Goal: Task Accomplishment & Management: Manage account settings

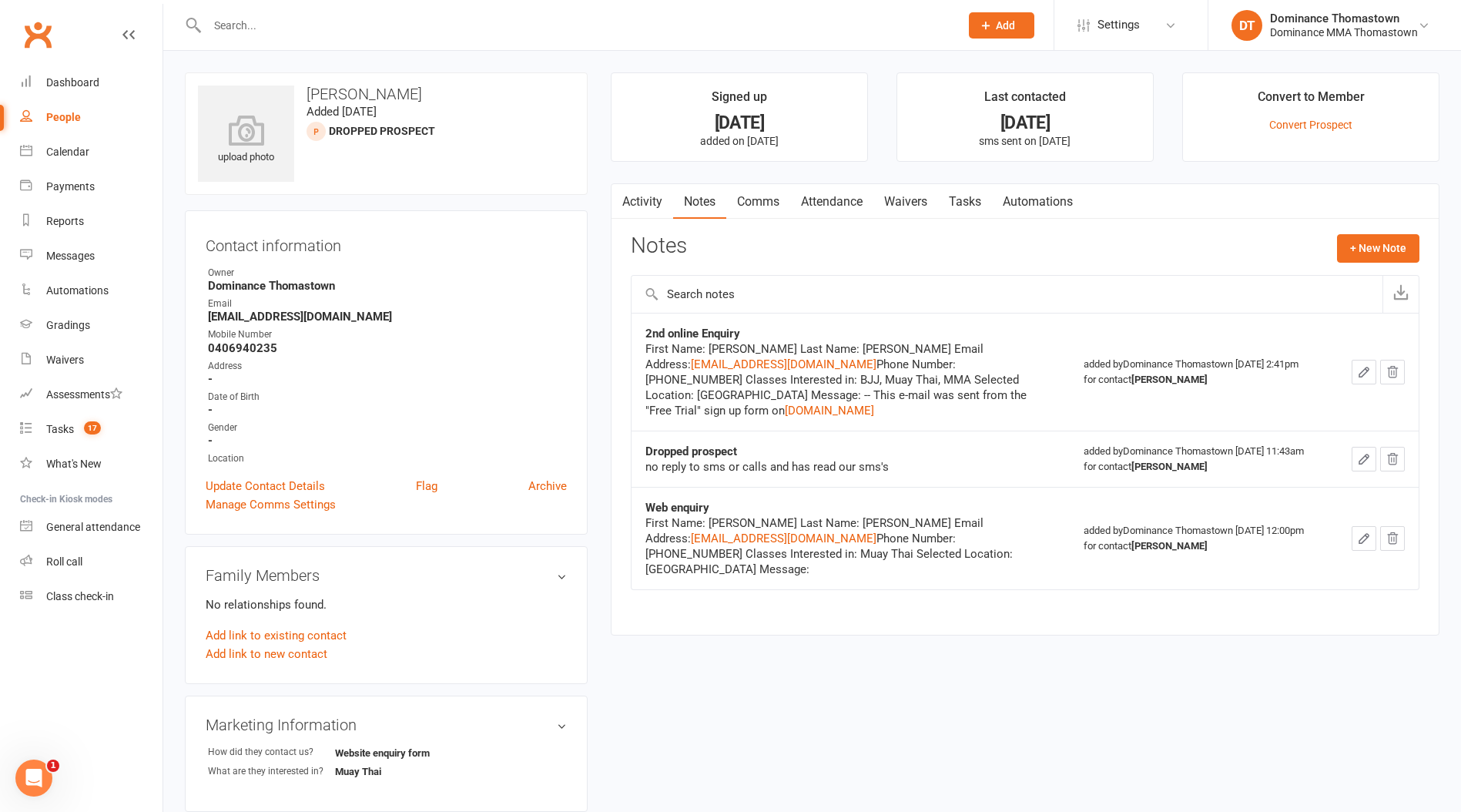
click at [365, 21] on input "text" at bounding box center [576, 25] width 747 height 21
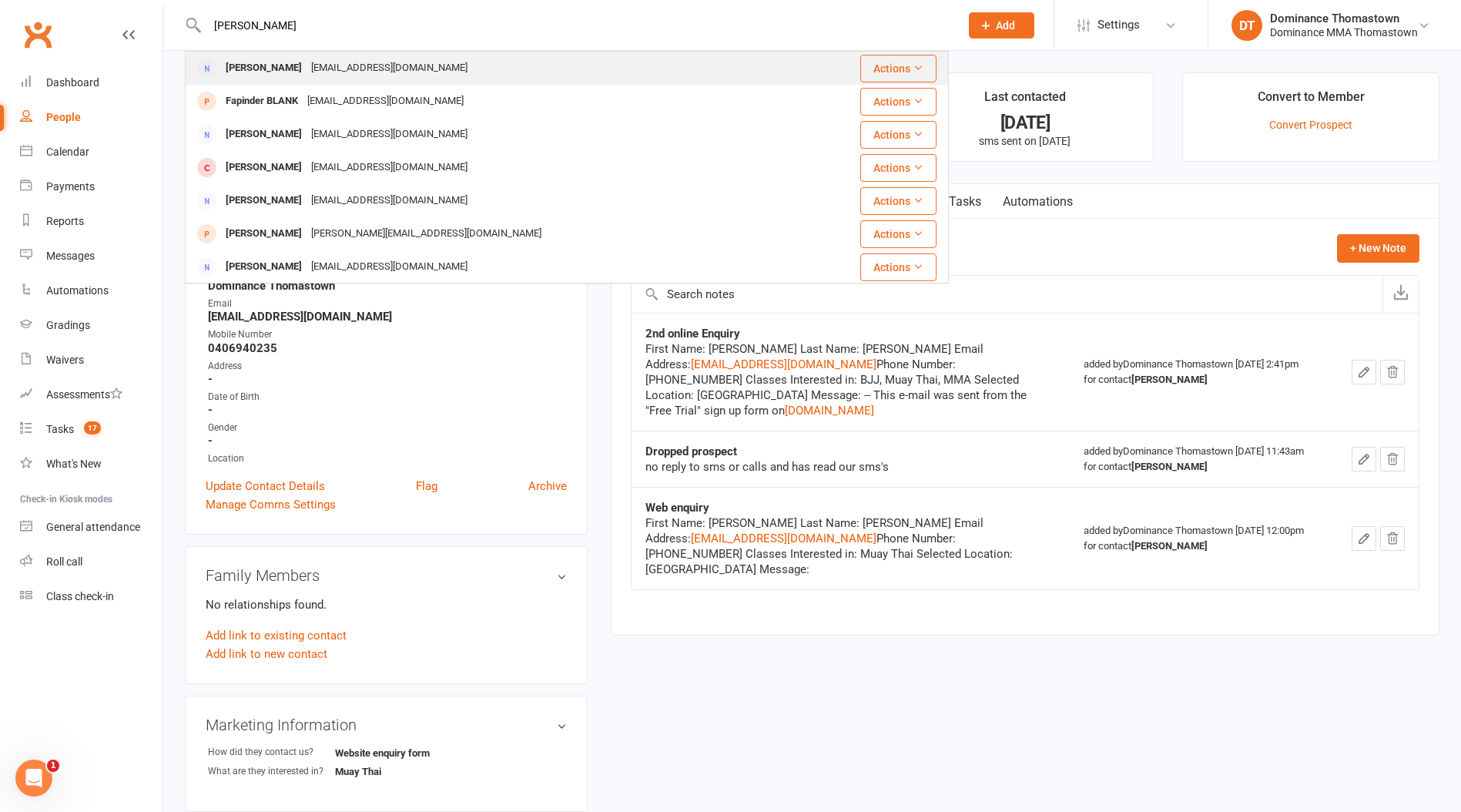
type input "[PERSON_NAME]"
click at [442, 74] on div "[PERSON_NAME] [EMAIL_ADDRESS][DOMAIN_NAME]" at bounding box center [493, 68] width 613 height 32
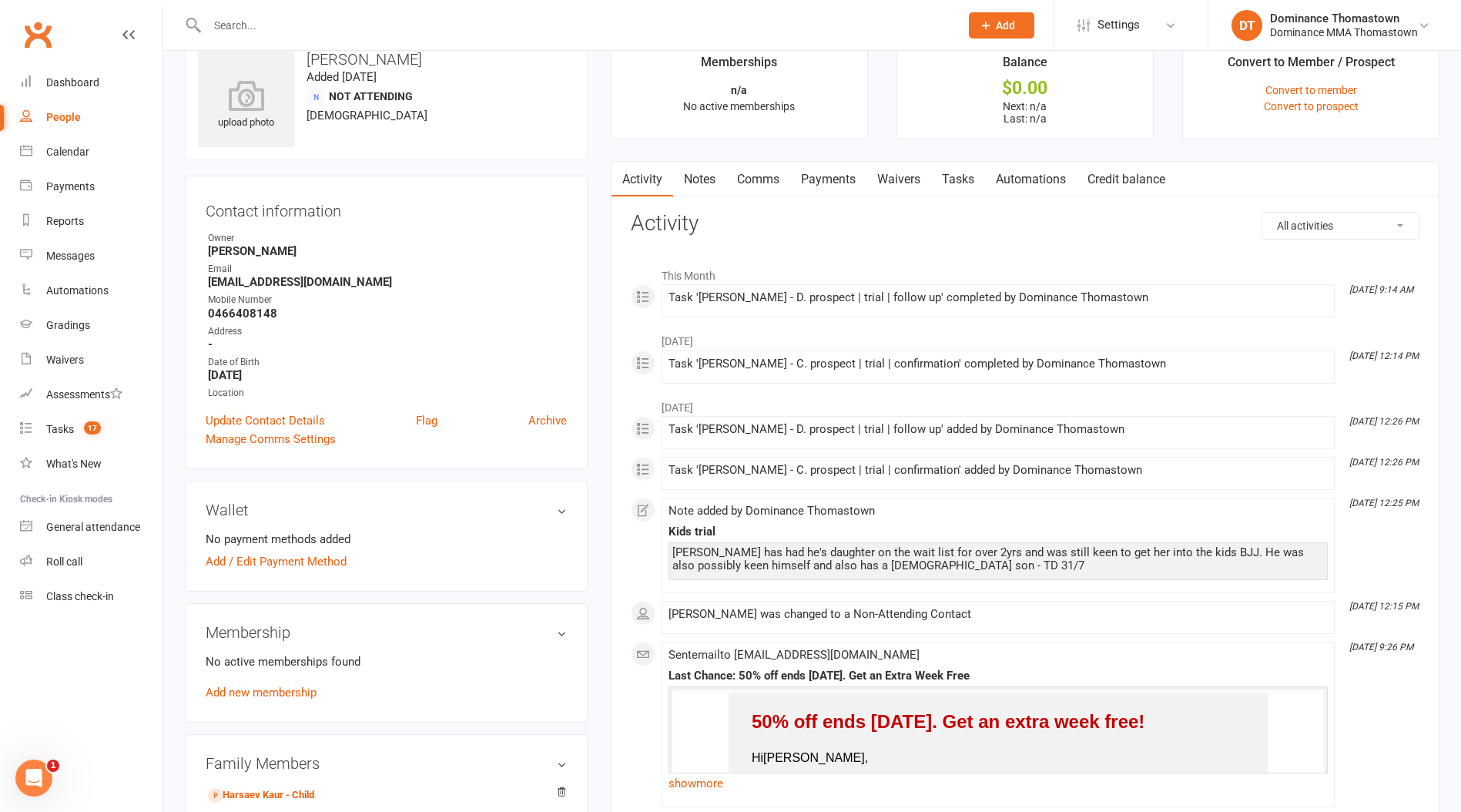
scroll to position [6, 0]
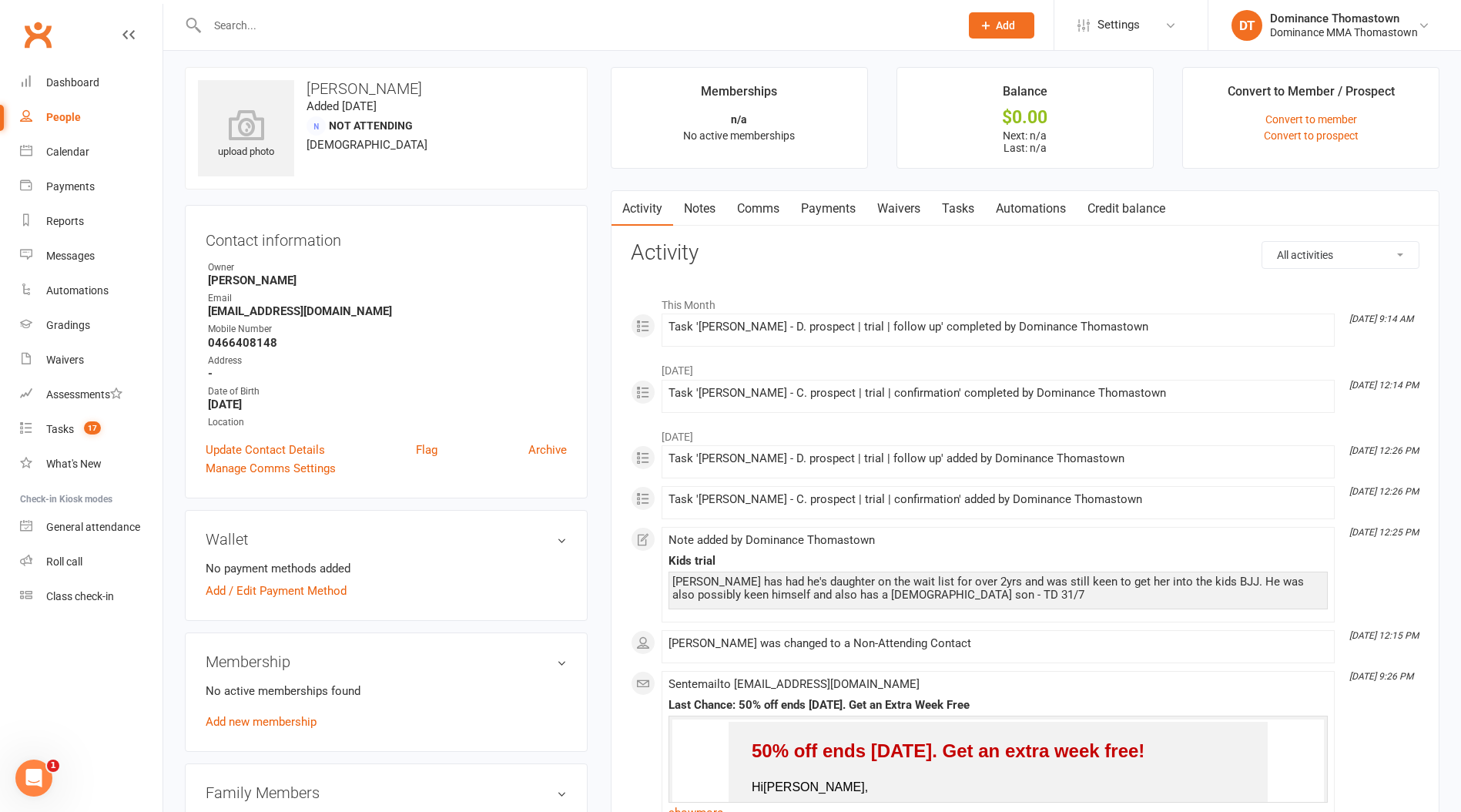
drag, startPoint x: 814, startPoint y: 200, endPoint x: 836, endPoint y: 204, distance: 22.4
click at [817, 203] on link "Payments" at bounding box center [829, 208] width 77 height 36
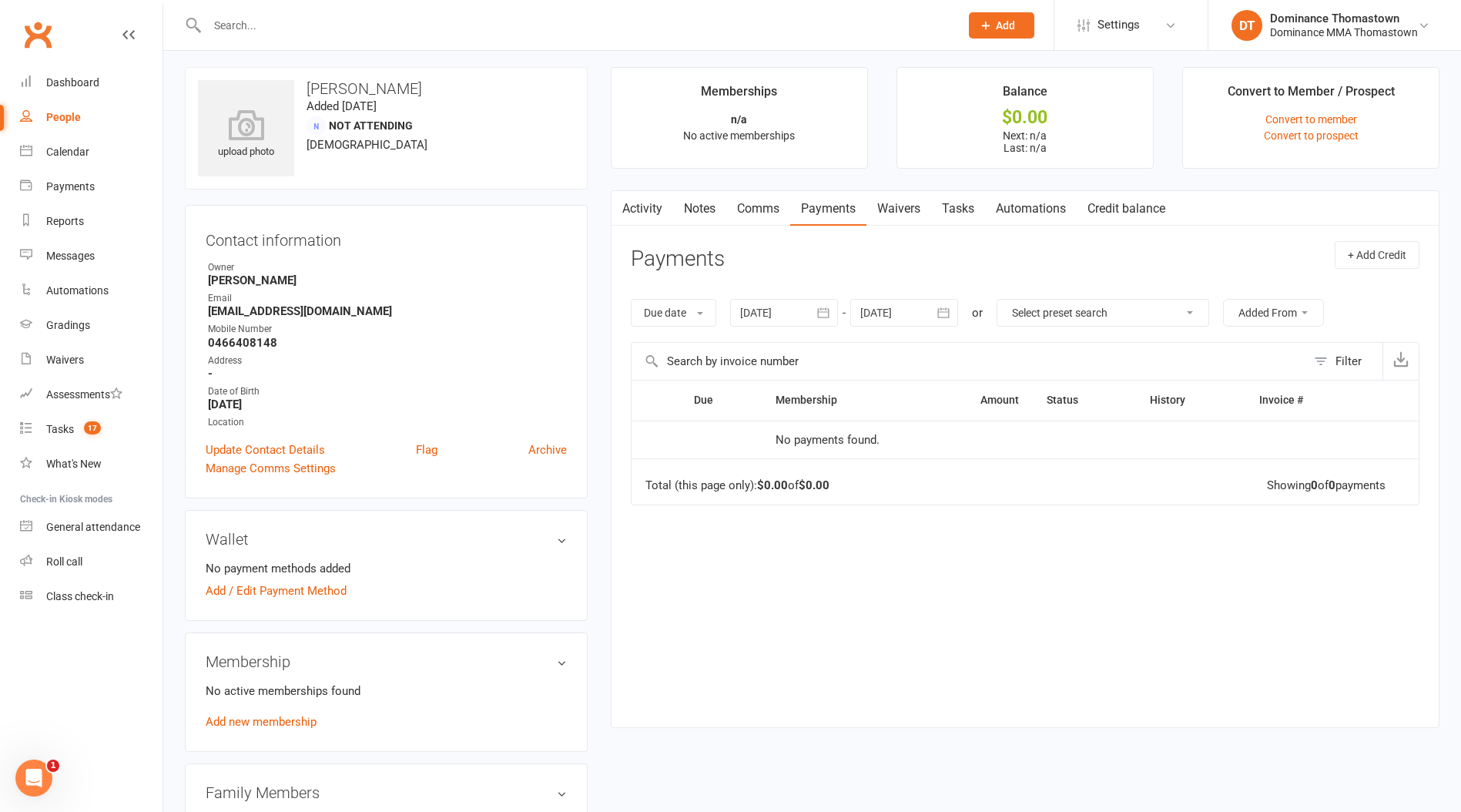
drag, startPoint x: 880, startPoint y: 204, endPoint x: 892, endPoint y: 207, distance: 12.4
click at [886, 206] on link "Waivers" at bounding box center [898, 208] width 64 height 36
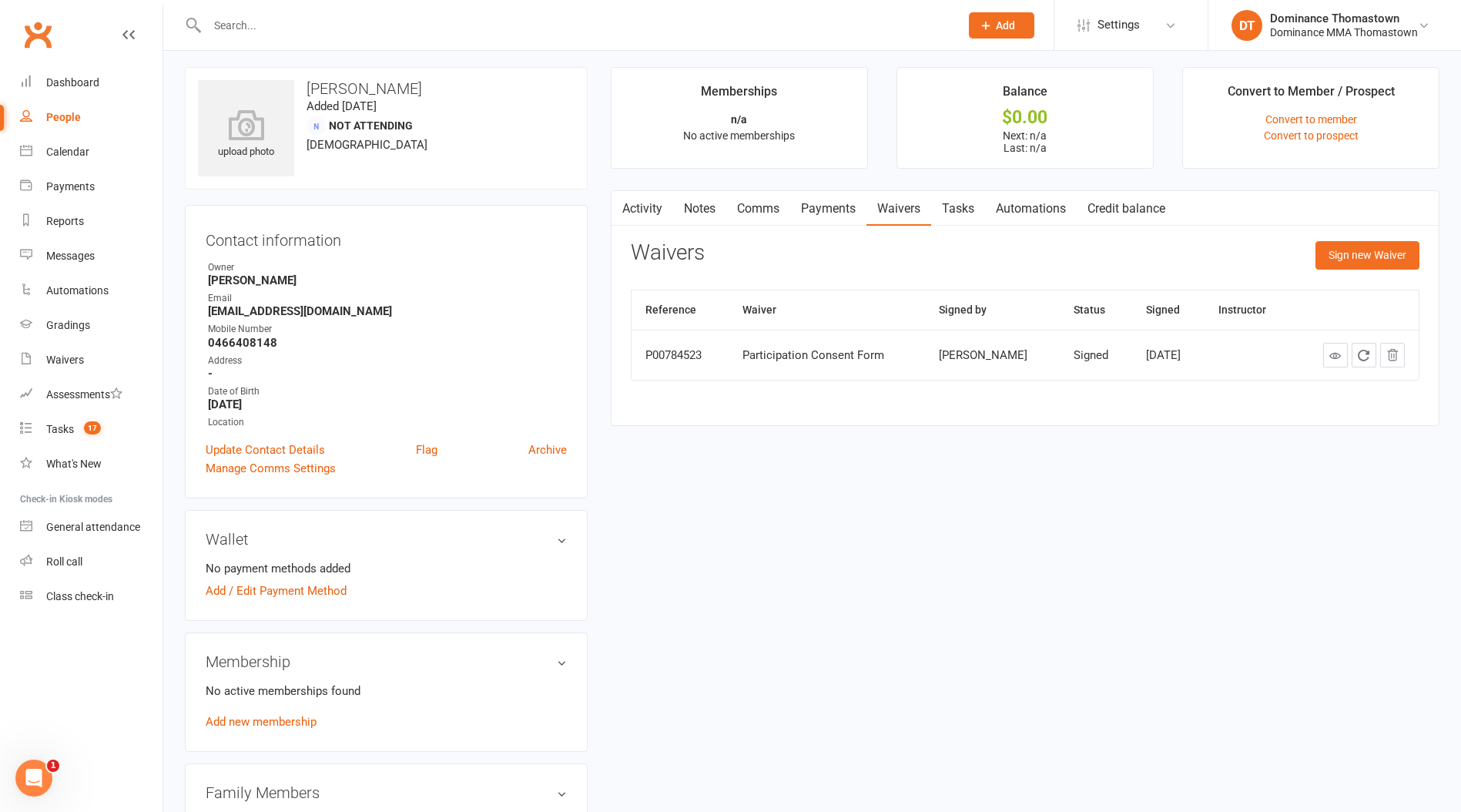
click at [962, 196] on link "Tasks" at bounding box center [958, 208] width 54 height 36
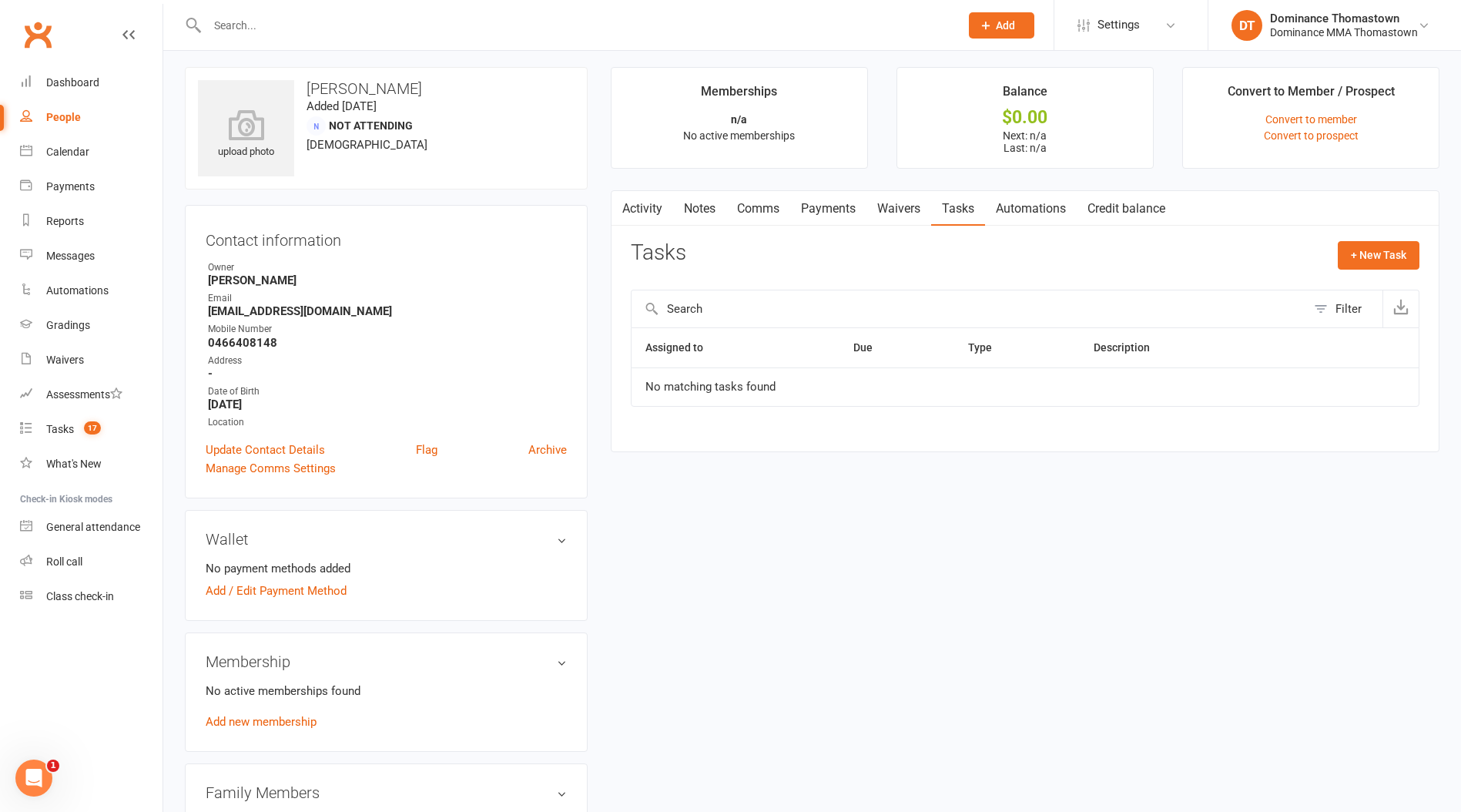
click at [1020, 217] on link "Automations" at bounding box center [1031, 208] width 92 height 36
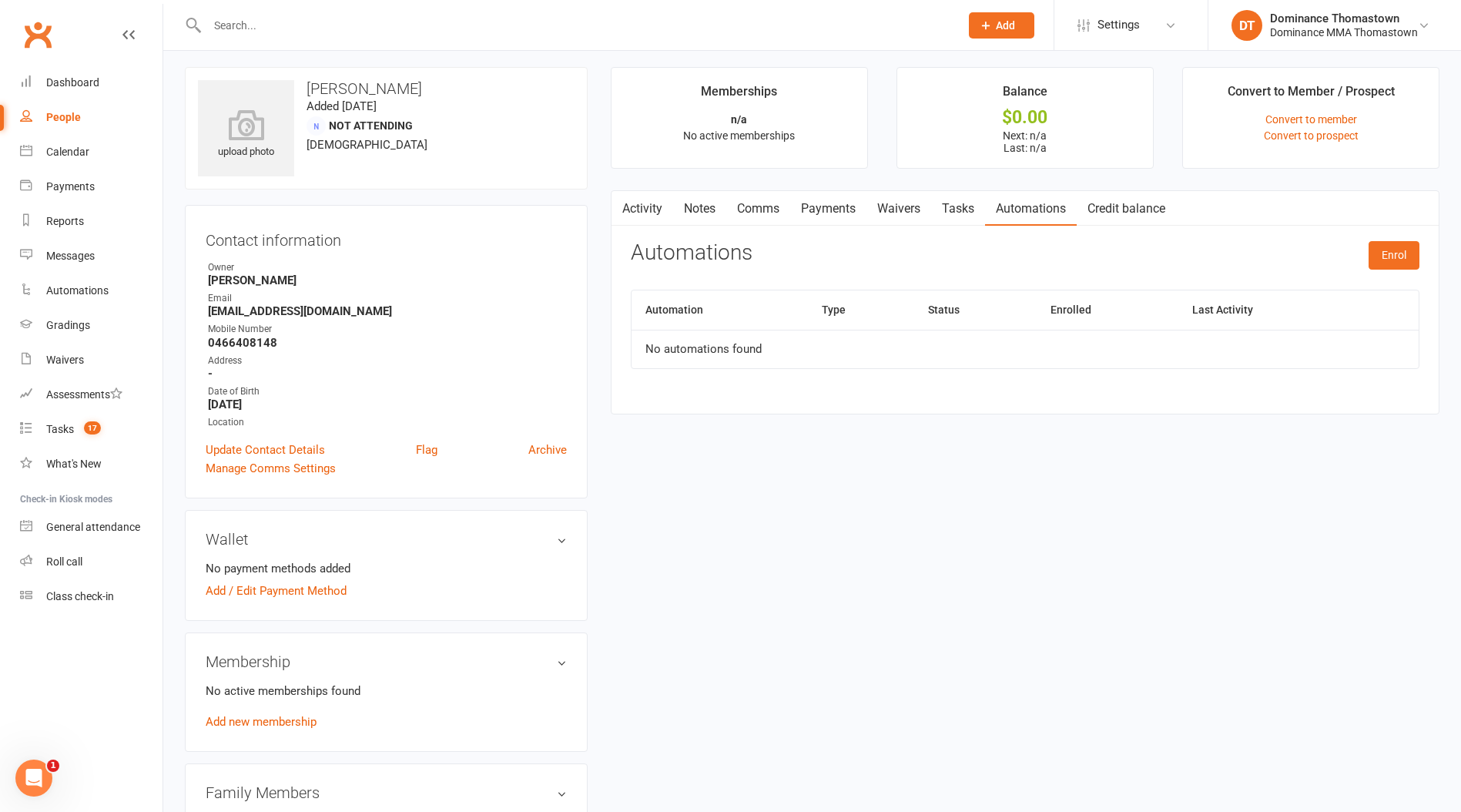
drag, startPoint x: 905, startPoint y: 212, endPoint x: 933, endPoint y: 208, distance: 28.3
click at [907, 212] on link "Waivers" at bounding box center [898, 208] width 64 height 36
drag, startPoint x: 940, startPoint y: 208, endPoint x: 925, endPoint y: 208, distance: 15.0
click at [940, 208] on link "Tasks" at bounding box center [958, 208] width 54 height 36
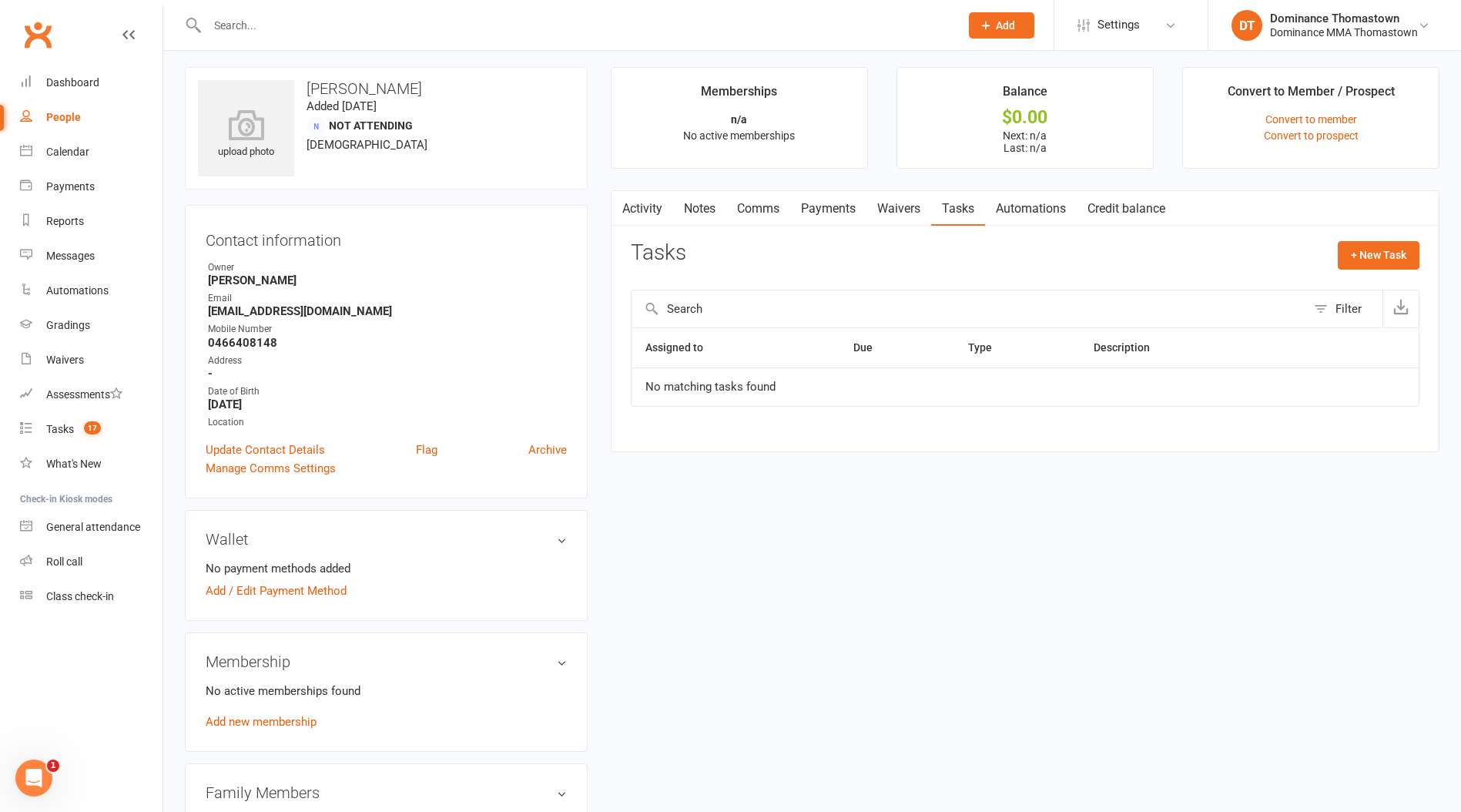
click at [852, 210] on link "Payments" at bounding box center [829, 208] width 77 height 36
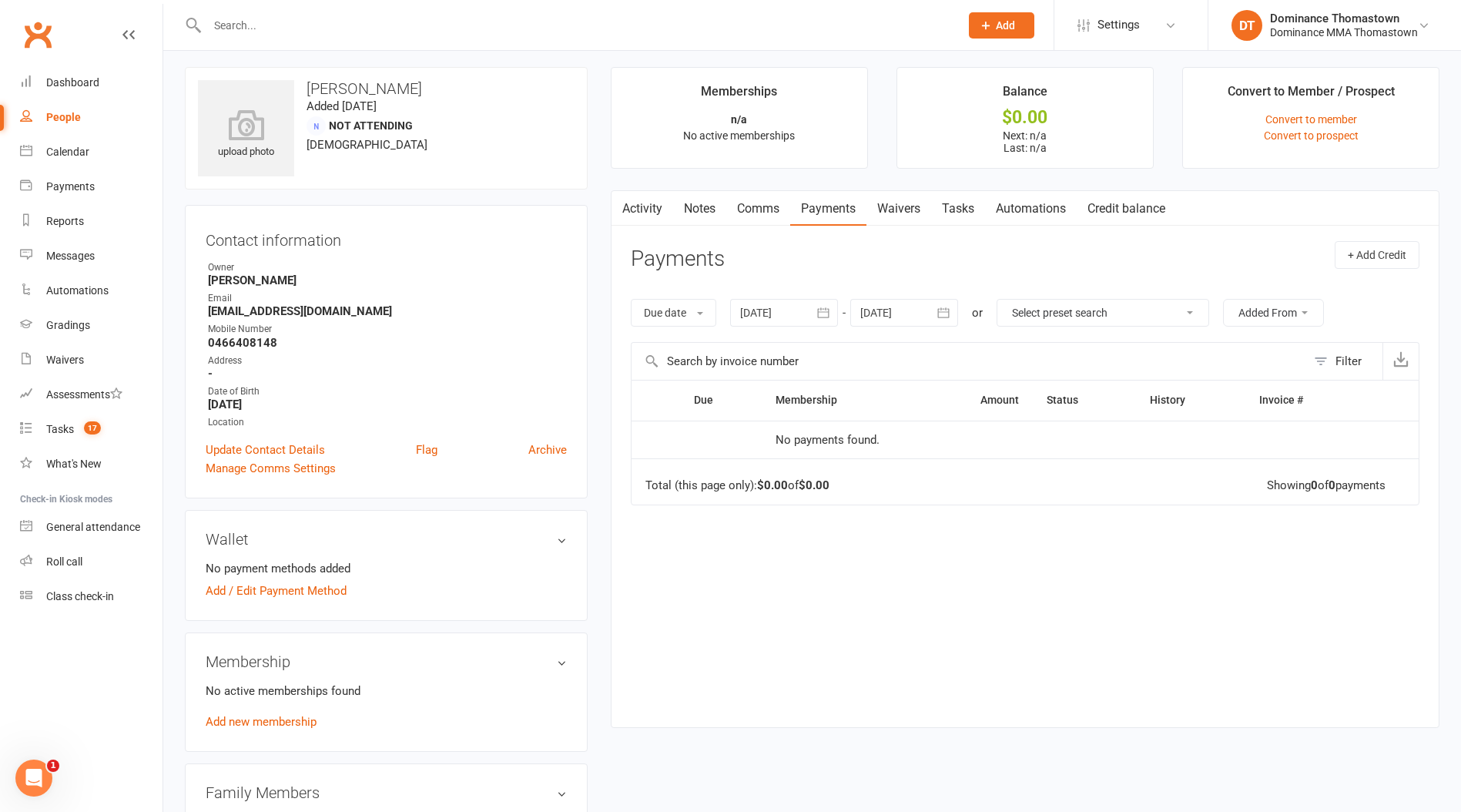
click at [700, 208] on link "Notes" at bounding box center [699, 208] width 53 height 36
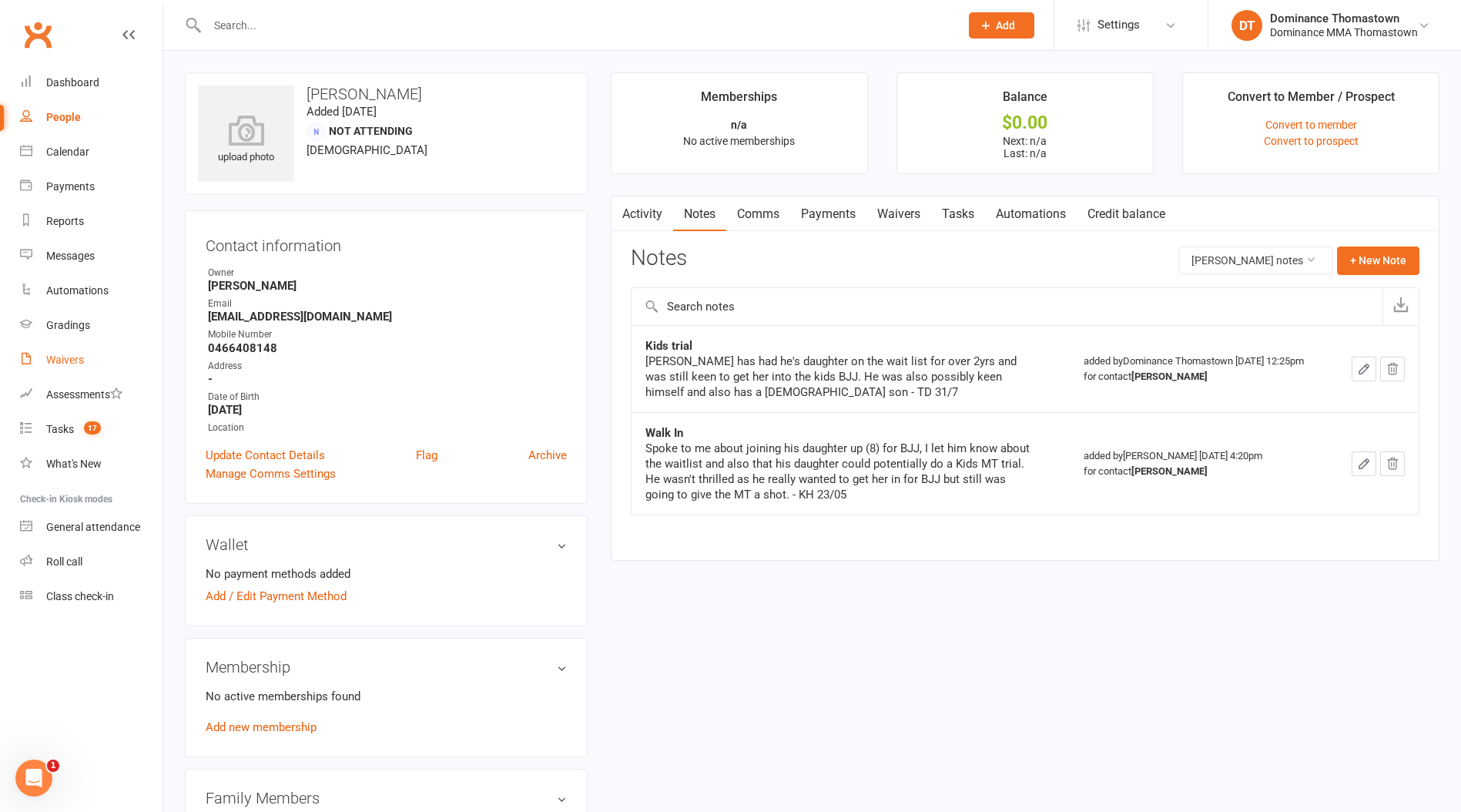
click at [79, 363] on div "Waivers" at bounding box center [64, 359] width 37 height 12
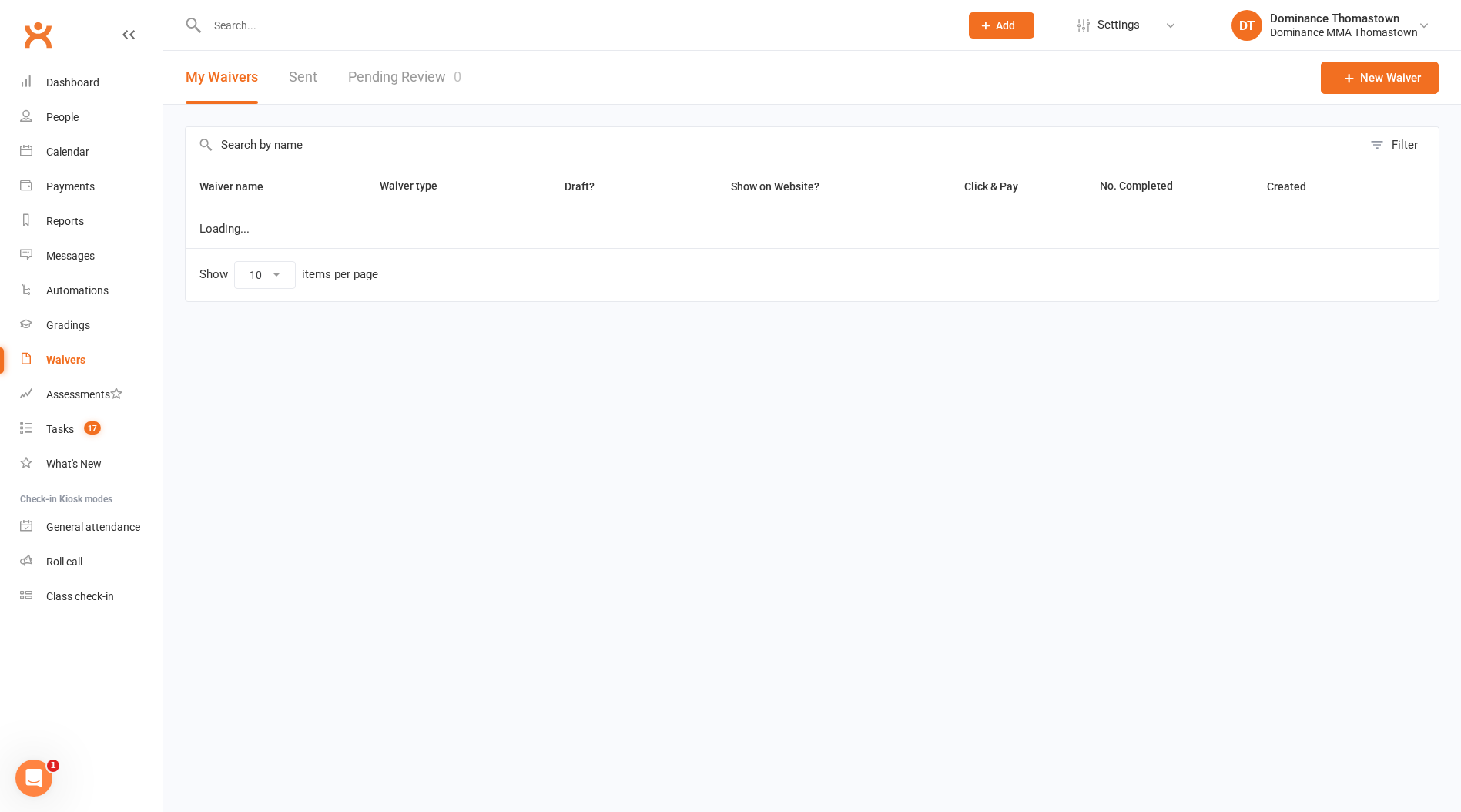
click at [408, 68] on link "Pending Review 0" at bounding box center [405, 77] width 113 height 53
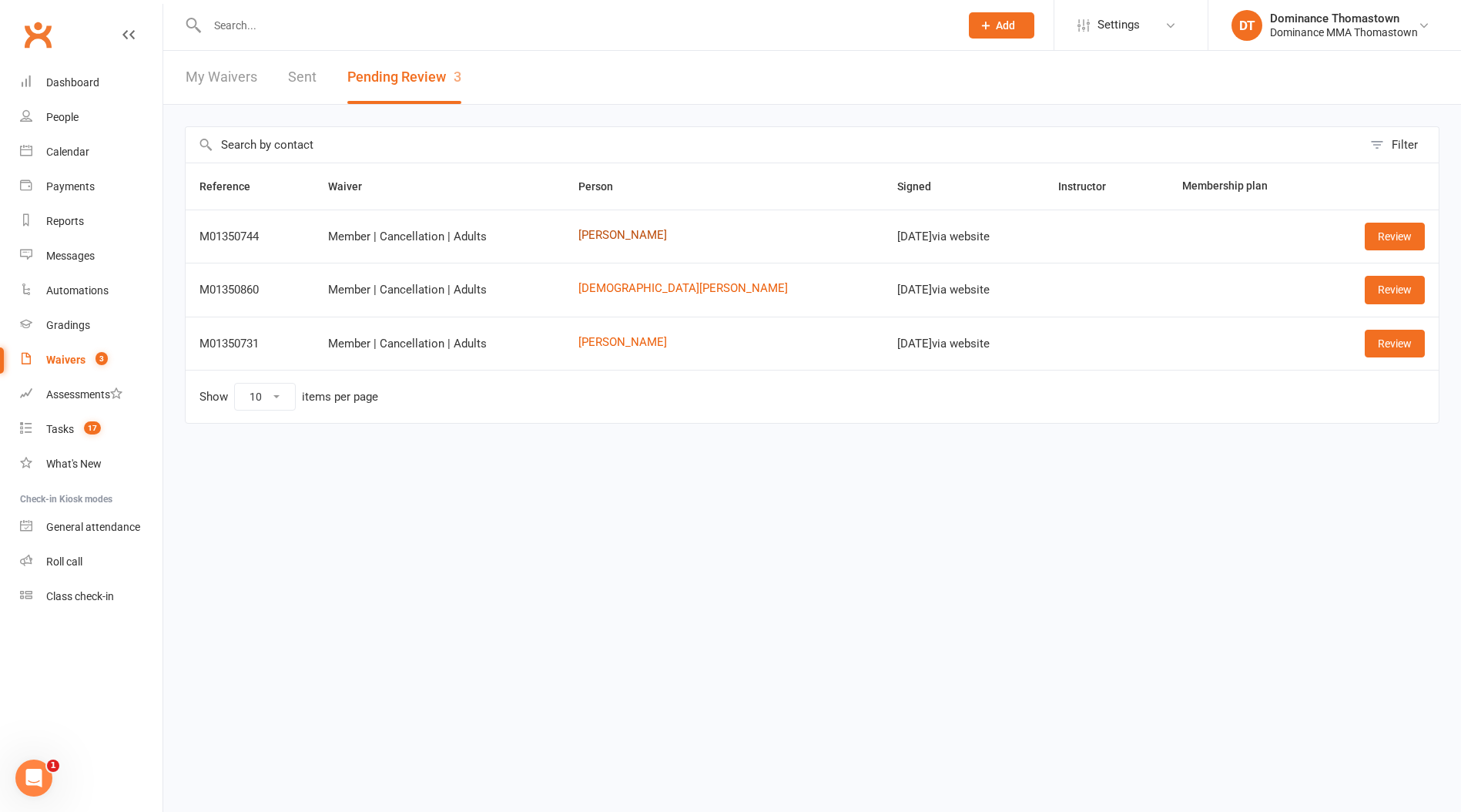
click at [659, 235] on link "Josh Rentos" at bounding box center [724, 235] width 292 height 13
drag, startPoint x: 1382, startPoint y: 230, endPoint x: 1301, endPoint y: 221, distance: 81.5
click at [1382, 230] on link "Review" at bounding box center [1395, 236] width 60 height 28
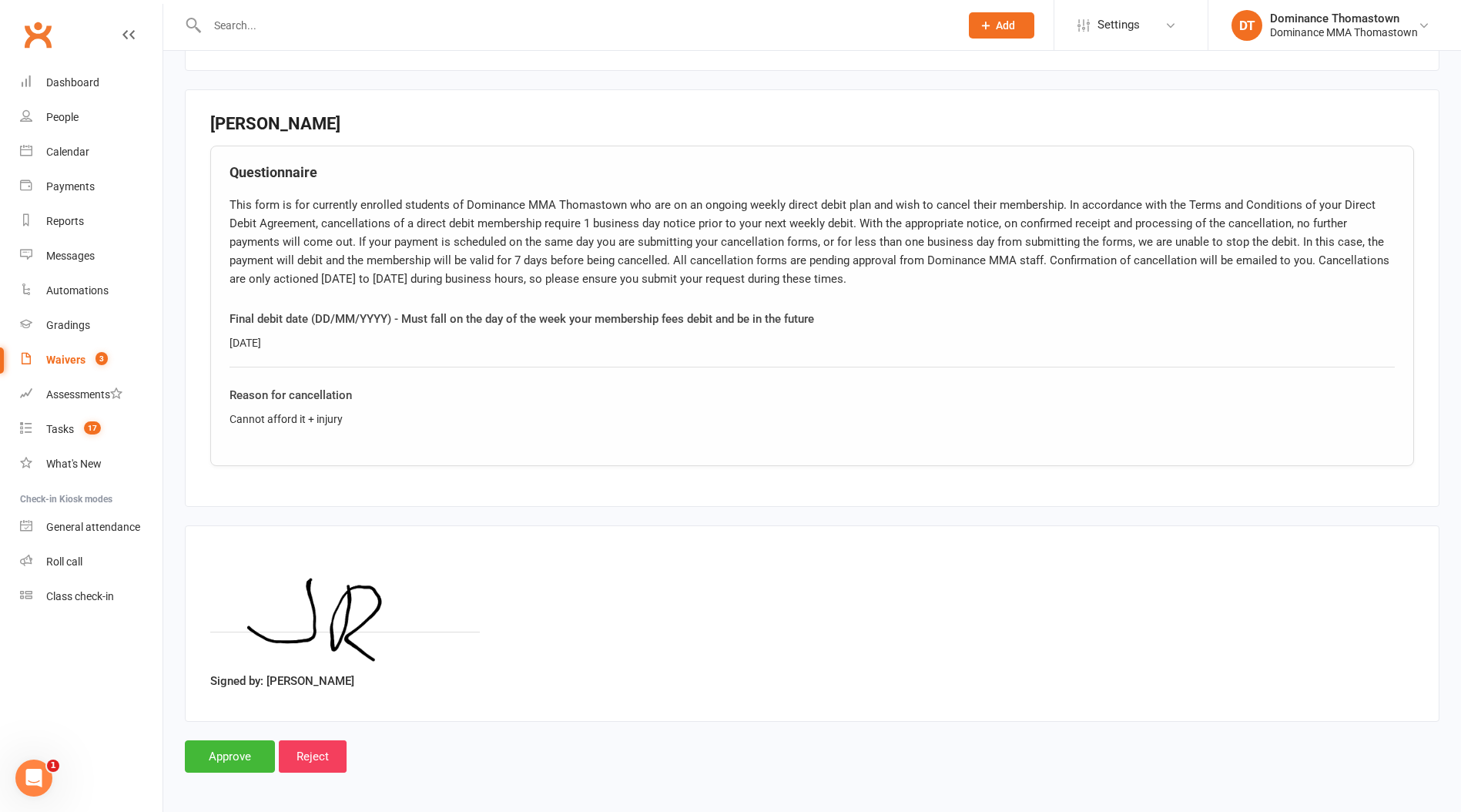
scroll to position [671, 0]
drag, startPoint x: 353, startPoint y: 412, endPoint x: 219, endPoint y: 415, distance: 134.0
click at [219, 415] on div "Questionnaire This form is for currently enrolled students of Dominance MMA Tho…" at bounding box center [812, 303] width 1204 height 321
copy div "Cannot afford it + injury"
click at [233, 744] on input "Approve" at bounding box center [230, 754] width 90 height 33
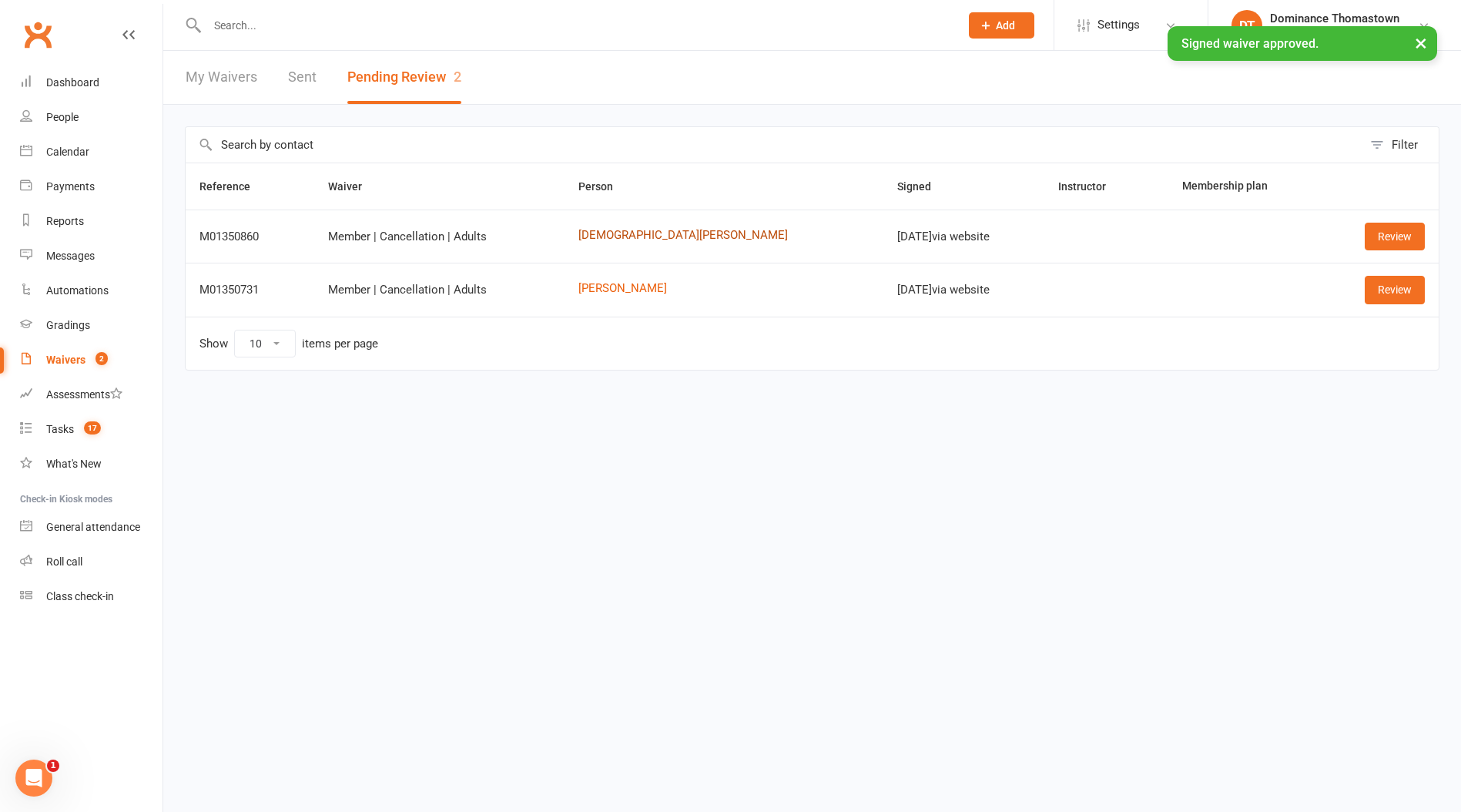
click at [658, 238] on link "Christian Arbanoski" at bounding box center [724, 235] width 292 height 13
click at [1385, 238] on link "Review" at bounding box center [1395, 236] width 60 height 28
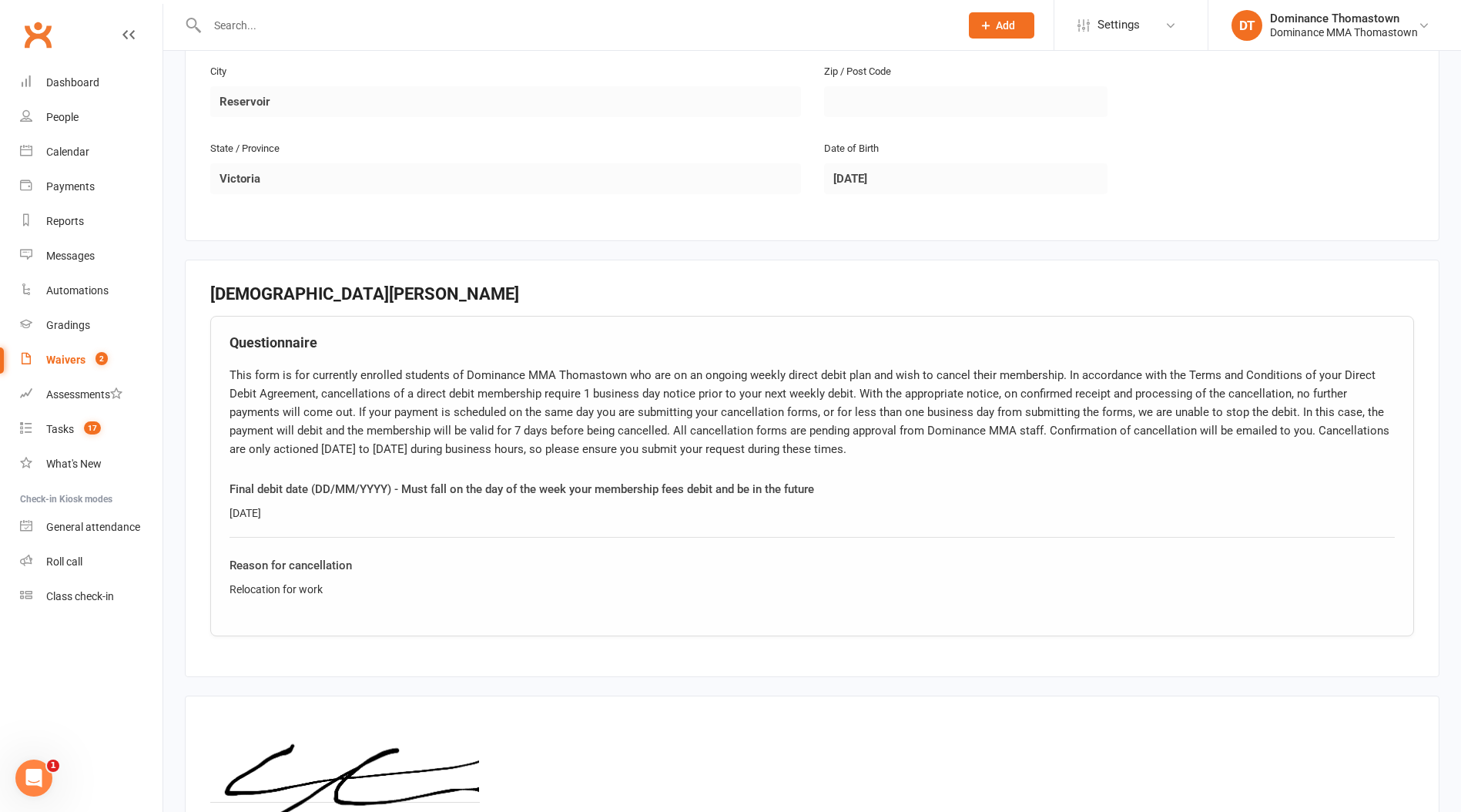
scroll to position [500, 0]
drag, startPoint x: 329, startPoint y: 587, endPoint x: 210, endPoint y: 581, distance: 119.2
click at [210, 581] on div "Questionnaire This form is for currently enrolled students of Dominance MMA Tho…" at bounding box center [812, 474] width 1204 height 321
copy div "Relocation for work"
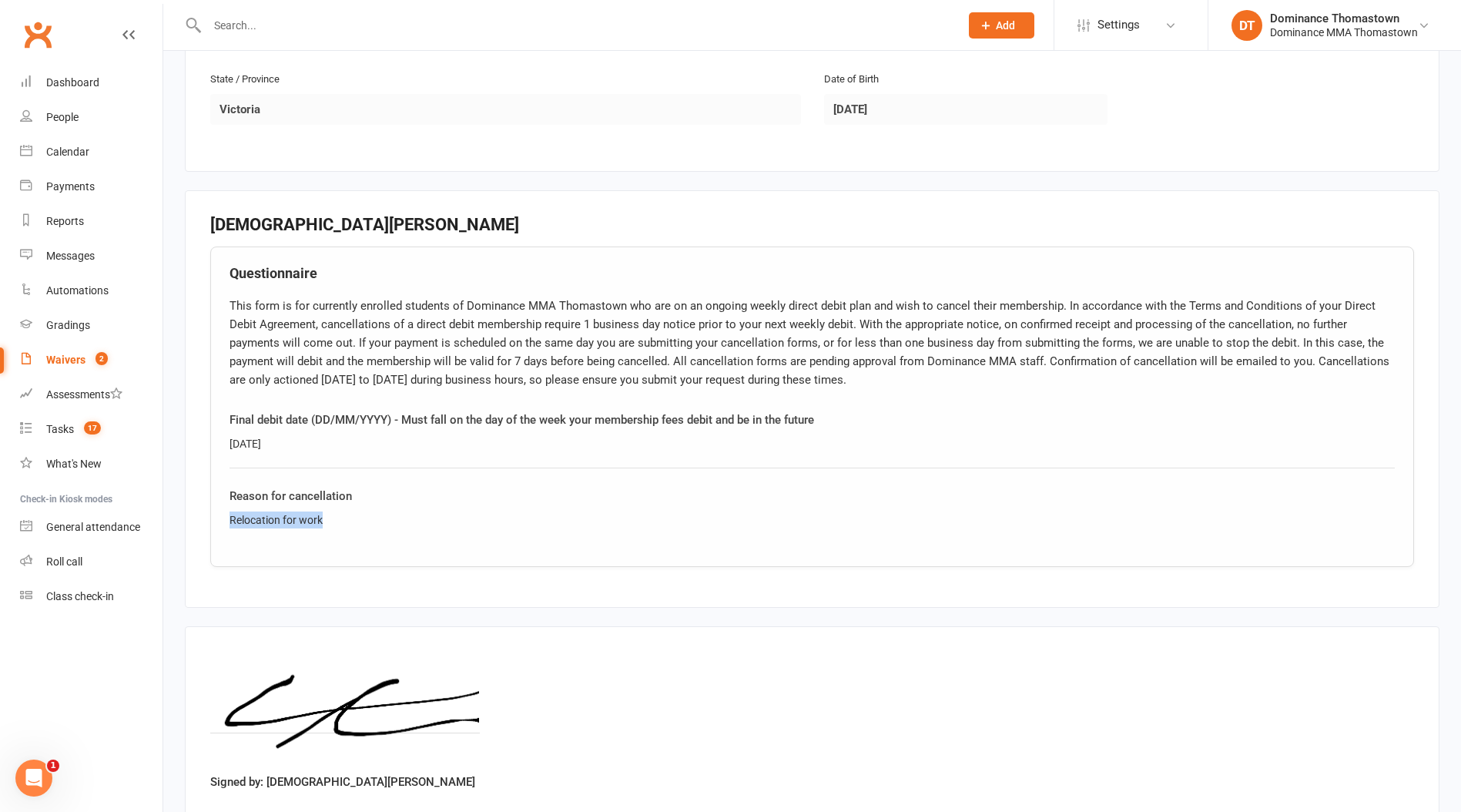
scroll to position [671, 0]
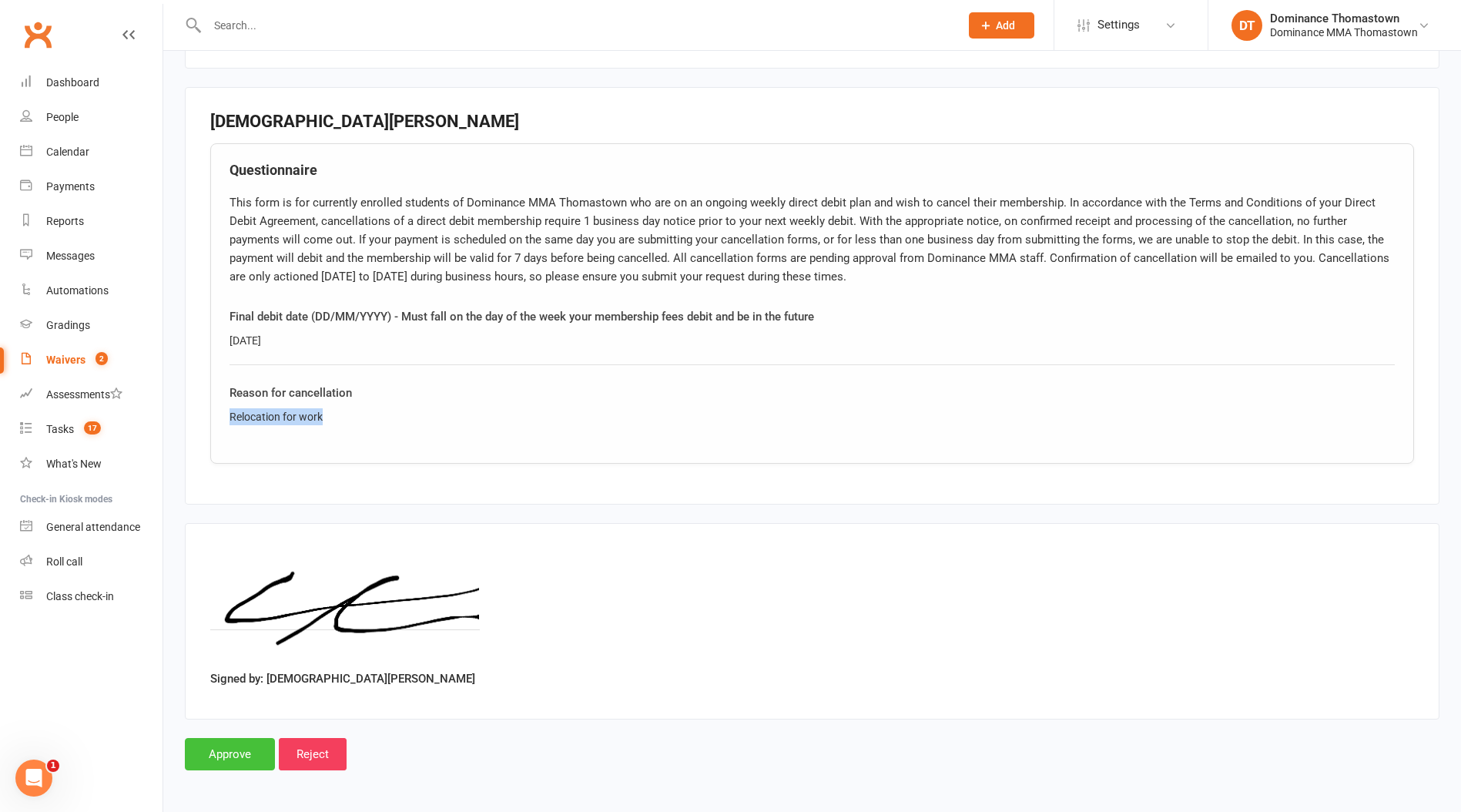
click at [243, 757] on input "Approve" at bounding box center [230, 754] width 90 height 33
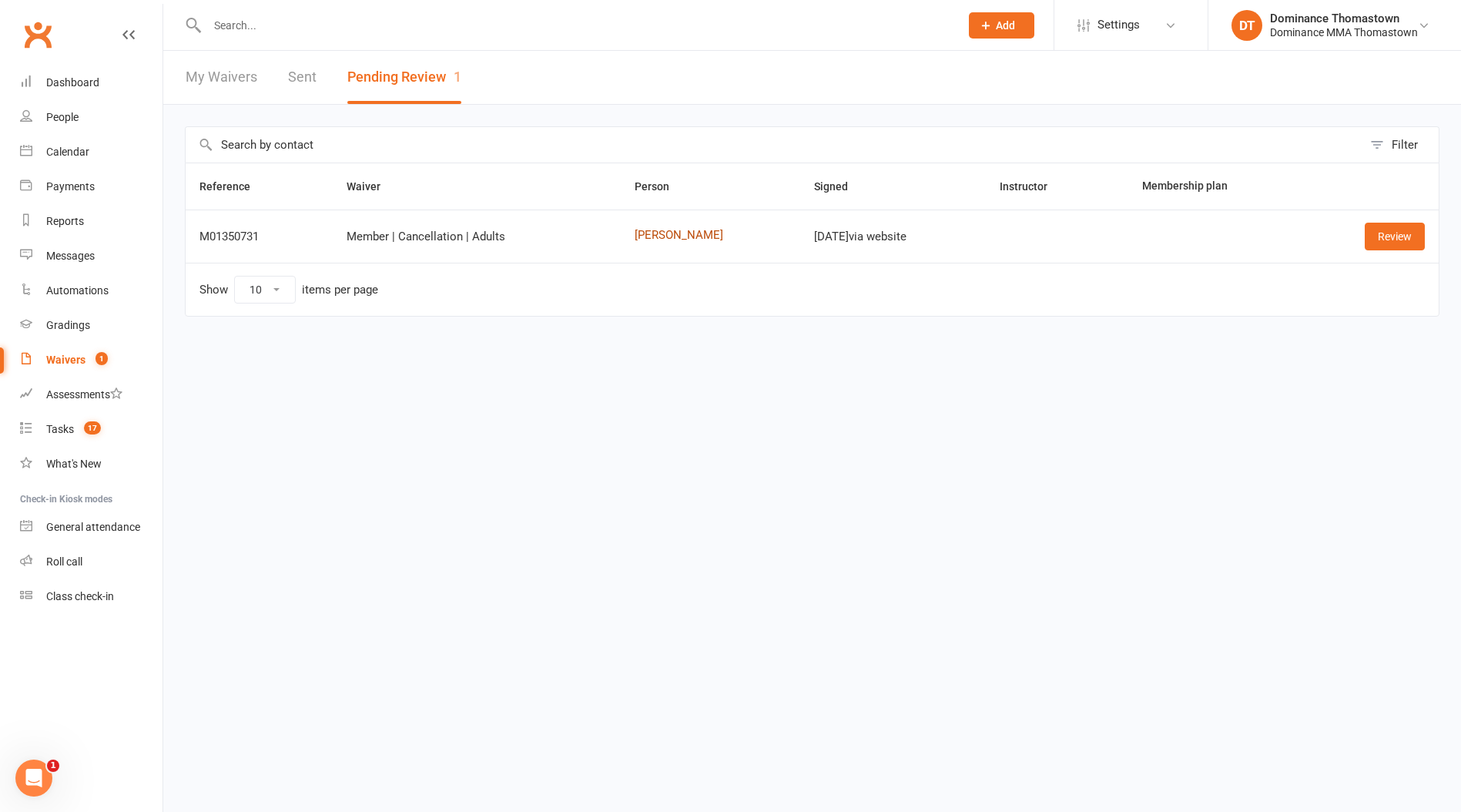
click at [664, 234] on link "Bailey Gale" at bounding box center [710, 235] width 151 height 13
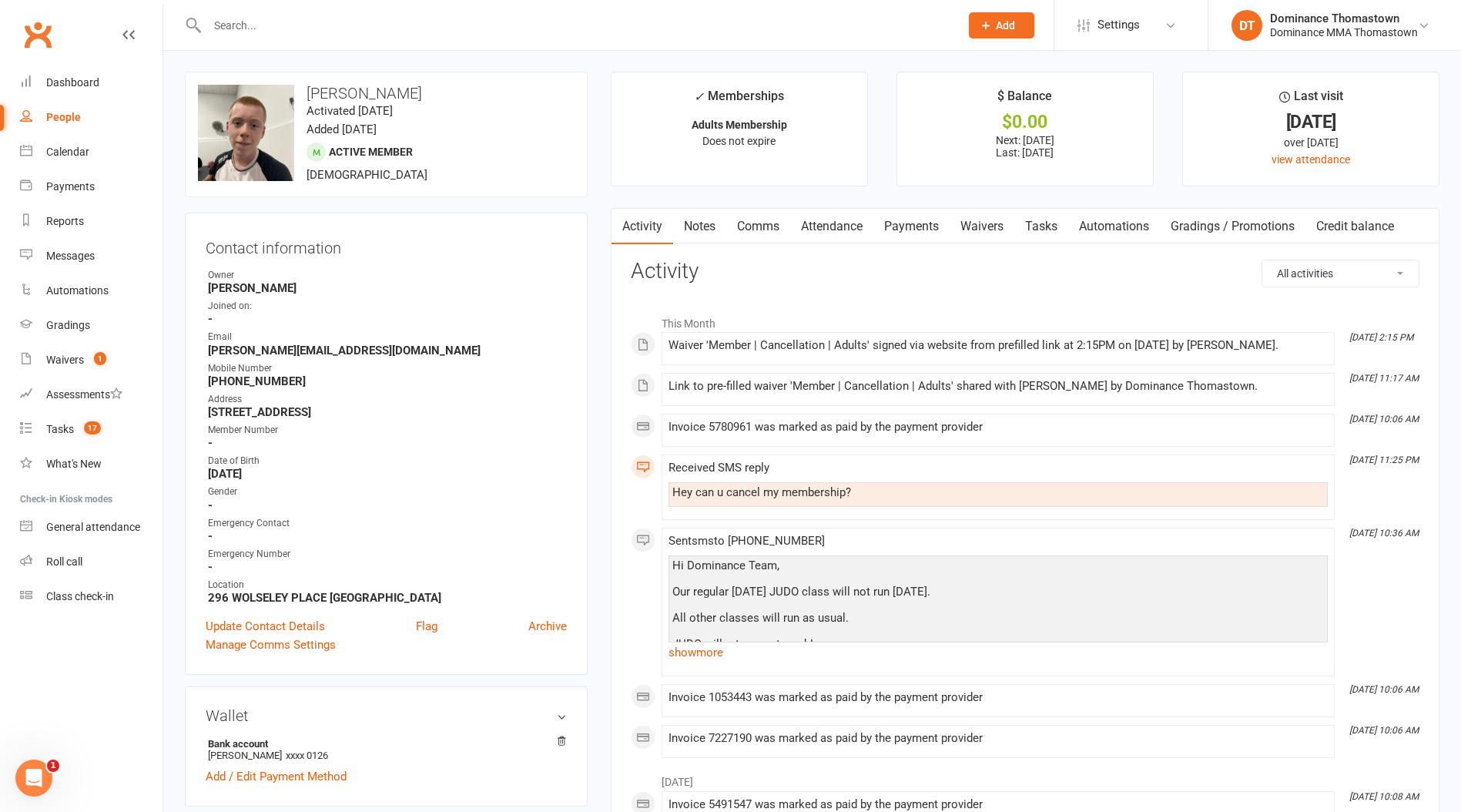
scroll to position [3, 0]
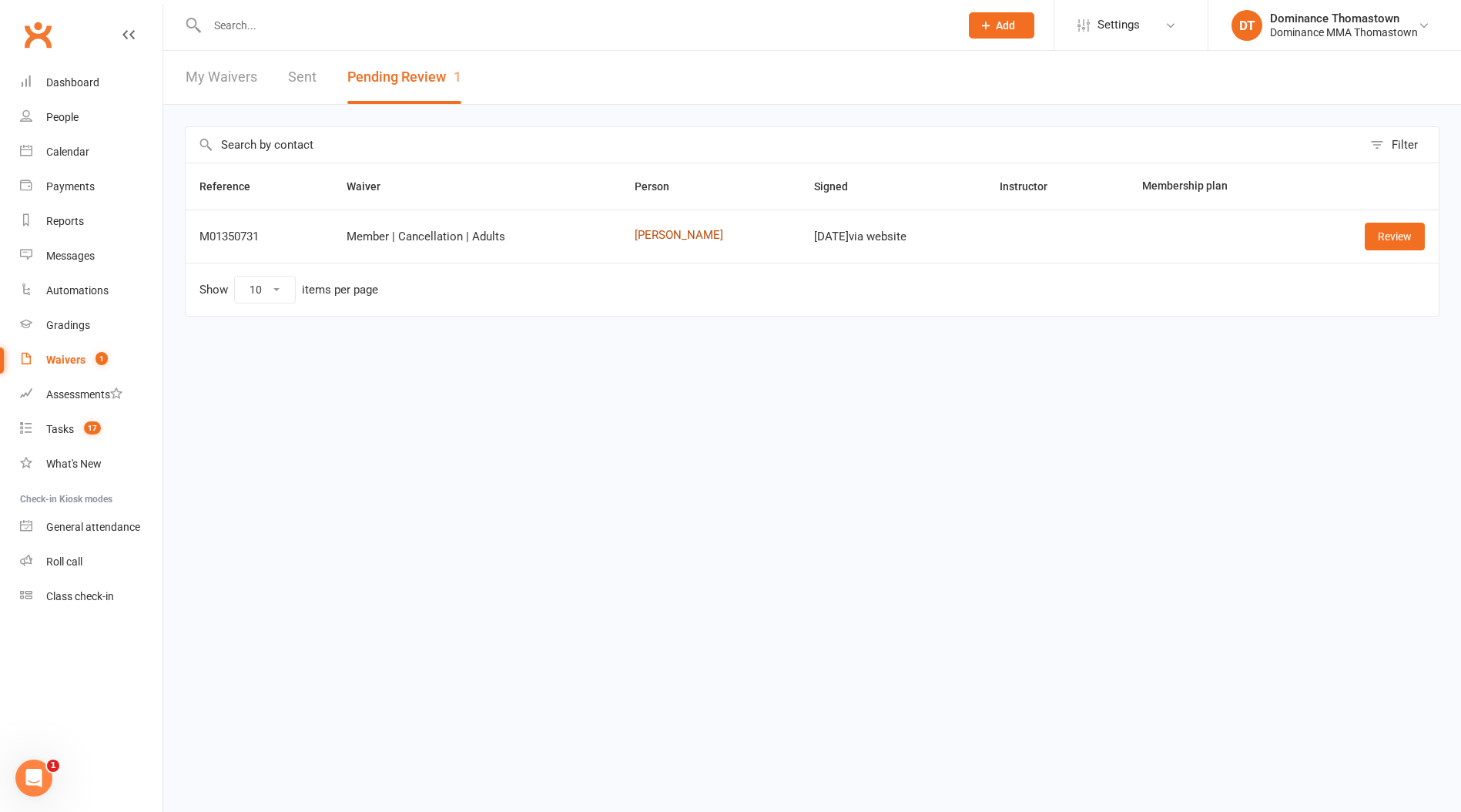
click at [655, 238] on link "Bailey Gale" at bounding box center [710, 235] width 151 height 13
click at [1374, 238] on link "Review" at bounding box center [1395, 236] width 60 height 28
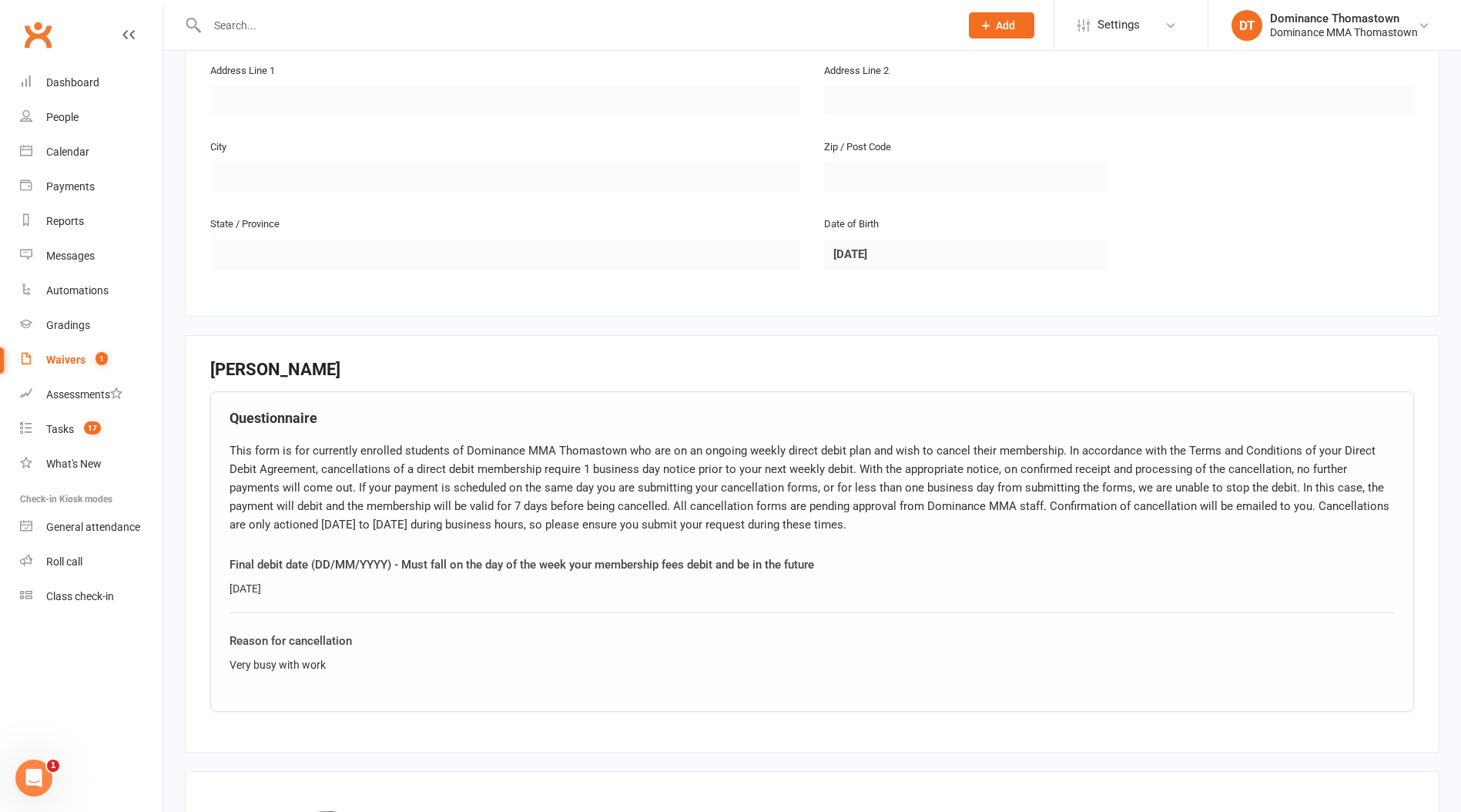
scroll to position [466, 0]
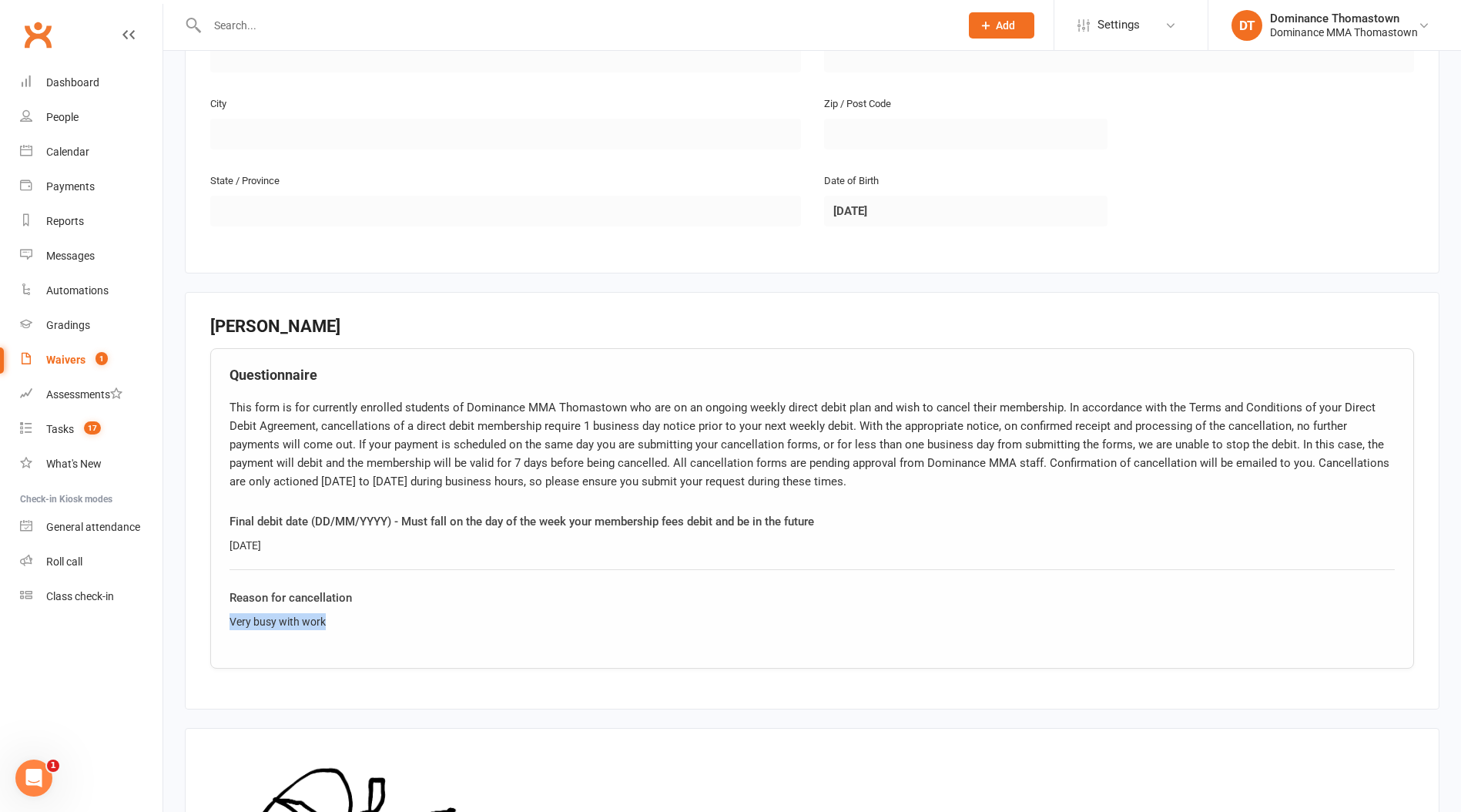
drag, startPoint x: 341, startPoint y: 628, endPoint x: 199, endPoint y: 620, distance: 142.2
click at [198, 621] on fieldset "Bailey Gale Questionnaire Final debit date (DD/MM/YYYY) - Must fall on the day …" at bounding box center [812, 500] width 1255 height 418
copy div "Very busy with work"
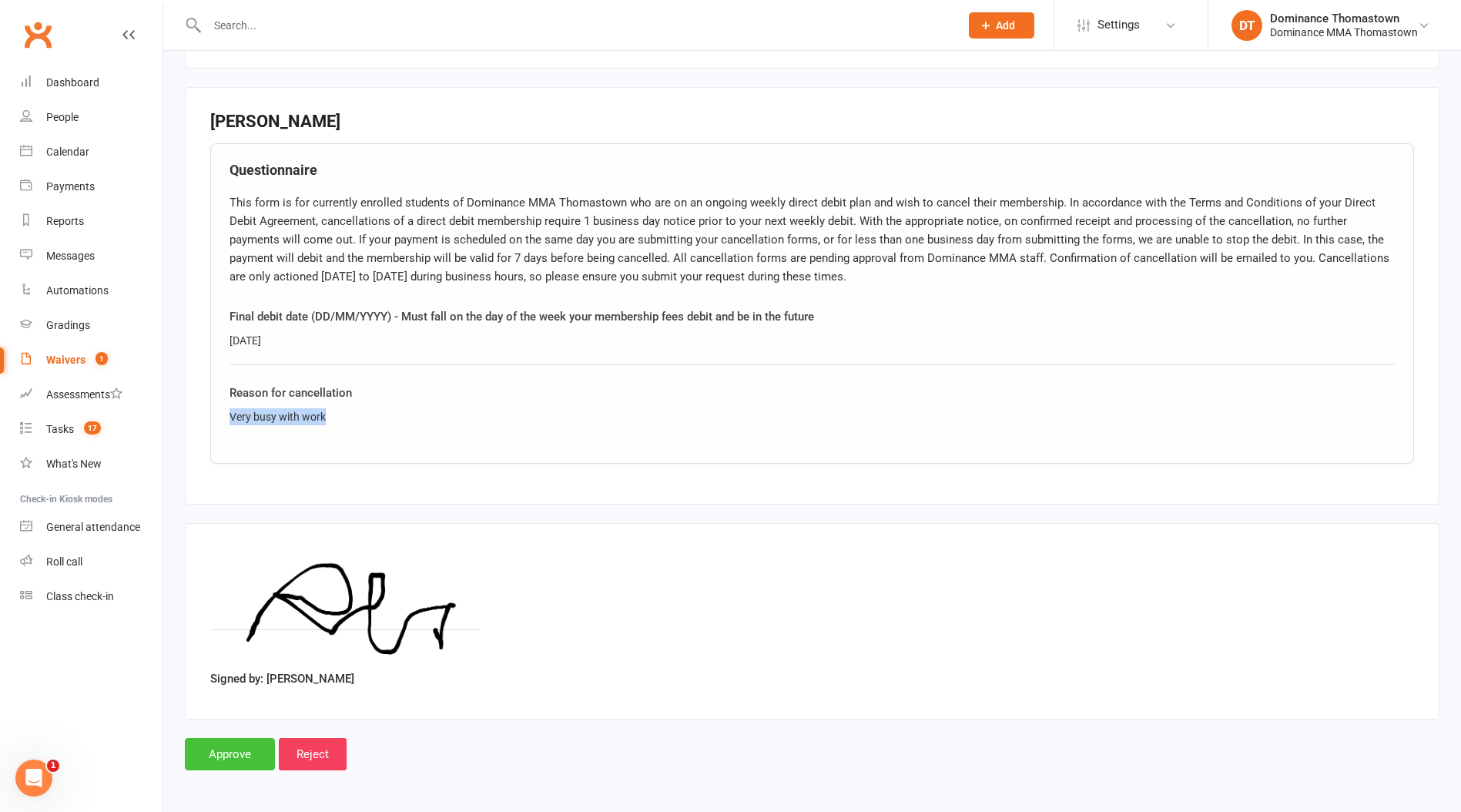
click at [235, 760] on input "Approve" at bounding box center [230, 754] width 90 height 33
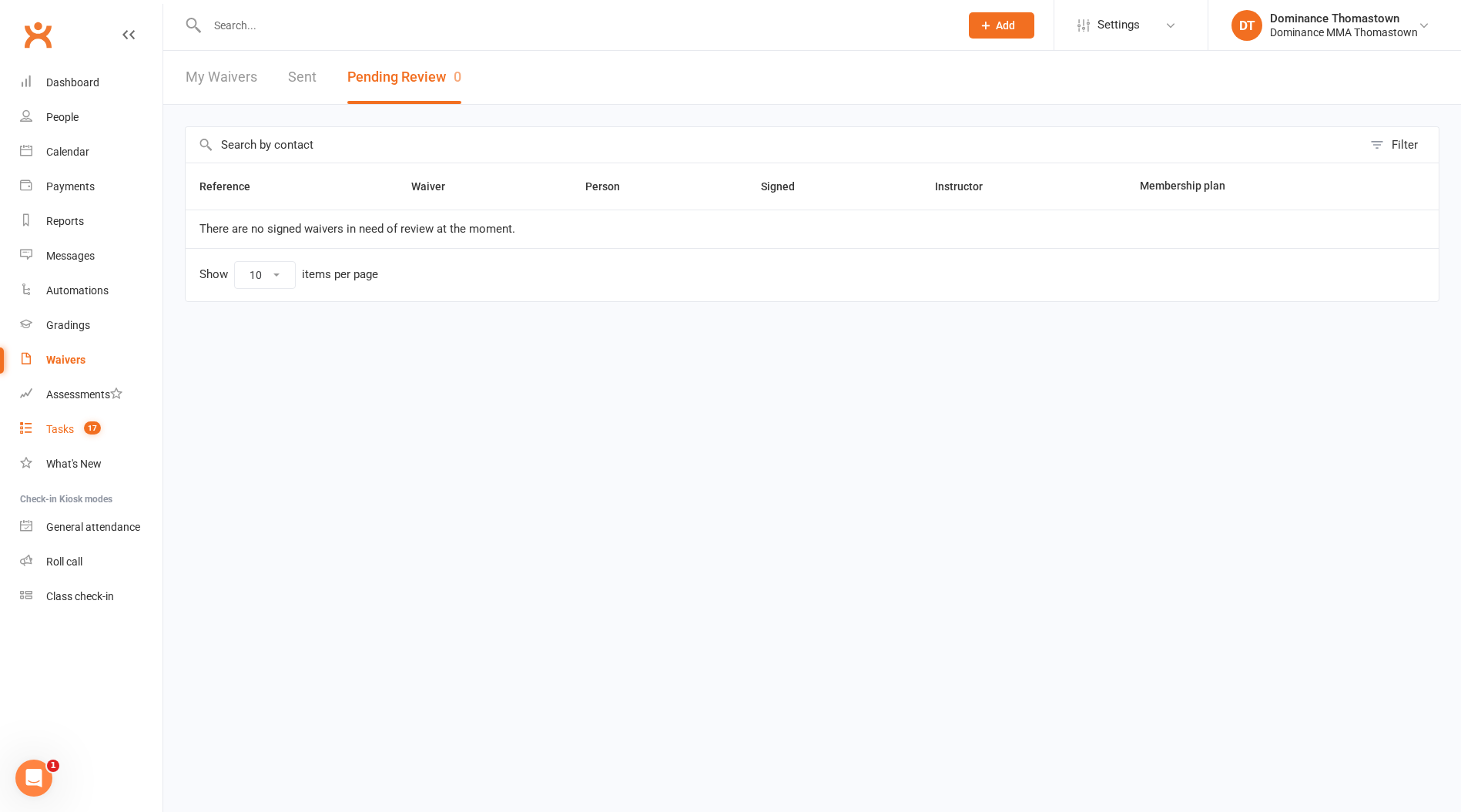
click at [81, 444] on link "Tasks 17" at bounding box center [91, 429] width 142 height 35
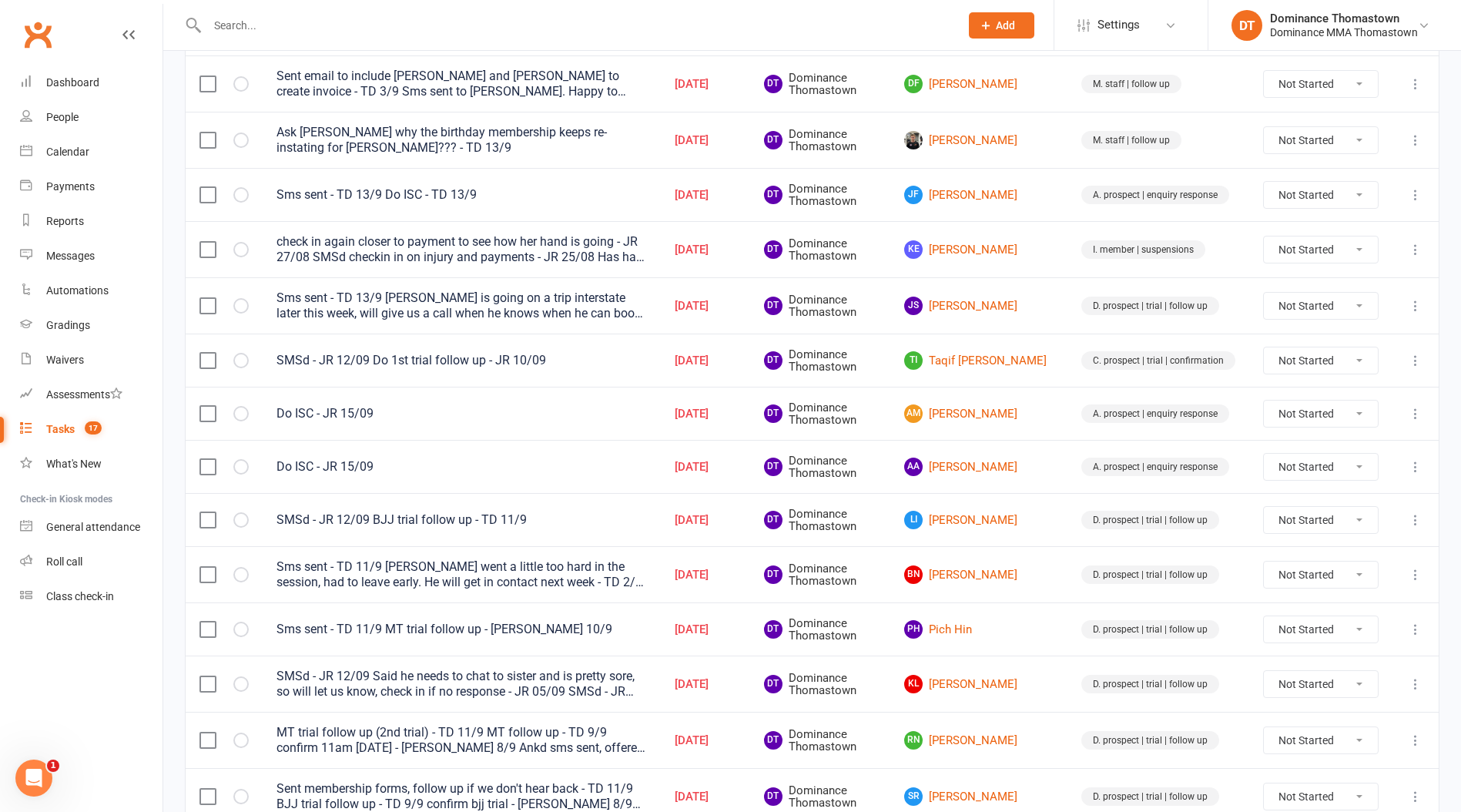
scroll to position [238, 0]
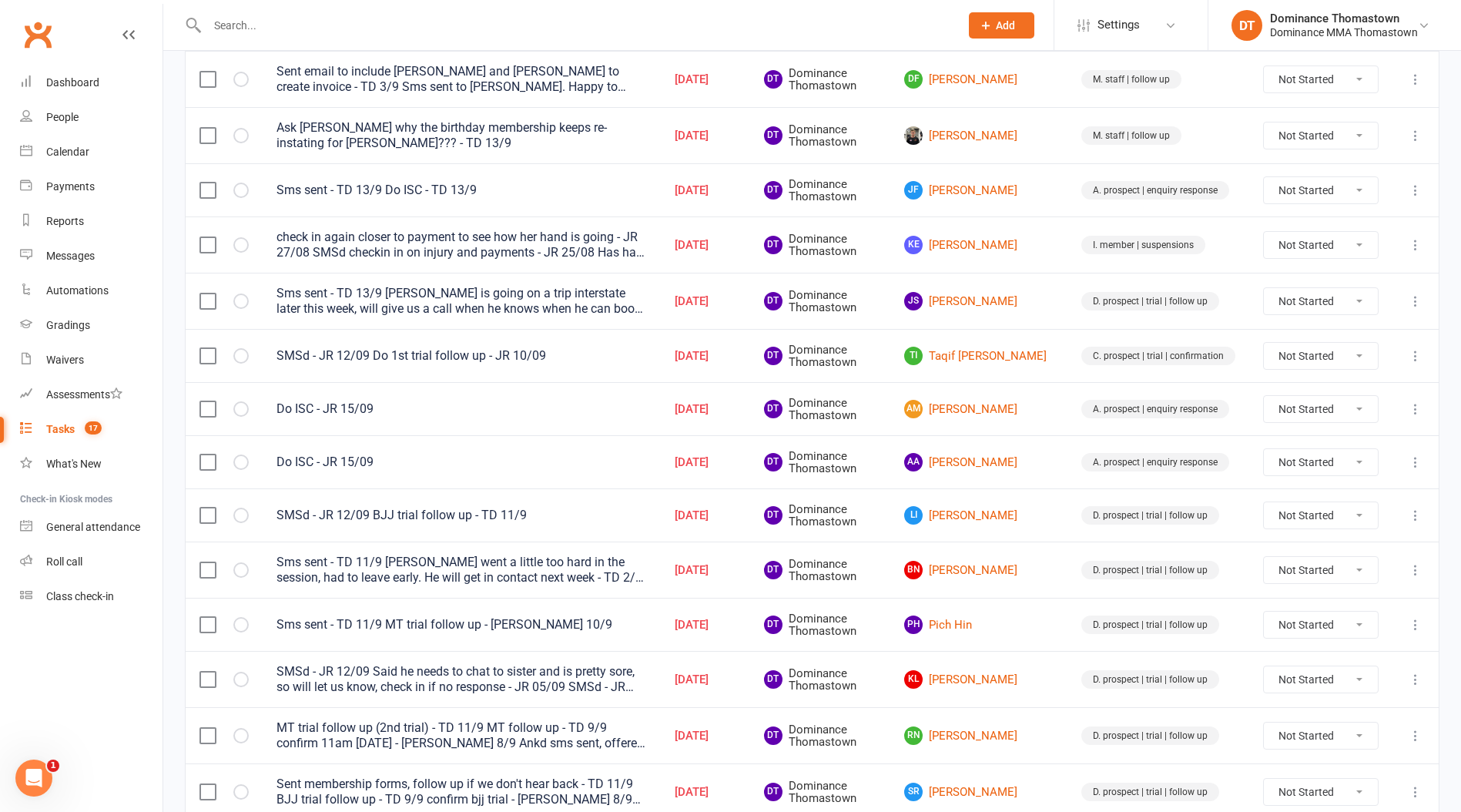
click at [308, 27] on input "text" at bounding box center [576, 25] width 747 height 21
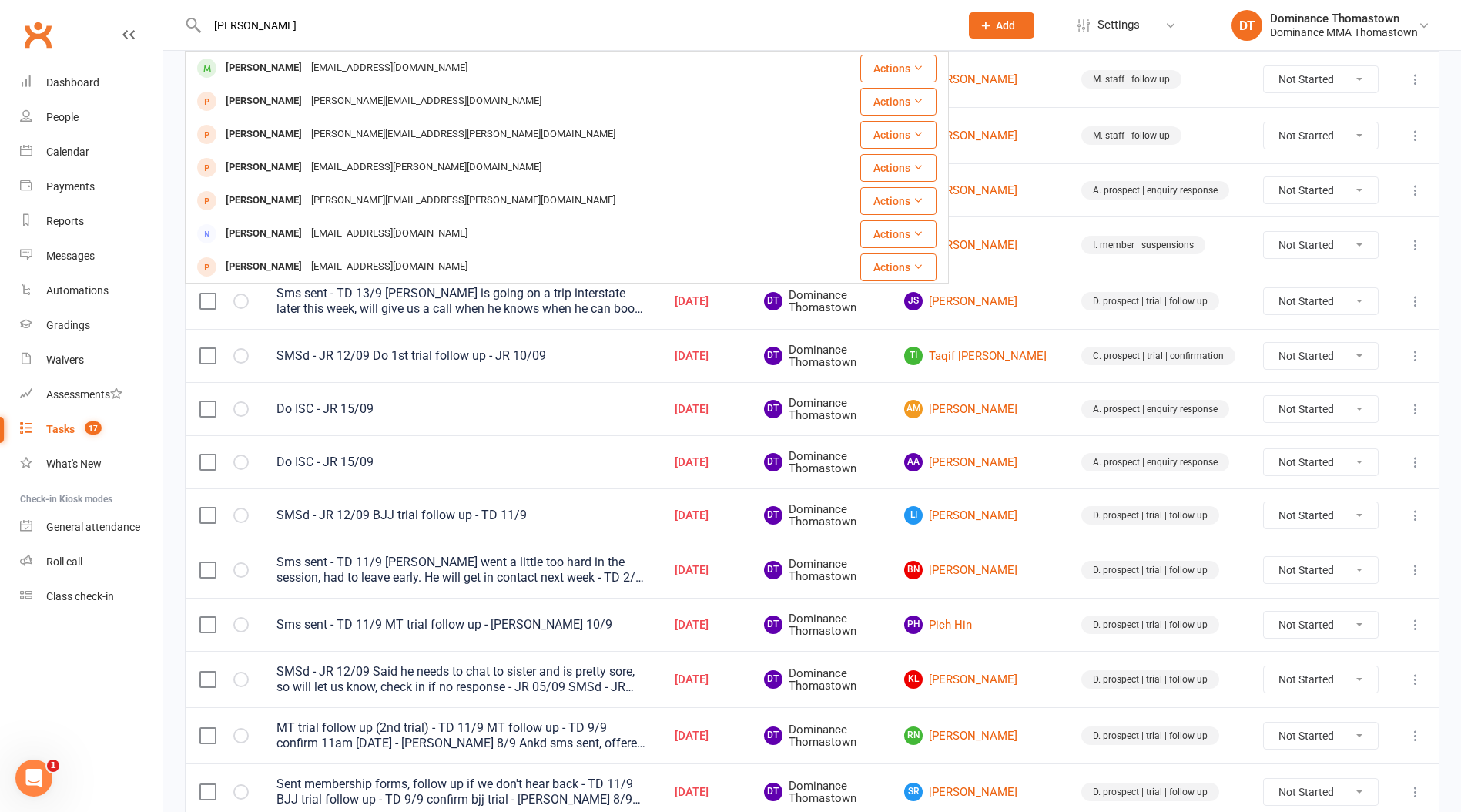
type input "jesse vuj"
click at [307, 72] on div "zacvujasic85@gmail.com" at bounding box center [389, 68] width 165 height 22
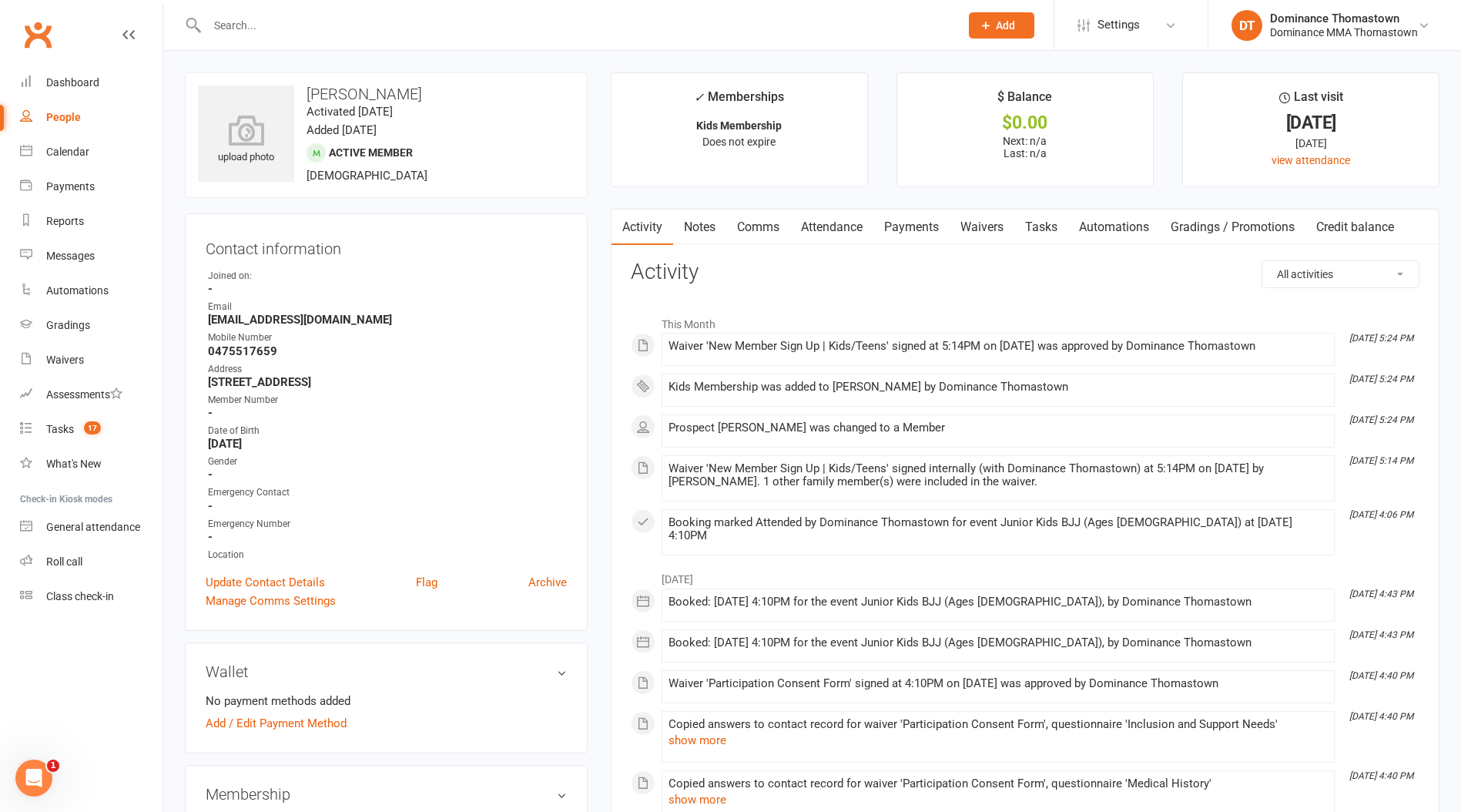
click at [256, 24] on input "text" at bounding box center [576, 25] width 747 height 21
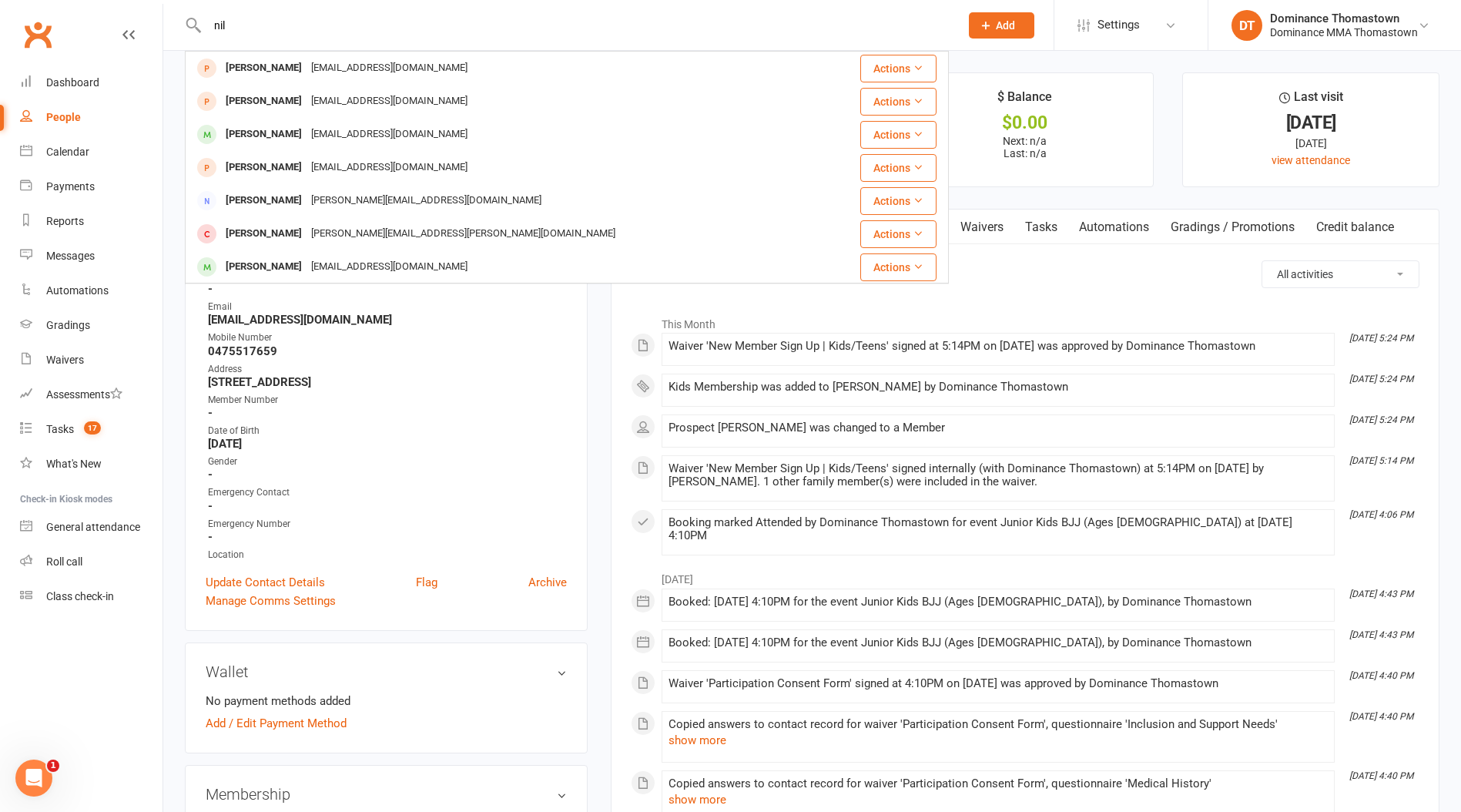
type input "nil"
click at [1003, 16] on button "Add" at bounding box center [1002, 25] width 65 height 26
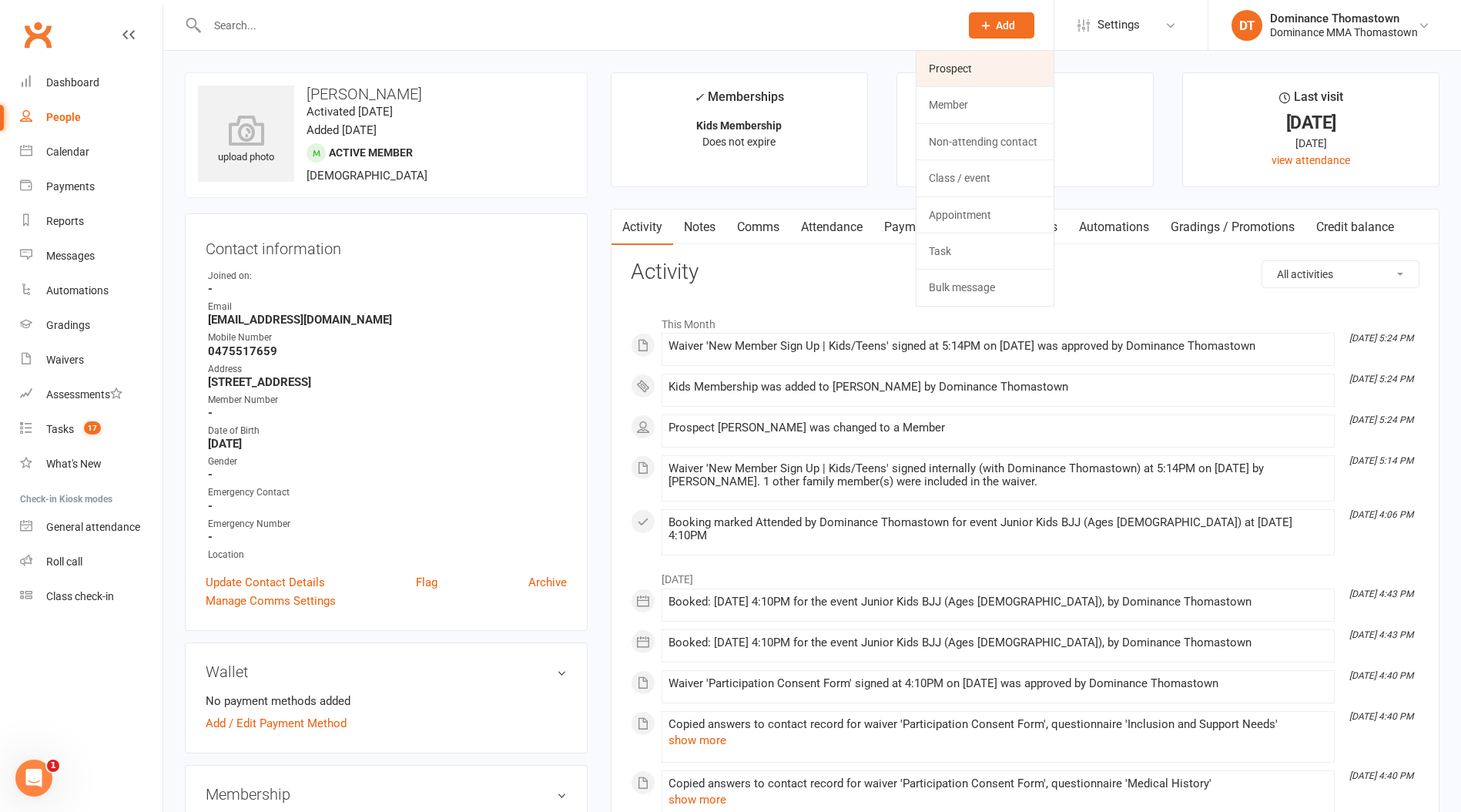
click at [988, 68] on link "Prospect" at bounding box center [985, 68] width 137 height 36
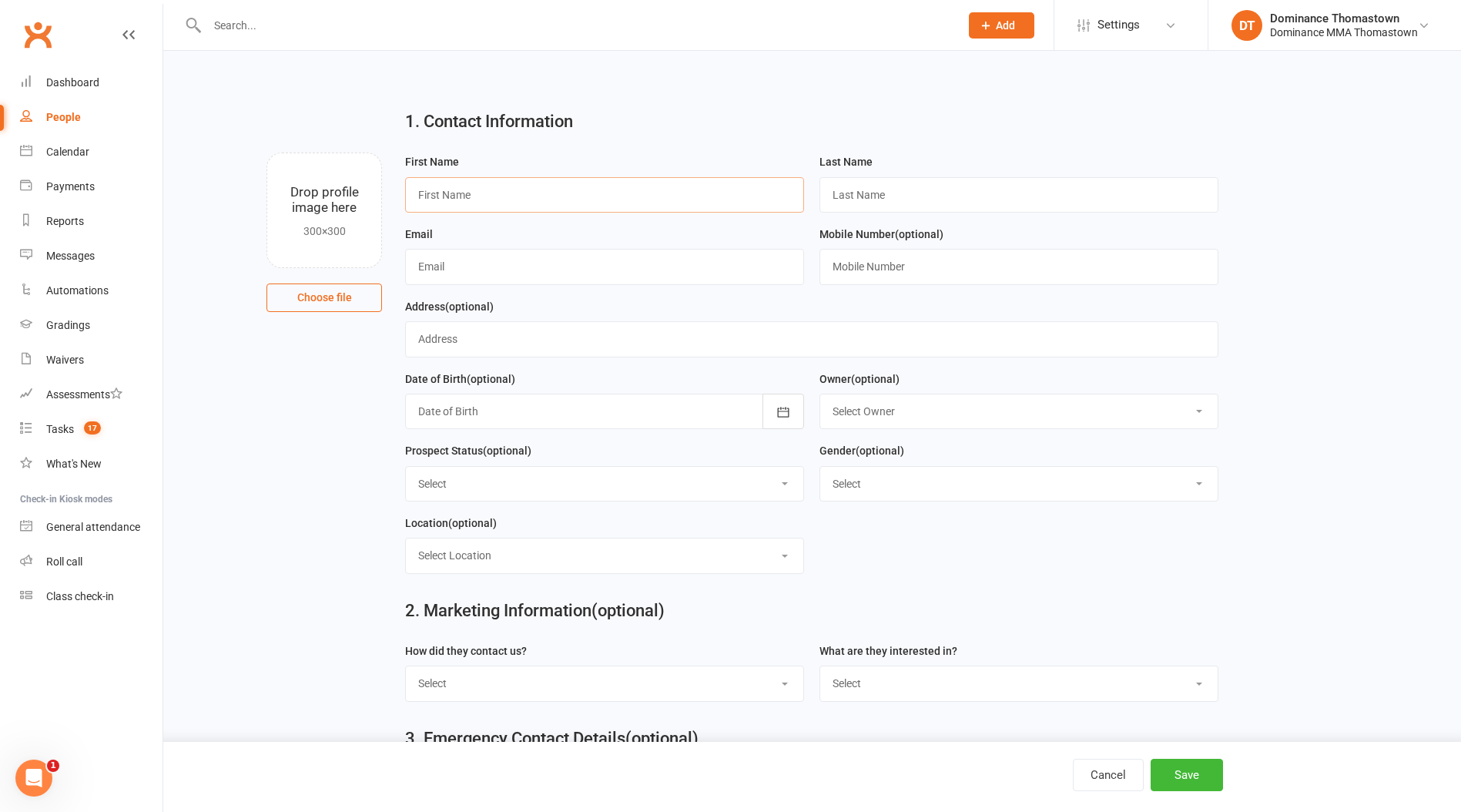
drag, startPoint x: 435, startPoint y: 196, endPoint x: 715, endPoint y: 182, distance: 280.3
click at [435, 196] on input "text" at bounding box center [605, 195] width 399 height 36
paste input "Nilesh"
type input "Nilesh"
click at [856, 192] on input "text" at bounding box center [1019, 195] width 399 height 36
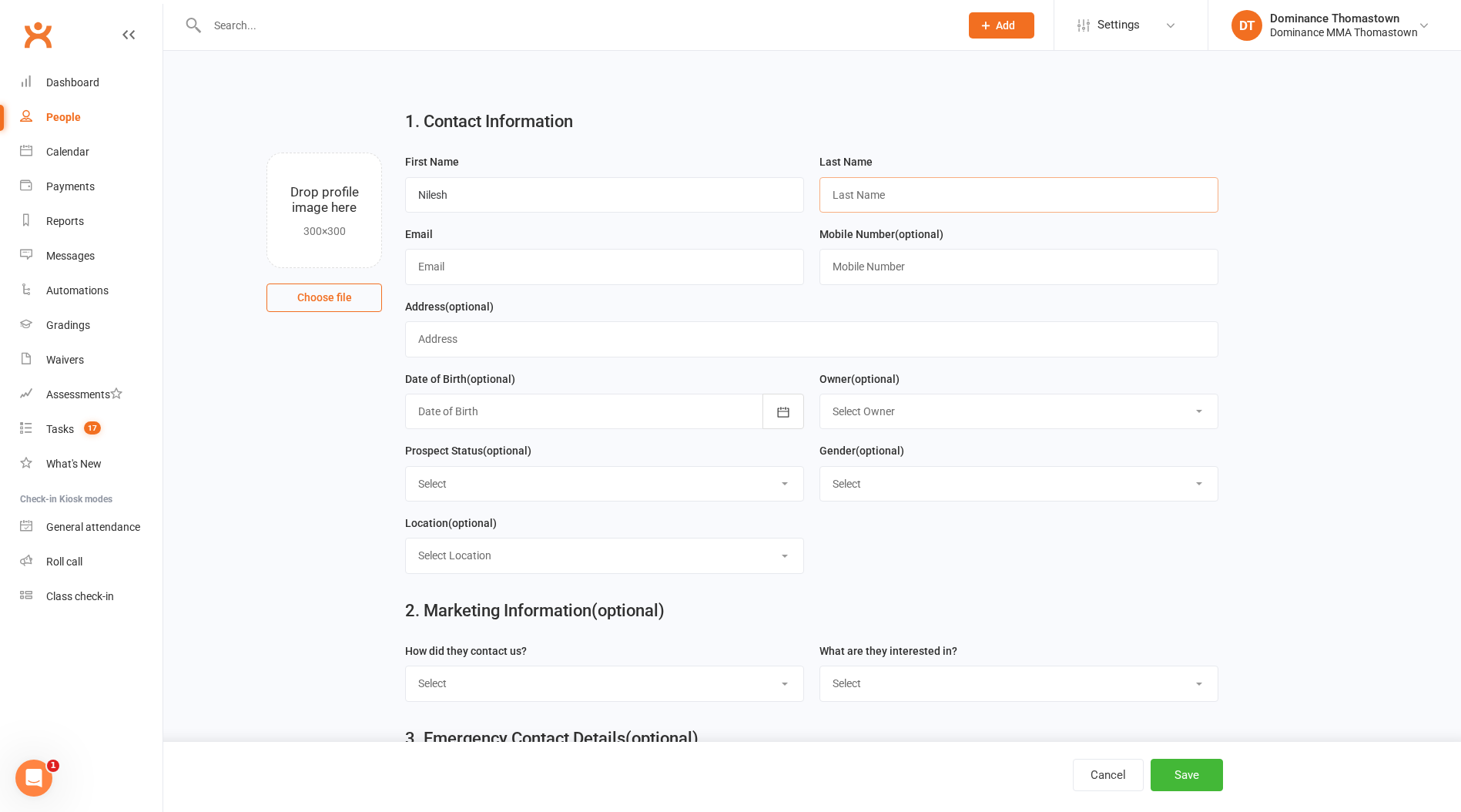
paste input "Patel"
type input "Patel"
click at [481, 268] on input "text" at bounding box center [605, 266] width 399 height 36
paste input "samnpatel0112@gmail.com"
type input "samnpatel0112@gmail.com"
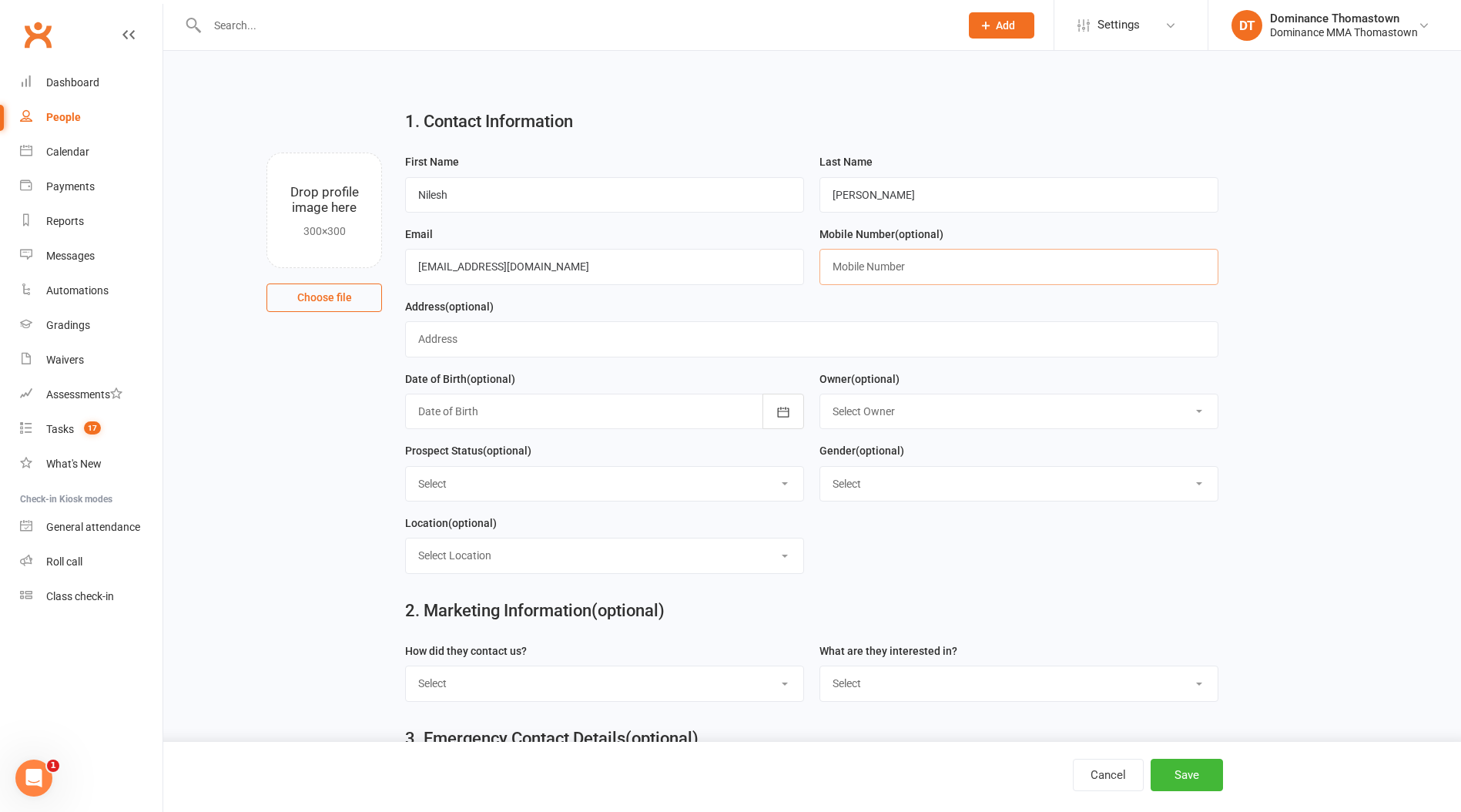
click at [886, 253] on input "text" at bounding box center [1019, 266] width 399 height 36
paste input "0409622221"
type input "0409622221"
click at [881, 676] on select "Select BJJ Muay Thai Kids BJJ Kids Muay Thai Teens BJJ Teens Muay Thai Freestyl…" at bounding box center [1019, 683] width 397 height 34
select select "Kids BJJ"
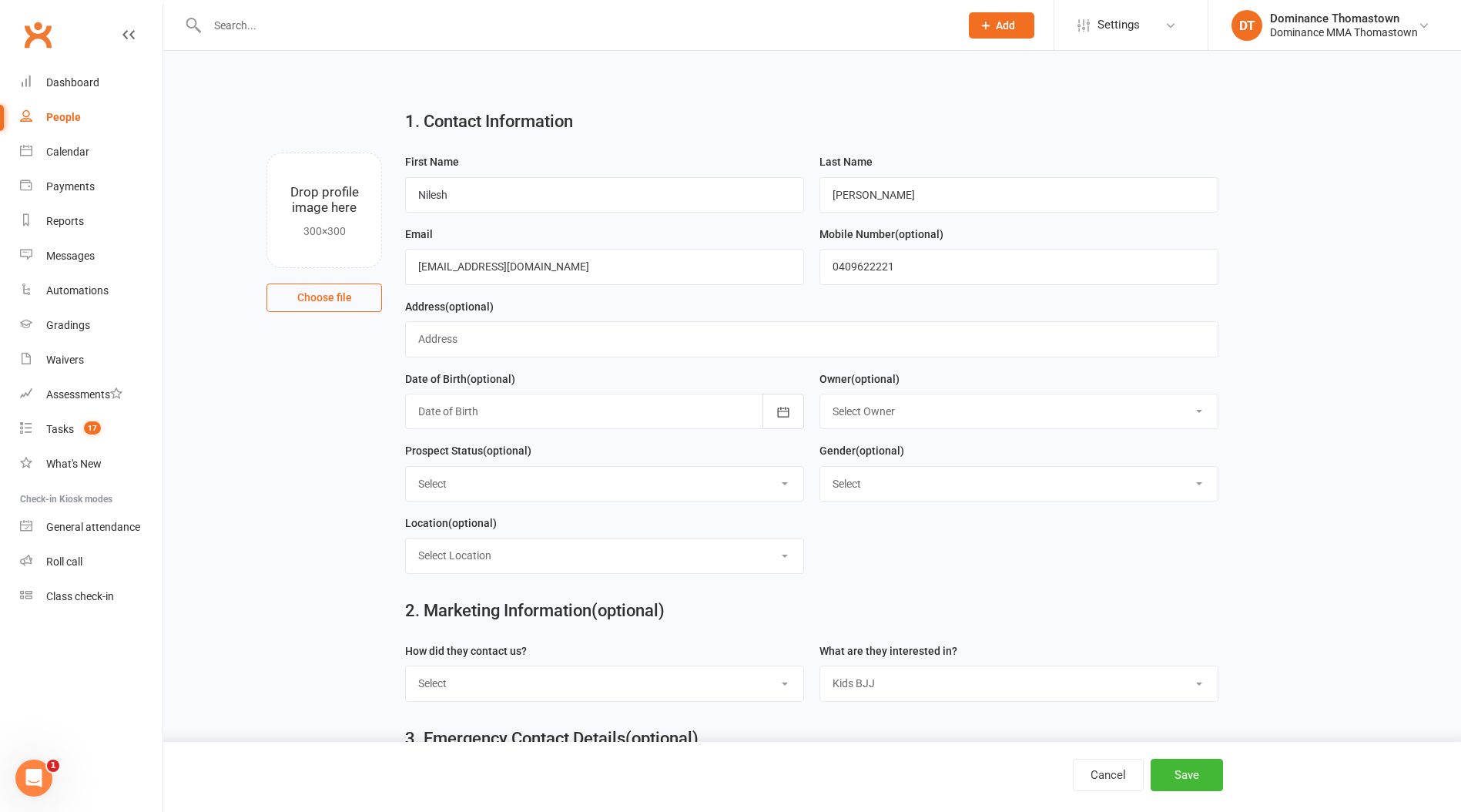
click at [821, 669] on select "Select BJJ Muay Thai Kids BJJ Kids Muay Thai Teens BJJ Teens Muay Thai Freestyl…" at bounding box center [1019, 683] width 397 height 34
click at [591, 683] on select "Select Phone Email In-Facility Website enquiry form Marketing Lead" at bounding box center [604, 683] width 397 height 34
select select "Website enquiry form"
click at [406, 669] on select "Select Phone Email In-Facility Website enquiry form Marketing Lead" at bounding box center [604, 683] width 397 height 34
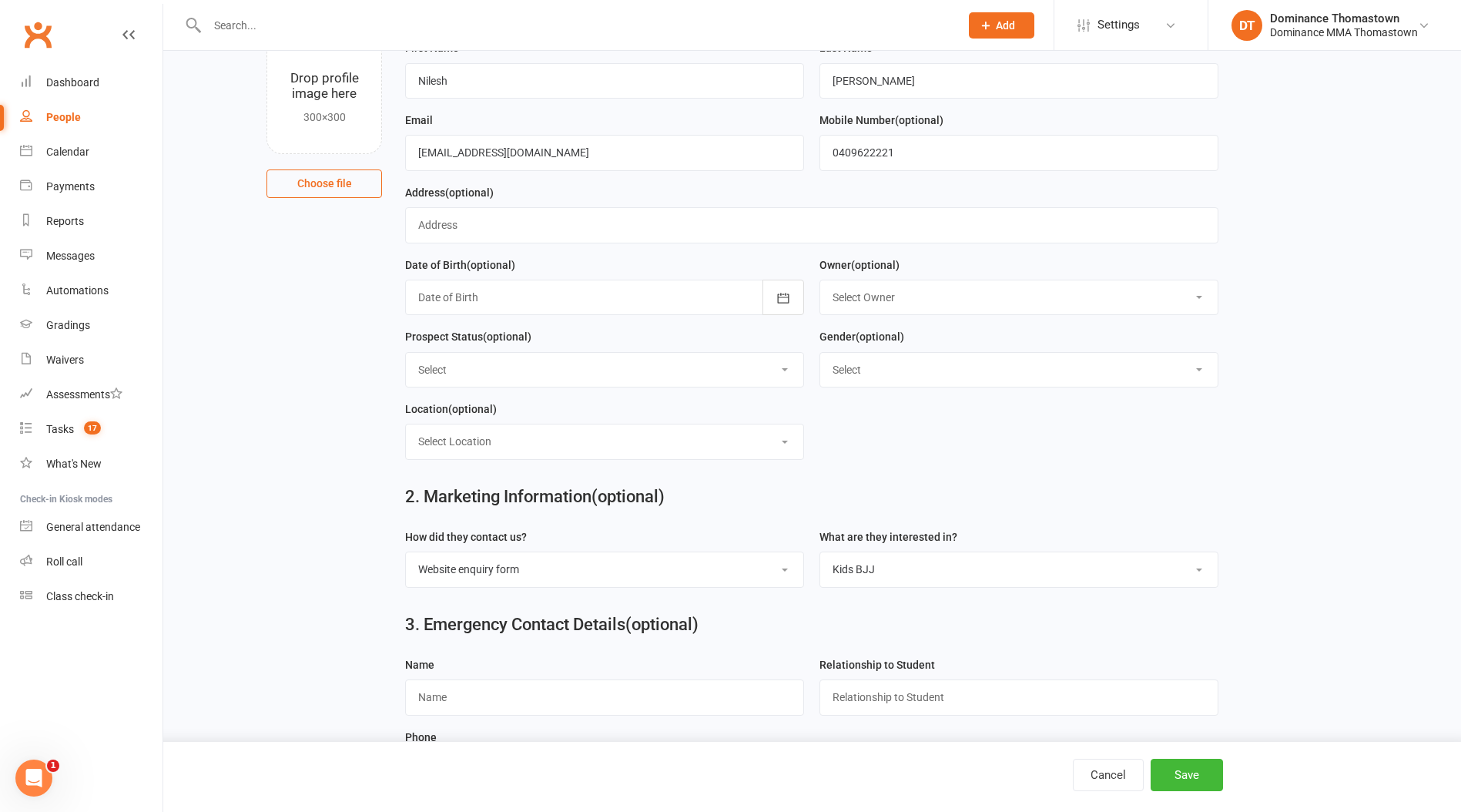
scroll to position [134, 0]
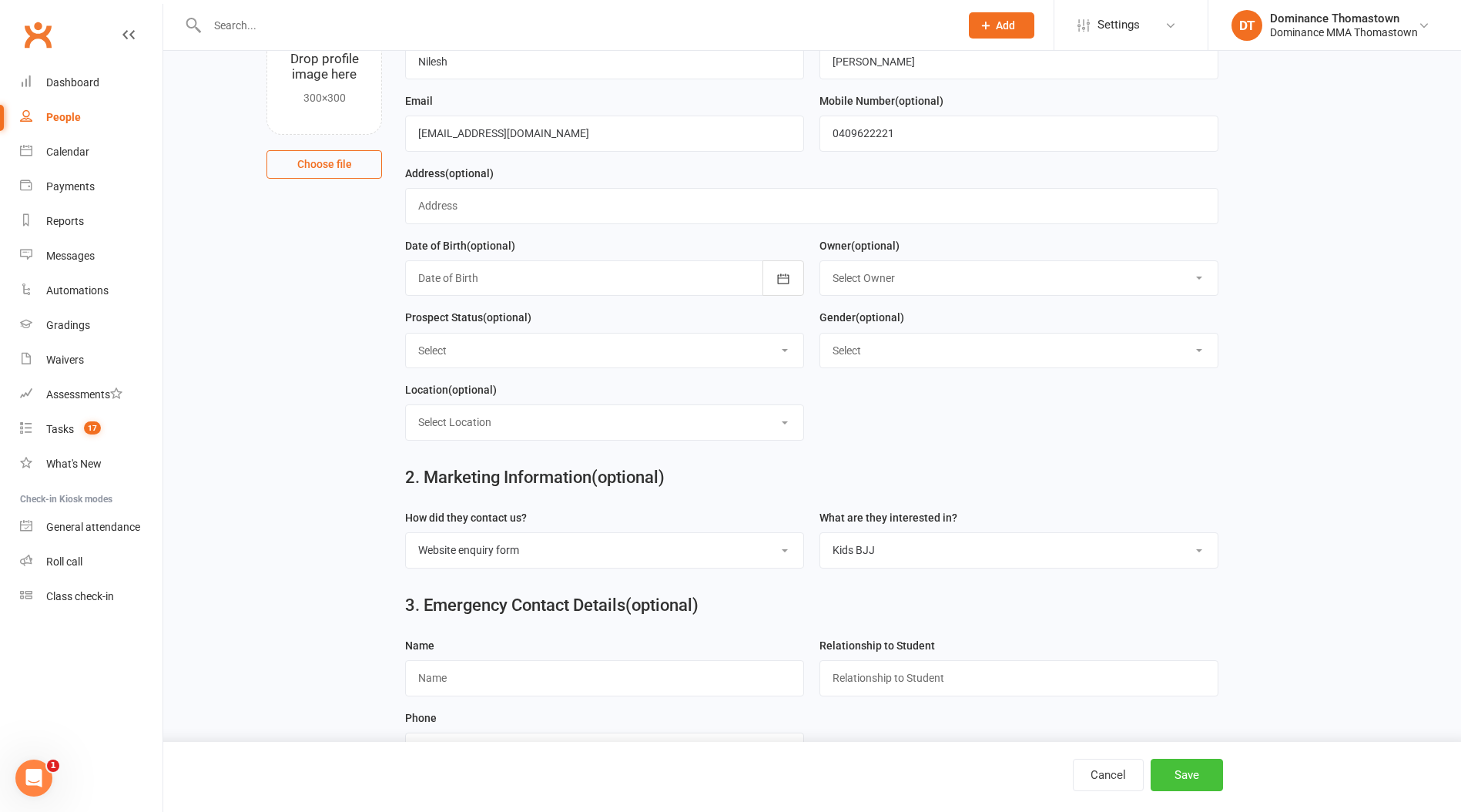
click at [1189, 786] on button "Save" at bounding box center [1186, 775] width 72 height 33
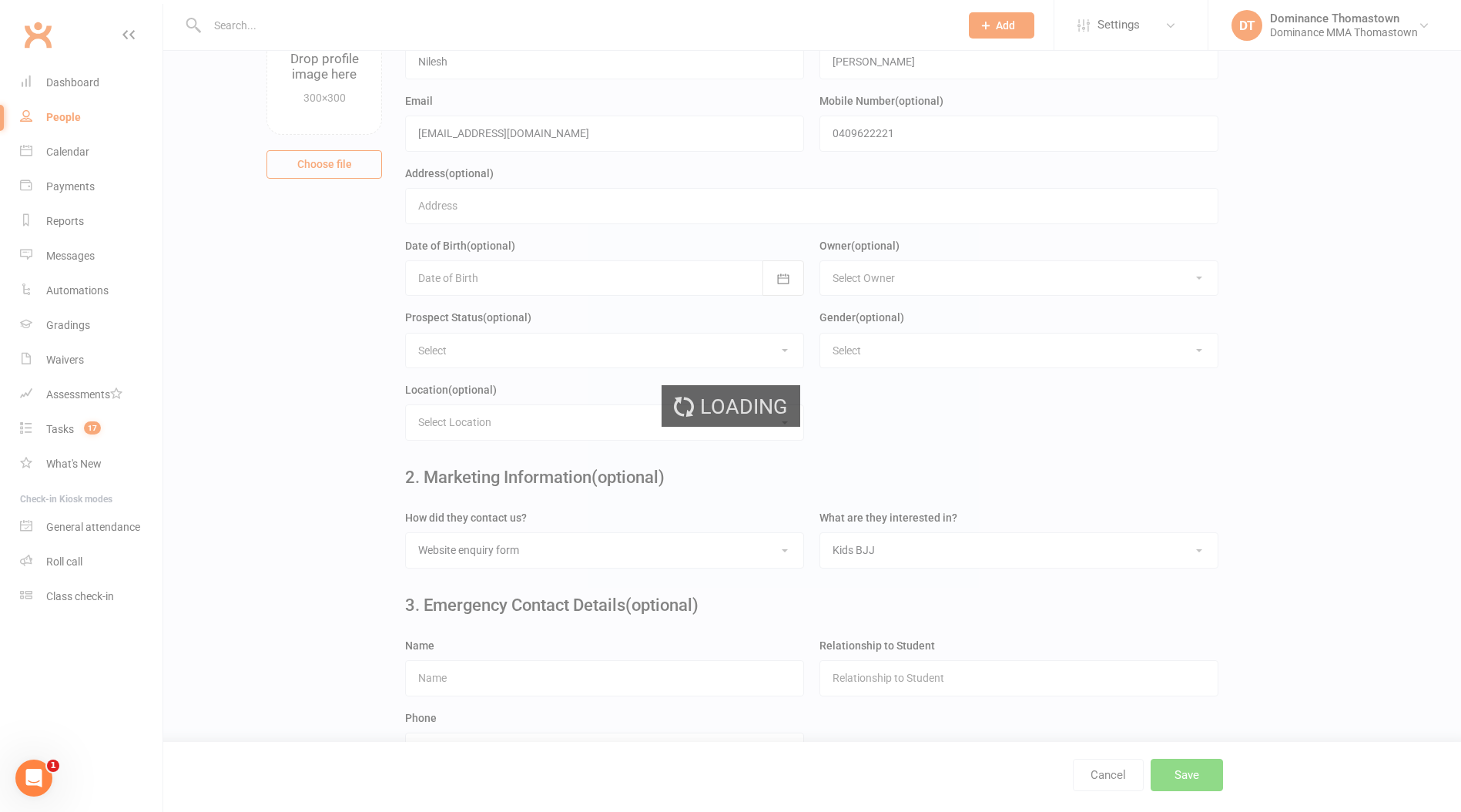
scroll to position [0, 0]
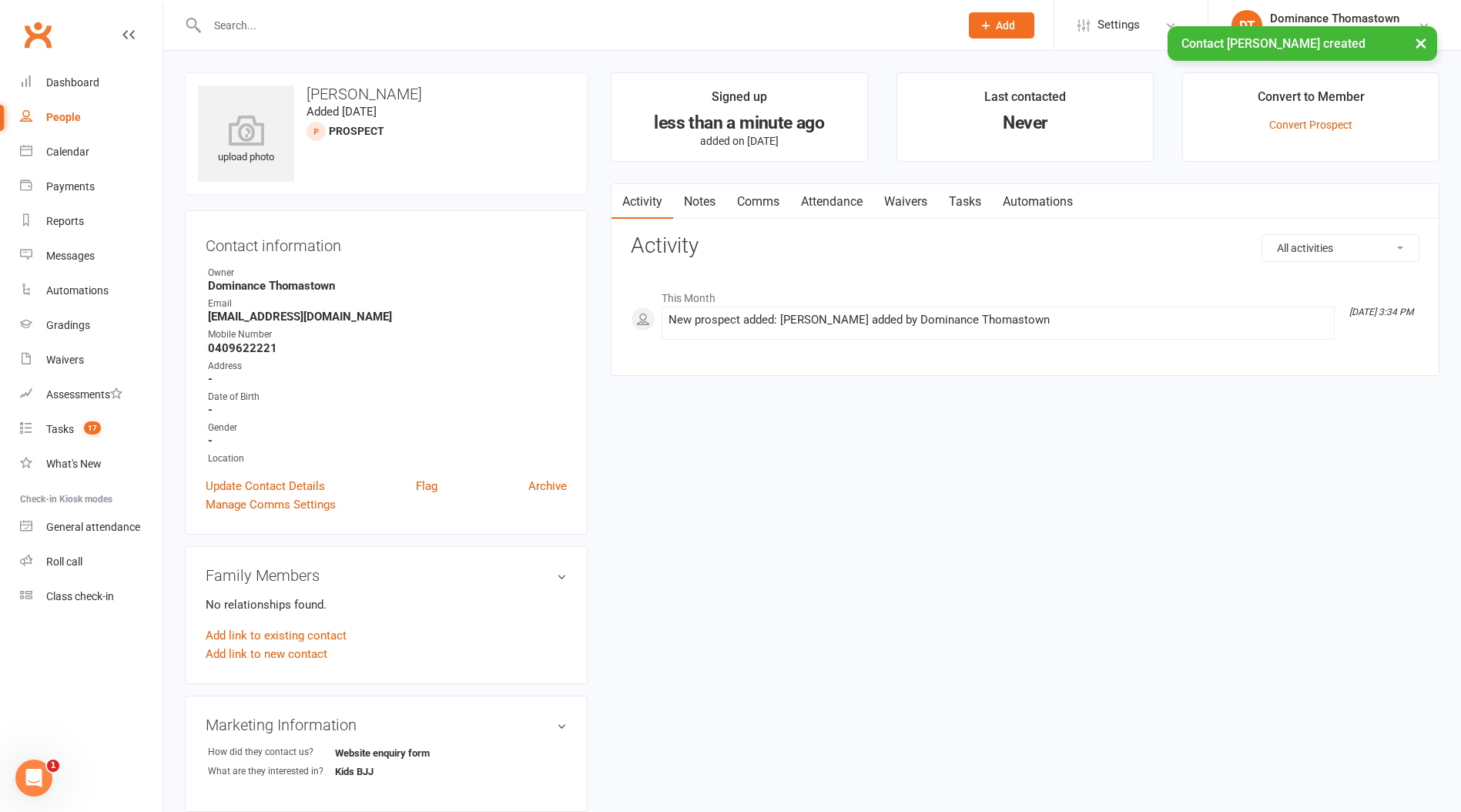
click at [688, 188] on link "Notes" at bounding box center [699, 202] width 53 height 36
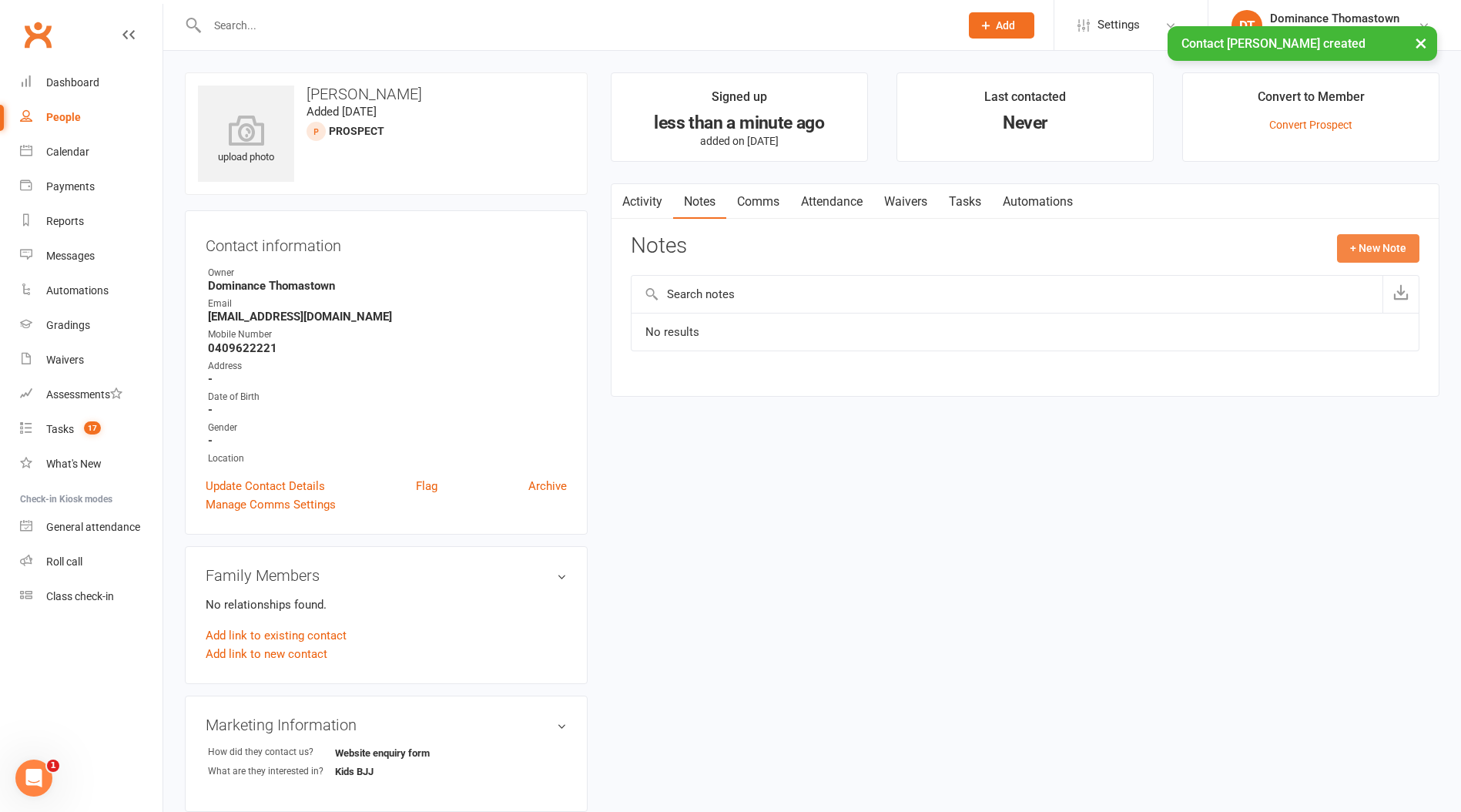
click at [1382, 252] on button "+ New Note" at bounding box center [1379, 249] width 82 height 28
drag, startPoint x: 782, startPoint y: 396, endPoint x: 778, endPoint y: 404, distance: 8.9
click at [782, 396] on textarea at bounding box center [1025, 399] width 789 height 50
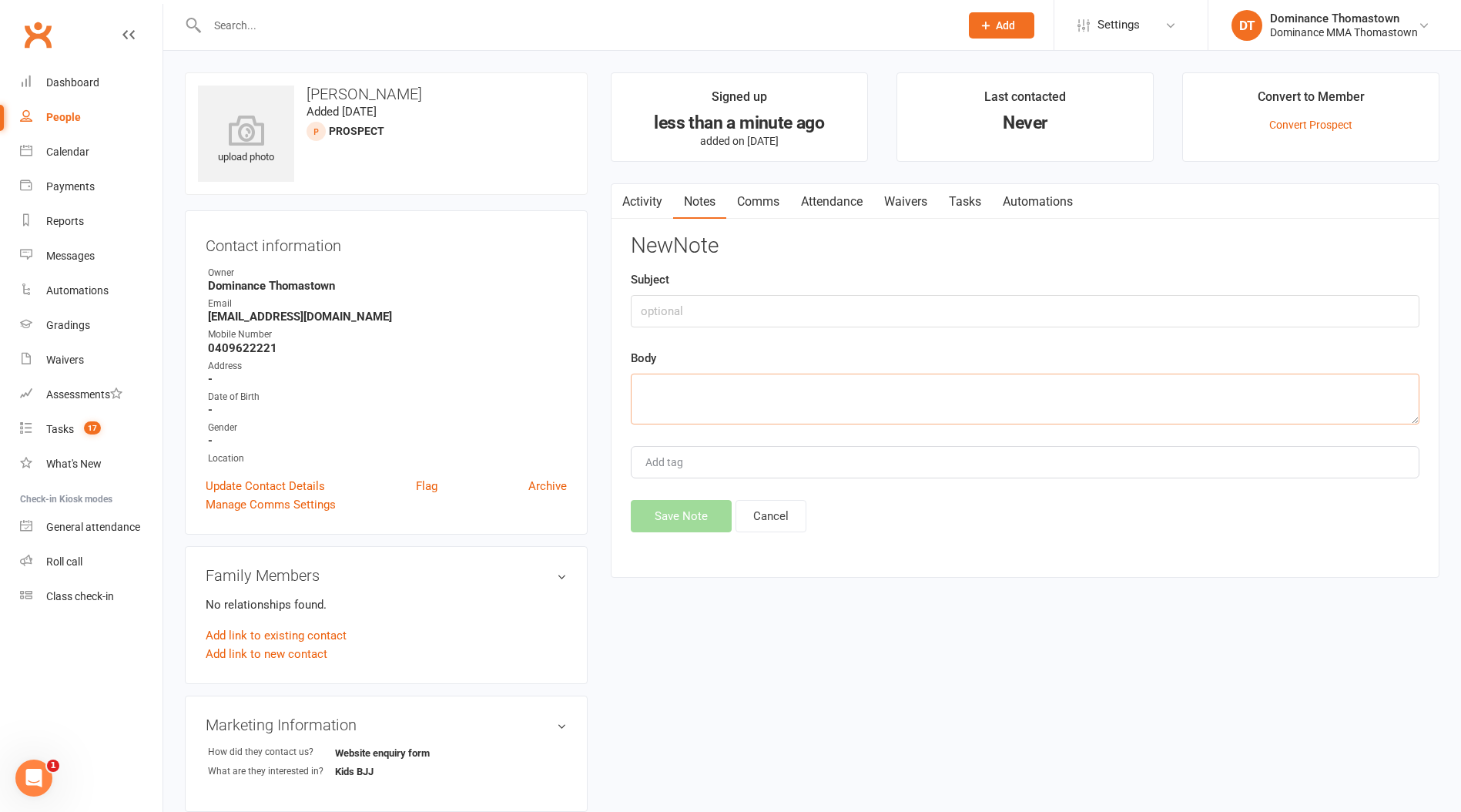
paste textarea "First Name: Nilesh Last Name: Patel Email Address: samnpatel0112@gmail.com Phon…"
type textarea "First Name: Nilesh Last Name: Patel Email Address: samnpatel0112@gmail.com Phon…"
click at [722, 296] on input "text" at bounding box center [1025, 311] width 789 height 33
type input "website enquiry"
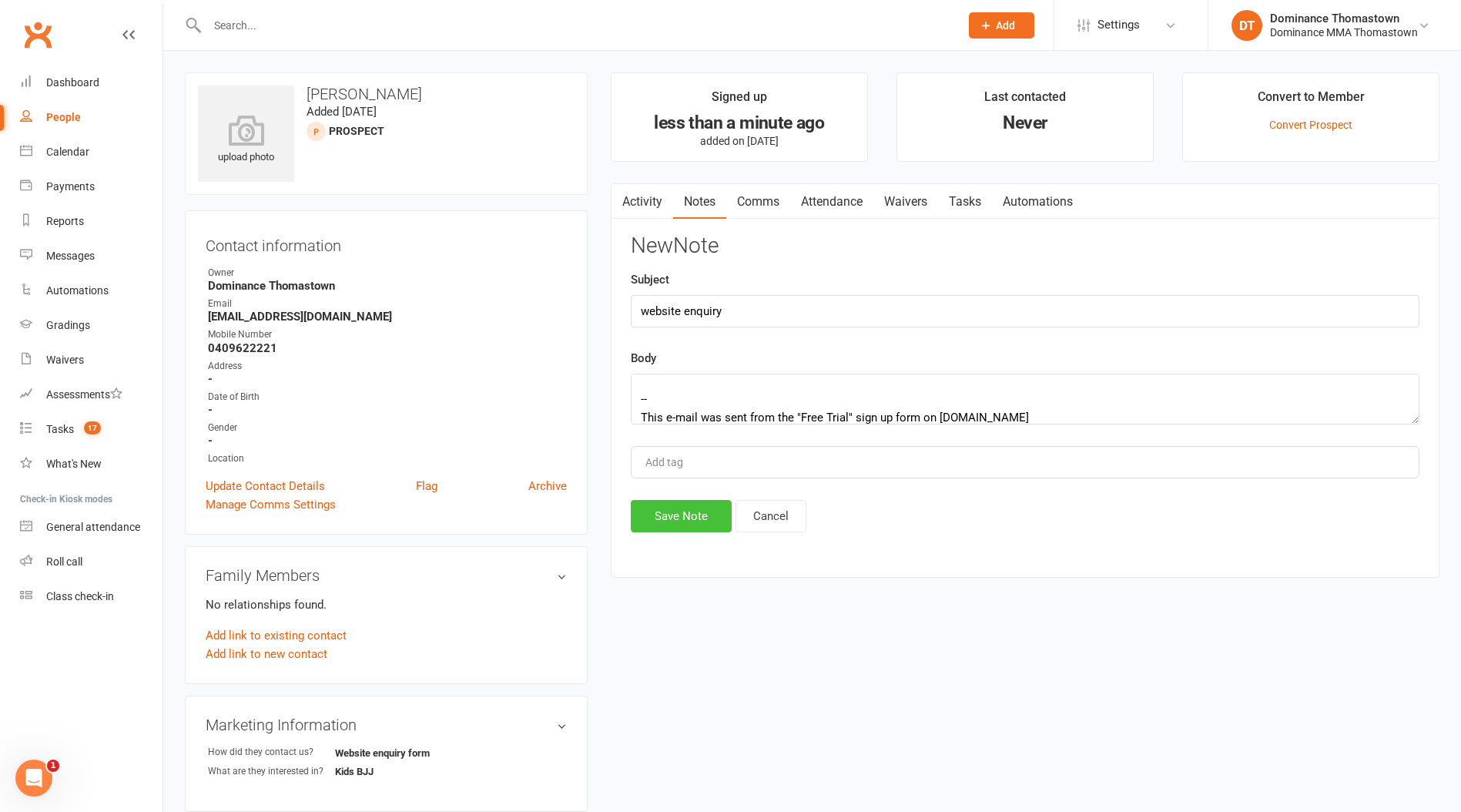
click at [704, 516] on button "Save Note" at bounding box center [681, 516] width 101 height 33
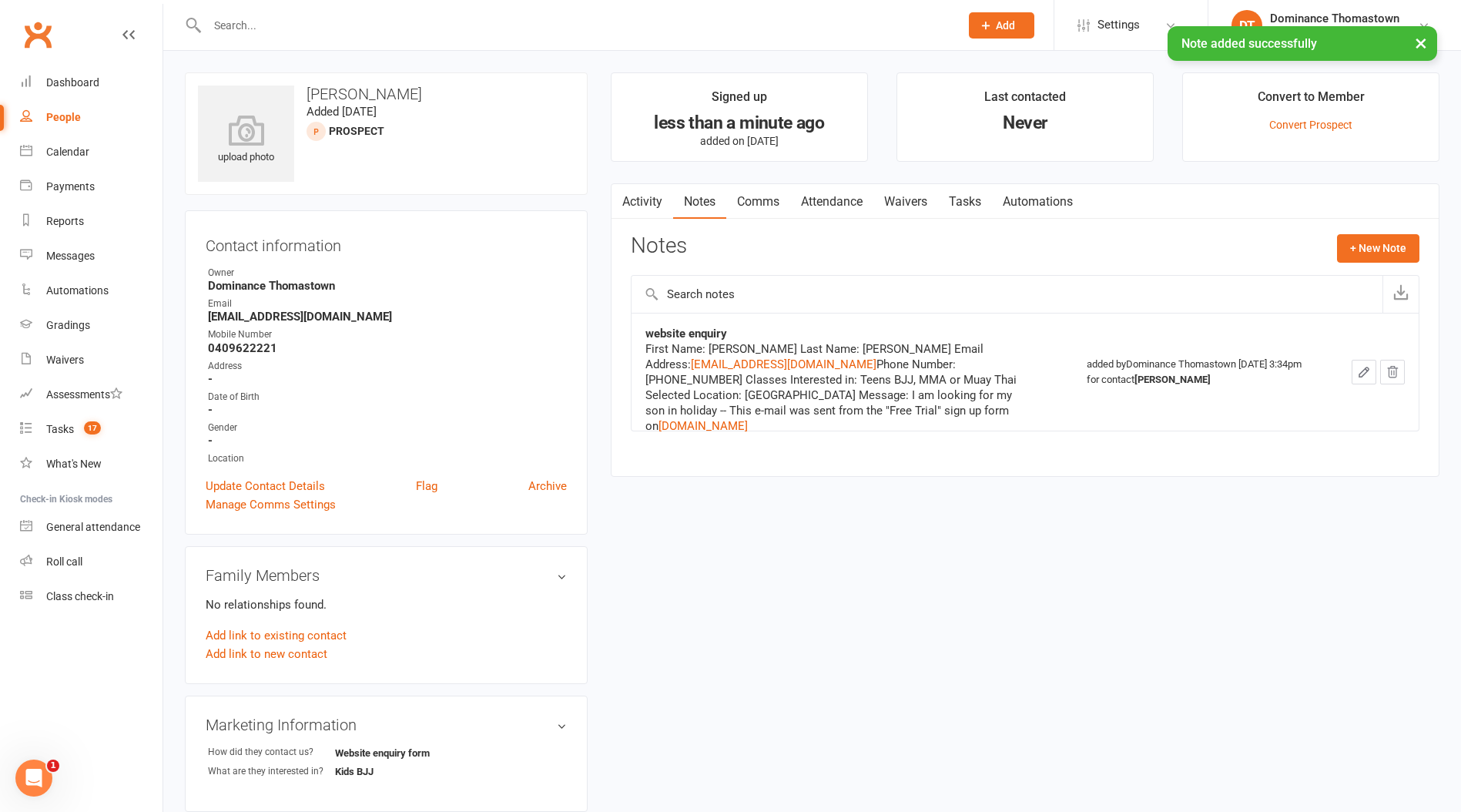
click at [981, 193] on link "Tasks" at bounding box center [966, 202] width 54 height 36
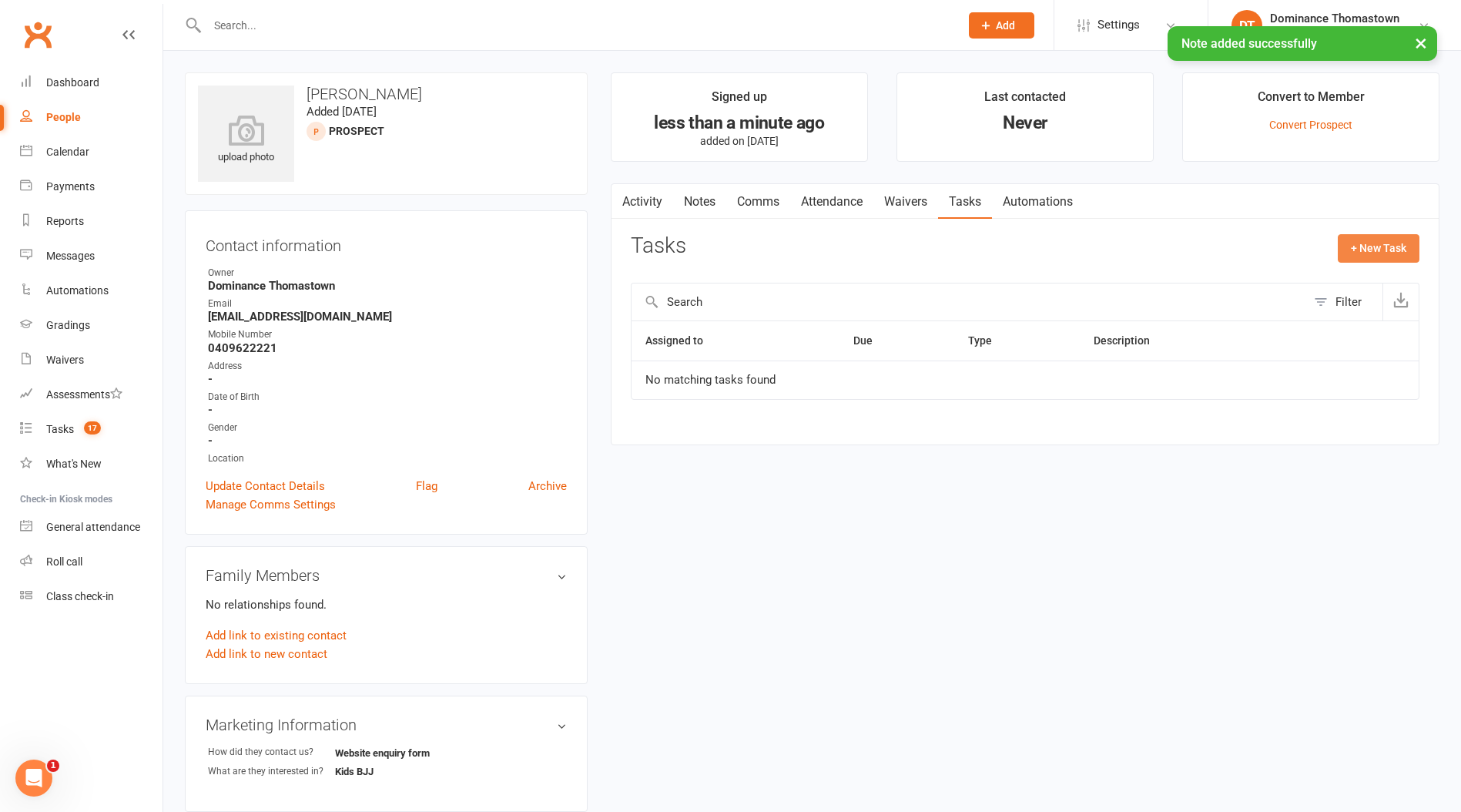
click at [1364, 255] on button "+ New Task" at bounding box center [1379, 249] width 81 height 28
select select "12547"
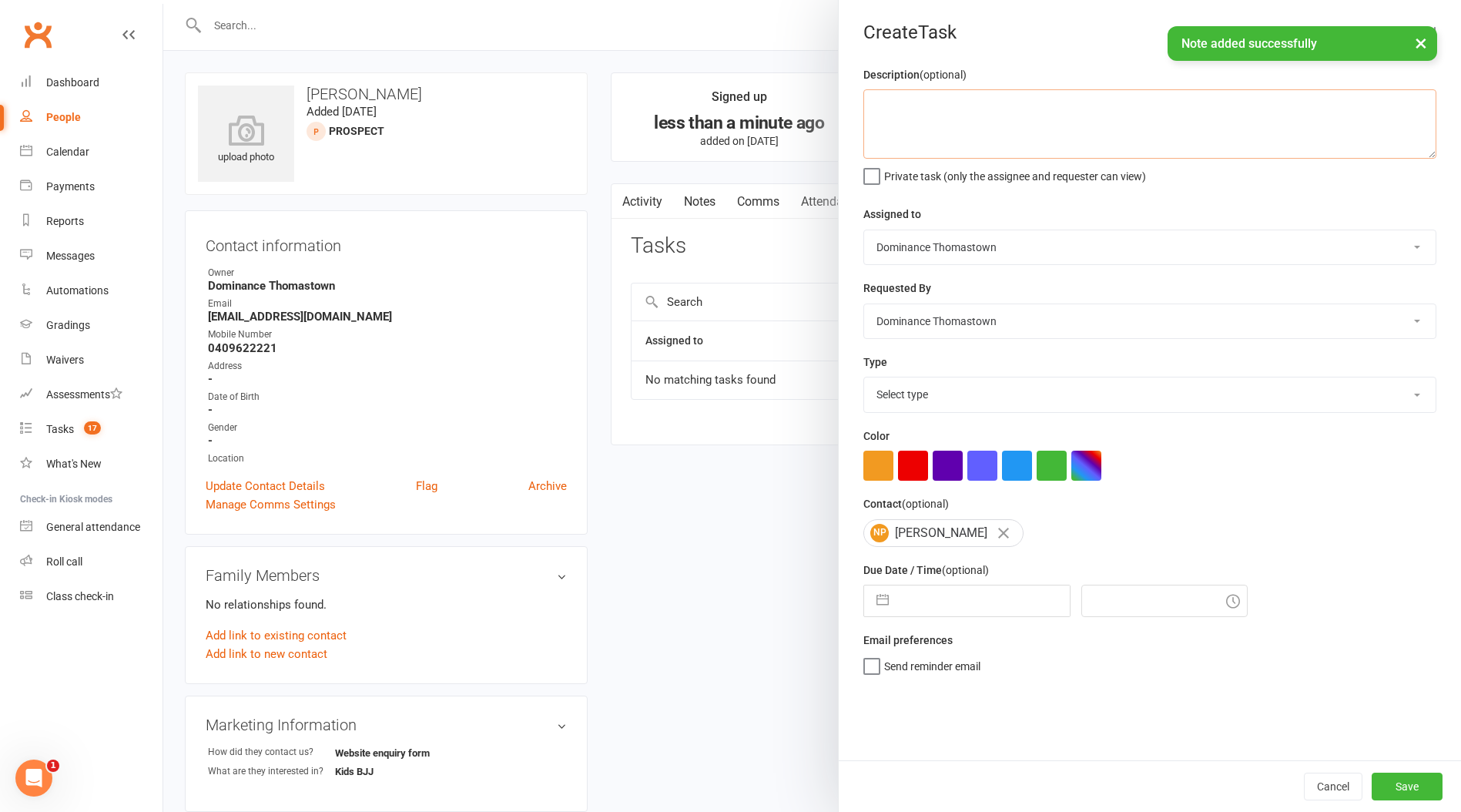
click at [1063, 135] on textarea at bounding box center [1150, 124] width 573 height 69
type textarea "i"
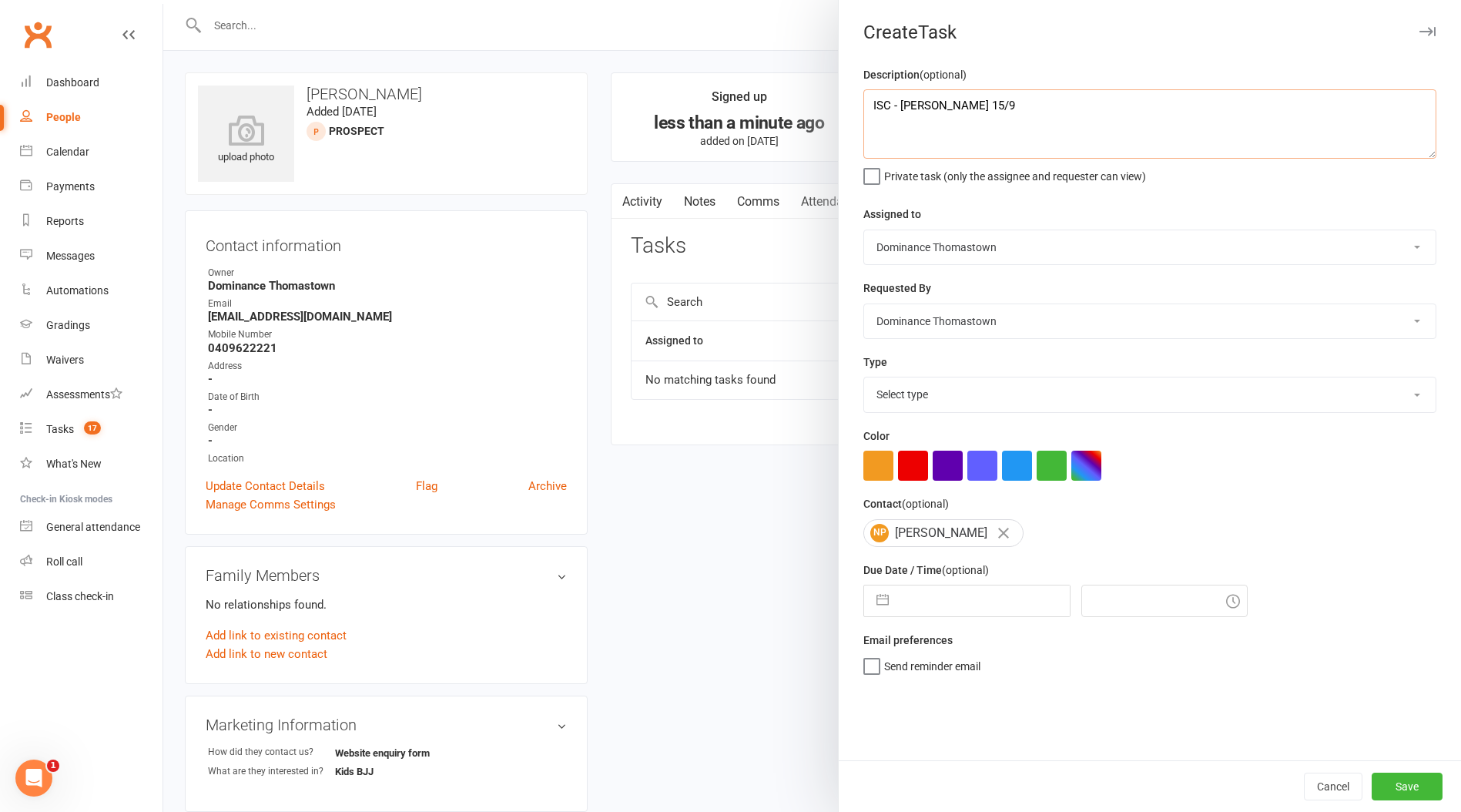
type textarea "ISC - [PERSON_NAME] 15/9"
click at [926, 404] on select "Select type A. prospect | enquiry response B. prospect | trial | booking C. pro…" at bounding box center [1151, 394] width 572 height 34
select select "3809"
click at [865, 378] on select "Select type A. prospect | enquiry response B. prospect | trial | booking C. pro…" at bounding box center [1151, 394] width 572 height 34
click at [965, 612] on input "text" at bounding box center [982, 600] width 173 height 31
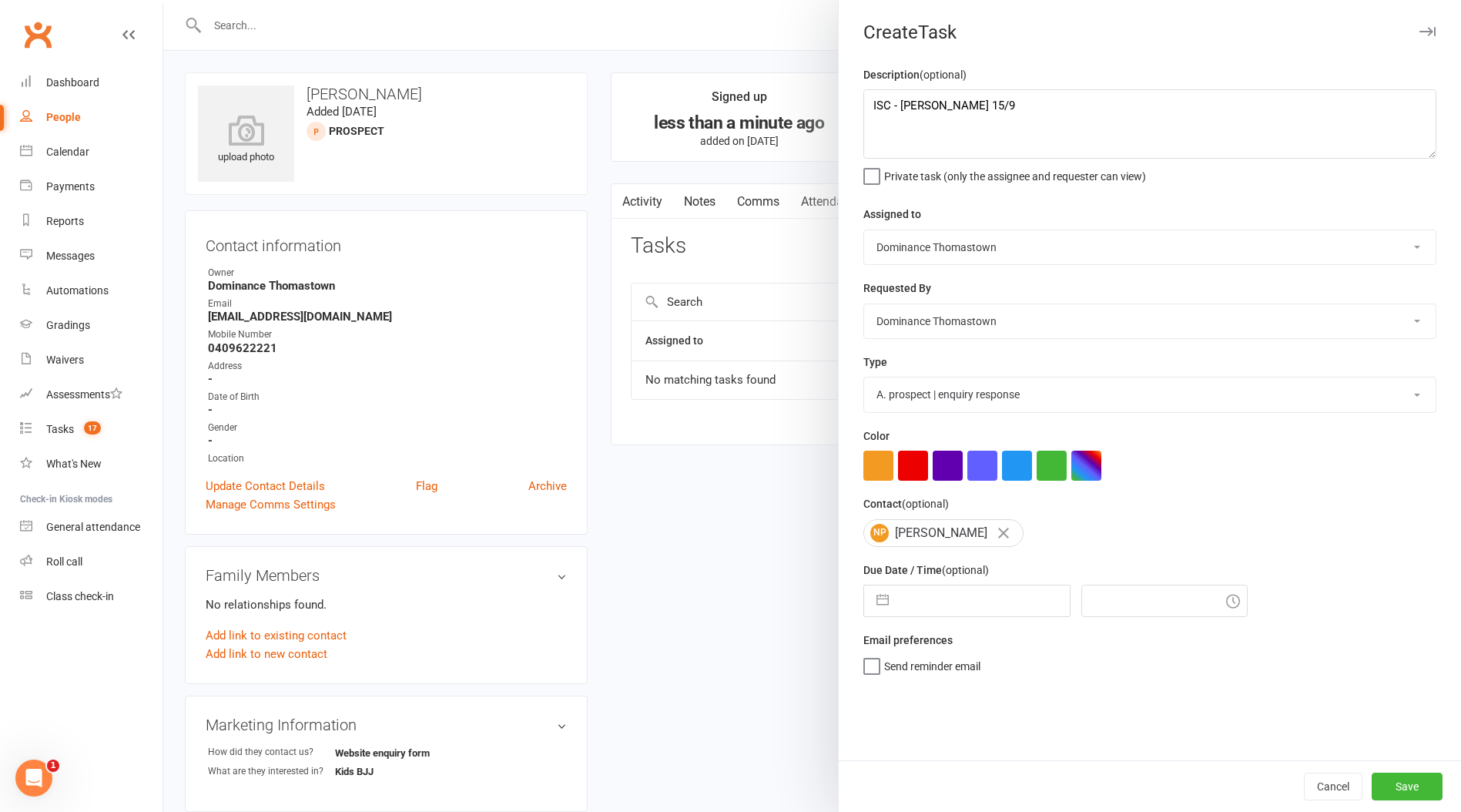
select select "7"
select select "2025"
select select "8"
select select "2025"
select select "9"
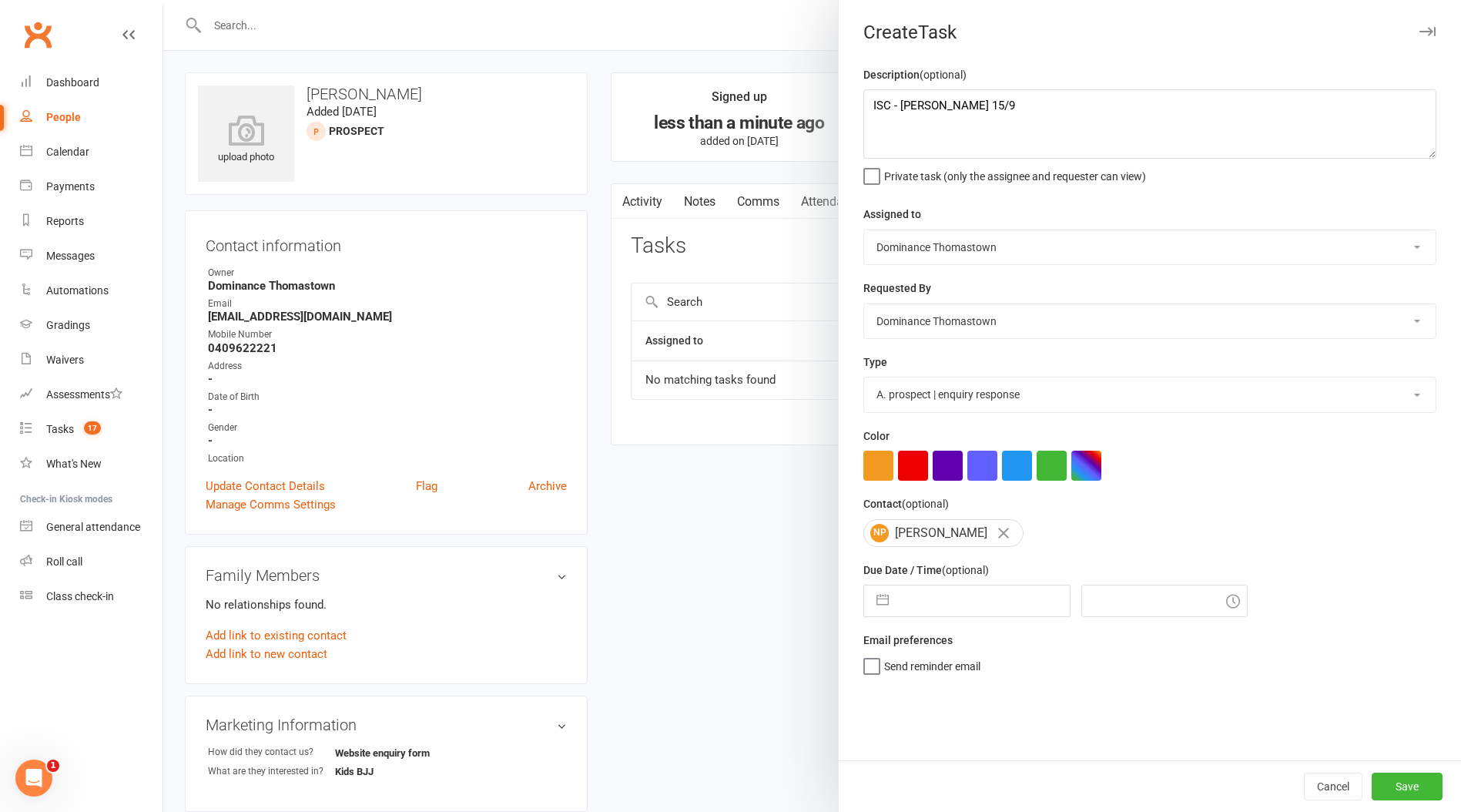
select select "2025"
drag, startPoint x: 929, startPoint y: 774, endPoint x: 1159, endPoint y: 780, distance: 230.1
click at [930, 774] on td "15" at bounding box center [926, 776] width 30 height 29
type input "[DATE]"
type input "3:45pm"
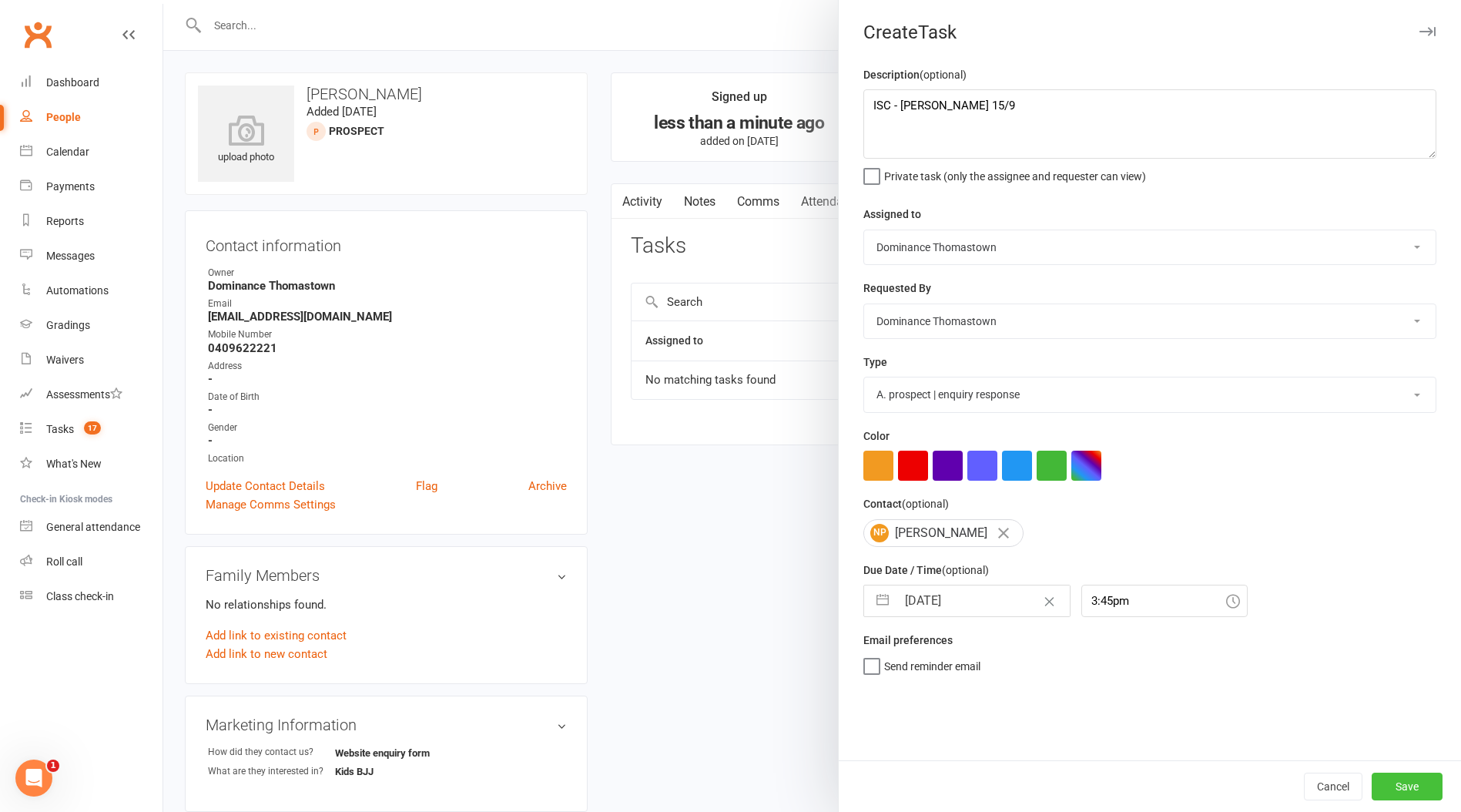
click at [1391, 786] on button "Save" at bounding box center [1408, 787] width 71 height 28
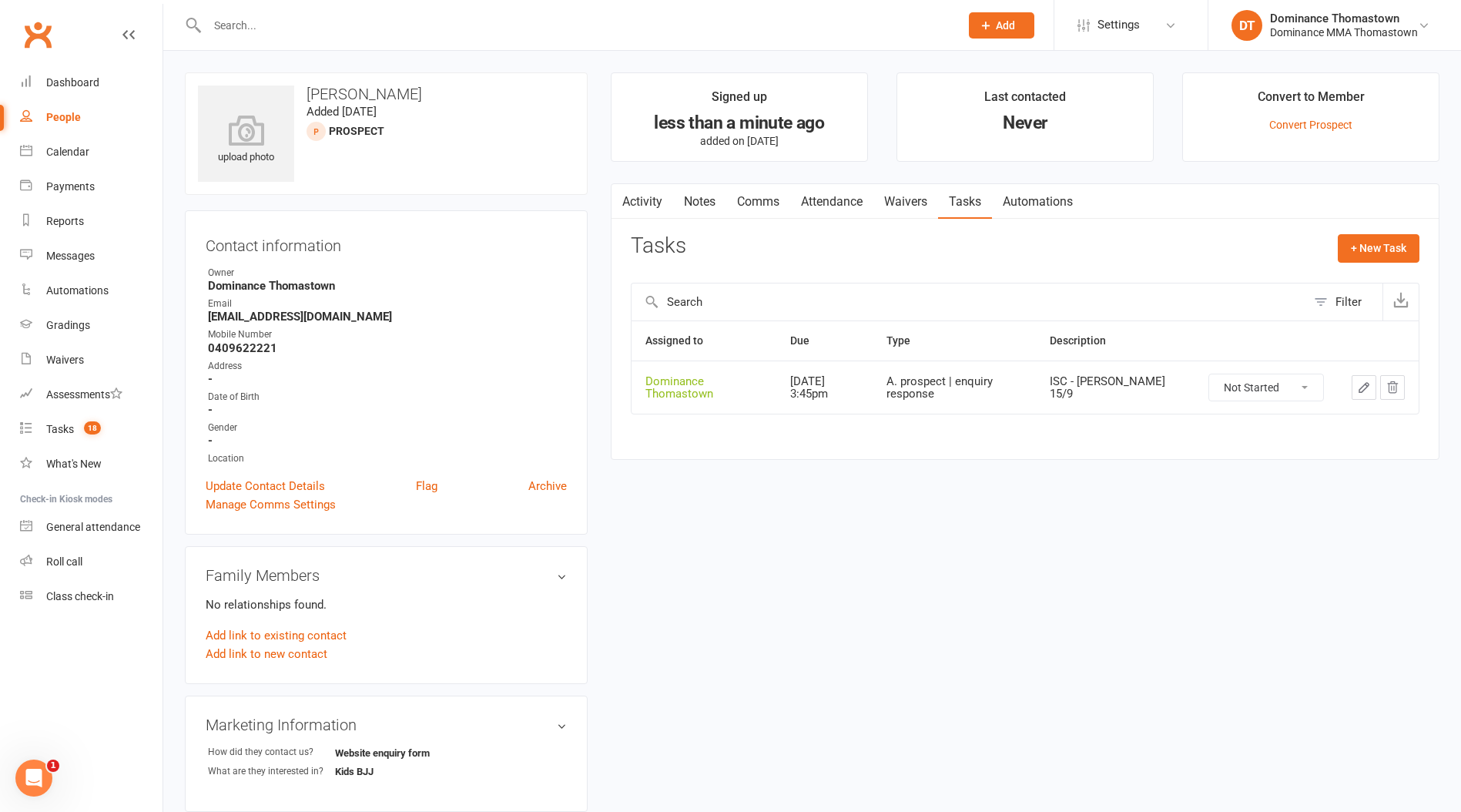
click at [379, 28] on input "text" at bounding box center [576, 25] width 747 height 21
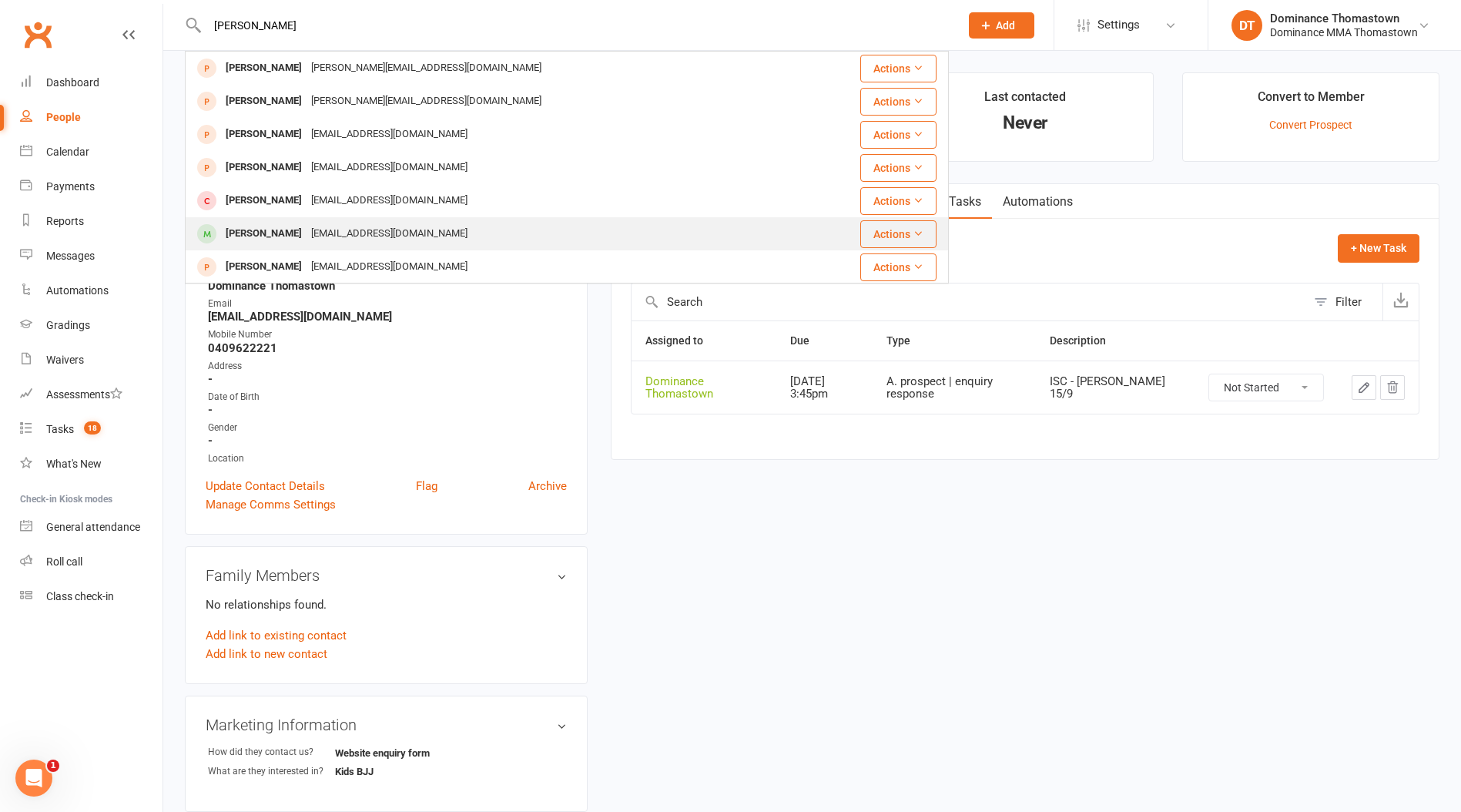
type input "joshua t"
click at [321, 236] on div "joshtav32@gmail.com" at bounding box center [389, 234] width 165 height 22
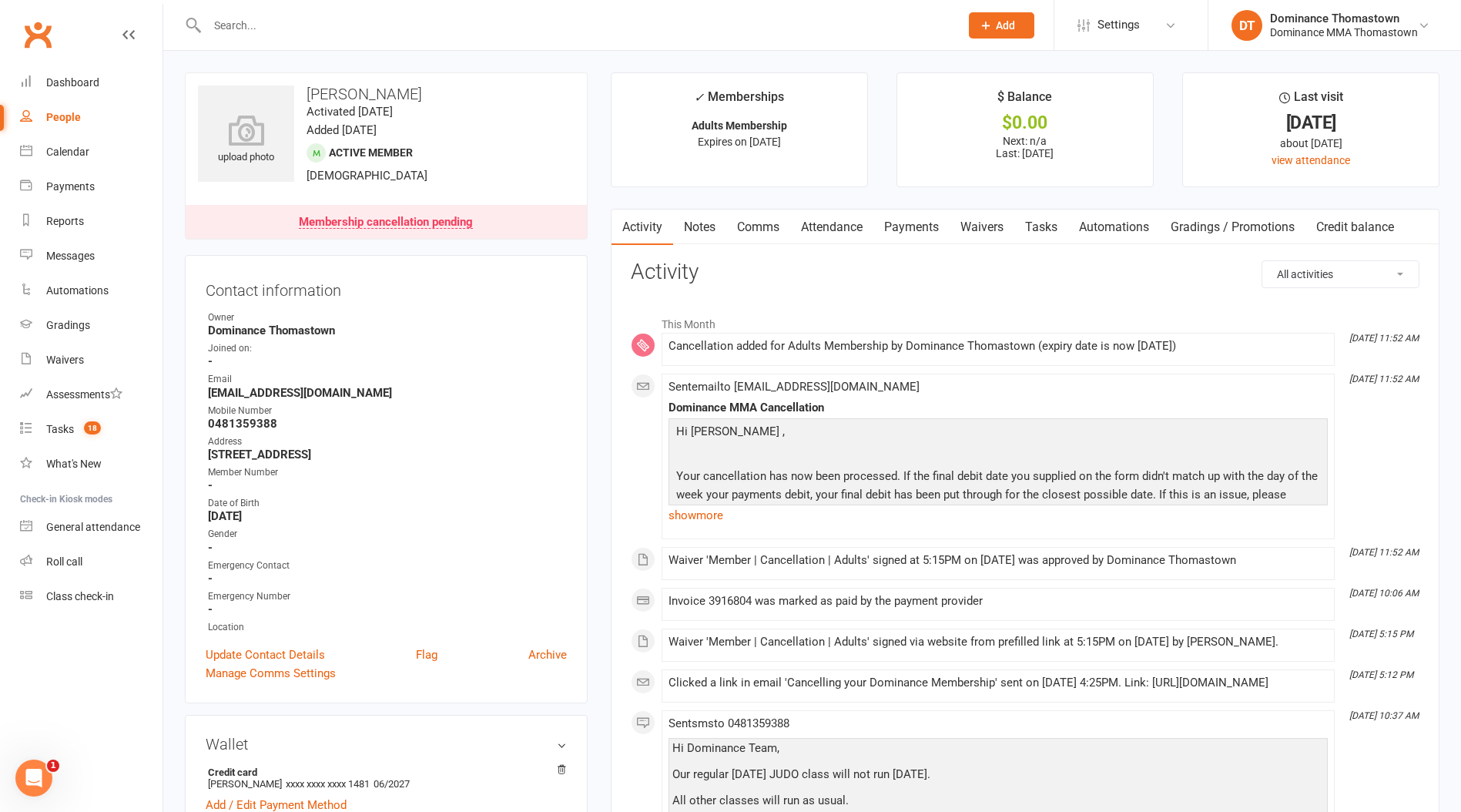
click at [1000, 221] on link "Waivers" at bounding box center [981, 227] width 64 height 36
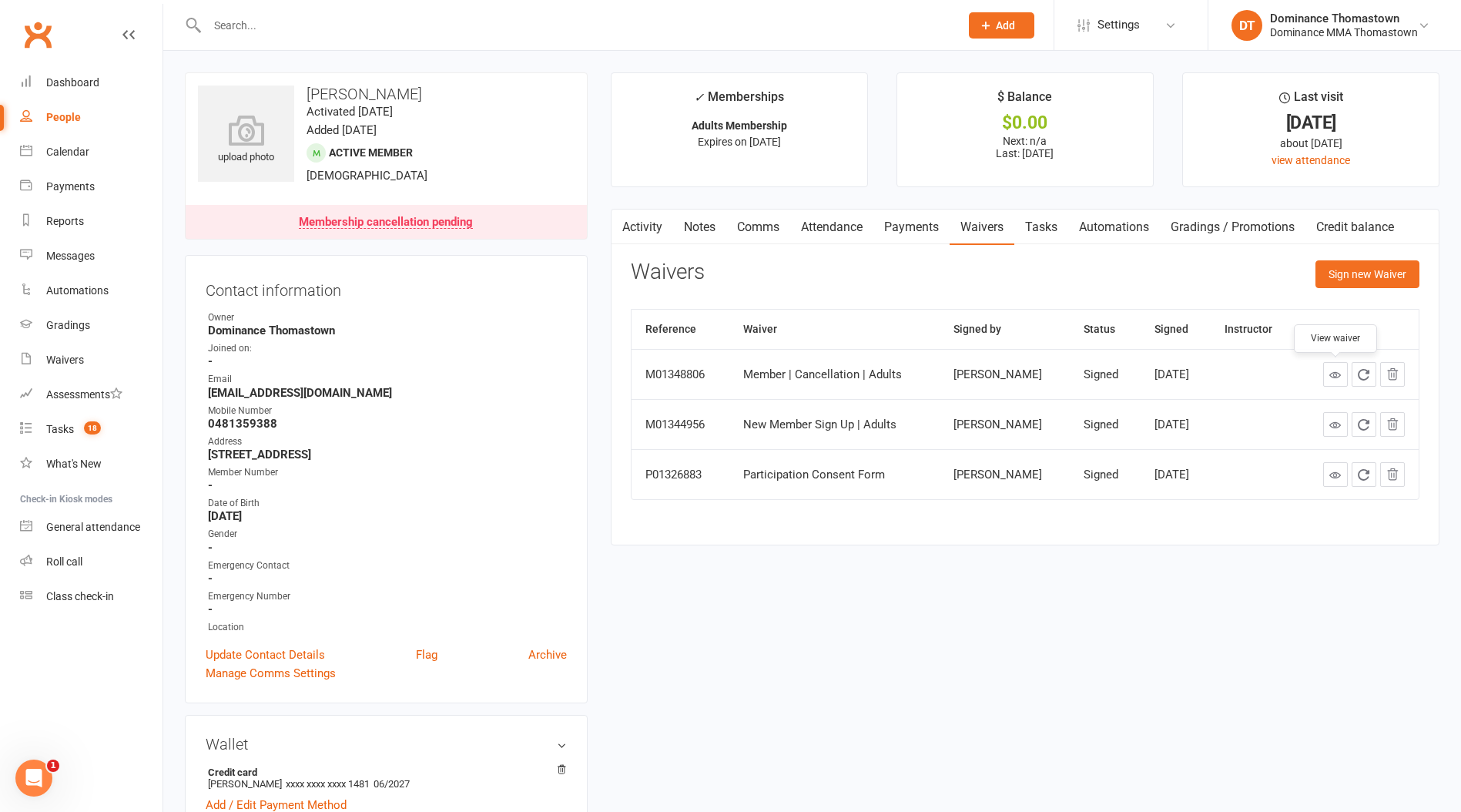
click at [1335, 366] on link at bounding box center [1336, 374] width 24 height 24
click at [404, 1] on div at bounding box center [567, 25] width 765 height 50
click at [394, 17] on input "text" at bounding box center [576, 25] width 747 height 21
paste input "Damandeep"
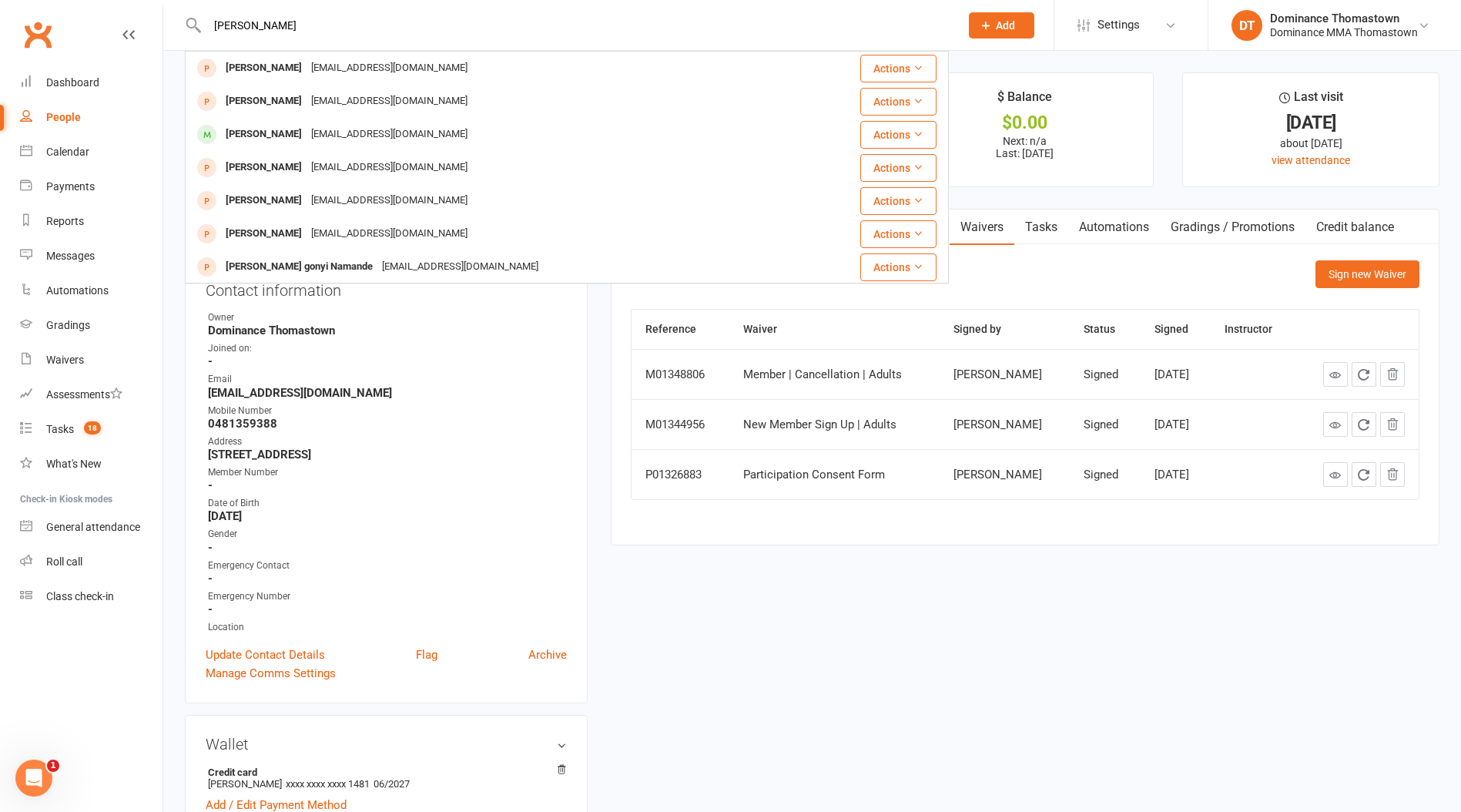
type input "Damandeep"
click at [993, 26] on button "Add" at bounding box center [1002, 25] width 65 height 26
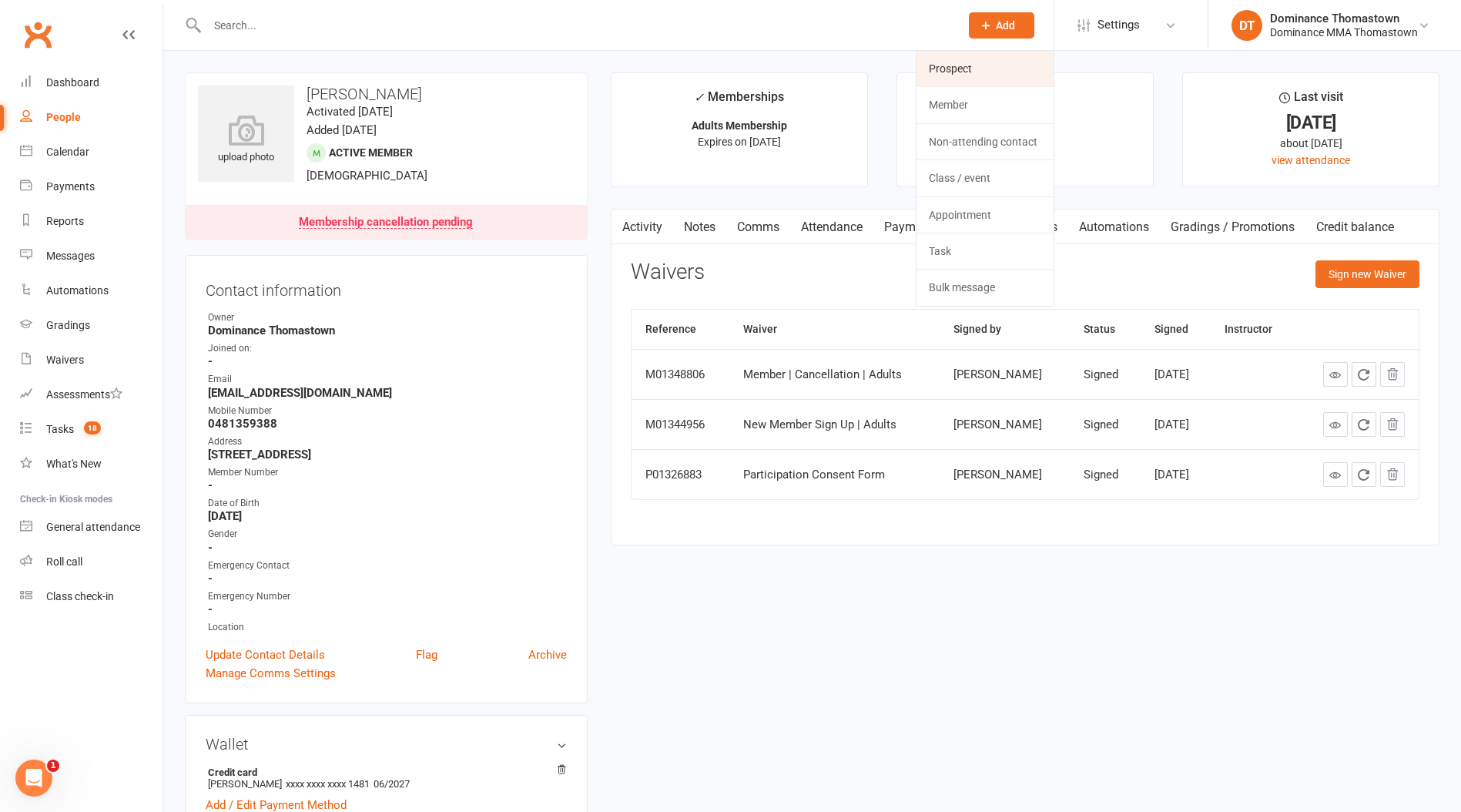
click at [959, 77] on link "Prospect" at bounding box center [985, 68] width 137 height 36
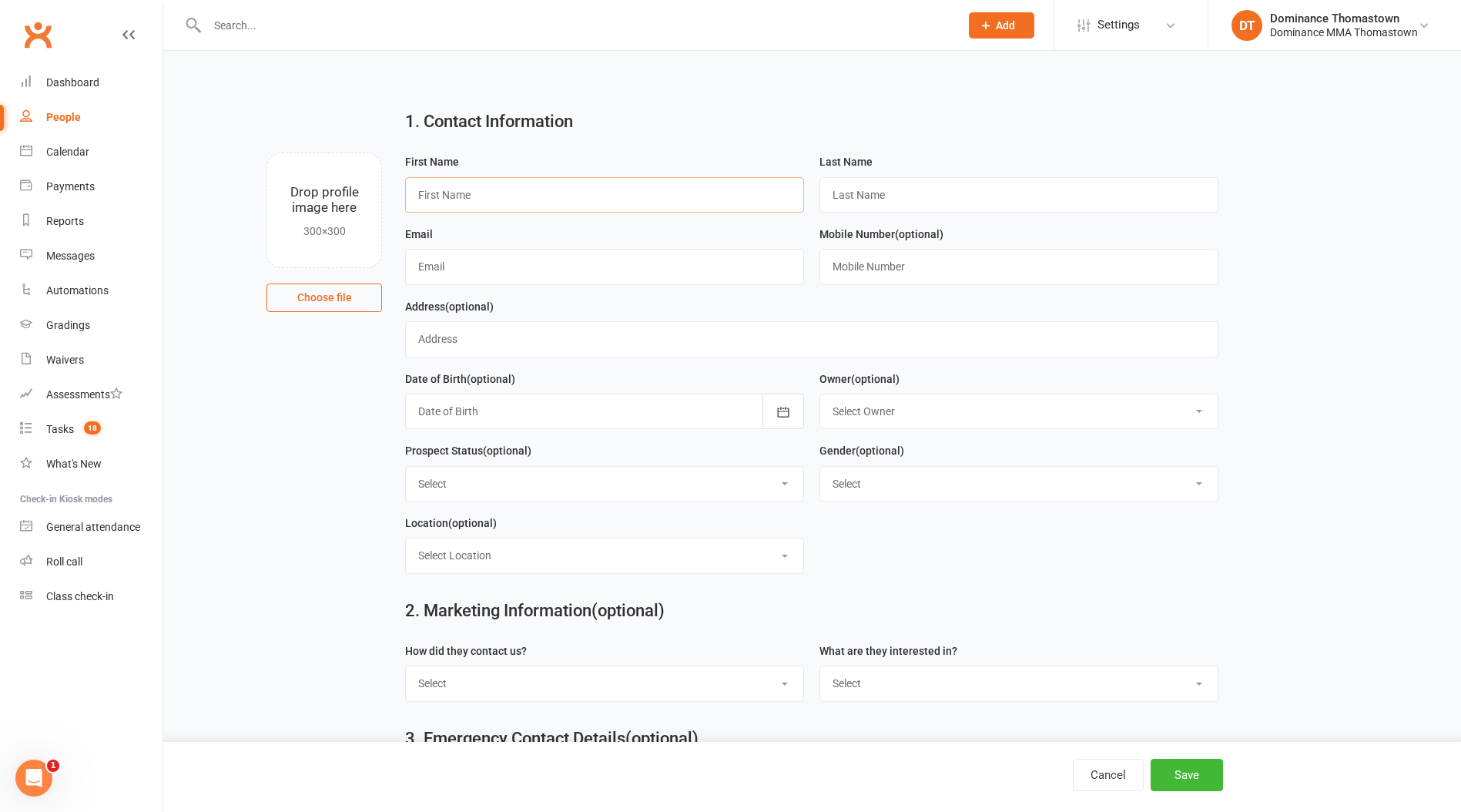
drag, startPoint x: 453, startPoint y: 192, endPoint x: 585, endPoint y: 192, distance: 132.0
click at [453, 192] on input "text" at bounding box center [605, 195] width 399 height 36
paste input "Damandeep"
type input "Damandeep"
drag, startPoint x: 922, startPoint y: 182, endPoint x: 909, endPoint y: 201, distance: 23.0
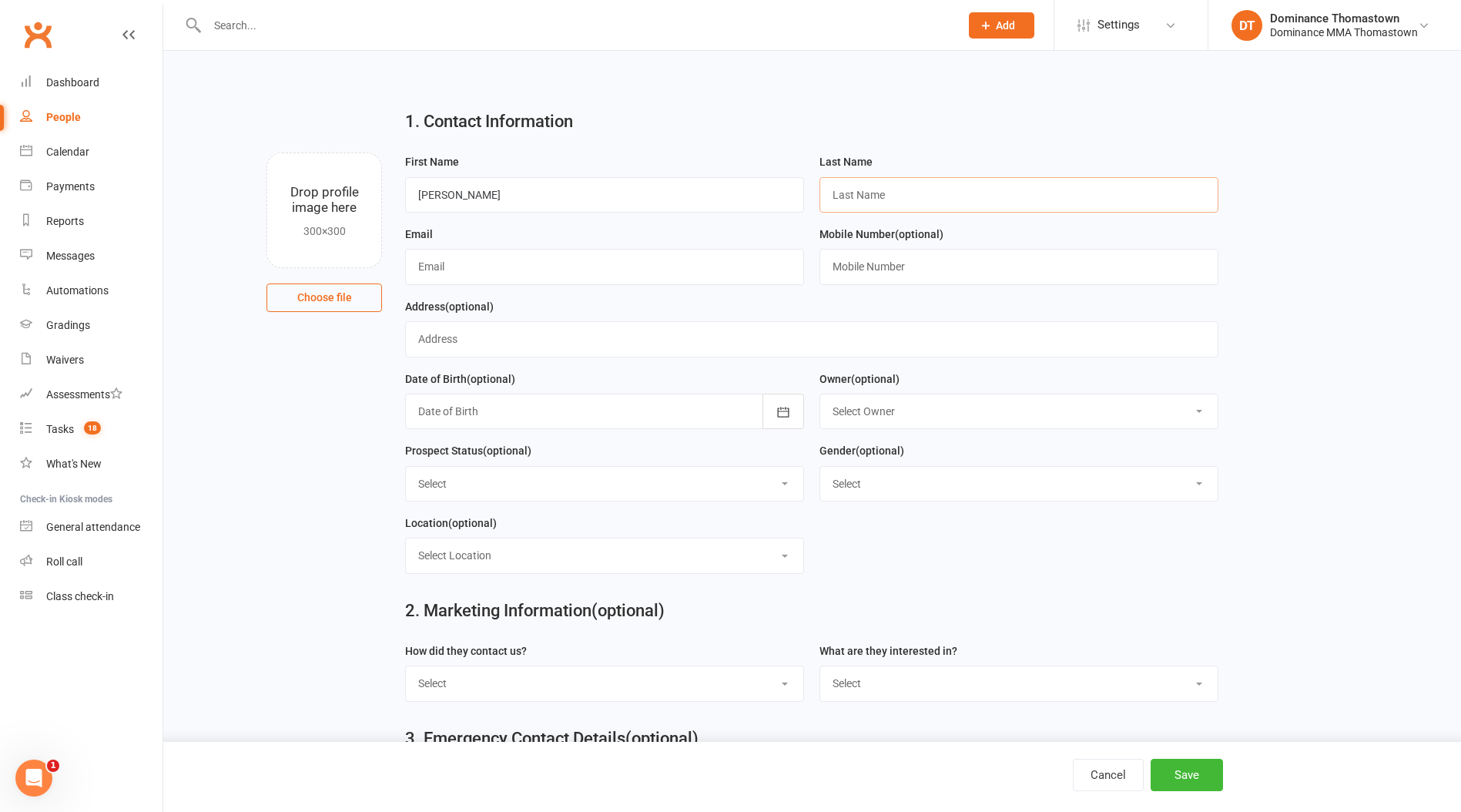
click at [921, 182] on input "text" at bounding box center [1019, 195] width 399 height 36
paste input "Singh"
type input "Singh"
click at [568, 269] on input "text" at bounding box center [605, 266] width 399 height 36
paste input "singhtdaman10@gmail.com"
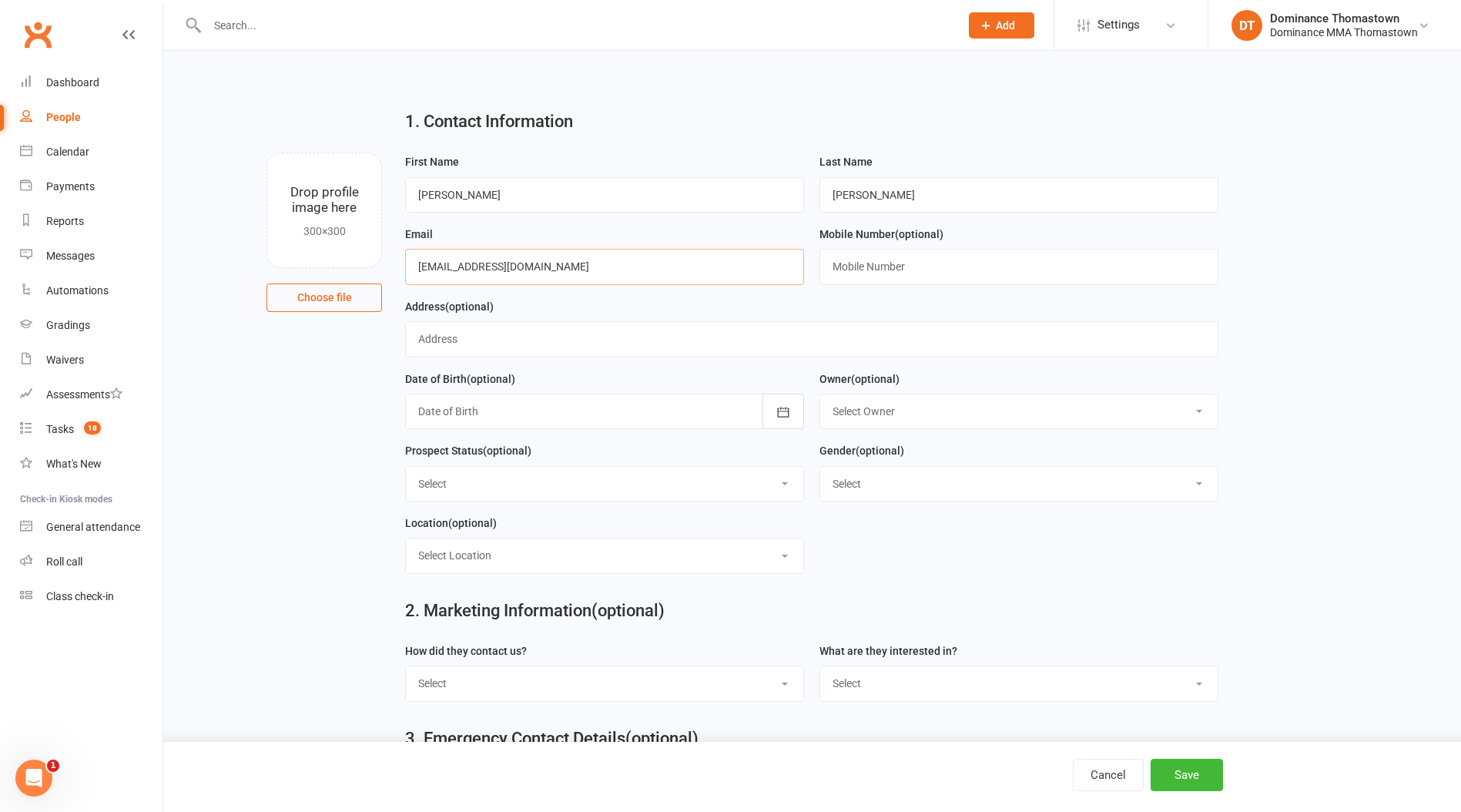
type input "singhtdaman10@gmail.com"
click at [894, 250] on input "text" at bounding box center [1019, 266] width 399 height 36
paste input "0493 368 072"
click at [836, 267] on input "0493 368 072" at bounding box center [1019, 266] width 399 height 36
type input "0493 368 072"
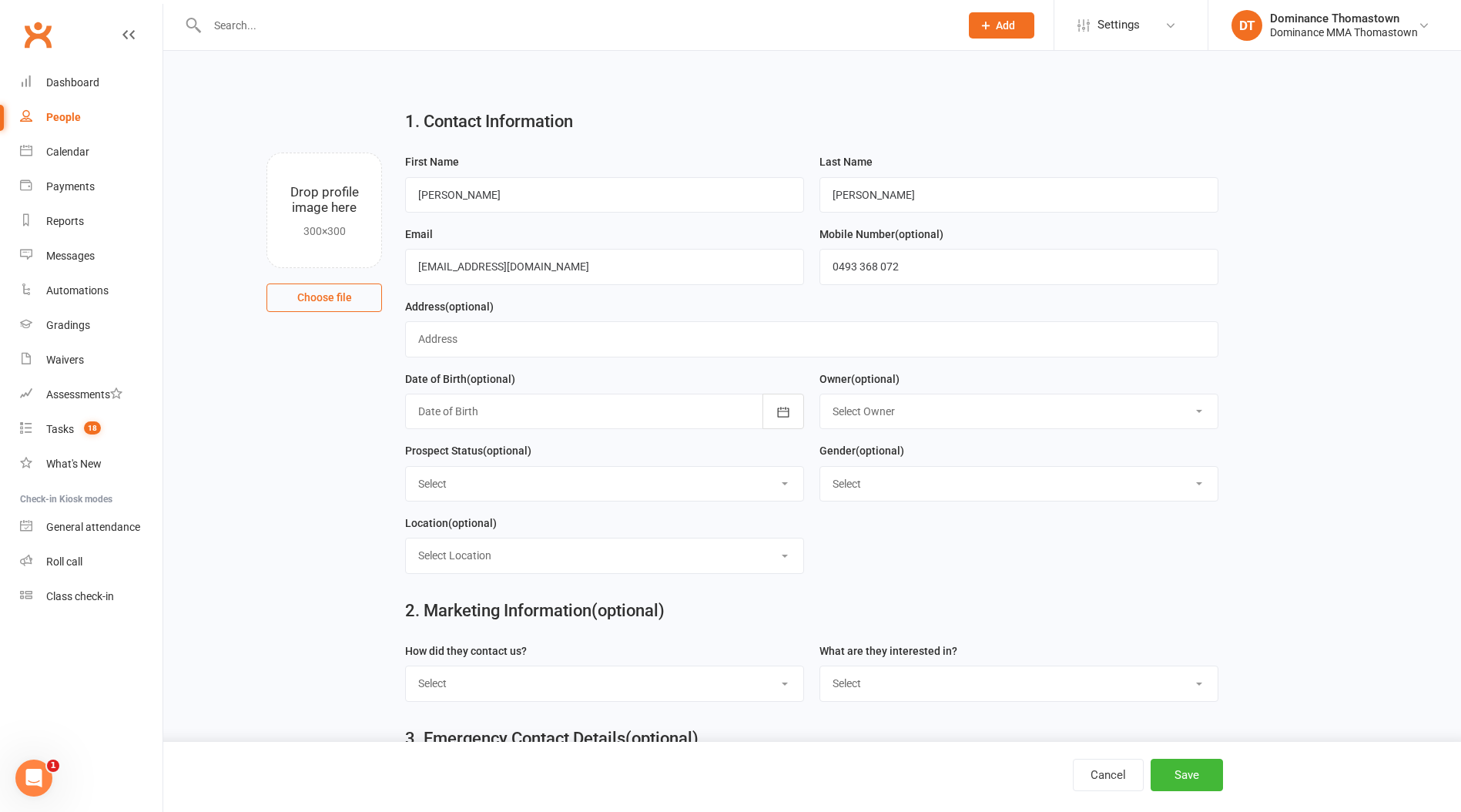
click at [873, 694] on select "Select BJJ Muay Thai Kids BJJ Kids Muay Thai Teens BJJ Teens Muay Thai Freestyl…" at bounding box center [1019, 683] width 397 height 34
select select "Muay Thai"
click at [821, 669] on select "Select BJJ Muay Thai Kids BJJ Kids Muay Thai Teens BJJ Teens Muay Thai Freestyl…" at bounding box center [1019, 683] width 397 height 34
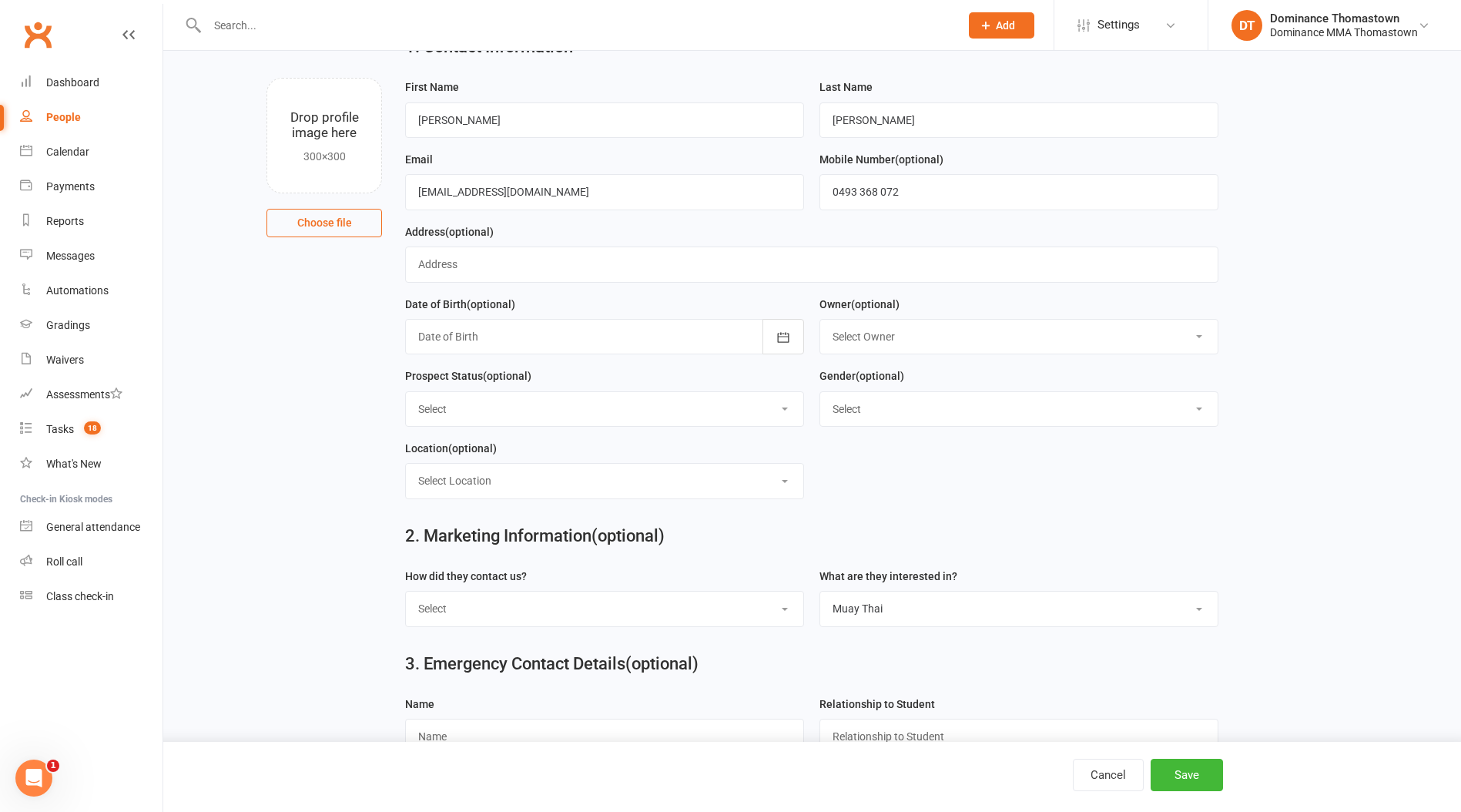
scroll to position [168, 0]
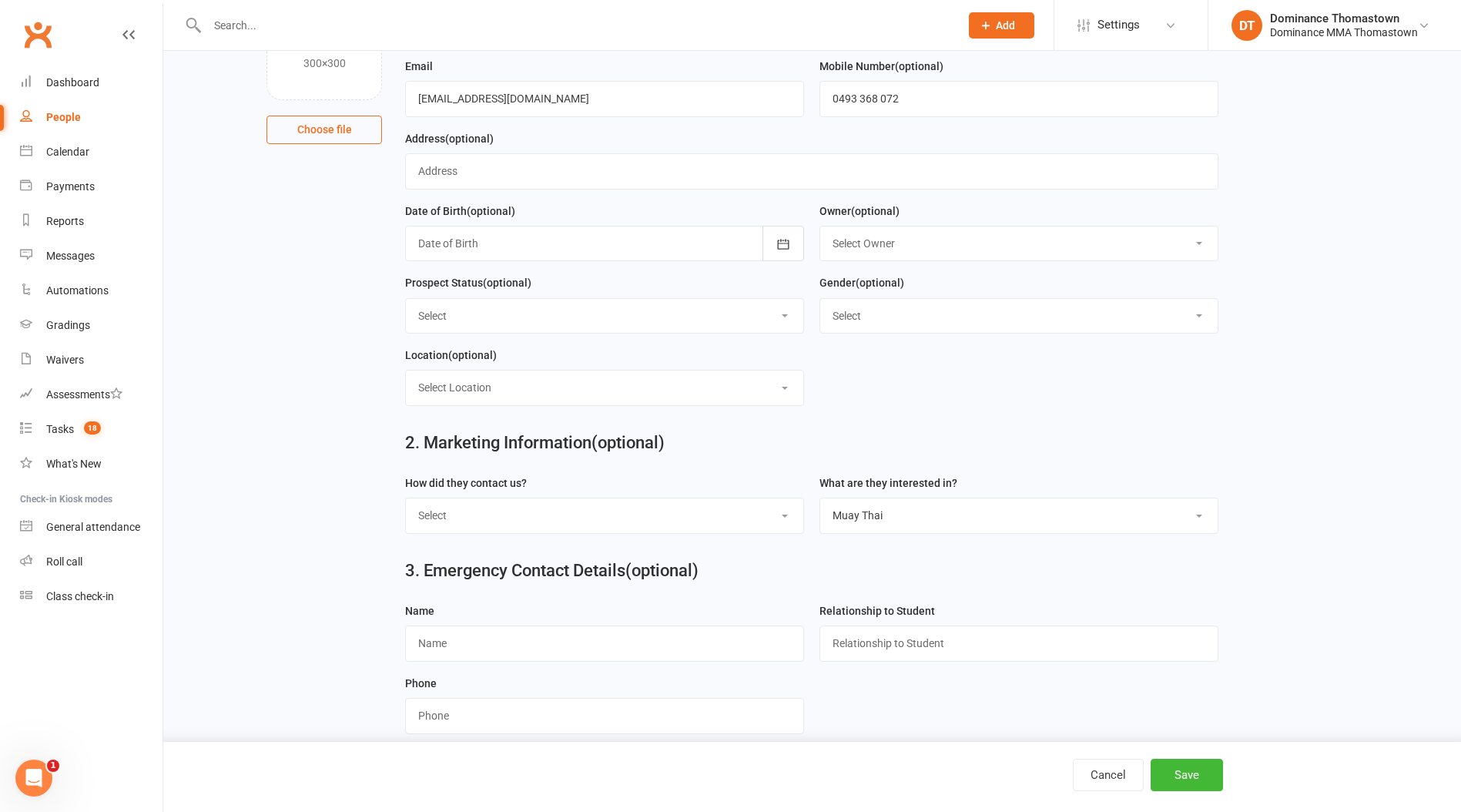
click at [657, 510] on select "Select Phone Email In-Facility Website enquiry form Marketing Lead" at bounding box center [604, 515] width 397 height 34
select select "Website enquiry form"
click at [406, 502] on select "Select Phone Email In-Facility Website enquiry form Marketing Lead" at bounding box center [604, 515] width 397 height 34
click at [1181, 765] on button "Save" at bounding box center [1186, 775] width 72 height 33
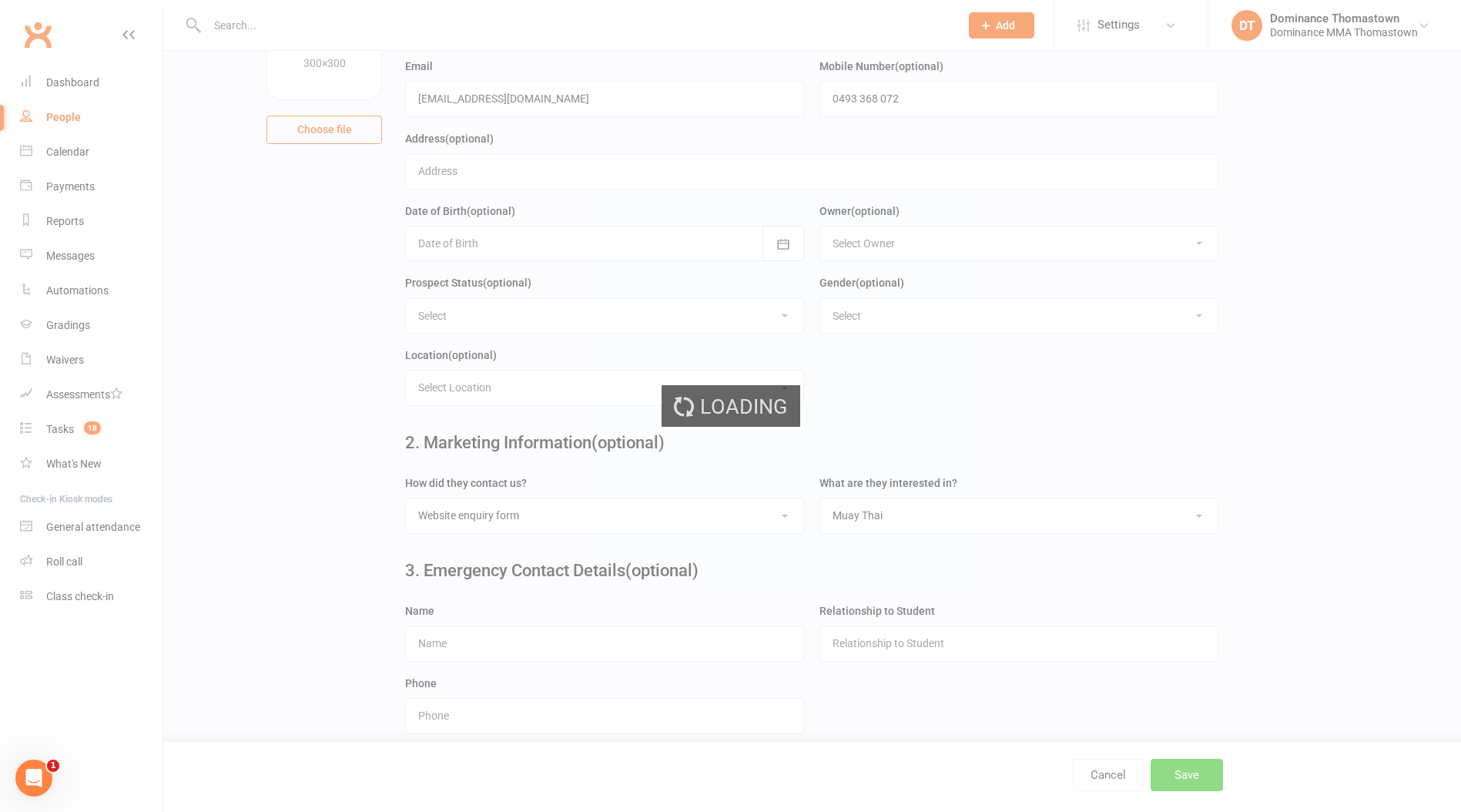
scroll to position [0, 0]
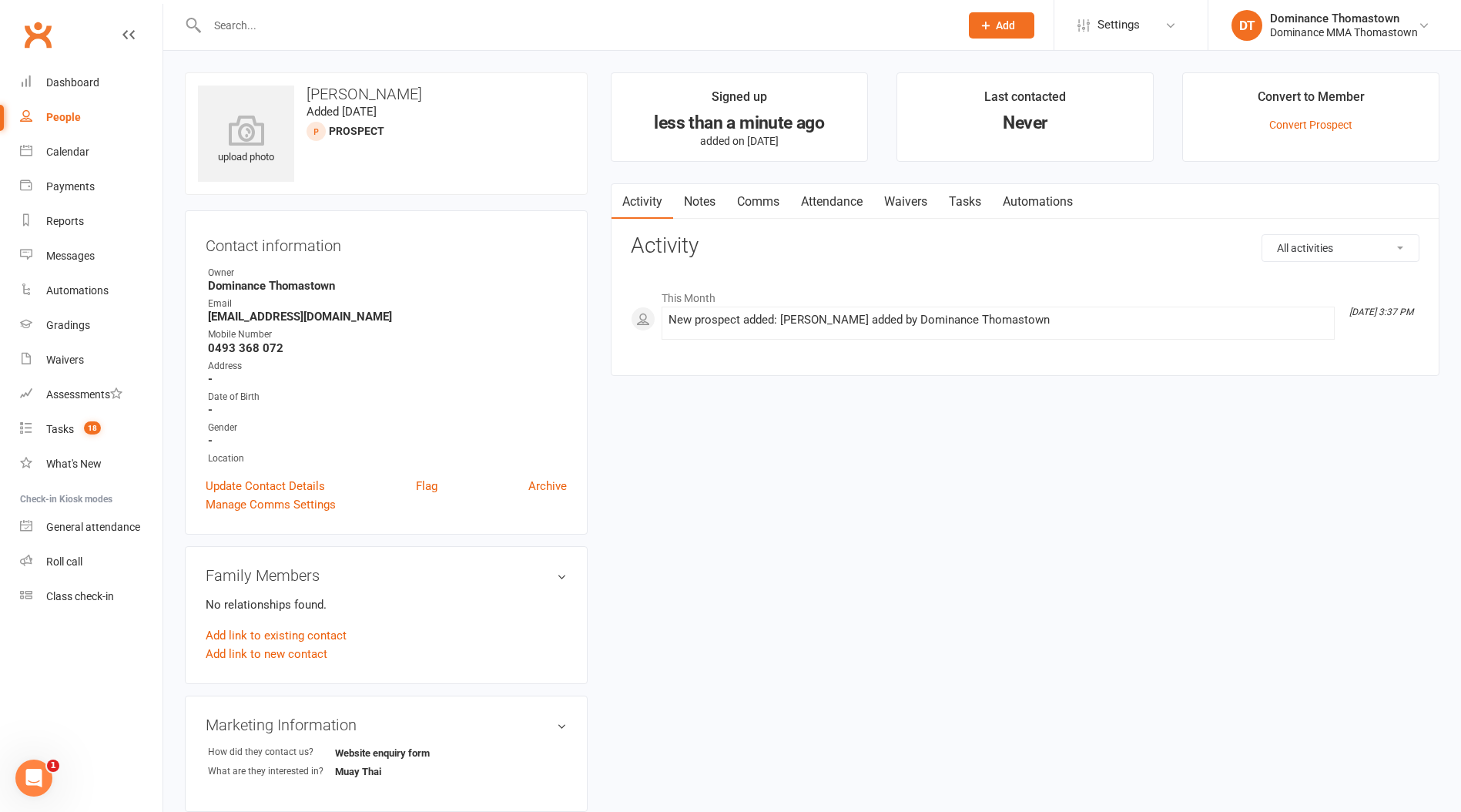
drag, startPoint x: 706, startPoint y: 201, endPoint x: 786, endPoint y: 202, distance: 80.0
click at [708, 201] on link "Notes" at bounding box center [699, 202] width 53 height 36
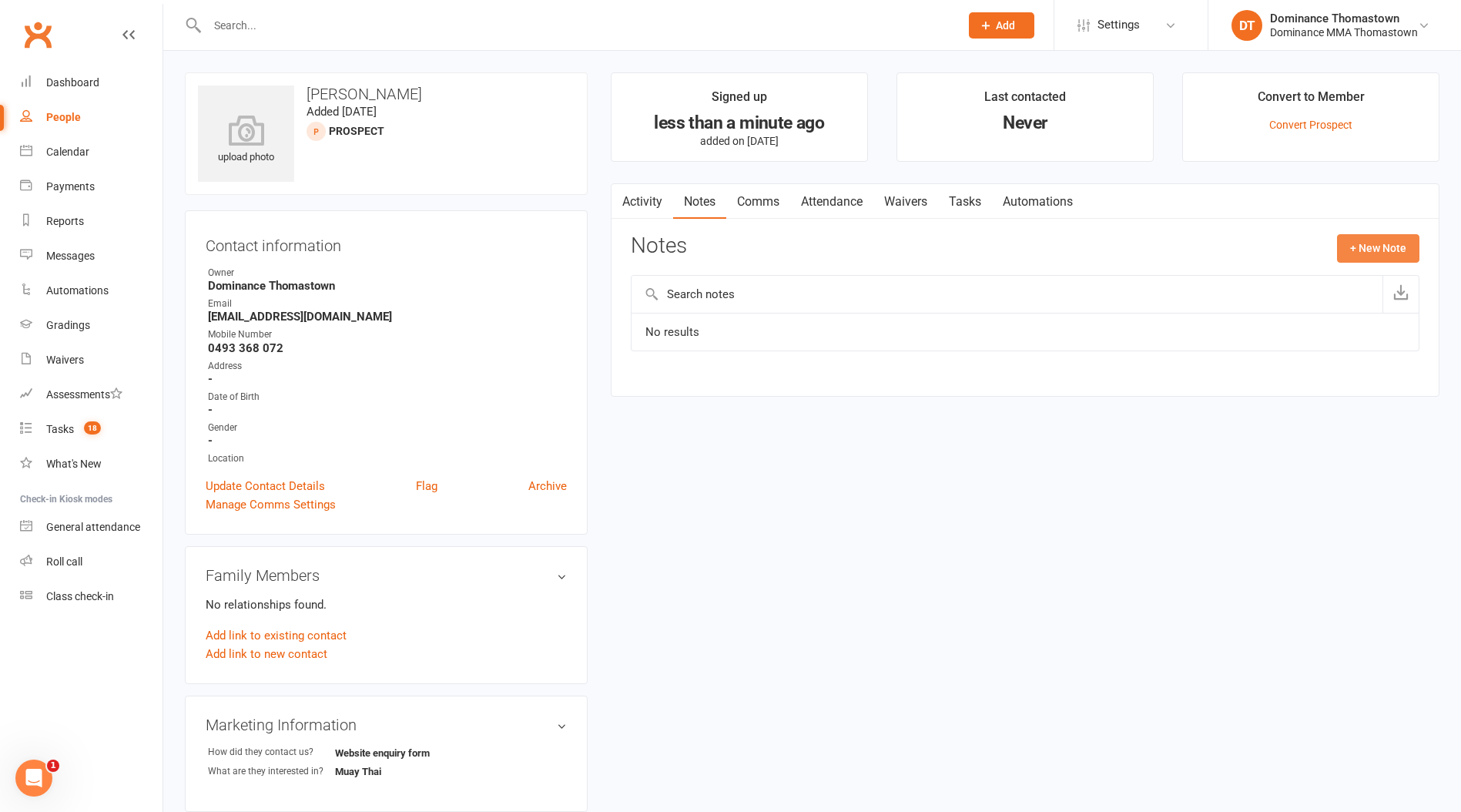
click at [1367, 247] on button "+ New Note" at bounding box center [1379, 249] width 82 height 28
drag, startPoint x: 854, startPoint y: 414, endPoint x: 770, endPoint y: 352, distance: 104.4
click at [855, 414] on textarea at bounding box center [1025, 399] width 789 height 50
paste textarea "First Name: Damandeep Last Name: Singh Email Address: singhtdaman10@gmail.com P…"
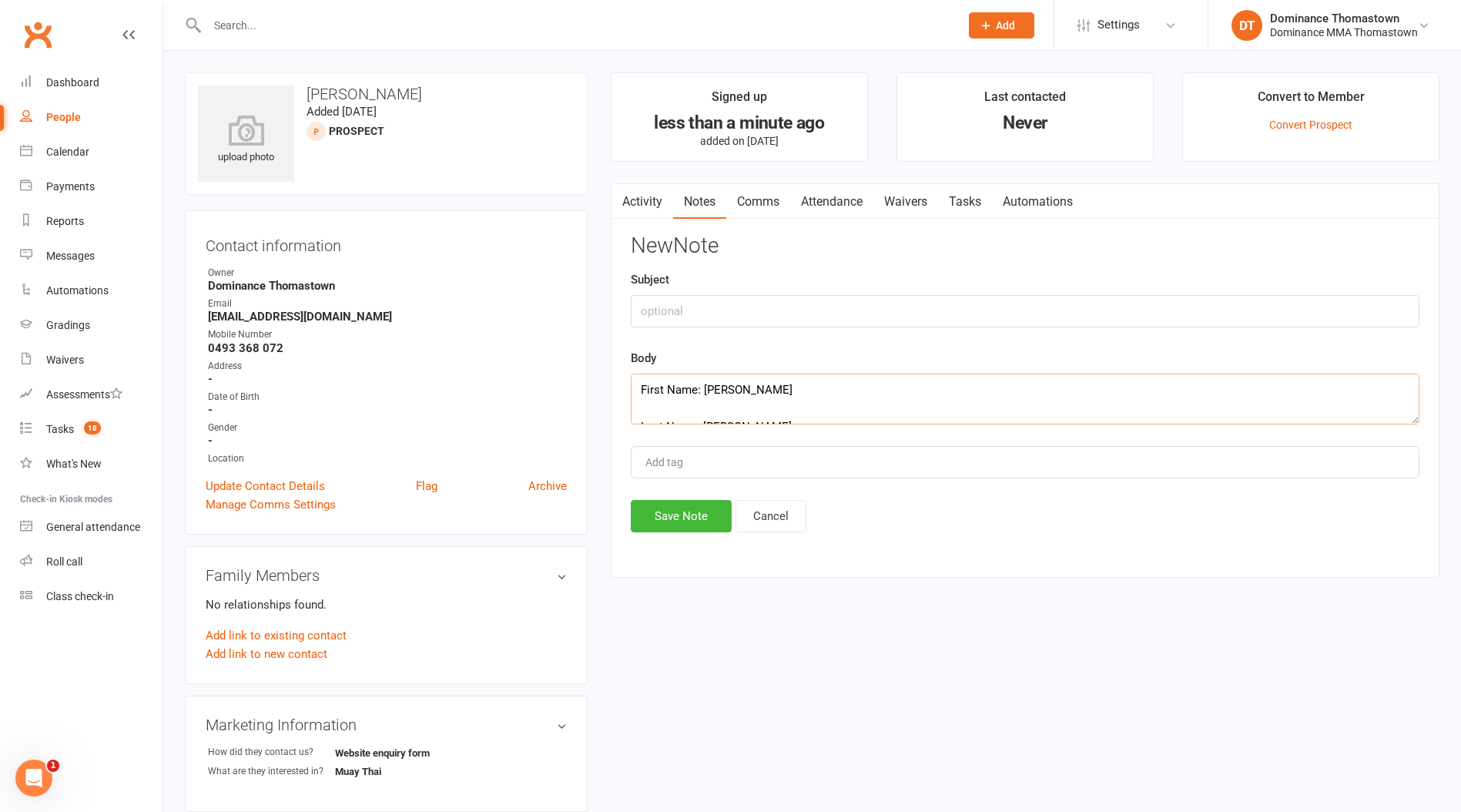
scroll to position [268, 0]
type textarea "First Name: Damandeep Last Name: Singh Email Address: singhtdaman10@gmail.com P…"
click at [736, 314] on input "text" at bounding box center [1025, 311] width 789 height 33
type input "website enquiry"
click at [673, 526] on button "Save Note" at bounding box center [681, 516] width 101 height 33
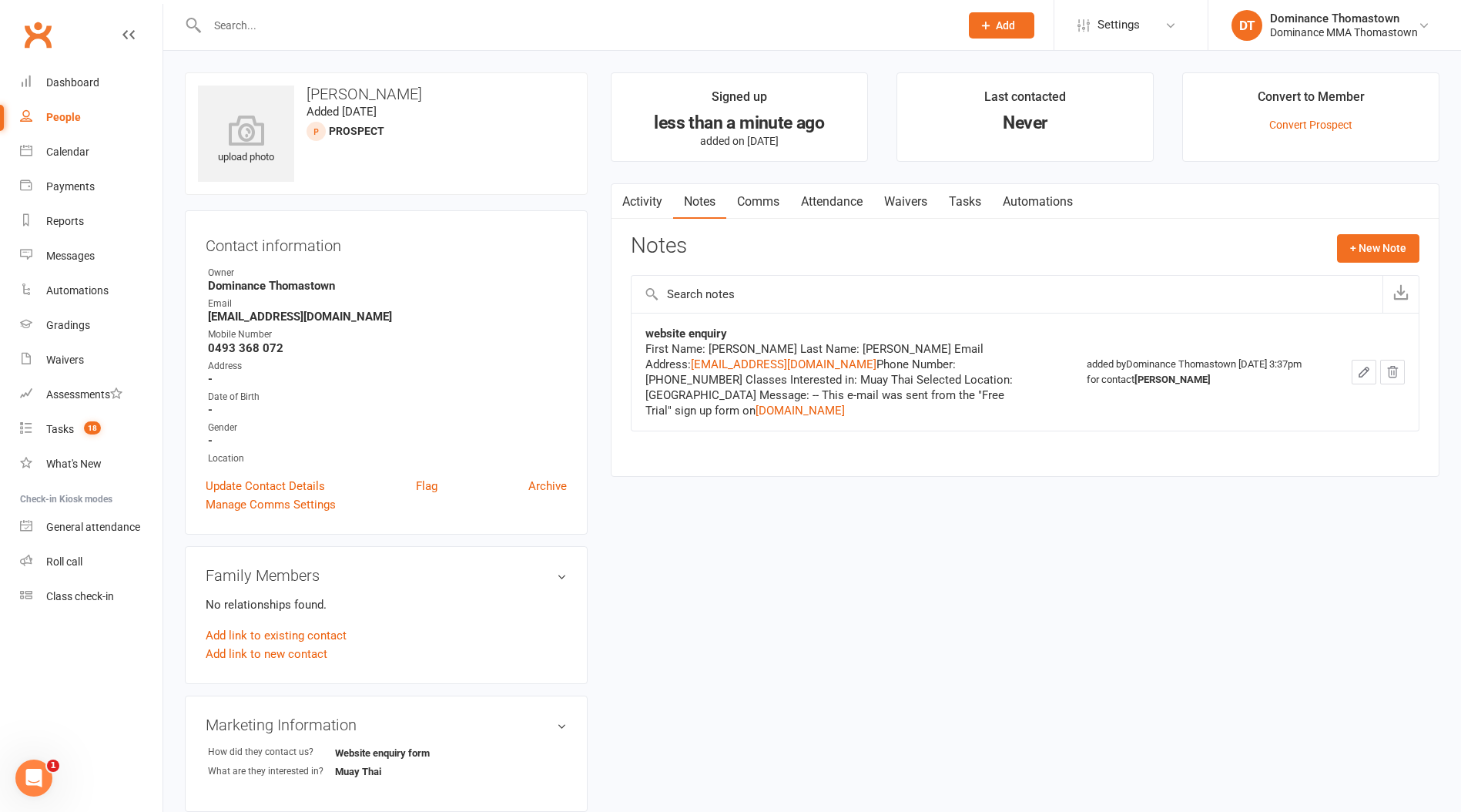
click at [393, 23] on input "text" at bounding box center [576, 25] width 747 height 21
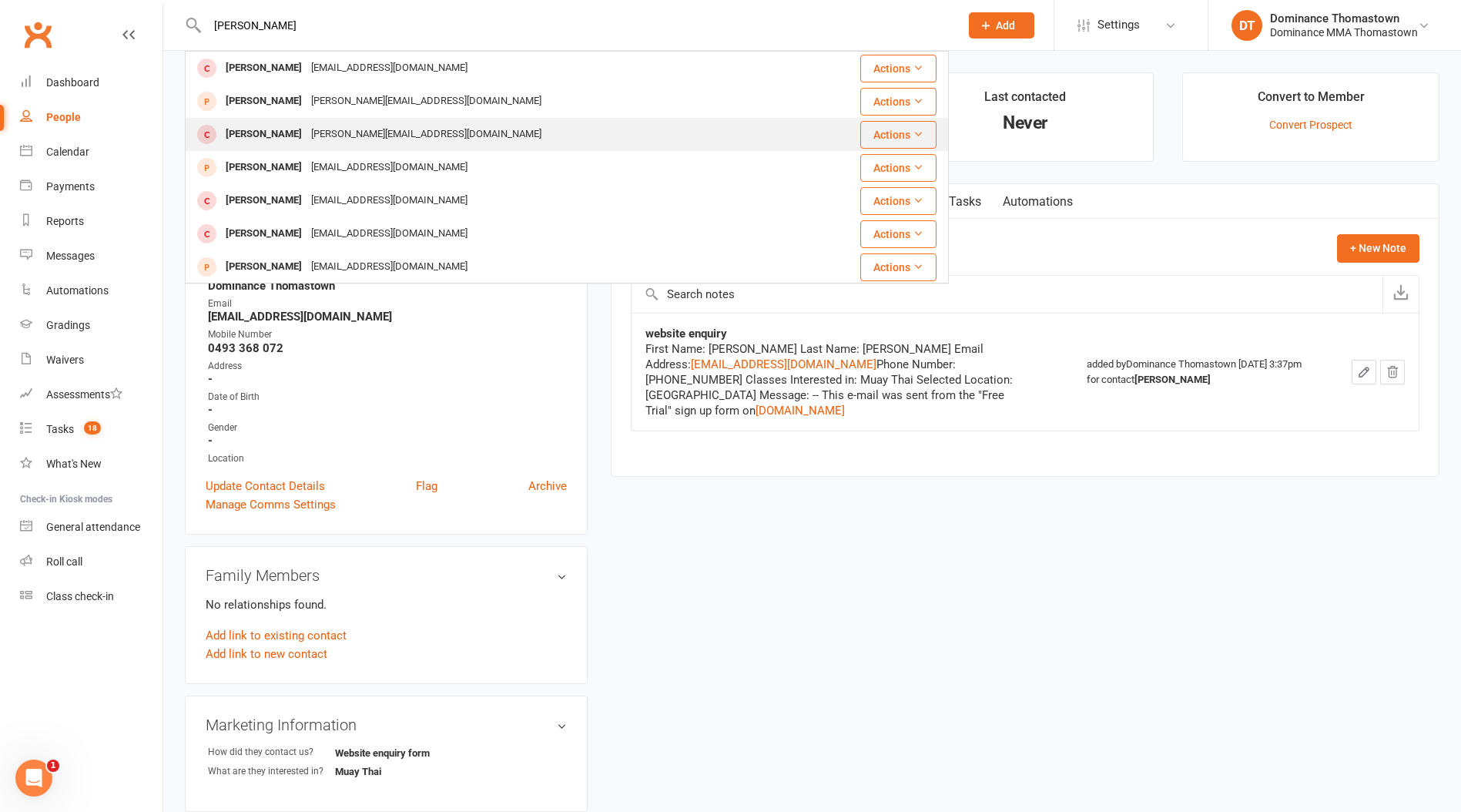
type input "bailey"
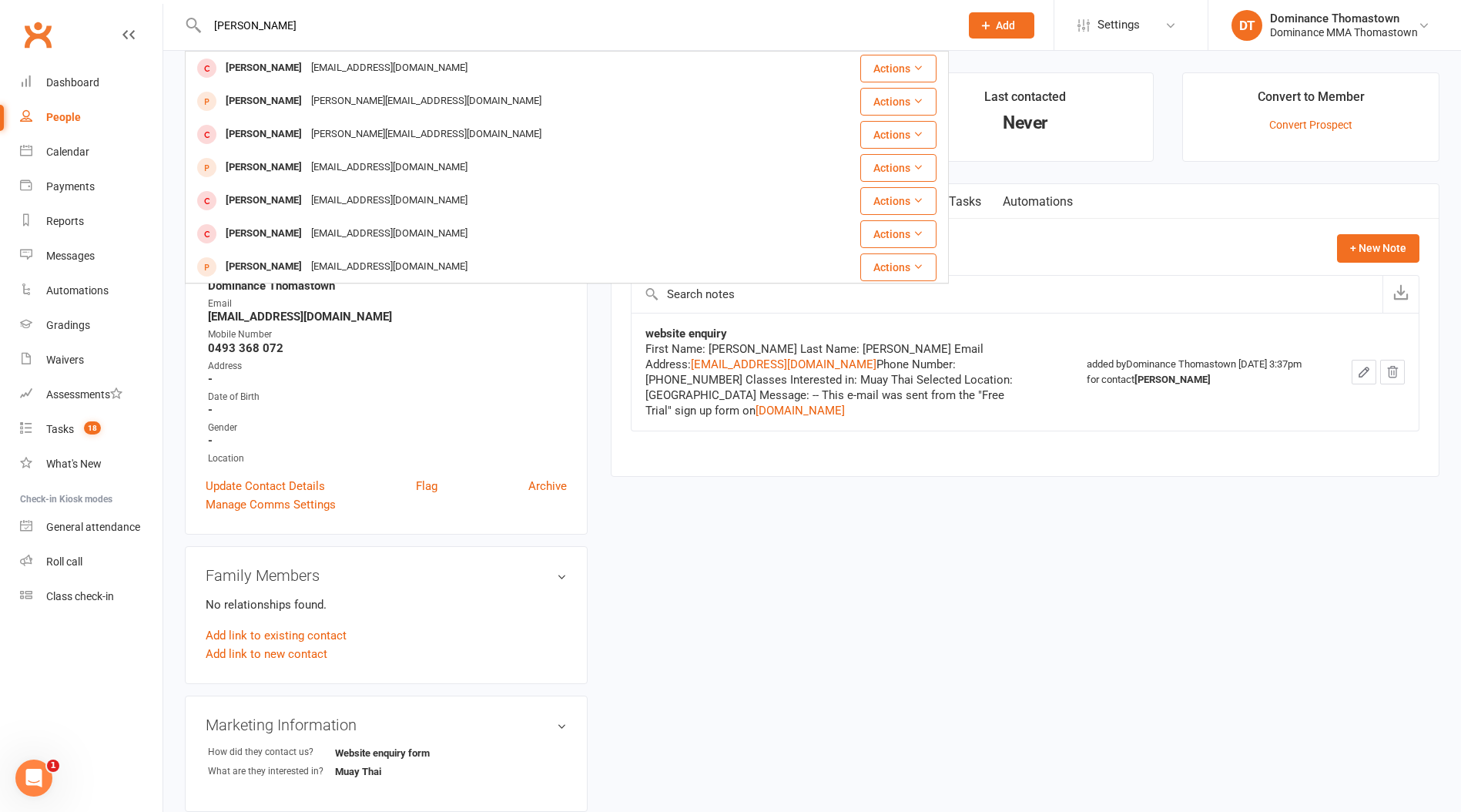
click at [344, 129] on div "bailey@galefamily.com.au" at bounding box center [426, 135] width 239 height 22
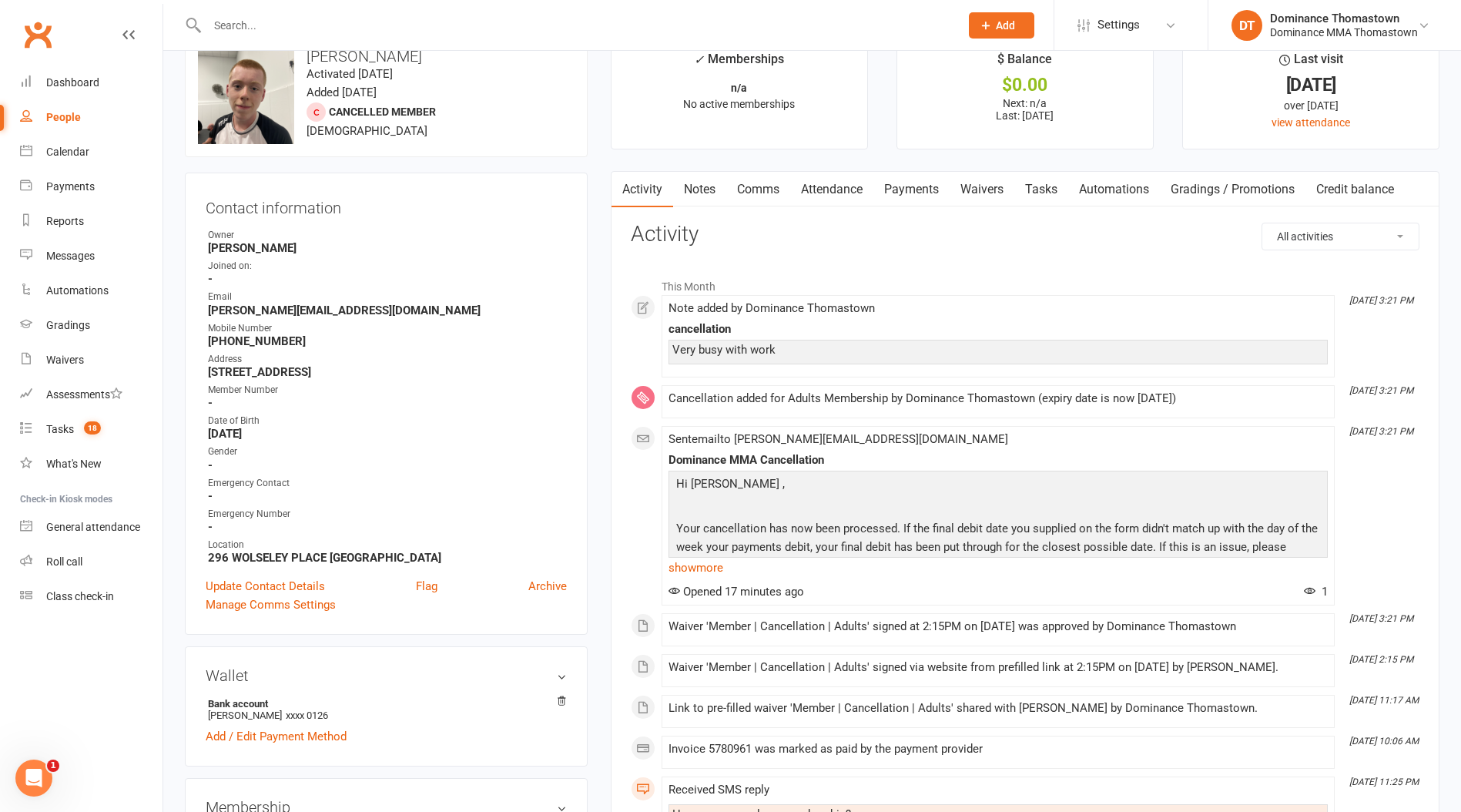
scroll to position [47, 0]
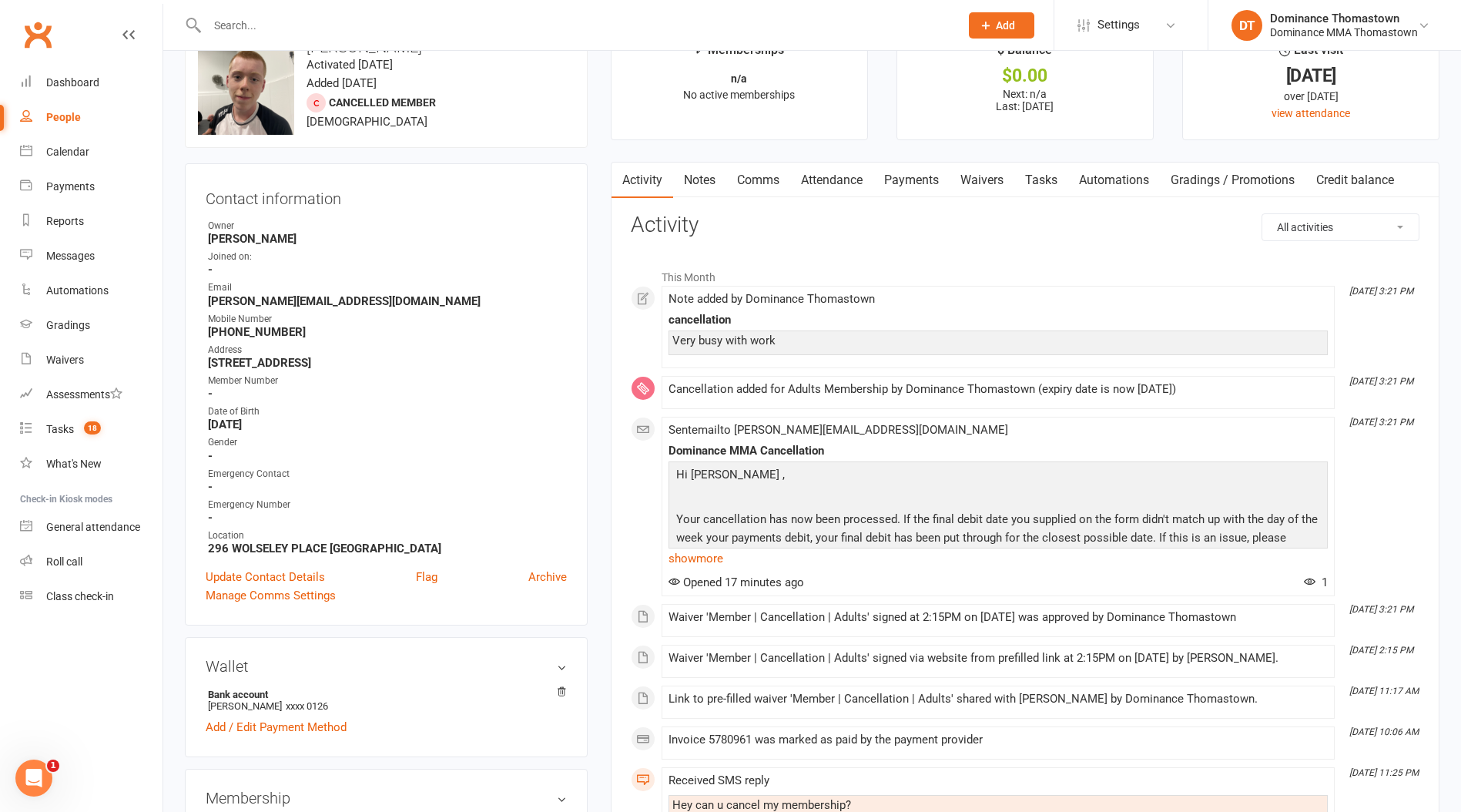
click at [323, 33] on input "text" at bounding box center [576, 25] width 747 height 21
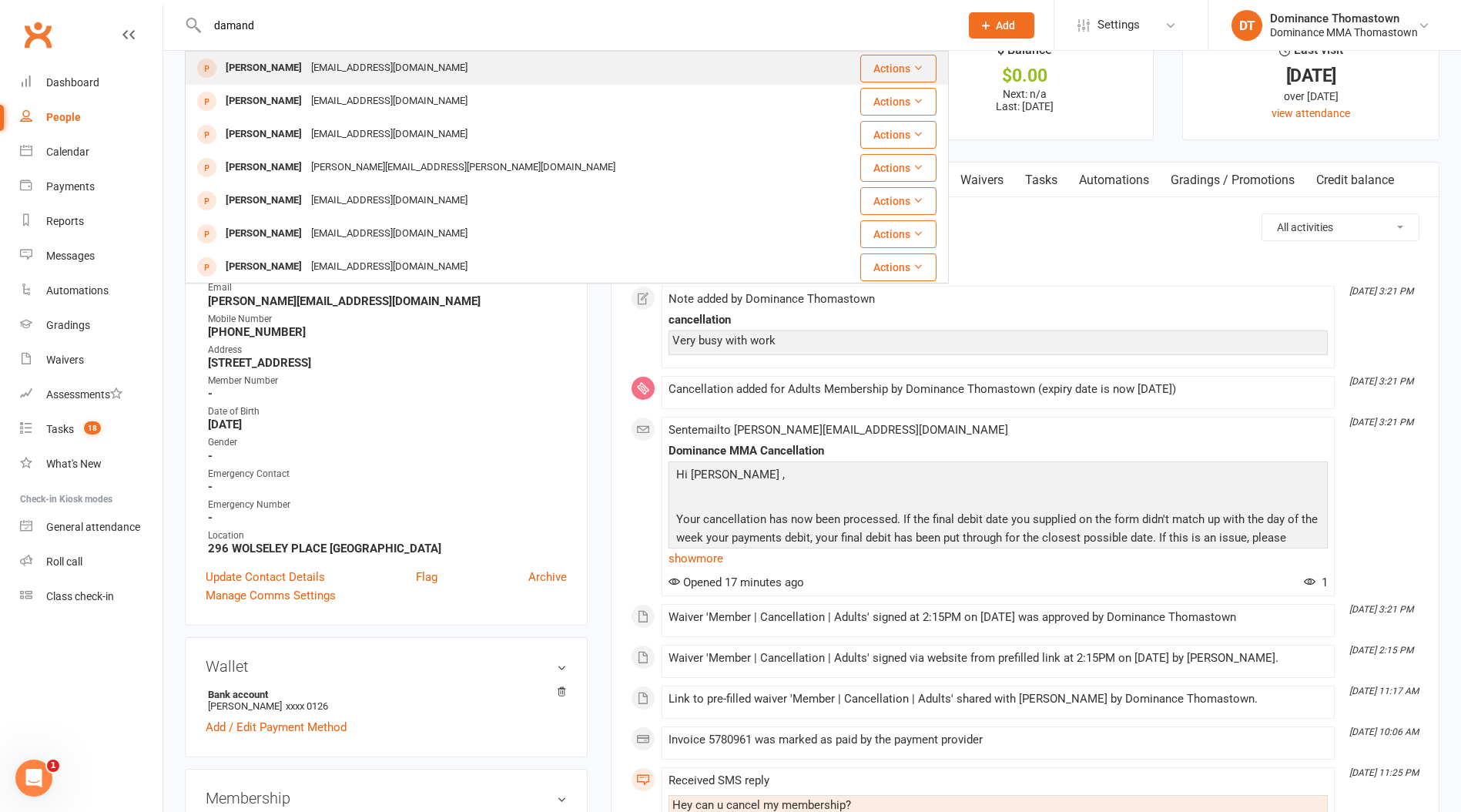
type input "damand"
click at [322, 75] on div "singhtdaman10@gmail.com" at bounding box center [389, 68] width 165 height 22
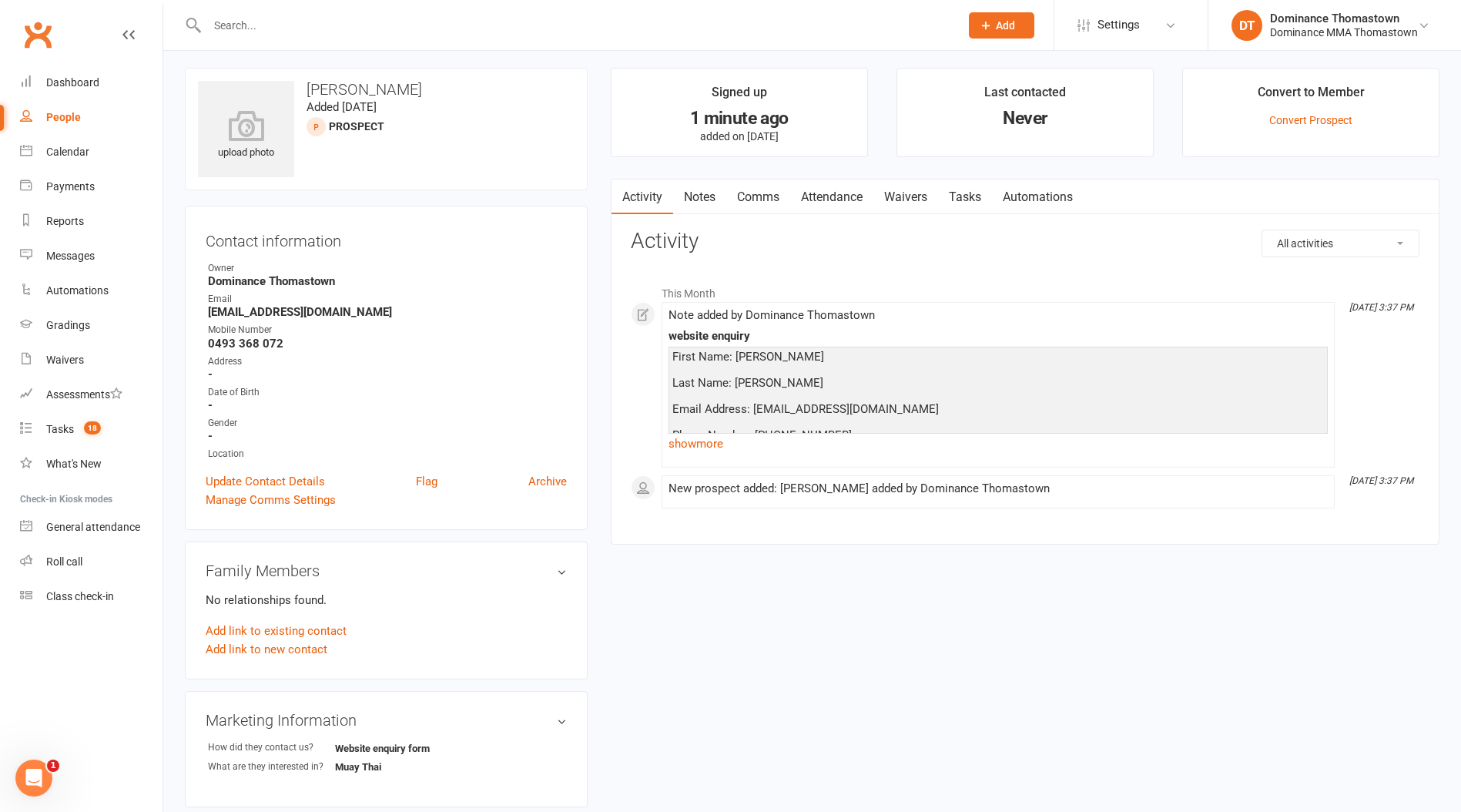
scroll to position [6, 0]
click at [85, 418] on link "Tasks 18" at bounding box center [91, 429] width 142 height 35
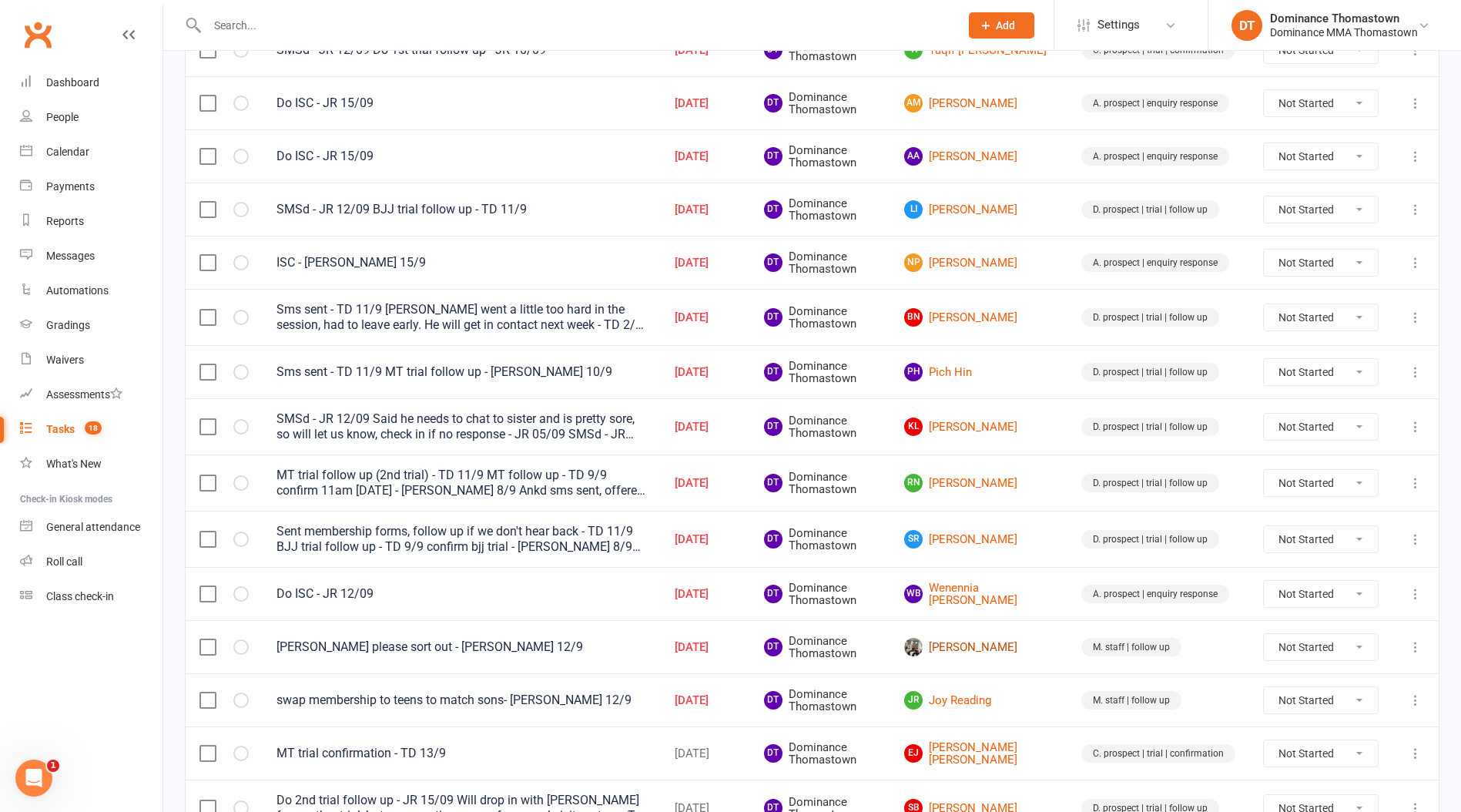
scroll to position [546, 0]
click at [1010, 648] on link "[PERSON_NAME]" at bounding box center [980, 647] width 150 height 19
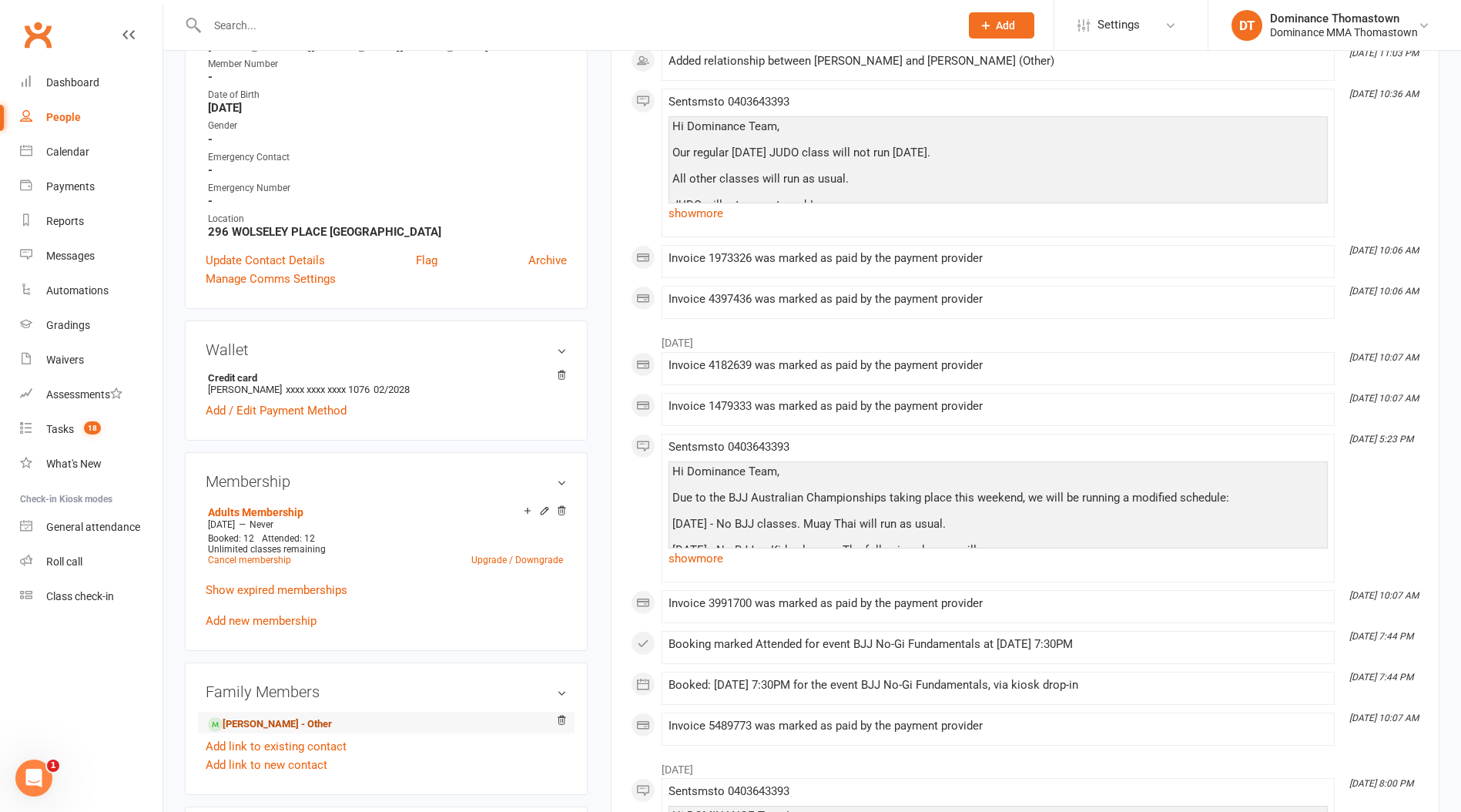
scroll to position [365, 0]
click at [274, 720] on link "Shahmeer Rehan - Other" at bounding box center [270, 724] width 124 height 16
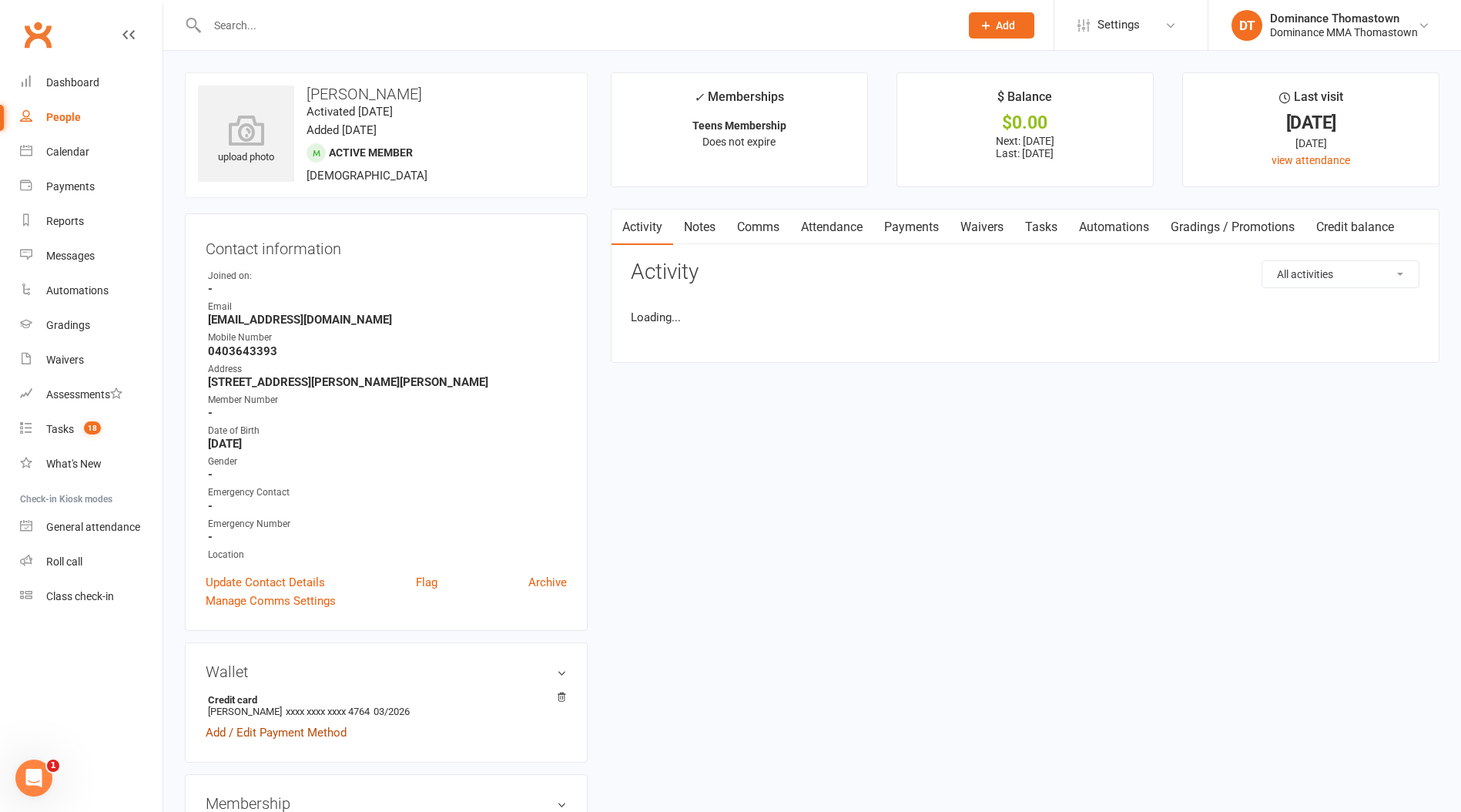
click at [274, 723] on link "Add / Edit Payment Method" at bounding box center [276, 733] width 141 height 19
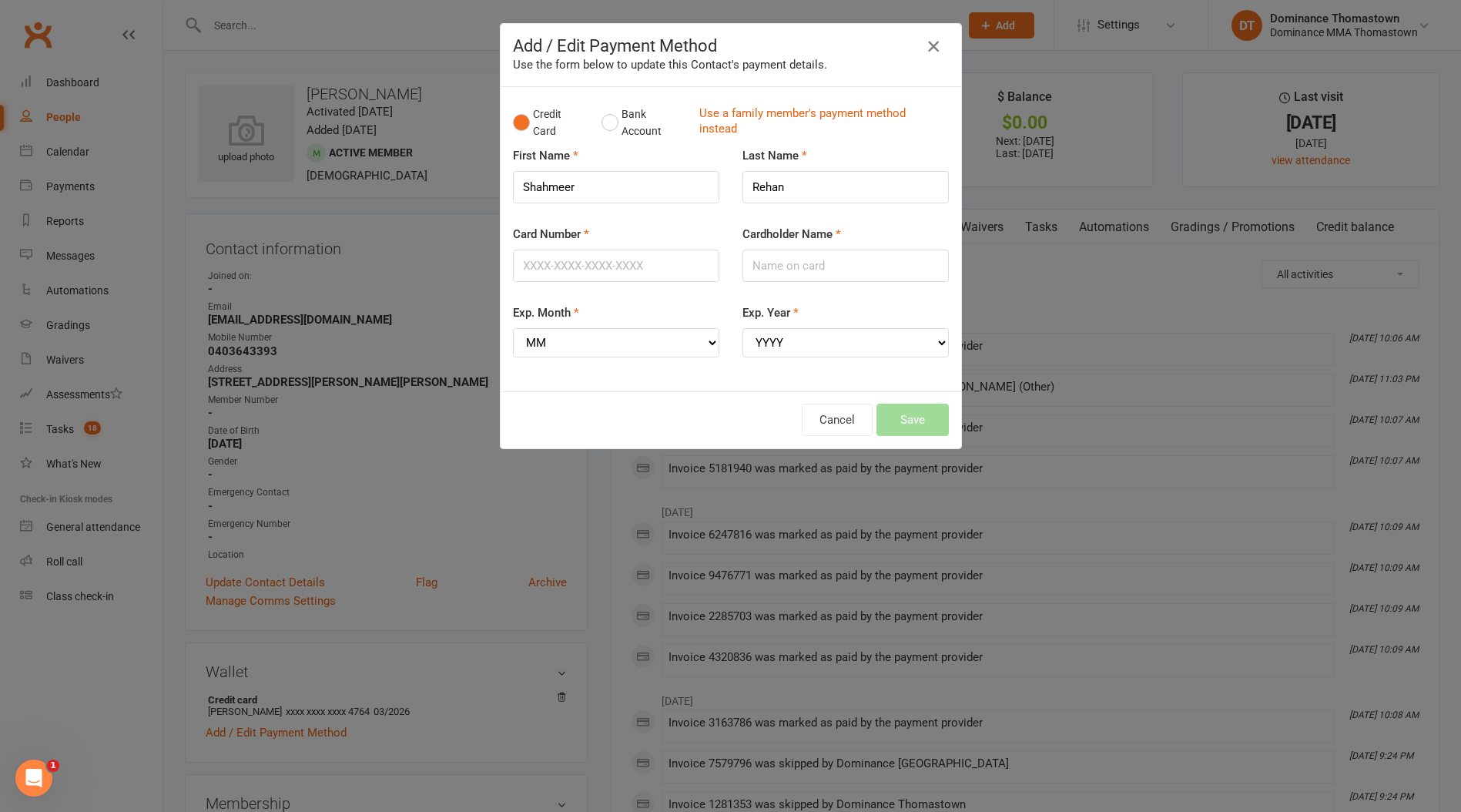
click at [936, 49] on icon "button" at bounding box center [934, 47] width 19 height 19
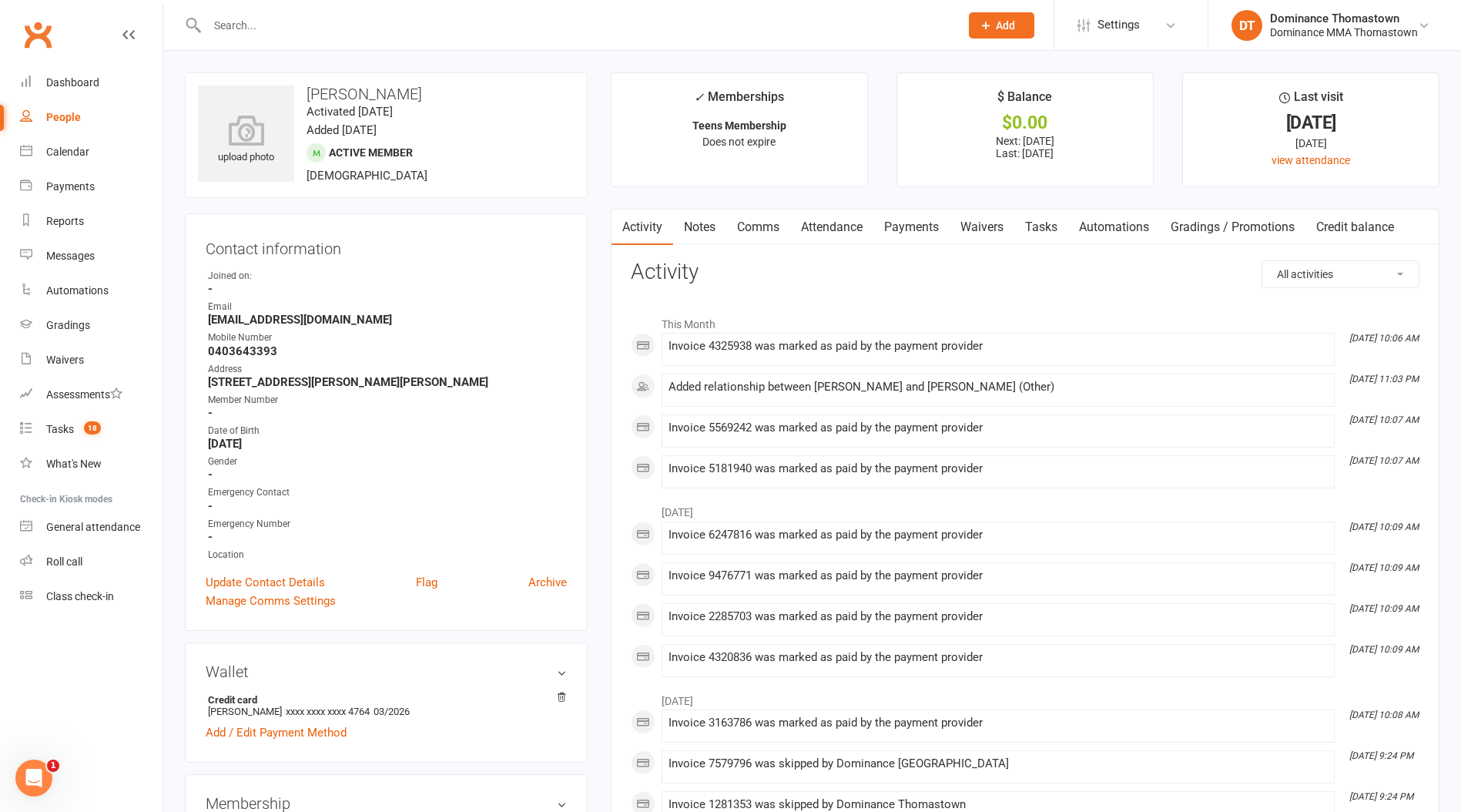
click at [925, 240] on link "Payments" at bounding box center [912, 227] width 77 height 36
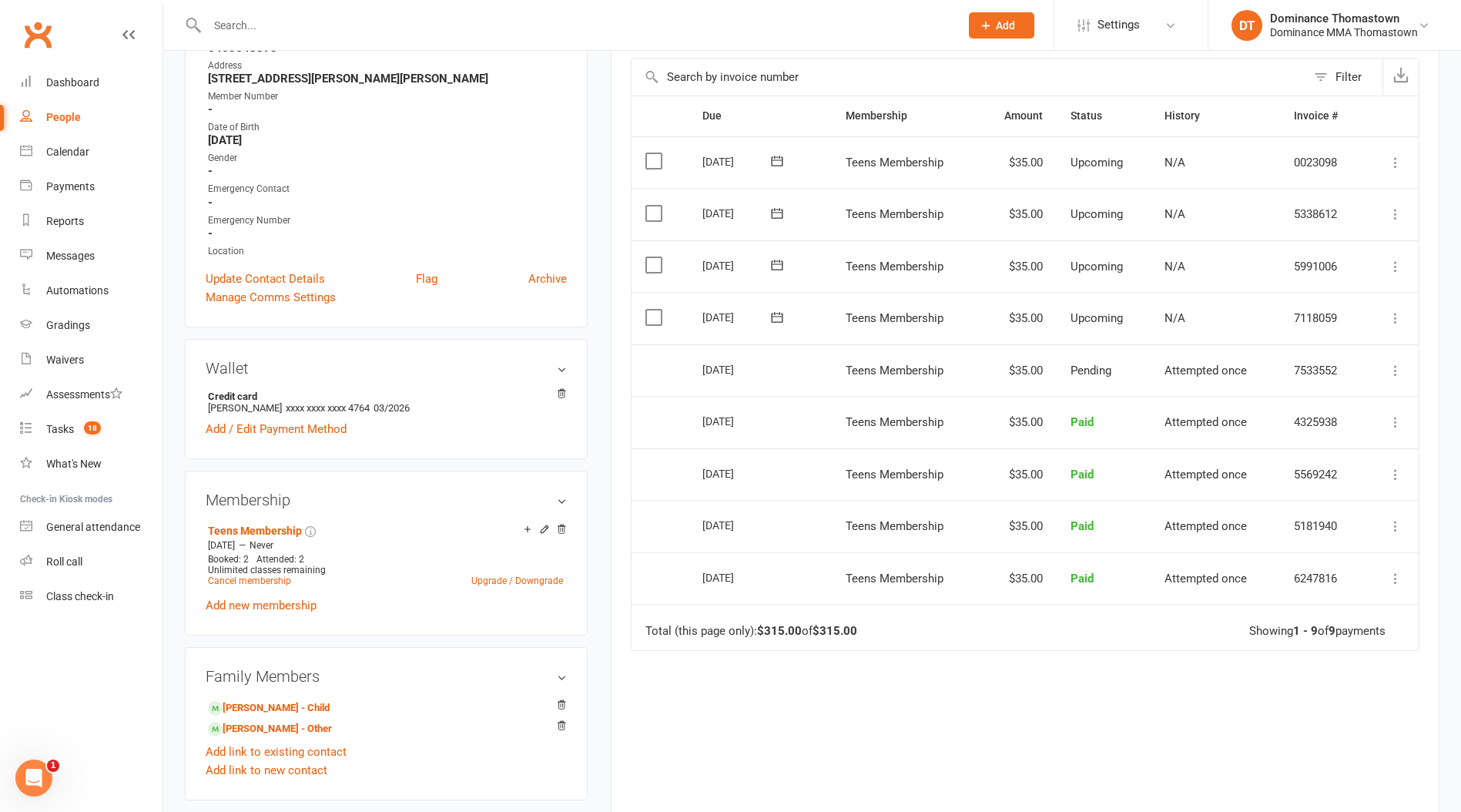
scroll to position [280, 0]
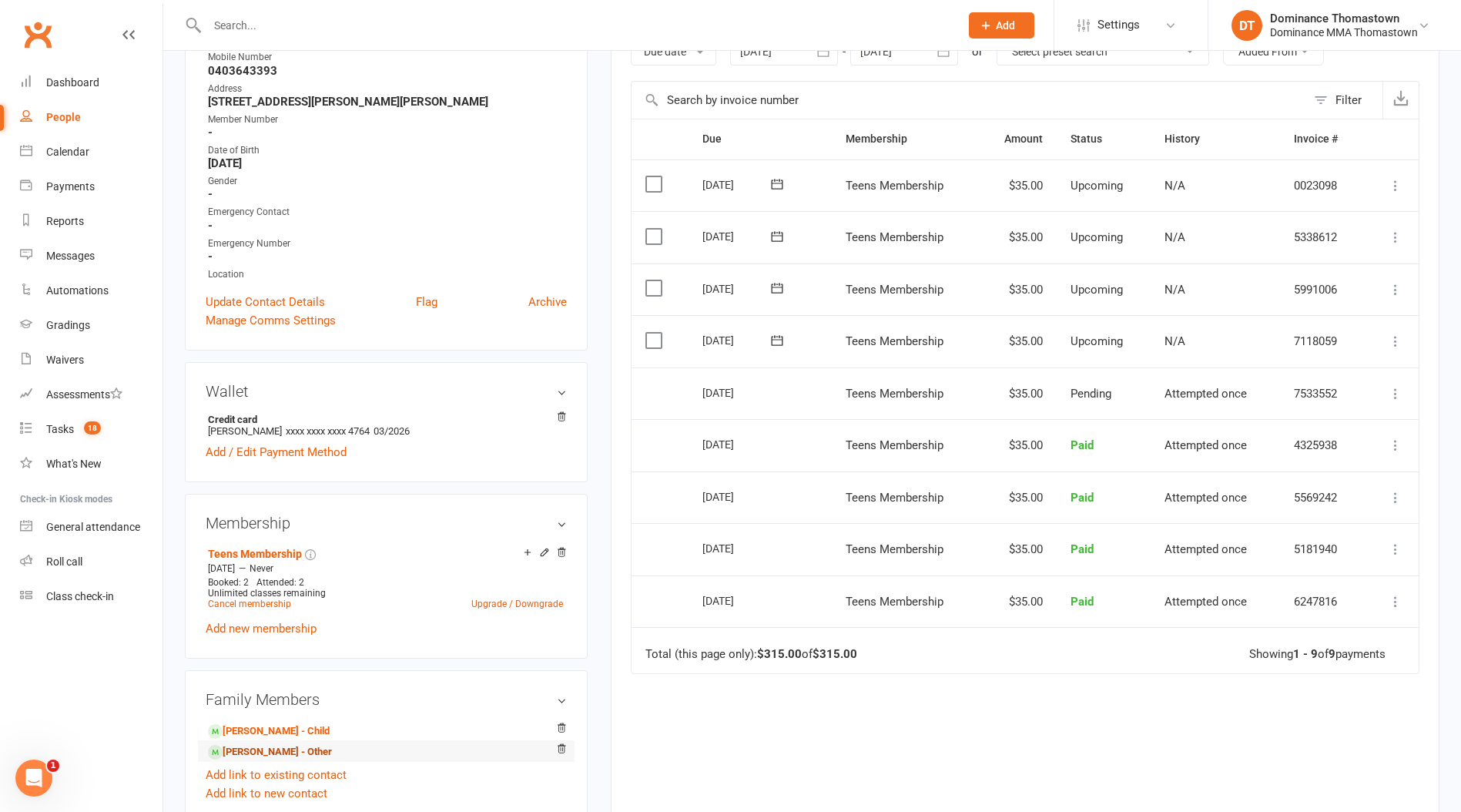
click at [309, 748] on link "Shahmeer Rehan - Other" at bounding box center [270, 751] width 124 height 16
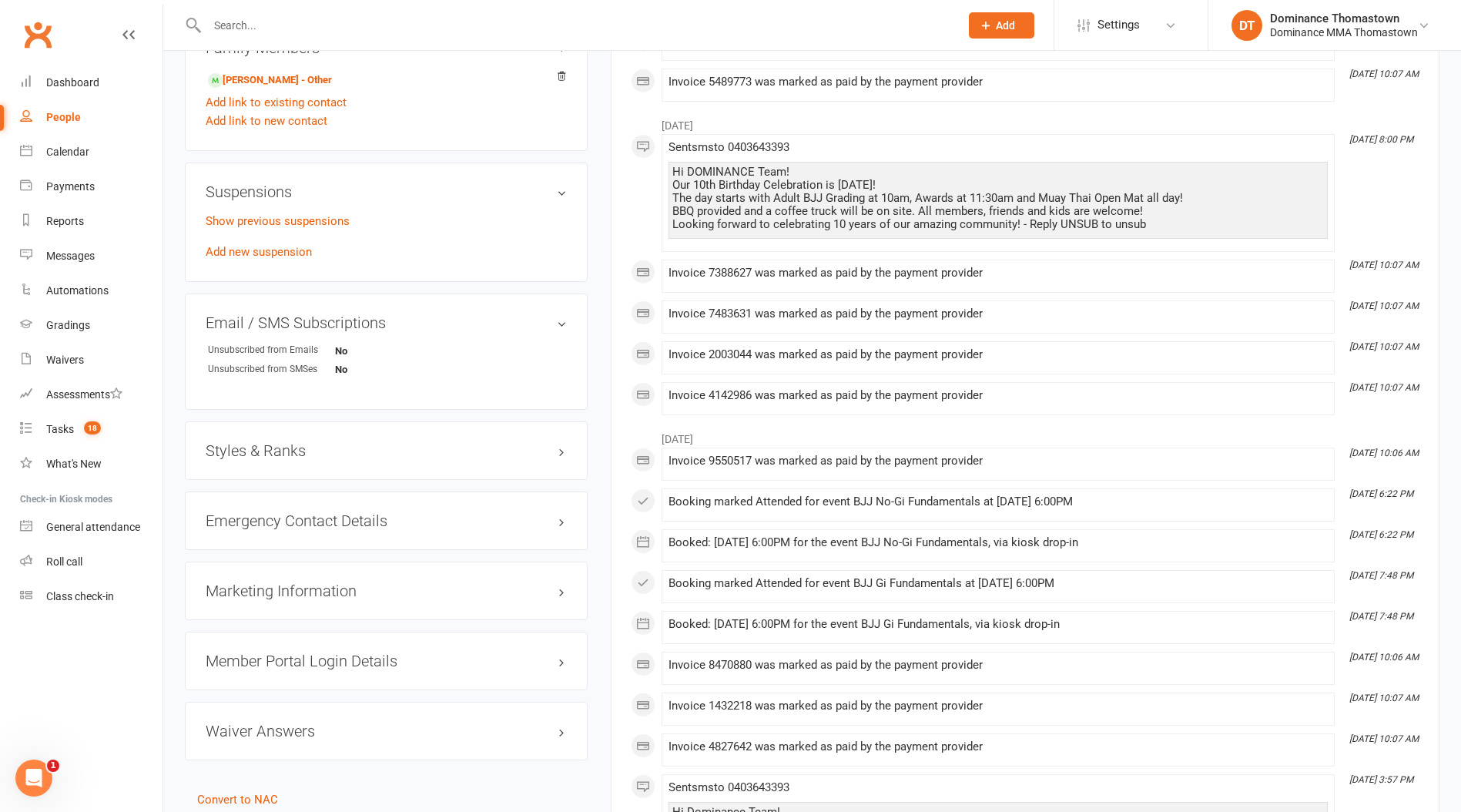
scroll to position [1013, 0]
click at [68, 427] on div "Tasks" at bounding box center [60, 428] width 28 height 12
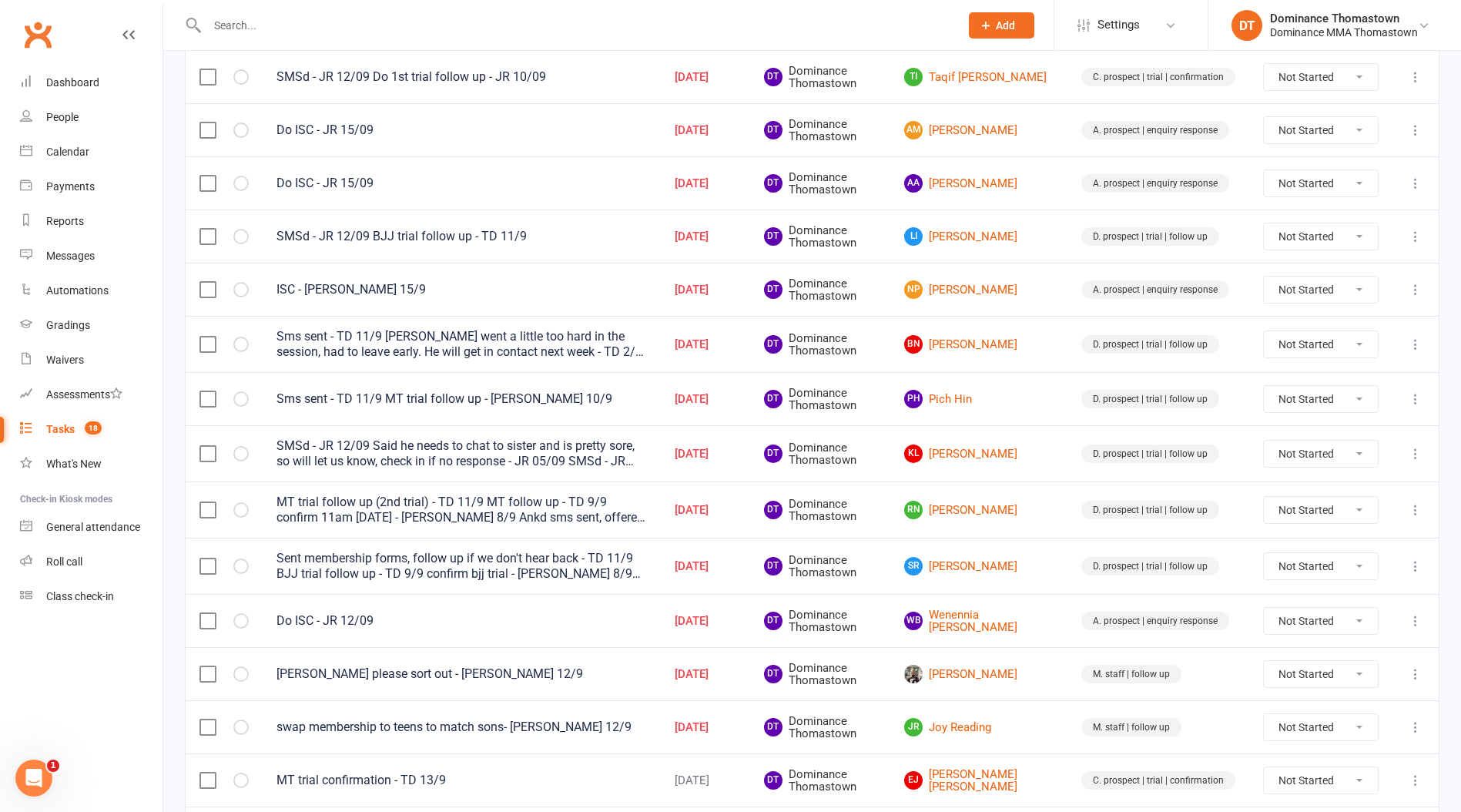
scroll to position [533, 0]
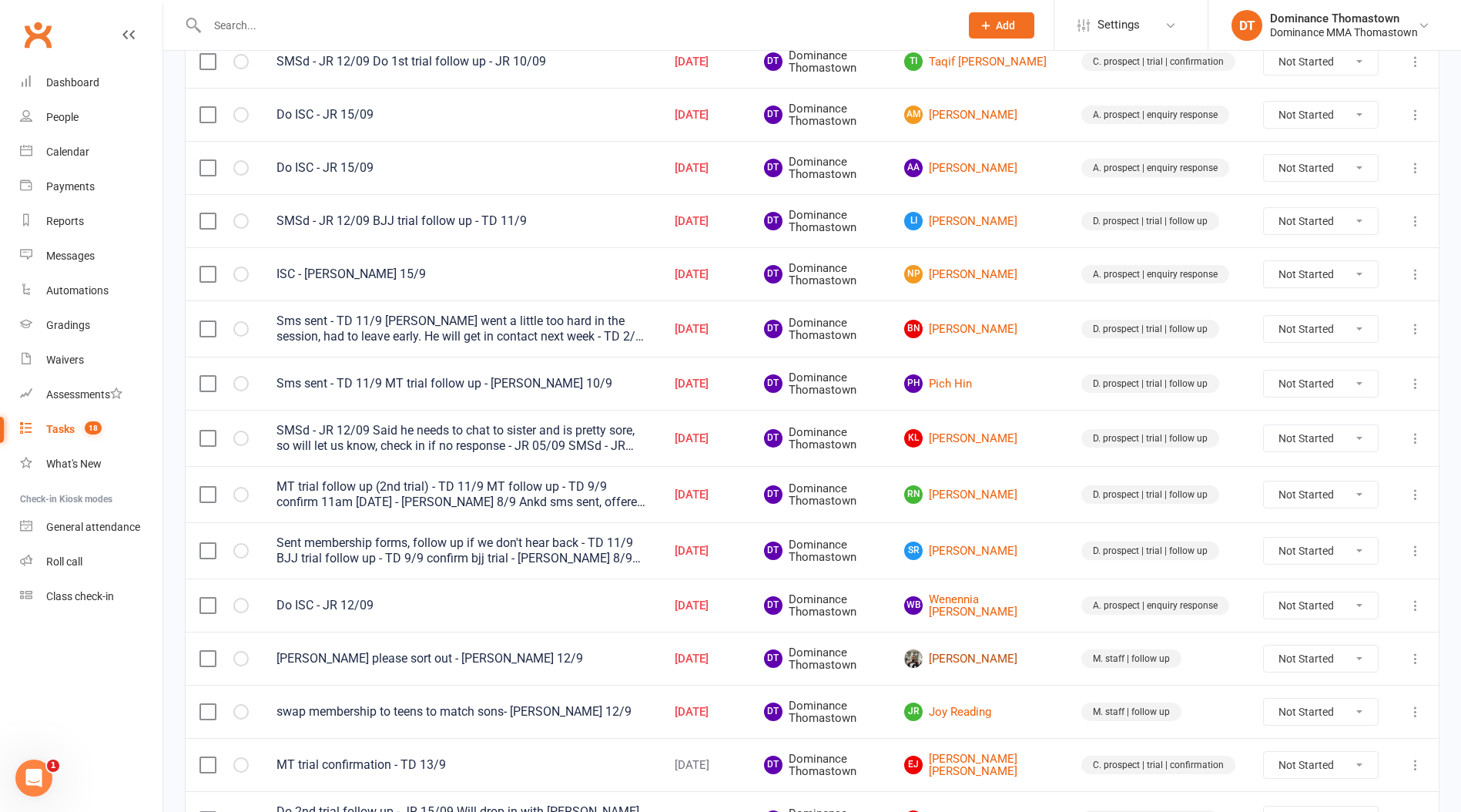
click at [984, 661] on link "[PERSON_NAME]" at bounding box center [980, 659] width 150 height 19
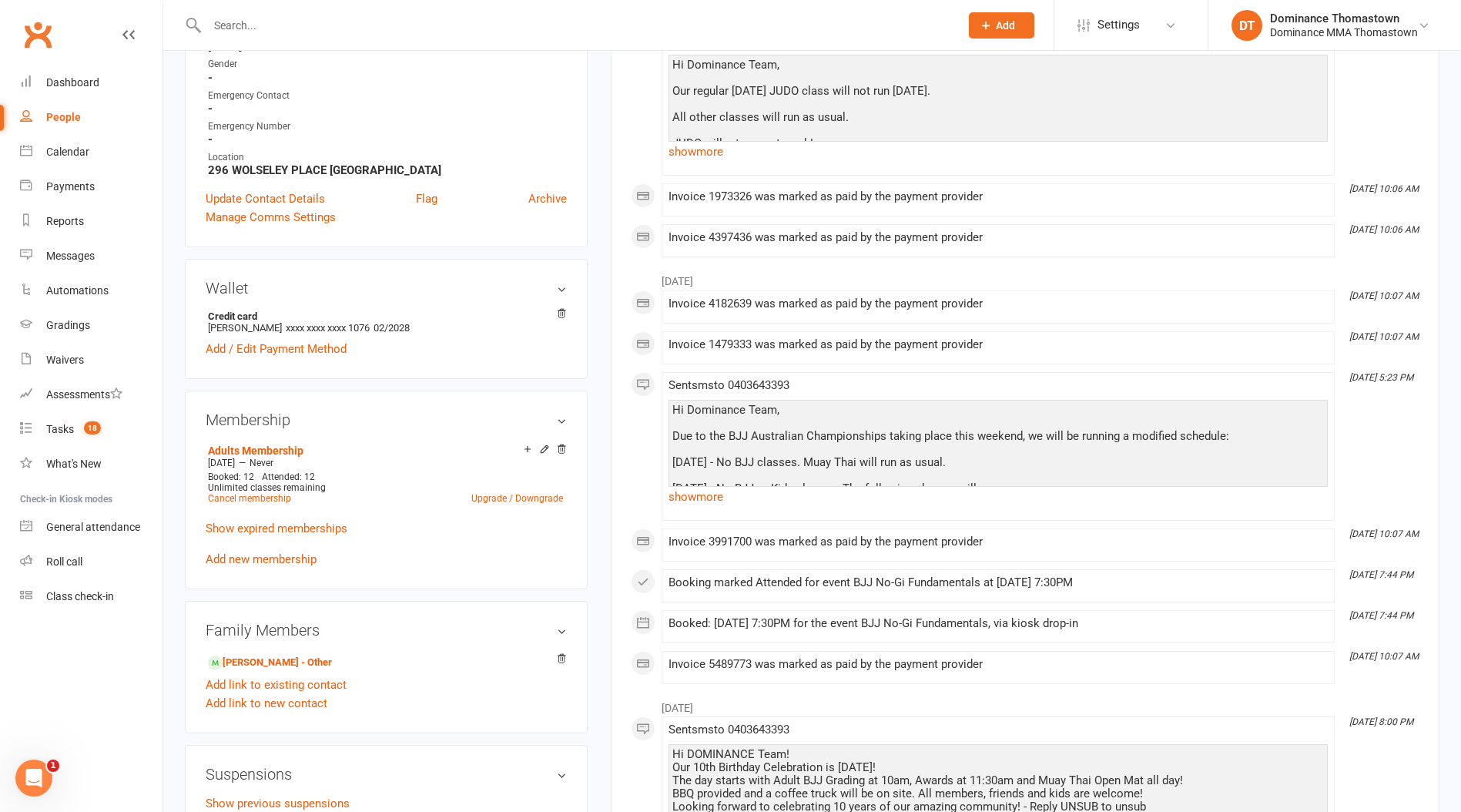
scroll to position [430, 0]
click at [284, 655] on link "Shahmeer Rehan - Other" at bounding box center [270, 661] width 124 height 16
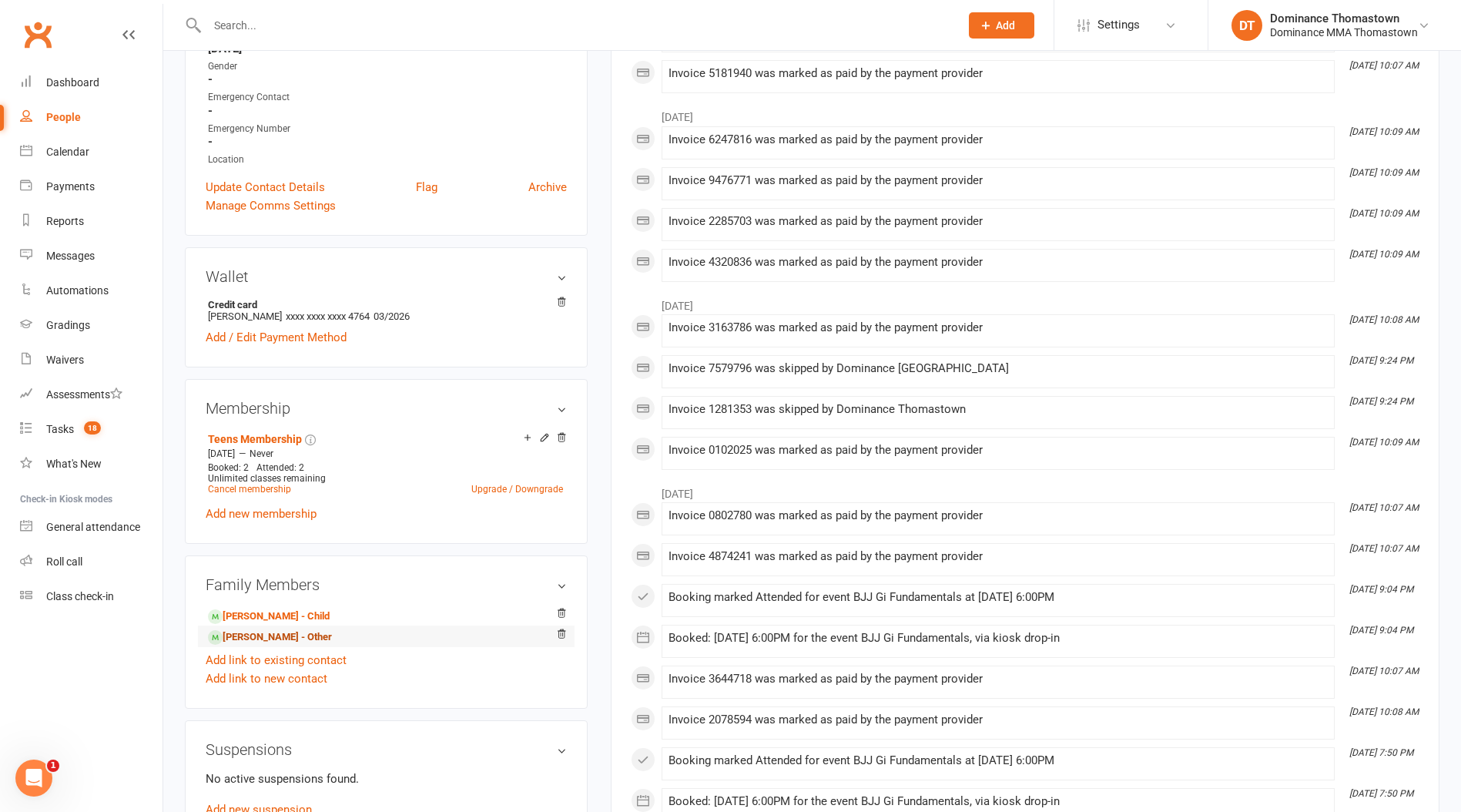
scroll to position [397, 0]
click at [266, 635] on link "Shahmeer Rehan - Other" at bounding box center [270, 634] width 124 height 16
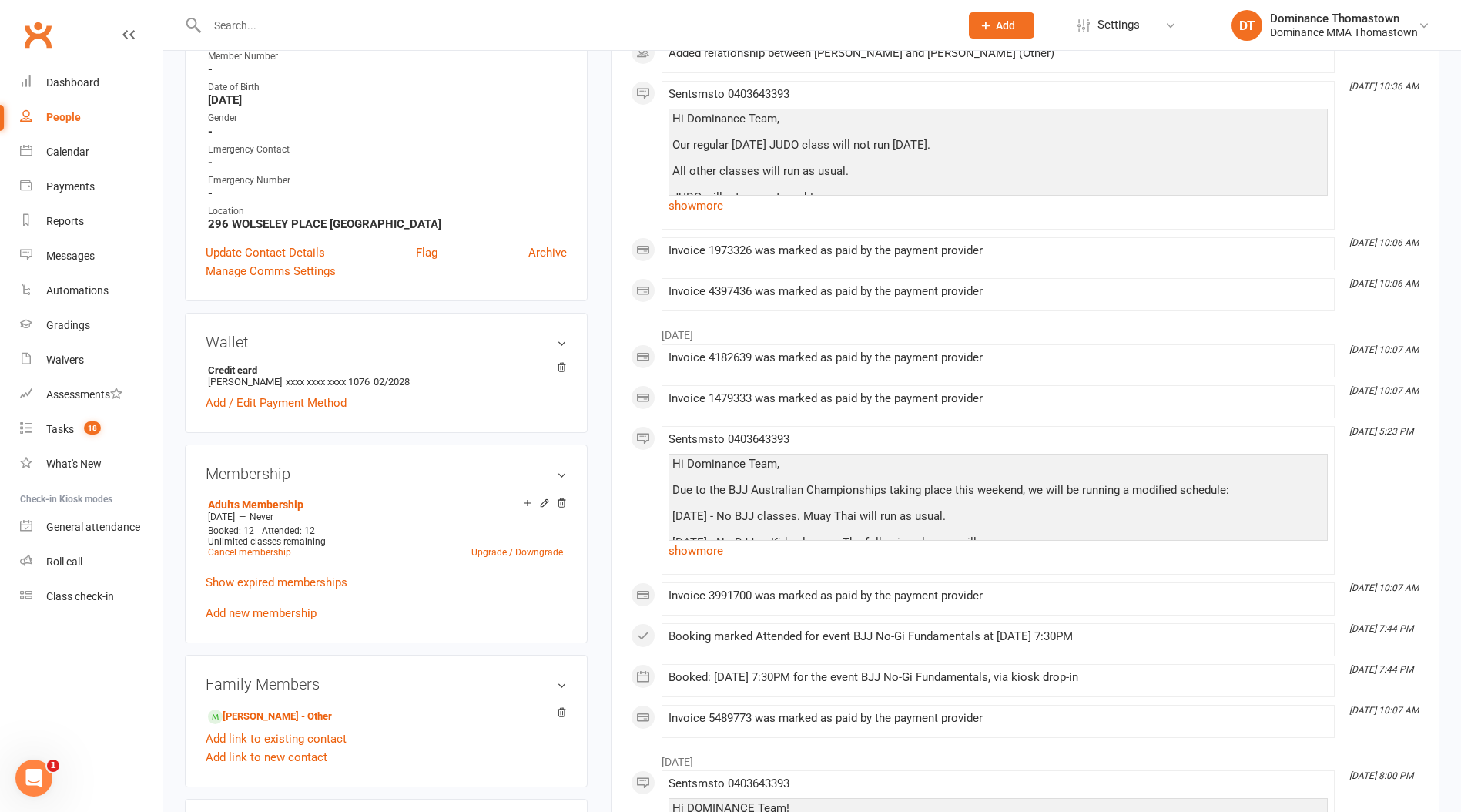
scroll to position [324, 0]
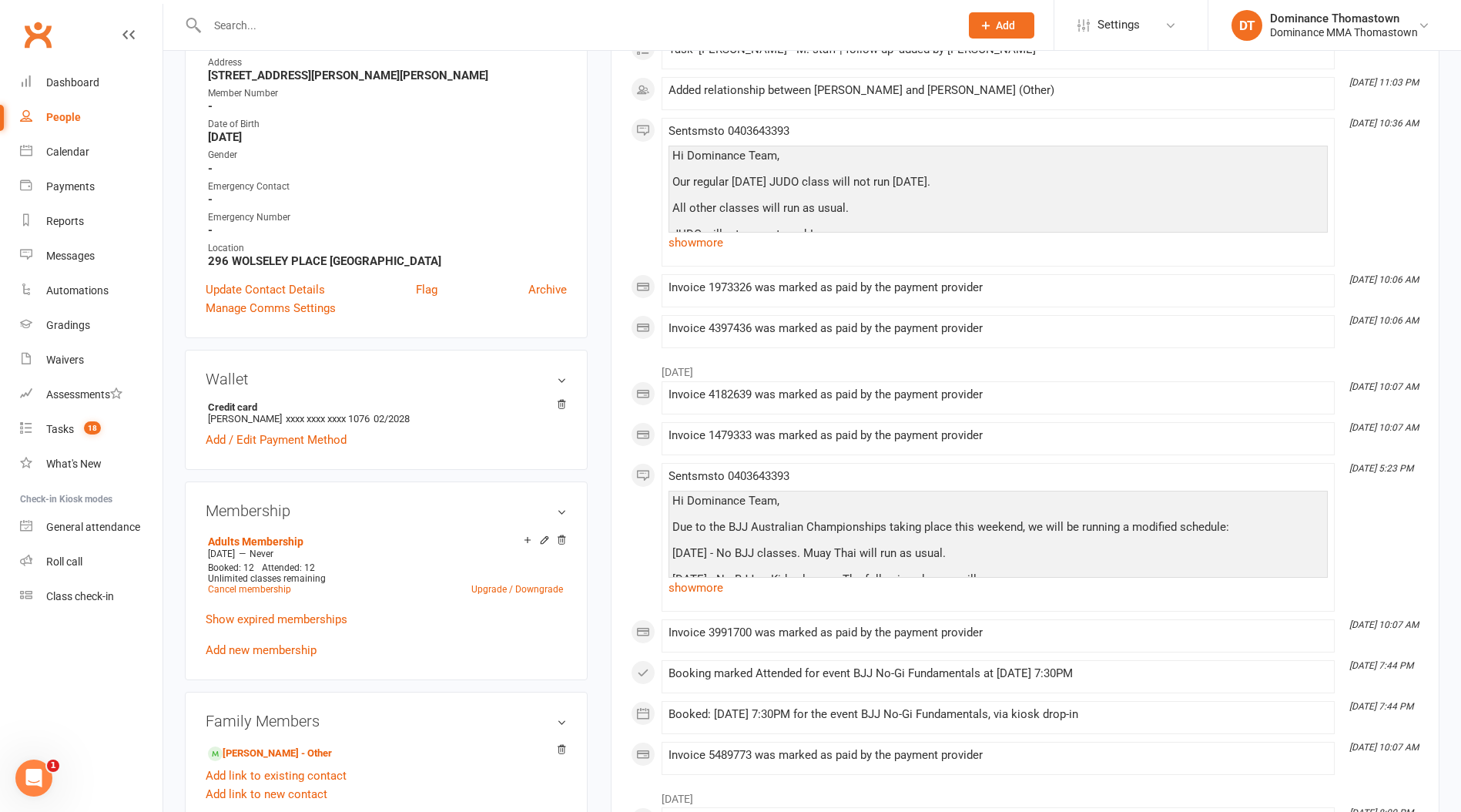
click at [427, 620] on div "Adults Membership Feb 18 2025 — Never Booked: 12 Attended: 12 Unlimited classes…" at bounding box center [386, 595] width 362 height 129
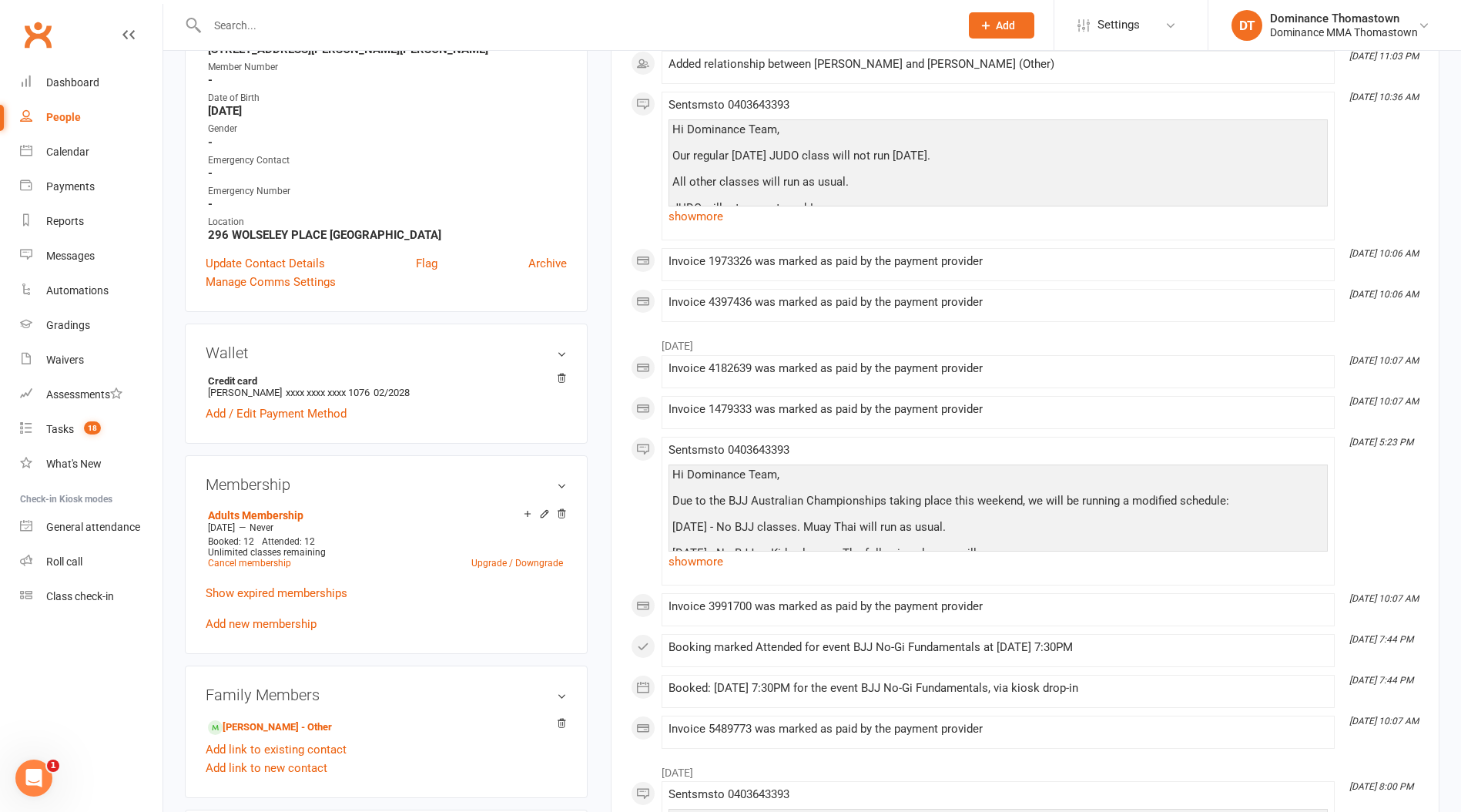
scroll to position [364, 0]
click at [313, 719] on link "Shahmeer Rehan - Other" at bounding box center [270, 726] width 124 height 16
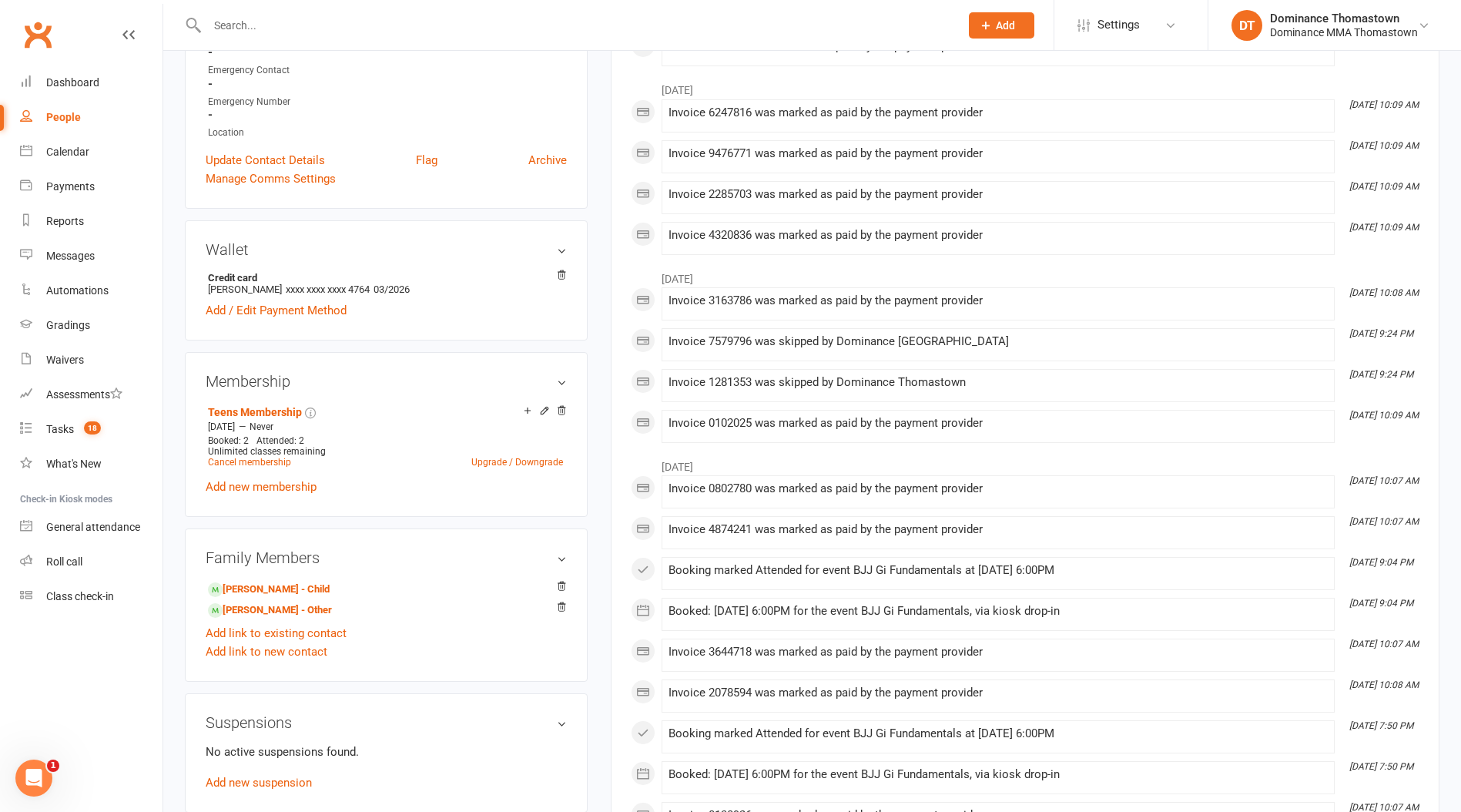
scroll to position [530, 0]
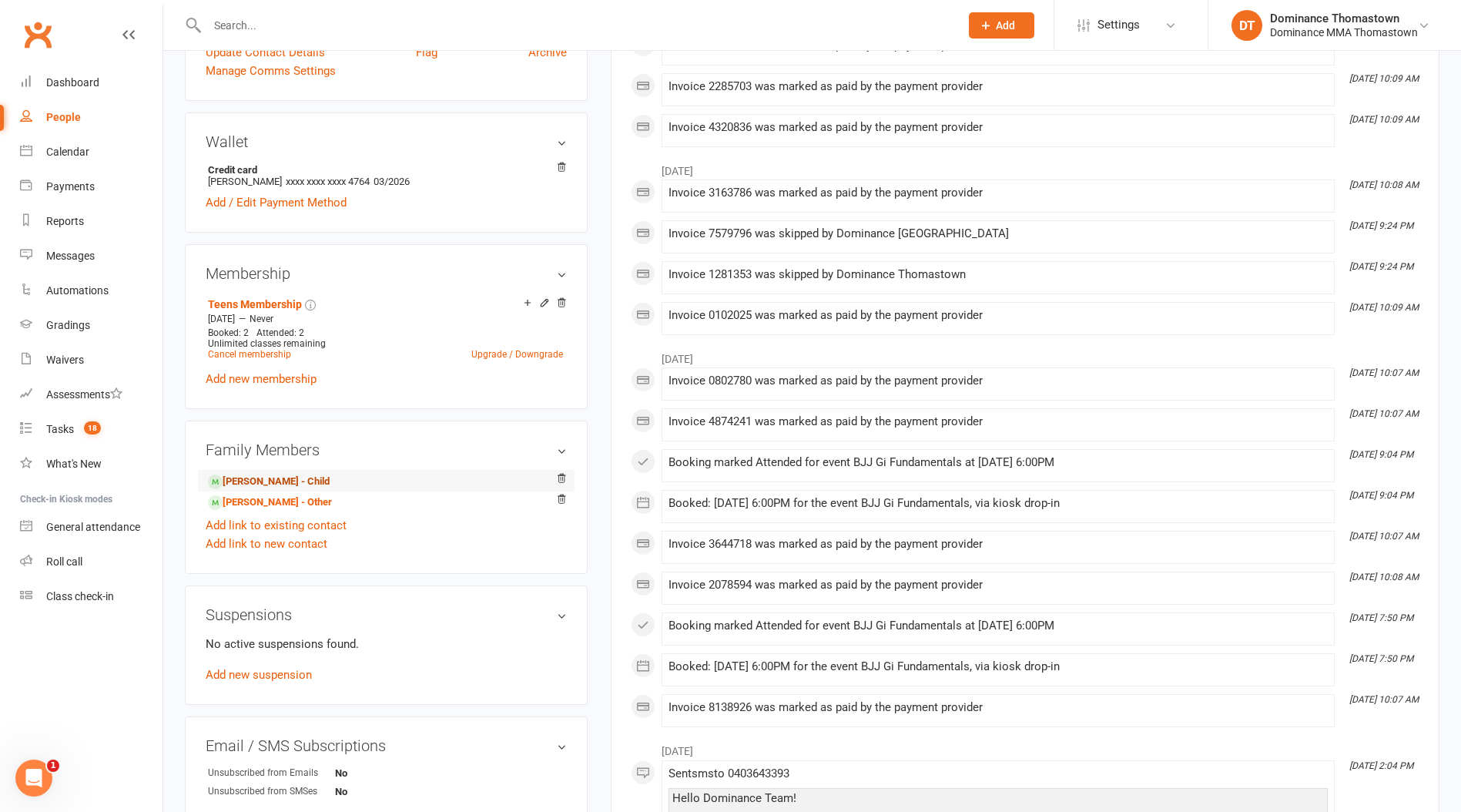
click at [299, 481] on link "Shaheer Hameedi - Child" at bounding box center [269, 481] width 122 height 16
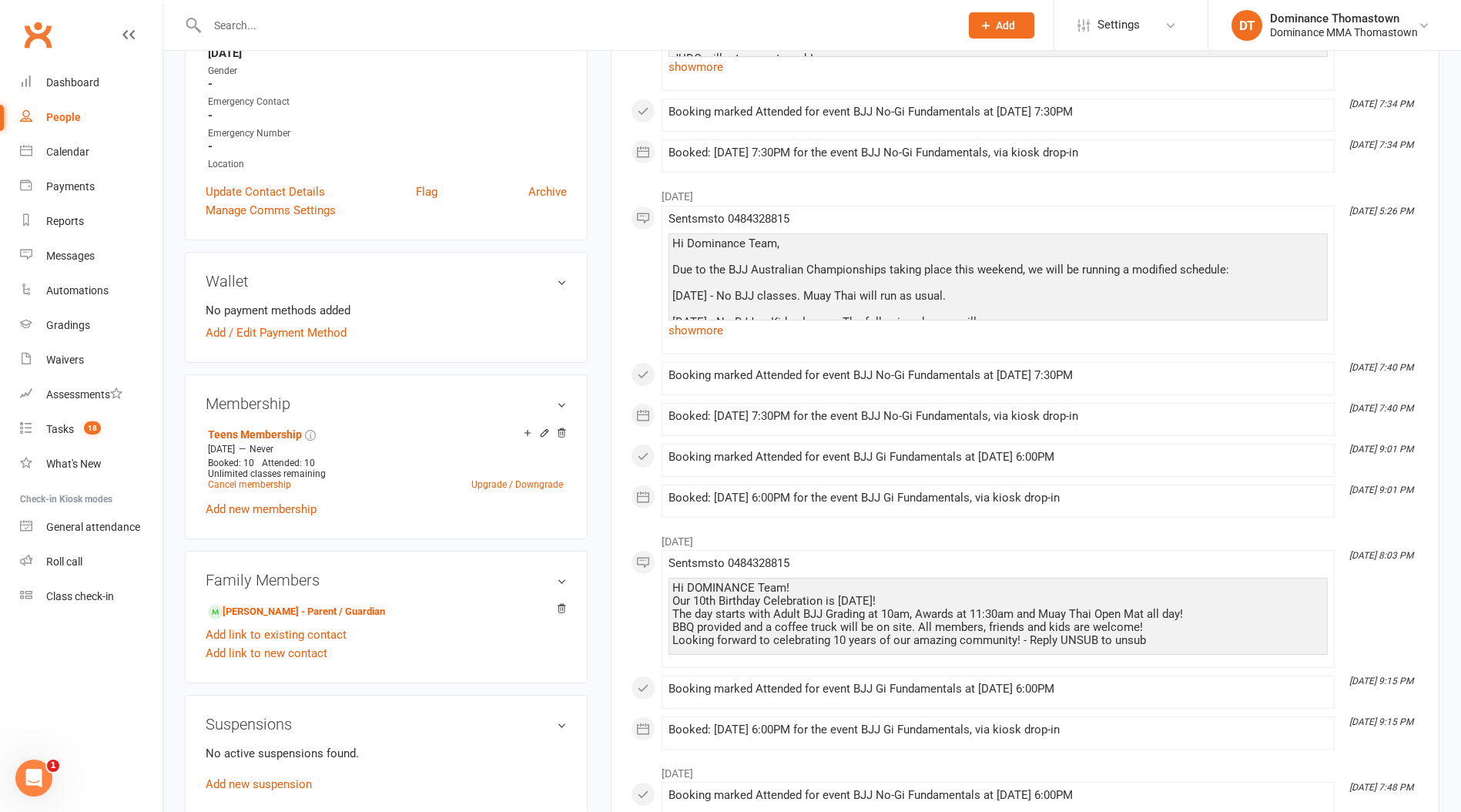
scroll to position [396, 0]
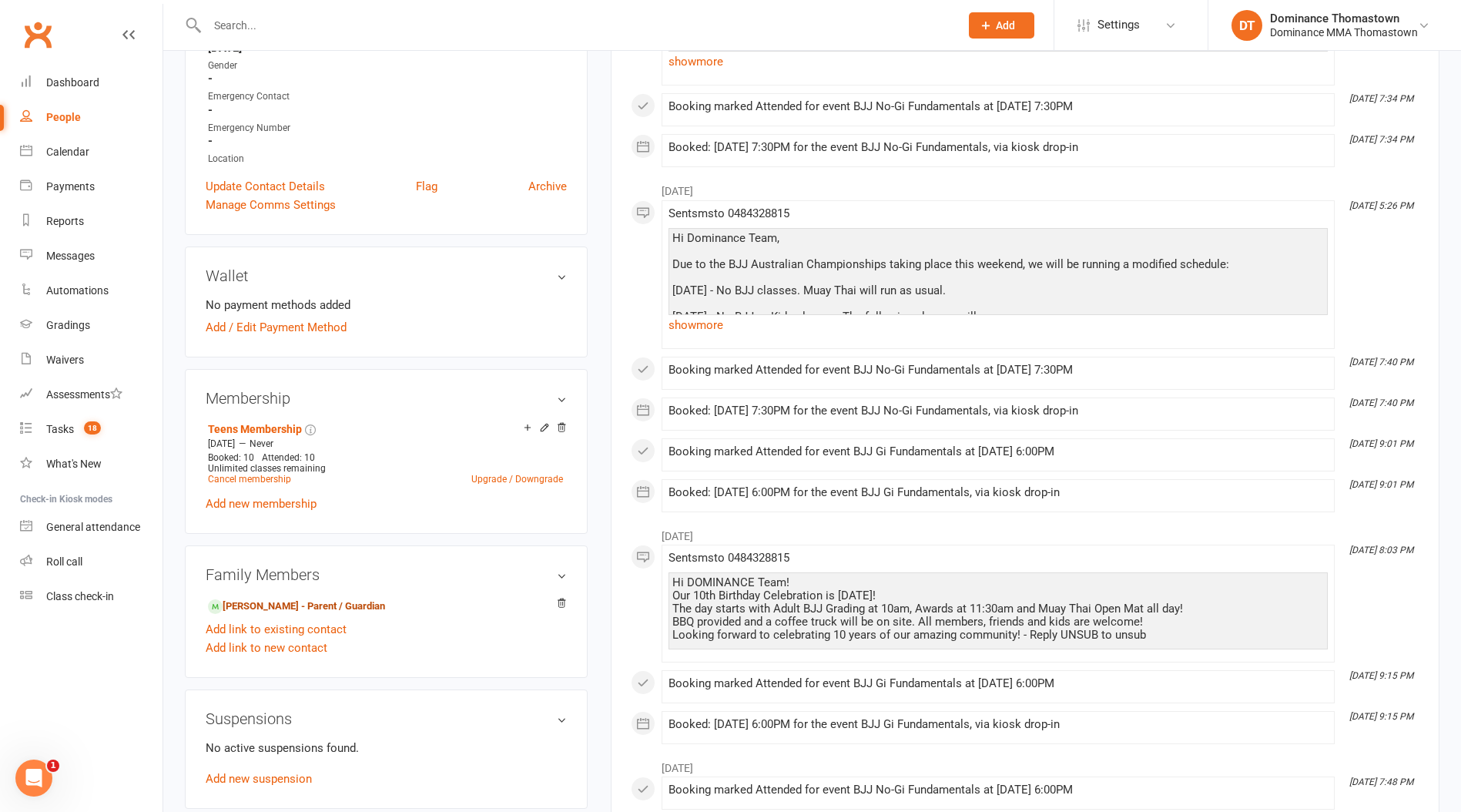
click at [279, 603] on link "Shahmeer Rehan - Parent / Guardian" at bounding box center [297, 605] width 178 height 16
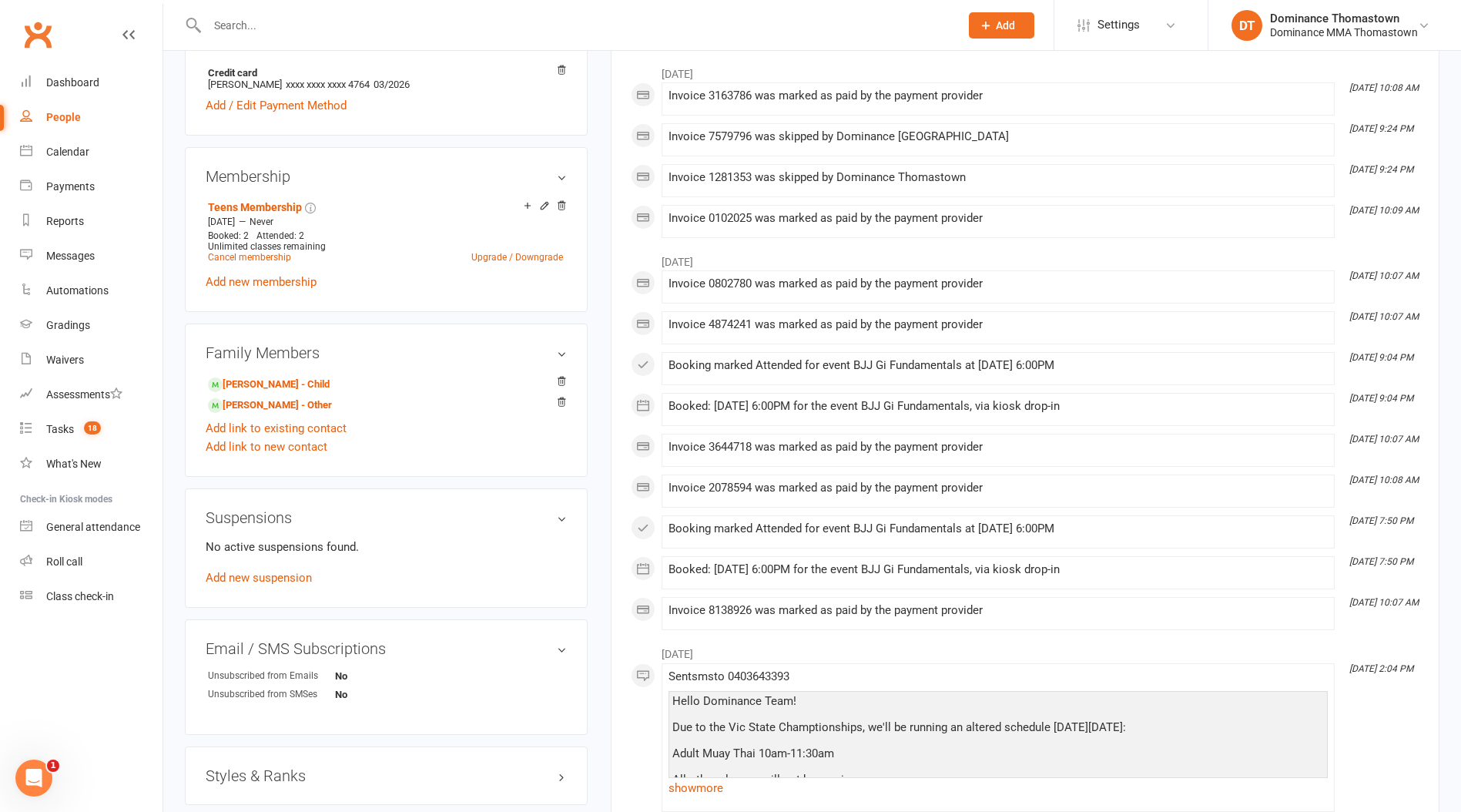
scroll to position [632, 0]
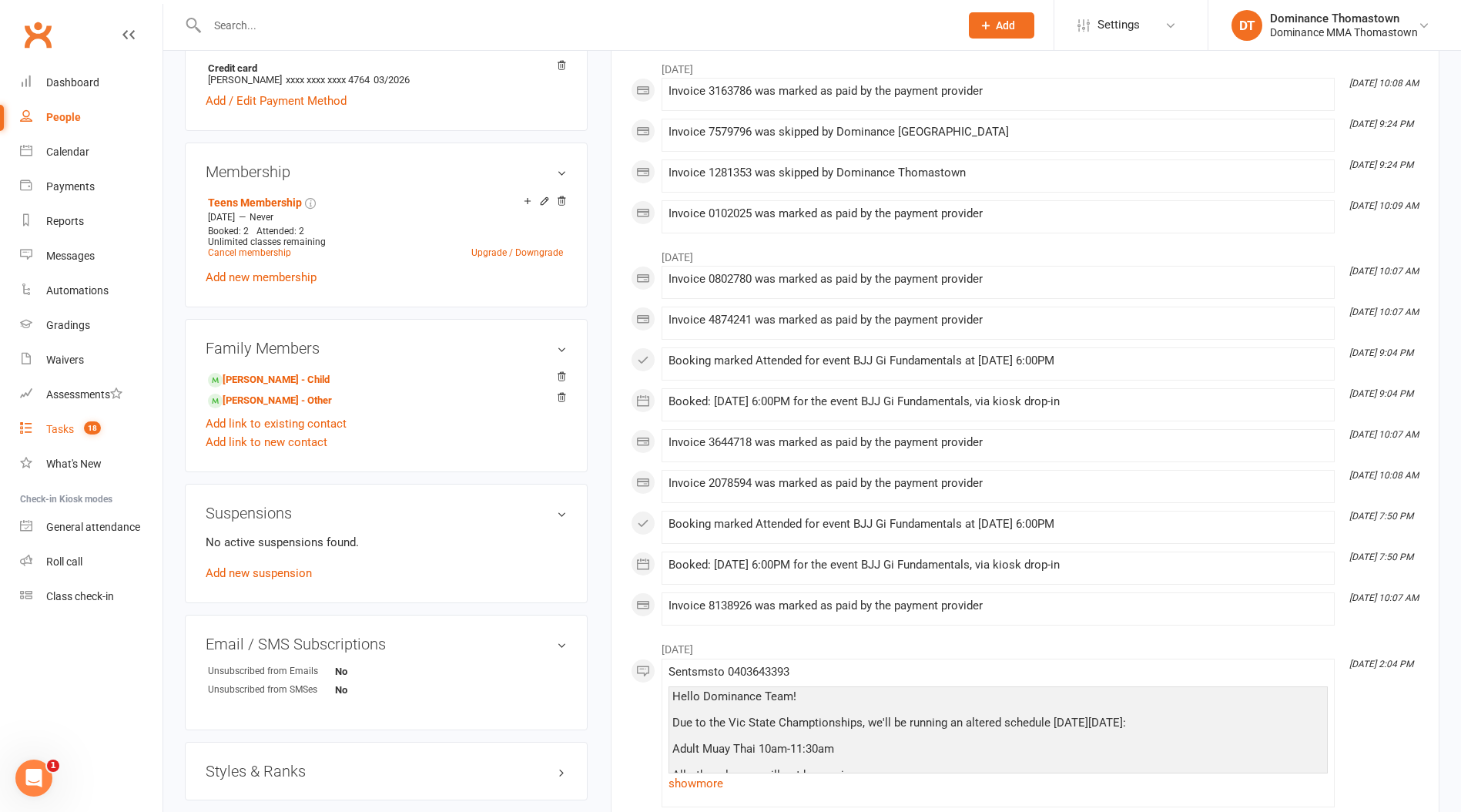
click at [87, 434] on span "18" at bounding box center [93, 428] width 17 height 13
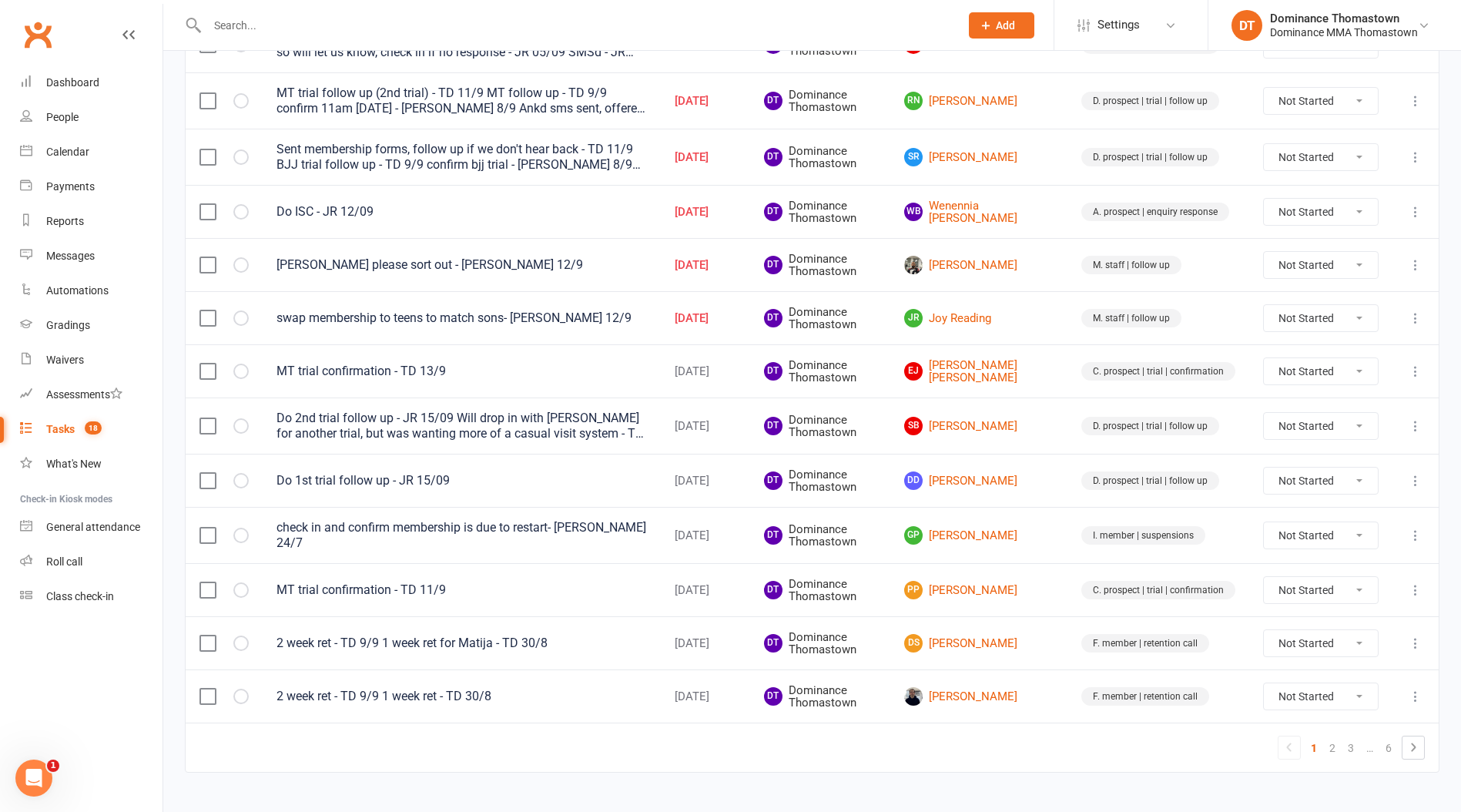
scroll to position [751, 0]
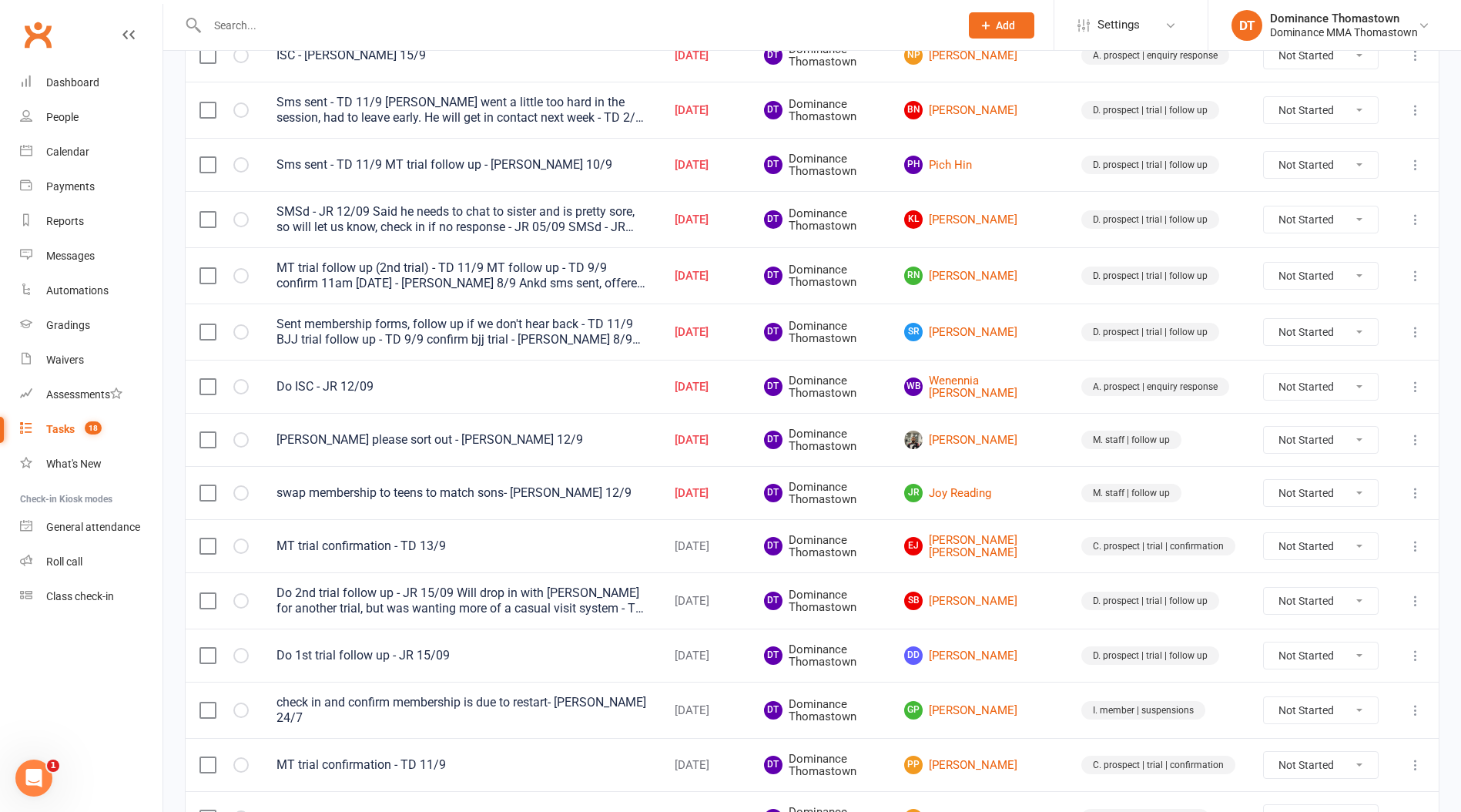
click at [978, 503] on td "JR Joy Reading" at bounding box center [980, 492] width 178 height 53
click at [986, 496] on link "JR Joy Reading" at bounding box center [980, 493] width 150 height 19
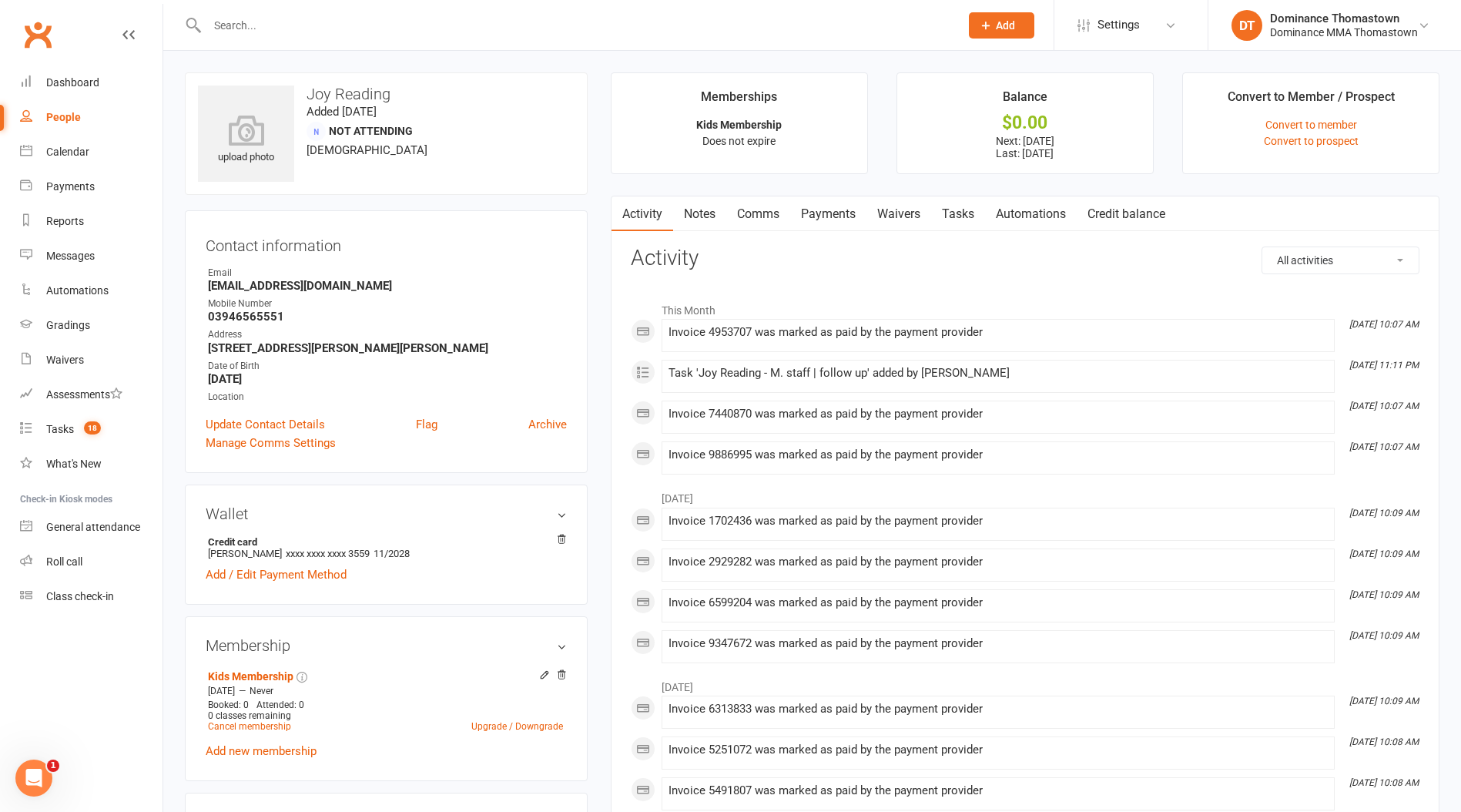
click at [830, 206] on link "Payments" at bounding box center [829, 214] width 77 height 36
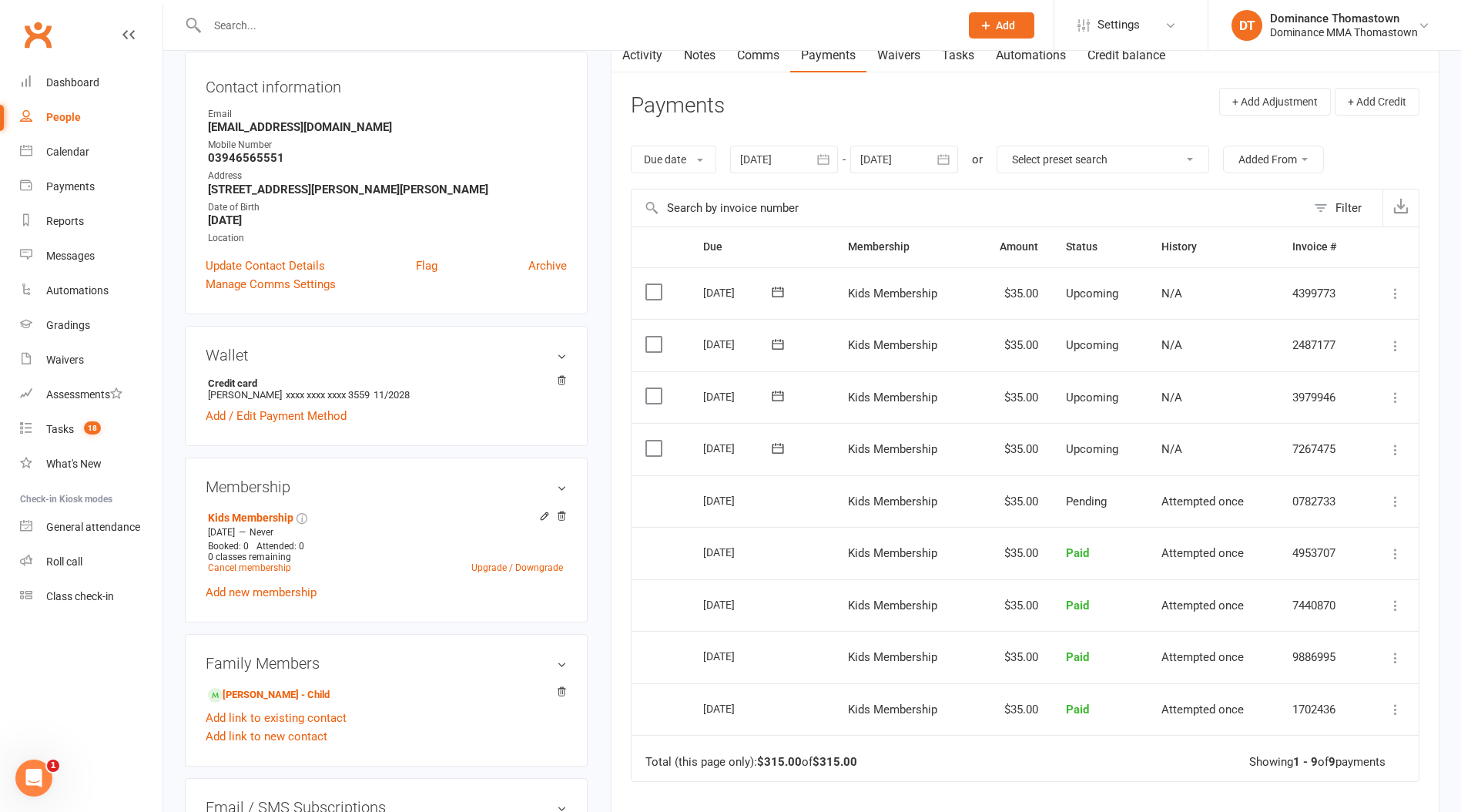
scroll to position [160, 0]
click at [490, 565] on link "Upgrade / Downgrade" at bounding box center [517, 567] width 92 height 11
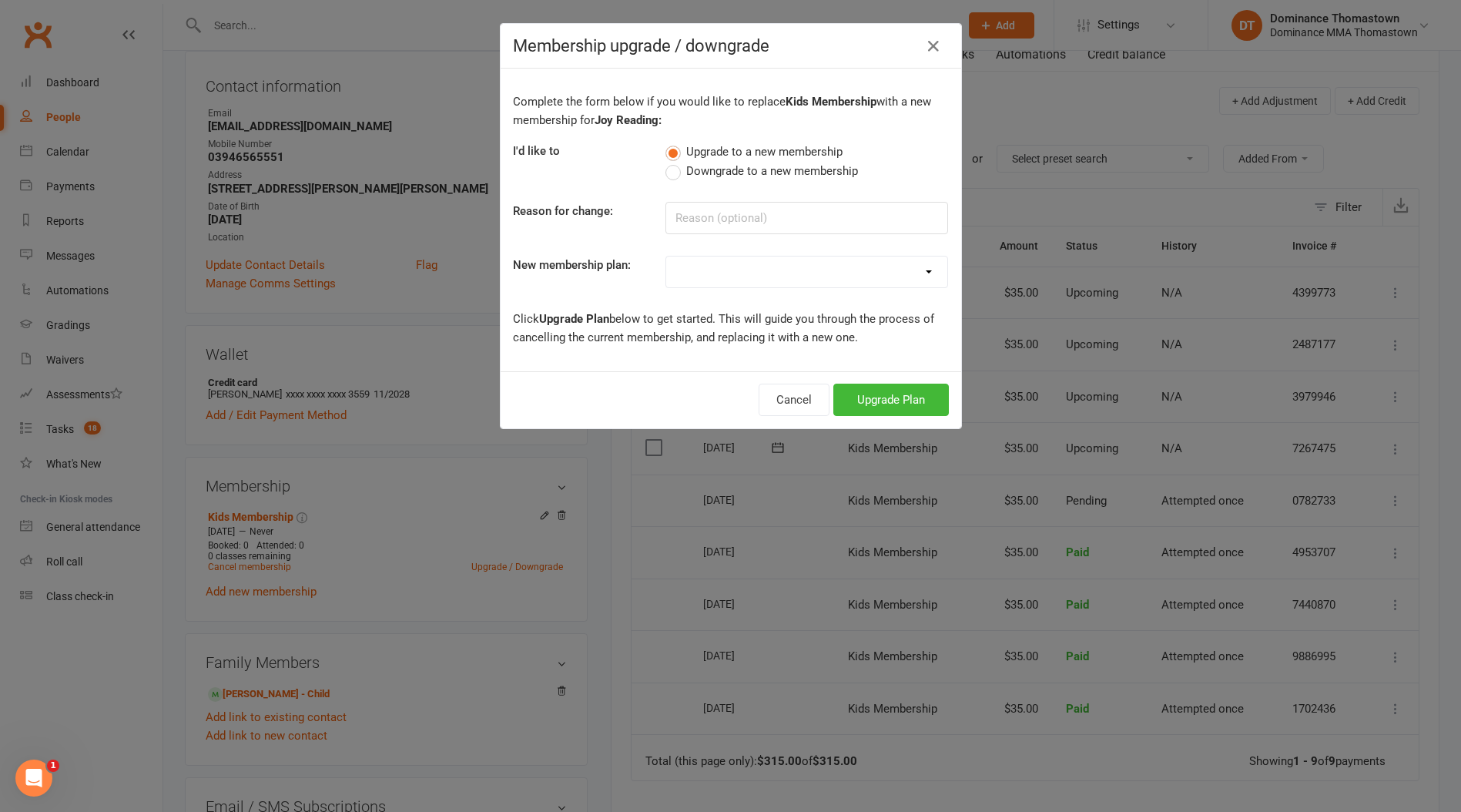
click at [764, 278] on select "Kids Membership Adults Membership Paid in Full | Kids - 10% Paid in Full | Adul…" at bounding box center [807, 271] width 281 height 31
select select "5"
click at [666, 256] on select "Kids Membership Adults Membership Paid in Full | Kids - 10% Paid in Full | Adul…" at bounding box center [807, 271] width 281 height 31
click at [886, 411] on button "Upgrade Plan" at bounding box center [892, 399] width 116 height 33
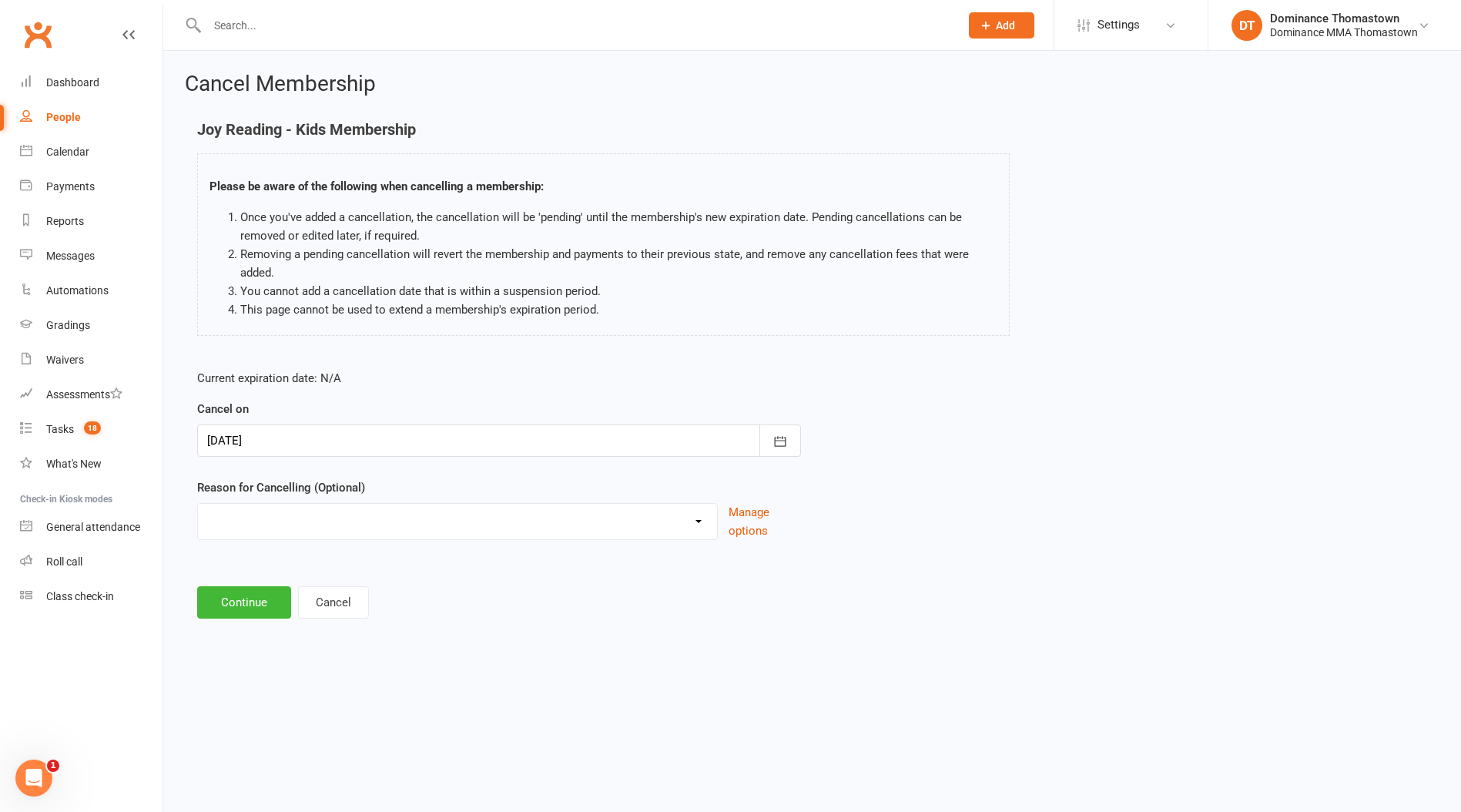
click at [261, 523] on select "Holiday Injury Other reason" at bounding box center [457, 519] width 519 height 31
select select "2"
click at [198, 504] on select "Holiday Injury Other reason" at bounding box center [457, 519] width 519 height 31
drag, startPoint x: 248, startPoint y: 597, endPoint x: 275, endPoint y: 574, distance: 35.5
click at [248, 593] on input at bounding box center [499, 602] width 604 height 33
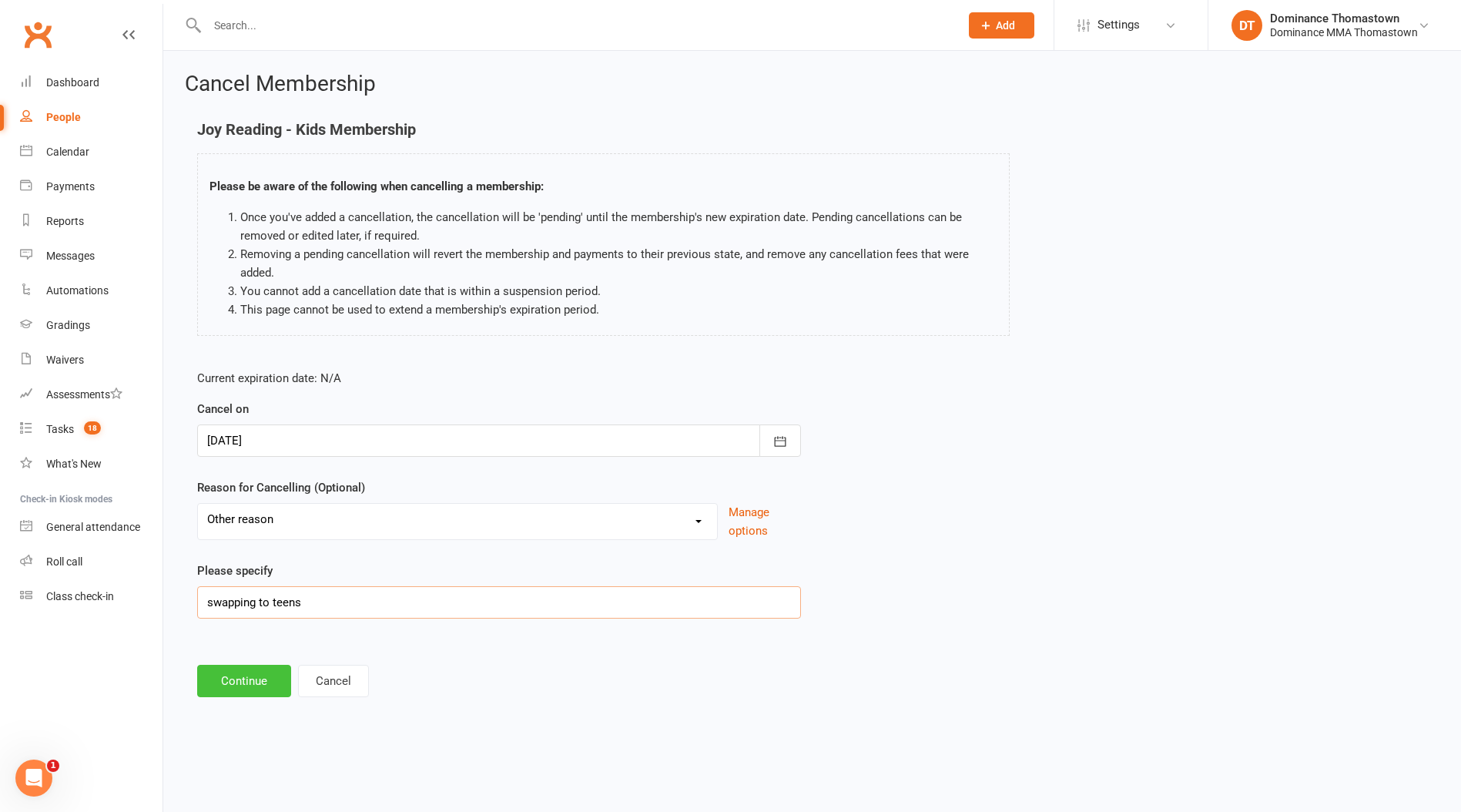
type input "swapping to teens"
drag, startPoint x: 231, startPoint y: 678, endPoint x: 253, endPoint y: 676, distance: 22.1
click at [234, 678] on button "Continue" at bounding box center [244, 680] width 94 height 33
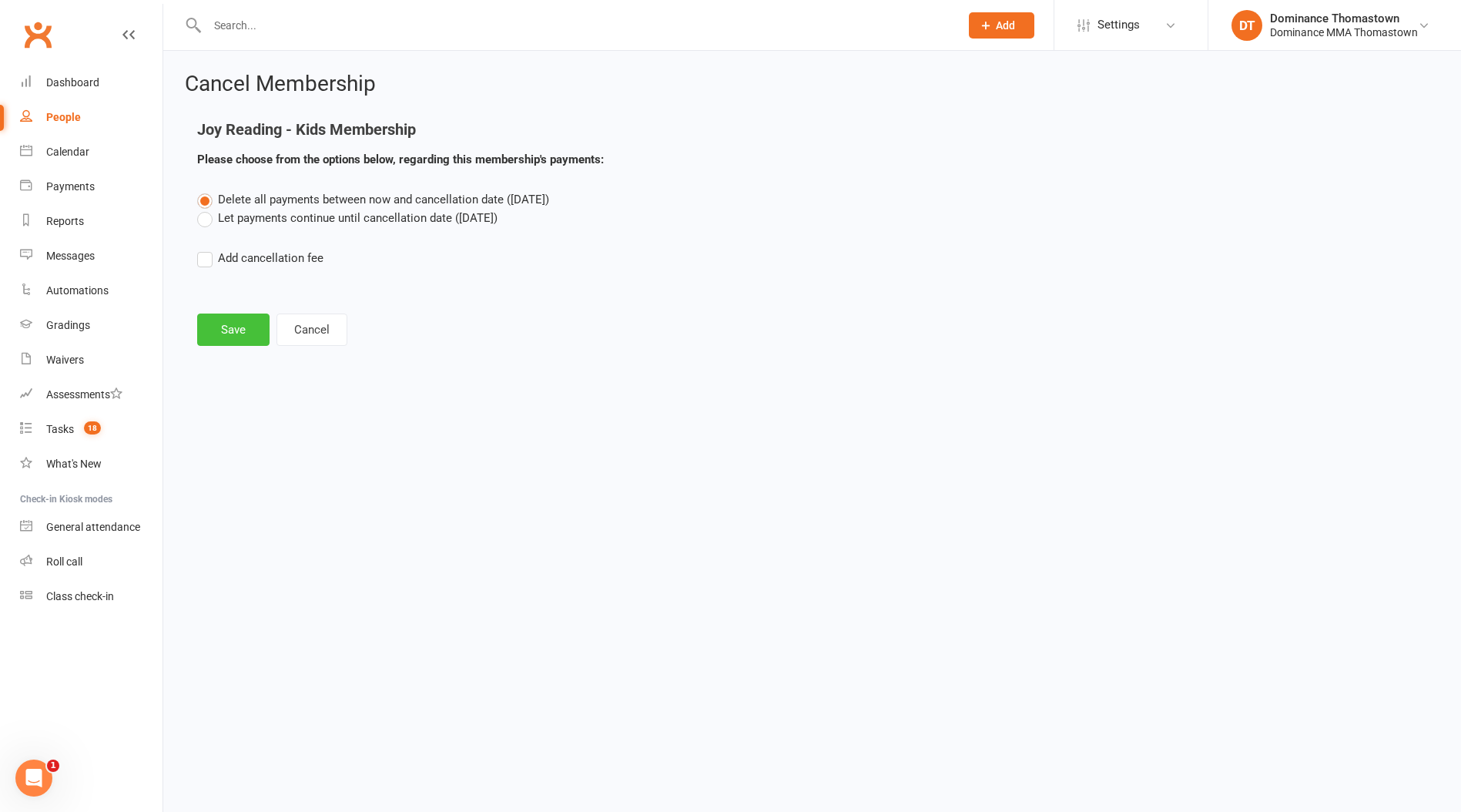
click at [247, 318] on button "Save" at bounding box center [233, 329] width 72 height 33
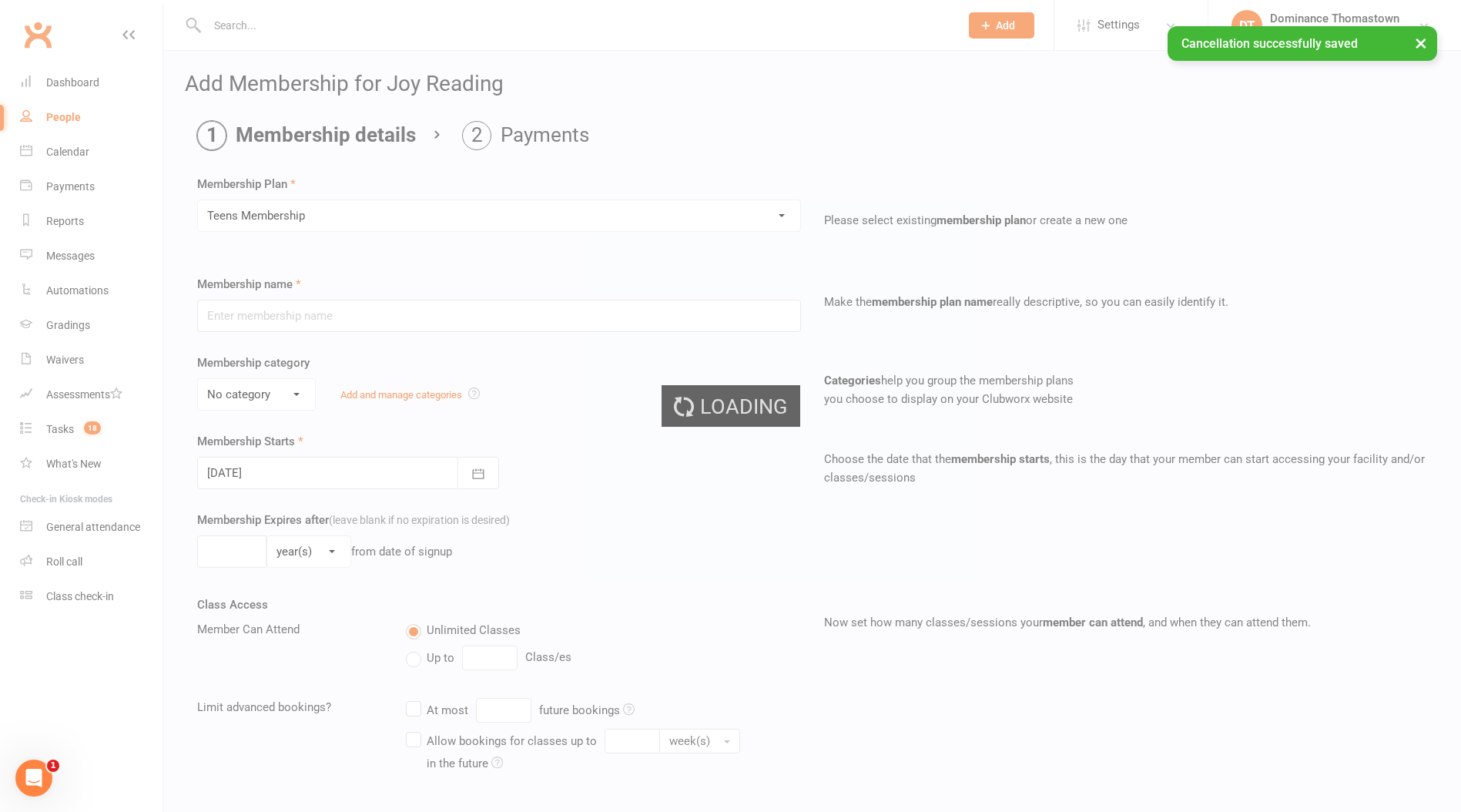
type input "Teens Membership"
select select "3"
type input "0"
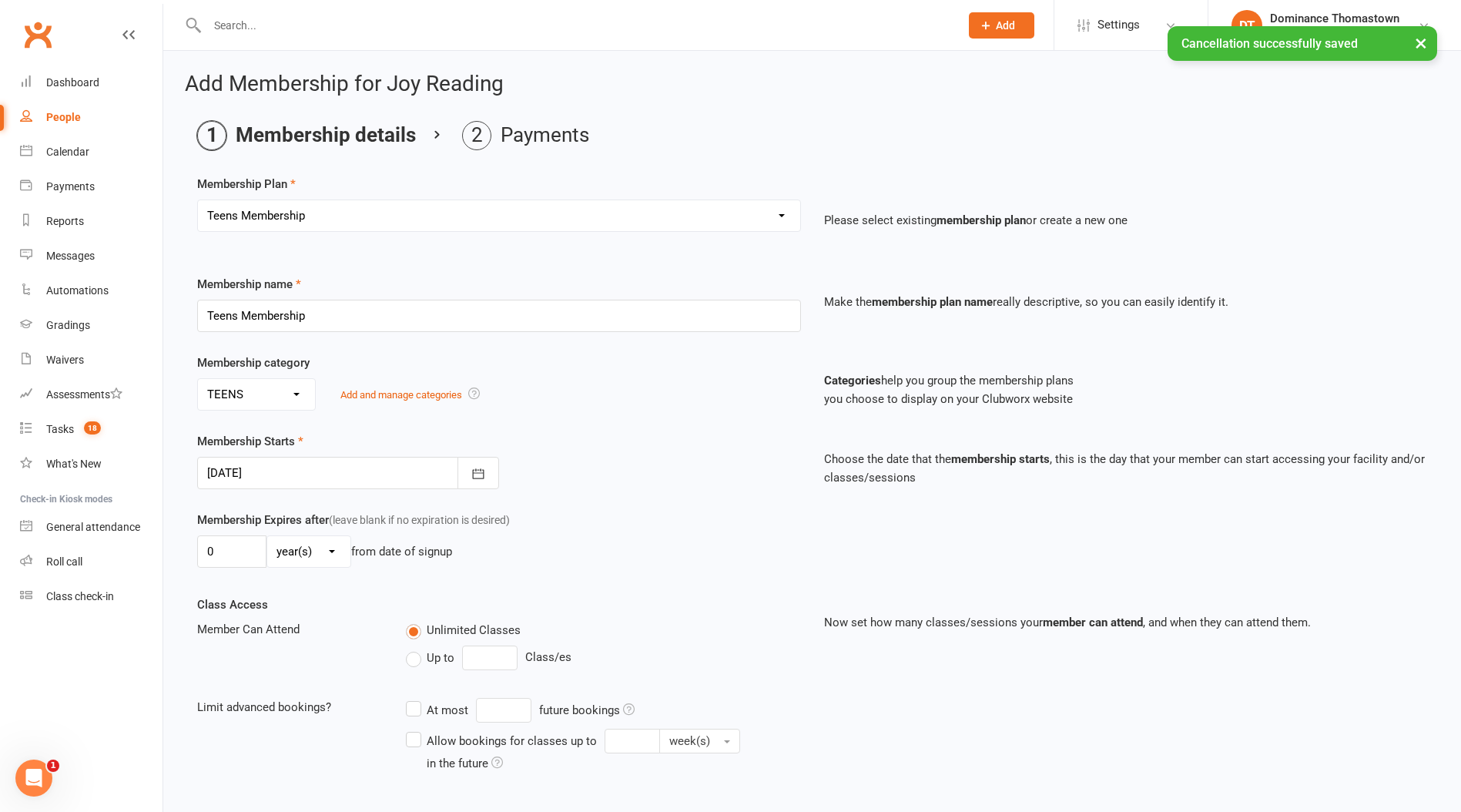
click at [261, 491] on div "Membership Starts 15 Sep 2025 September 2025 Sun Mon Tue Wed Thu Fri Sat 36 31 …" at bounding box center [812, 471] width 1253 height 78
click at [262, 479] on div at bounding box center [348, 473] width 302 height 33
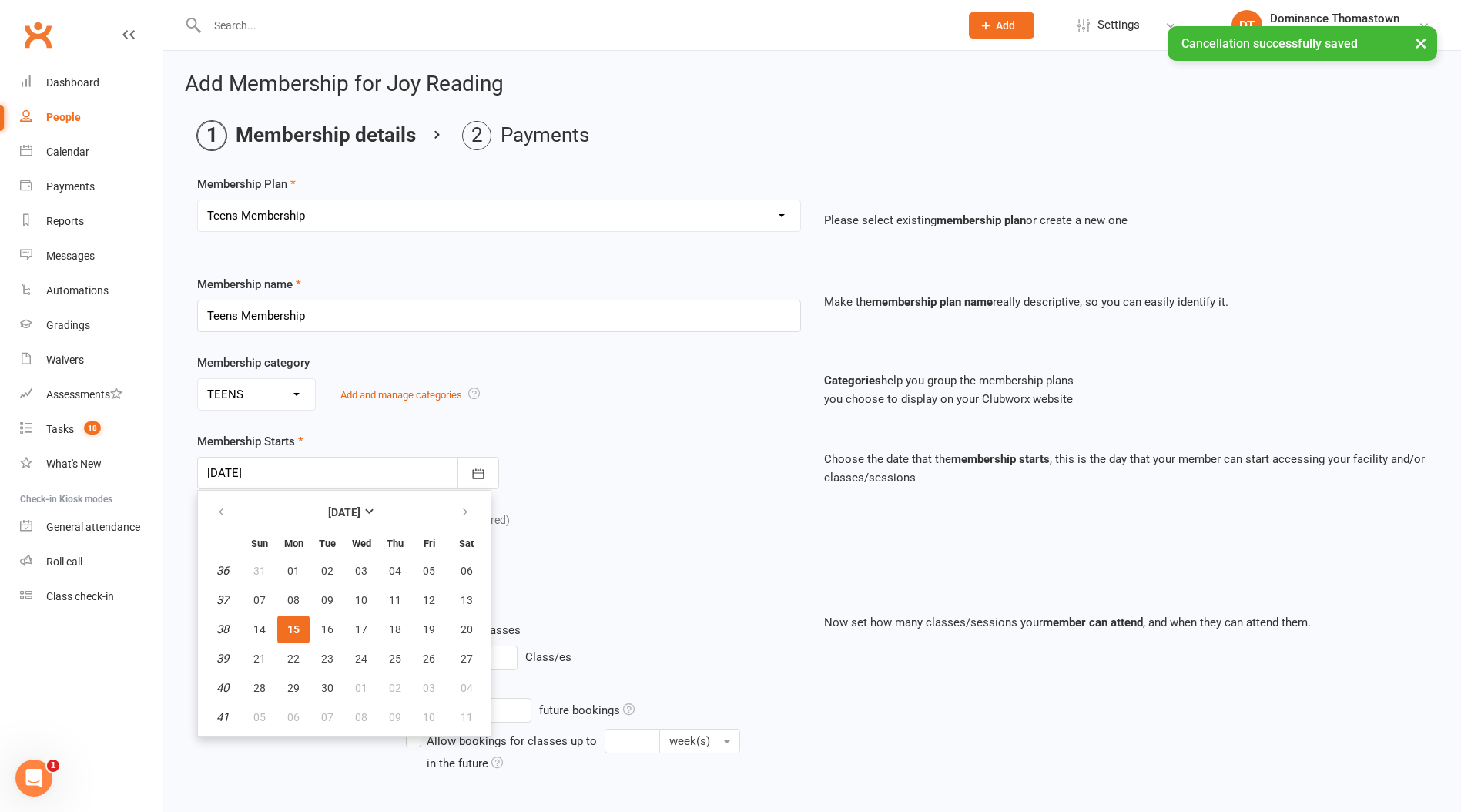
drag, startPoint x: 594, startPoint y: 510, endPoint x: 558, endPoint y: 533, distance: 42.7
click at [593, 510] on div "Membership Expires after (leave blank if no expiration is desired) 0 day(s) wee…" at bounding box center [499, 542] width 627 height 64
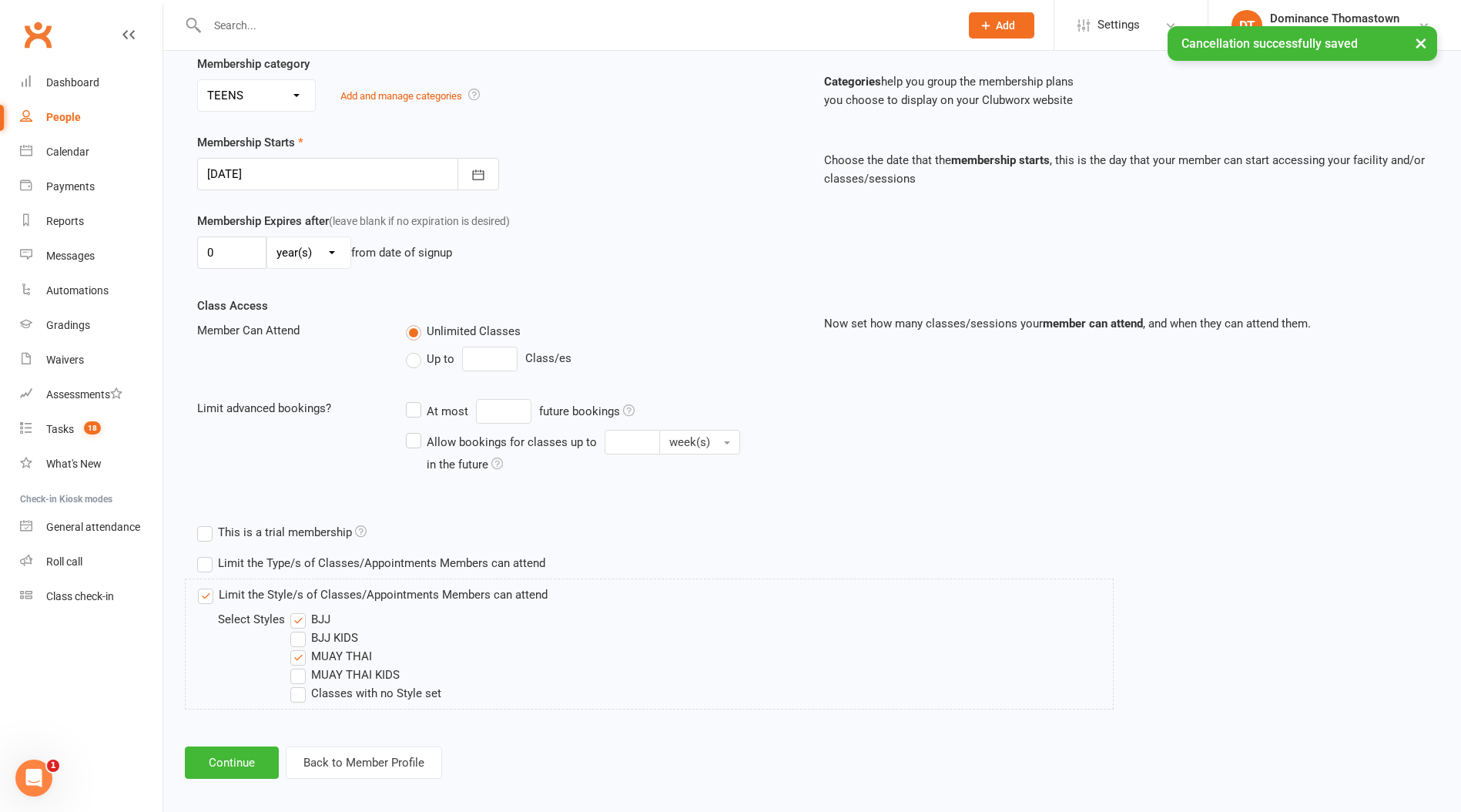
scroll to position [309, 0]
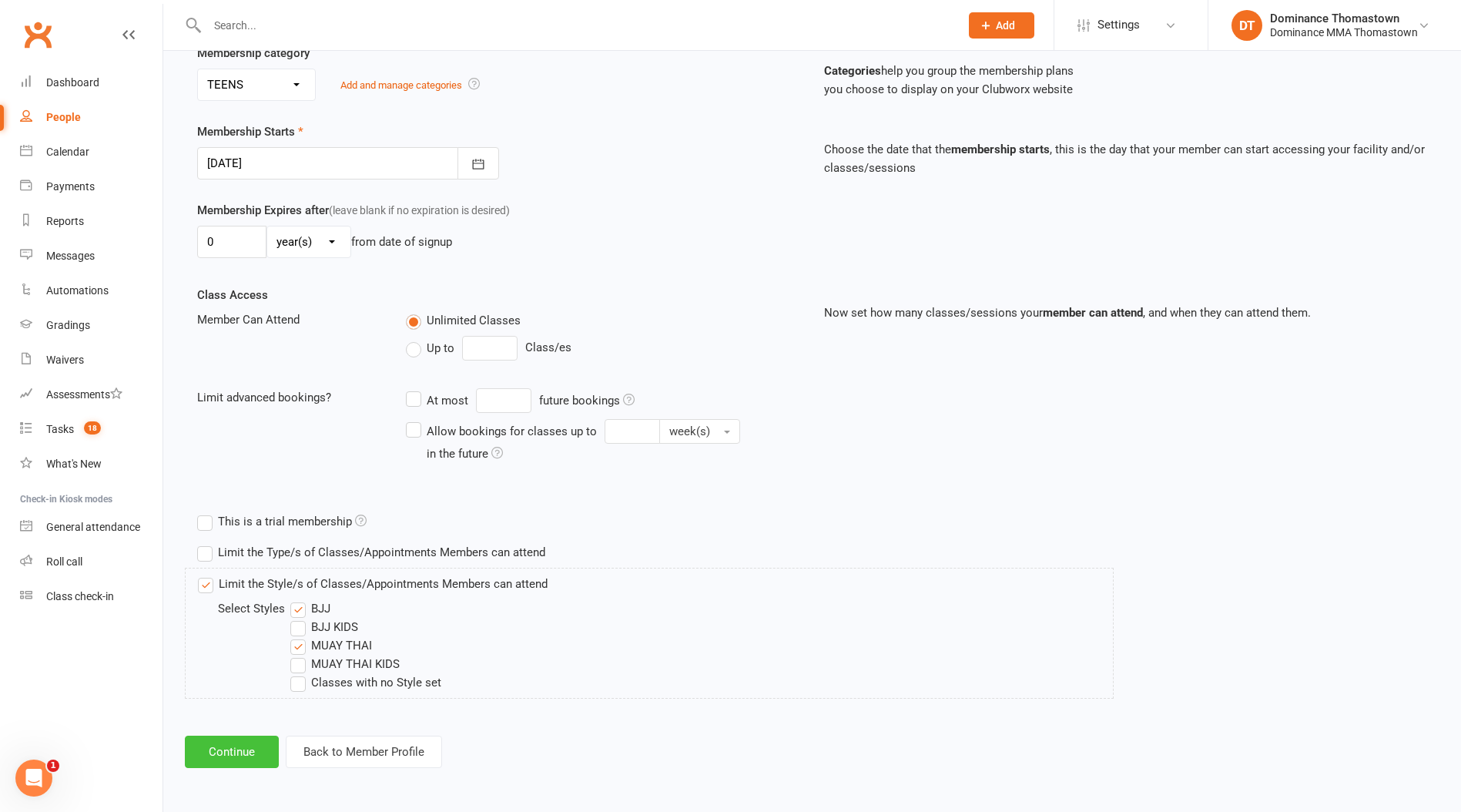
click at [236, 740] on button "Continue" at bounding box center [232, 751] width 94 height 33
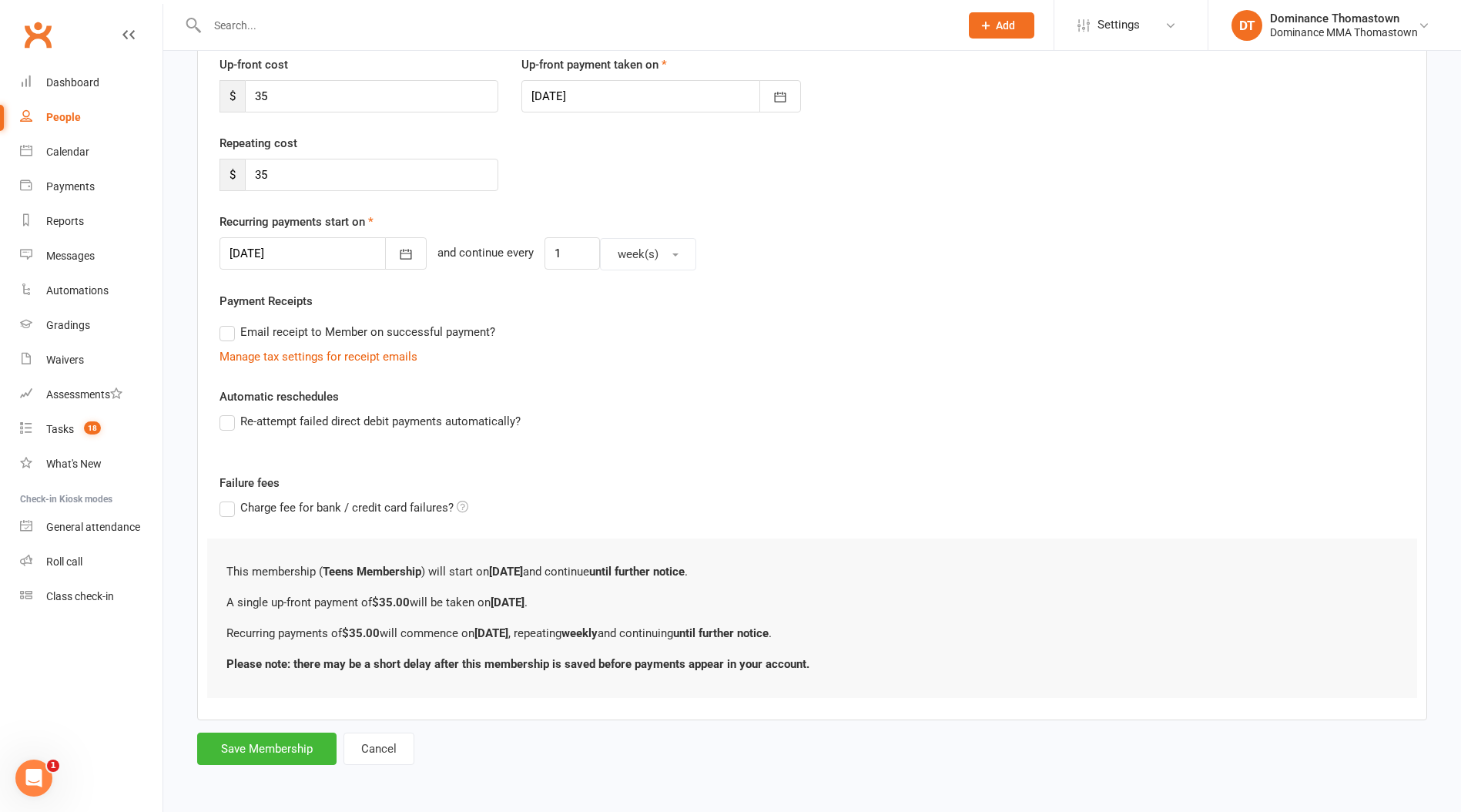
scroll to position [0, 0]
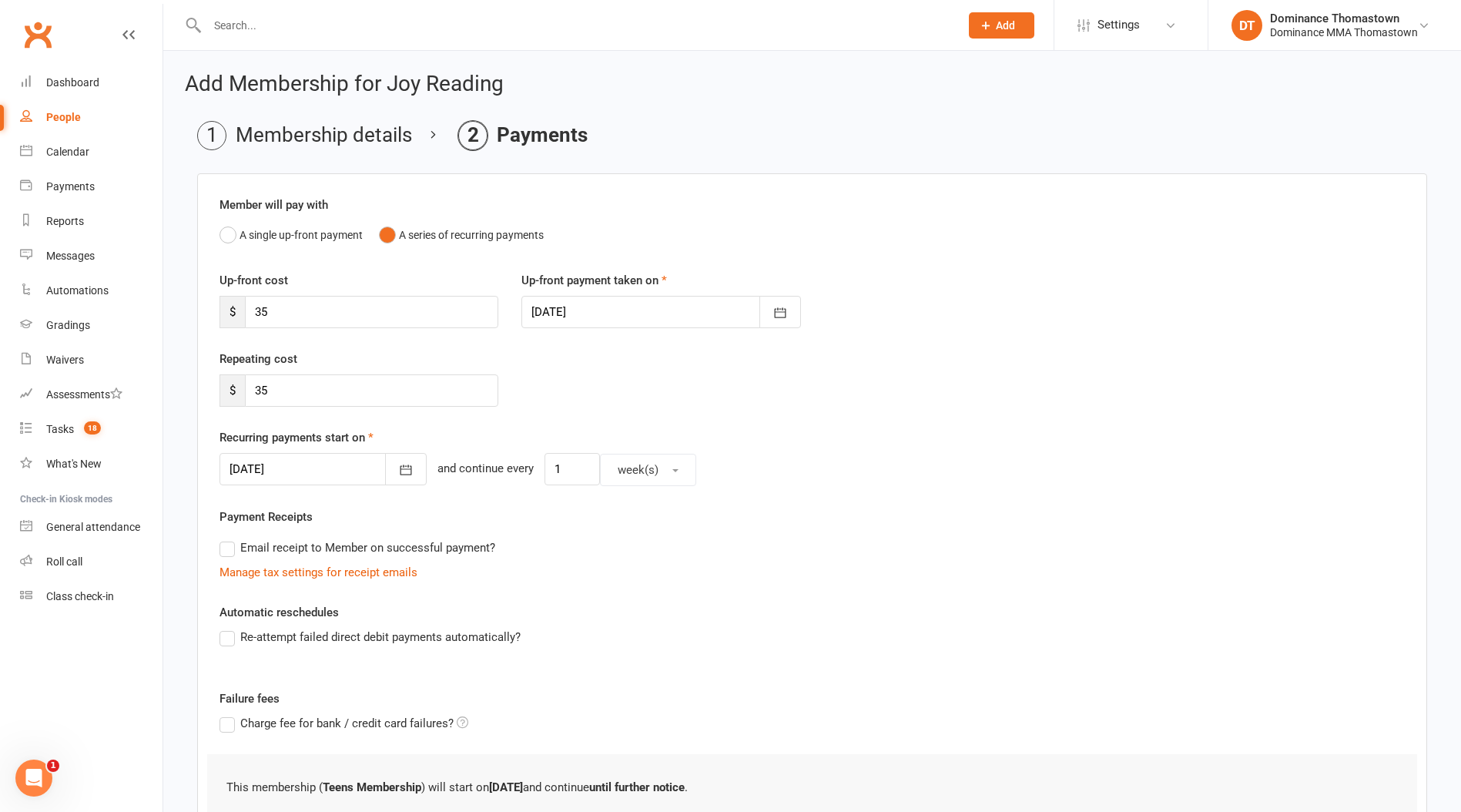
click at [572, 300] on div at bounding box center [661, 311] width 279 height 33
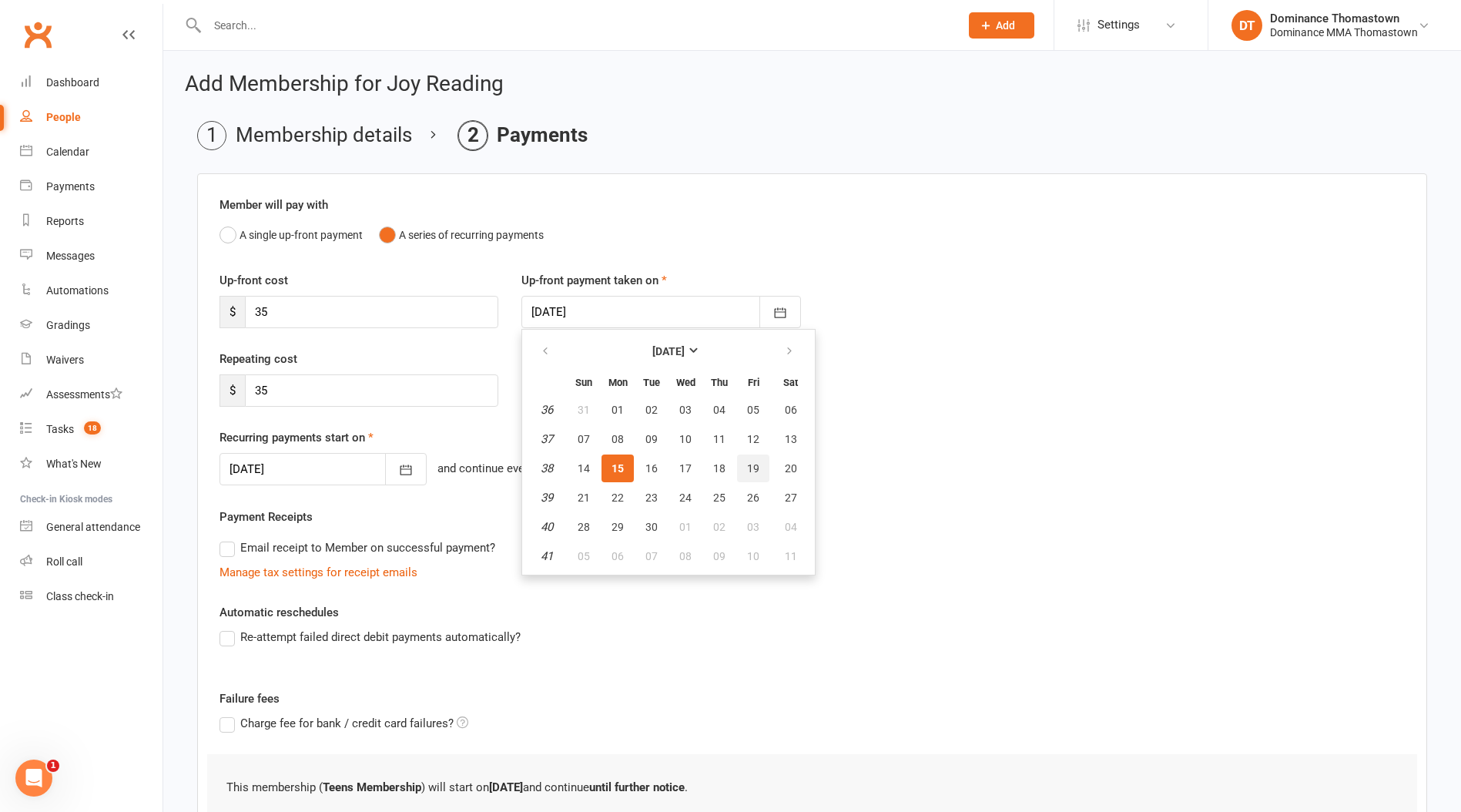
click at [748, 465] on span "19" at bounding box center [752, 468] width 12 height 12
type input "19 Sep 2025"
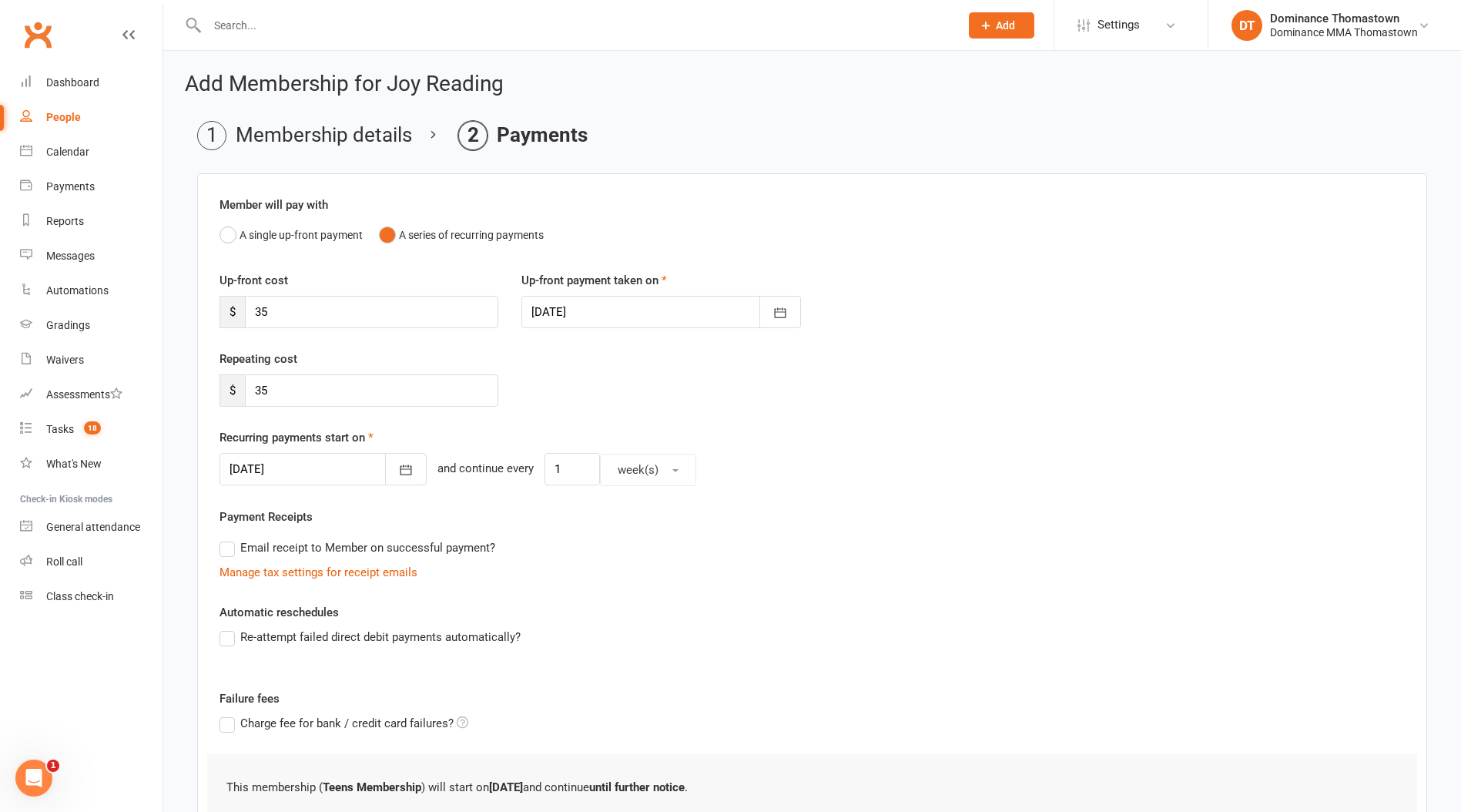
click at [279, 472] on div at bounding box center [323, 469] width 208 height 33
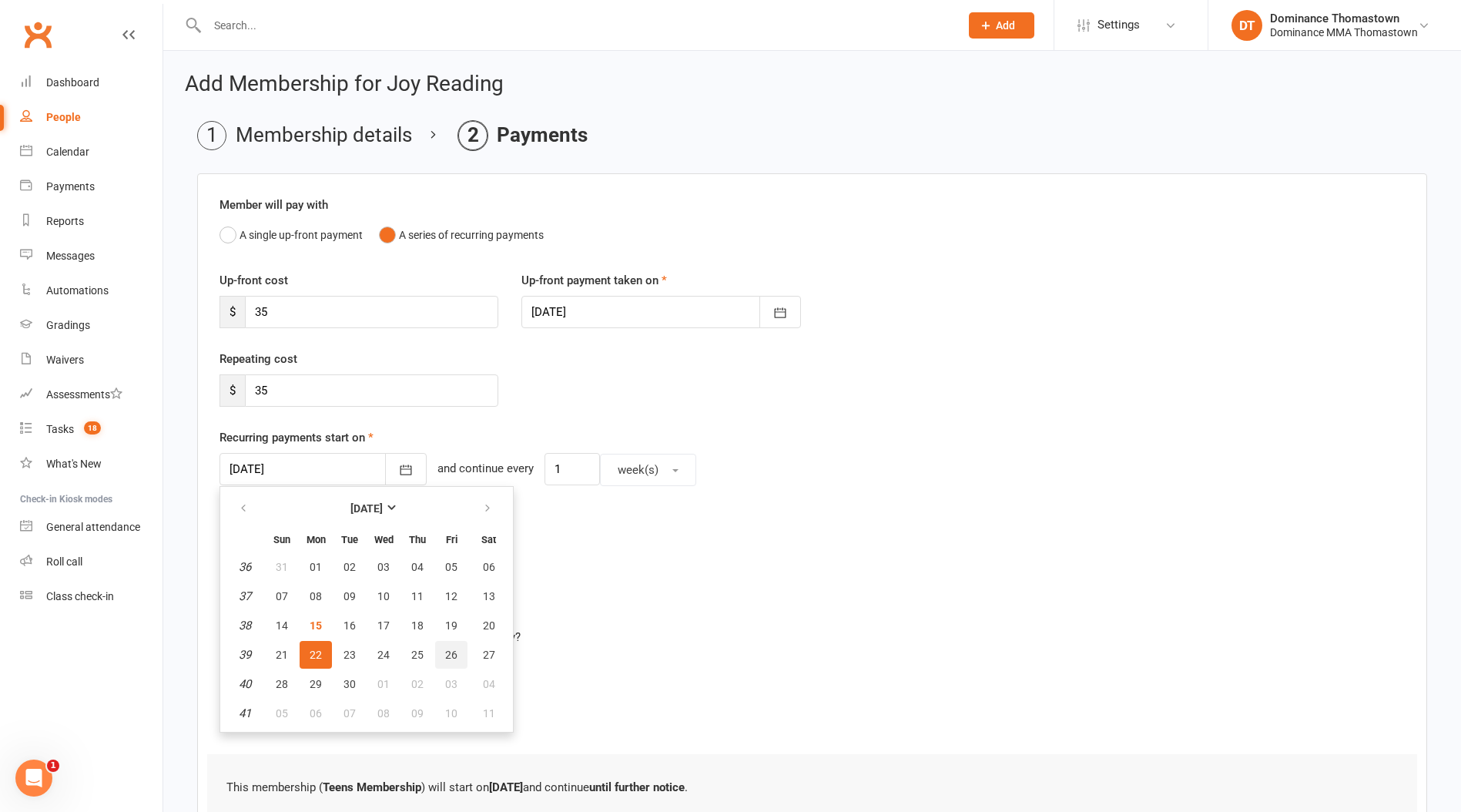
click at [437, 659] on button "26" at bounding box center [451, 655] width 33 height 28
type input "26 Sep 2025"
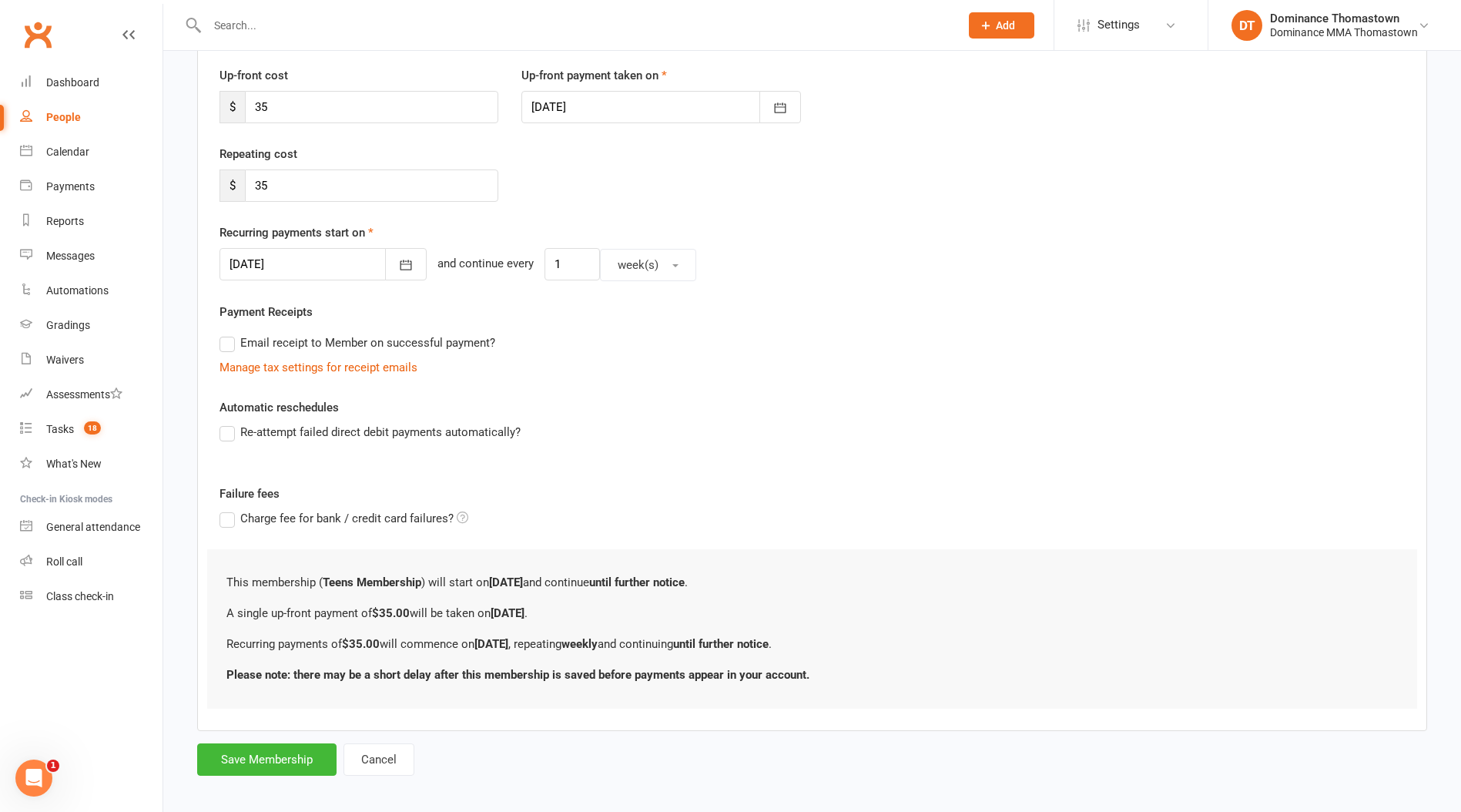
scroll to position [216, 0]
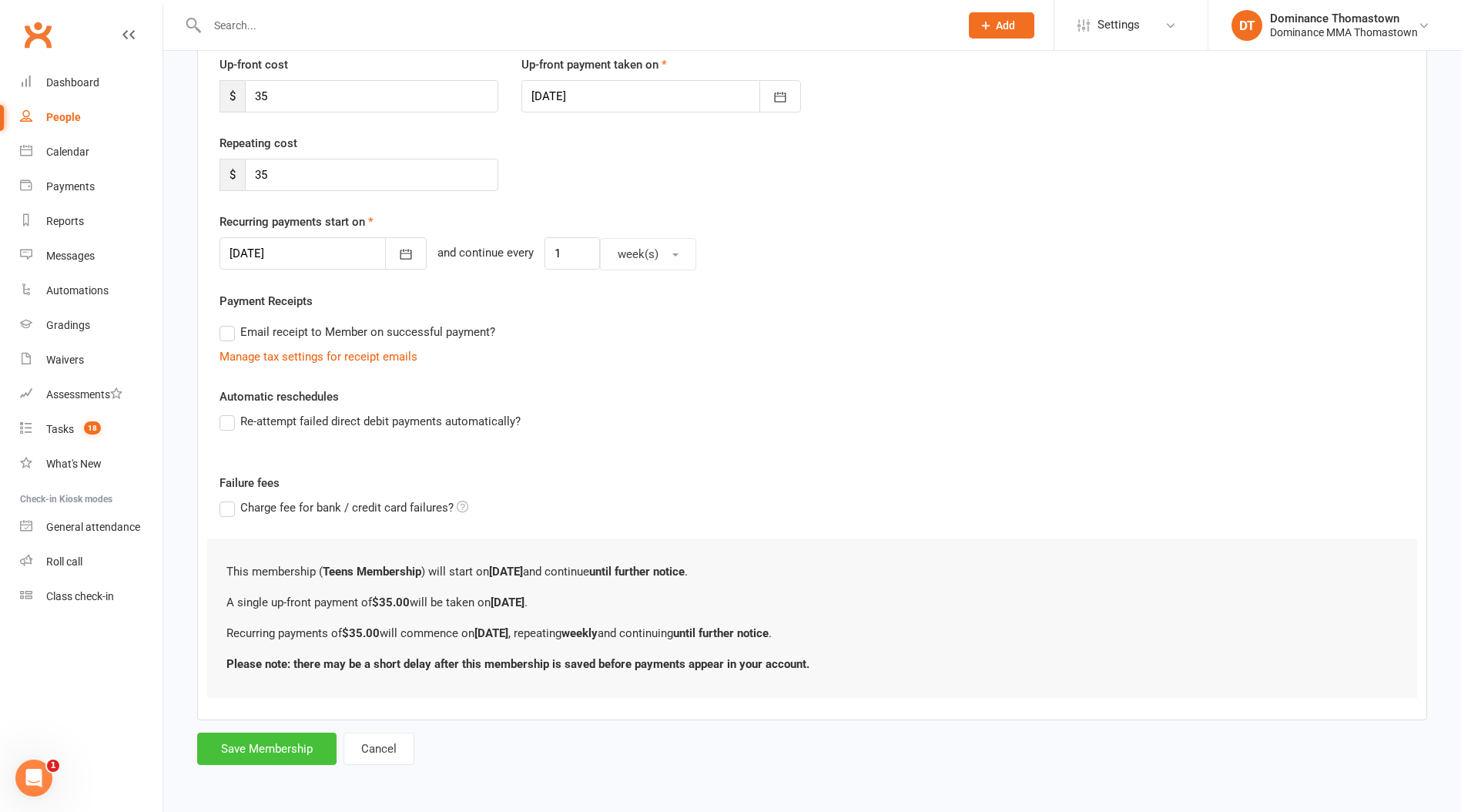
click at [290, 746] on button "Save Membership" at bounding box center [266, 748] width 139 height 33
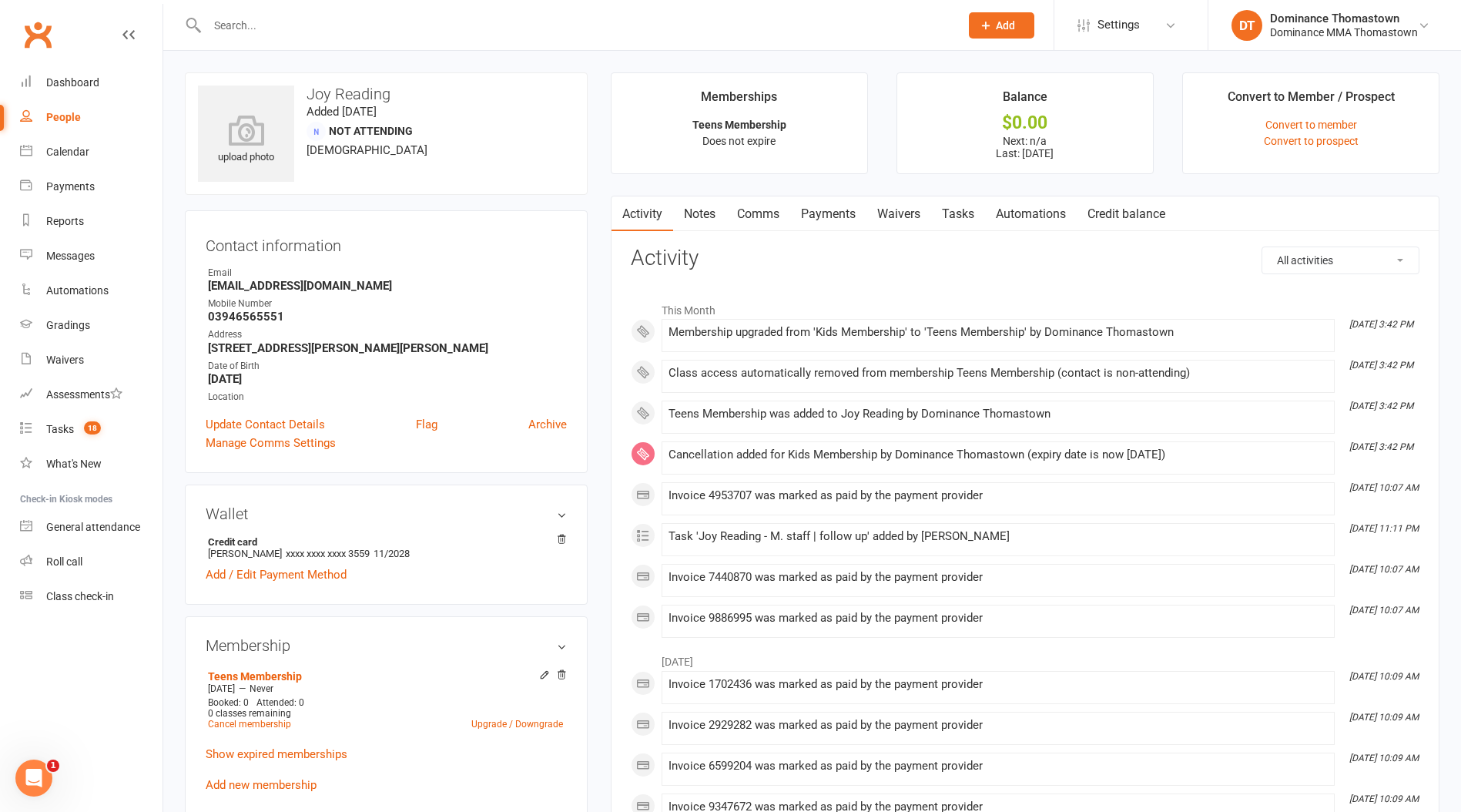
click at [825, 207] on link "Payments" at bounding box center [829, 214] width 77 height 36
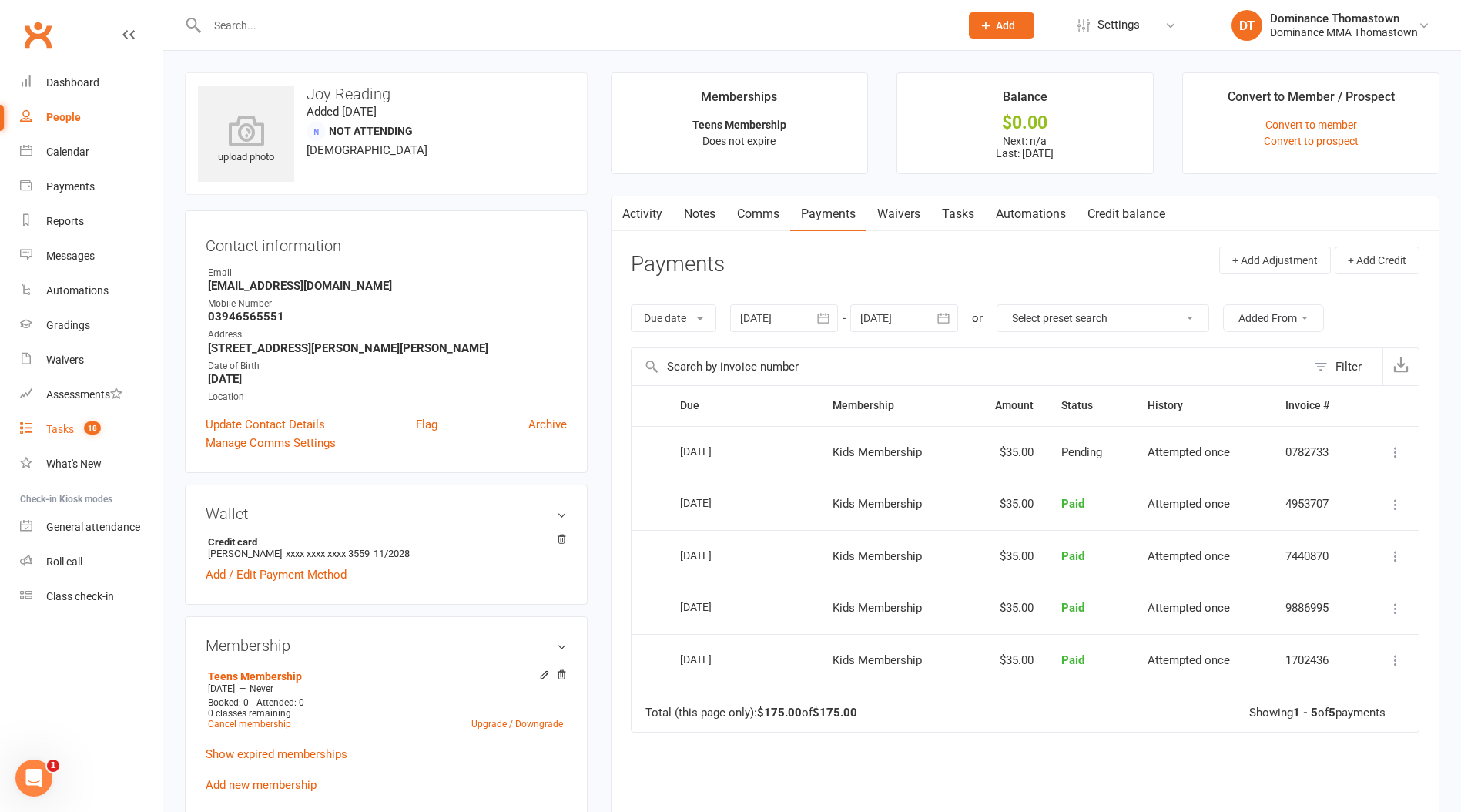
click at [48, 425] on div "Tasks" at bounding box center [60, 428] width 28 height 12
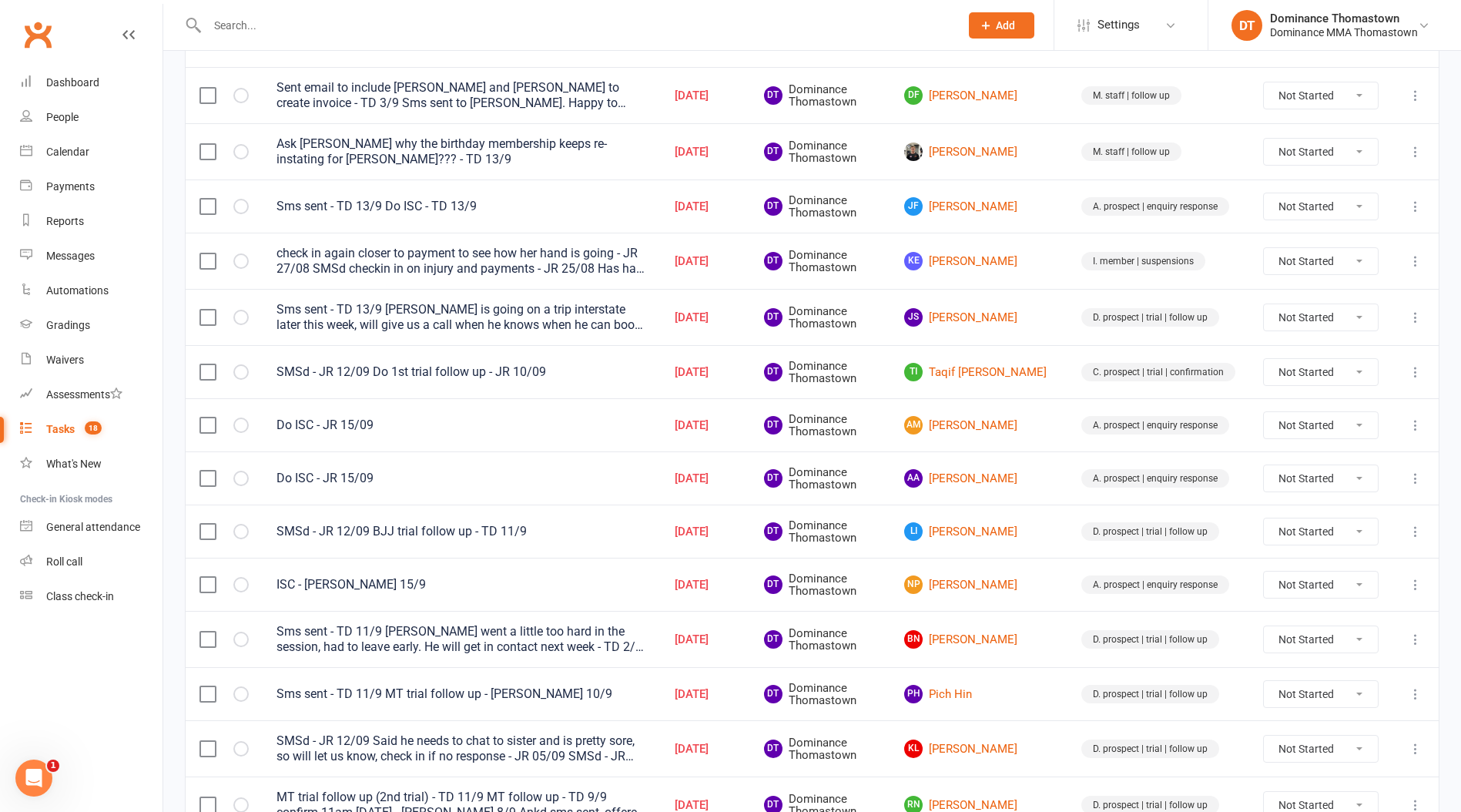
scroll to position [235, 0]
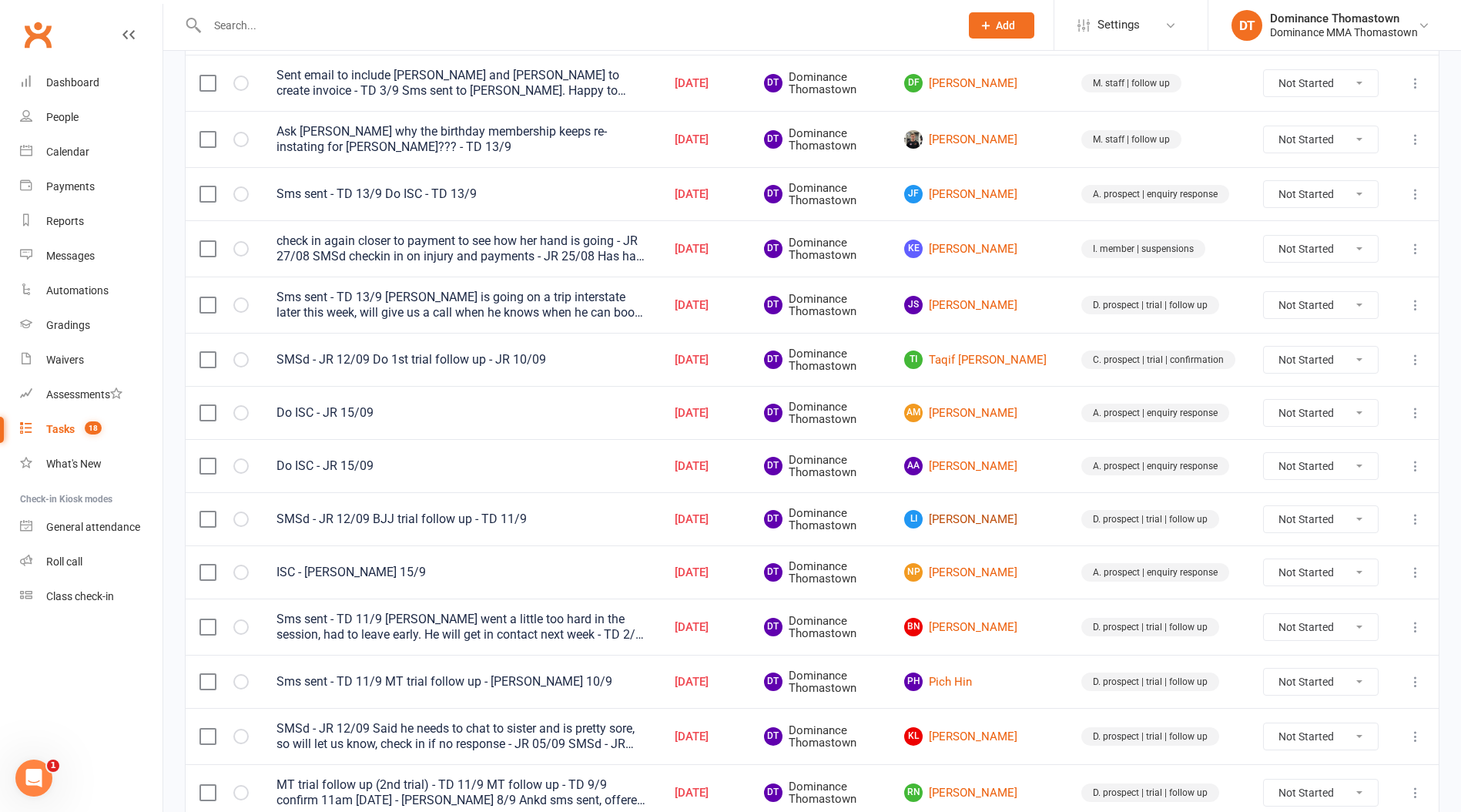
click at [997, 519] on link "LI Liam Ingle" at bounding box center [980, 520] width 150 height 19
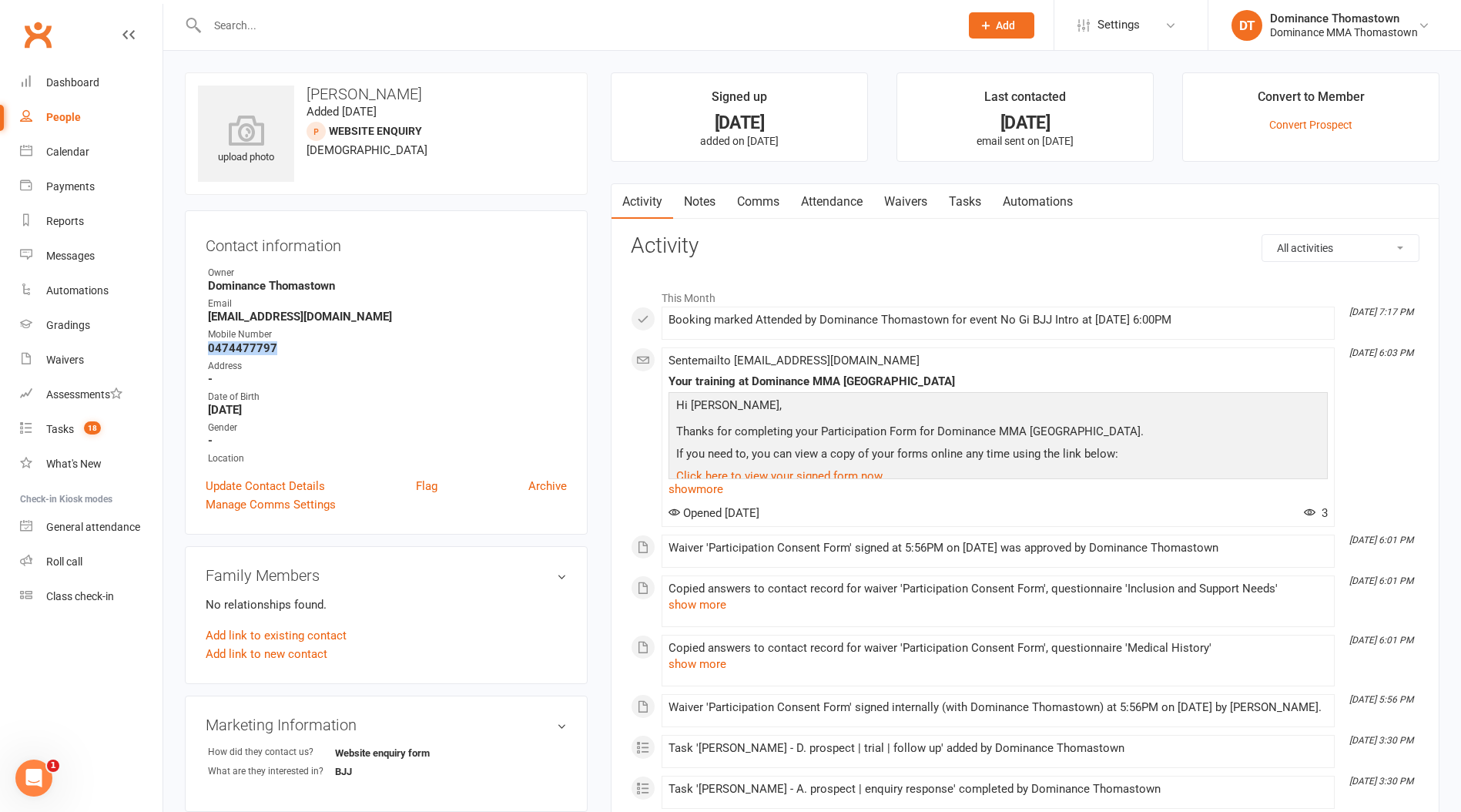
drag, startPoint x: 274, startPoint y: 340, endPoint x: 185, endPoint y: 347, distance: 89.3
click at [185, 347] on div "Contact information Owner Dominance Thomastown Email elgnimail@gmail.com Mobile…" at bounding box center [386, 372] width 403 height 324
copy strong "0474477797"
click at [79, 431] on count-badge "18" at bounding box center [89, 428] width 24 height 12
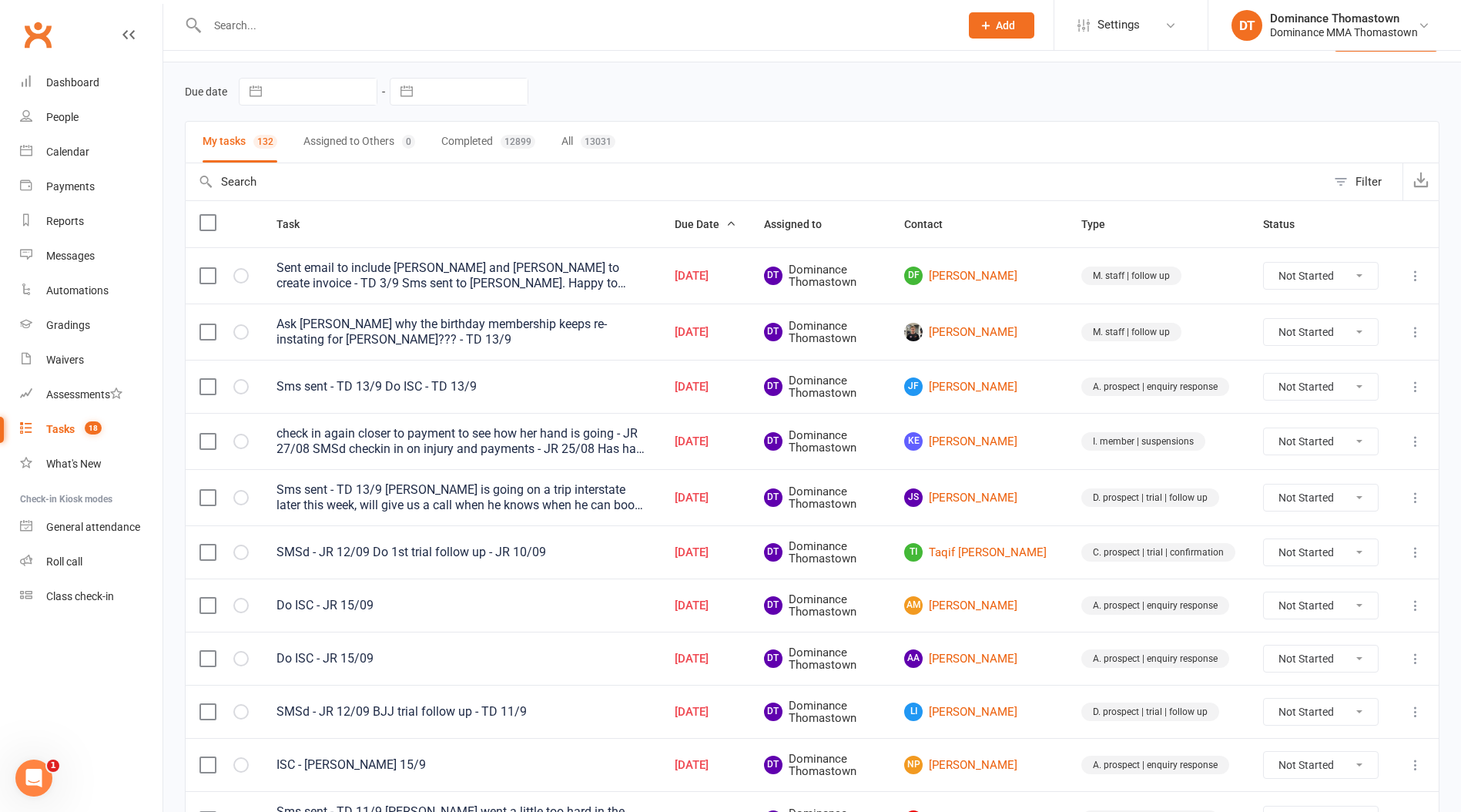
scroll to position [43, 0]
click at [1010, 331] on link "Chase Pell" at bounding box center [980, 332] width 150 height 19
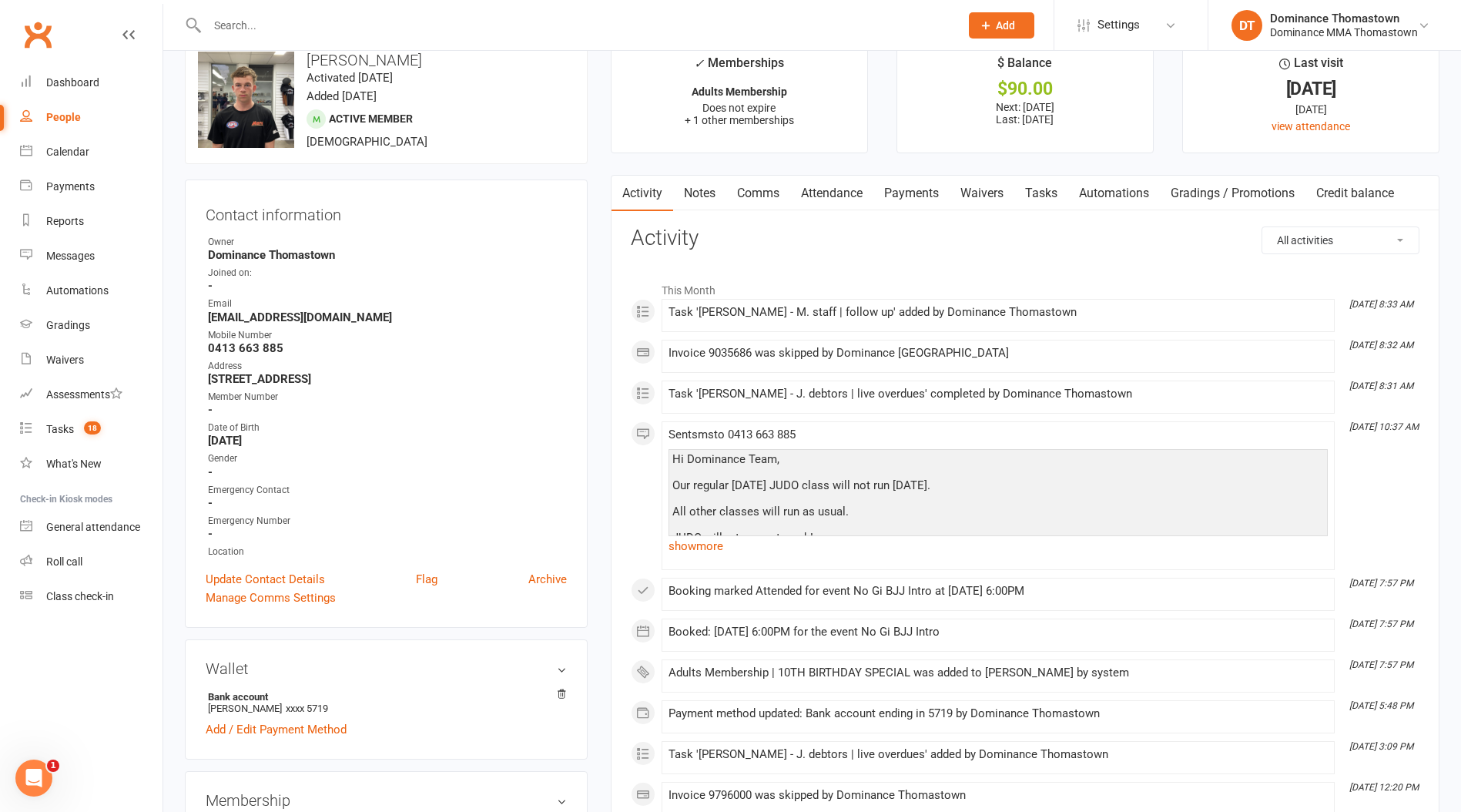
scroll to position [39, 0]
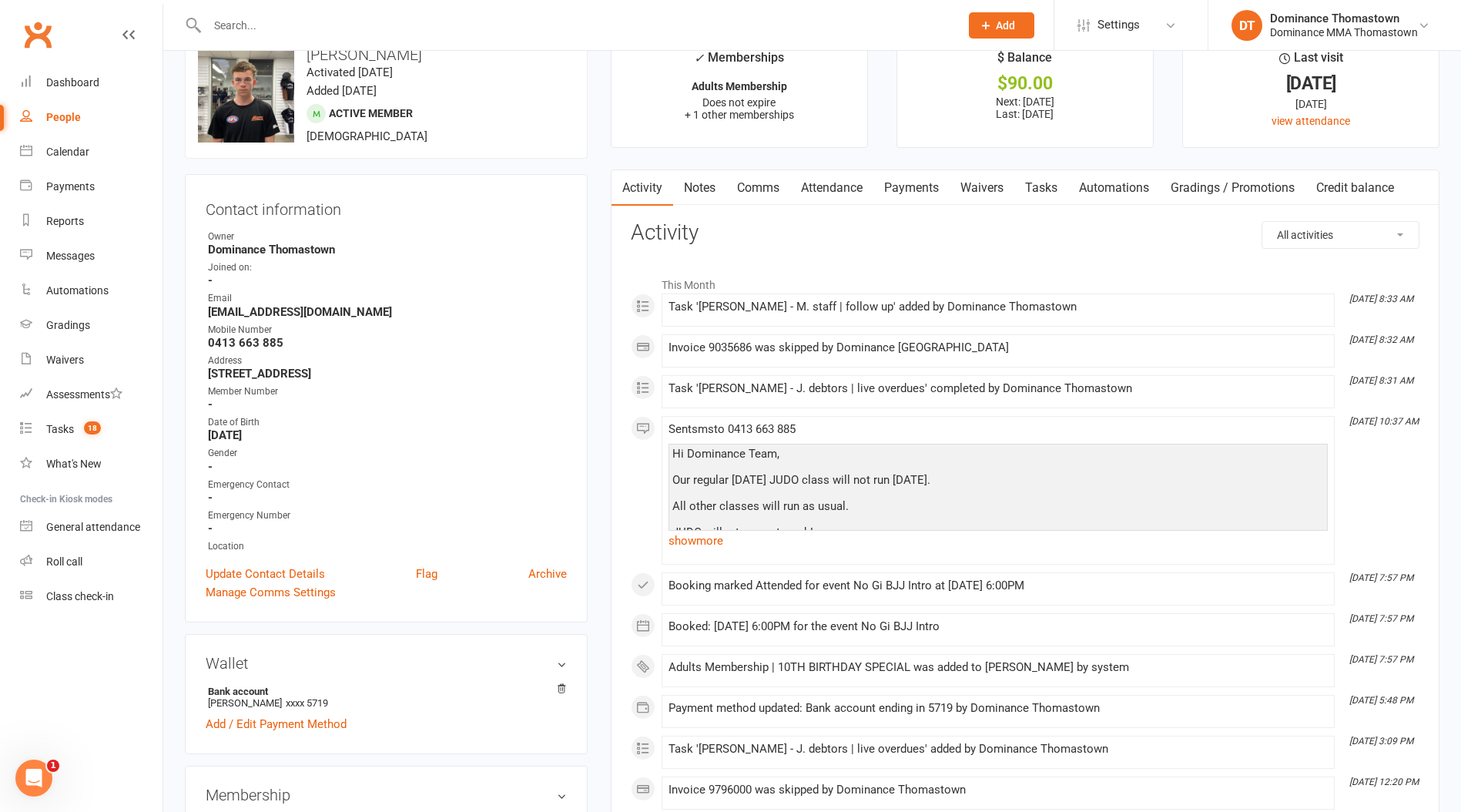
click at [878, 178] on link "Payments" at bounding box center [912, 188] width 77 height 36
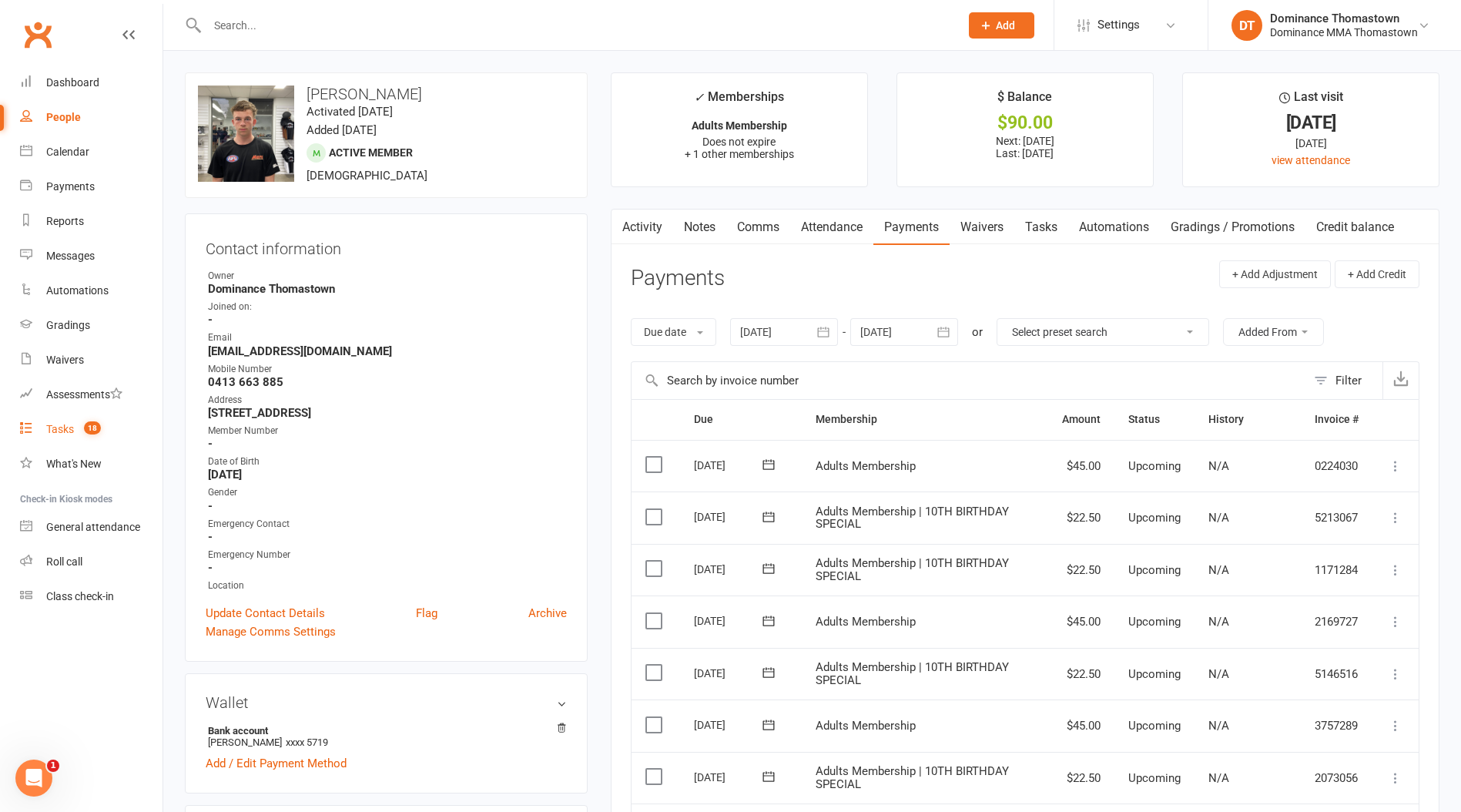
click at [84, 435] on link "Tasks 18" at bounding box center [91, 429] width 142 height 35
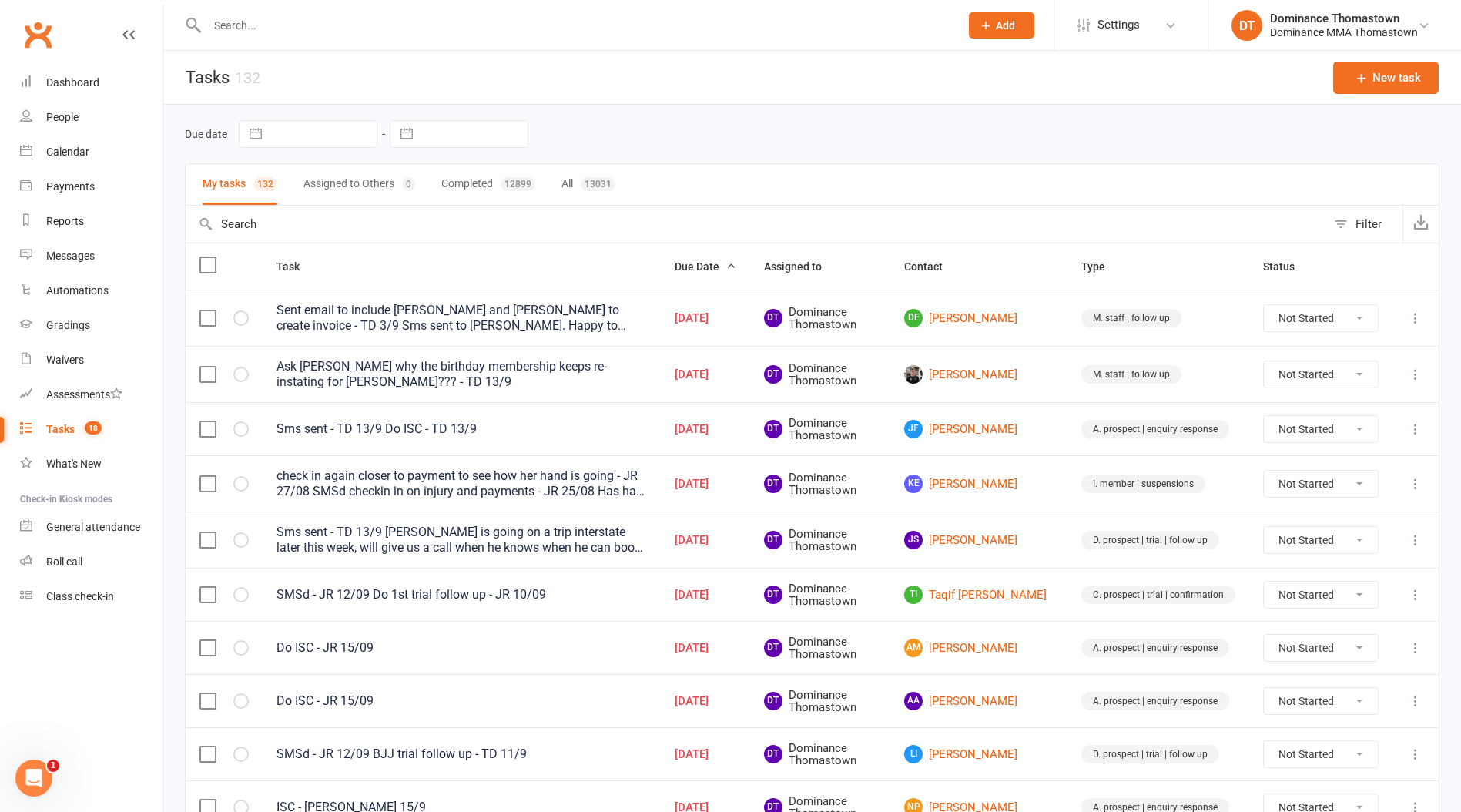
click at [238, 28] on input "text" at bounding box center [576, 25] width 747 height 21
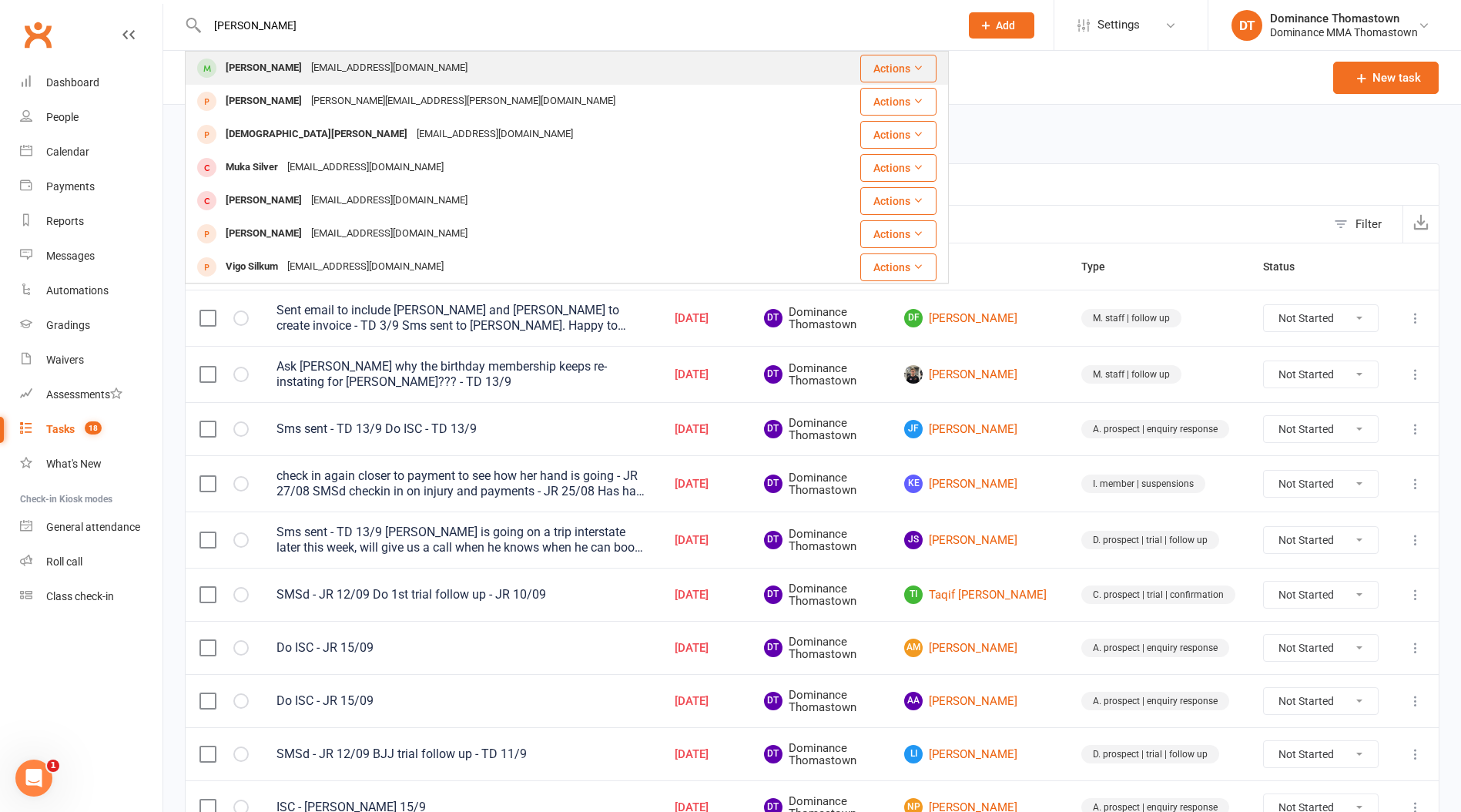
type input "silva"
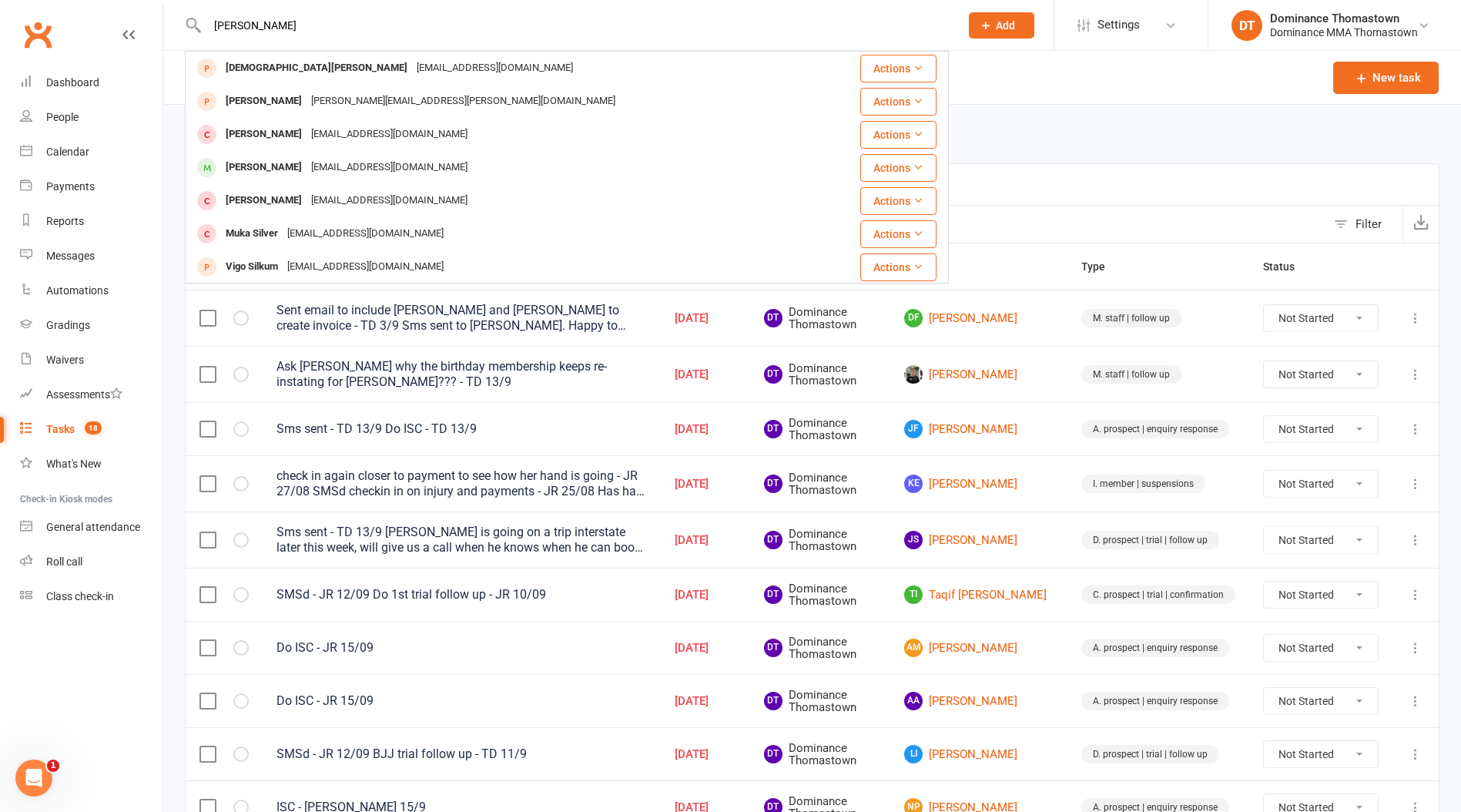
click at [287, 163] on div "Silvana Bishop" at bounding box center [264, 167] width 85 height 22
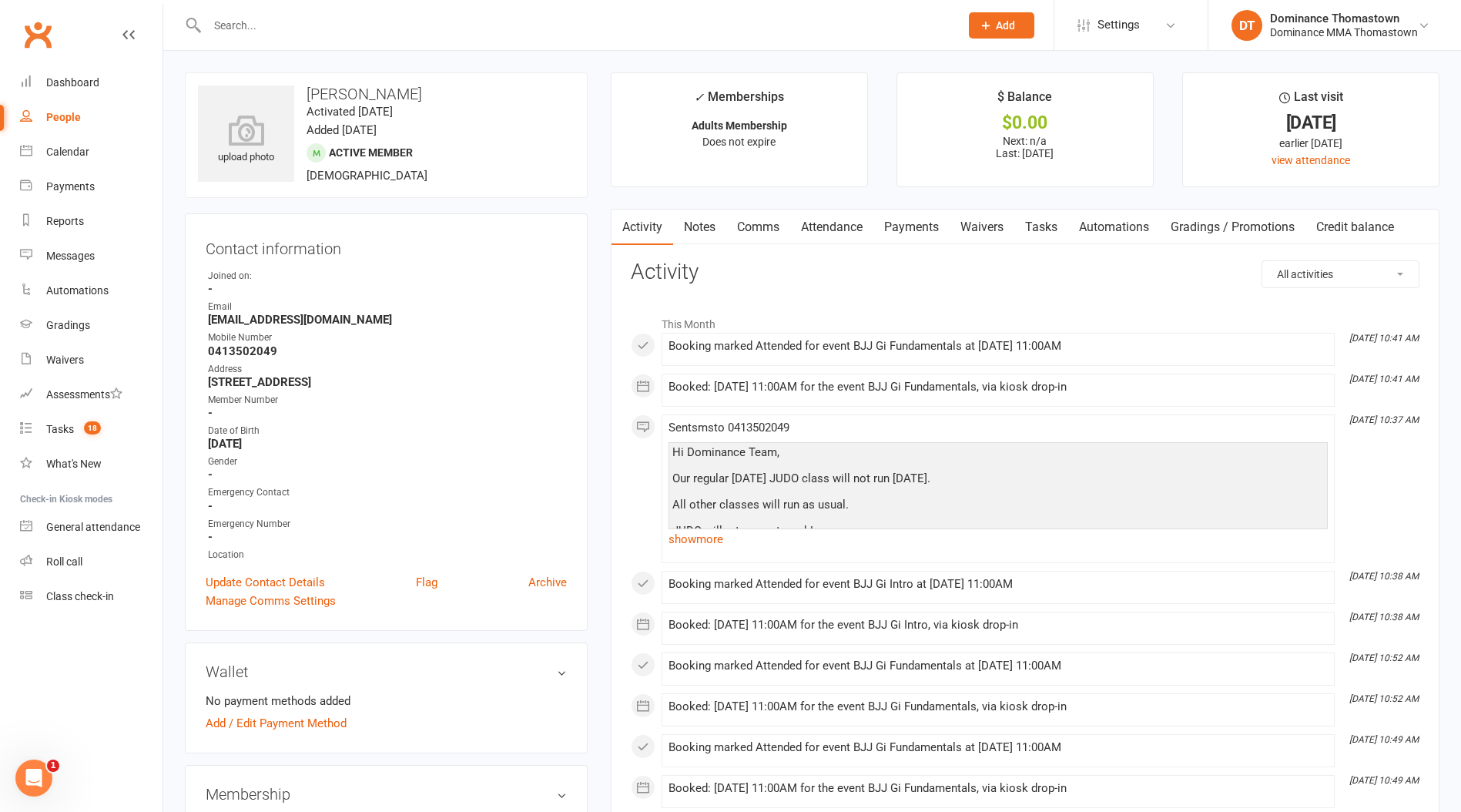
click at [825, 230] on link "Attendance" at bounding box center [832, 227] width 83 height 36
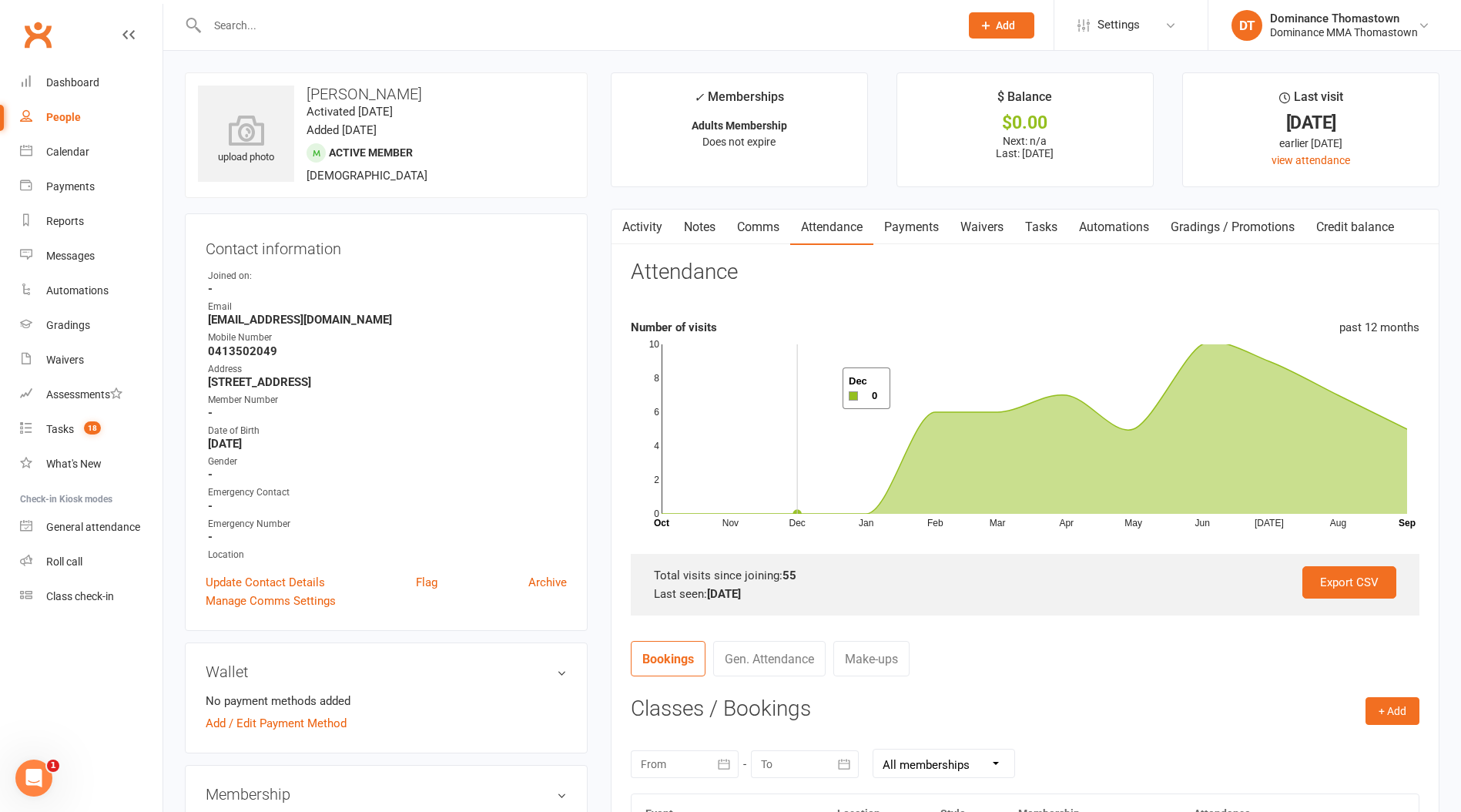
scroll to position [5, 0]
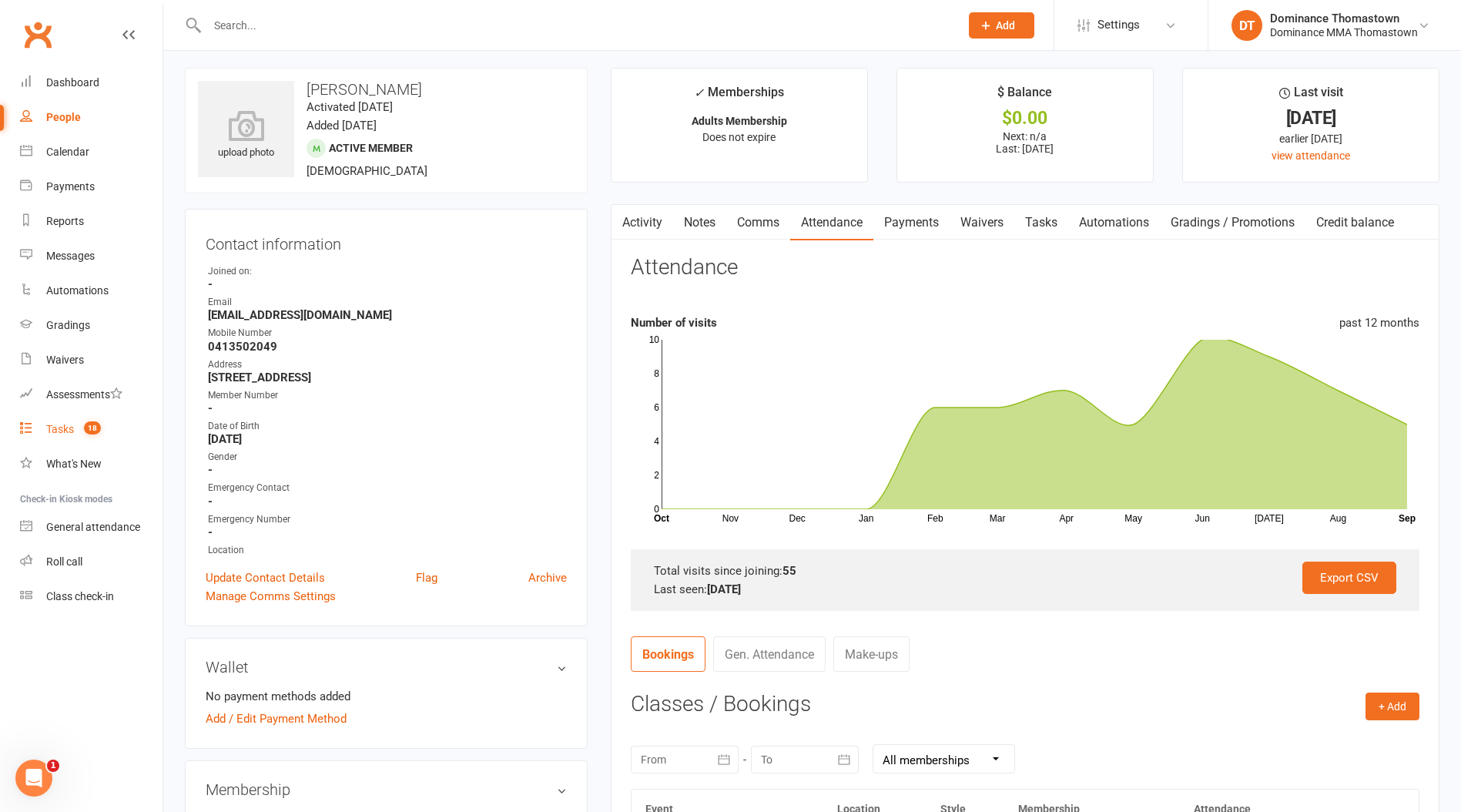
click at [60, 422] on div "Tasks" at bounding box center [60, 428] width 28 height 12
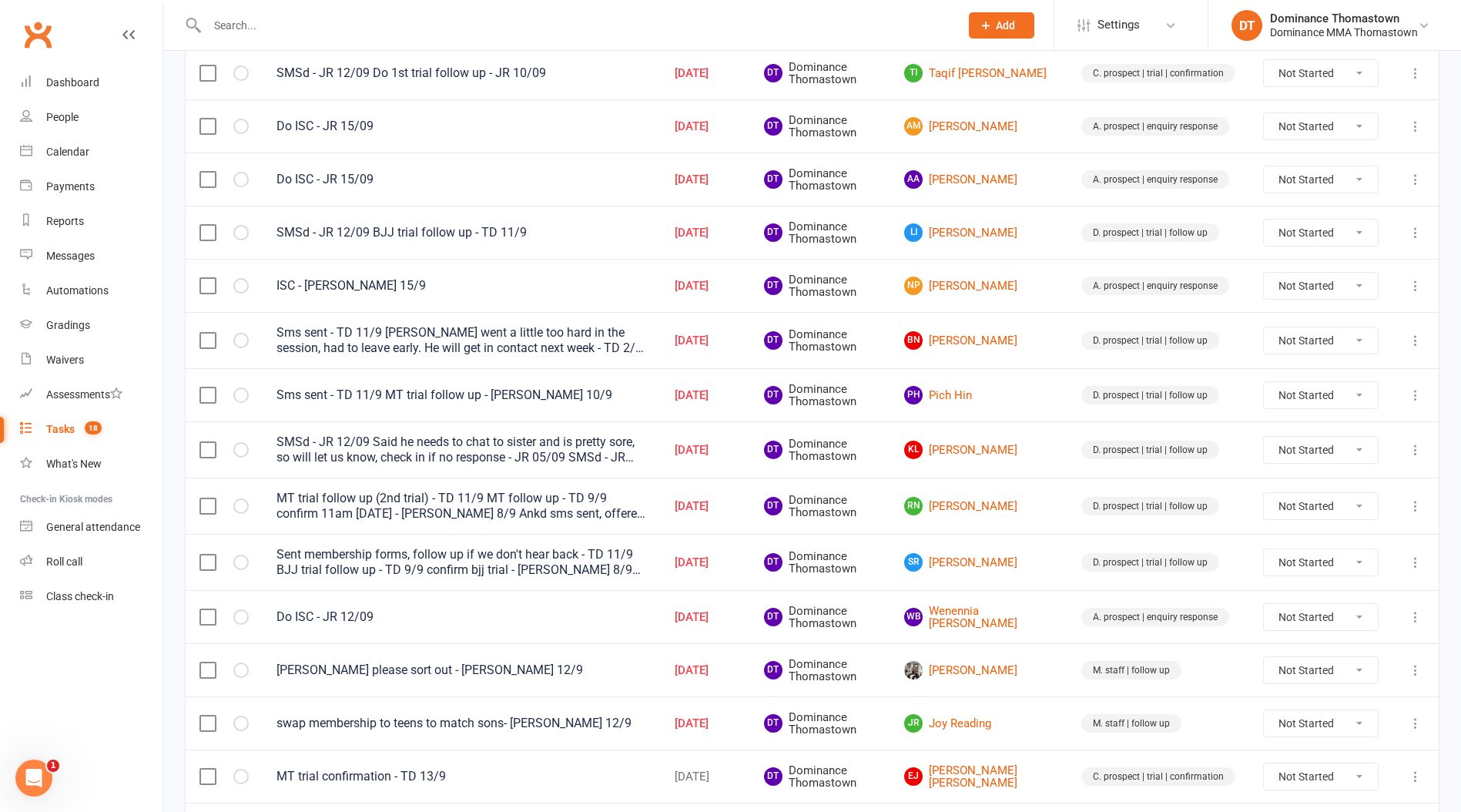
scroll to position [524, 0]
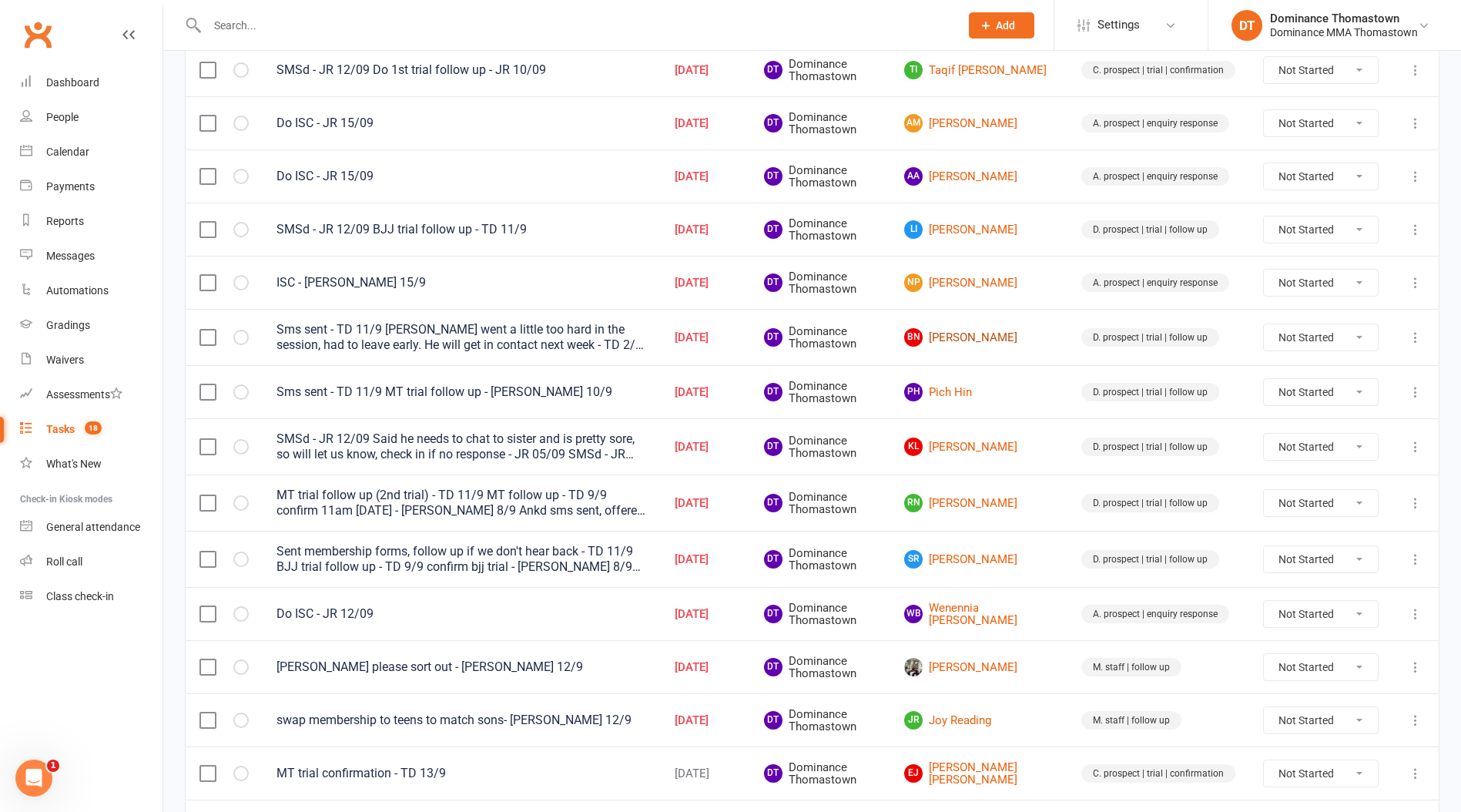
click at [1009, 336] on link "BN Babak Nikrooz" at bounding box center [980, 337] width 150 height 19
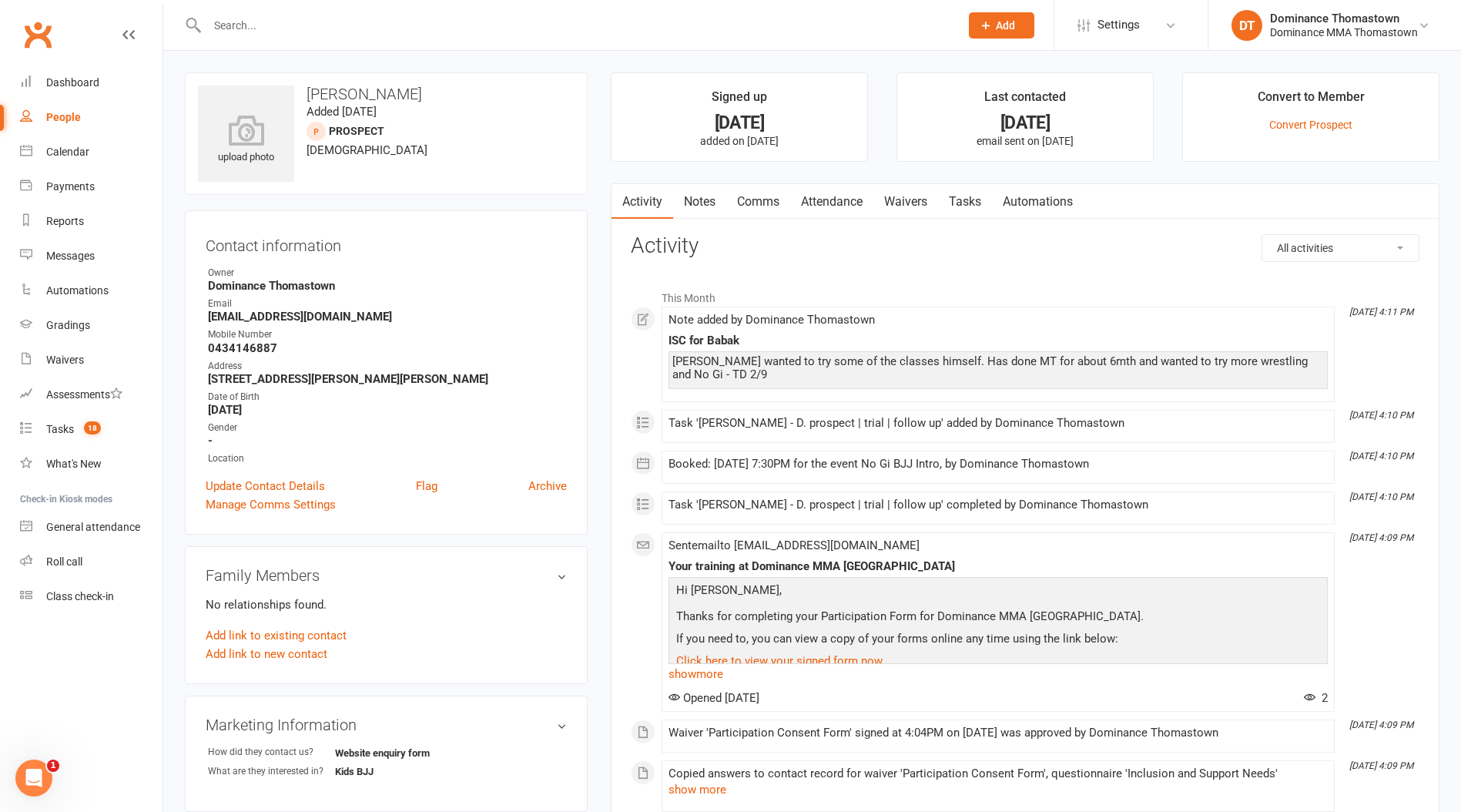
click at [704, 202] on link "Notes" at bounding box center [699, 202] width 53 height 36
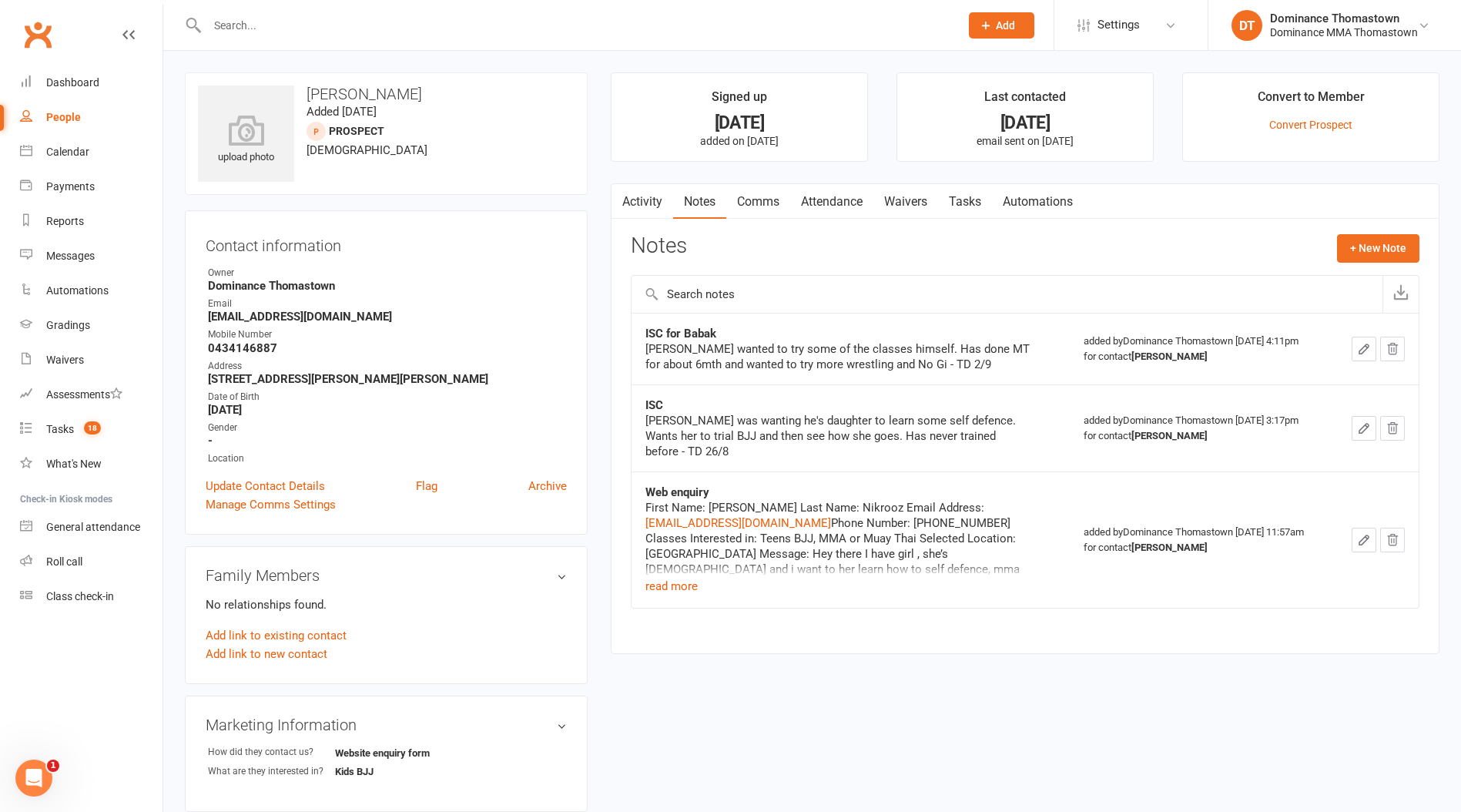
click at [955, 205] on link "Tasks" at bounding box center [966, 202] width 54 height 36
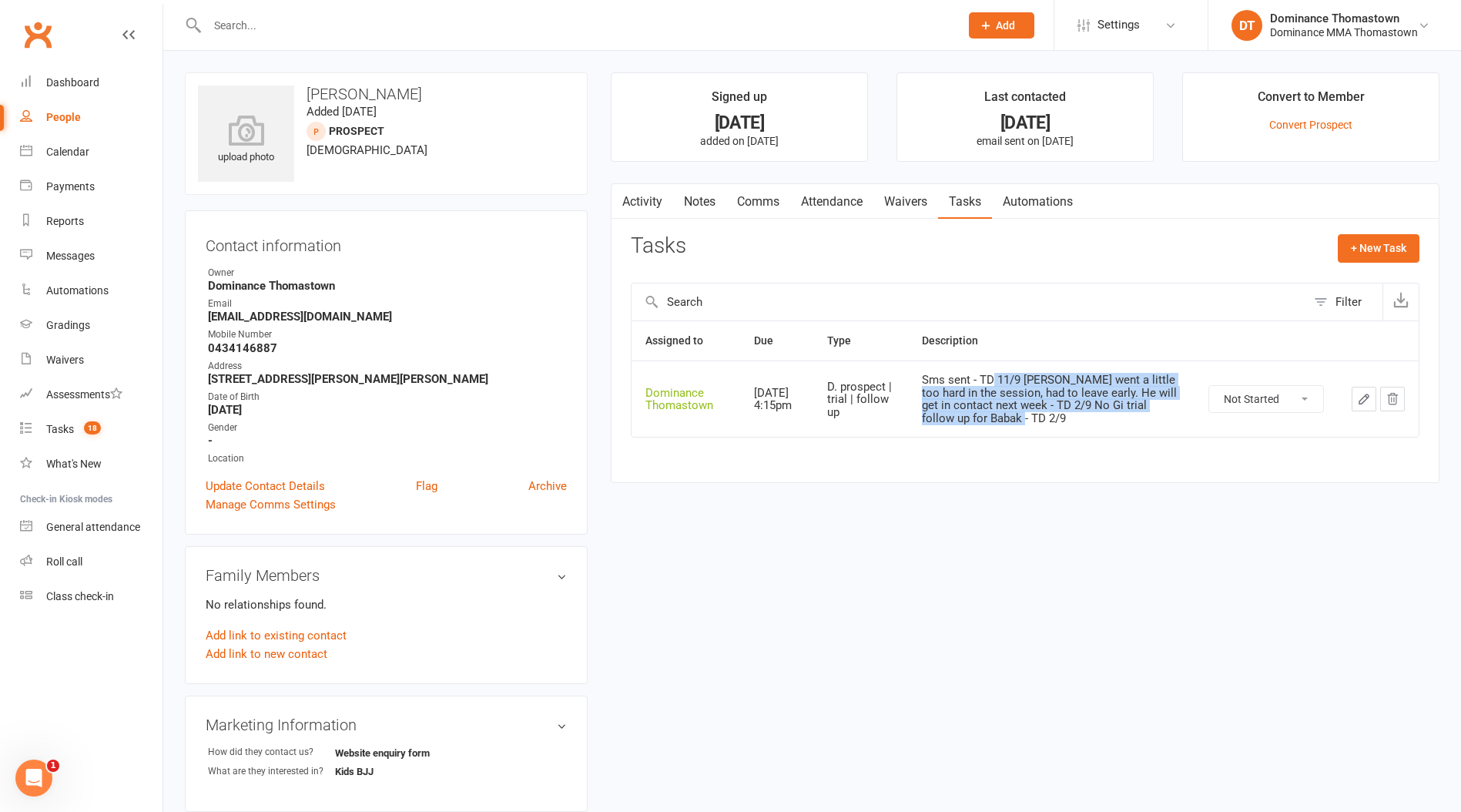
drag, startPoint x: 1128, startPoint y: 415, endPoint x: 1005, endPoint y: 385, distance: 126.6
click at [1005, 385] on div "Sms sent - TD 11/9 Babak went a little too hard in the session, had to leave ea…" at bounding box center [1052, 399] width 259 height 50
drag, startPoint x: 1064, startPoint y: 395, endPoint x: 1101, endPoint y: 407, distance: 38.9
click at [1101, 407] on div "Sms sent - TD 11/9 Babak went a little too hard in the session, had to leave ea…" at bounding box center [1052, 399] width 259 height 50
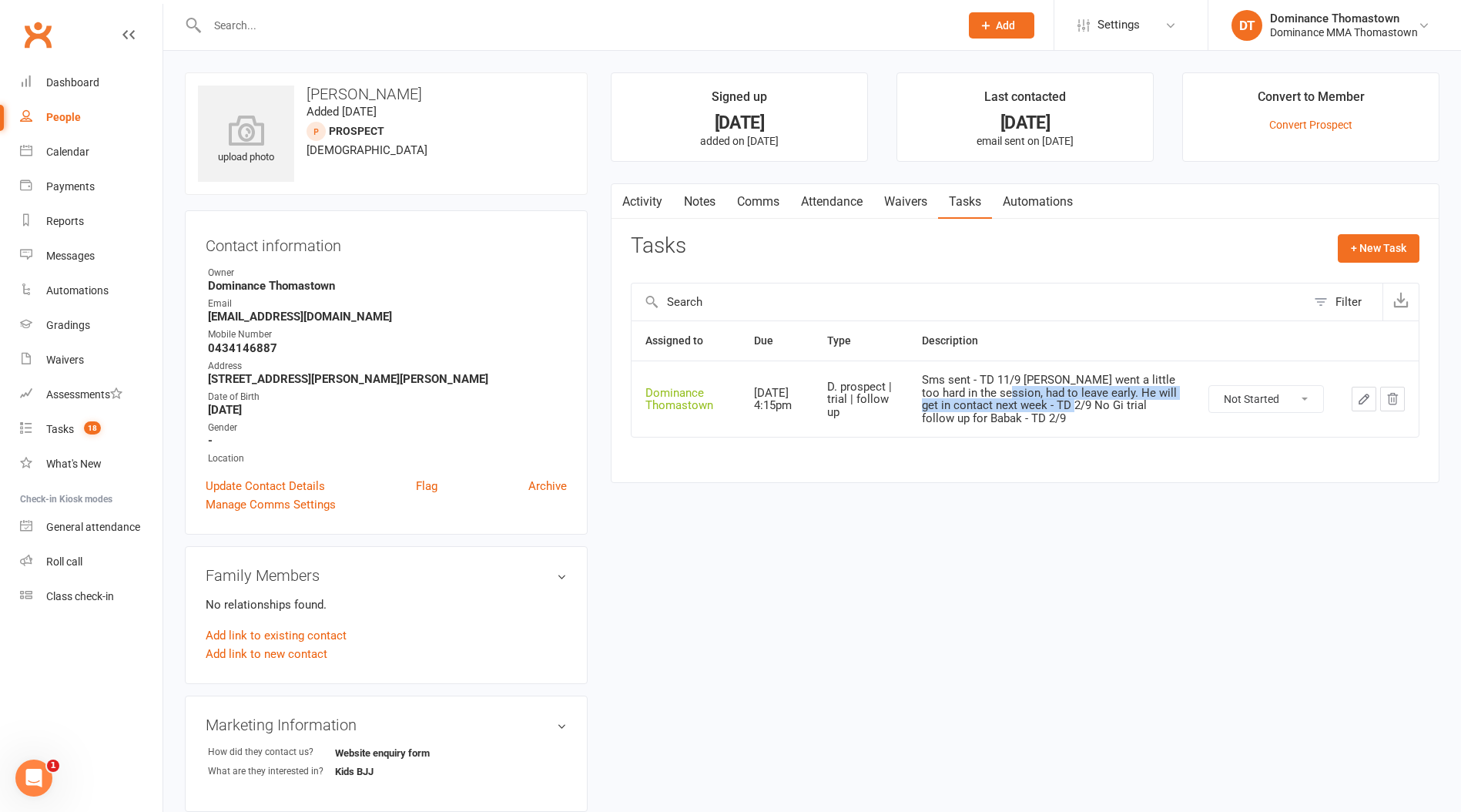
click at [1101, 406] on div "Sms sent - TD 11/9 Babak went a little too hard in the session, had to leave ea…" at bounding box center [1052, 399] width 259 height 50
drag, startPoint x: 1038, startPoint y: 393, endPoint x: 982, endPoint y: 370, distance: 60.5
click at [982, 370] on td "Sms sent - TD 11/9 Babak went a little too hard in the session, had to leave ea…" at bounding box center [1052, 399] width 287 height 77
click at [981, 370] on td "Sms sent - TD 11/9 Babak went a little too hard in the session, had to leave ea…" at bounding box center [1052, 399] width 287 height 77
drag, startPoint x: 1029, startPoint y: 392, endPoint x: 1071, endPoint y: 418, distance: 49.4
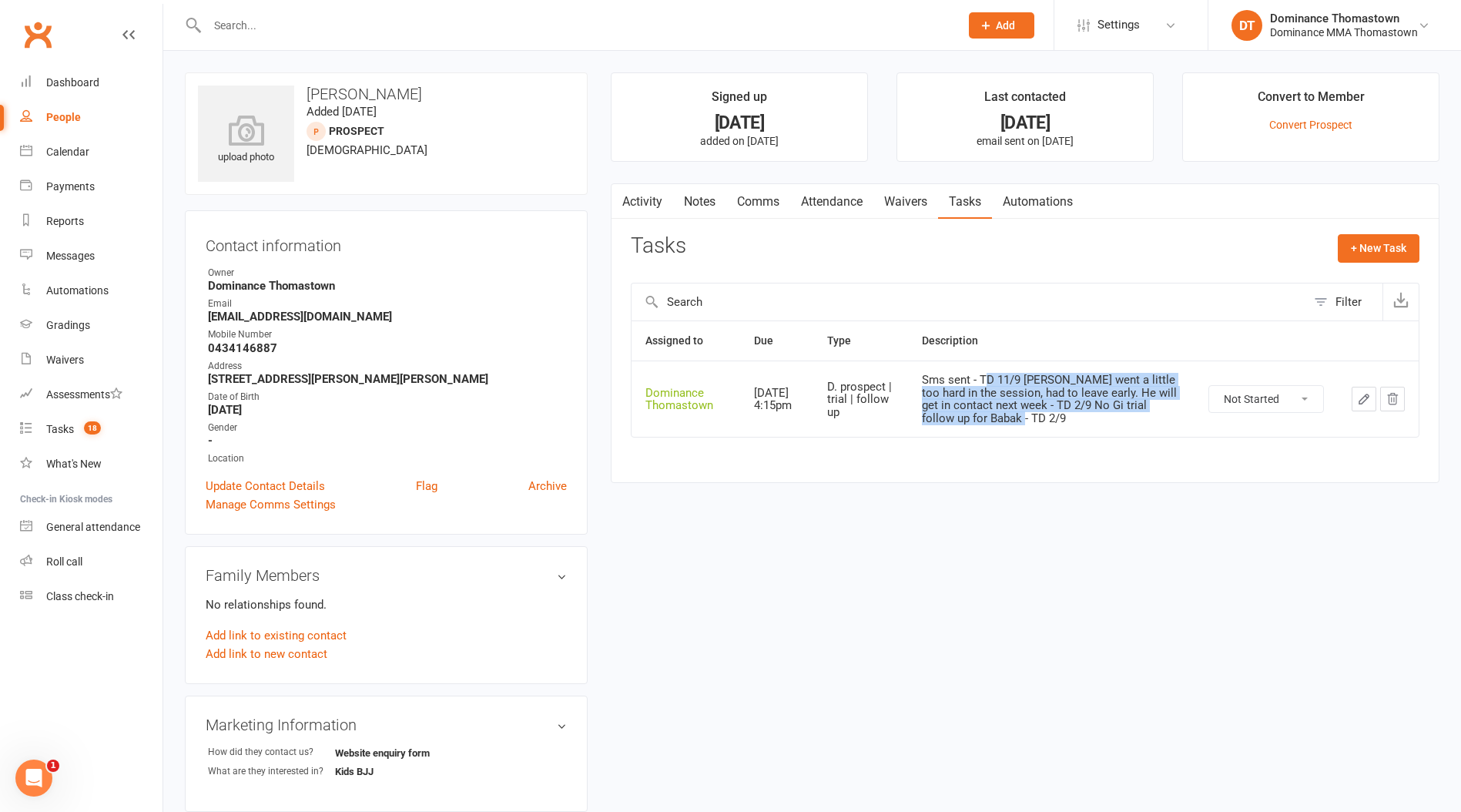
click at [1071, 418] on div "Sms sent - TD 11/9 Babak went a little too hard in the session, had to leave ea…" at bounding box center [1052, 399] width 259 height 50
drag, startPoint x: 282, startPoint y: 347, endPoint x: 195, endPoint y: 347, distance: 87.0
click at [195, 346] on div "Contact information Owner Dominance Thomastown Email babaknikrooz798@gmail.com …" at bounding box center [386, 372] width 403 height 324
copy strong "0434146887"
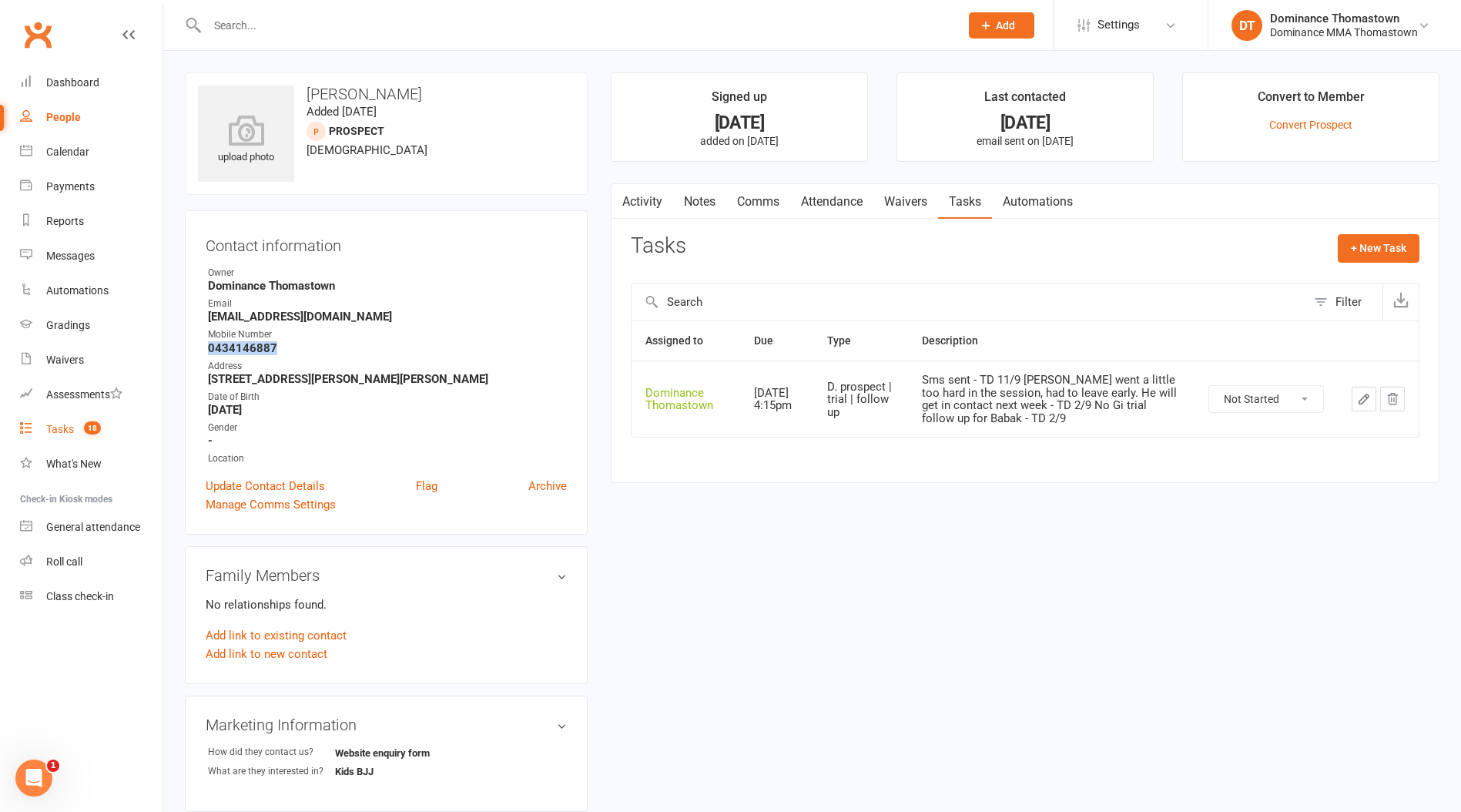
click at [77, 429] on link "Tasks 18" at bounding box center [91, 429] width 142 height 35
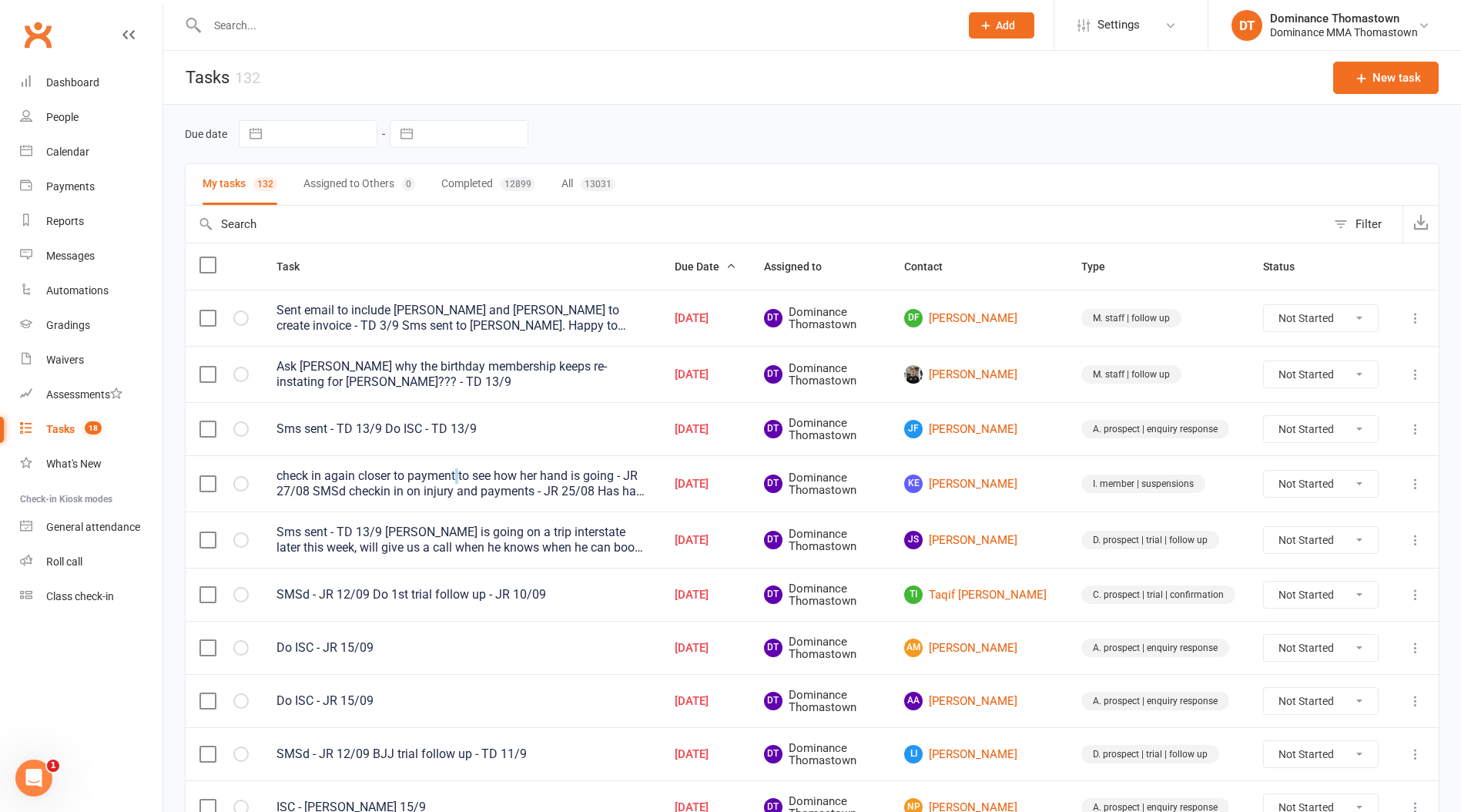
click at [458, 476] on div "check in again closer to payment to see how her hand is going - JR 27/08 SMSd c…" at bounding box center [462, 483] width 370 height 31
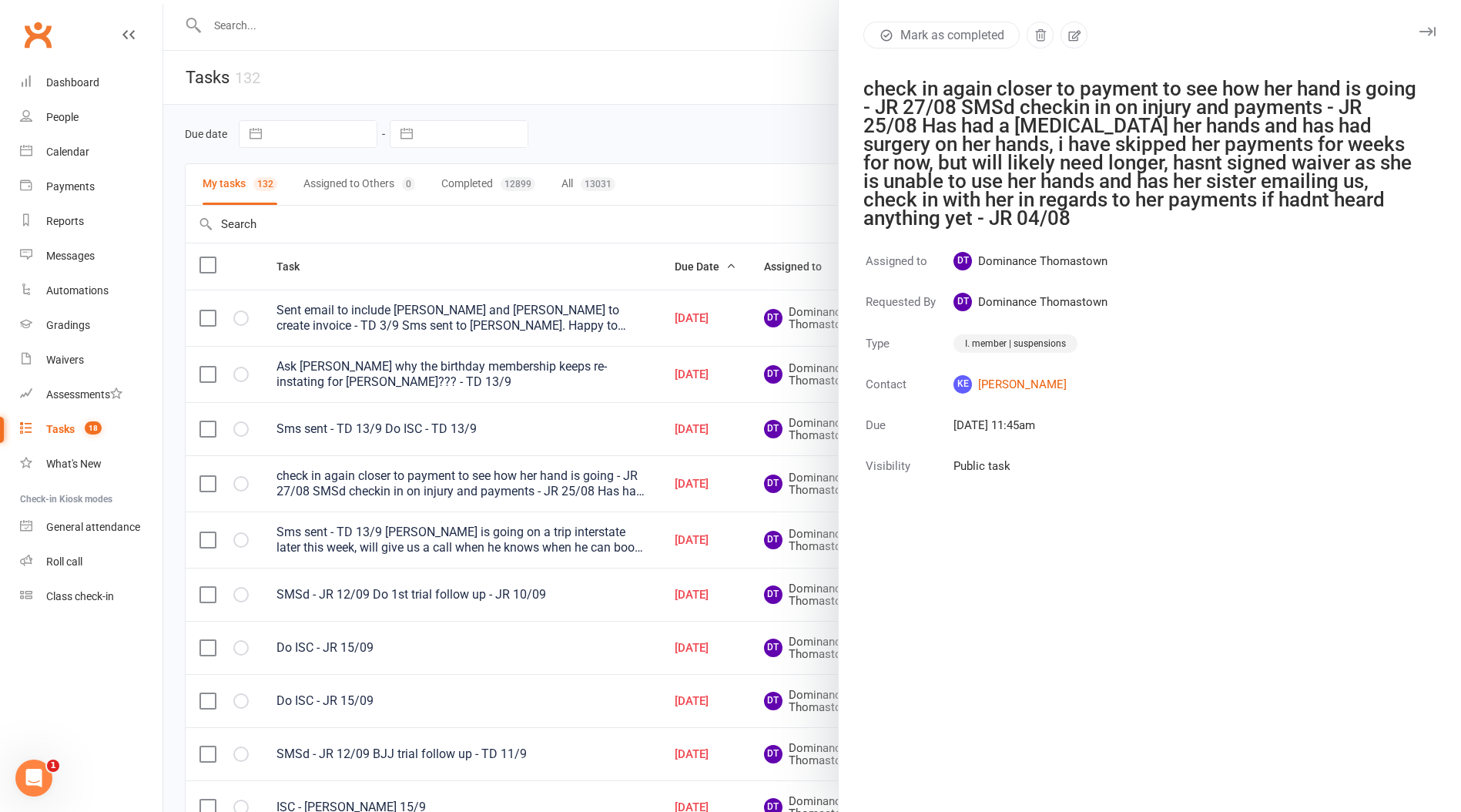
click at [505, 481] on div at bounding box center [812, 406] width 1298 height 812
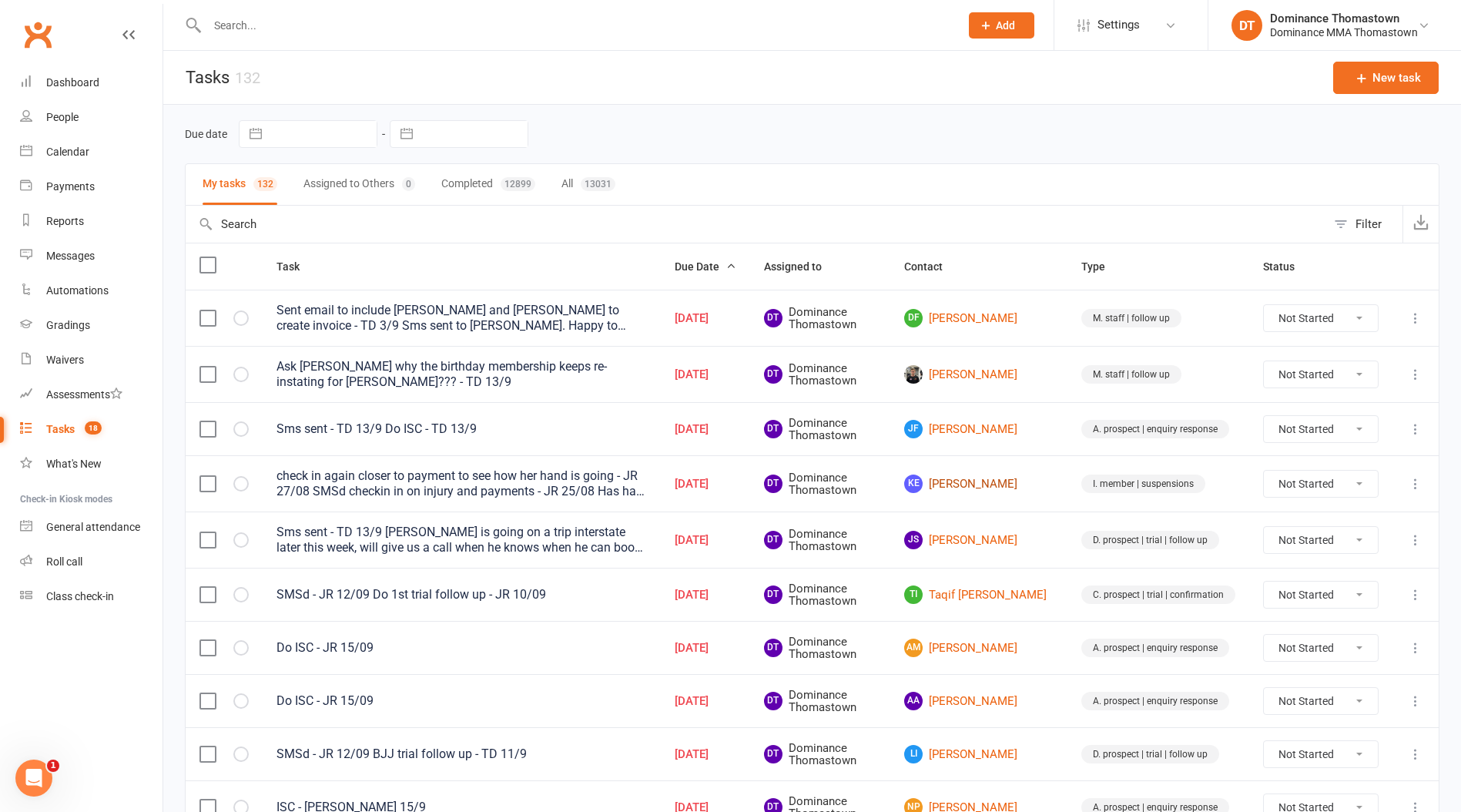
click at [981, 479] on link "KE Kim Evans" at bounding box center [980, 484] width 150 height 19
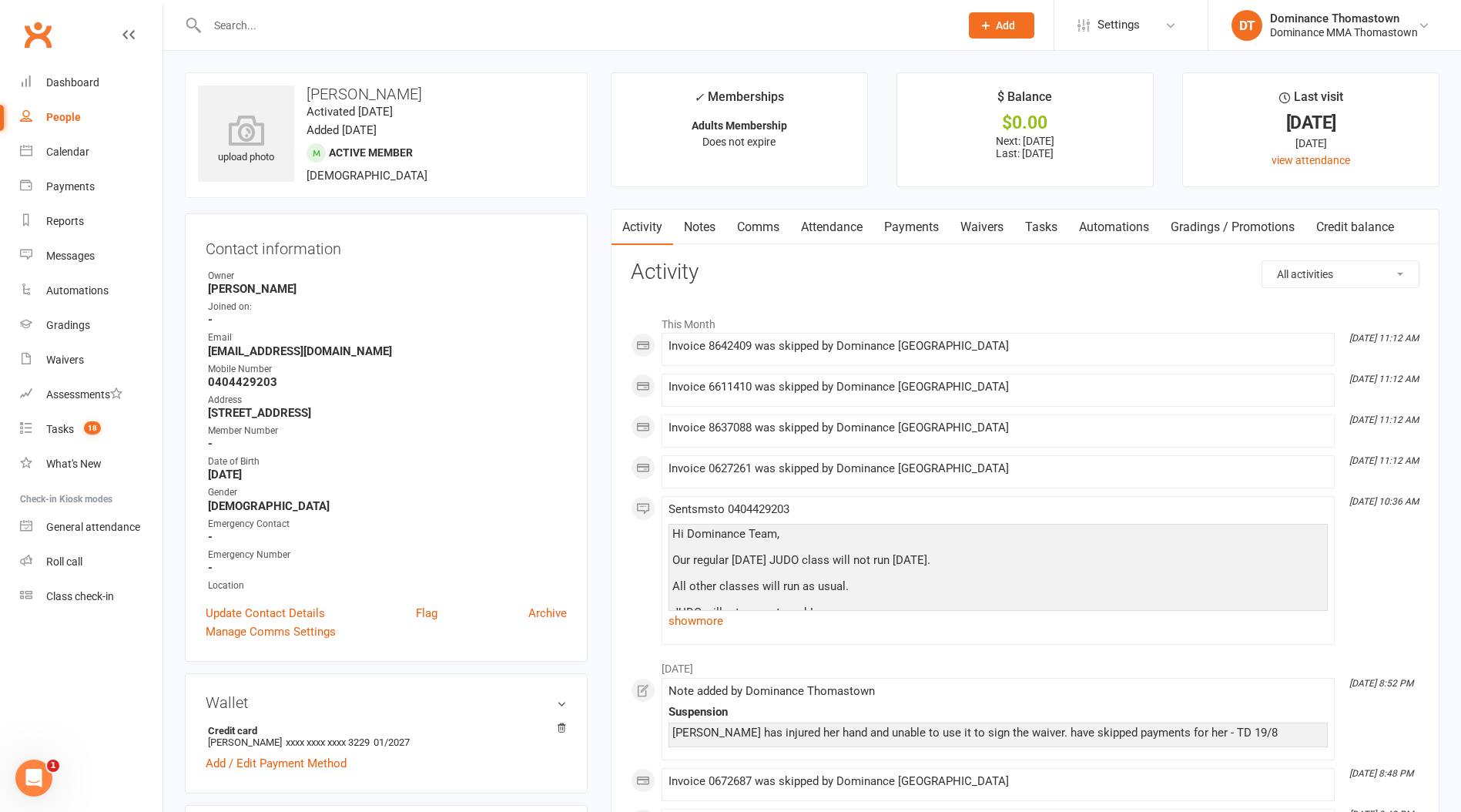
click at [910, 225] on link "Payments" at bounding box center [912, 227] width 77 height 36
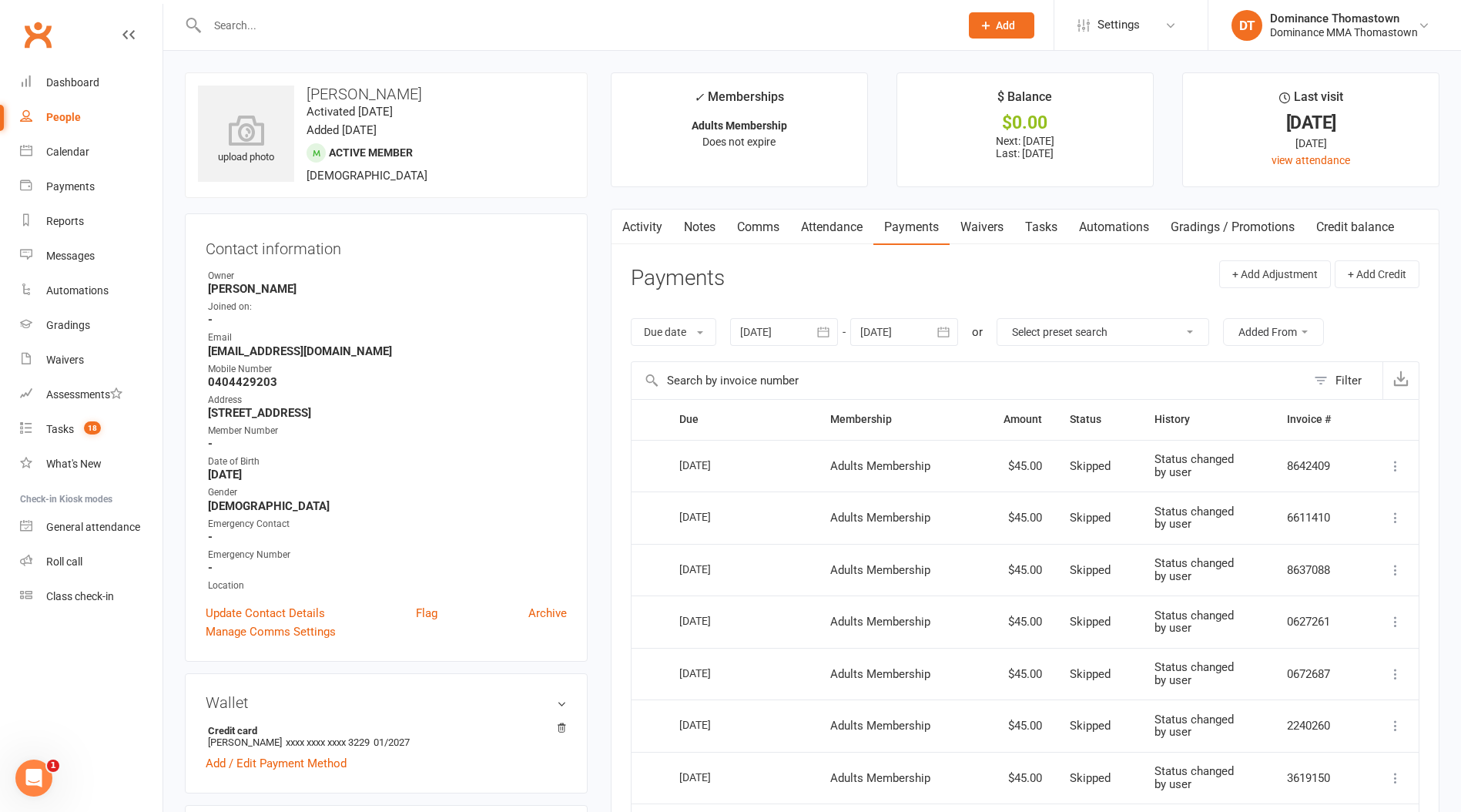
drag, startPoint x: 895, startPoint y: 323, endPoint x: 918, endPoint y: 349, distance: 34.7
click at [895, 323] on div at bounding box center [904, 332] width 107 height 28
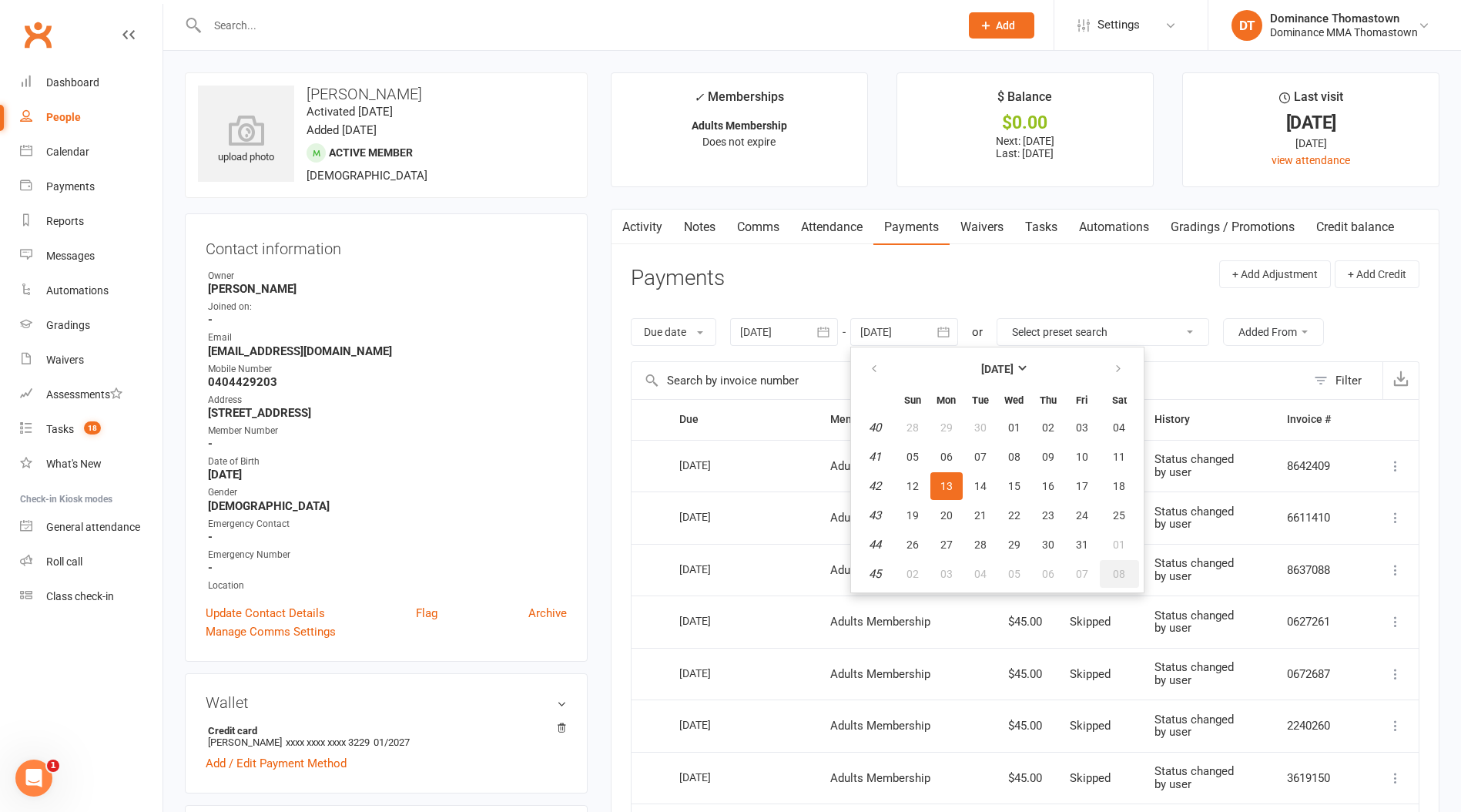
click at [1134, 563] on button "08" at bounding box center [1120, 574] width 39 height 28
type input "08 Nov 2025"
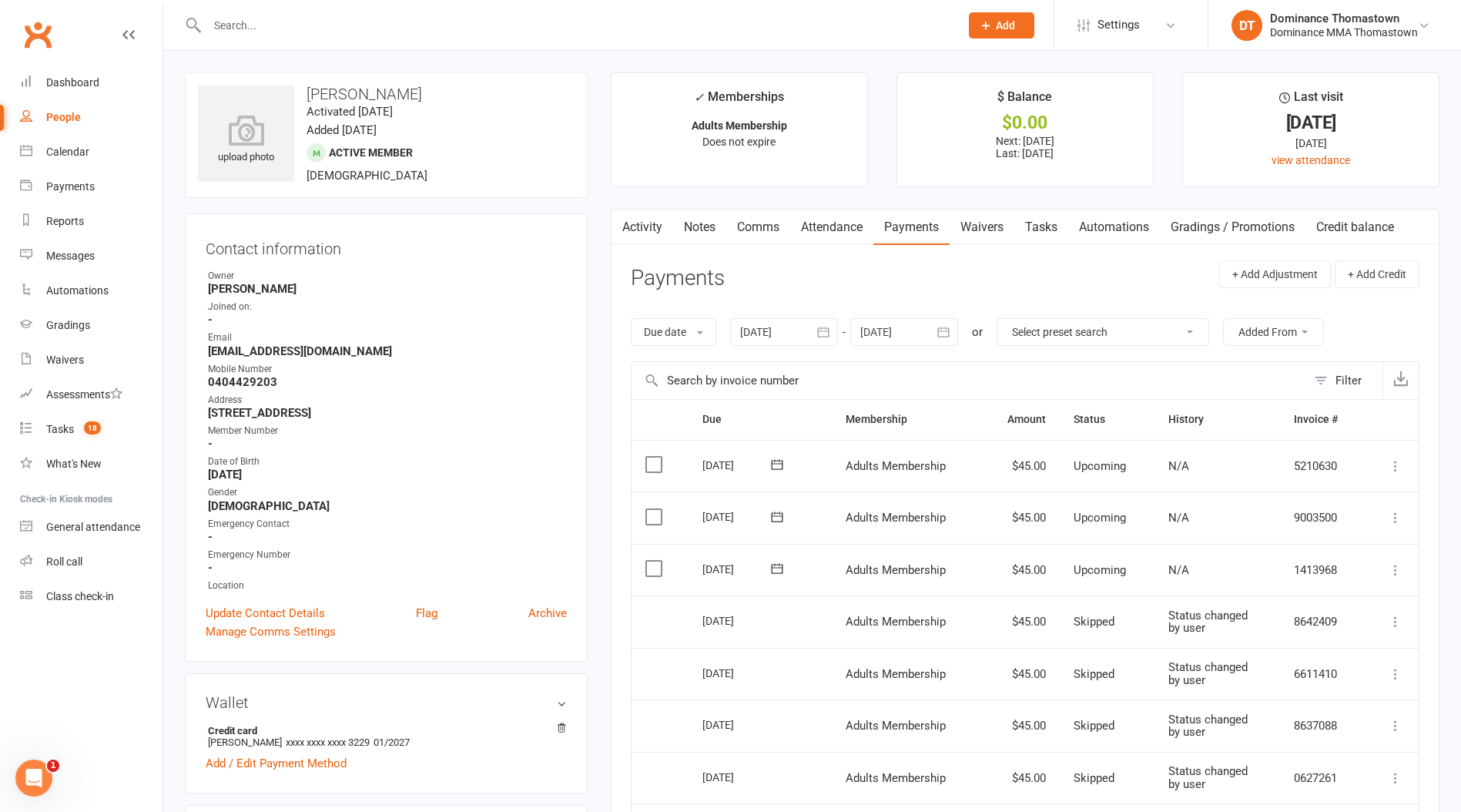
scroll to position [2, 0]
click at [1049, 221] on link "Tasks" at bounding box center [1041, 226] width 54 height 36
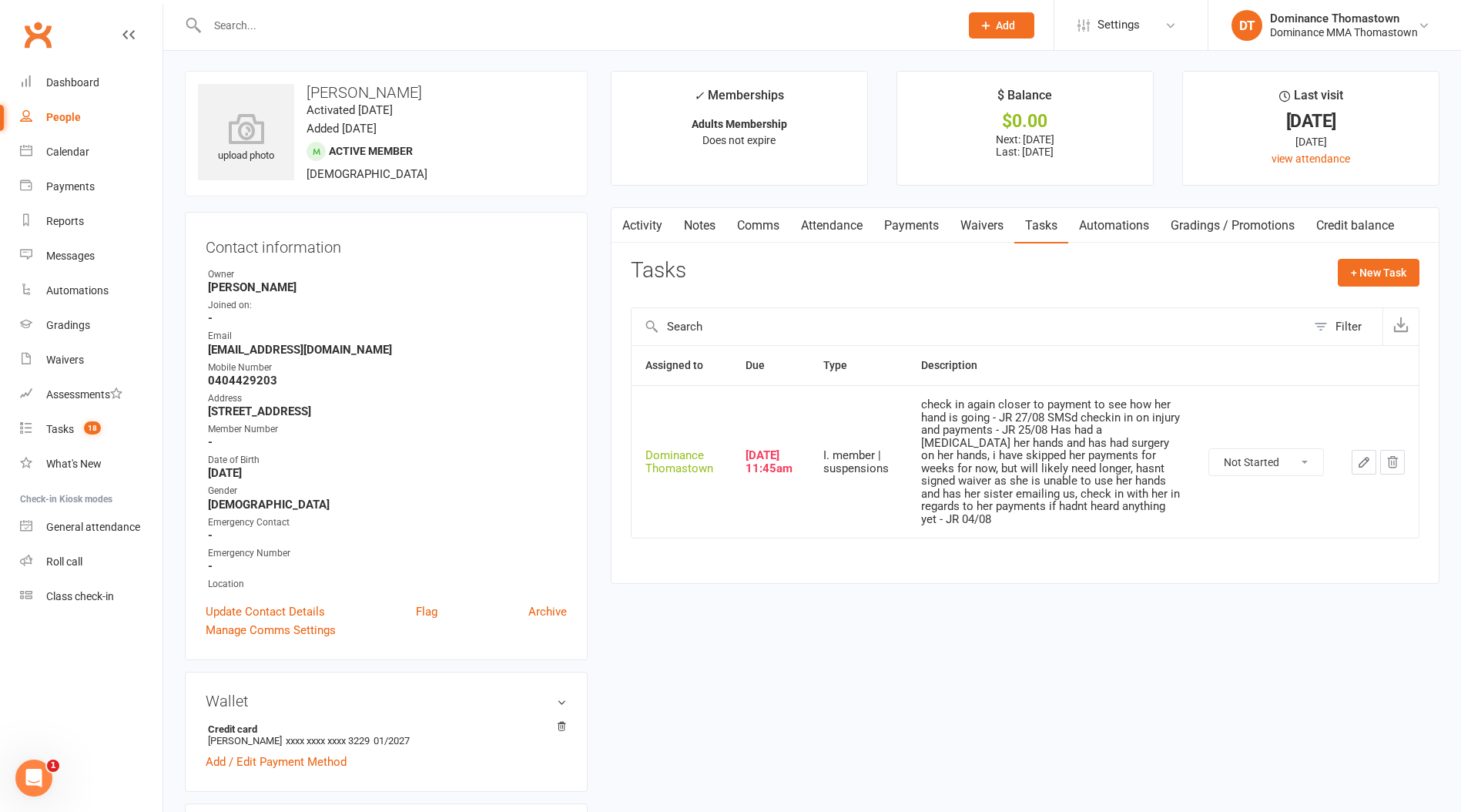
click at [1354, 462] on button "button" at bounding box center [1364, 462] width 24 height 24
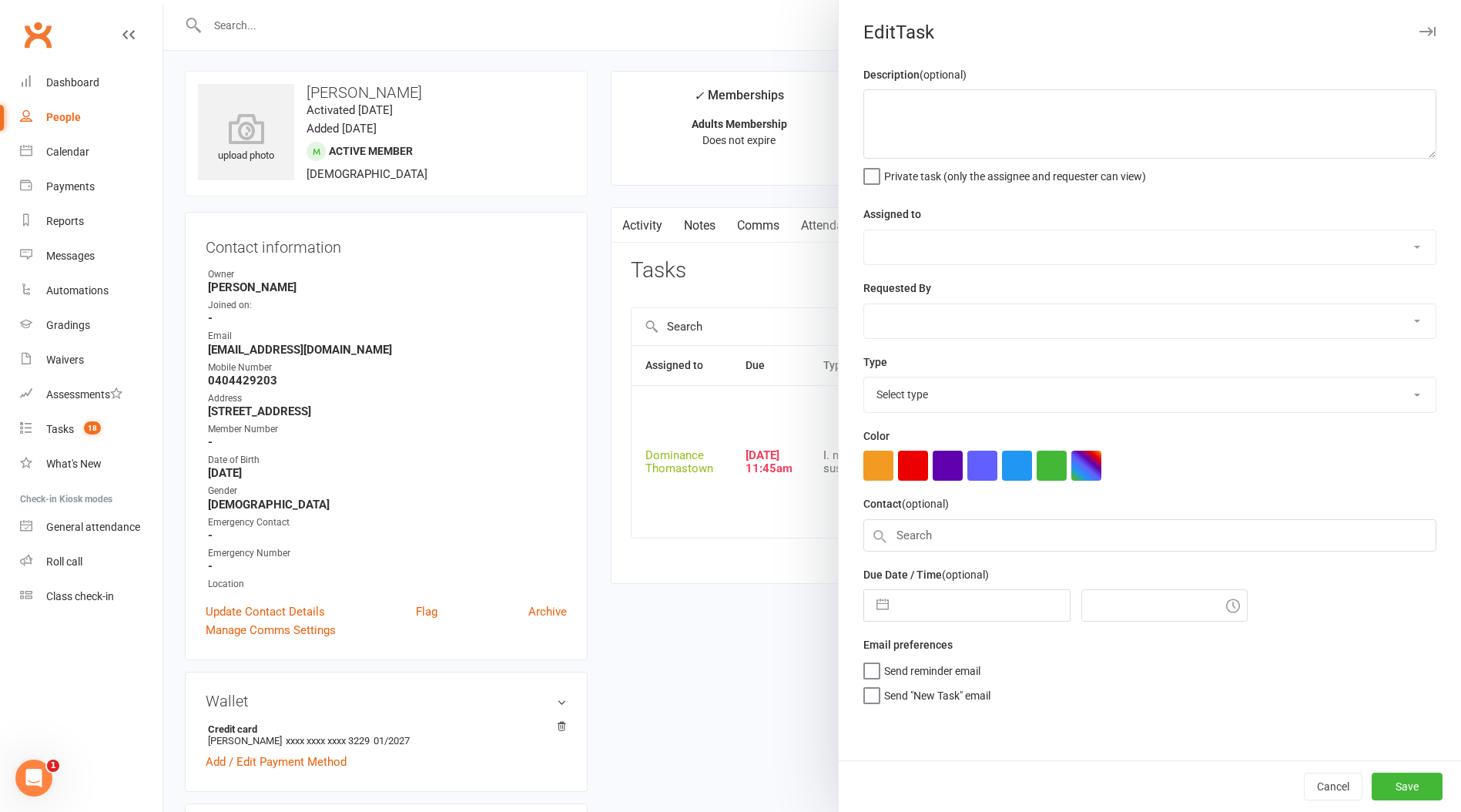
type textarea "check in again closer to payment to see how her hand is going - JR 27/08 SMSd c…"
select select "12547"
type input "[DATE]"
type input "11:45am"
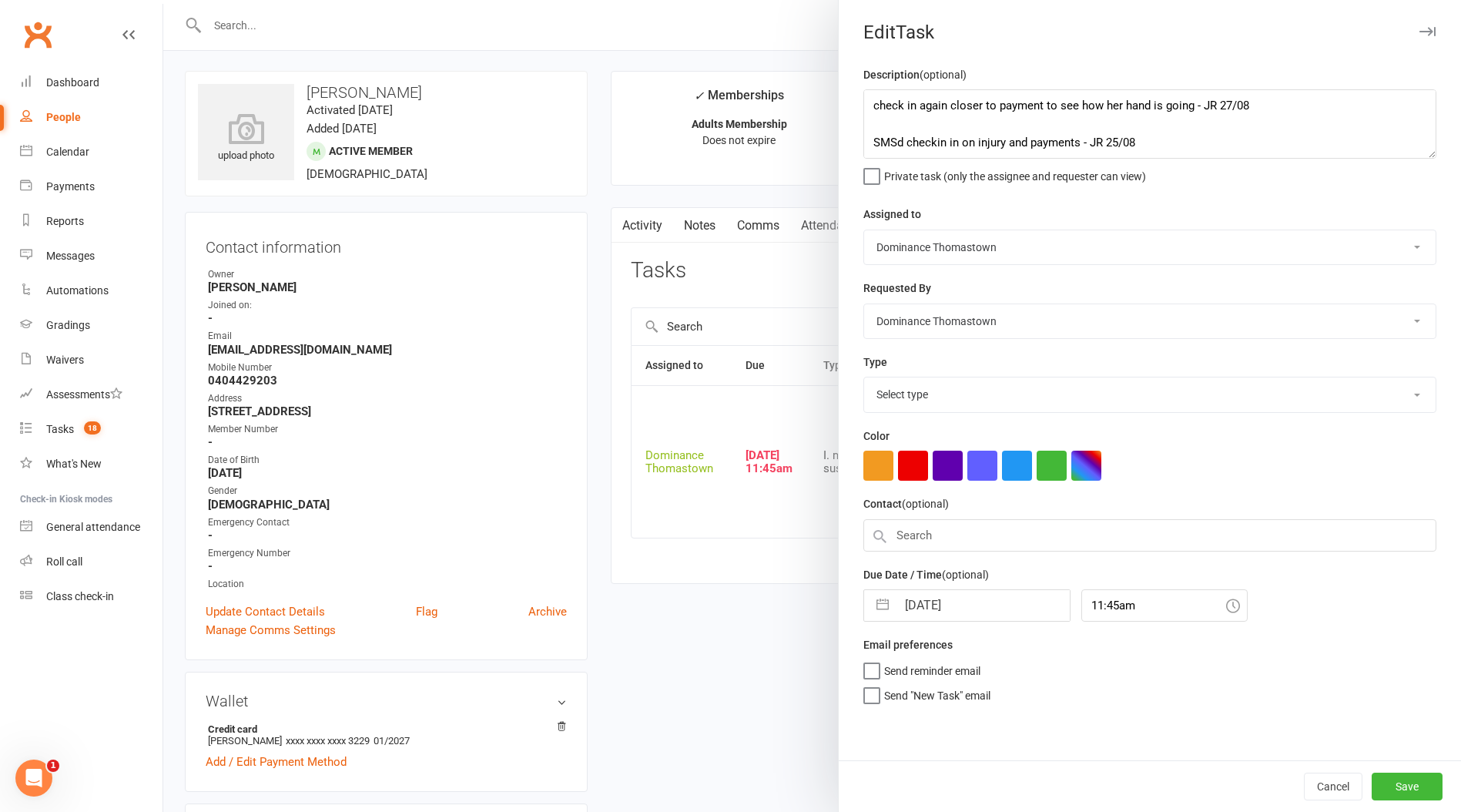
select select "3816"
select select "7"
select select "2025"
select select "8"
select select "2025"
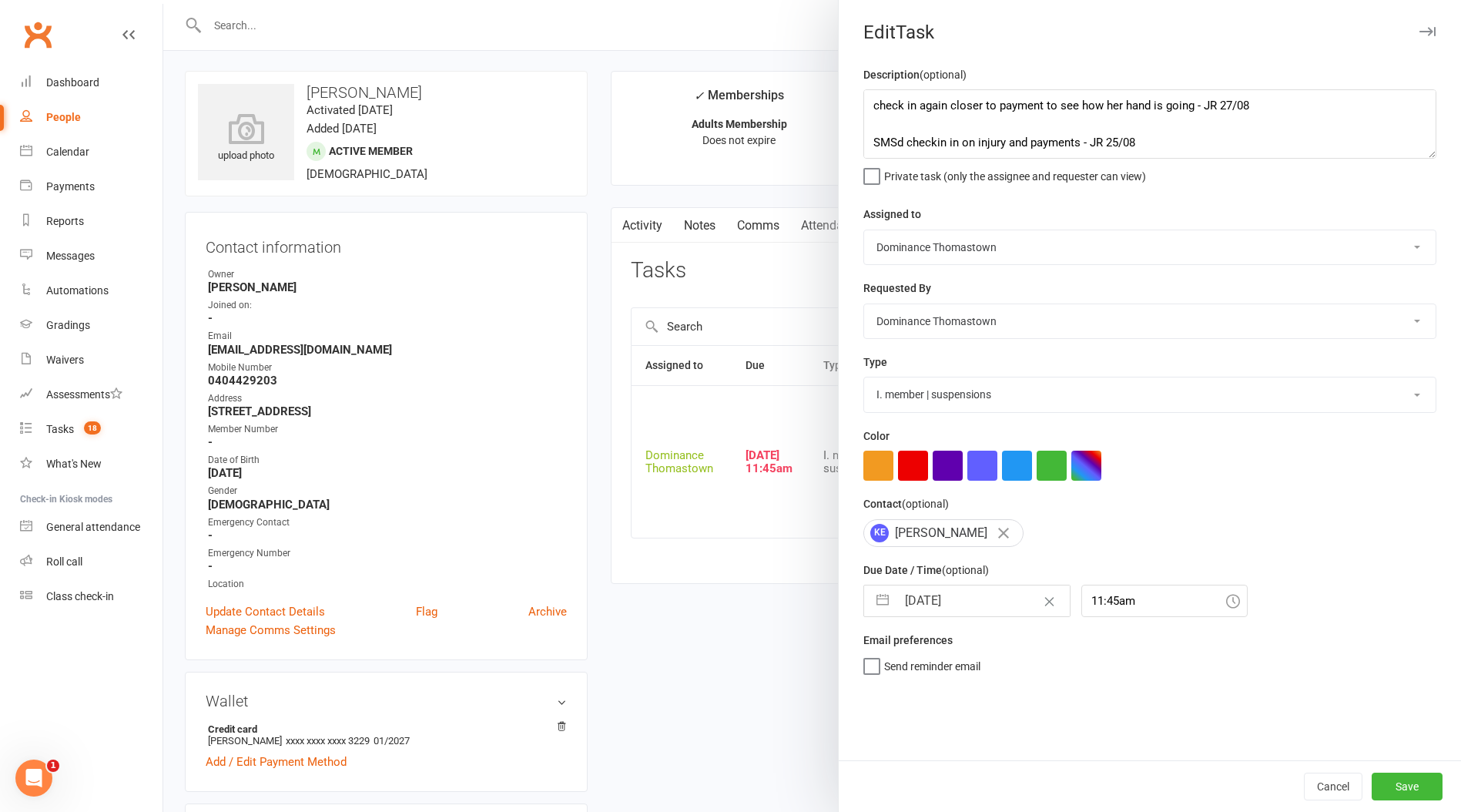
select select "9"
select select "2025"
drag, startPoint x: 967, startPoint y: 606, endPoint x: 959, endPoint y: 686, distance: 80.4
click at [967, 606] on input "[DATE]" at bounding box center [982, 600] width 173 height 31
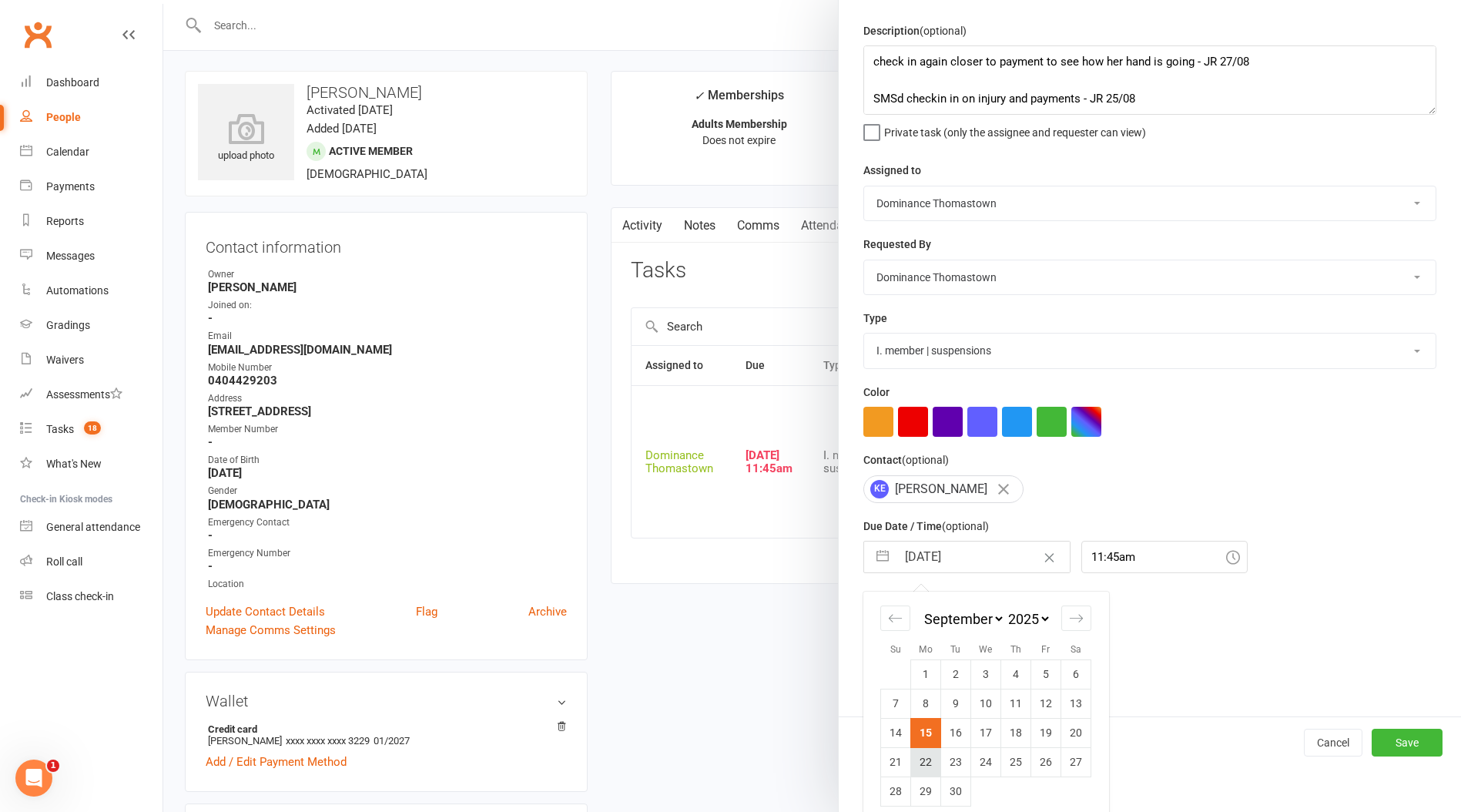
scroll to position [45, 0]
drag, startPoint x: 927, startPoint y: 781, endPoint x: 947, endPoint y: 777, distance: 20.4
click at [927, 781] on td "29" at bounding box center [926, 790] width 30 height 29
type input "29 Sep 2025"
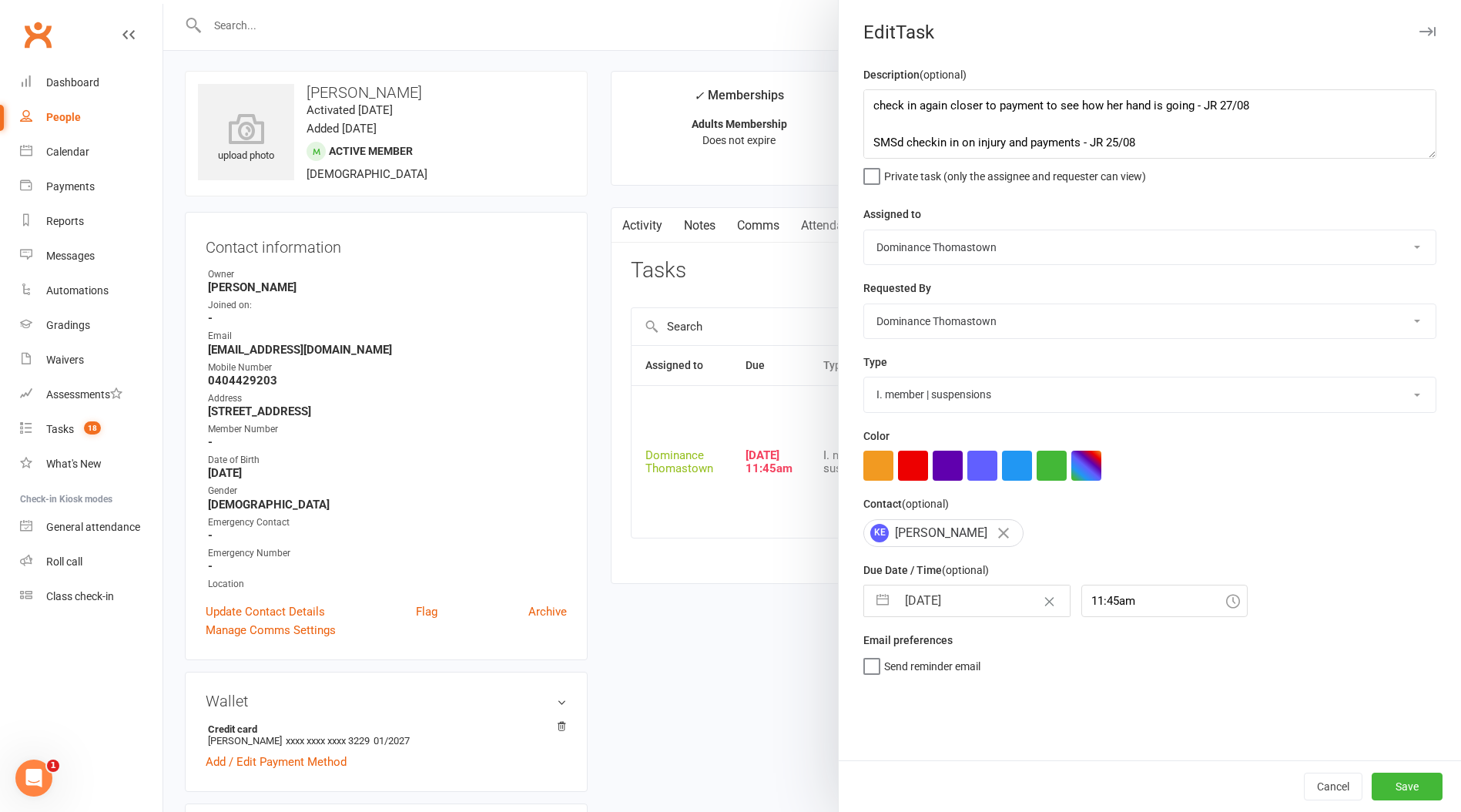
scroll to position [0, 0]
click at [1404, 779] on button "Save" at bounding box center [1408, 787] width 71 height 28
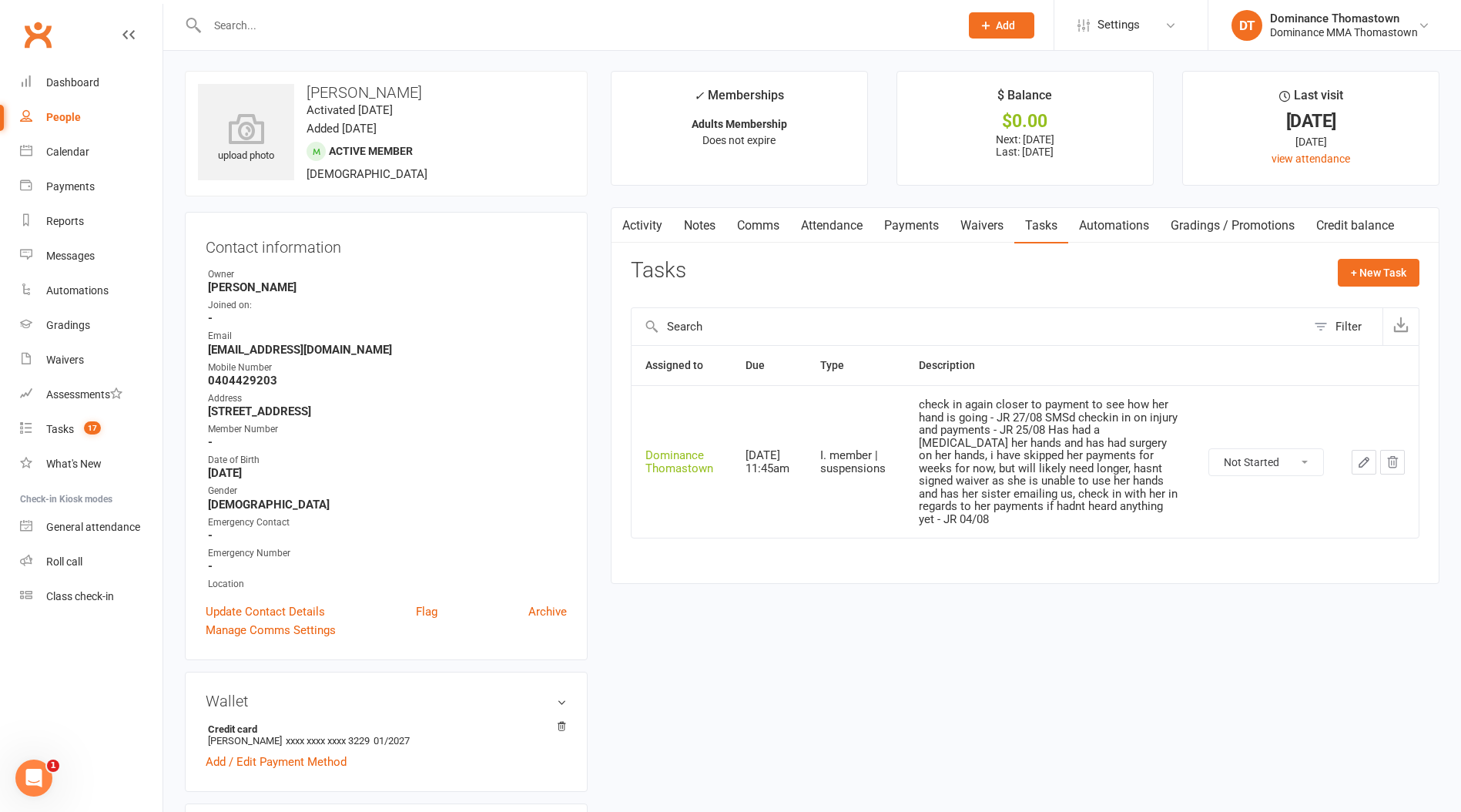
click at [905, 227] on link "Payments" at bounding box center [912, 226] width 77 height 36
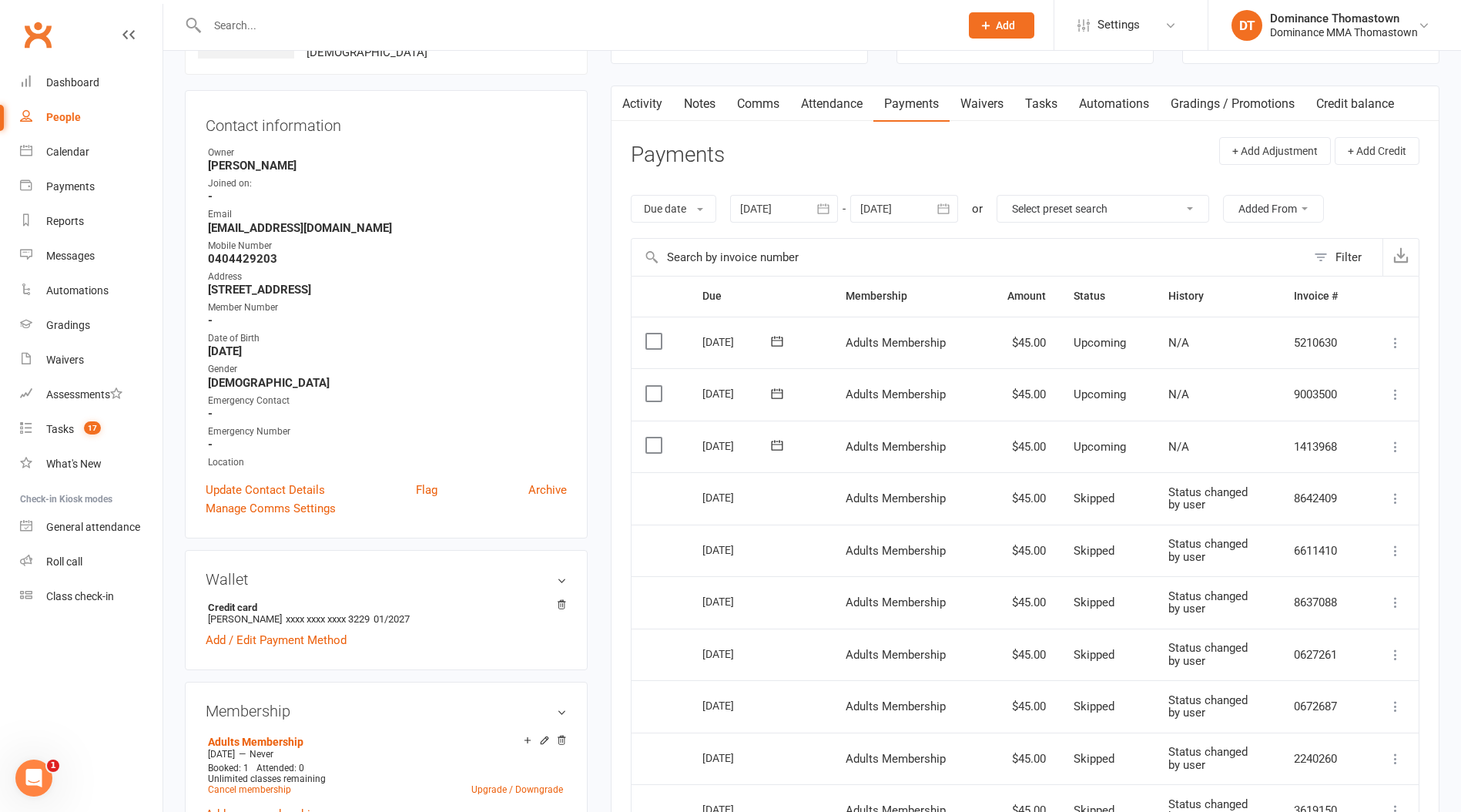
scroll to position [181, 0]
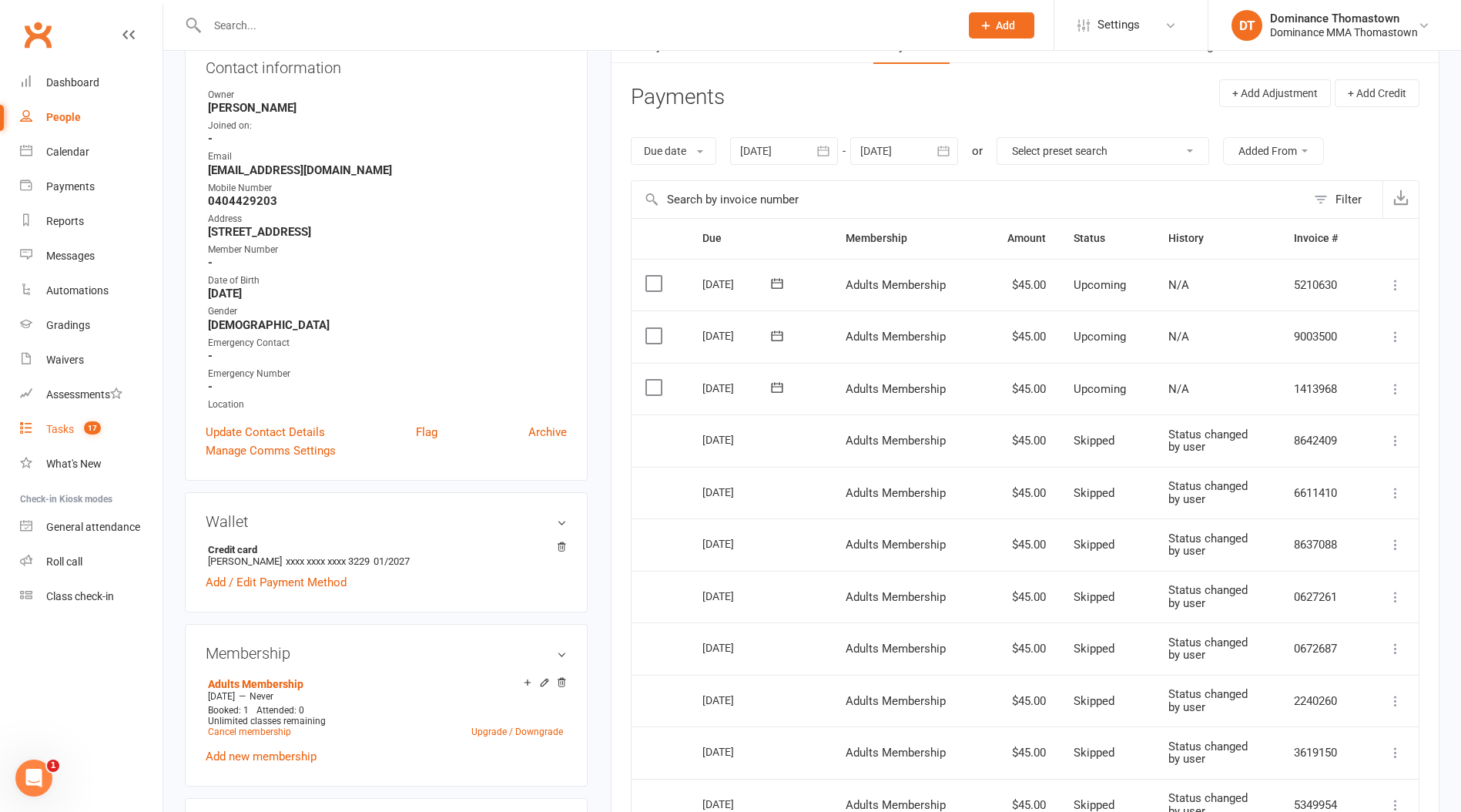
click at [72, 434] on div "Tasks" at bounding box center [60, 428] width 28 height 12
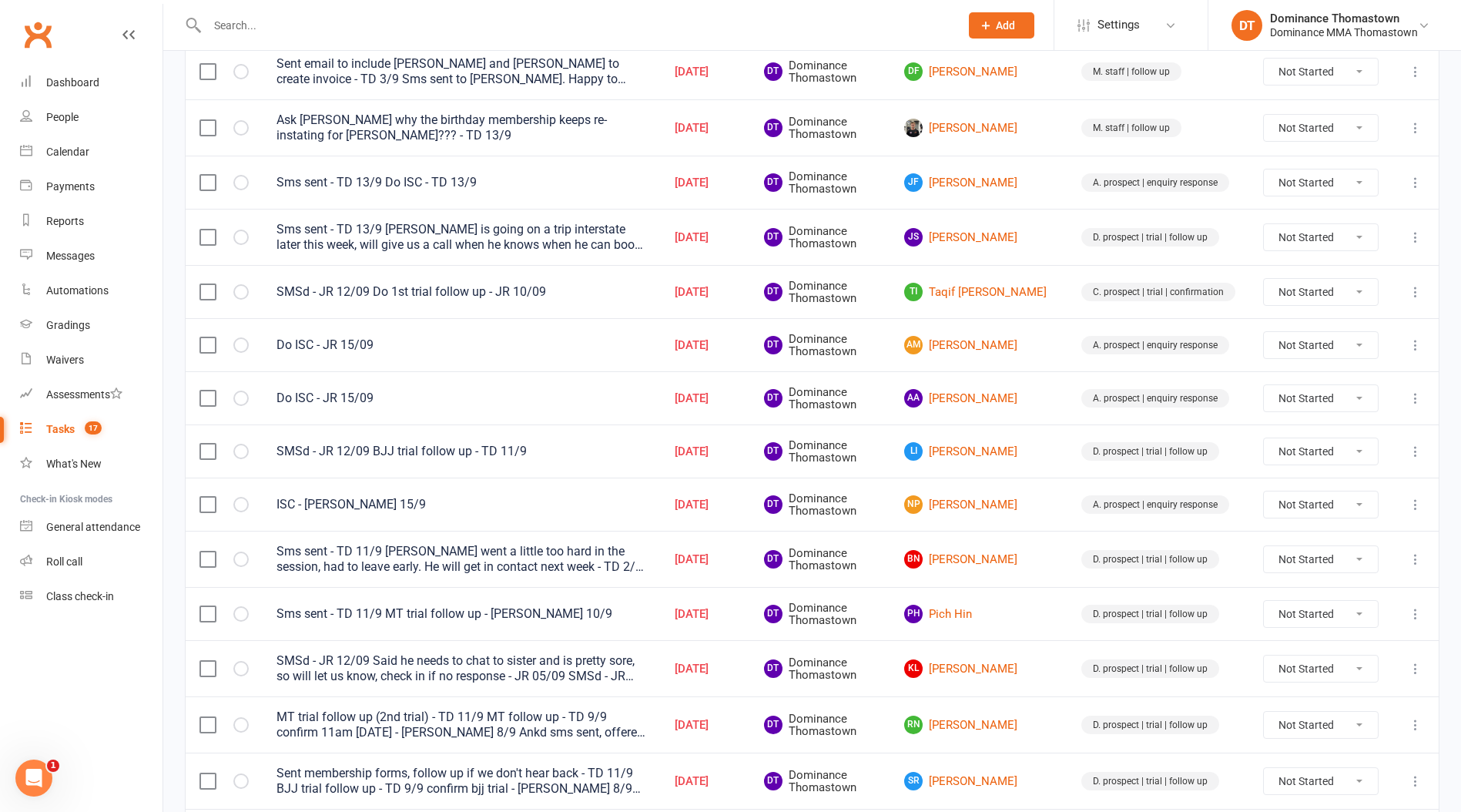
scroll to position [248, 0]
click at [241, 42] on div at bounding box center [567, 25] width 765 height 50
click at [243, 29] on input "text" at bounding box center [576, 25] width 747 height 21
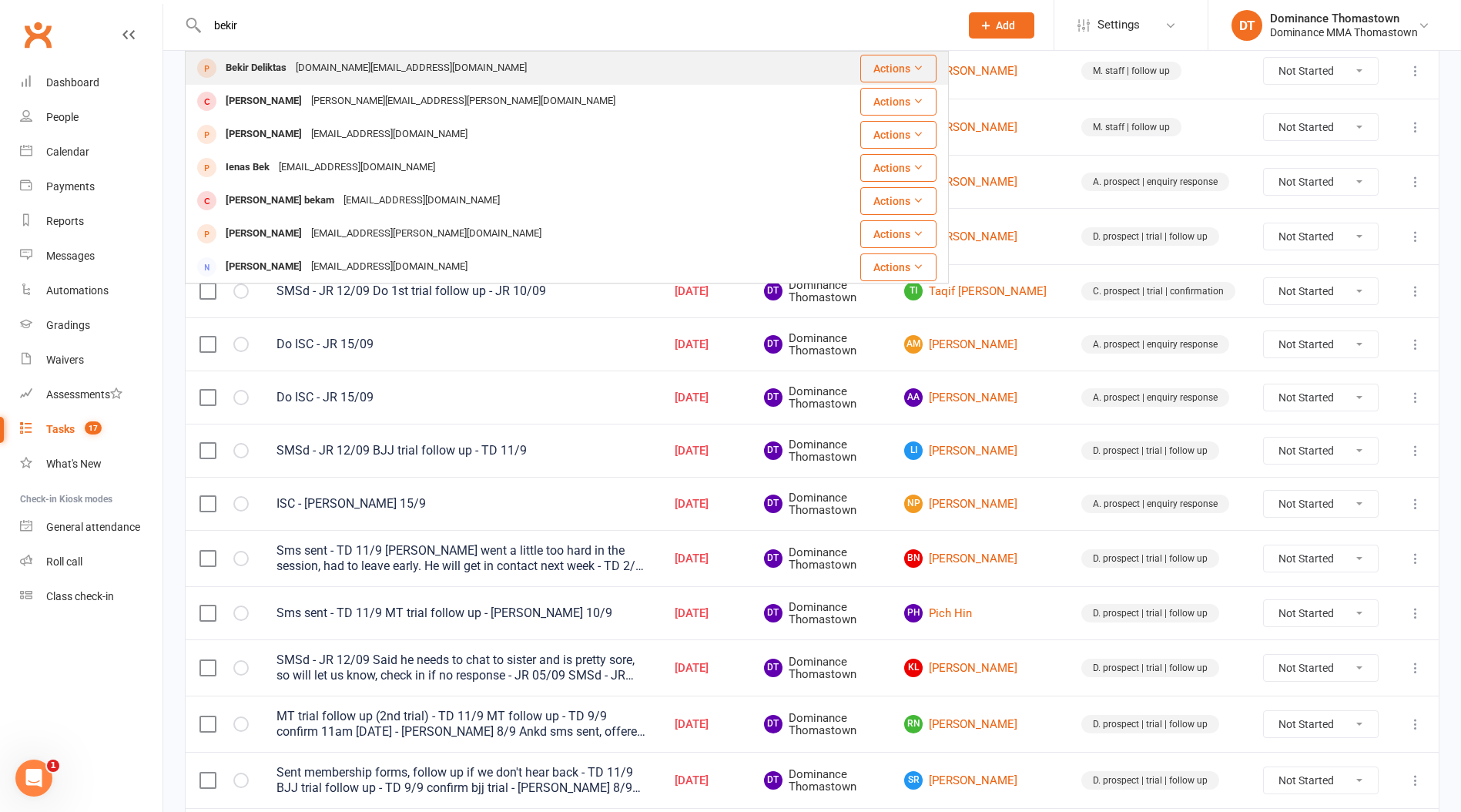
type input "bekir"
click at [238, 60] on div "Bekir Deliktas" at bounding box center [256, 68] width 70 height 22
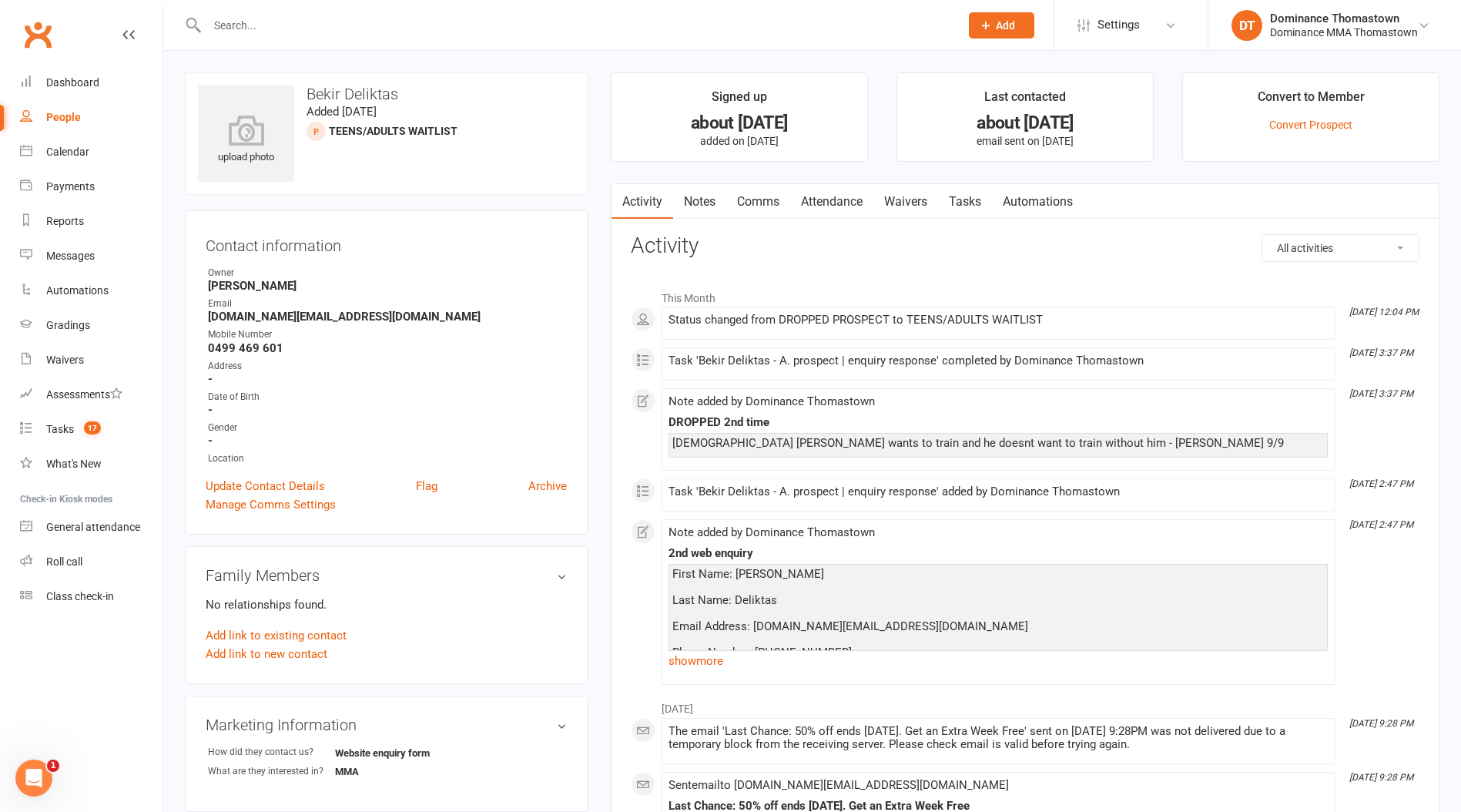
click at [700, 194] on link "Notes" at bounding box center [699, 202] width 53 height 36
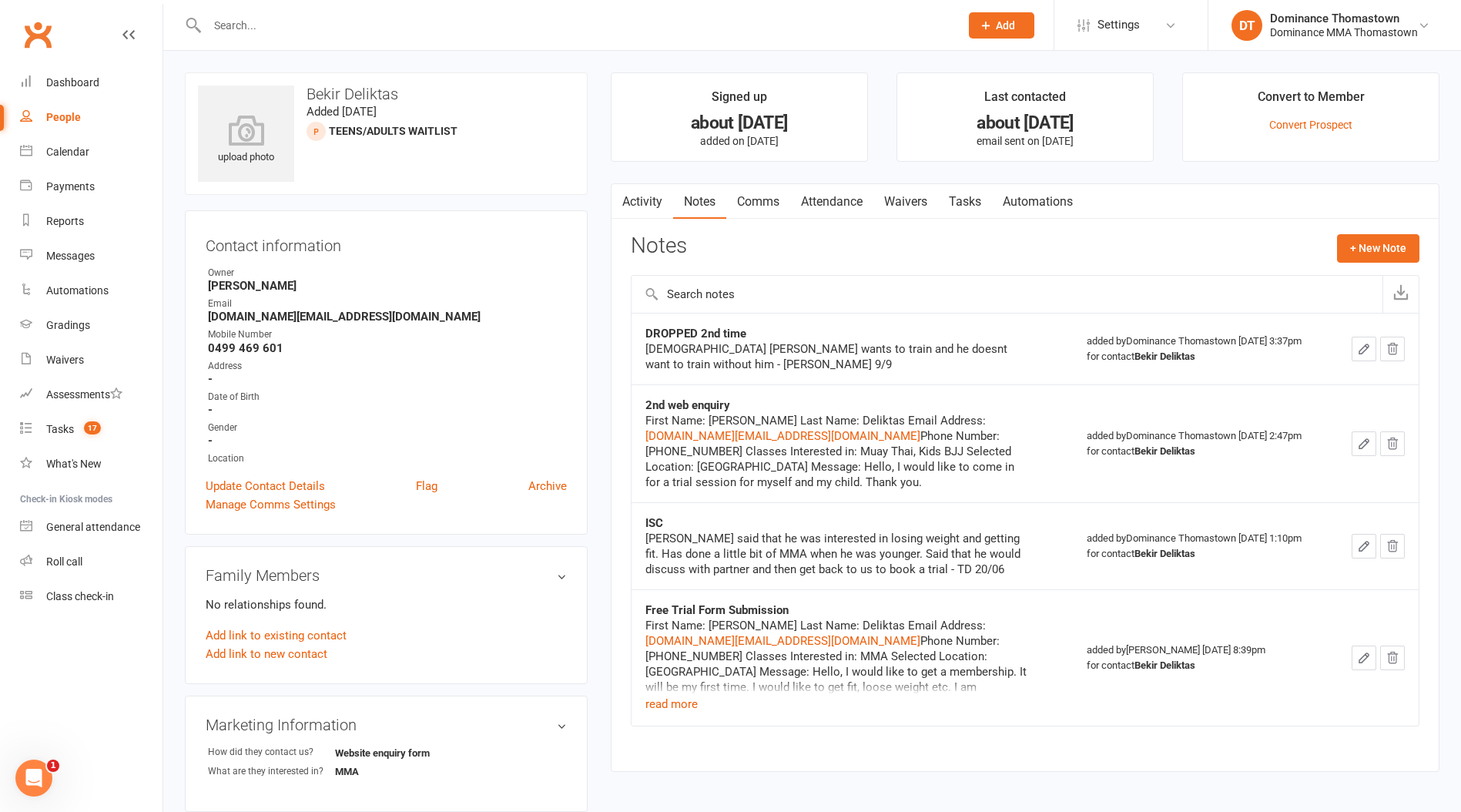
click at [969, 198] on link "Tasks" at bounding box center [966, 202] width 54 height 36
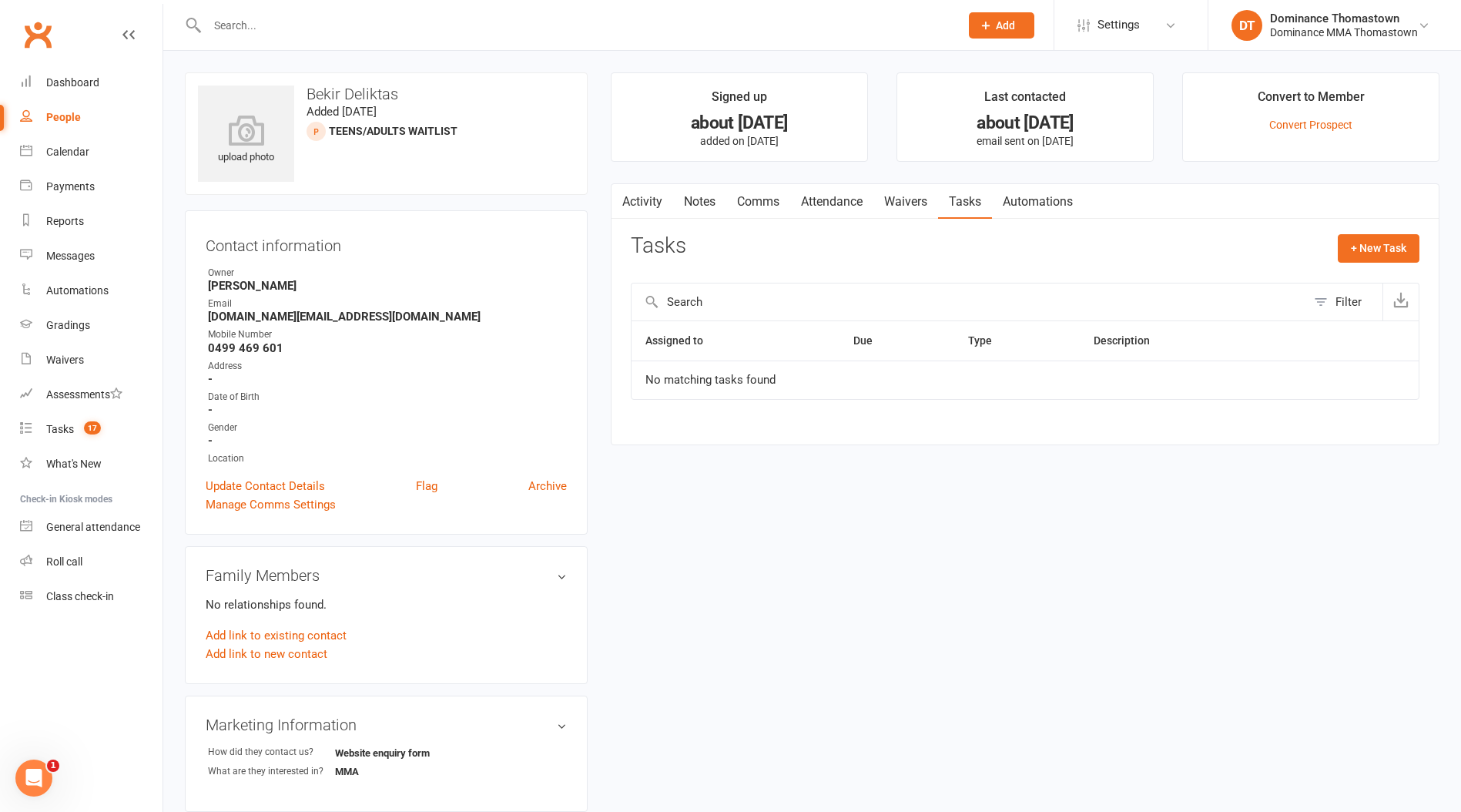
click at [693, 200] on link "Notes" at bounding box center [699, 202] width 53 height 36
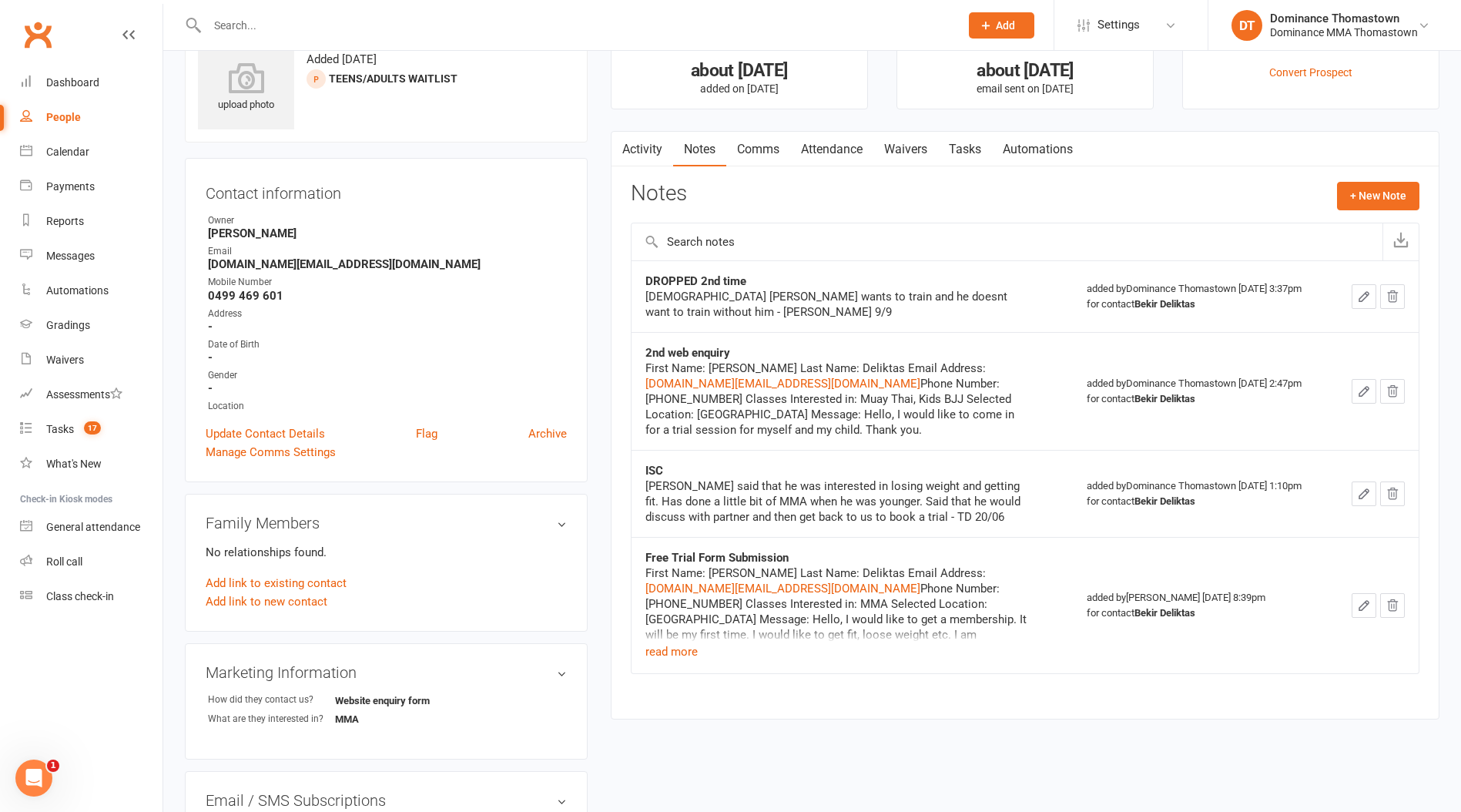
scroll to position [53, 0]
click at [88, 433] on span "17" at bounding box center [93, 428] width 17 height 13
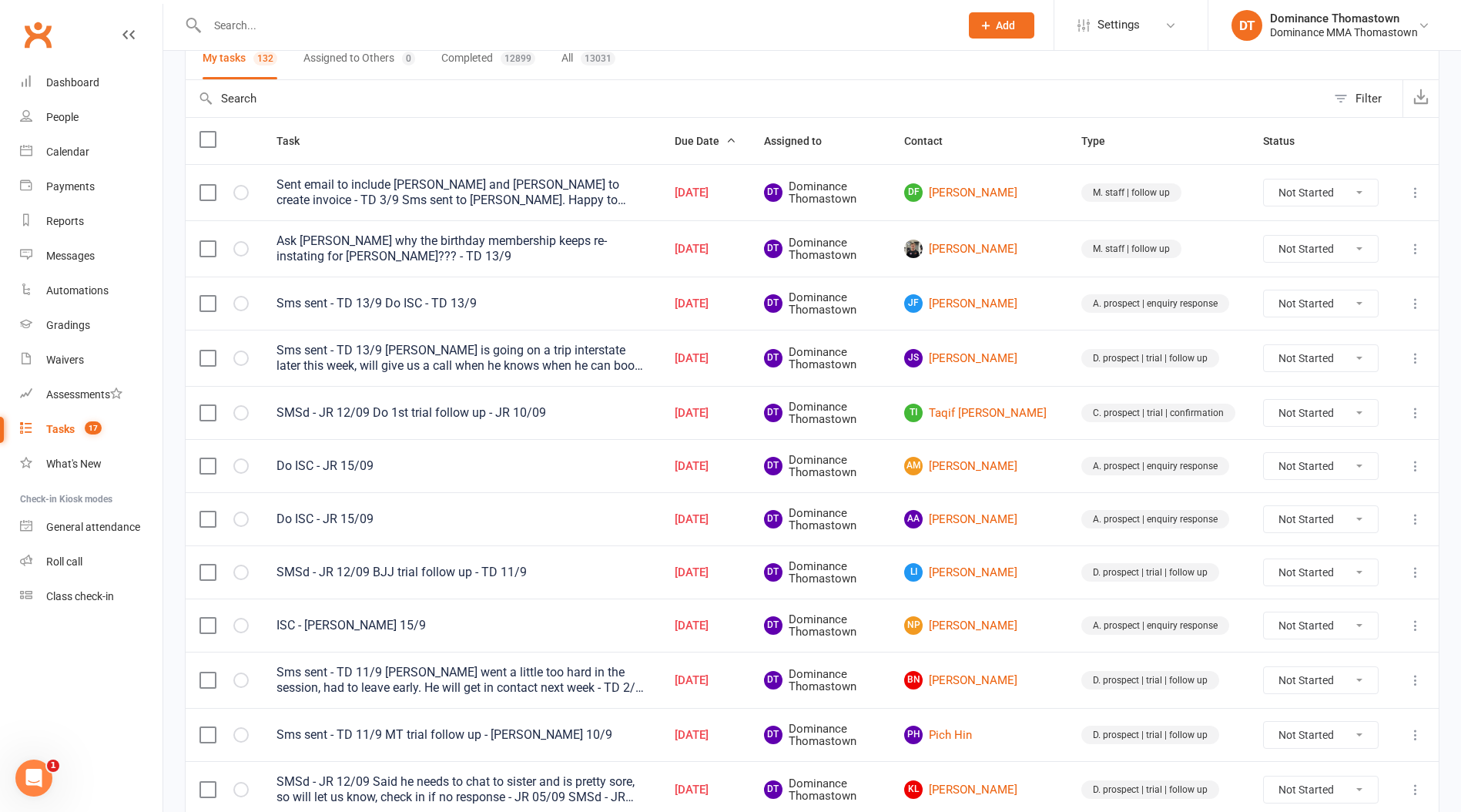
scroll to position [126, 0]
click at [999, 418] on link "TI Taqif Isa Affendi" at bounding box center [980, 412] width 150 height 19
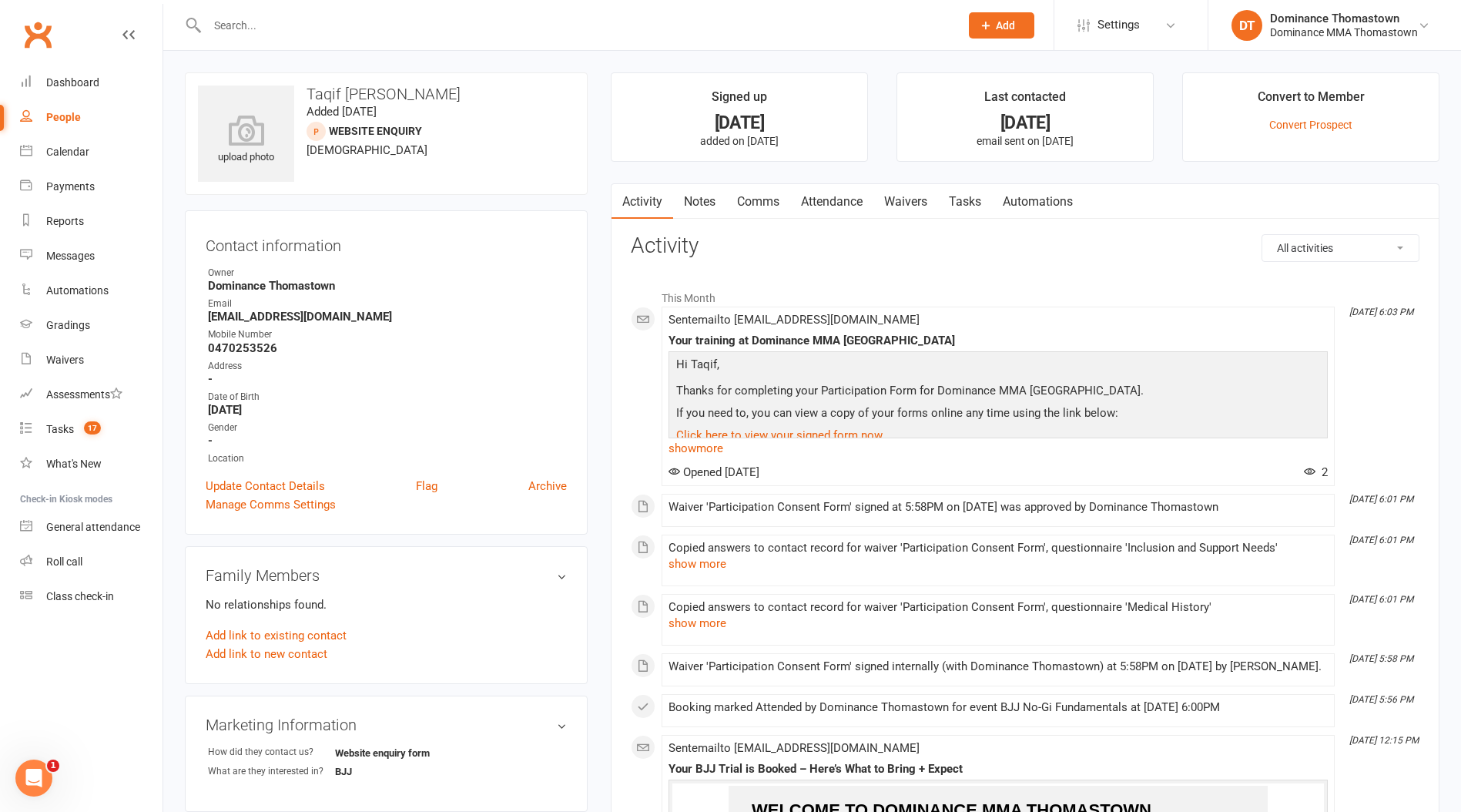
click at [944, 200] on link "Tasks" at bounding box center [966, 202] width 54 height 36
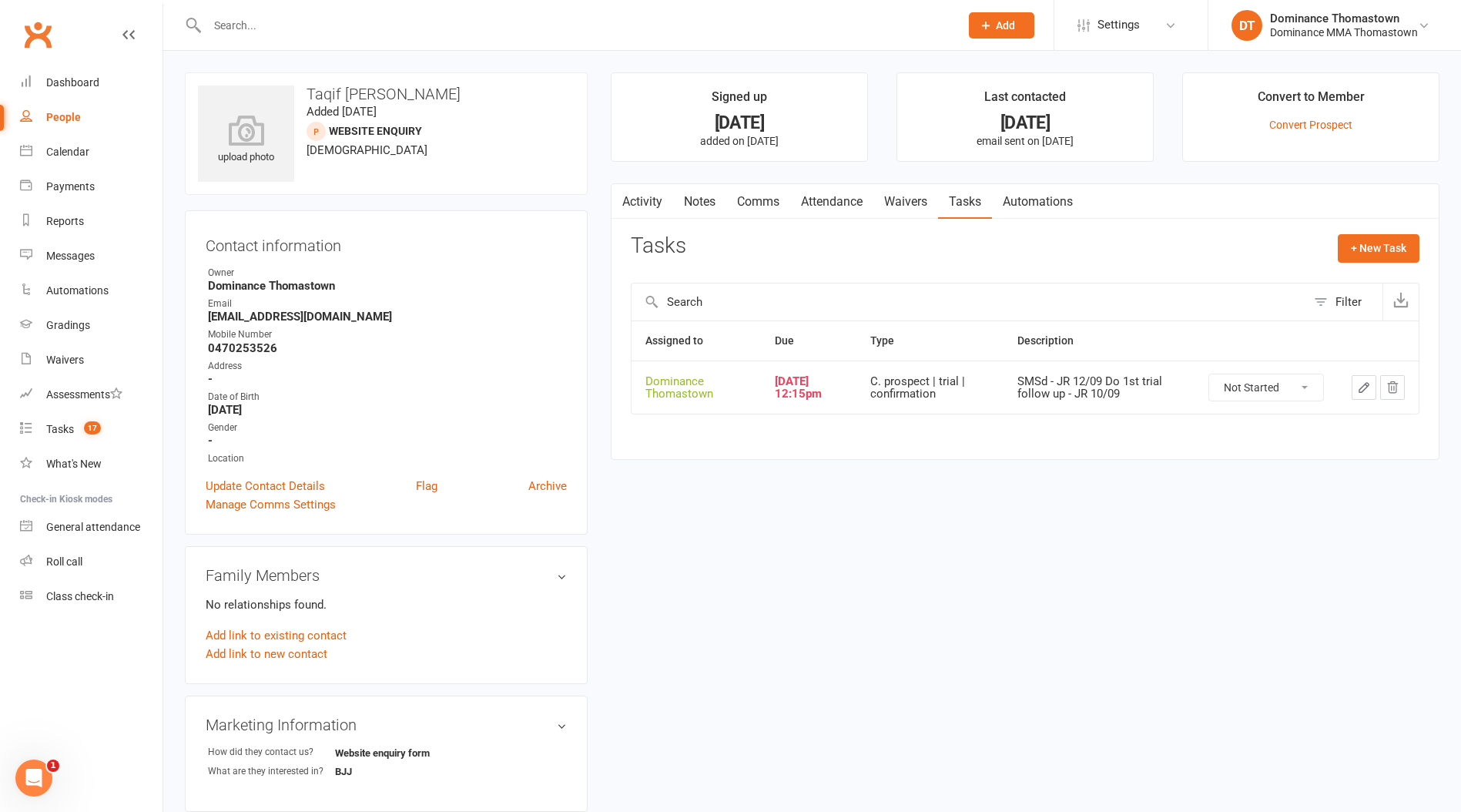
click at [245, 347] on strong "0470253526" at bounding box center [388, 348] width 359 height 14
click at [244, 347] on strong "0470253526" at bounding box center [388, 348] width 359 height 14
copy strong "0470253526"
drag, startPoint x: 77, startPoint y: 430, endPoint x: 116, endPoint y: 459, distance: 48.6
click at [77, 430] on count-badge "17" at bounding box center [89, 428] width 24 height 12
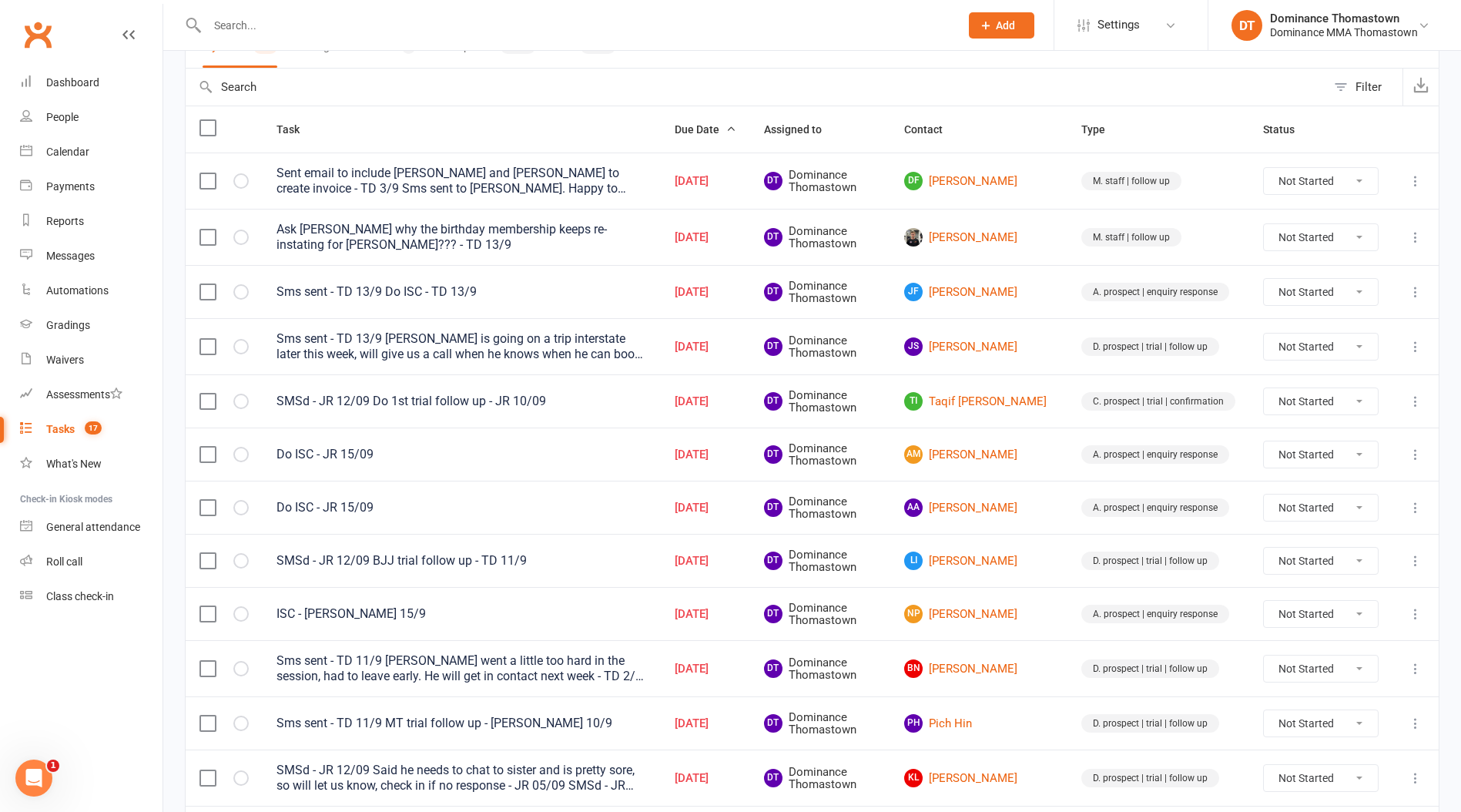
scroll to position [152, 0]
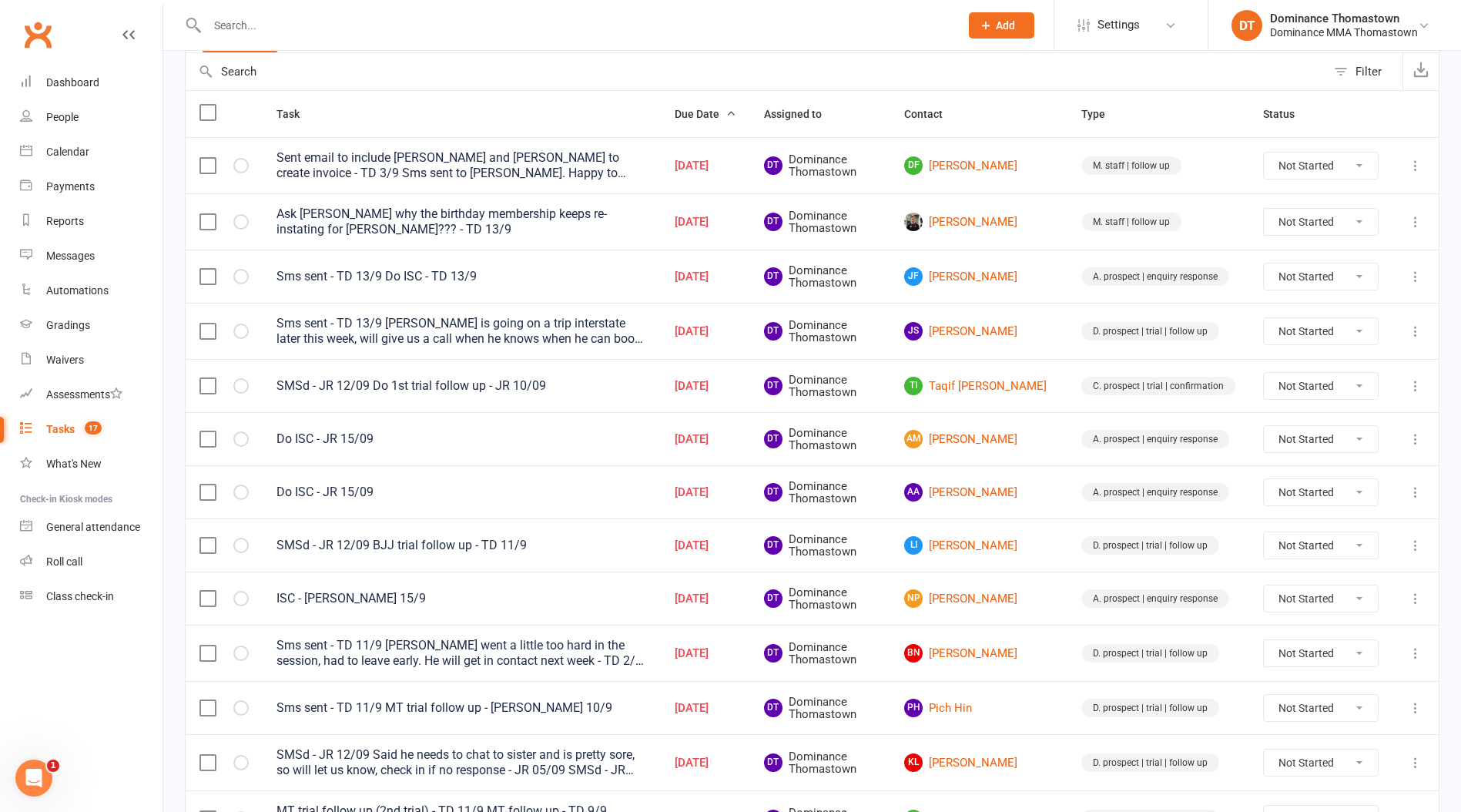
click at [347, 539] on div "SMSd - JR 12/09 BJJ trial follow up - TD 11/9" at bounding box center [462, 545] width 370 height 15
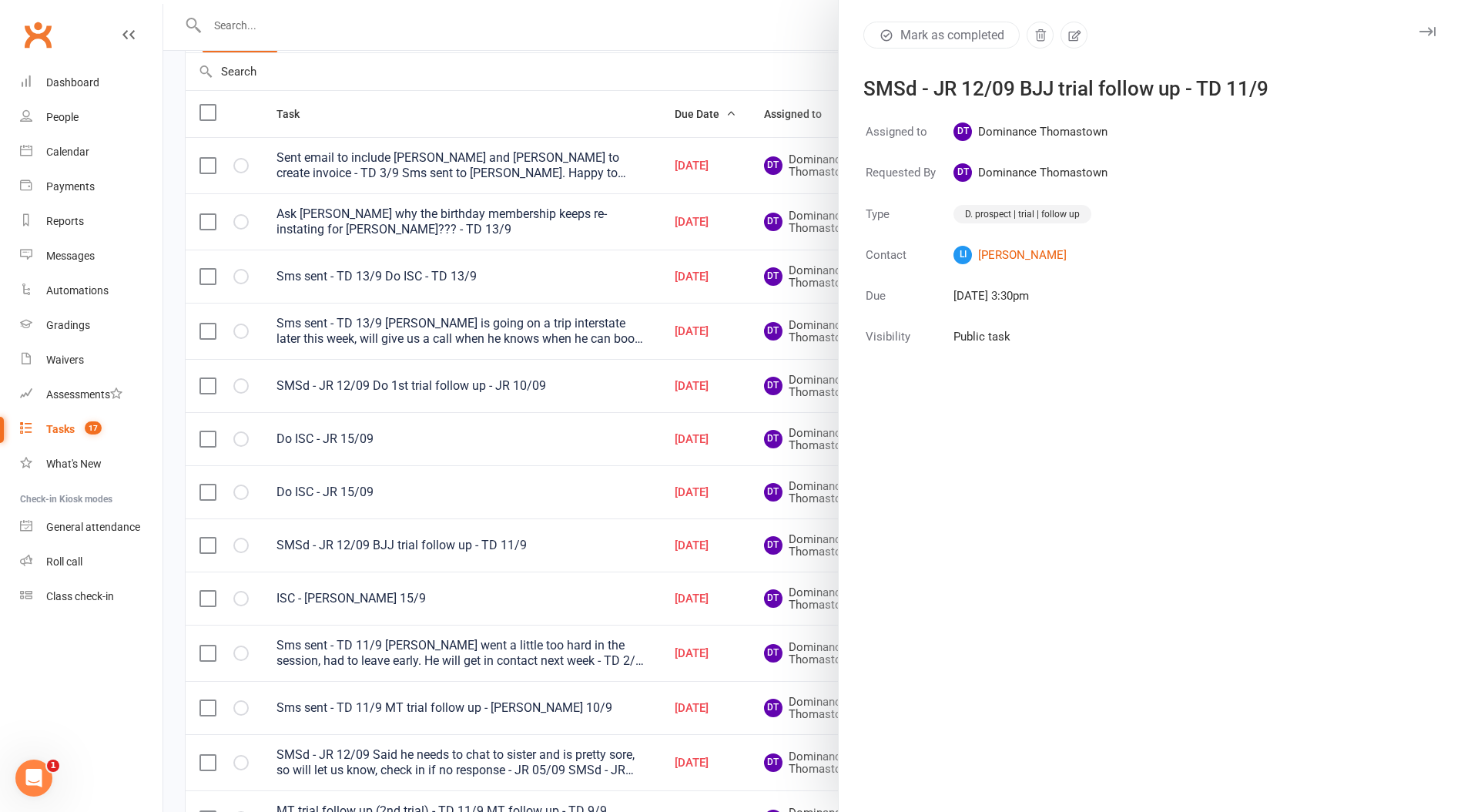
click at [346, 540] on div at bounding box center [812, 406] width 1298 height 812
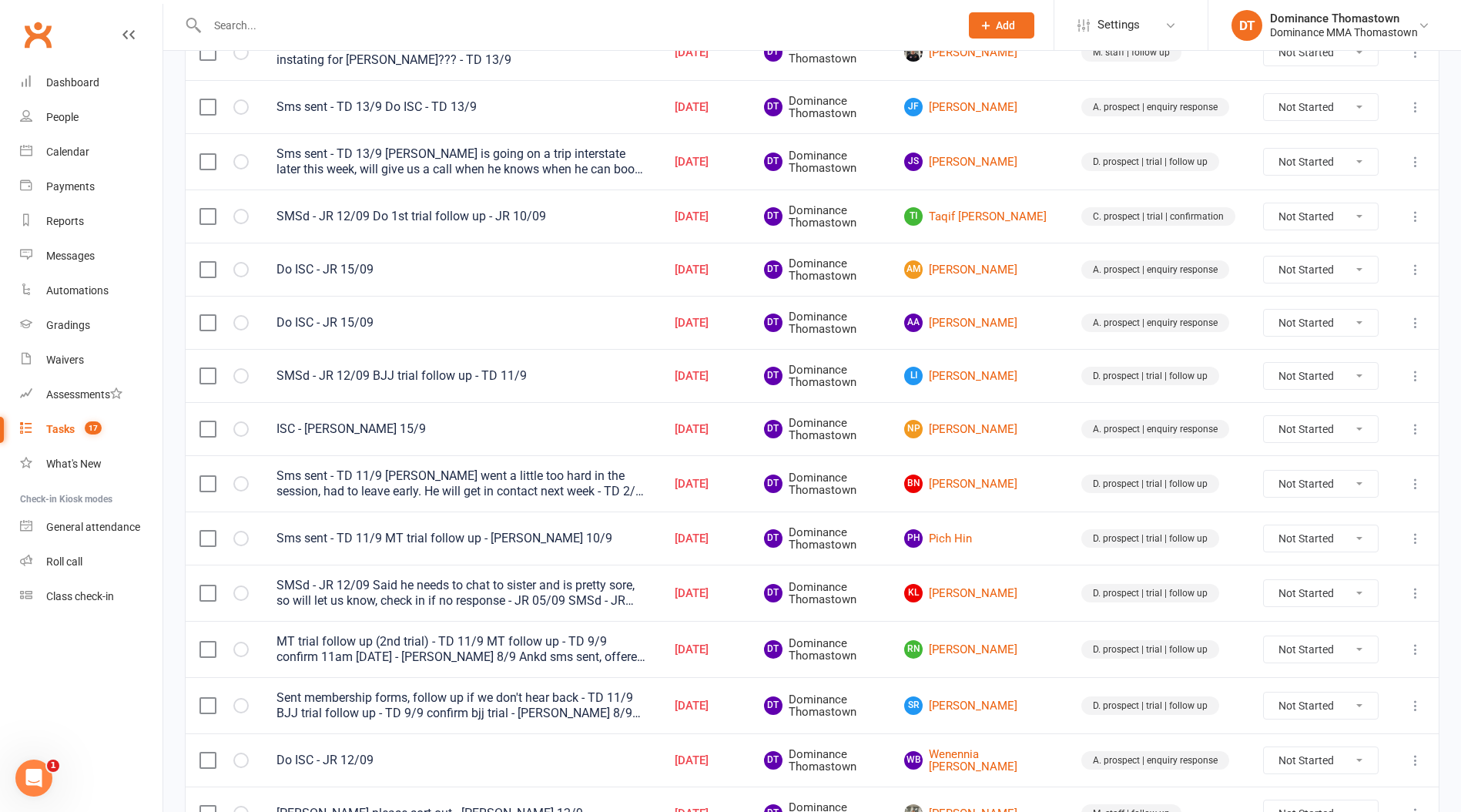
scroll to position [323, 0]
click at [87, 433] on span "17" at bounding box center [93, 428] width 17 height 13
click at [981, 702] on link "SR Sharna Ratnayaka" at bounding box center [980, 704] width 150 height 19
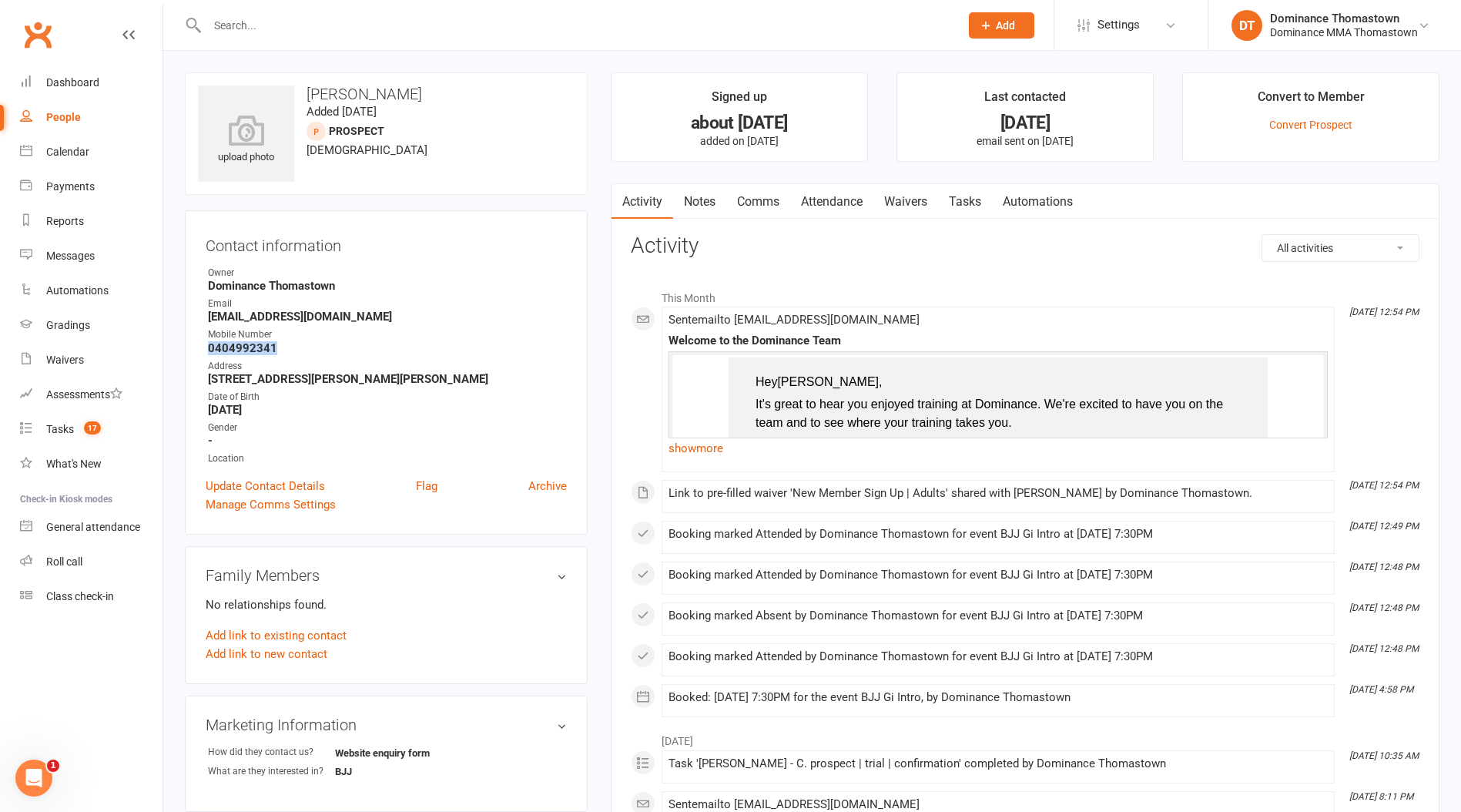
drag, startPoint x: 279, startPoint y: 348, endPoint x: 187, endPoint y: 345, distance: 92.0
click at [187, 345] on div "Contact information Owner Dominance Thomastown Email sharnaratnayaka@gmail.com …" at bounding box center [386, 372] width 403 height 324
copy strong "0404992341"
drag, startPoint x: 949, startPoint y: 193, endPoint x: 1004, endPoint y: 230, distance: 66.3
click at [949, 193] on link "Tasks" at bounding box center [966, 202] width 54 height 36
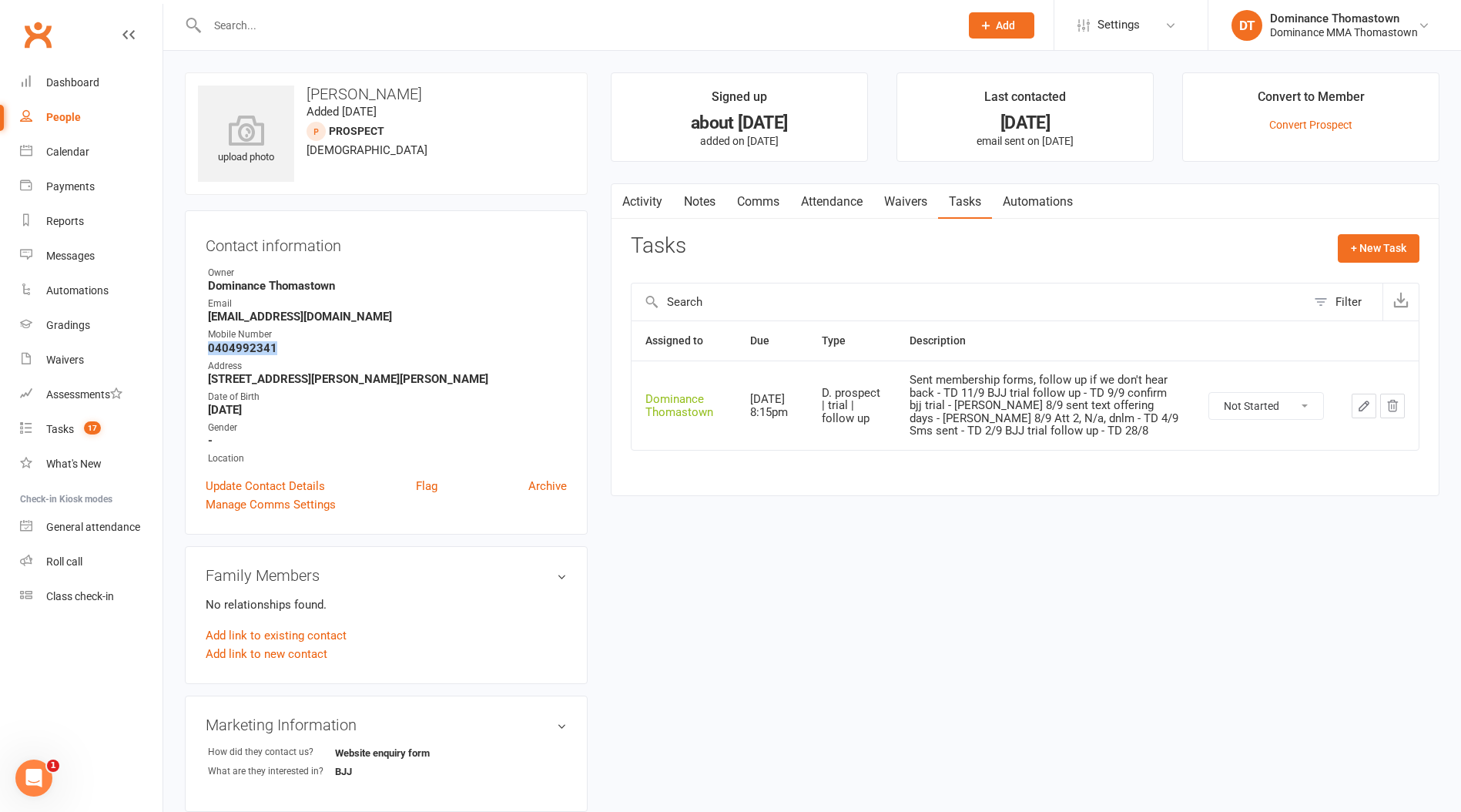
click at [1280, 401] on select "Not Started In Progress Waiting Complete" at bounding box center [1267, 406] width 114 height 26
click at [1210, 392] on select "Not Started In Progress Waiting Complete" at bounding box center [1267, 406] width 114 height 26
select select "unstarted"
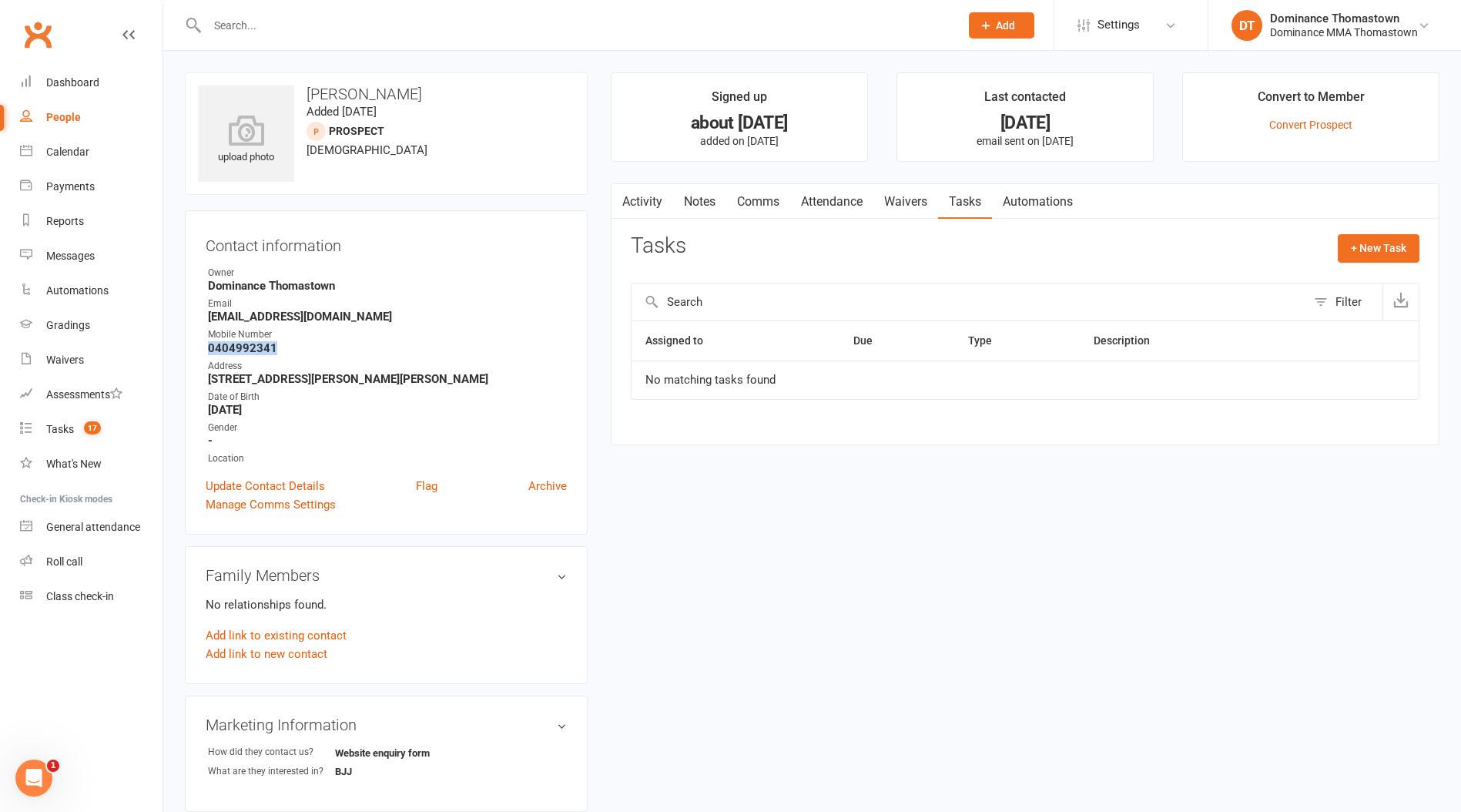
drag, startPoint x: 697, startPoint y: 200, endPoint x: 688, endPoint y: 199, distance: 9.1
click at [697, 200] on link "Notes" at bounding box center [699, 202] width 53 height 36
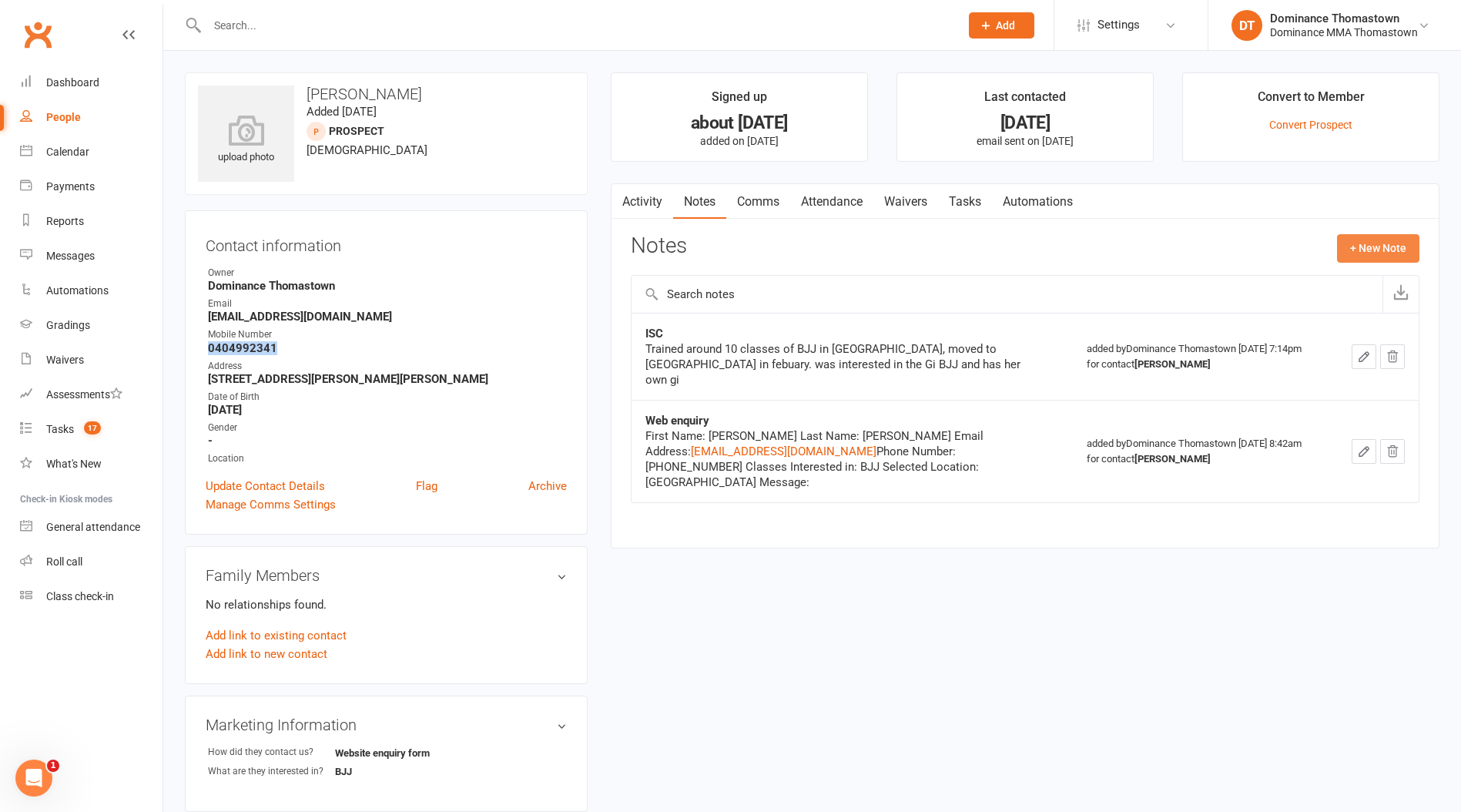
click at [1361, 247] on button "+ New Note" at bounding box center [1379, 249] width 82 height 28
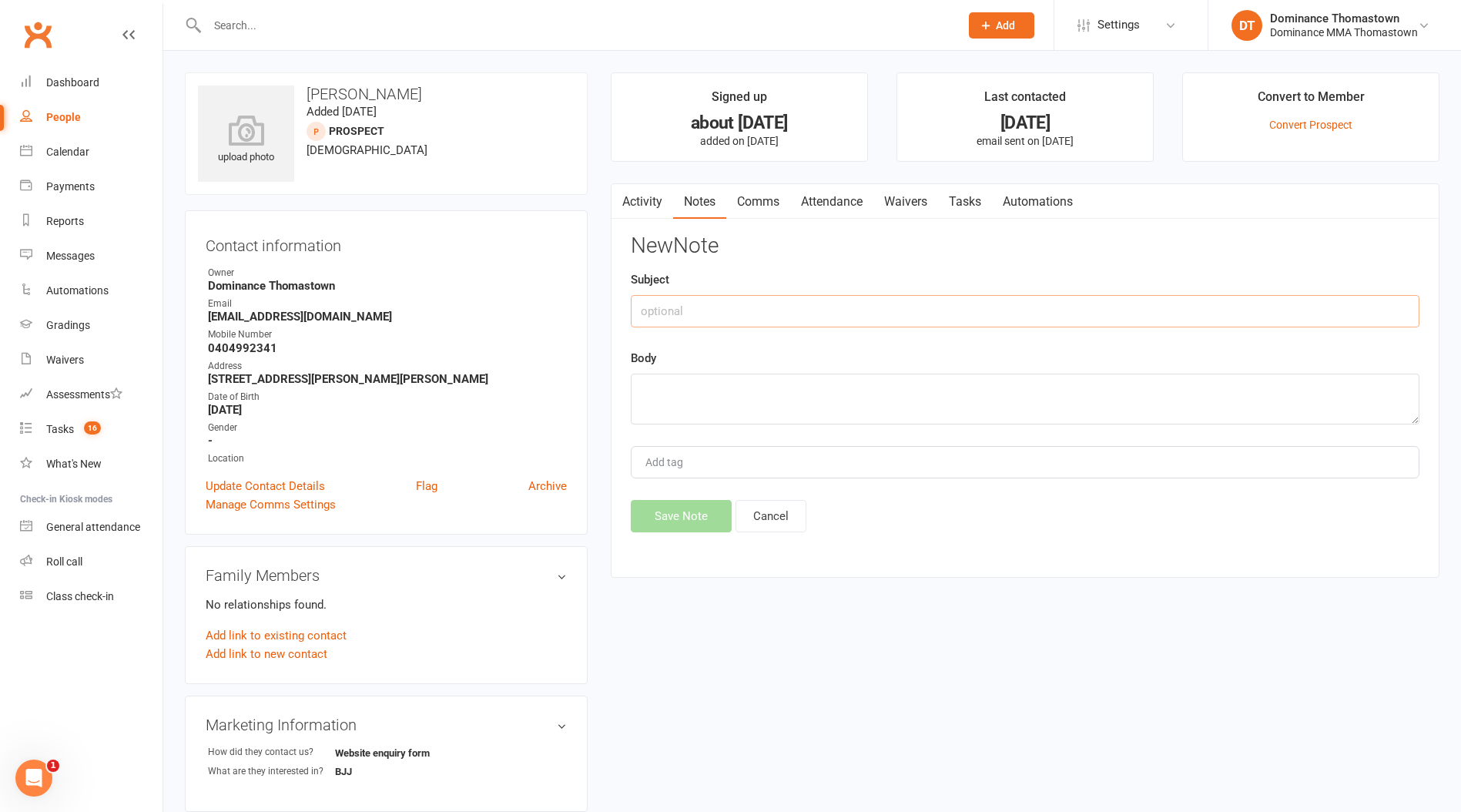
click at [824, 318] on input "text" at bounding box center [1025, 311] width 789 height 33
type input "DROPPED"
type textarea "can only make one class a week - Ellen 15/9"
click at [686, 514] on button "Save Note" at bounding box center [681, 516] width 101 height 33
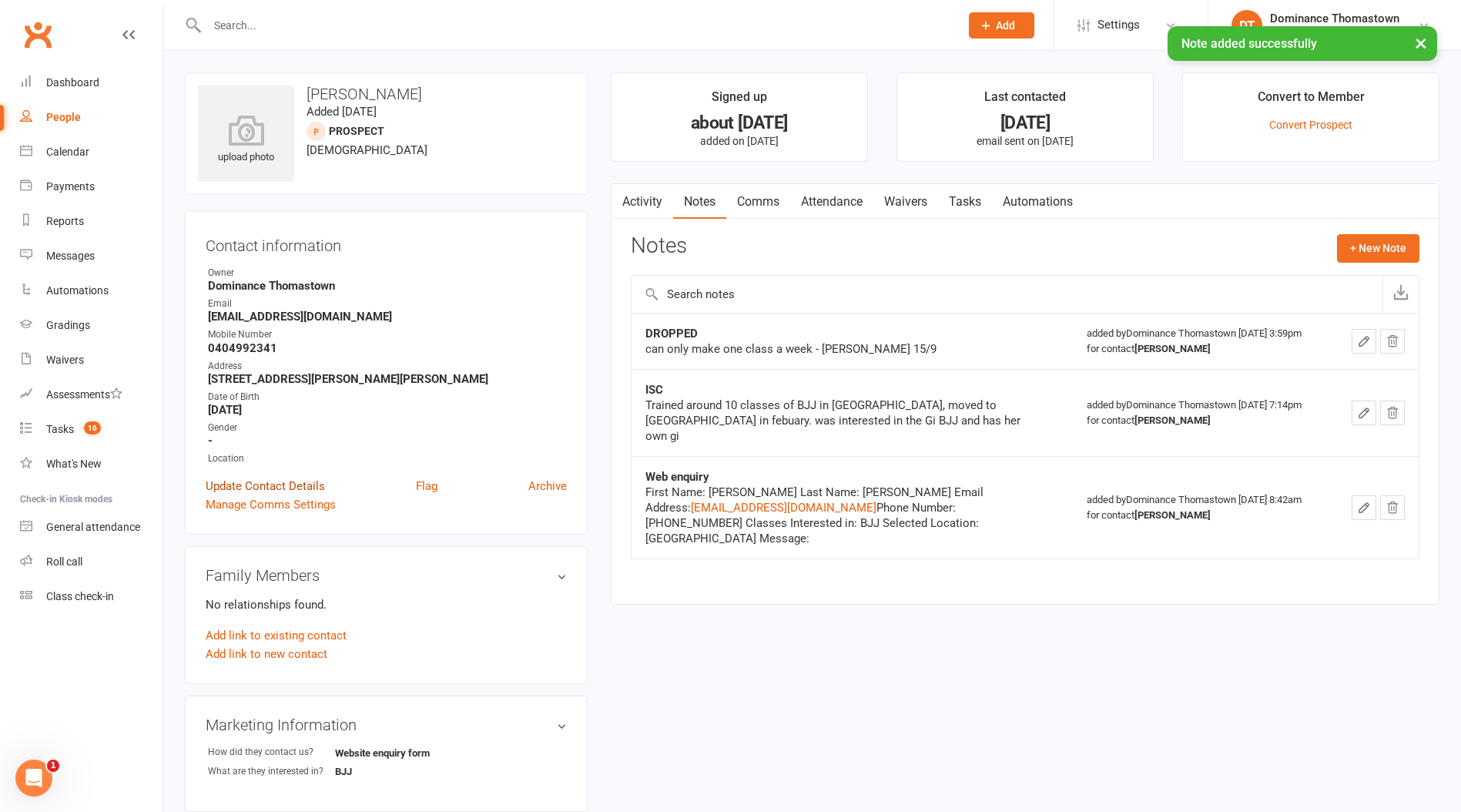
click at [287, 479] on link "Update Contact Details" at bounding box center [265, 486] width 120 height 19
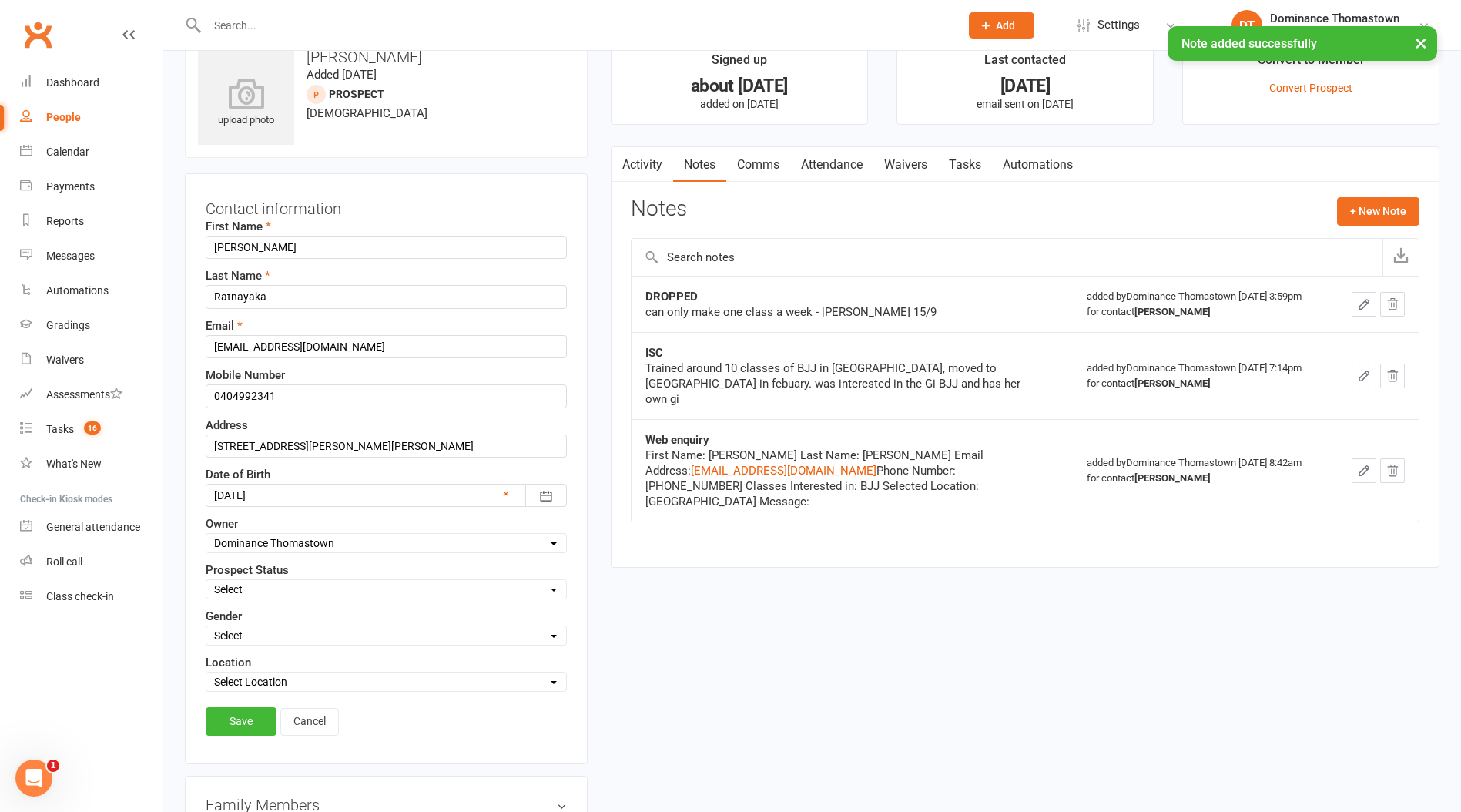
scroll to position [72, 0]
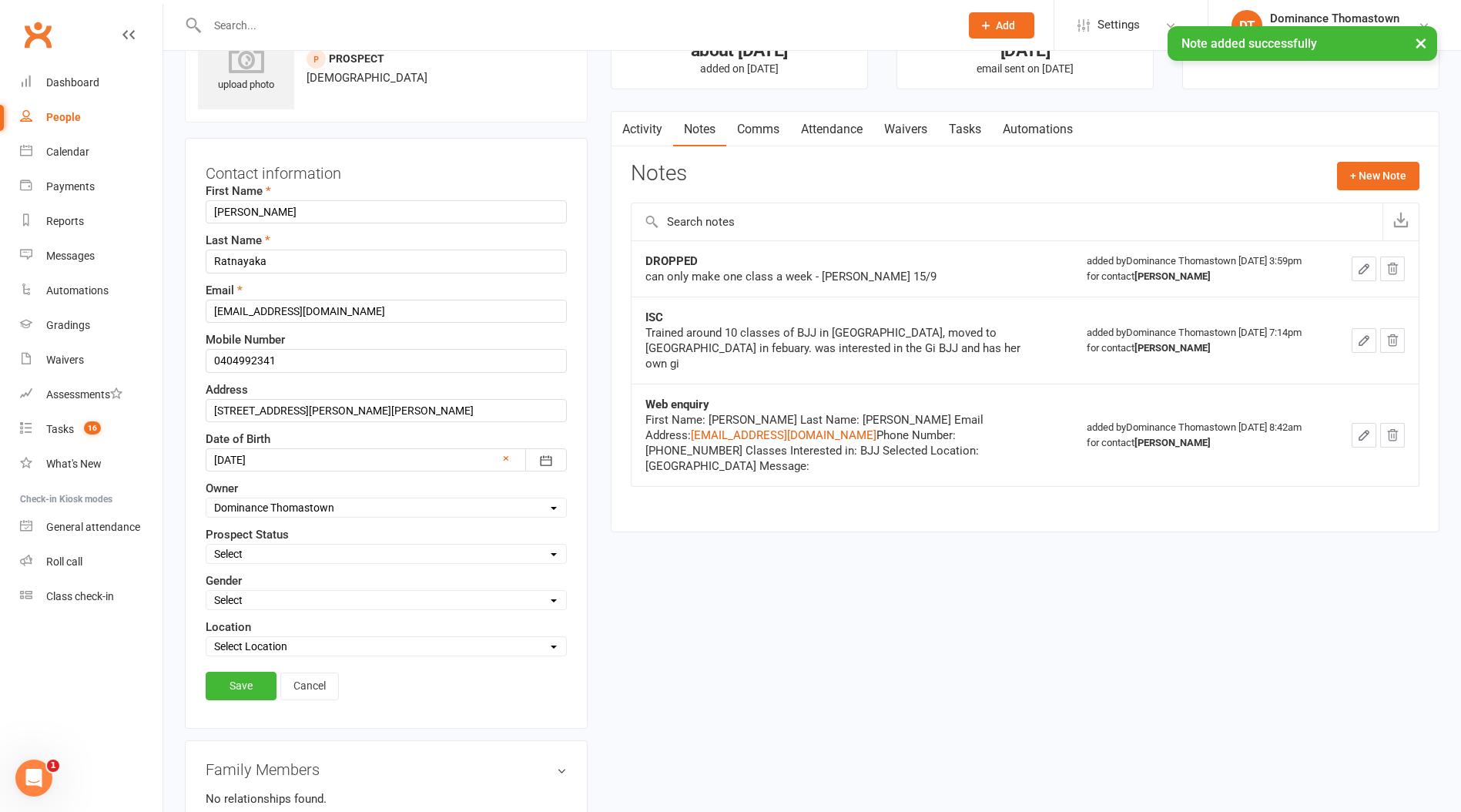
click at [282, 550] on select "Select ENQUIRY WEBSITE ENQUIRY META ADS ENQUIRY DROPPED PROSPECT DROP-IN VISITO…" at bounding box center [386, 554] width 360 height 17
select select "DROPPED PROSPECT"
click at [207, 546] on select "Select ENQUIRY WEBSITE ENQUIRY META ADS ENQUIRY DROPPED PROSPECT DROP-IN VISITO…" at bounding box center [386, 554] width 360 height 17
click at [230, 696] on link "Save" at bounding box center [241, 686] width 71 height 28
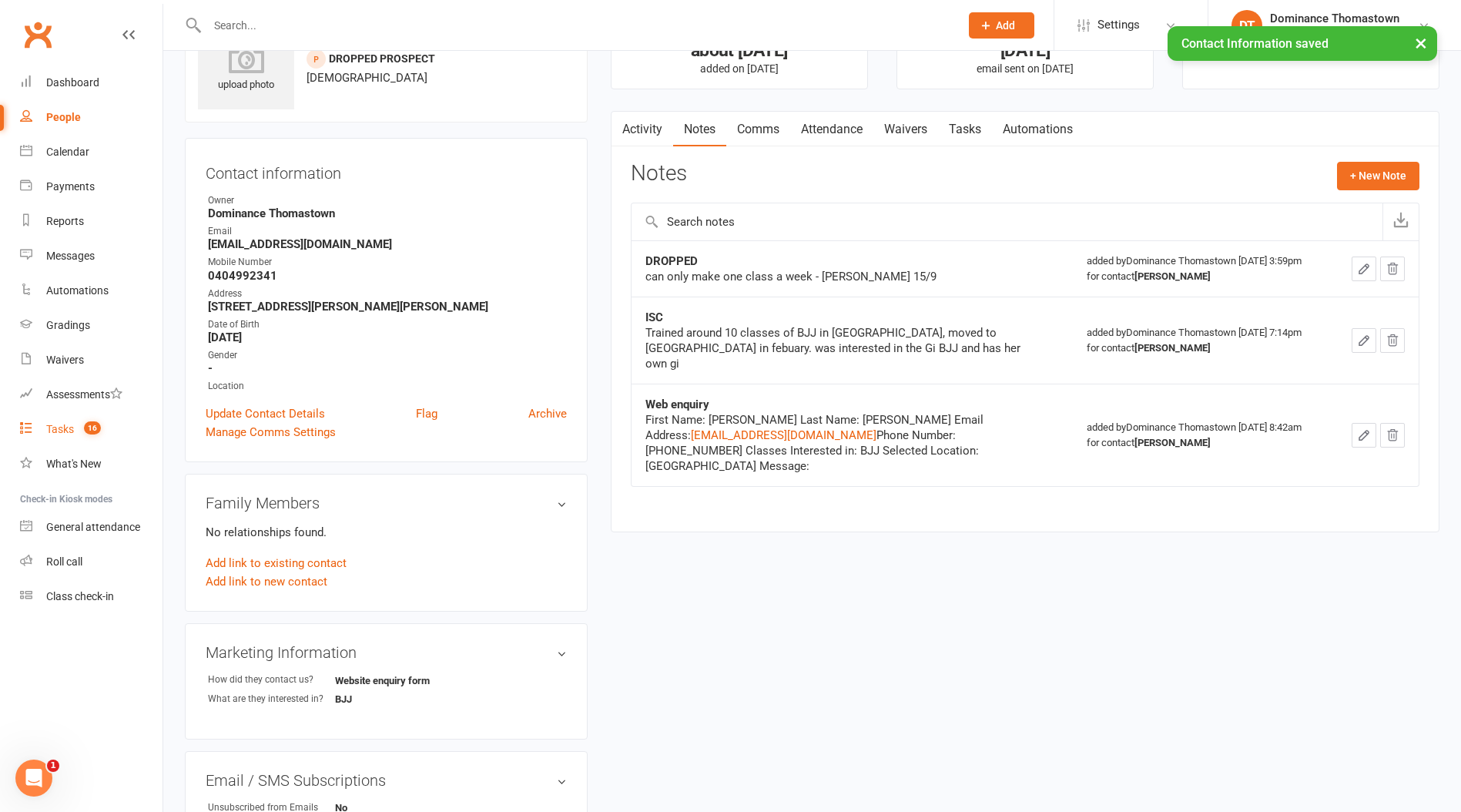
click at [95, 432] on span "16" at bounding box center [93, 428] width 17 height 13
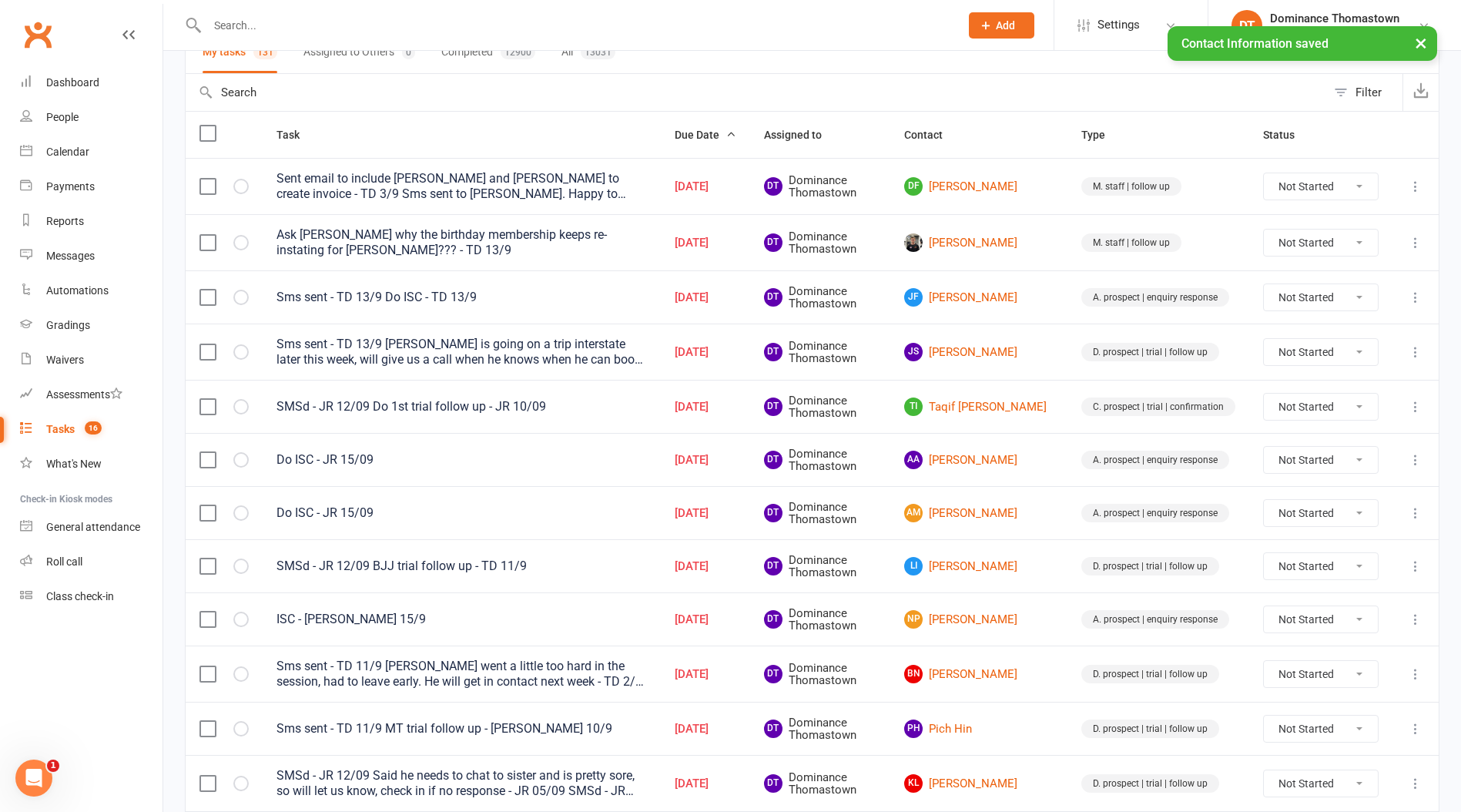
scroll to position [163, 0]
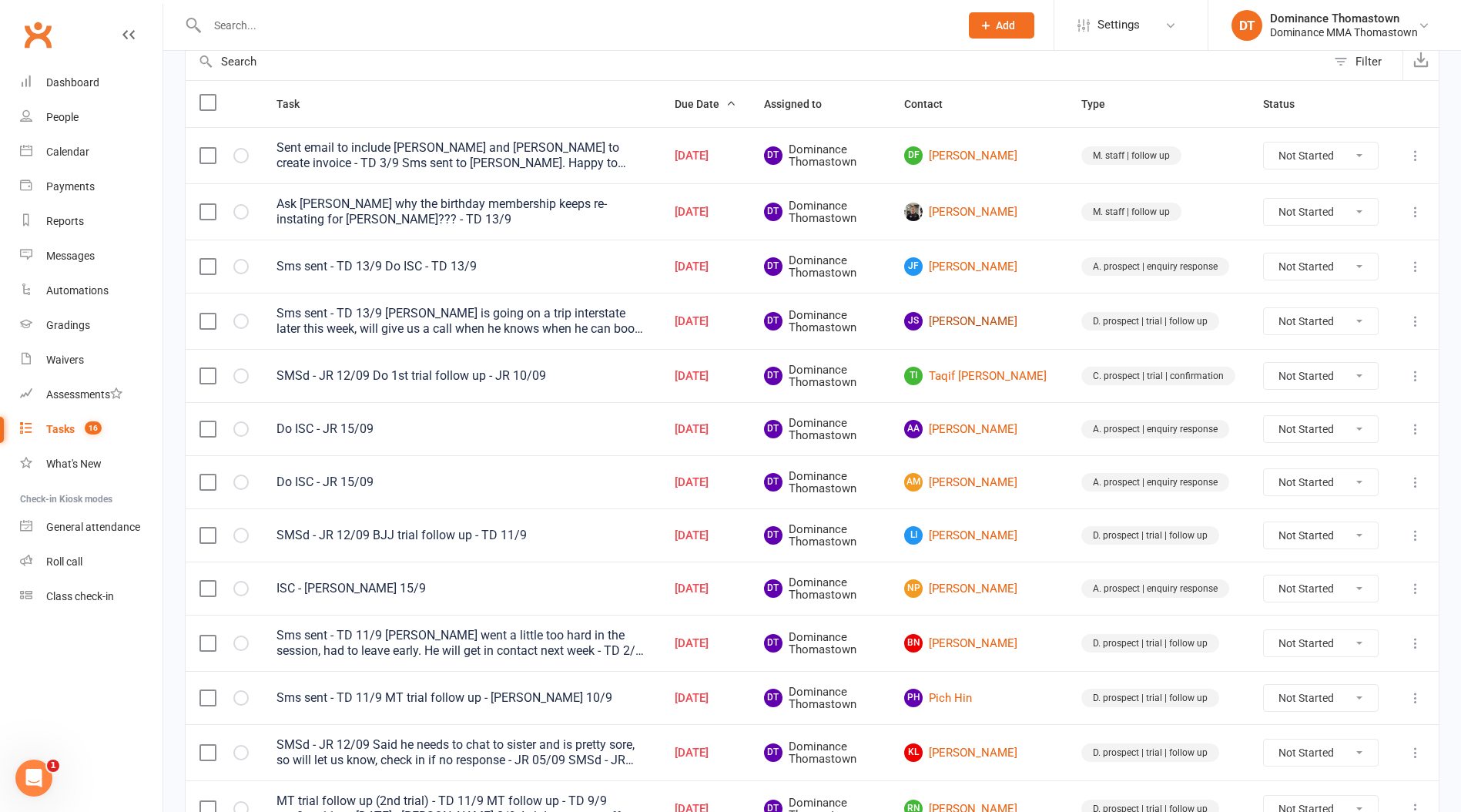
click at [980, 318] on link "JS Jake Sainsbury" at bounding box center [980, 321] width 150 height 19
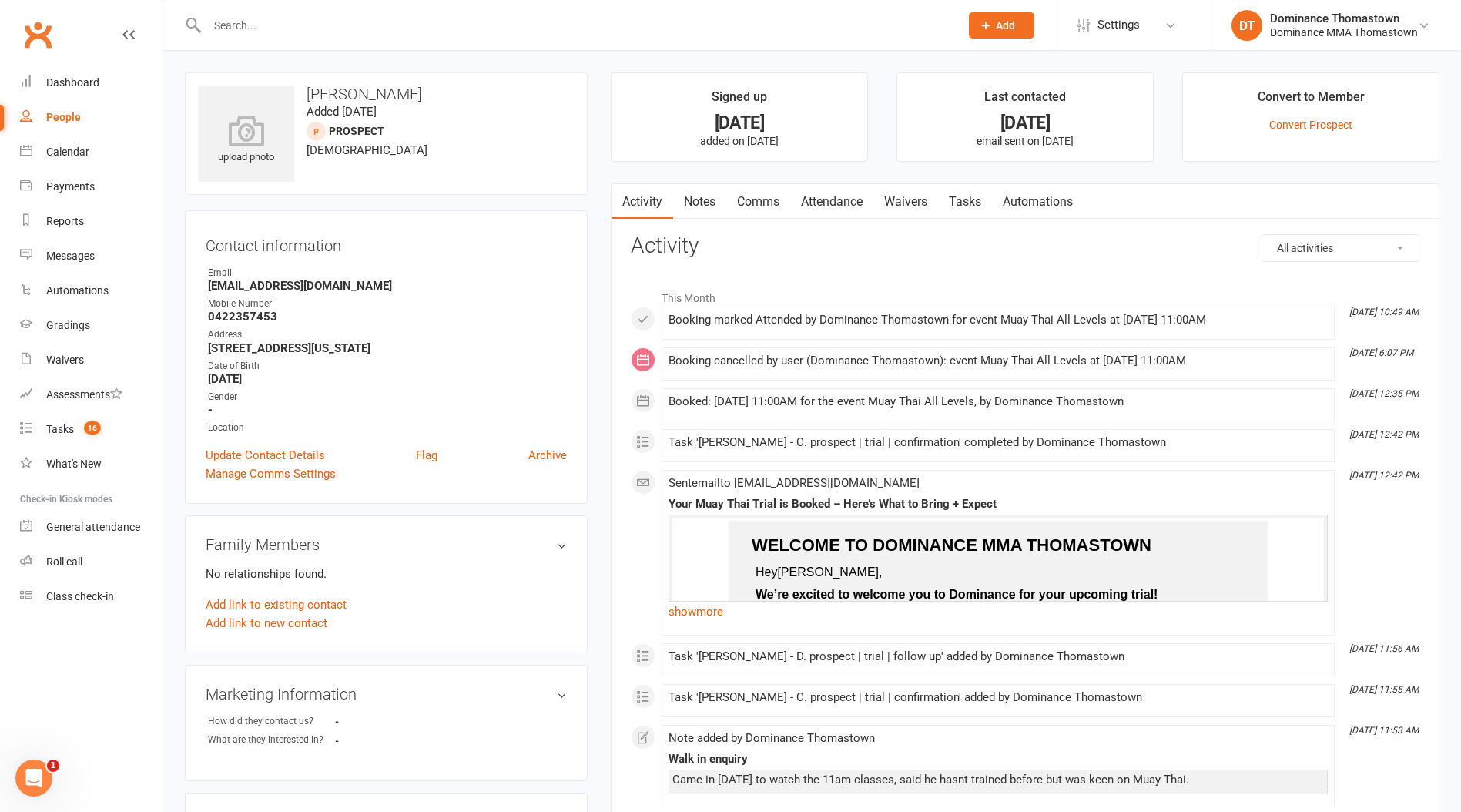
click at [970, 199] on link "Tasks" at bounding box center [966, 202] width 54 height 36
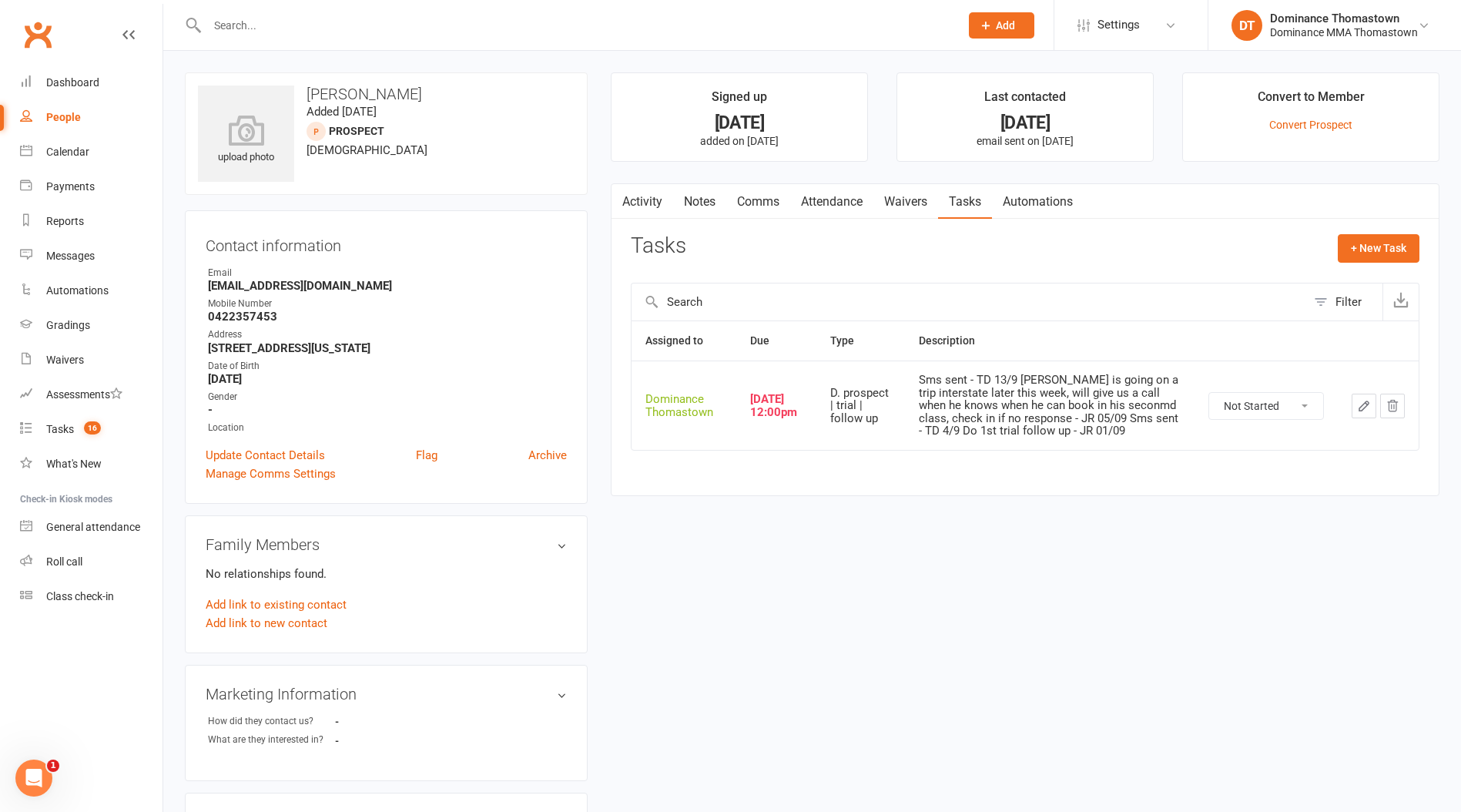
click at [638, 195] on link "Activity" at bounding box center [642, 202] width 62 height 36
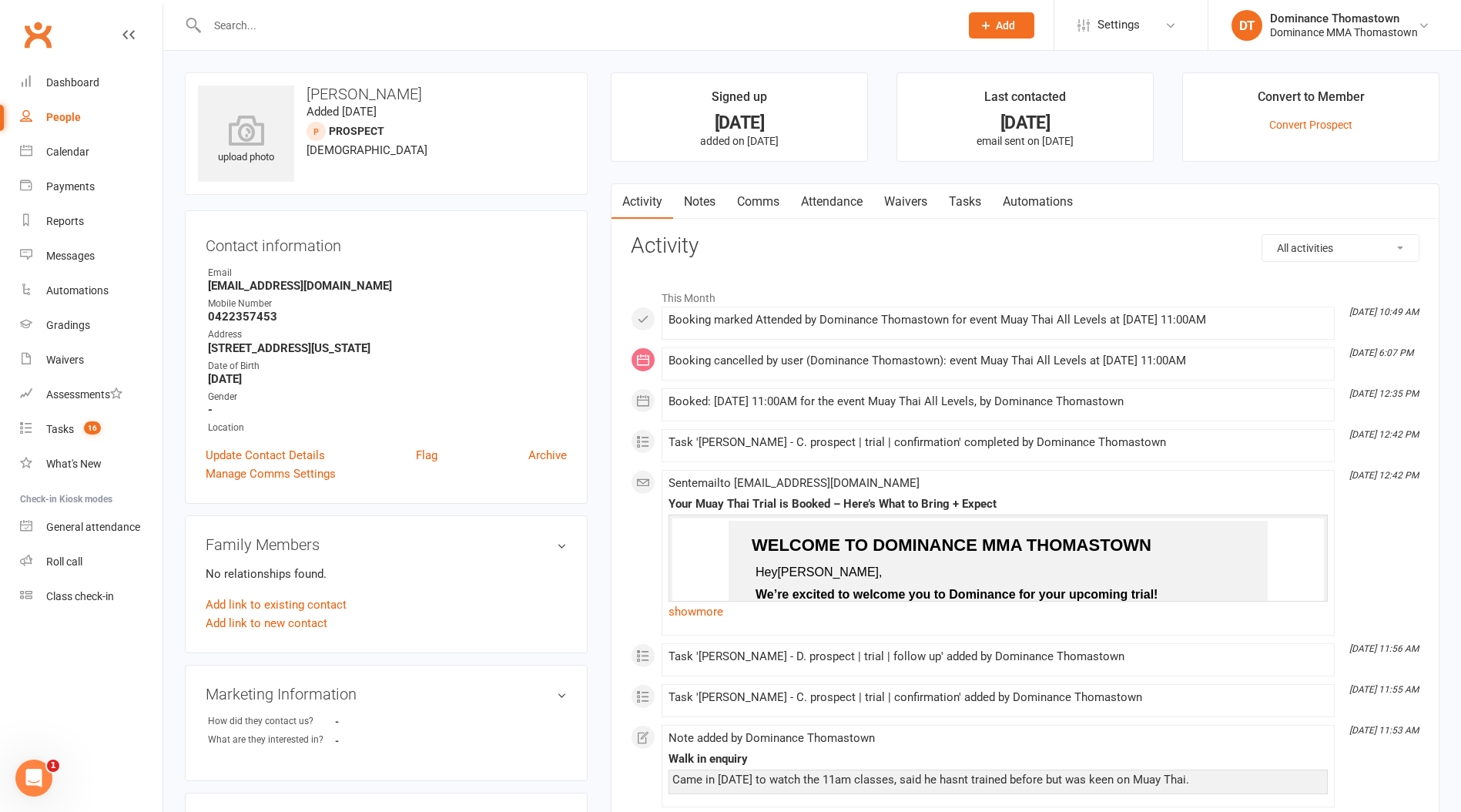
click at [962, 204] on link "Tasks" at bounding box center [966, 202] width 54 height 36
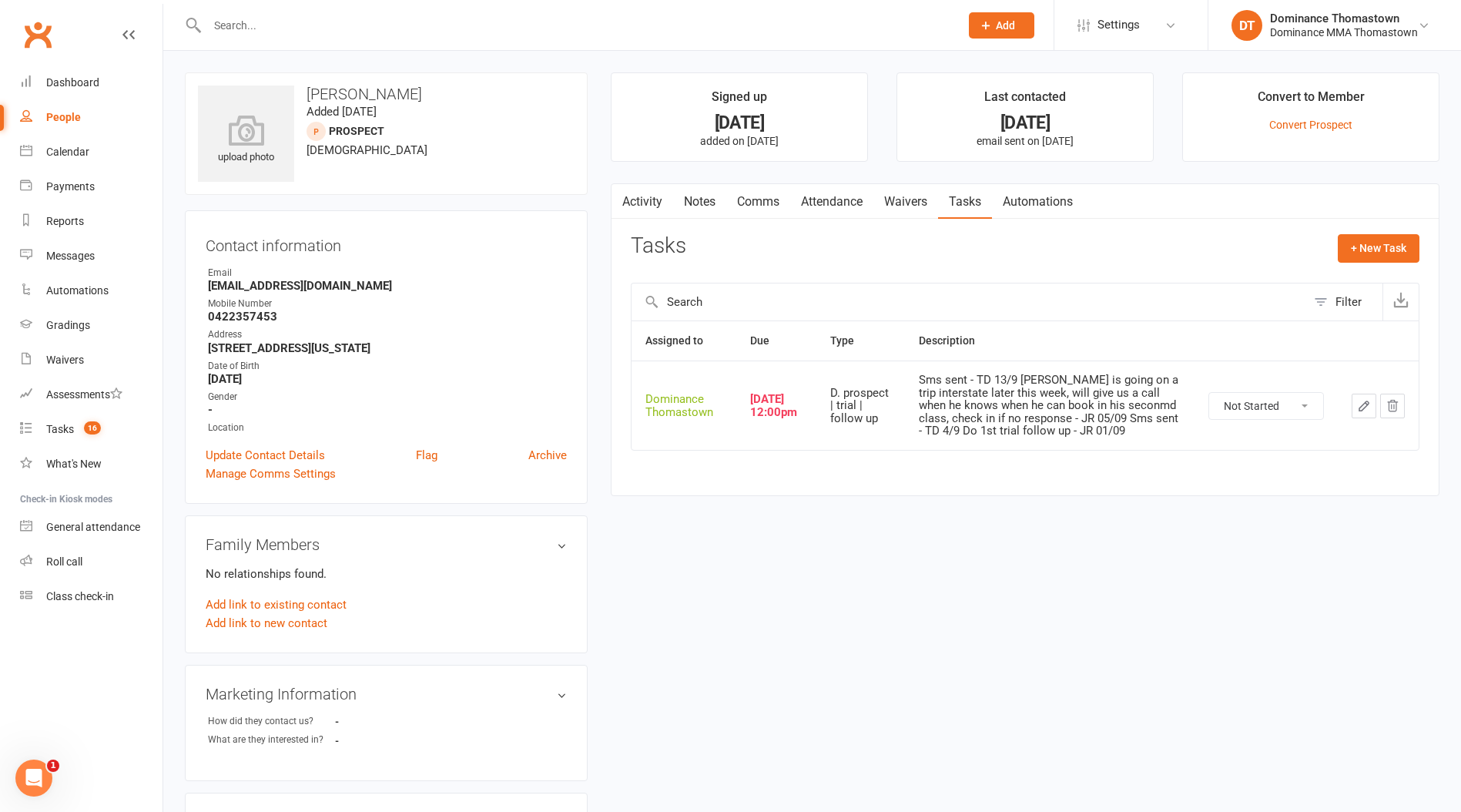
click at [1361, 407] on icon "button" at bounding box center [1364, 406] width 14 height 14
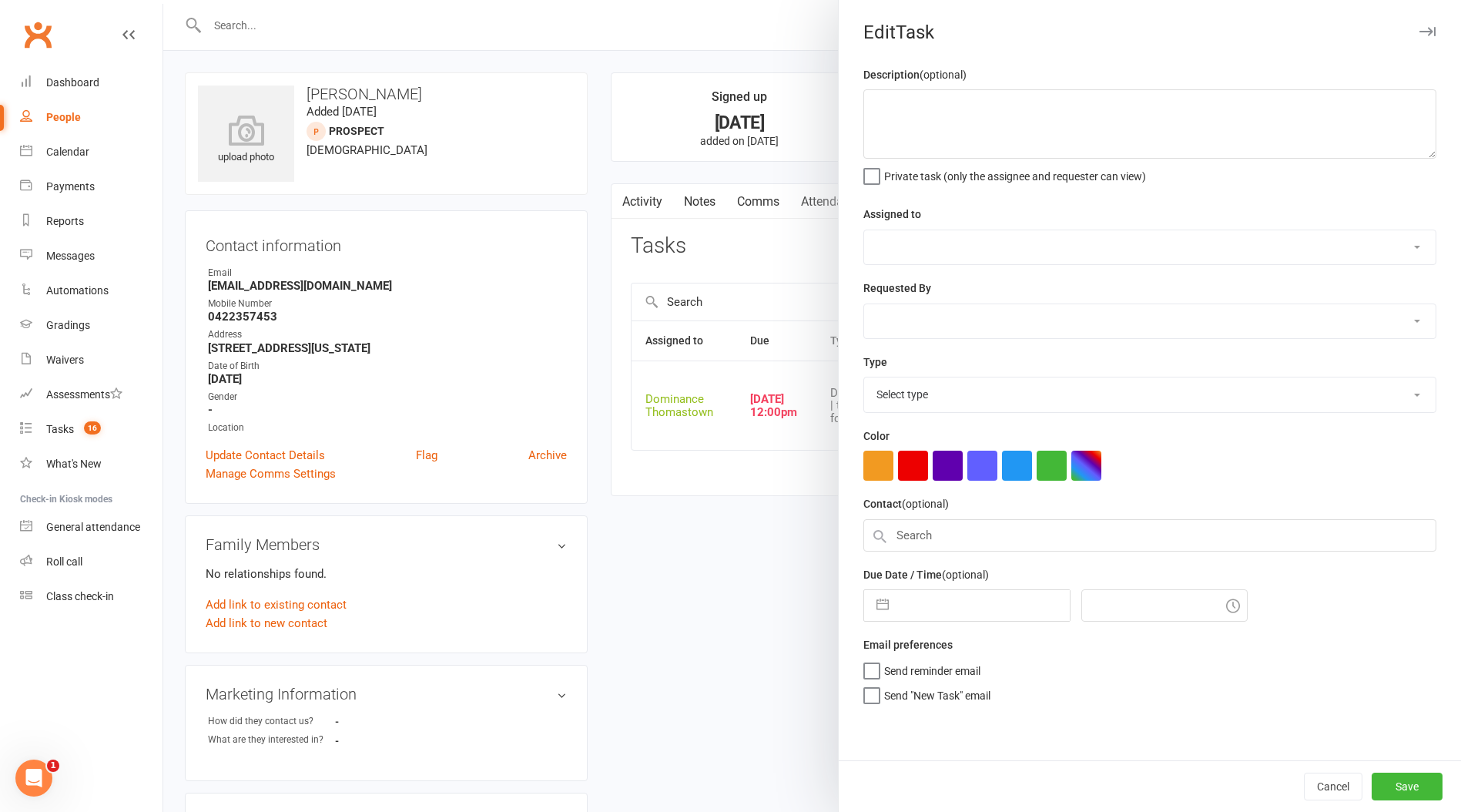
type textarea "Sms sent - TD 13/9 [PERSON_NAME] is going on a trip interstate later this week,…"
select select "12547"
type input "[DATE]"
type input "12:00pm"
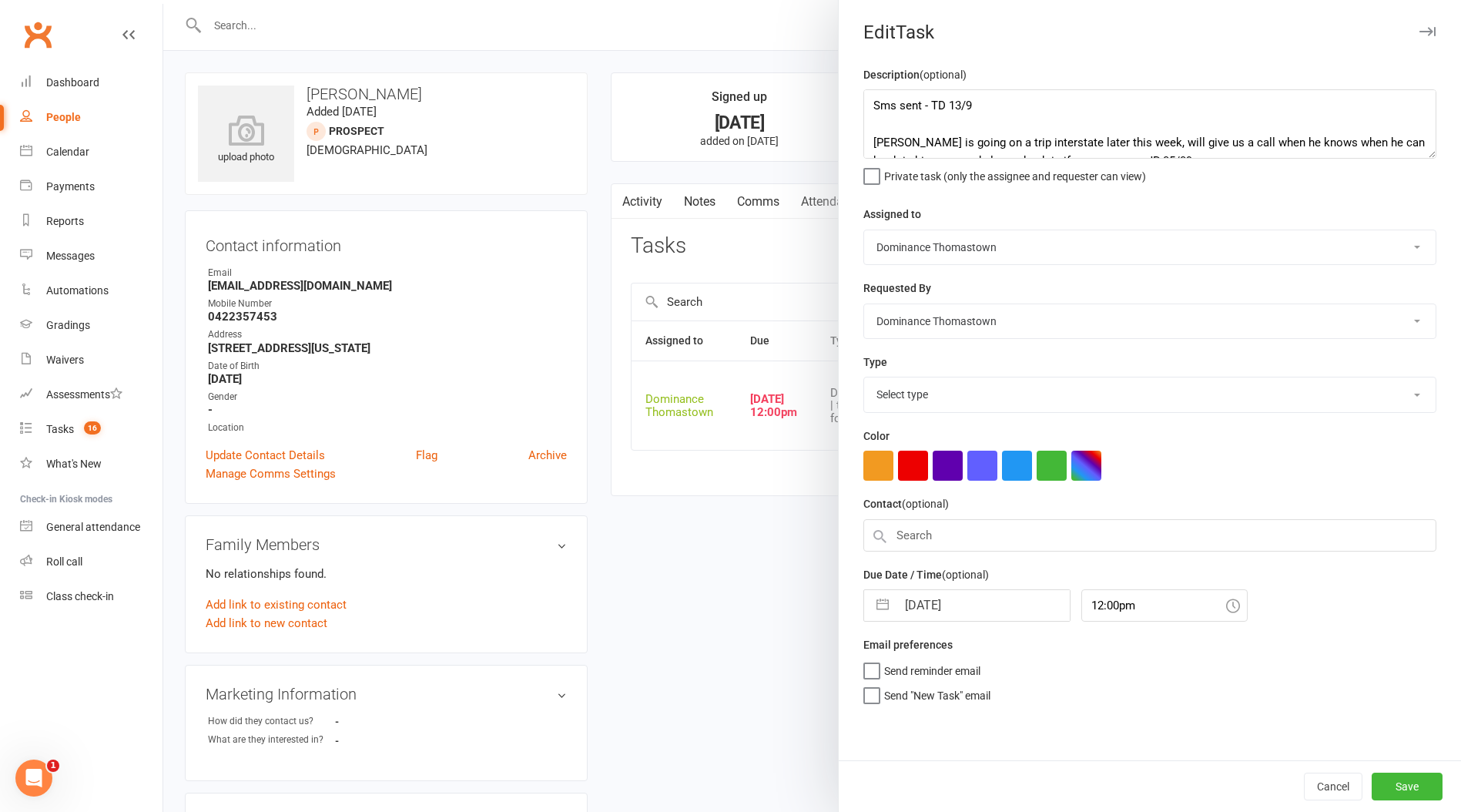
select select "3812"
click at [913, 603] on input "[DATE]" at bounding box center [982, 600] width 173 height 31
select select "7"
select select "2025"
select select "8"
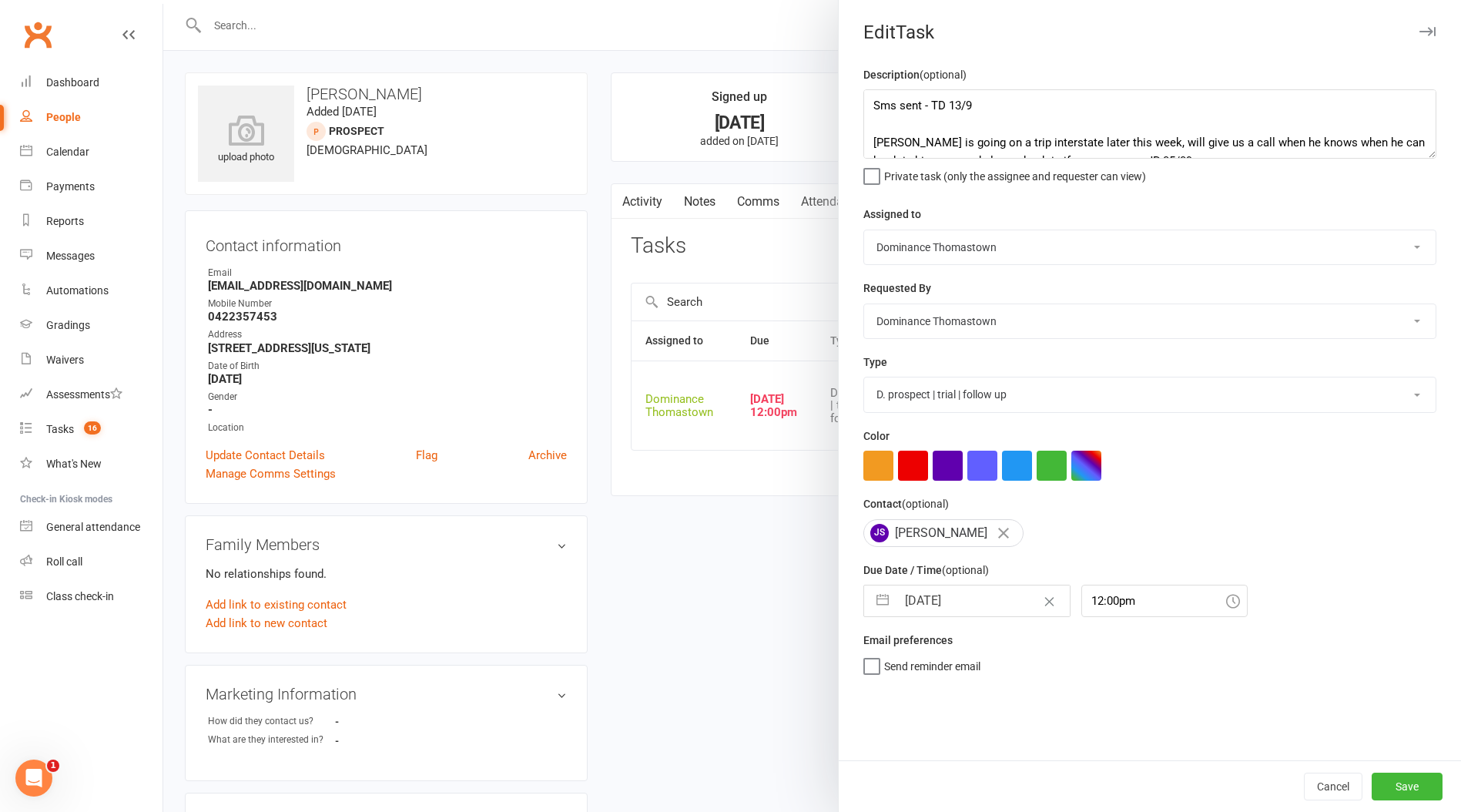
select select "2025"
select select "9"
select select "2025"
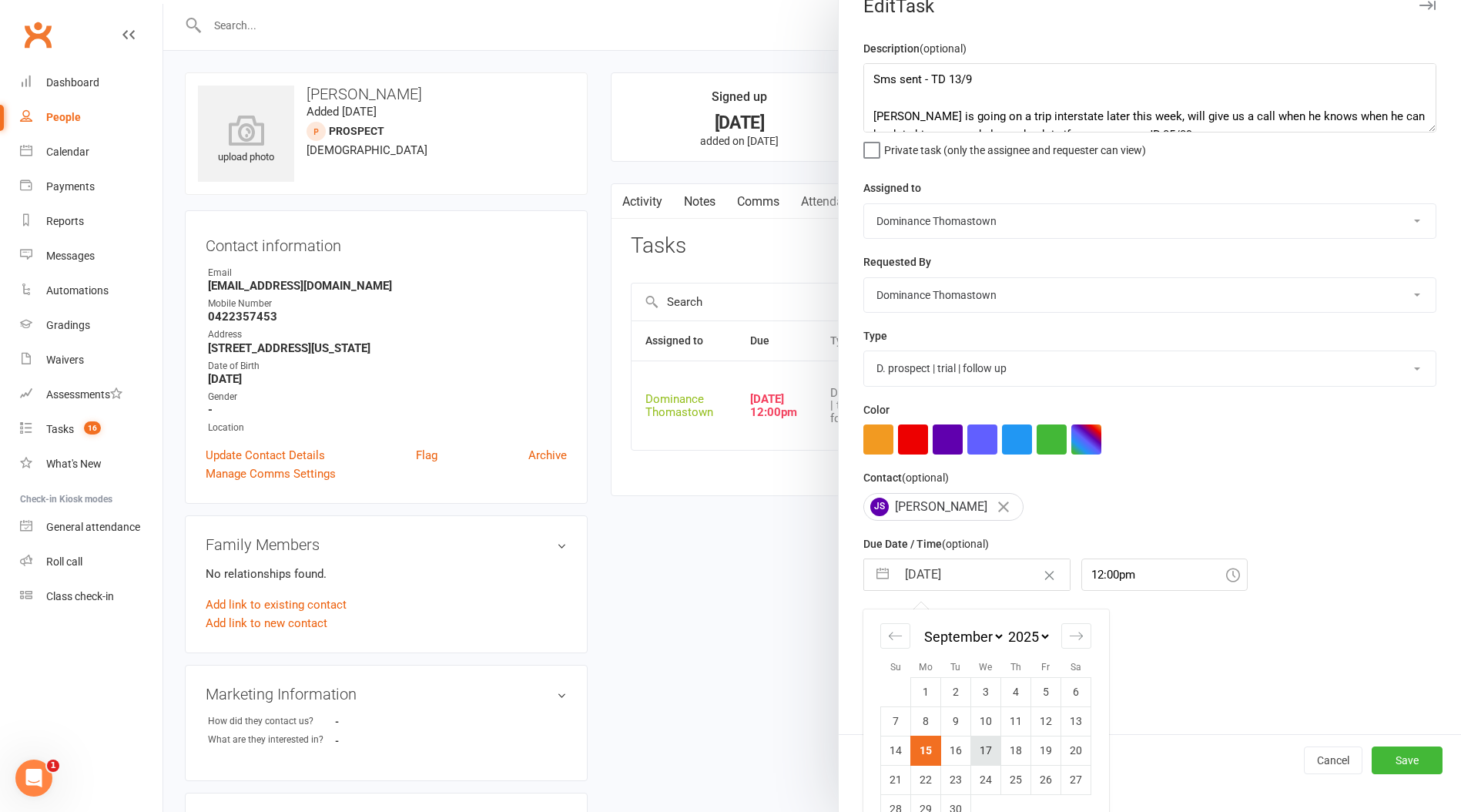
scroll to position [29, 0]
click at [967, 745] on td "16" at bounding box center [956, 747] width 30 height 29
type input "[DATE]"
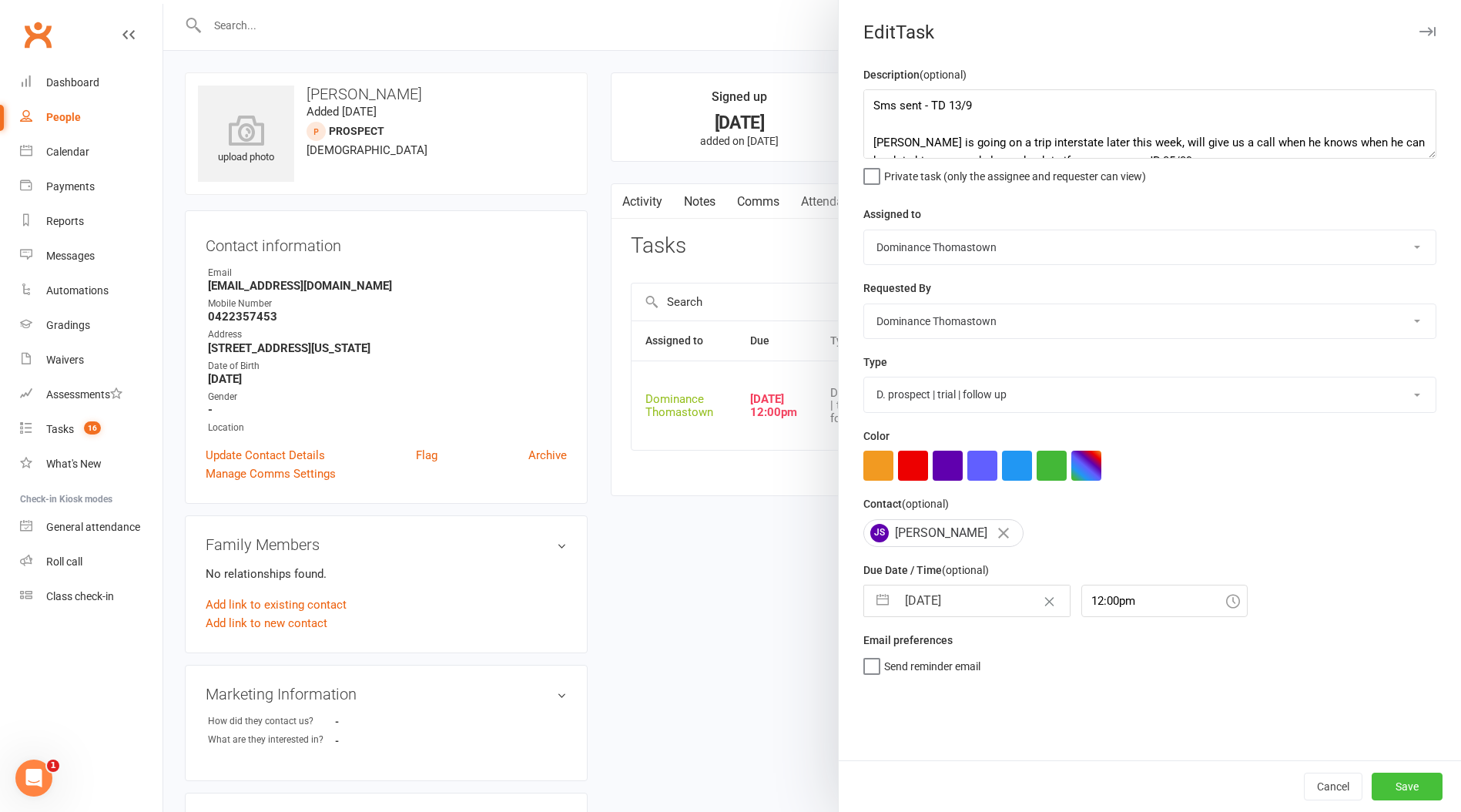
drag, startPoint x: 1396, startPoint y: 782, endPoint x: 1209, endPoint y: 738, distance: 192.1
click at [1396, 782] on button "Save" at bounding box center [1408, 787] width 71 height 28
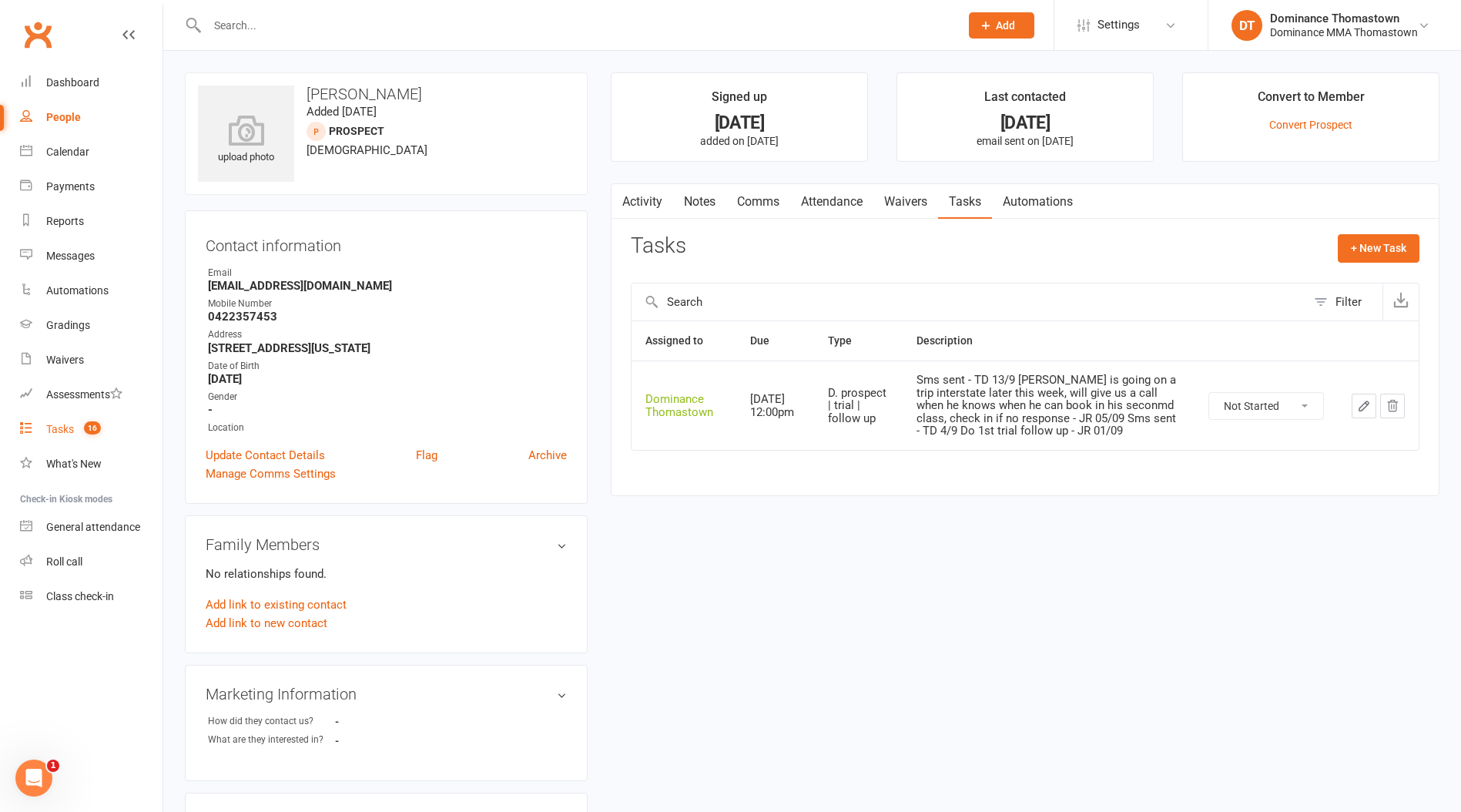
click at [62, 427] on div "Tasks" at bounding box center [60, 428] width 28 height 12
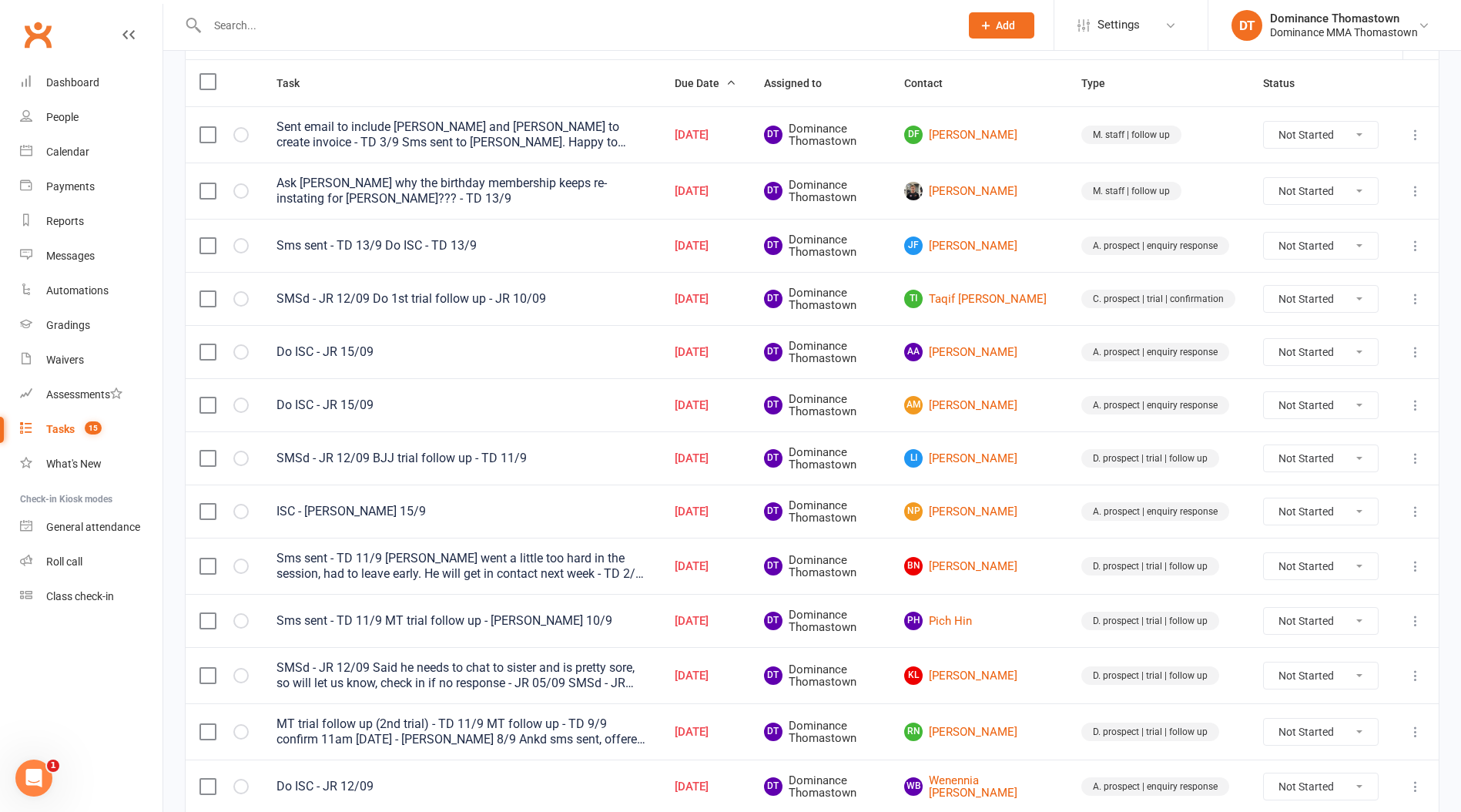
scroll to position [180, 0]
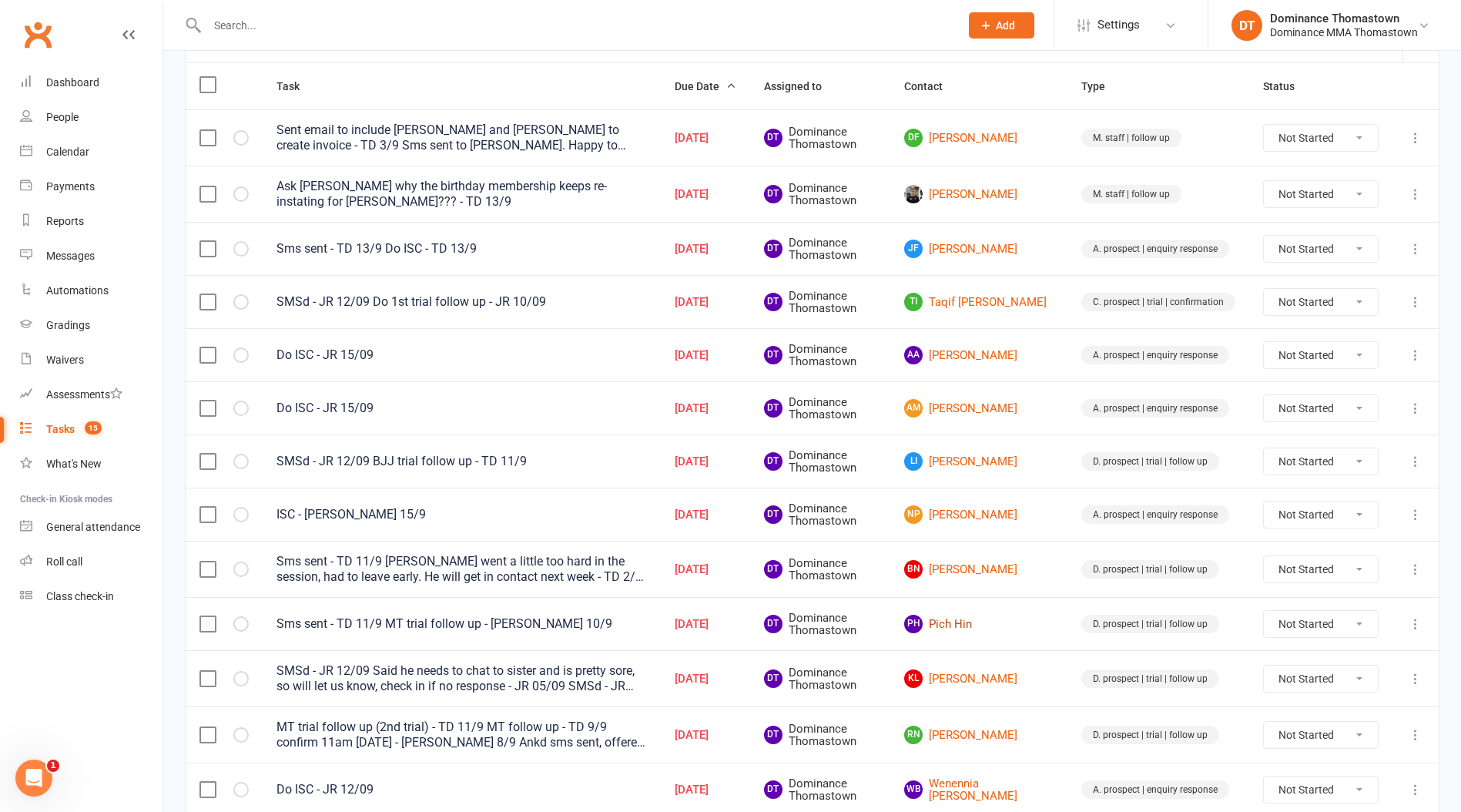
click at [997, 613] on td "PH Pich Hin" at bounding box center [980, 623] width 178 height 53
click at [989, 626] on link "PH Pich Hin" at bounding box center [980, 624] width 150 height 19
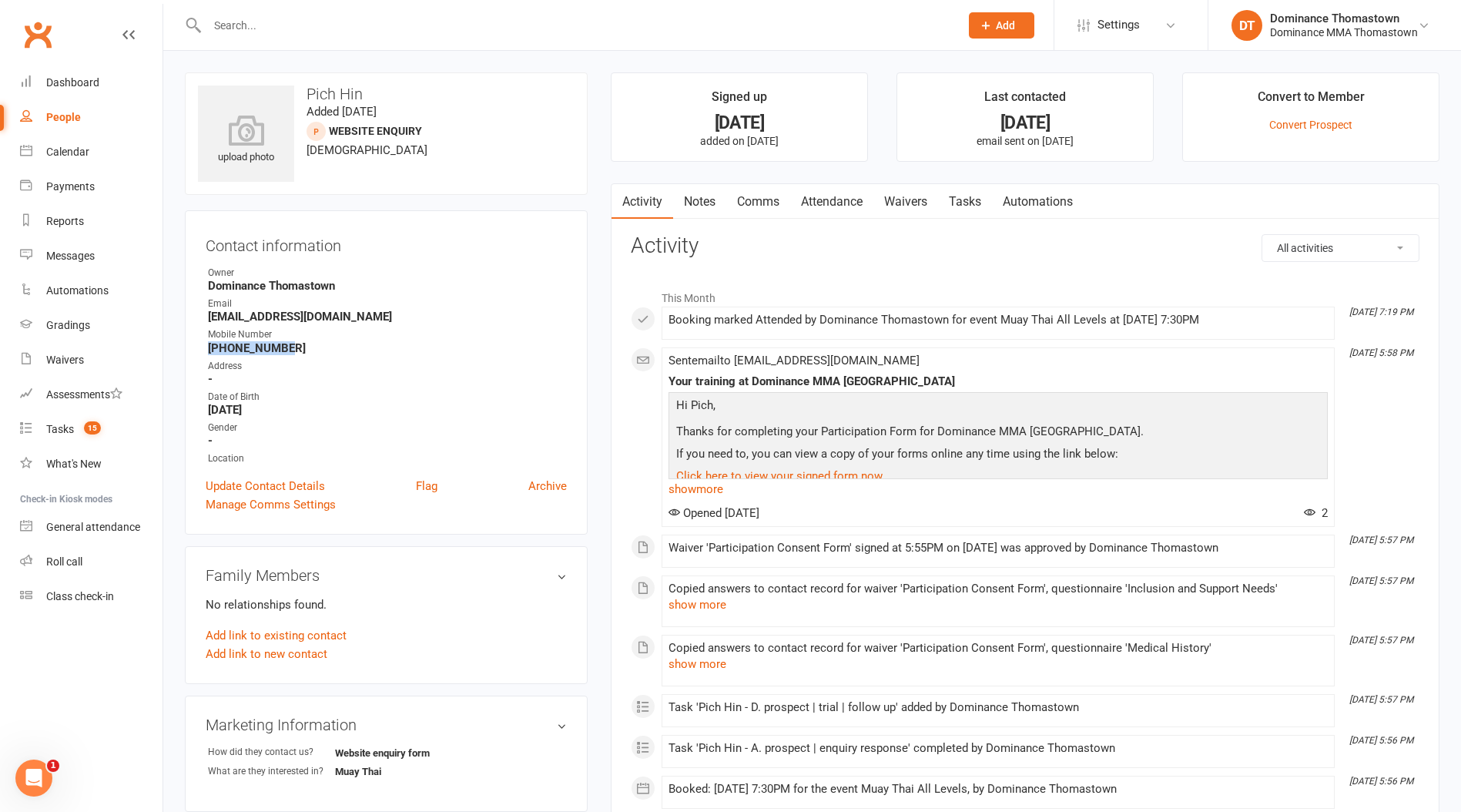
drag, startPoint x: 284, startPoint y: 347, endPoint x: 192, endPoint y: 349, distance: 92.0
click at [192, 349] on div "Contact information Owner Dominance Thomastown Email pichponareayhin110@gmail.c…" at bounding box center [386, 372] width 403 height 324
copy strong "+61469884746"
drag, startPoint x: 216, startPoint y: 25, endPoint x: 225, endPoint y: 23, distance: 9.2
click at [216, 25] on input "text" at bounding box center [576, 25] width 747 height 21
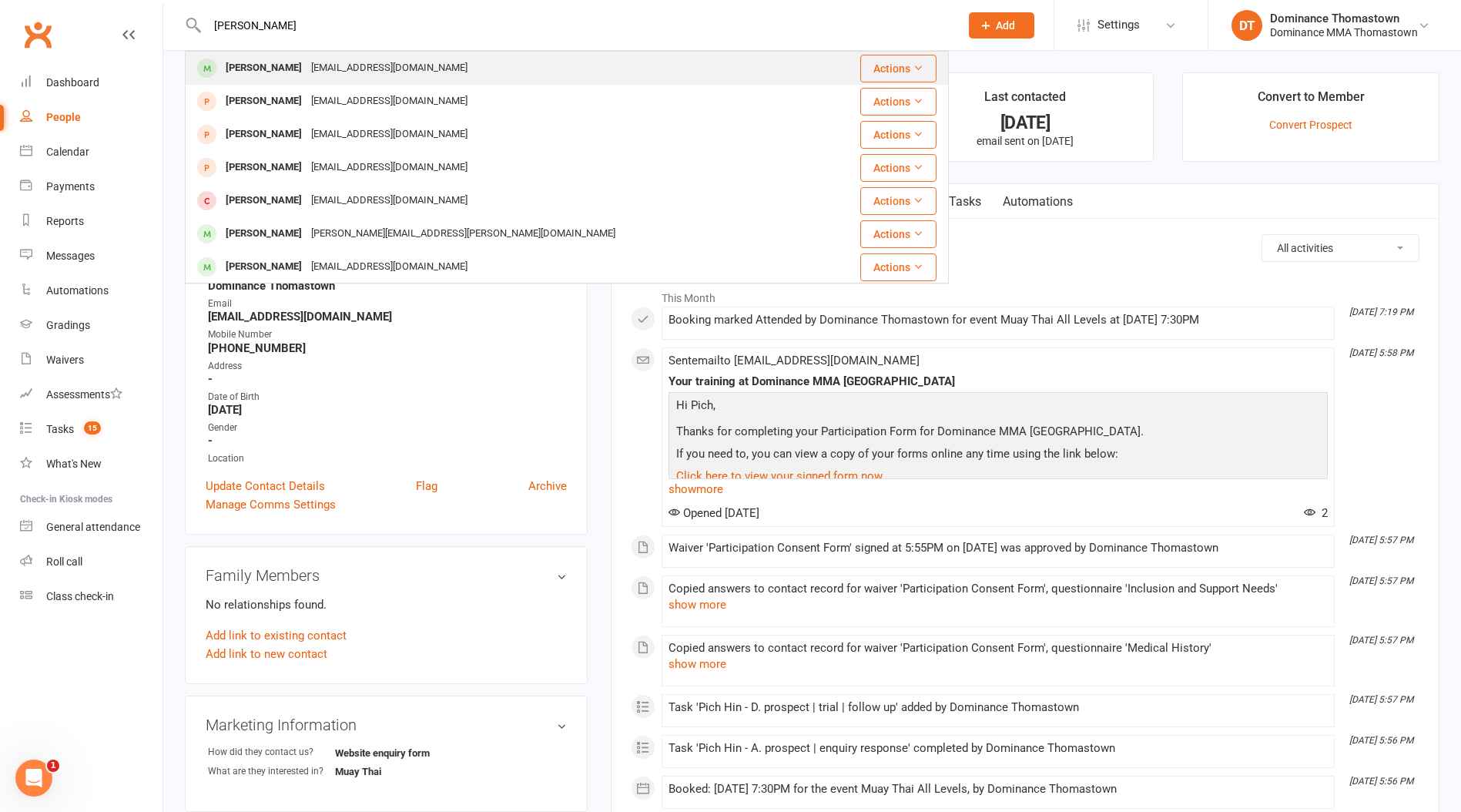
type input "xavier mo"
click at [312, 62] on div "XavierMoulas@outlook.com" at bounding box center [389, 68] width 165 height 22
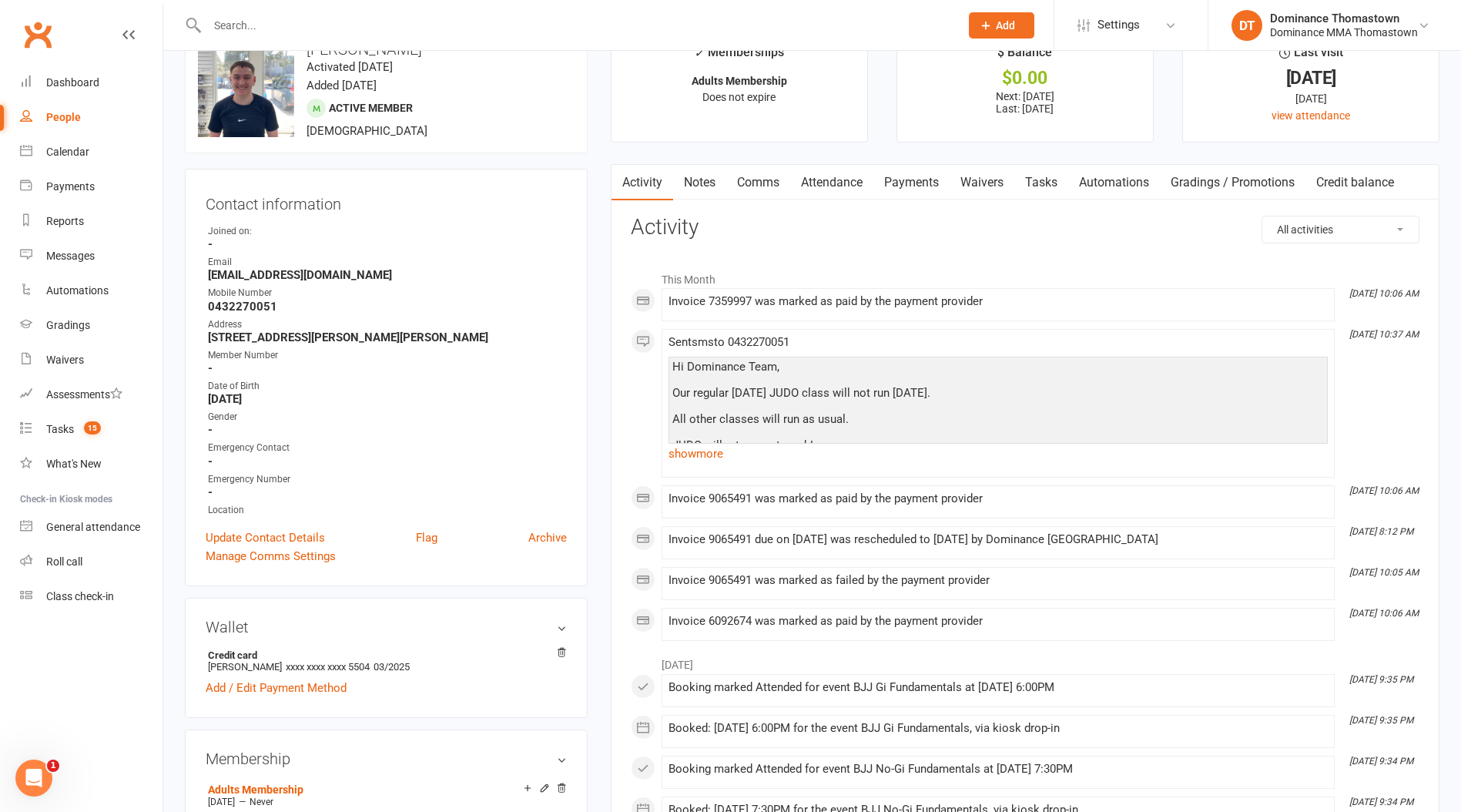
scroll to position [40, 0]
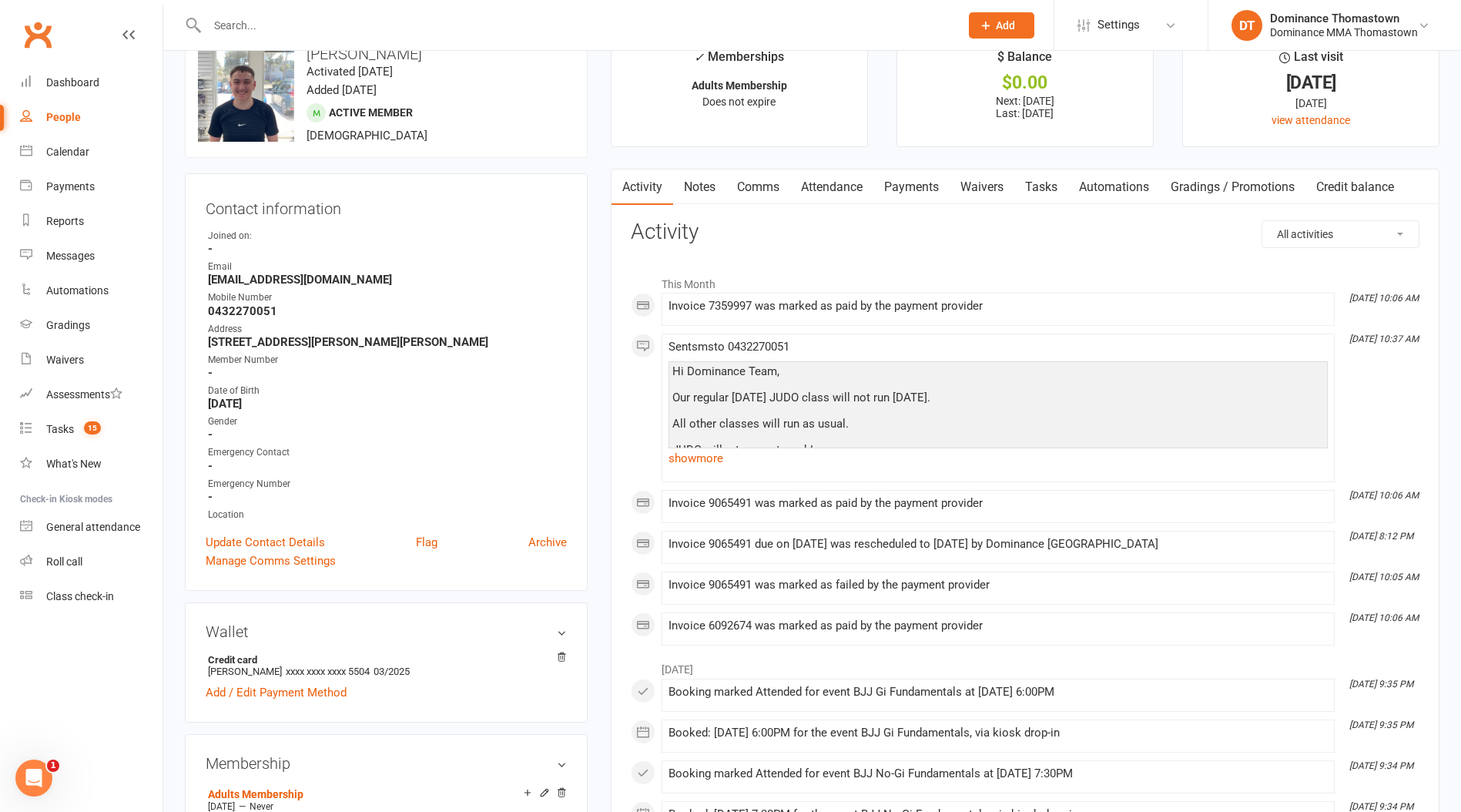
click at [999, 188] on link "Waivers" at bounding box center [981, 187] width 64 height 36
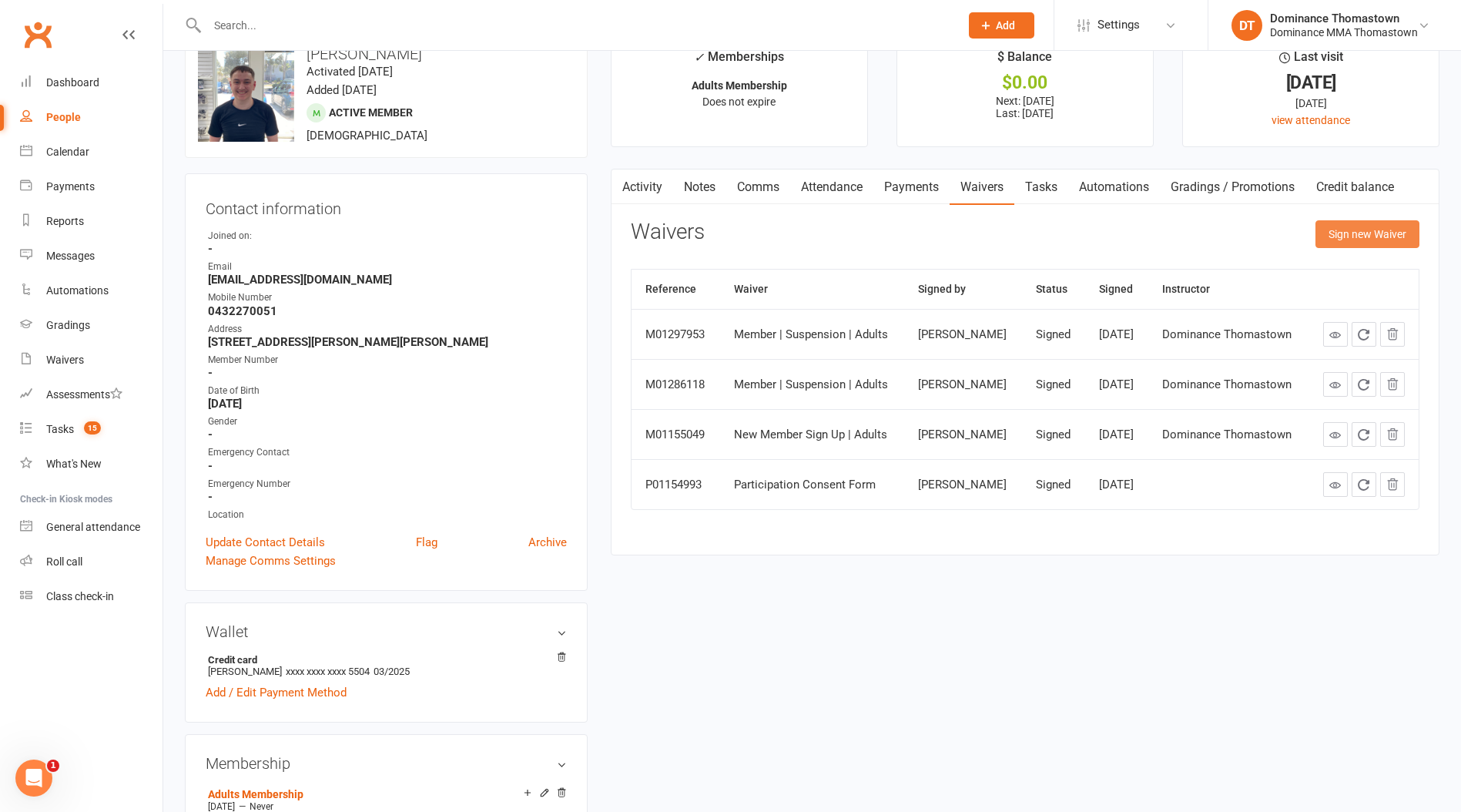
click at [1358, 230] on button "Sign new Waiver" at bounding box center [1368, 235] width 104 height 28
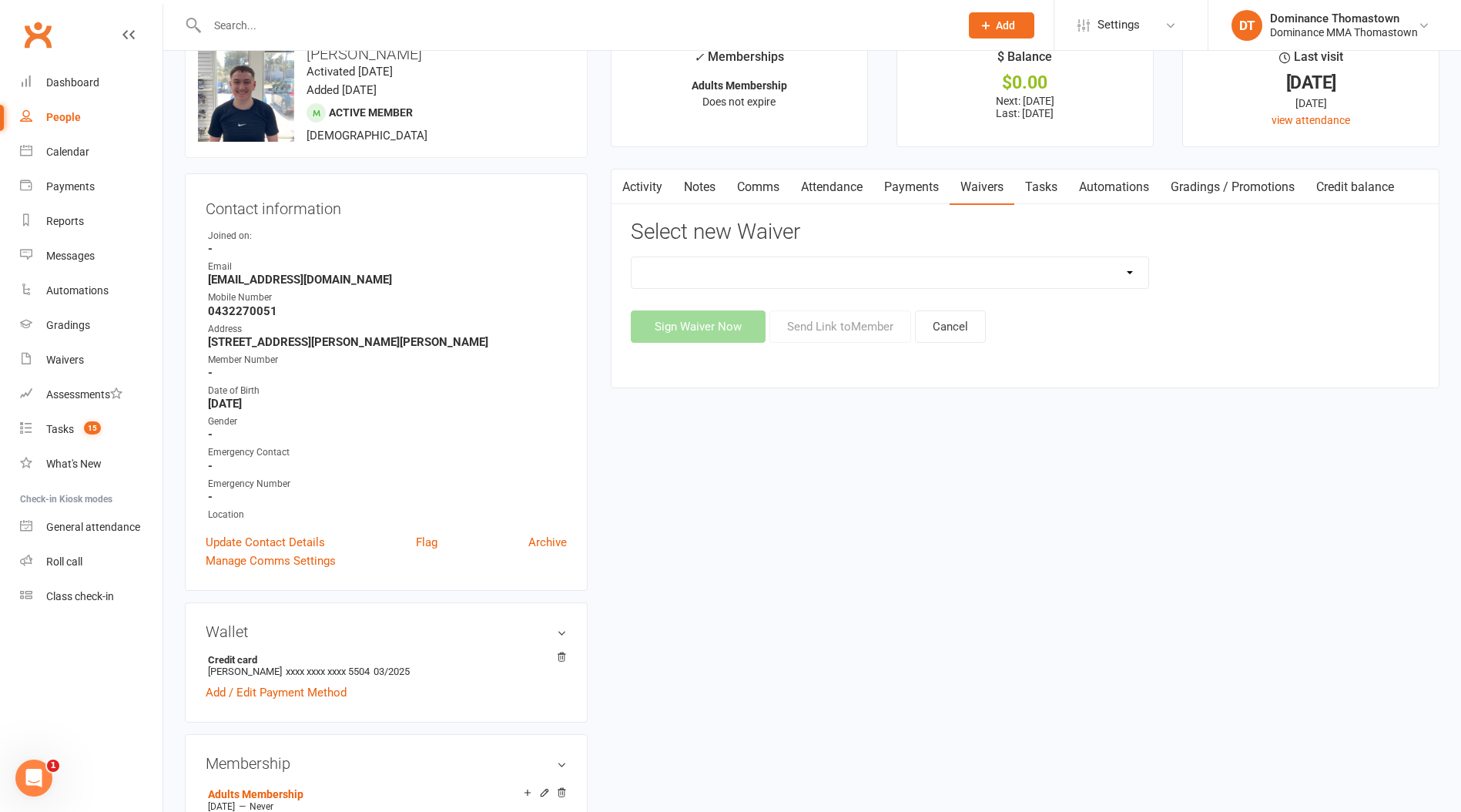
click at [720, 282] on select "Member | Cancellation | Adults Member | Injury Report Form (FOH staff use only)…" at bounding box center [890, 272] width 517 height 31
select select "8154"
click at [632, 257] on select "Member | Cancellation | Adults Member | Injury Report Form (FOH staff use only)…" at bounding box center [890, 272] width 517 height 31
click at [855, 330] on button "Send Link to Member" at bounding box center [840, 326] width 142 height 33
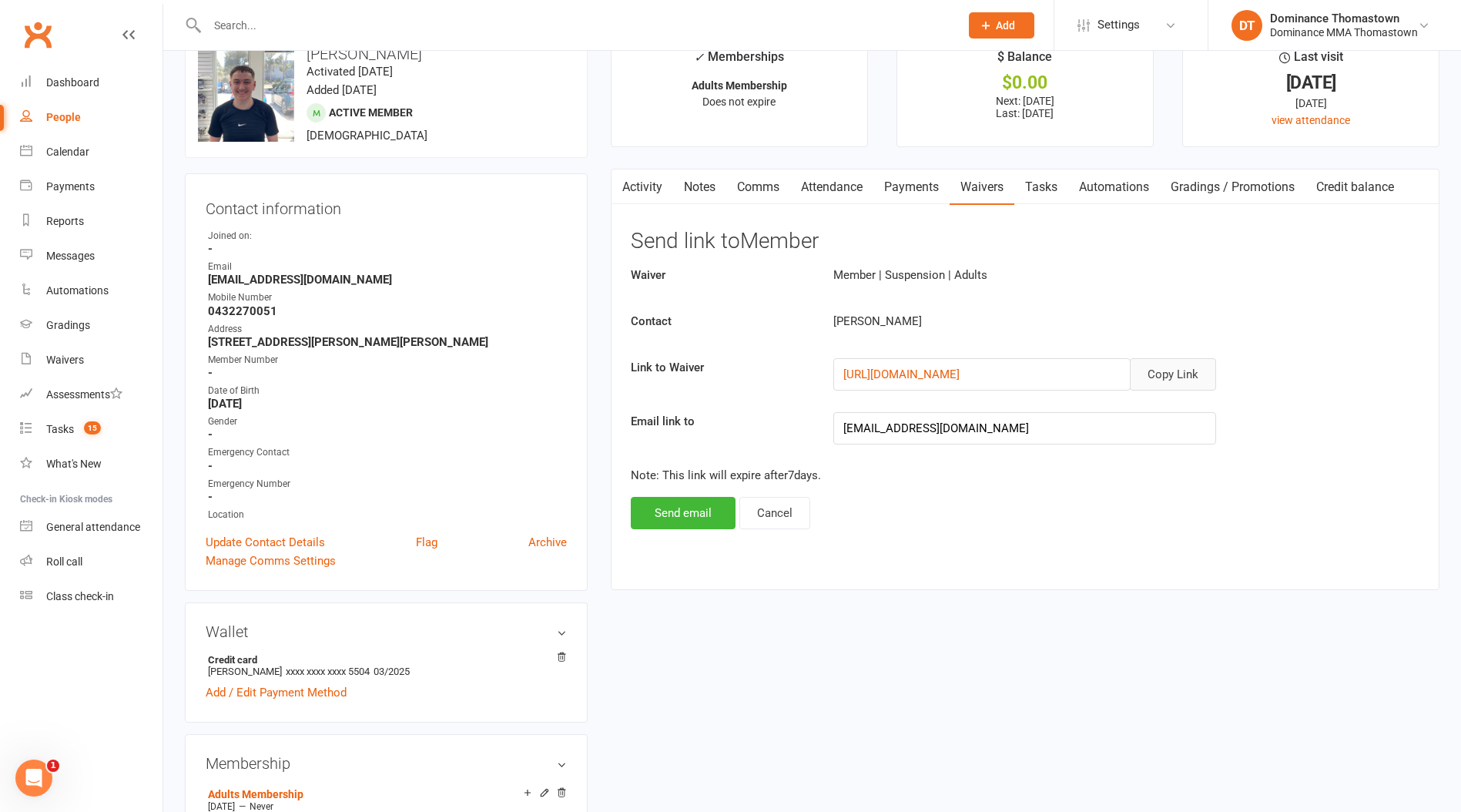
click at [1198, 370] on button "Copy Link" at bounding box center [1173, 374] width 86 height 33
drag, startPoint x: 765, startPoint y: 192, endPoint x: 777, endPoint y: 201, distance: 15.0
click at [765, 192] on link "Comms" at bounding box center [758, 187] width 64 height 36
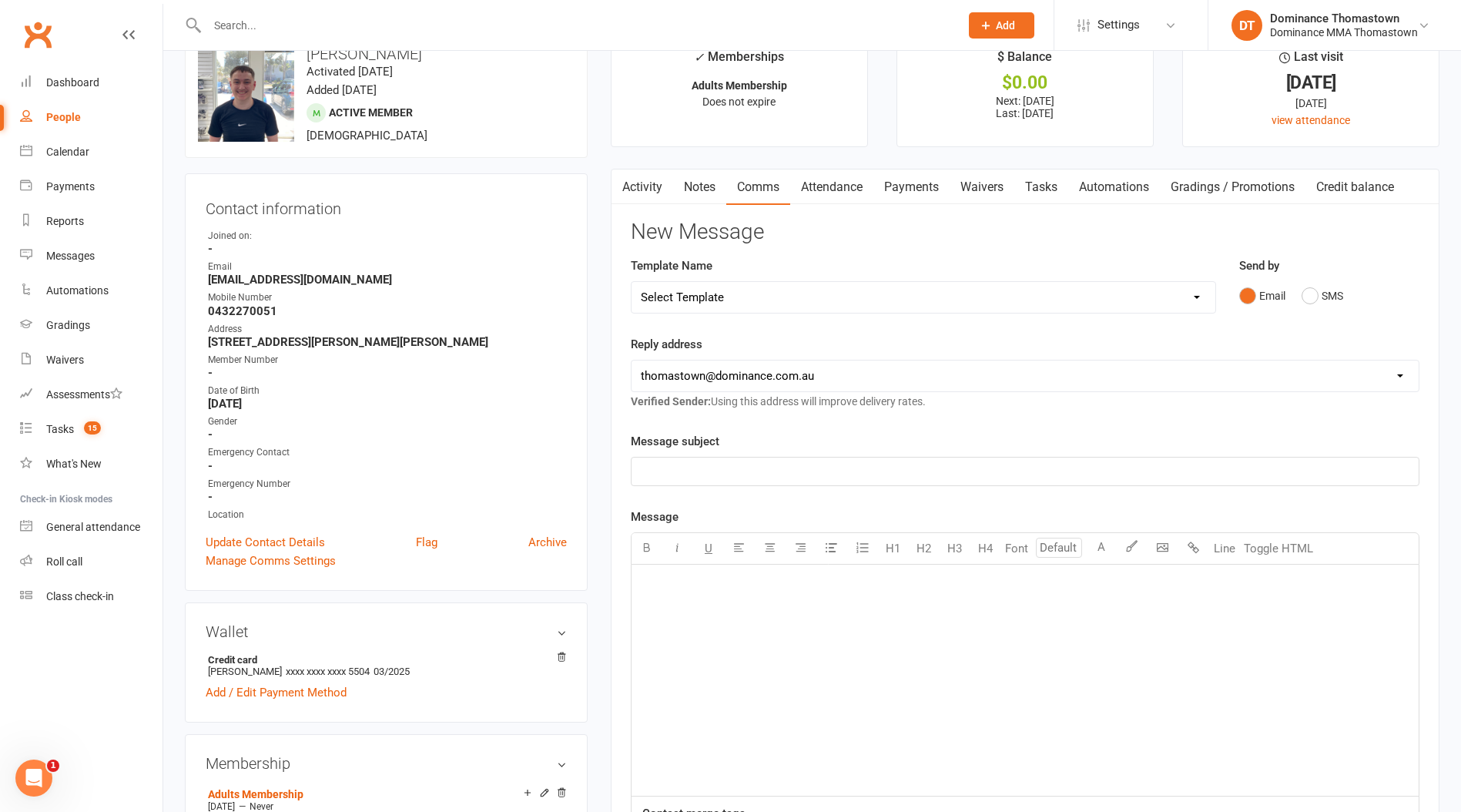
click at [703, 302] on select "Select Template [Email] MARKETING | 10TH BIRTHDAY SPECIAL | CANCELLED MEMBERS […" at bounding box center [924, 297] width 584 height 31
select select "7"
click at [632, 282] on select "Select Template [Email] MARKETING | 10TH BIRTHDAY SPECIAL | CANCELLED MEMBERS […" at bounding box center [924, 297] width 584 height 31
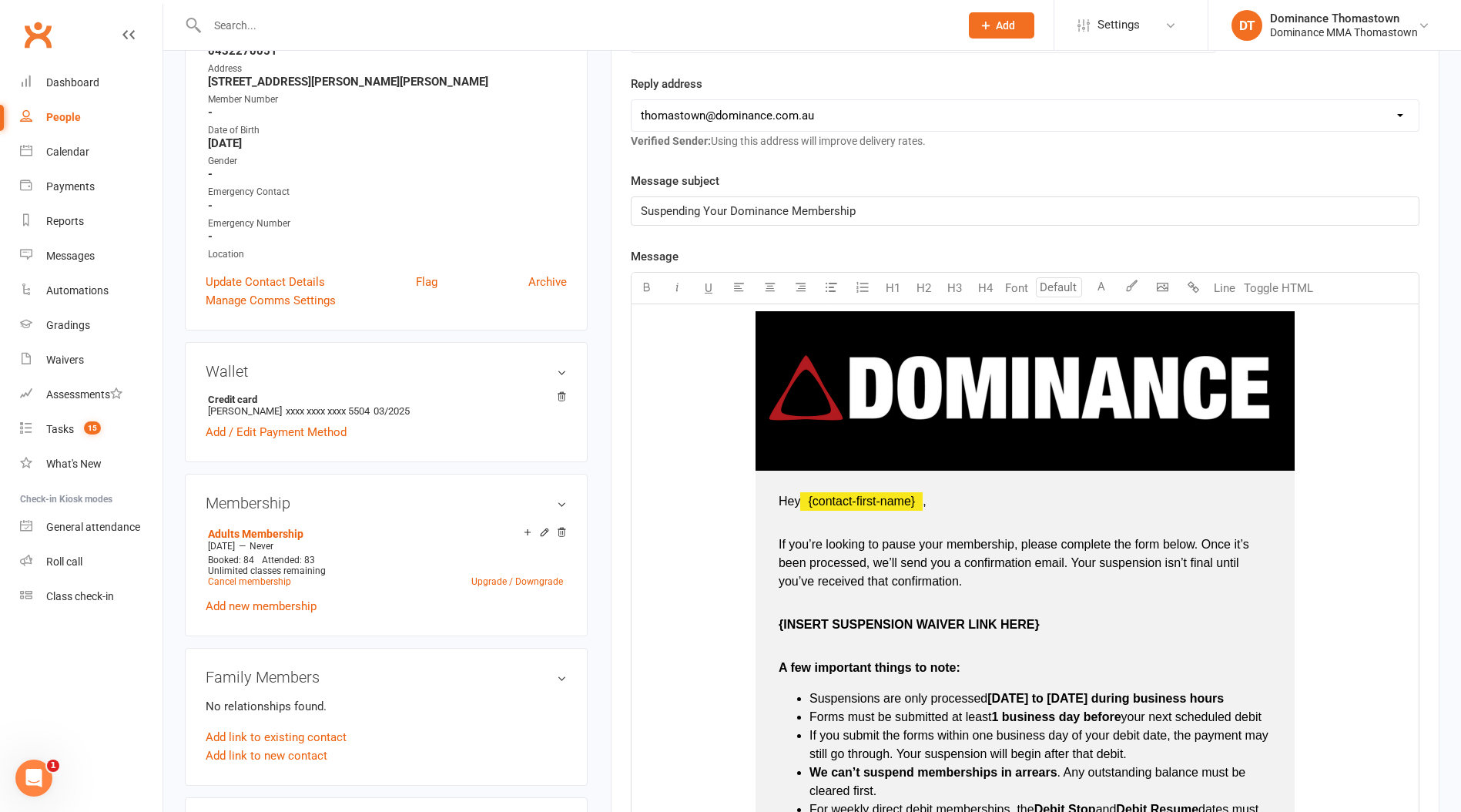
scroll to position [357, 0]
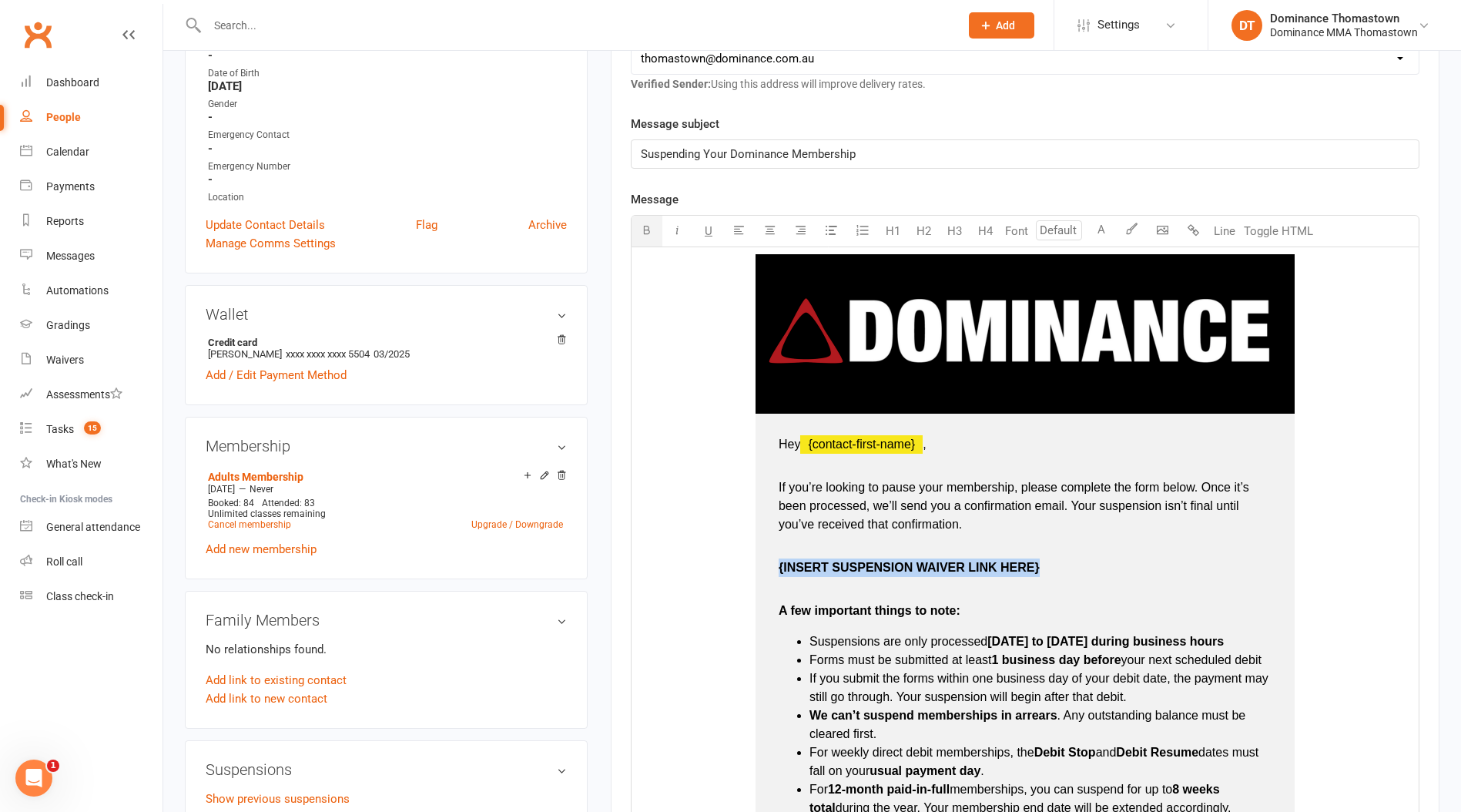
drag, startPoint x: 1044, startPoint y: 567, endPoint x: 777, endPoint y: 566, distance: 267.0
click at [774, 567] on td "Hey ﻿ {contact-first-name} , If you’re looking to pause your membership, please…" at bounding box center [1025, 692] width 539 height 557
drag, startPoint x: 973, startPoint y: 566, endPoint x: 770, endPoint y: 570, distance: 203.0
click at [770, 570] on td "Hey ﻿ {contact-first-name} , If you’re looking to pause your membership, please…" at bounding box center [1025, 692] width 539 height 557
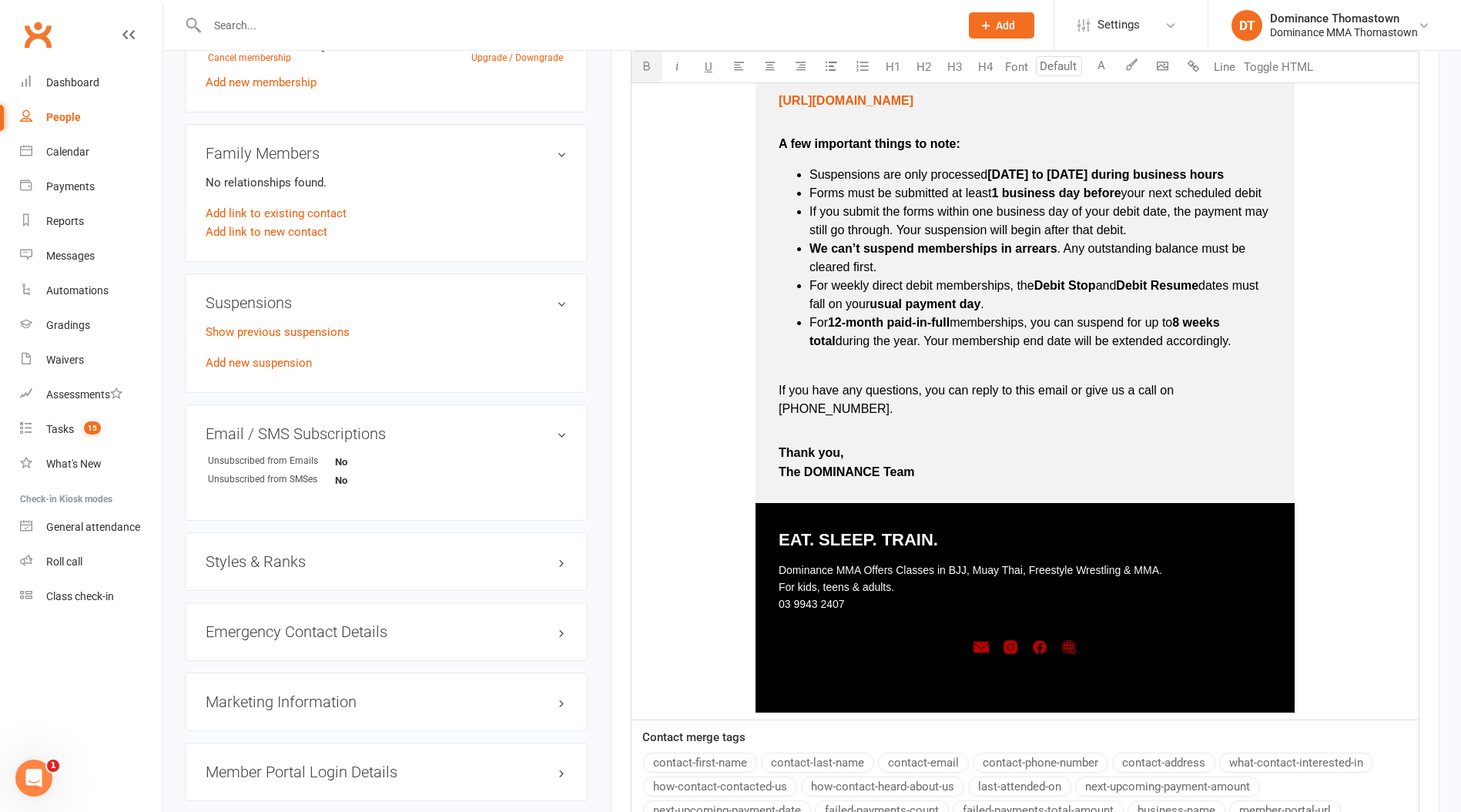
scroll to position [1094, 0]
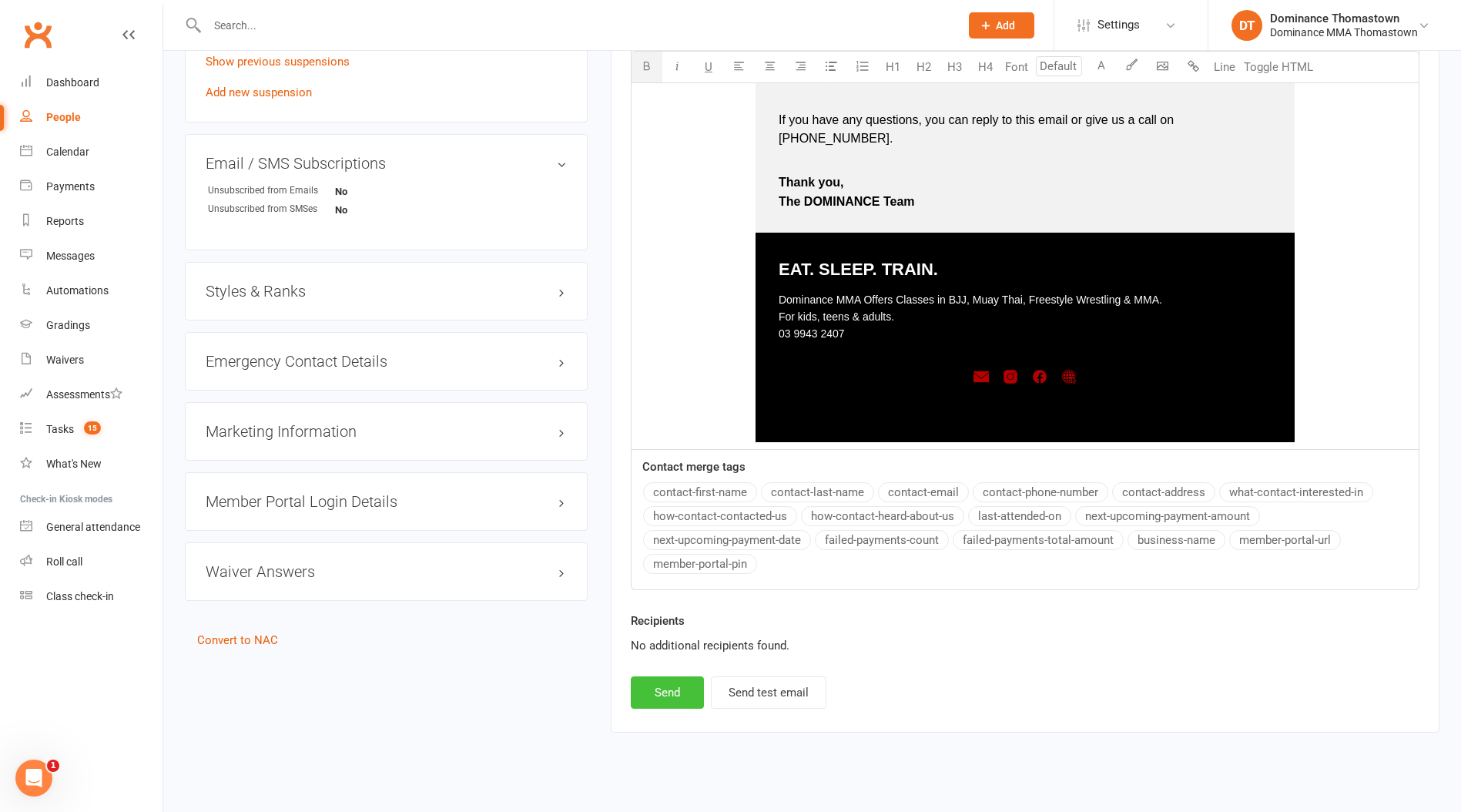
click at [655, 678] on button "Send" at bounding box center [667, 692] width 73 height 33
select select
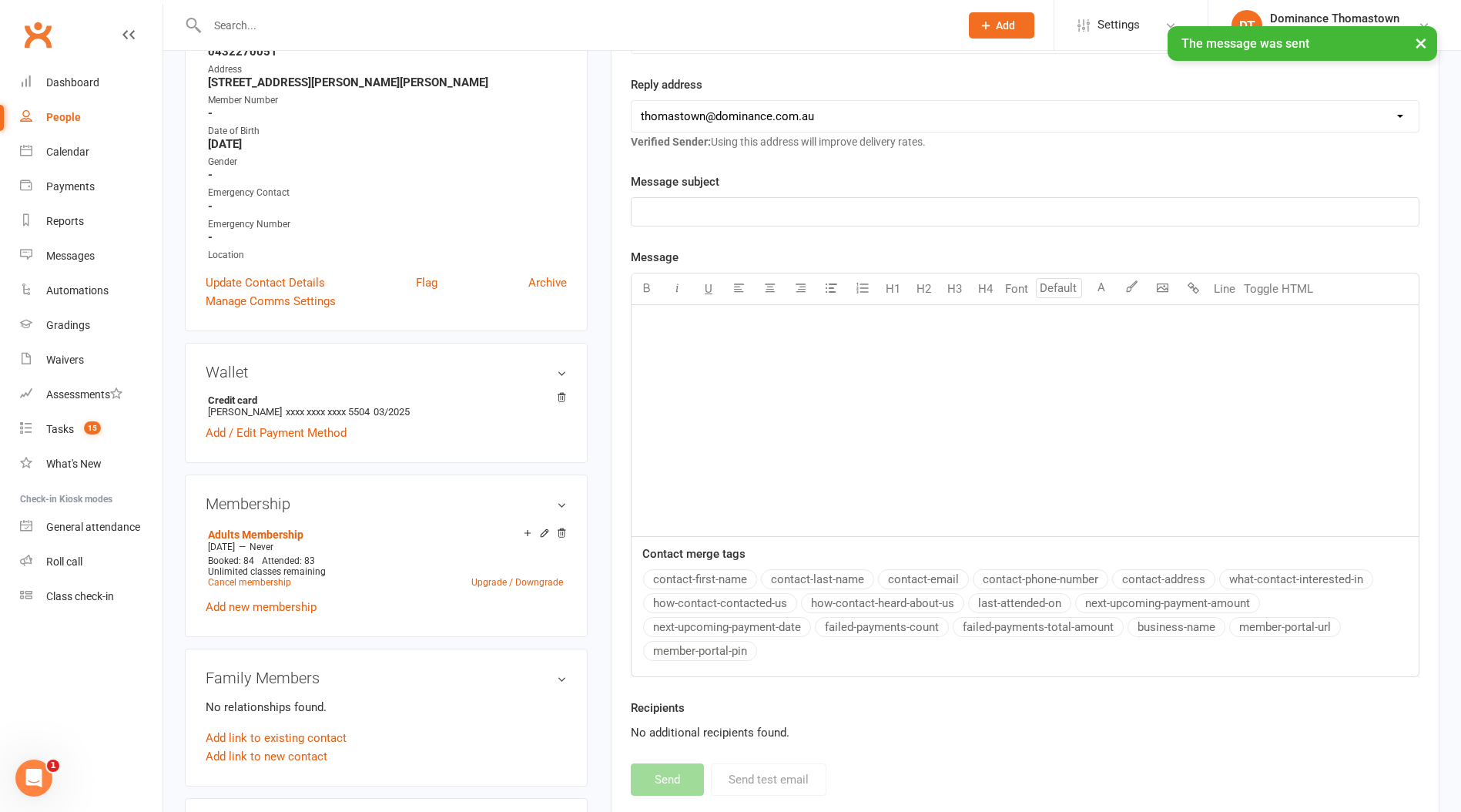
scroll to position [0, 0]
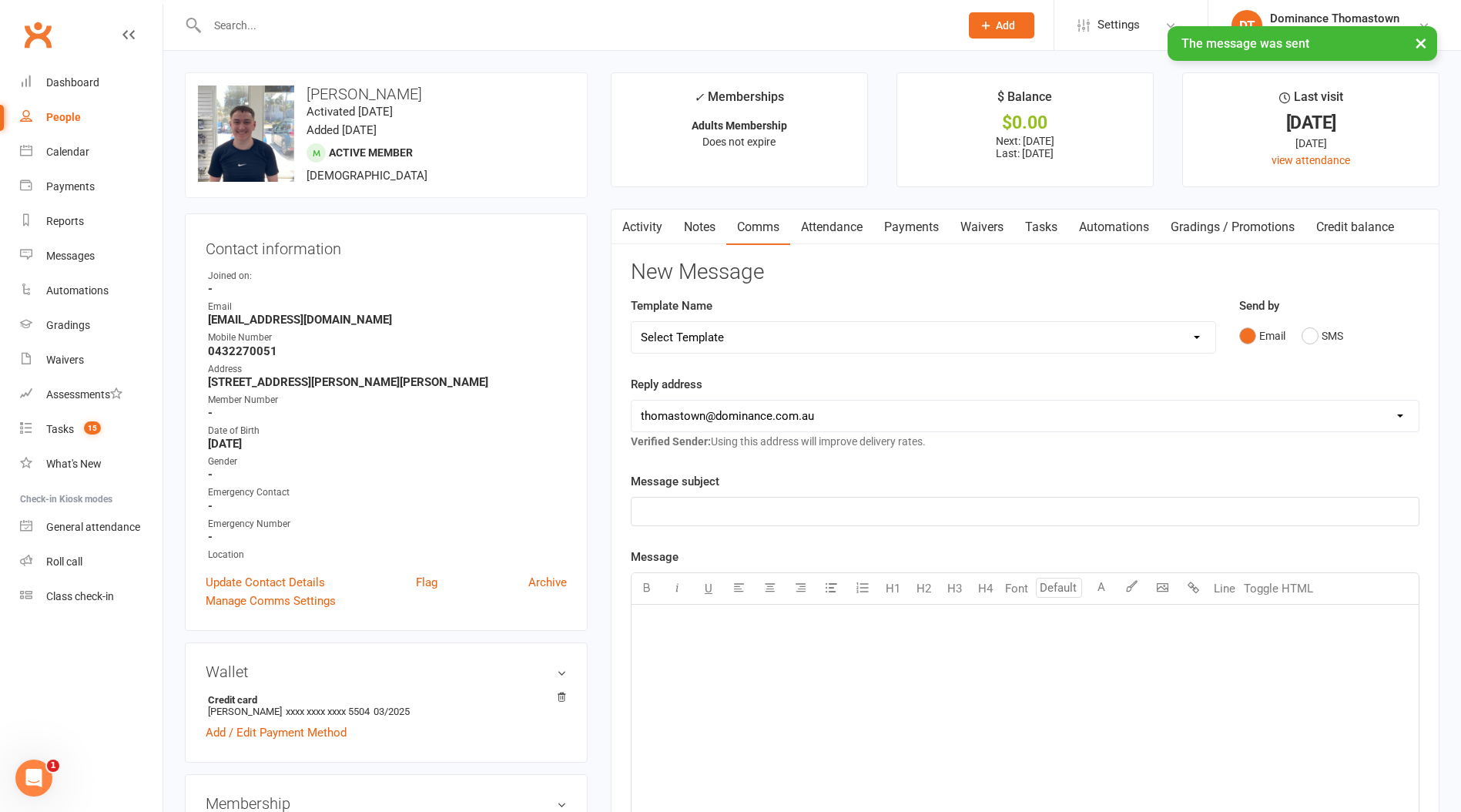
click at [944, 210] on link "Payments" at bounding box center [912, 227] width 77 height 36
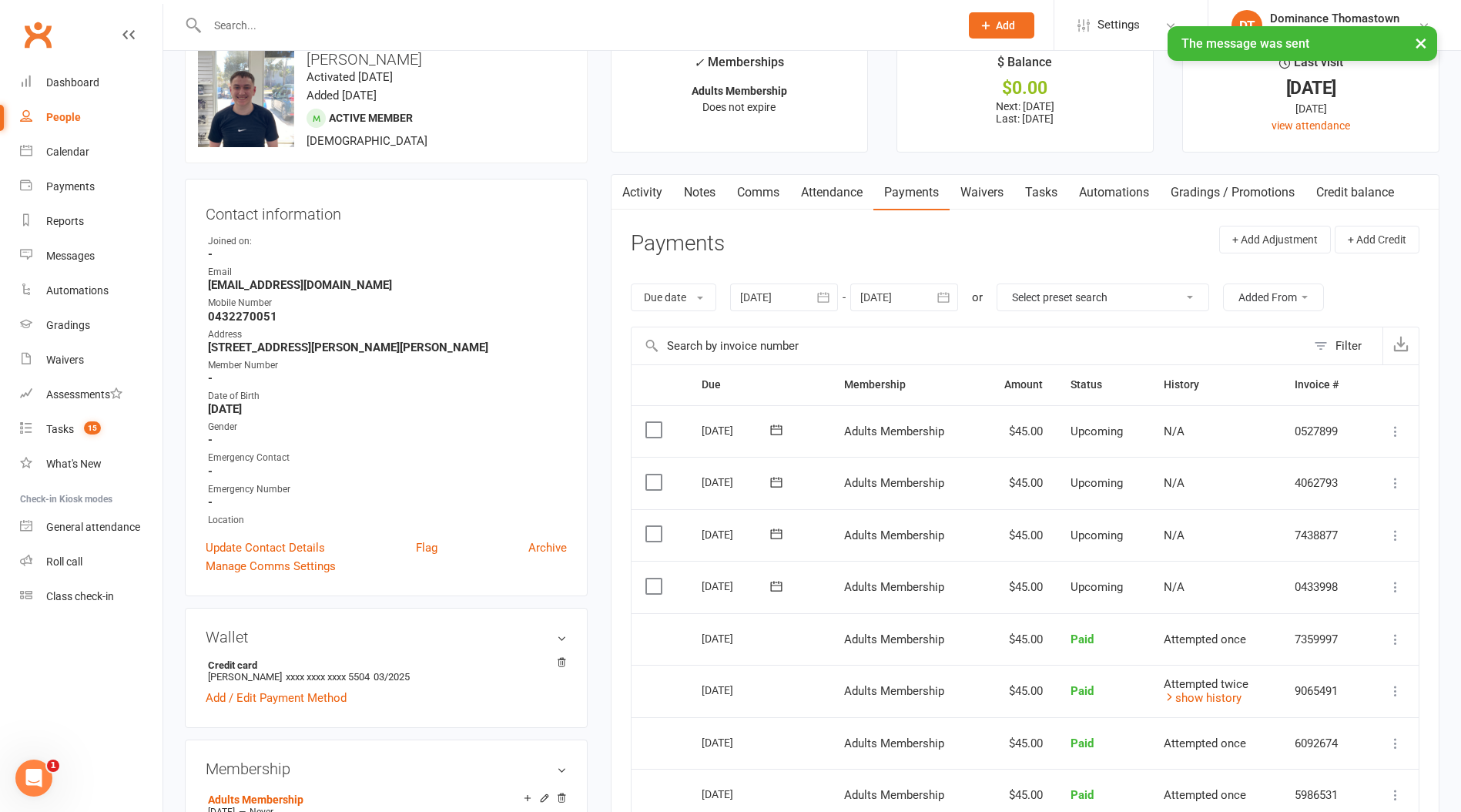
scroll to position [36, 0]
drag, startPoint x: 659, startPoint y: 583, endPoint x: 700, endPoint y: 591, distance: 41.8
click at [657, 584] on label at bounding box center [656, 584] width 21 height 15
click at [655, 577] on input "checkbox" at bounding box center [651, 577] width 10 height 0
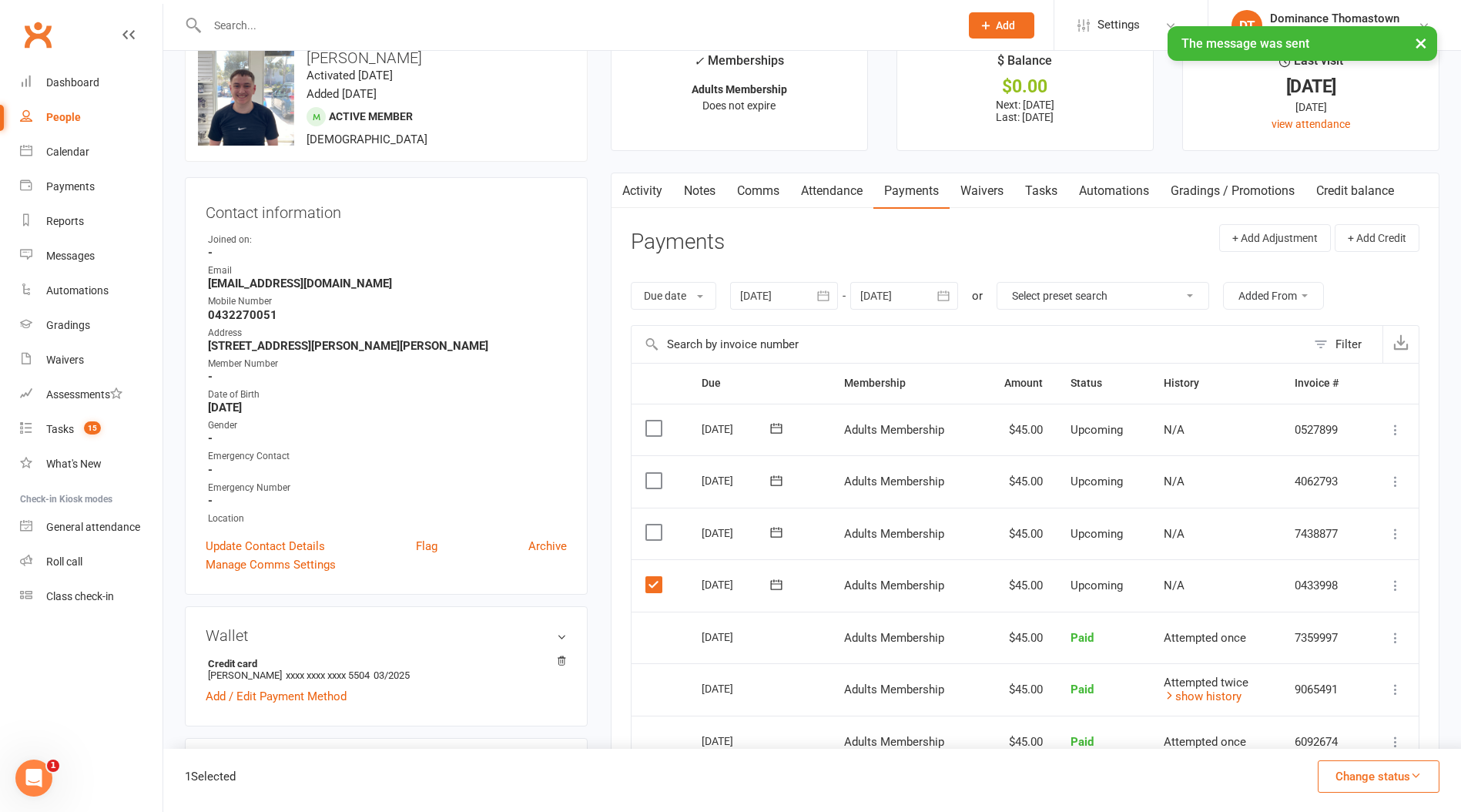
click at [1357, 771] on button "Change status" at bounding box center [1379, 776] width 122 height 33
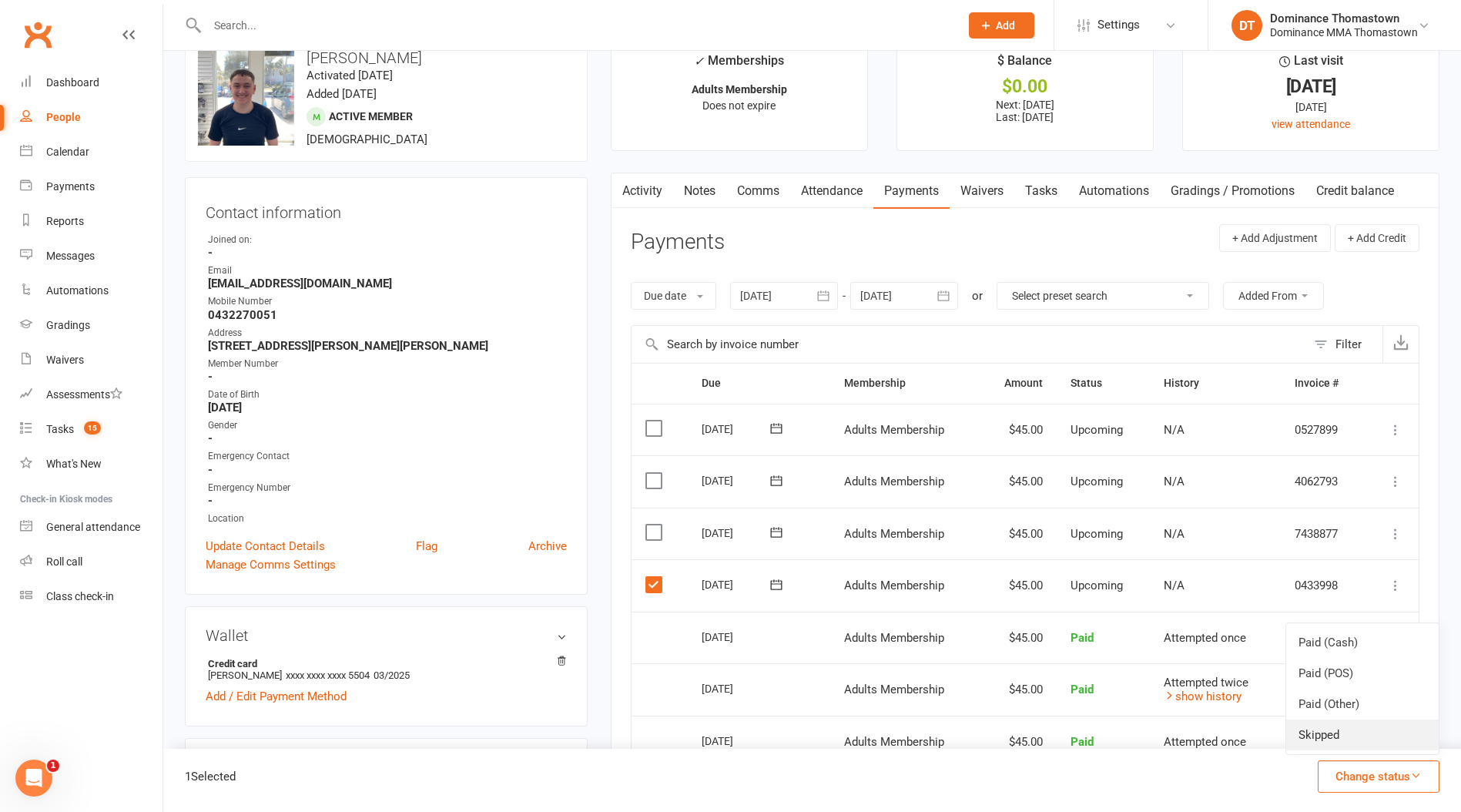
click at [1339, 737] on link "Skipped" at bounding box center [1362, 734] width 152 height 31
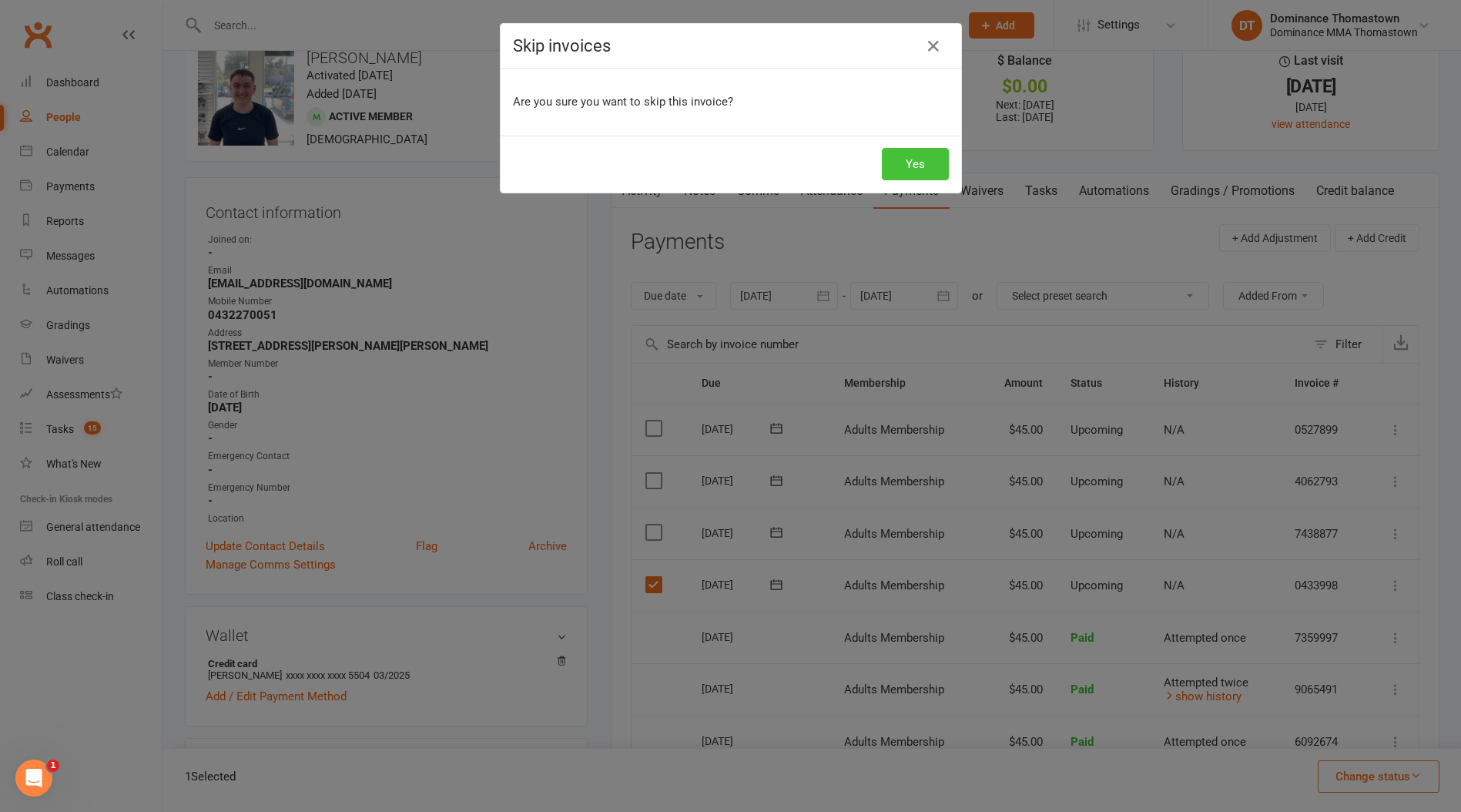
click at [894, 156] on button "Yes" at bounding box center [916, 164] width 67 height 33
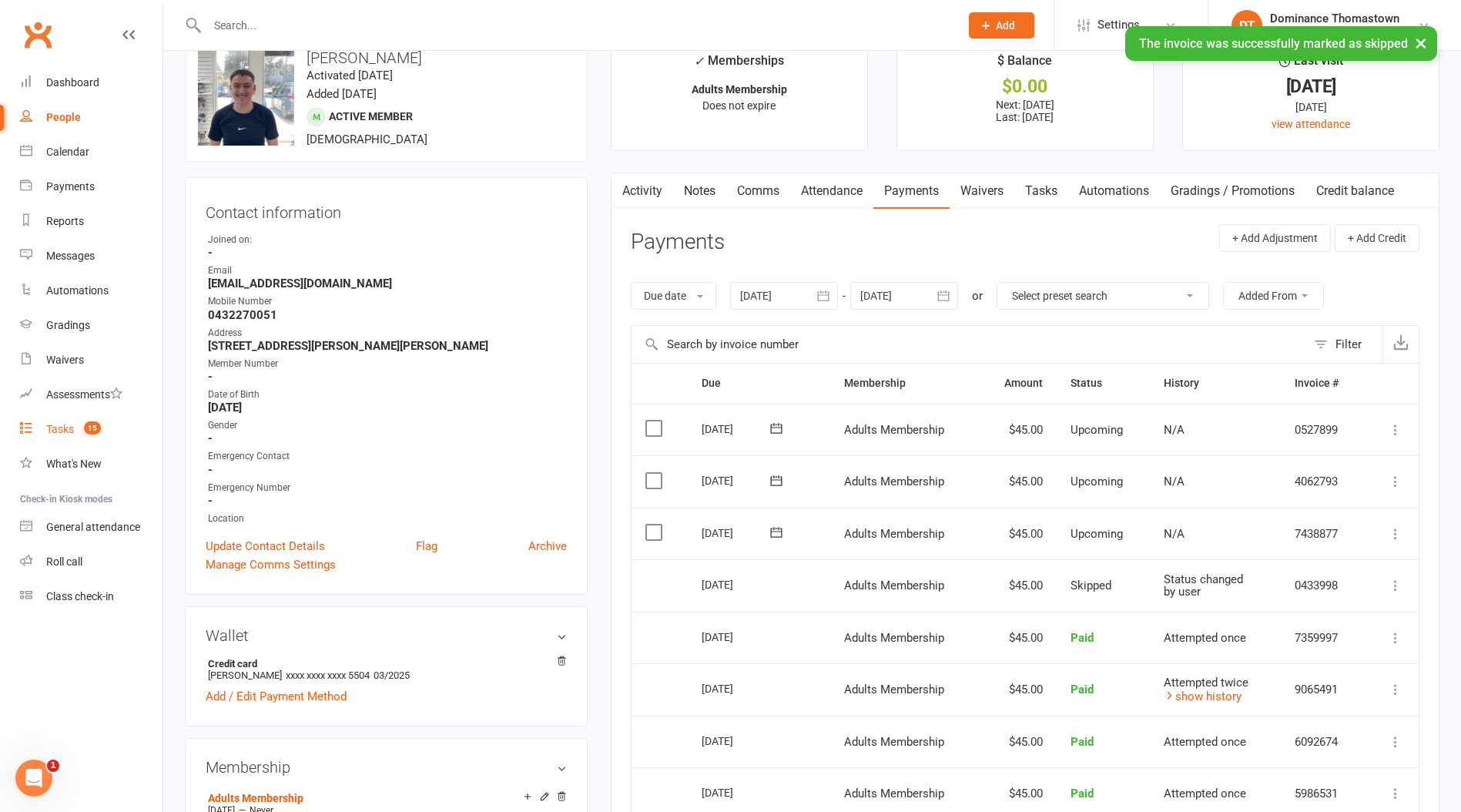
click at [74, 444] on link "Tasks 15" at bounding box center [91, 429] width 142 height 35
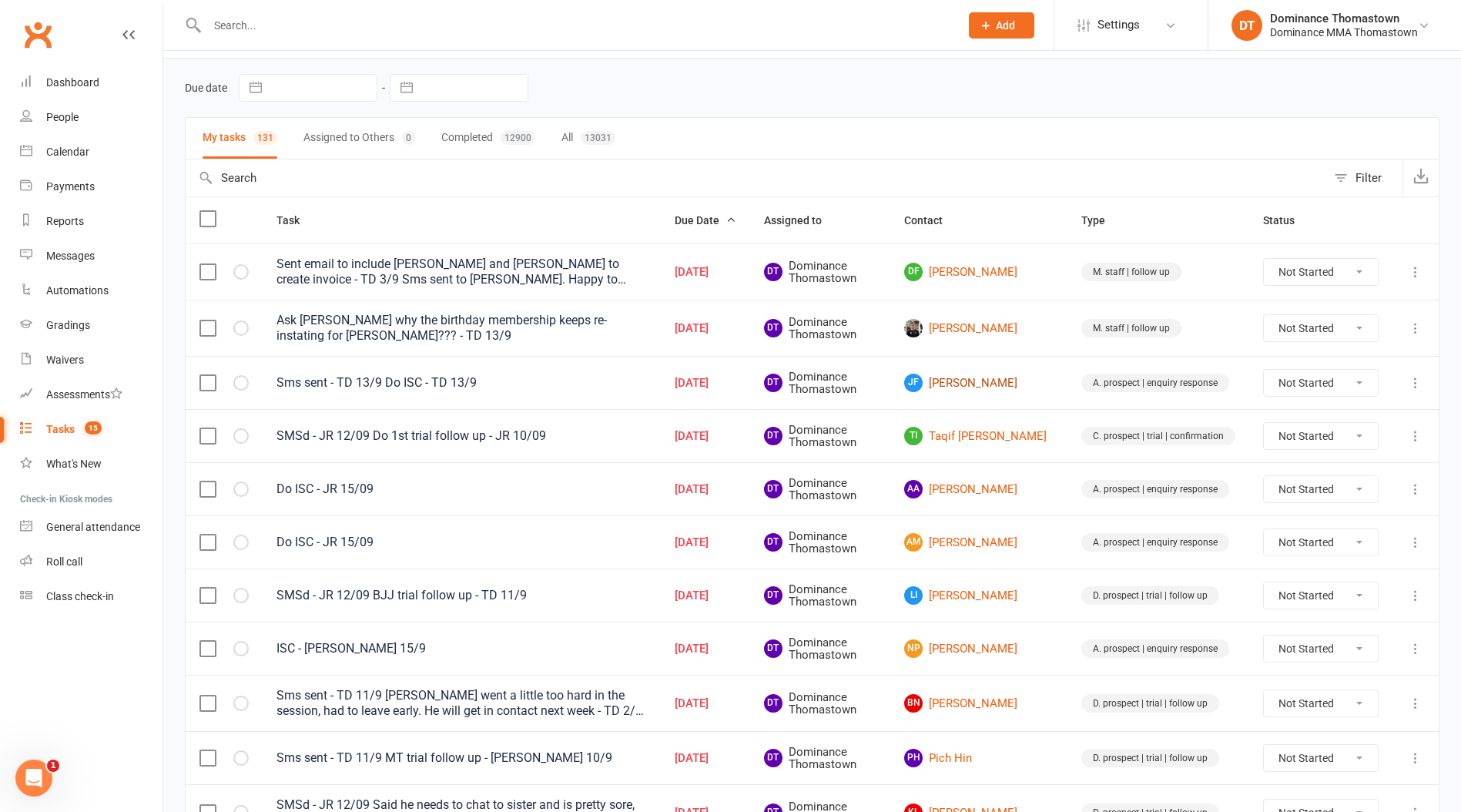
scroll to position [48, 0]
click at [979, 327] on link "Chase Pell" at bounding box center [980, 327] width 150 height 19
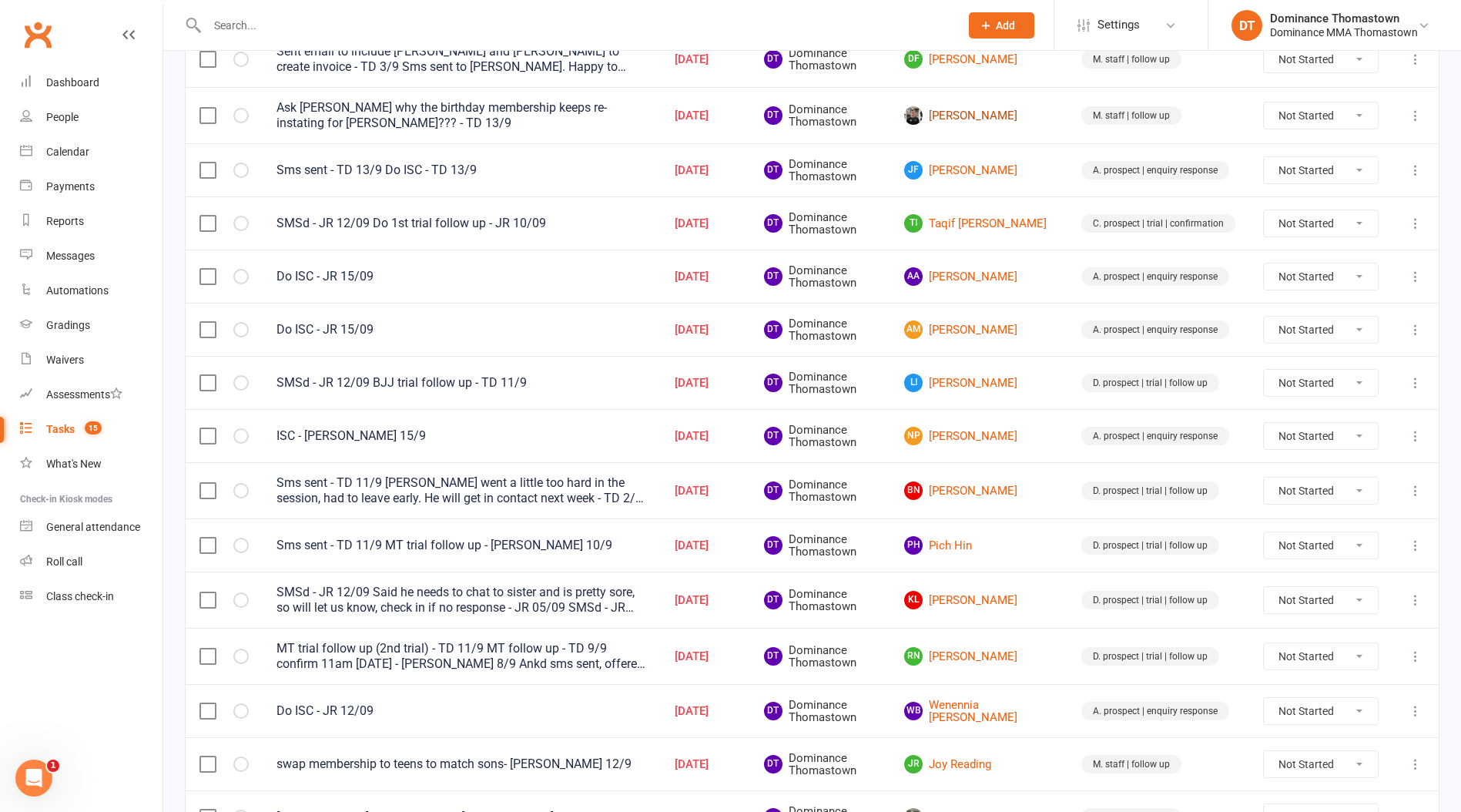
scroll to position [312, 0]
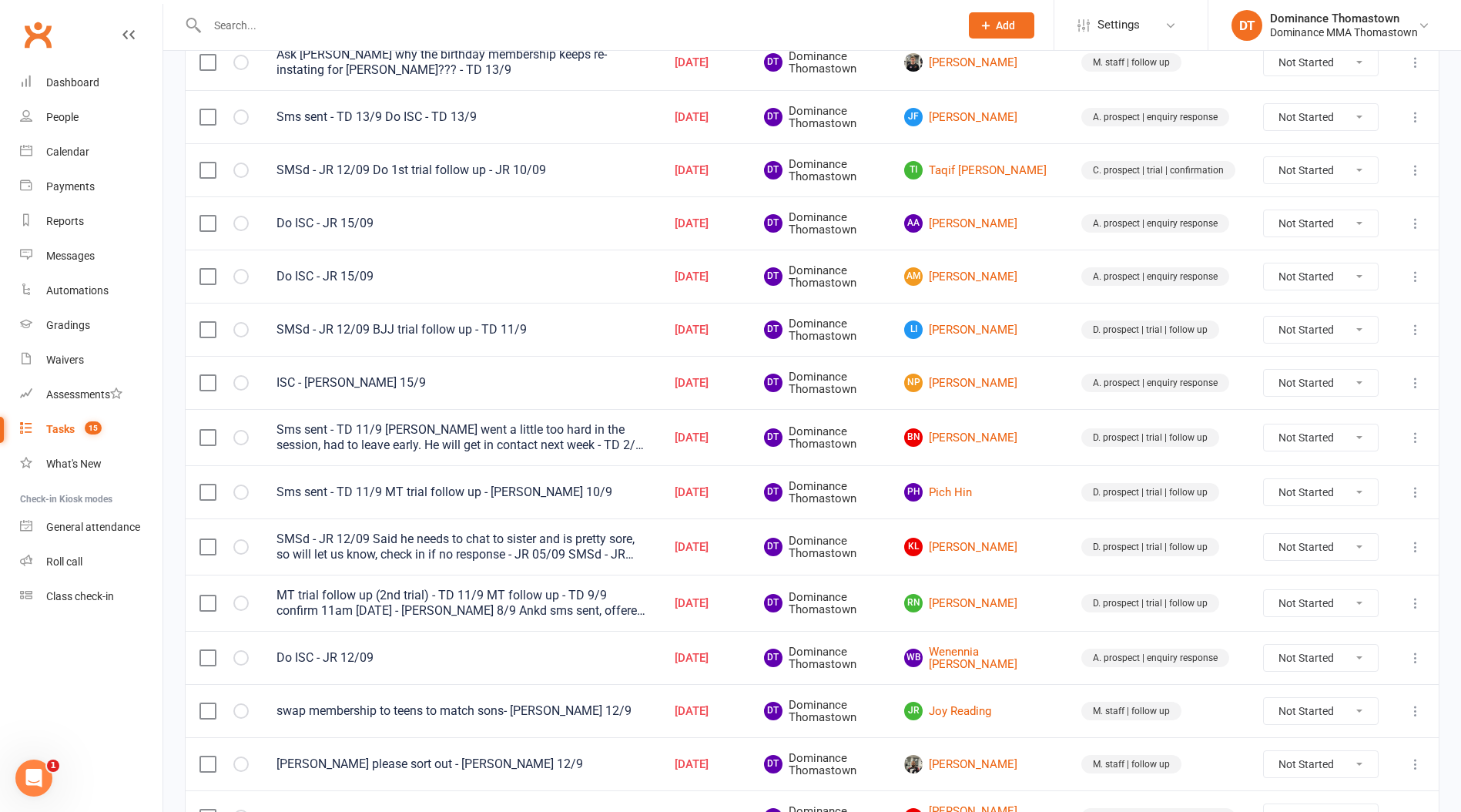
drag, startPoint x: 1409, startPoint y: 647, endPoint x: 1413, endPoint y: 667, distance: 20.4
click at [1408, 647] on td at bounding box center [1415, 657] width 46 height 53
click at [1412, 668] on td at bounding box center [1415, 657] width 46 height 53
drag, startPoint x: 1413, startPoint y: 641, endPoint x: 1414, endPoint y: 651, distance: 10.0
click at [1413, 641] on td at bounding box center [1415, 657] width 46 height 53
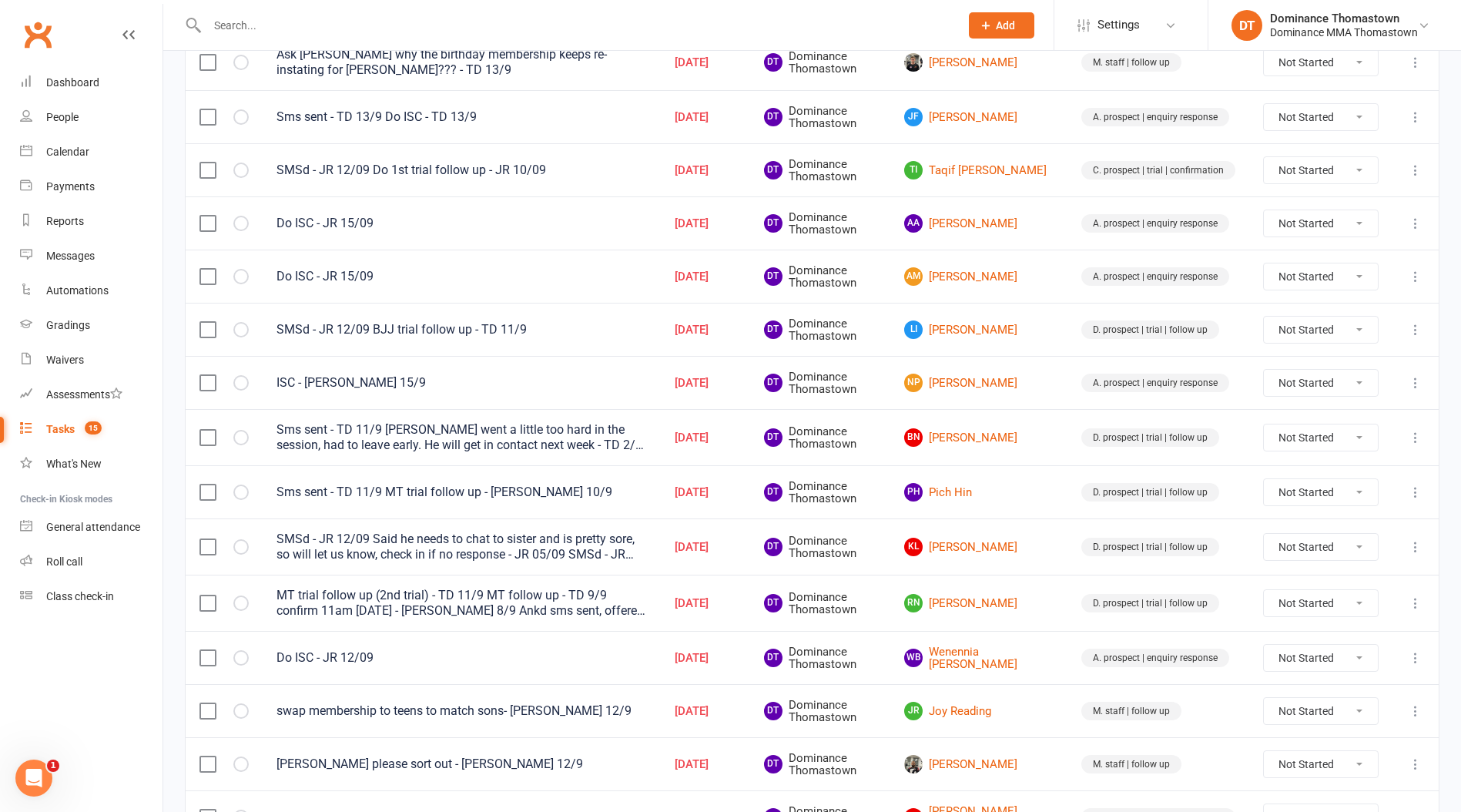
drag, startPoint x: 1414, startPoint y: 652, endPoint x: 1405, endPoint y: 663, distance: 14.2
click at [1413, 653] on icon at bounding box center [1416, 658] width 15 height 15
click at [1345, 709] on link "Edit" at bounding box center [1348, 718] width 152 height 31
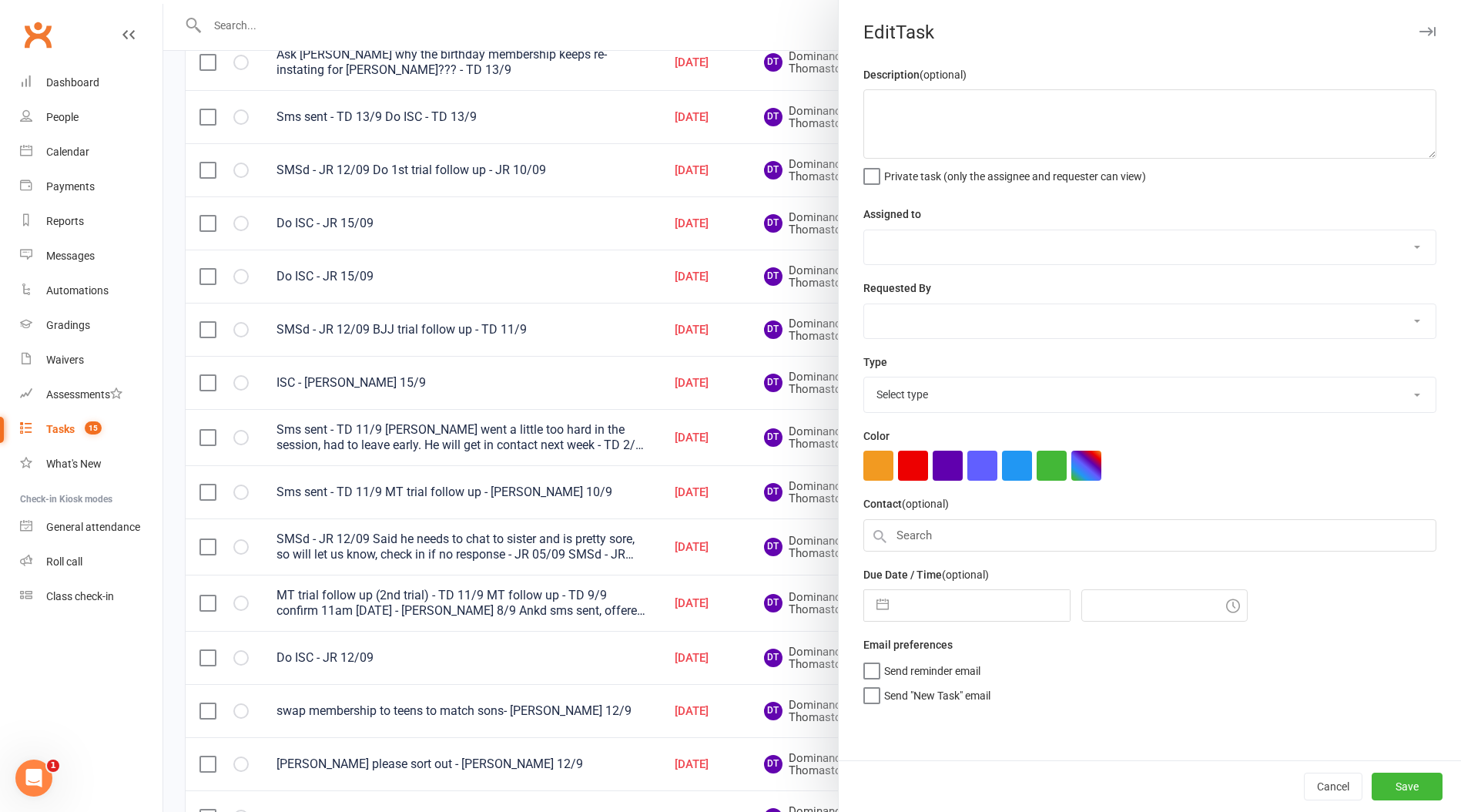
type textarea "Do ISC - JR 12/09"
select select "12547"
type input "[DATE]"
type input "9:30pm"
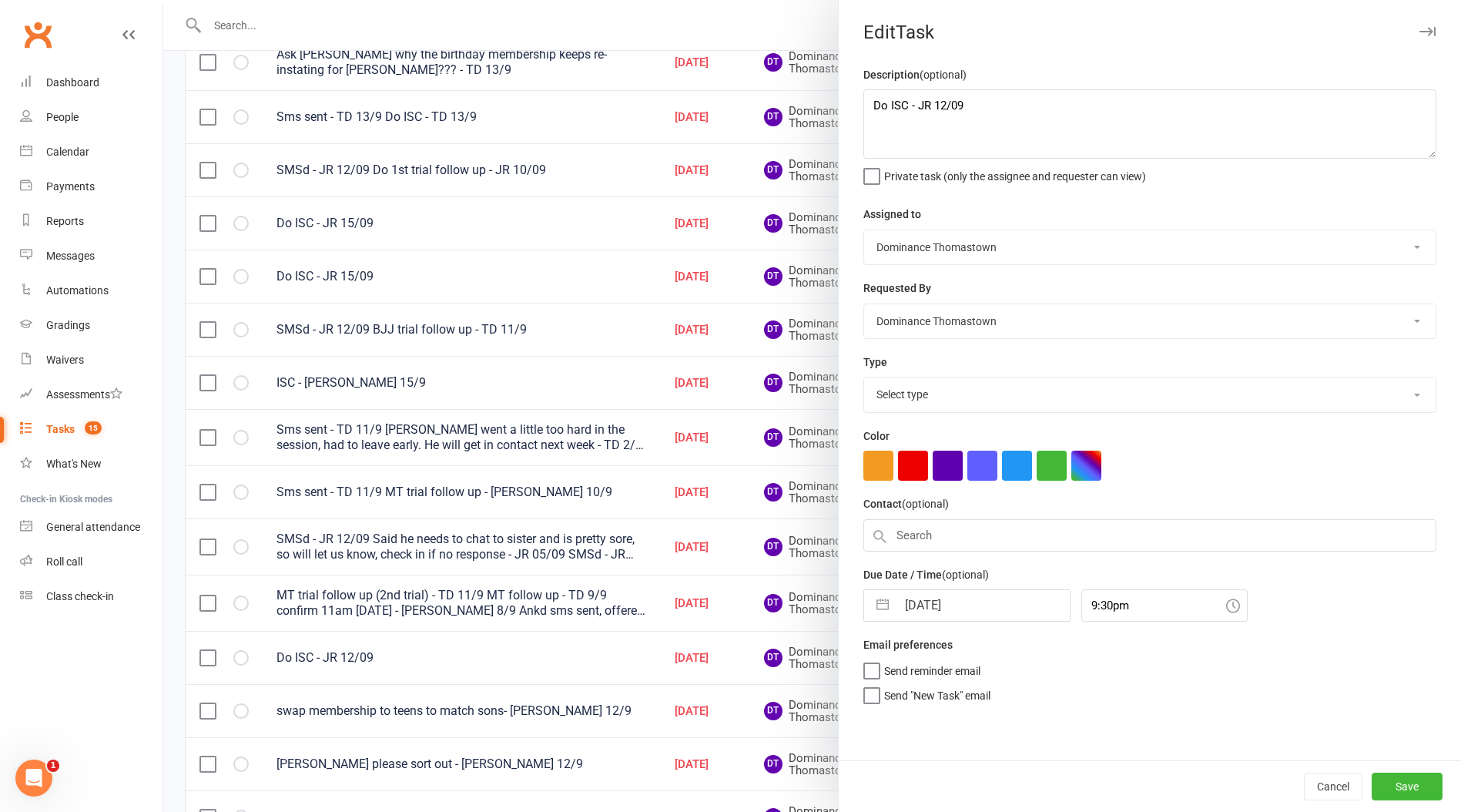
select select "3809"
click at [861, 98] on div "Description (optional) Do ISC - JR 12/09 Private task (only the assignee and re…" at bounding box center [1151, 412] width 623 height 694
click at [873, 103] on textarea "Do ISC - JR 12/09" at bounding box center [1150, 124] width 573 height 69
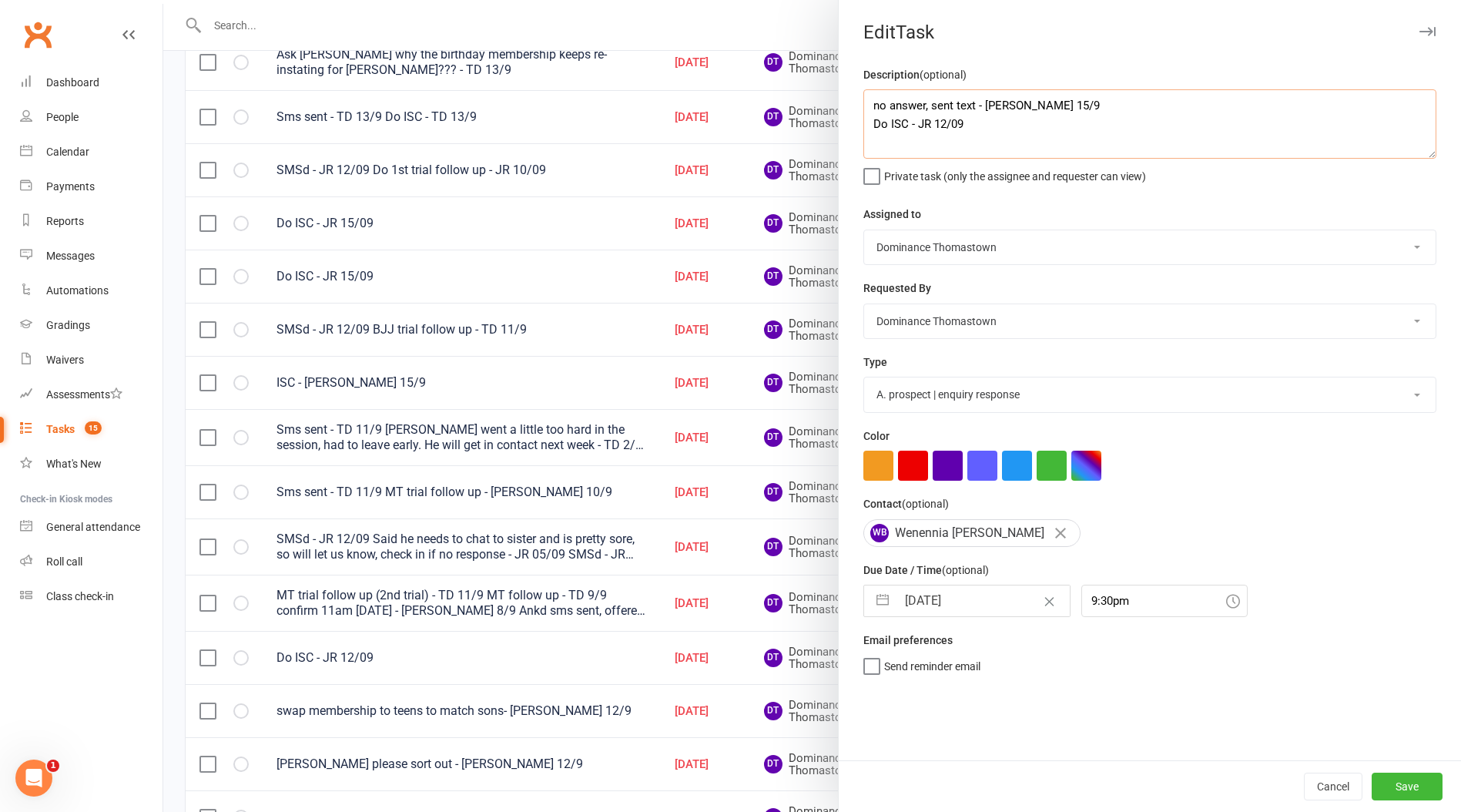
type textarea "no answer, sent text - Ellen 15/9 Do ISC - JR 12/09"
select select "7"
select select "2025"
select select "8"
select select "2025"
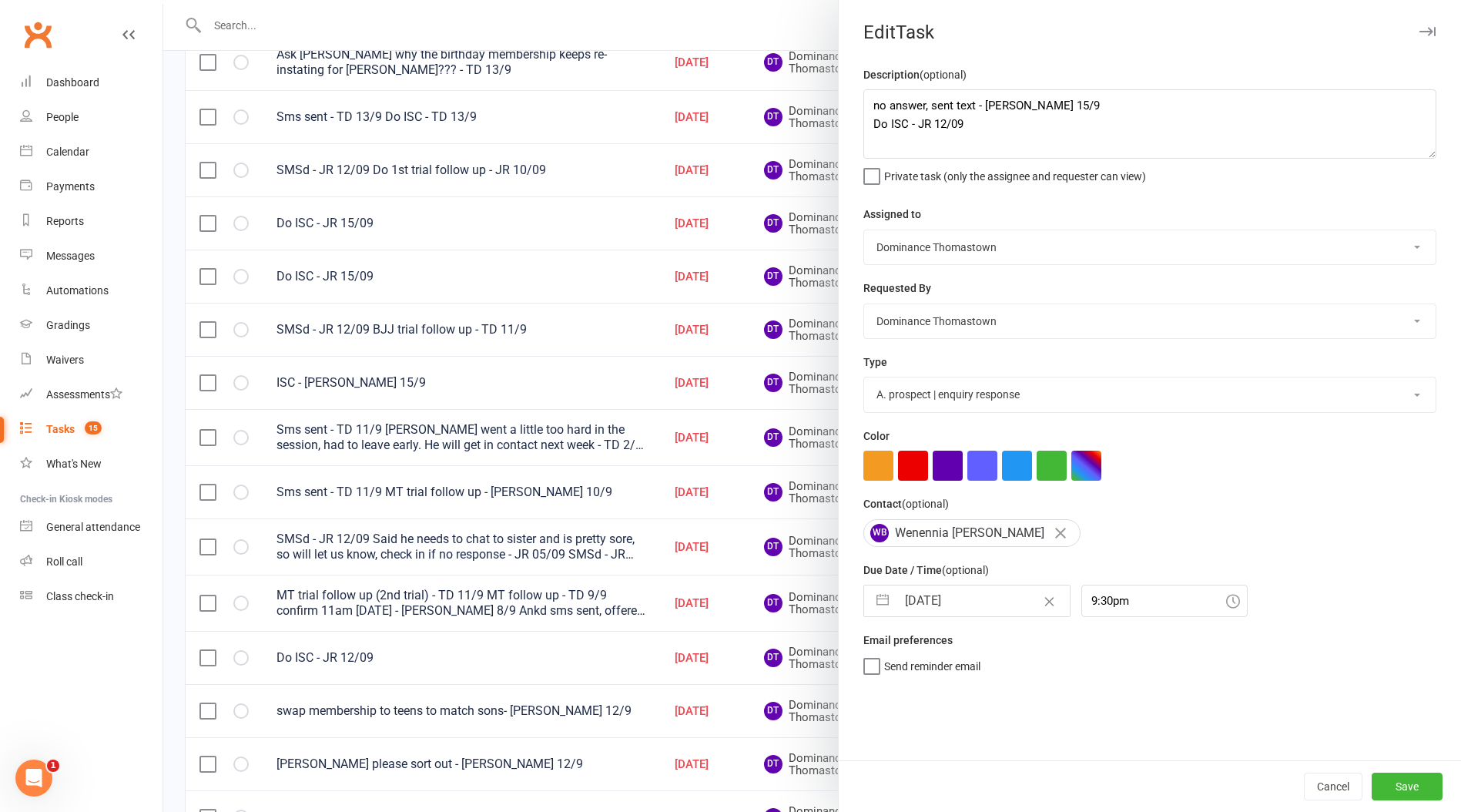
select select "9"
select select "2025"
drag, startPoint x: 940, startPoint y: 606, endPoint x: 949, endPoint y: 637, distance: 32.3
click at [940, 606] on input "[DATE]" at bounding box center [982, 600] width 173 height 31
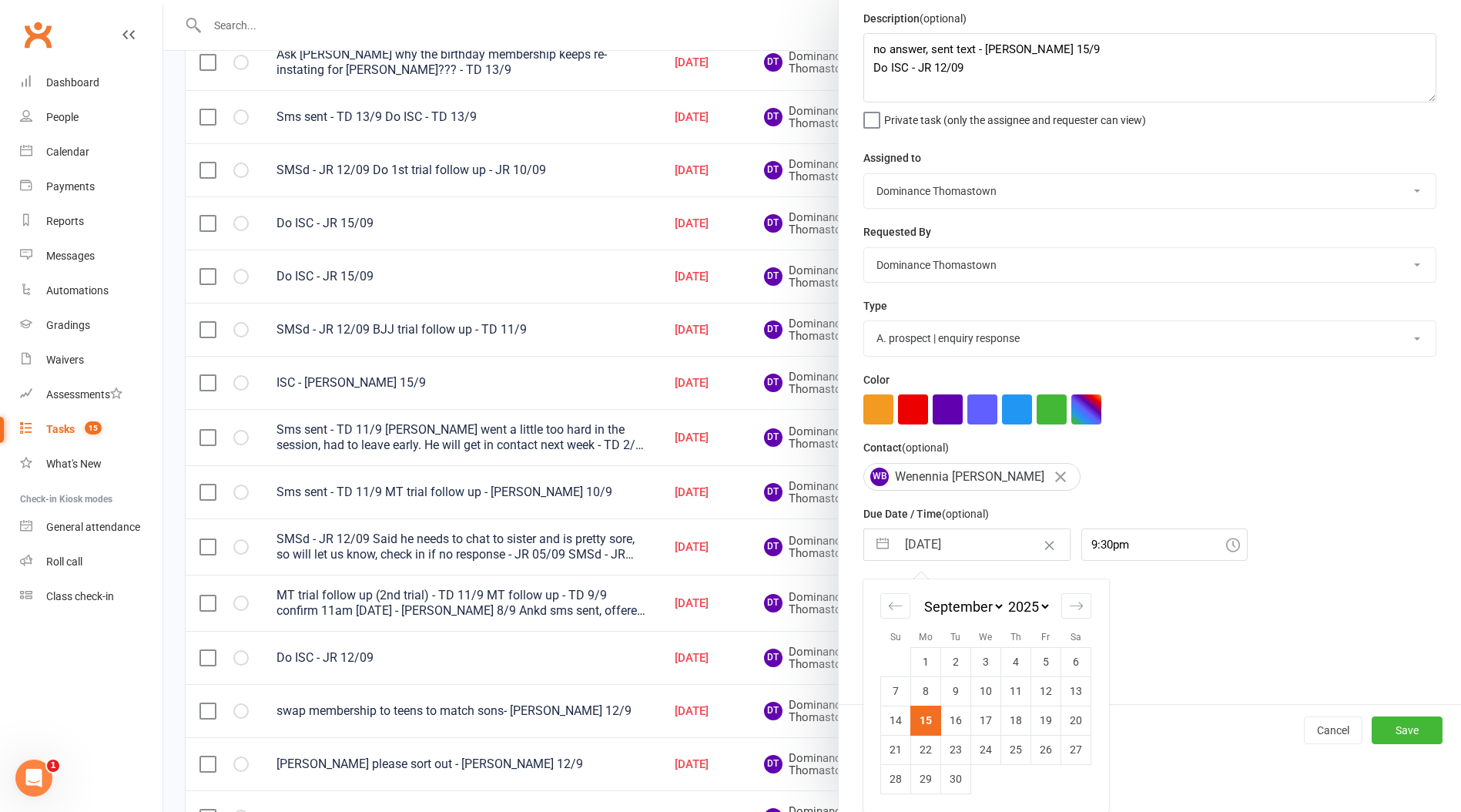
click at [949, 721] on td "16" at bounding box center [956, 719] width 30 height 29
type input "[DATE]"
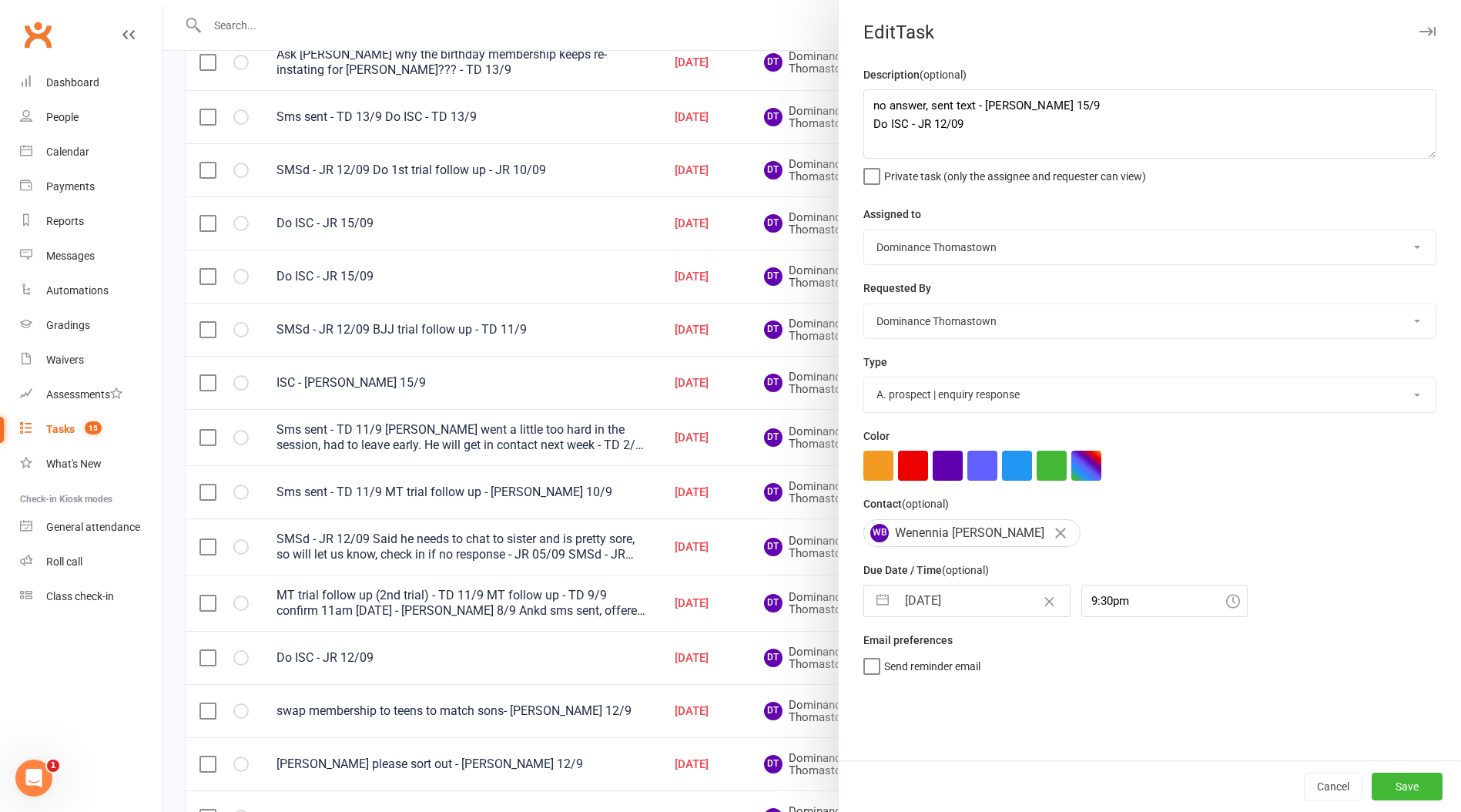
scroll to position [0, 0]
click at [1392, 783] on button "Save" at bounding box center [1408, 787] width 71 height 28
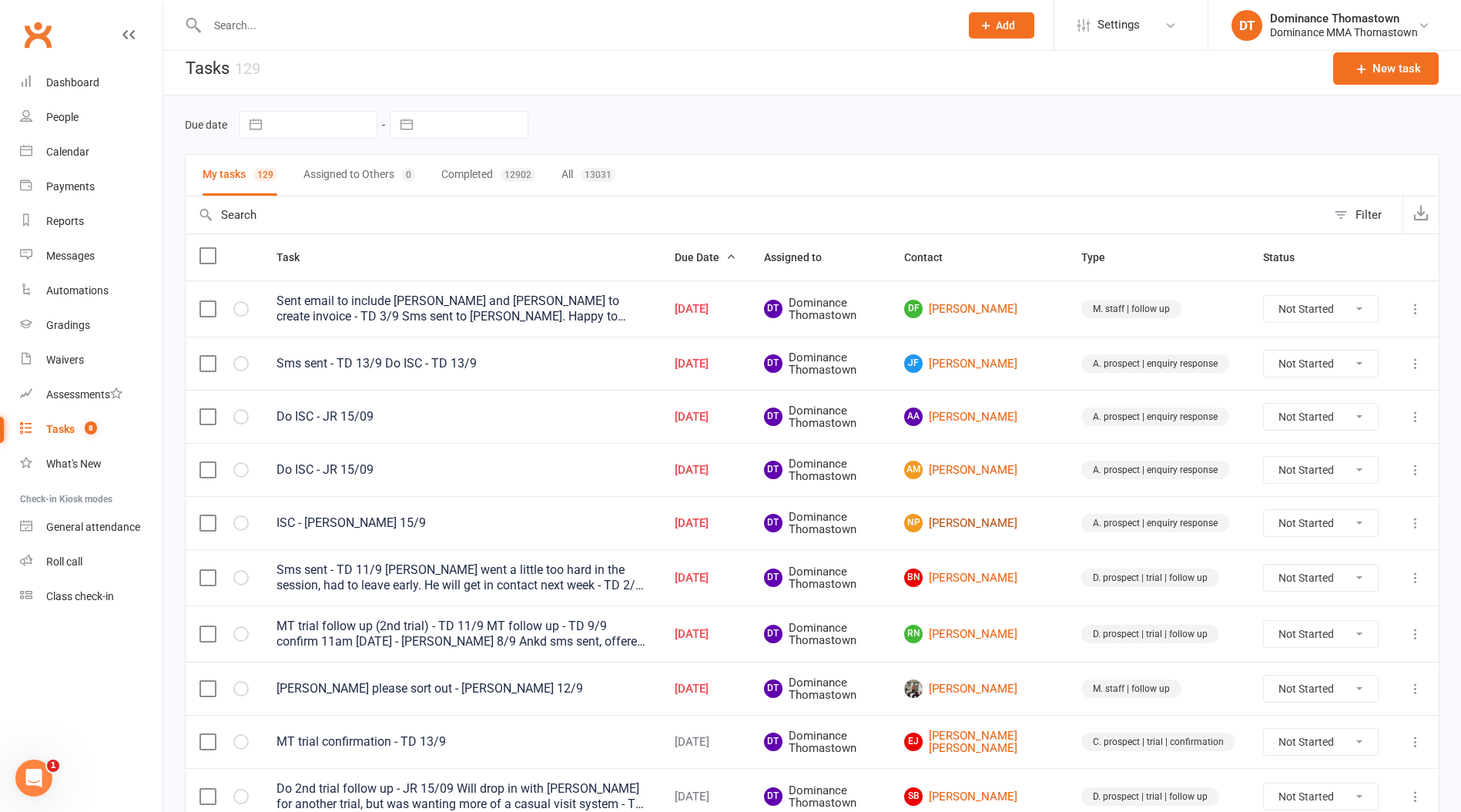
scroll to position [8, 0]
click at [1007, 577] on link "BN Babak Nikrooz" at bounding box center [980, 578] width 150 height 19
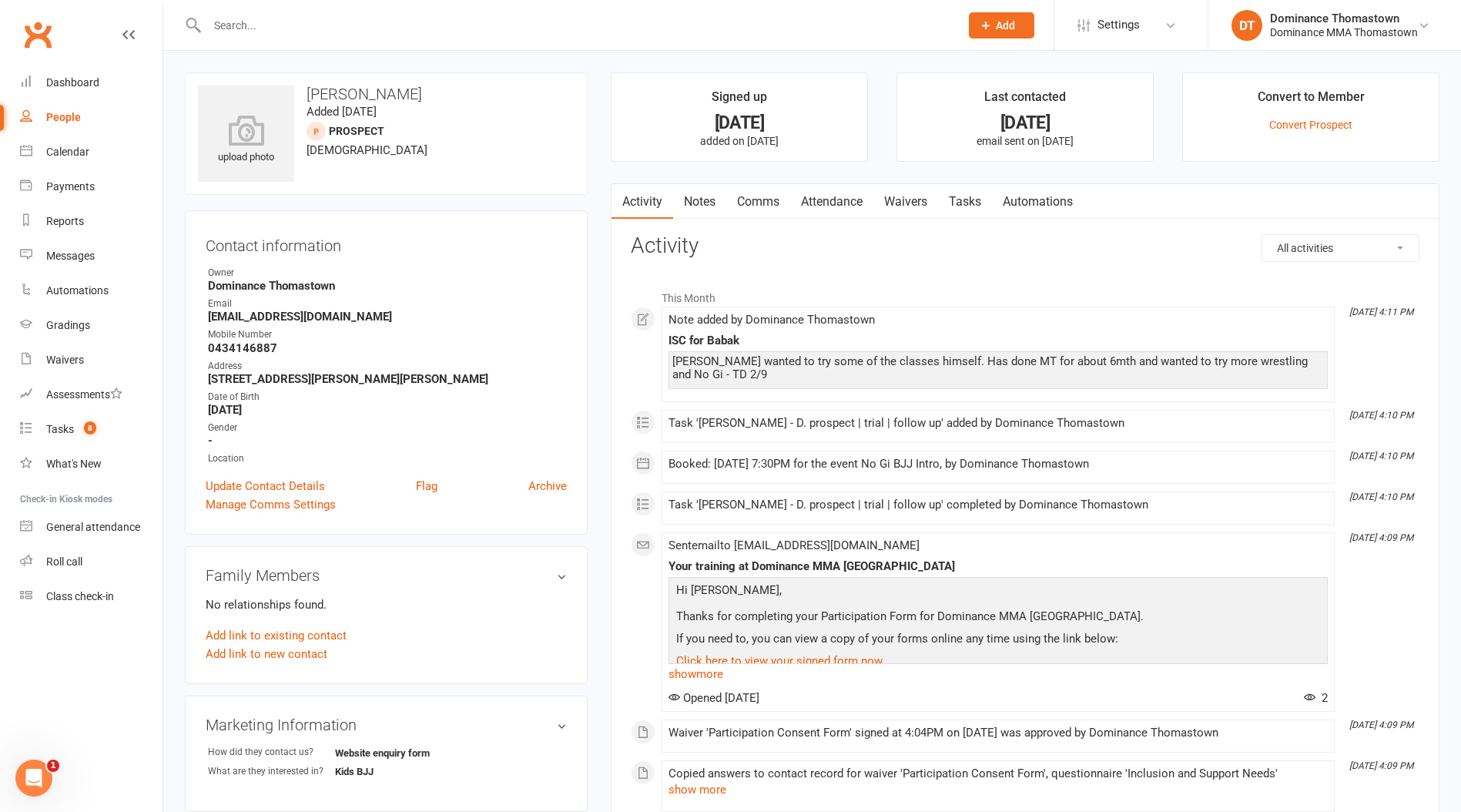
click at [968, 193] on link "Tasks" at bounding box center [966, 202] width 54 height 36
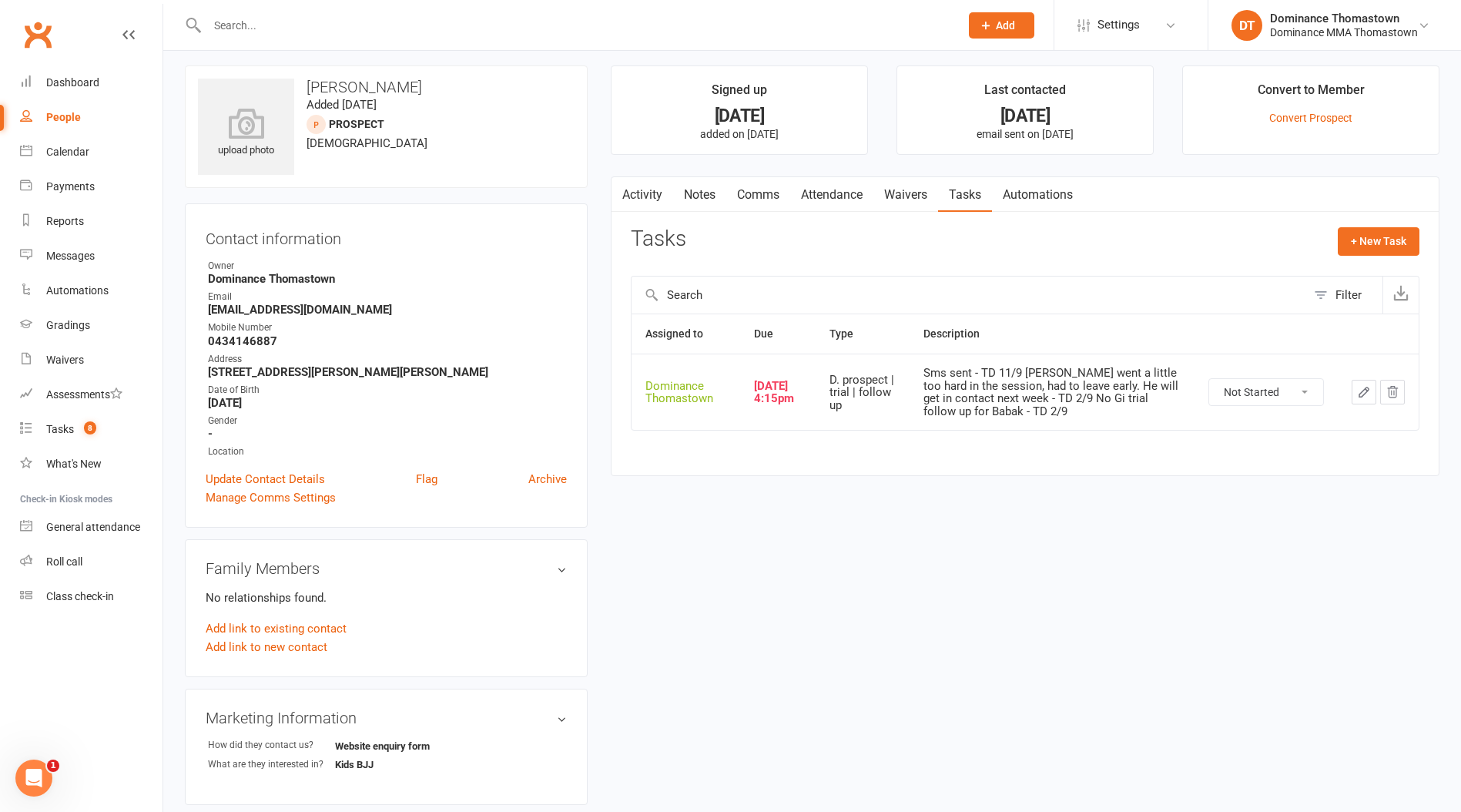
scroll to position [9, 0]
click at [686, 204] on link "Notes" at bounding box center [699, 192] width 53 height 36
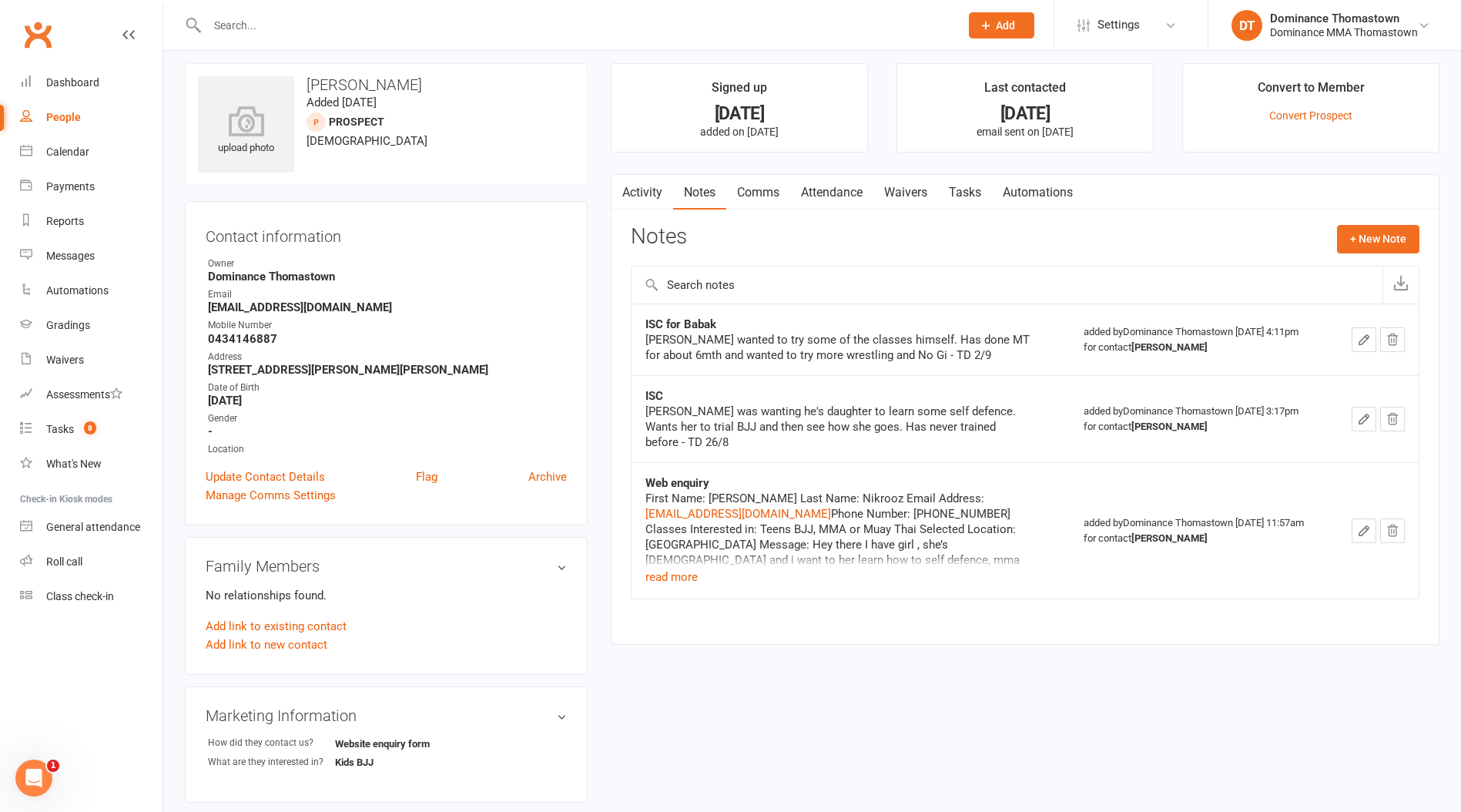
click at [941, 194] on link "Tasks" at bounding box center [966, 192] width 54 height 36
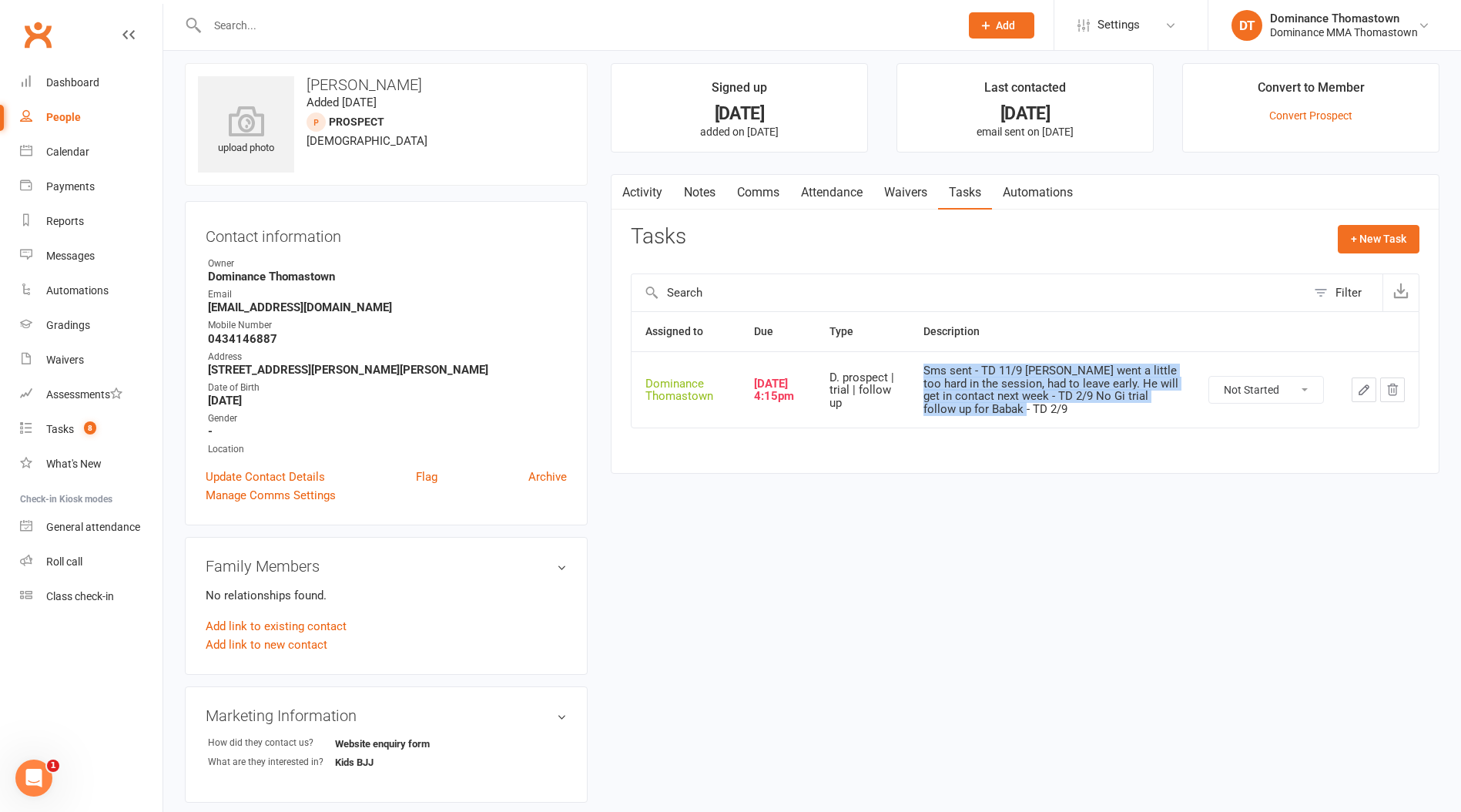
drag, startPoint x: 1045, startPoint y: 419, endPoint x: 933, endPoint y: 371, distance: 121.9
click at [933, 371] on td "Sms sent - TD 11/9 Babak went a little too hard in the session, had to leave ea…" at bounding box center [1052, 390] width 285 height 77
copy div "Sms sent - TD 11/9 Babak went a little too hard in the session, had to leave ea…"
click at [1260, 387] on select "Not Started In Progress Waiting Complete" at bounding box center [1267, 390] width 114 height 26
click at [1210, 377] on select "Not Started In Progress Waiting Complete" at bounding box center [1267, 390] width 114 height 26
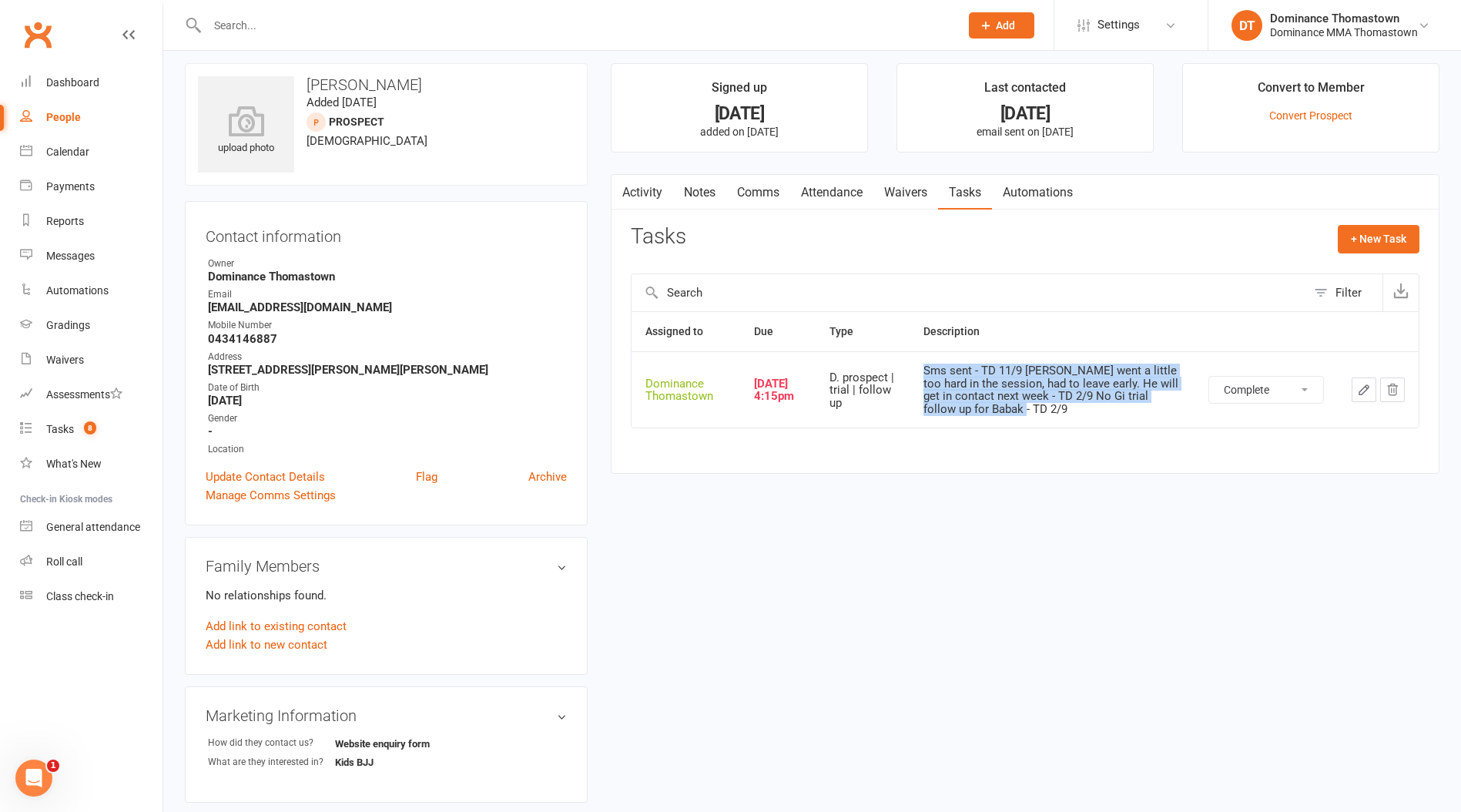
select select "unstarted"
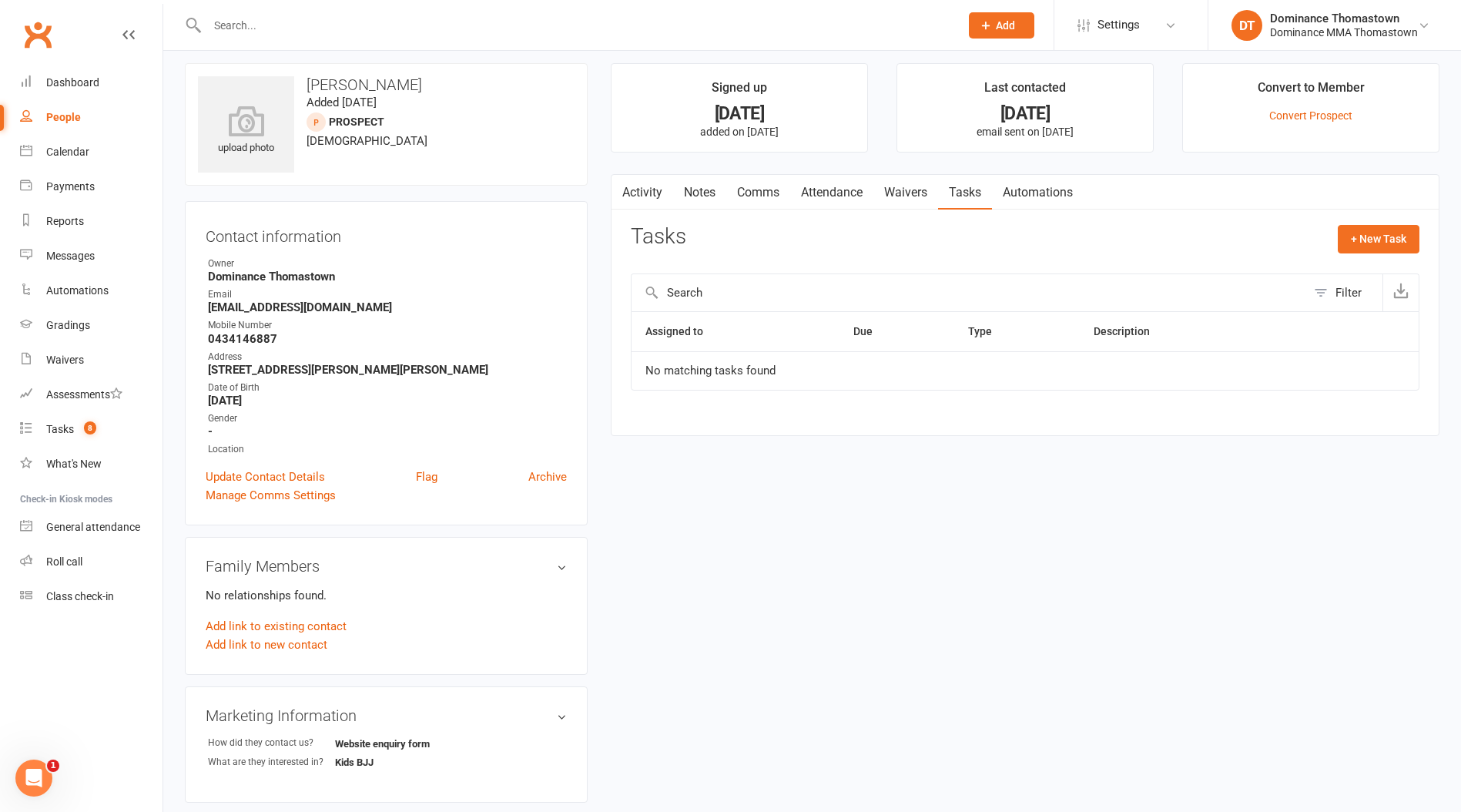
drag, startPoint x: 691, startPoint y: 195, endPoint x: 983, endPoint y: 224, distance: 293.4
click at [691, 195] on link "Notes" at bounding box center [699, 192] width 53 height 36
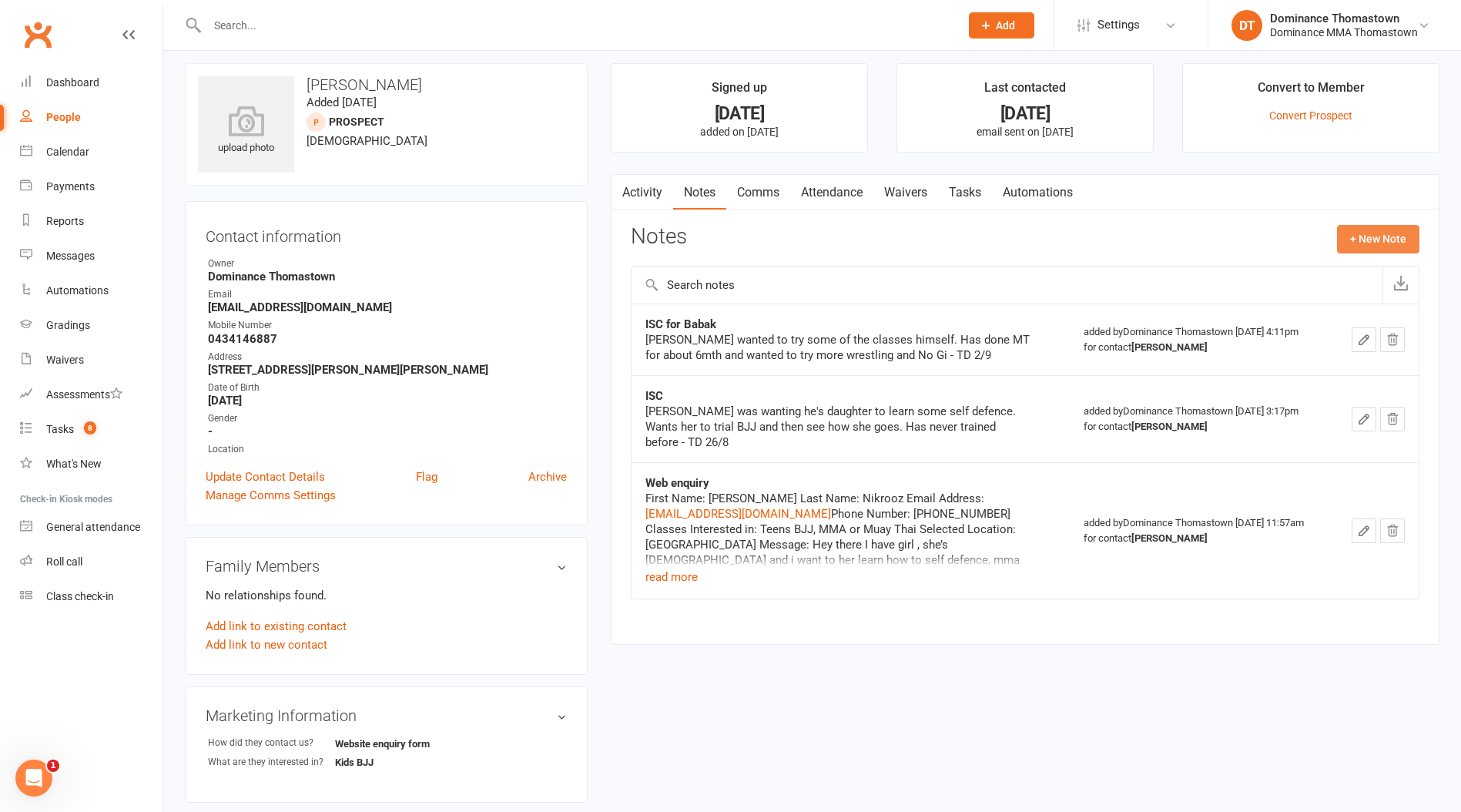
click at [1365, 235] on button "+ New Note" at bounding box center [1379, 239] width 82 height 28
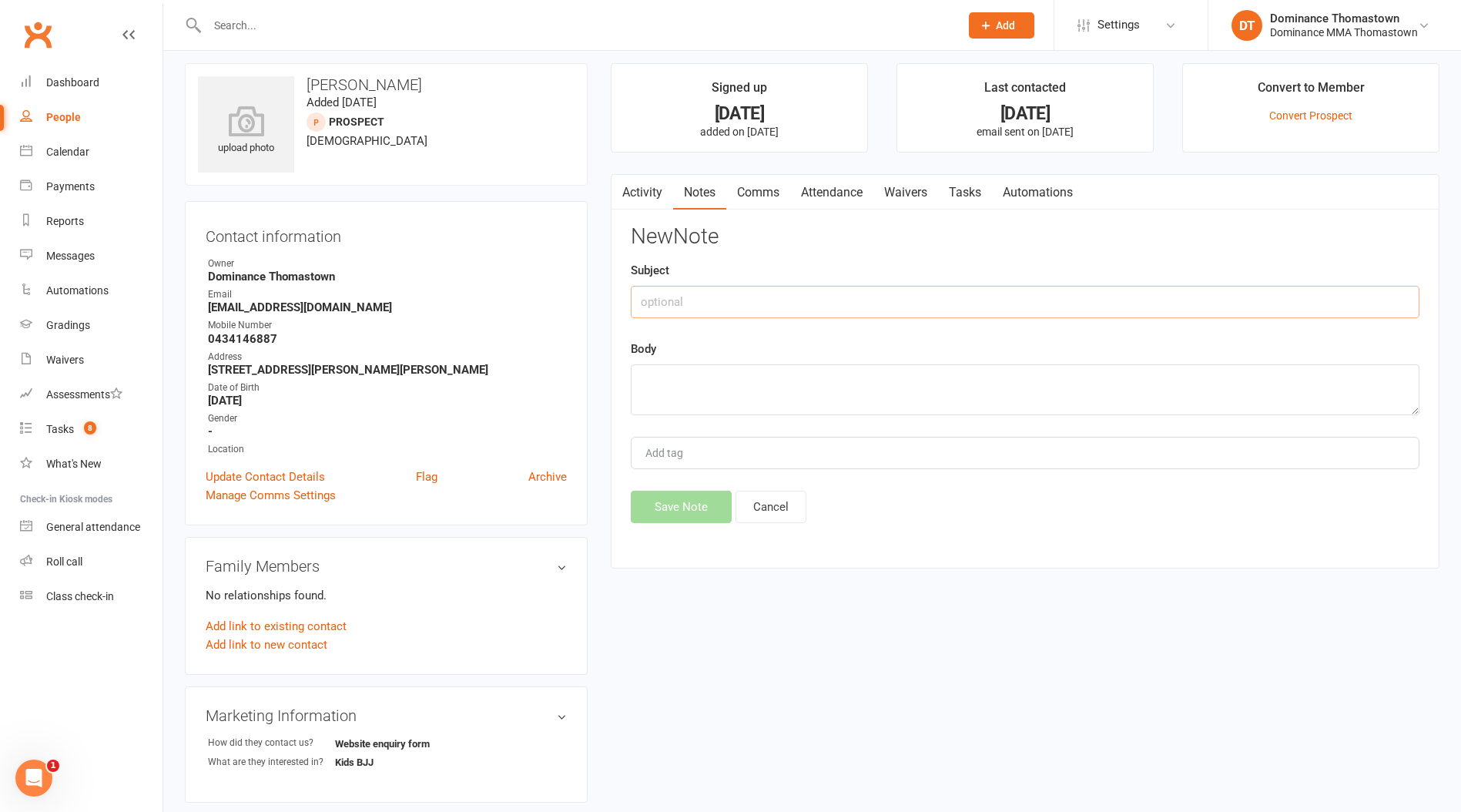
click at [775, 304] on input "text" at bounding box center [1025, 302] width 789 height 33
type input "DROPPED"
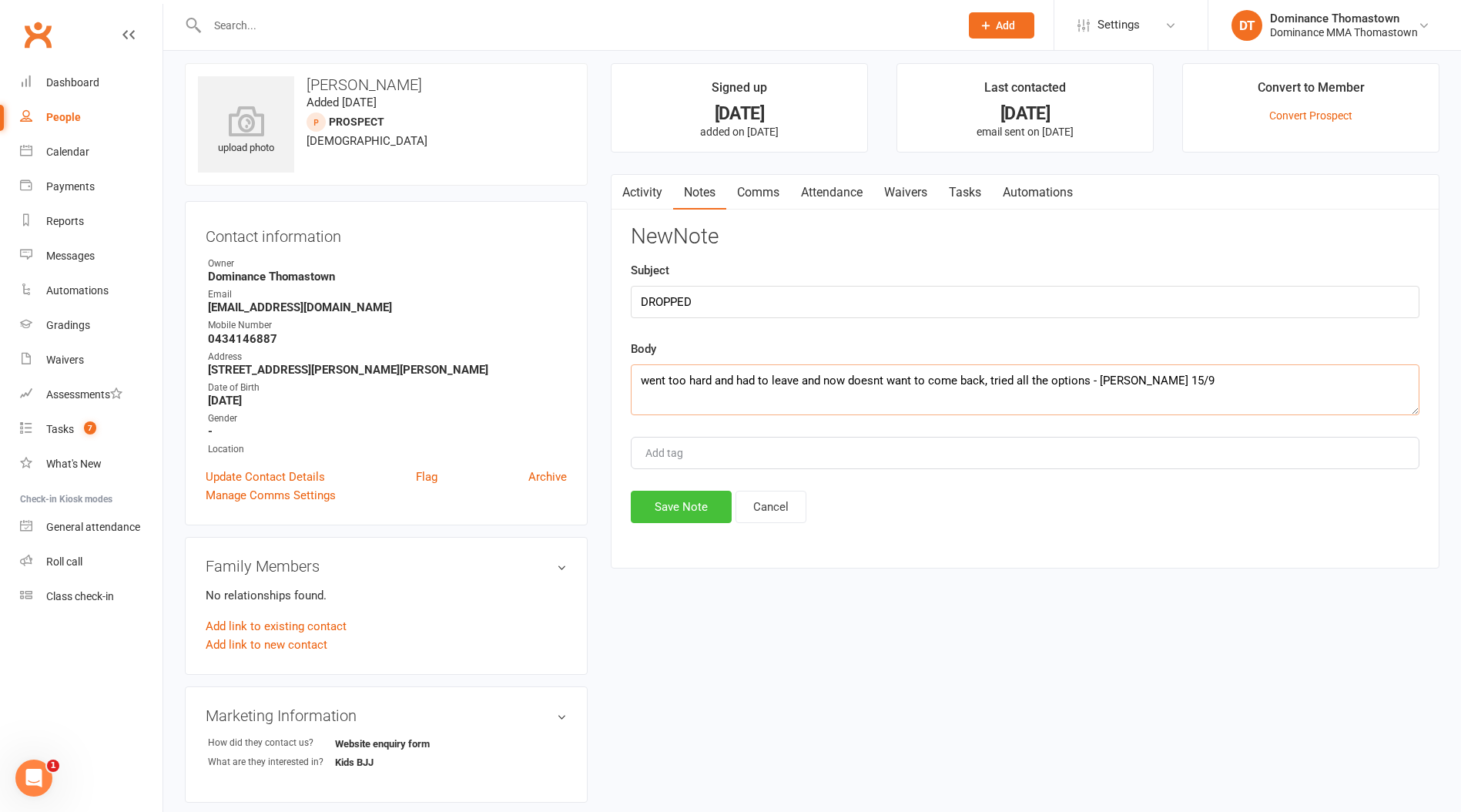
type textarea "went too hard and had to leave and now doesnt want to come back, tried all the …"
click at [710, 503] on button "Save Note" at bounding box center [681, 506] width 101 height 33
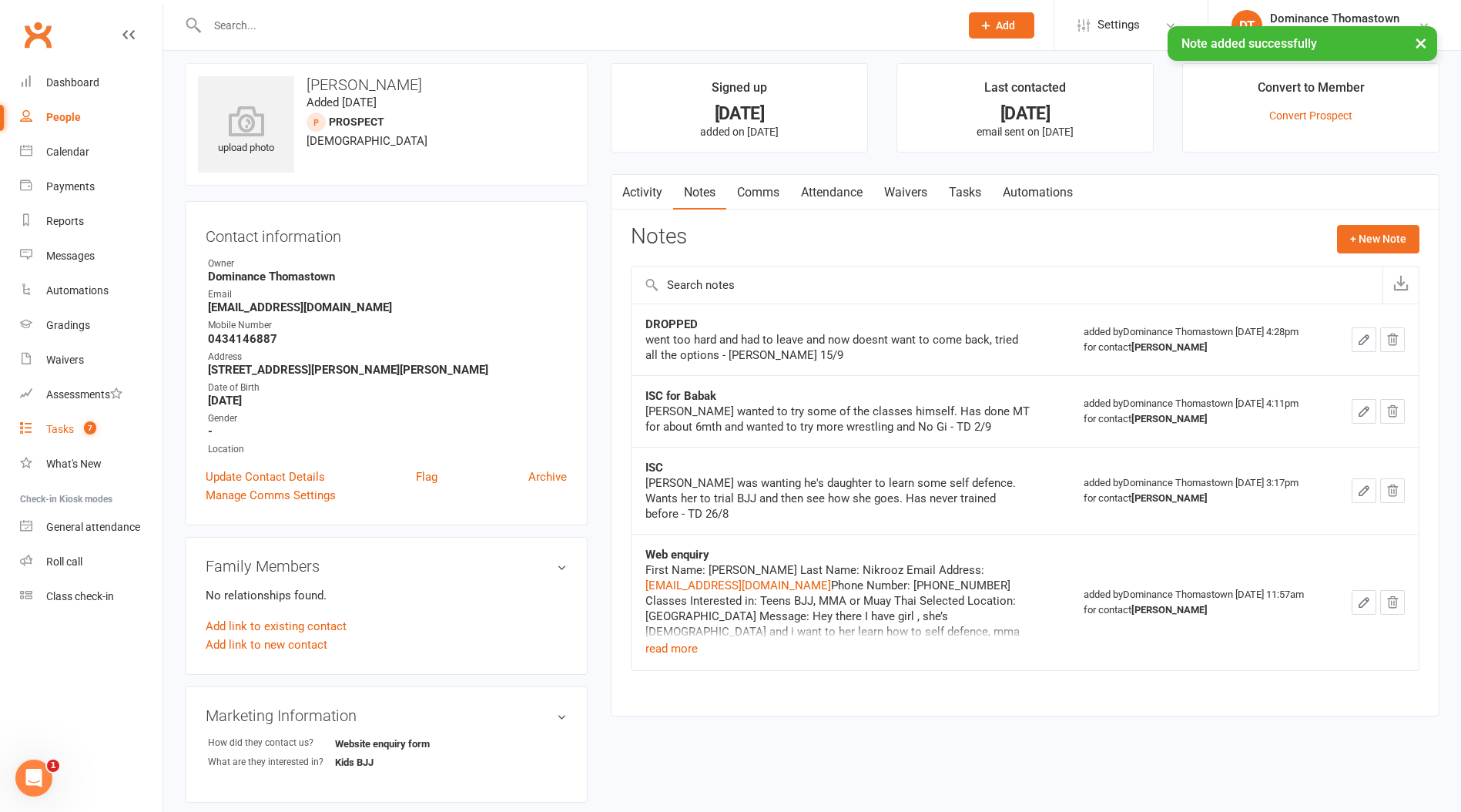
click at [79, 434] on count-badge "7" at bounding box center [86, 428] width 20 height 12
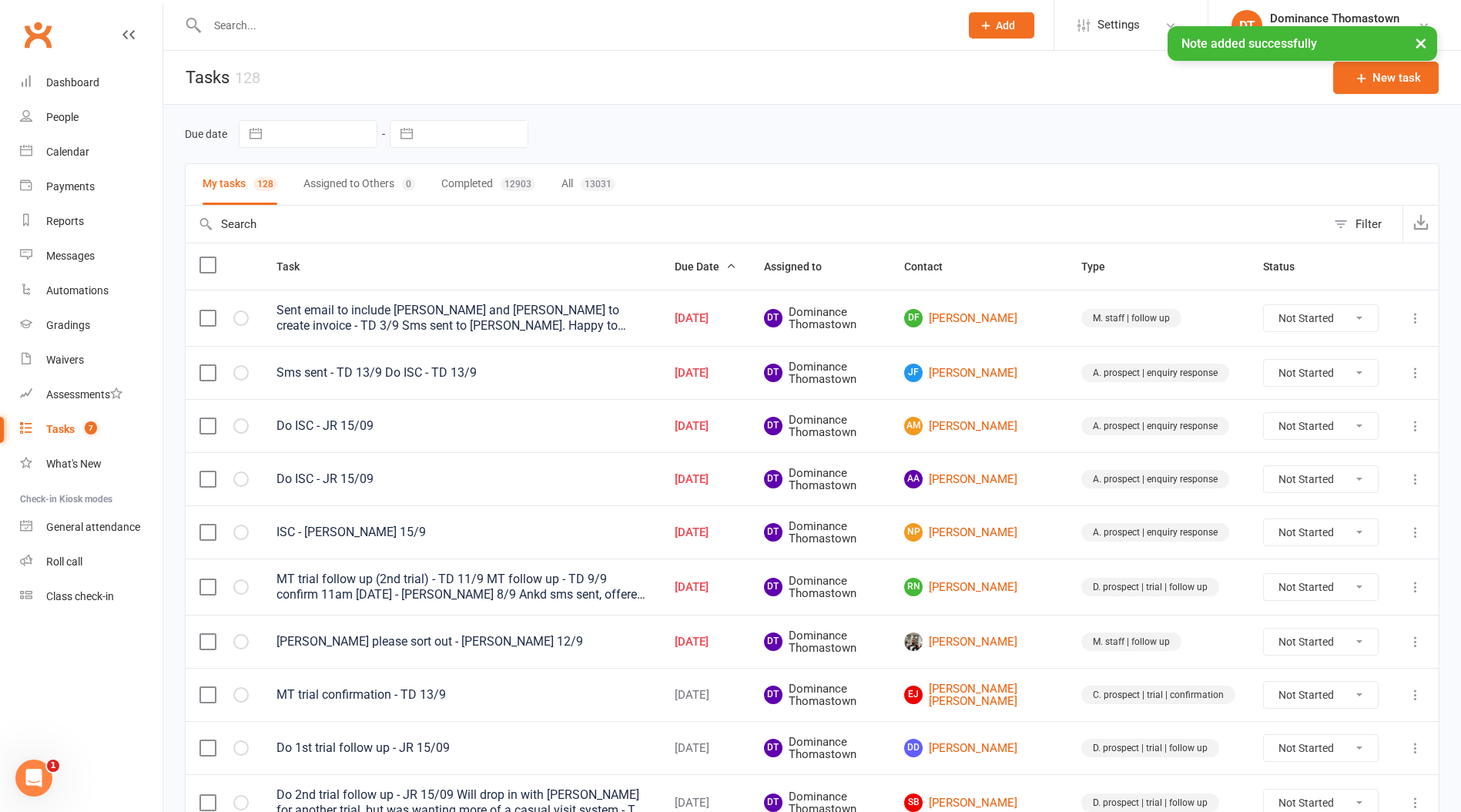
scroll to position [98, 0]
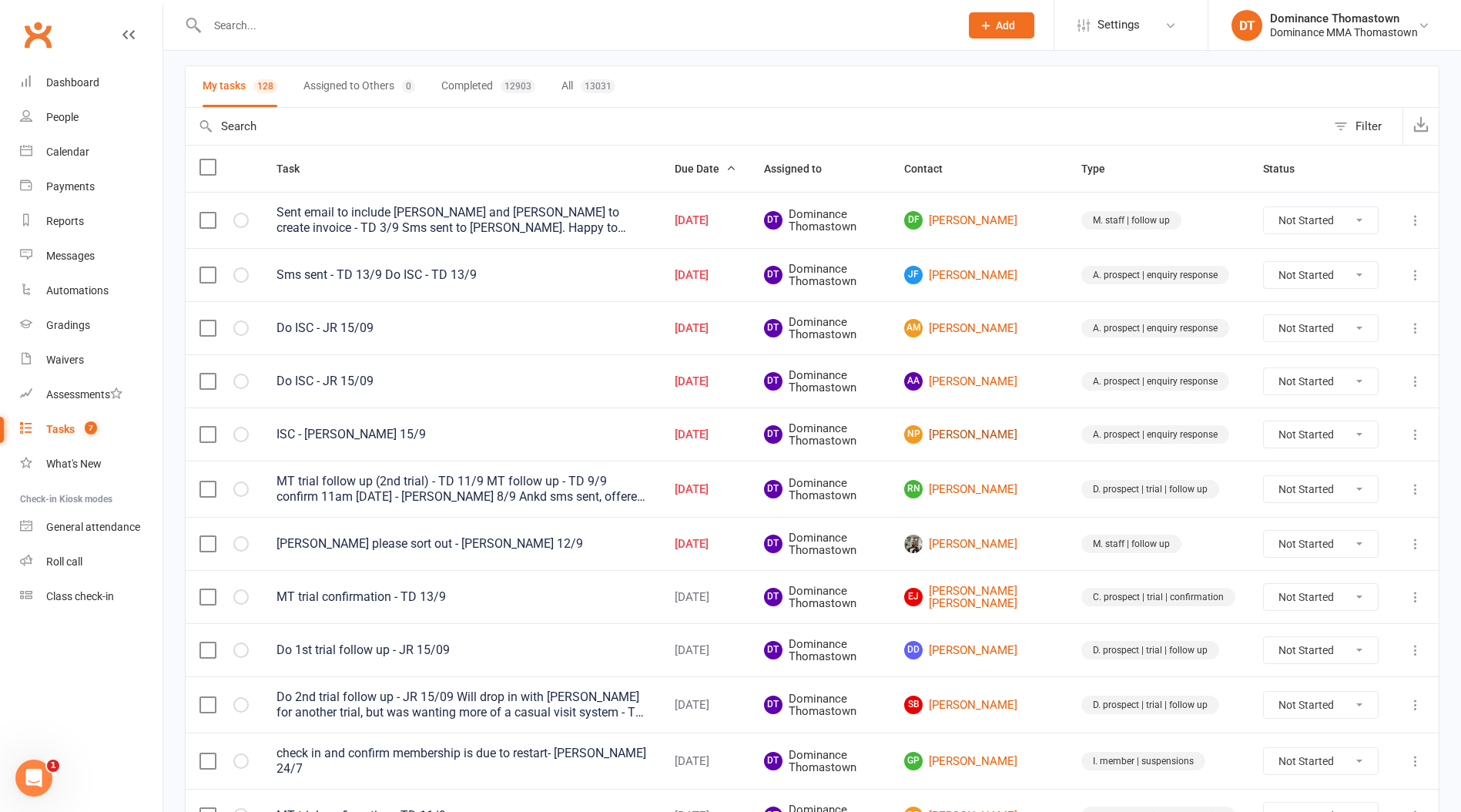
click at [994, 438] on link "NP Nilesh Patel" at bounding box center [980, 434] width 150 height 19
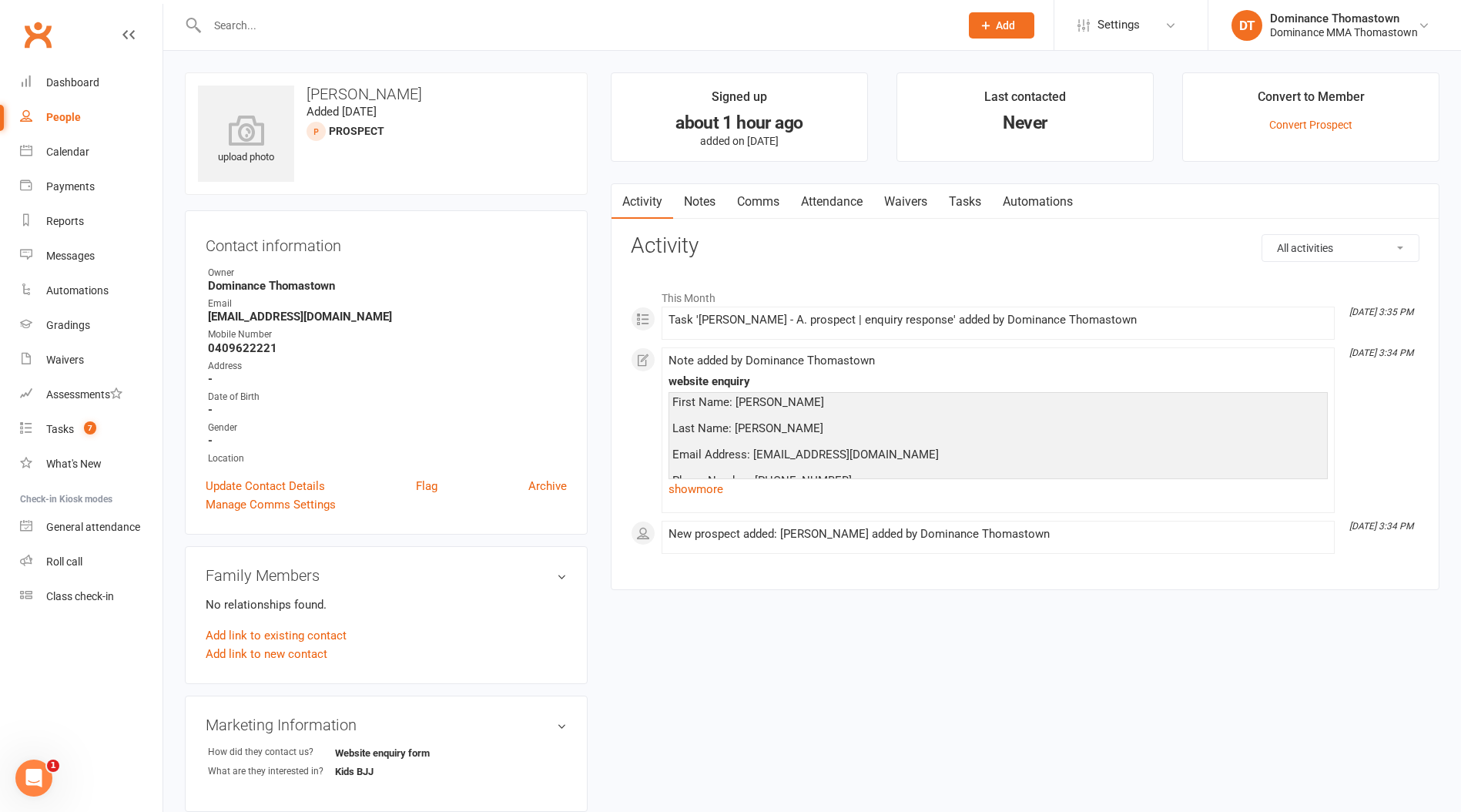
click at [715, 503] on li "Sep 15, 3:34 PM Note added by Dominance Thomastown website enquiry First Name: …" at bounding box center [998, 430] width 673 height 165
click at [720, 491] on link "show more" at bounding box center [998, 489] width 660 height 21
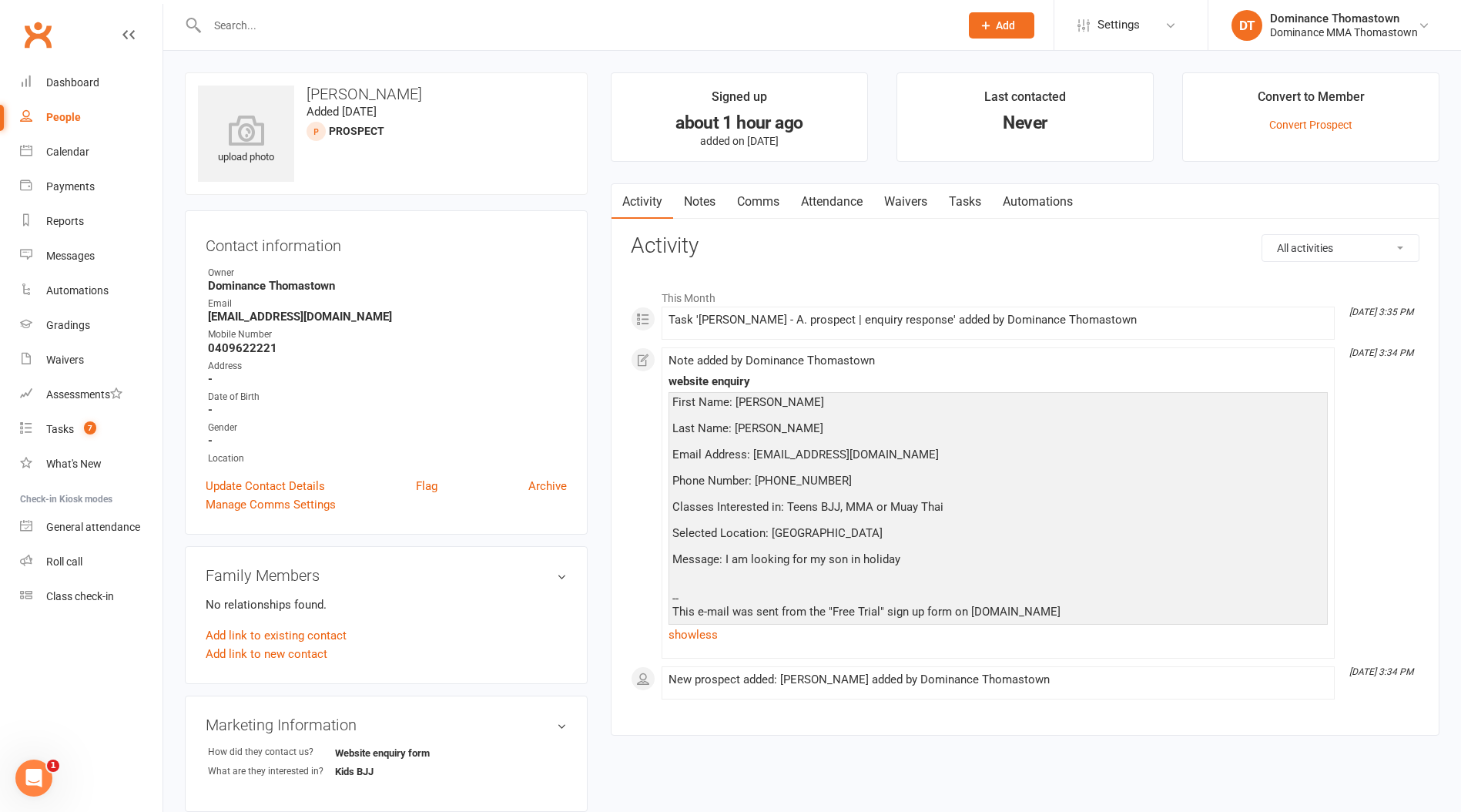
click at [980, 204] on link "Tasks" at bounding box center [966, 202] width 54 height 36
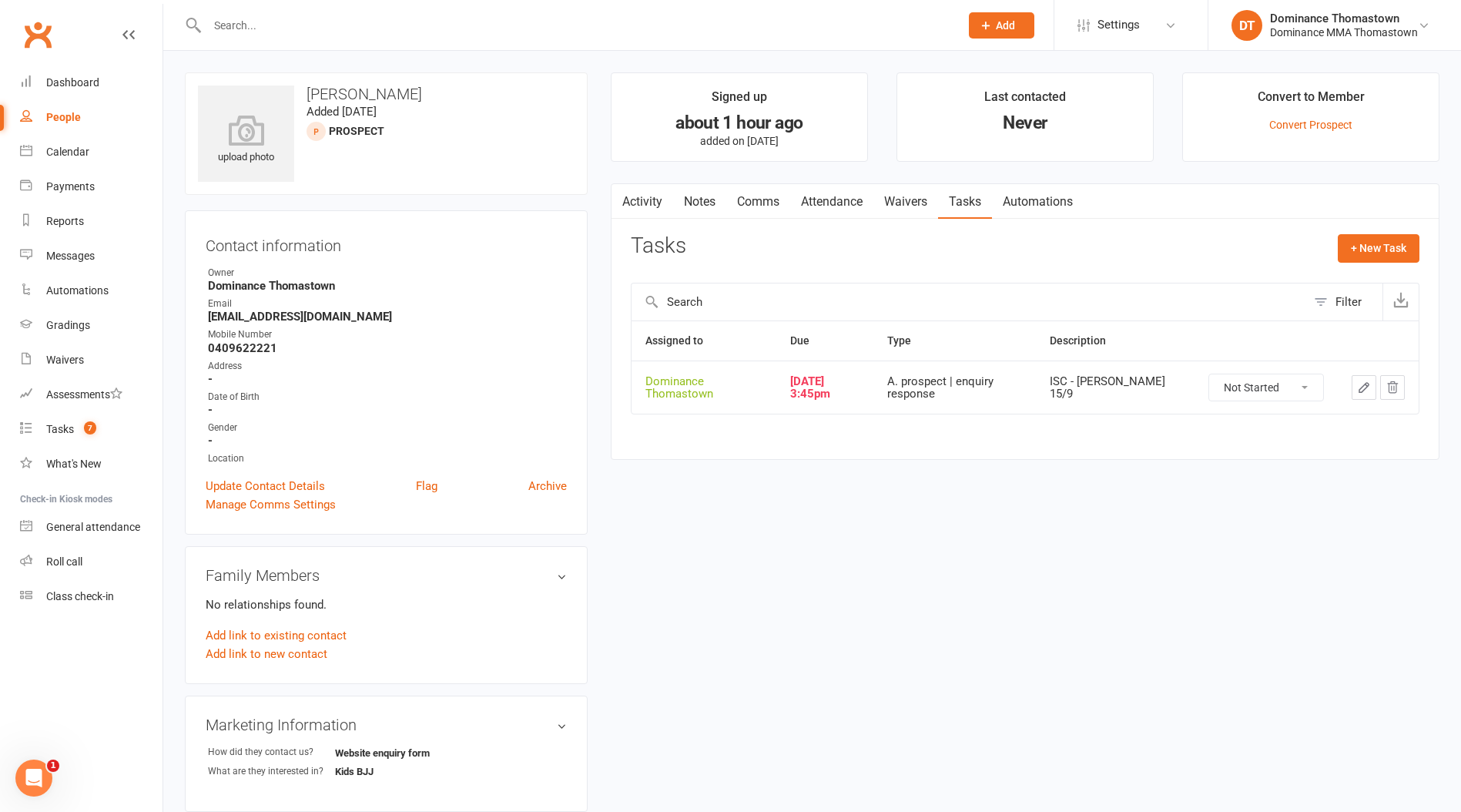
click at [910, 193] on link "Waivers" at bounding box center [906, 202] width 64 height 36
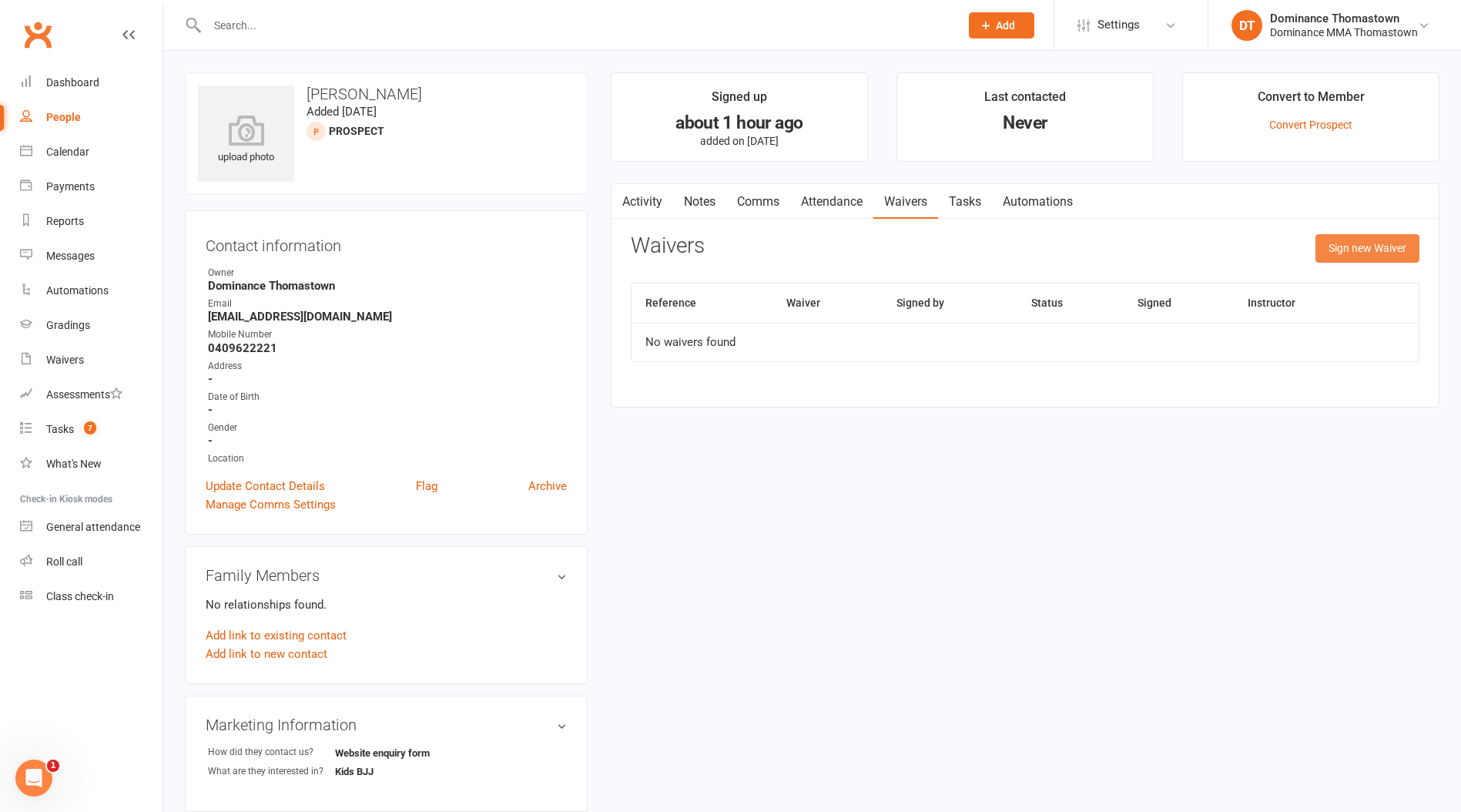
click at [1371, 242] on button "Sign new Waiver" at bounding box center [1368, 249] width 104 height 28
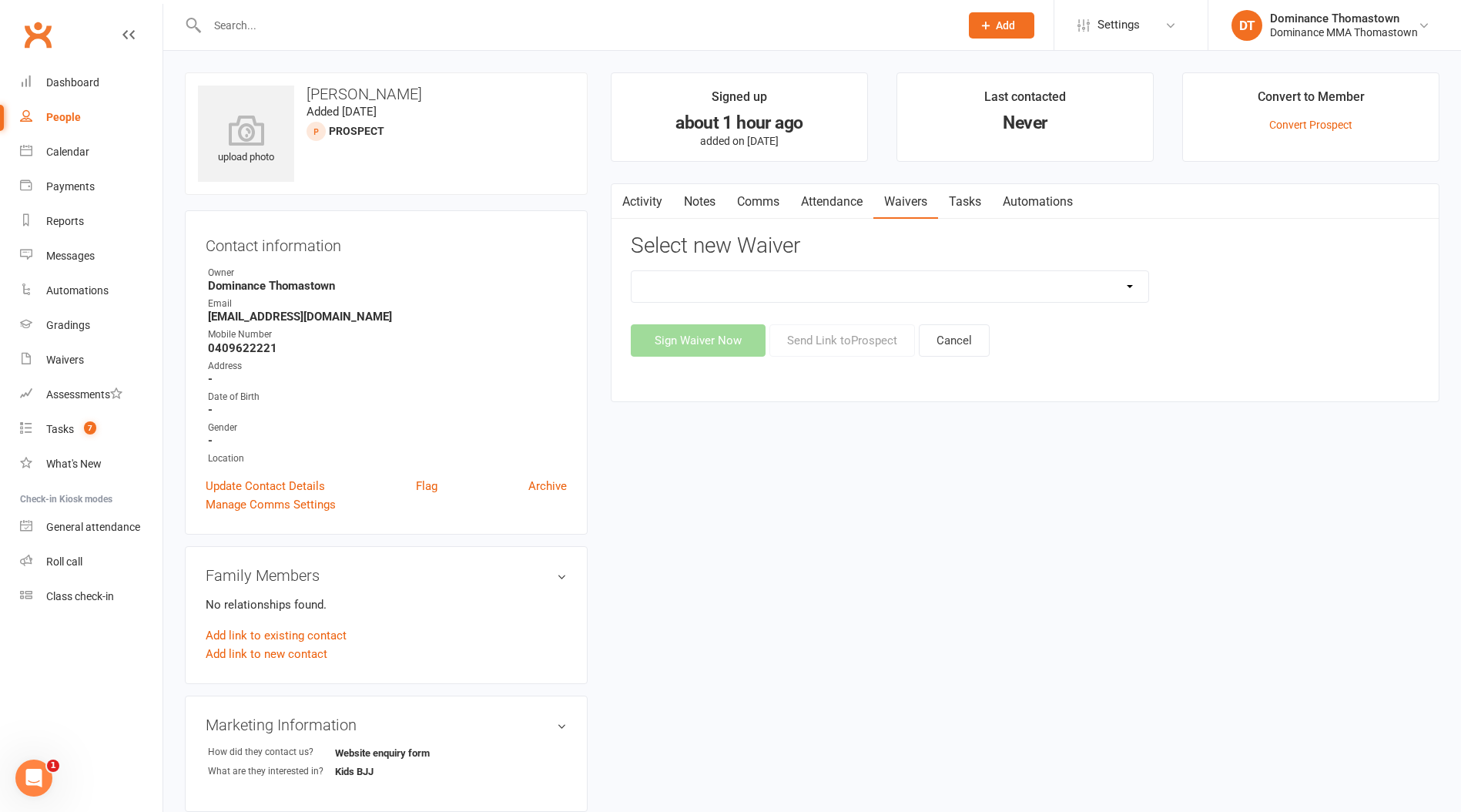
click at [778, 287] on select "Member | Cancellation | Adults Member | Injury Report Form (FOH staff use only)…" at bounding box center [890, 286] width 517 height 31
select select "375"
click at [632, 271] on select "Member | Cancellation | Adults Member | Injury Report Form (FOH staff use only)…" at bounding box center [890, 286] width 517 height 31
click at [802, 342] on button "Send Link to Prospect" at bounding box center [842, 340] width 146 height 33
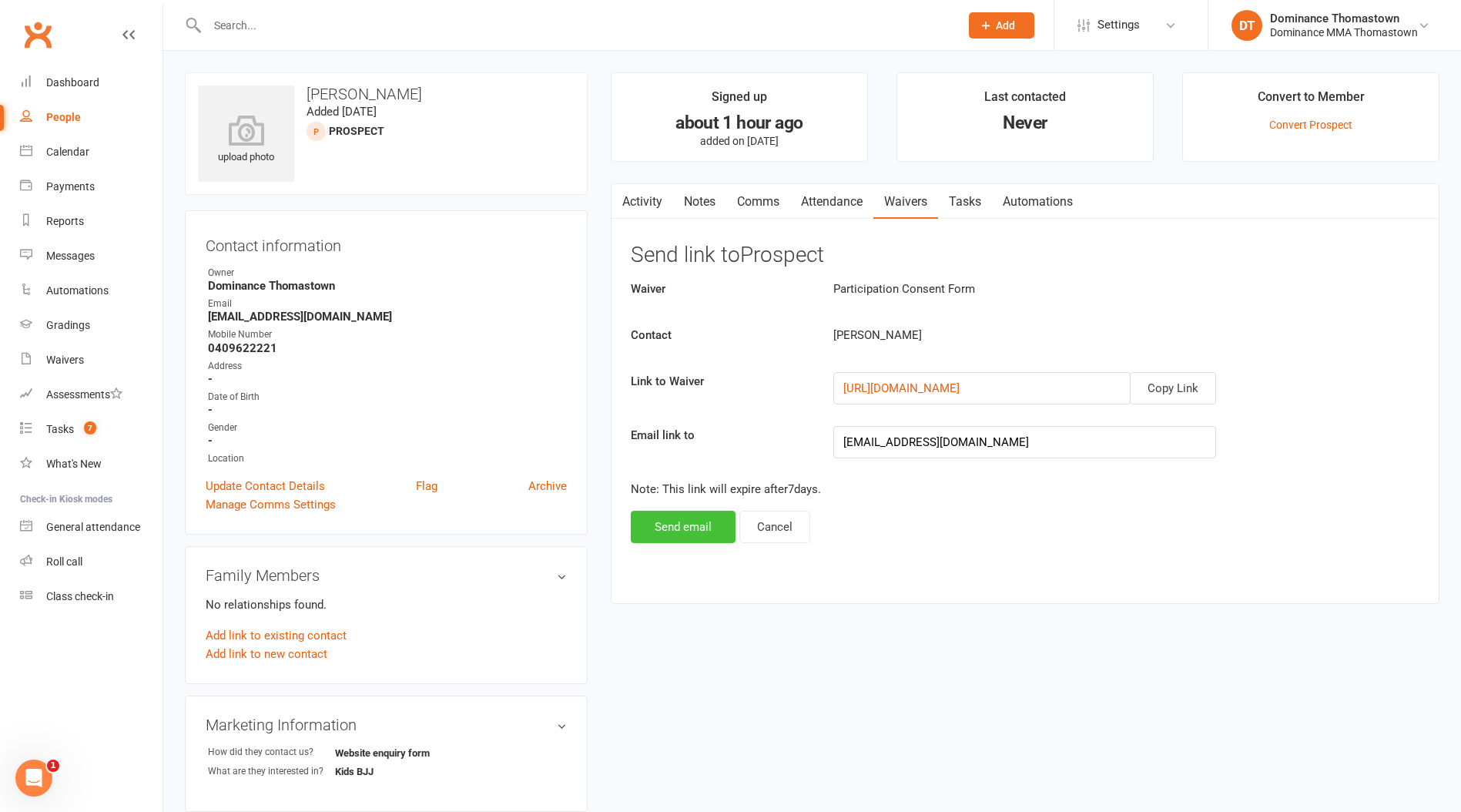
click at [694, 530] on button "Send email" at bounding box center [683, 526] width 105 height 33
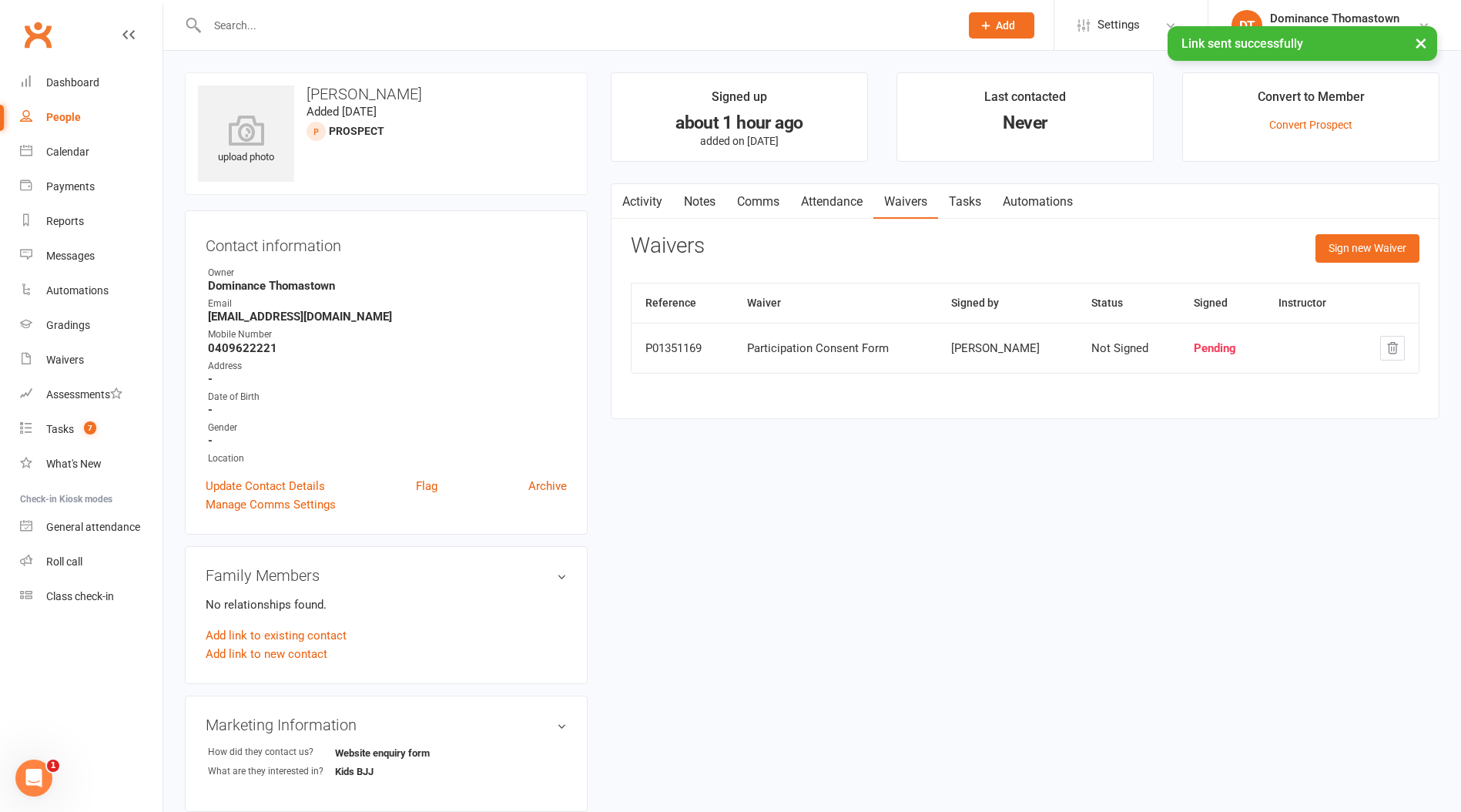
click at [765, 190] on link "Comms" at bounding box center [758, 202] width 64 height 36
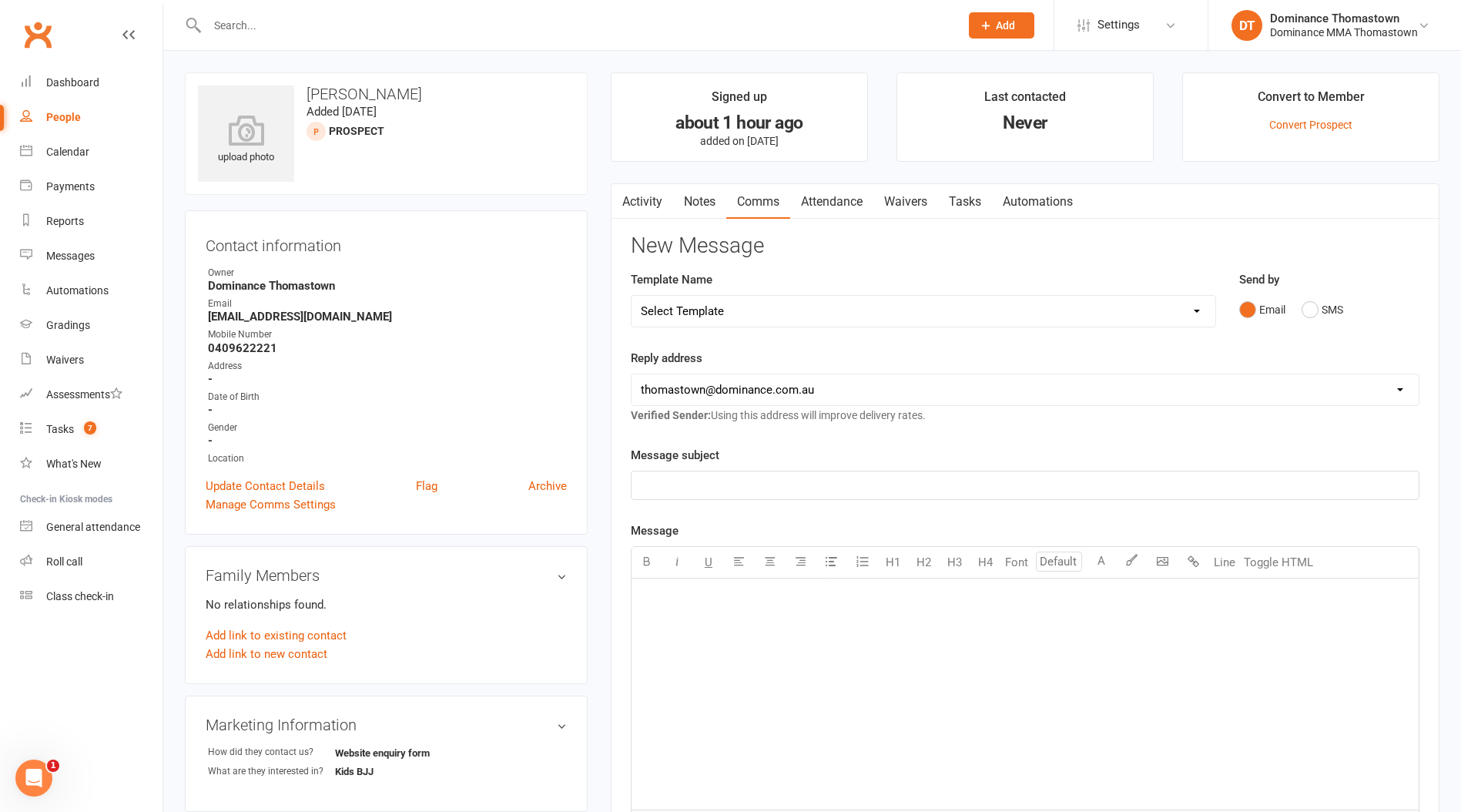
click at [750, 304] on select "Select Template [Email] MARKETING | 10TH BIRTHDAY SPECIAL | CANCELLED MEMBERS […" at bounding box center [924, 310] width 584 height 31
select select "16"
click at [632, 295] on select "Select Template [Email] MARKETING | 10TH BIRTHDAY SPECIAL | CANCELLED MEMBERS […" at bounding box center [924, 310] width 584 height 31
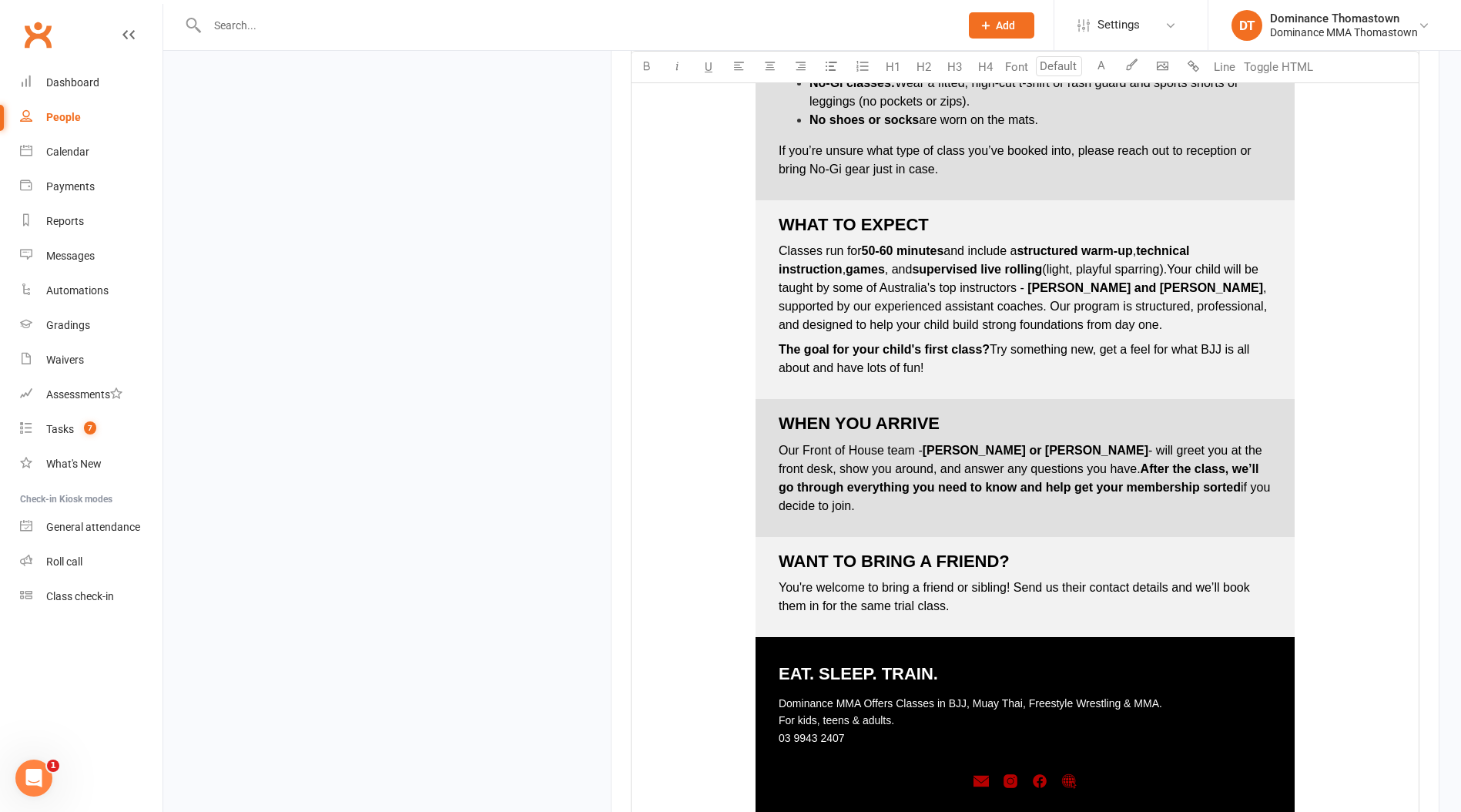
scroll to position [2127, 0]
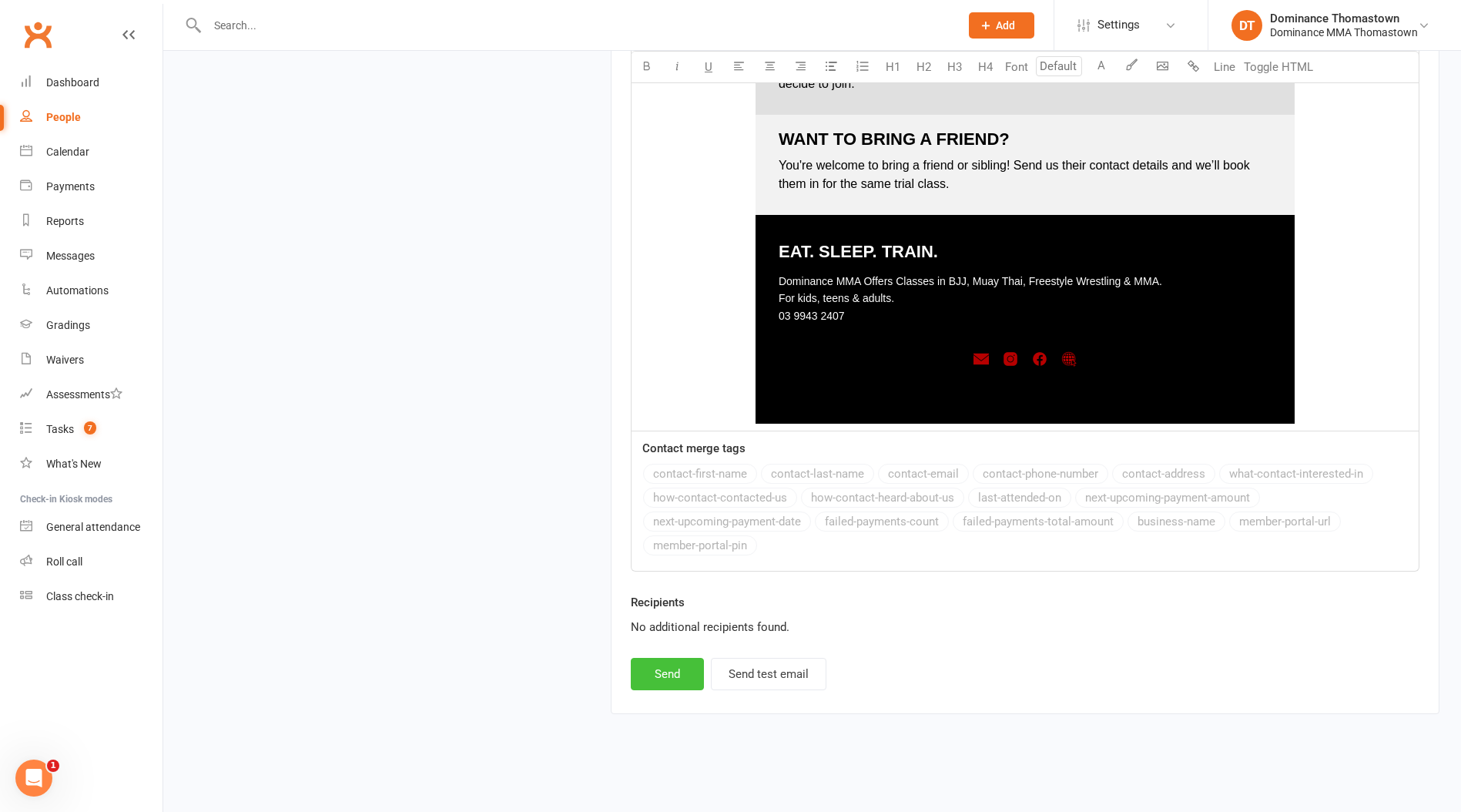
click at [669, 677] on button "Send" at bounding box center [667, 674] width 73 height 33
select select
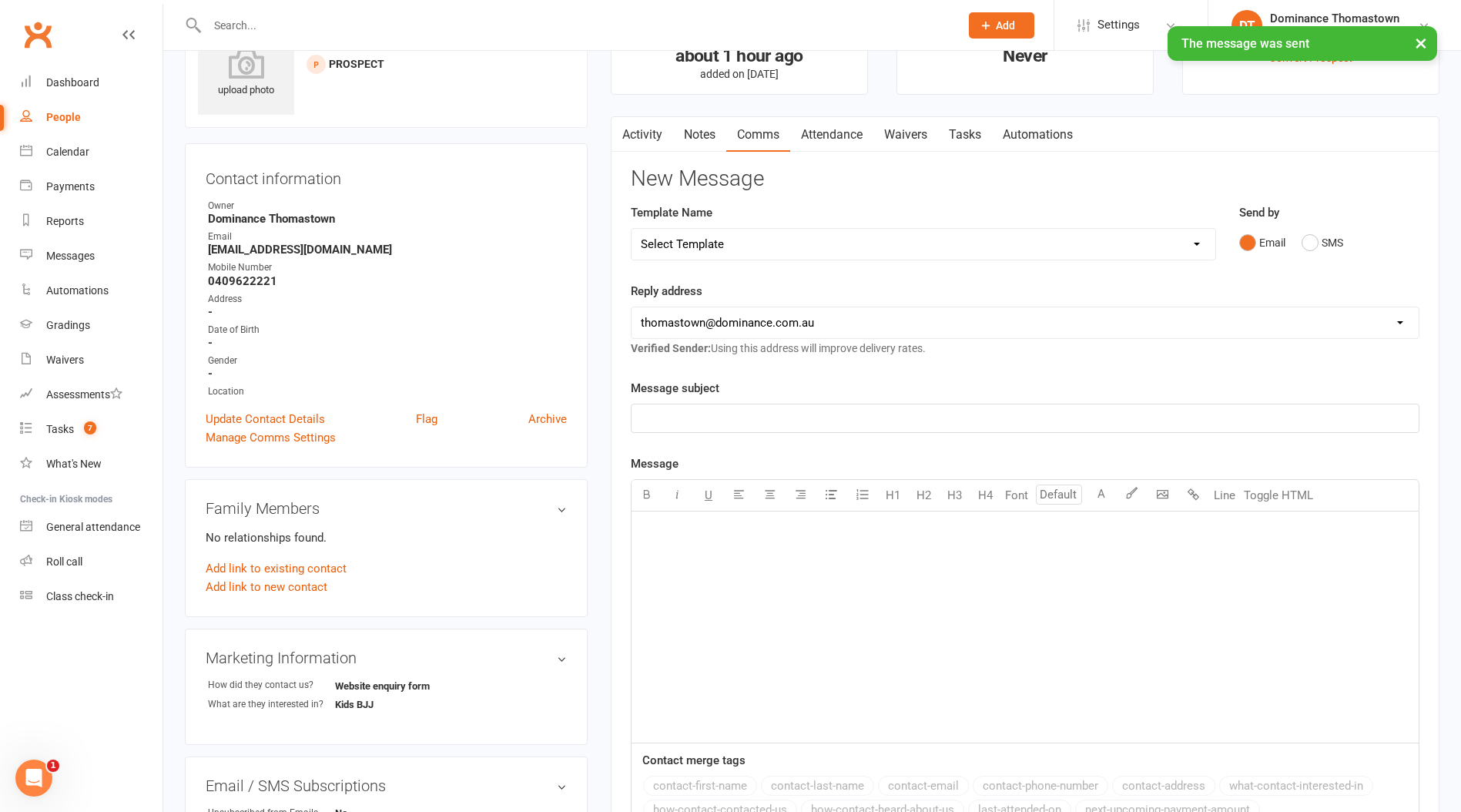
scroll to position [32, 0]
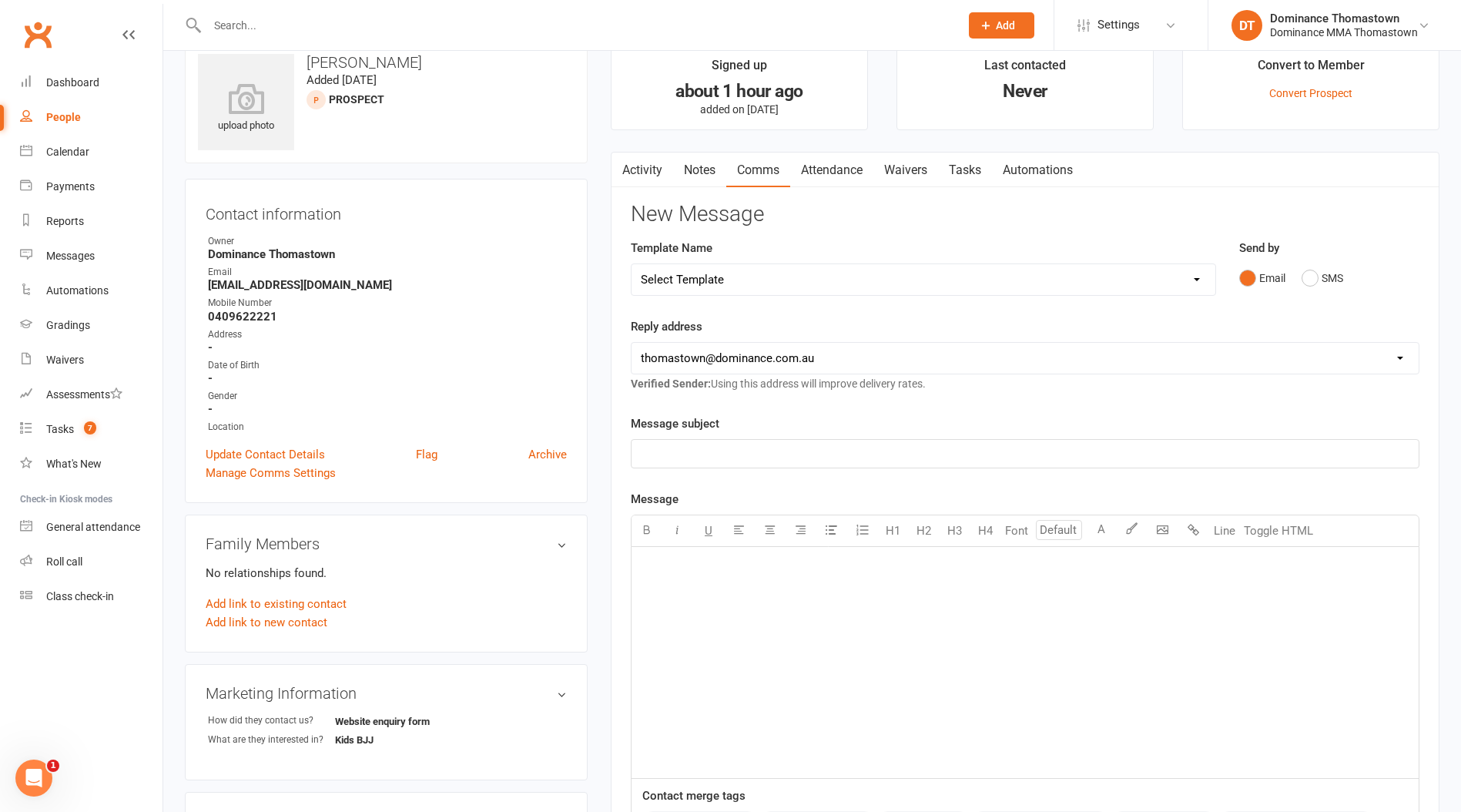
click at [957, 160] on link "Tasks" at bounding box center [966, 170] width 54 height 36
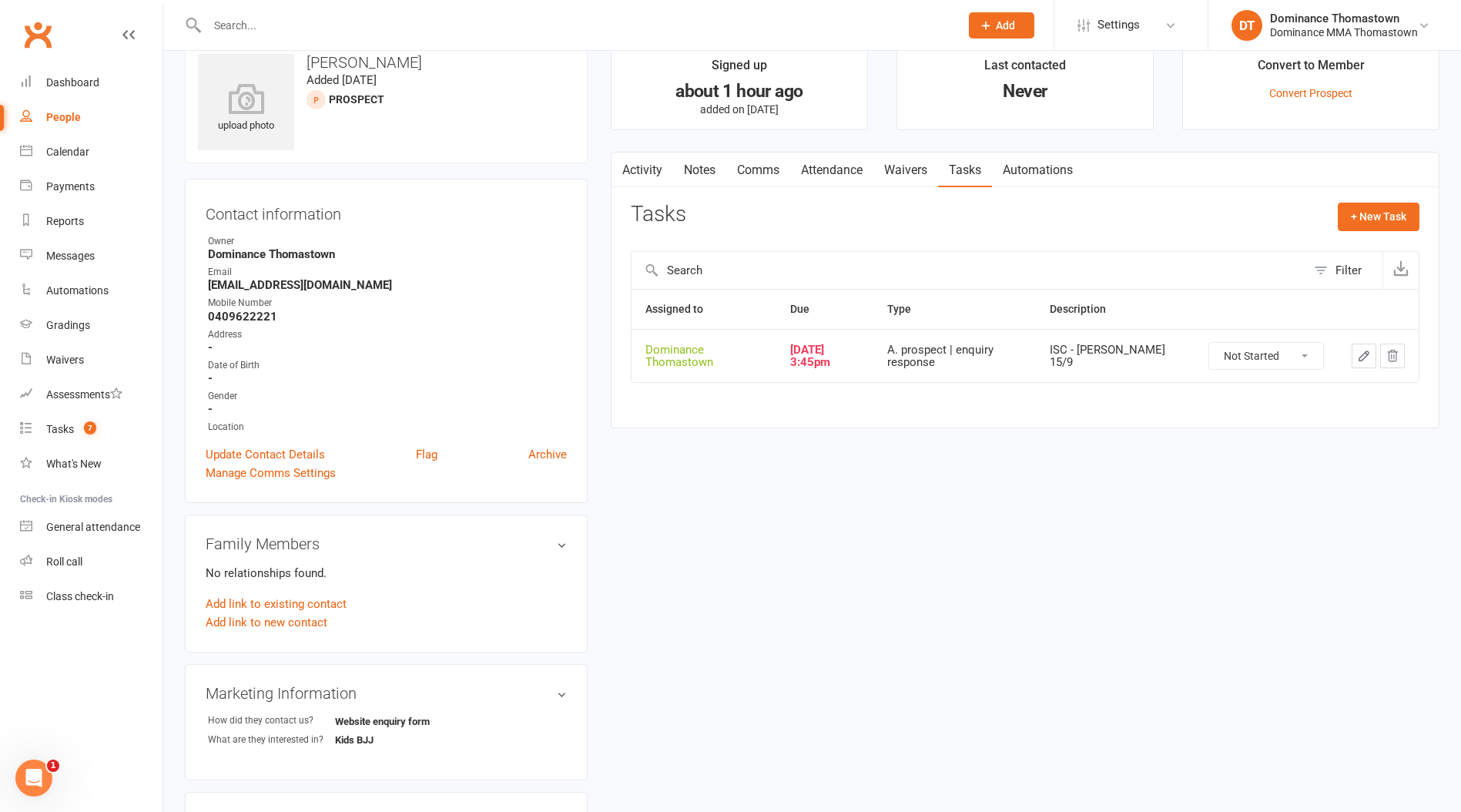
click at [1273, 355] on select "Not Started In Progress Waiting Complete" at bounding box center [1267, 356] width 114 height 26
click at [1210, 343] on select "Not Started In Progress Waiting Complete" at bounding box center [1267, 356] width 114 height 26
select select "unstarted"
click at [1373, 217] on button "+ New Task" at bounding box center [1379, 217] width 81 height 28
select select "12547"
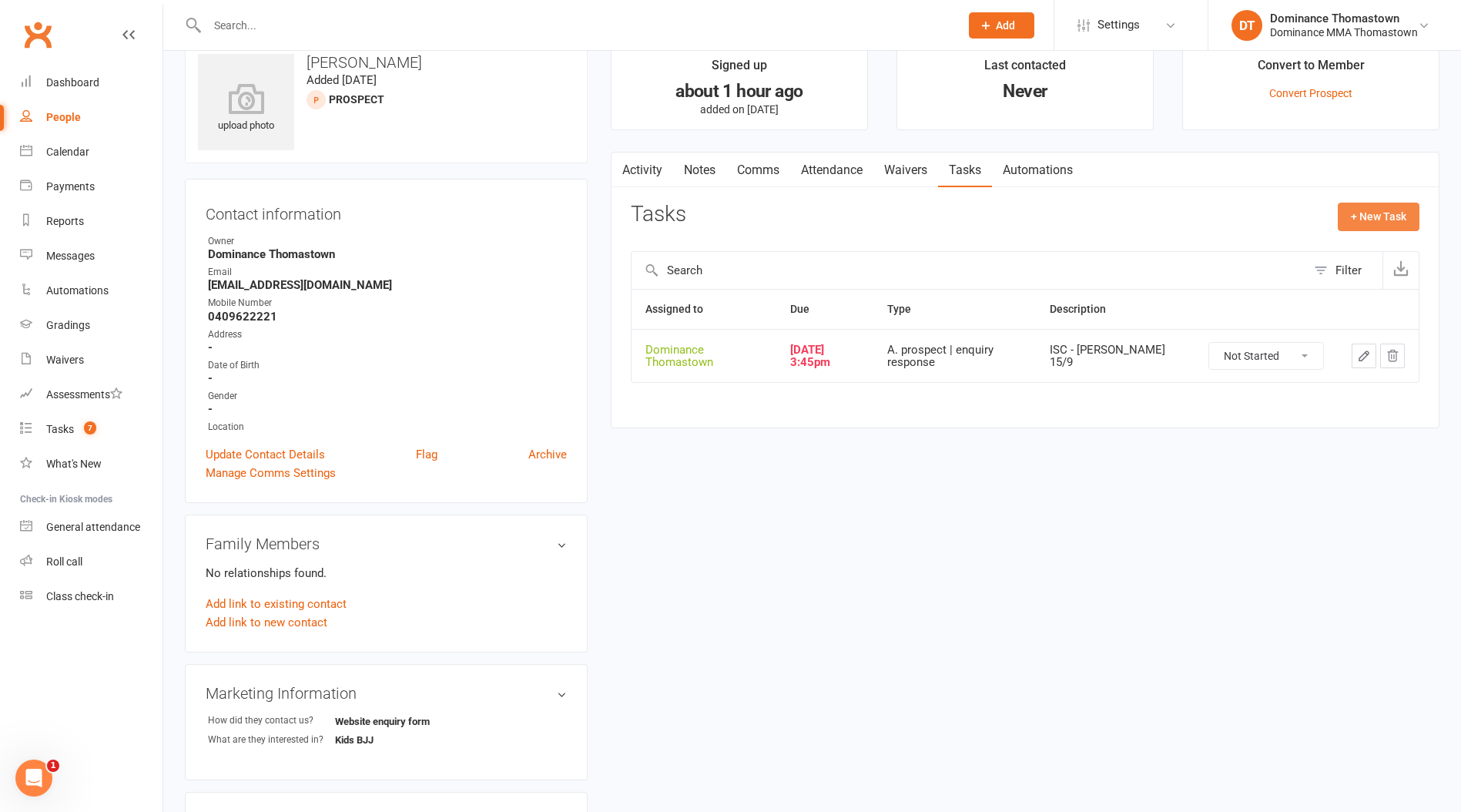
select select "12547"
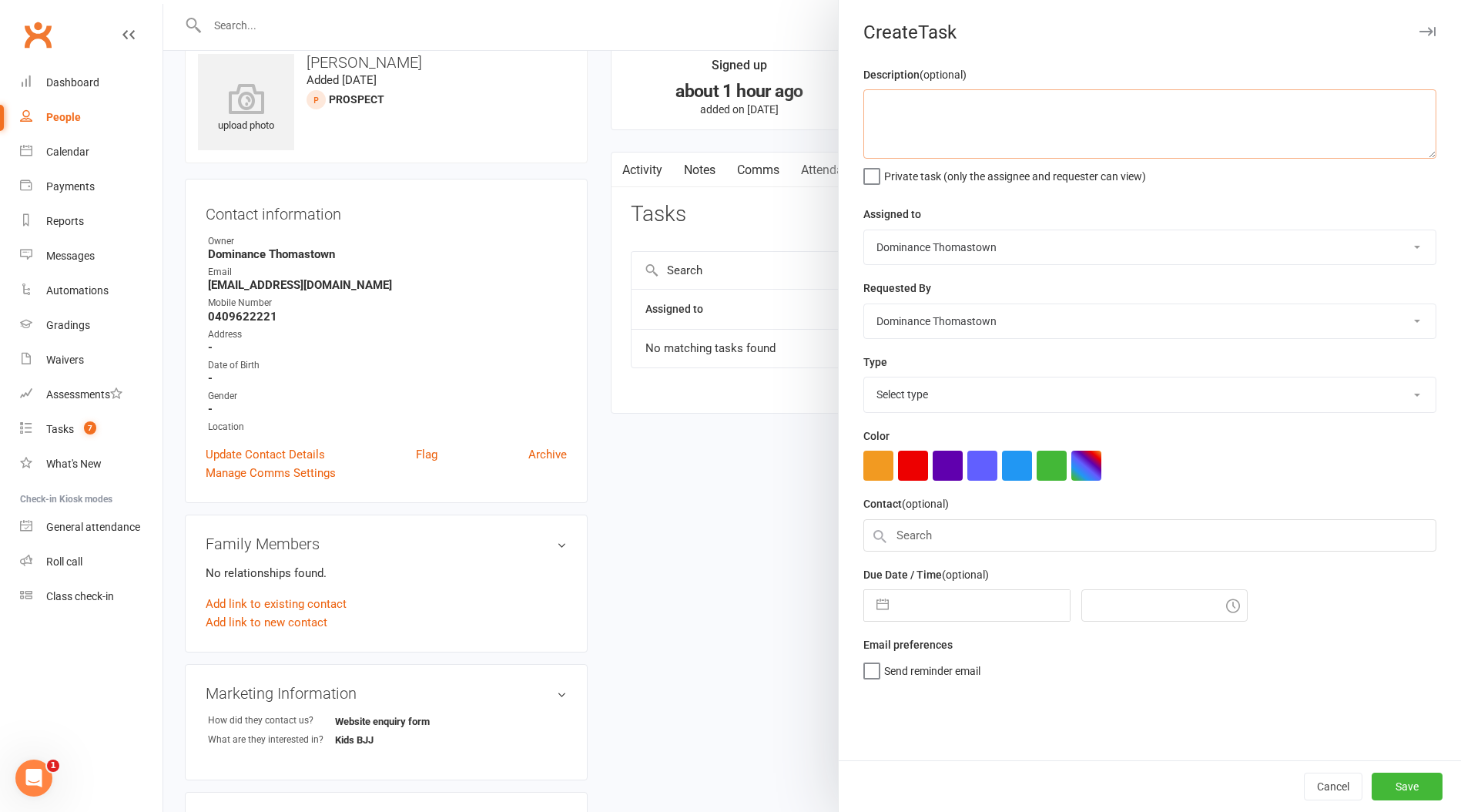
click at [960, 150] on textarea at bounding box center [1150, 124] width 573 height 69
type textarea "kids trial follow up 15/9"
click at [962, 392] on select "Select type A. prospect | enquiry response B. prospect | trial | booking C. pro…" at bounding box center [1151, 394] width 572 height 34
select select "3812"
click at [865, 378] on select "Select type A. prospect | enquiry response B. prospect | trial | booking C. pro…" at bounding box center [1151, 394] width 572 height 34
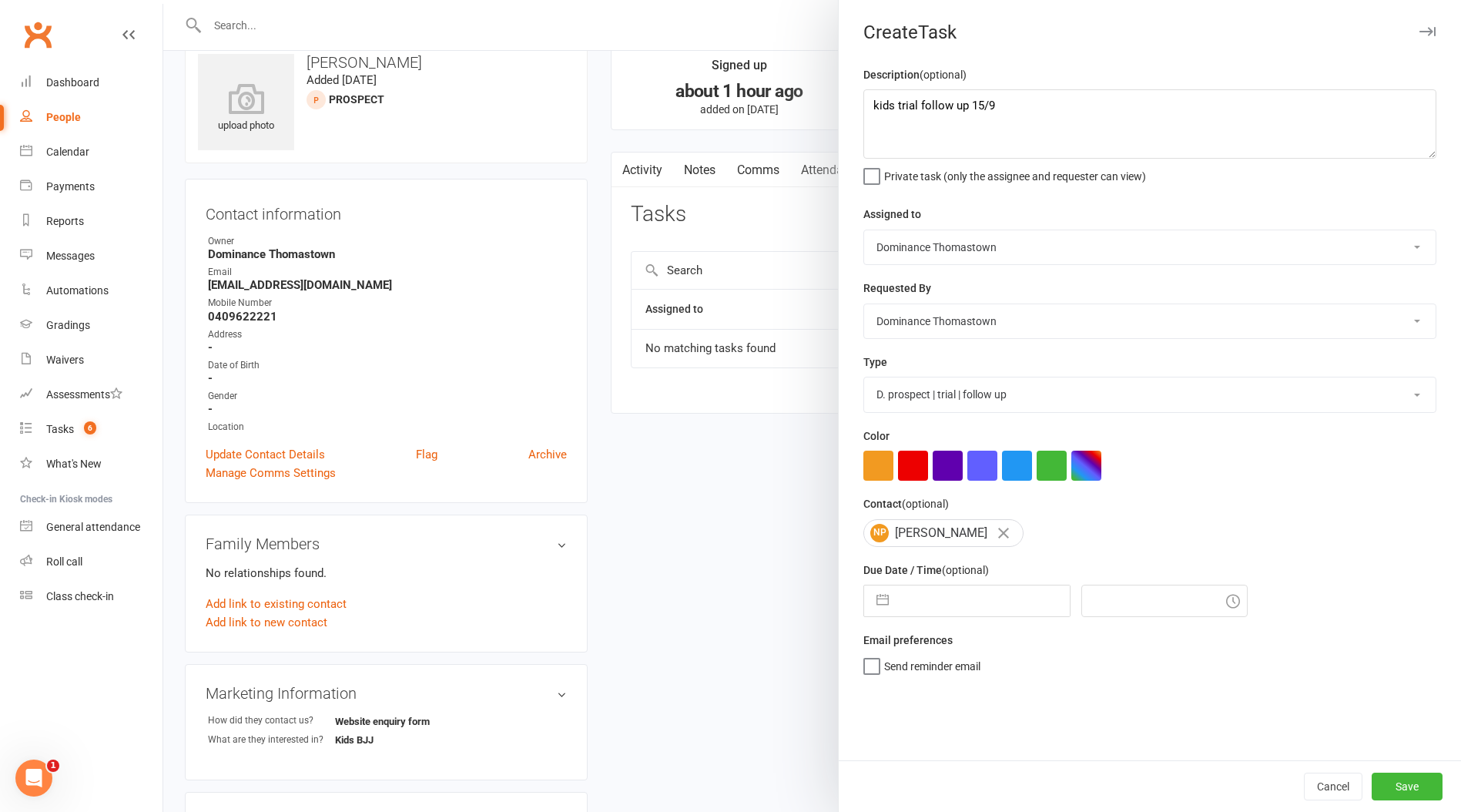
select select "7"
select select "2025"
select select "8"
select select "2025"
select select "9"
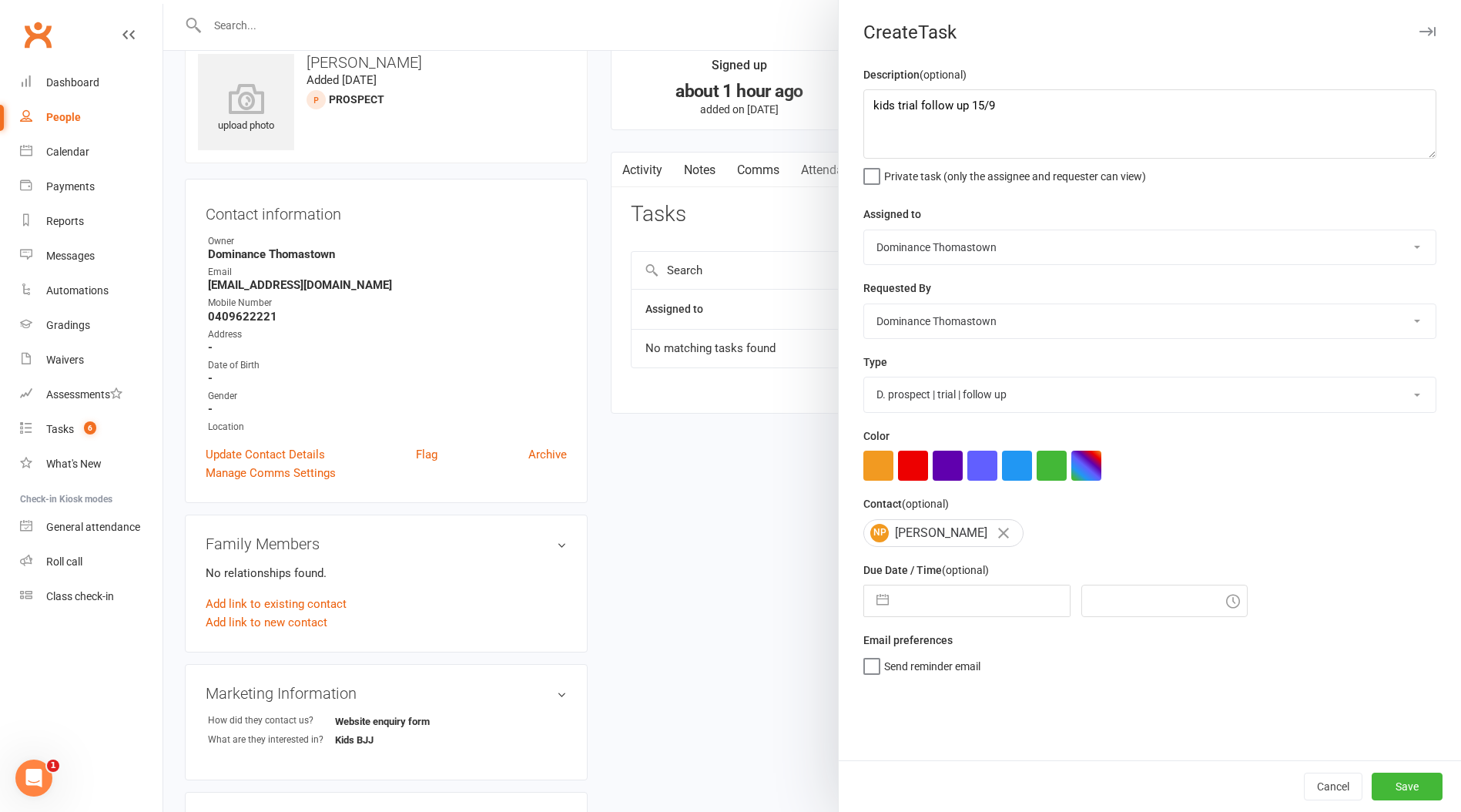
select select "2025"
drag, startPoint x: 969, startPoint y: 602, endPoint x: 978, endPoint y: 611, distance: 12.7
click at [969, 600] on input "text" at bounding box center [982, 600] width 173 height 31
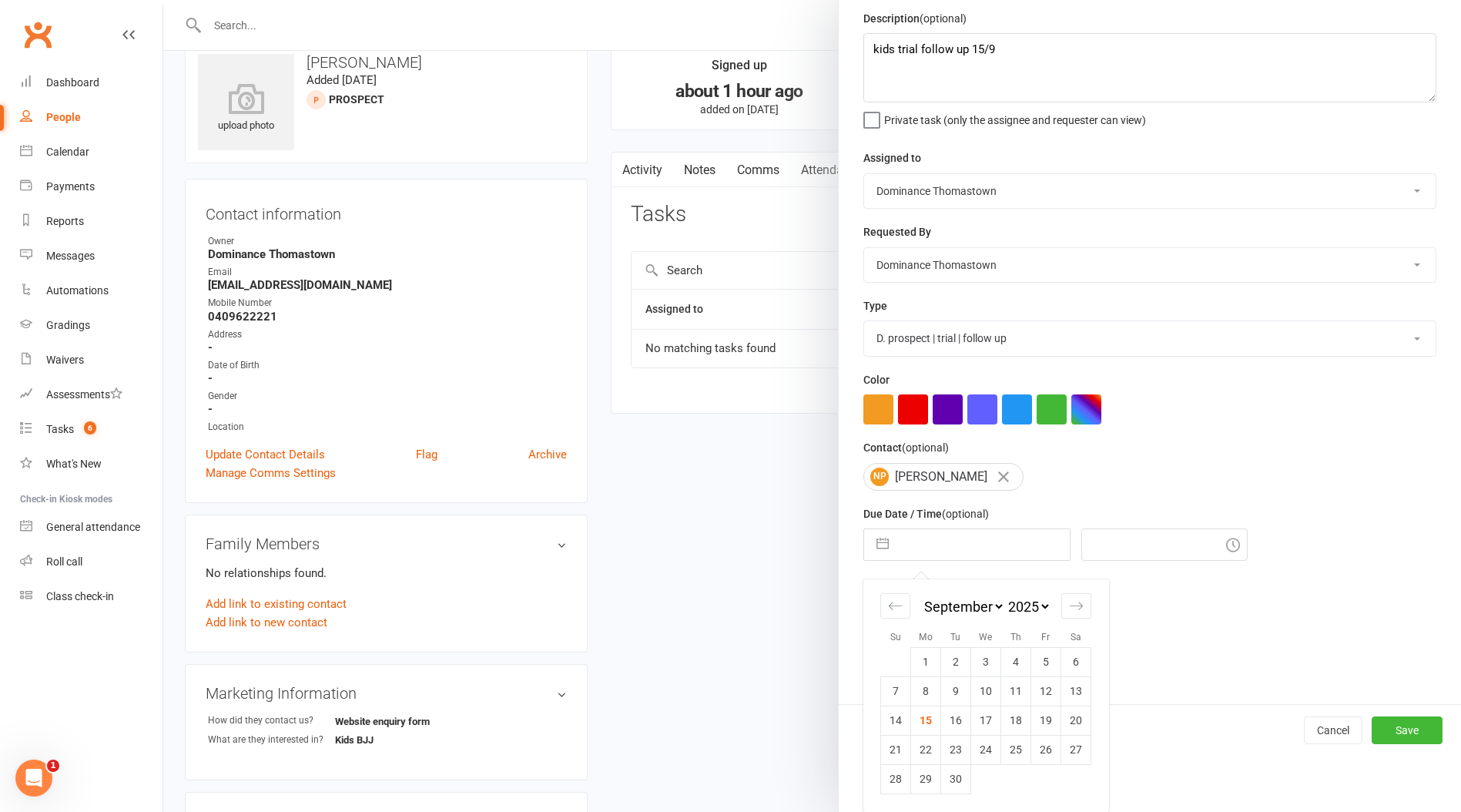
click at [982, 715] on td "17" at bounding box center [986, 719] width 30 height 29
type input "17 Sep 2025"
type input "4:45pm"
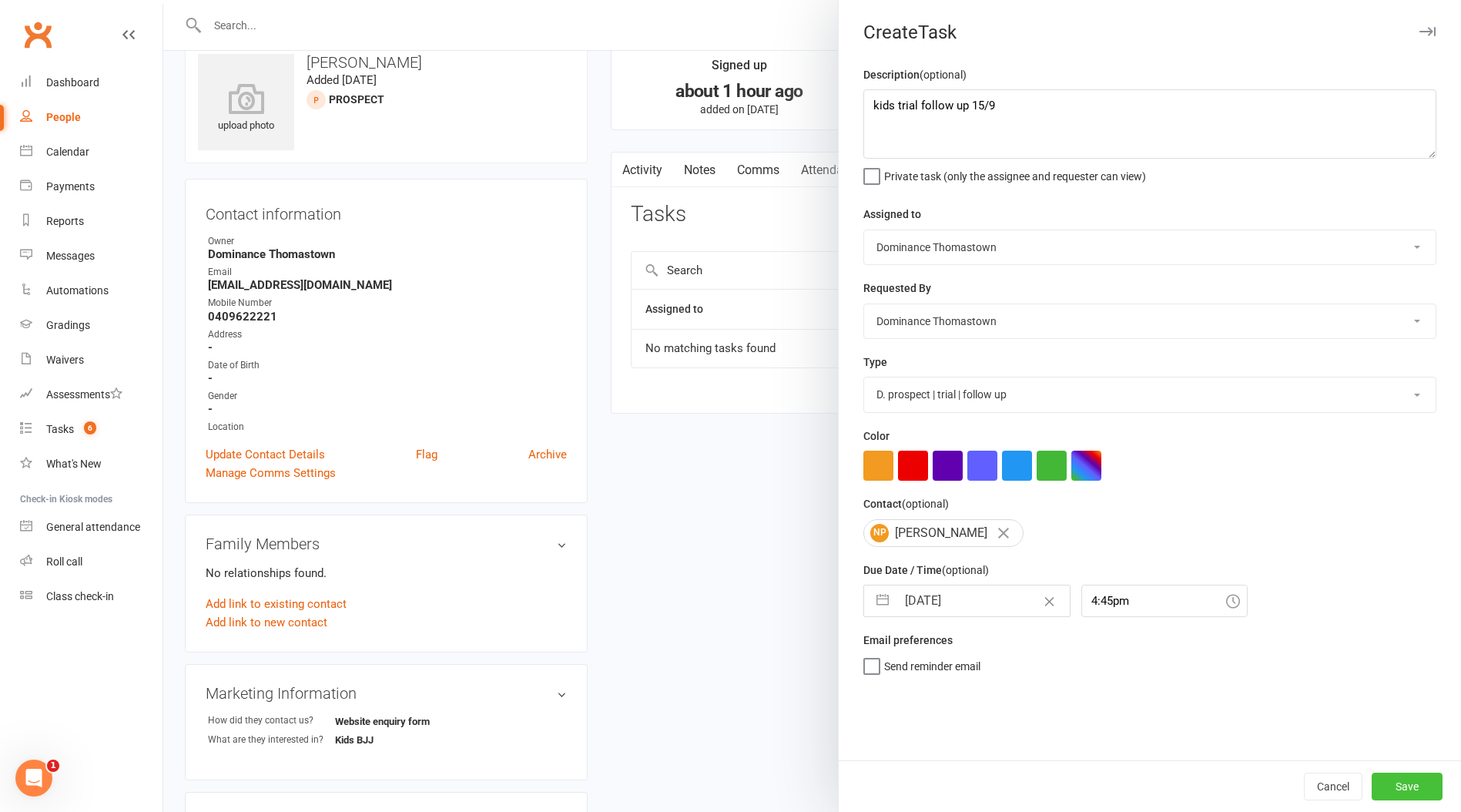
click at [1407, 777] on button "Save" at bounding box center [1408, 787] width 71 height 28
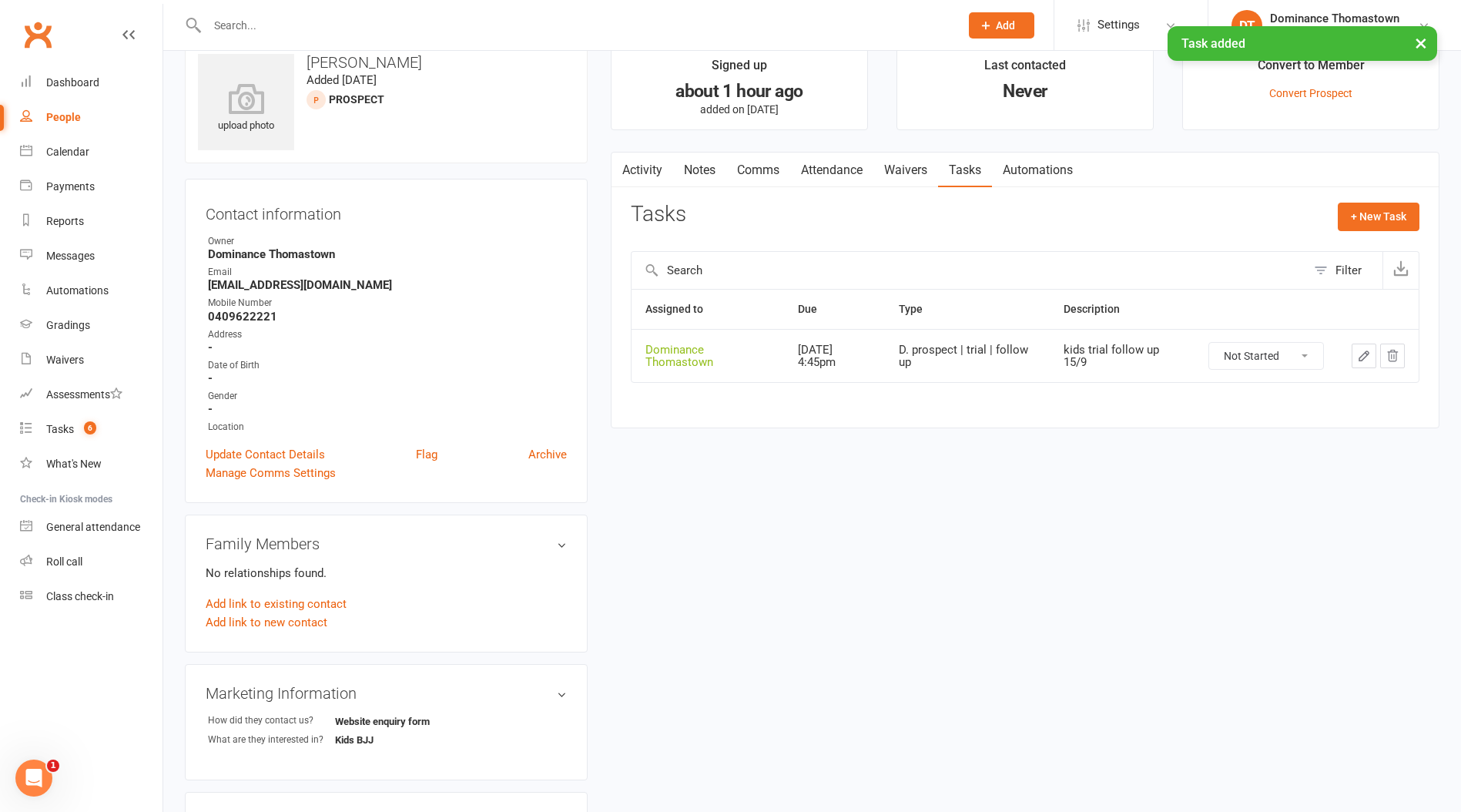
click at [846, 180] on link "Attendance" at bounding box center [832, 170] width 83 height 36
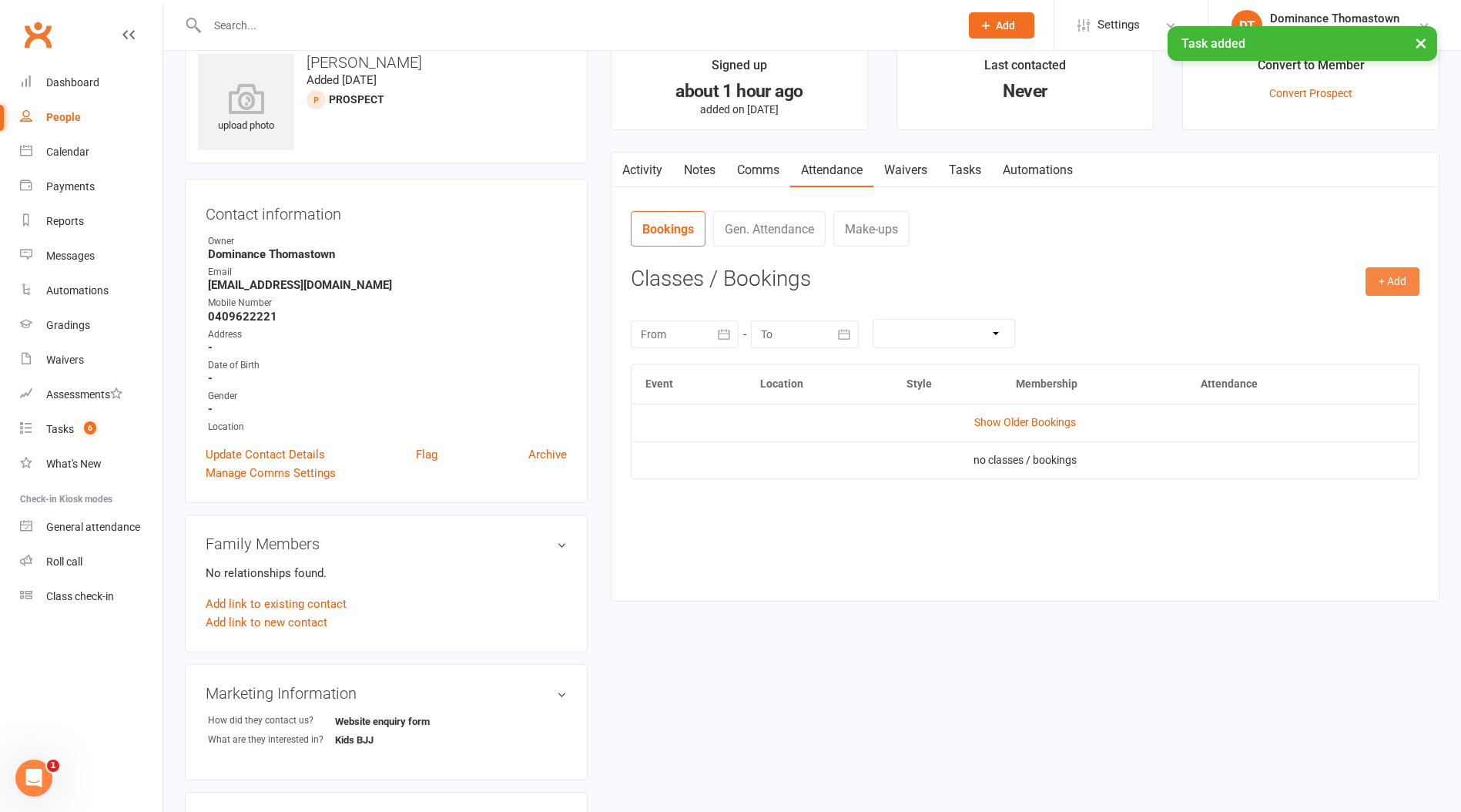
click at [1386, 294] on div "+ Add Book Event Add Appointment Book a Friend" at bounding box center [1393, 281] width 54 height 28
click at [1354, 276] on h3 "Classes / Bookings" at bounding box center [1025, 279] width 789 height 24
click at [1377, 276] on button "+ Add" at bounding box center [1393, 281] width 54 height 28
click at [1297, 306] on link "Book Event" at bounding box center [1342, 316] width 152 height 31
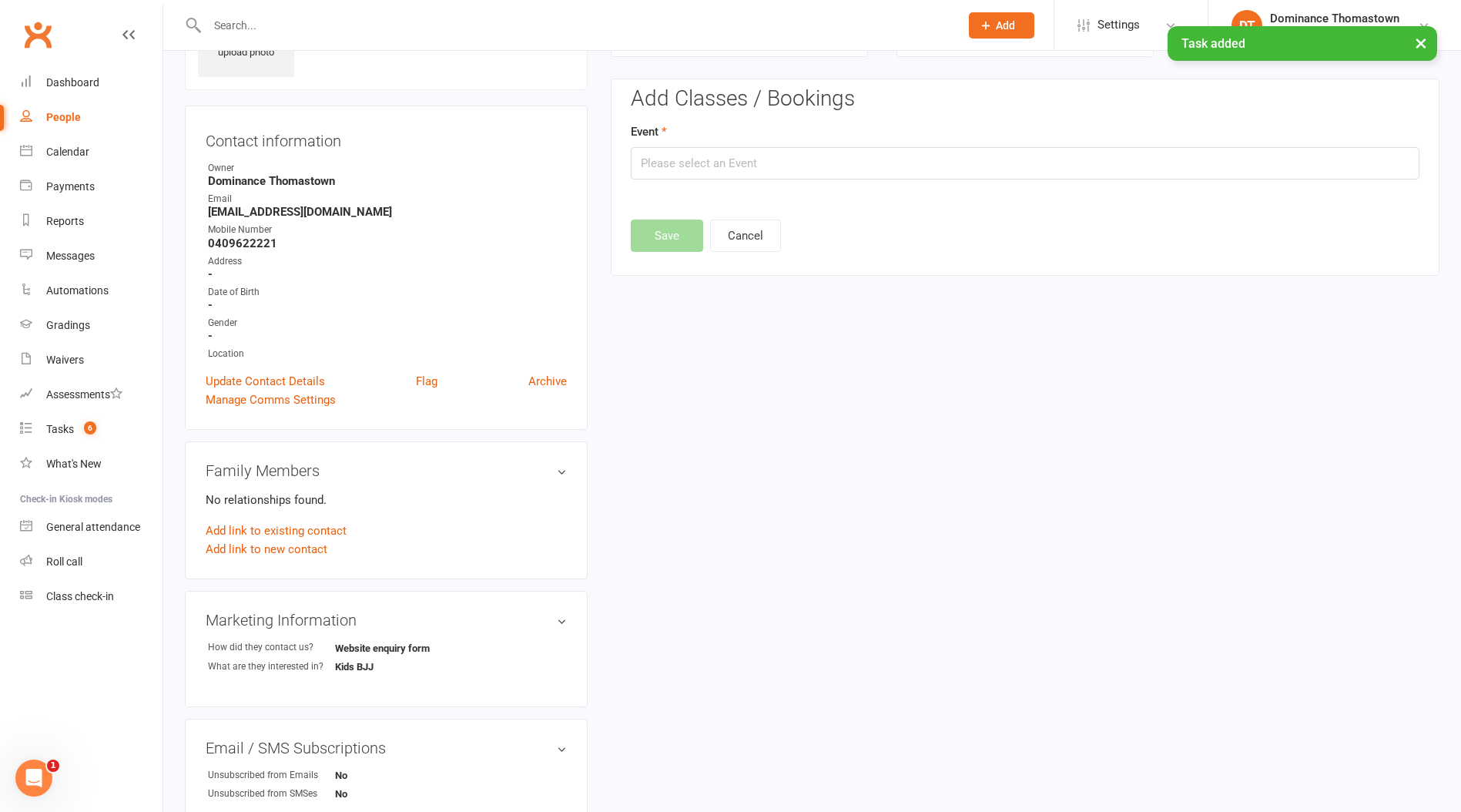
scroll to position [106, 0]
click at [782, 148] on input "text" at bounding box center [1025, 163] width 789 height 33
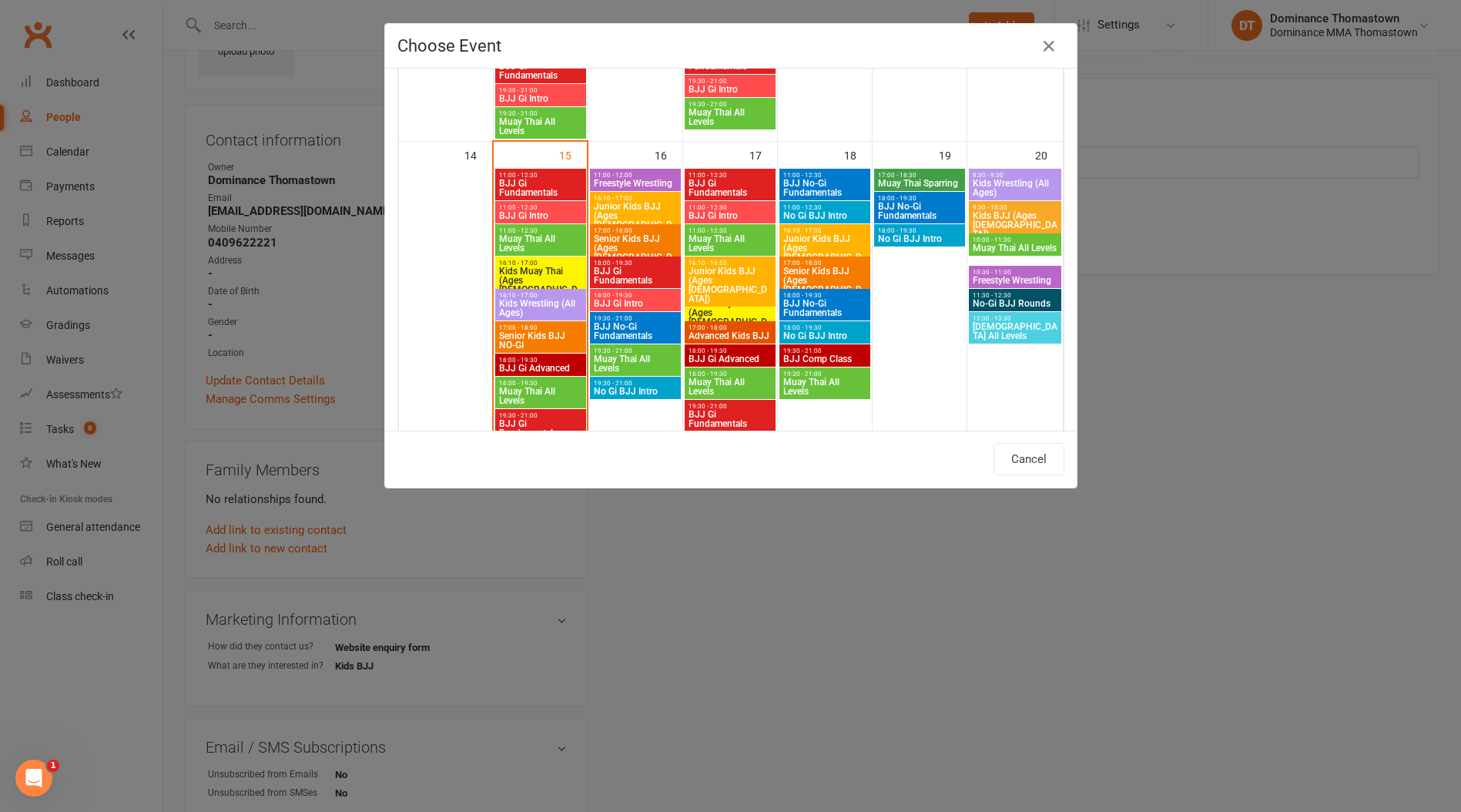
scroll to position [748, 0]
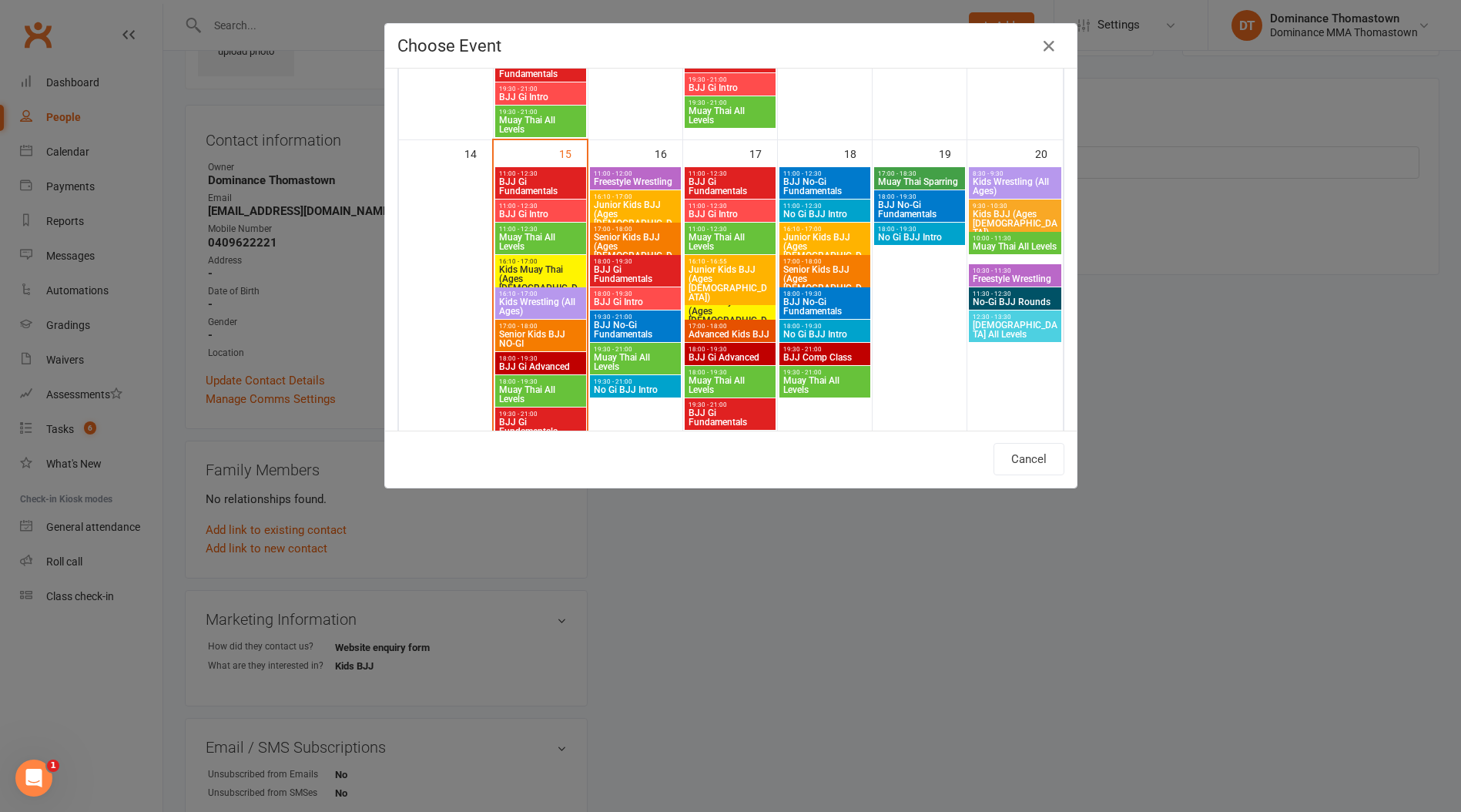
click at [630, 241] on span "Senior Kids BJJ (Ages 9-13)" at bounding box center [636, 251] width 85 height 37
type input "Senior Kids BJJ (Ages 9-13) - Sep 16, 2025 5:00:00 PM"
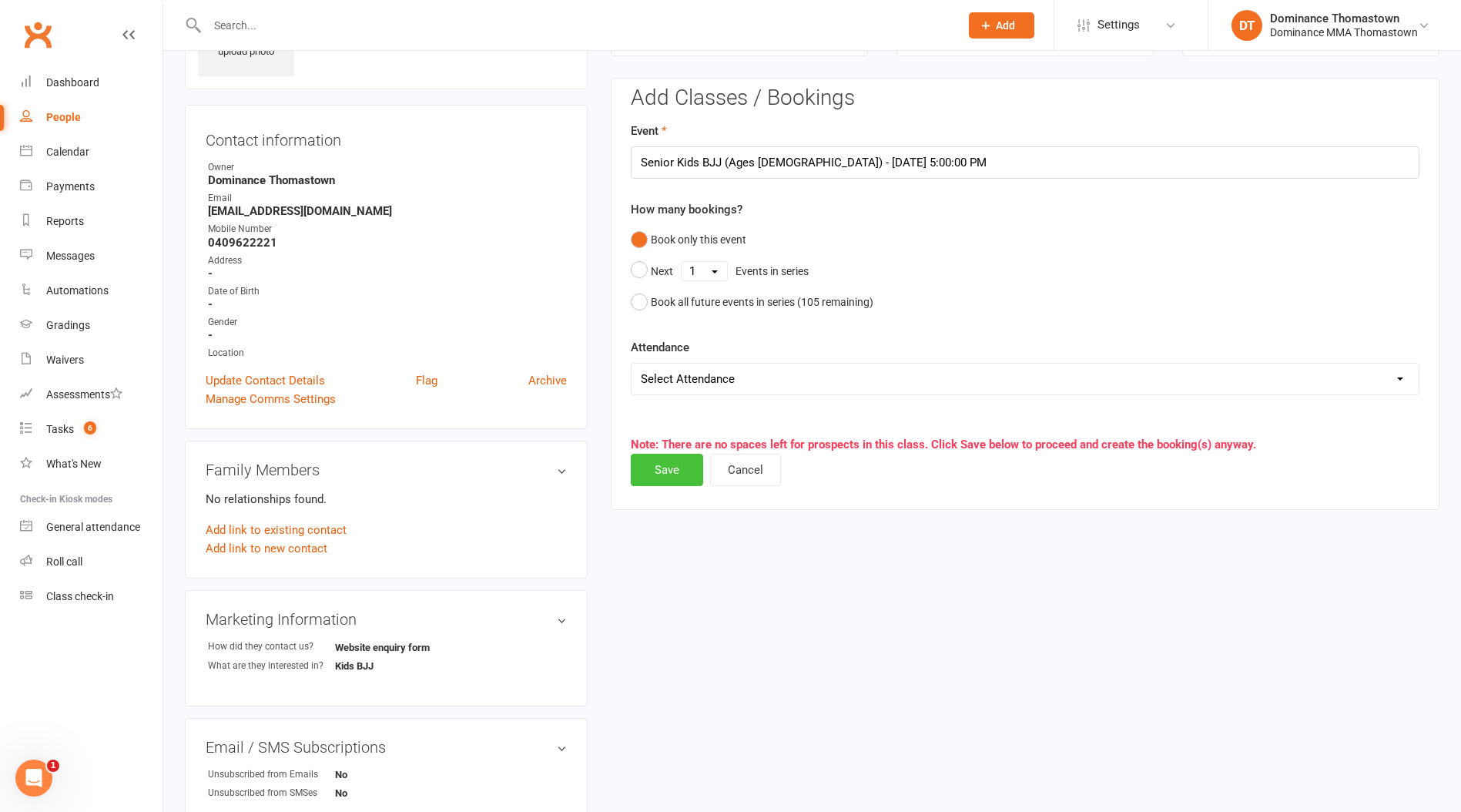
click at [684, 475] on button "Save" at bounding box center [666, 469] width 72 height 33
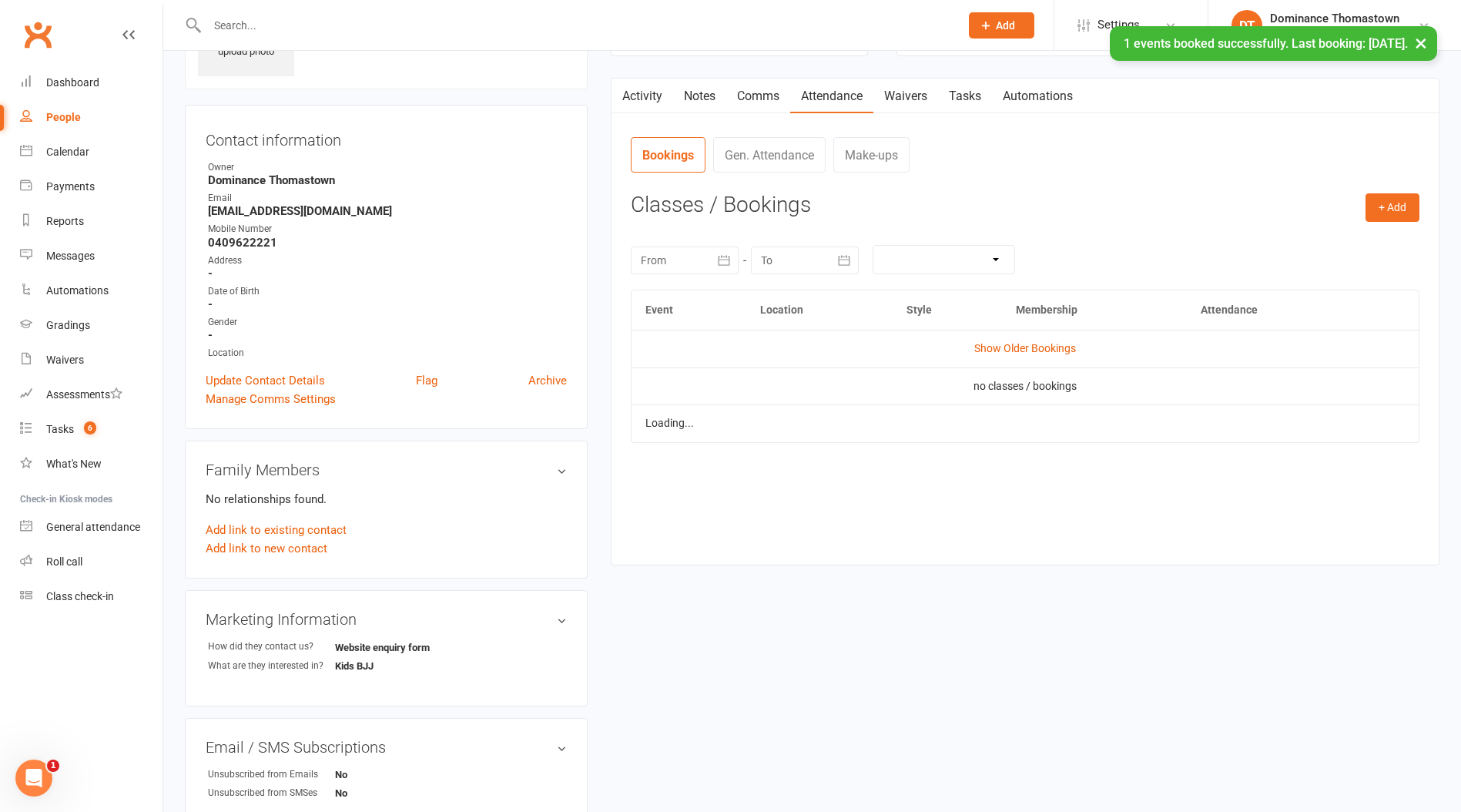
scroll to position [0, 0]
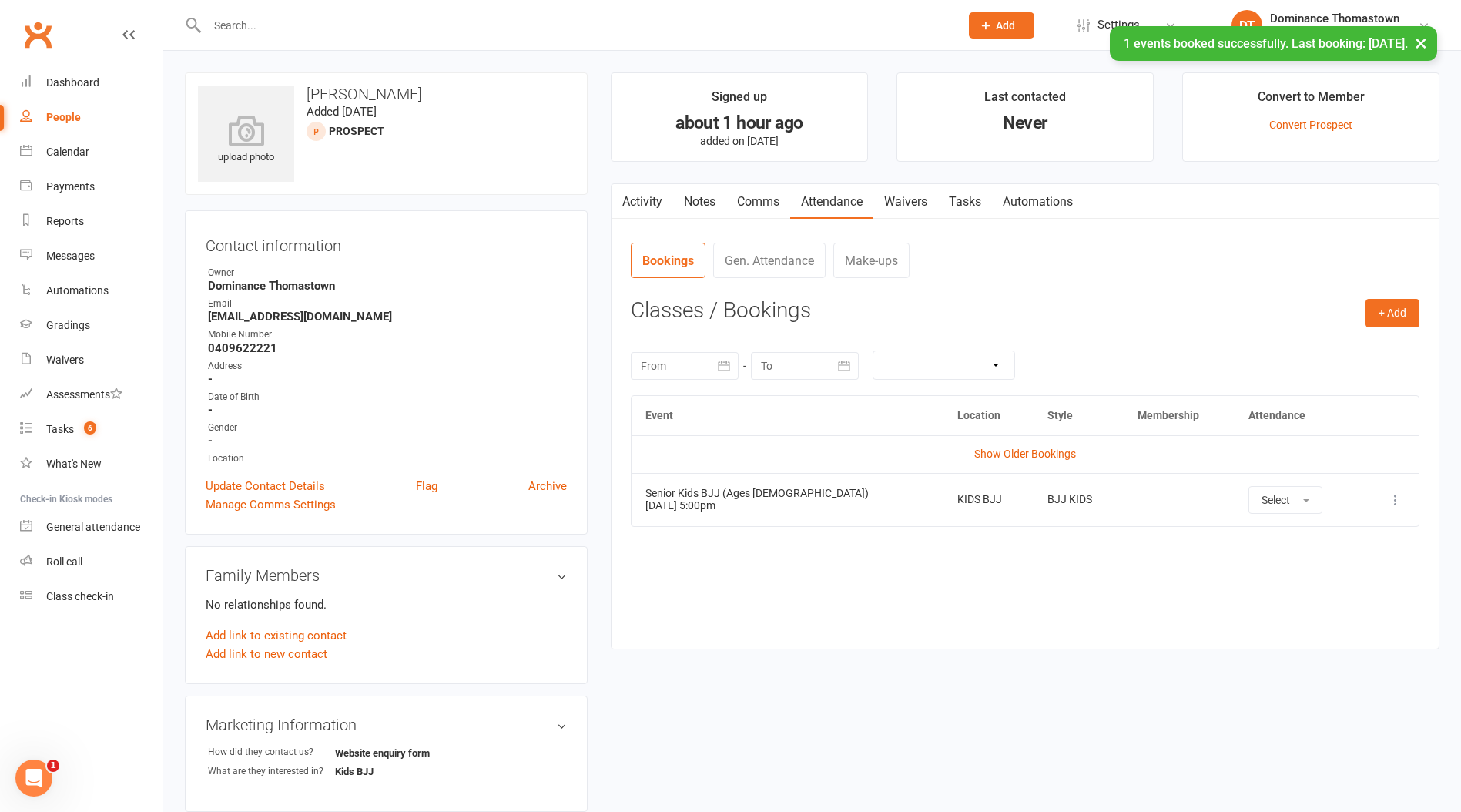
click at [708, 202] on link "Notes" at bounding box center [699, 202] width 53 height 36
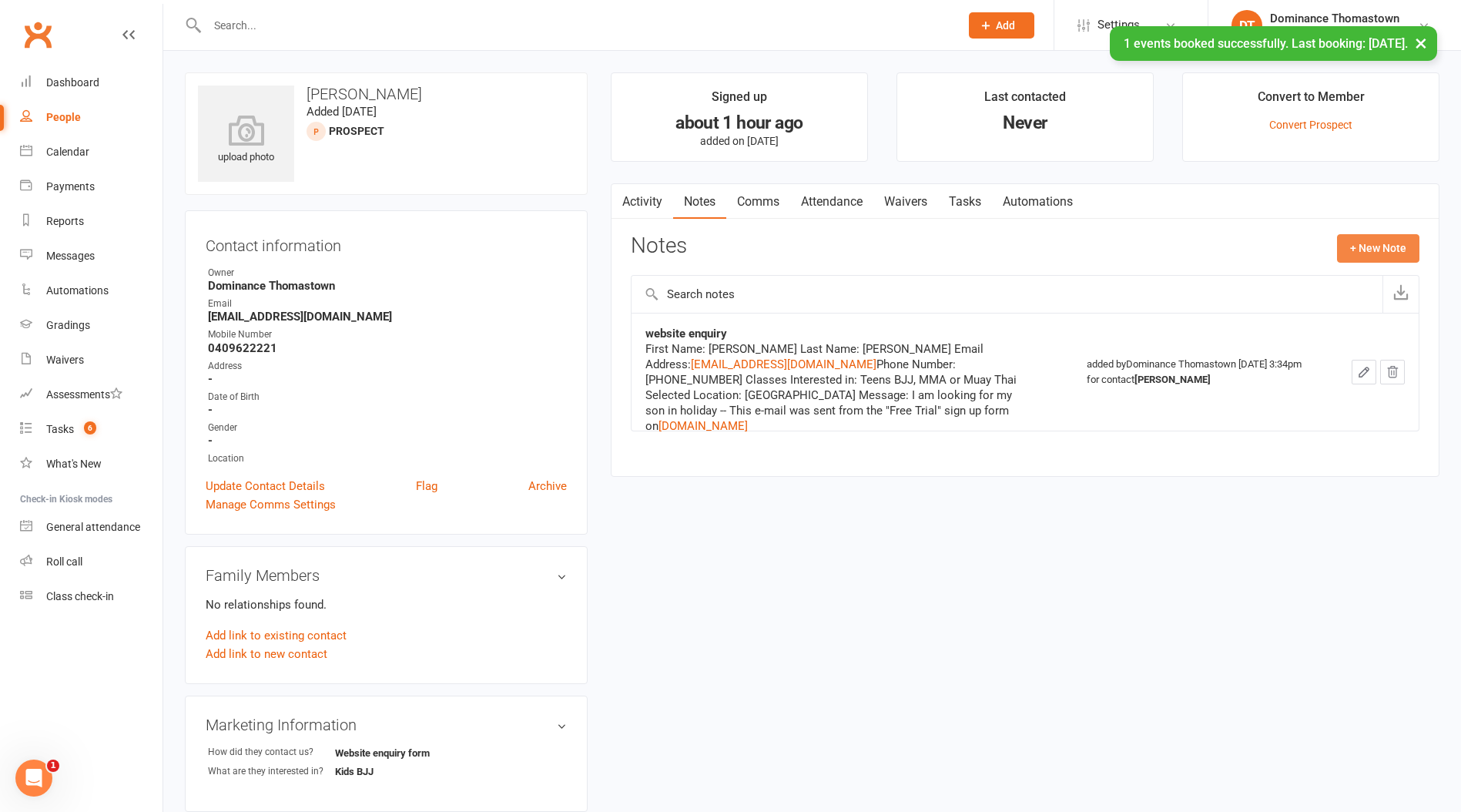
click at [1384, 248] on button "+ New Note" at bounding box center [1379, 249] width 82 height 28
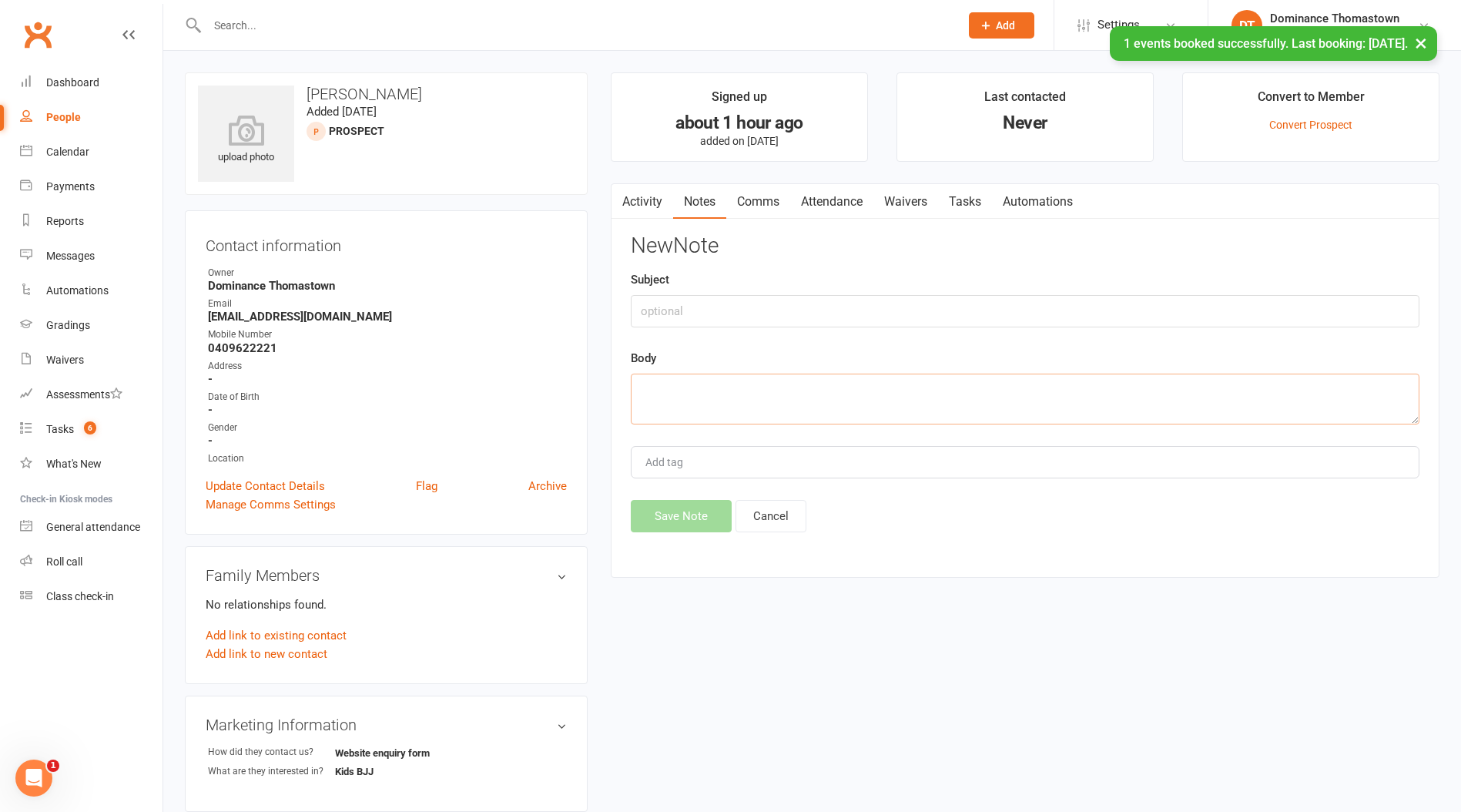
click at [685, 406] on textarea at bounding box center [1025, 399] width 789 height 50
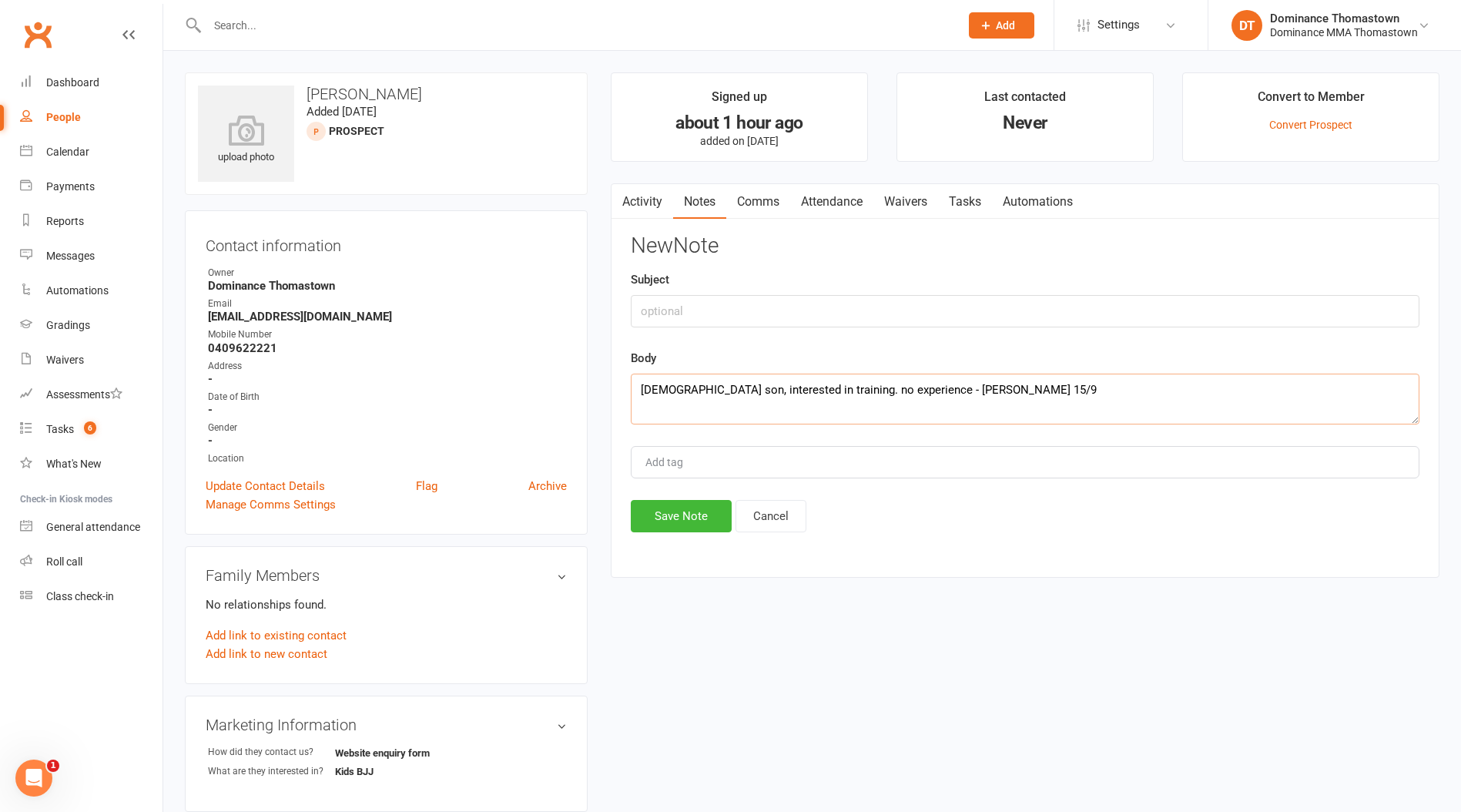
type textarea "13 year old son, interested in training. no experience - Ellen 15/9"
click at [690, 316] on input "text" at bounding box center [1025, 311] width 789 height 33
type input "initial sc"
click at [684, 520] on button "Save Note" at bounding box center [681, 516] width 101 height 33
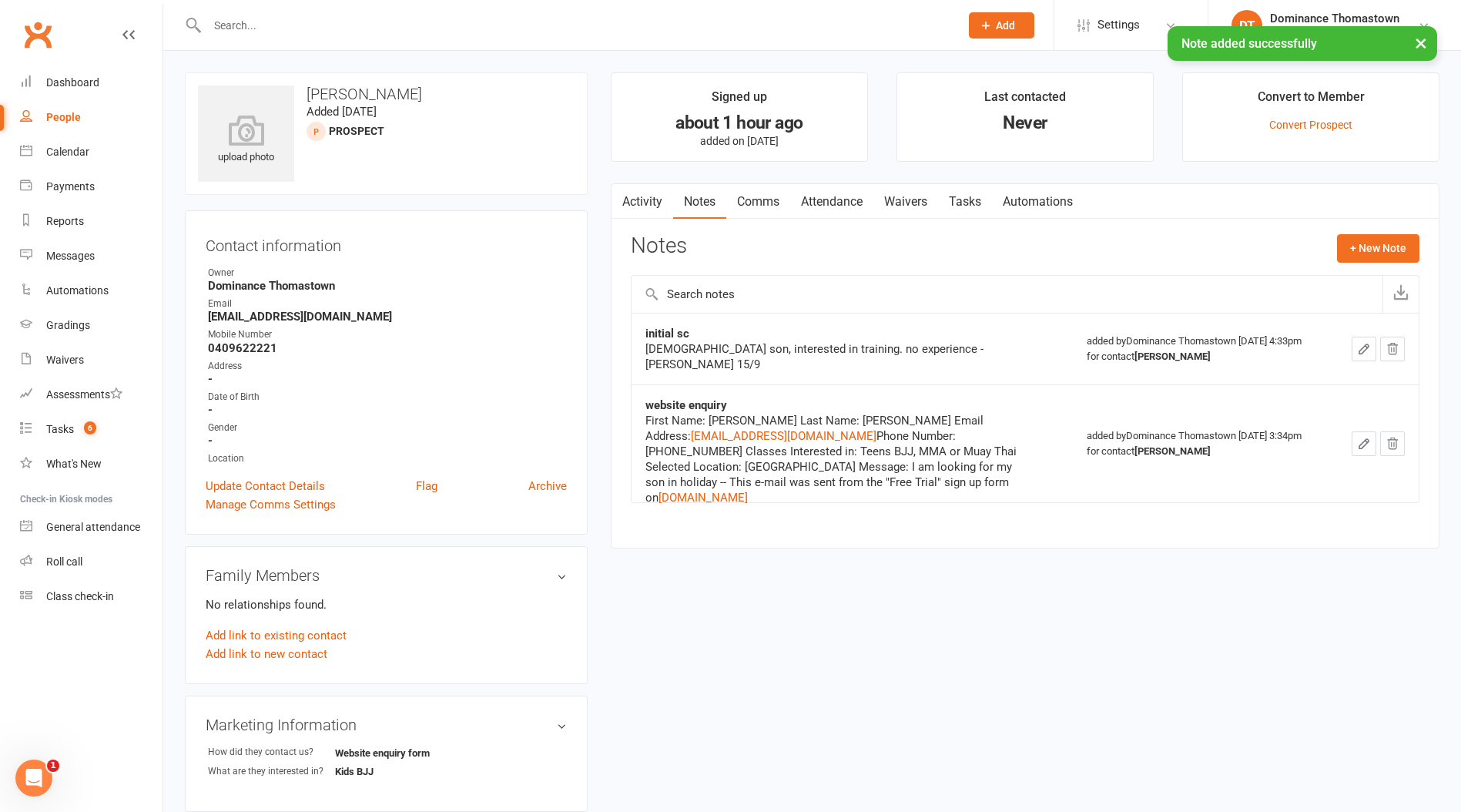
click at [970, 204] on link "Tasks" at bounding box center [966, 202] width 54 height 36
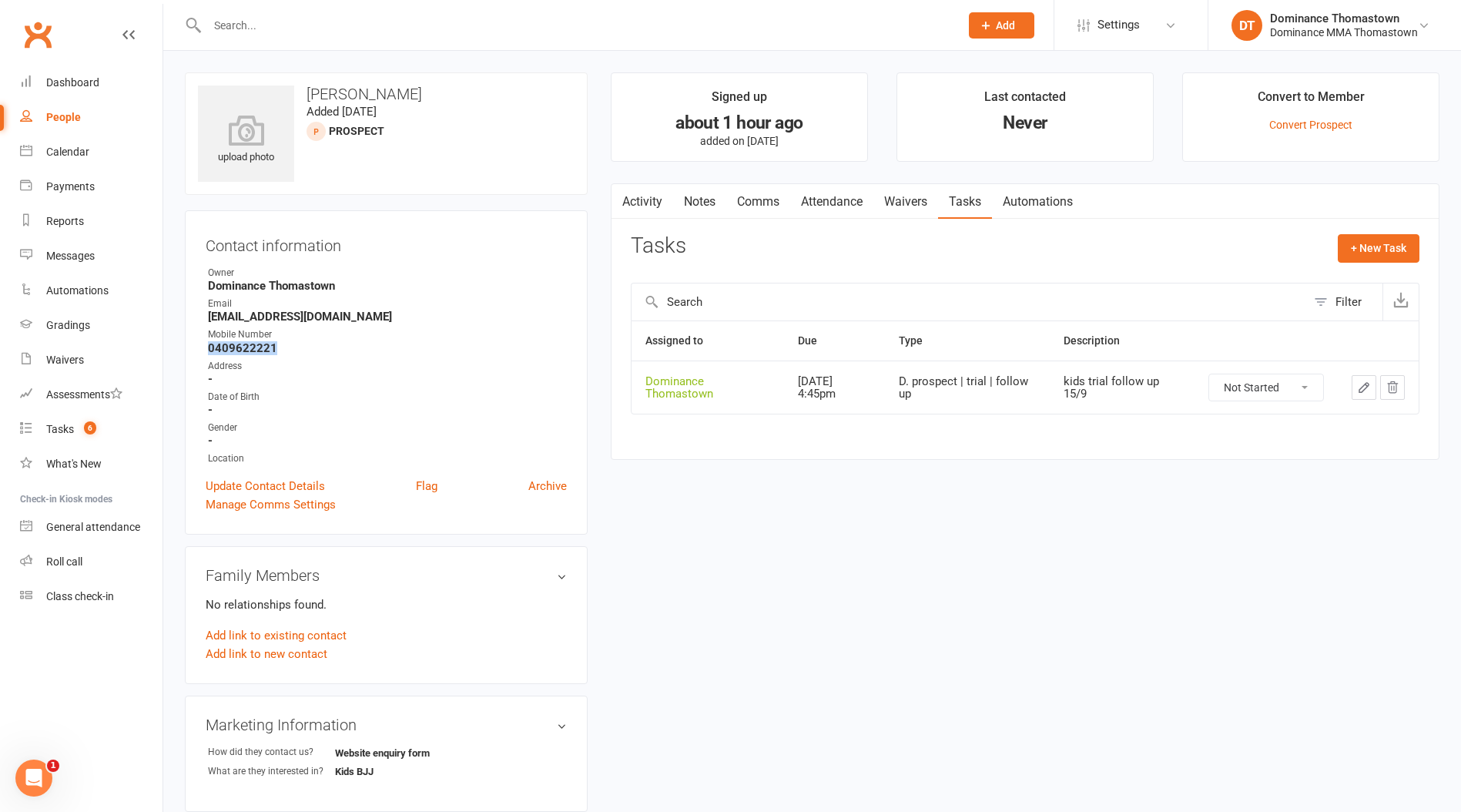
drag, startPoint x: 280, startPoint y: 348, endPoint x: 198, endPoint y: 345, distance: 82.1
click at [198, 345] on div "Contact information Owner Dominance Thomastown Email samnpatel0112@gmail.com Mo…" at bounding box center [386, 372] width 403 height 324
copy strong "0409622221"
click at [71, 435] on link "Tasks 6" at bounding box center [91, 429] width 142 height 35
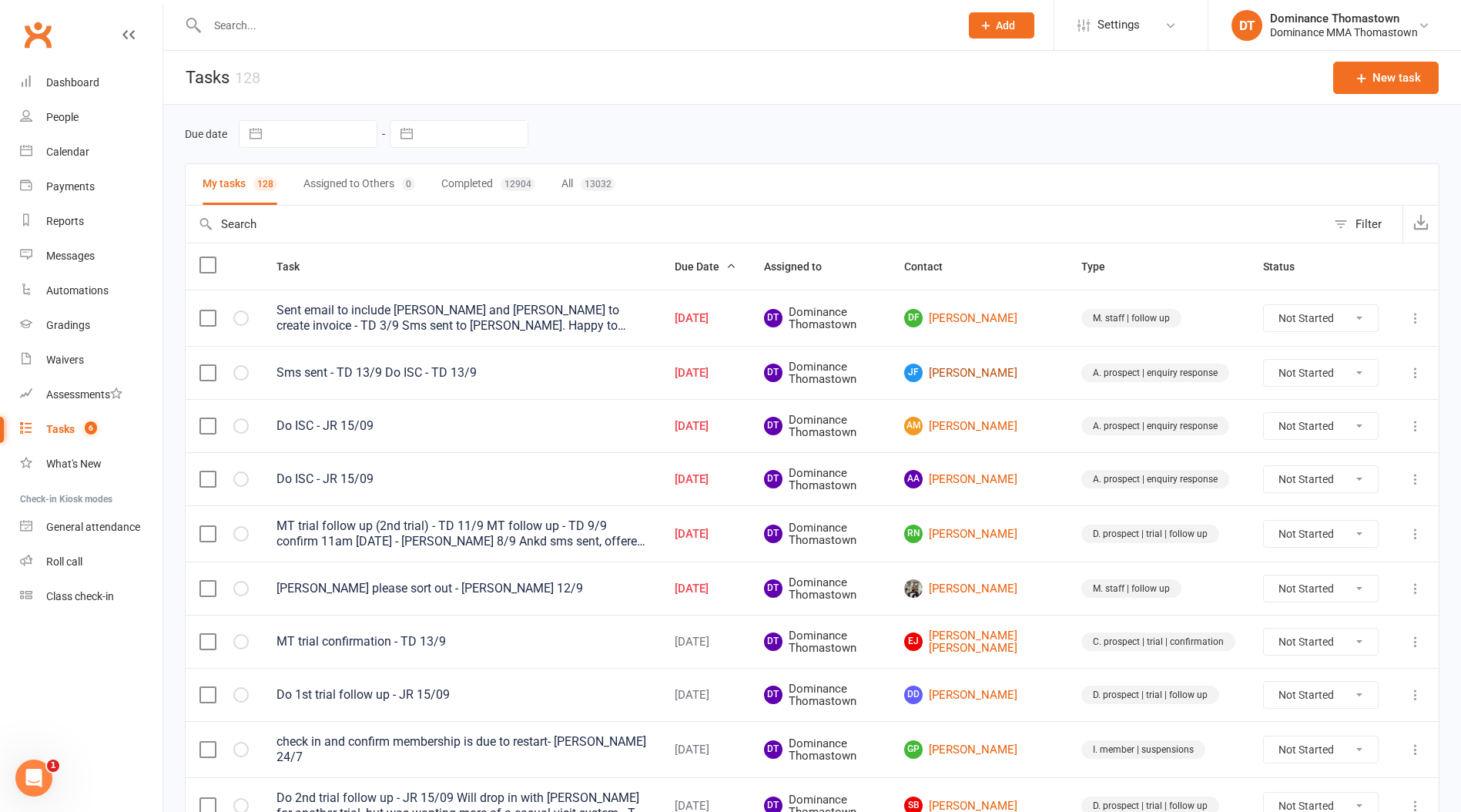
click at [1013, 370] on link "JF Jack Flynn" at bounding box center [980, 373] width 150 height 19
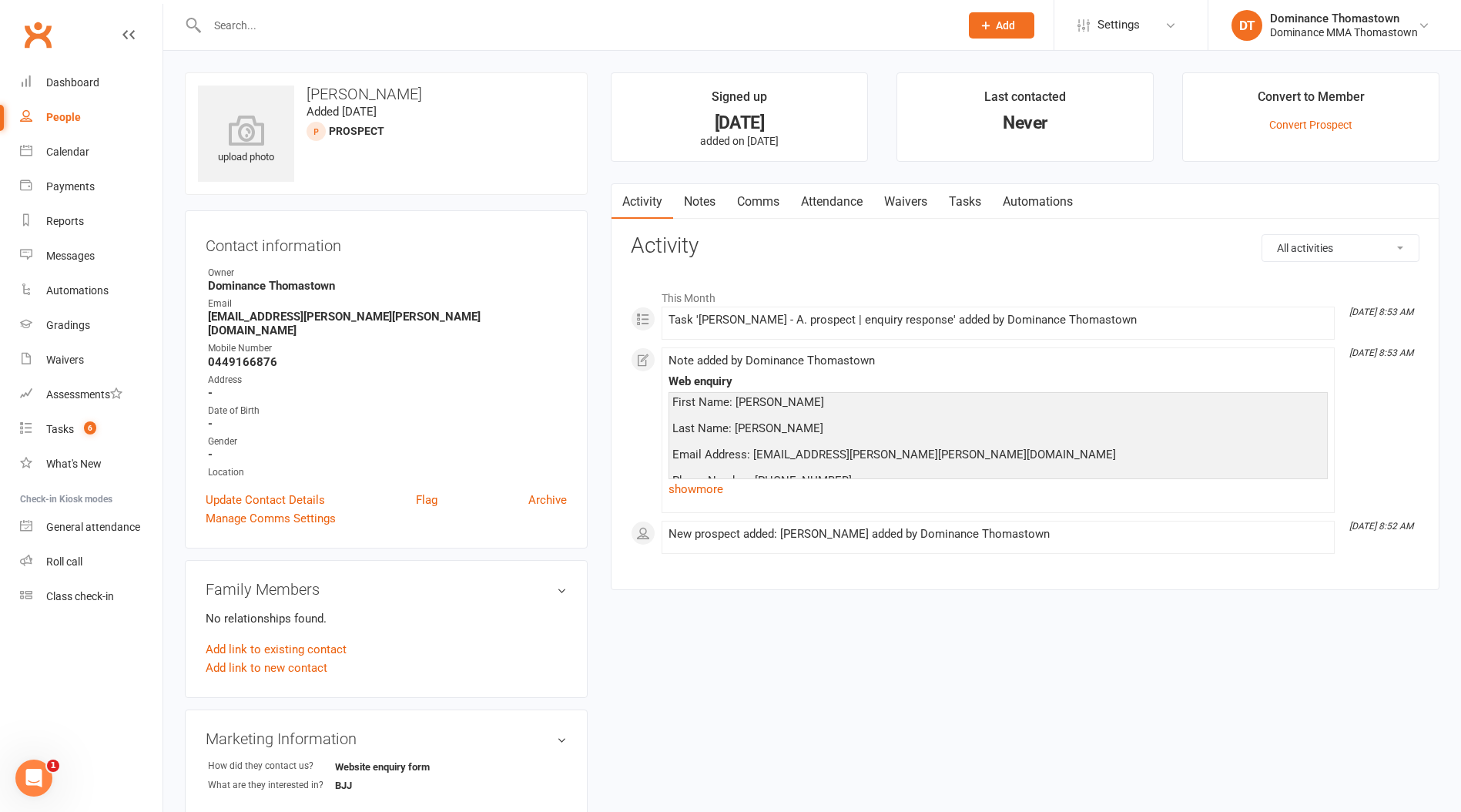
click at [703, 491] on link "show more" at bounding box center [998, 489] width 660 height 21
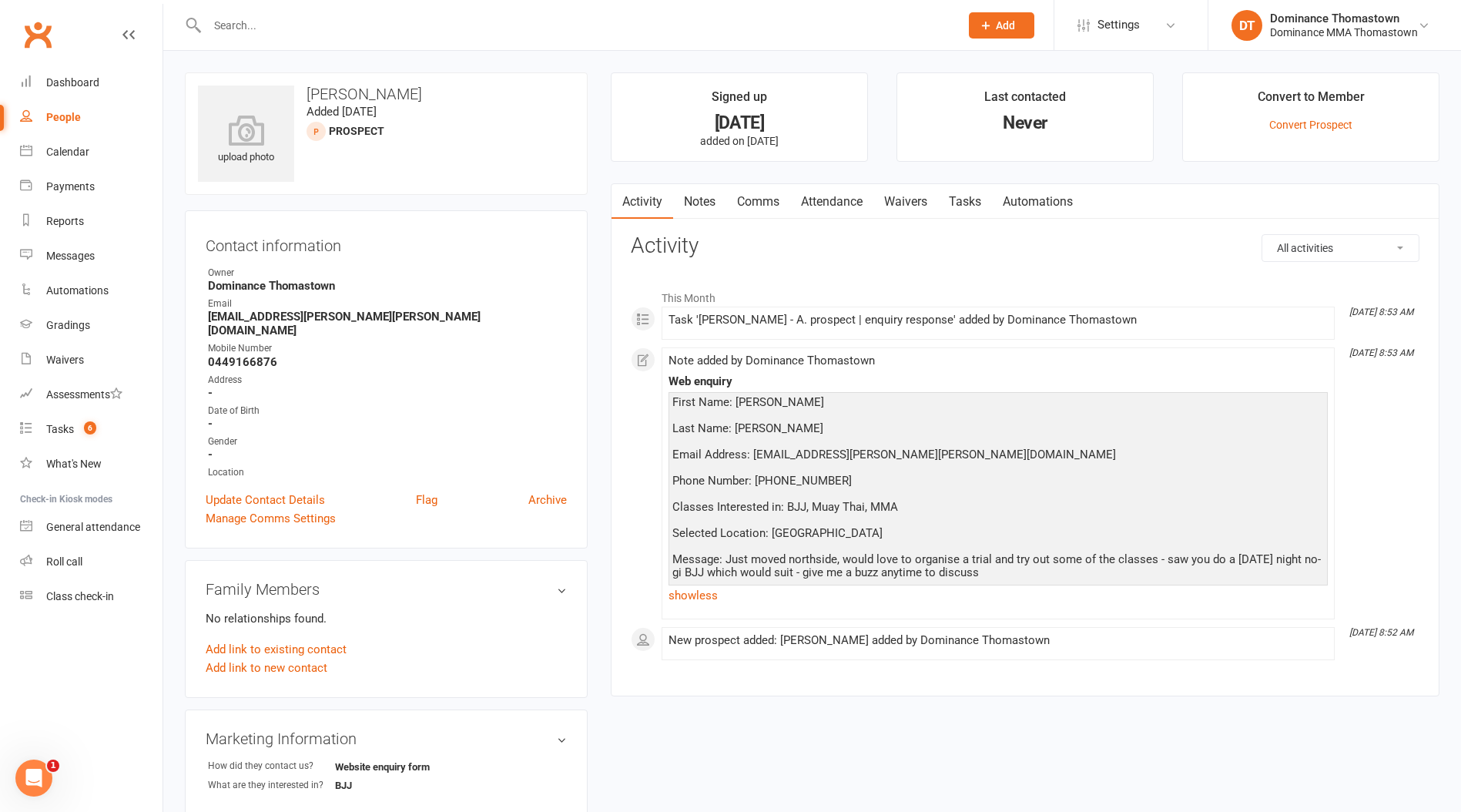
click at [969, 199] on link "Tasks" at bounding box center [966, 202] width 54 height 36
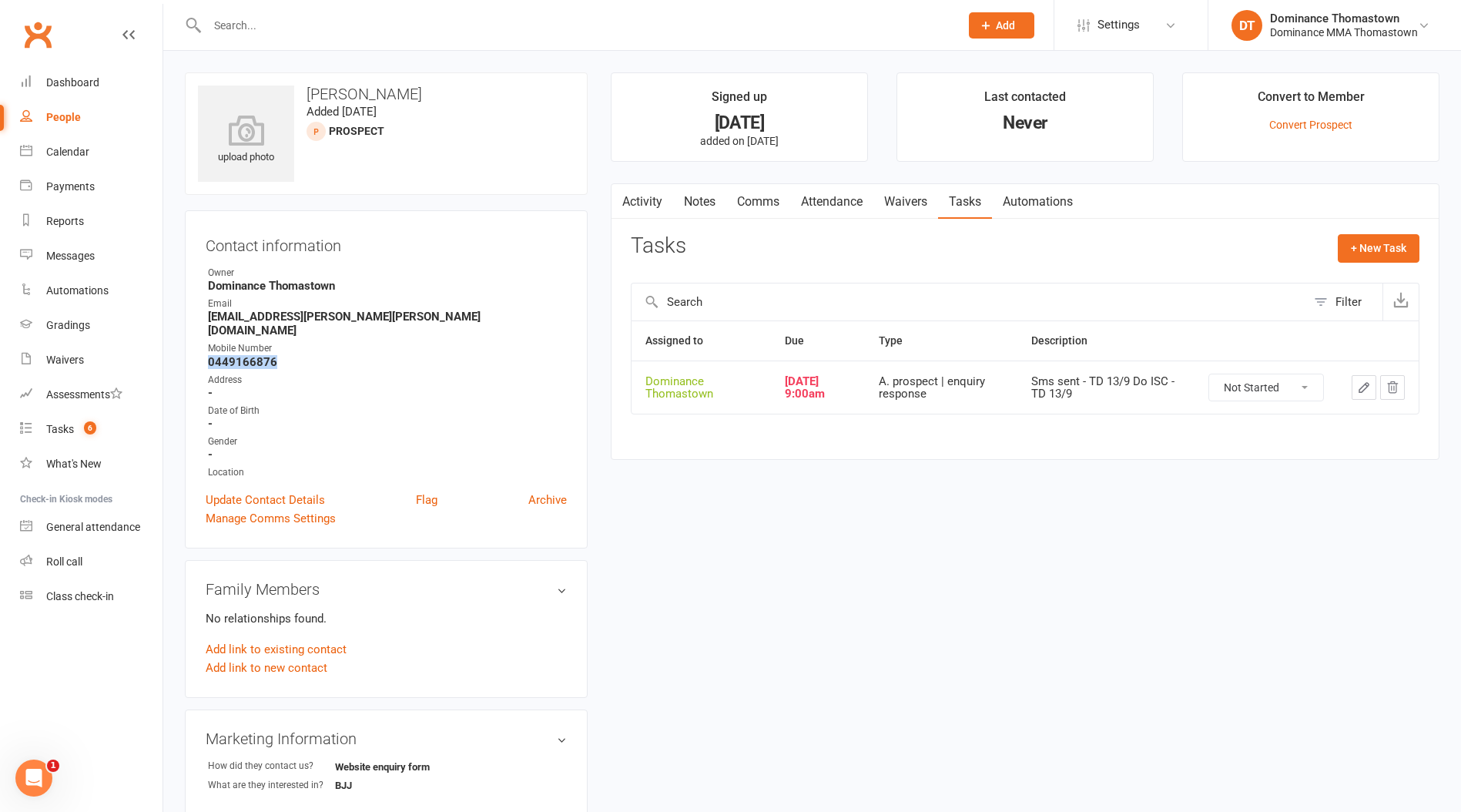
drag, startPoint x: 279, startPoint y: 349, endPoint x: 198, endPoint y: 348, distance: 81.0
click at [197, 349] on div "Contact information Owner Dominance Thomastown Email Jack.kim.flynn@gmail.com M…" at bounding box center [386, 379] width 403 height 338
click at [1347, 385] on td at bounding box center [1379, 387] width 81 height 53
click at [1364, 381] on icon "button" at bounding box center [1364, 387] width 14 height 14
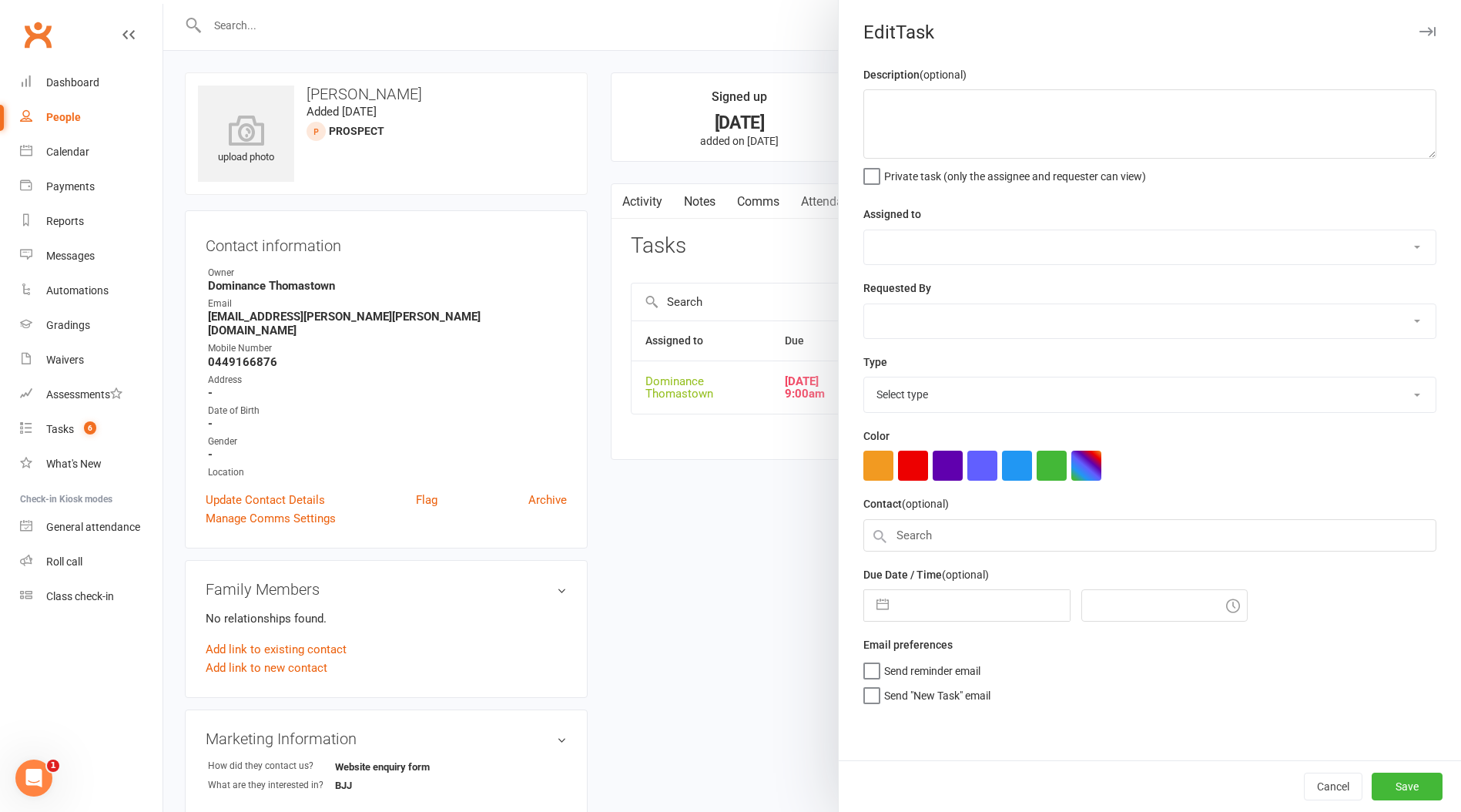
type textarea "Sms sent - TD 13/9 Do ISC - TD 13/9"
select select "12547"
type input "[DATE]"
type input "9:00am"
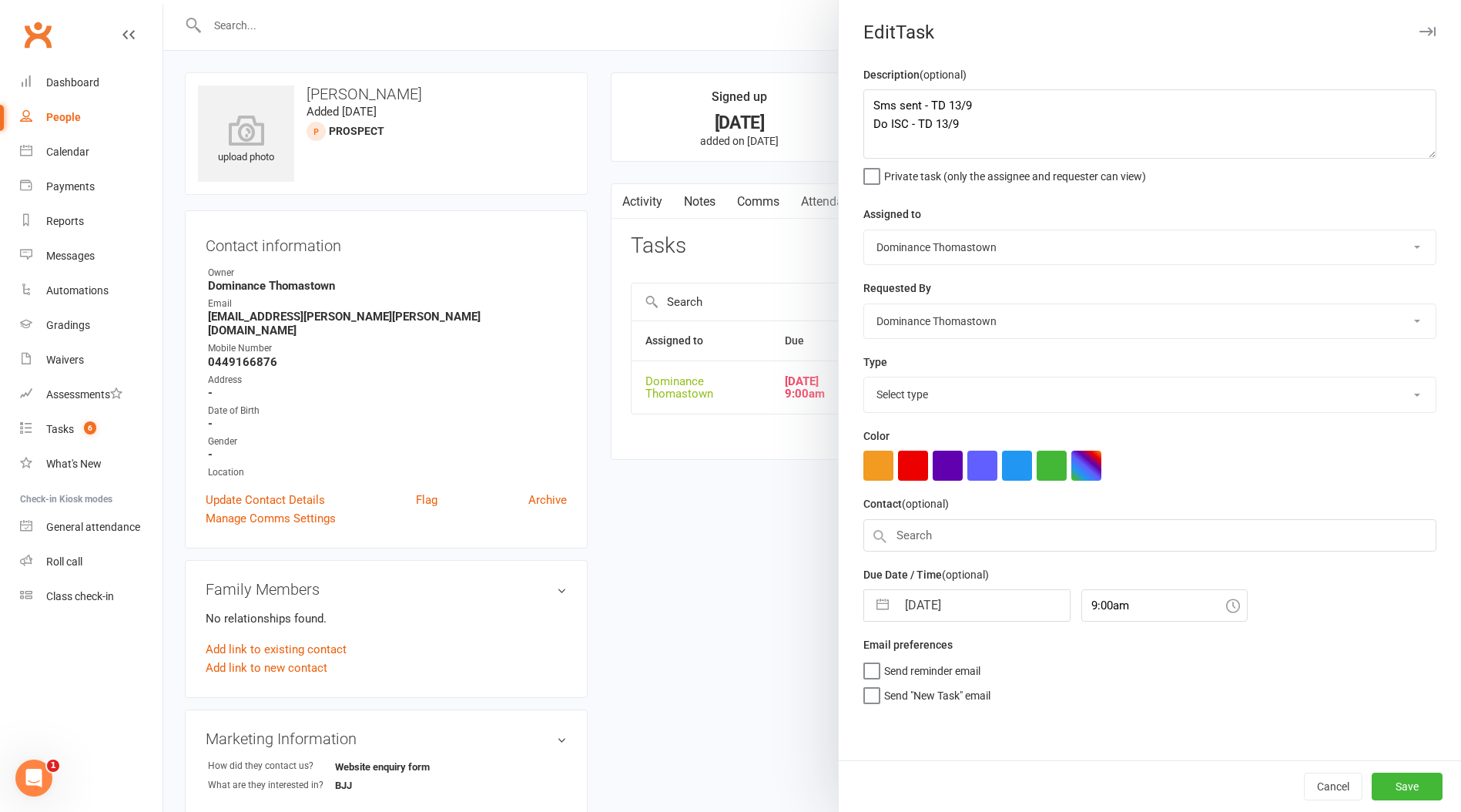
select select "3809"
click at [864, 101] on textarea "Sms sent - TD 13/9 Do ISC - TD 13/9" at bounding box center [1150, 124] width 573 height 69
type textarea "Att2 no answer, sent text - [PERSON_NAME] 15/9 Sms sent - TD 13/9 Do ISC - TD 1…"
click at [962, 601] on input "[DATE]" at bounding box center [982, 600] width 173 height 31
select select "7"
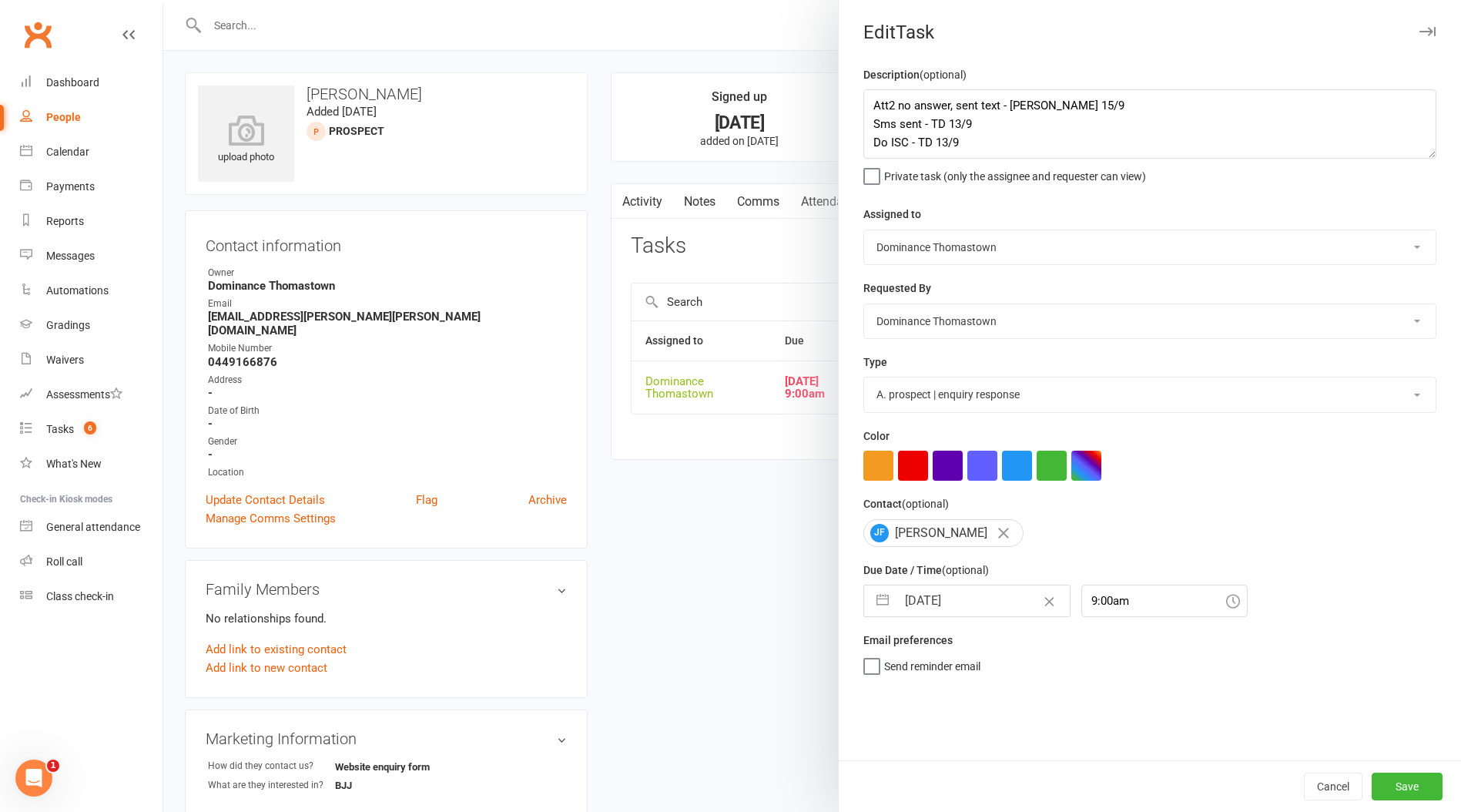
select select "2025"
select select "8"
select select "2025"
select select "9"
select select "2025"
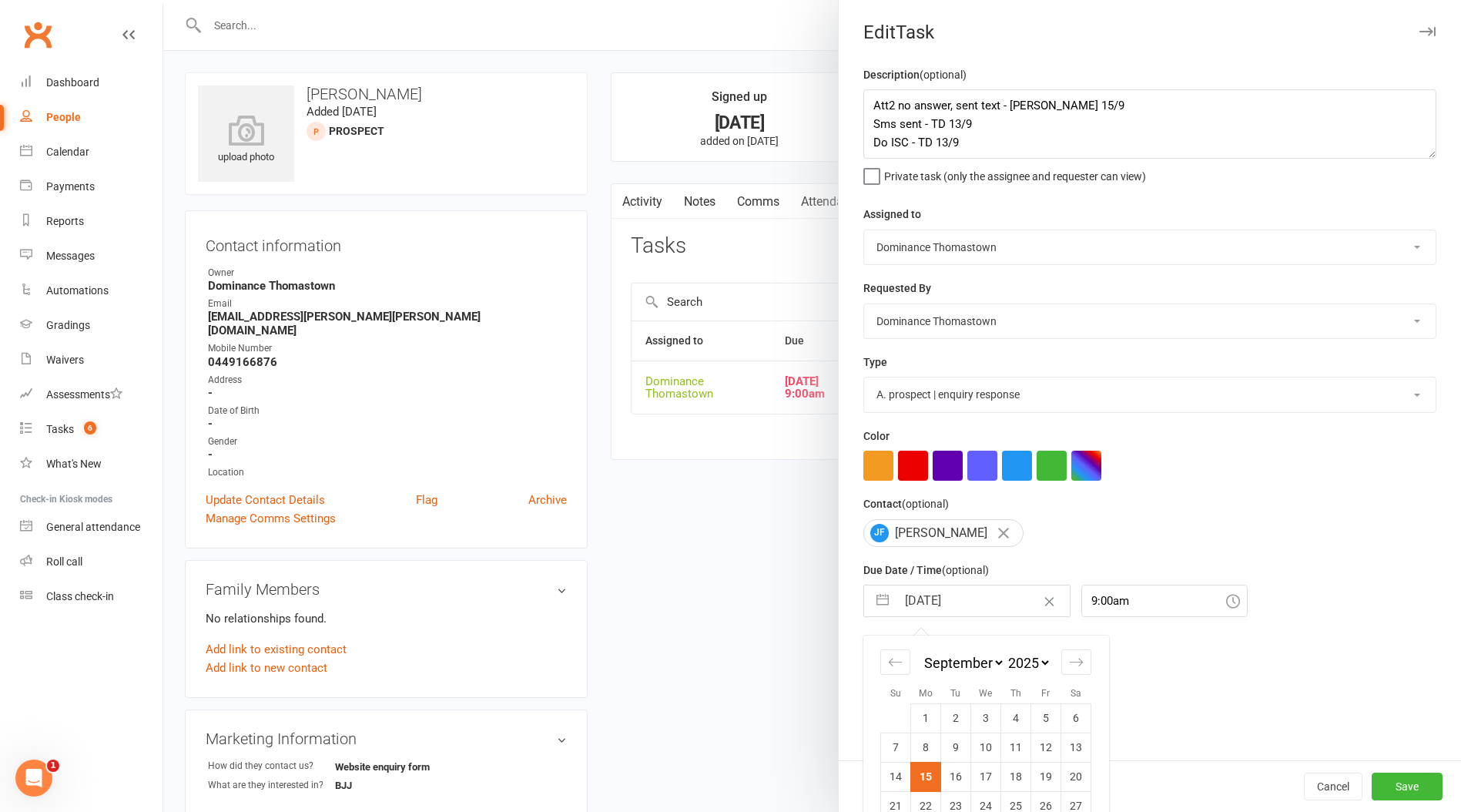
click at [959, 784] on td "16" at bounding box center [956, 776] width 30 height 29
type input "16 Sep 2025"
click at [1409, 786] on button "Save" at bounding box center [1408, 787] width 71 height 28
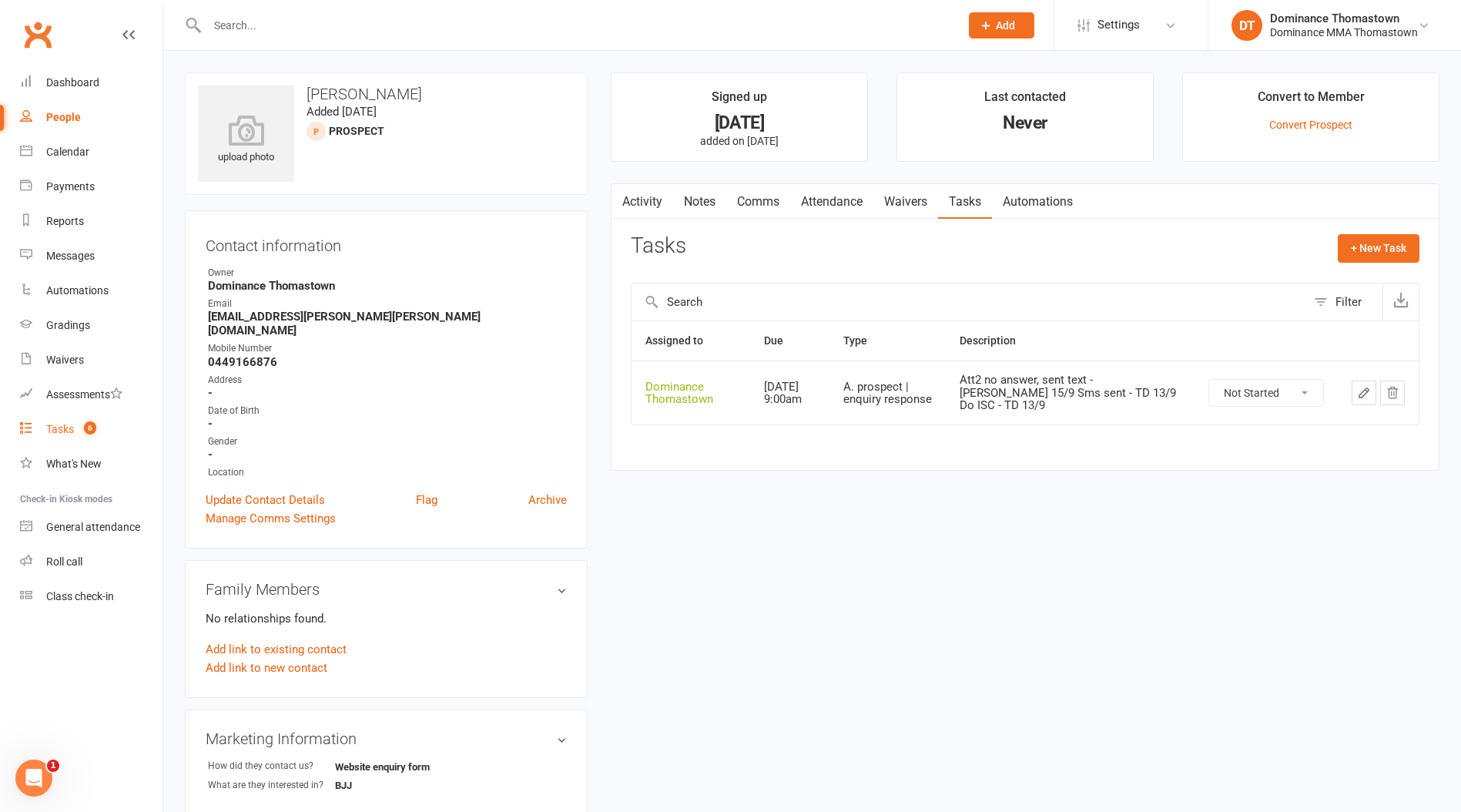
click at [75, 429] on link "Tasks 6" at bounding box center [91, 429] width 142 height 35
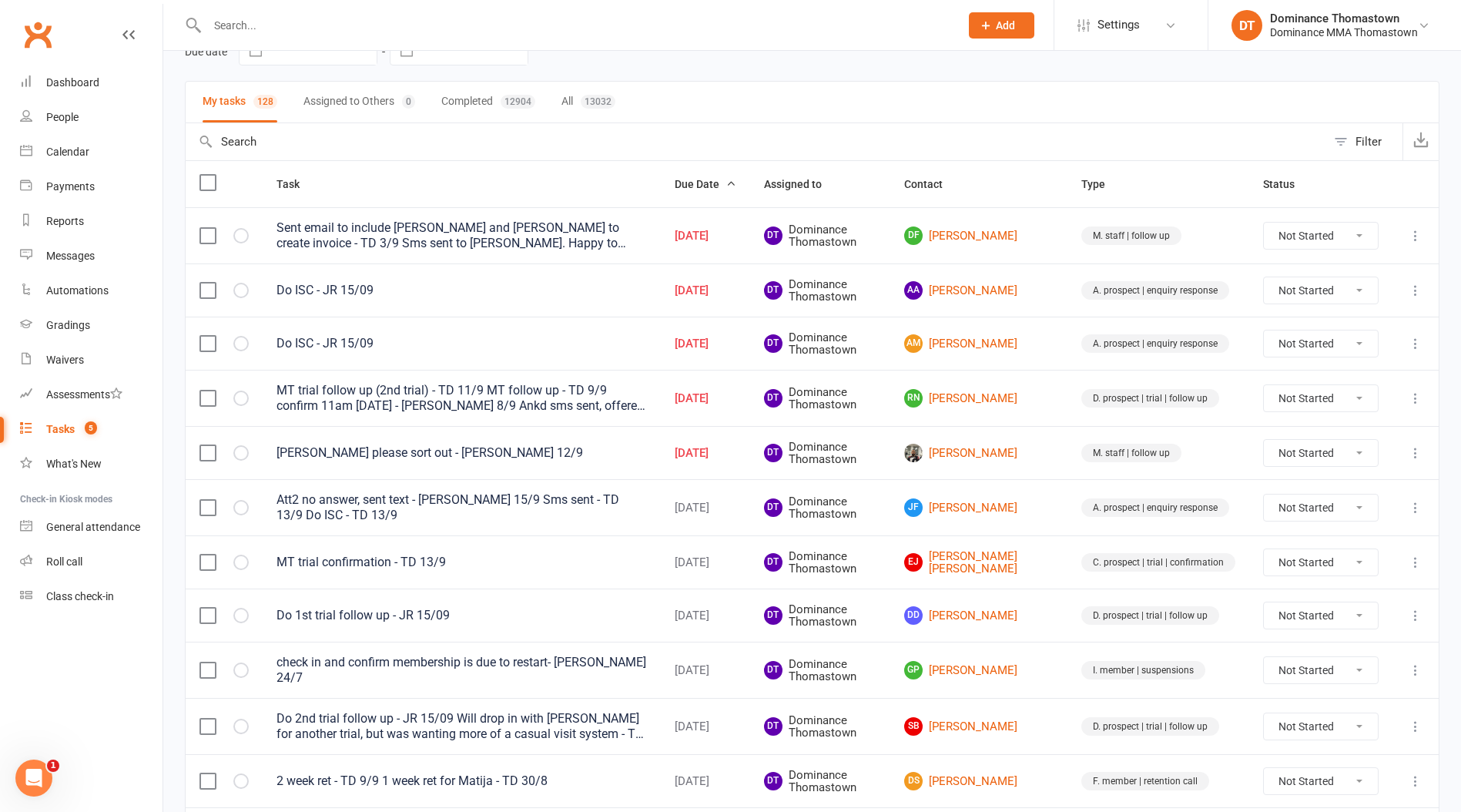
scroll to position [91, 0]
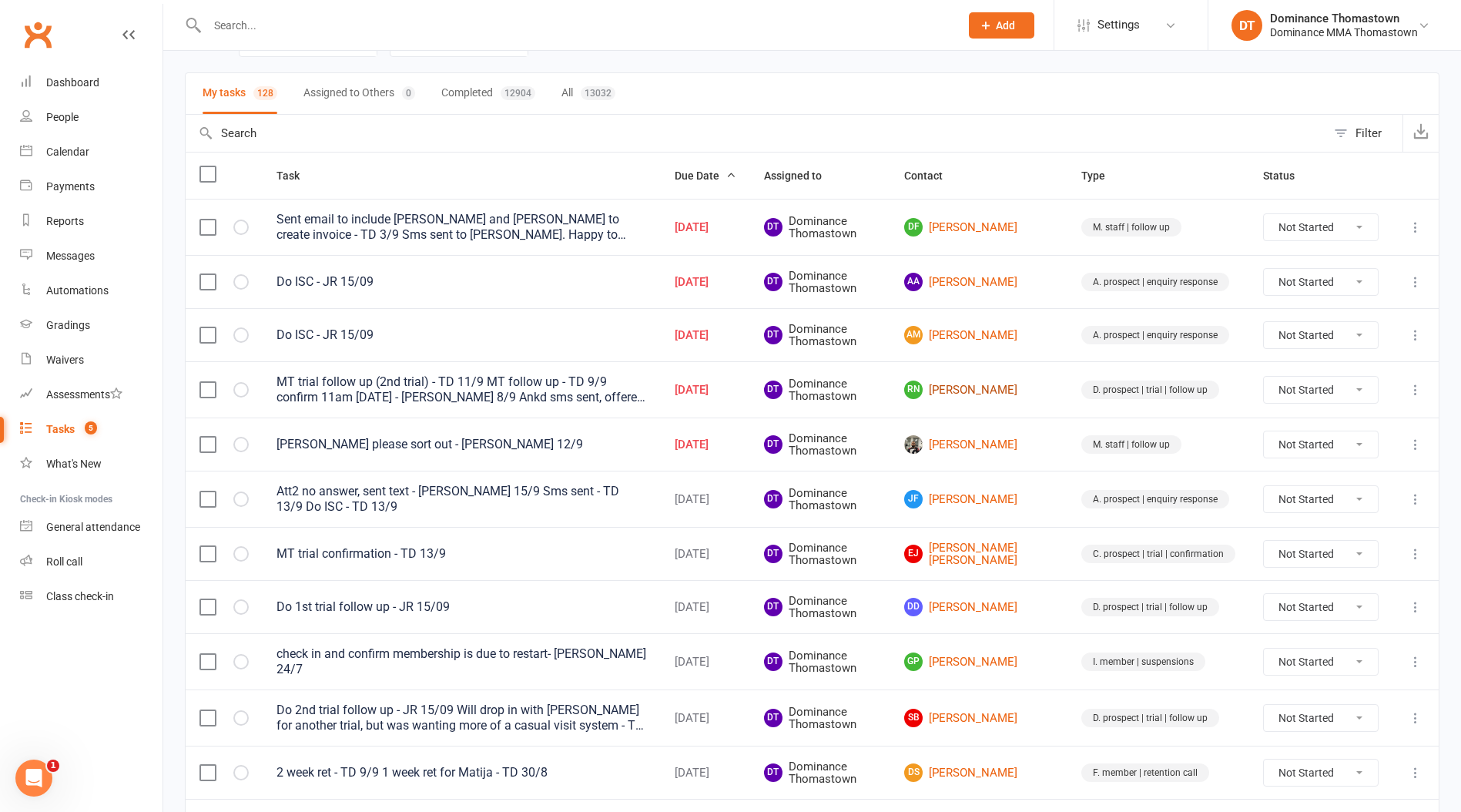
click at [987, 388] on link "RN Randy Nyema" at bounding box center [980, 390] width 150 height 19
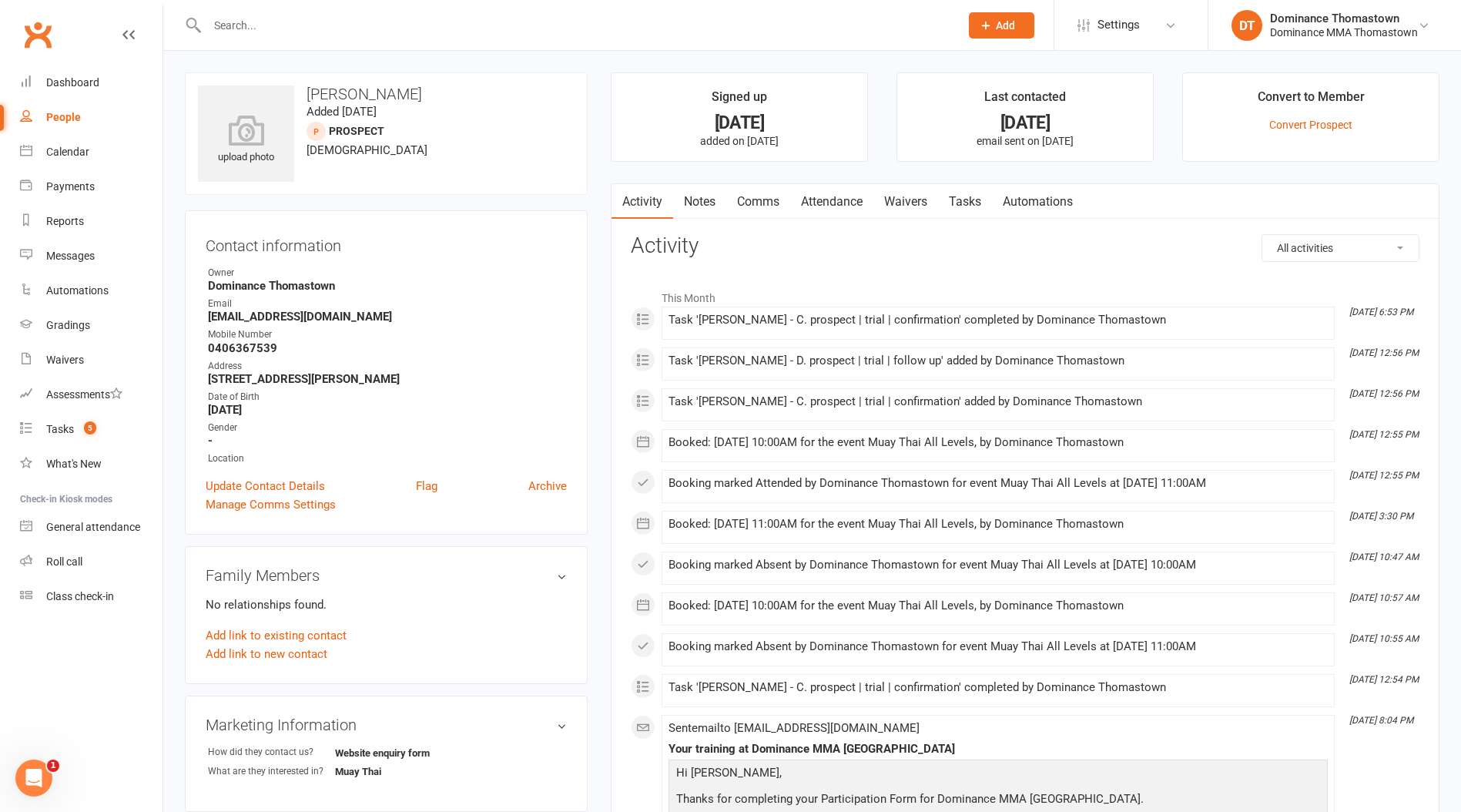
click at [224, 344] on strong "0406367539" at bounding box center [388, 348] width 359 height 14
click at [813, 186] on link "Attendance" at bounding box center [832, 202] width 83 height 36
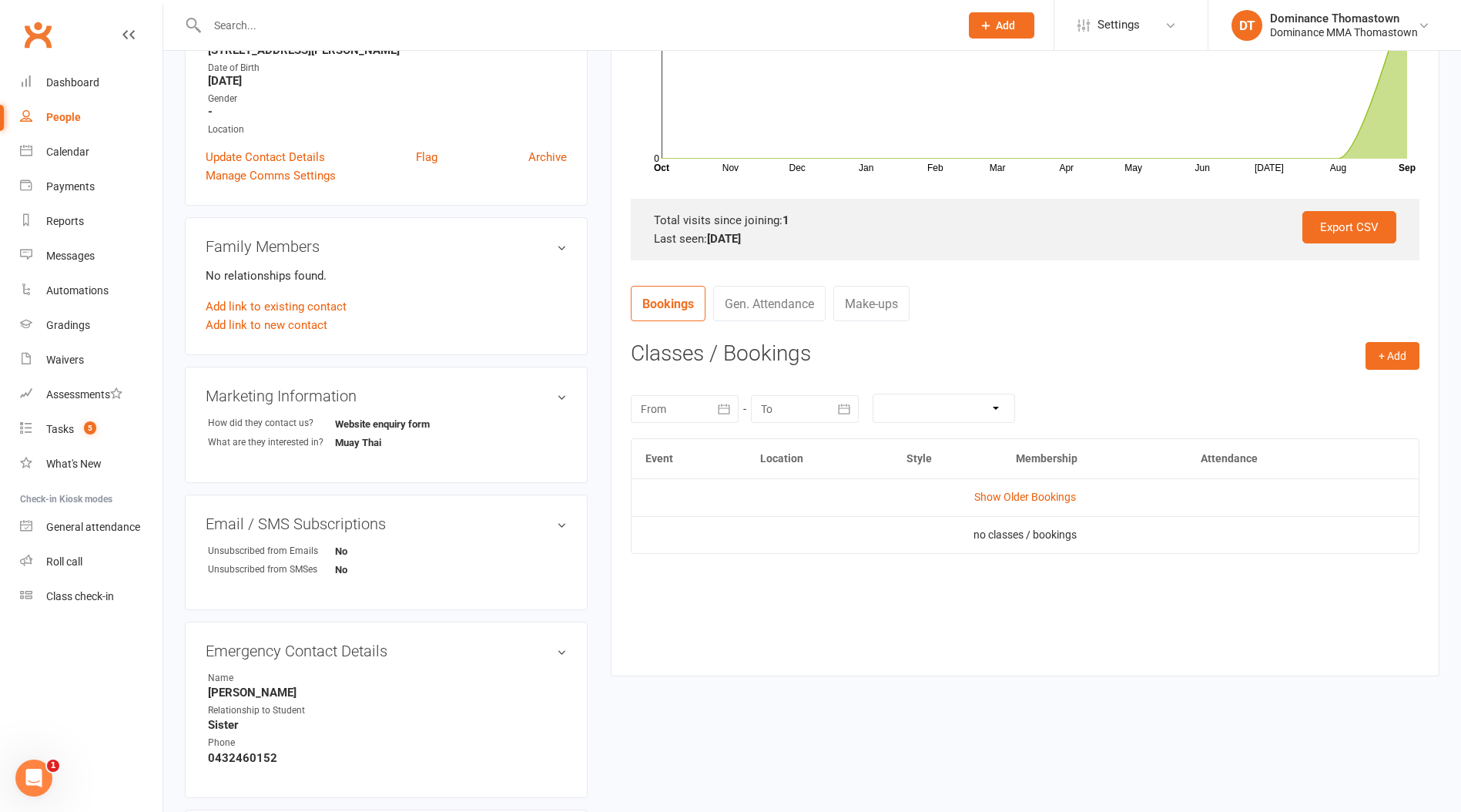
scroll to position [491, 0]
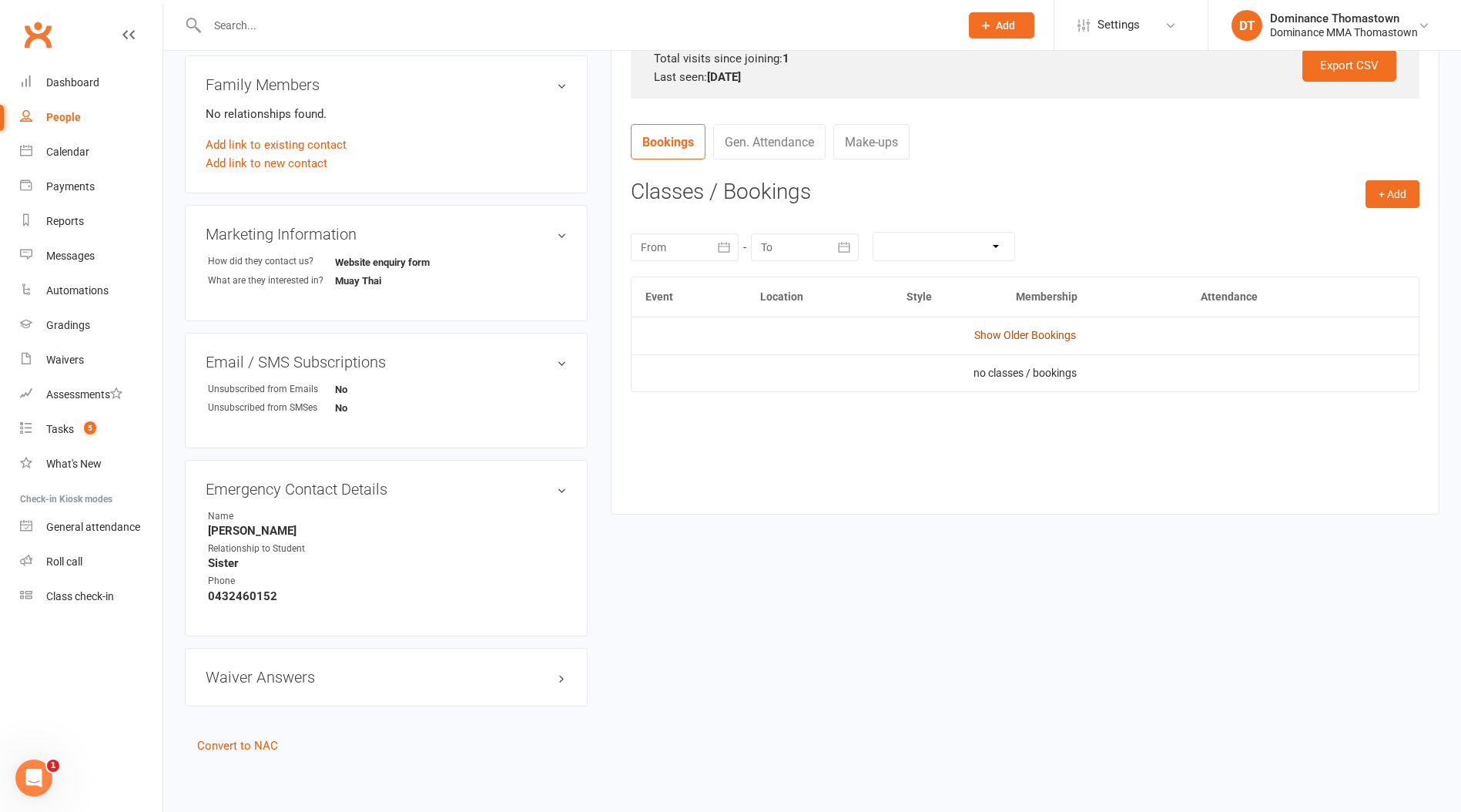
click at [1010, 330] on link "Show Older Bookings" at bounding box center [1025, 335] width 102 height 12
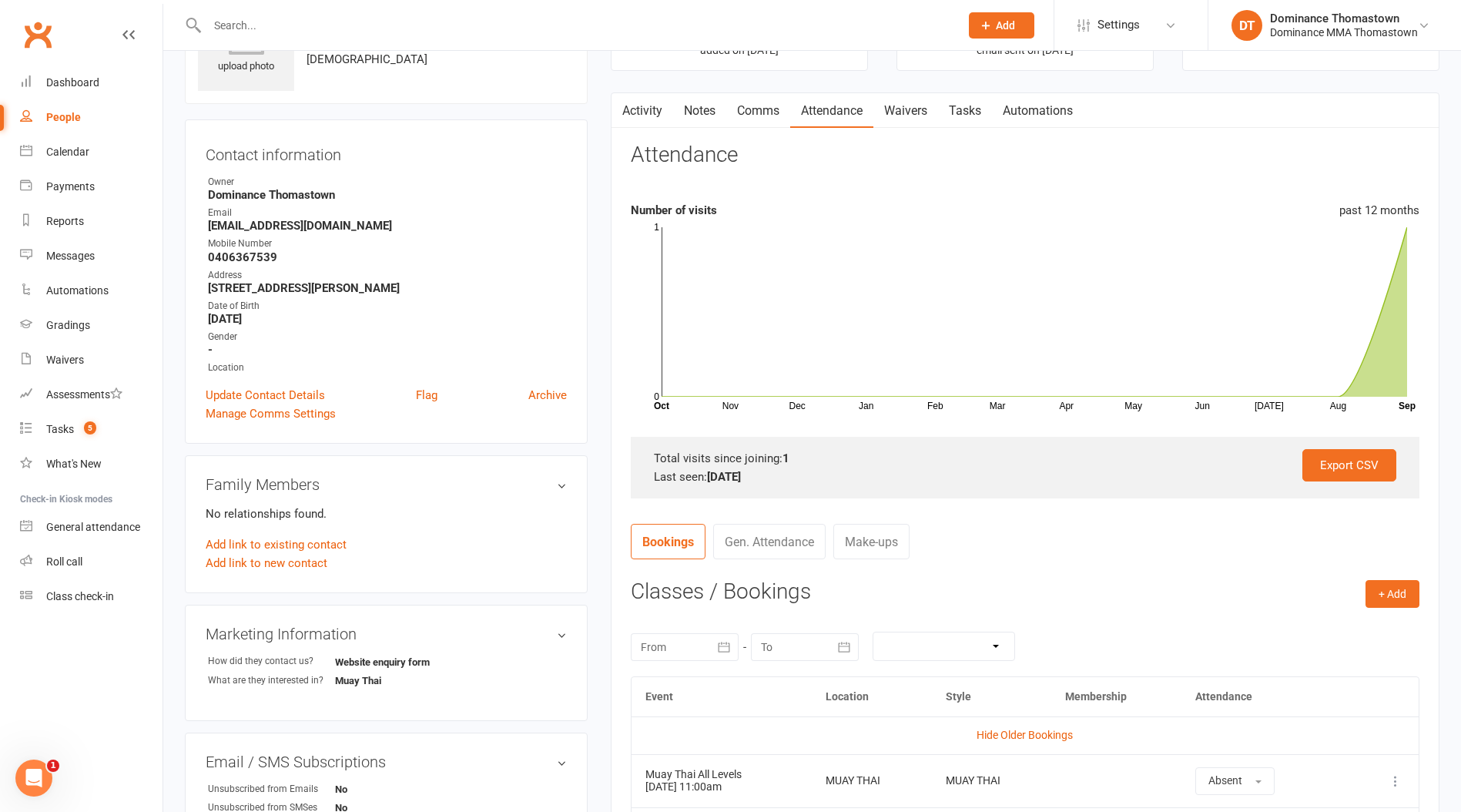
scroll to position [0, 0]
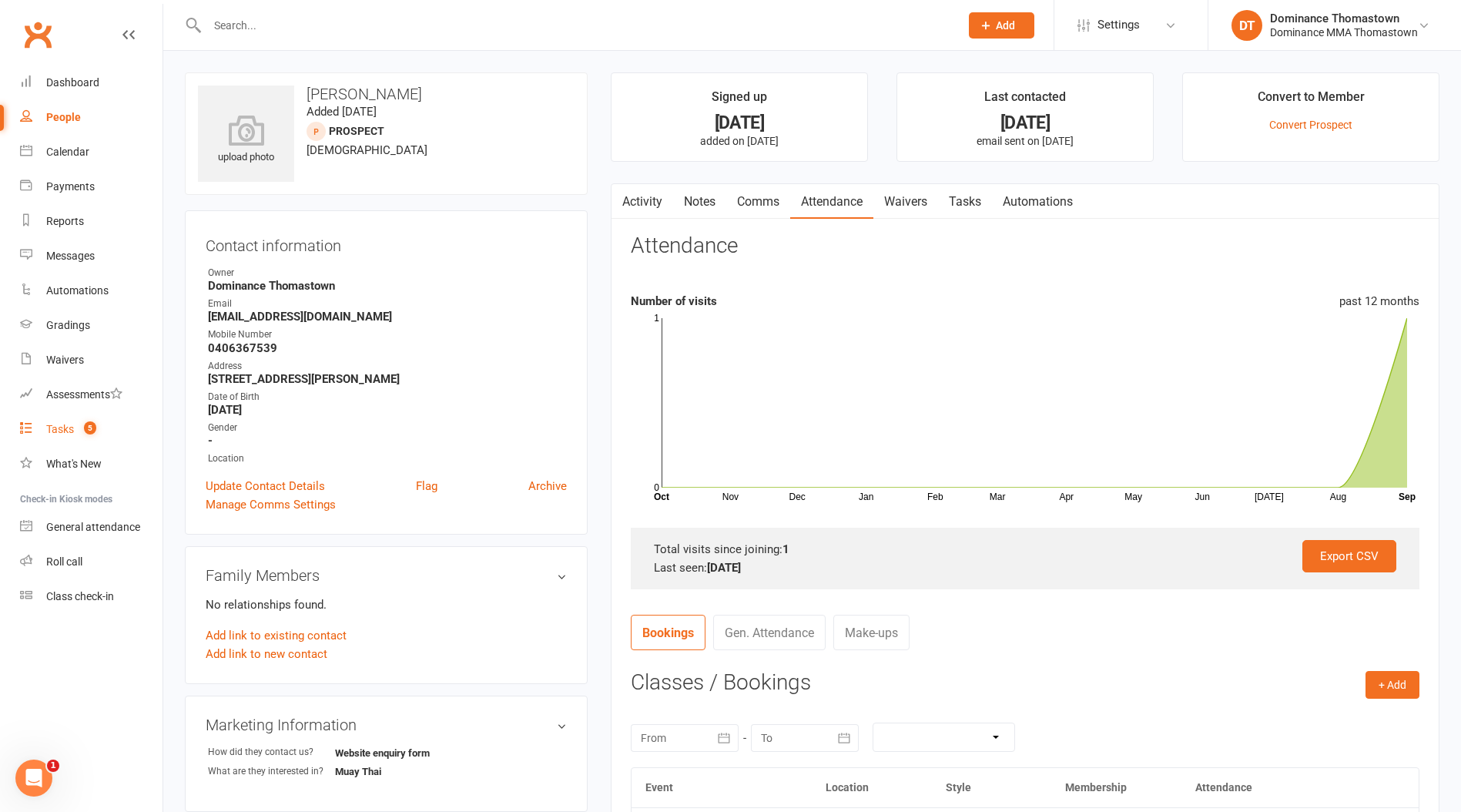
click at [73, 432] on div "Tasks" at bounding box center [60, 428] width 28 height 12
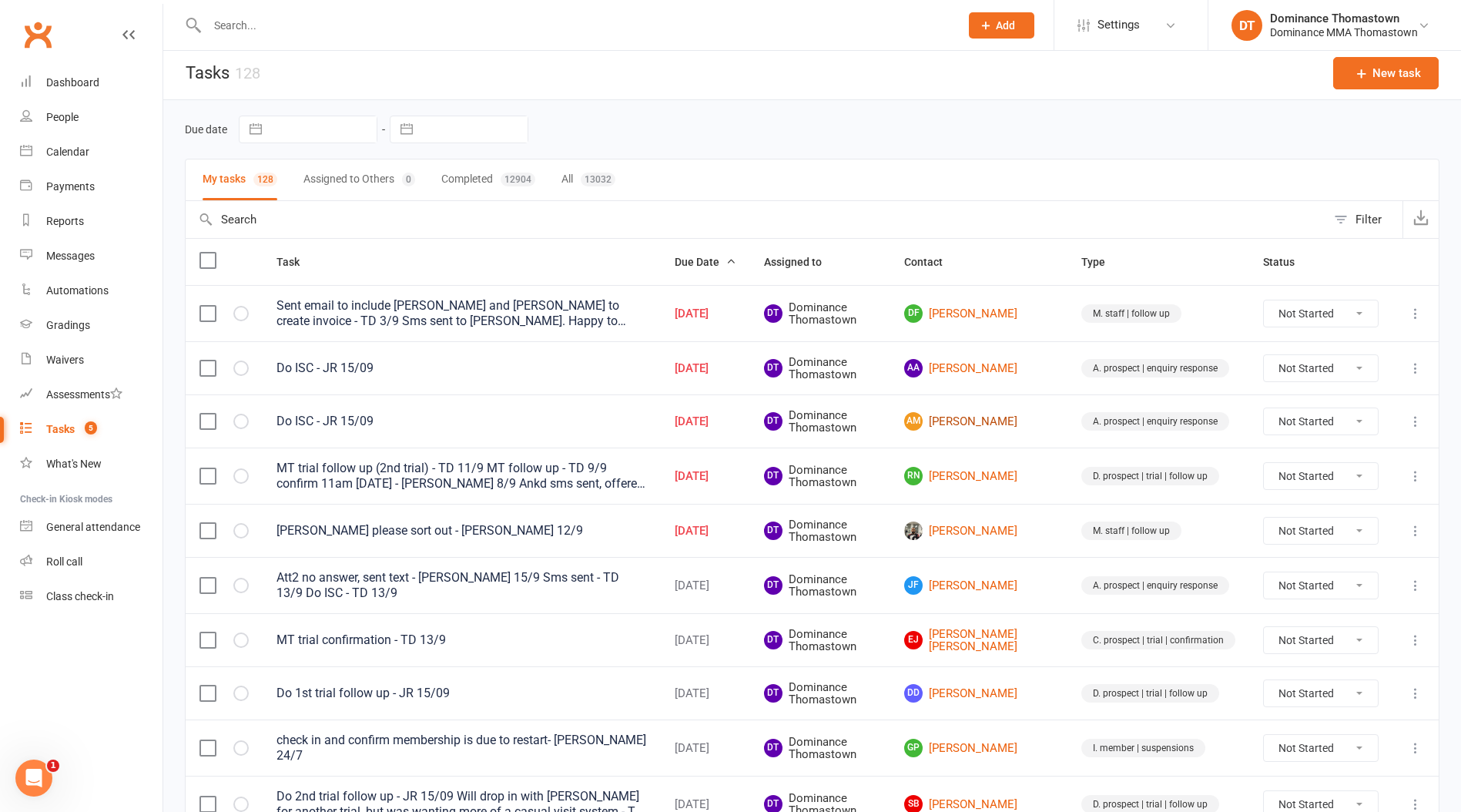
scroll to position [6, 0]
click at [994, 372] on link "AA Abdullahi Abdirahman" at bounding box center [980, 367] width 150 height 19
click at [992, 428] on link "AM Abdirahman Mohamad" at bounding box center [980, 420] width 150 height 19
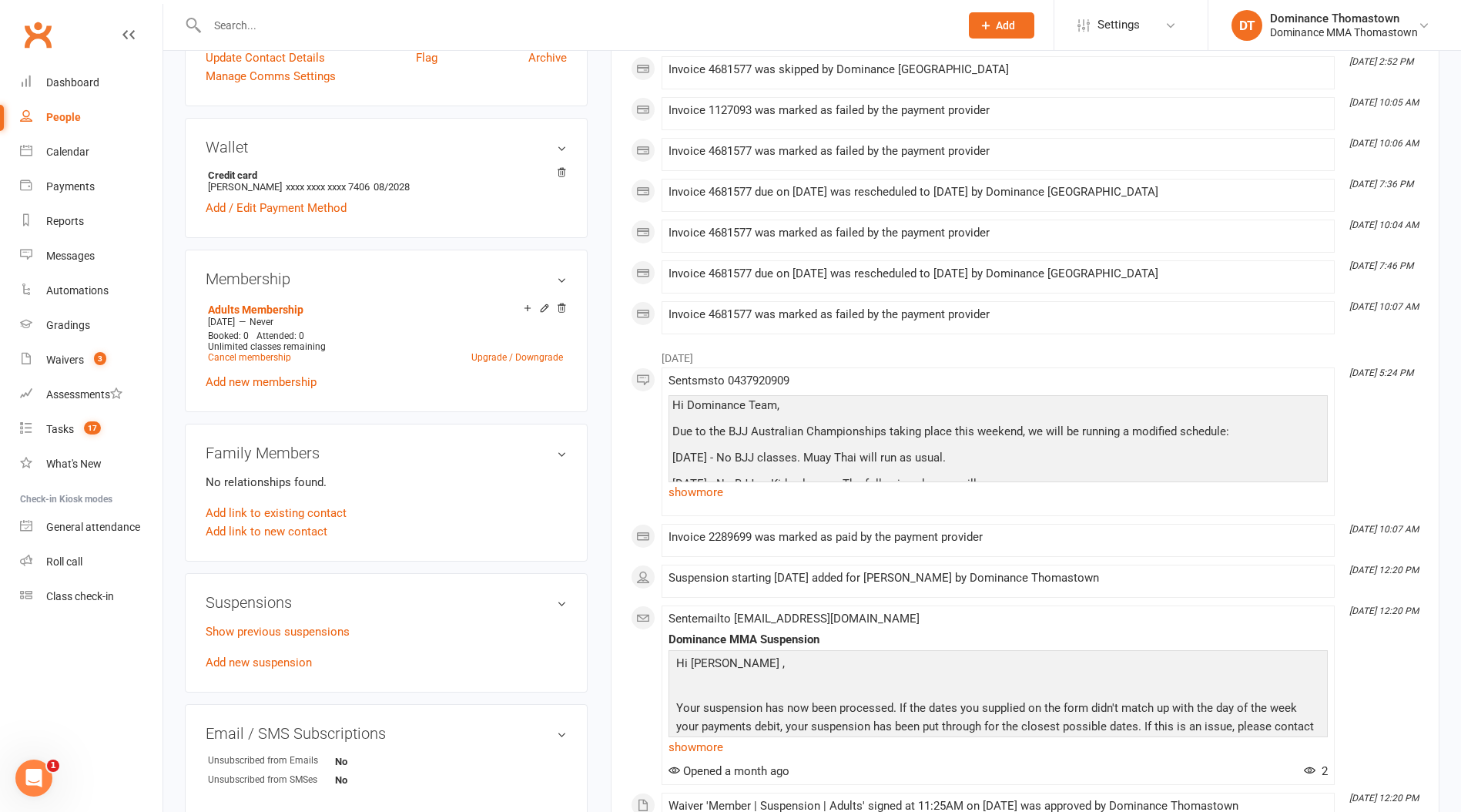
scroll to position [574, 0]
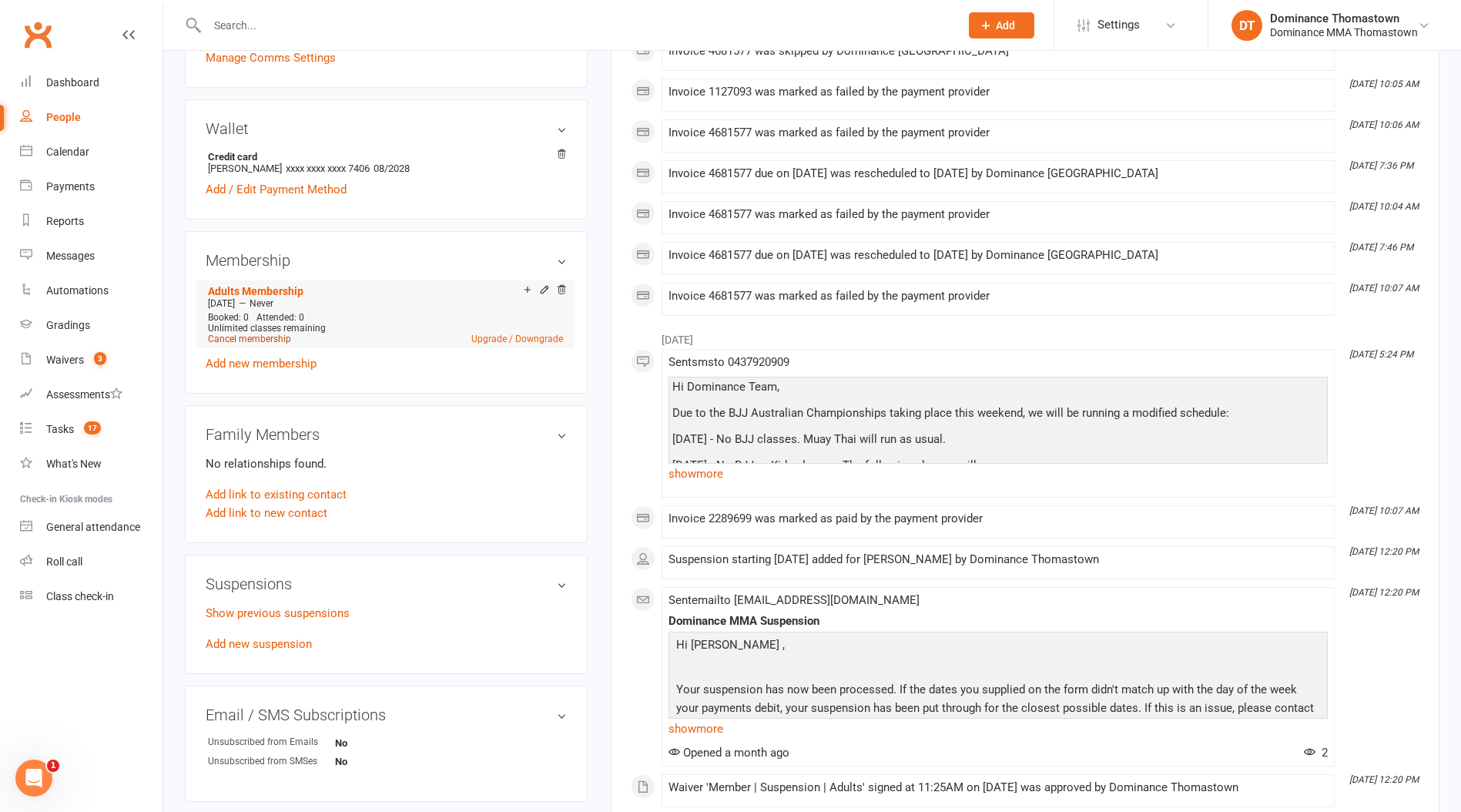
click at [265, 335] on link "Cancel membership" at bounding box center [250, 339] width 83 height 11
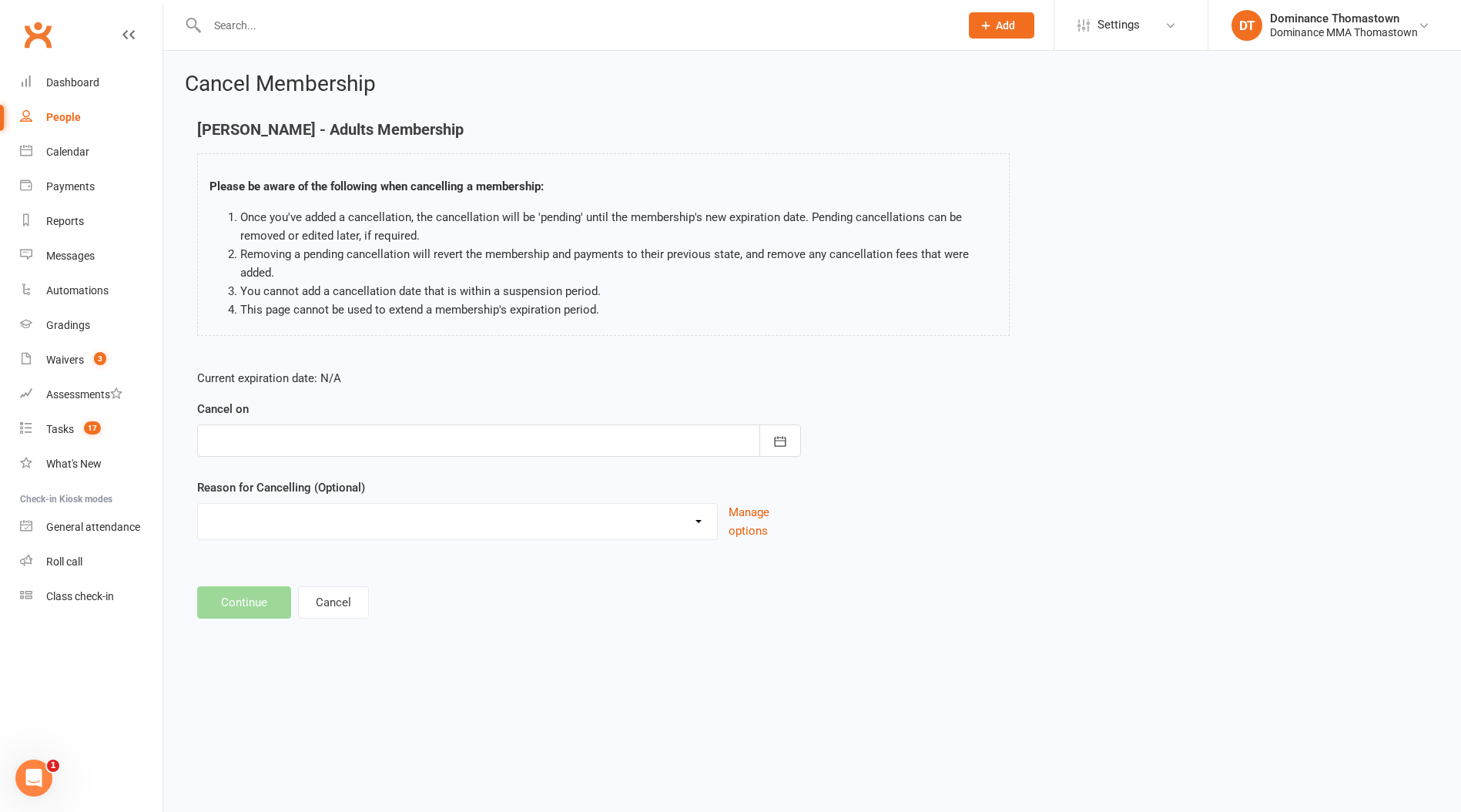
click at [254, 430] on div at bounding box center [499, 440] width 604 height 33
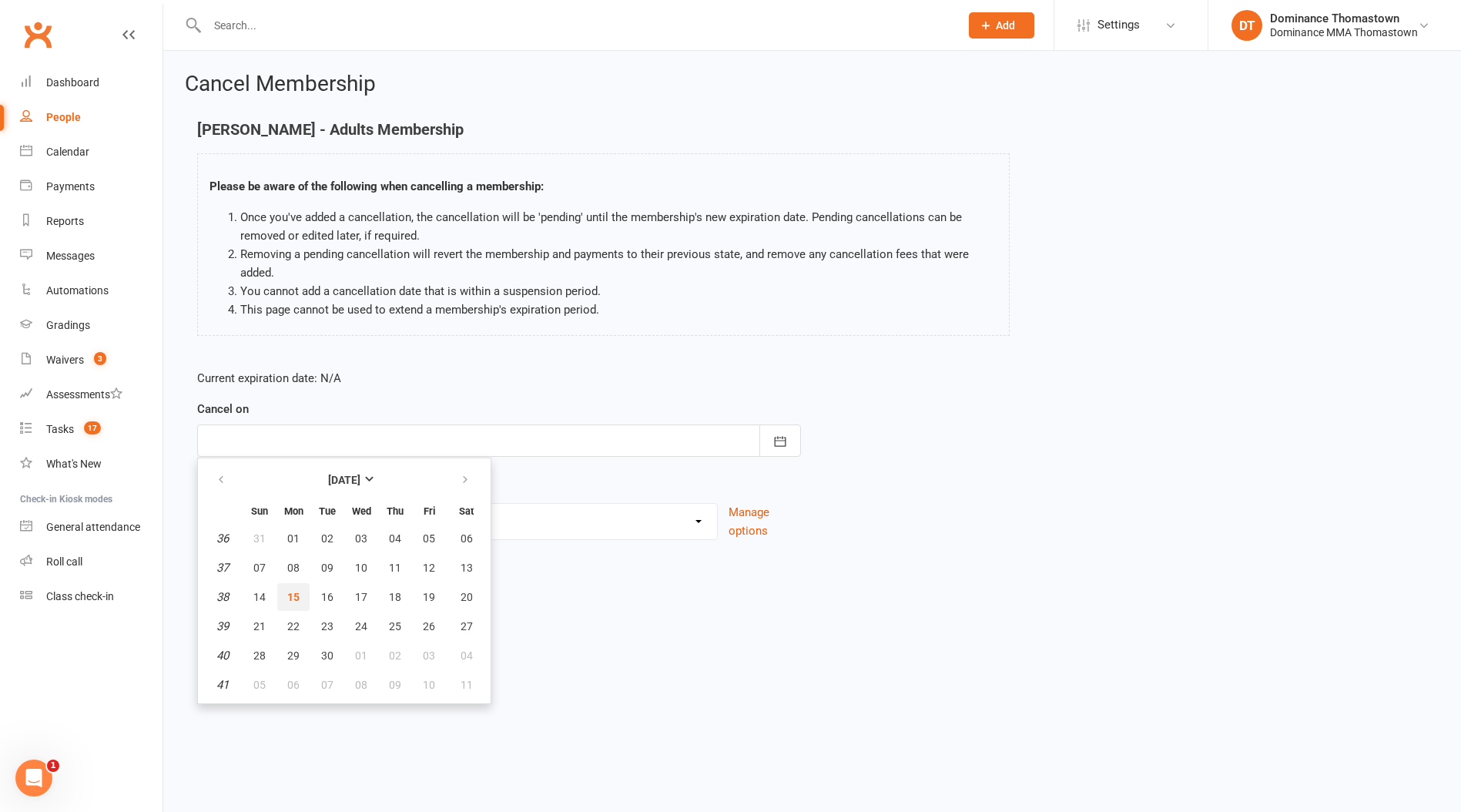
drag, startPoint x: 292, startPoint y: 598, endPoint x: 286, endPoint y: 590, distance: 10.0
click at [292, 598] on span "15" at bounding box center [293, 596] width 12 height 12
type input "[DATE]"
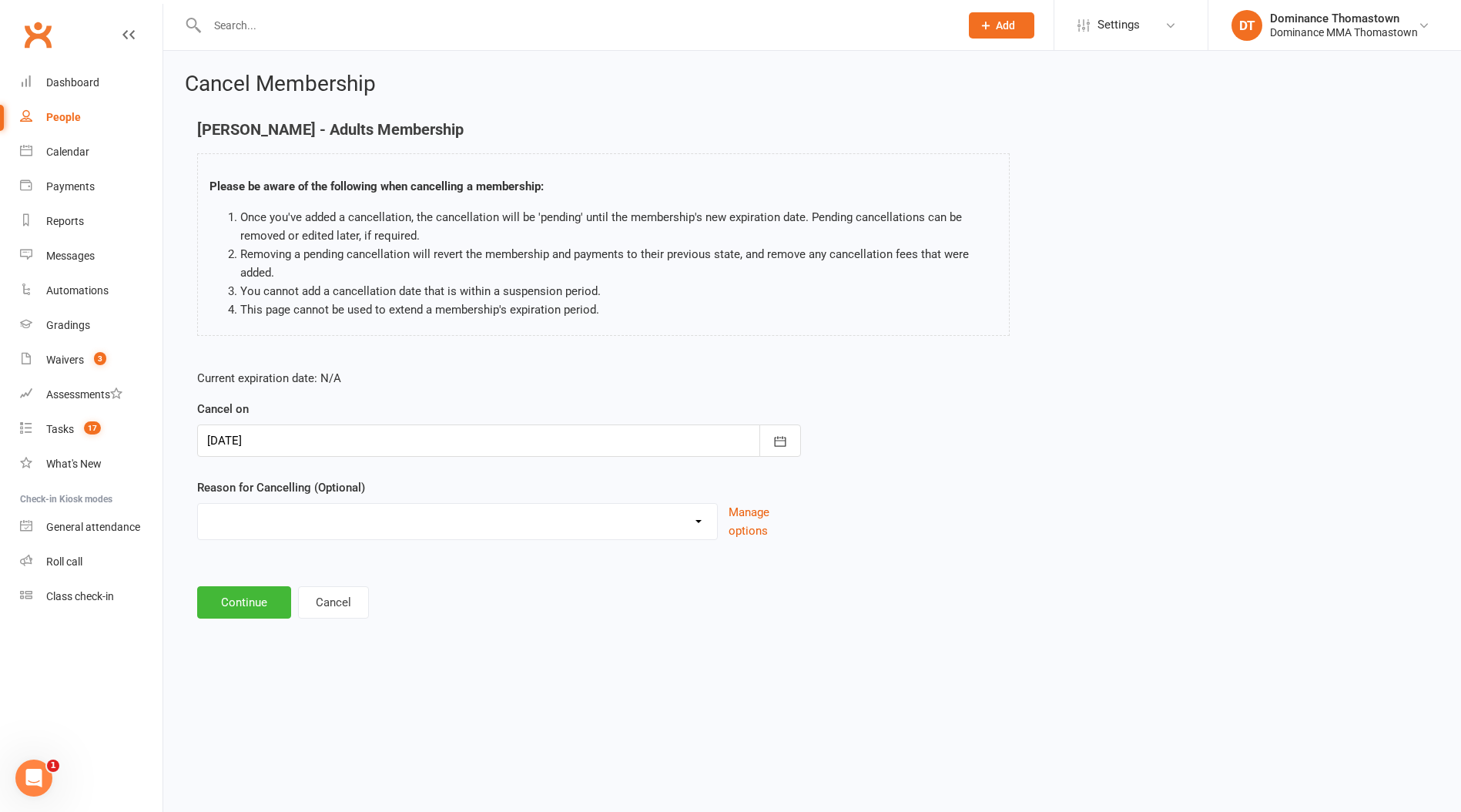
click at [253, 523] on select "Holiday Injury Other reason" at bounding box center [457, 519] width 519 height 31
select select "2"
click at [198, 504] on select "Holiday Injury Other reason" at bounding box center [457, 519] width 519 height 31
drag, startPoint x: 235, startPoint y: 606, endPoint x: 242, endPoint y: 617, distance: 13.0
click at [235, 606] on input at bounding box center [499, 602] width 604 height 33
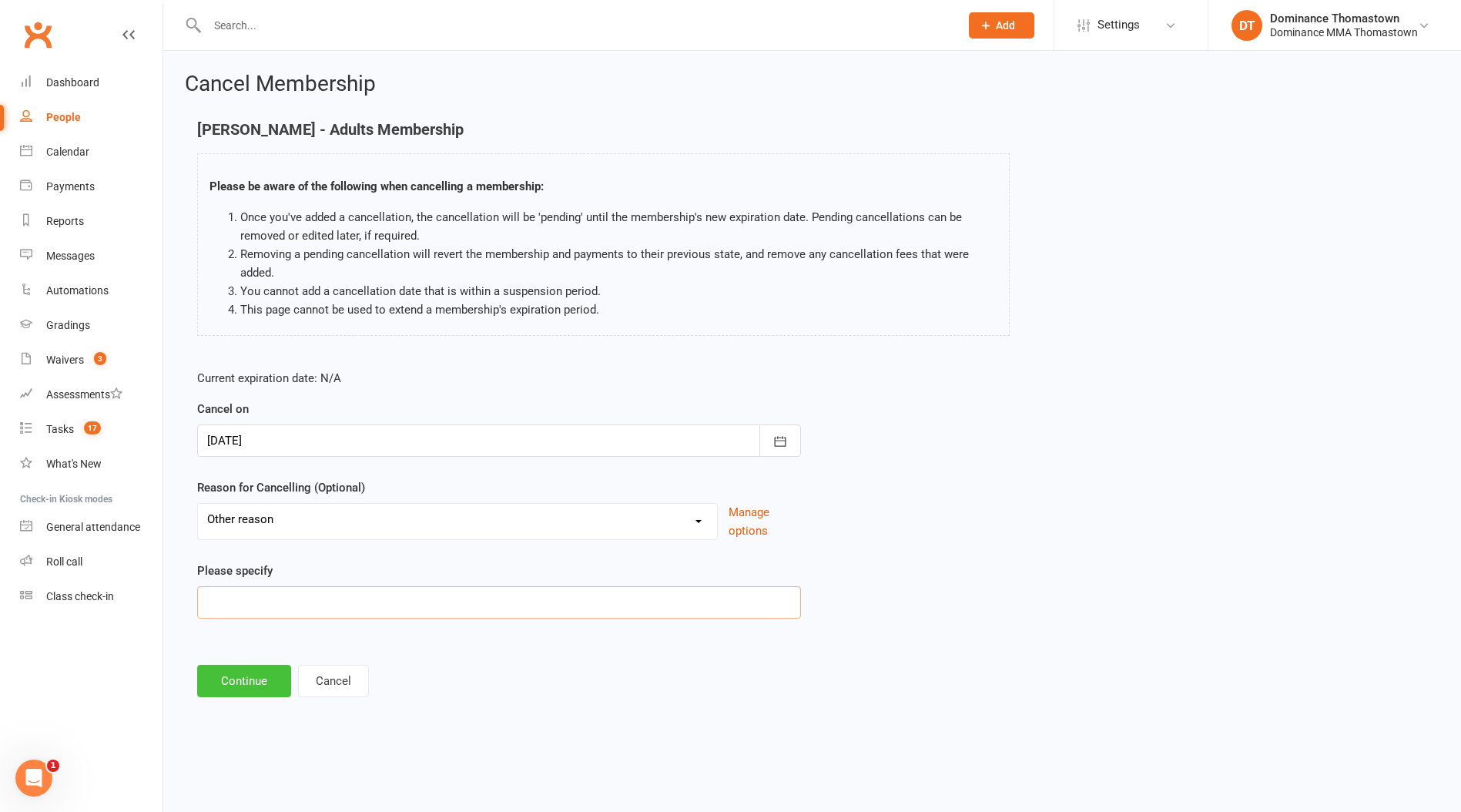
paste input "Cannot afford it + injury"
type input "Cannot afford it + injury"
click at [248, 685] on button "Continue" at bounding box center [244, 680] width 94 height 33
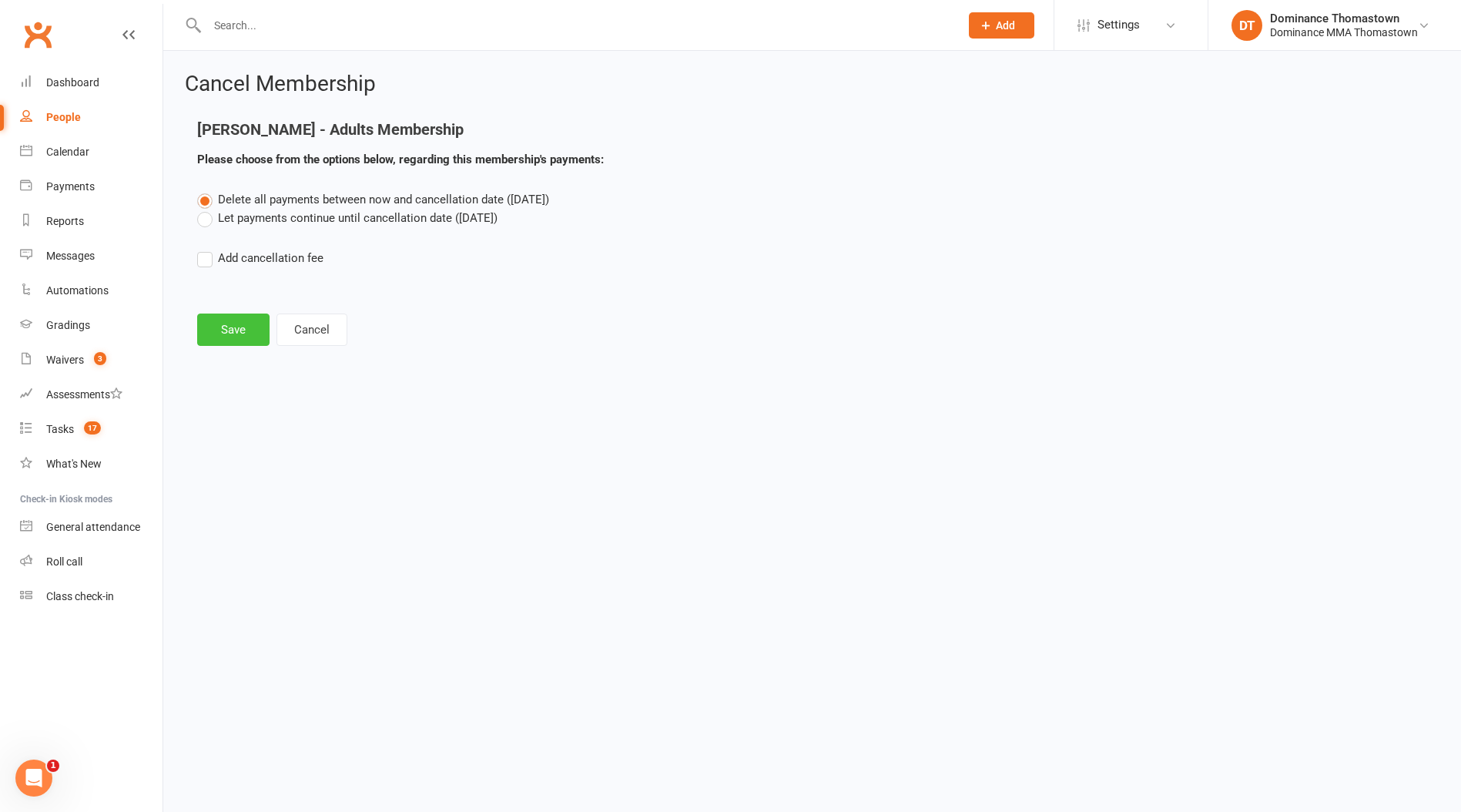
click at [234, 334] on button "Save" at bounding box center [233, 329] width 72 height 33
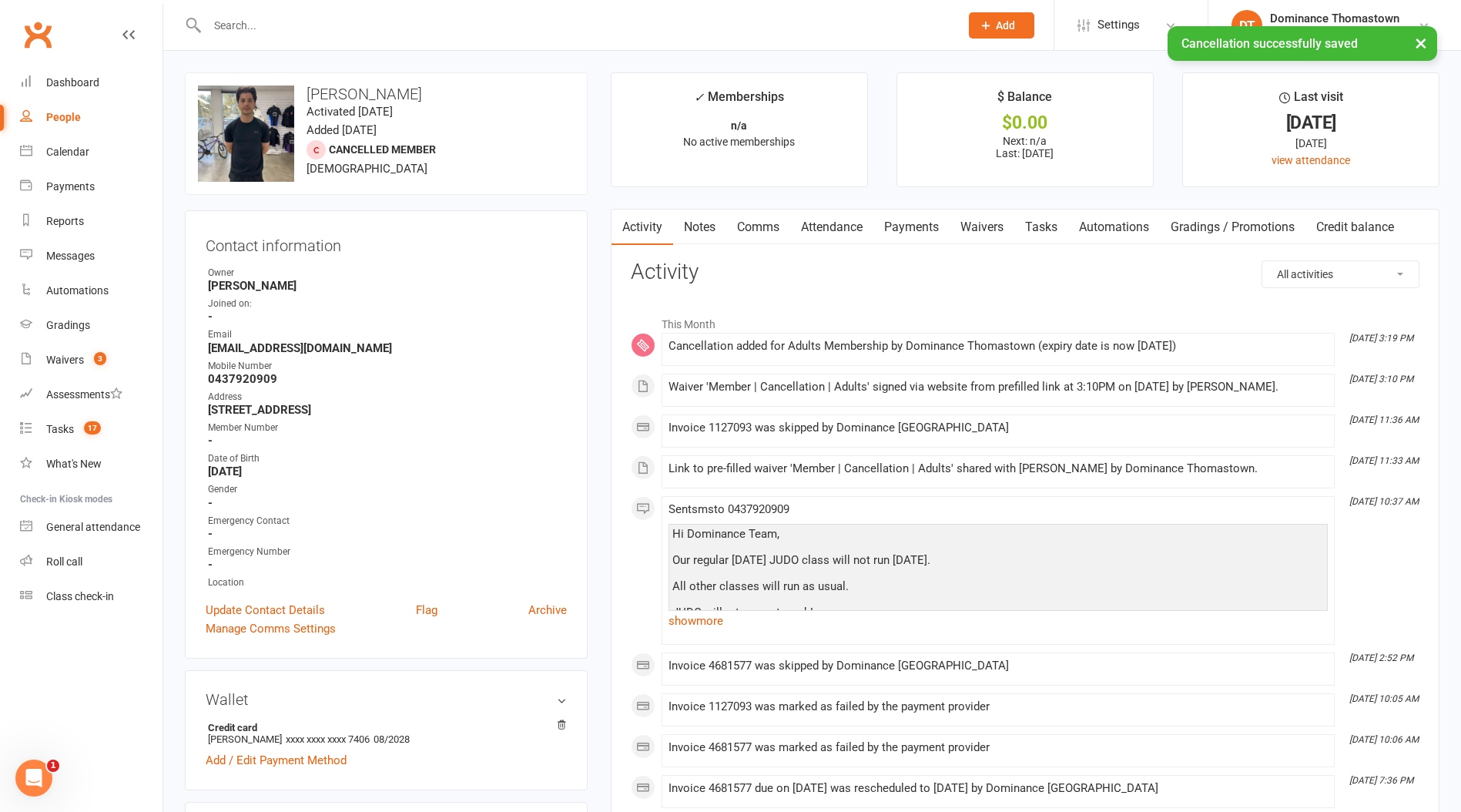
click at [704, 220] on link "Notes" at bounding box center [699, 227] width 53 height 36
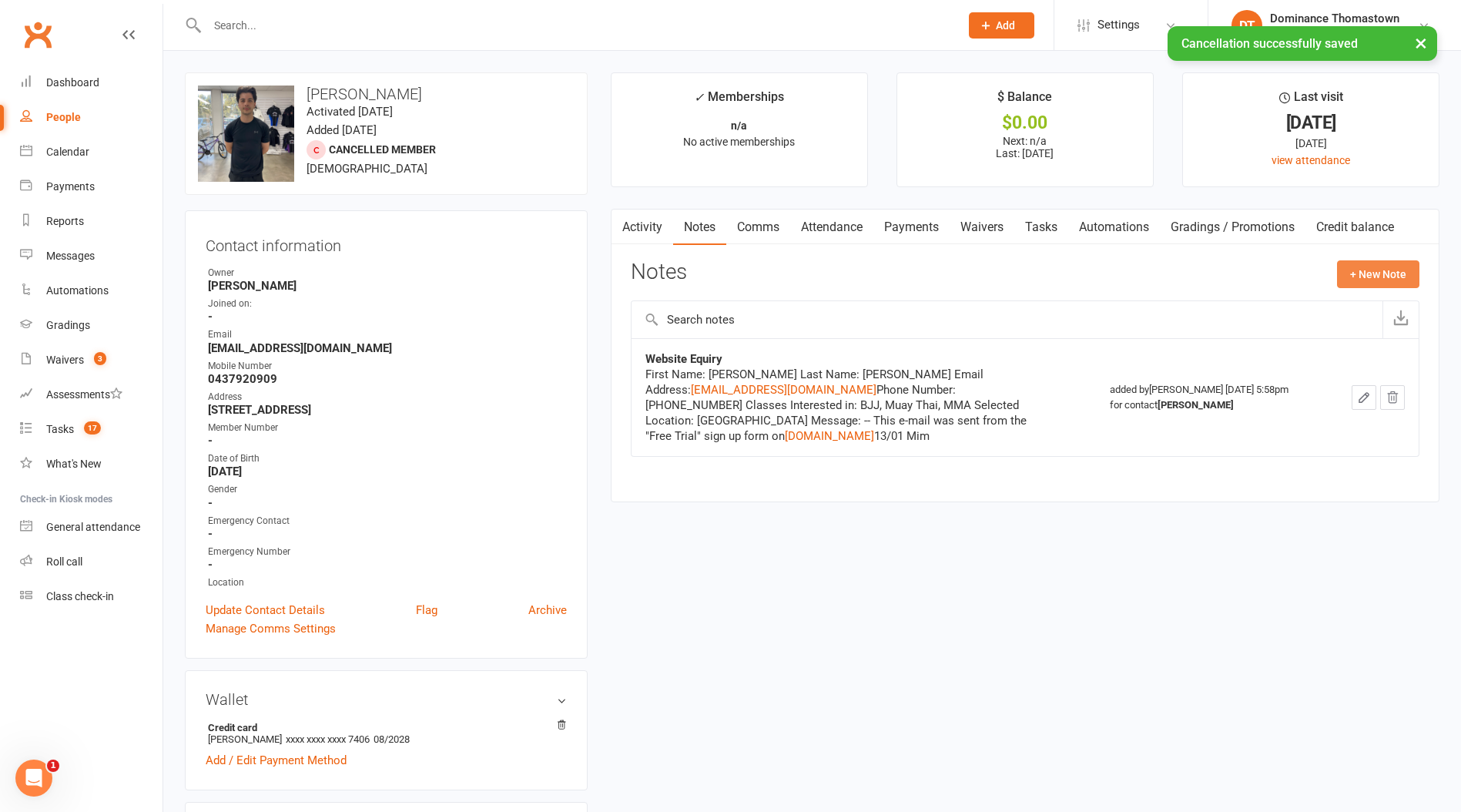
click at [1346, 274] on button "+ New Note" at bounding box center [1379, 275] width 82 height 28
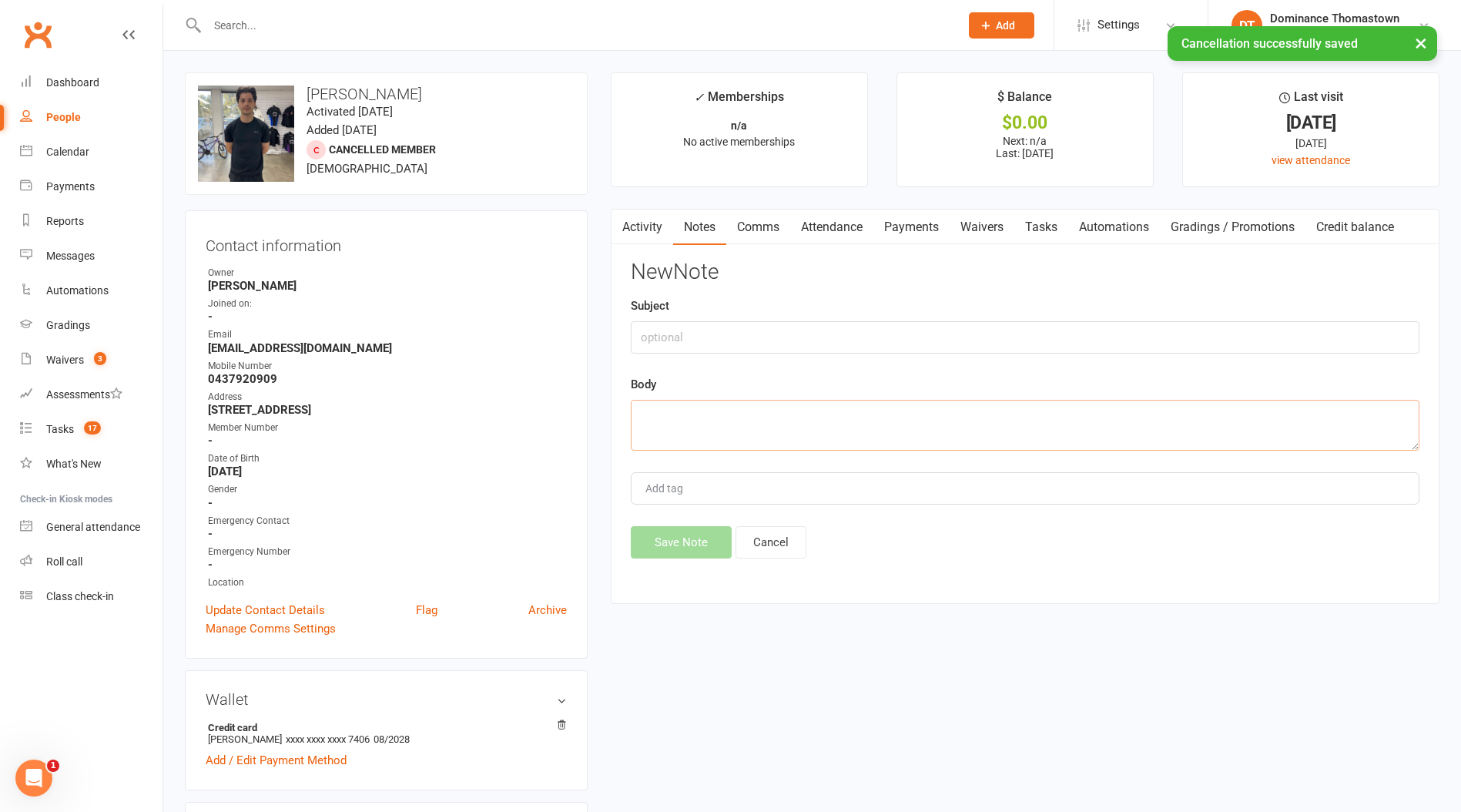
drag, startPoint x: 677, startPoint y: 435, endPoint x: 673, endPoint y: 352, distance: 83.1
click at [678, 435] on textarea at bounding box center [1025, 425] width 789 height 50
paste textarea "Cannot afford it + injury"
type textarea "Cannot afford it + injury"
click at [668, 335] on input "text" at bounding box center [1025, 337] width 789 height 33
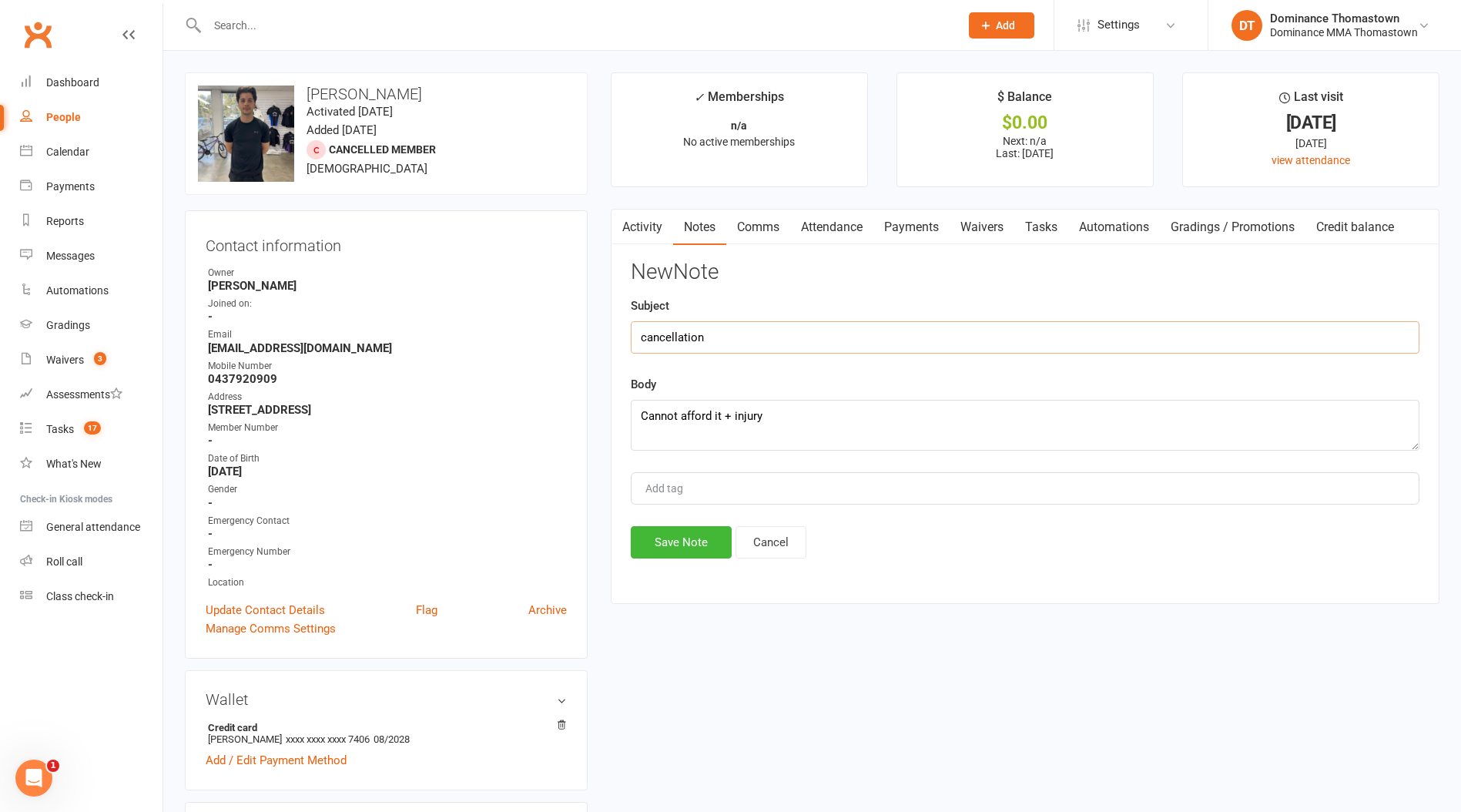
type input "cancellation"
click at [693, 525] on div "New Note Subject cancellation Body Cannot afford it + injury Add tag Save Note …" at bounding box center [1025, 409] width 789 height 298
click at [686, 539] on button "Save Note" at bounding box center [681, 542] width 101 height 33
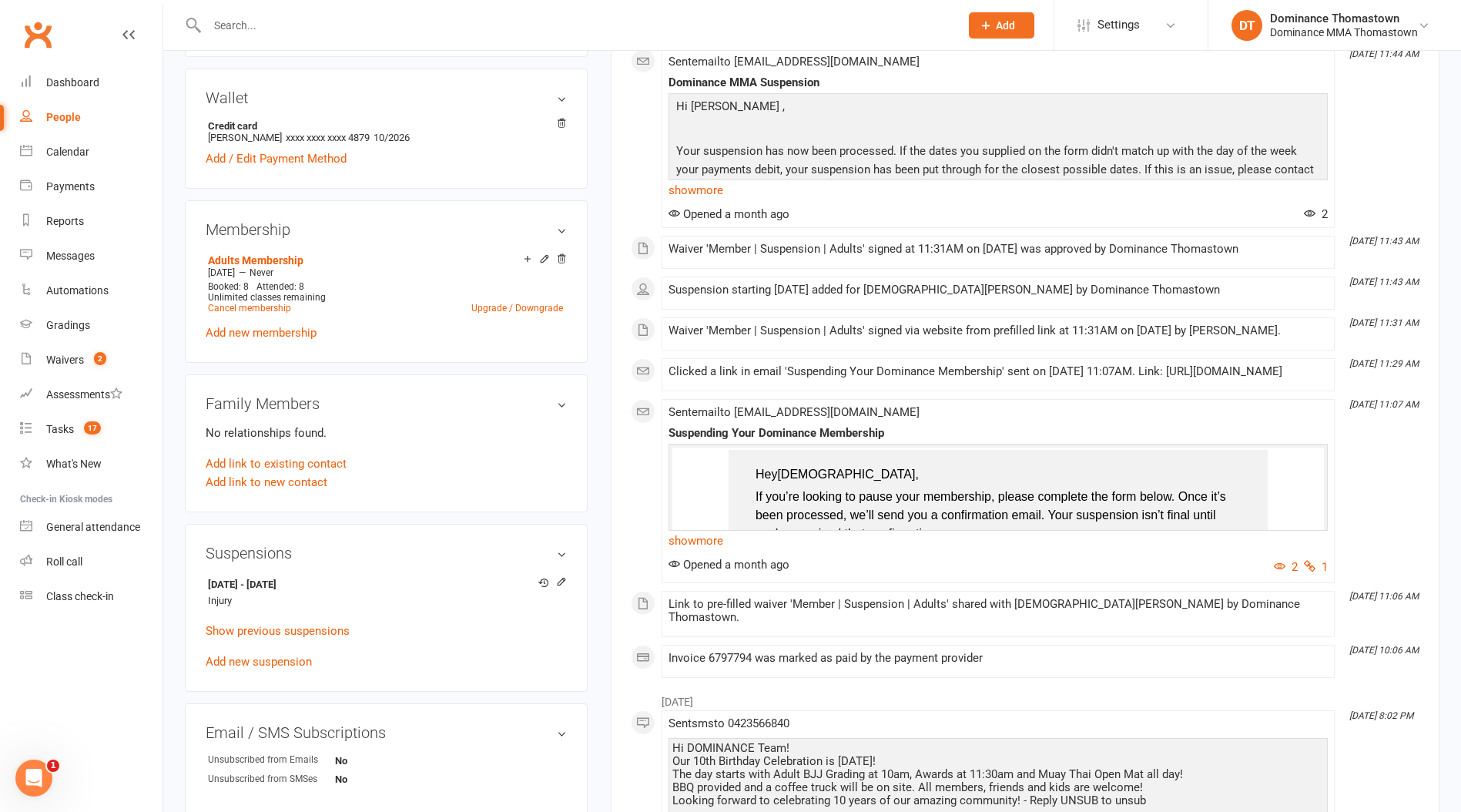
scroll to position [630, 0]
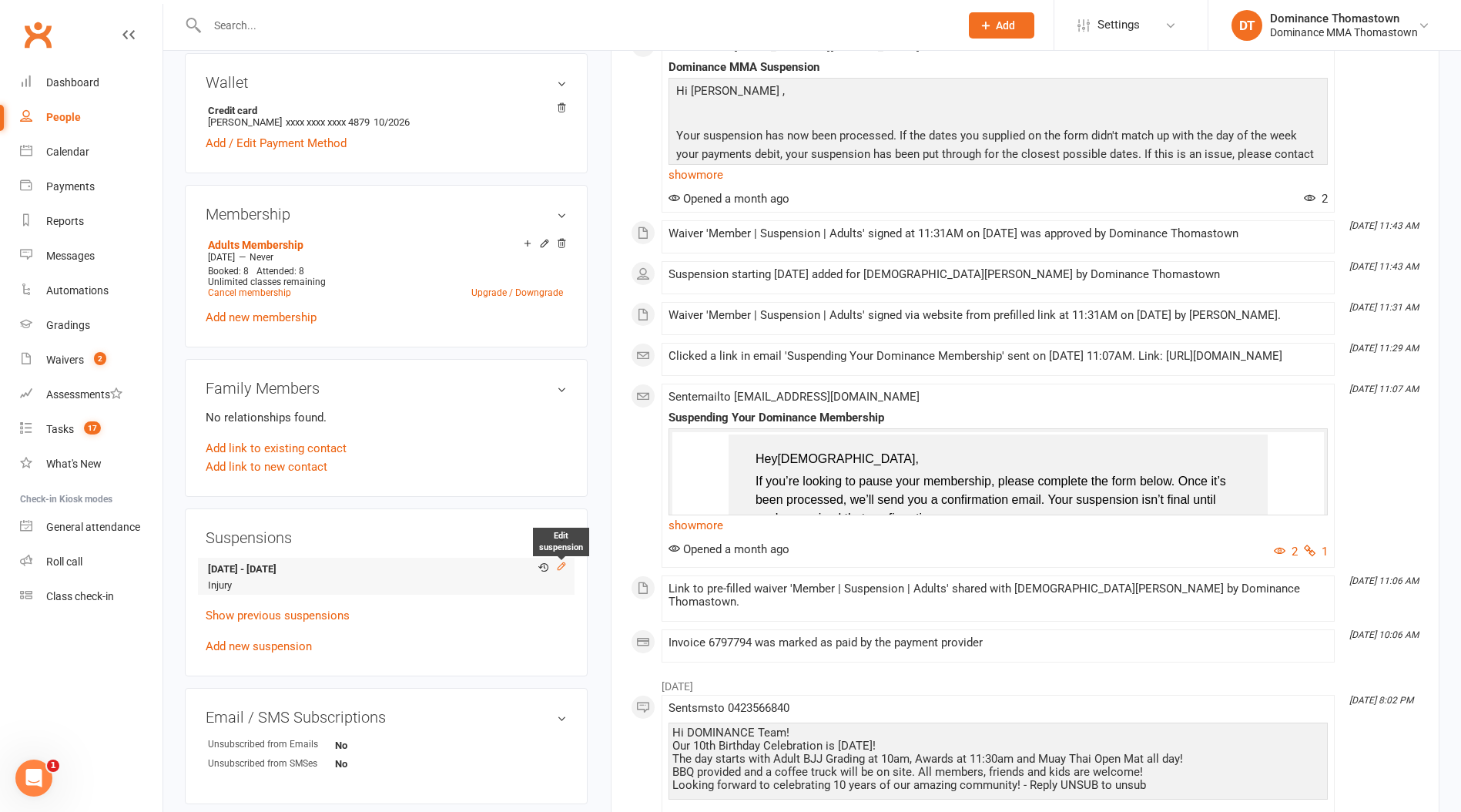
click at [562, 561] on icon at bounding box center [562, 566] width 11 height 11
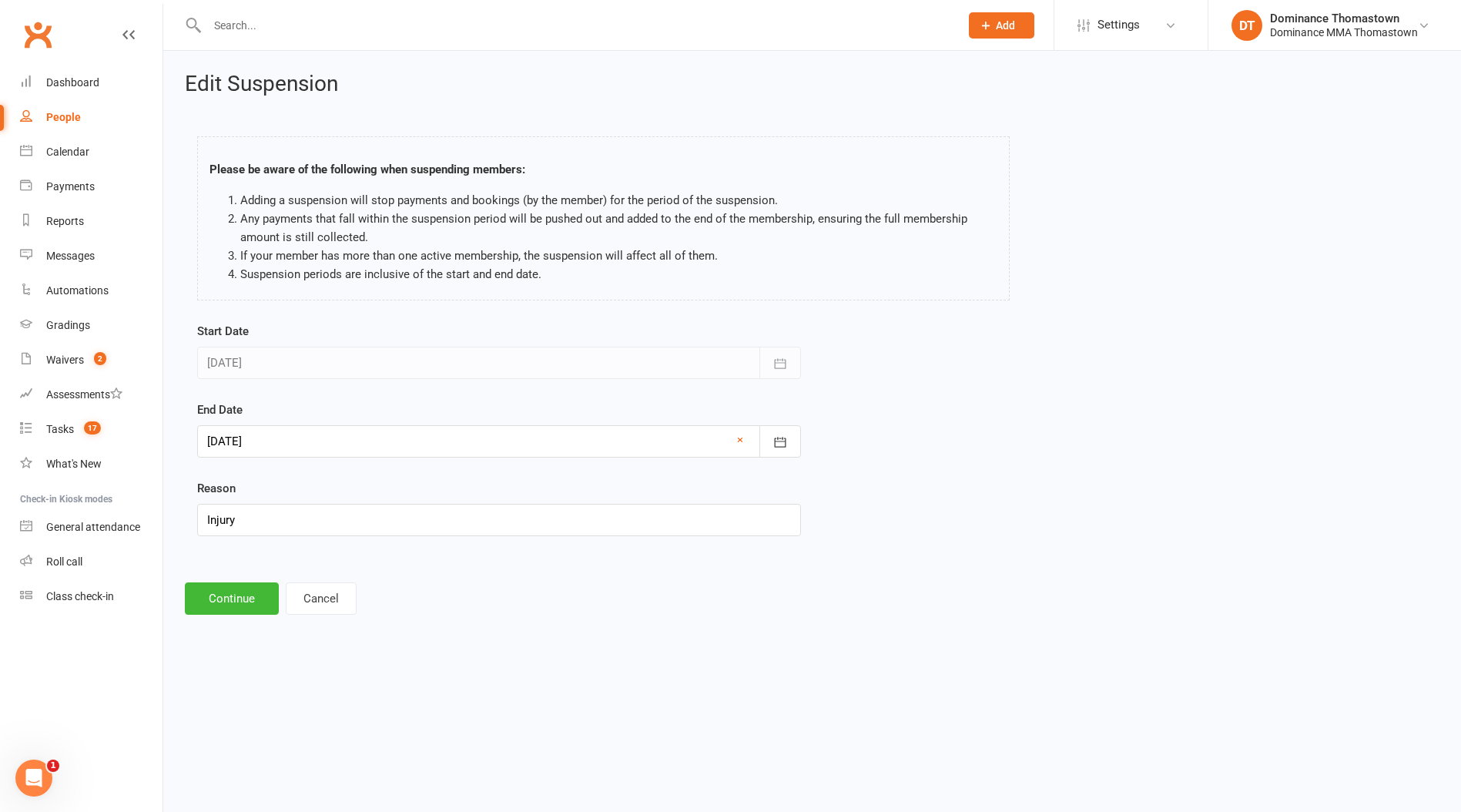
click at [264, 435] on div at bounding box center [499, 441] width 604 height 33
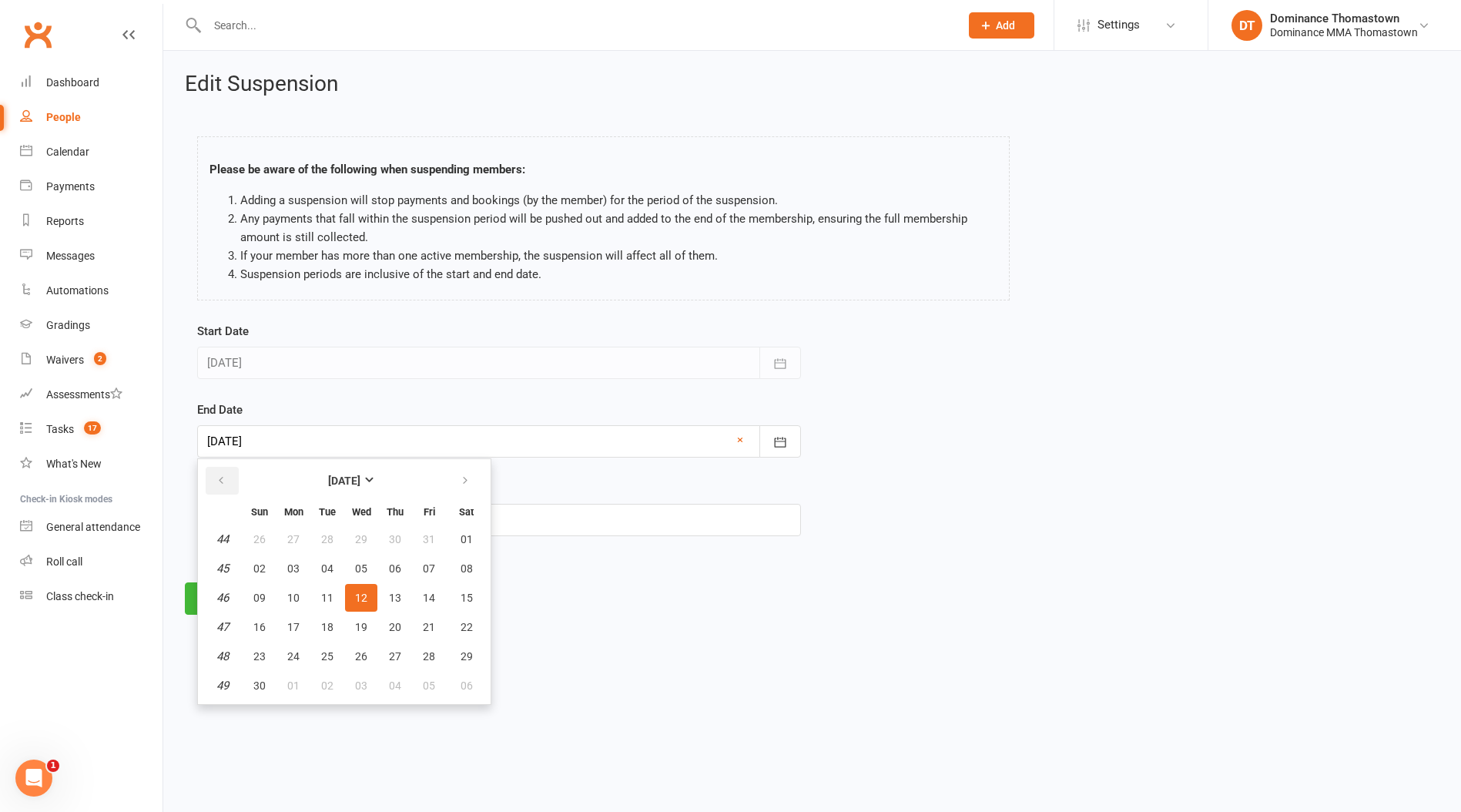
click at [227, 484] on button "button" at bounding box center [222, 480] width 33 height 28
drag, startPoint x: 270, startPoint y: 598, endPoint x: 263, endPoint y: 599, distance: 7.1
click at [269, 598] on button "14" at bounding box center [259, 598] width 33 height 28
type input "14 Sep 2025"
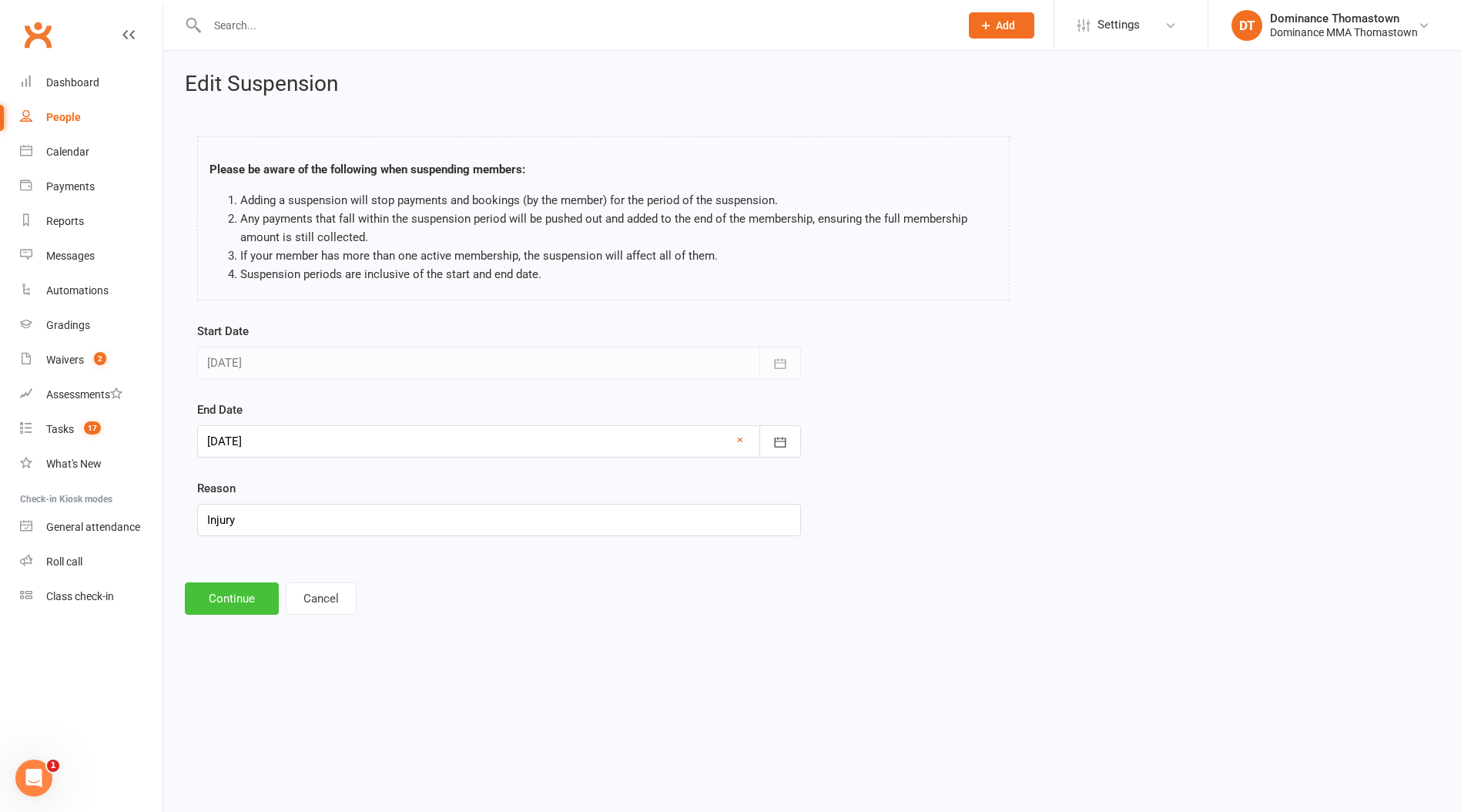
click at [230, 598] on button "Continue" at bounding box center [232, 598] width 94 height 33
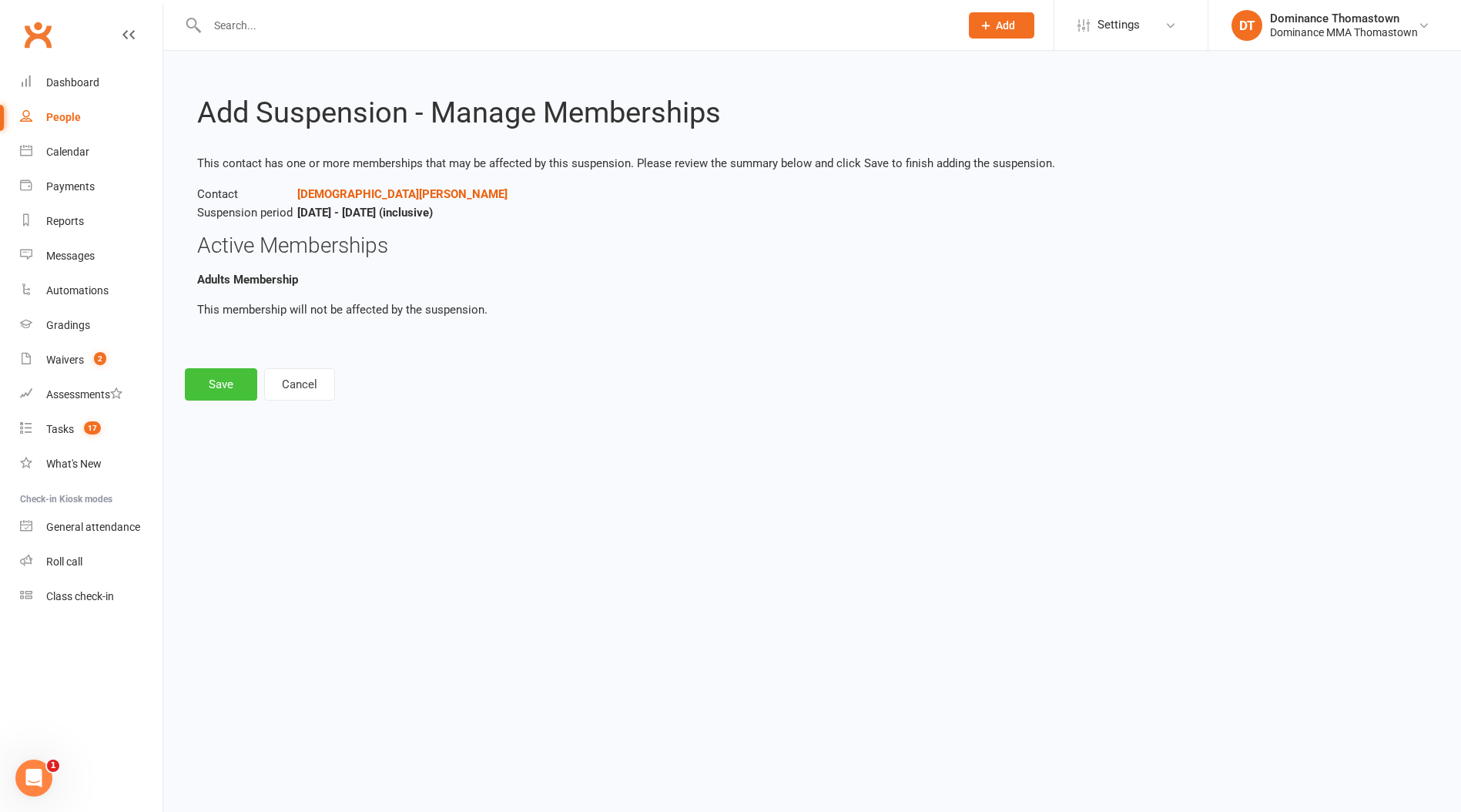
click at [238, 392] on button "Save" at bounding box center [221, 384] width 72 height 33
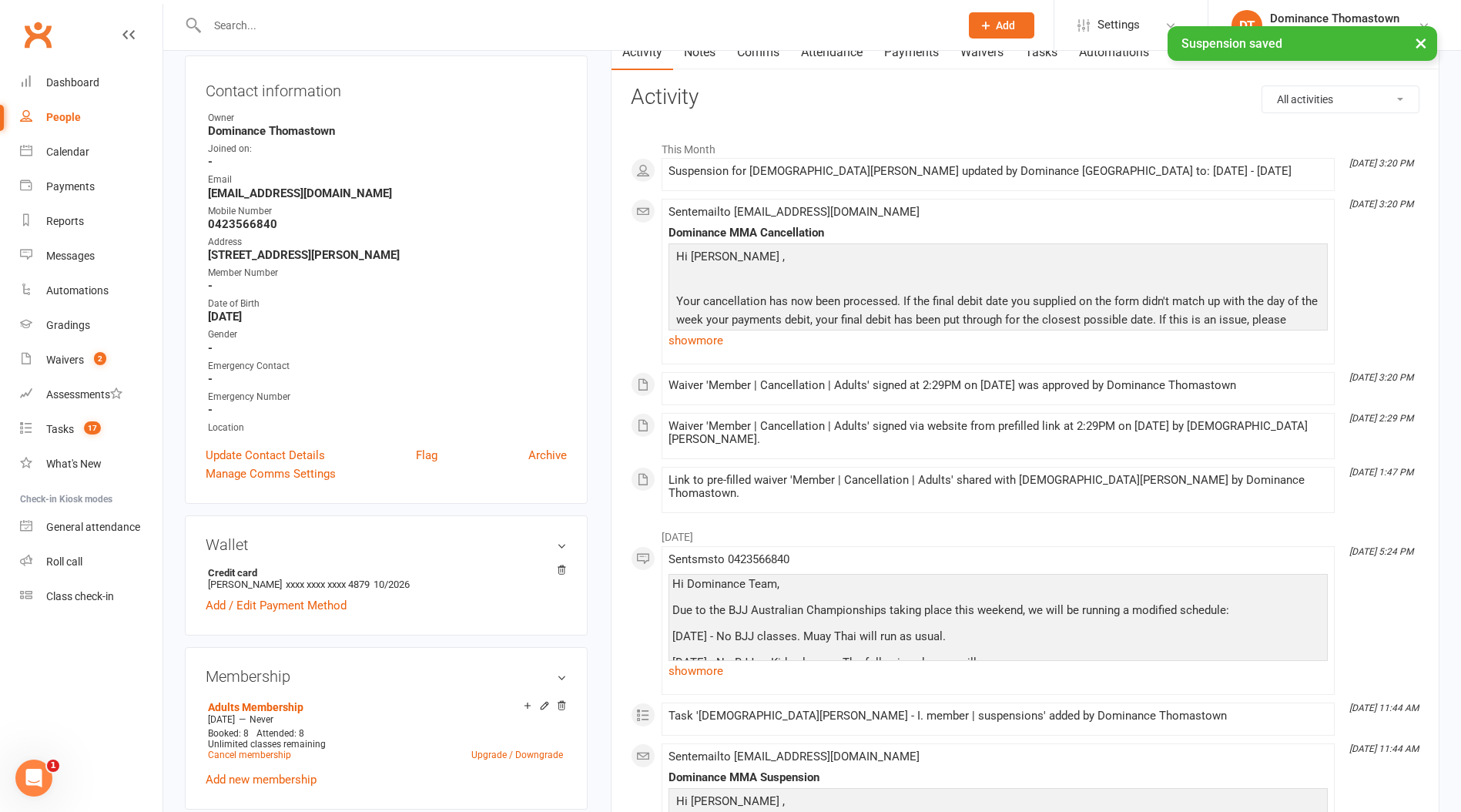
scroll to position [275, 0]
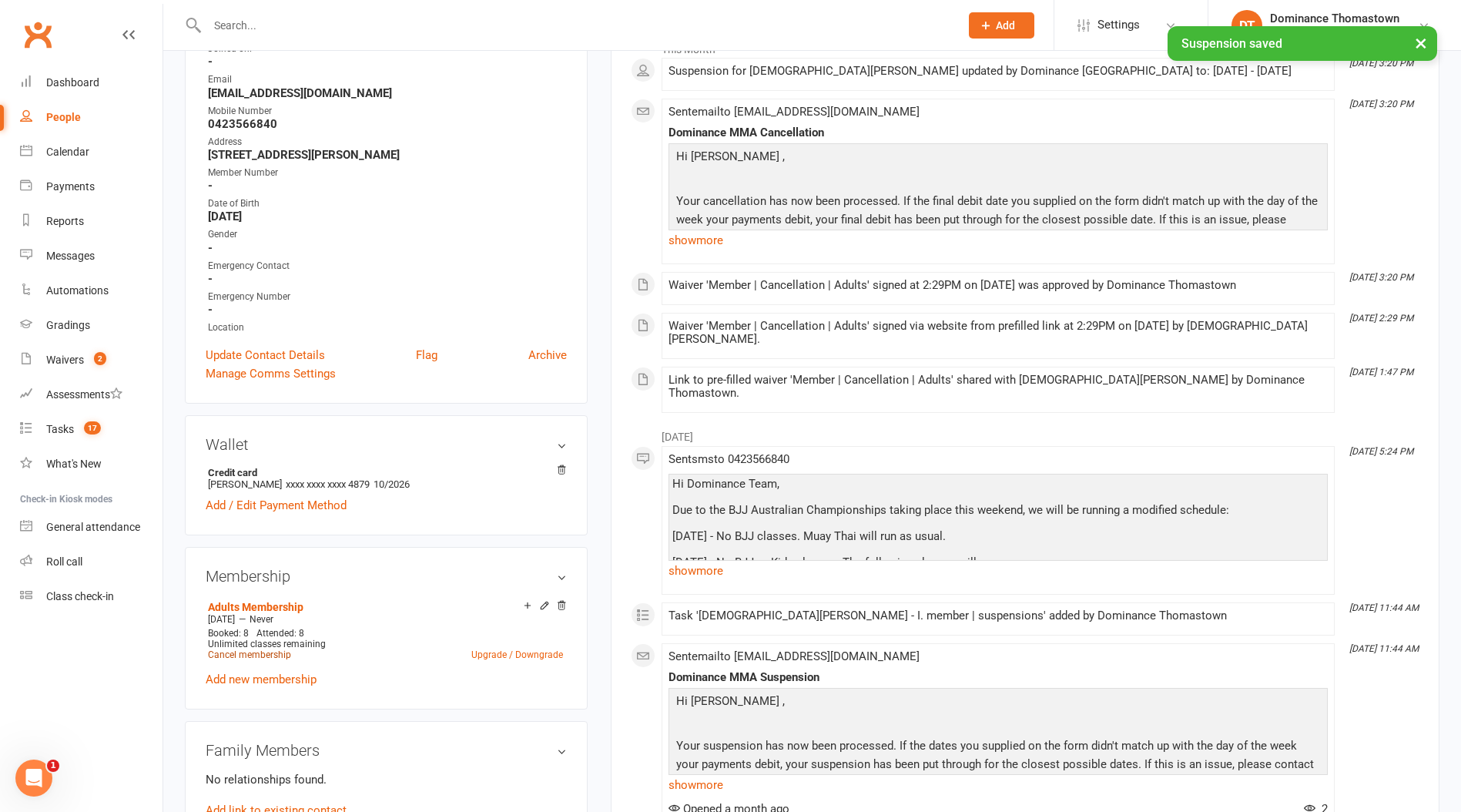
click at [246, 649] on link "Cancel membership" at bounding box center [250, 655] width 83 height 11
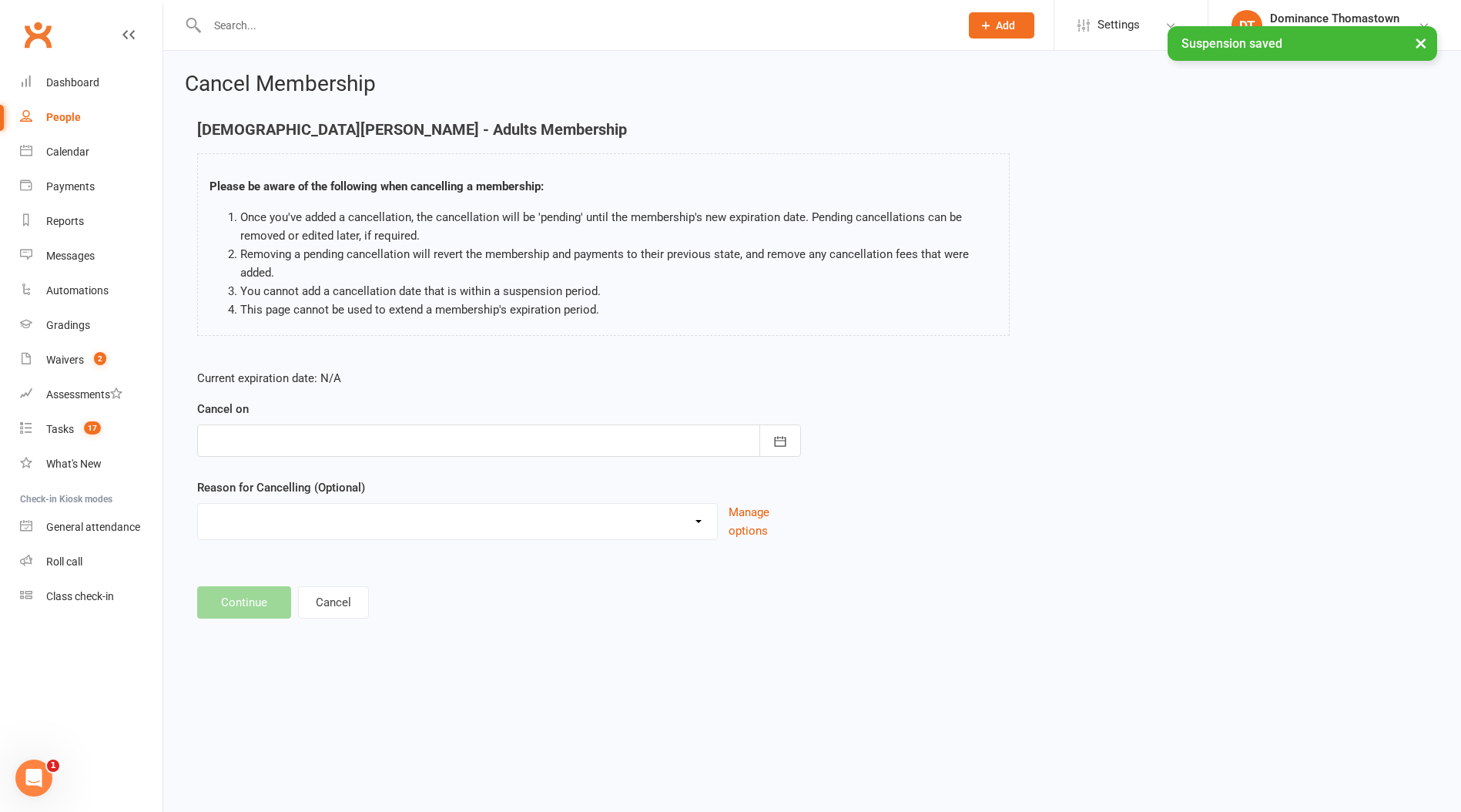
drag, startPoint x: 264, startPoint y: 426, endPoint x: 263, endPoint y: 434, distance: 8.1
click at [264, 427] on div at bounding box center [499, 440] width 604 height 33
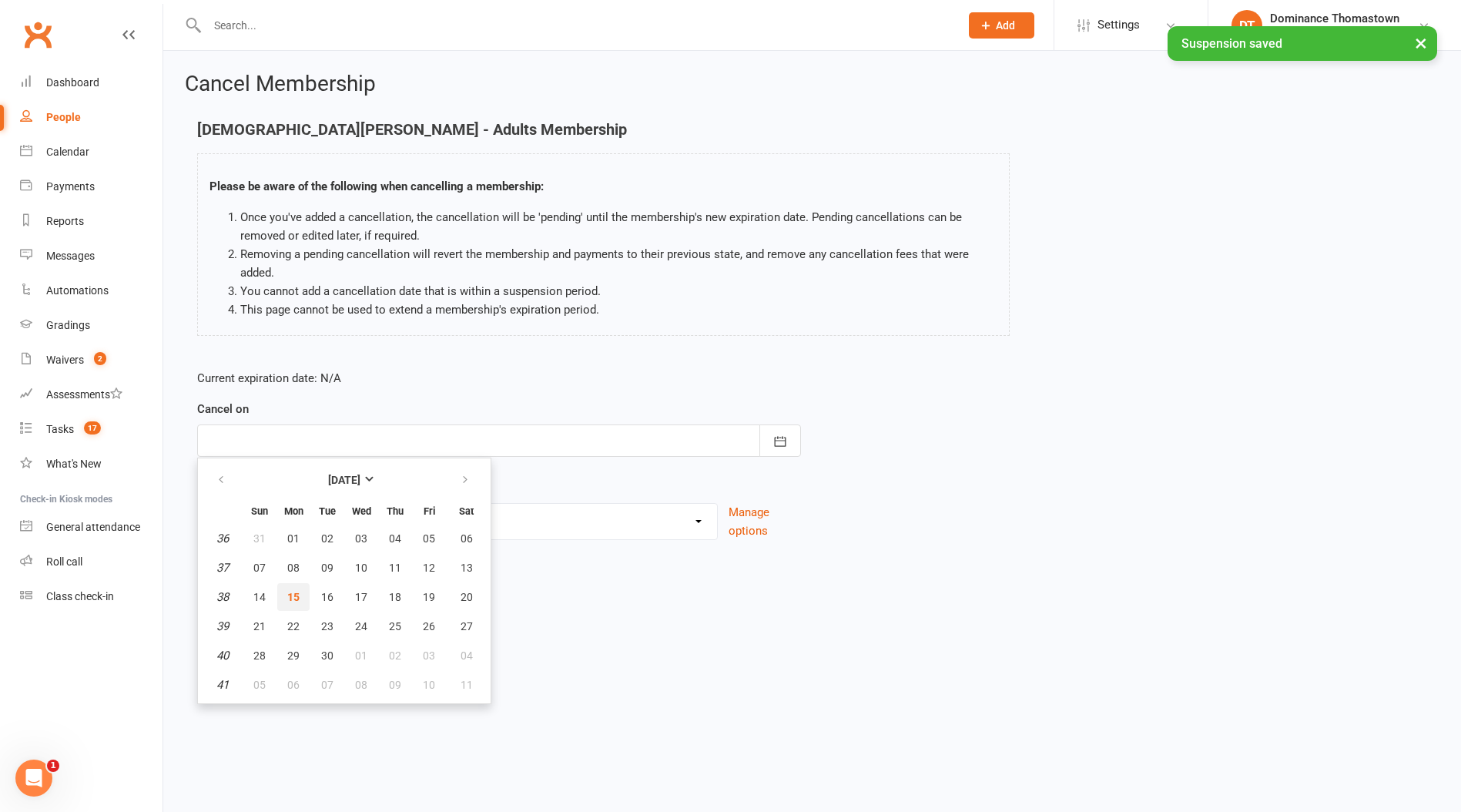
drag, startPoint x: 291, startPoint y: 591, endPoint x: 269, endPoint y: 539, distance: 56.5
click at [290, 591] on span "15" at bounding box center [293, 596] width 12 height 12
type input "[DATE]"
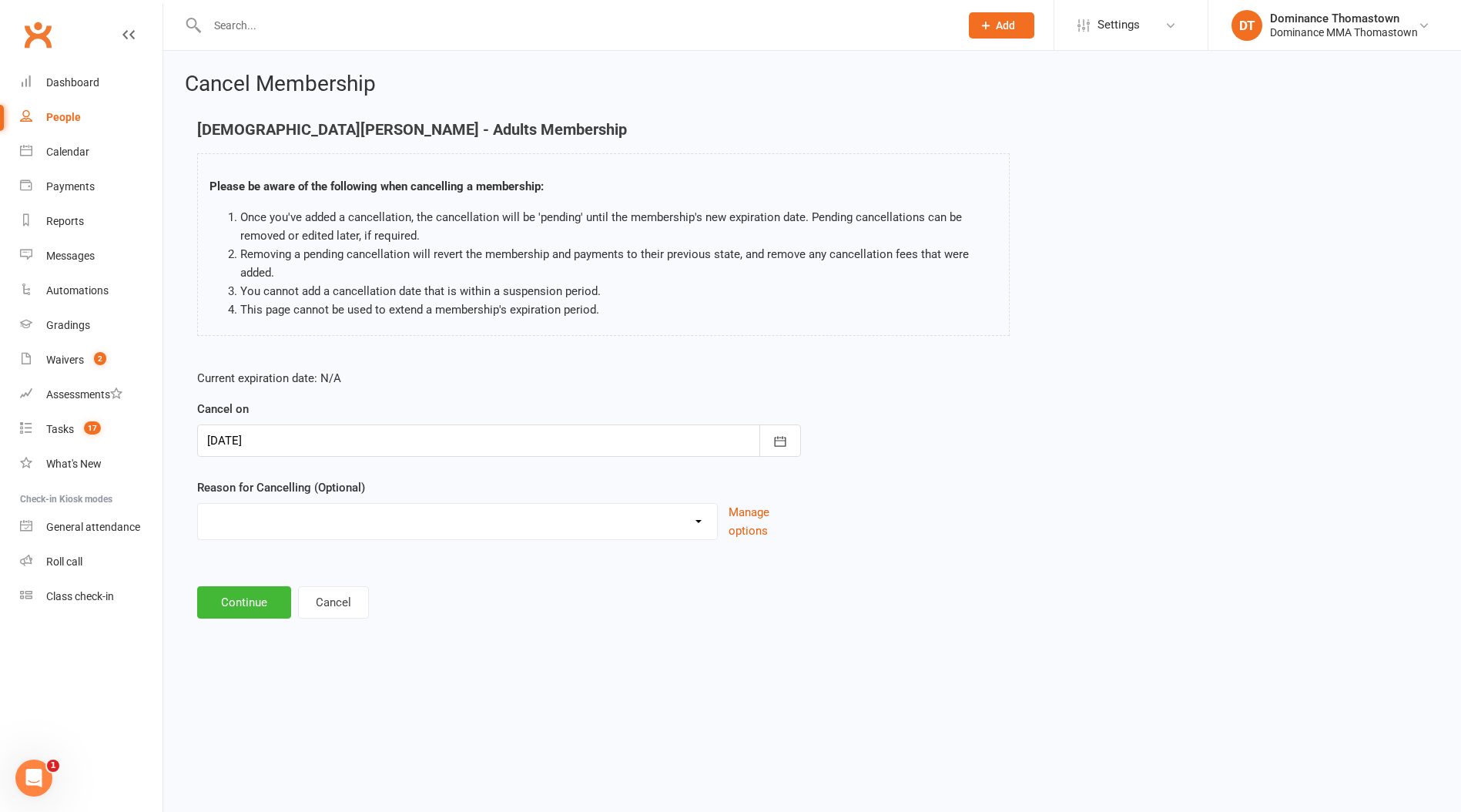
click at [264, 530] on select "Holiday Injury Other reason" at bounding box center [457, 519] width 519 height 31
select select "2"
click at [198, 504] on select "Holiday Injury Other reason" at bounding box center [457, 519] width 519 height 31
drag, startPoint x: 224, startPoint y: 599, endPoint x: 231, endPoint y: 619, distance: 21.2
click at [224, 600] on input at bounding box center [499, 602] width 604 height 33
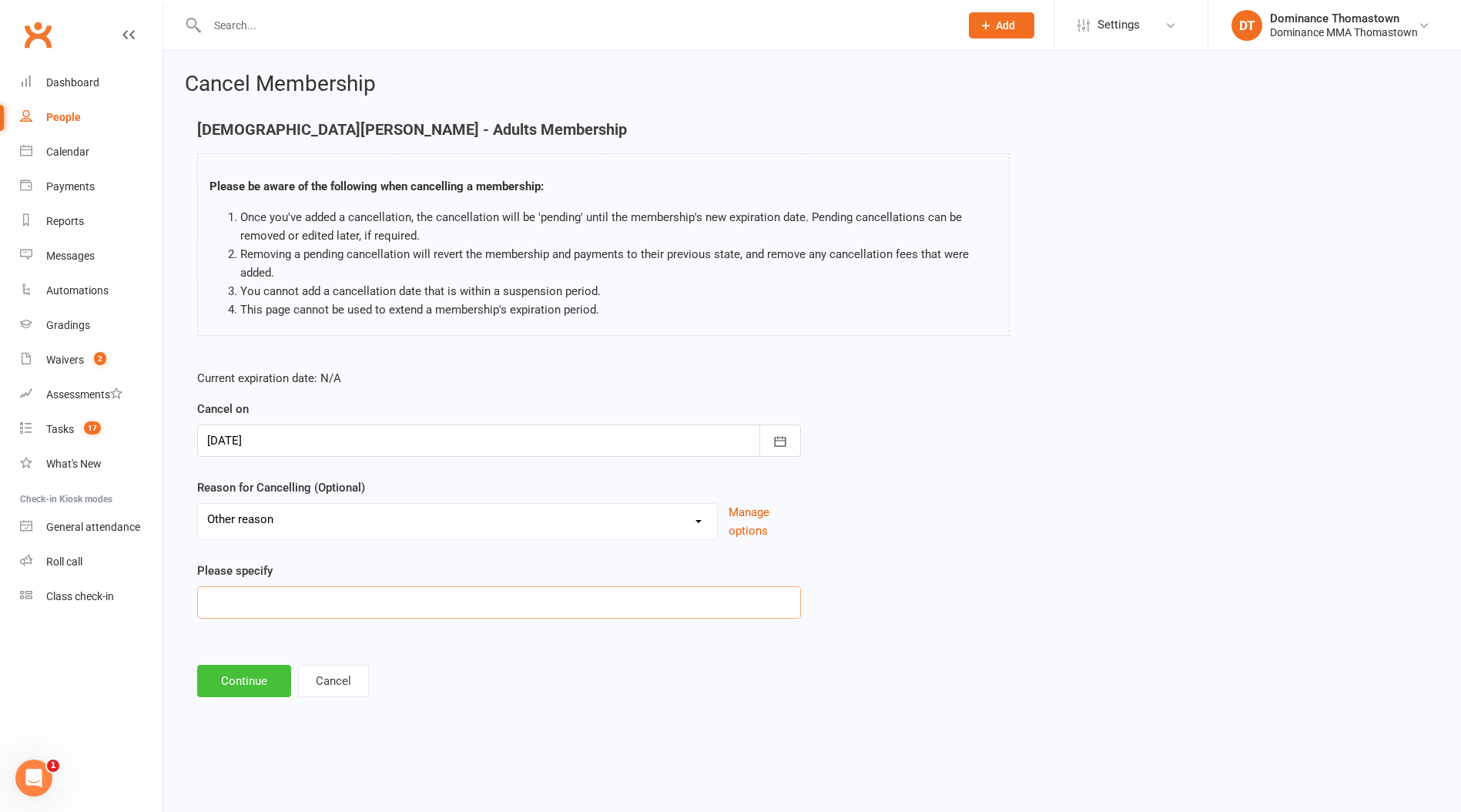
paste input "Relocation for work"
type input "Relocation for work"
click at [242, 681] on button "Continue" at bounding box center [244, 680] width 94 height 33
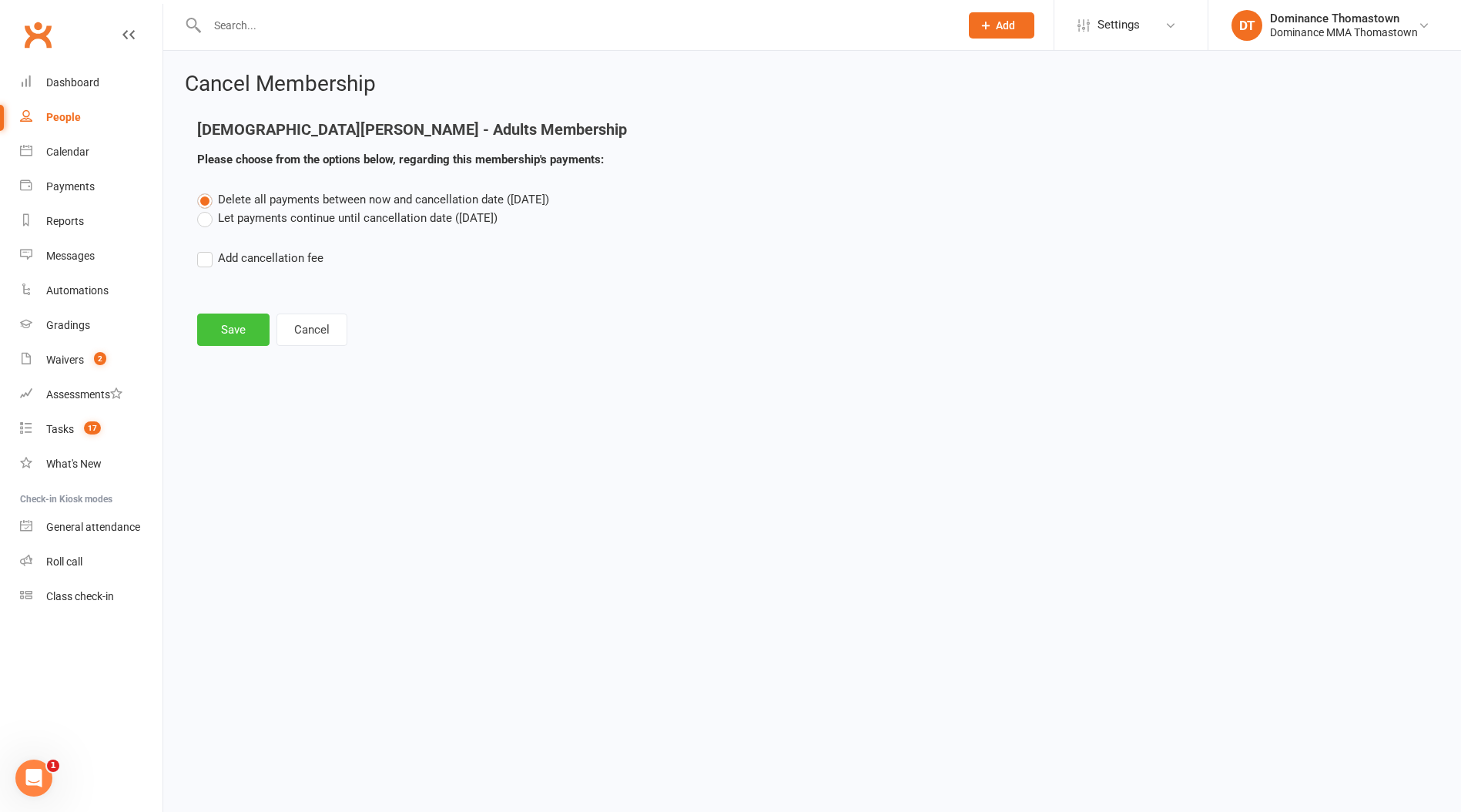
click at [238, 325] on button "Save" at bounding box center [233, 329] width 72 height 33
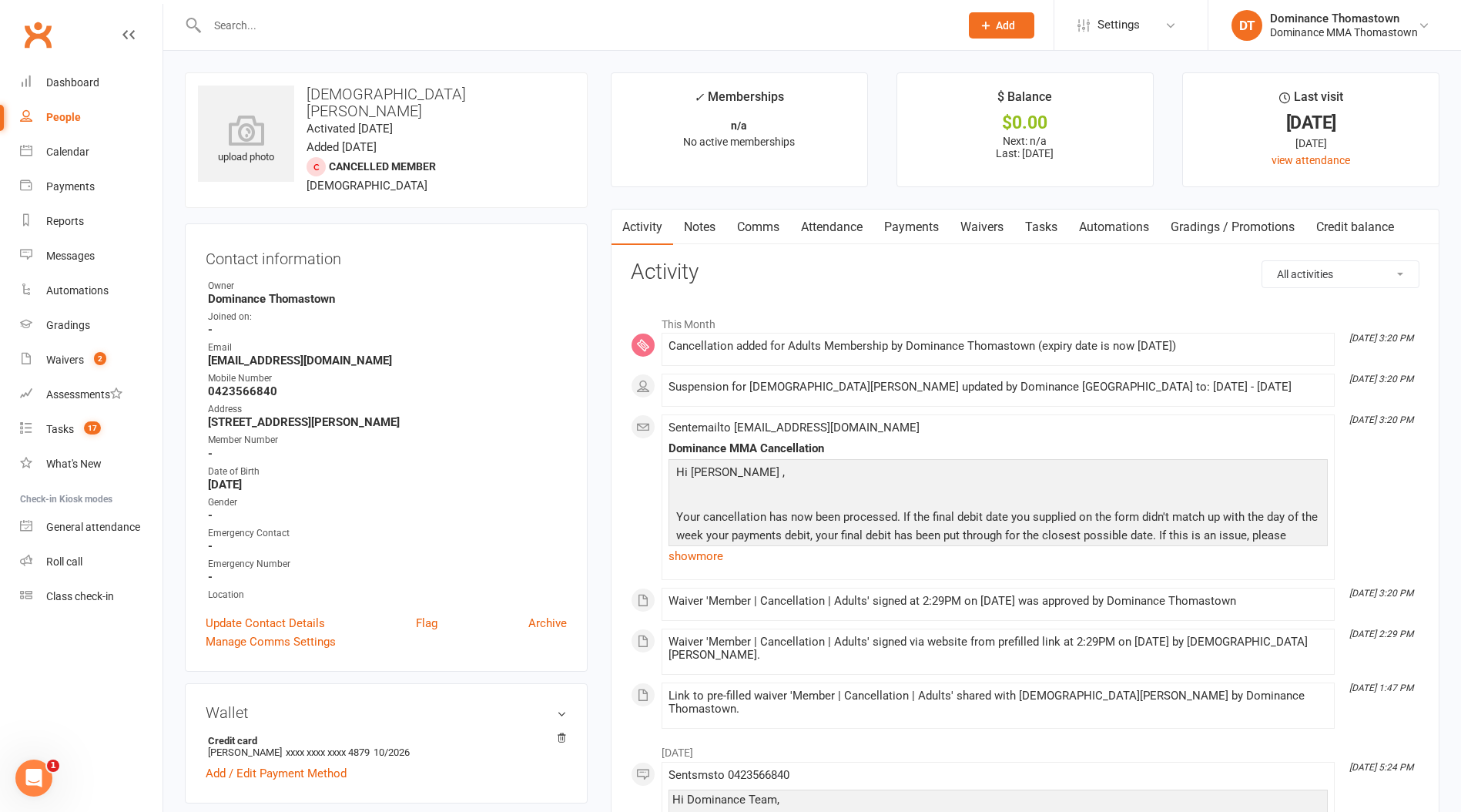
click at [695, 237] on link "Notes" at bounding box center [699, 227] width 53 height 36
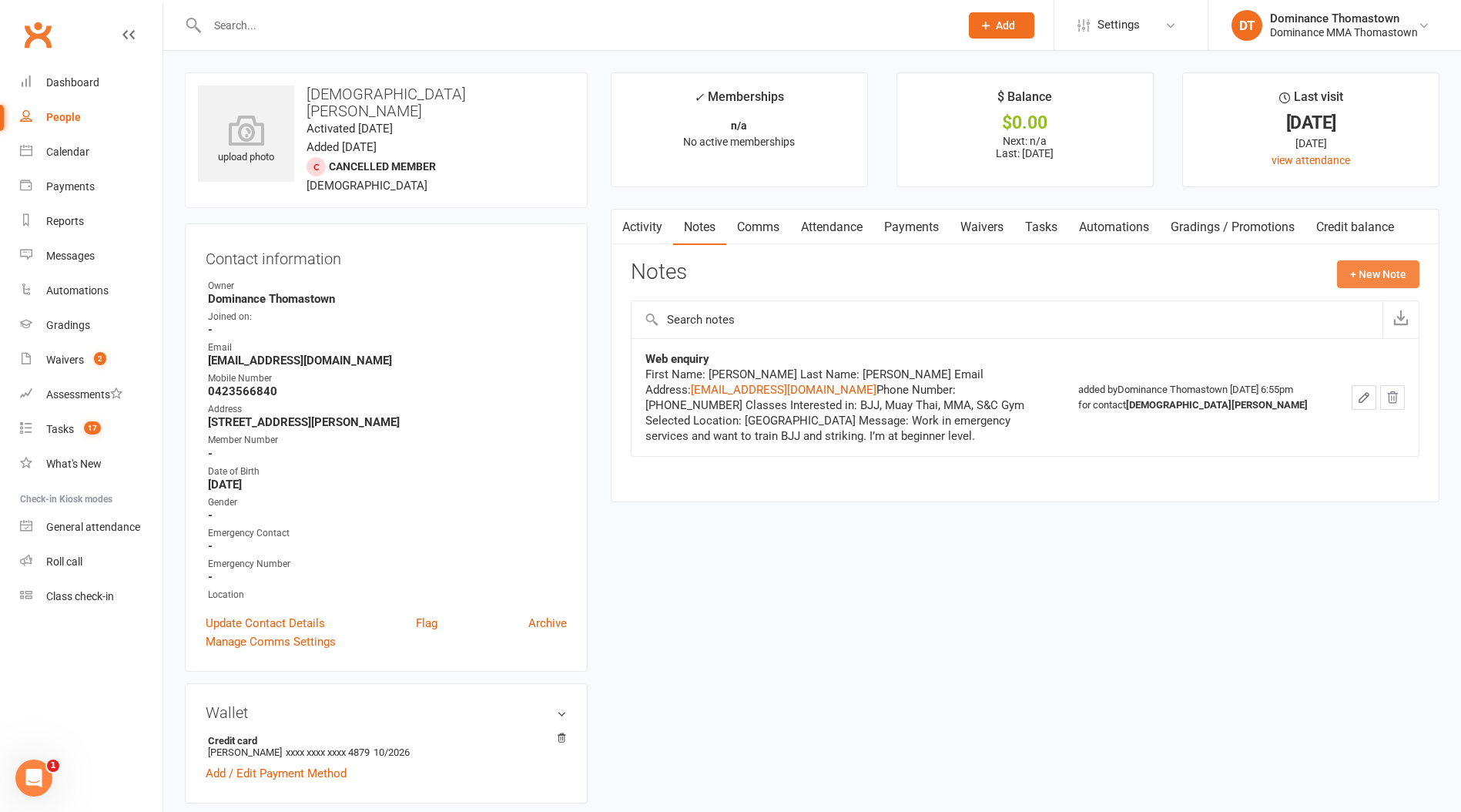
click at [1369, 277] on button "+ New Note" at bounding box center [1379, 275] width 82 height 28
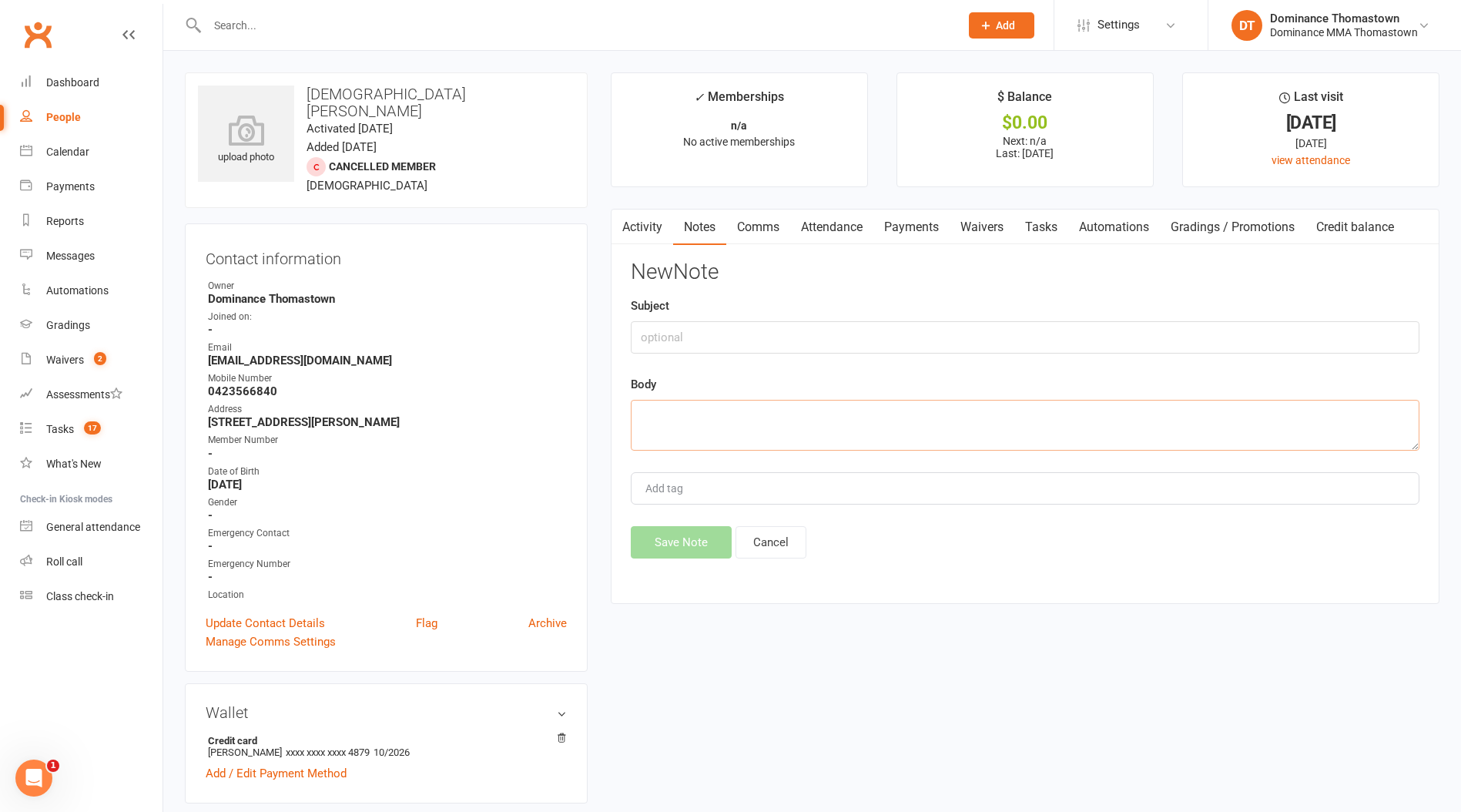
click at [761, 435] on textarea at bounding box center [1025, 425] width 789 height 50
paste textarea "Relocation for work"
type textarea "Relocation for work"
click at [692, 339] on input "text" at bounding box center [1025, 337] width 789 height 33
type input "cancelltion"
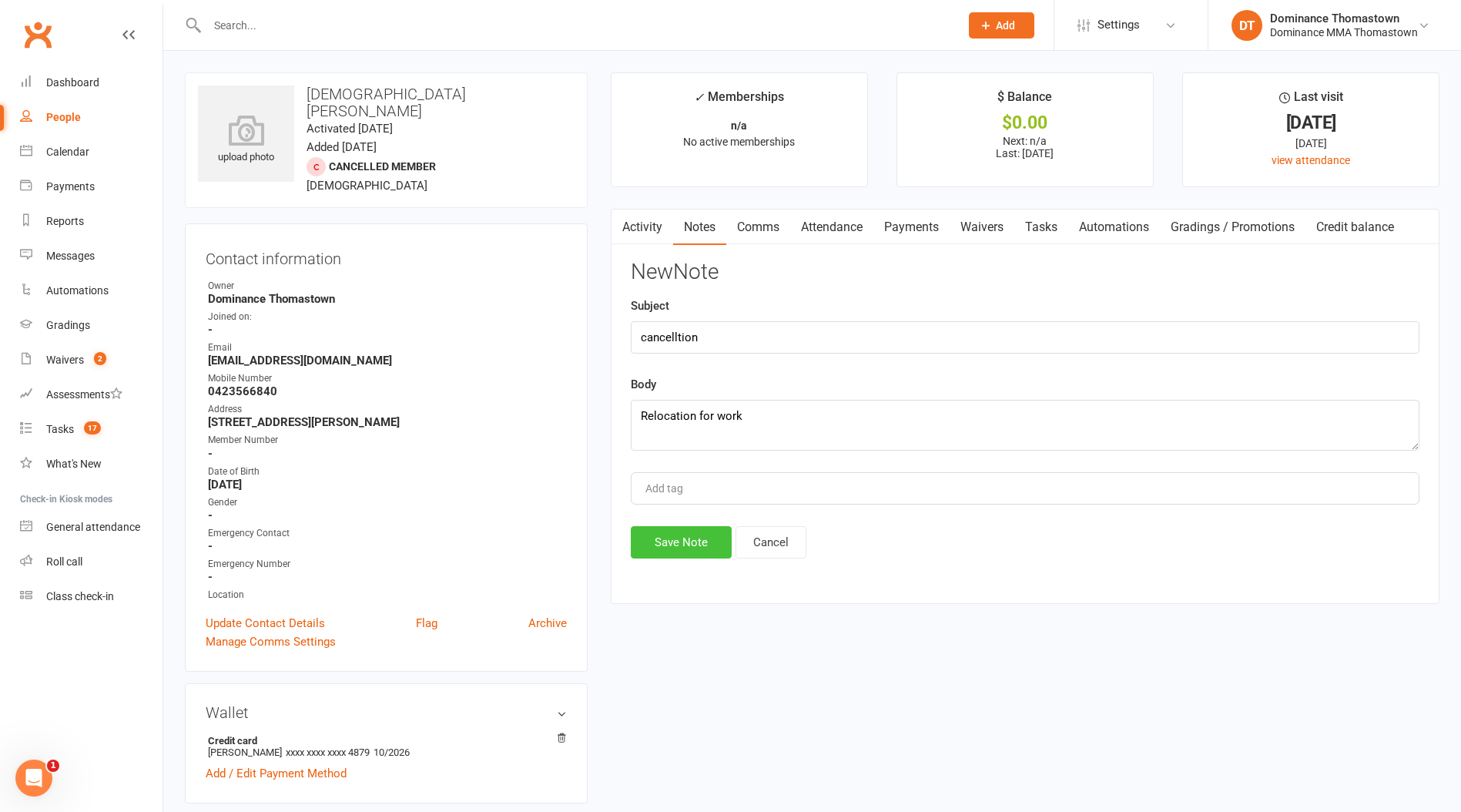
click at [665, 537] on button "Save Note" at bounding box center [681, 542] width 101 height 33
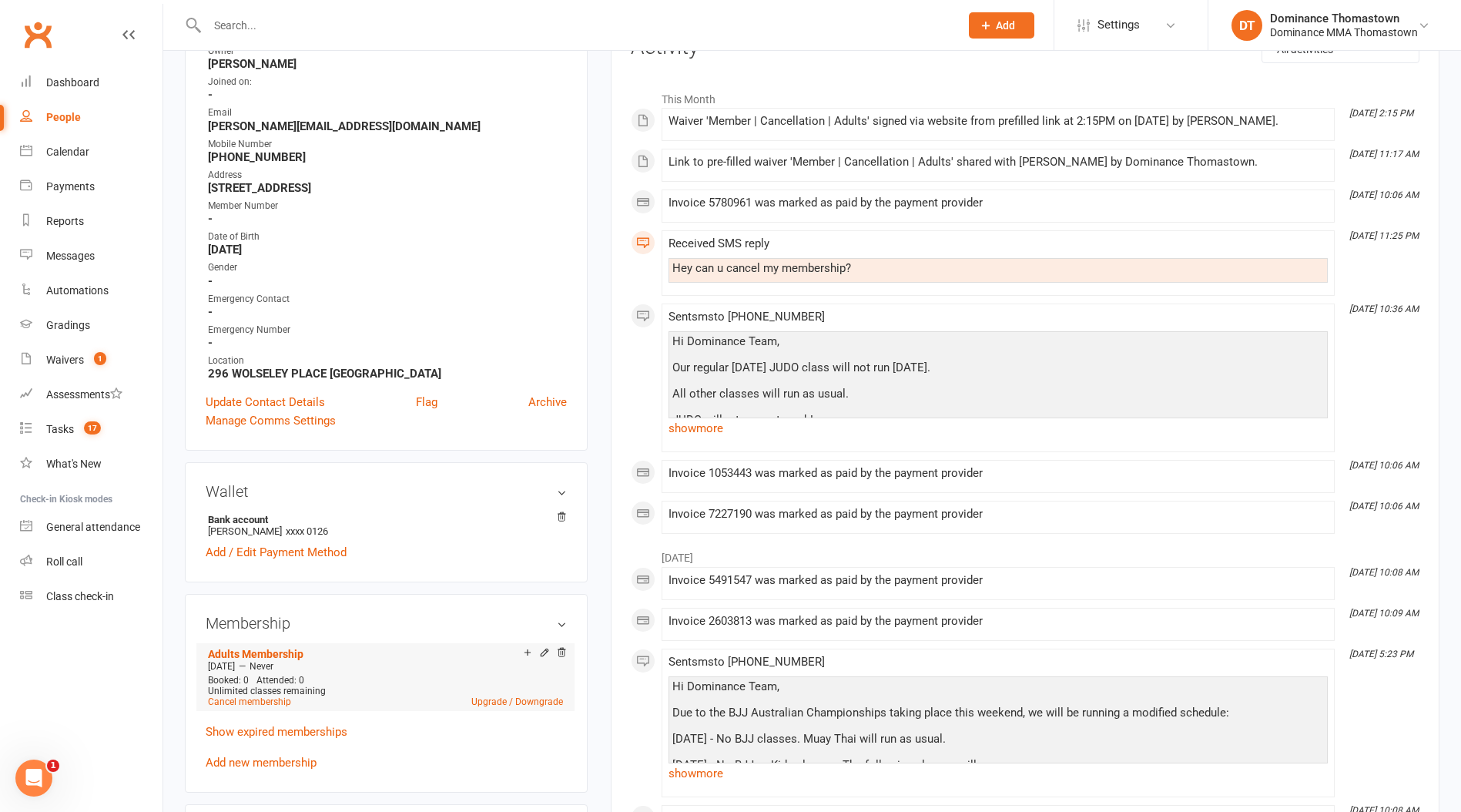
scroll to position [253, 0]
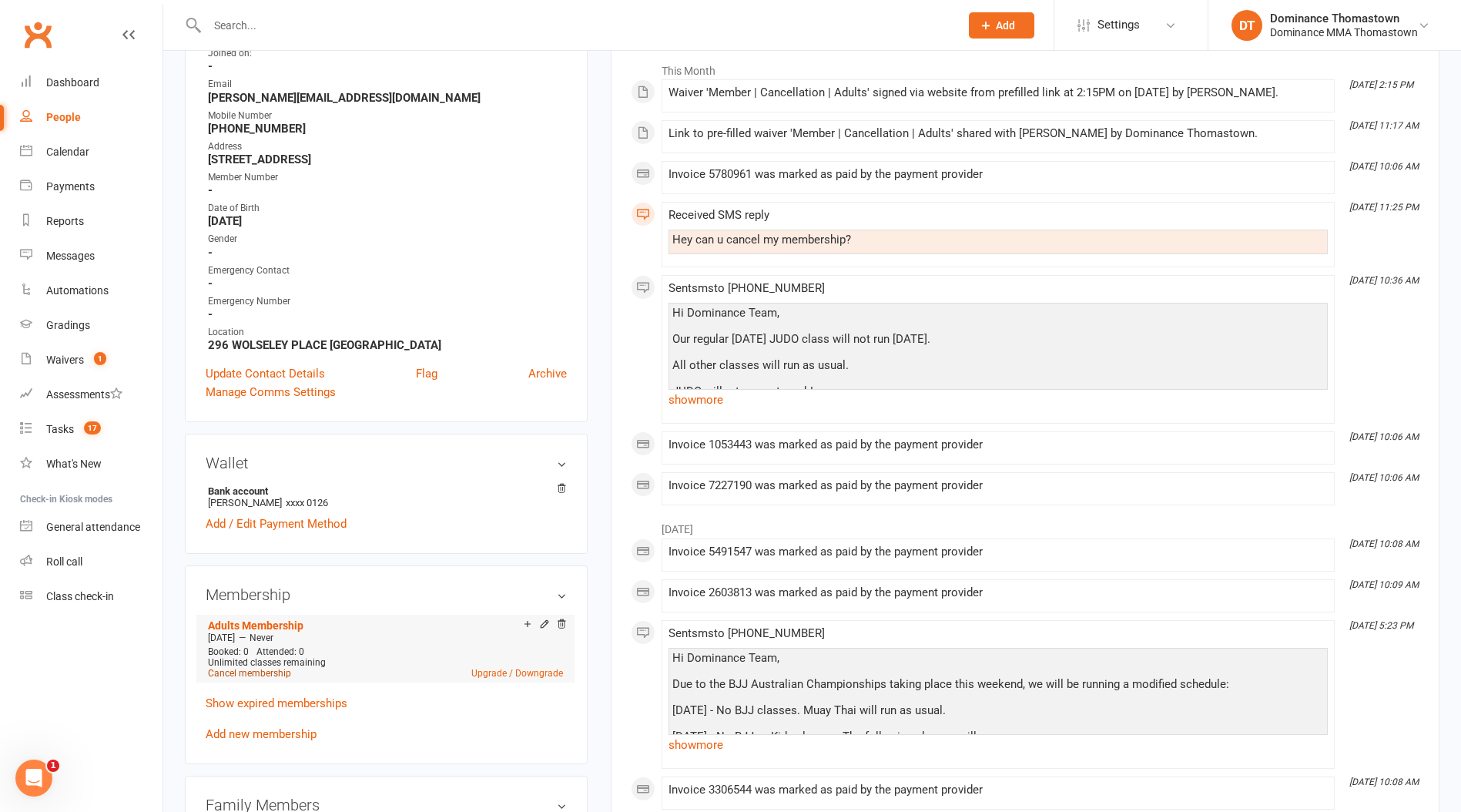
click at [253, 672] on link "Cancel membership" at bounding box center [250, 674] width 83 height 11
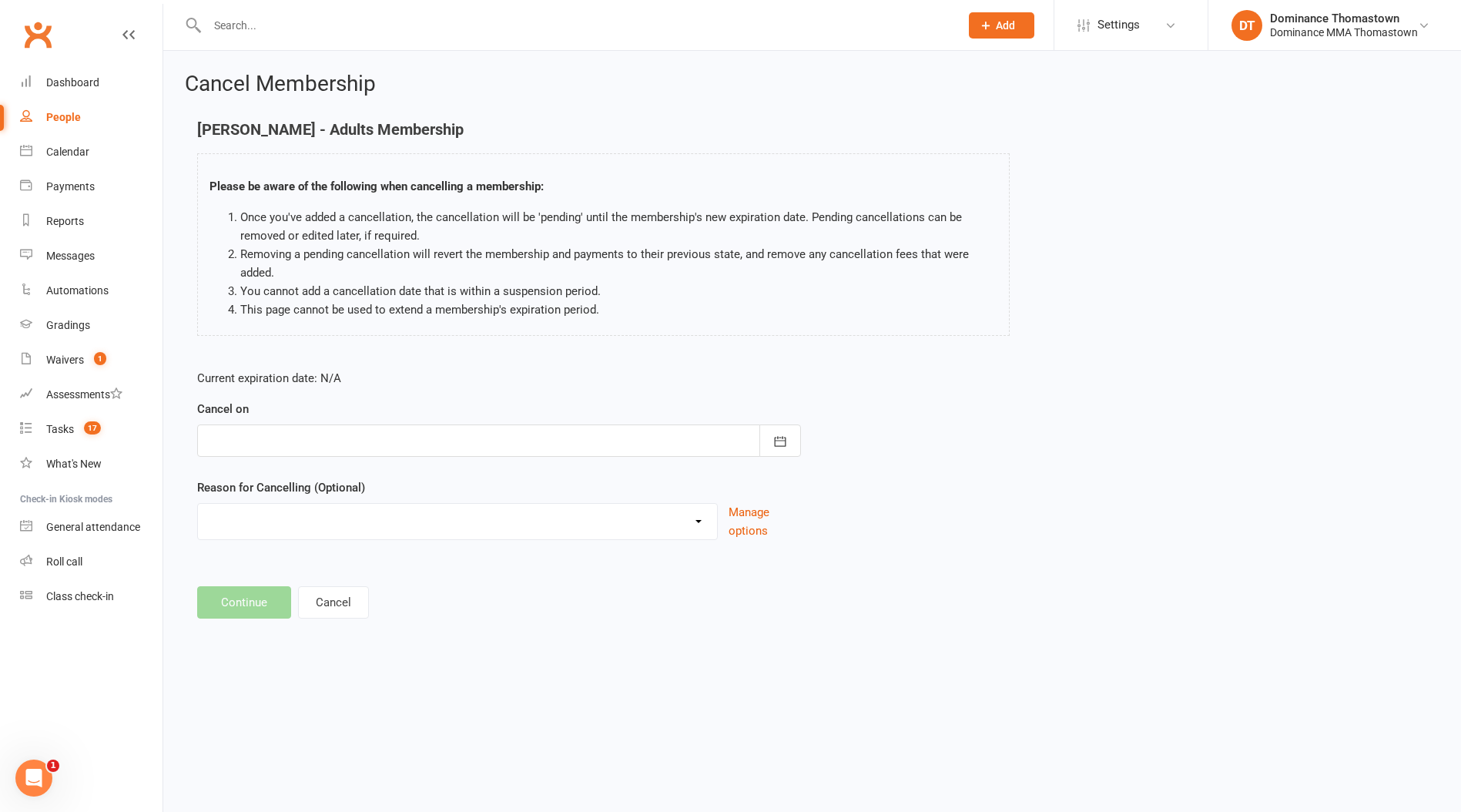
click at [253, 427] on div at bounding box center [499, 440] width 604 height 33
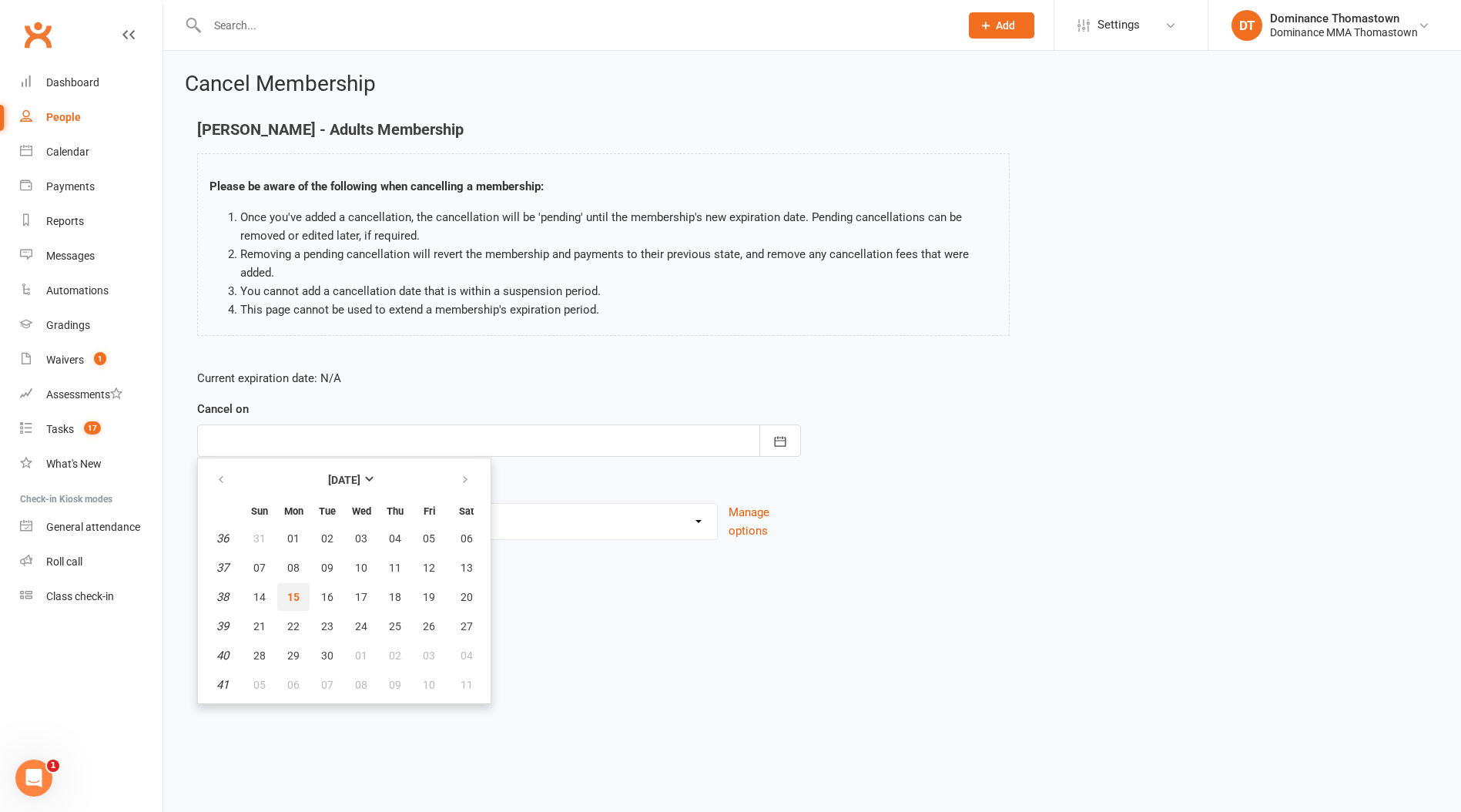
click at [294, 588] on button "15" at bounding box center [294, 597] width 33 height 28
type input "[DATE]"
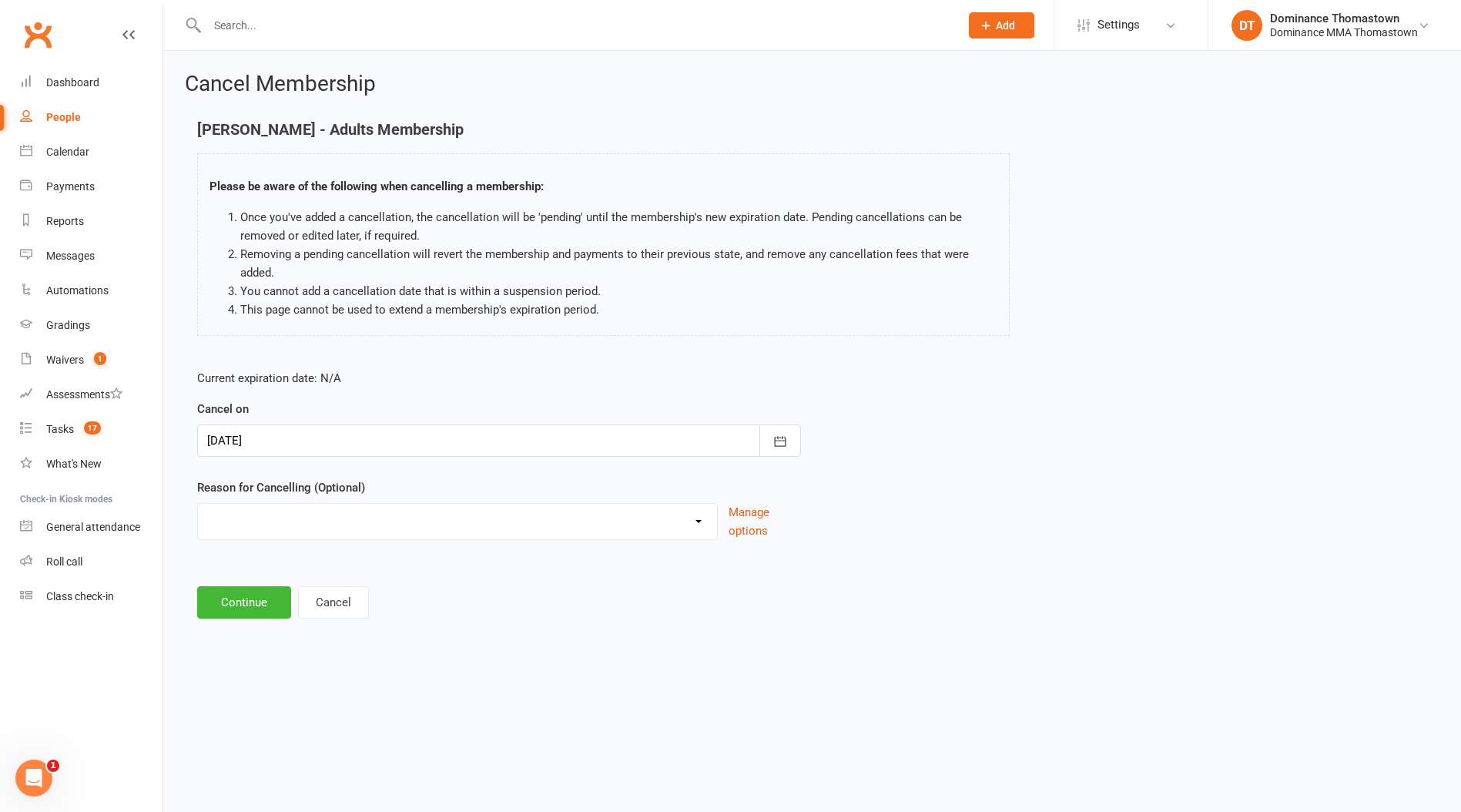
click at [258, 516] on select "Holiday Injury Other reason" at bounding box center [457, 519] width 519 height 31
select select "2"
click at [198, 504] on select "Holiday Injury Other reason" at bounding box center [457, 519] width 519 height 31
click at [232, 606] on input at bounding box center [499, 602] width 604 height 33
paste input "Very busy with work"
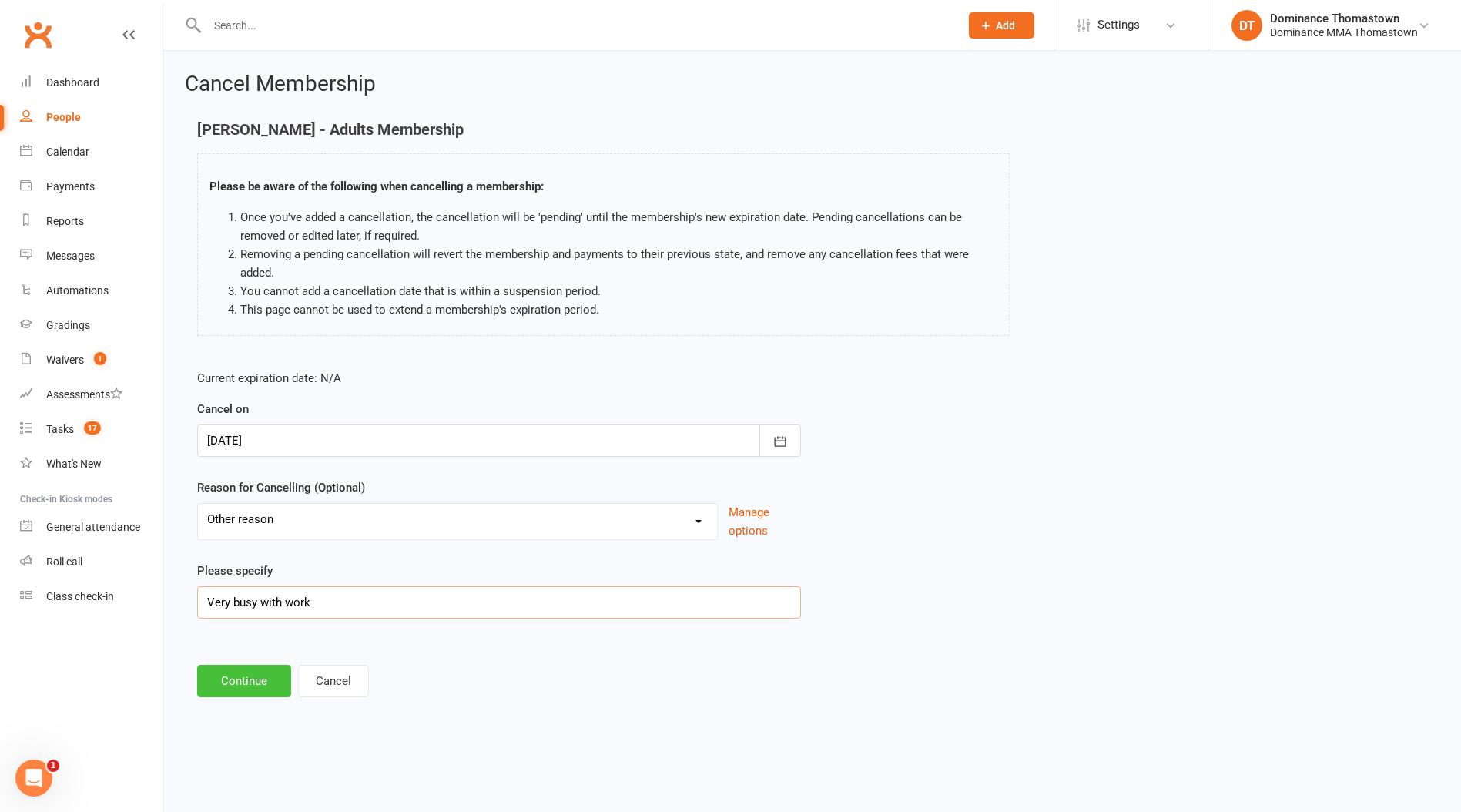
type input "Very busy with work"
click at [248, 674] on button "Continue" at bounding box center [244, 680] width 94 height 33
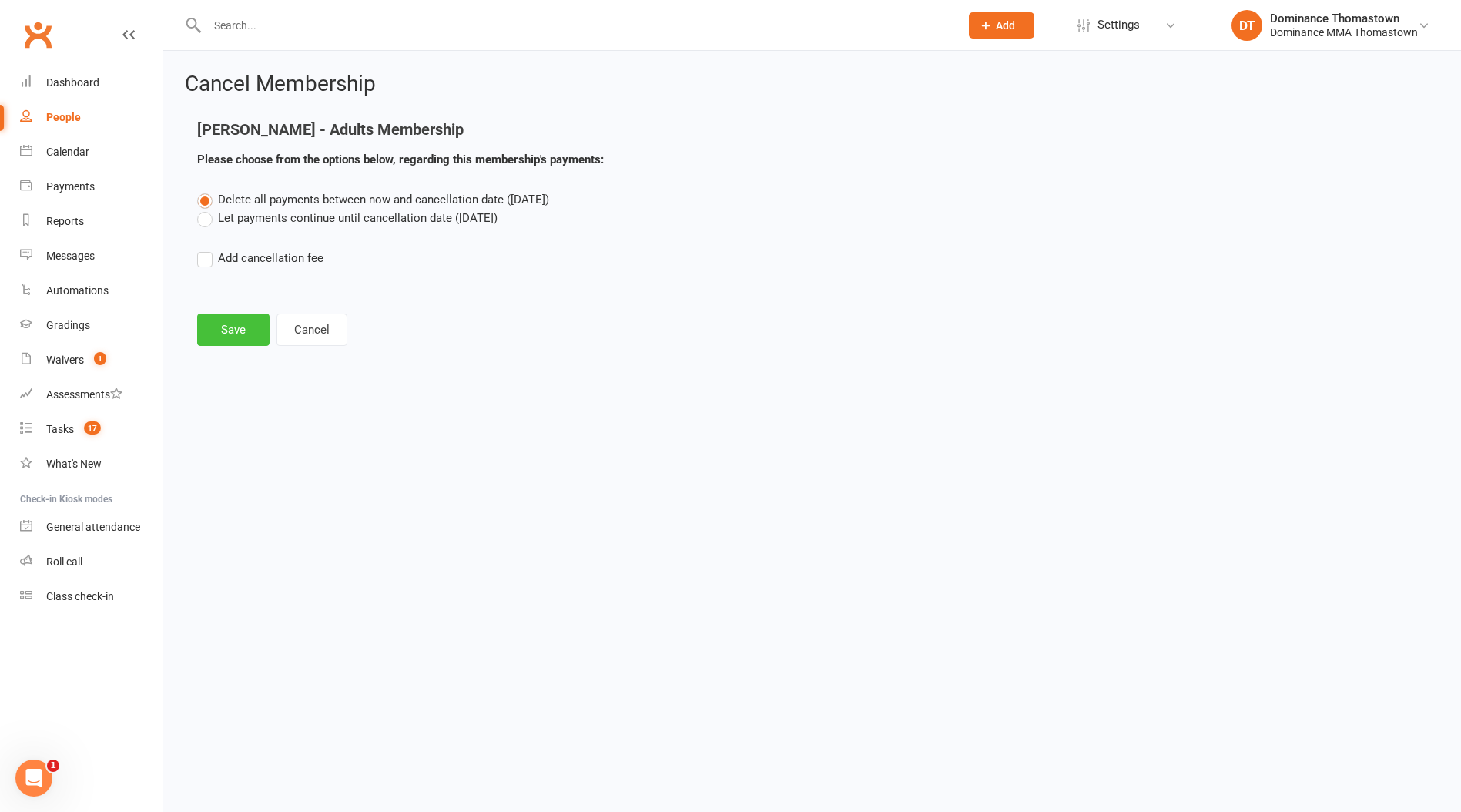
click at [262, 339] on button "Save" at bounding box center [233, 329] width 72 height 33
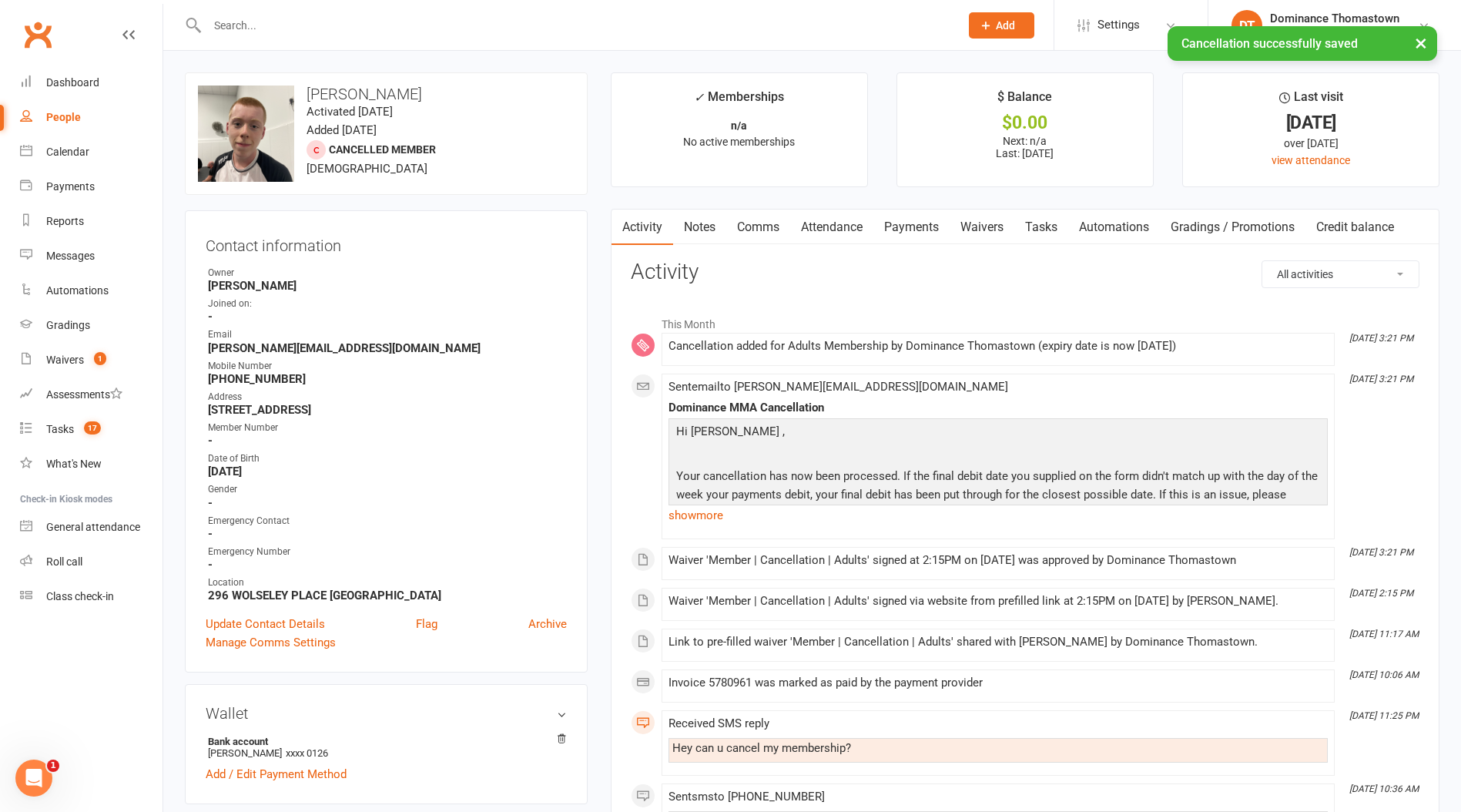
click at [703, 221] on link "Notes" at bounding box center [699, 227] width 53 height 36
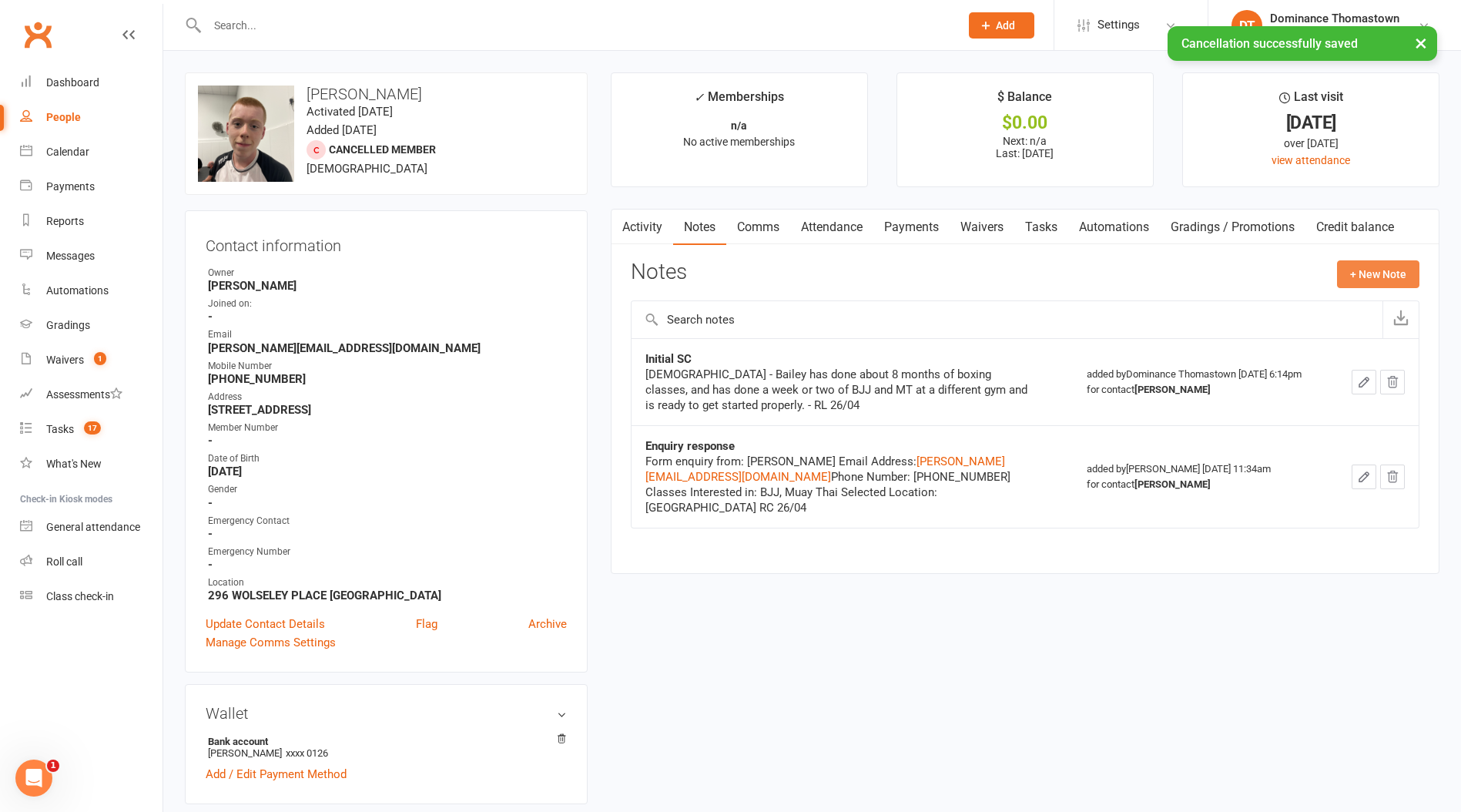
click at [1365, 278] on button "+ New Note" at bounding box center [1379, 275] width 82 height 28
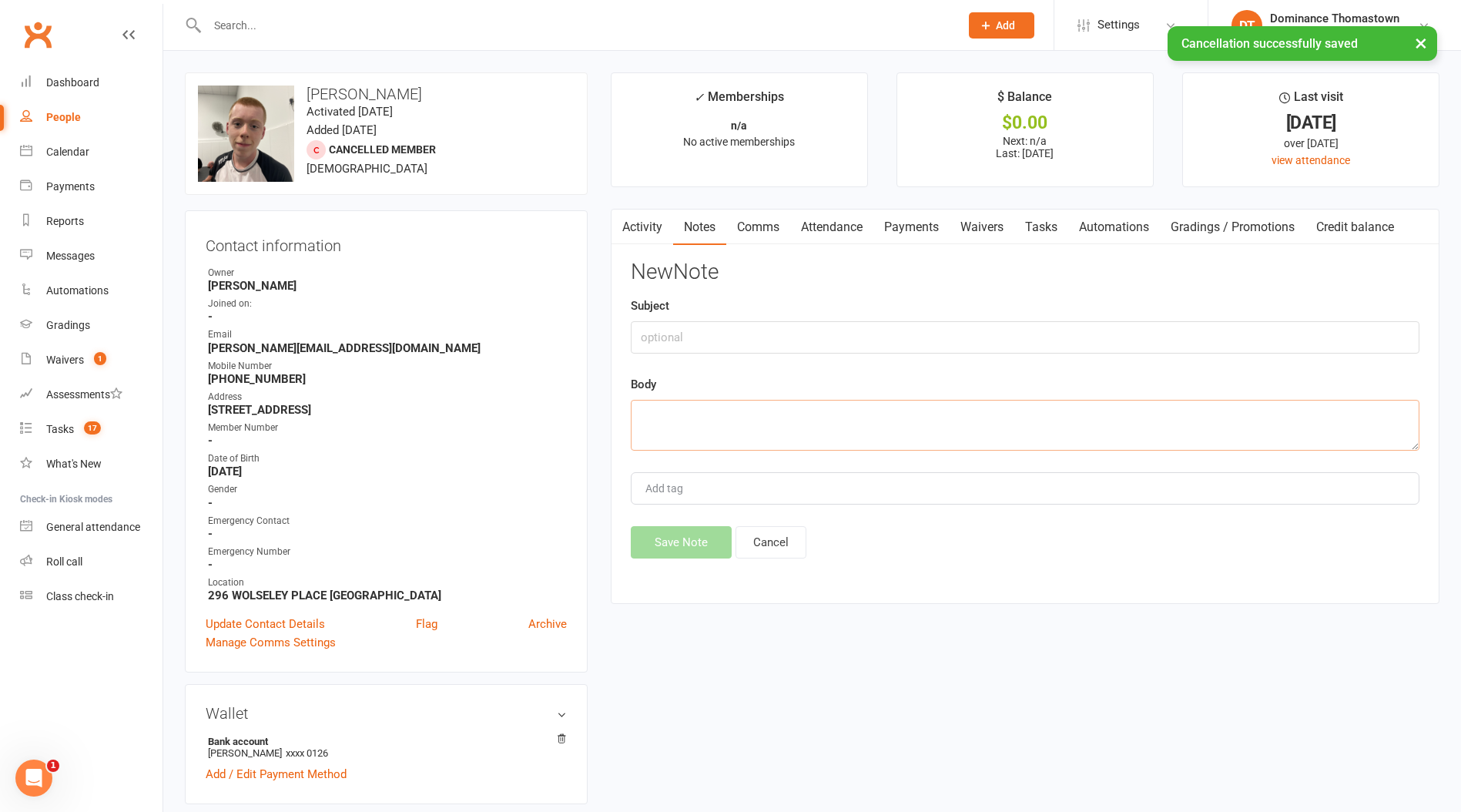
drag, startPoint x: 783, startPoint y: 437, endPoint x: 756, endPoint y: 436, distance: 27.0
click at [780, 440] on textarea at bounding box center [1025, 425] width 789 height 50
paste textarea "Very busy with work"
type textarea "Very busy with work"
click at [690, 332] on input "text" at bounding box center [1025, 337] width 789 height 33
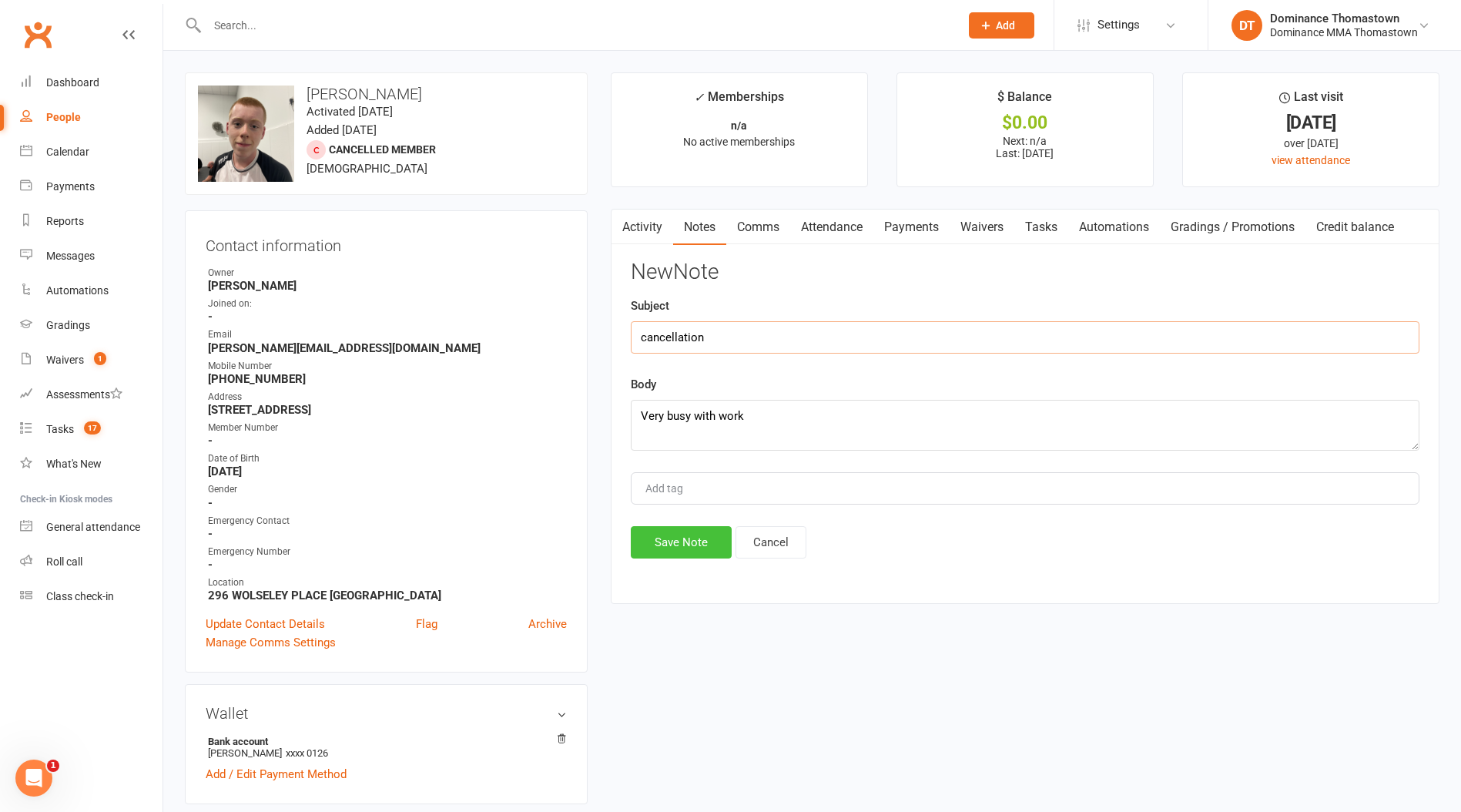
type input "cancellation"
click at [684, 557] on button "Save Note" at bounding box center [681, 542] width 101 height 33
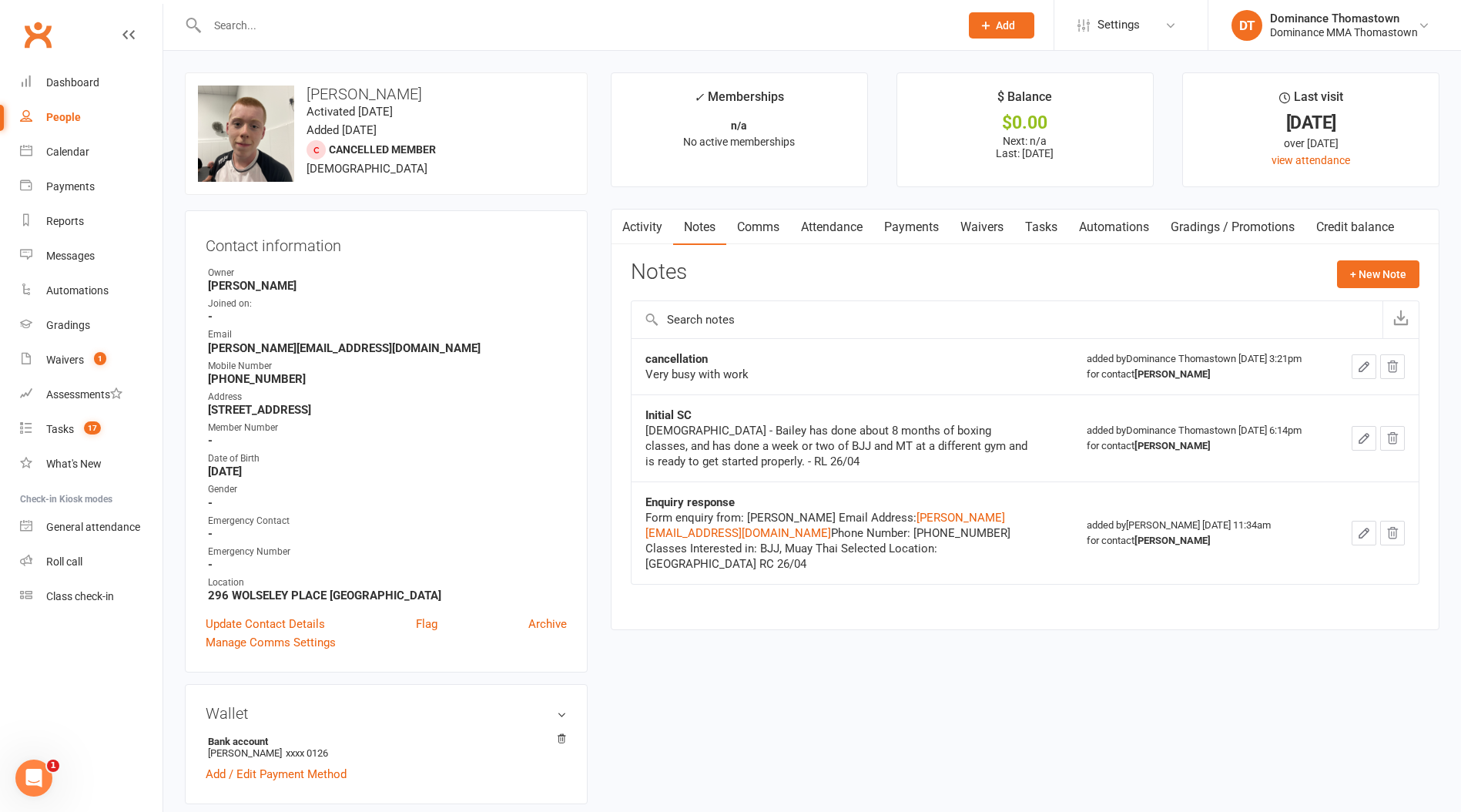
click at [899, 221] on link "Payments" at bounding box center [912, 227] width 77 height 36
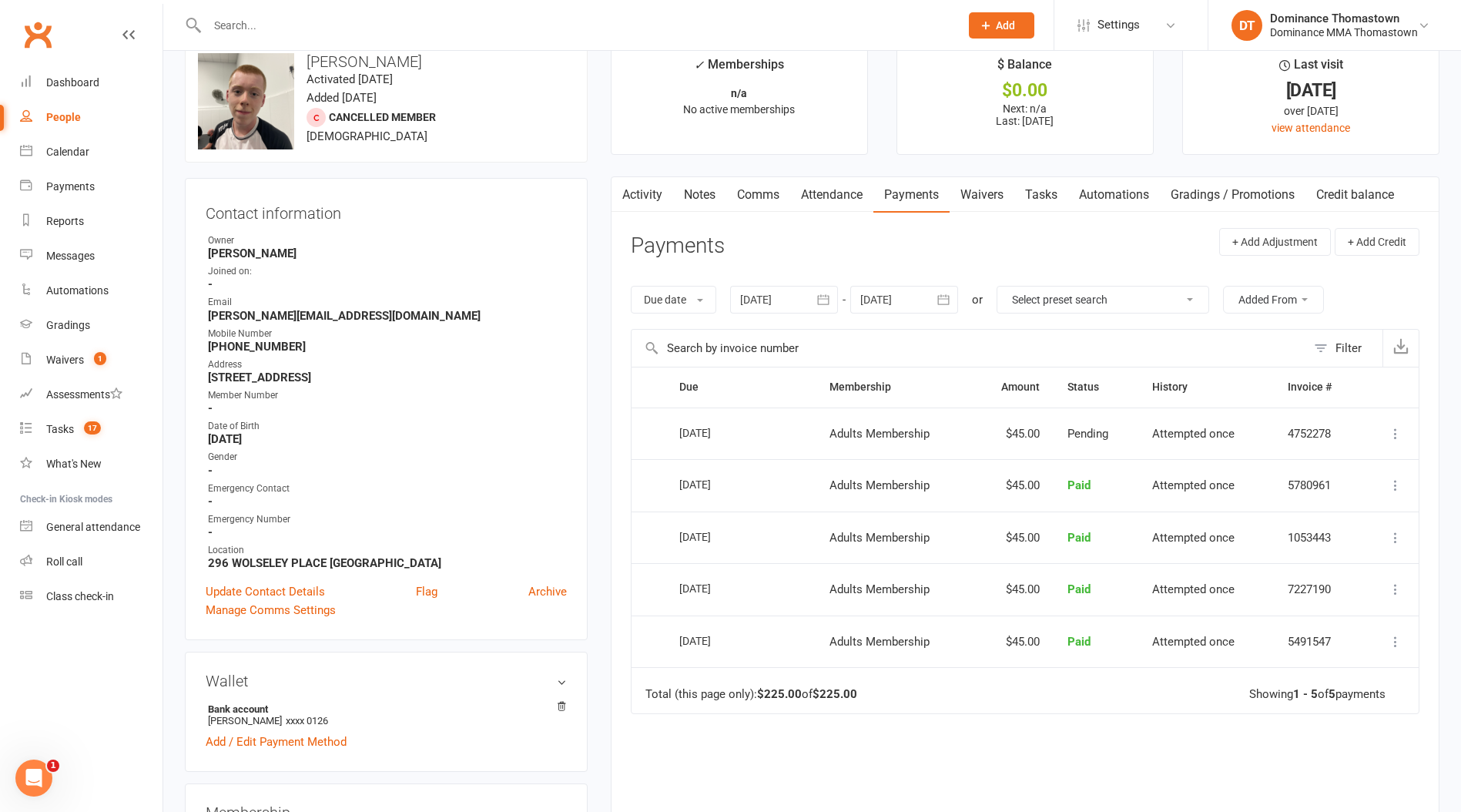
scroll to position [33, 0]
click at [91, 197] on link "Payments" at bounding box center [91, 186] width 142 height 35
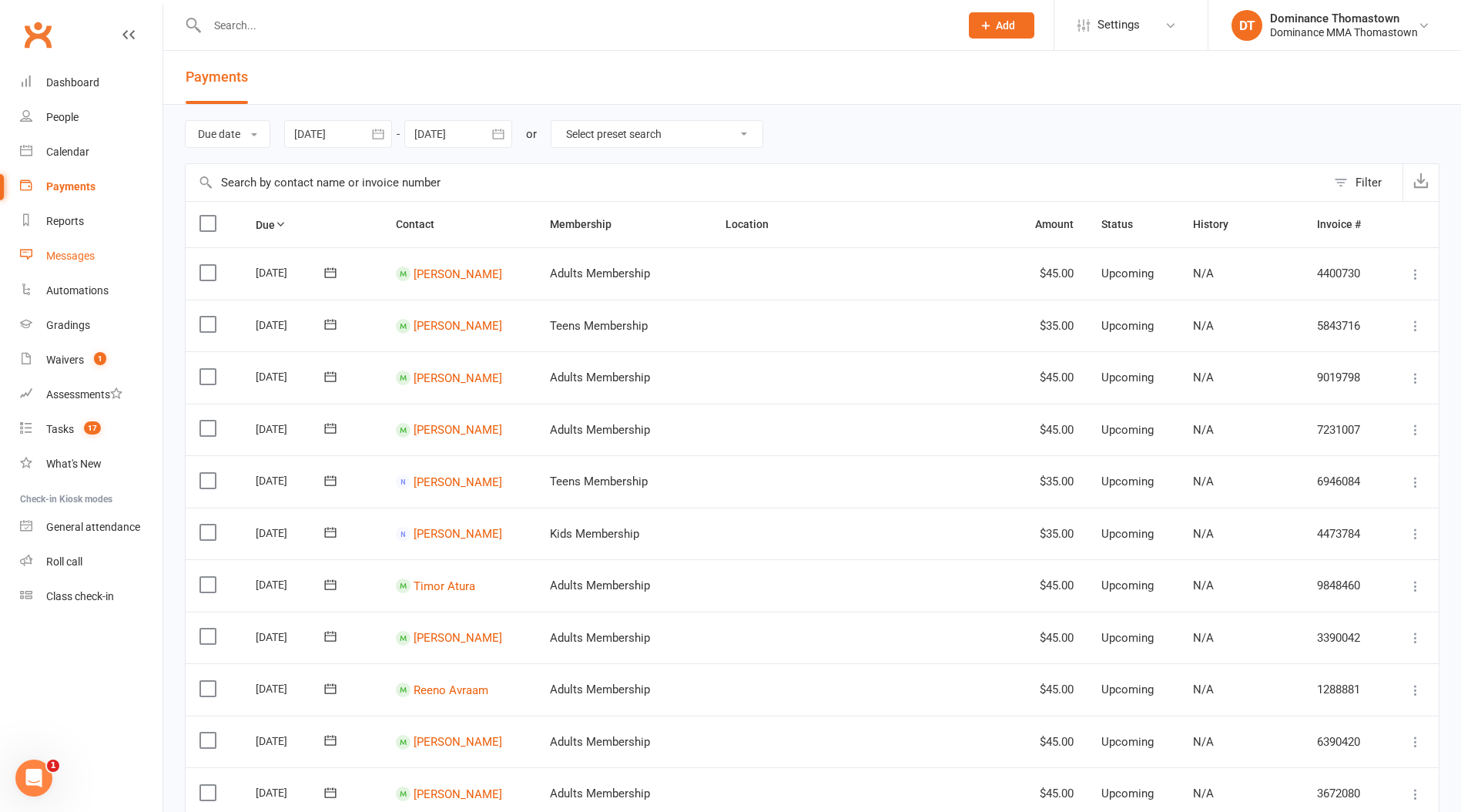
click at [88, 253] on div "Messages" at bounding box center [70, 255] width 49 height 12
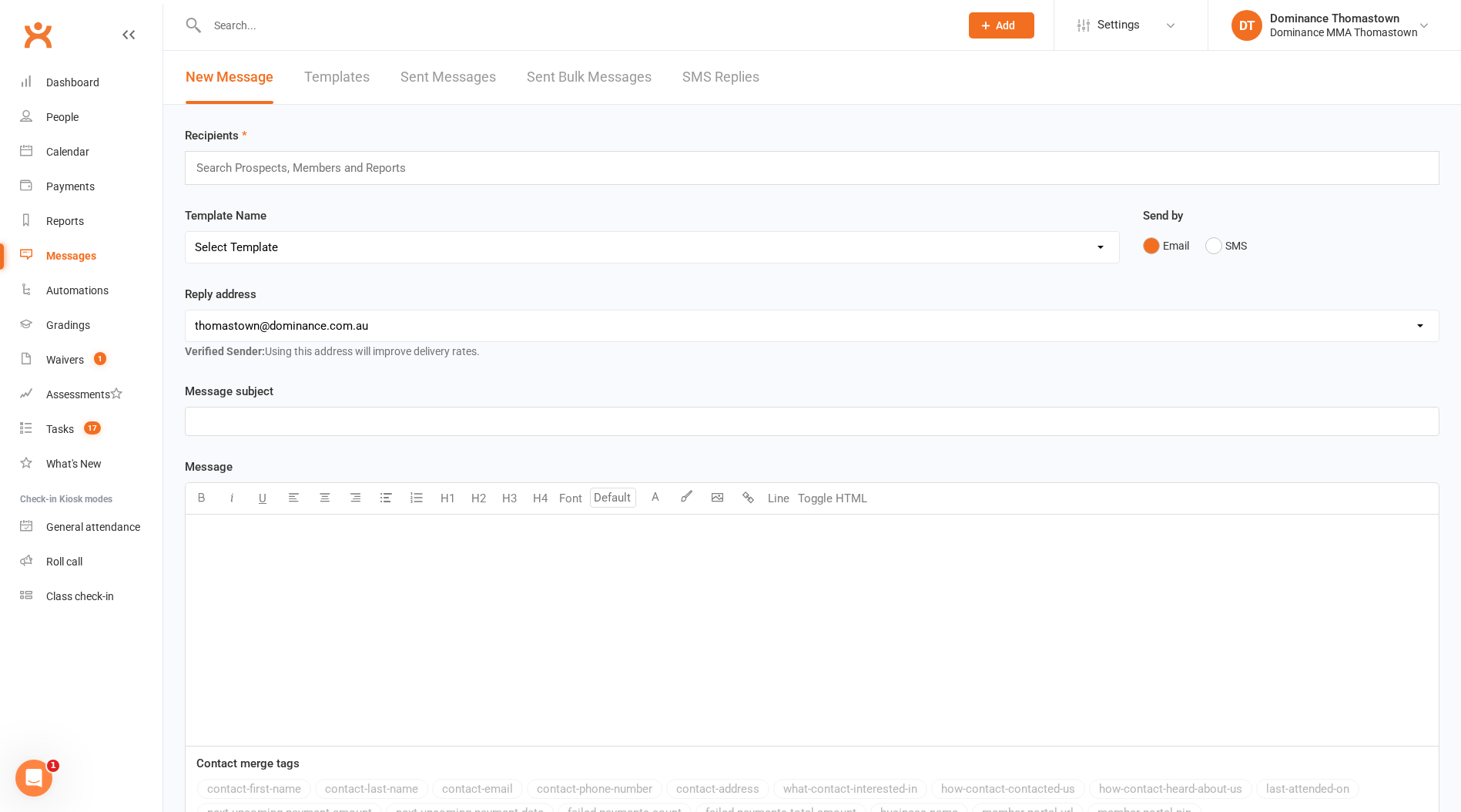
click at [443, 82] on link "Sent Messages" at bounding box center [449, 77] width 95 height 53
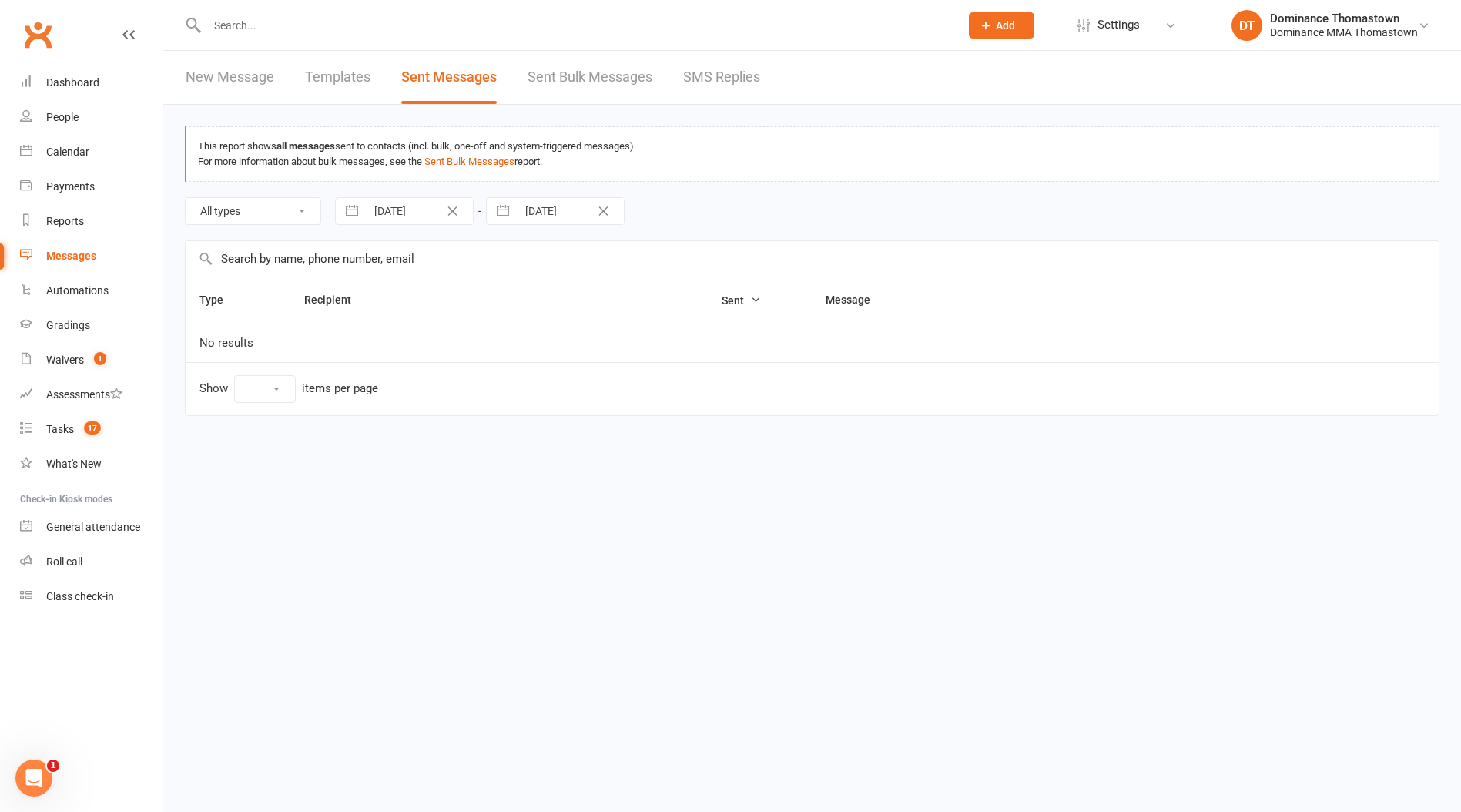
select select "10"
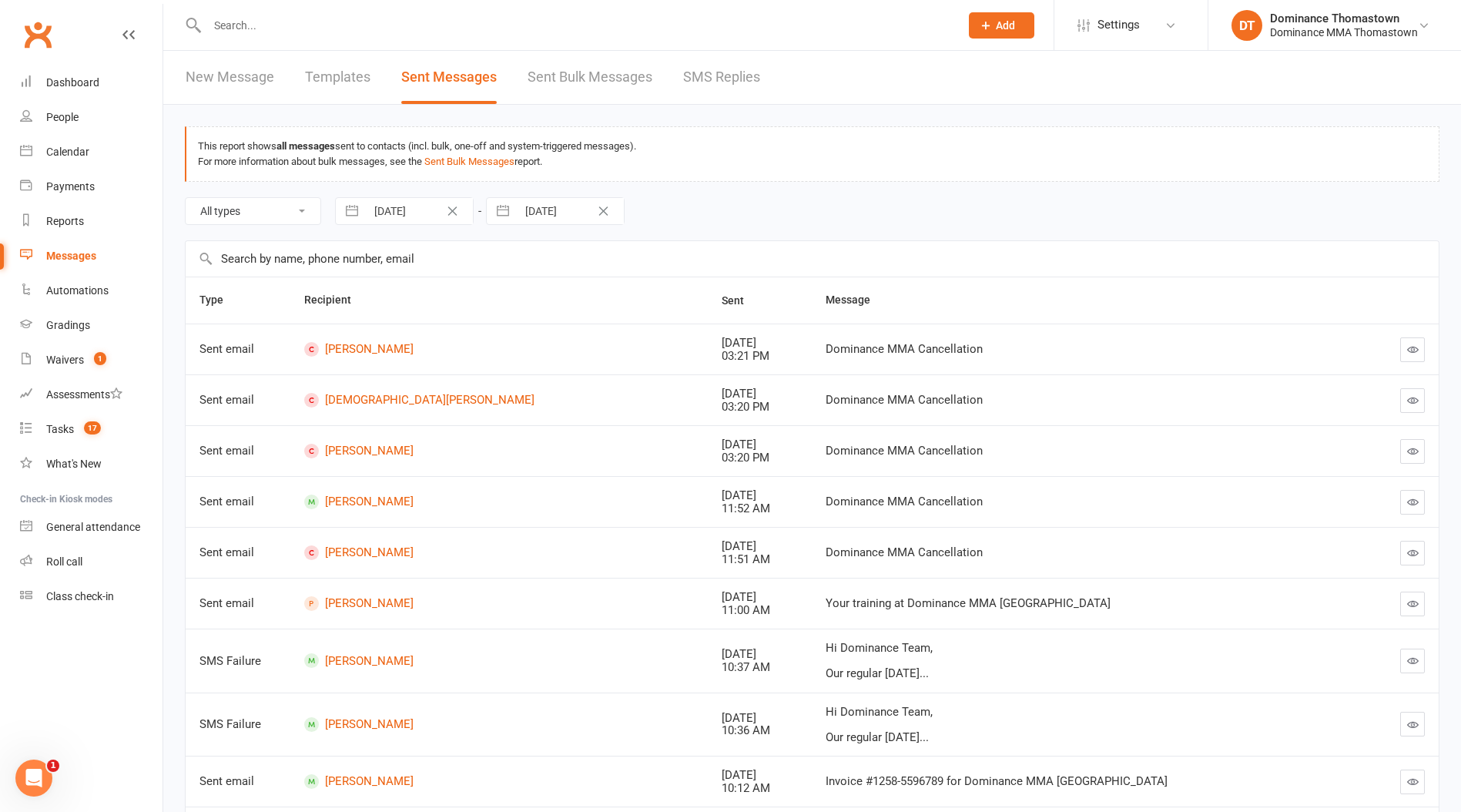
click at [733, 80] on link "SMS Replies" at bounding box center [722, 77] width 77 height 53
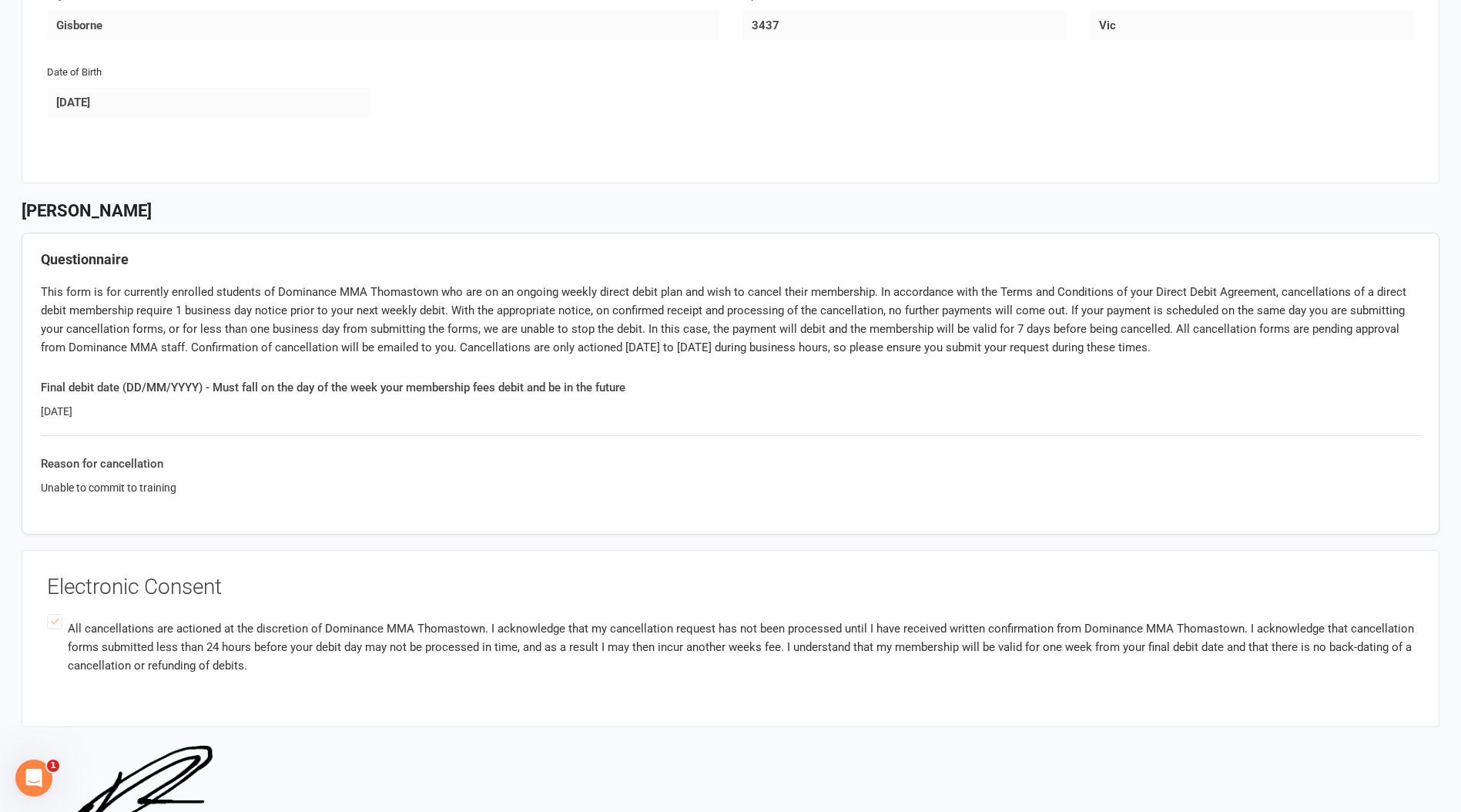
scroll to position [494, 0]
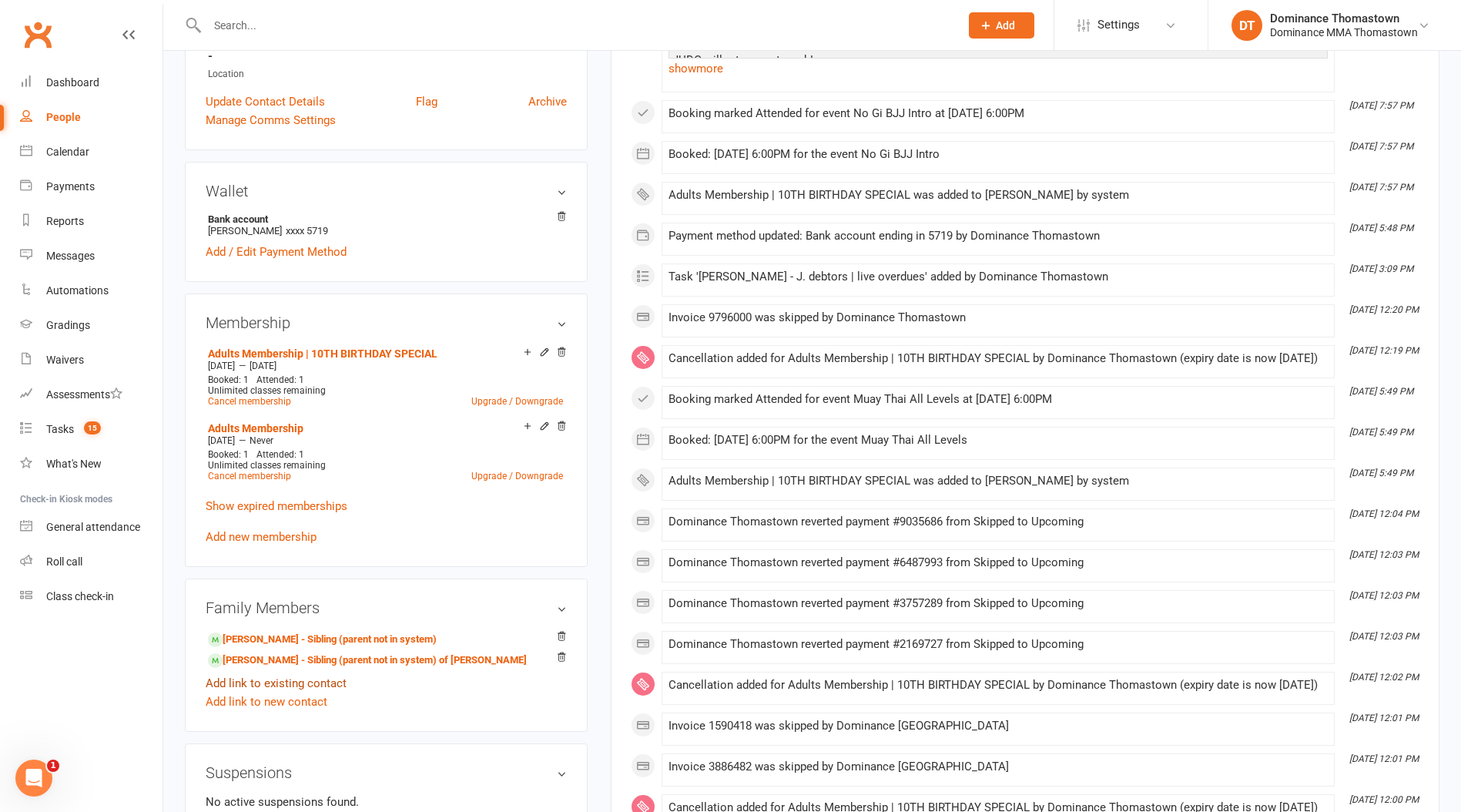
scroll to position [544, 0]
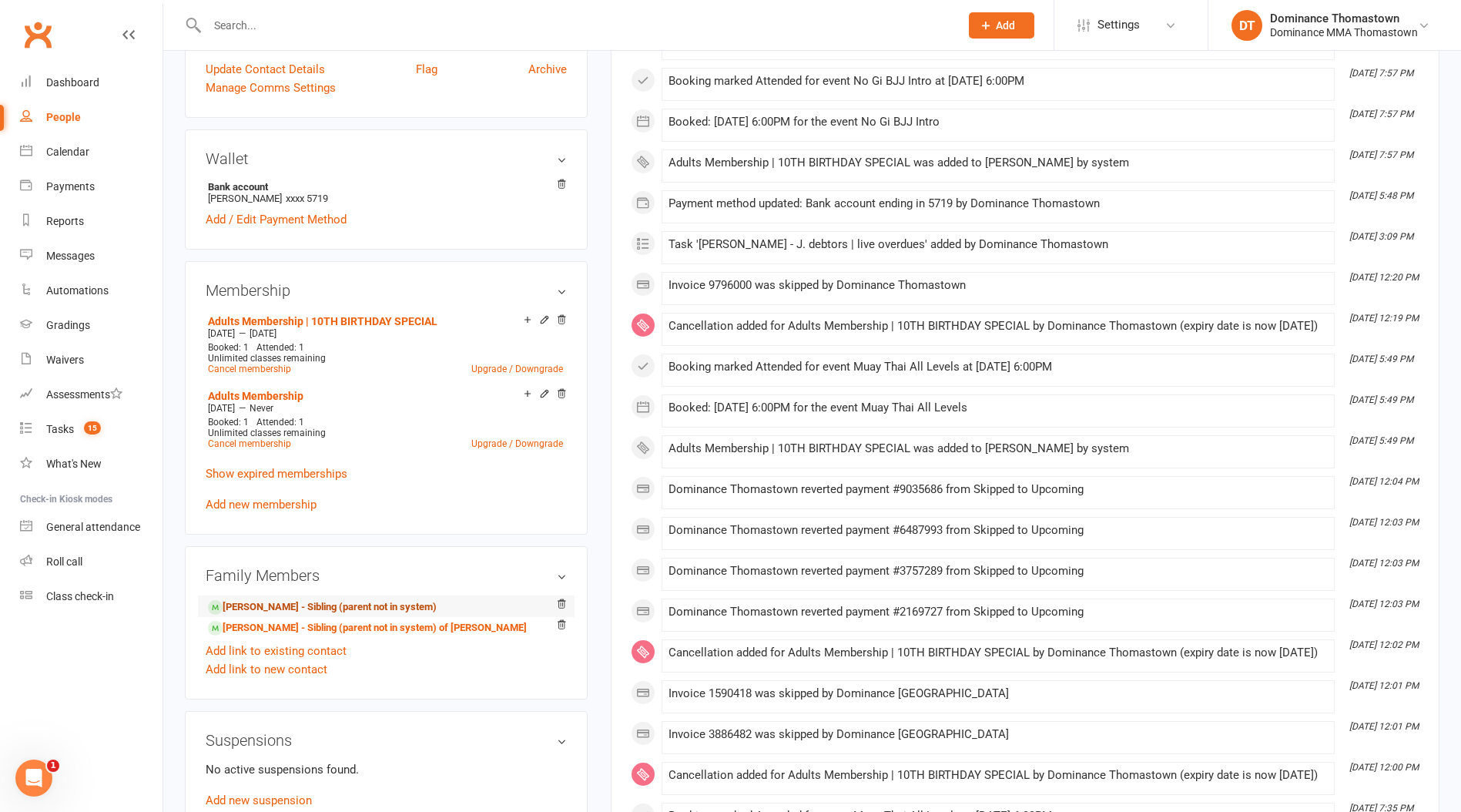
click at [292, 602] on link "[PERSON_NAME] - Sibling (parent not in system)" at bounding box center [322, 606] width 229 height 16
click at [300, 629] on link "[PERSON_NAME] - Sibling (parent not in system) of [PERSON_NAME]" at bounding box center [367, 627] width 319 height 16
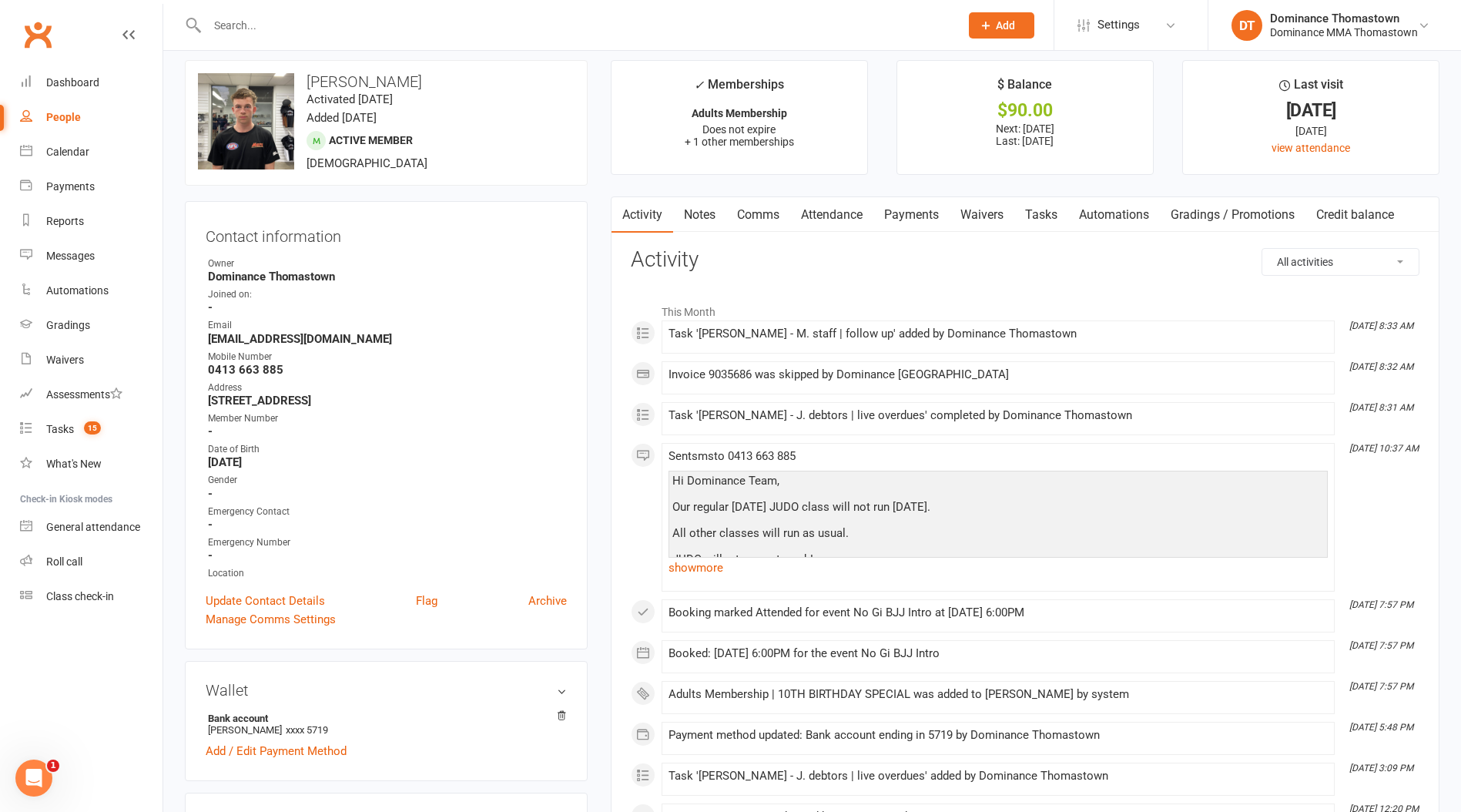
scroll to position [0, 0]
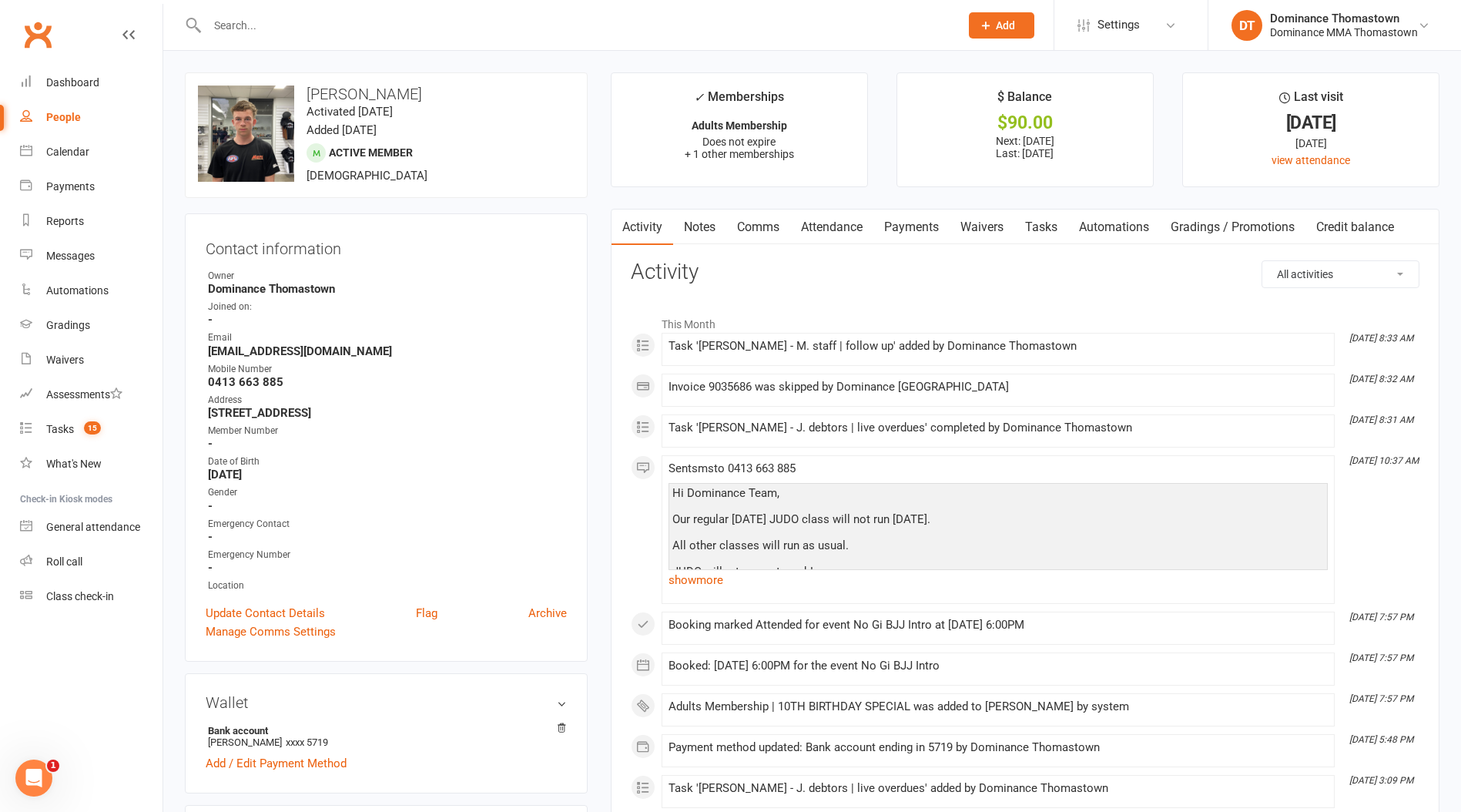
click at [909, 230] on link "Payments" at bounding box center [912, 227] width 77 height 36
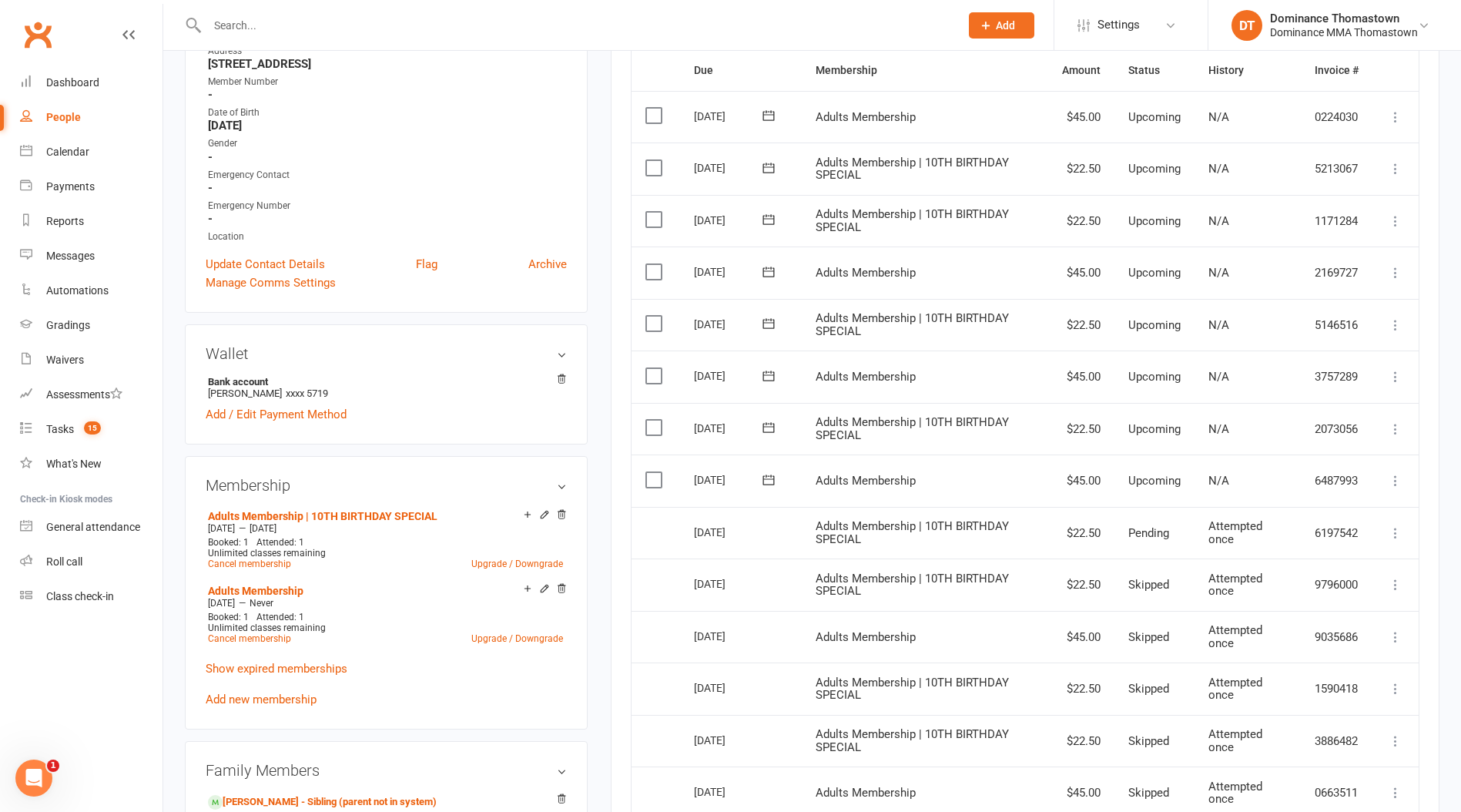
scroll to position [383, 0]
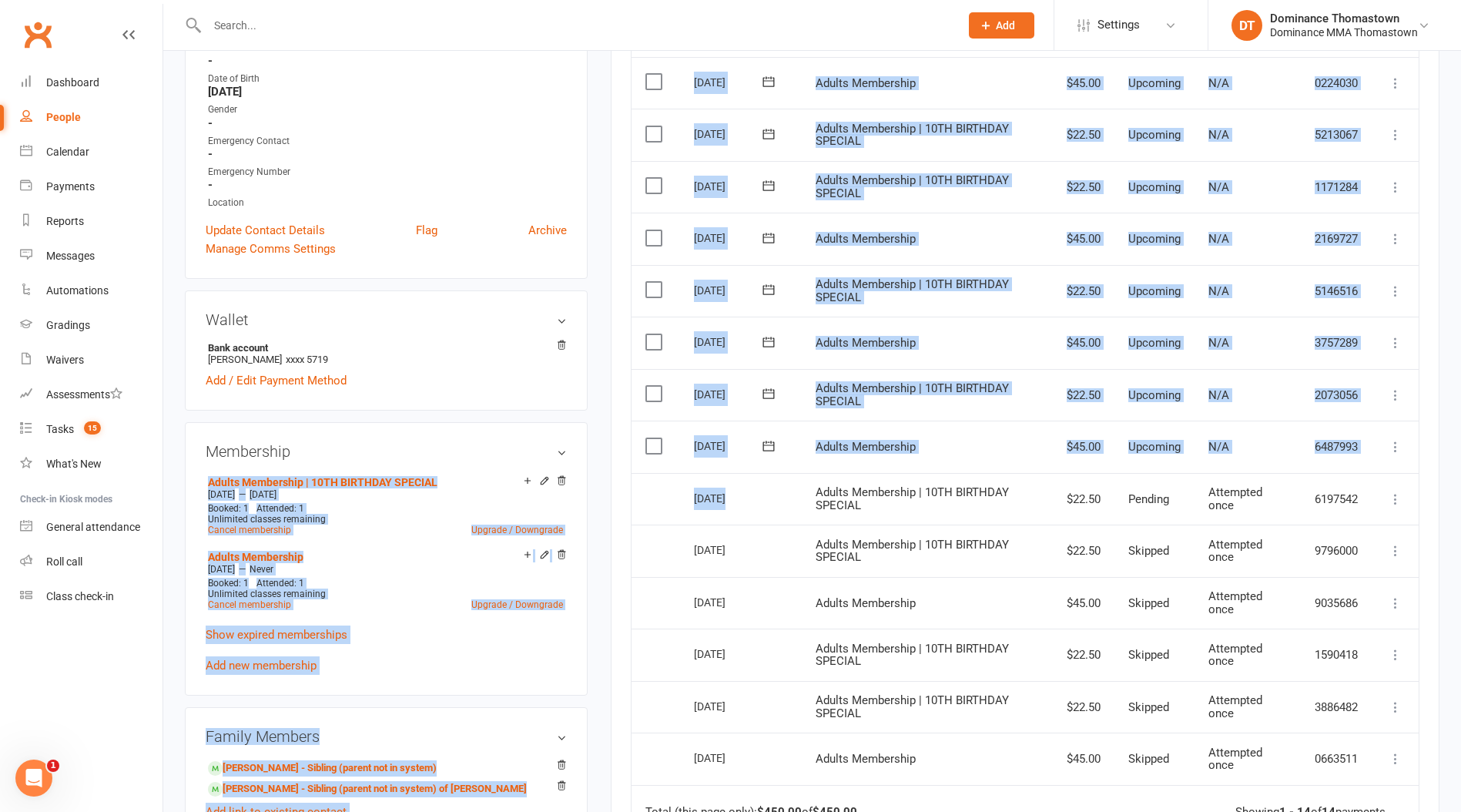
drag, startPoint x: 564, startPoint y: 477, endPoint x: 937, endPoint y: 479, distance: 373.0
click at [937, 479] on div "upload photo change photo Chase Pell Activated 28 August, 2025 Added 23 August,…" at bounding box center [811, 604] width 1278 height 1828
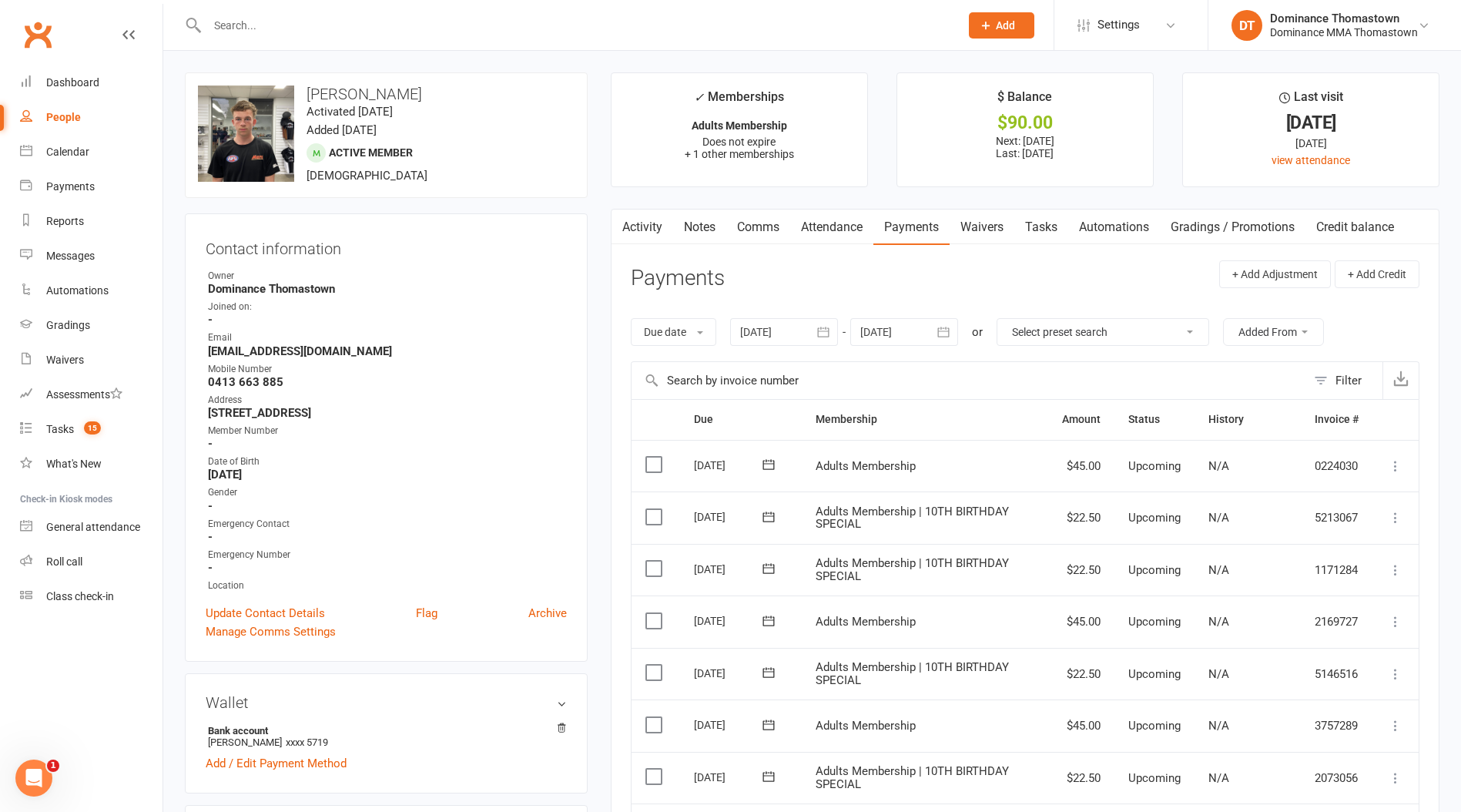
click at [916, 335] on div at bounding box center [904, 332] width 107 height 28
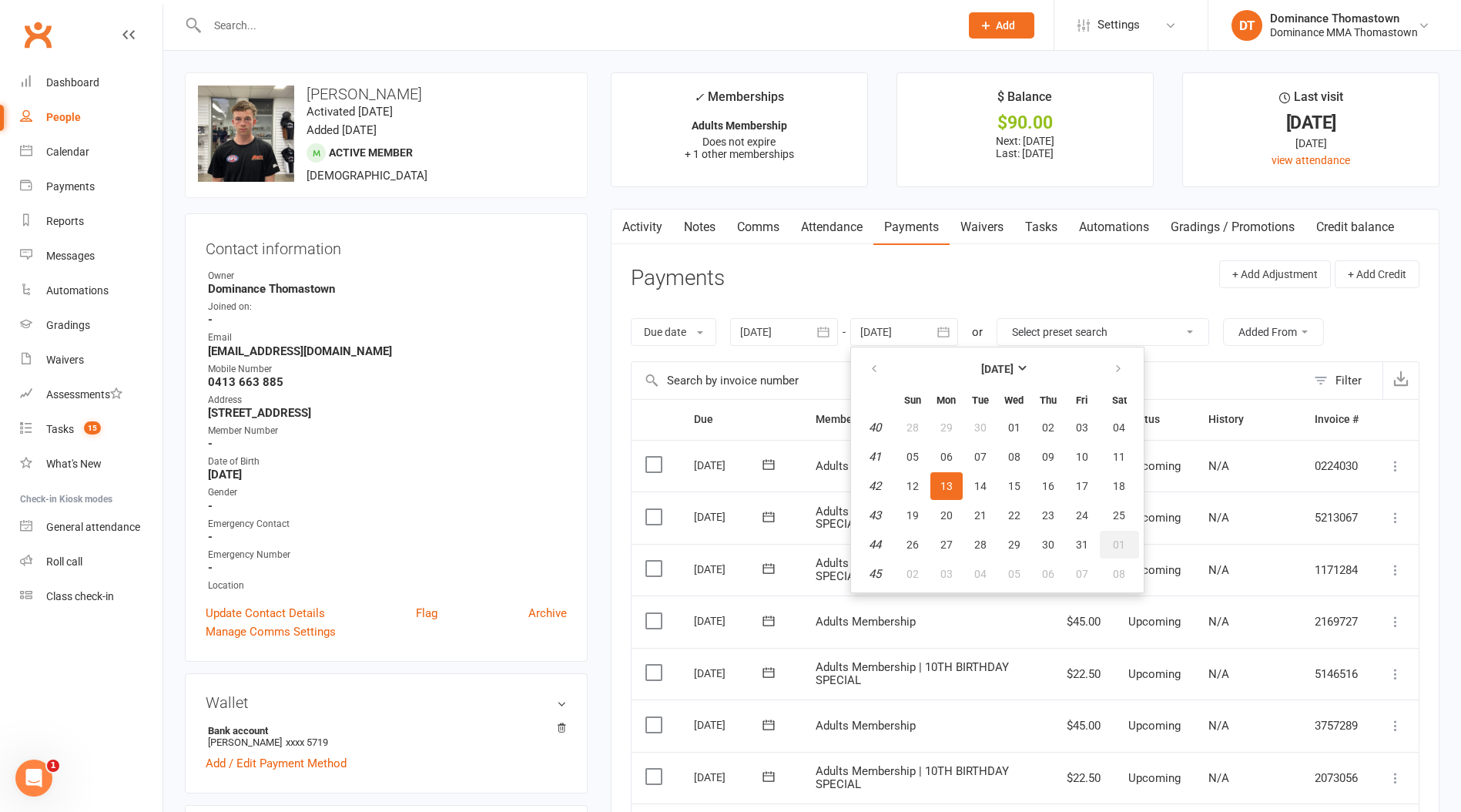
click at [1125, 546] on span "01" at bounding box center [1119, 544] width 12 height 12
type input "01 Nov 2025"
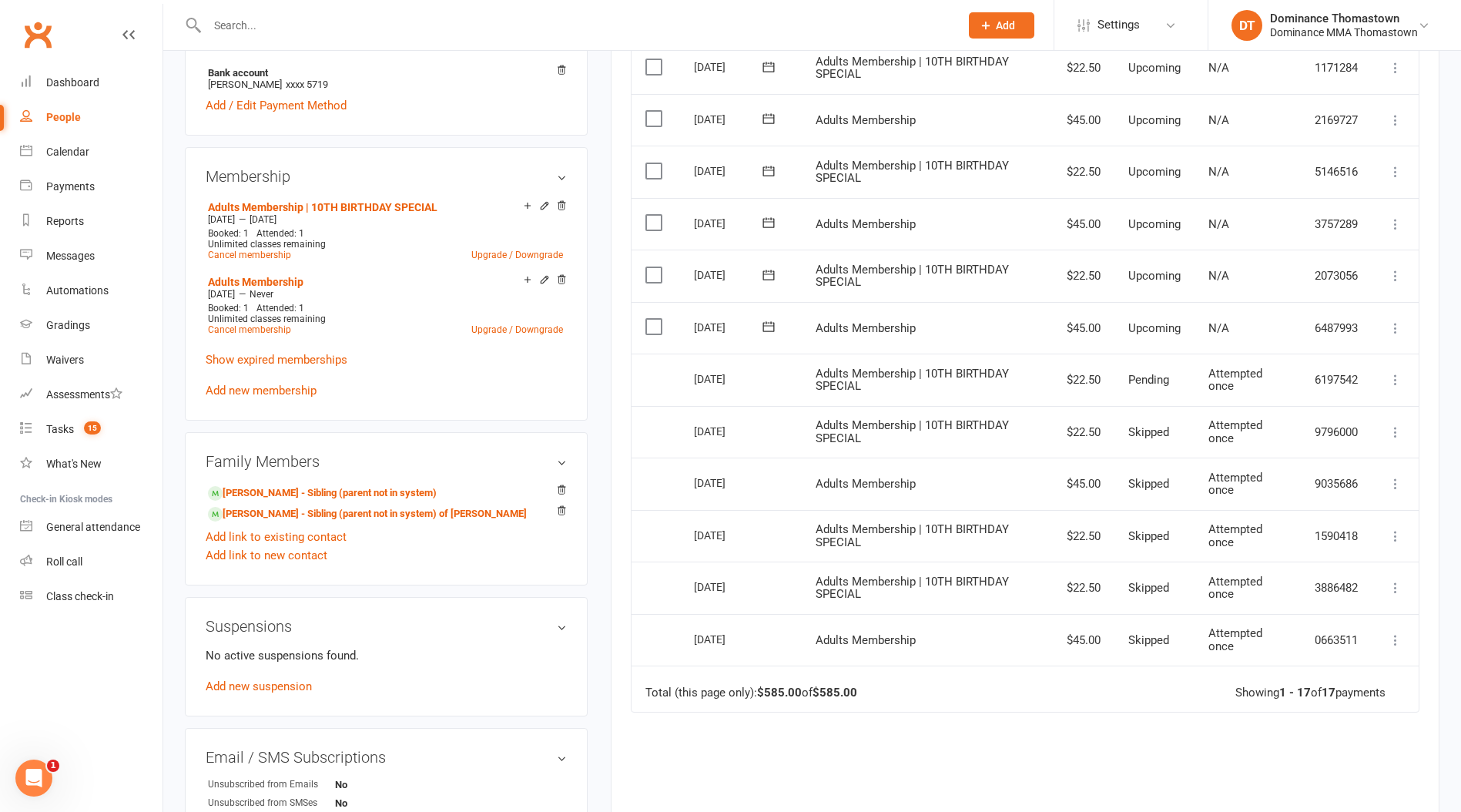
scroll to position [643, 0]
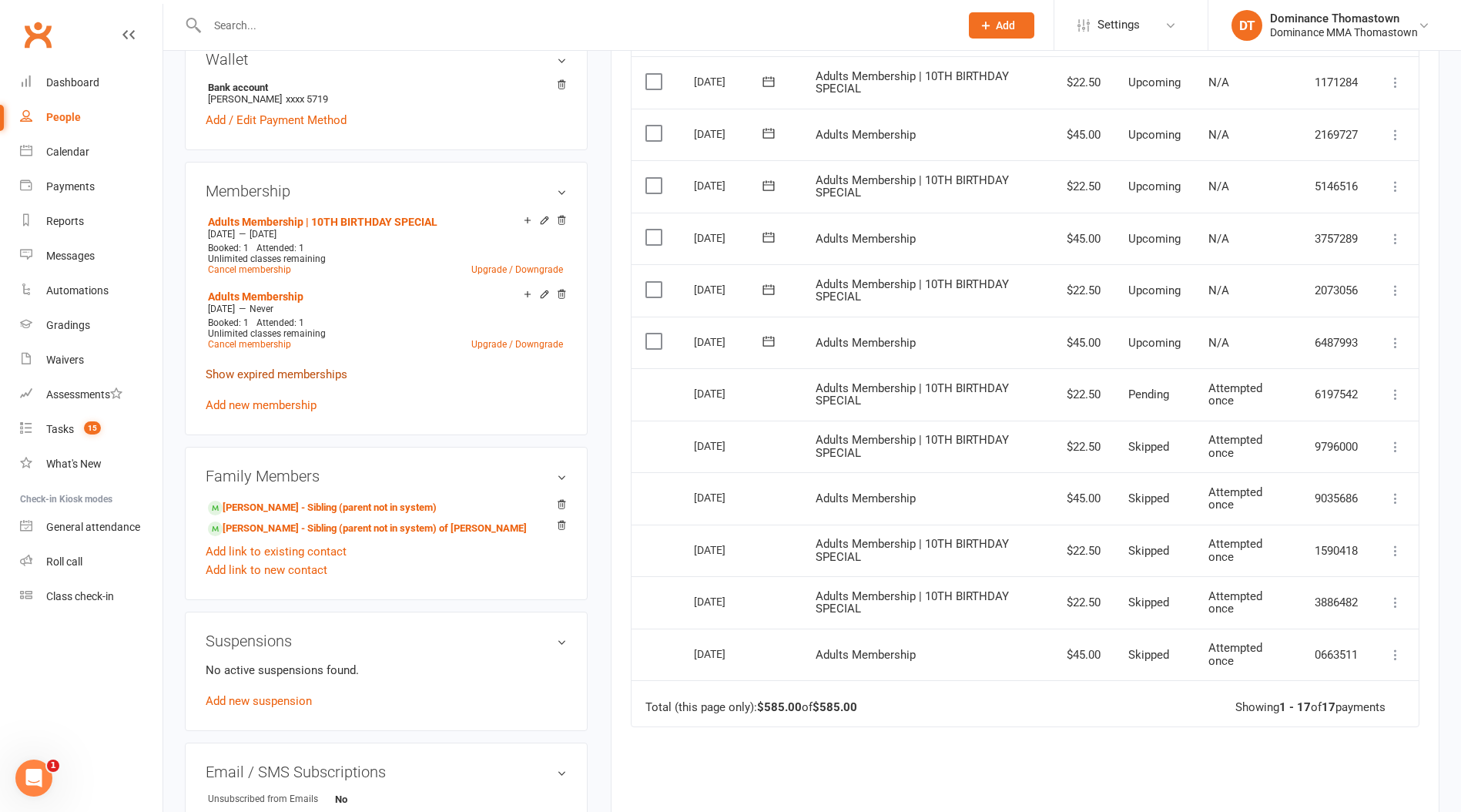
click at [267, 372] on link "Show expired memberships" at bounding box center [277, 374] width 142 height 14
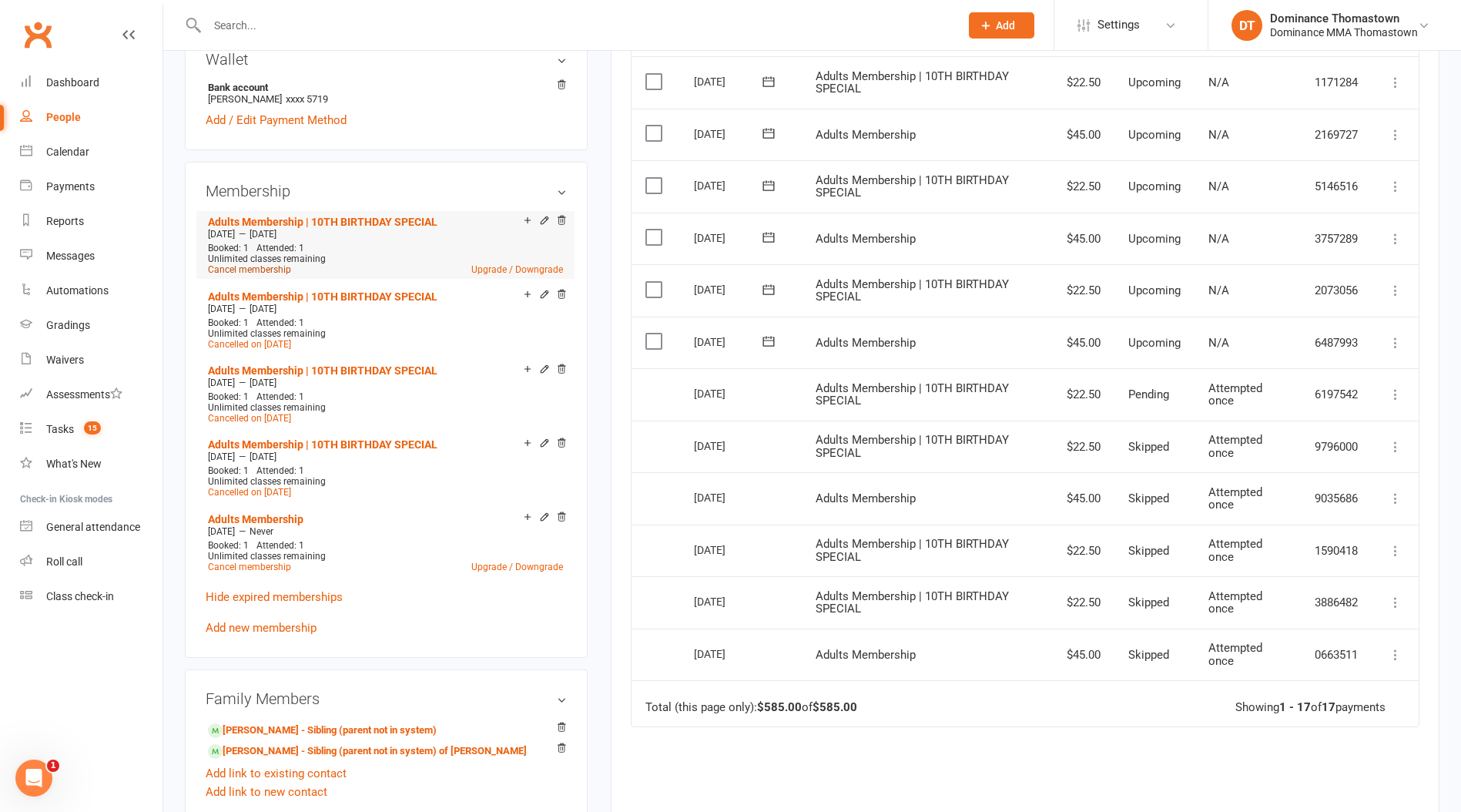
click at [257, 264] on link "Cancel membership" at bounding box center [250, 270] width 83 height 11
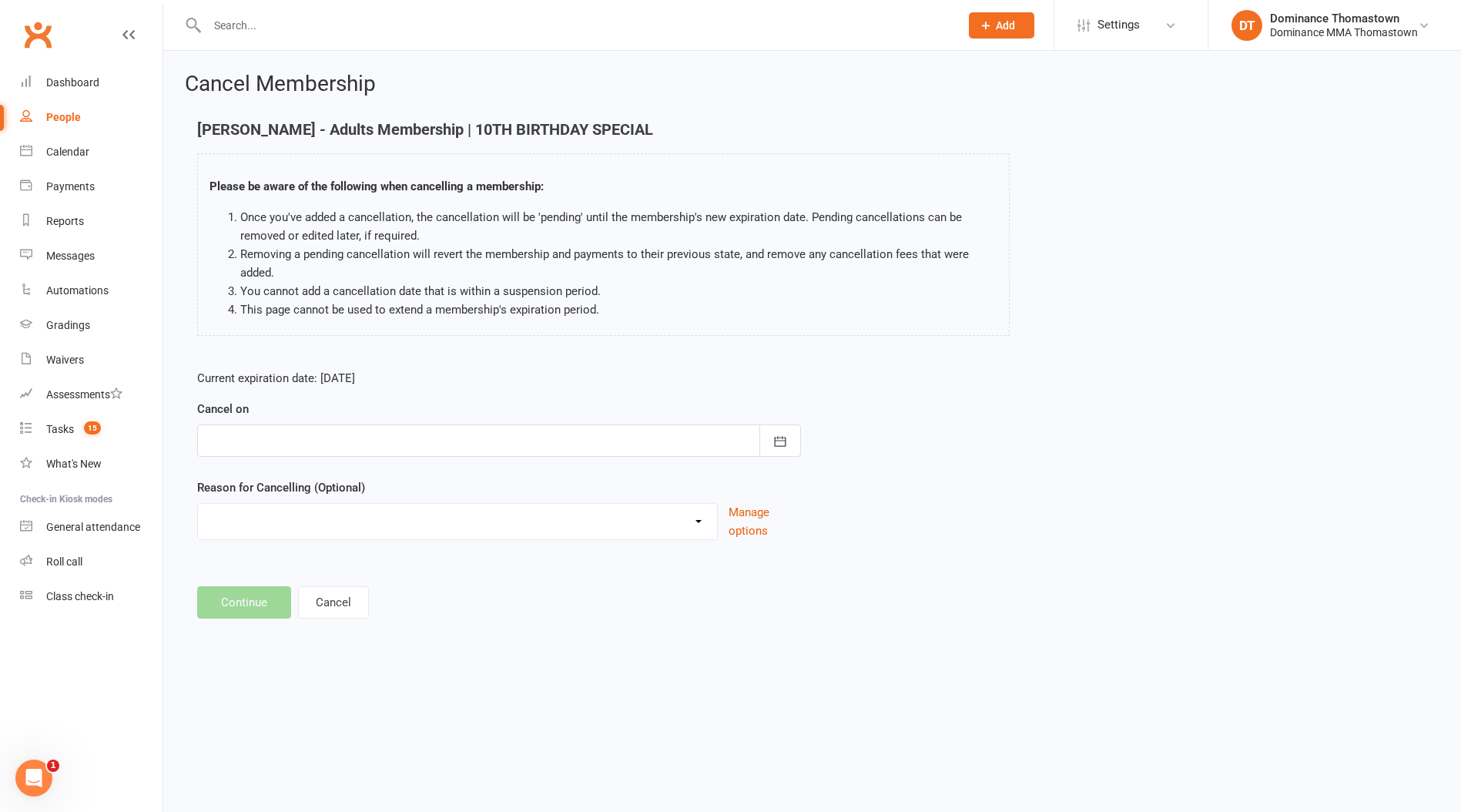
drag, startPoint x: 314, startPoint y: 444, endPoint x: 324, endPoint y: 459, distance: 18.0
click at [314, 444] on div at bounding box center [499, 440] width 604 height 33
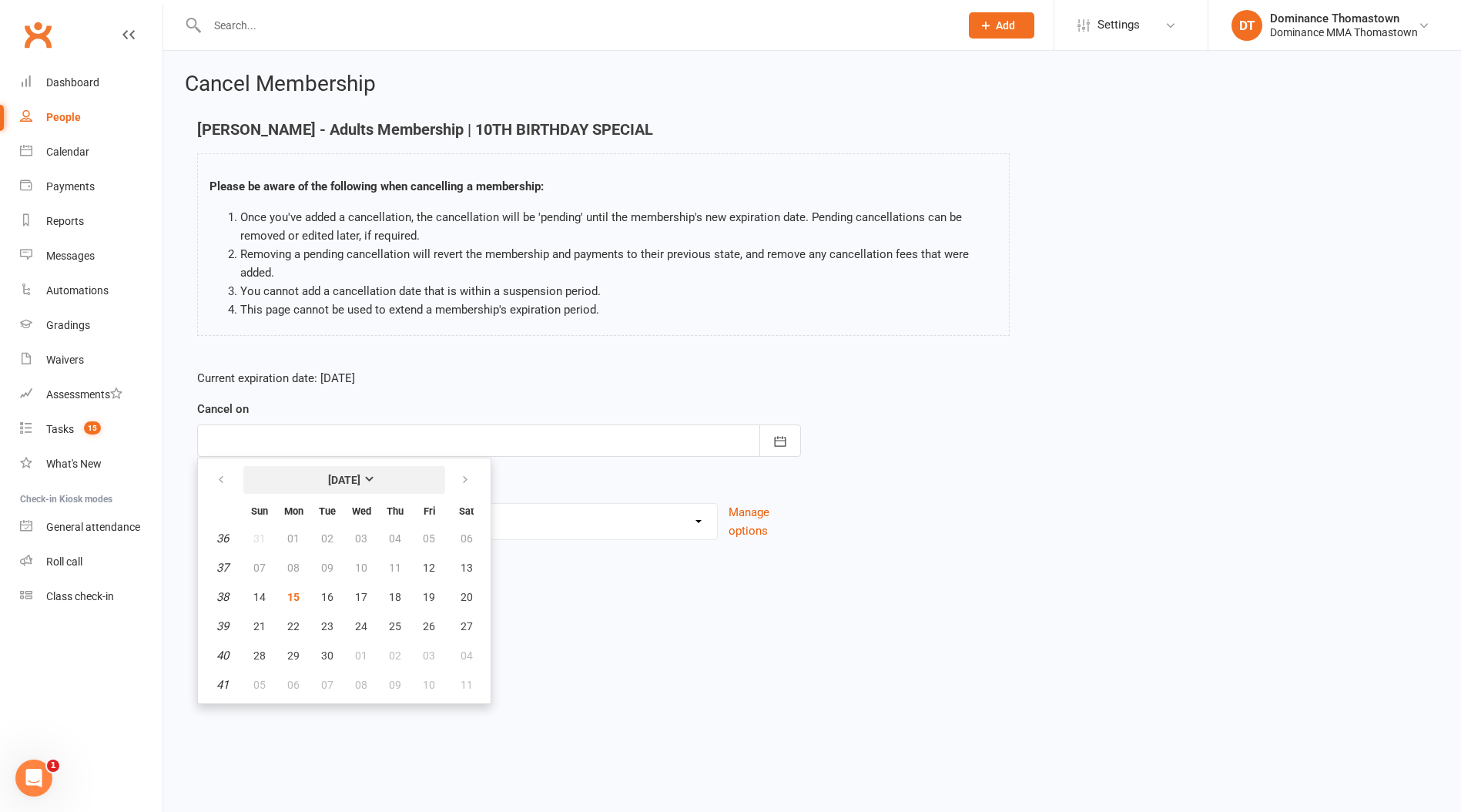
drag, startPoint x: 362, startPoint y: 503, endPoint x: 345, endPoint y: 535, distance: 36.2
click at [361, 513] on thead "September 2025 Sun Mon Tue Wed Thu Fri Sat" at bounding box center [344, 492] width 283 height 60
click at [294, 598] on span "15" at bounding box center [293, 596] width 12 height 12
type input "15 Sep 2025"
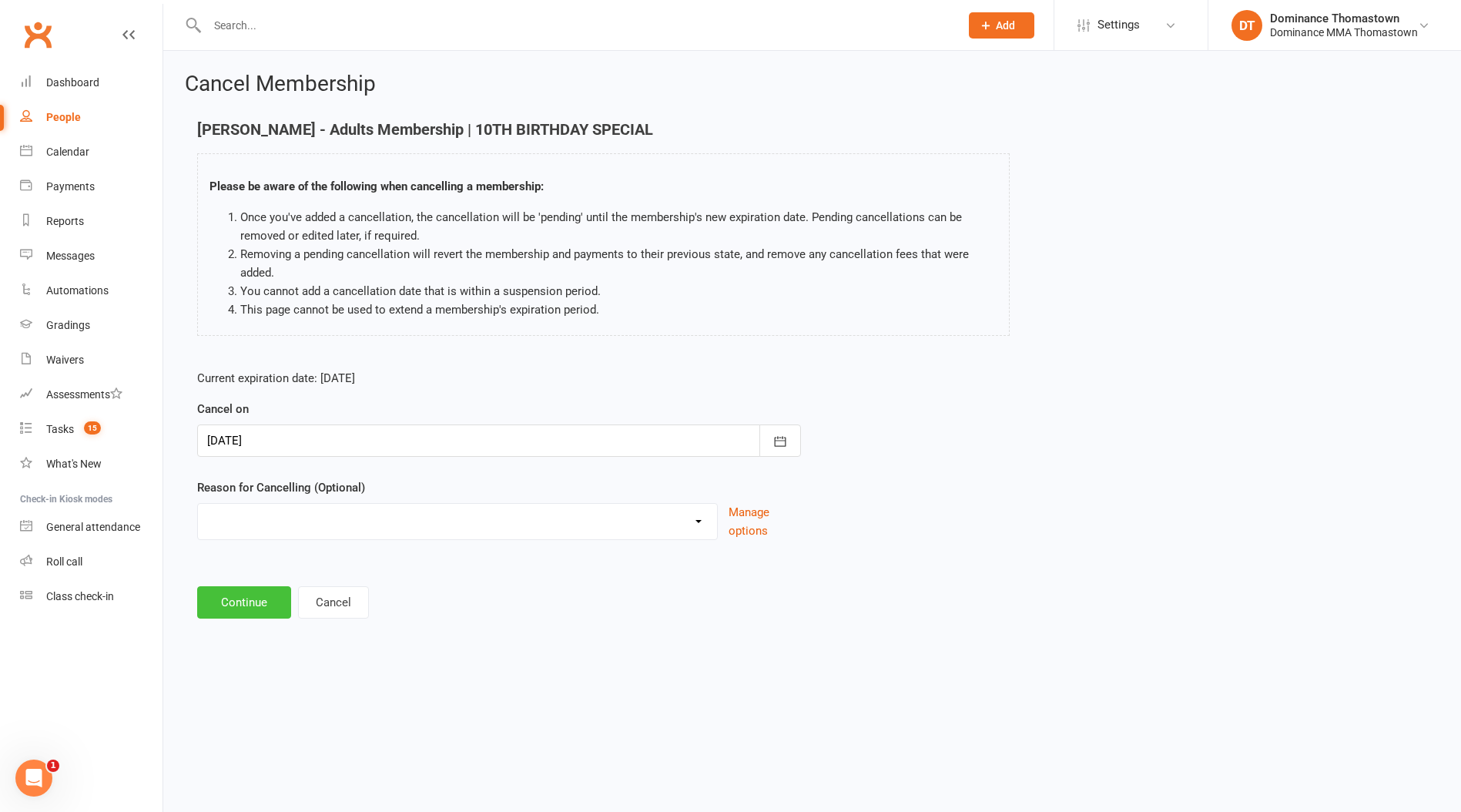
click at [225, 597] on button "Continue" at bounding box center [244, 602] width 94 height 33
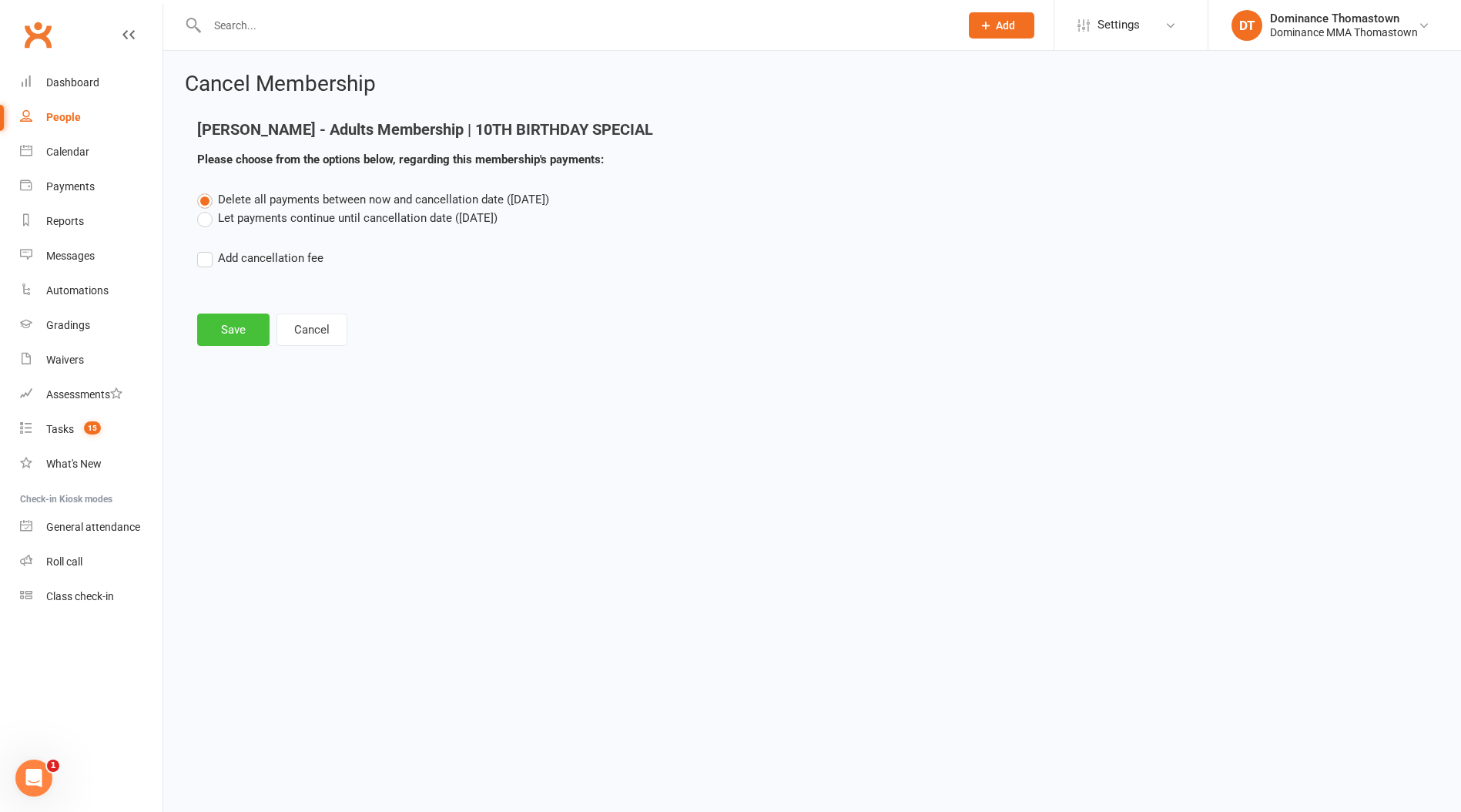
click at [245, 337] on button "Save" at bounding box center [233, 329] width 72 height 33
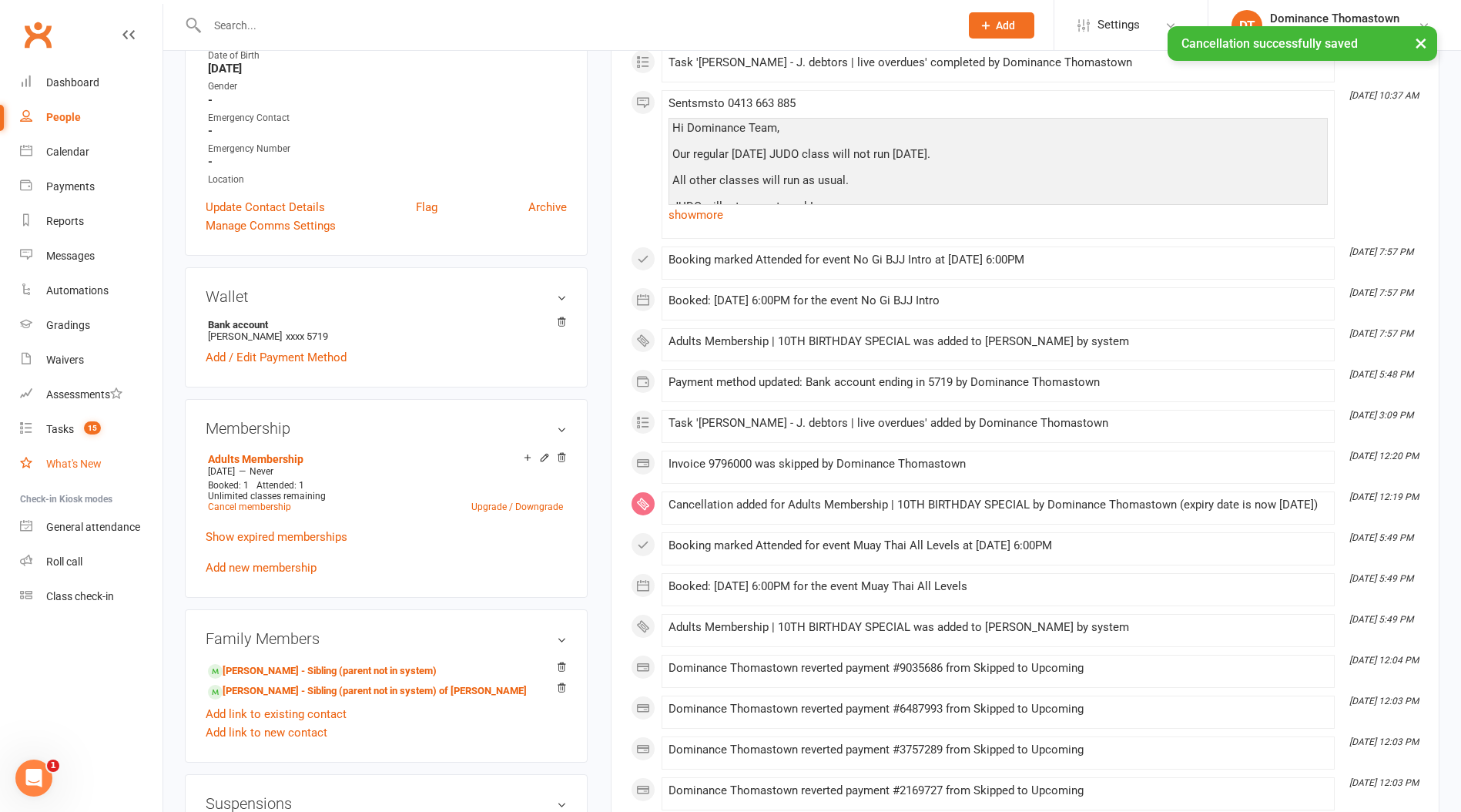
scroll to position [539, 0]
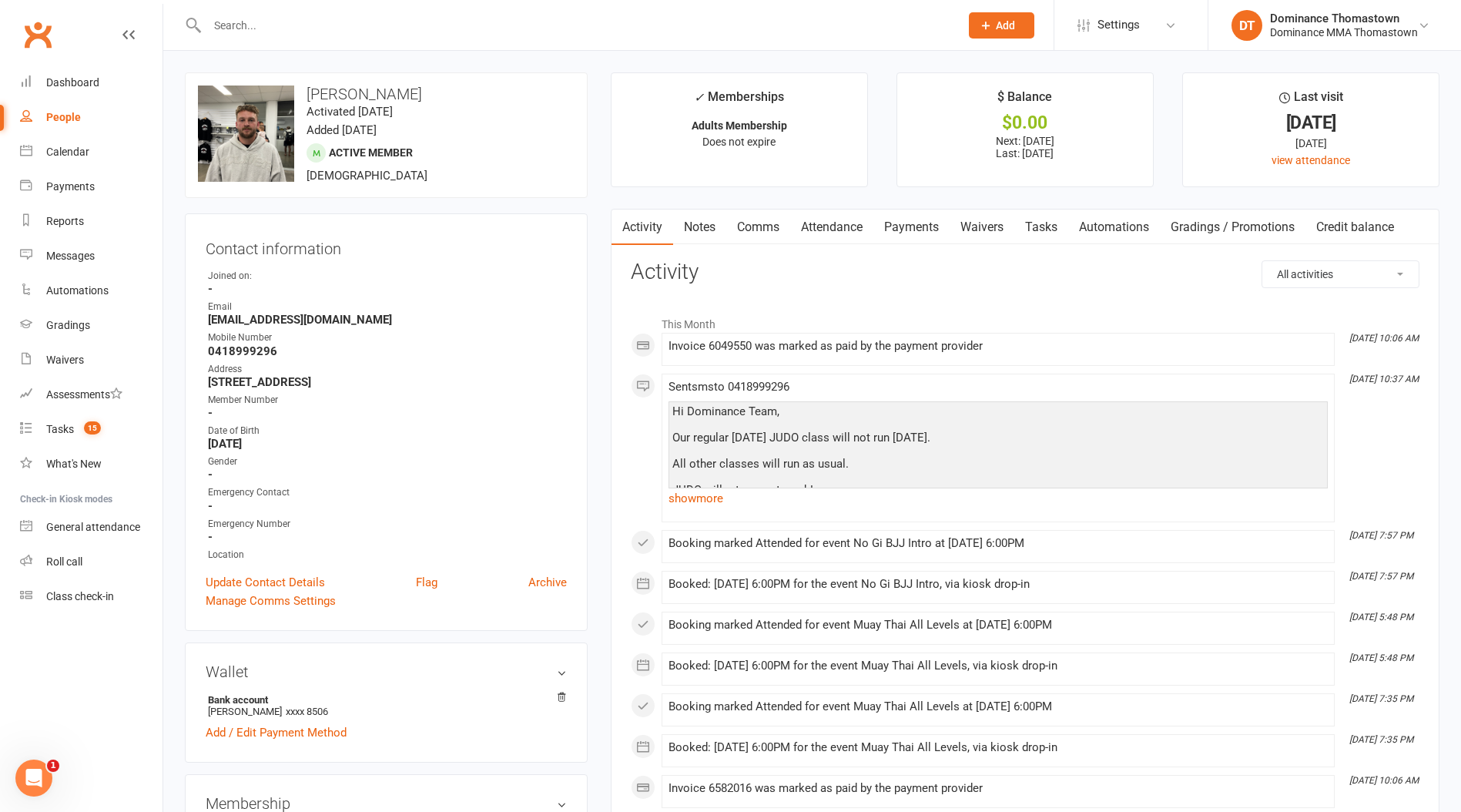
click at [721, 225] on link "Notes" at bounding box center [699, 227] width 53 height 36
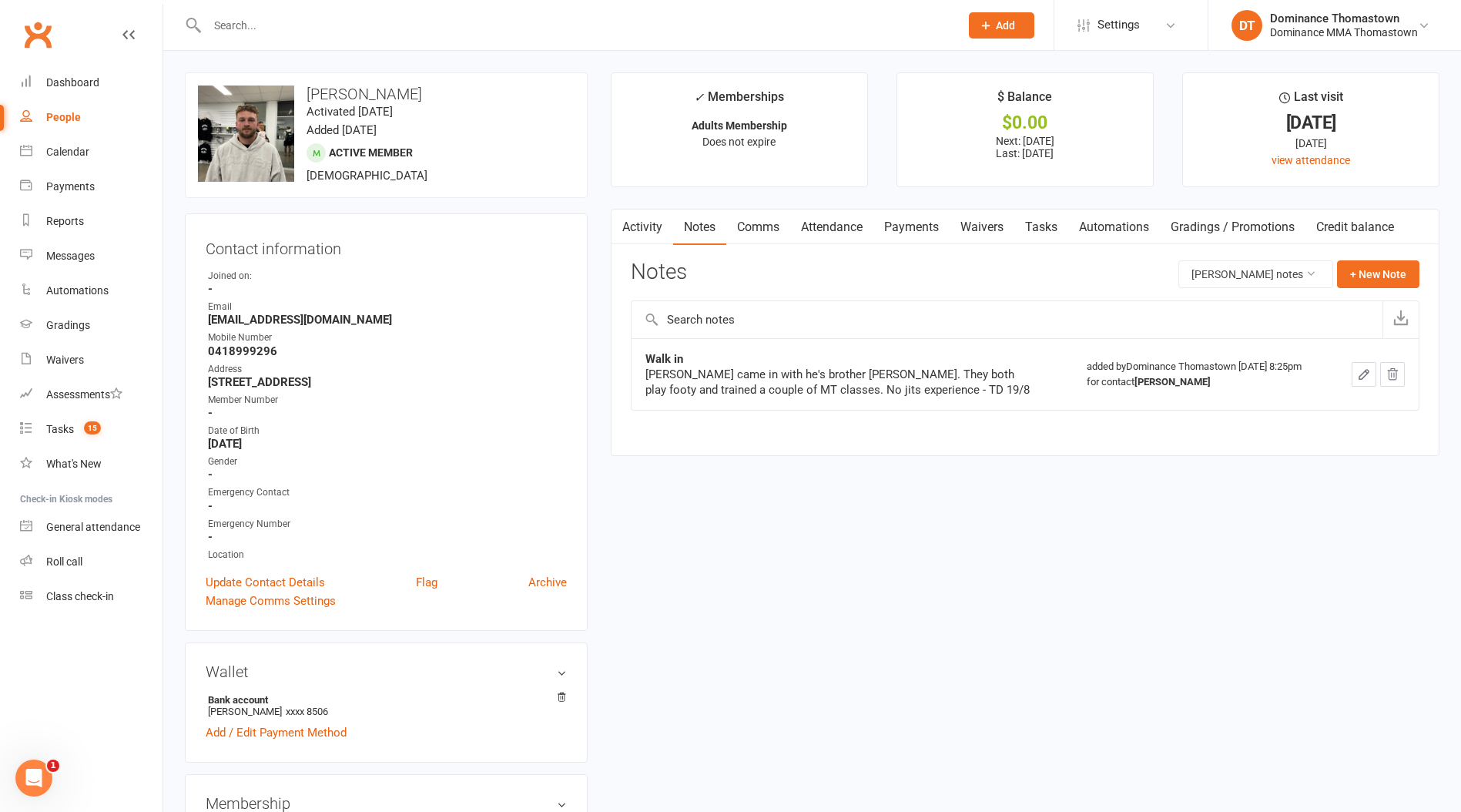
click at [912, 230] on link "Payments" at bounding box center [912, 227] width 77 height 36
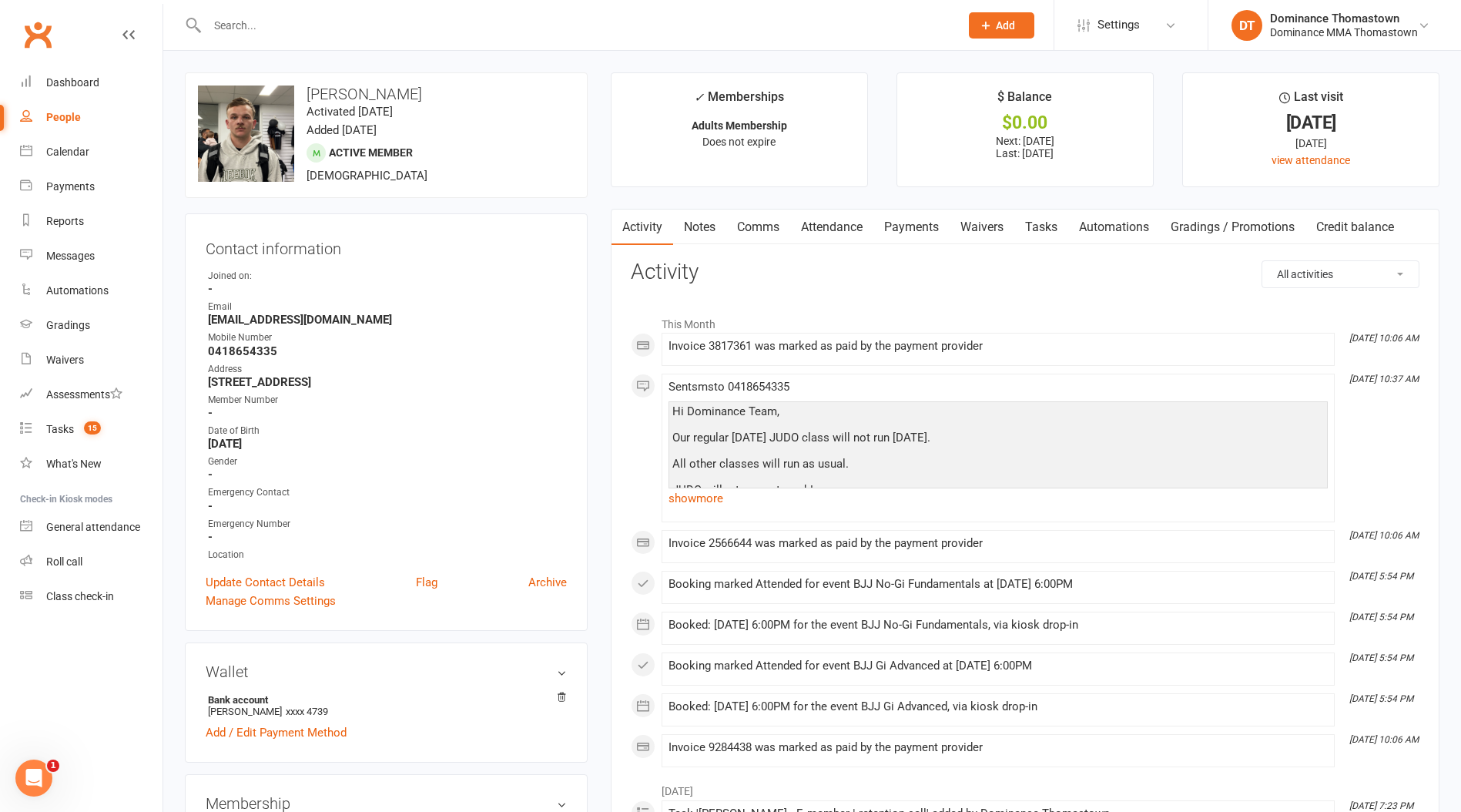
click at [916, 223] on link "Payments" at bounding box center [912, 227] width 77 height 36
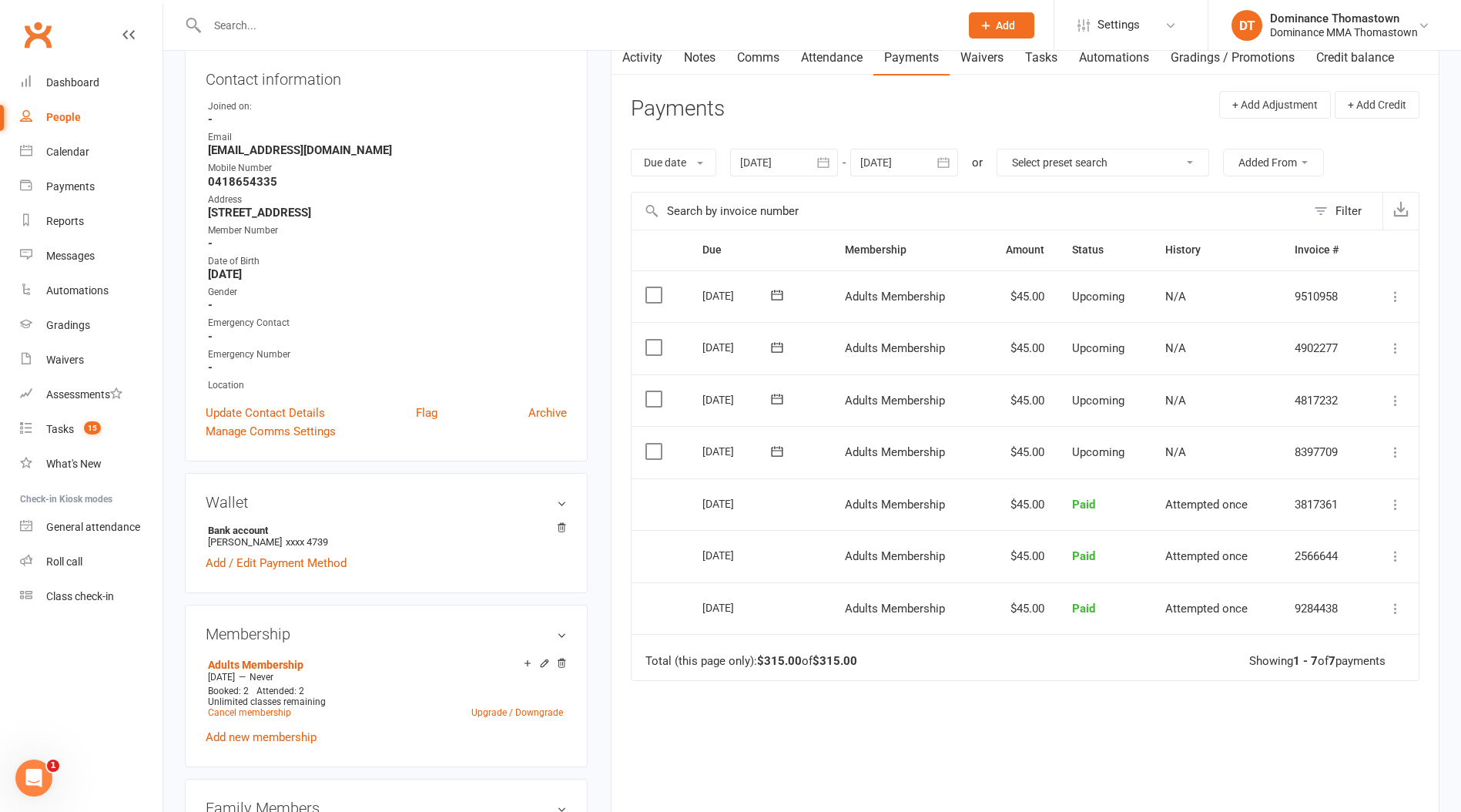
scroll to position [177, 0]
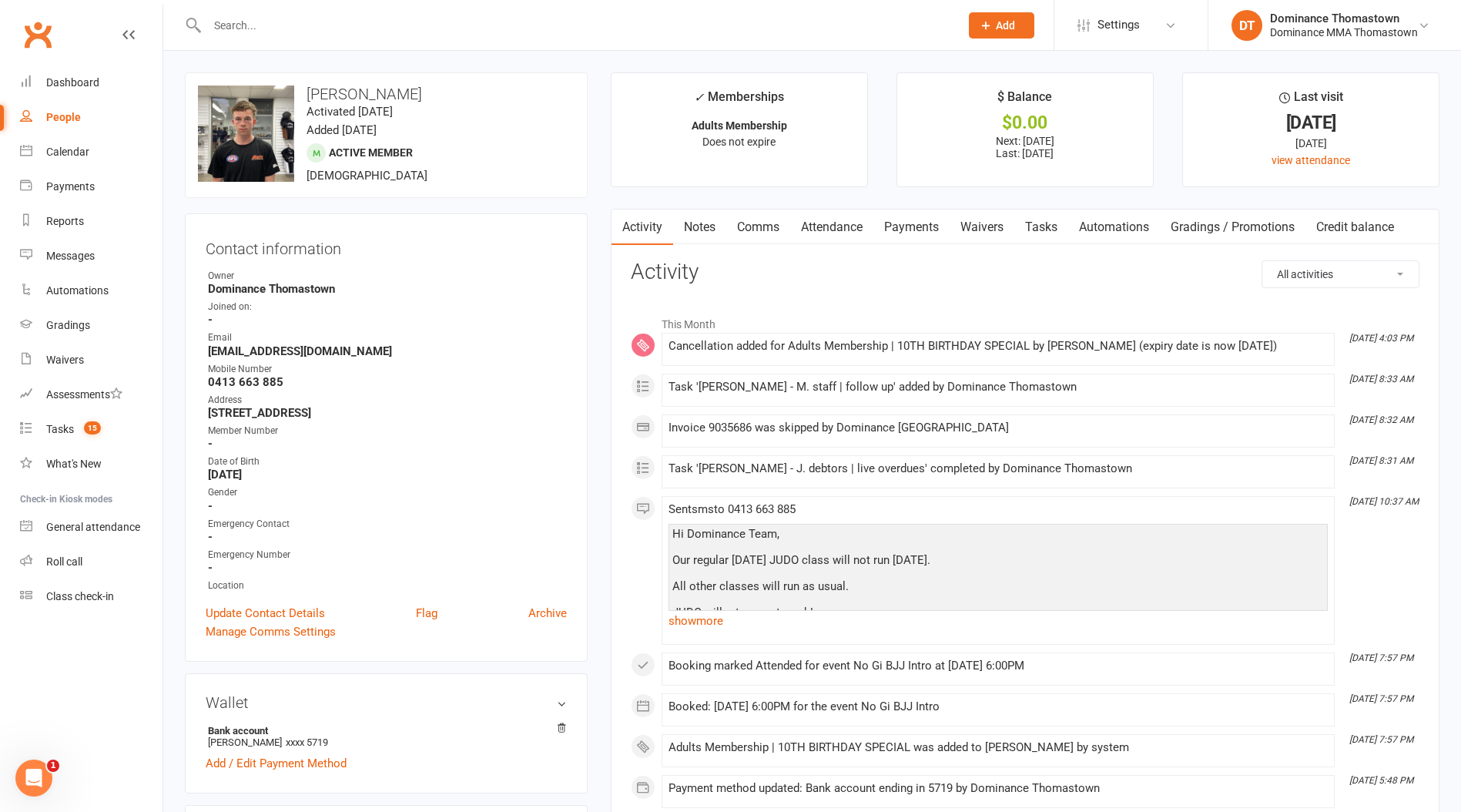
click at [905, 228] on link "Payments" at bounding box center [912, 227] width 77 height 36
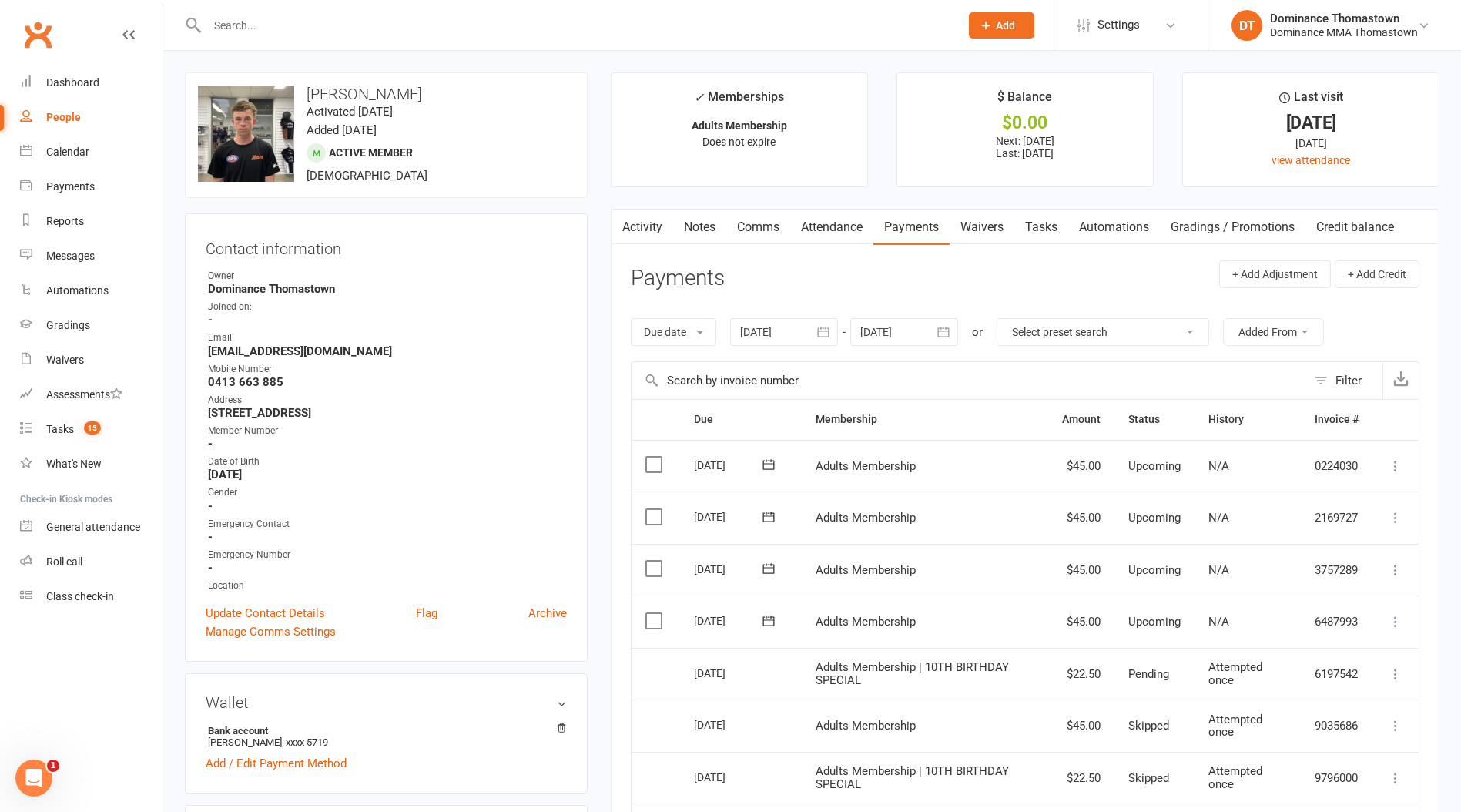
click at [651, 615] on label at bounding box center [656, 620] width 21 height 15
click at [651, 613] on input "checkbox" at bounding box center [651, 613] width 10 height 0
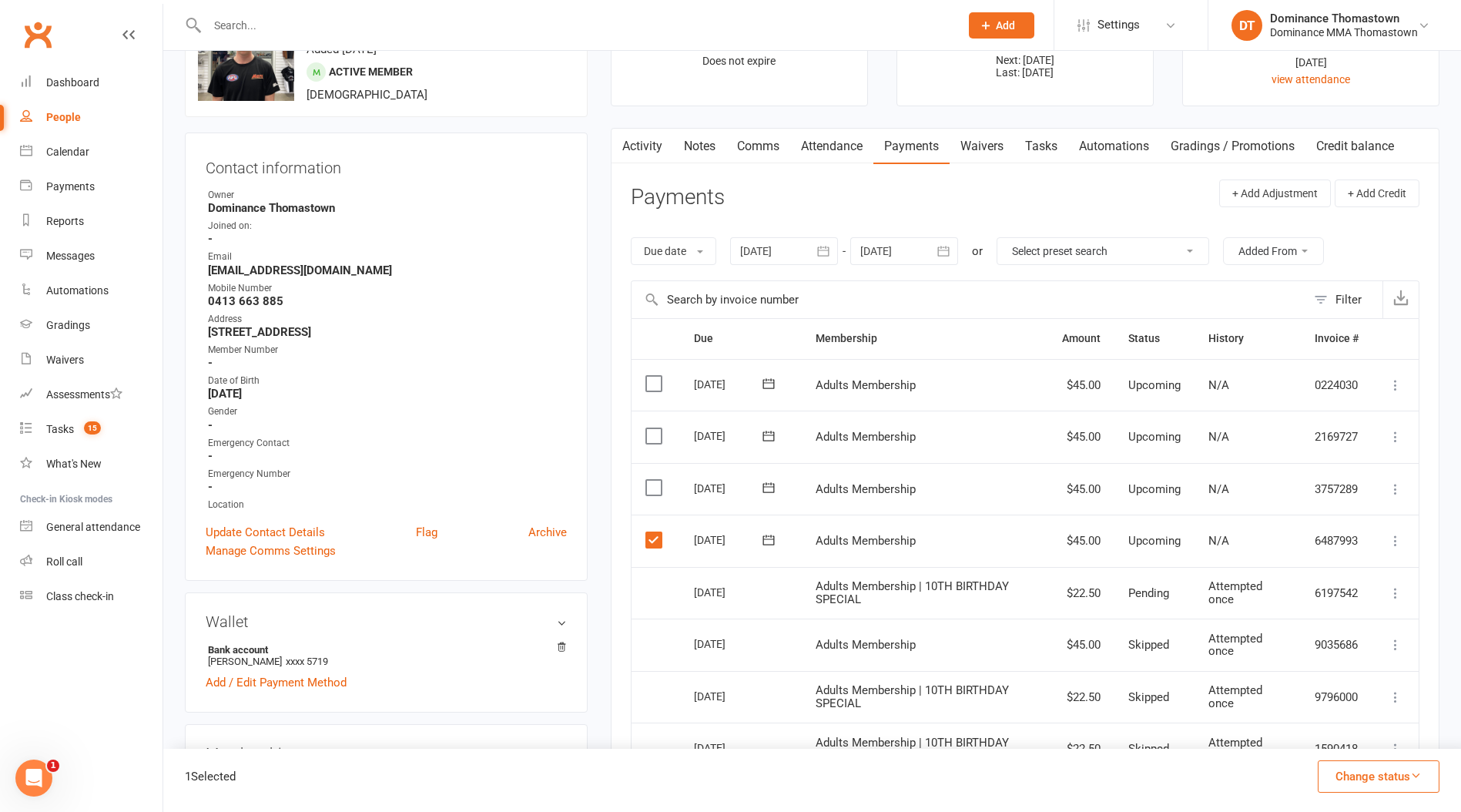
scroll to position [82, 0]
click at [1352, 773] on button "Change status" at bounding box center [1379, 776] width 122 height 33
click at [1349, 739] on link "Skipped" at bounding box center [1362, 734] width 152 height 31
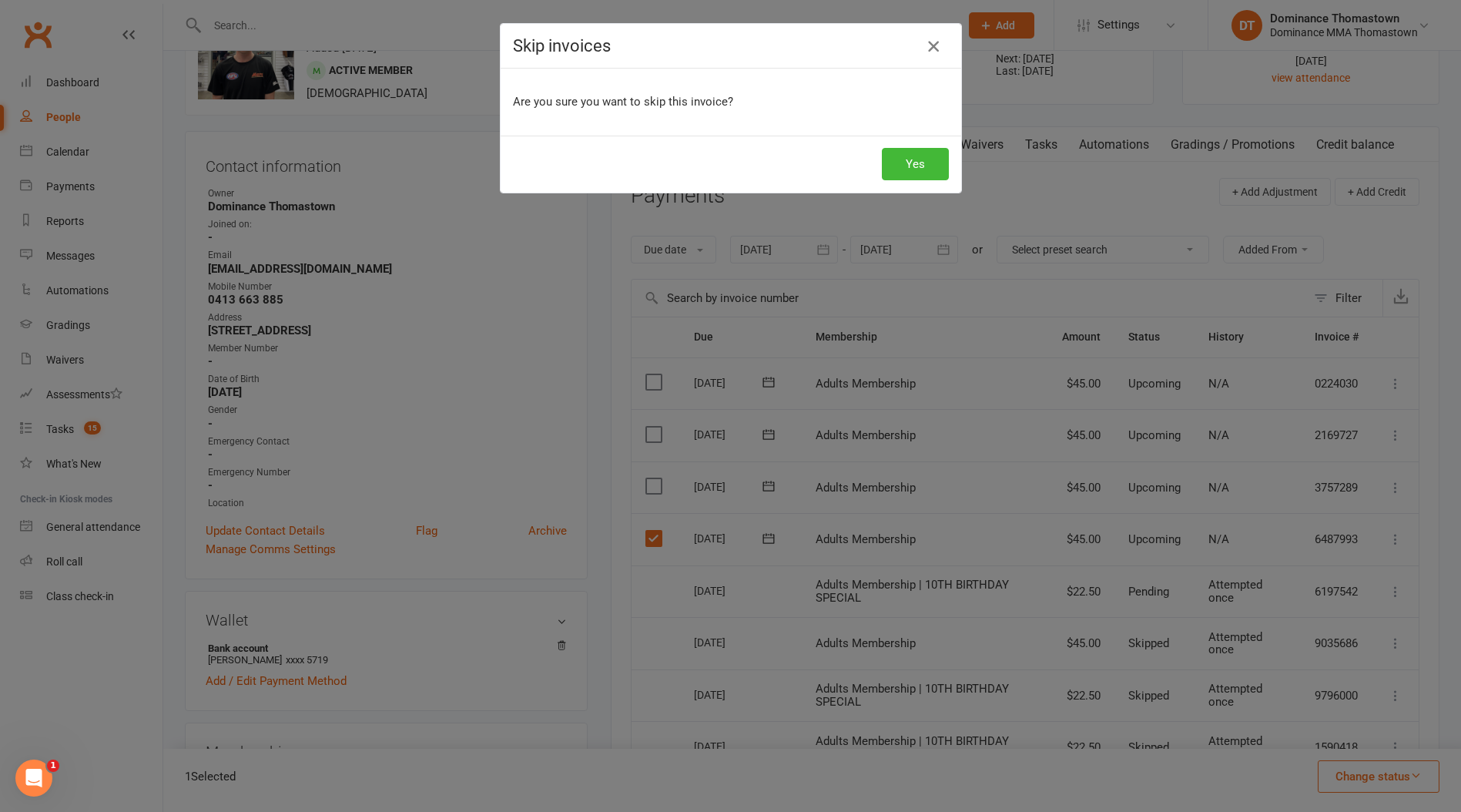
drag, startPoint x: 947, startPoint y: 46, endPoint x: 936, endPoint y: 47, distance: 11.0
click at [945, 46] on div "Skip invoices" at bounding box center [731, 47] width 461 height 45
click at [933, 47] on icon "button" at bounding box center [934, 47] width 19 height 19
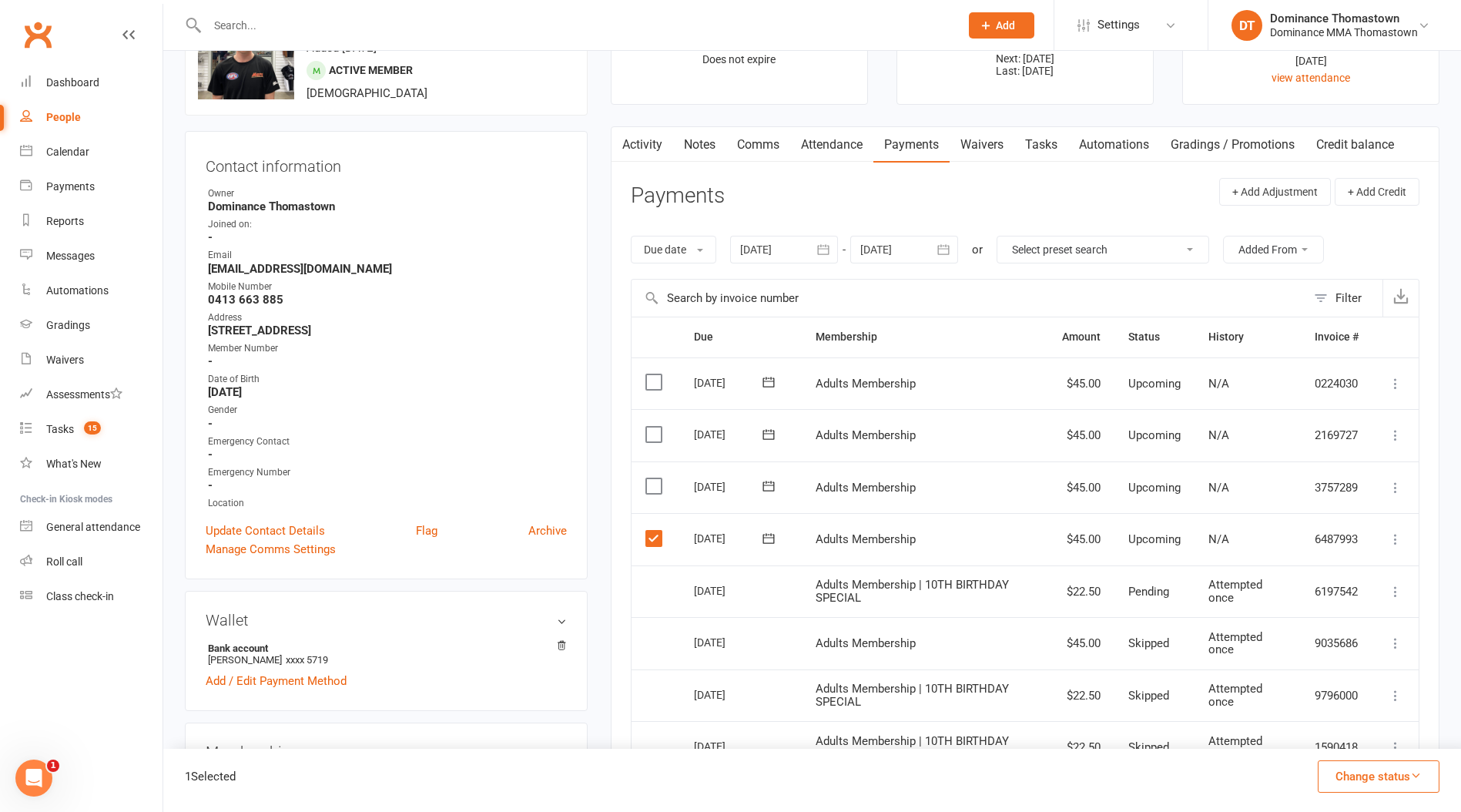
click at [1003, 151] on link "Waivers" at bounding box center [981, 145] width 64 height 36
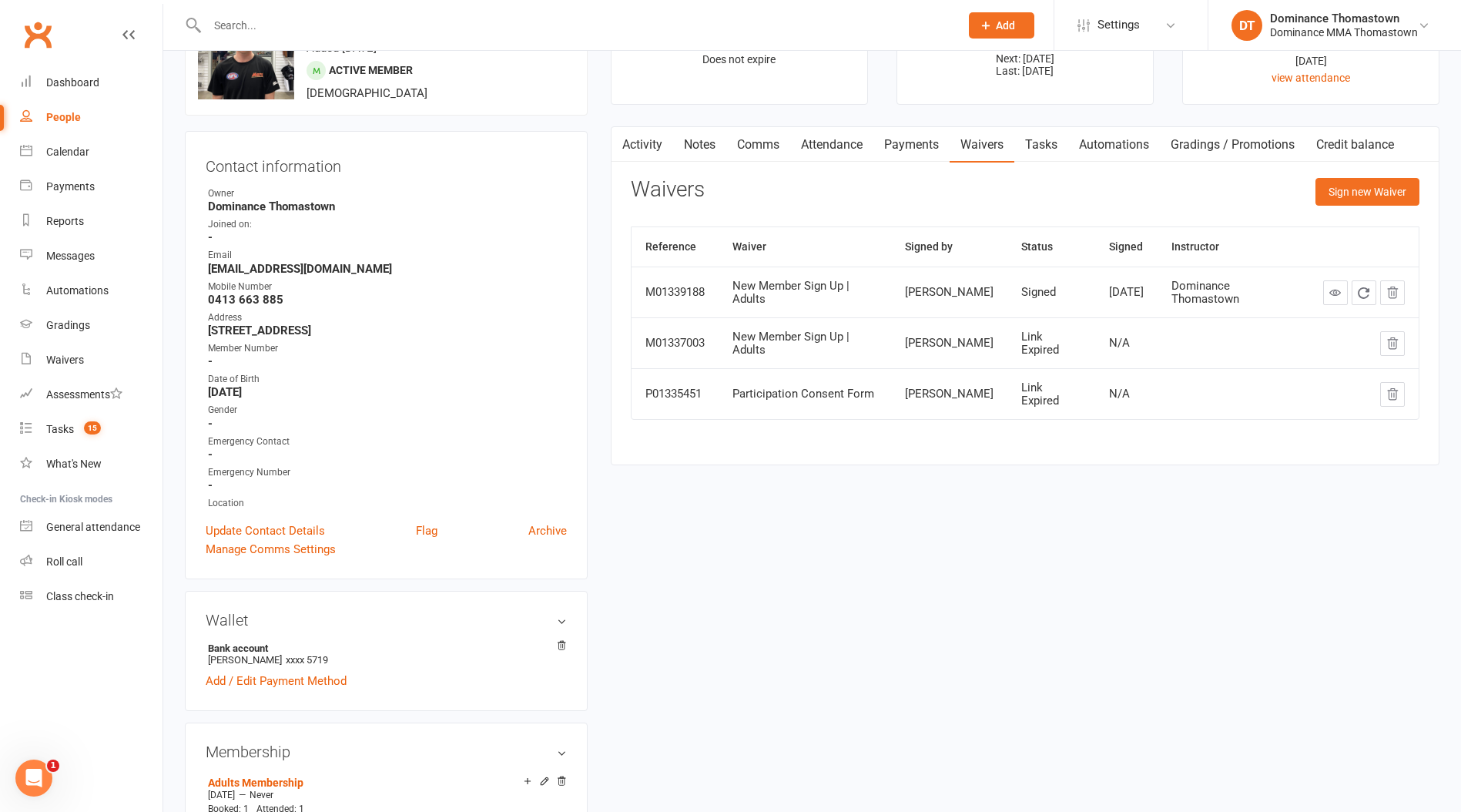
click at [923, 142] on link "Payments" at bounding box center [912, 145] width 77 height 36
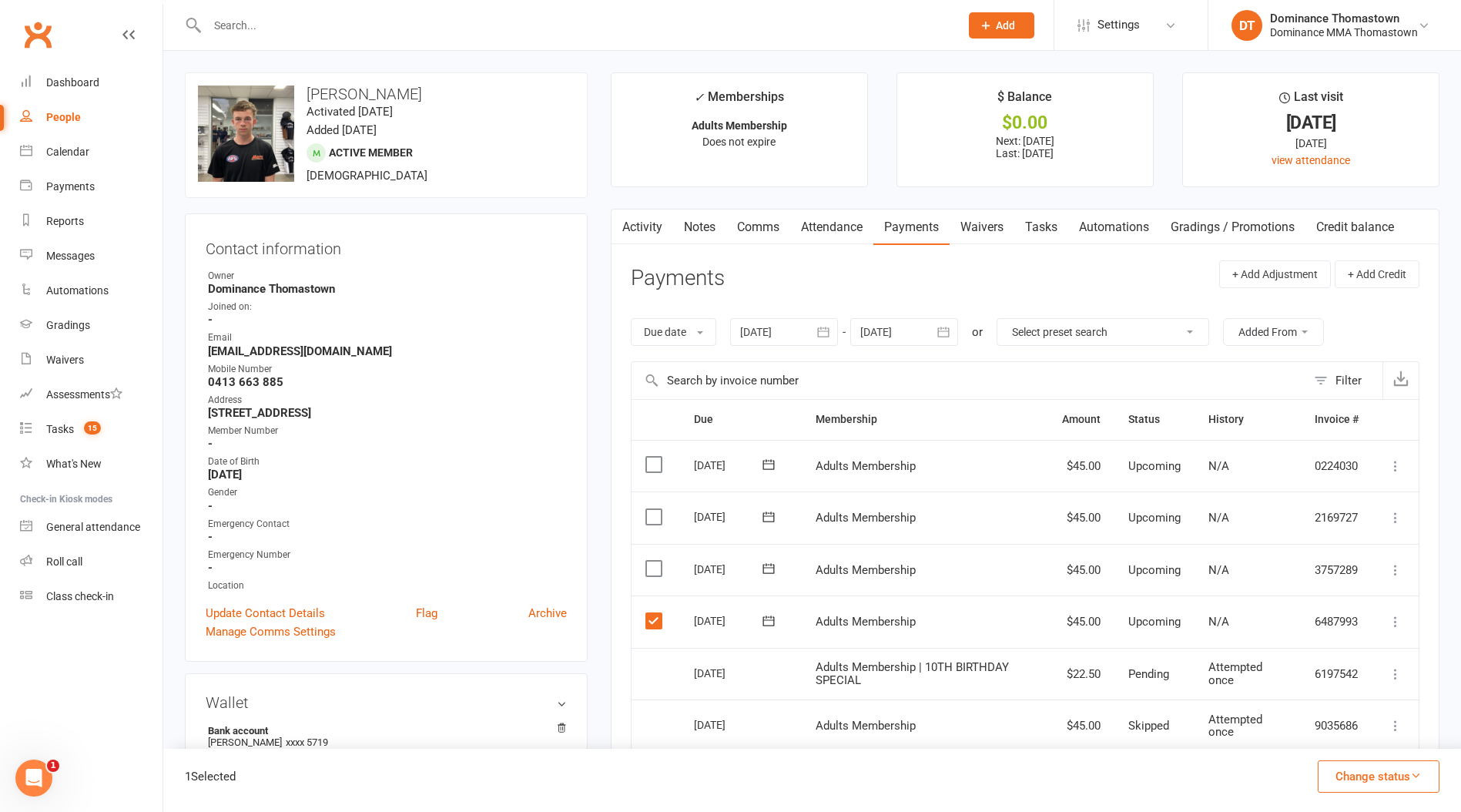
click at [792, 339] on div at bounding box center [783, 332] width 107 height 28
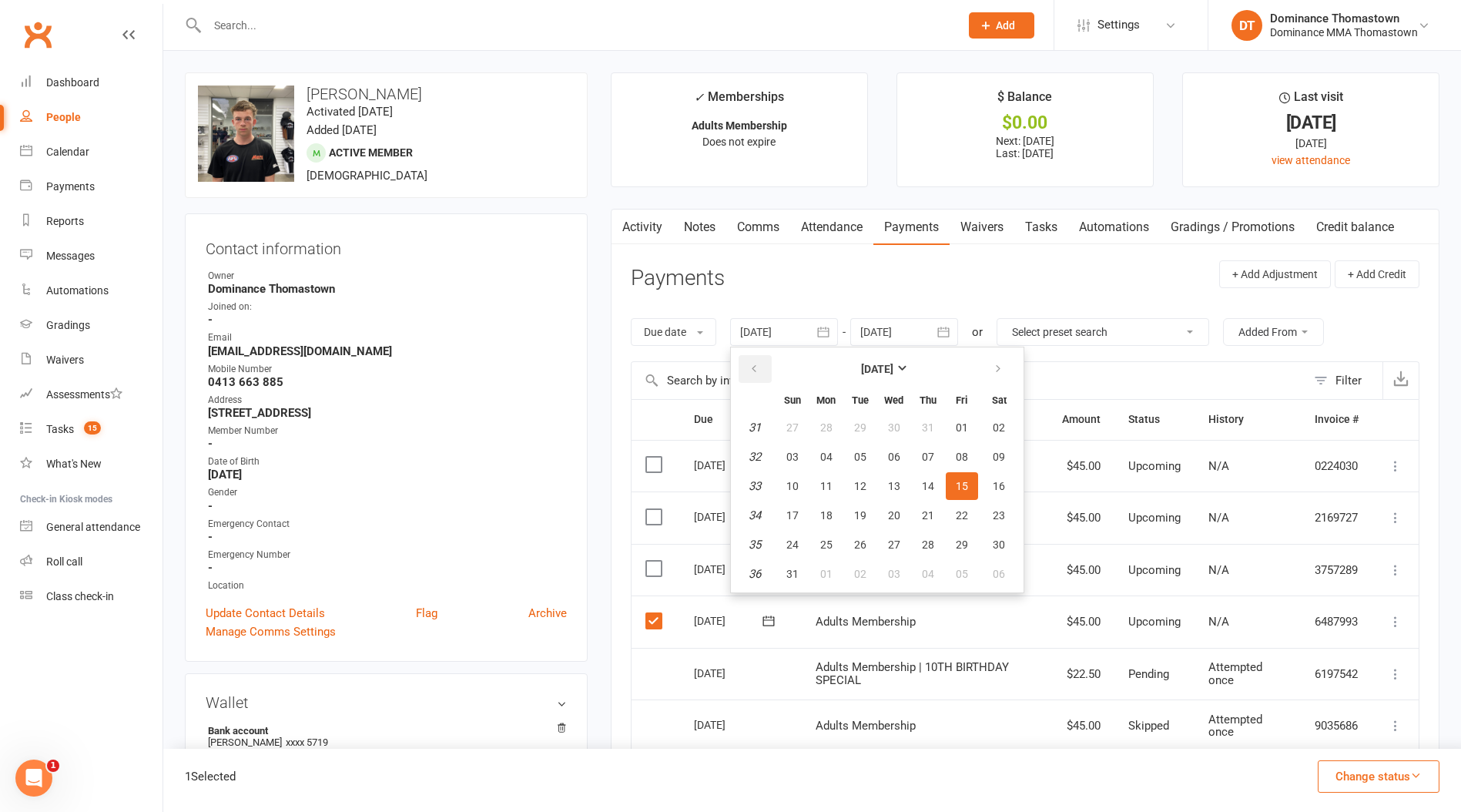
click at [753, 371] on icon "button" at bounding box center [754, 368] width 11 height 12
click at [901, 419] on button "02" at bounding box center [895, 428] width 33 height 28
type input "[DATE]"
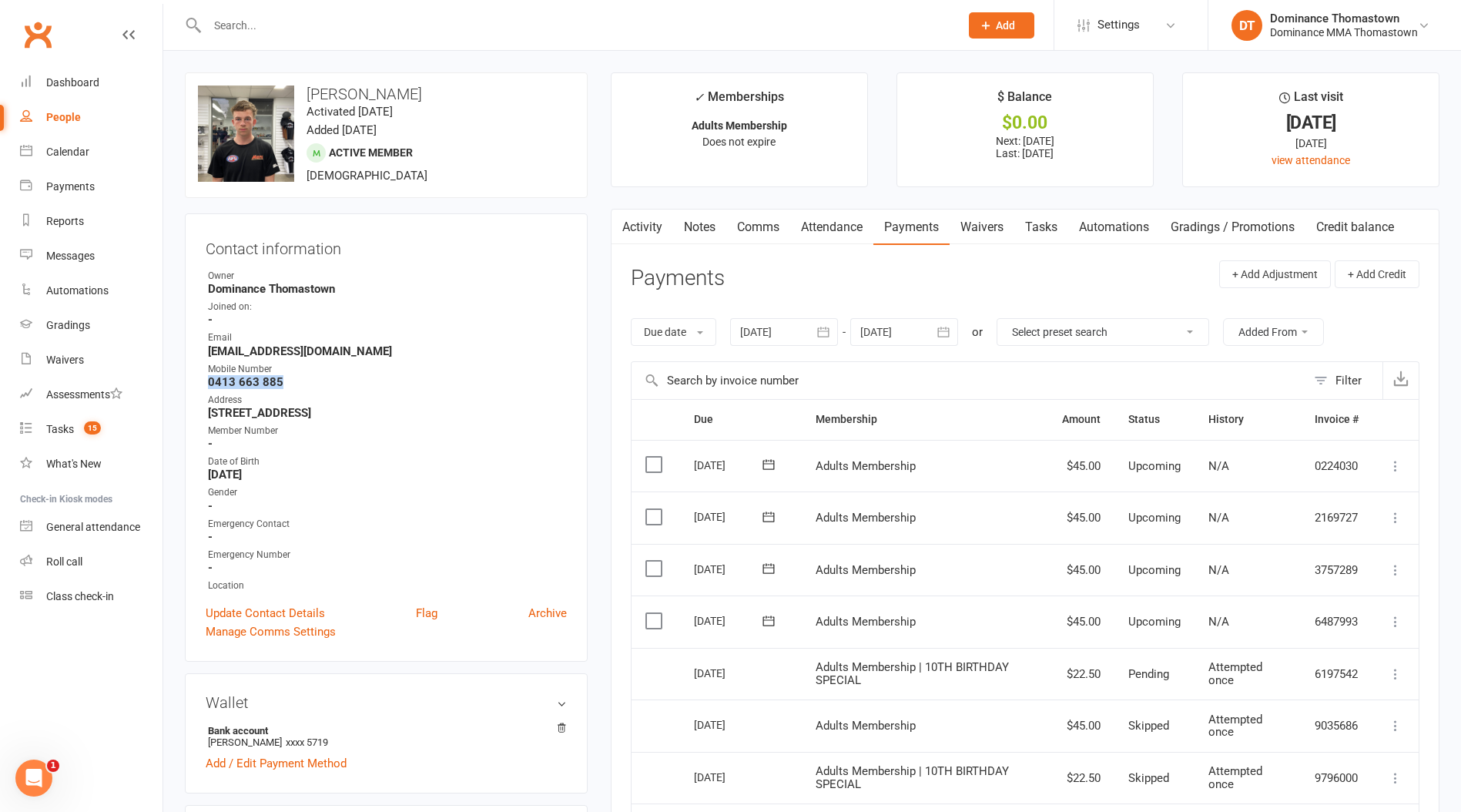
drag, startPoint x: 284, startPoint y: 380, endPoint x: 190, endPoint y: 378, distance: 94.0
click at [190, 377] on div "Contact information Owner Dominance [GEOGRAPHIC_DATA] Joined on: - Email [EMAIL…" at bounding box center [386, 437] width 403 height 449
copy strong "0413 663 885"
click at [1397, 620] on icon at bounding box center [1396, 621] width 15 height 15
click at [1353, 792] on link "Bulk reschedule from this date" at bounding box center [1313, 805] width 182 height 31
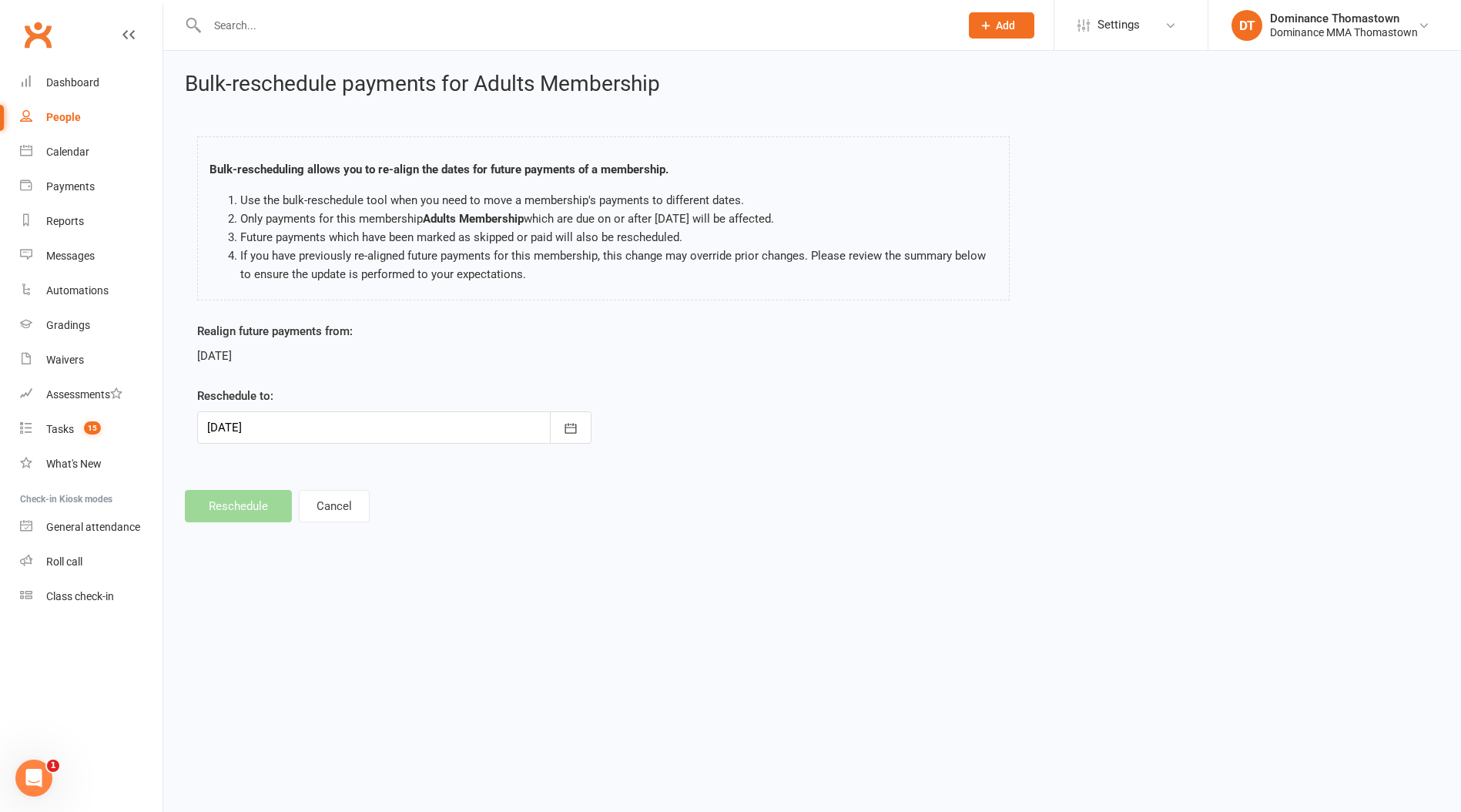
click at [354, 428] on div at bounding box center [394, 427] width 394 height 33
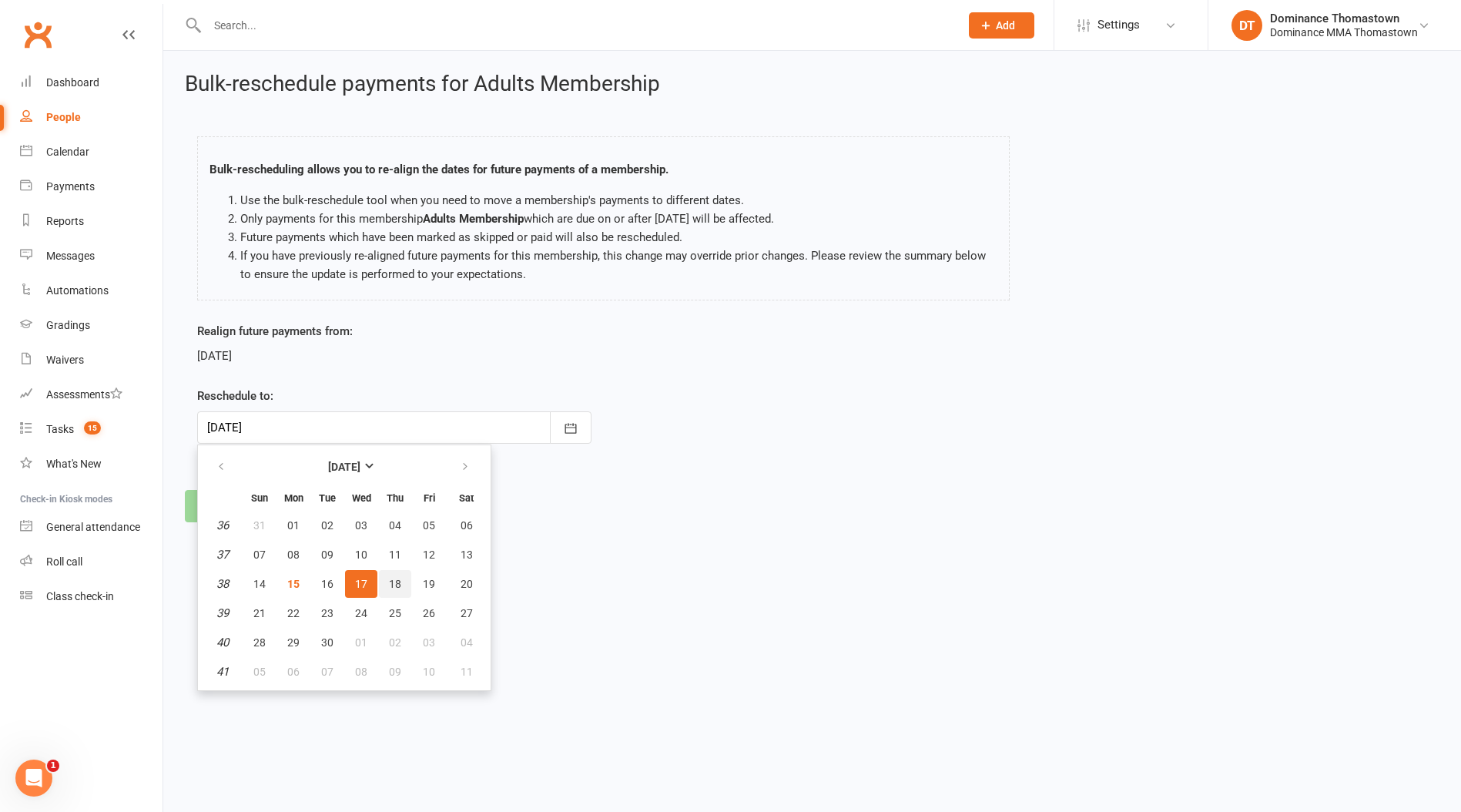
click at [392, 587] on span "18" at bounding box center [394, 583] width 12 height 12
type input "18 Sep 2025"
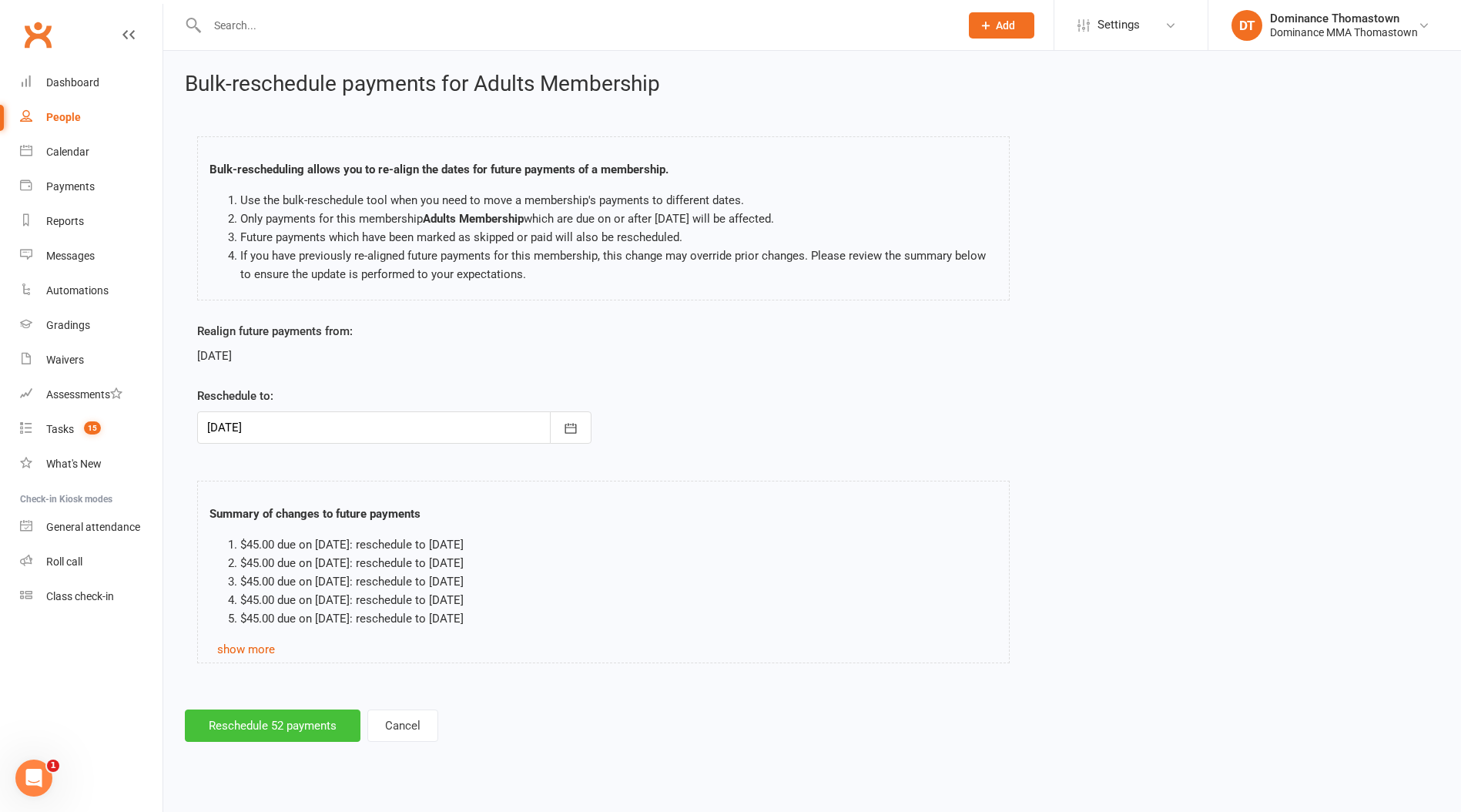
click at [305, 732] on button "Reschedule 52 payments" at bounding box center [273, 725] width 176 height 33
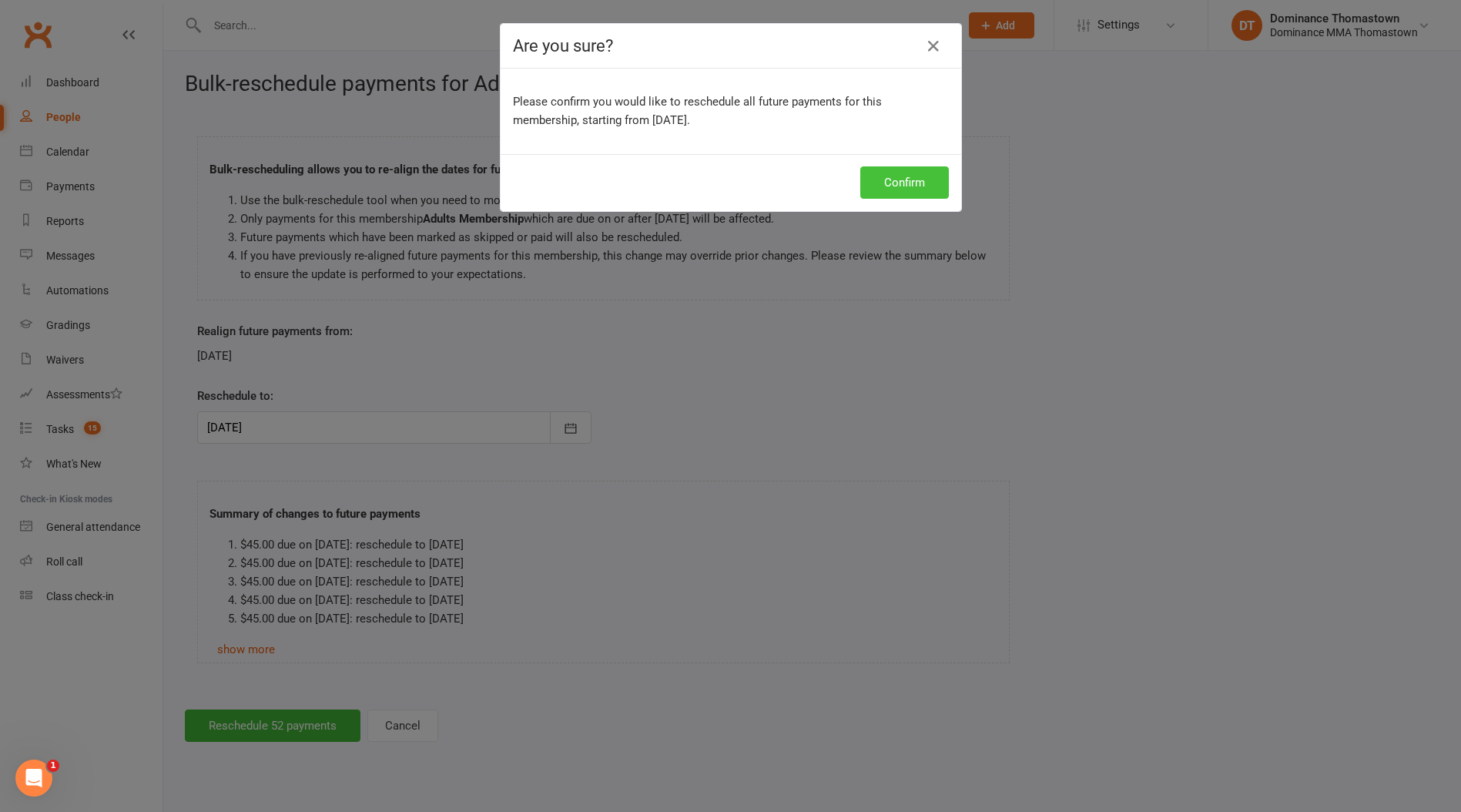
click at [895, 186] on button "Confirm" at bounding box center [905, 182] width 89 height 33
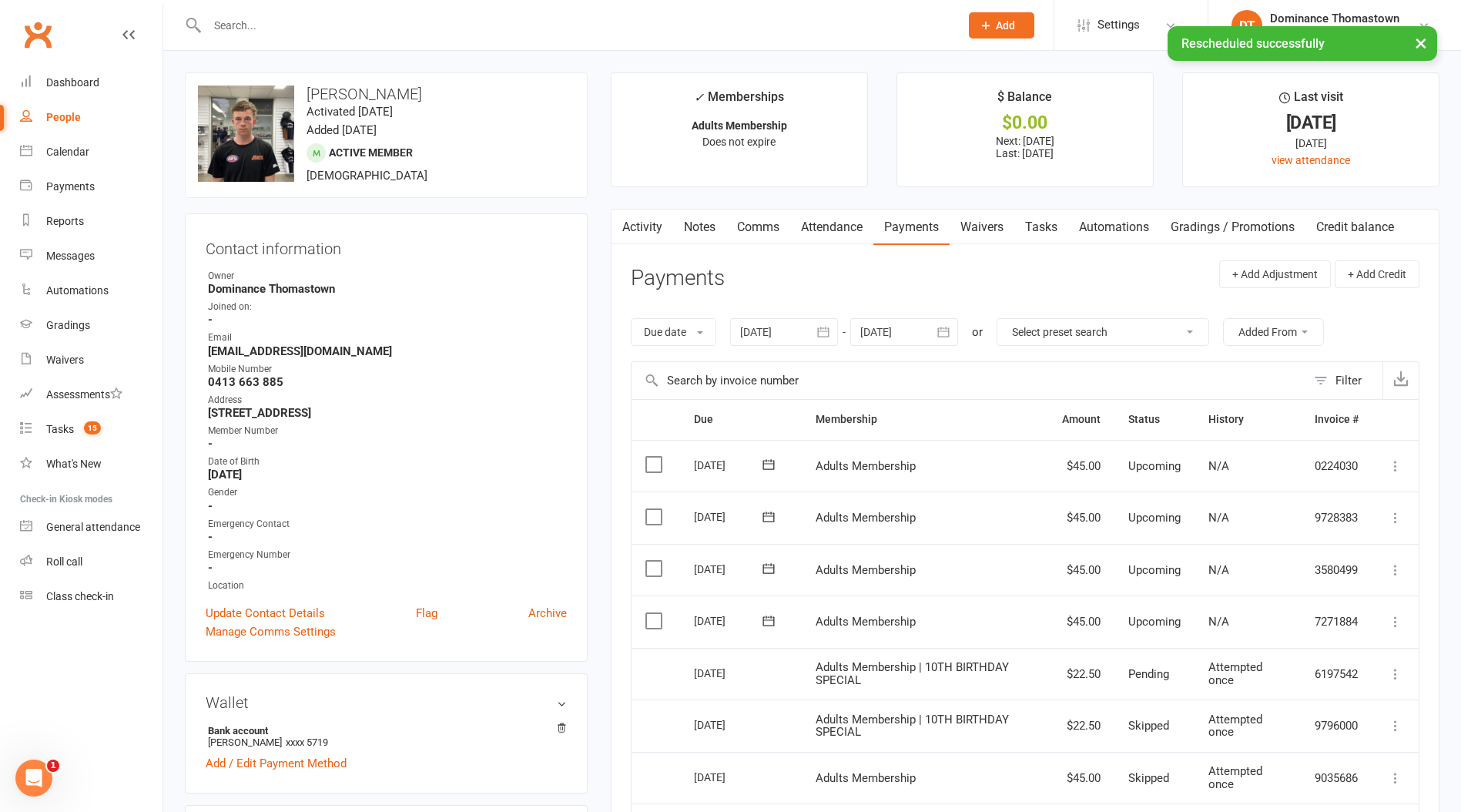
click at [692, 230] on link "Notes" at bounding box center [699, 227] width 53 height 36
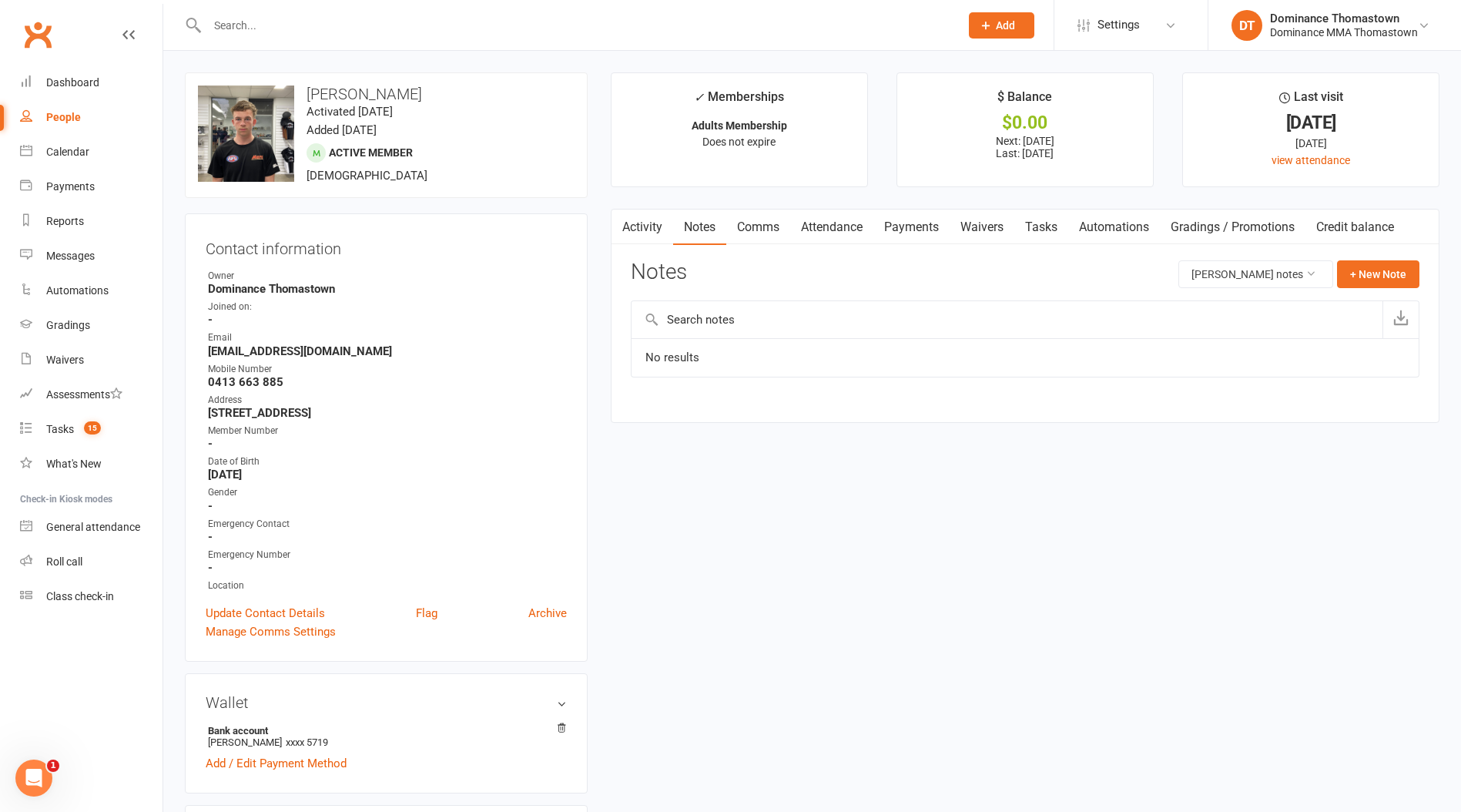
click at [1037, 223] on link "Tasks" at bounding box center [1041, 227] width 54 height 36
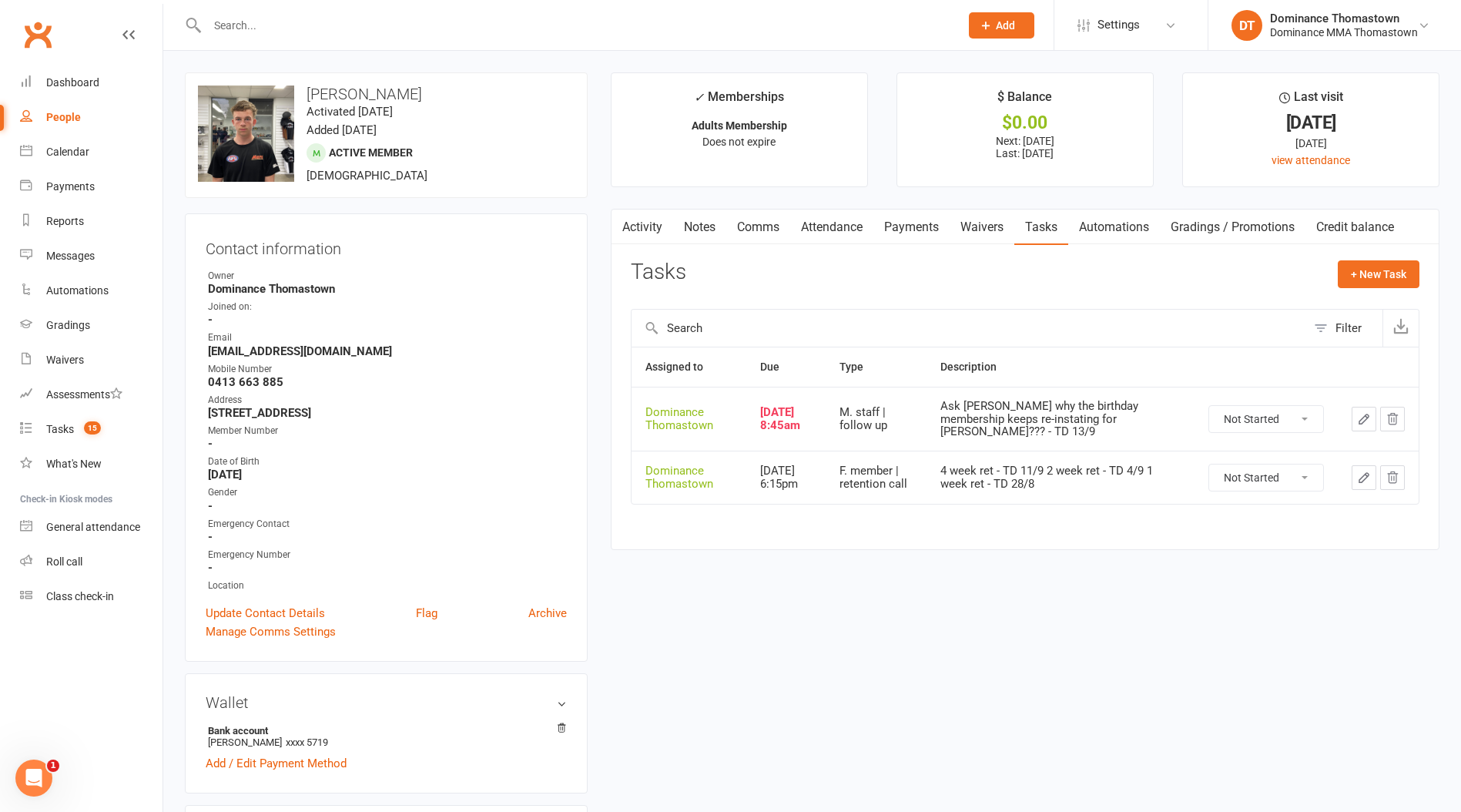
click at [1268, 415] on select "Not Started In Progress Waiting Complete" at bounding box center [1267, 419] width 114 height 26
click at [1210, 406] on select "Not Started In Progress Waiting Complete" at bounding box center [1267, 419] width 114 height 26
select select "unstarted"
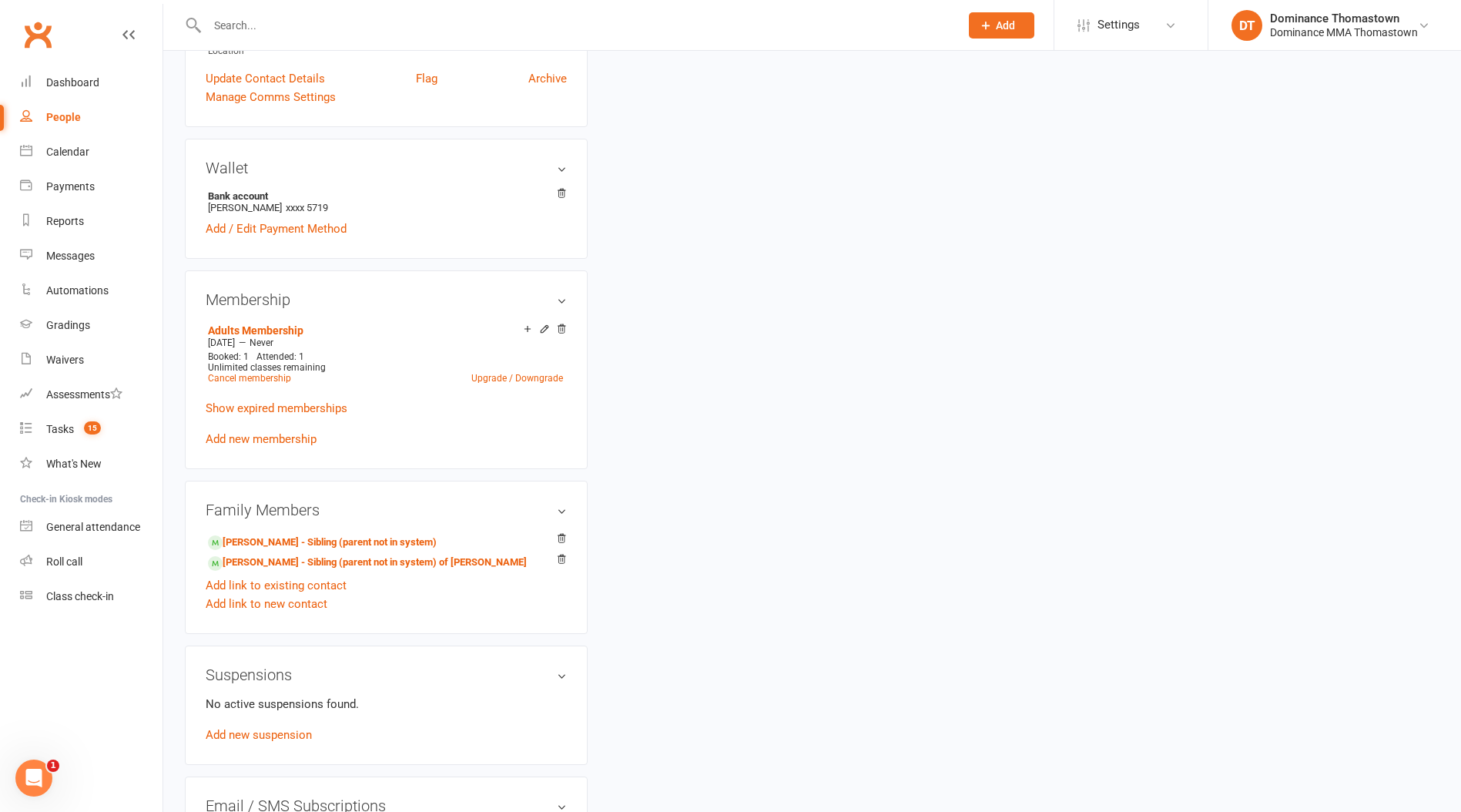
scroll to position [546, 0]
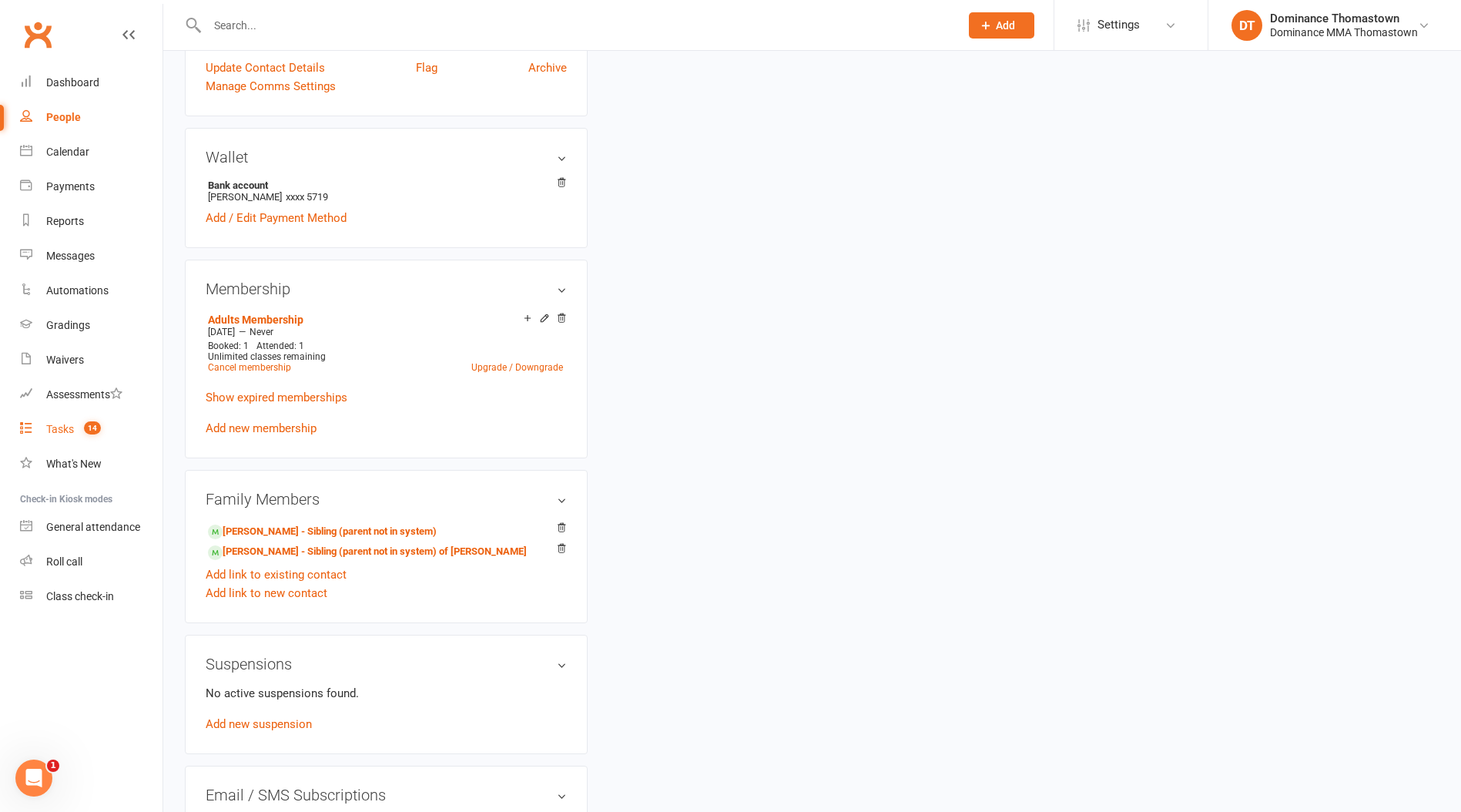
click at [68, 428] on div "Tasks" at bounding box center [60, 428] width 28 height 12
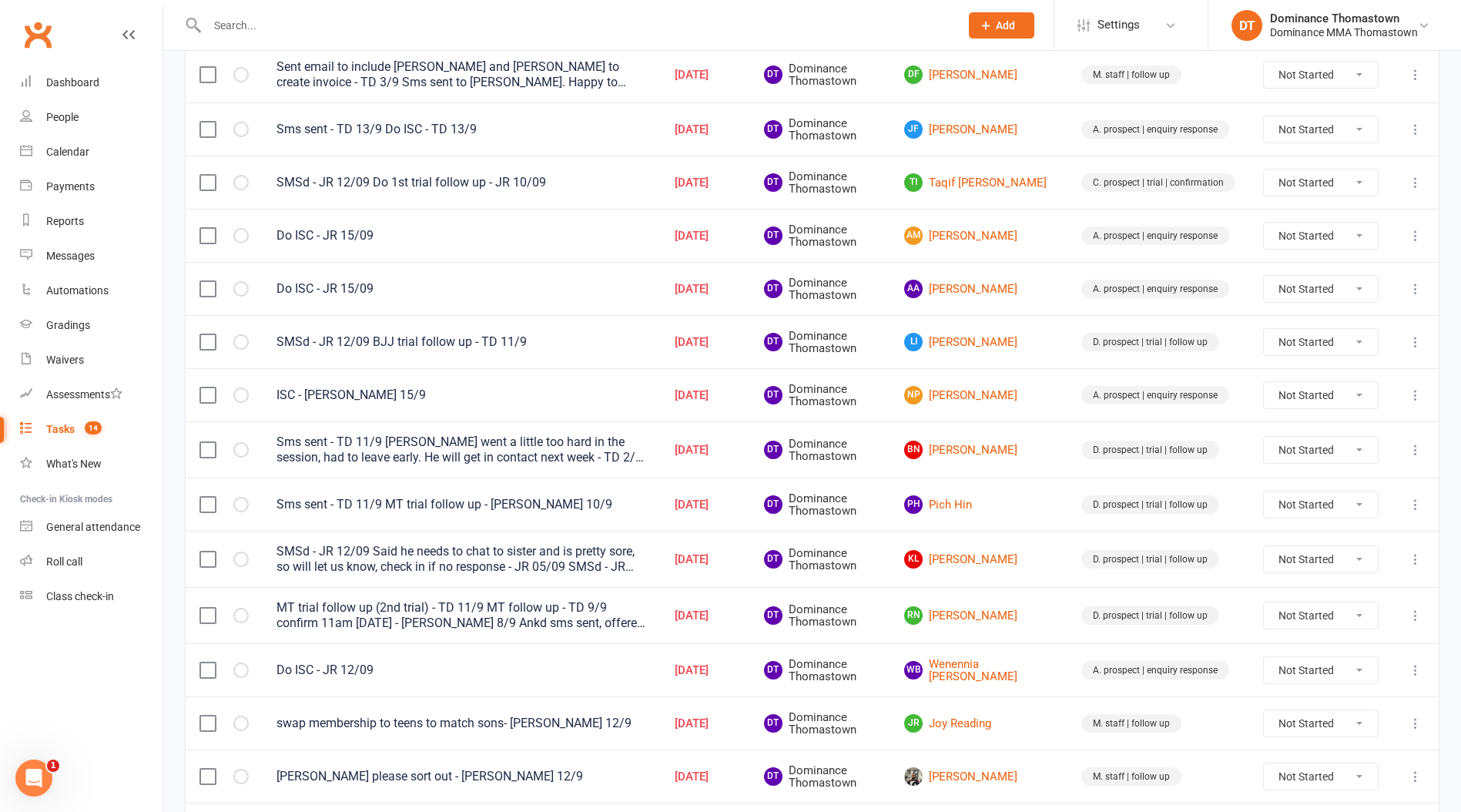
scroll to position [307, 0]
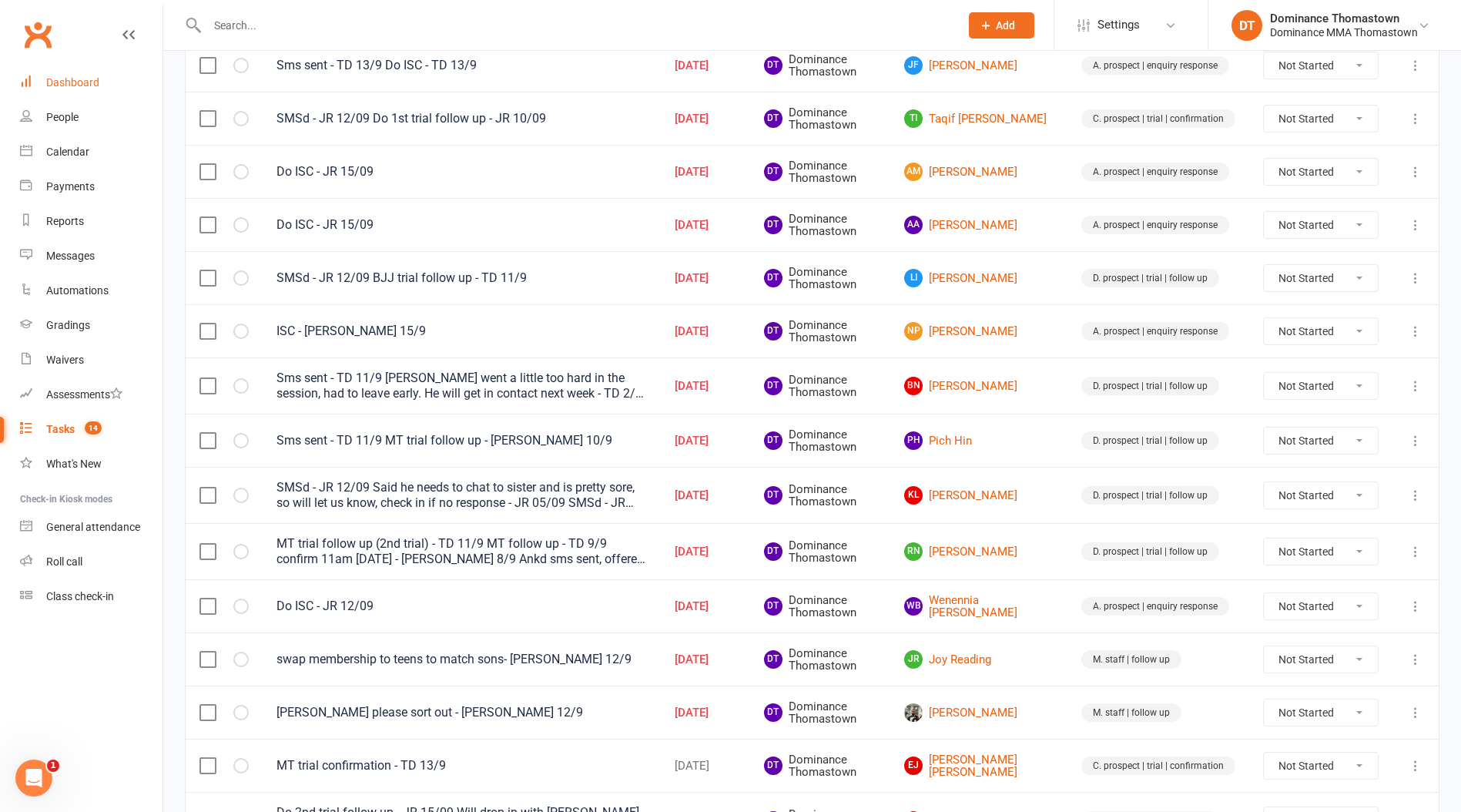
click at [88, 70] on link "Dashboard" at bounding box center [91, 82] width 142 height 35
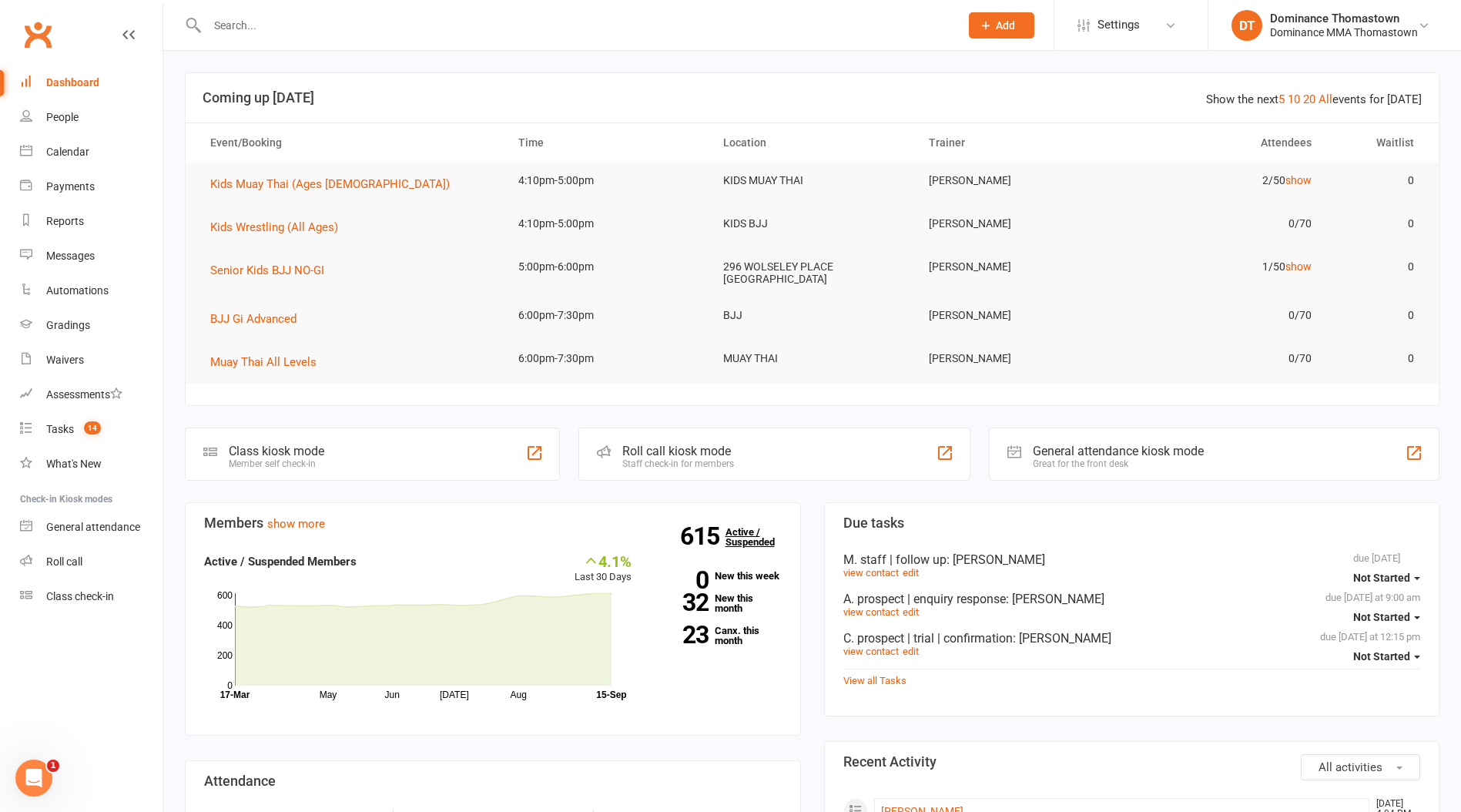
click at [737, 546] on link "615 Active / Suspended" at bounding box center [759, 536] width 68 height 43
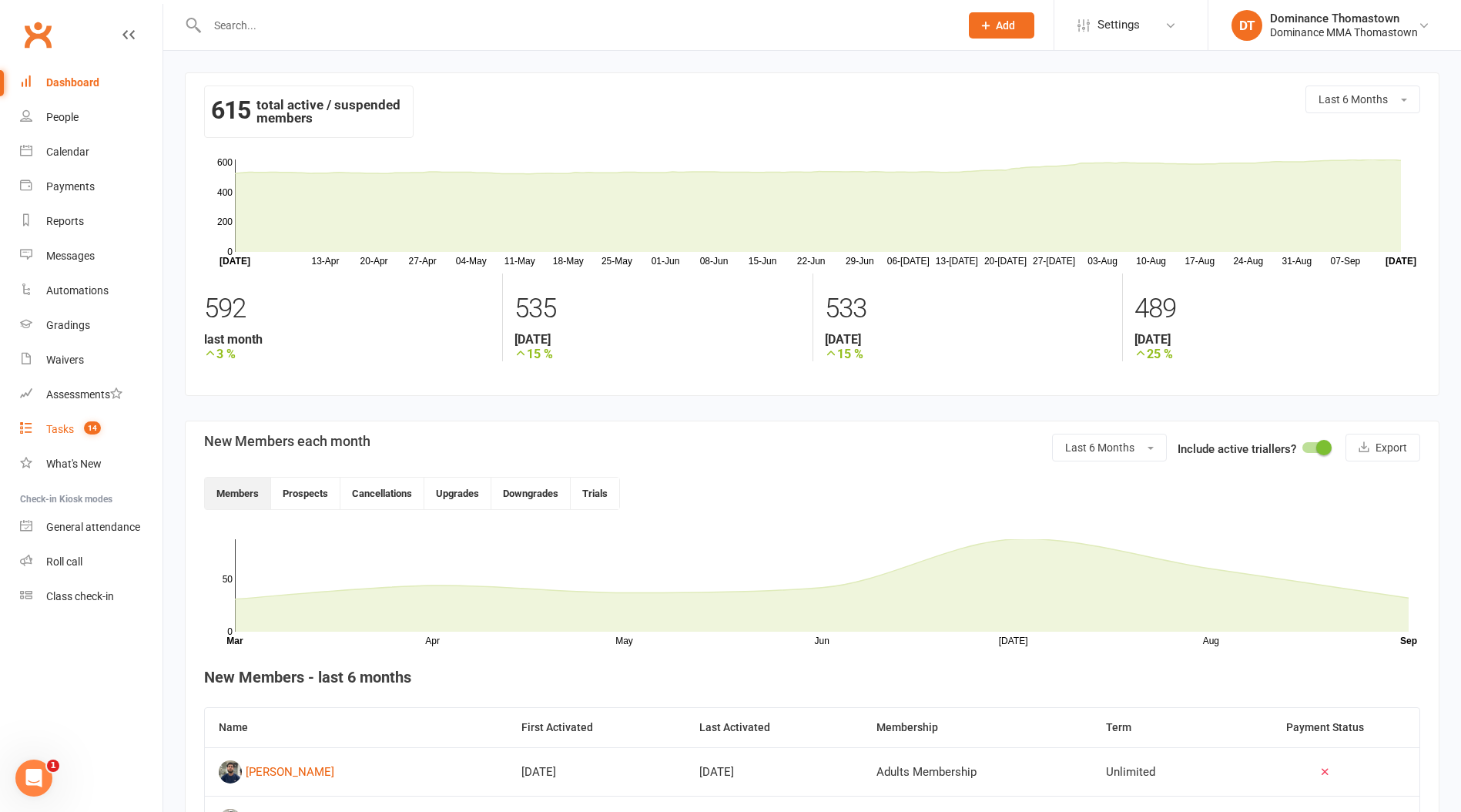
click at [62, 431] on div "Tasks" at bounding box center [60, 428] width 28 height 12
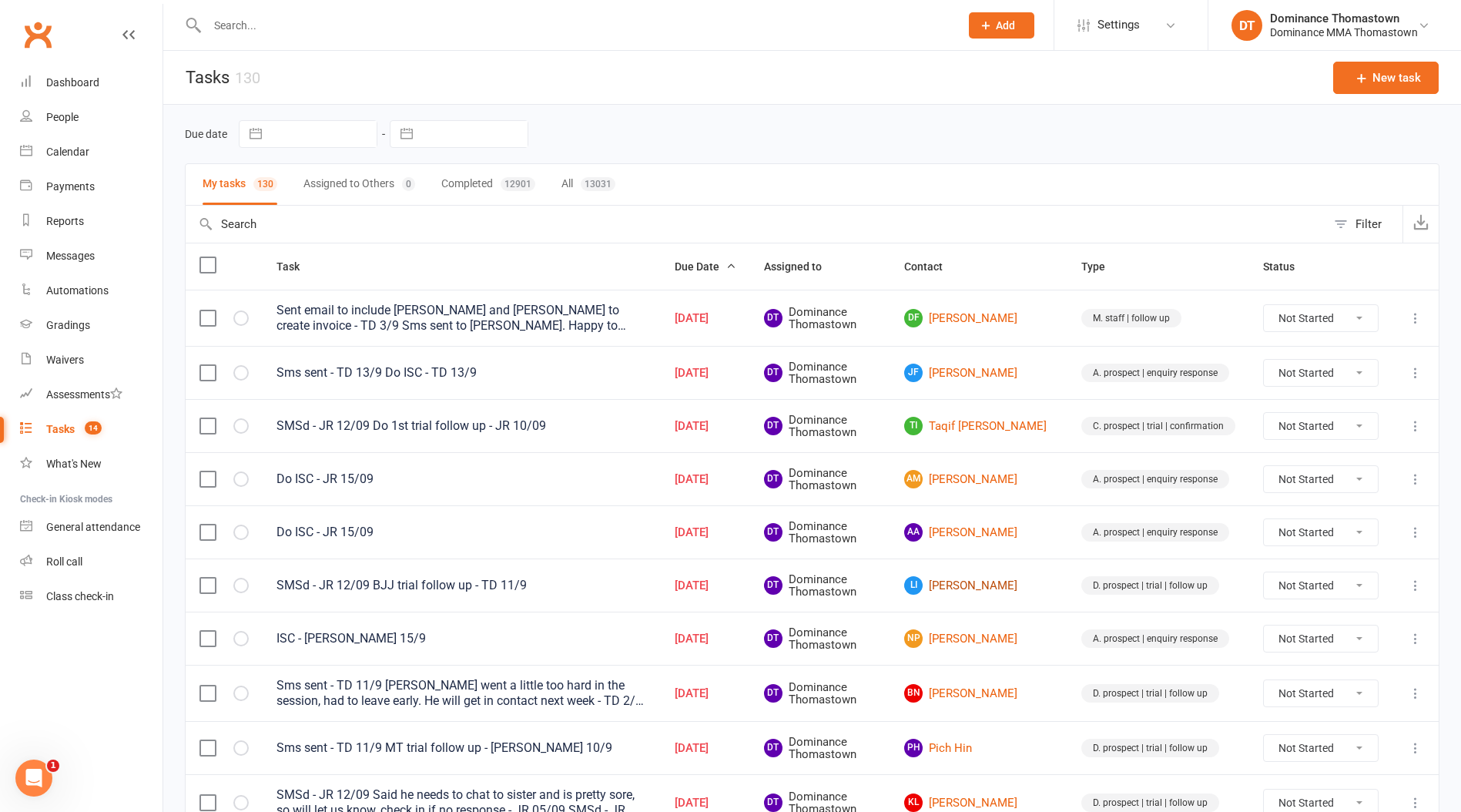
click at [986, 585] on link "LI Liam Ingle" at bounding box center [980, 585] width 150 height 19
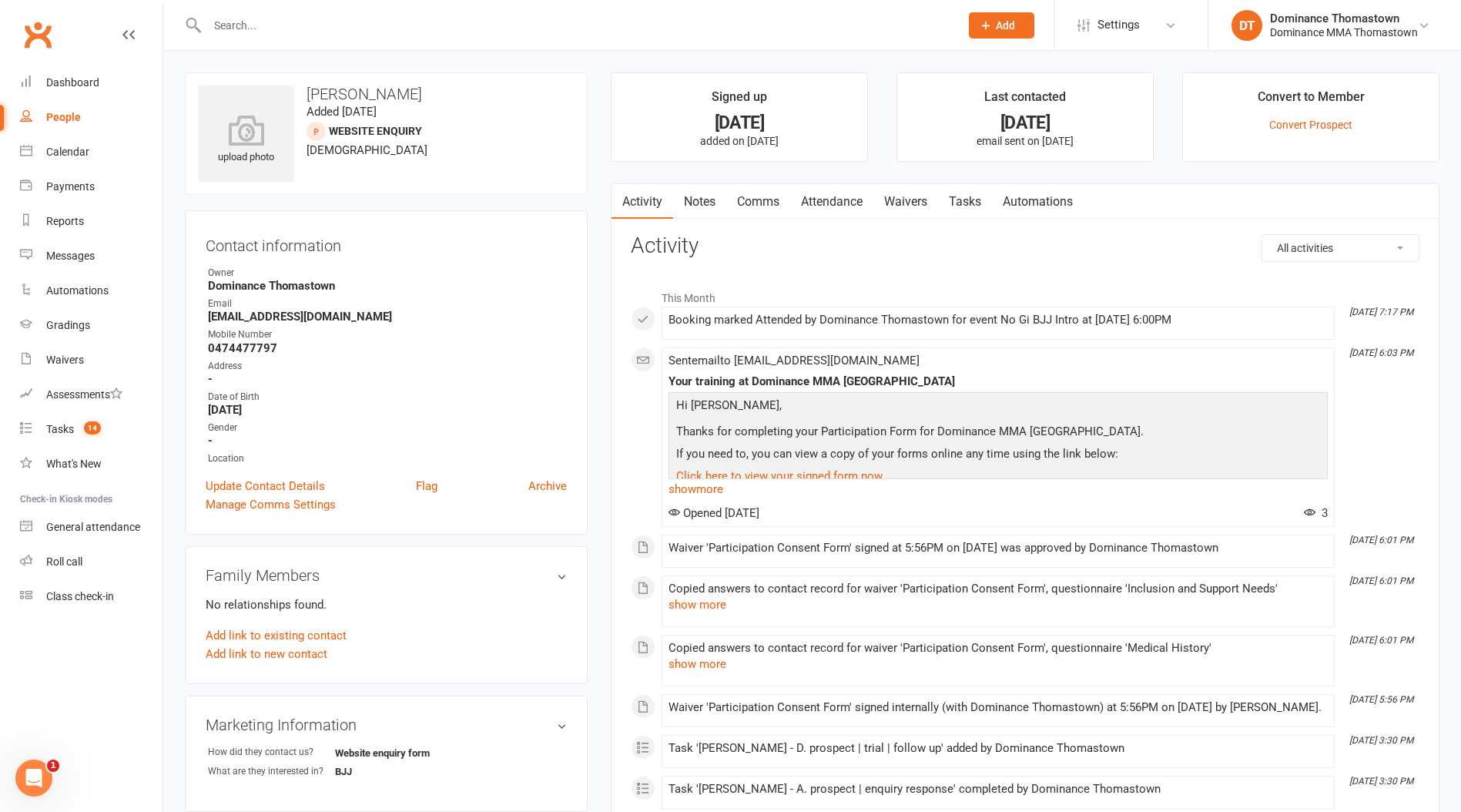
click at [988, 208] on link "Tasks" at bounding box center [966, 202] width 54 height 36
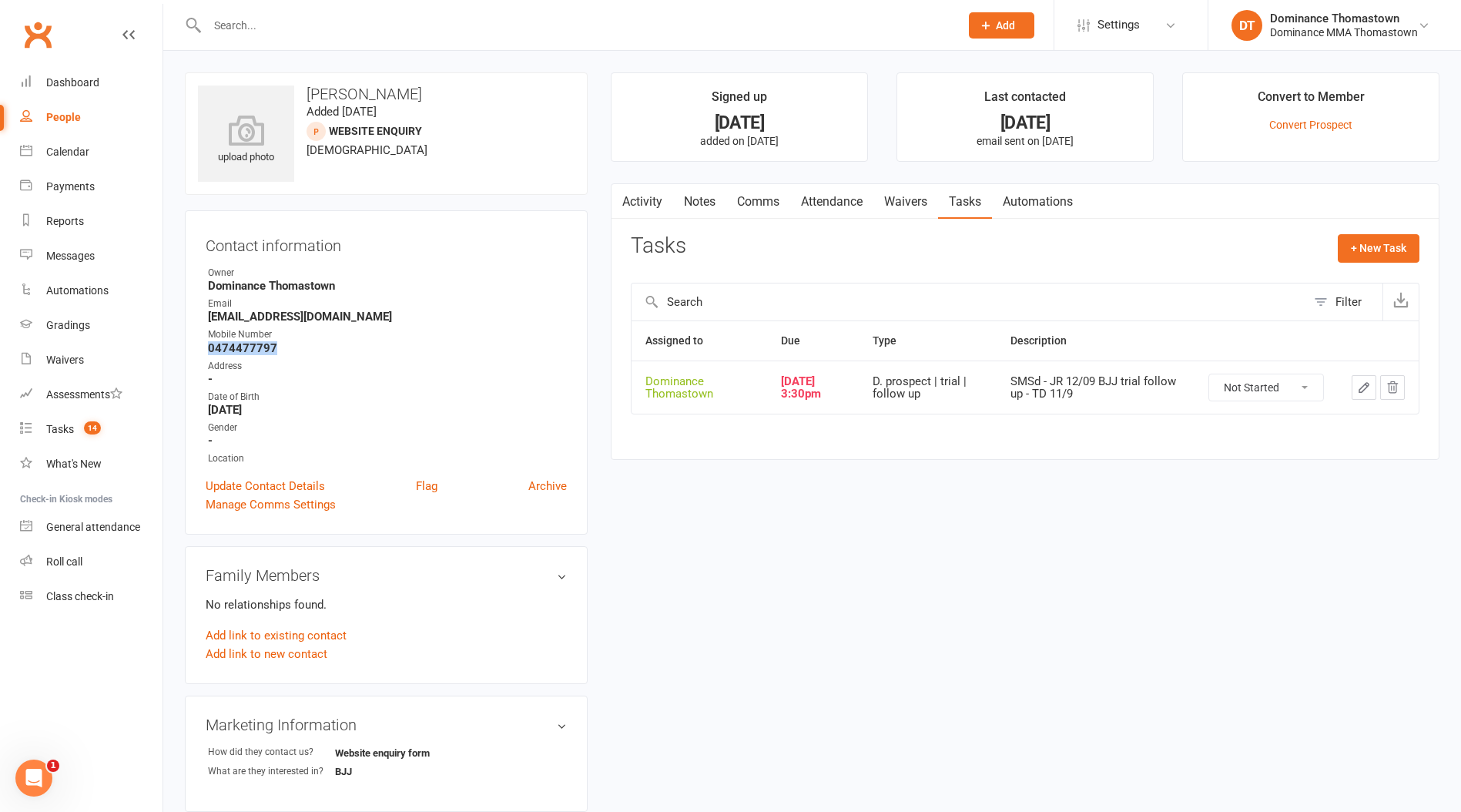
drag, startPoint x: 282, startPoint y: 349, endPoint x: 193, endPoint y: 346, distance: 89.1
click at [193, 346] on div "Contact information Owner Dominance Thomastown Email elgnimail@gmail.com Mobile…" at bounding box center [386, 372] width 403 height 324
copy strong "0474477797"
click at [1368, 378] on button "button" at bounding box center [1364, 387] width 24 height 24
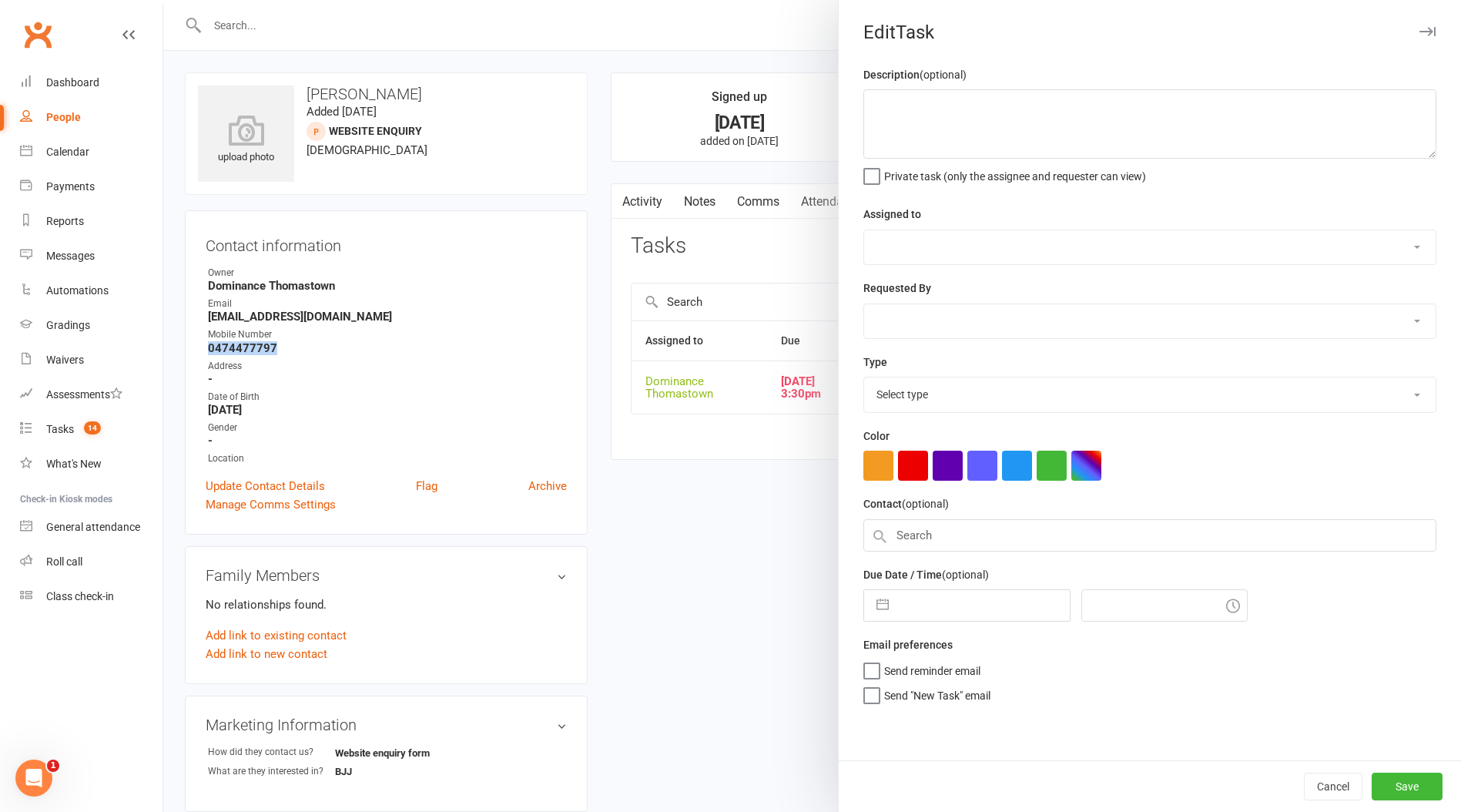
type textarea "SMSd - JR 12/09 BJJ trial follow up - TD 11/9"
select select "12547"
type input "[DATE]"
type input "3:30pm"
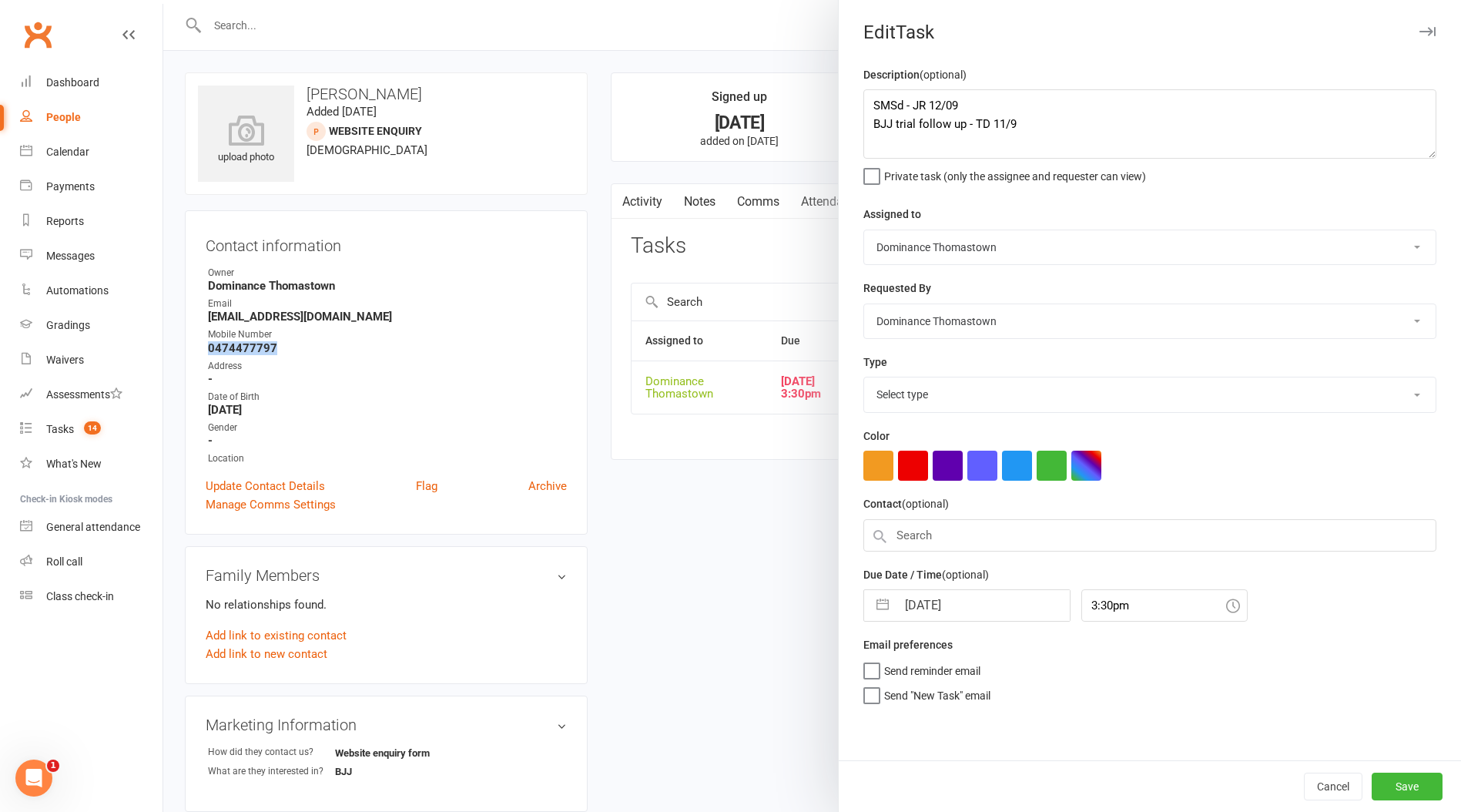
select select "3812"
click at [870, 98] on textarea "SMSd - JR 12/09 BJJ trial follow up - TD 11/9" at bounding box center [1150, 124] width 573 height 69
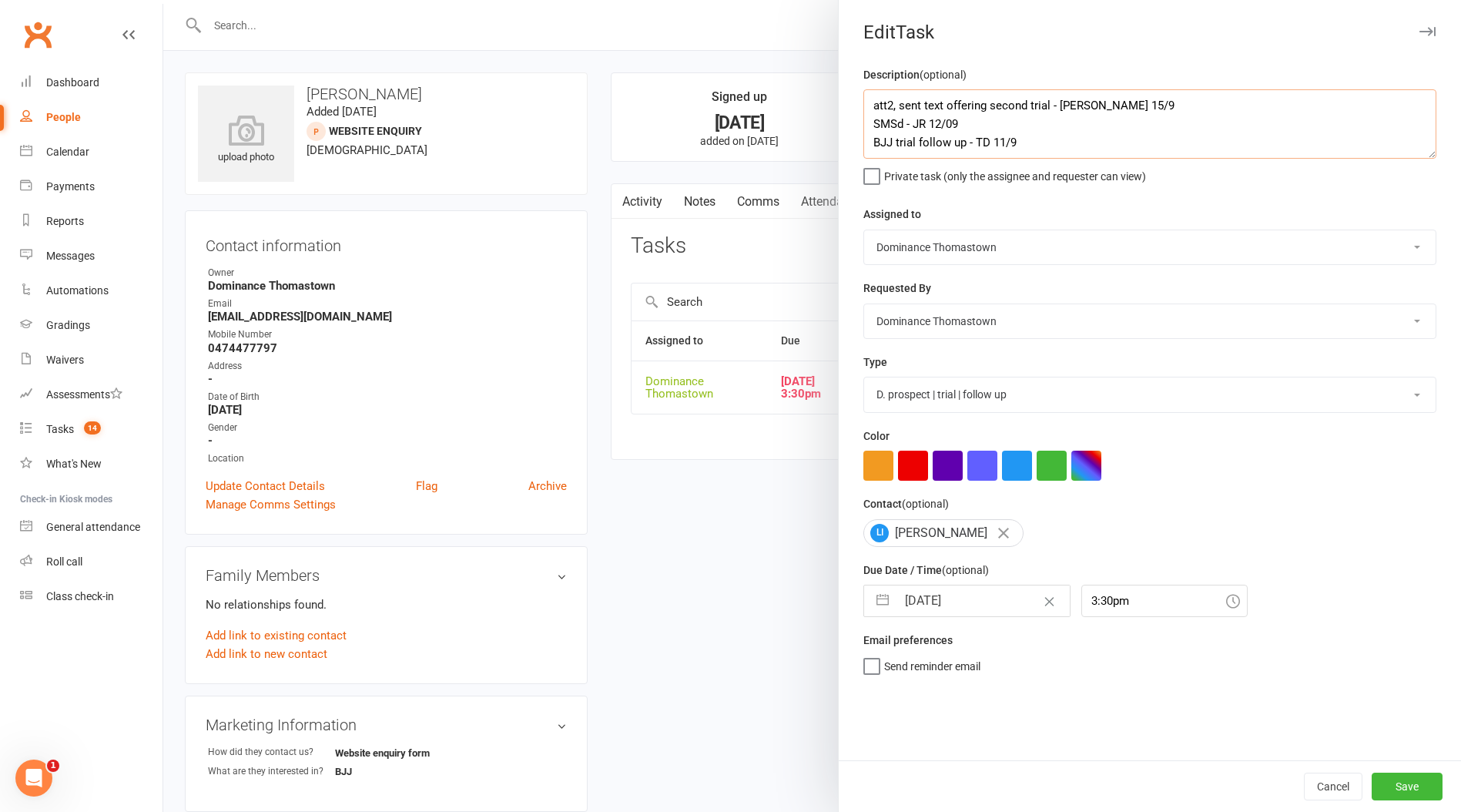
type textarea "att2, sent text offering second trial - [PERSON_NAME] 15/9 SMSd - JR 12/09 BJJ …"
click at [944, 601] on input "[DATE]" at bounding box center [982, 600] width 173 height 31
select select "7"
select select "2025"
select select "8"
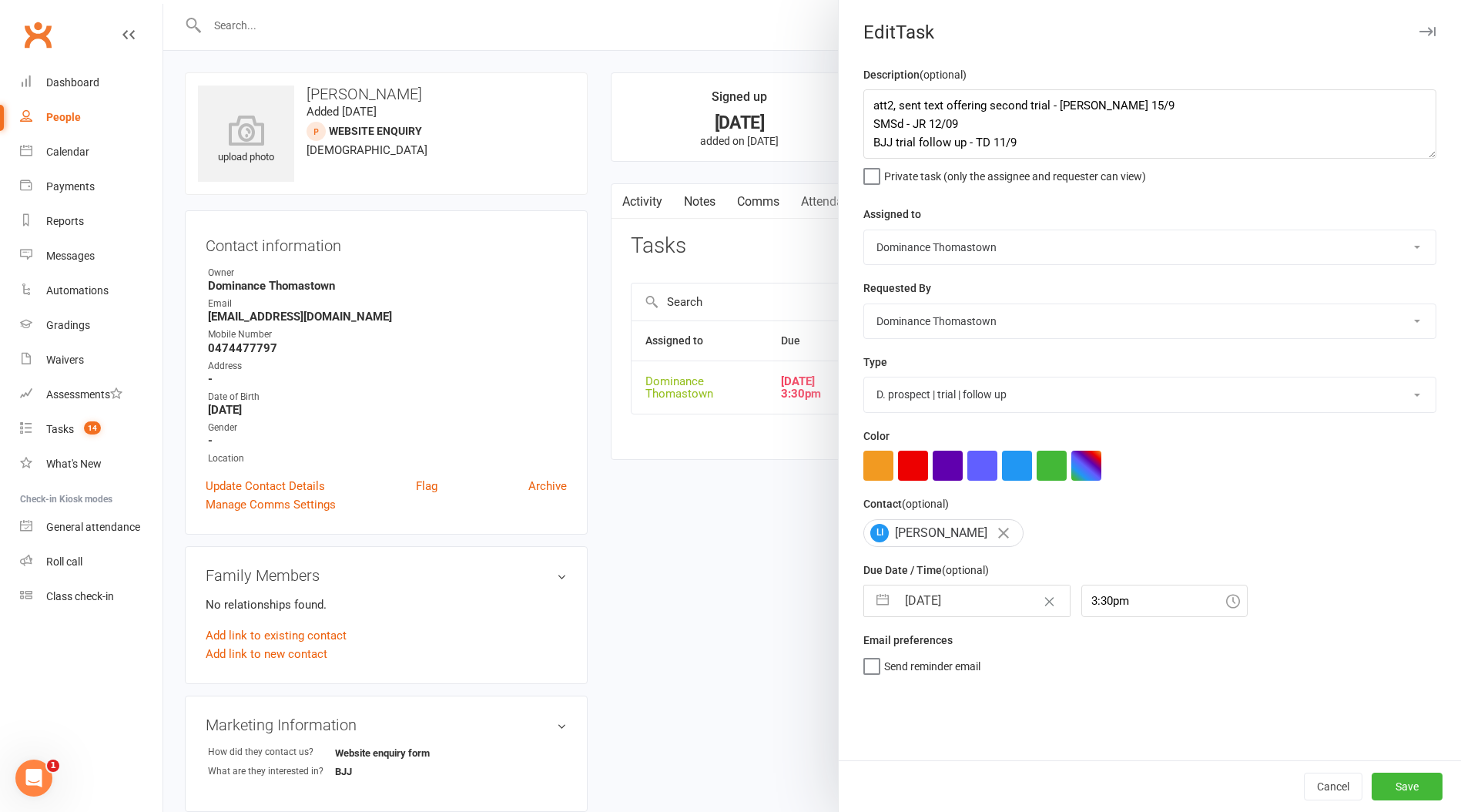
select select "2025"
select select "9"
select select "2025"
drag, startPoint x: 962, startPoint y: 773, endPoint x: 1151, endPoint y: 745, distance: 191.1
click at [962, 773] on td "16" at bounding box center [956, 776] width 30 height 29
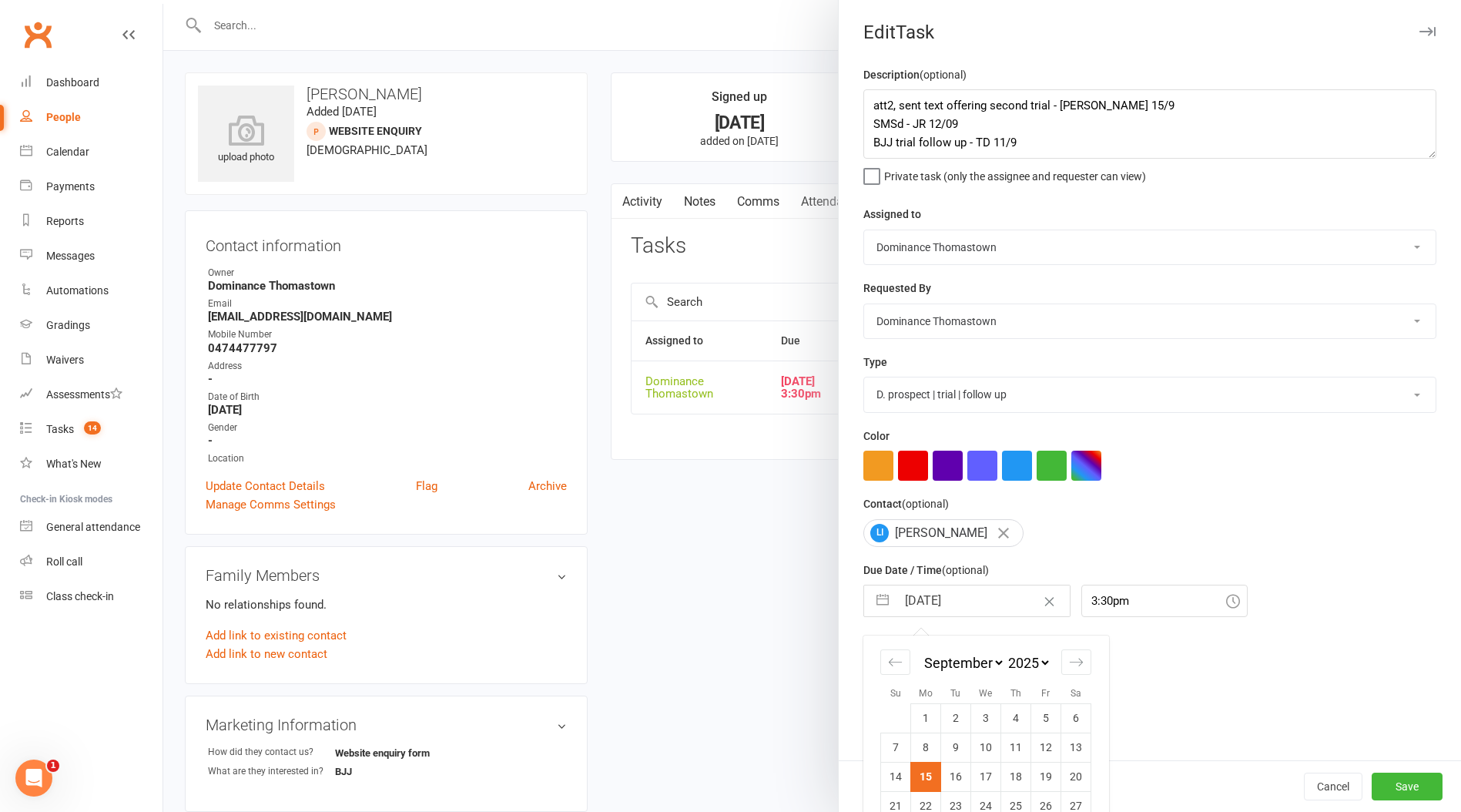
type input "[DATE]"
click at [1397, 784] on button "Save" at bounding box center [1408, 787] width 71 height 28
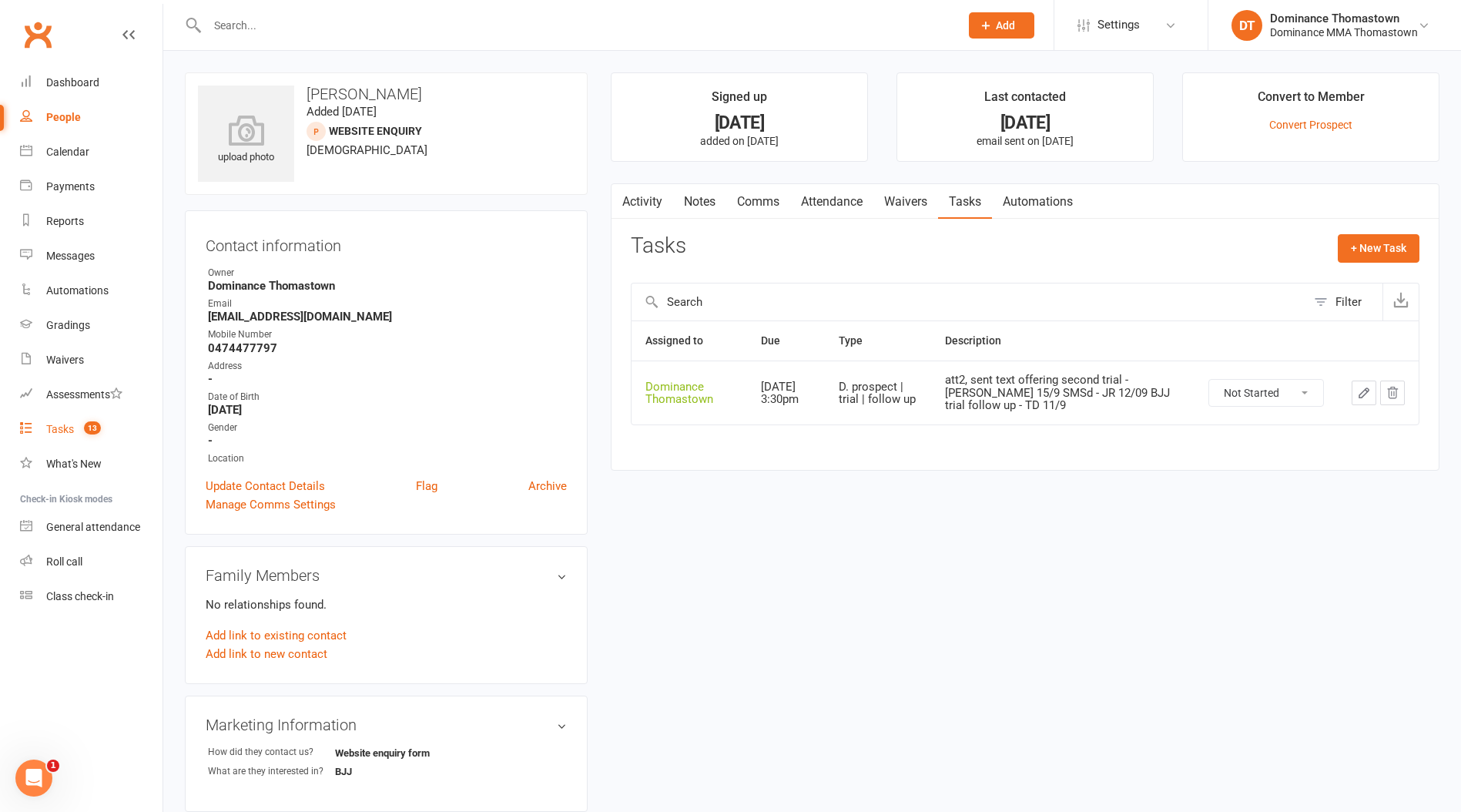
click at [94, 423] on span "13" at bounding box center [93, 428] width 17 height 13
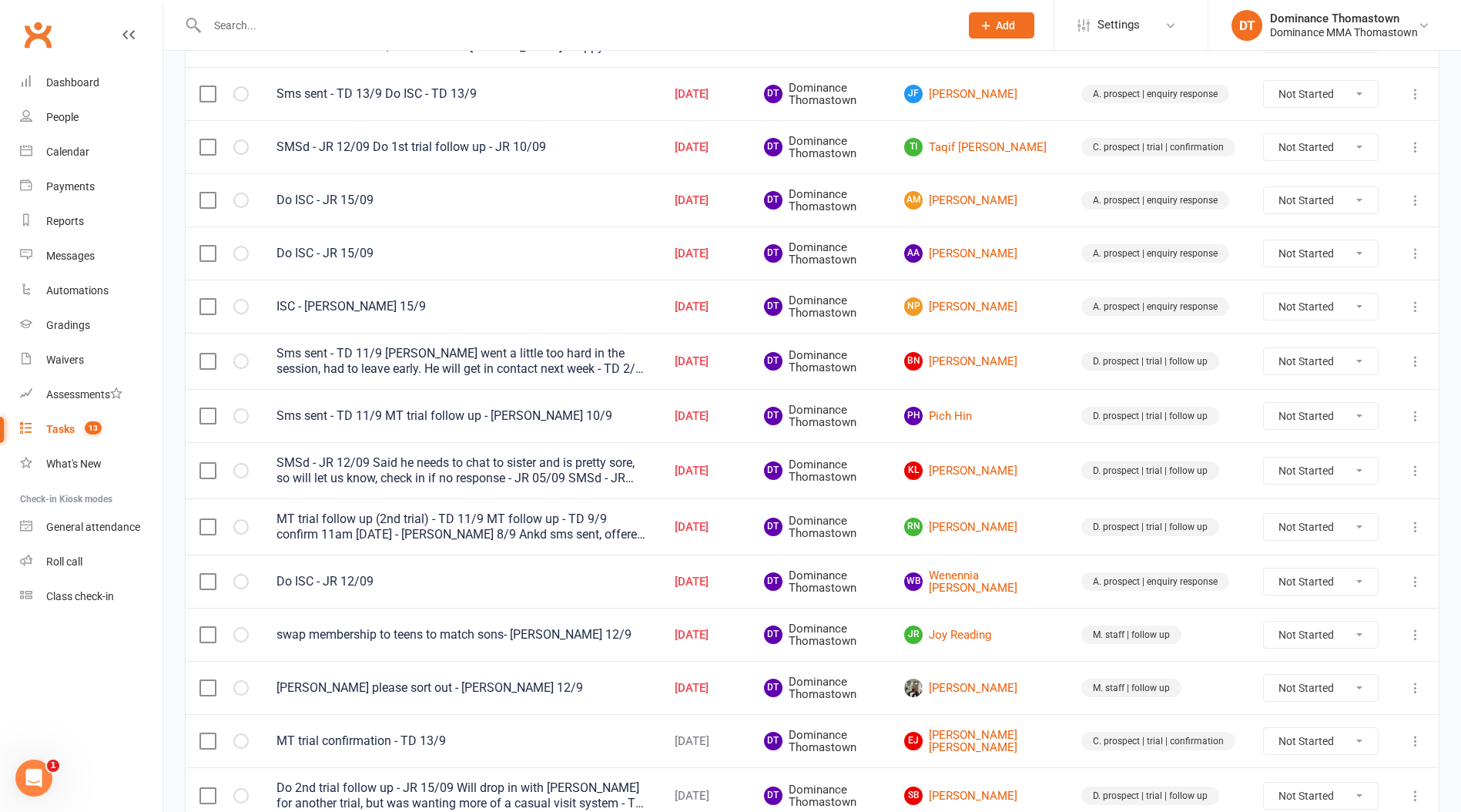
scroll to position [280, 0]
click at [1006, 359] on link "BN Babak Nikrooz" at bounding box center [980, 360] width 150 height 19
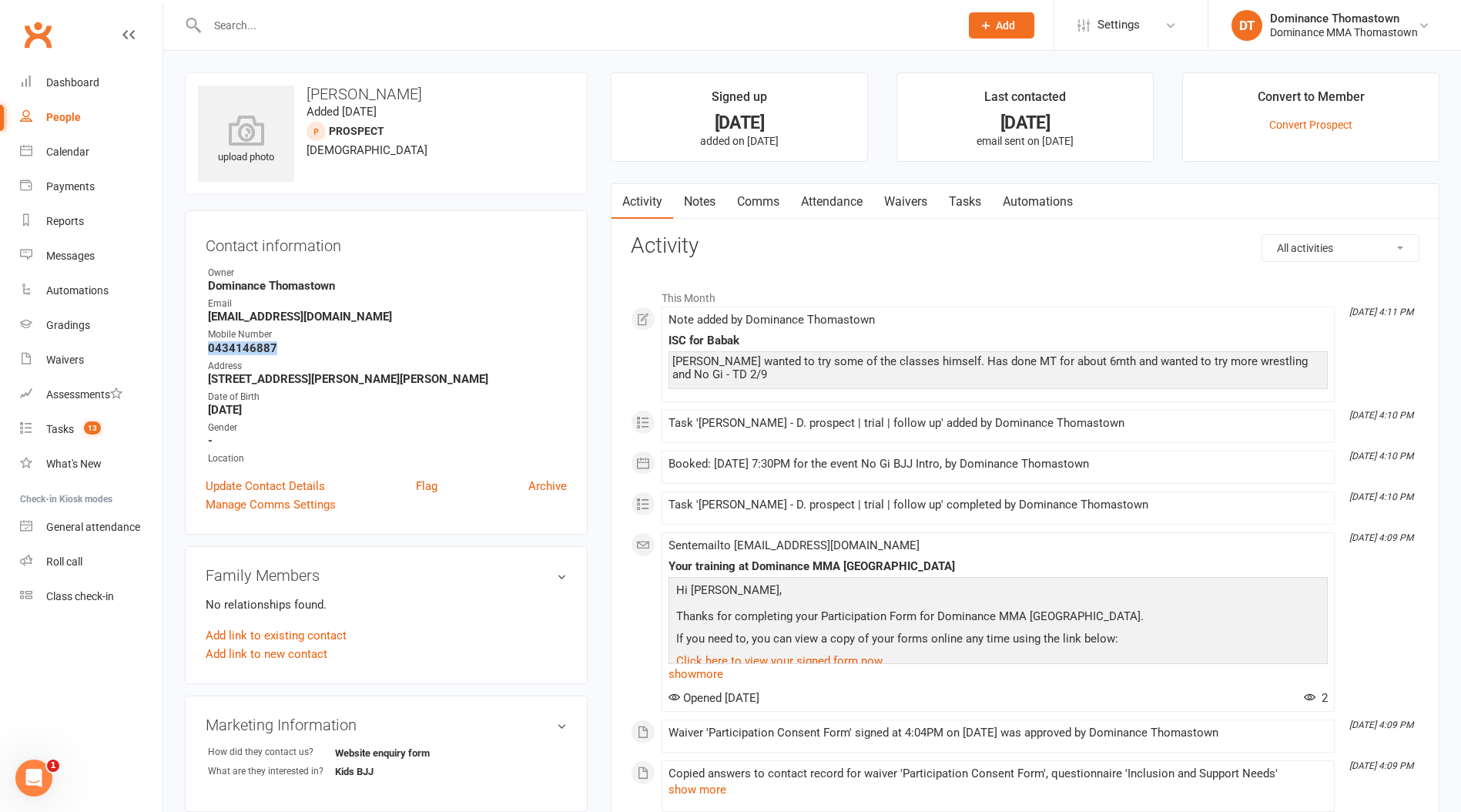
drag, startPoint x: 253, startPoint y: 348, endPoint x: 200, endPoint y: 349, distance: 53.0
click at [200, 349] on div "Contact information Owner Dominance Thomastown Email babaknikrooz798@gmail.com …" at bounding box center [386, 372] width 403 height 324
copy strong "0434146887"
click at [77, 426] on count-badge "13" at bounding box center [89, 428] width 24 height 12
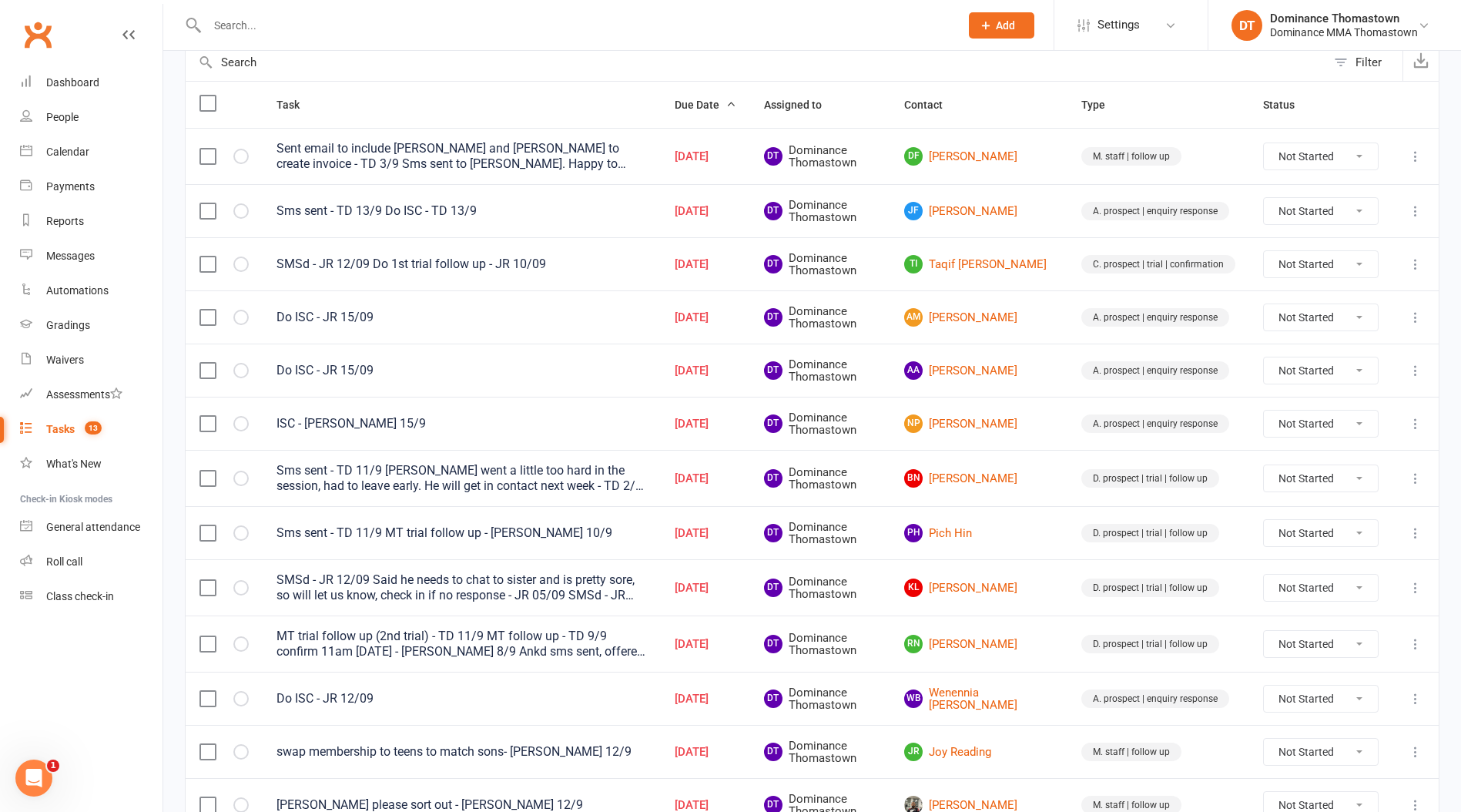
scroll to position [172, 0]
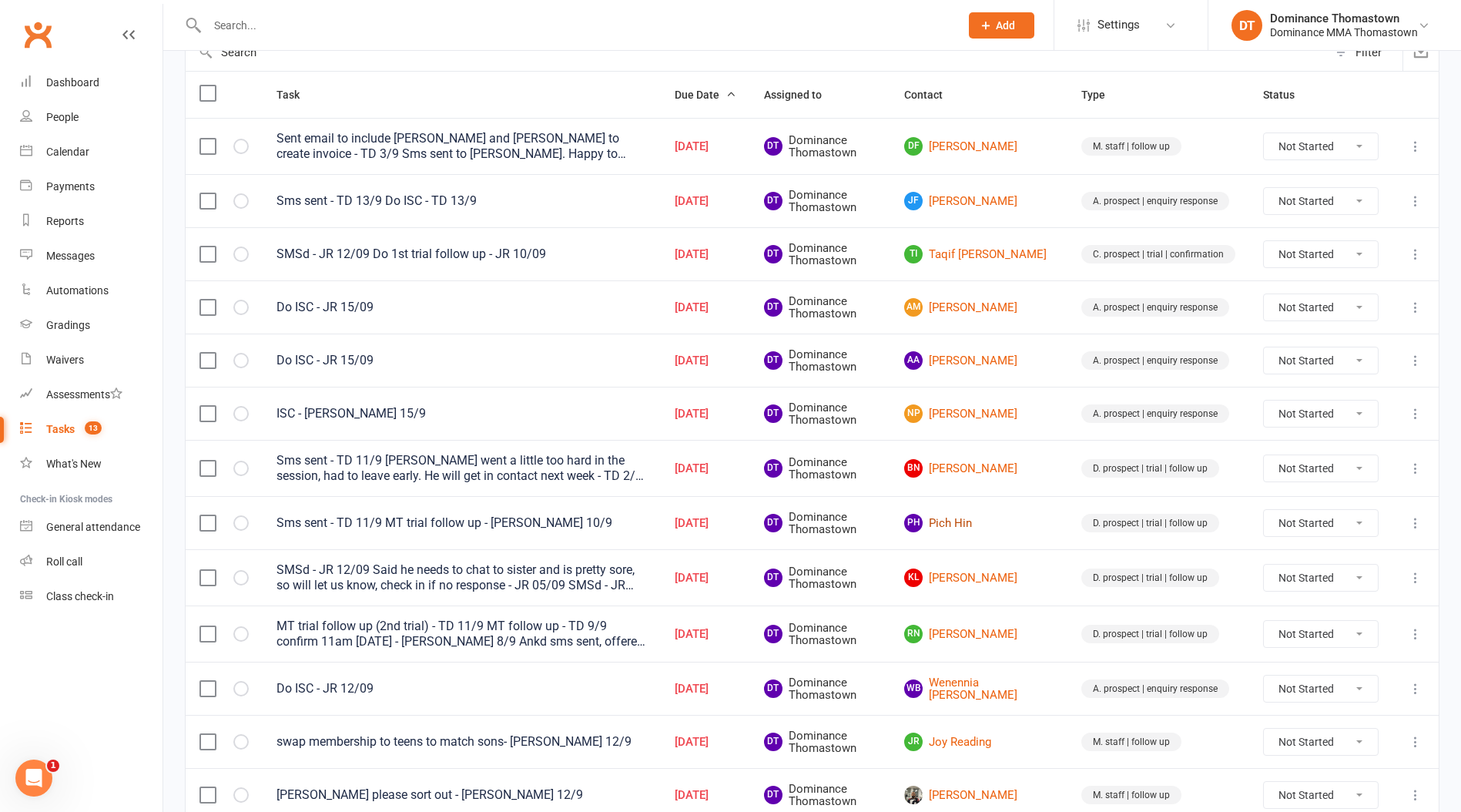
click at [978, 522] on link "PH Pich Hin" at bounding box center [980, 523] width 150 height 19
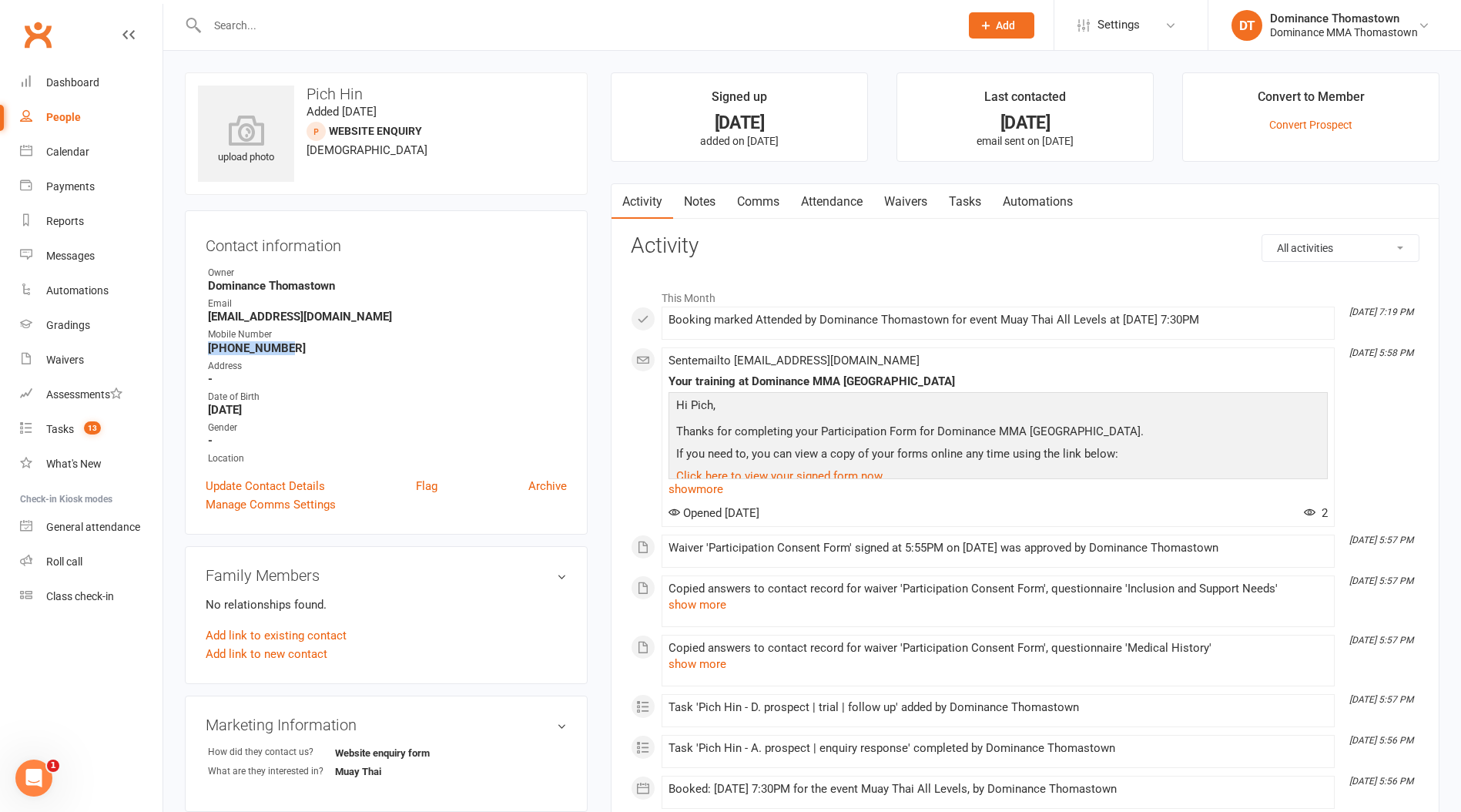
drag, startPoint x: 287, startPoint y: 349, endPoint x: 204, endPoint y: 349, distance: 83.0
click at [204, 349] on div "Contact information Owner Dominance Thomastown Email pichponareayhin110@gmail.c…" at bounding box center [386, 372] width 403 height 324
copy strong "+61469884746"
click at [969, 205] on link "Tasks" at bounding box center [966, 202] width 54 height 36
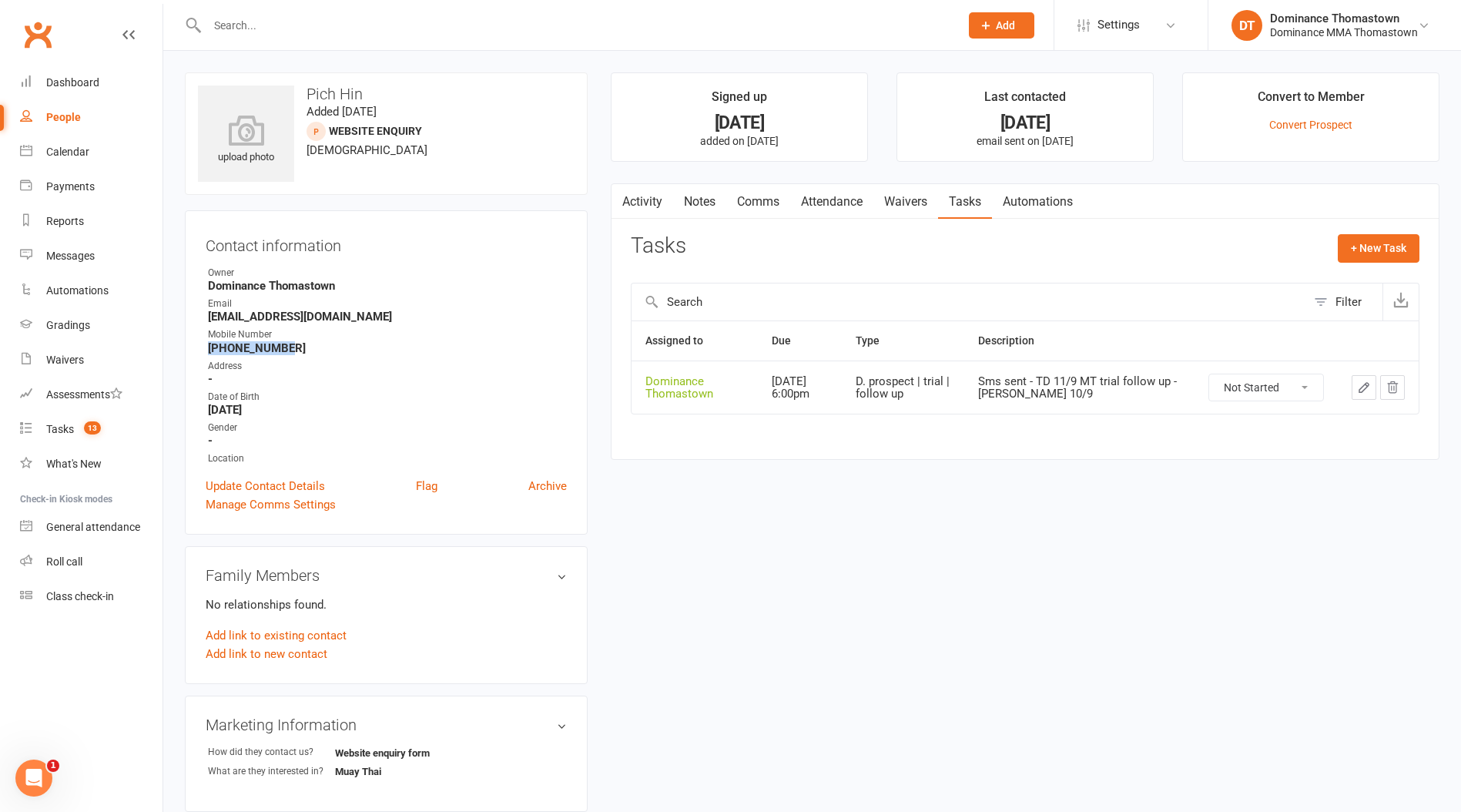
click at [1363, 384] on icon "button" at bounding box center [1364, 387] width 14 height 14
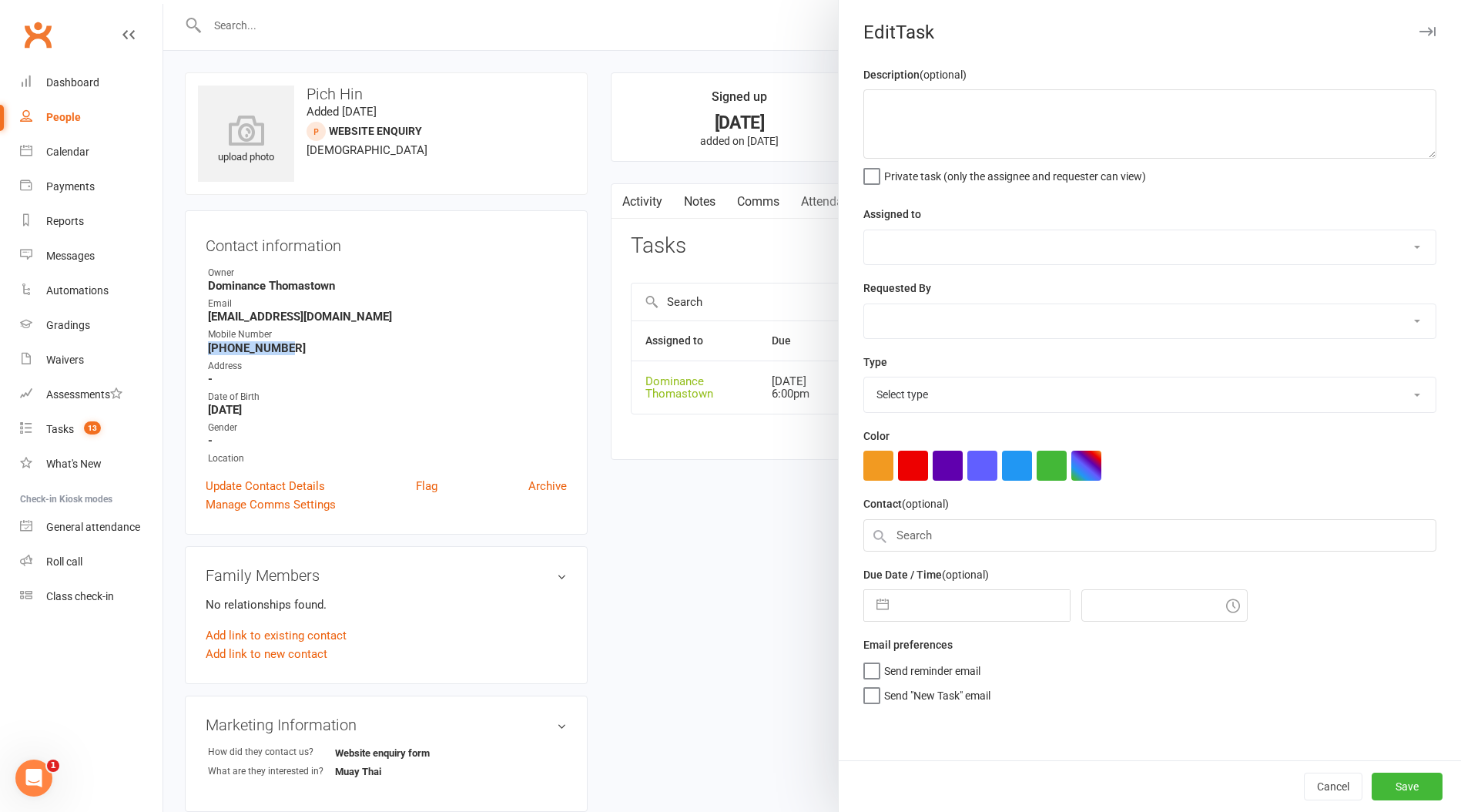
type textarea "Sms sent - TD 11/9 MT trial follow up - Ellen 10/9"
select select "12547"
type input "[DATE]"
type input "6:00pm"
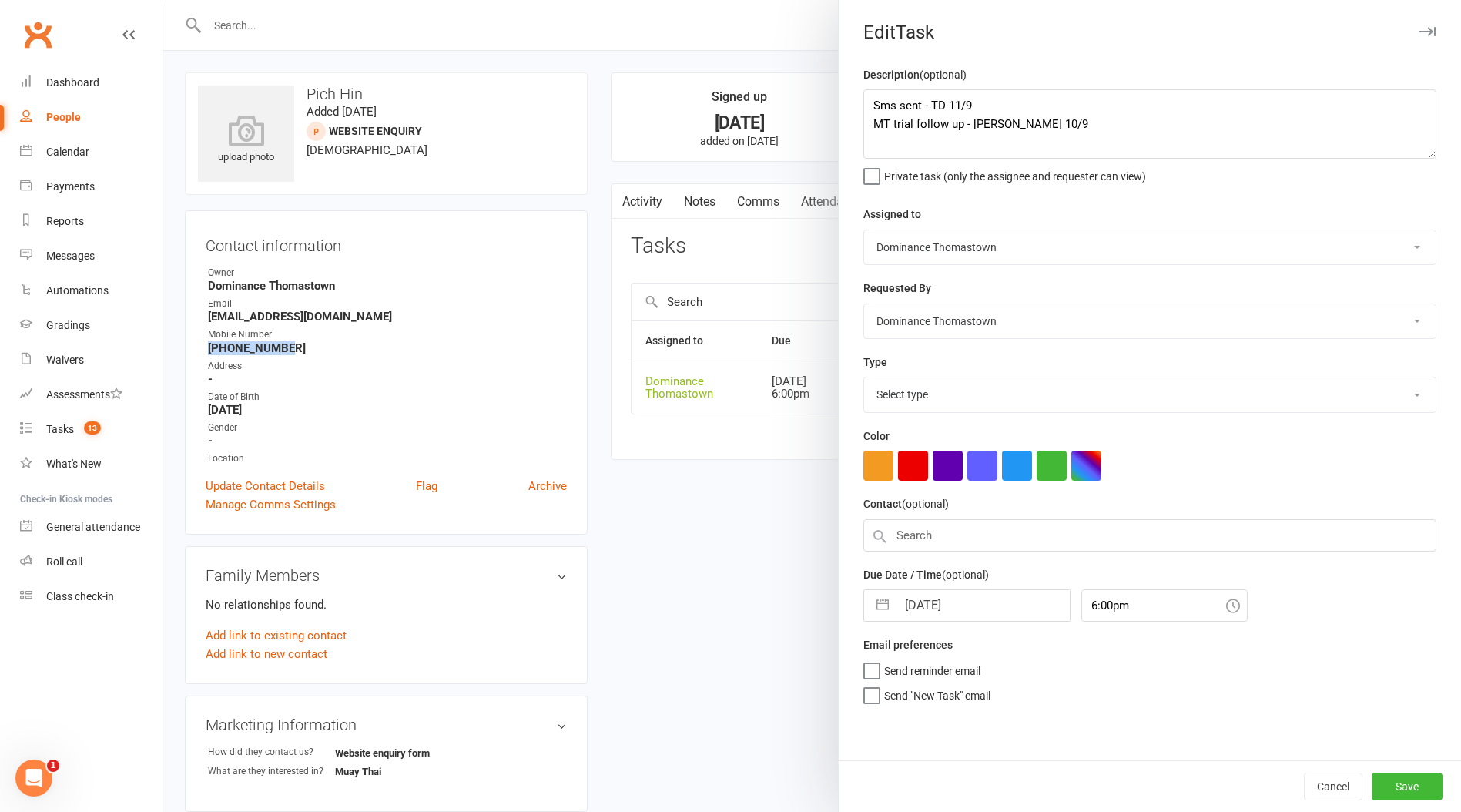
select select "3812"
drag, startPoint x: 875, startPoint y: 102, endPoint x: 892, endPoint y: 107, distance: 17.7
click at [875, 102] on textarea "Sms sent - TD 11/9 MT trial follow up - Ellen 10/9" at bounding box center [1150, 124] width 573 height 69
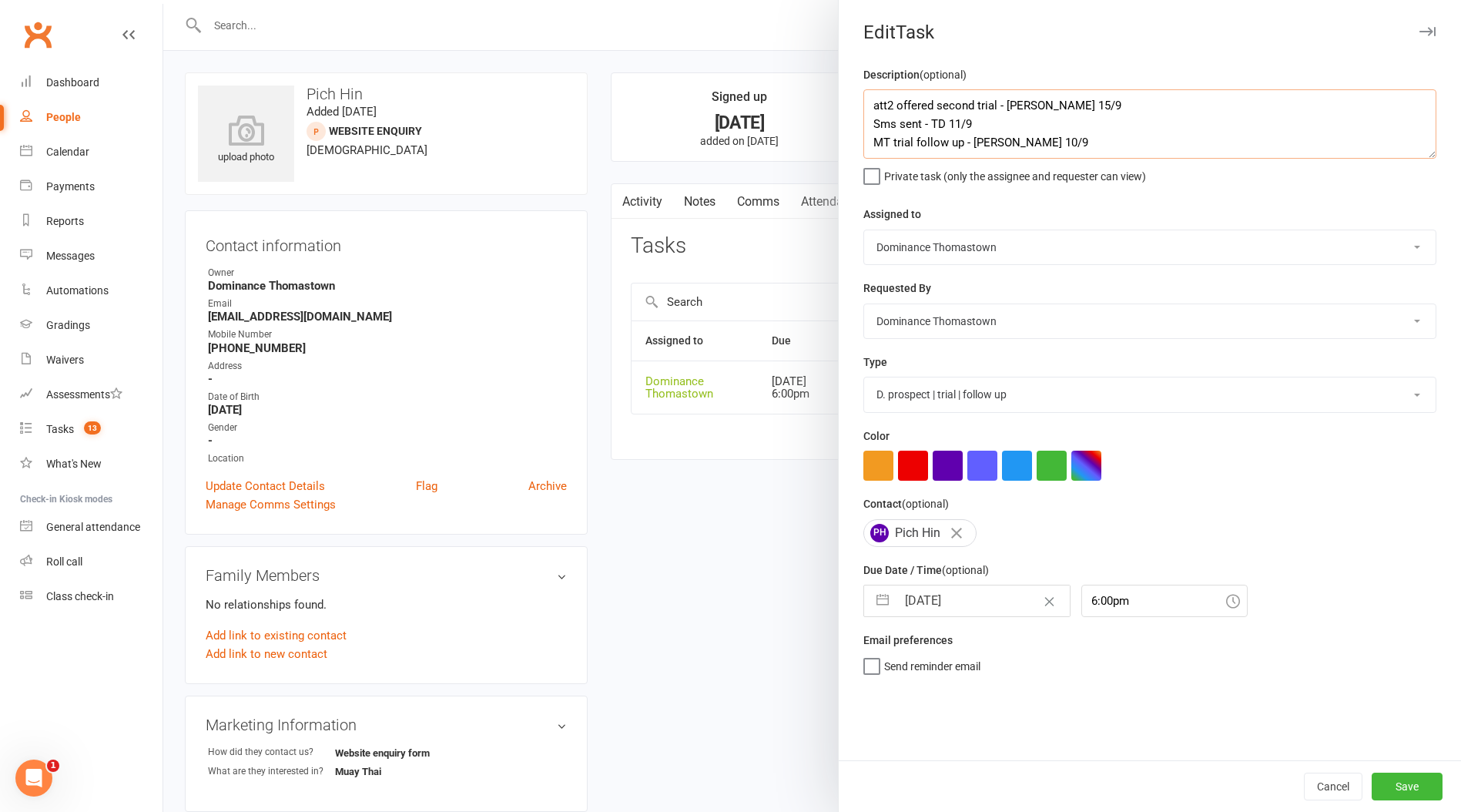
type textarea "att2 offered second trial - Ellen 15/9 Sms sent - TD 11/9 MT trial follow up - …"
select select "7"
select select "2025"
select select "8"
select select "2025"
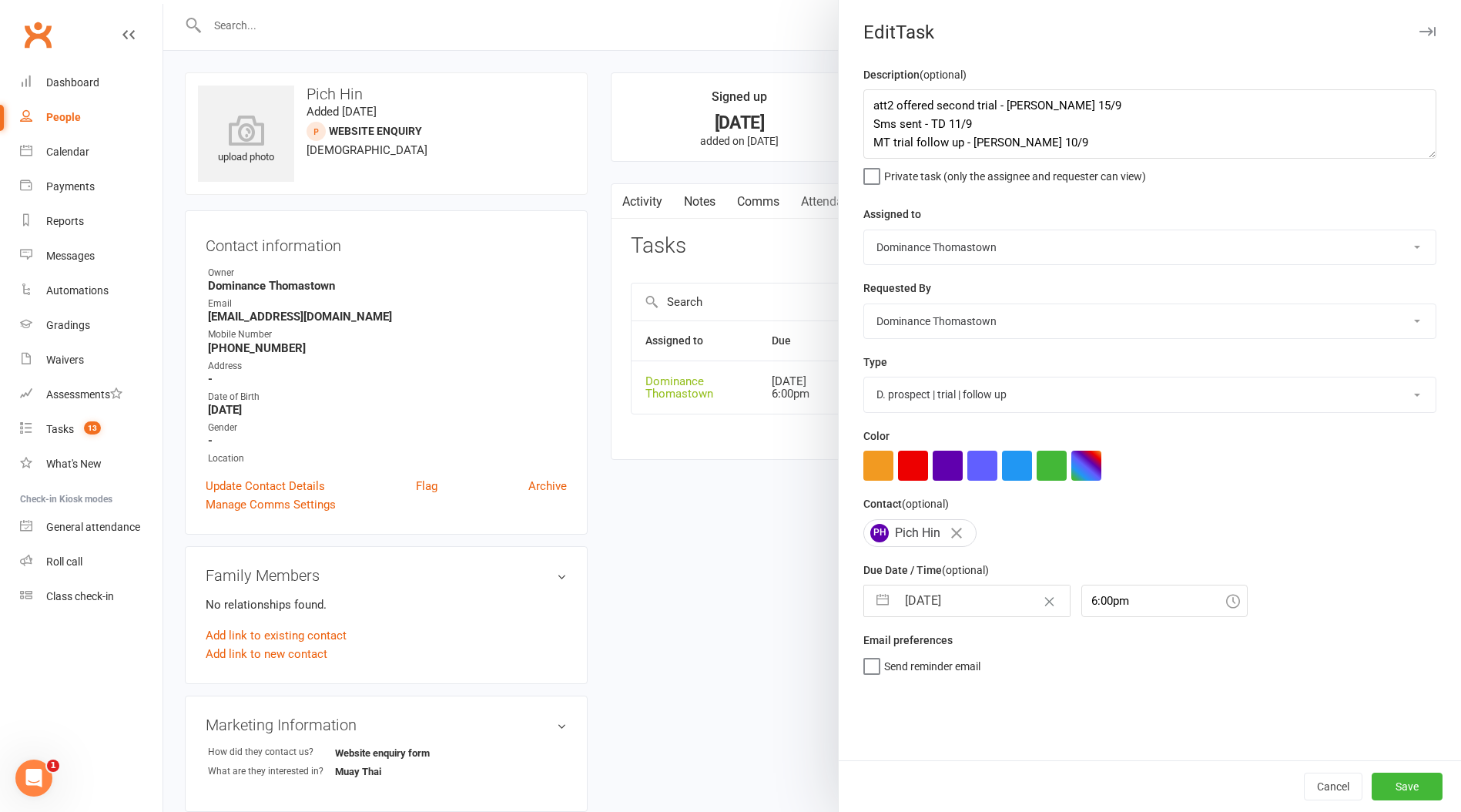
select select "9"
select select "2025"
click at [925, 601] on input "[DATE]" at bounding box center [982, 600] width 173 height 31
click at [967, 773] on td "16" at bounding box center [956, 776] width 30 height 29
type input "[DATE]"
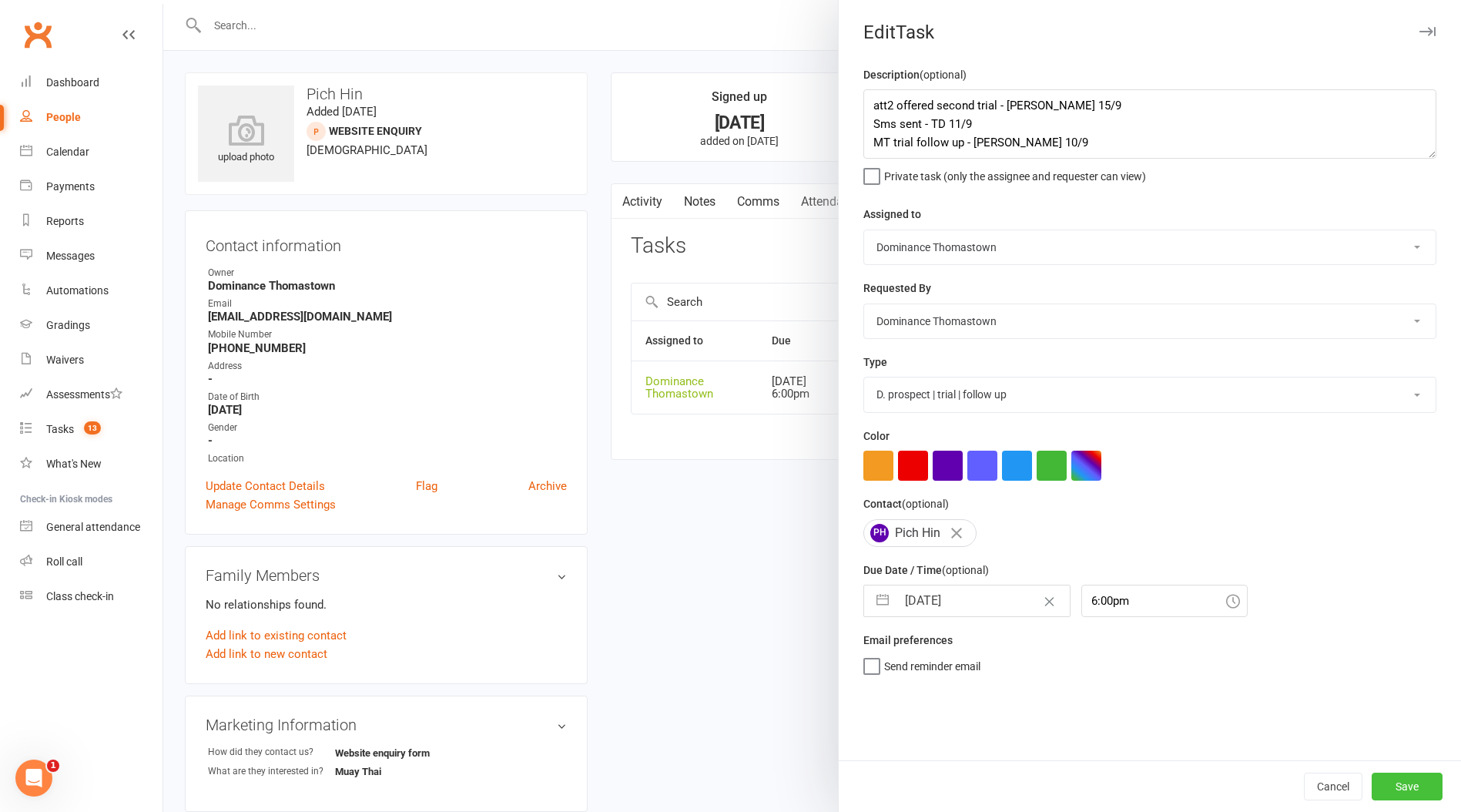
click at [1387, 783] on button "Save" at bounding box center [1408, 787] width 71 height 28
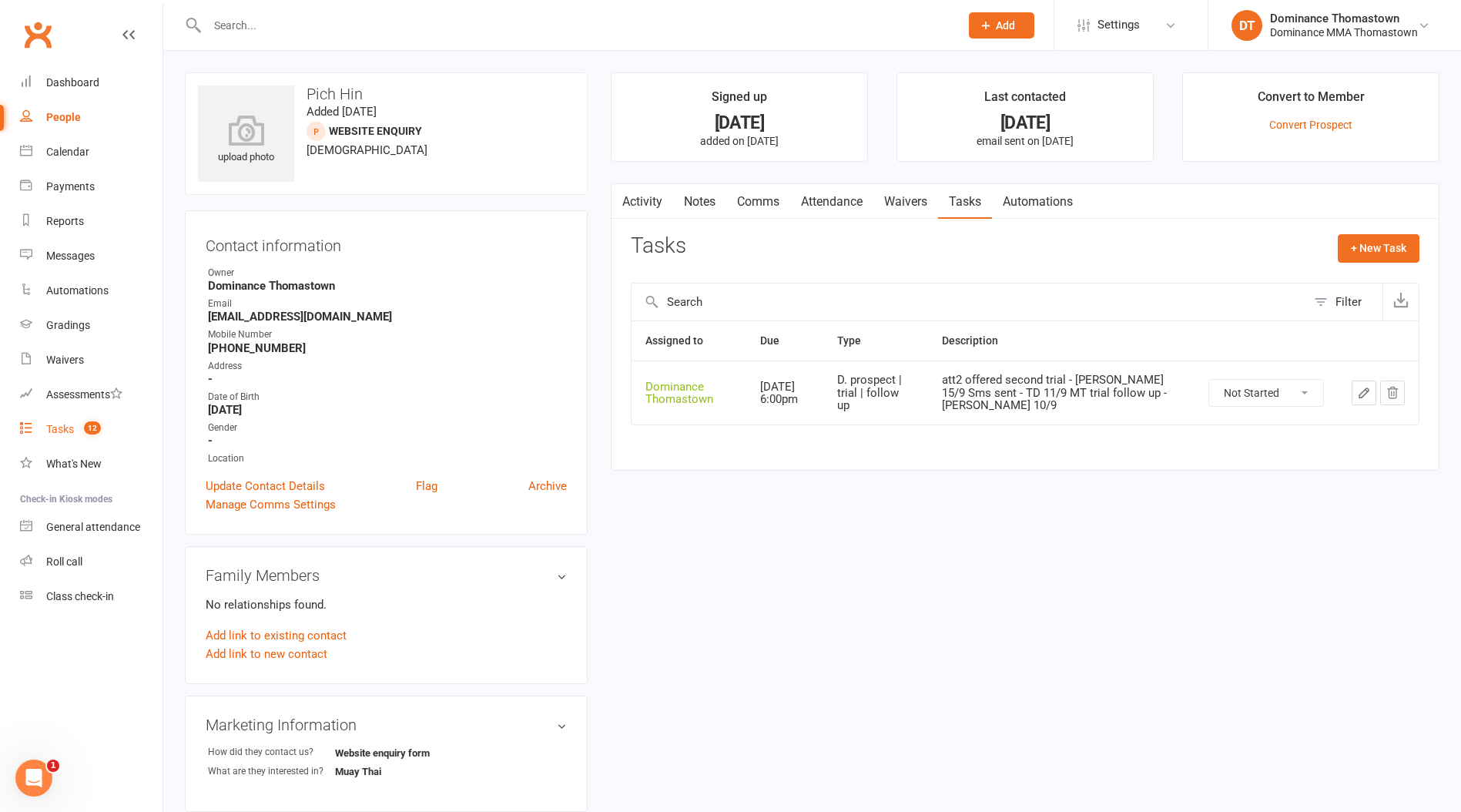
click at [87, 425] on span "12" at bounding box center [93, 428] width 17 height 13
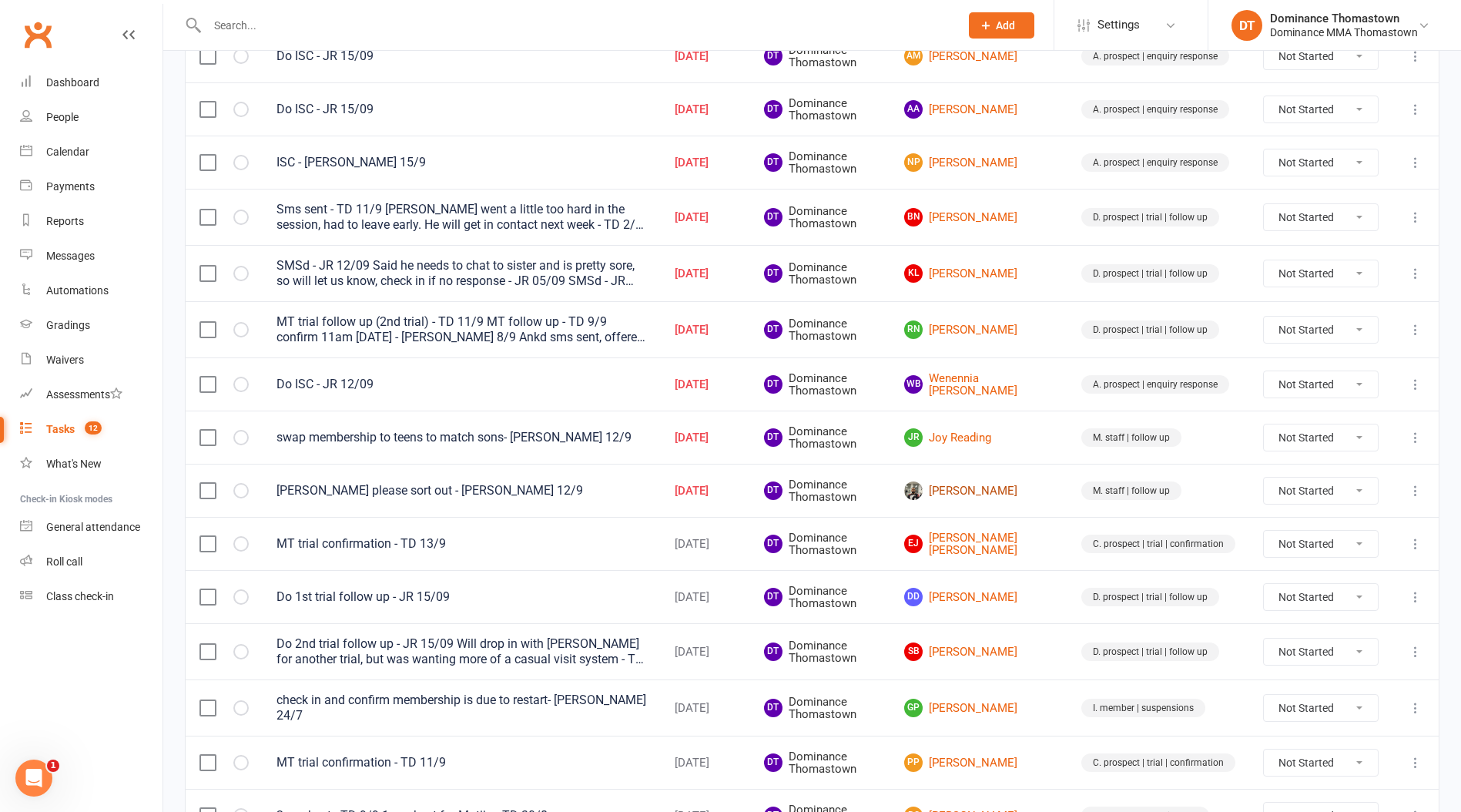
scroll to position [419, 0]
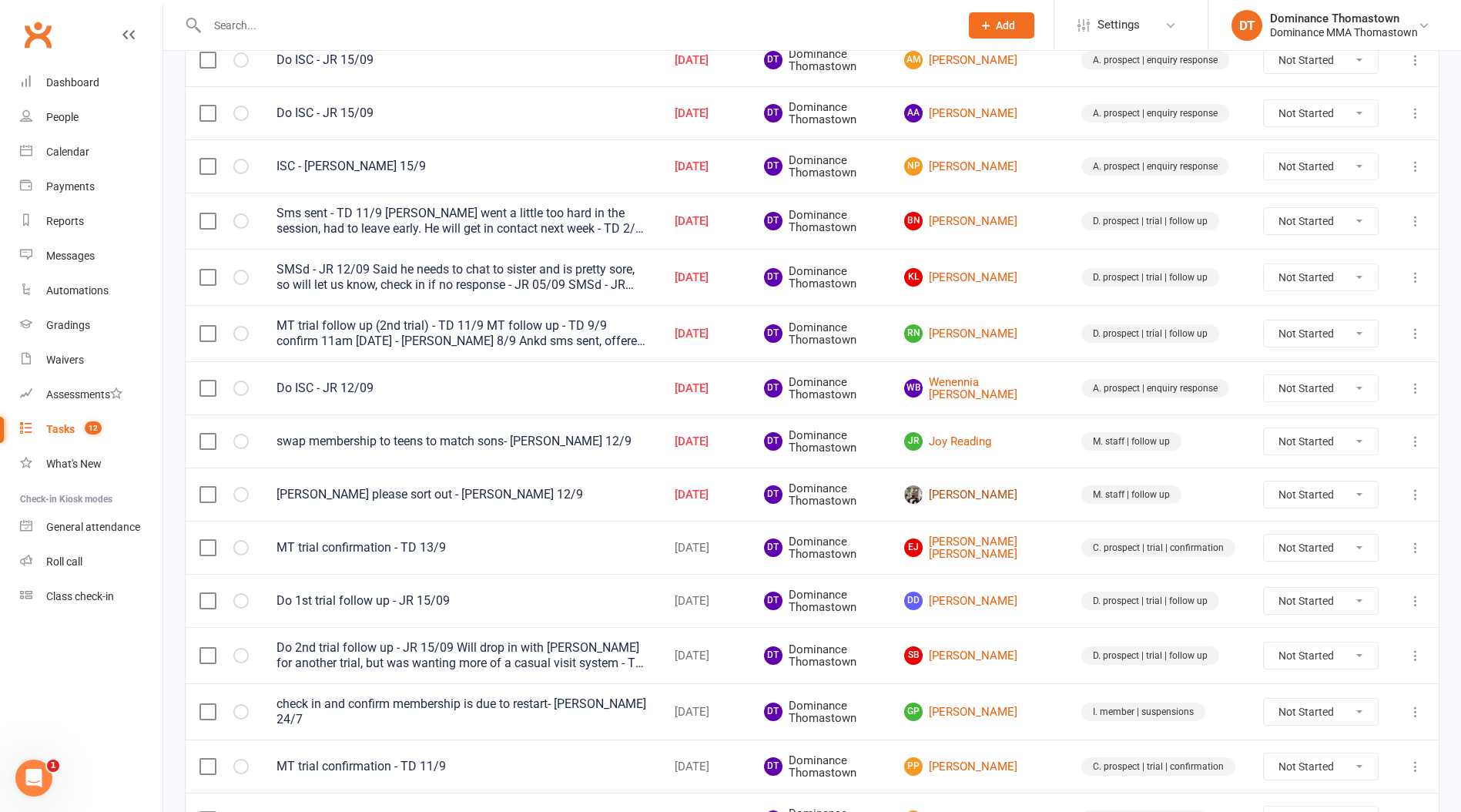
click at [1003, 497] on link "[PERSON_NAME]" at bounding box center [980, 494] width 150 height 19
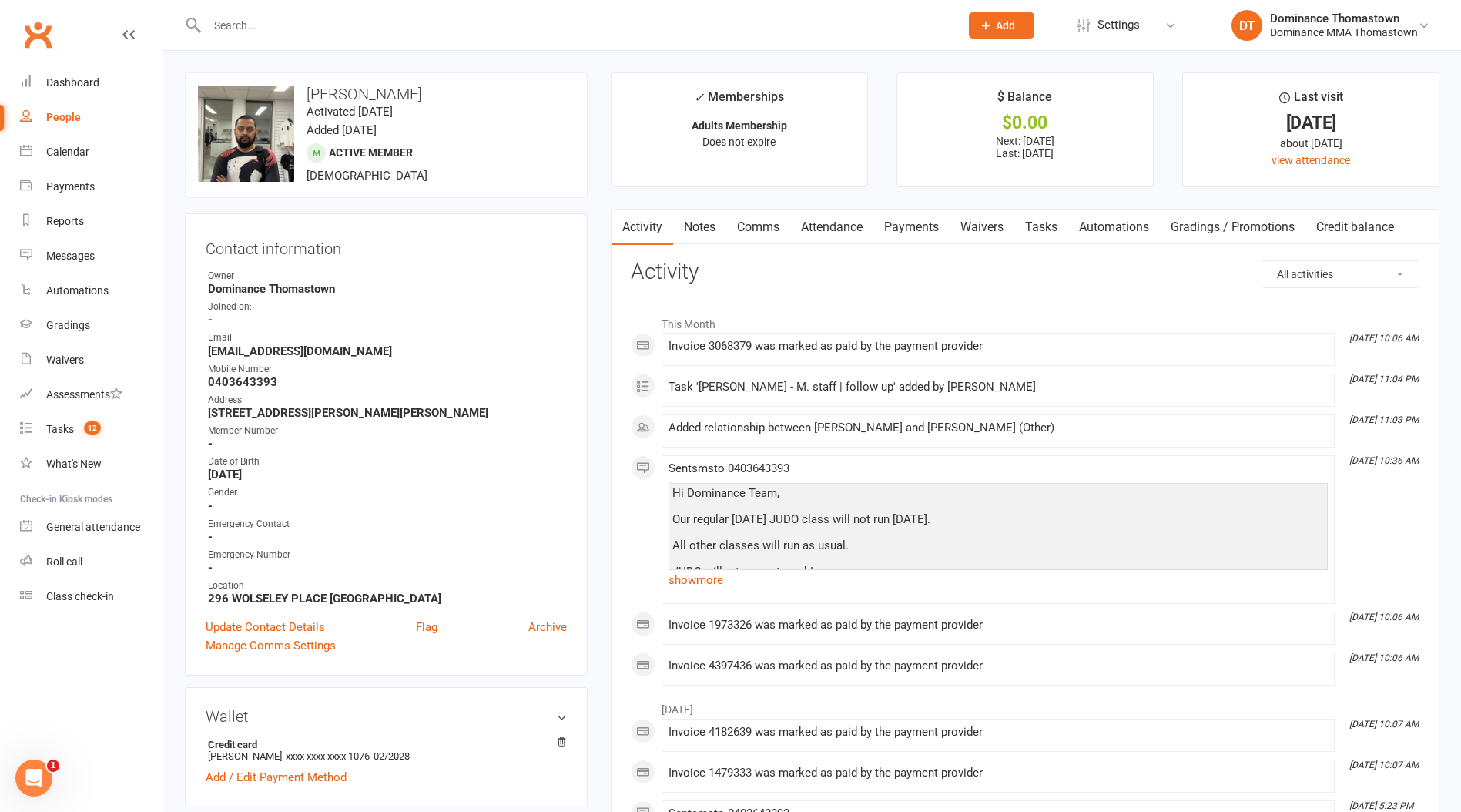
click at [699, 231] on link "Notes" at bounding box center [699, 227] width 53 height 36
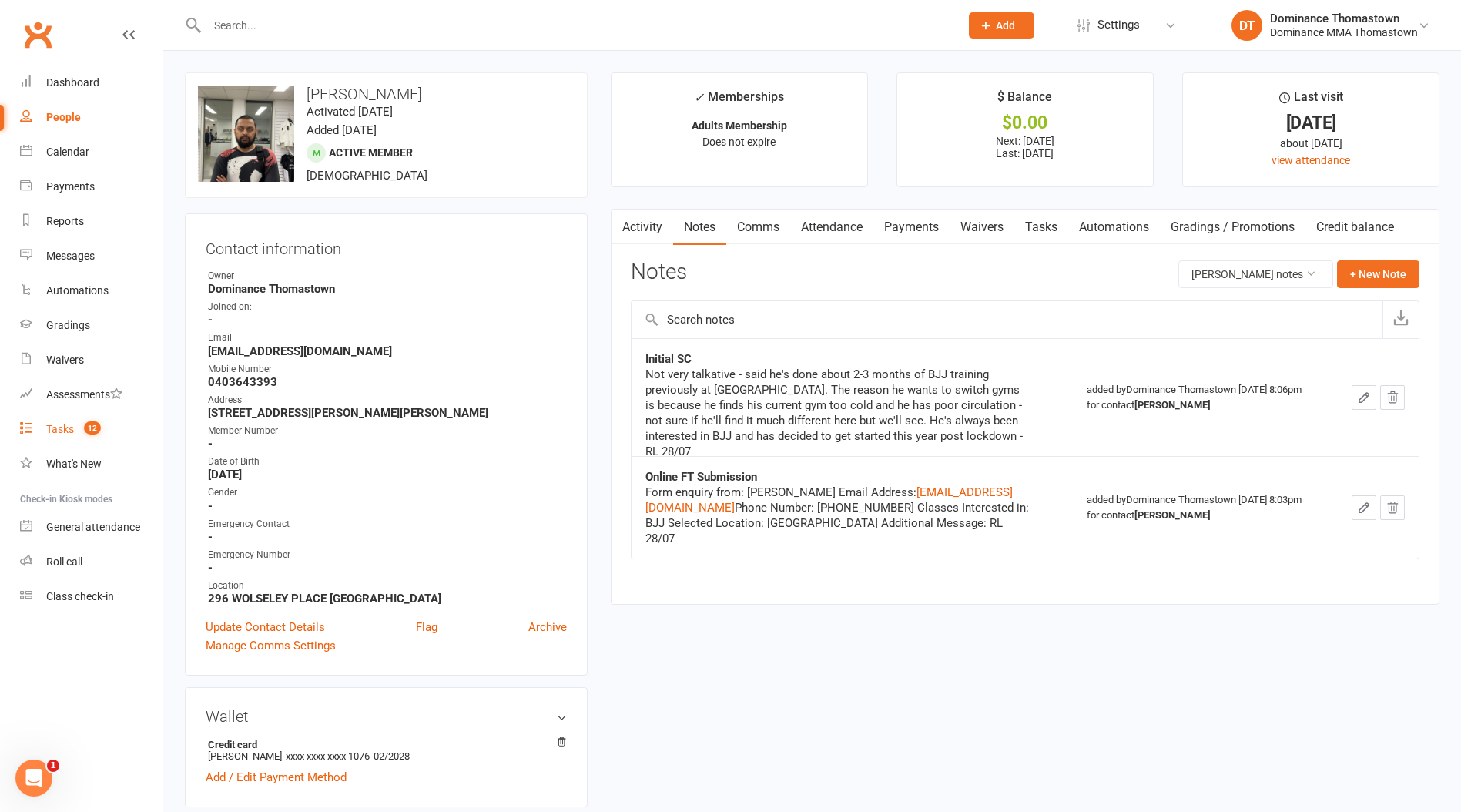
click at [82, 433] on count-badge "12" at bounding box center [89, 428] width 24 height 12
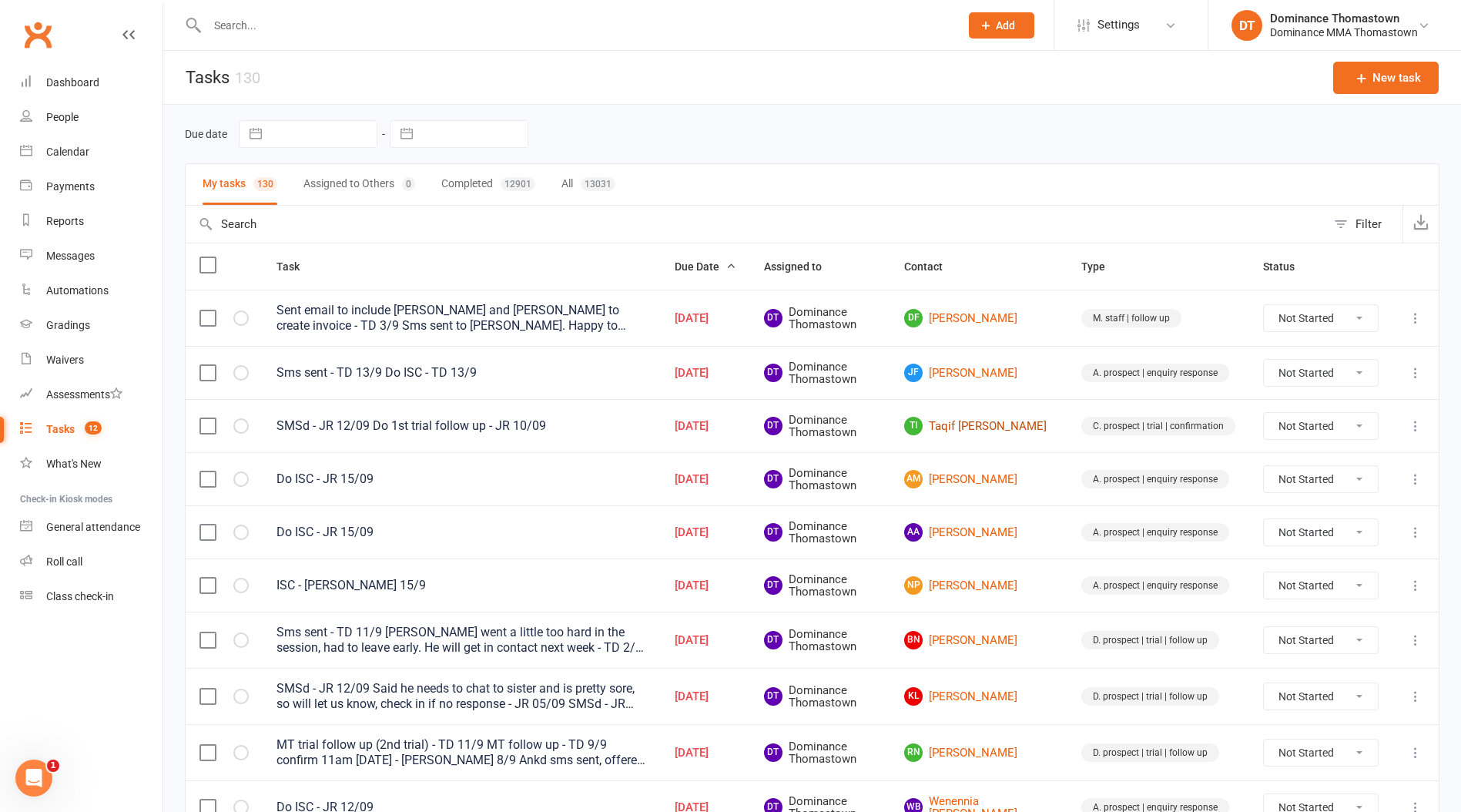
click at [1001, 421] on link "TI Taqif Isa Affendi" at bounding box center [980, 426] width 150 height 19
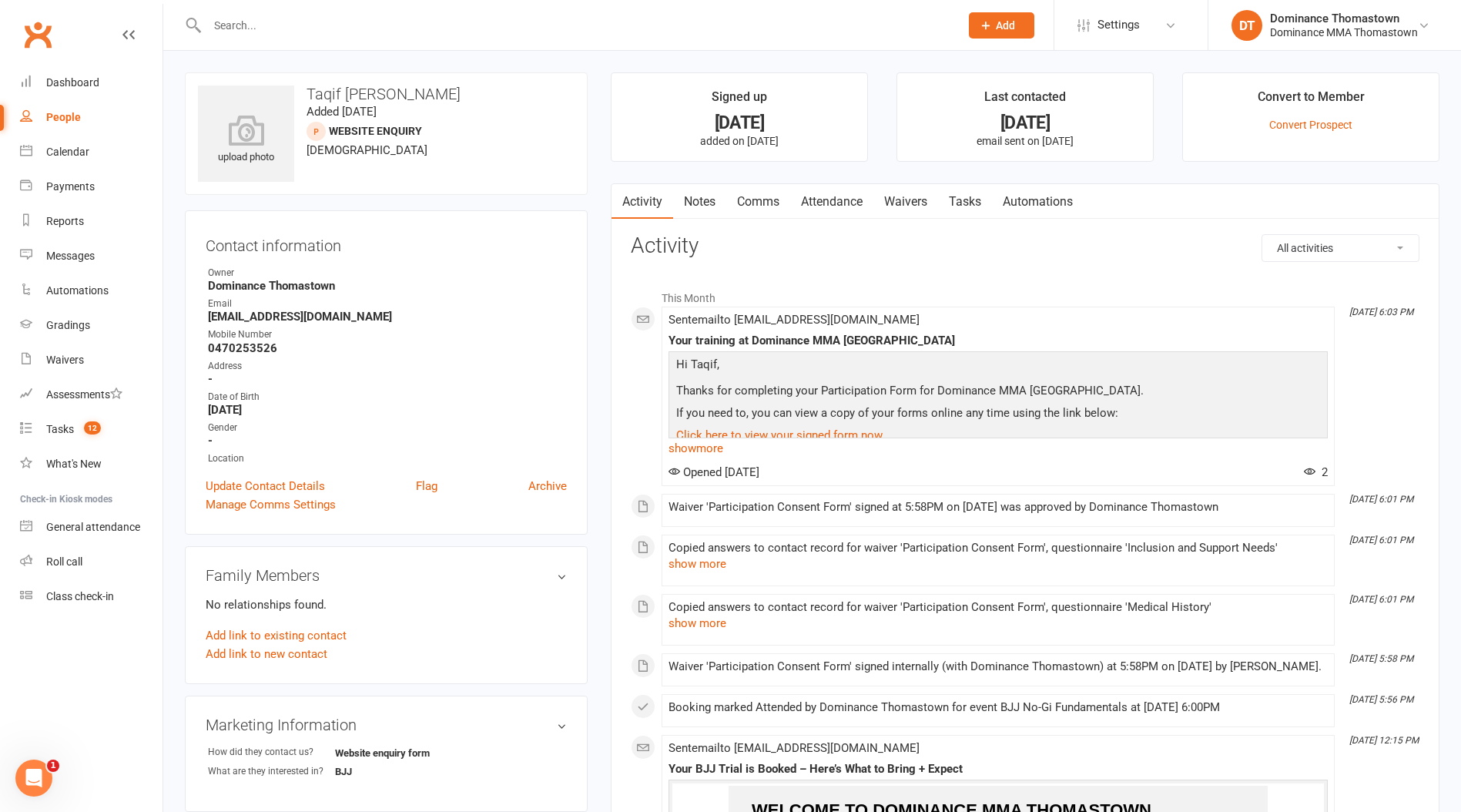
click at [234, 349] on strong "0470253526" at bounding box center [388, 348] width 359 height 14
copy strong "0470253526"
click at [975, 195] on link "Tasks" at bounding box center [966, 202] width 54 height 36
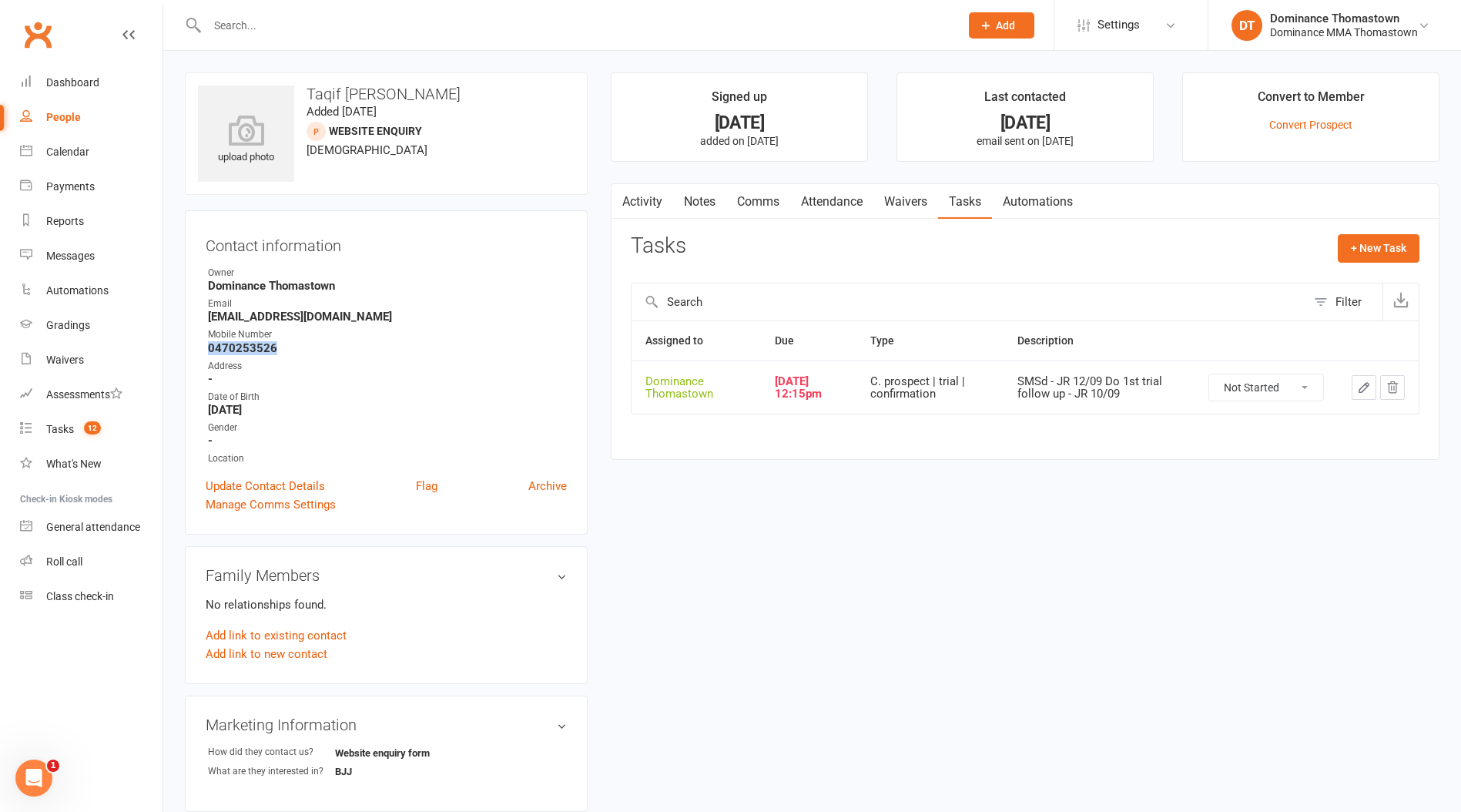
click at [1366, 381] on icon "button" at bounding box center [1364, 387] width 14 height 14
select select "12547"
select select "3811"
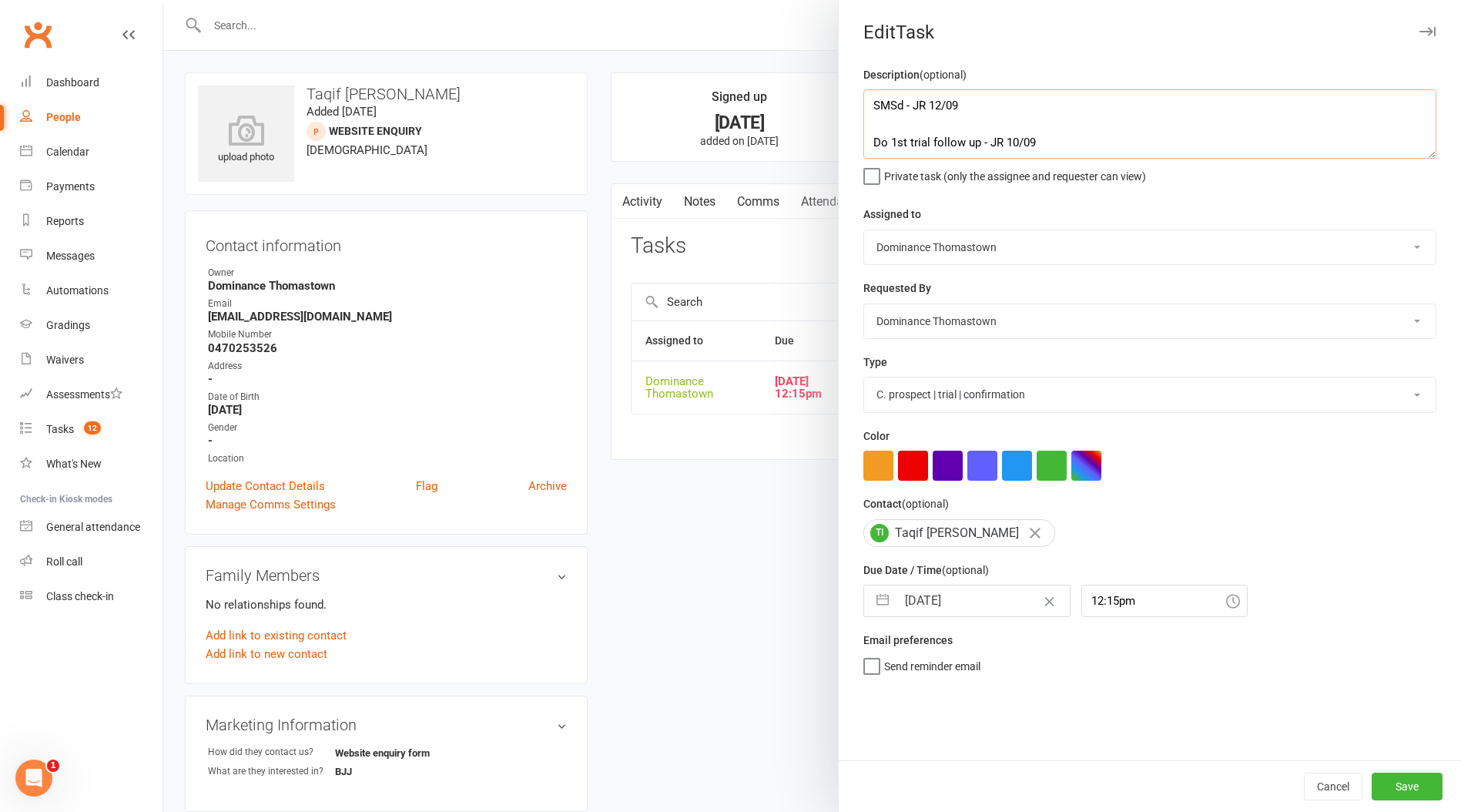
click at [874, 107] on textarea "SMSd - JR 12/09 Do 1st trial follow up - JR 10/09" at bounding box center [1150, 124] width 573 height 69
type textarea "att2 sent text - [PERSON_NAME] 15/9 SMSd - JR 12/09 Do 1st trial follow up - JR…"
click at [932, 596] on input "[DATE]" at bounding box center [982, 600] width 173 height 31
select select "7"
select select "2025"
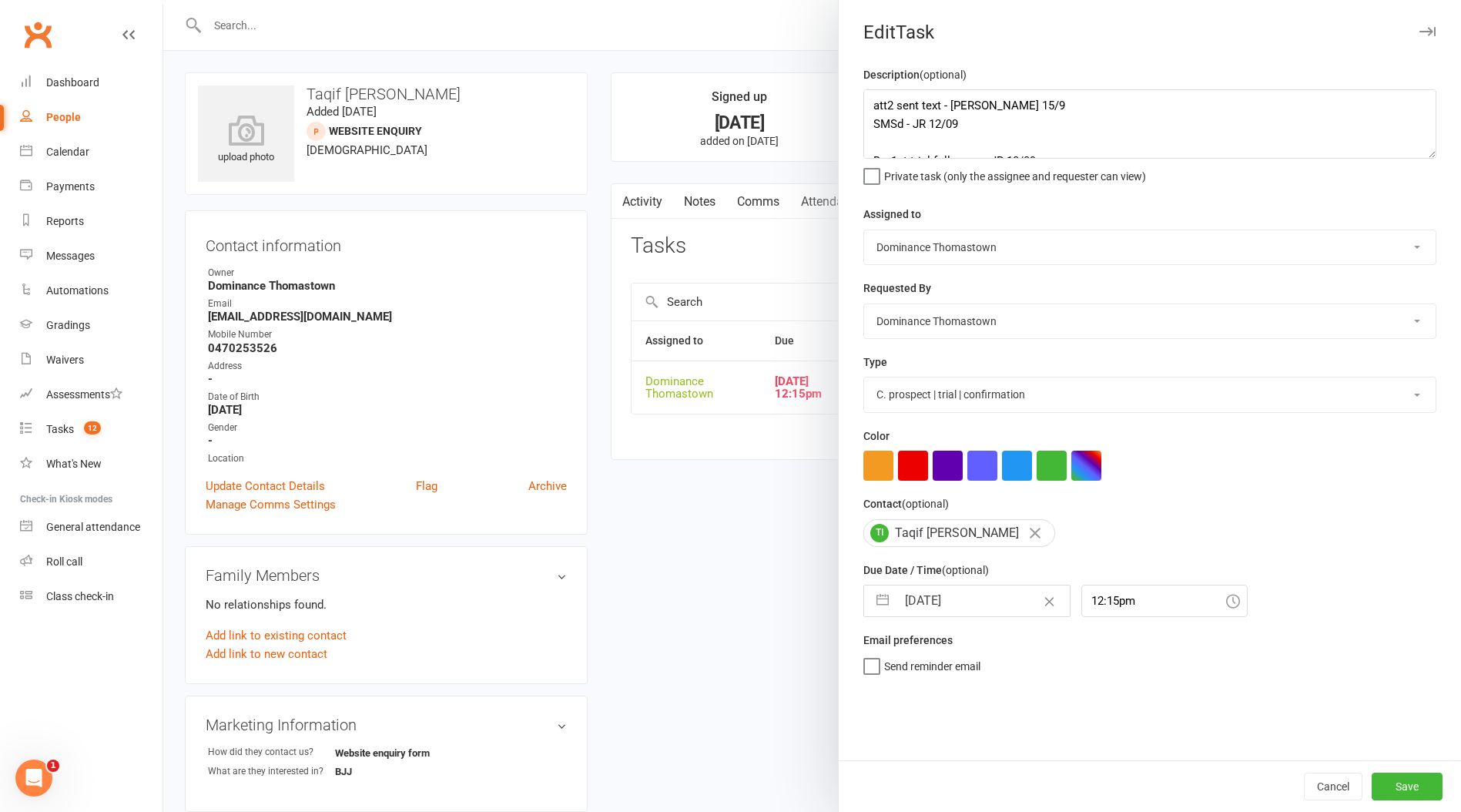
select select "8"
select select "2025"
select select "9"
select select "2025"
drag, startPoint x: 953, startPoint y: 775, endPoint x: 1162, endPoint y: 768, distance: 209.1
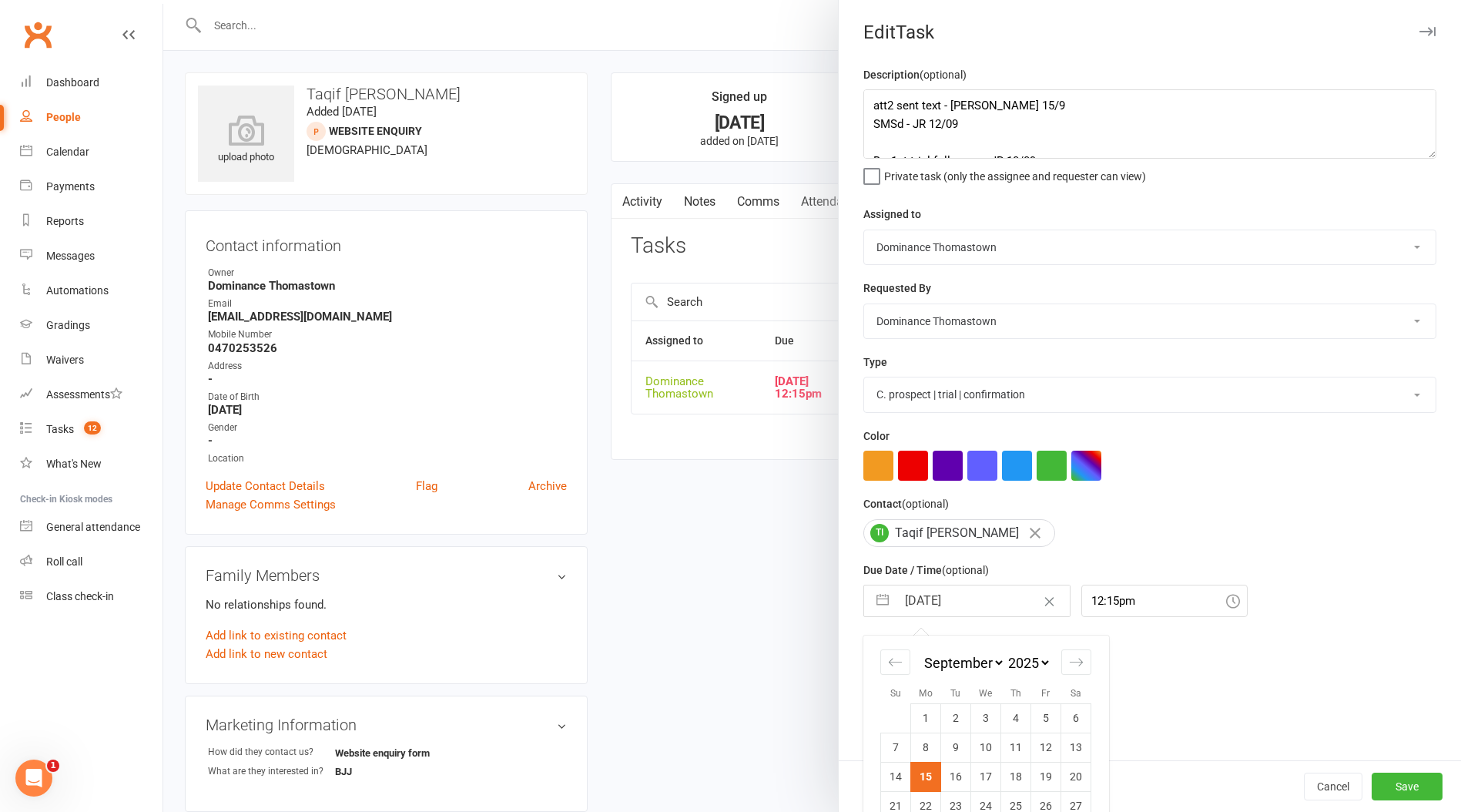
click at [953, 775] on td "16" at bounding box center [956, 776] width 30 height 29
type input "[DATE]"
click at [1412, 784] on button "Save" at bounding box center [1408, 787] width 71 height 28
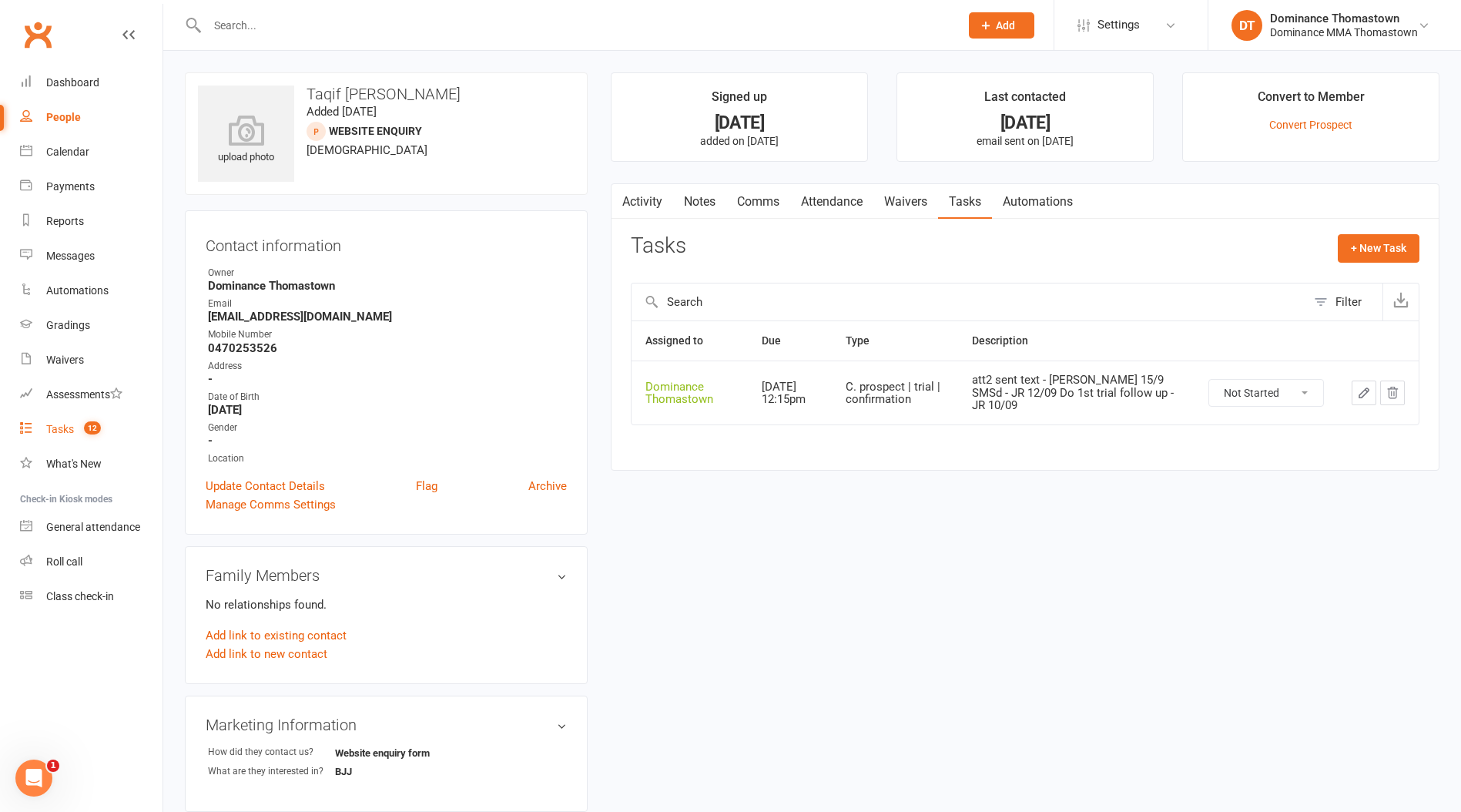
click at [93, 428] on span "12" at bounding box center [93, 428] width 17 height 13
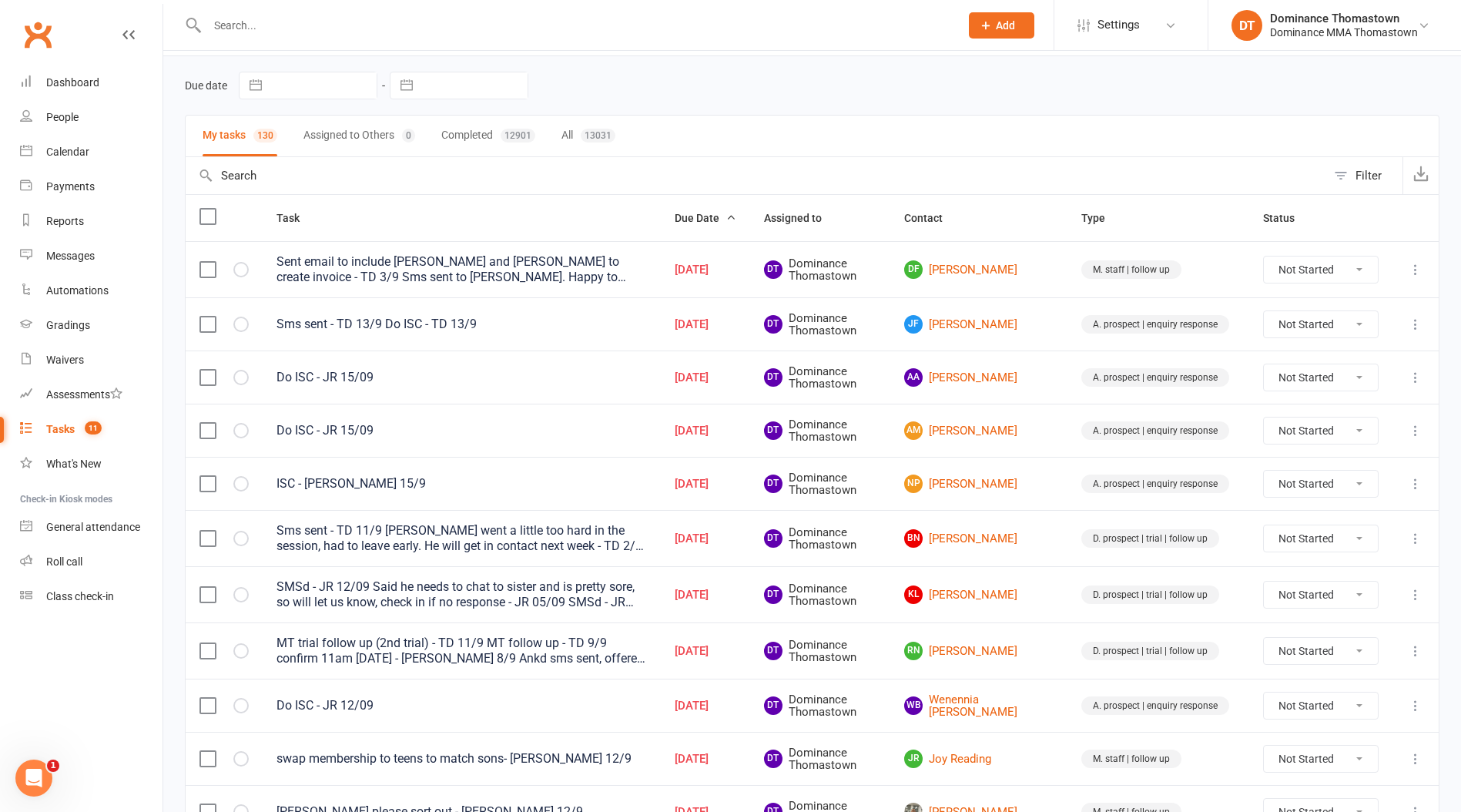
scroll to position [81, 0]
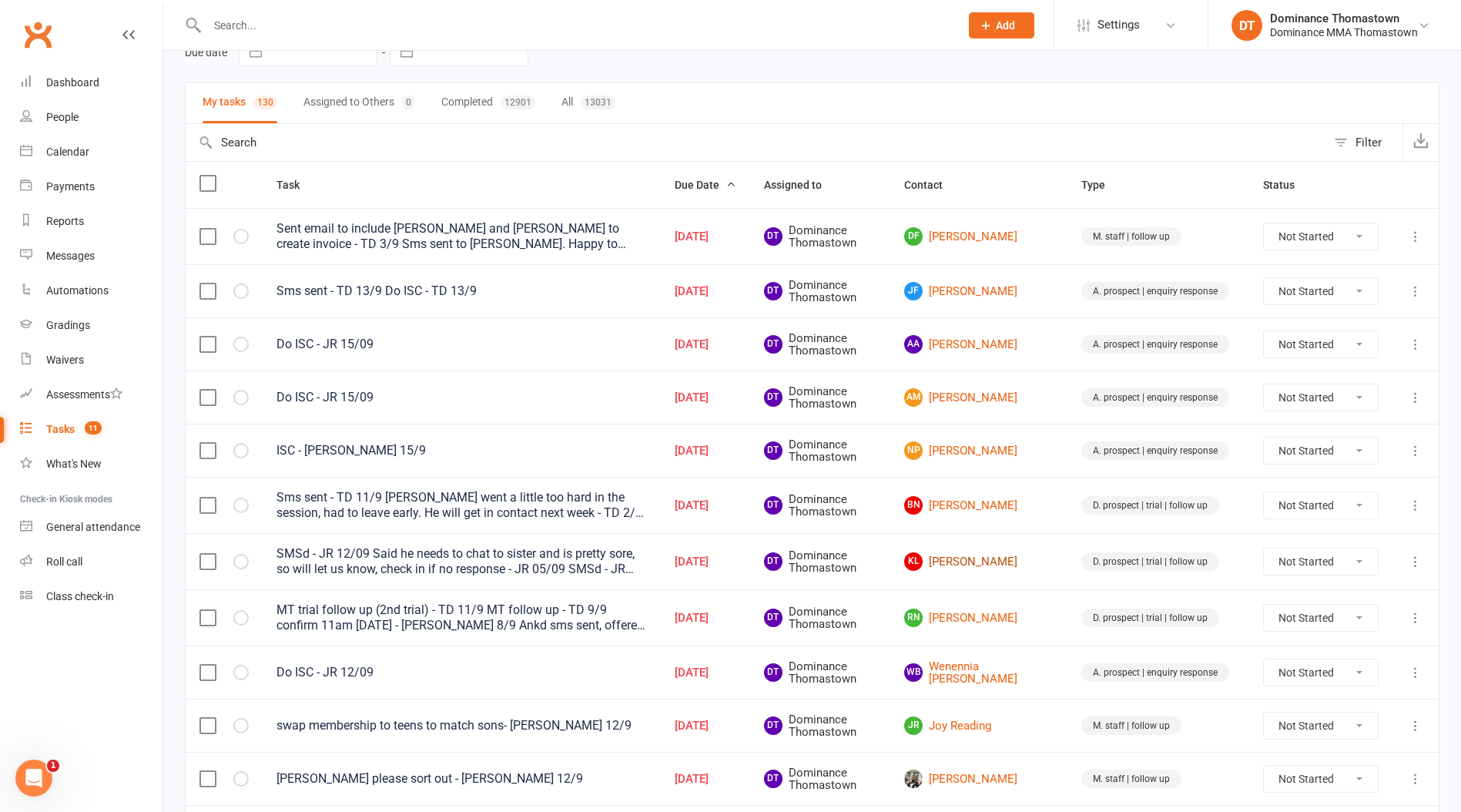
click at [1018, 557] on link "KL Kerim Linares" at bounding box center [980, 562] width 150 height 19
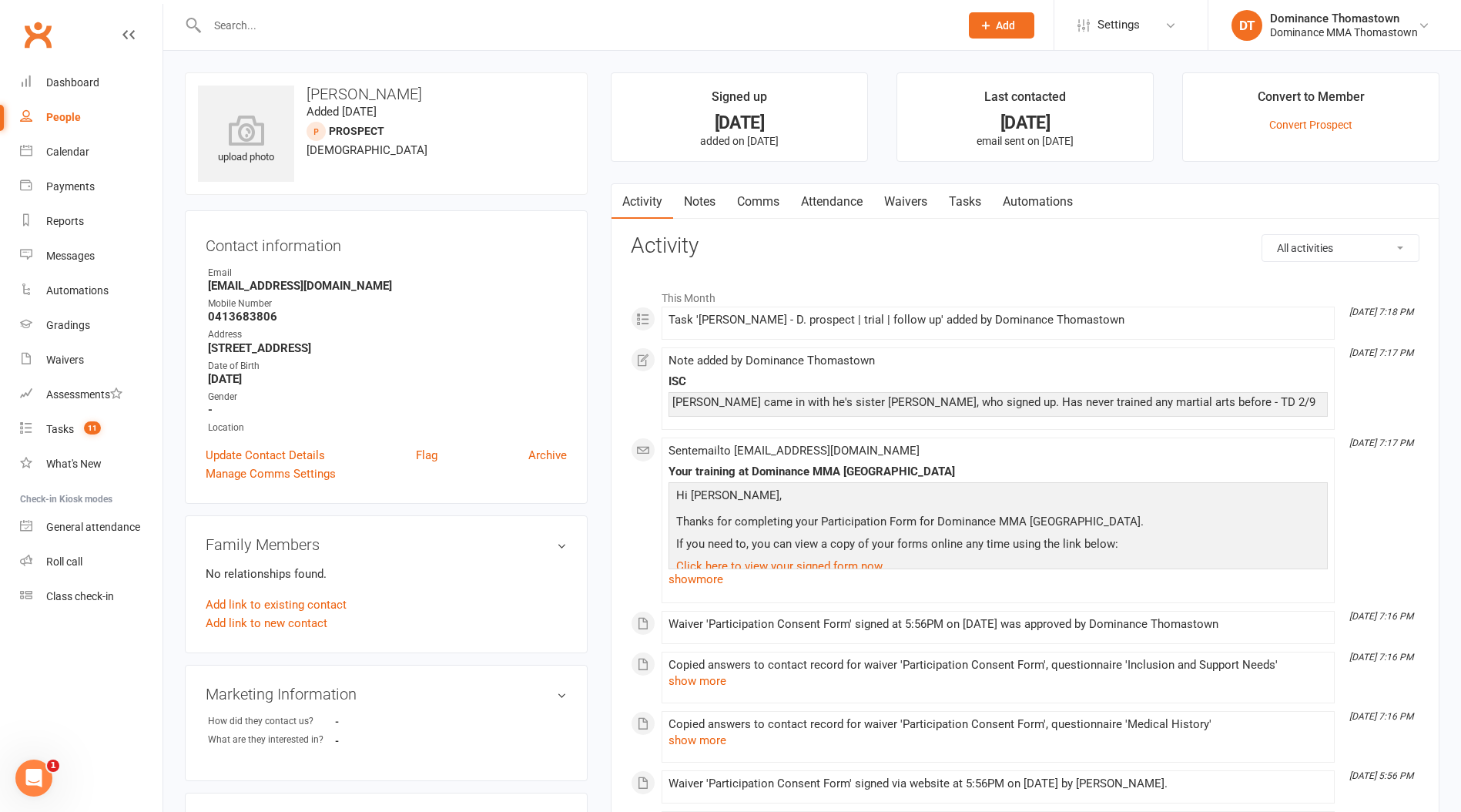
click at [980, 199] on link "Tasks" at bounding box center [966, 202] width 54 height 36
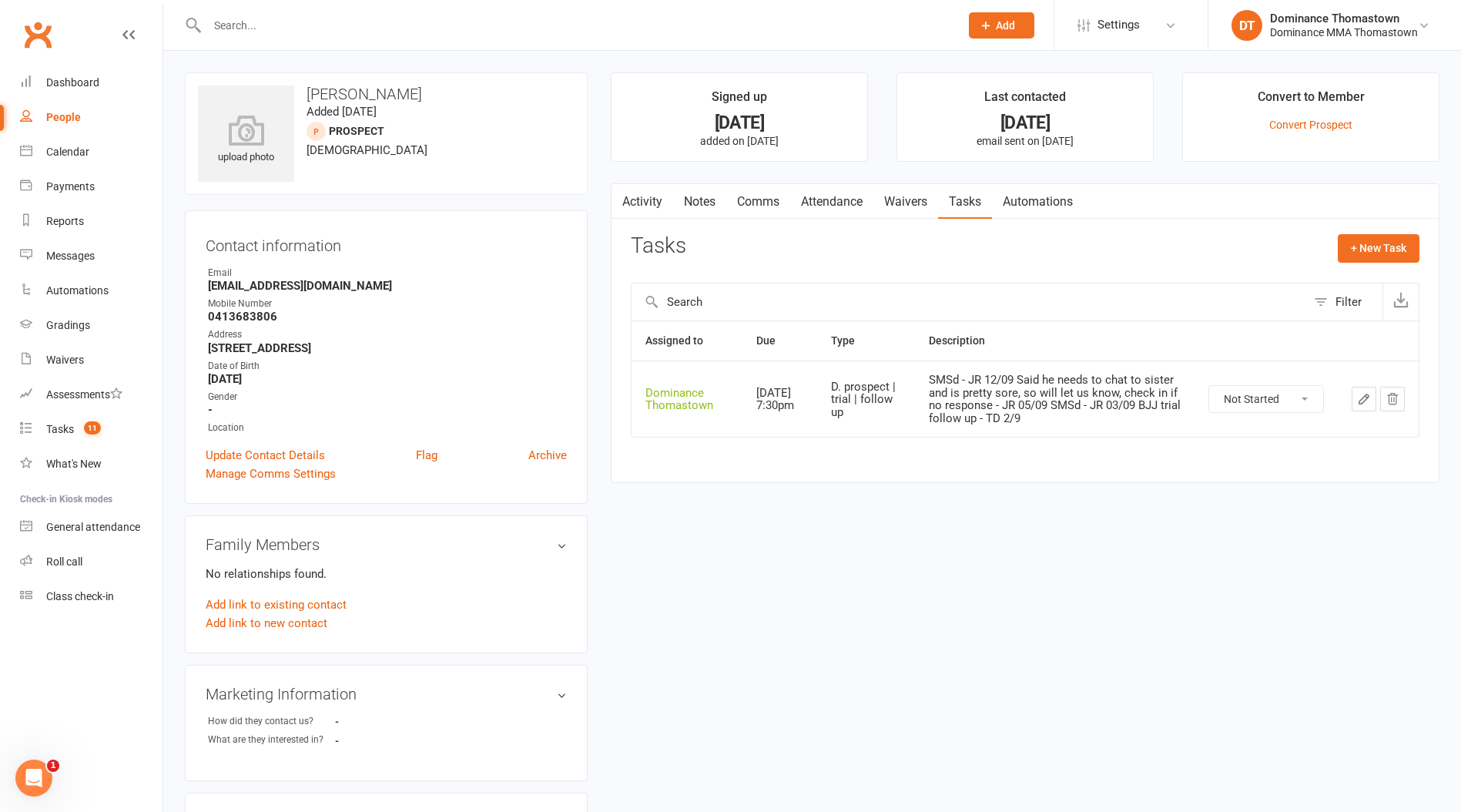
click at [248, 318] on strong "0413683806" at bounding box center [388, 316] width 359 height 14
copy strong "0413683806"
click at [1356, 388] on button "button" at bounding box center [1364, 399] width 24 height 24
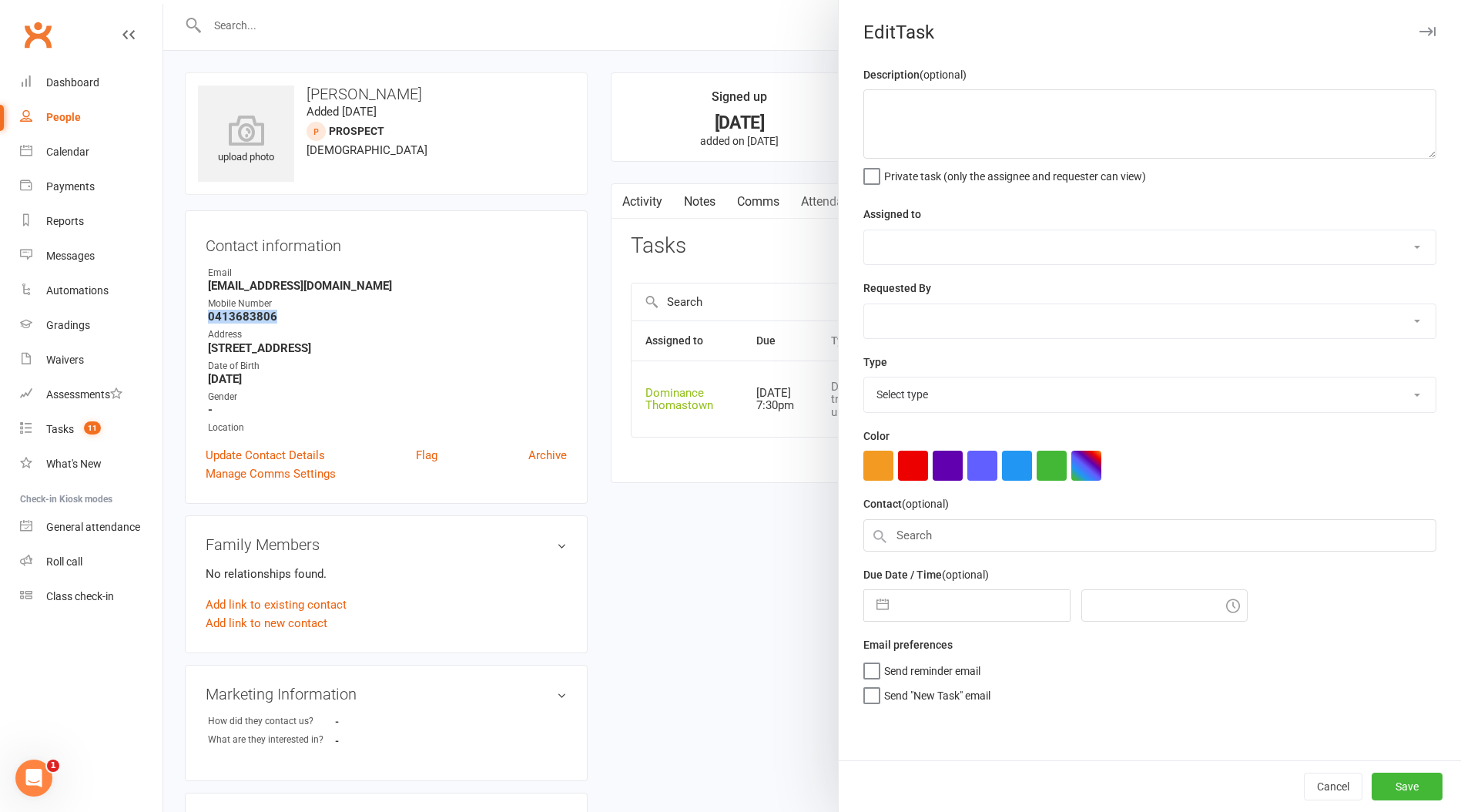
type textarea "SMSd - JR 12/09 Said he needs to chat to sister and is pretty sore, so will let…"
select select "12547"
type input "[DATE]"
type input "7:30pm"
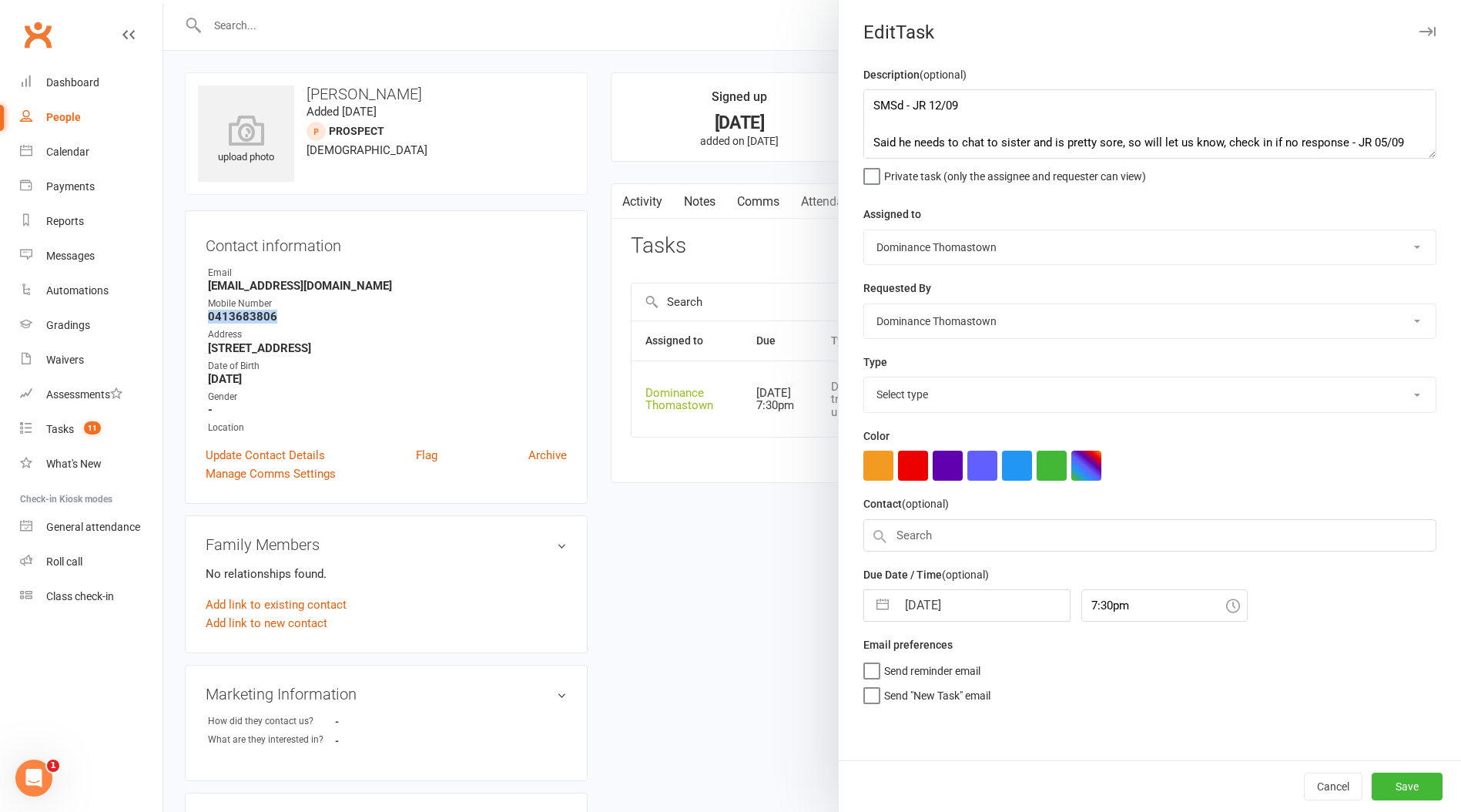
select select "3812"
click at [985, 598] on input "[DATE]" at bounding box center [982, 600] width 173 height 31
select select "7"
select select "2025"
select select "8"
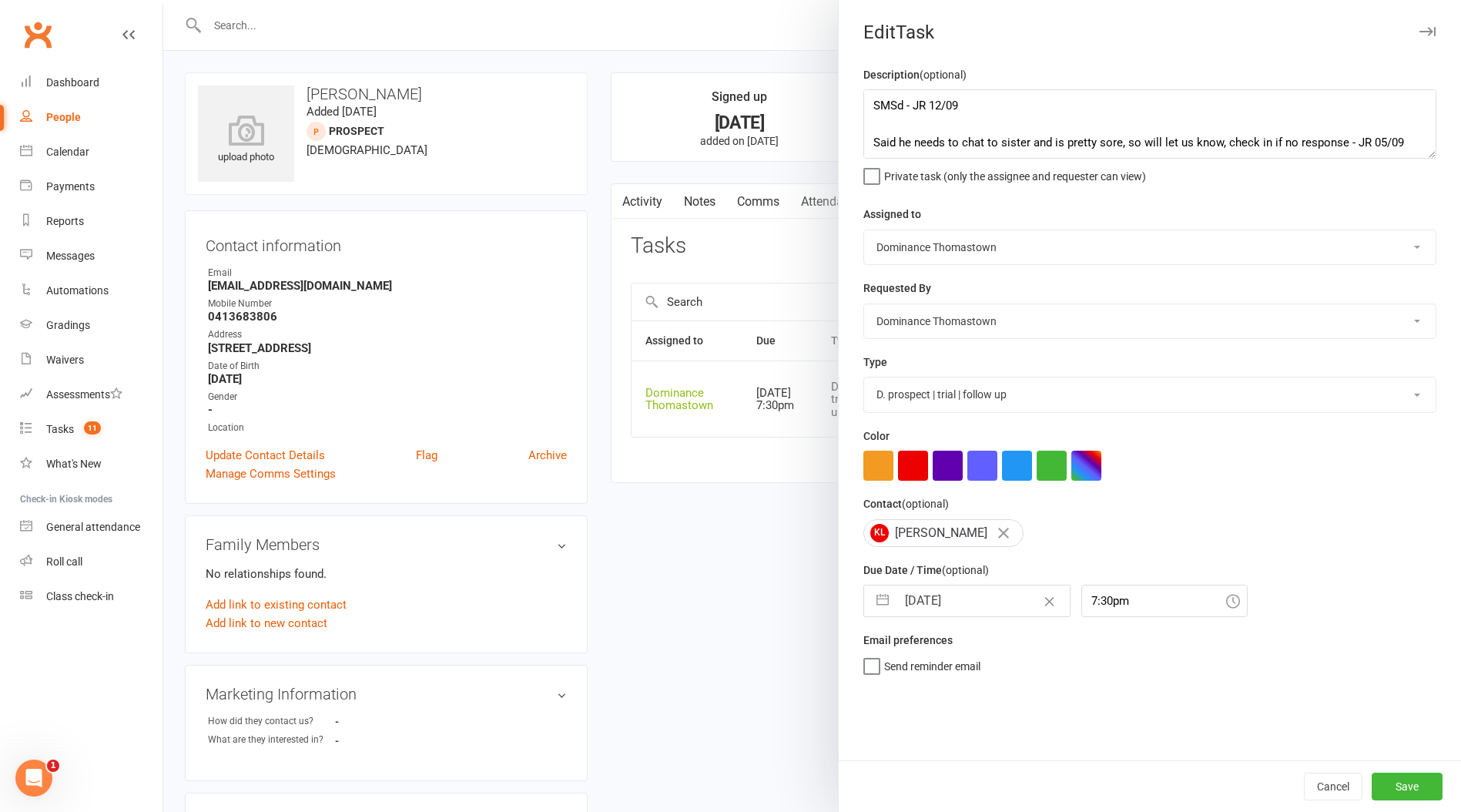
select select "2025"
select select "9"
select select "2025"
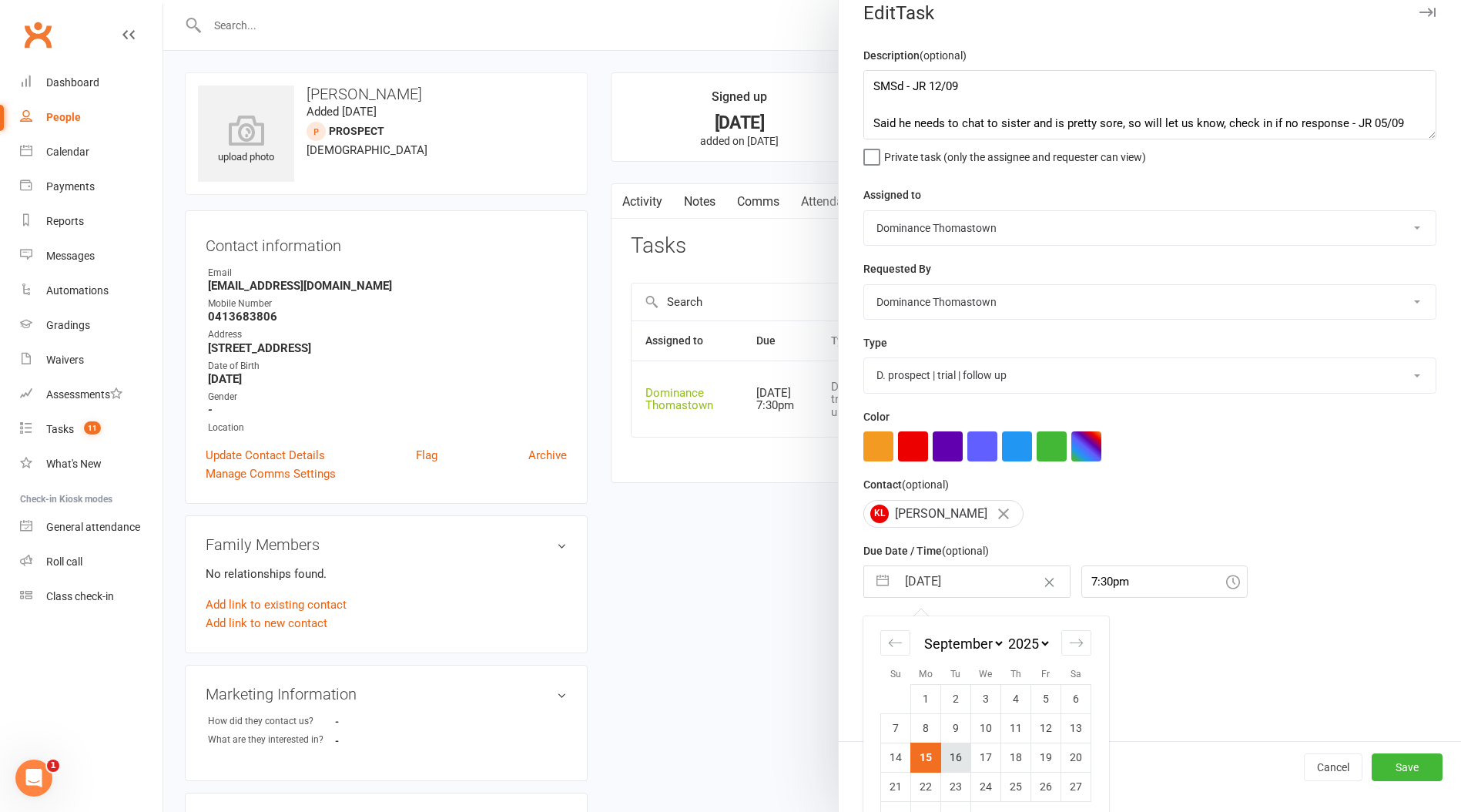
click at [957, 765] on td "16" at bounding box center [956, 757] width 30 height 29
type input "[DATE]"
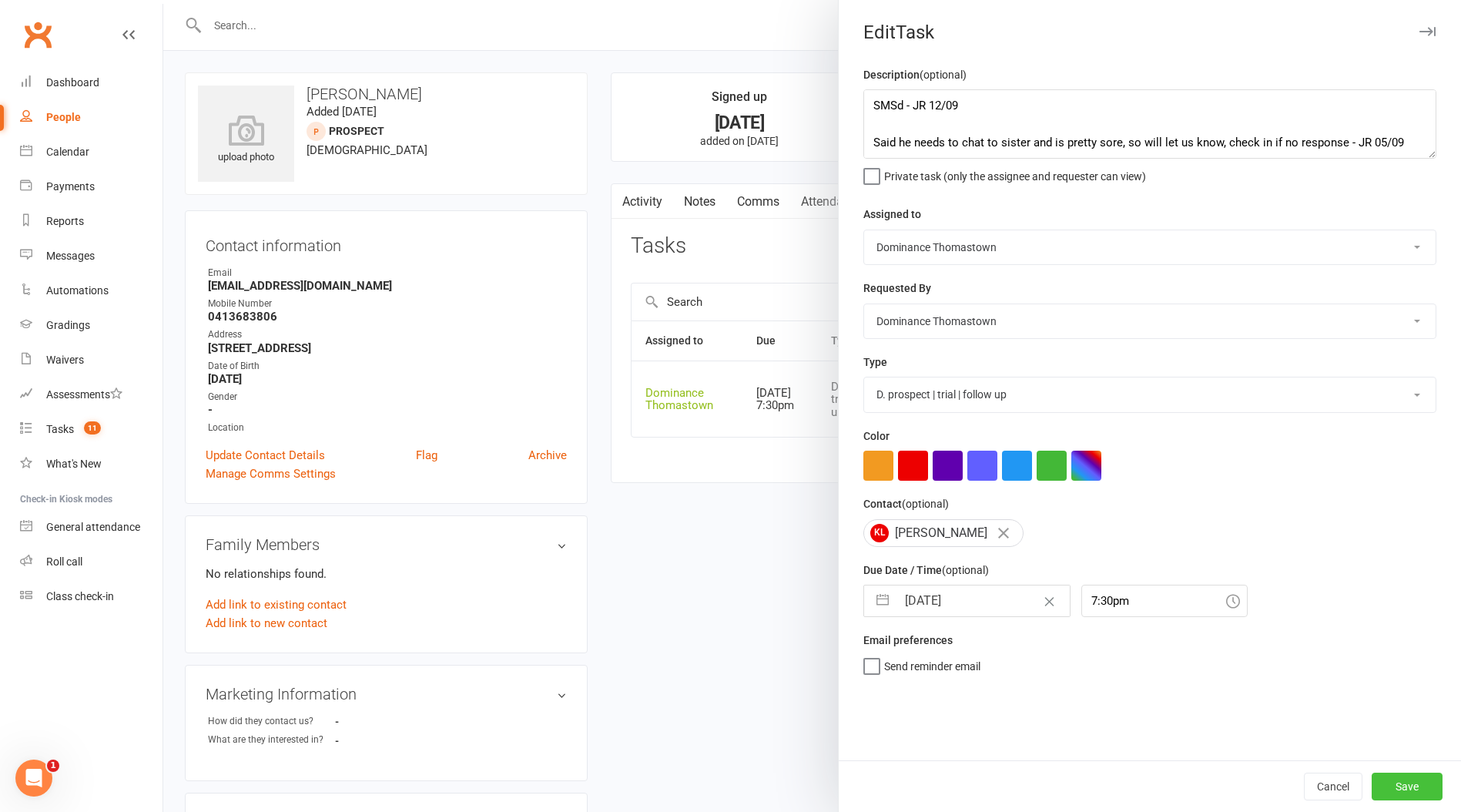
drag, startPoint x: 1391, startPoint y: 785, endPoint x: 932, endPoint y: 677, distance: 471.5
click at [1390, 785] on button "Save" at bounding box center [1408, 787] width 71 height 28
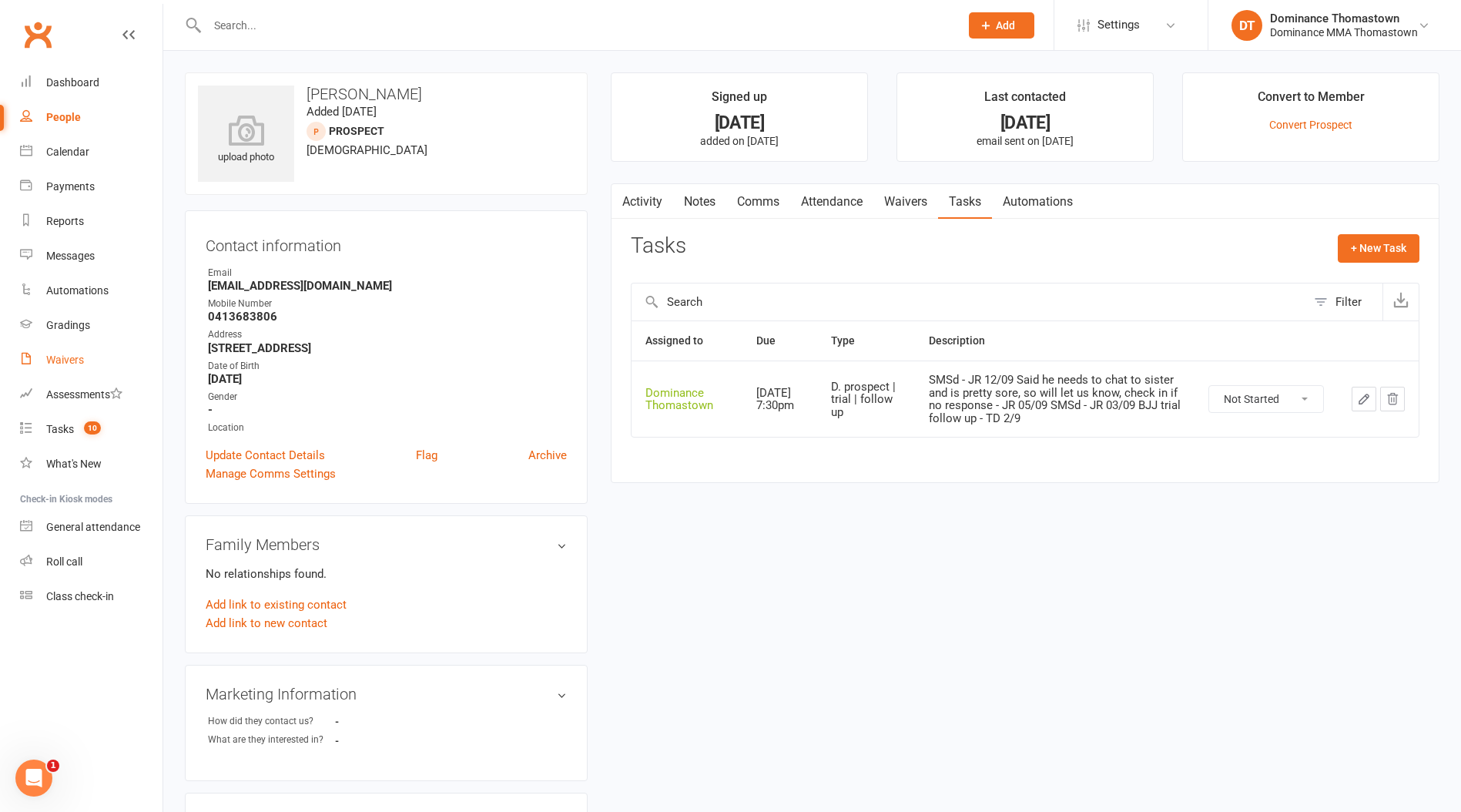
click at [68, 353] on div "Waivers" at bounding box center [64, 359] width 37 height 12
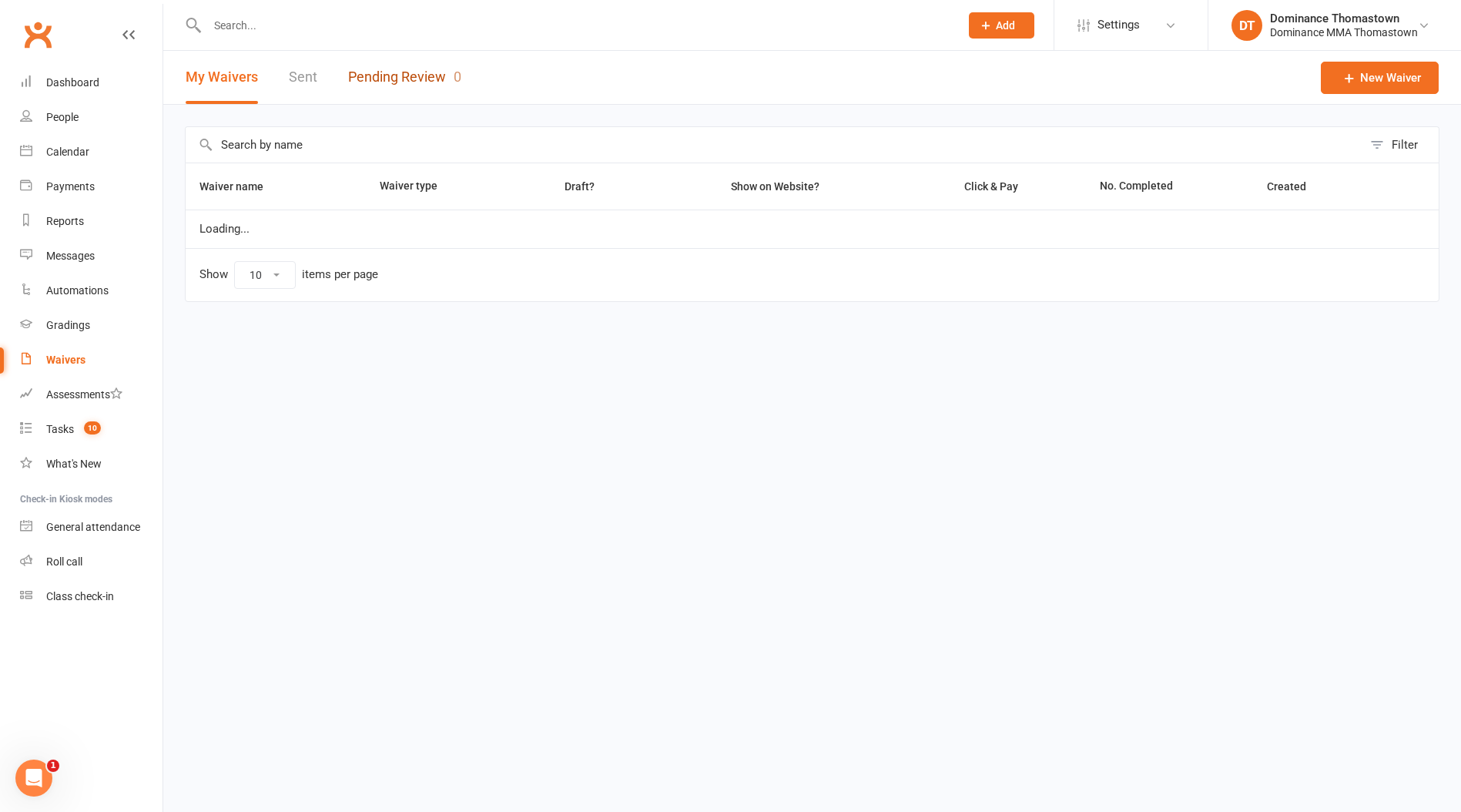
click at [365, 82] on link "Pending Review 0" at bounding box center [405, 77] width 113 height 53
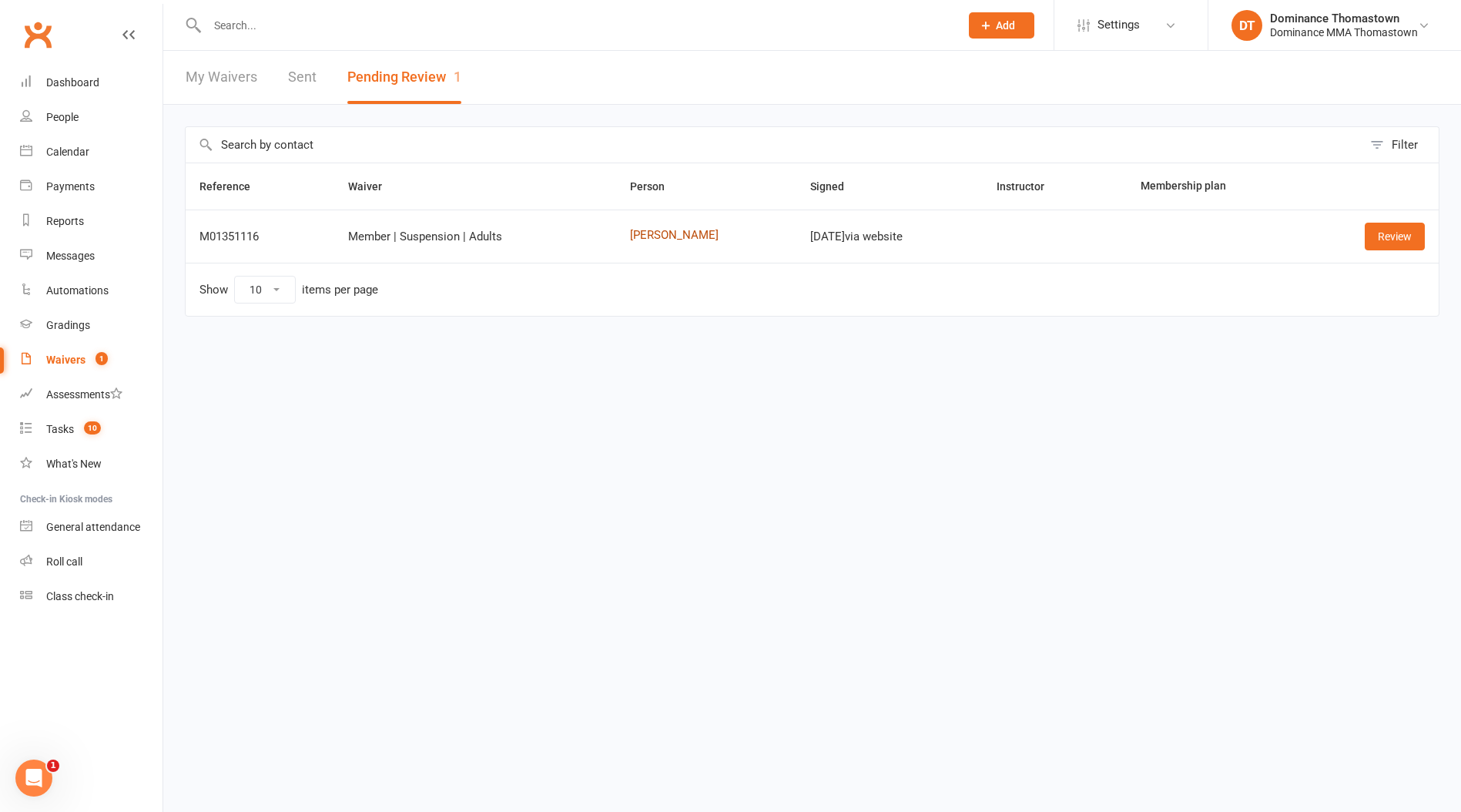
click at [664, 237] on link "Xavier Moulas" at bounding box center [706, 235] width 152 height 13
drag, startPoint x: 1406, startPoint y: 231, endPoint x: 1286, endPoint y: 243, distance: 120.6
click at [1405, 232] on link "Review" at bounding box center [1395, 236] width 60 height 28
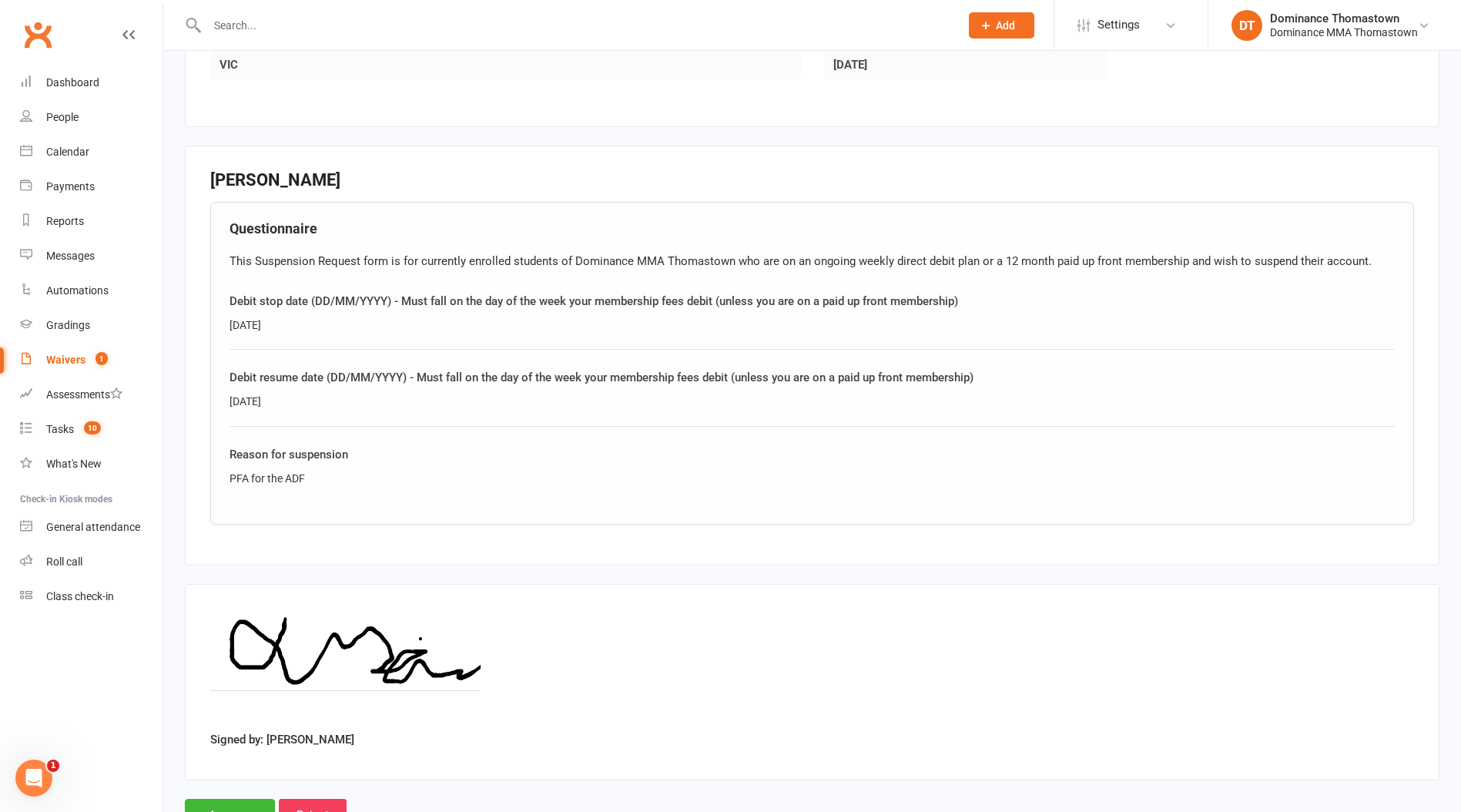
scroll to position [642, 0]
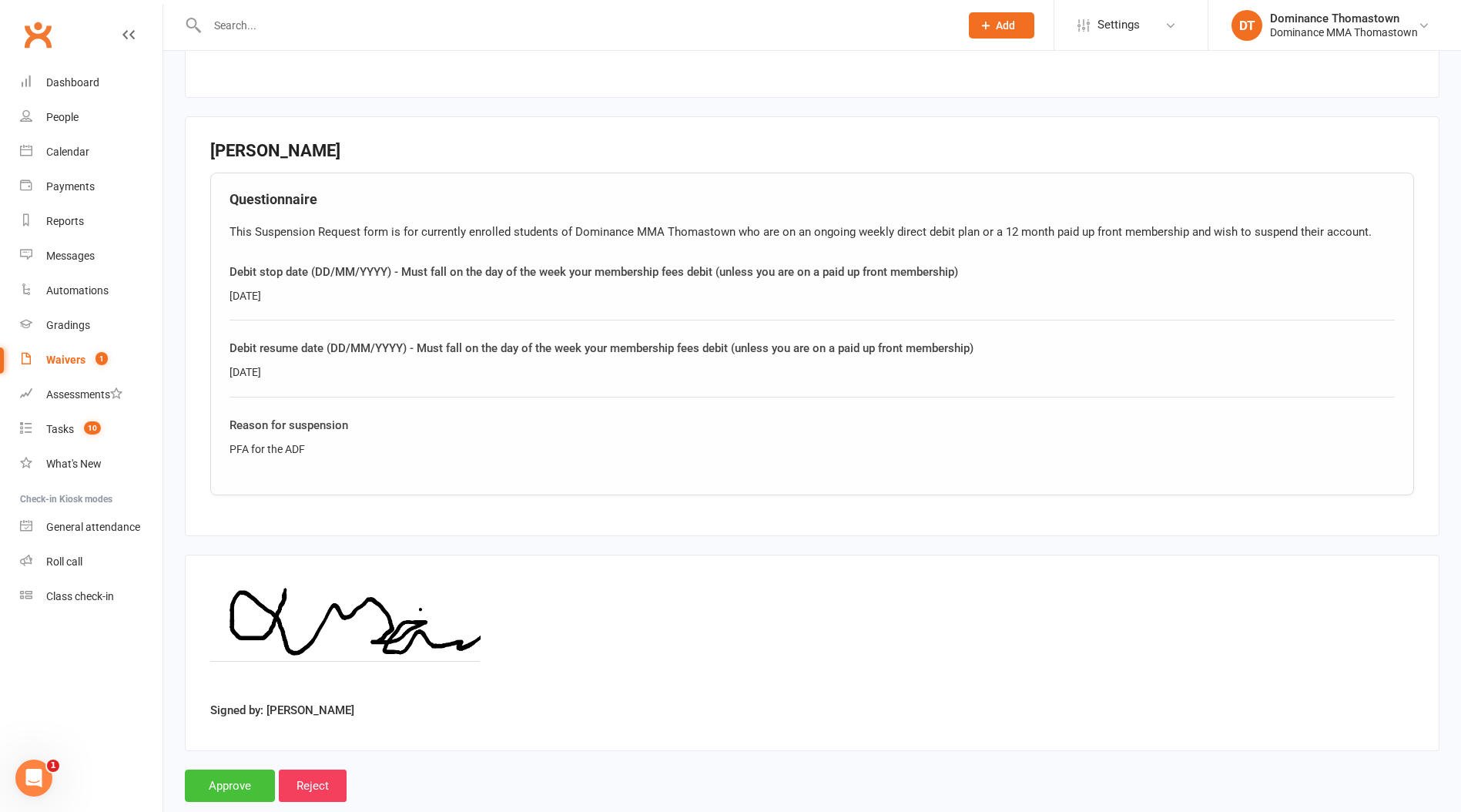
click at [245, 782] on input "Approve" at bounding box center [230, 785] width 90 height 33
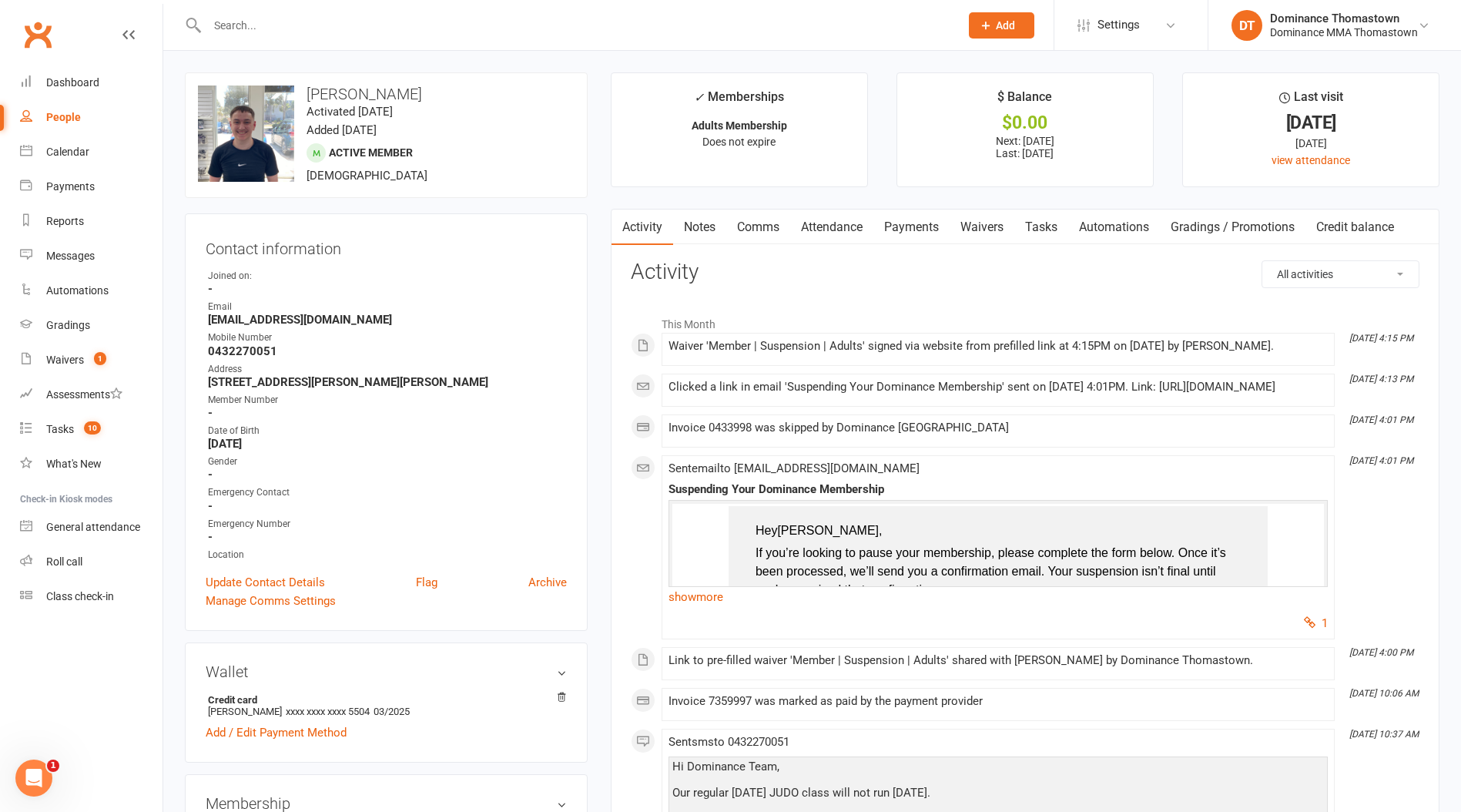
click at [871, 221] on link "Attendance" at bounding box center [832, 227] width 83 height 36
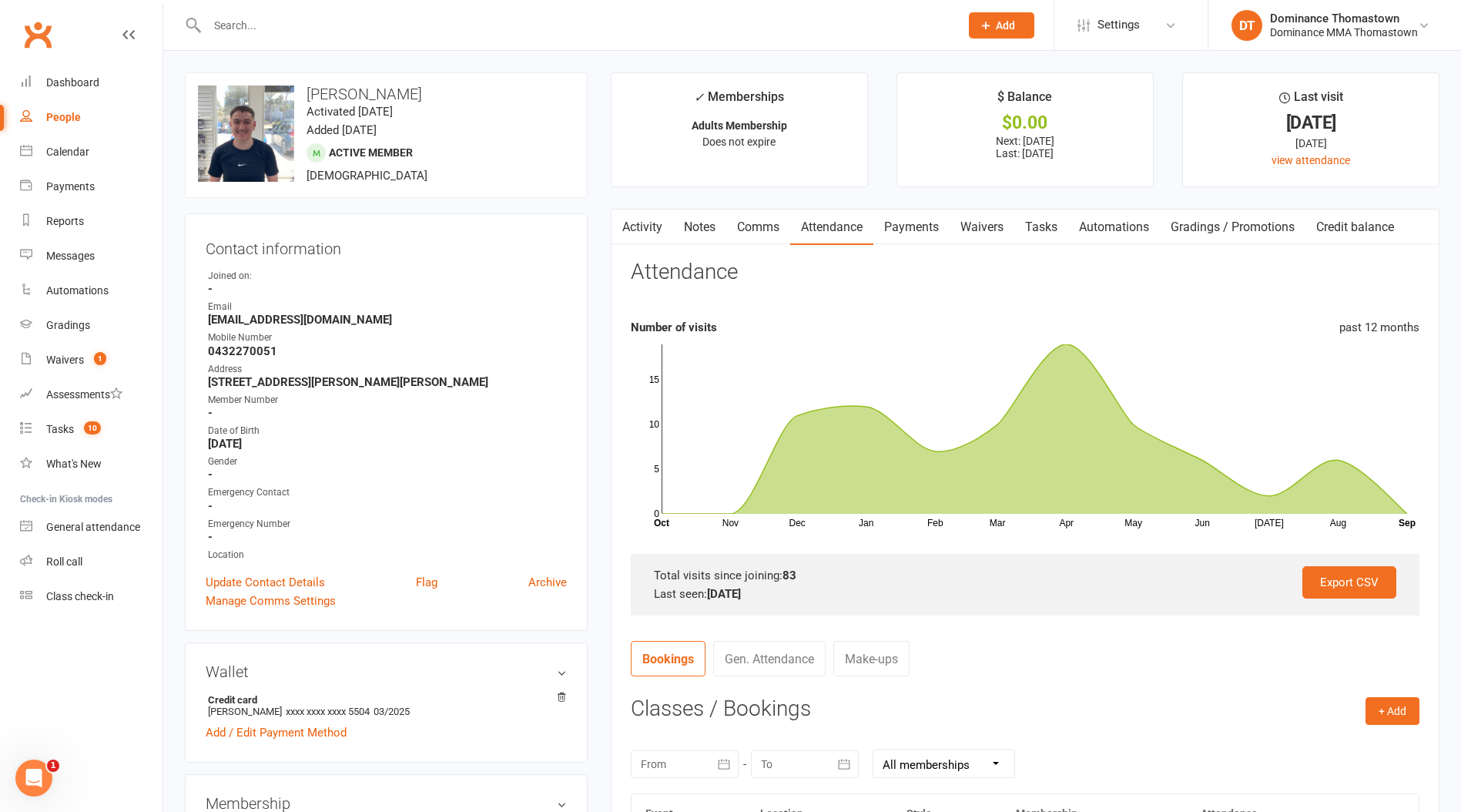
click at [713, 210] on link "Notes" at bounding box center [699, 227] width 53 height 36
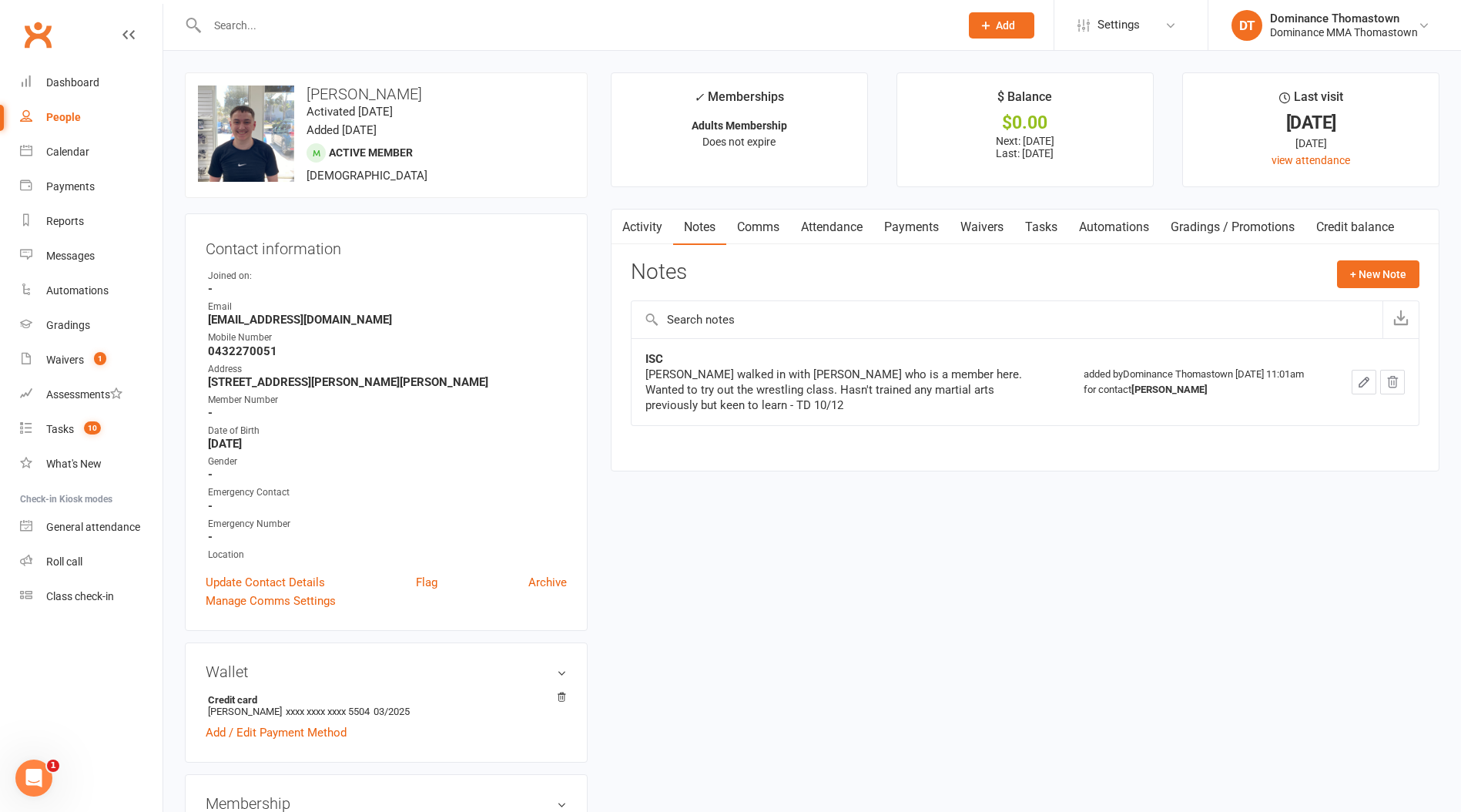
click at [652, 221] on link "Activity" at bounding box center [642, 227] width 62 height 36
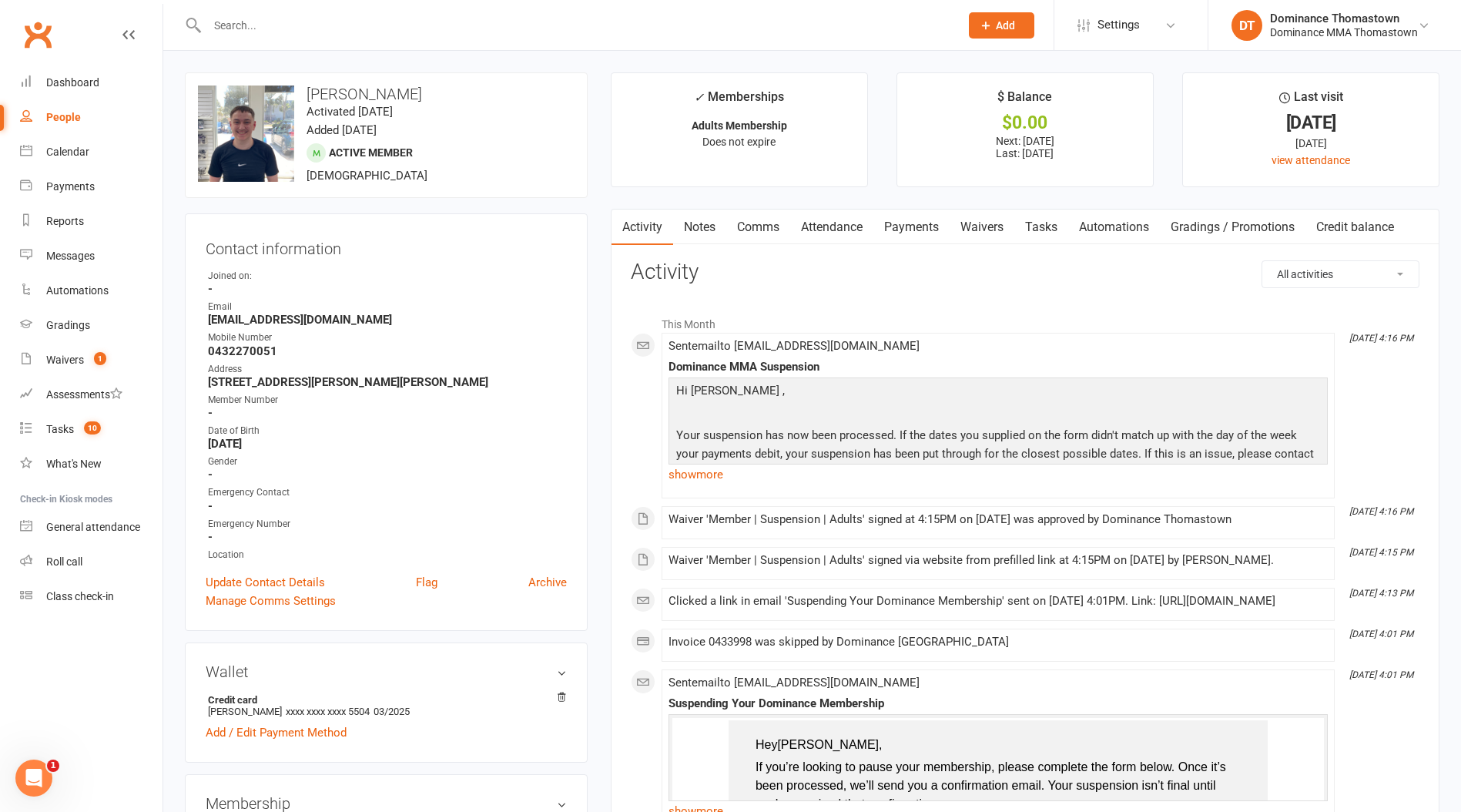
click at [314, 26] on input "text" at bounding box center [576, 25] width 747 height 21
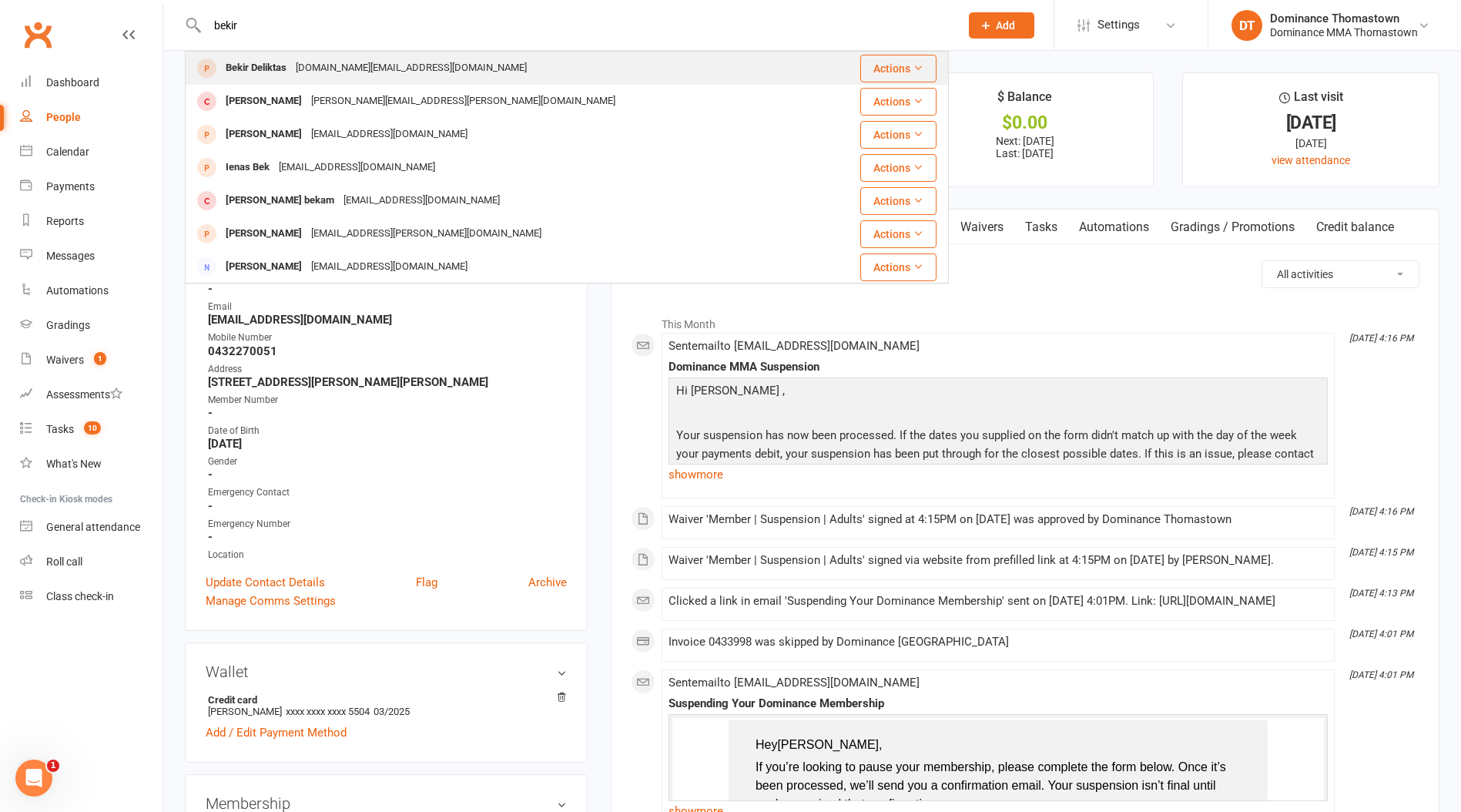
type input "bekir"
click at [290, 58] on div "Bekir Deliktas" at bounding box center [256, 68] width 70 height 22
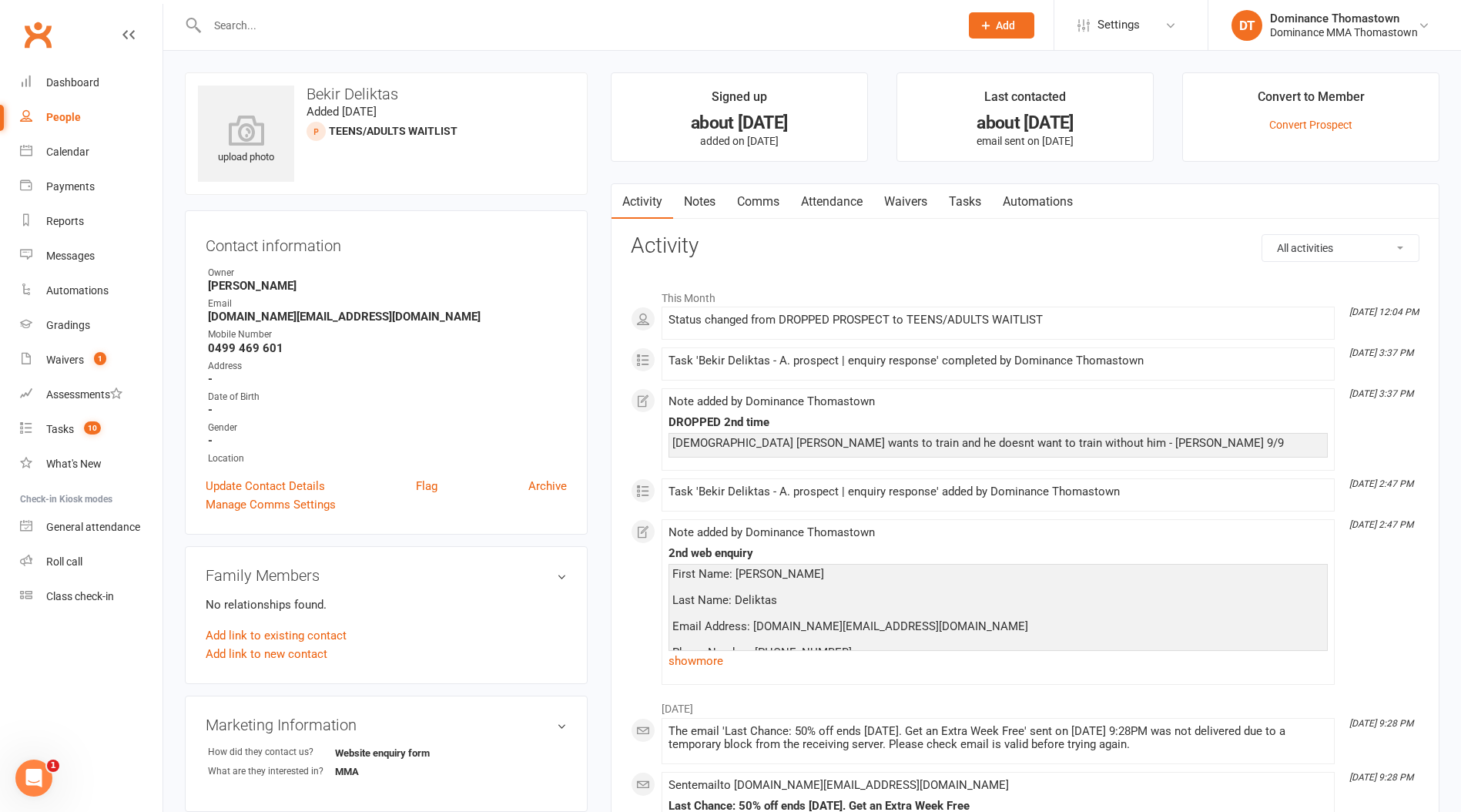
click at [921, 201] on link "Waivers" at bounding box center [906, 202] width 64 height 36
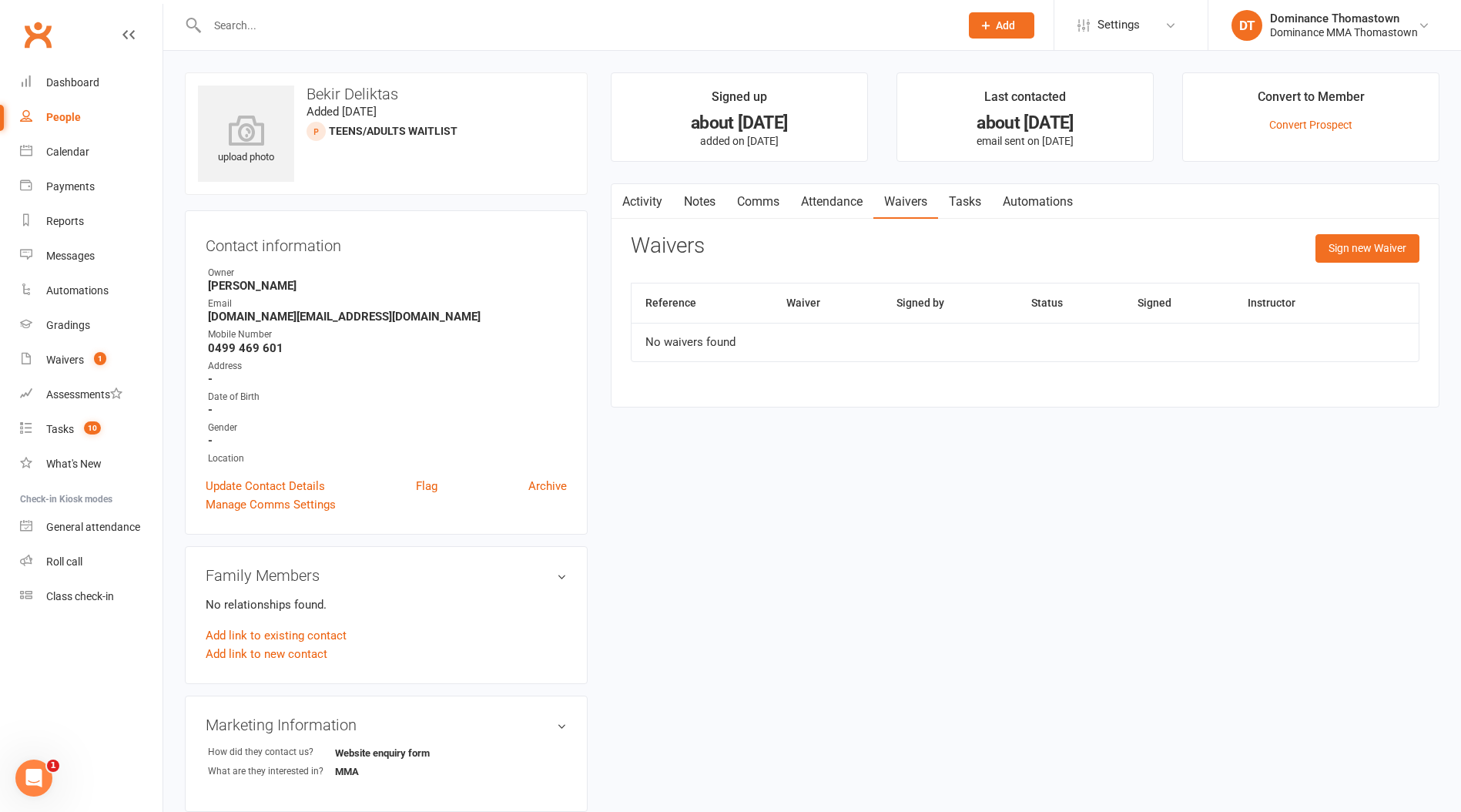
click at [975, 205] on link "Tasks" at bounding box center [966, 202] width 54 height 36
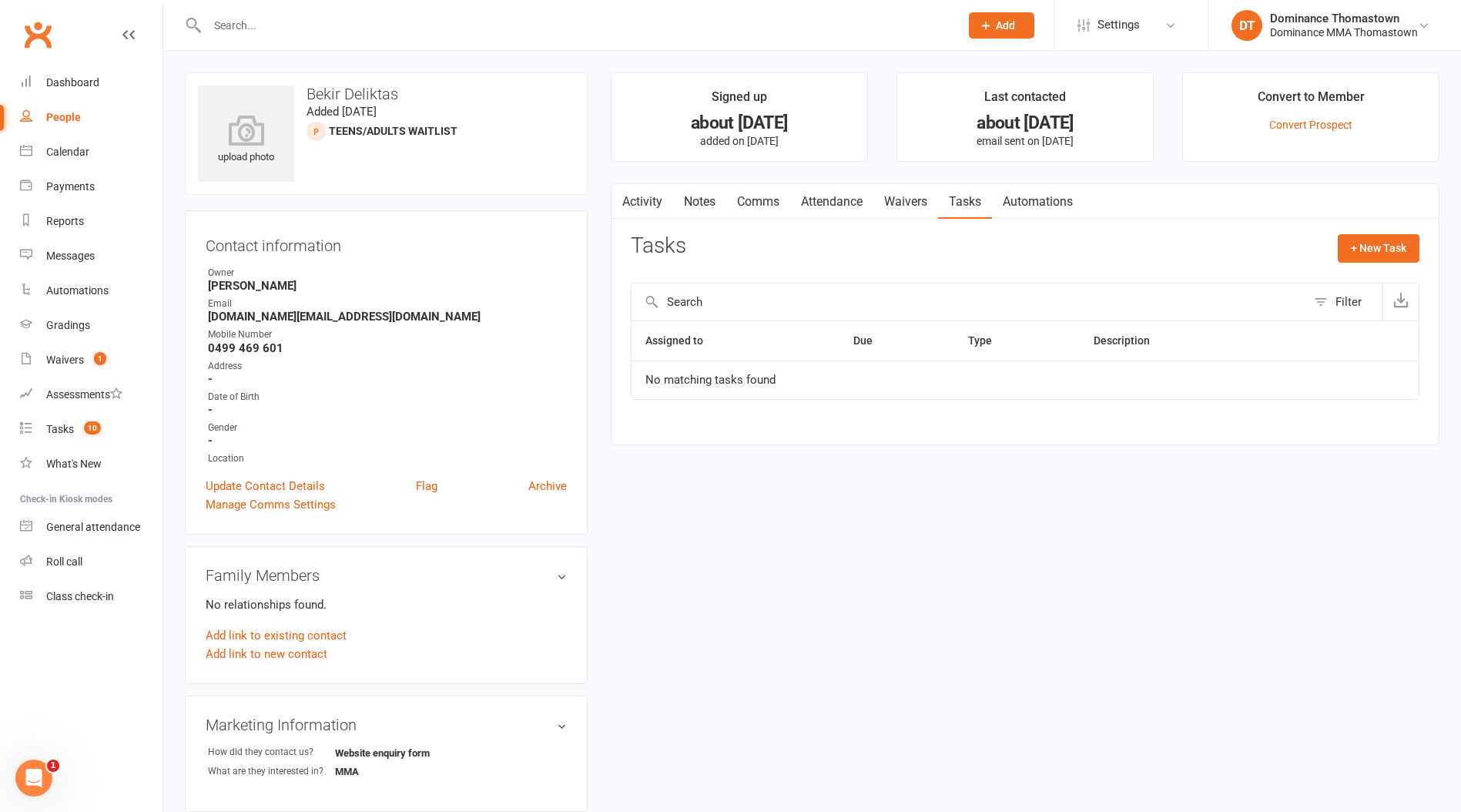
click at [657, 199] on link "Activity" at bounding box center [642, 202] width 62 height 36
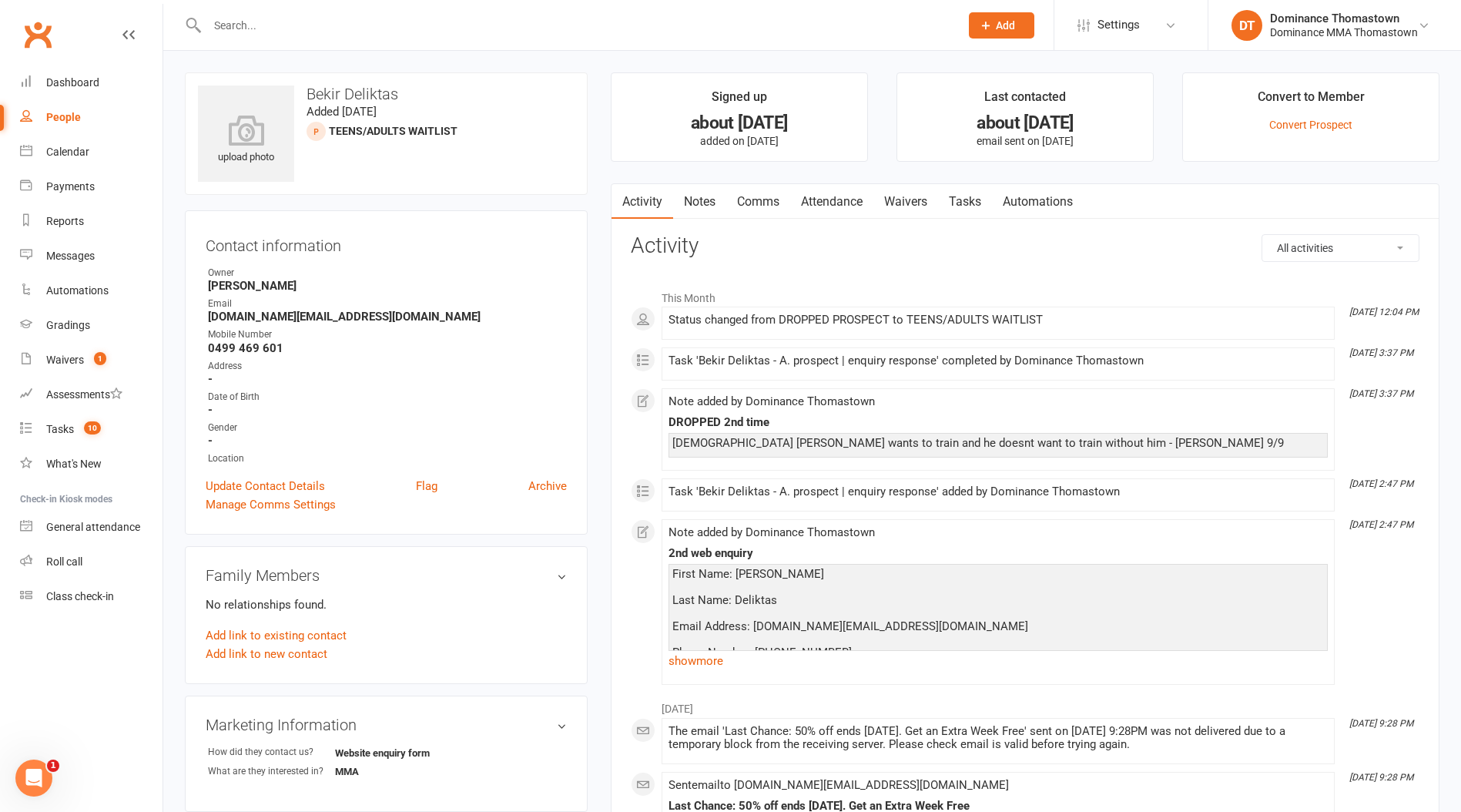
click at [705, 203] on link "Notes" at bounding box center [699, 202] width 53 height 36
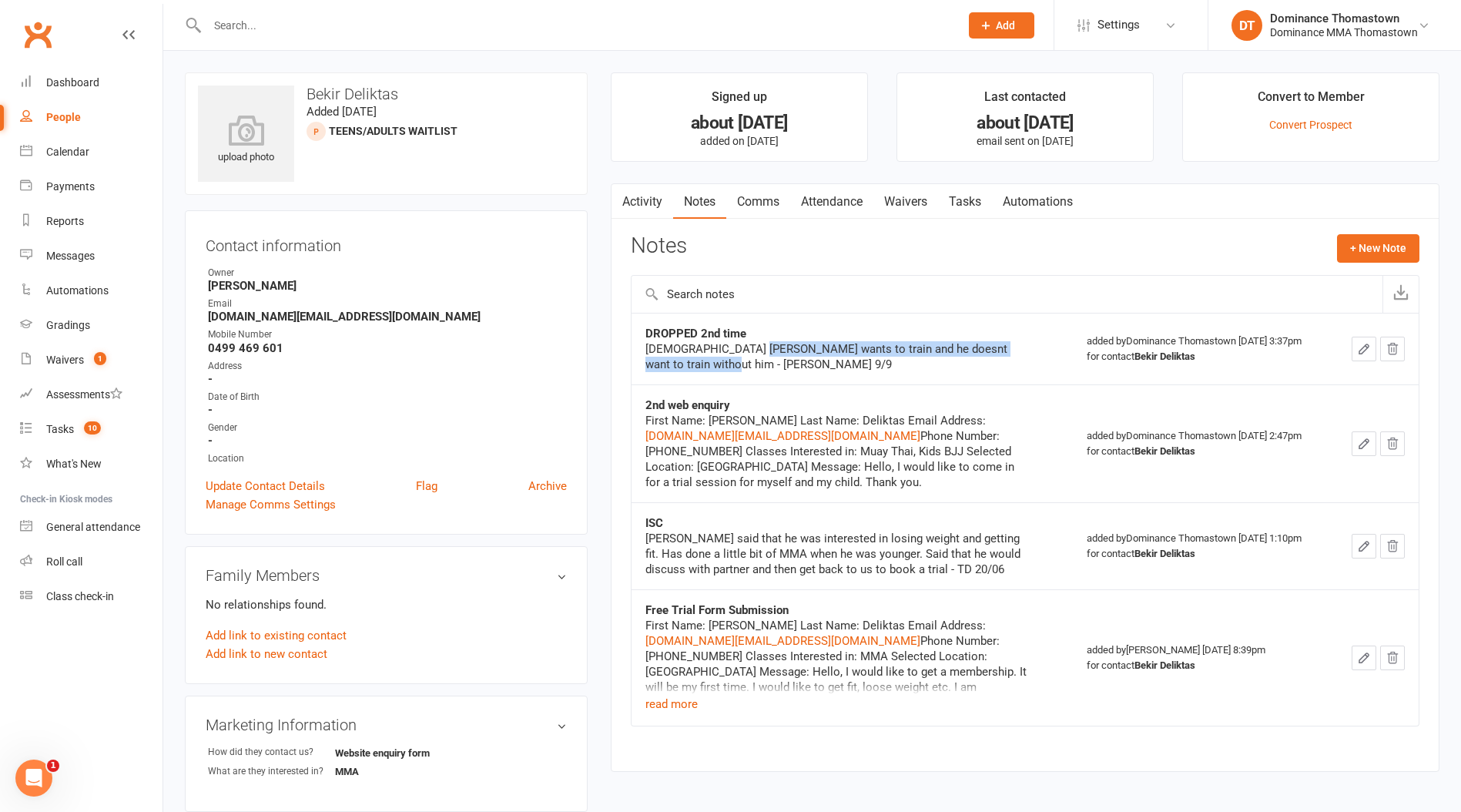
drag, startPoint x: 843, startPoint y: 349, endPoint x: 741, endPoint y: 349, distance: 102.0
click at [742, 350] on div "4 year old kid wants to train and he doesnt want to train without him - Ellen 9…" at bounding box center [838, 356] width 385 height 31
click at [741, 349] on div "4 year old kid wants to train and he doesnt want to train without him - Ellen 9…" at bounding box center [838, 356] width 385 height 31
click at [680, 706] on button "read more" at bounding box center [672, 704] width 52 height 19
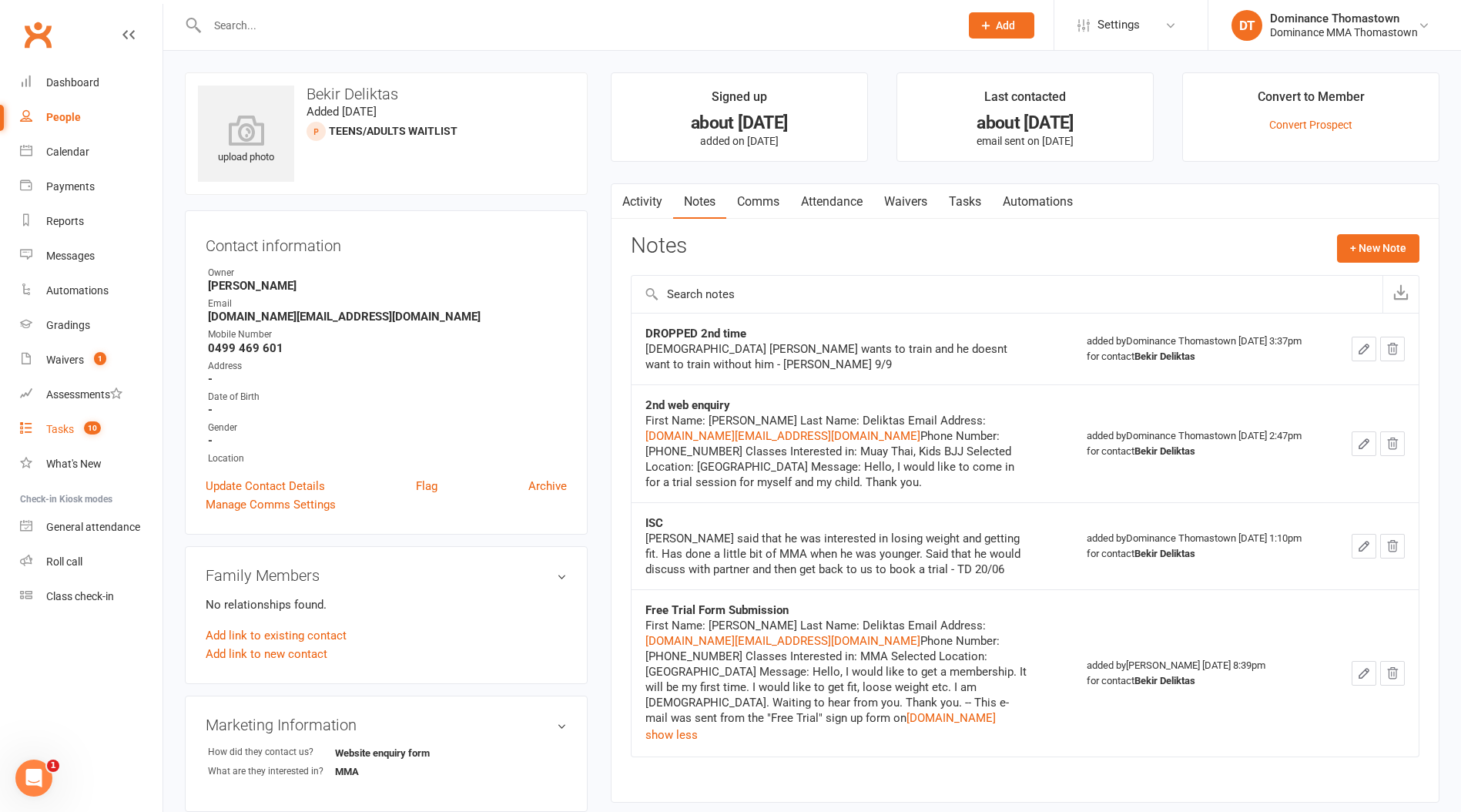
click at [102, 424] on link "Tasks 10" at bounding box center [91, 429] width 142 height 35
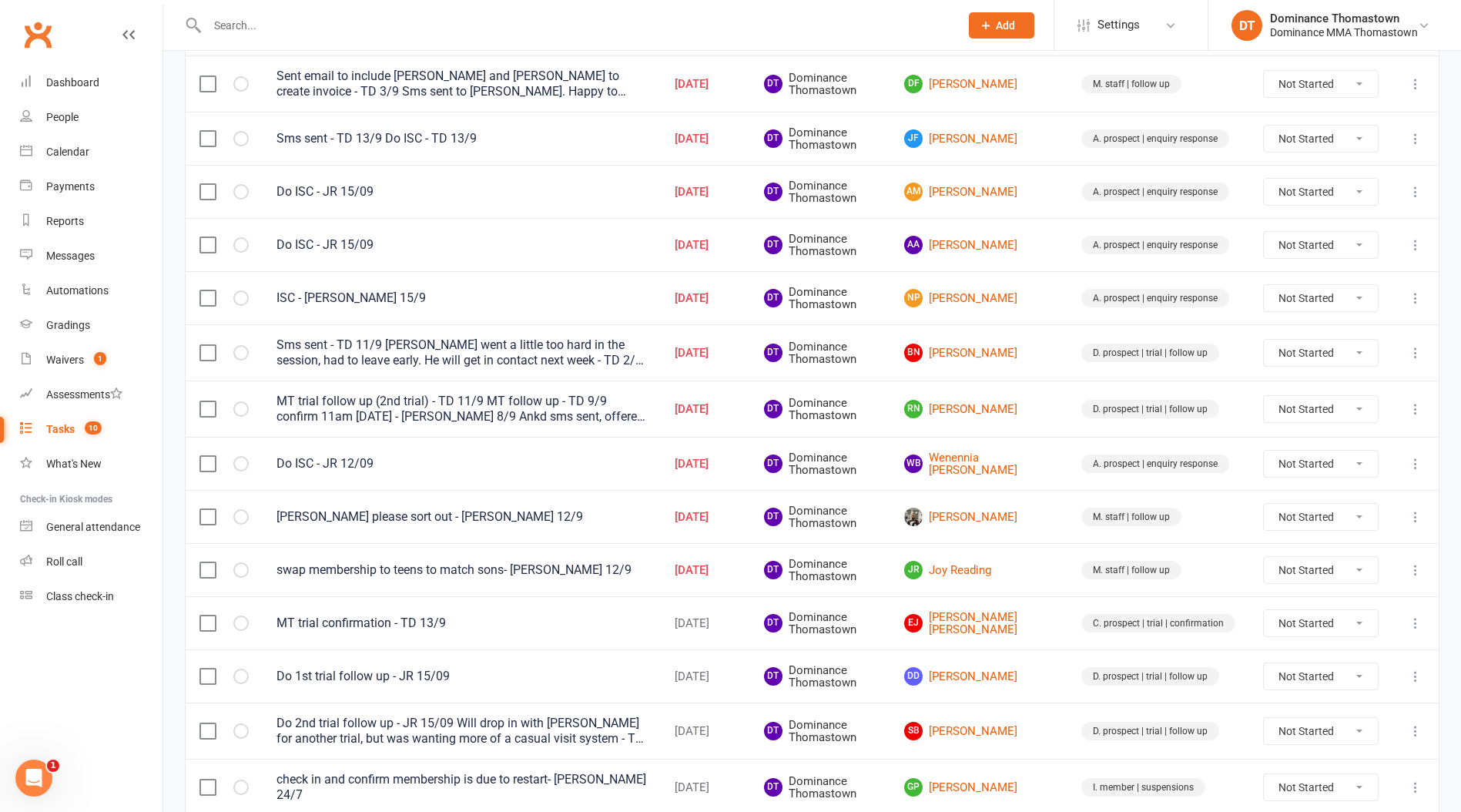
scroll to position [236, 0]
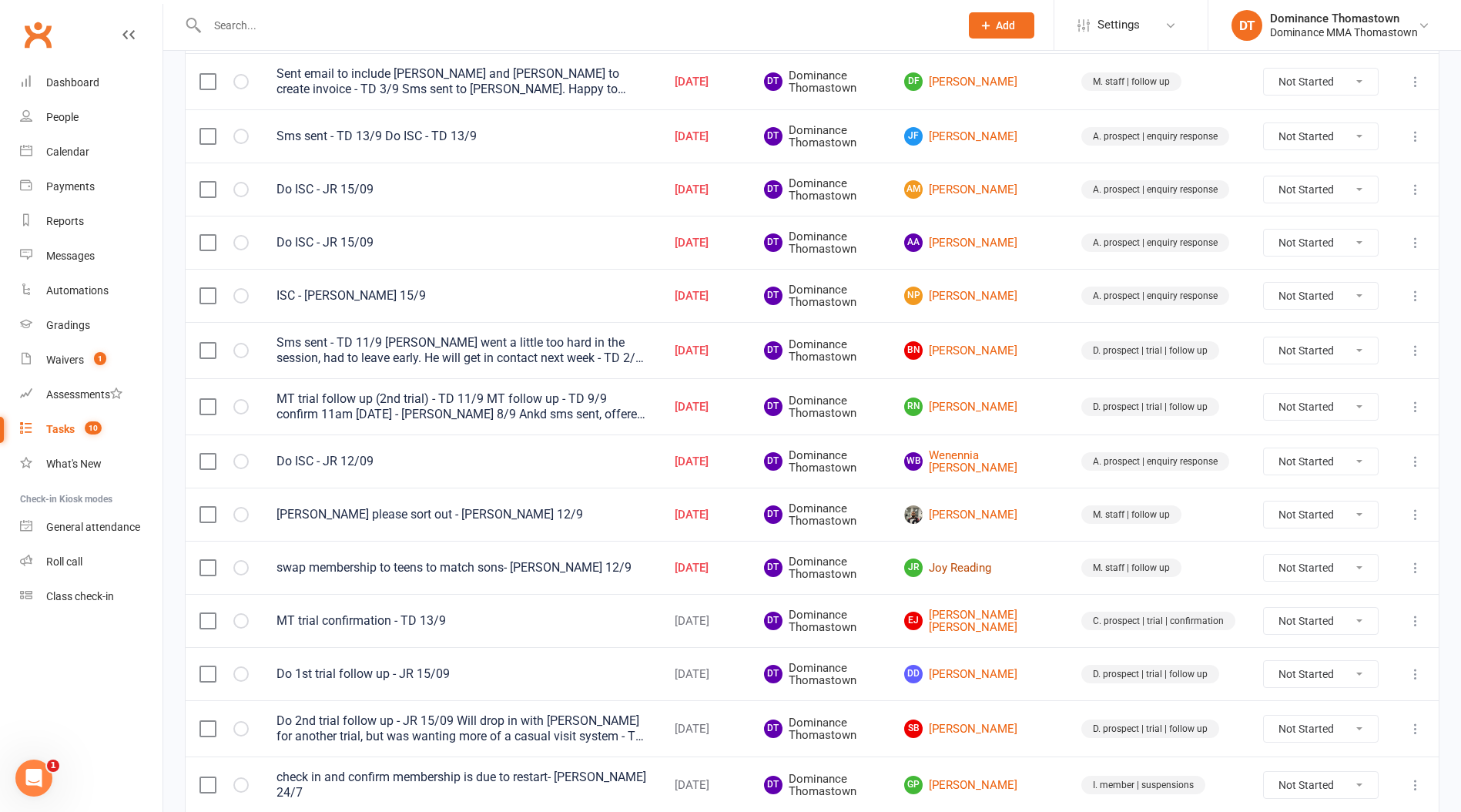
click at [1005, 569] on link "JR Joy Reading" at bounding box center [980, 568] width 150 height 19
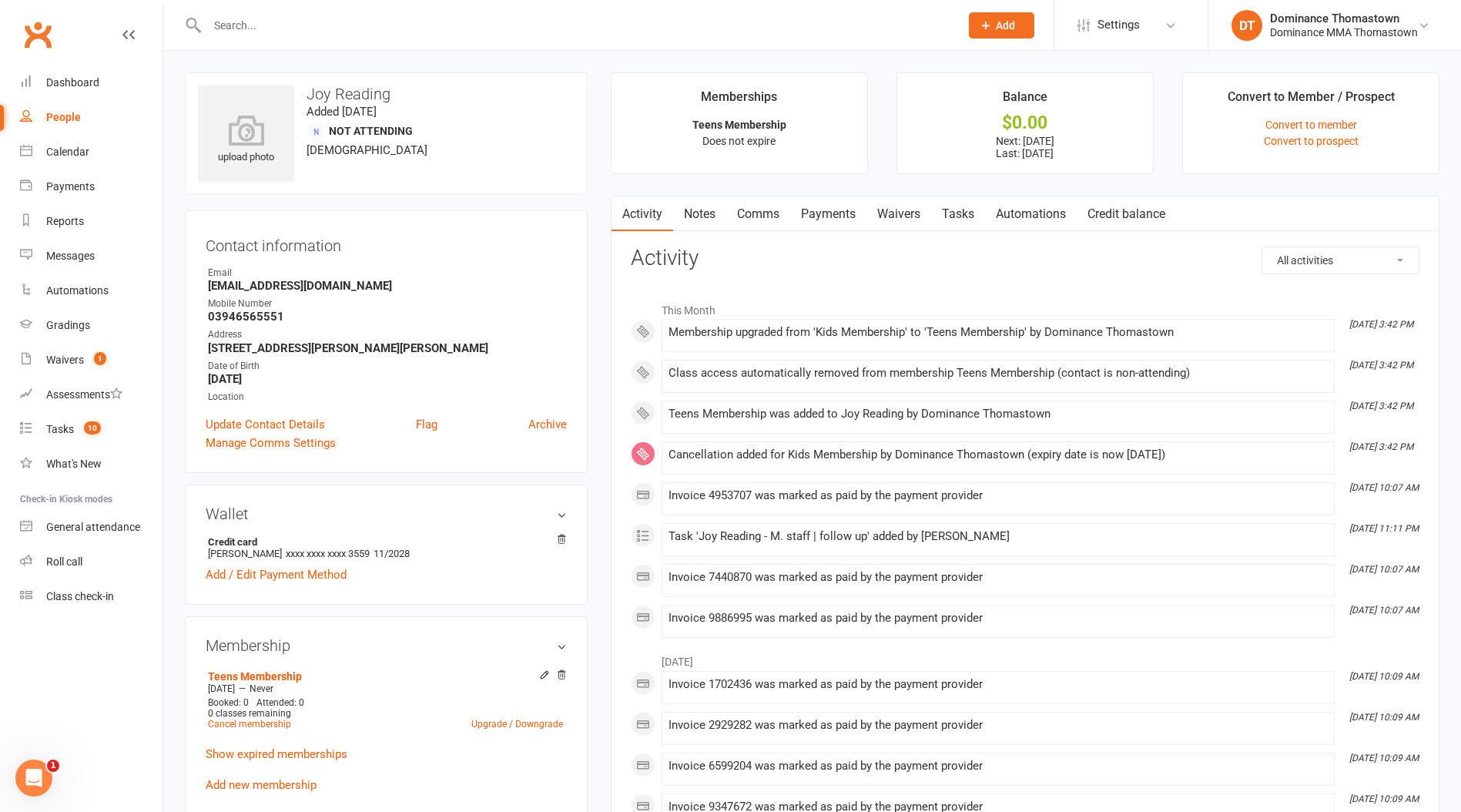
click at [856, 212] on link "Payments" at bounding box center [829, 214] width 77 height 36
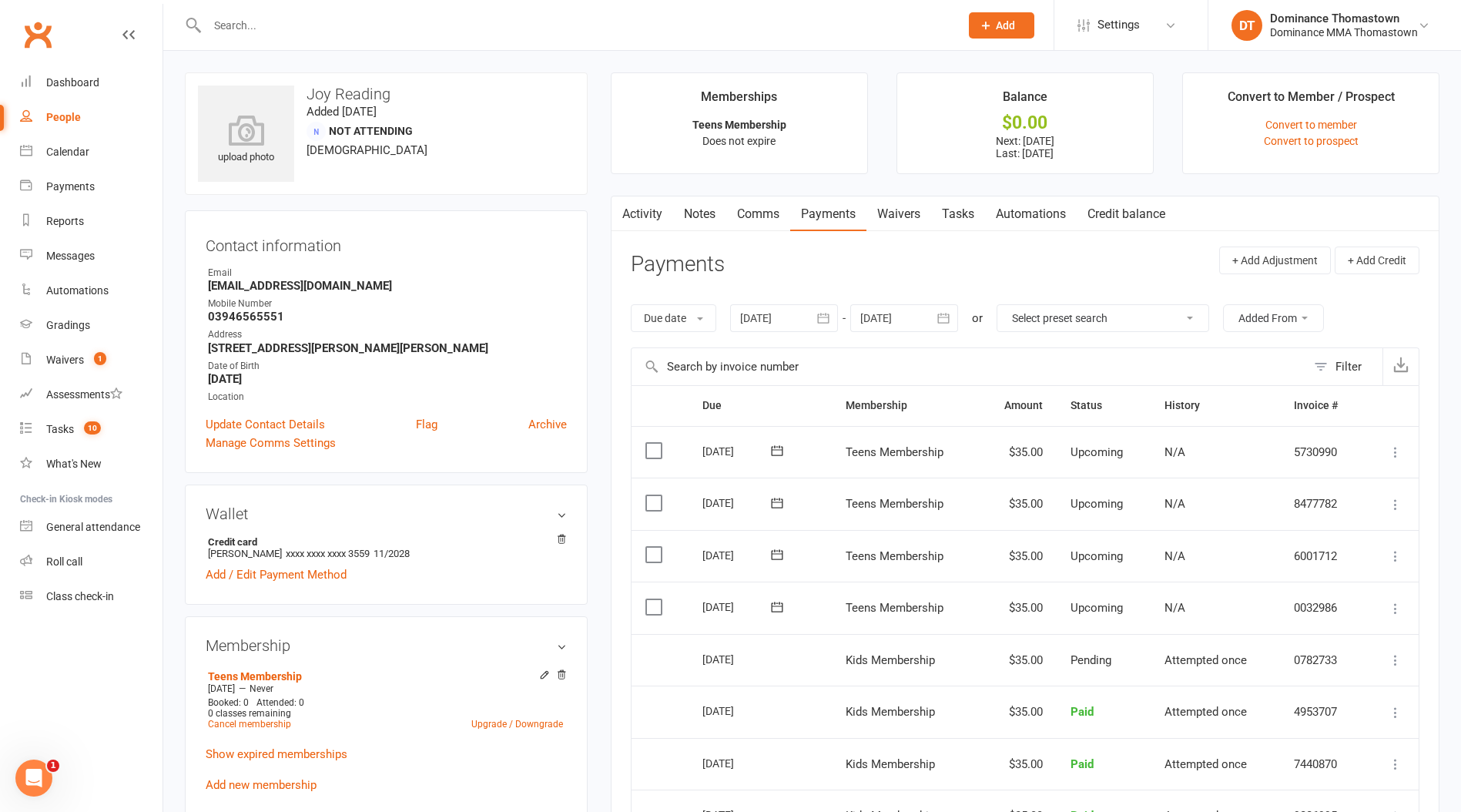
drag, startPoint x: 951, startPoint y: 208, endPoint x: 1037, endPoint y: 244, distance: 93.2
click at [951, 208] on link "Tasks" at bounding box center [958, 214] width 54 height 36
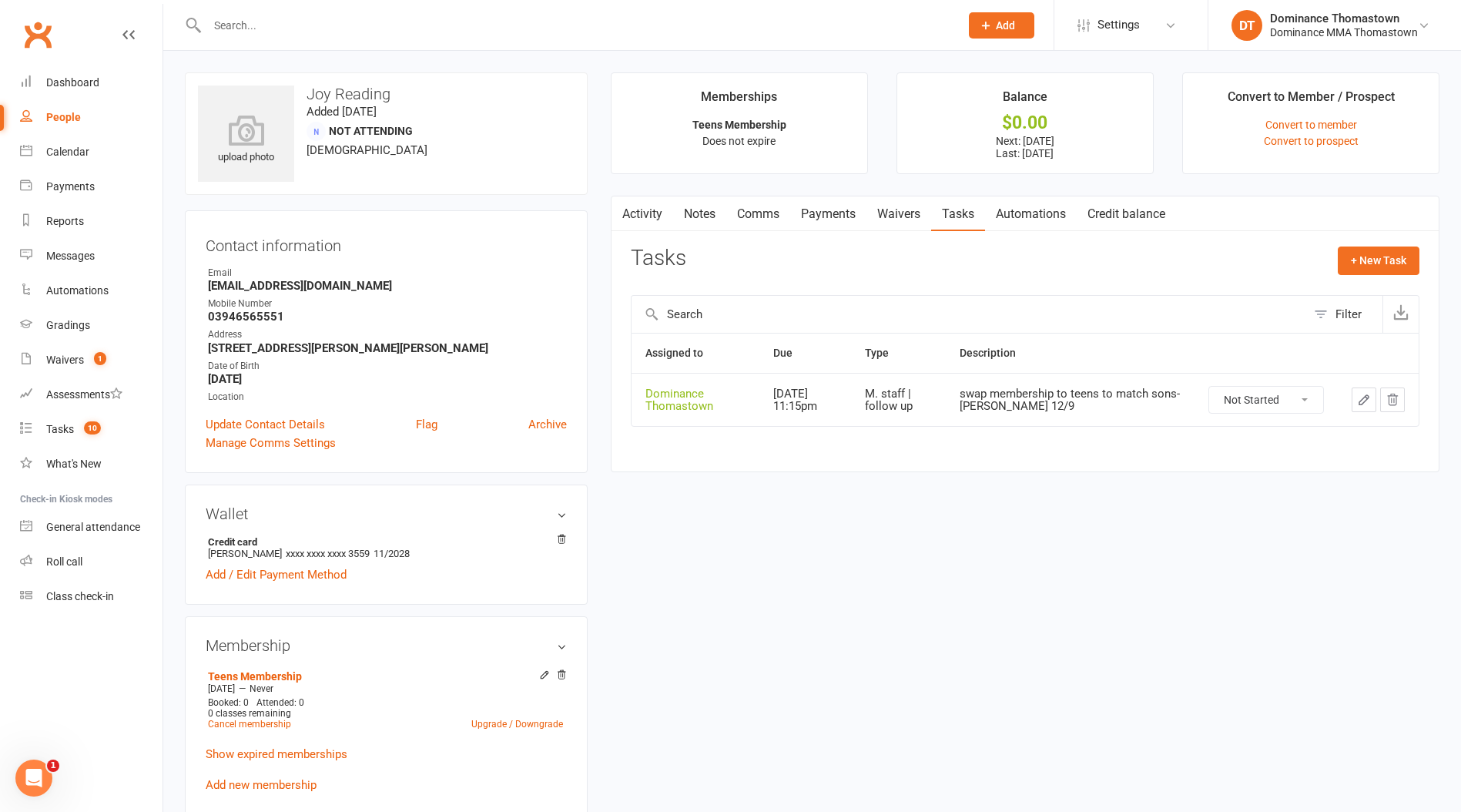
click at [1268, 404] on select "Not Started In Progress Waiting Complete" at bounding box center [1267, 400] width 114 height 26
click at [1210, 387] on select "Not Started In Progress Waiting Complete" at bounding box center [1267, 400] width 114 height 26
select select "unstarted"
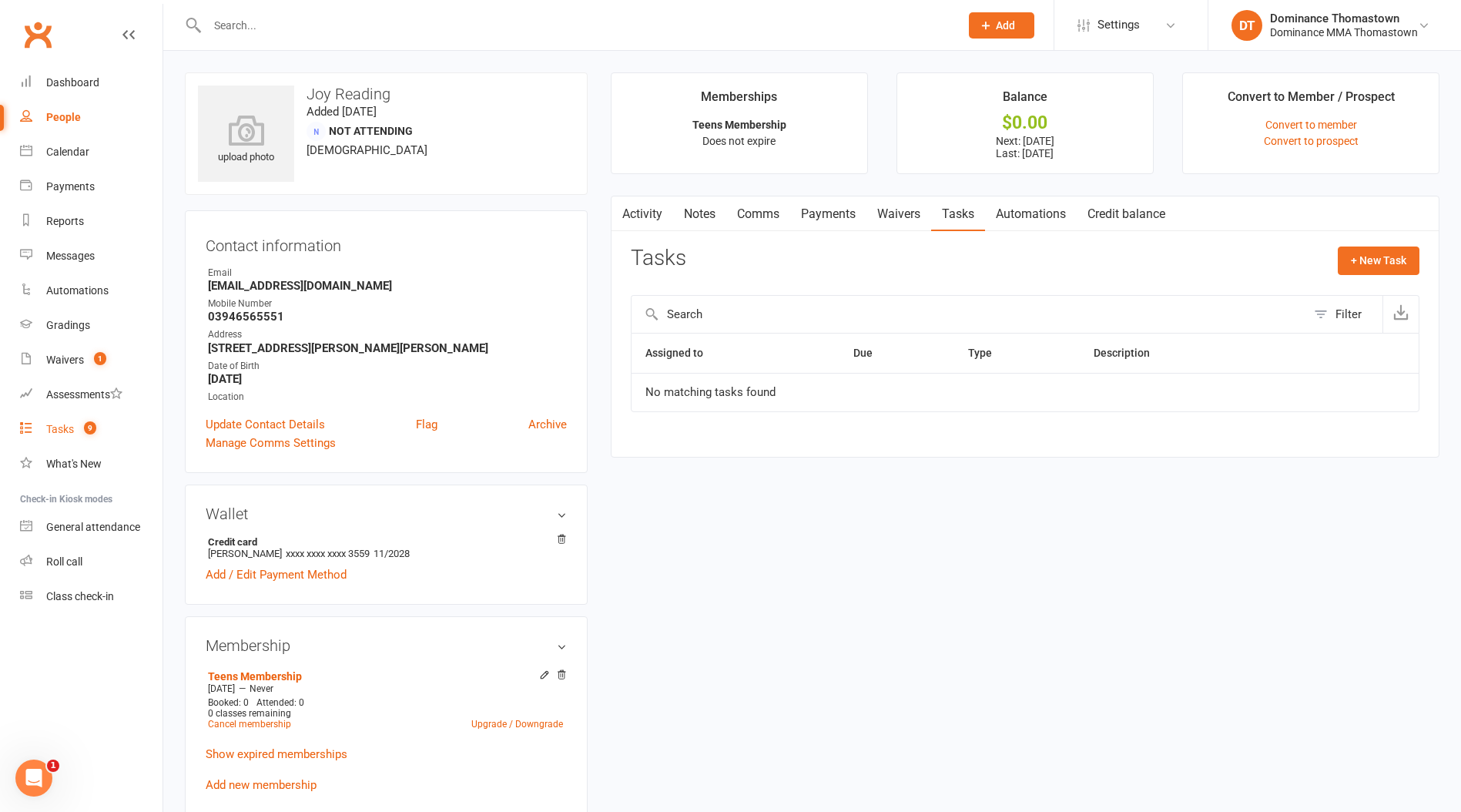
click at [95, 431] on span "9" at bounding box center [90, 428] width 12 height 13
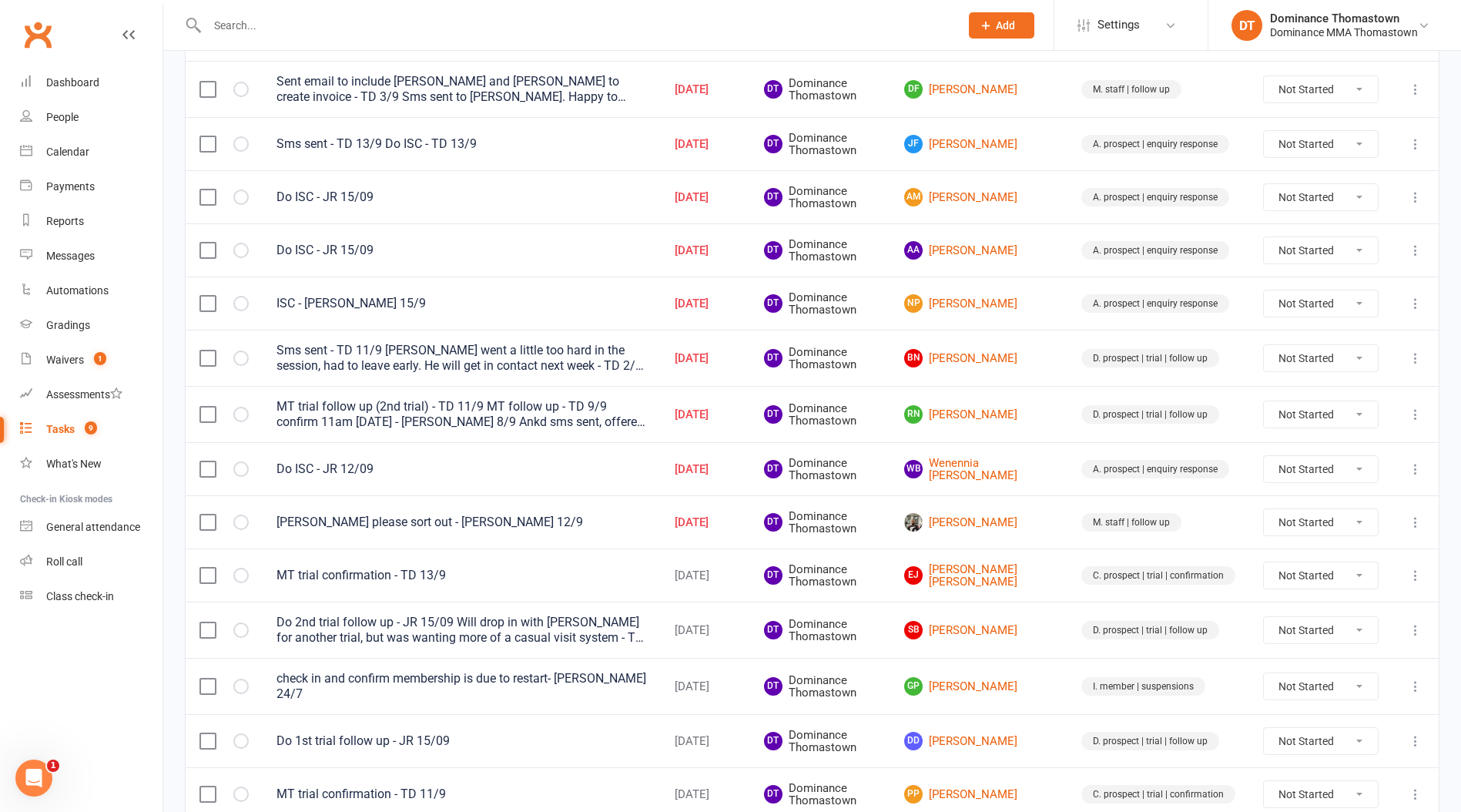
scroll to position [218, 0]
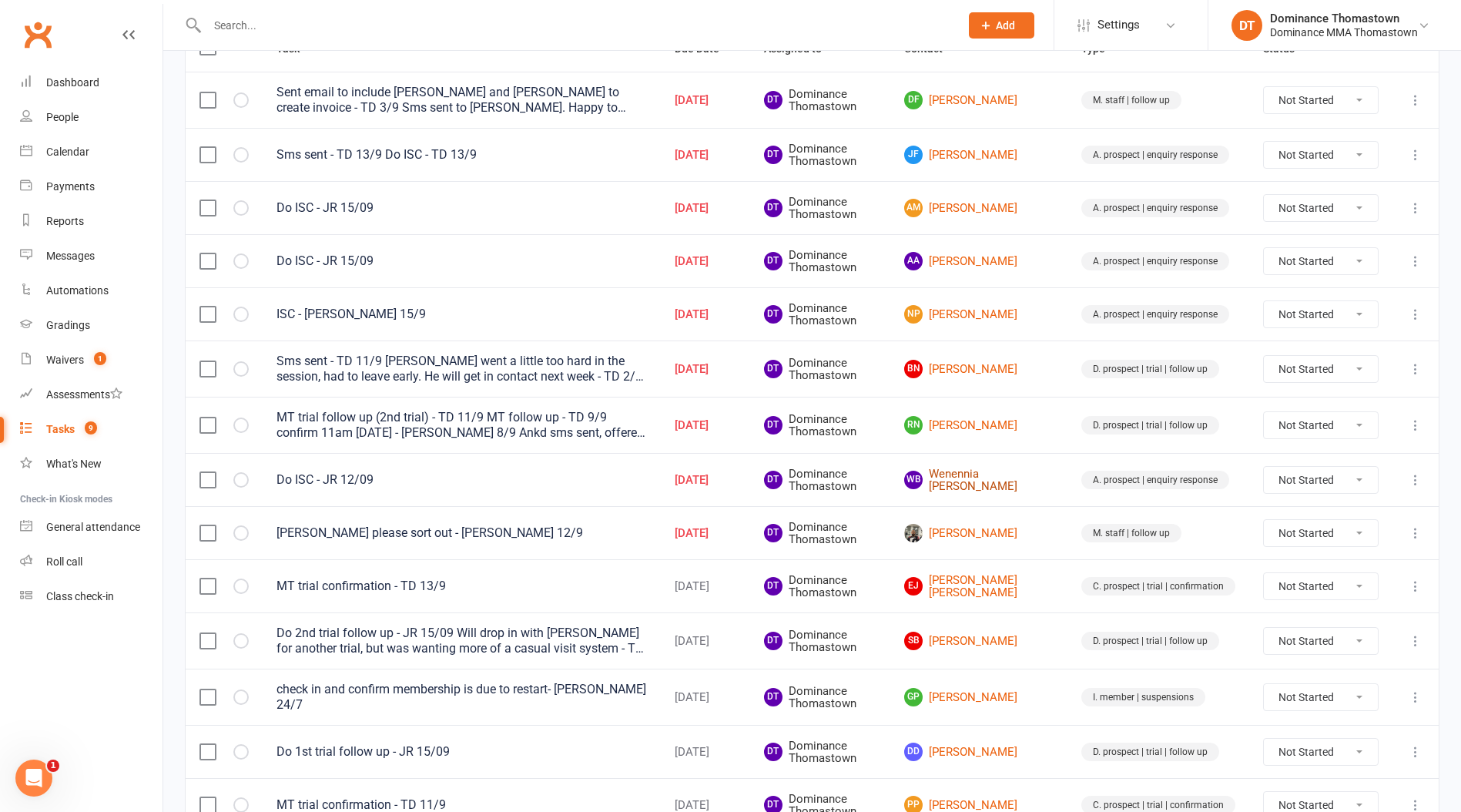
click at [981, 475] on link "WB Wenennia Bukky Worgu" at bounding box center [980, 479] width 150 height 25
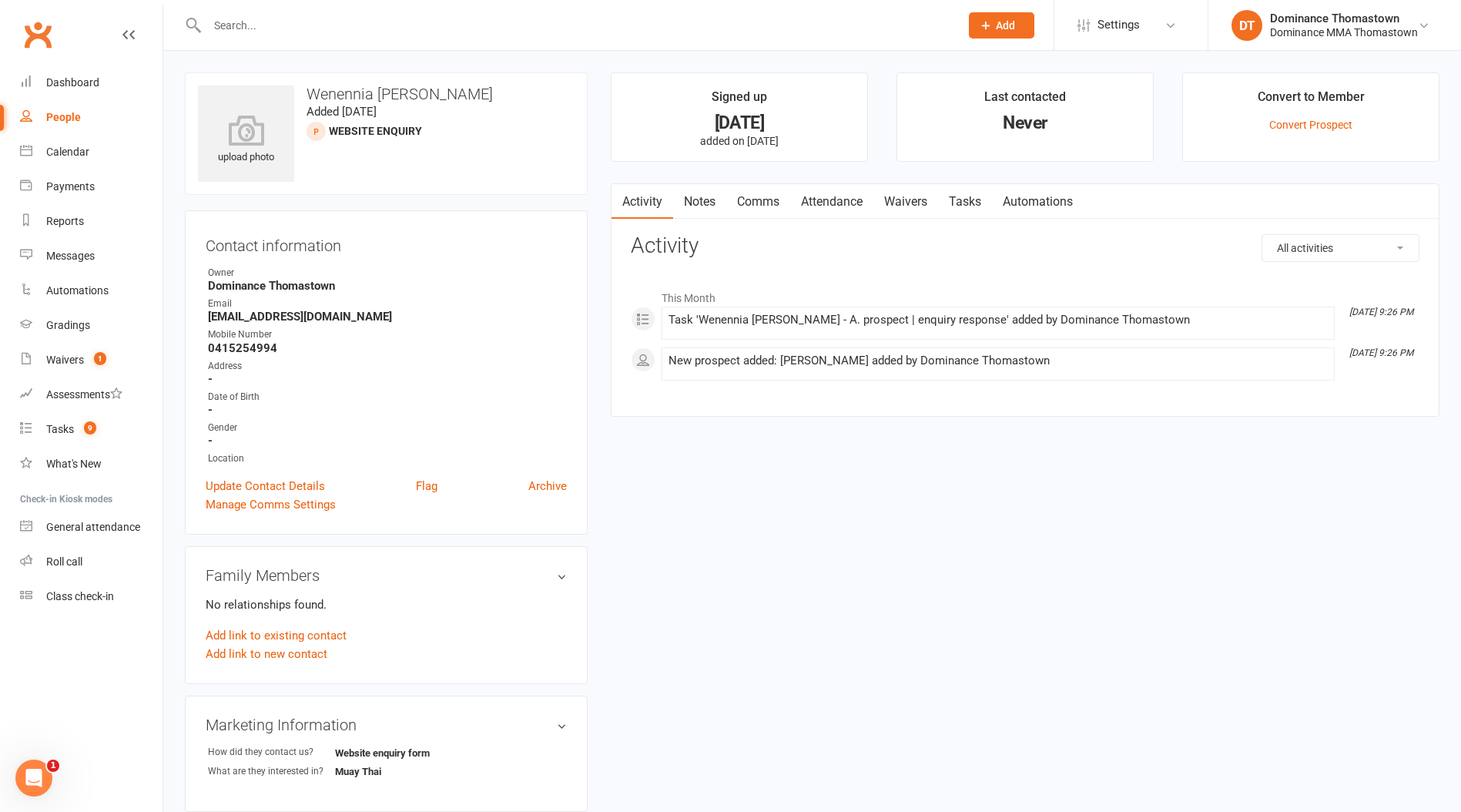
click at [695, 207] on link "Notes" at bounding box center [699, 202] width 53 height 36
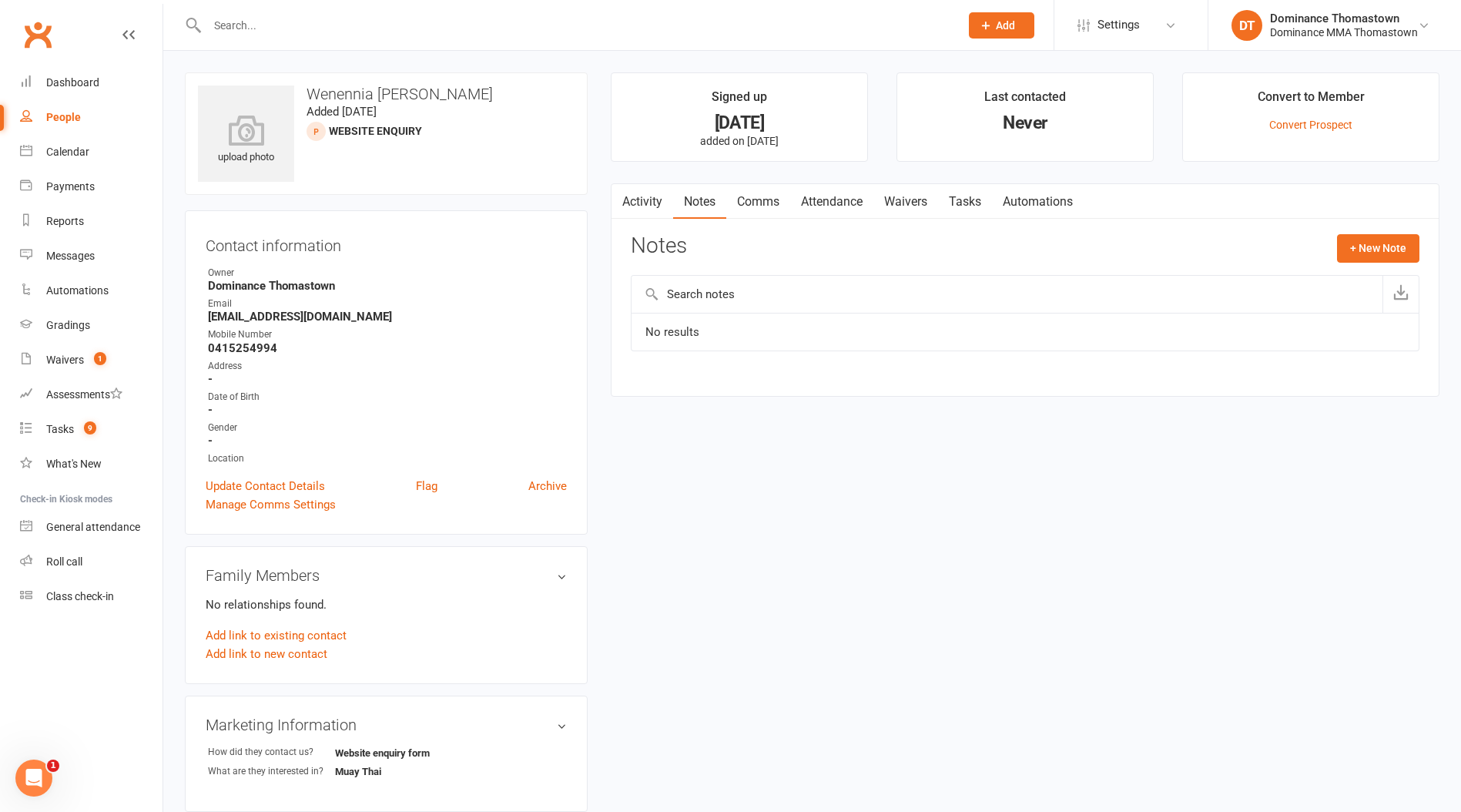
click at [339, 95] on h3 "Wenennia Bukky Worgu" at bounding box center [386, 93] width 377 height 17
copy h3 "Wenennia"
click at [1428, 227] on main "Signed up 3 days ago added on 12 Sep 2025 Last contacted Never Convert to Membe…" at bounding box center [1025, 241] width 852 height 339
click at [1348, 257] on button "+ New Note" at bounding box center [1379, 249] width 82 height 28
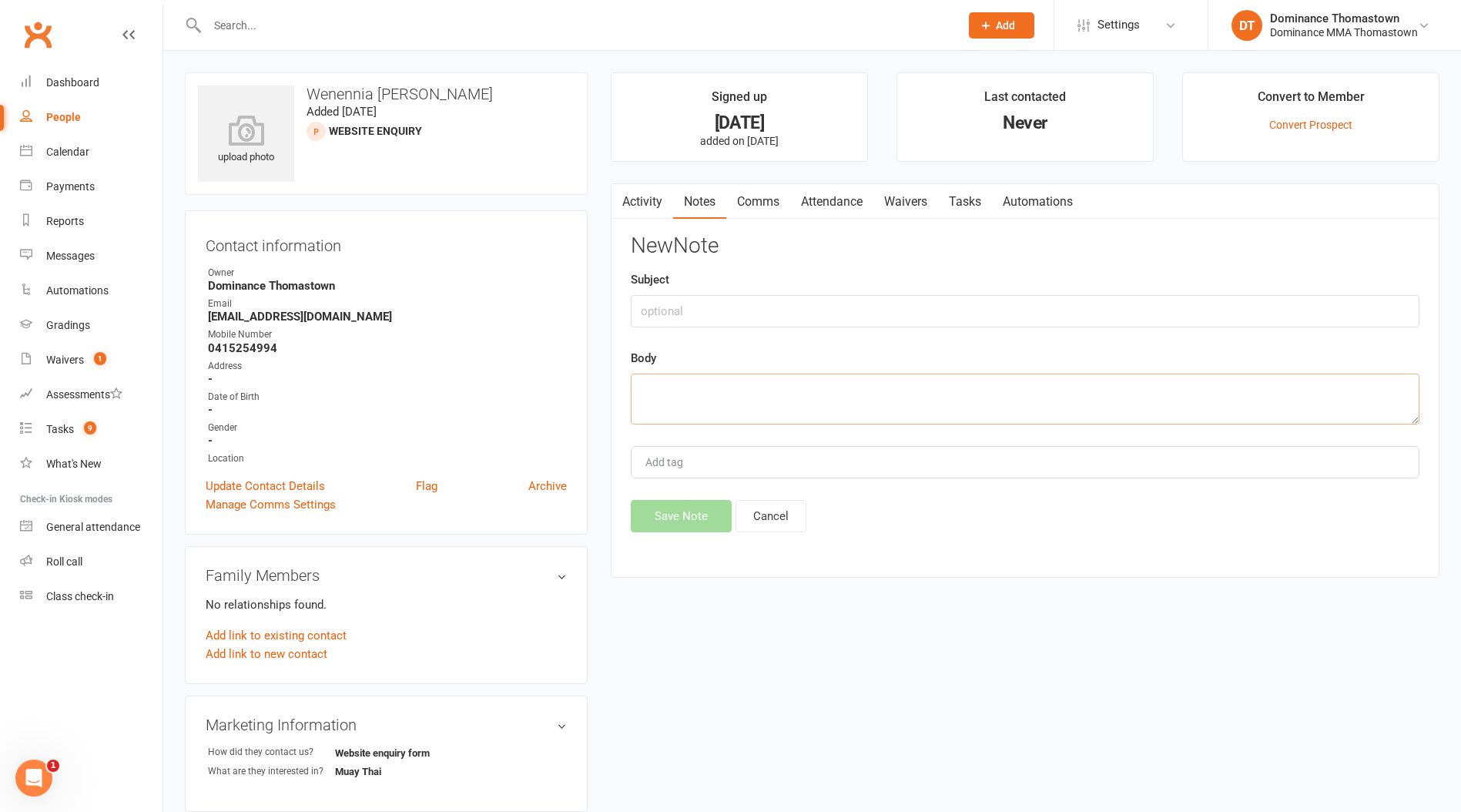
drag, startPoint x: 743, startPoint y: 390, endPoint x: 744, endPoint y: 378, distance: 12.0
click at [743, 390] on textarea at bounding box center [1025, 399] width 789 height 50
paste textarea "First Name: Wenennia Bukky Last Name: Worgu Email Address: wenenniabukky@yahoo.…"
type textarea "First Name: Wenennia Bukky Last Name: Worgu Email Address: wenenniabukky@yahoo.…"
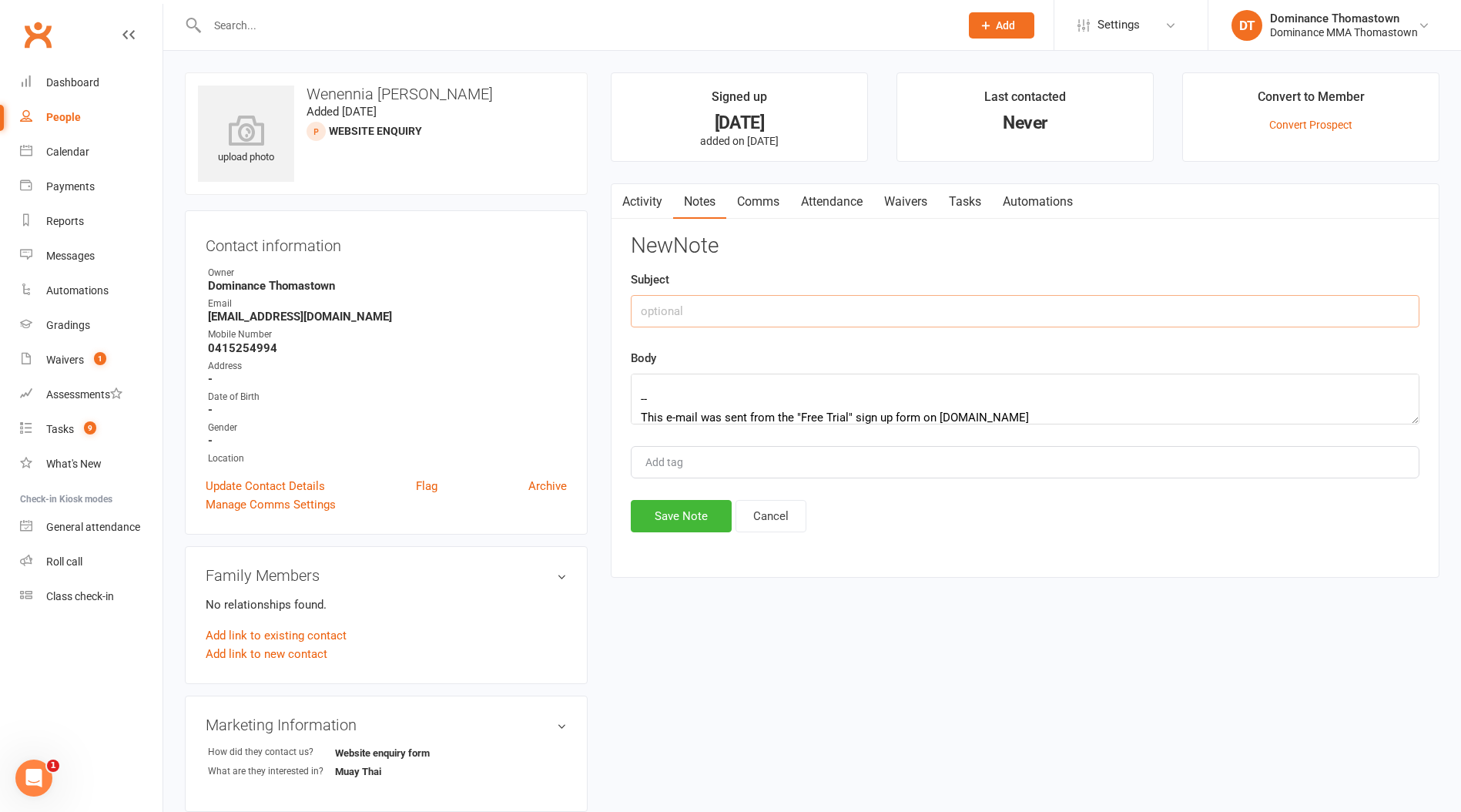
click at [731, 318] on input "text" at bounding box center [1025, 311] width 789 height 33
type input "website enquiry"
click at [670, 509] on button "Save Note" at bounding box center [681, 516] width 101 height 33
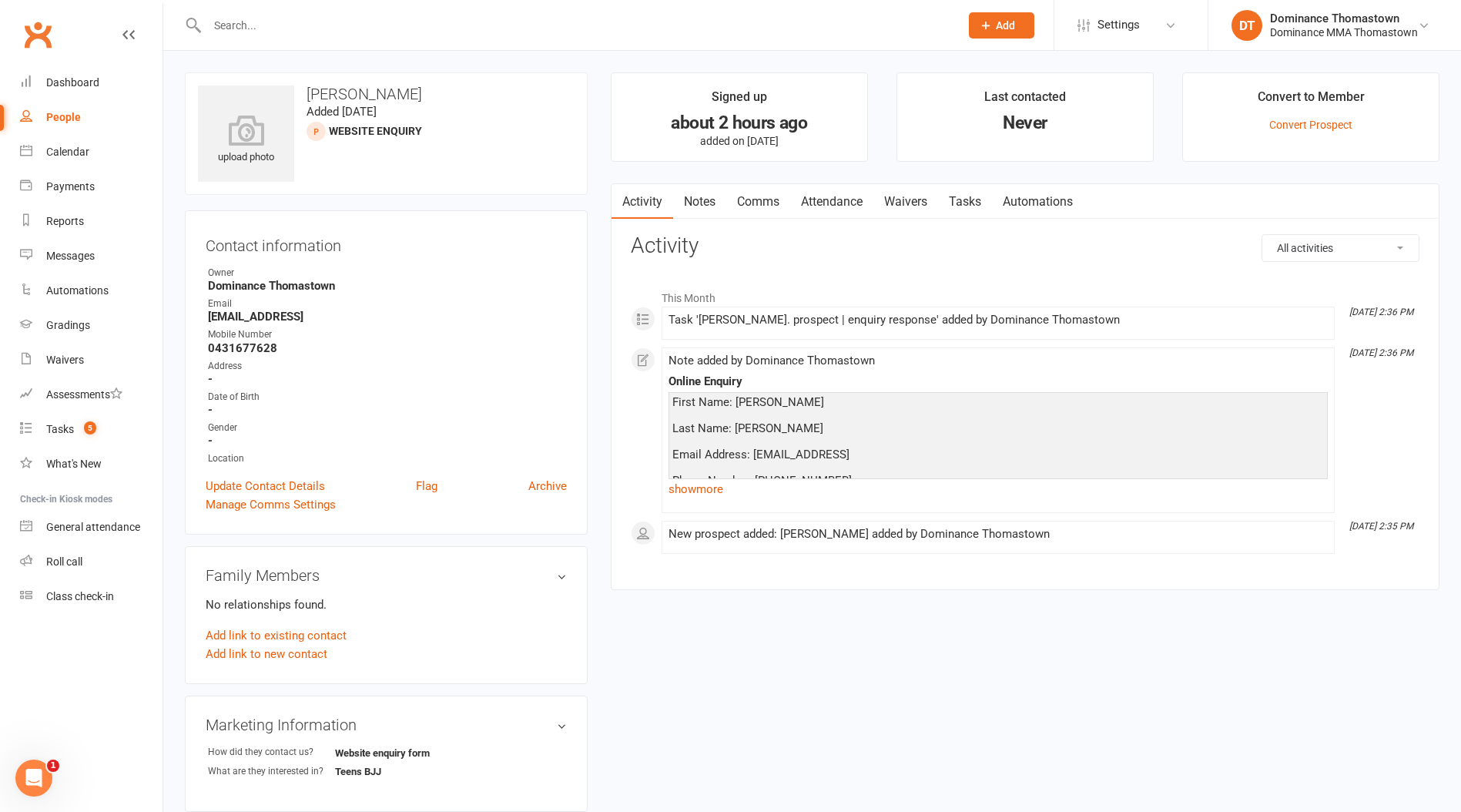
click at [706, 198] on link "Notes" at bounding box center [699, 202] width 53 height 36
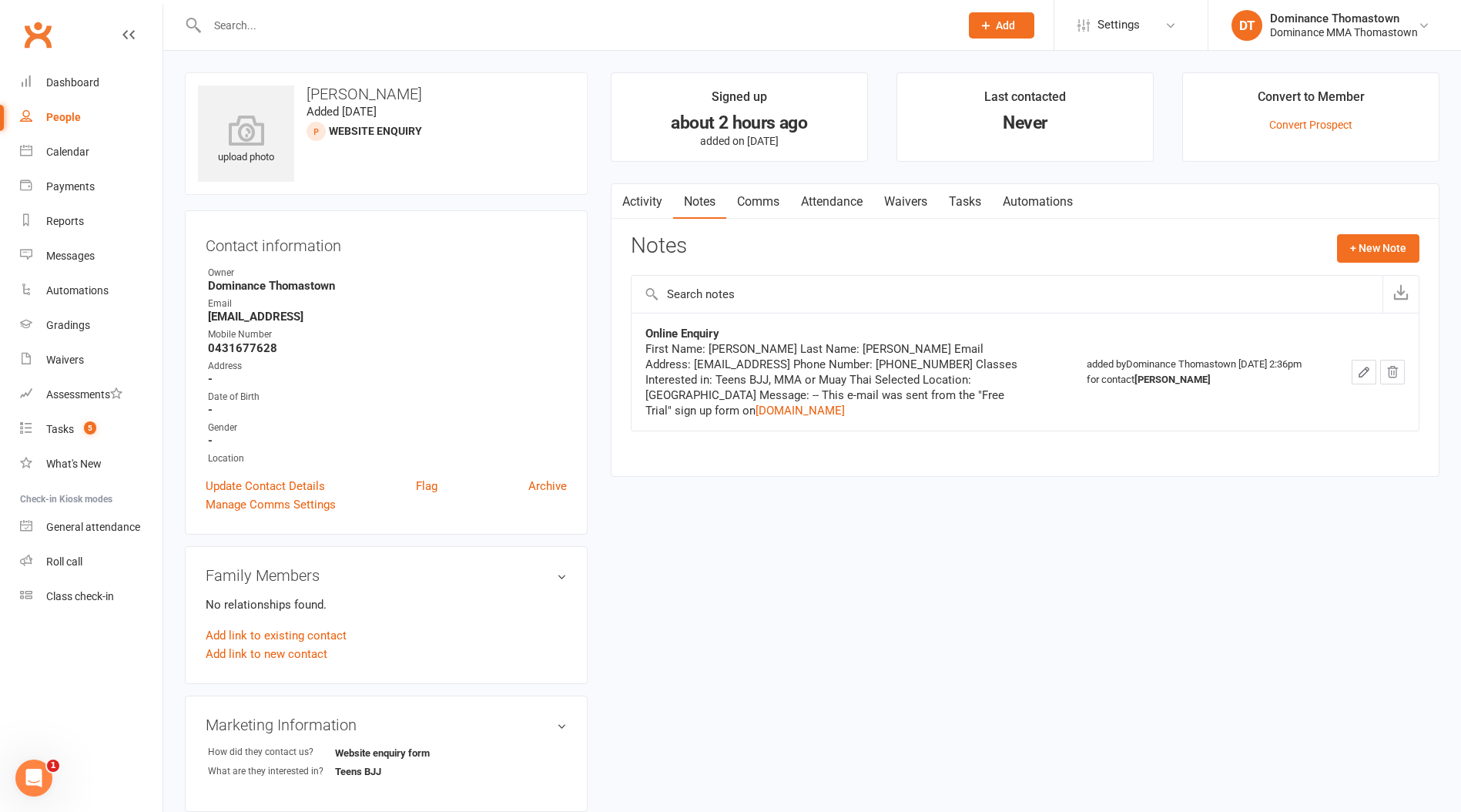
click at [324, 18] on input "text" at bounding box center [576, 25] width 747 height 21
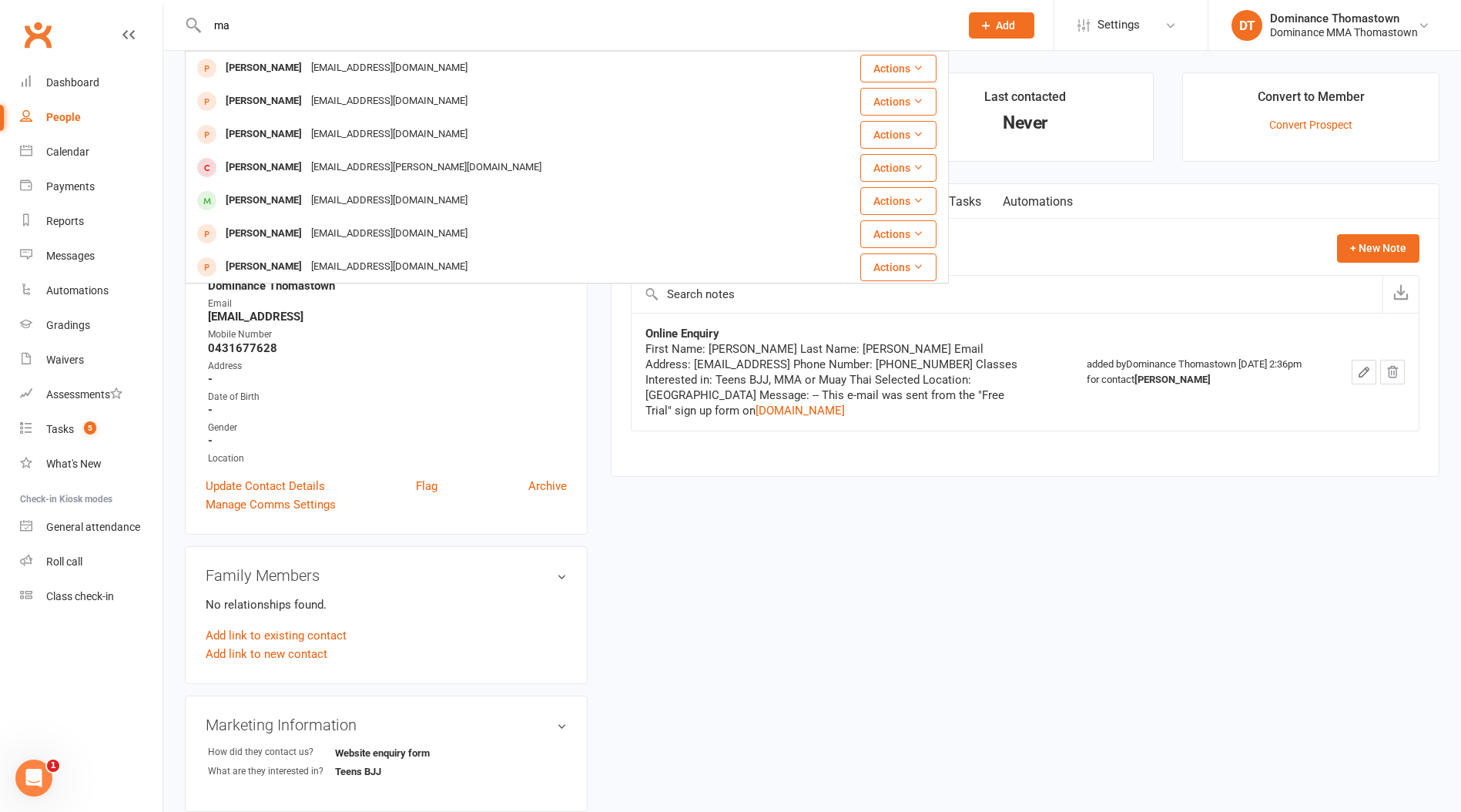
type input "m"
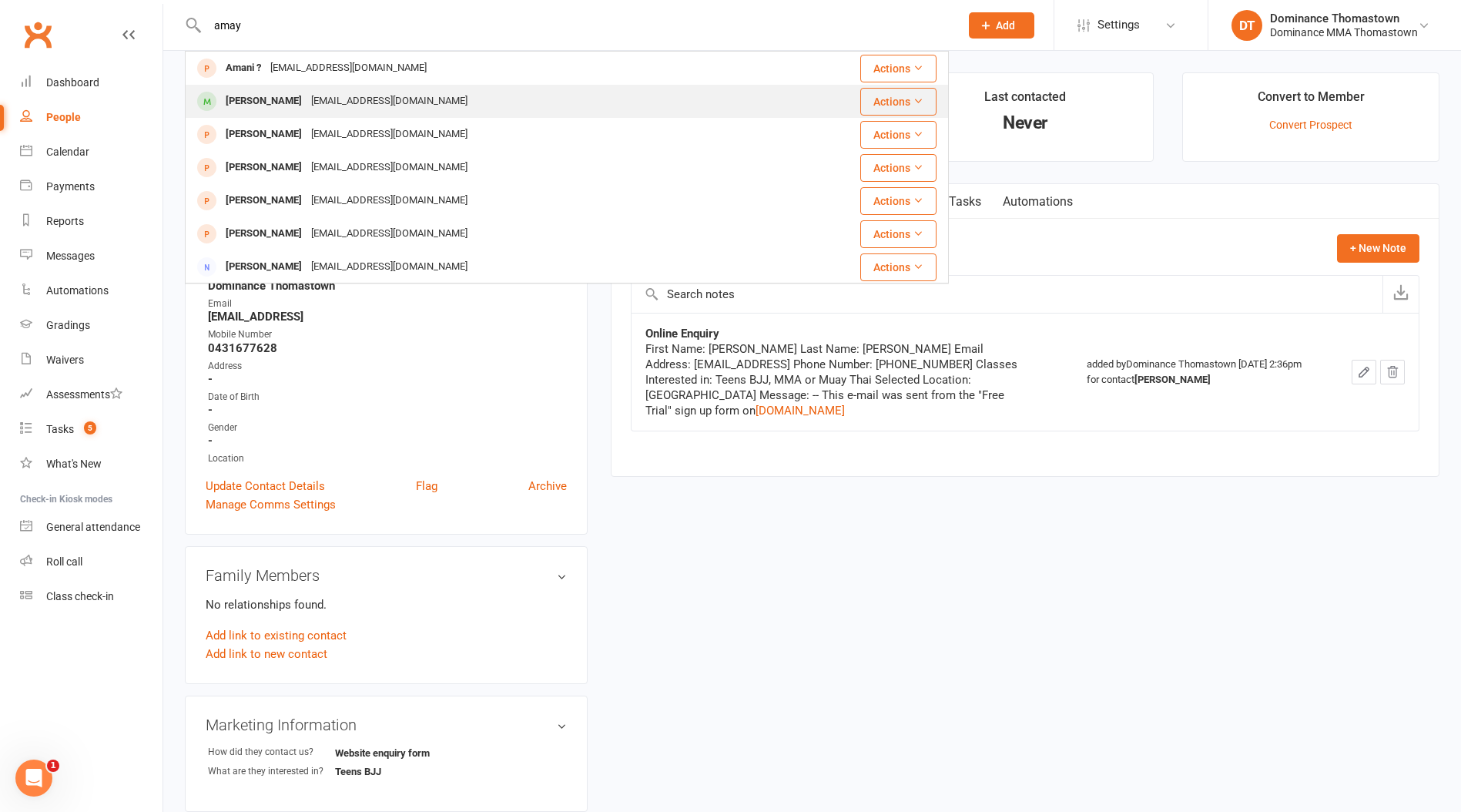
type input "amay"
click at [331, 107] on div "[EMAIL_ADDRESS][DOMAIN_NAME]" at bounding box center [389, 101] width 165 height 22
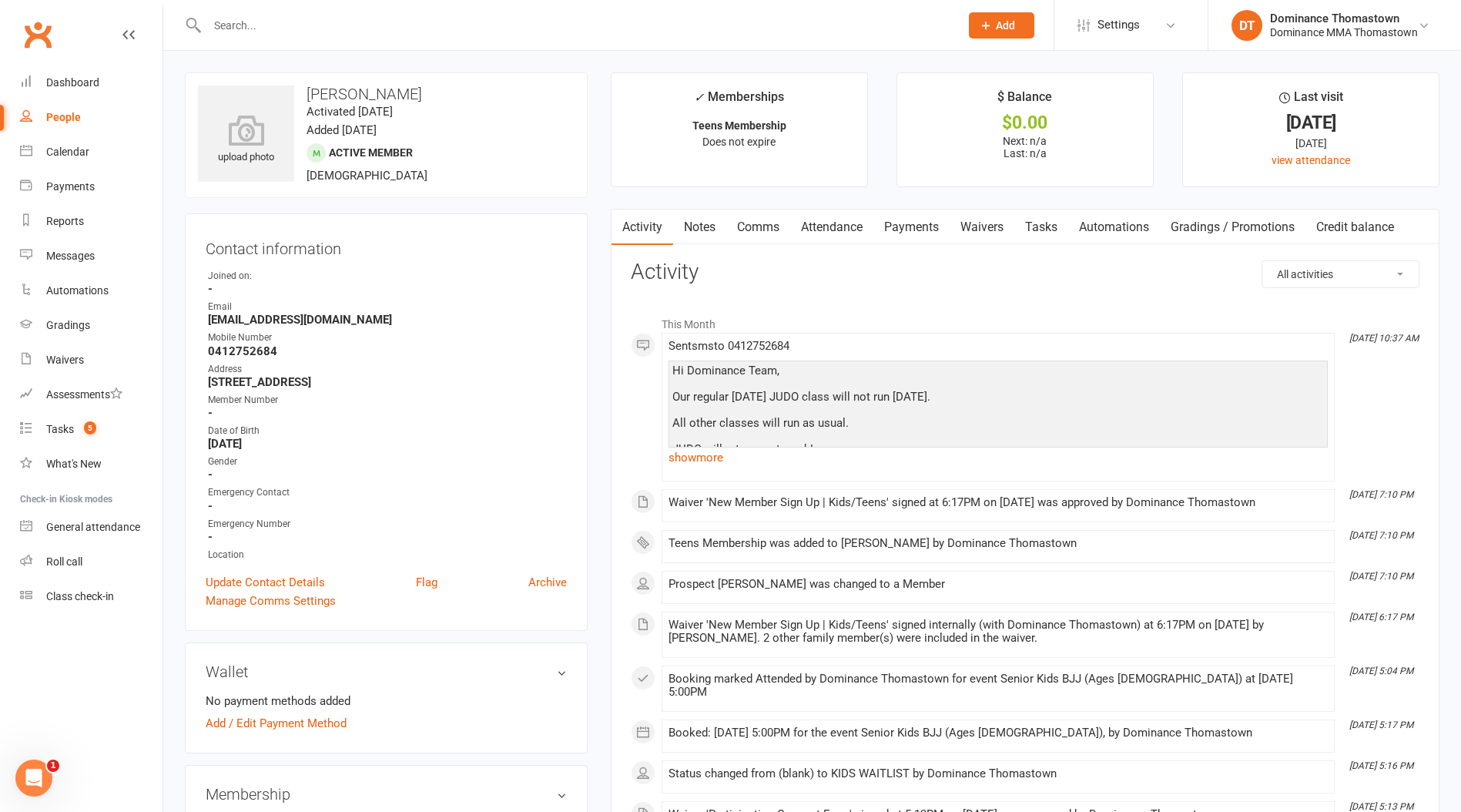
click at [702, 223] on link "Notes" at bounding box center [699, 227] width 53 height 36
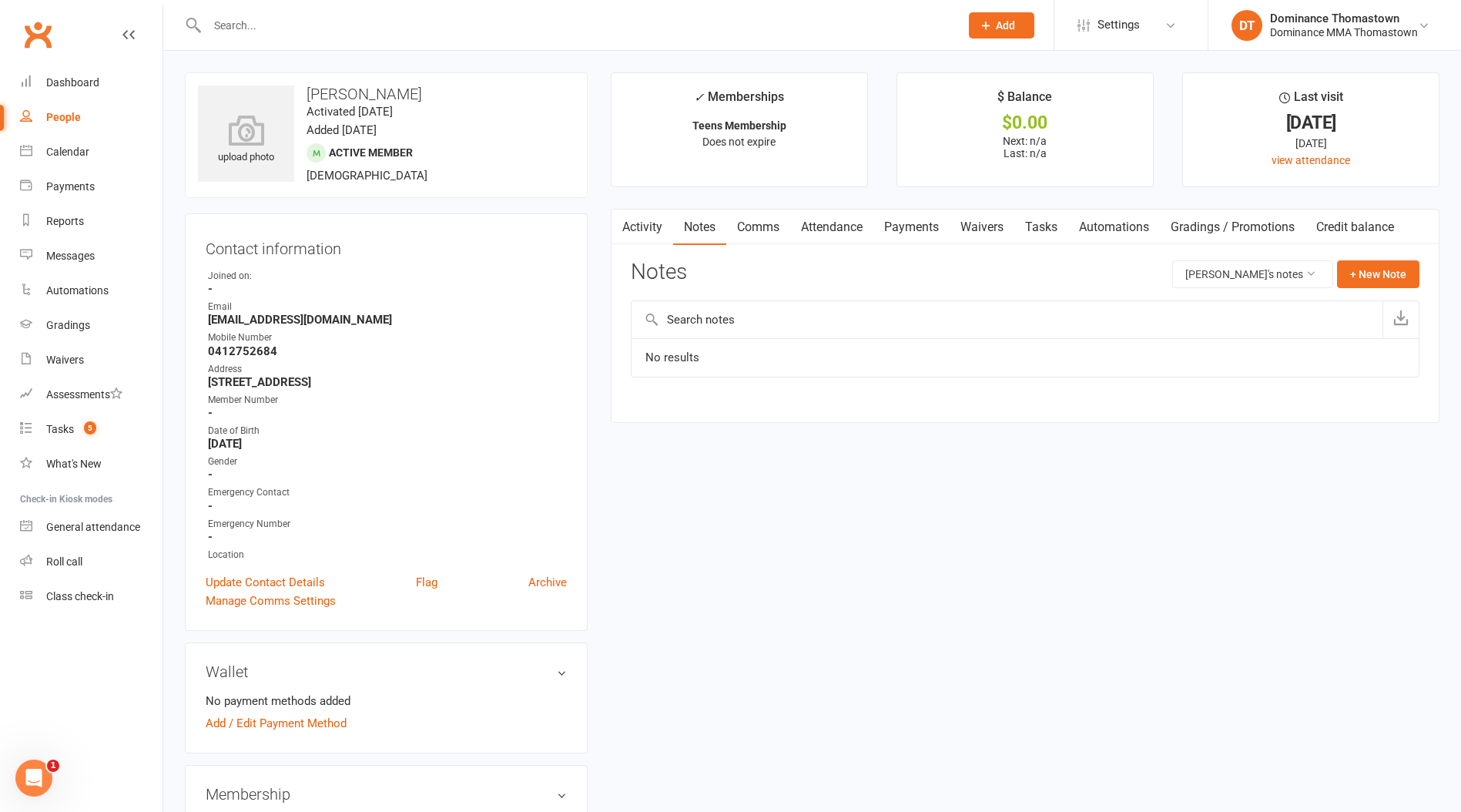
click at [1073, 224] on link "Automations" at bounding box center [1114, 227] width 92 height 36
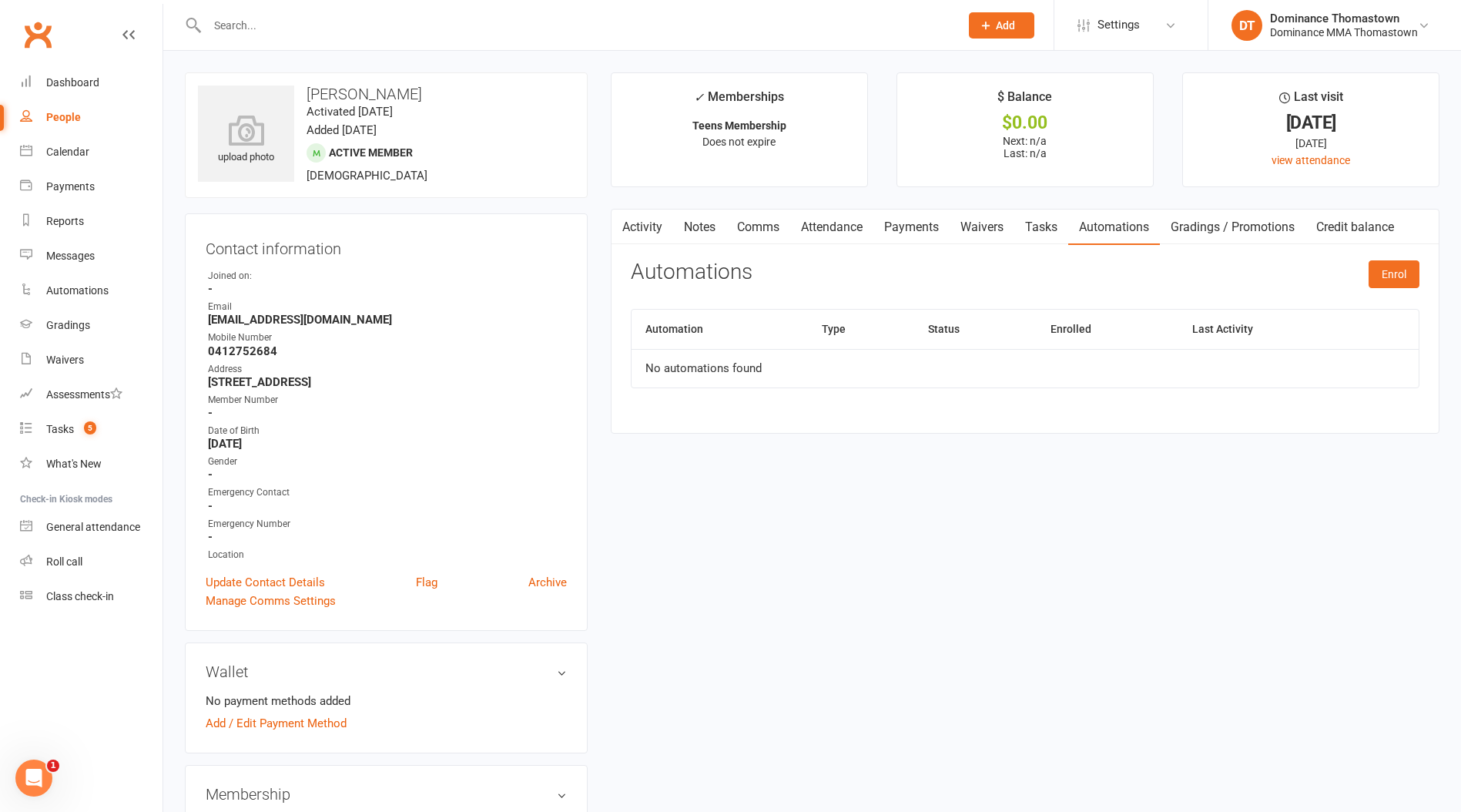
click at [1041, 225] on link "Tasks" at bounding box center [1041, 227] width 54 height 36
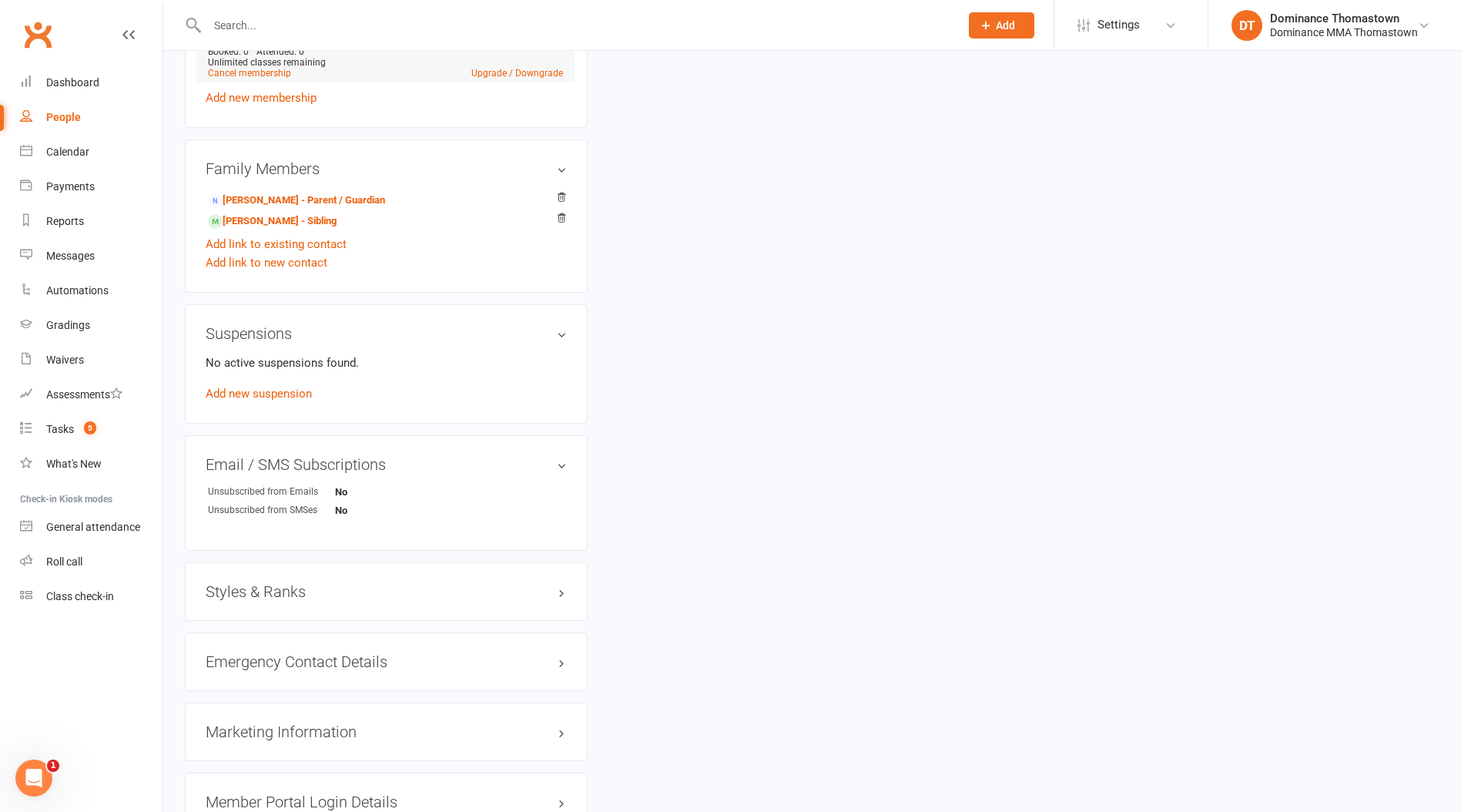
scroll to position [797, 0]
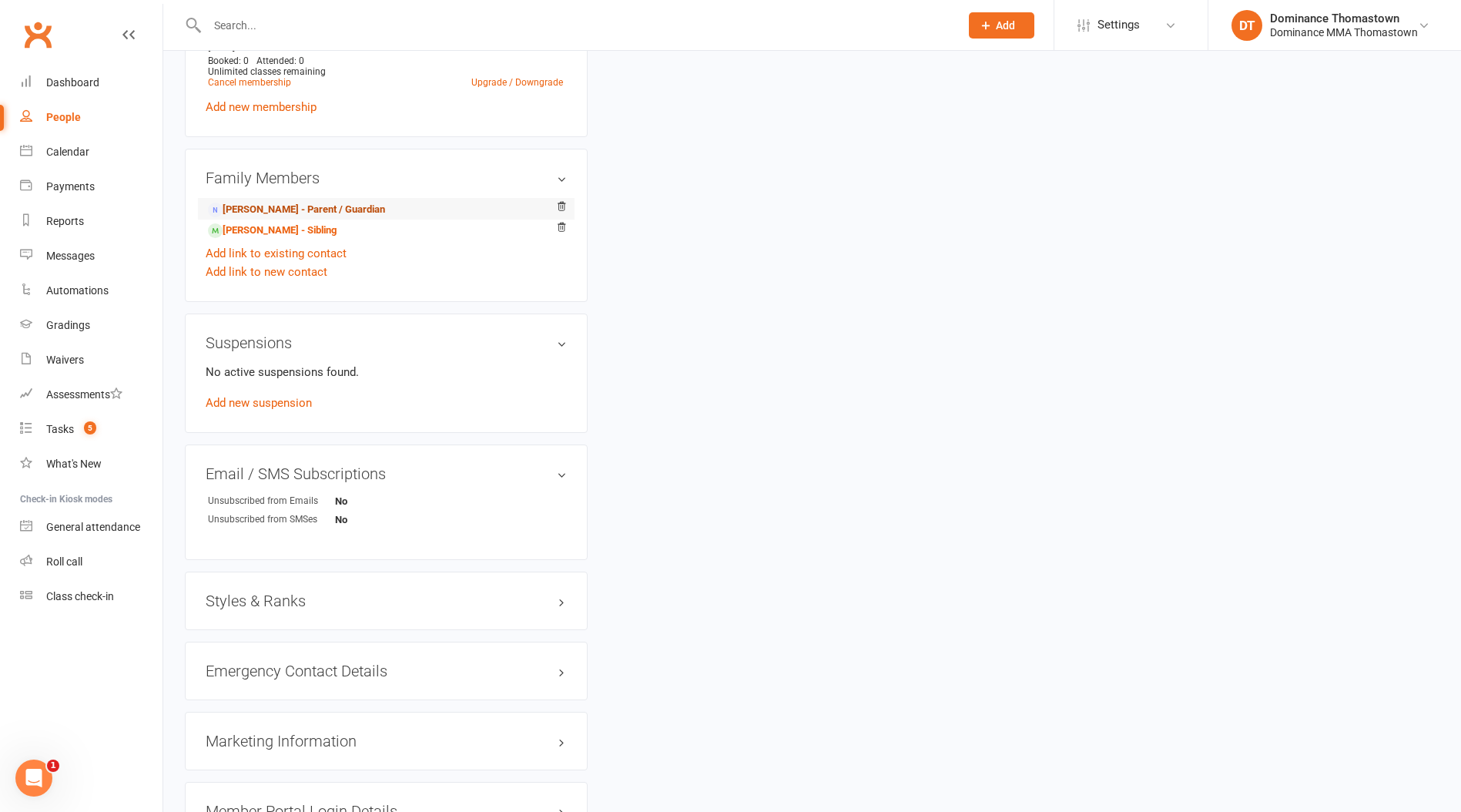
click at [268, 208] on link "[PERSON_NAME] - Parent / Guardian" at bounding box center [297, 209] width 178 height 16
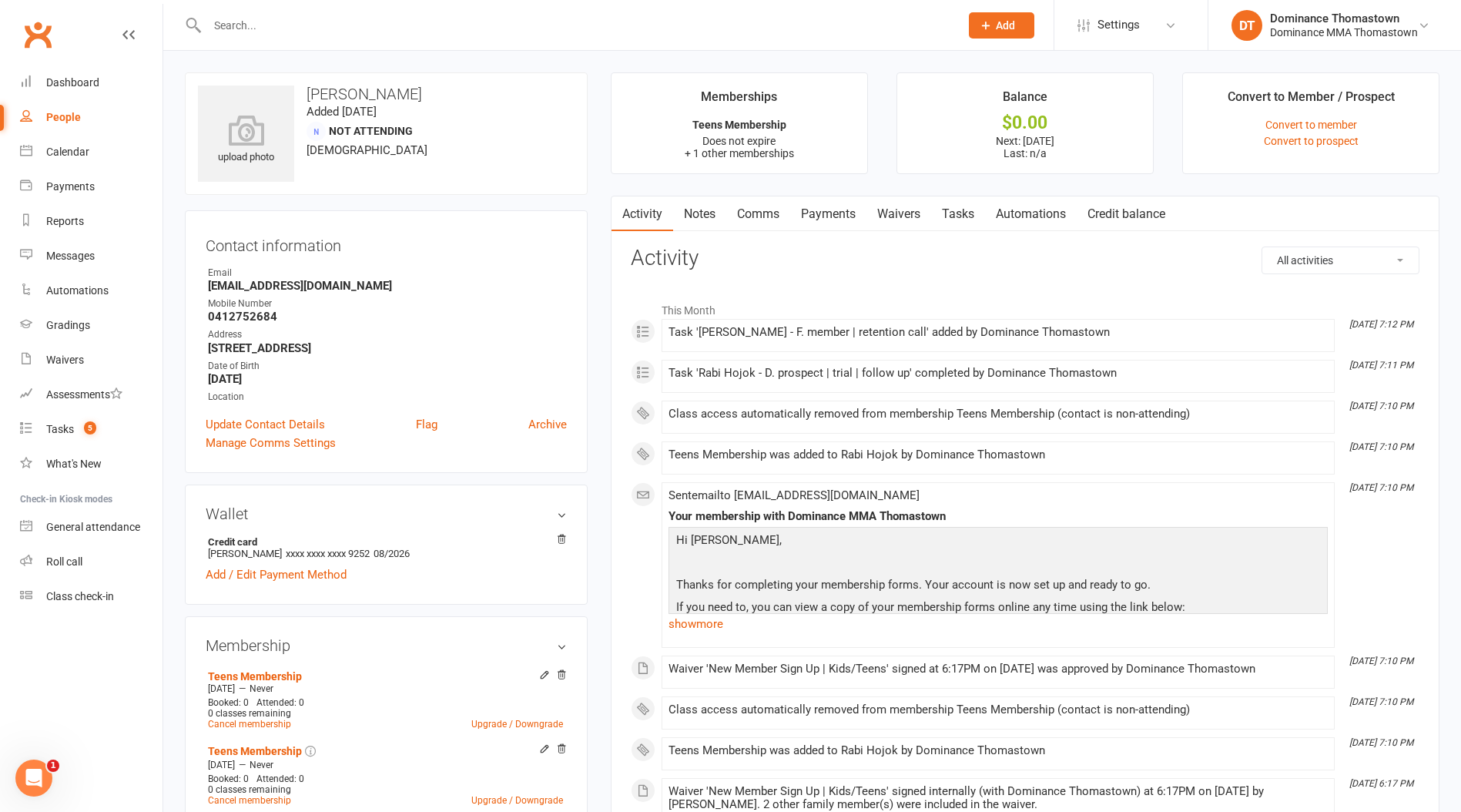
click at [962, 215] on link "Tasks" at bounding box center [958, 214] width 54 height 36
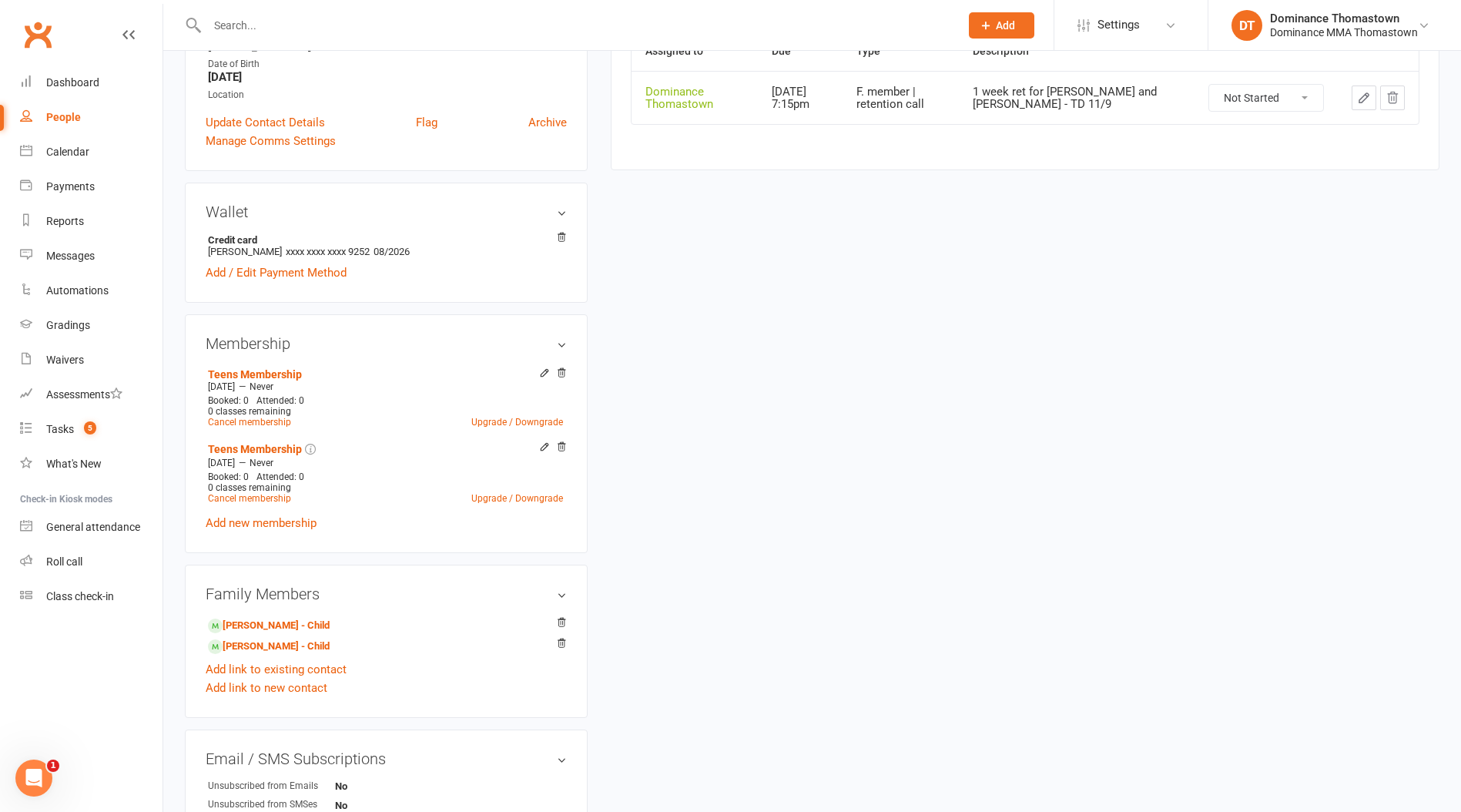
scroll to position [304, 0]
click at [275, 620] on link "[PERSON_NAME] - Child" at bounding box center [269, 623] width 122 height 16
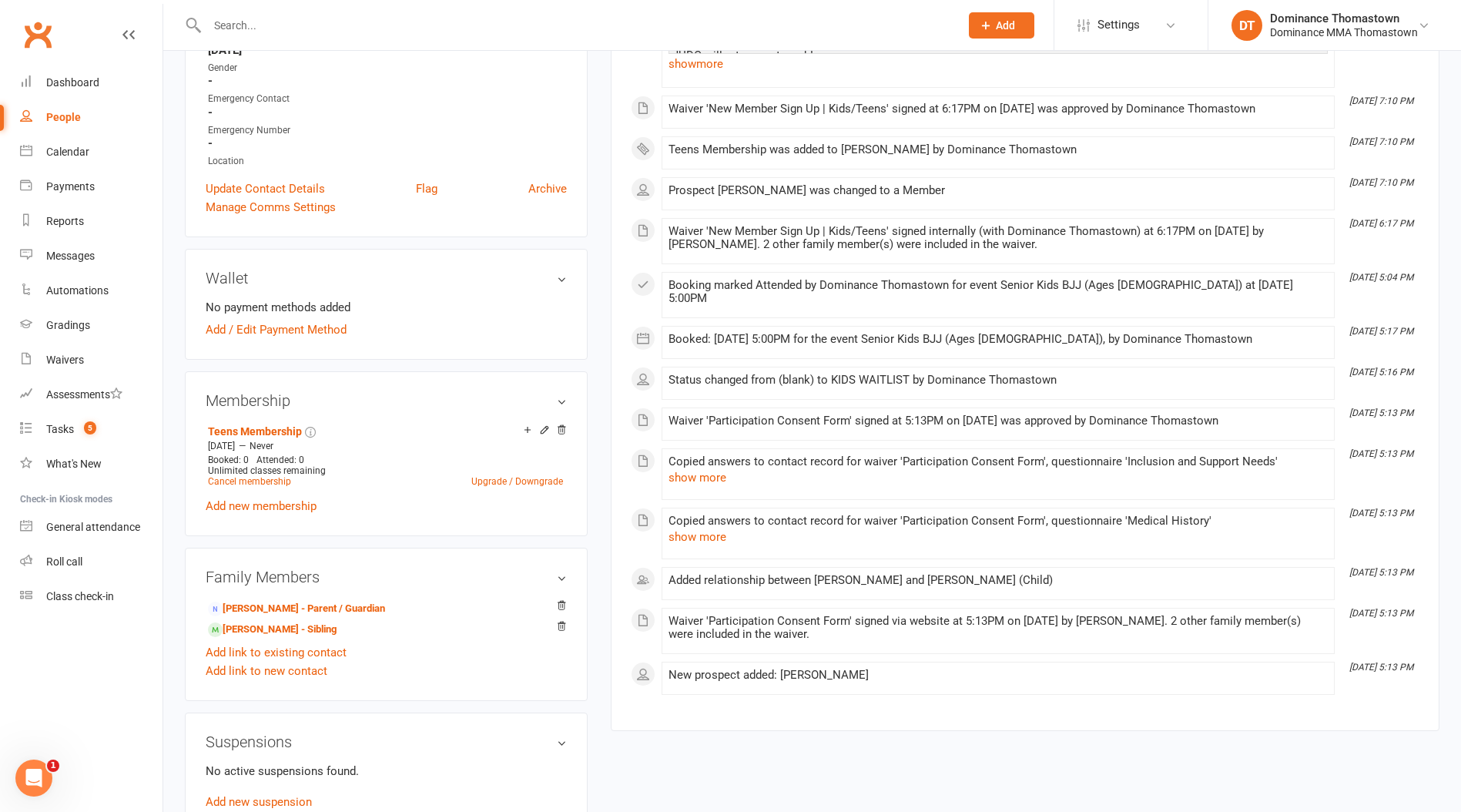
scroll to position [392, 0]
click at [545, 431] on icon at bounding box center [545, 432] width 11 height 11
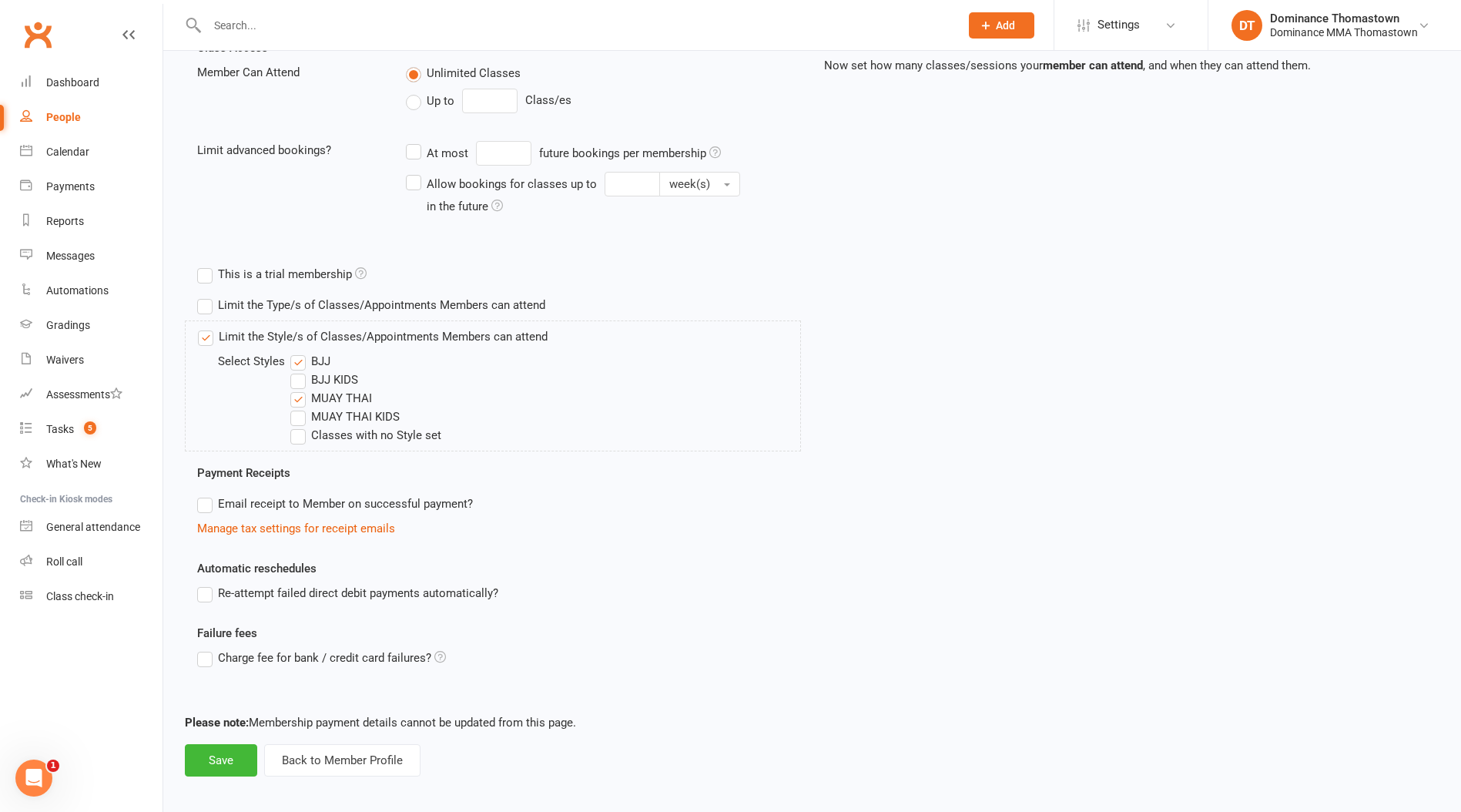
scroll to position [378, 0]
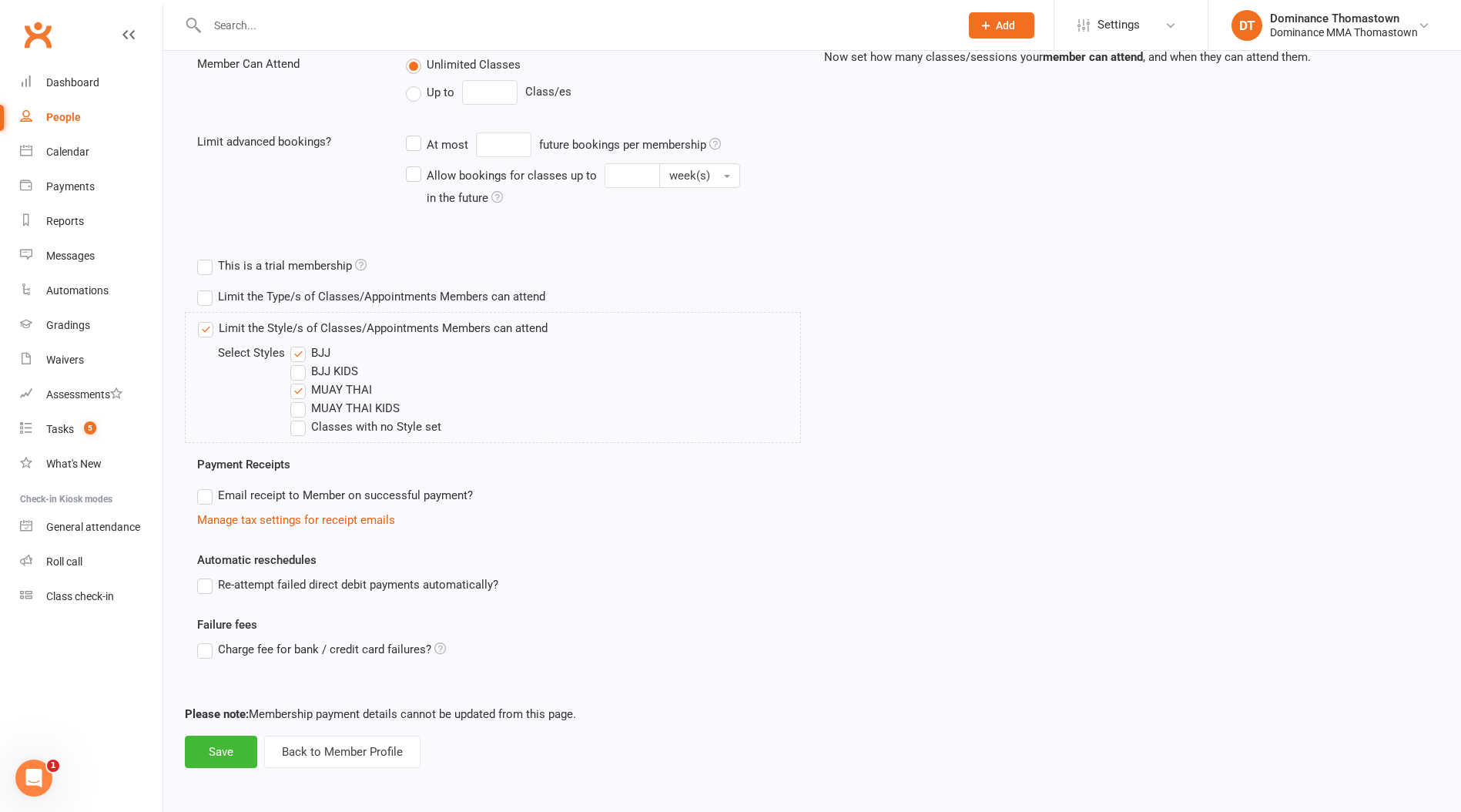
click at [306, 370] on label "BJJ KIDS" at bounding box center [324, 371] width 68 height 19
click at [300, 362] on input "BJJ KIDS" at bounding box center [295, 362] width 10 height 0
click at [217, 762] on button "Save" at bounding box center [221, 751] width 72 height 33
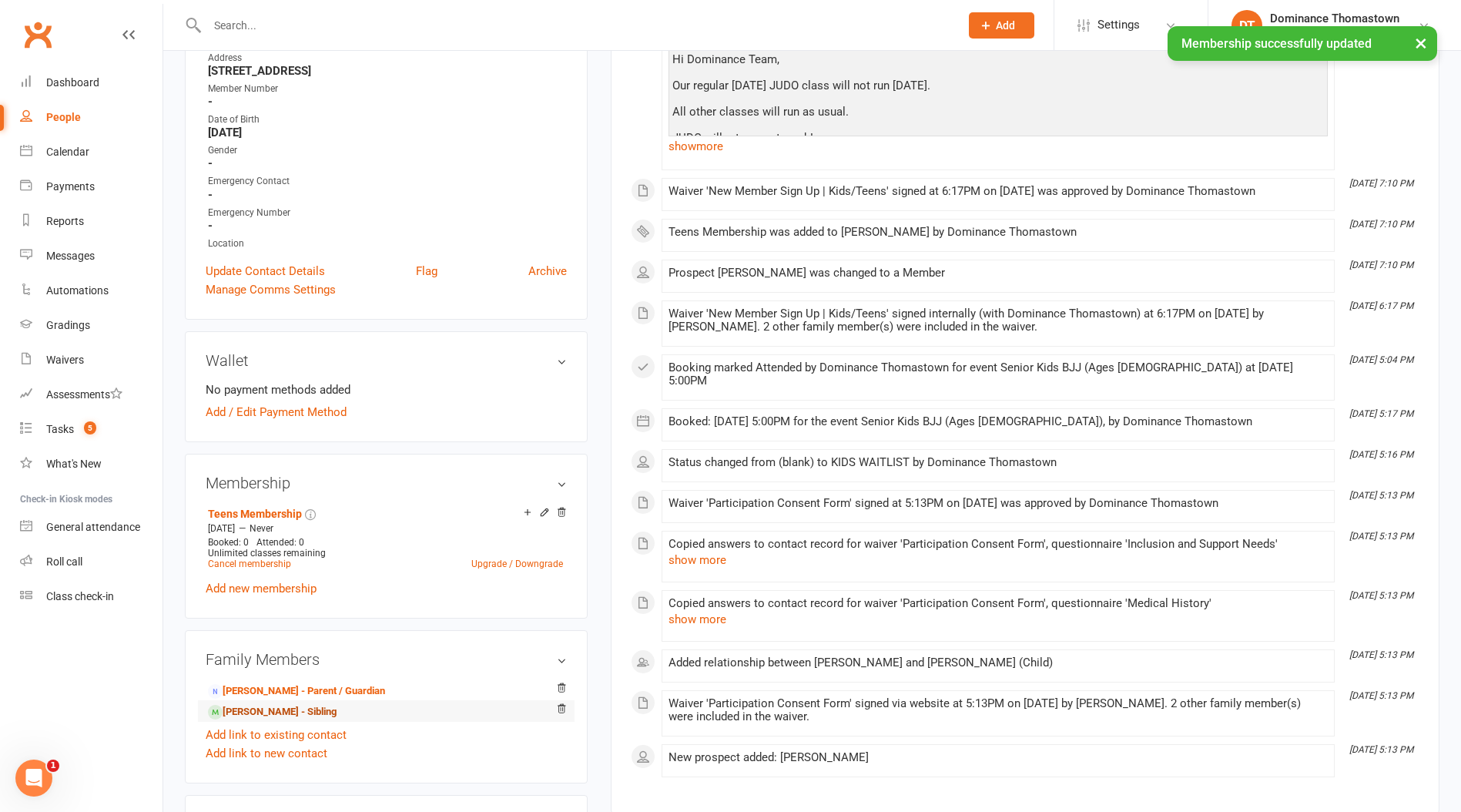
scroll to position [312, 0]
click at [287, 707] on link "[PERSON_NAME] - Sibling" at bounding box center [273, 710] width 129 height 16
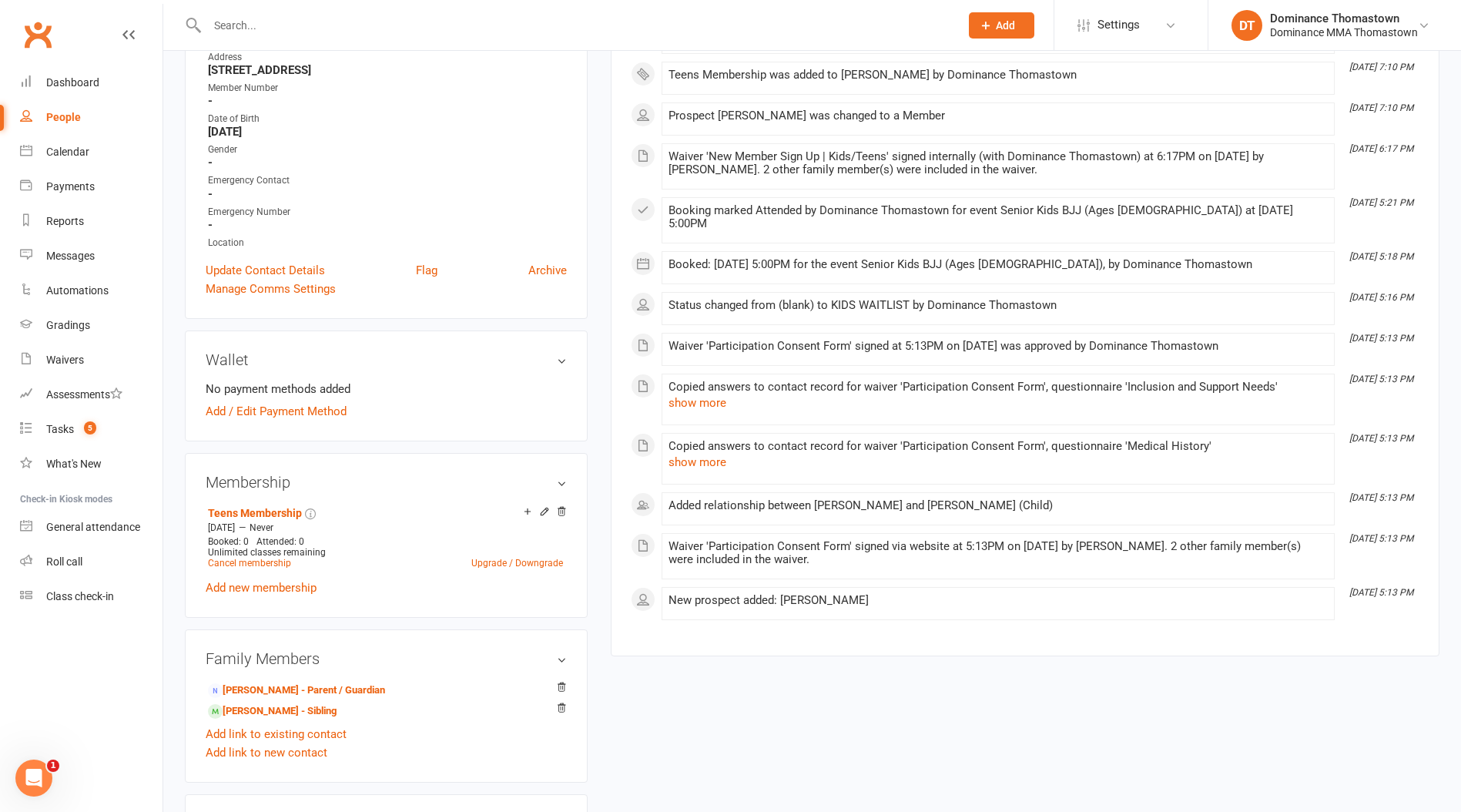
scroll to position [317, 0]
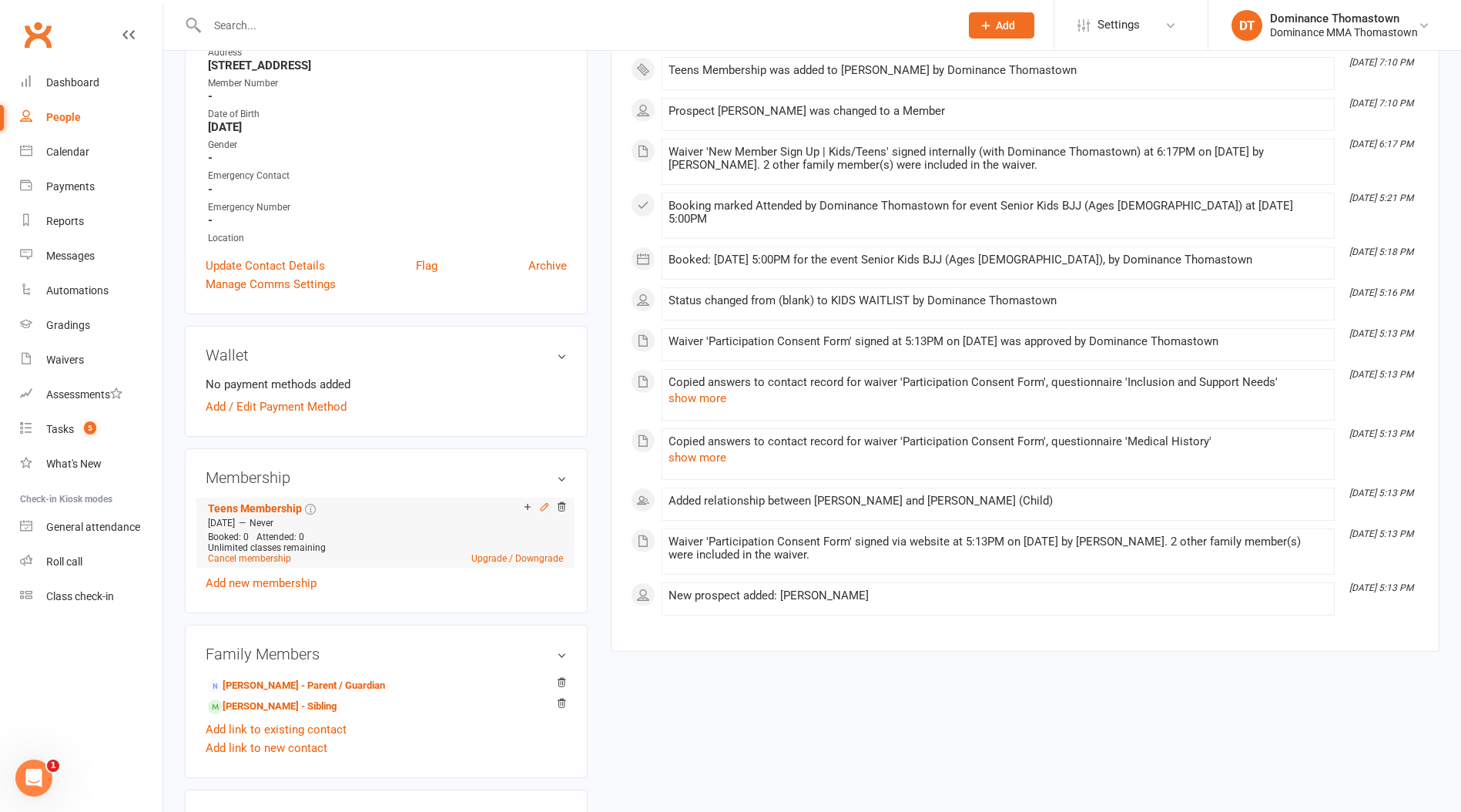
click at [546, 506] on icon at bounding box center [545, 507] width 11 height 11
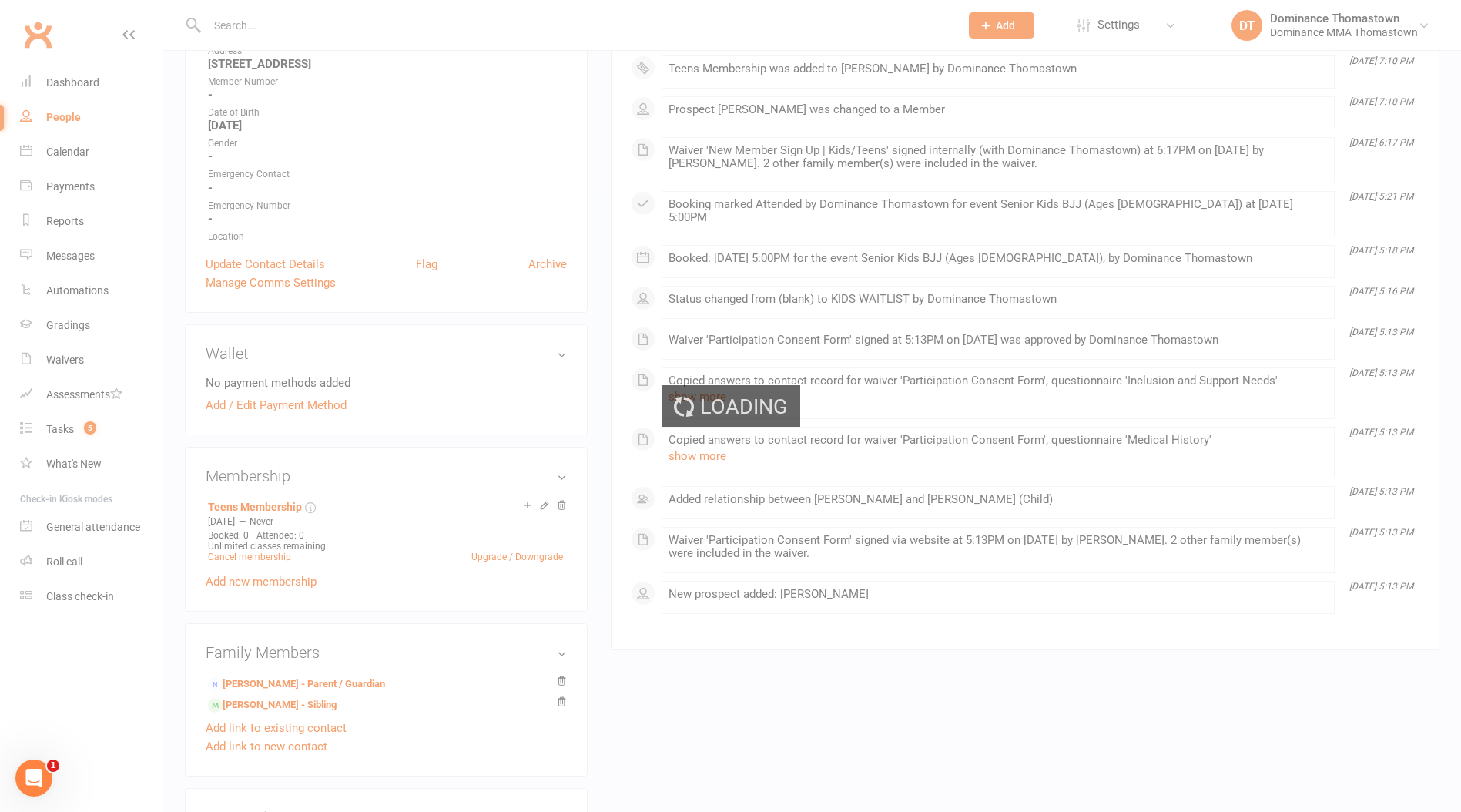
scroll to position [319, 0]
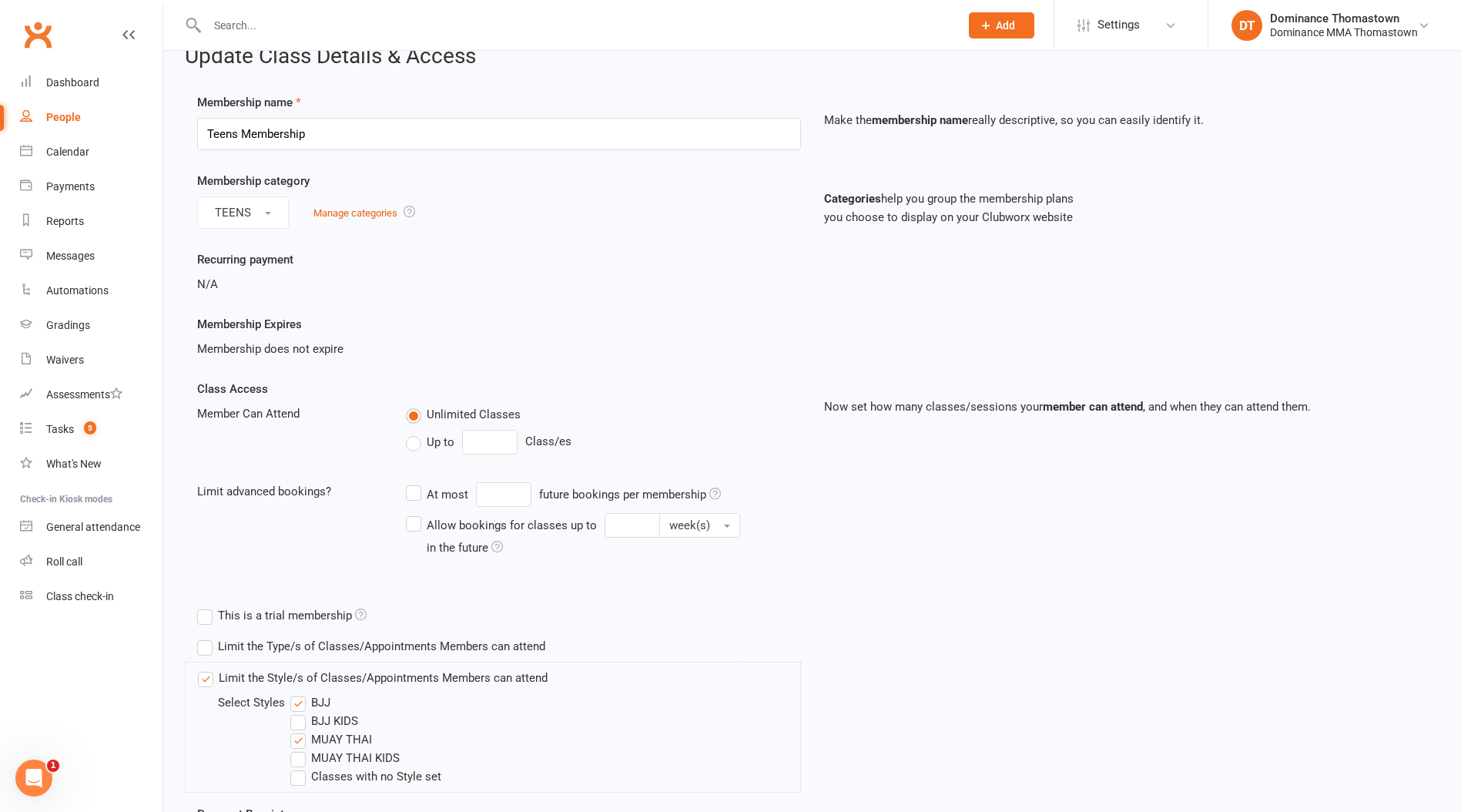
click at [294, 720] on label "BJJ KIDS" at bounding box center [324, 721] width 68 height 19
click at [294, 712] on input "BJJ KIDS" at bounding box center [295, 712] width 10 height 0
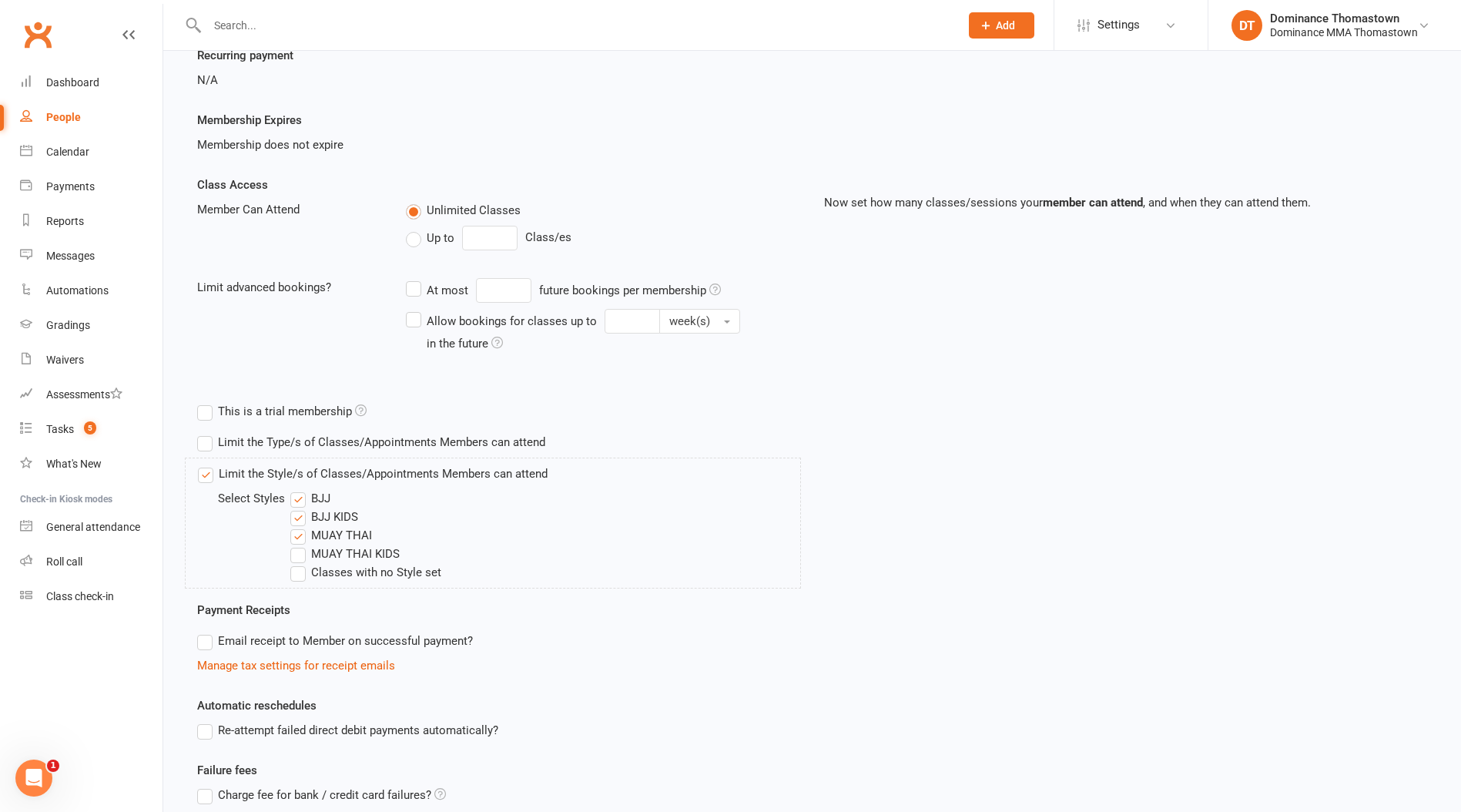
scroll to position [378, 0]
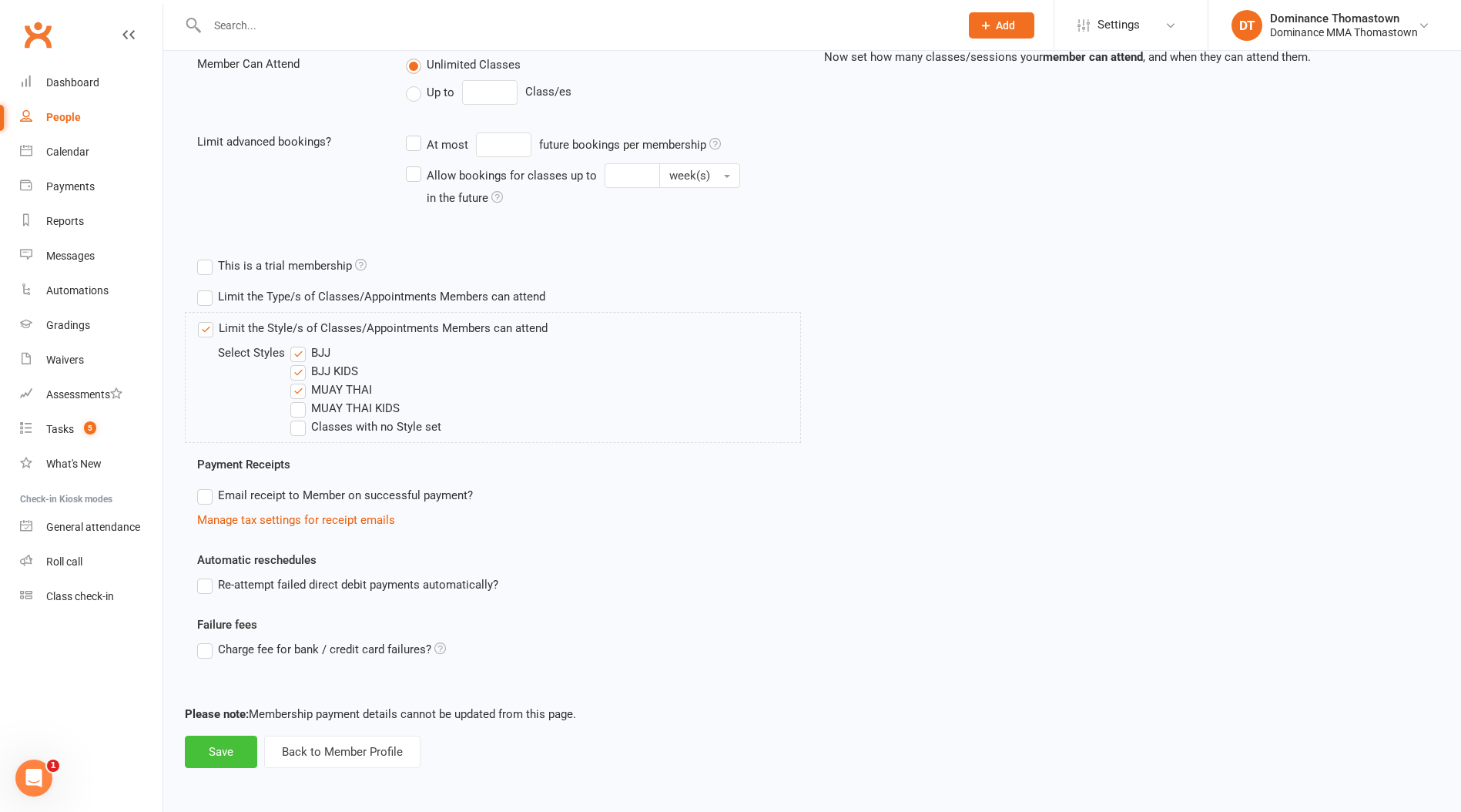
click at [206, 754] on button "Save" at bounding box center [221, 751] width 72 height 33
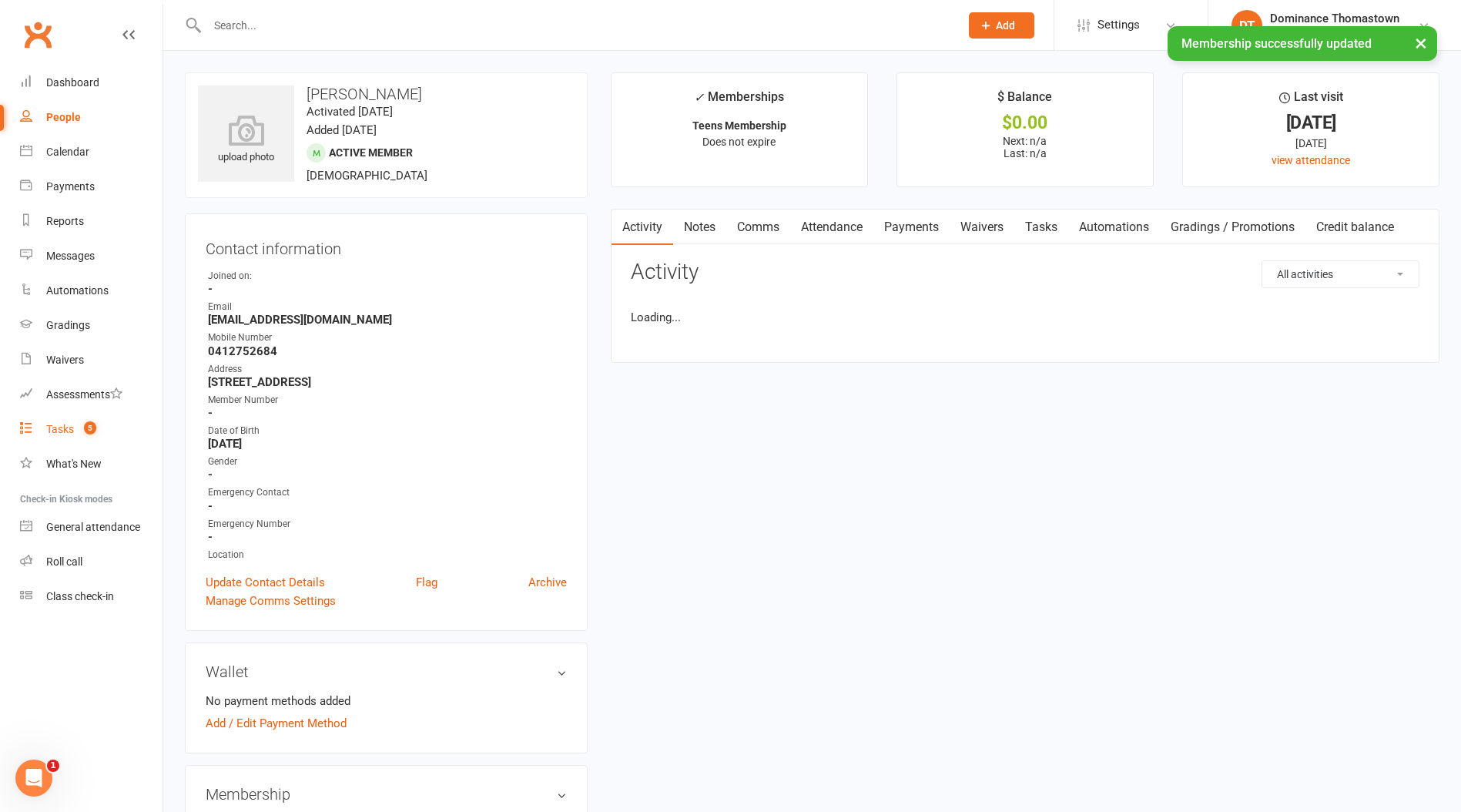
click at [79, 422] on count-badge "5" at bounding box center [86, 428] width 20 height 12
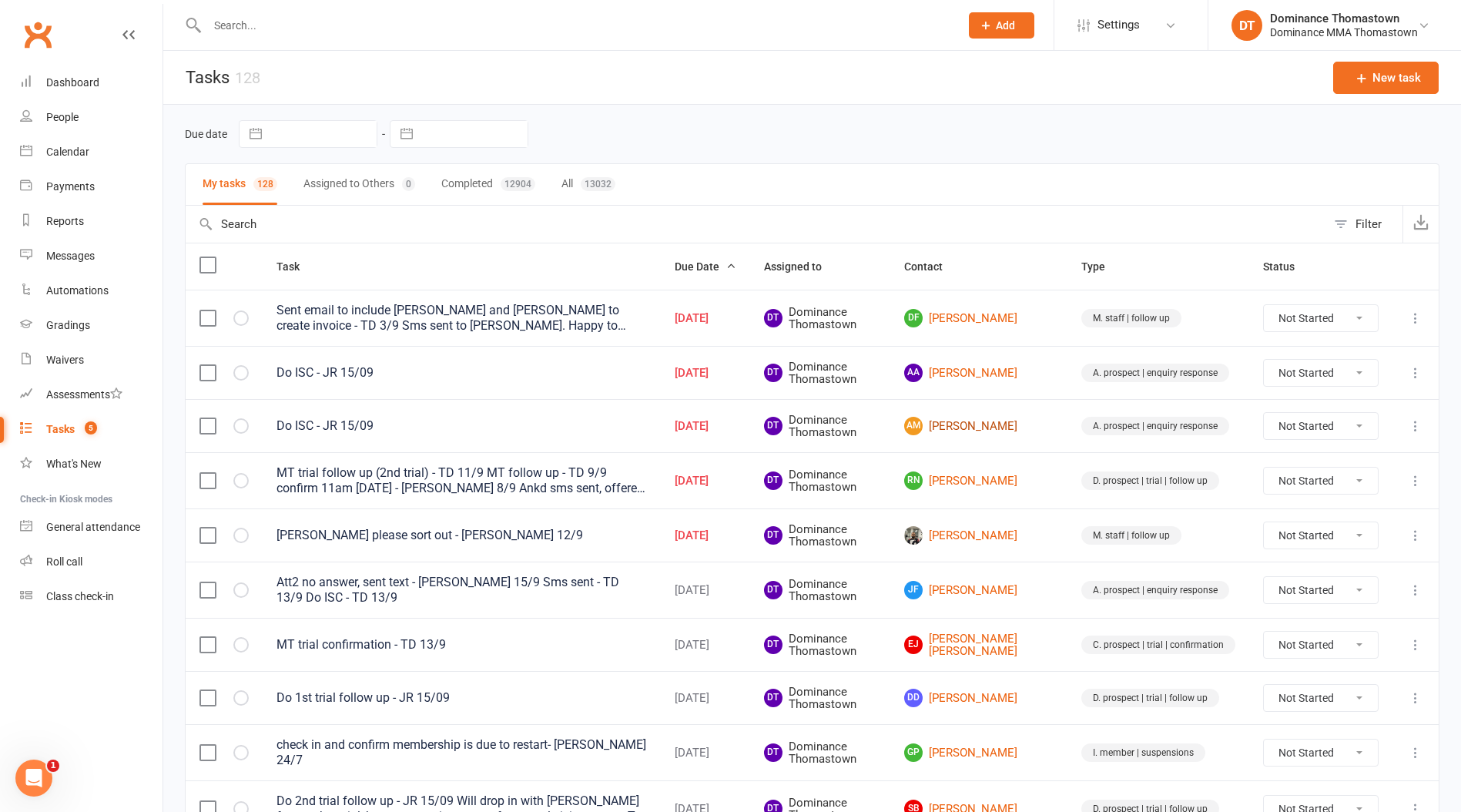
click at [981, 417] on link "AM [PERSON_NAME]" at bounding box center [980, 426] width 150 height 19
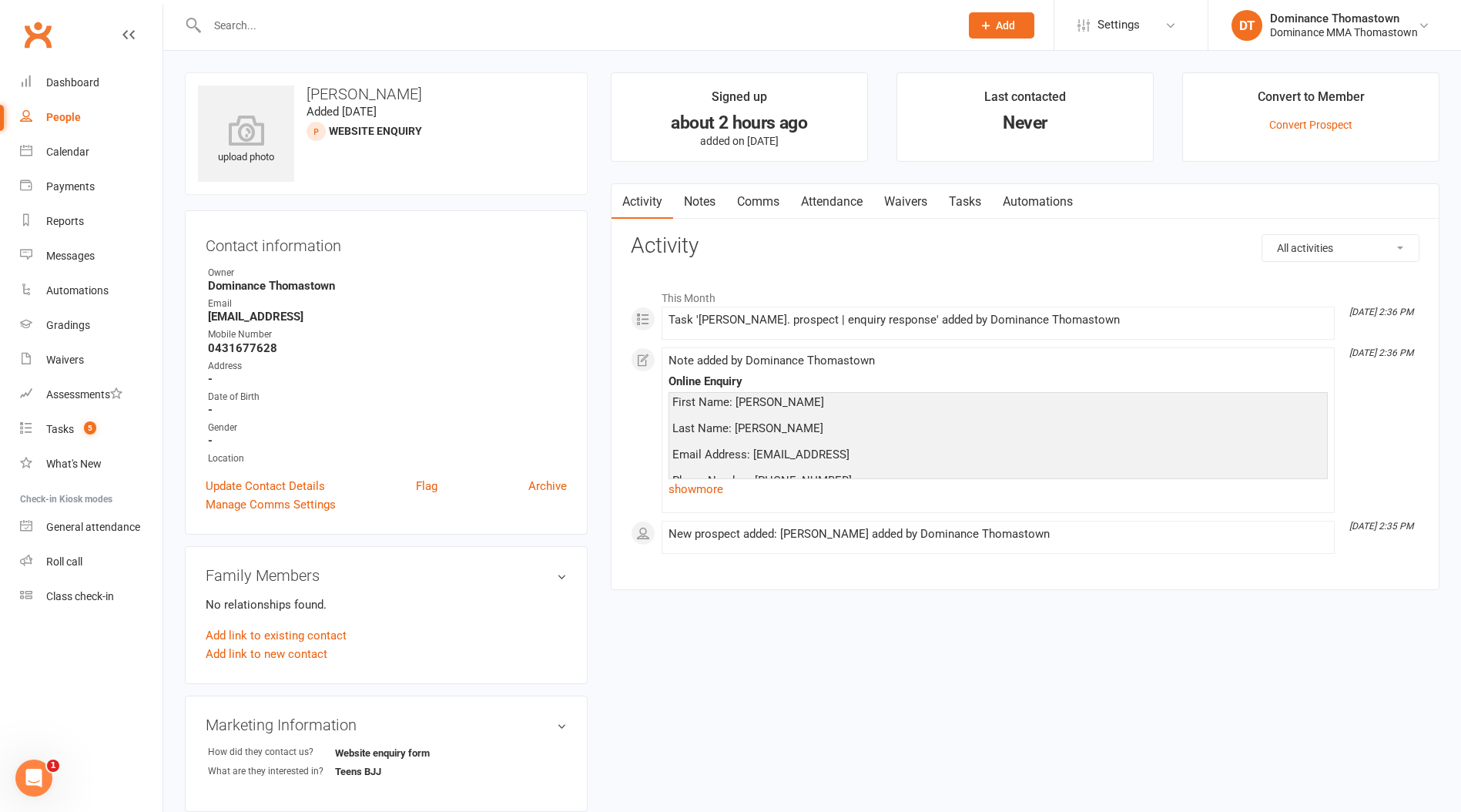
click at [696, 204] on link "Notes" at bounding box center [699, 202] width 53 height 36
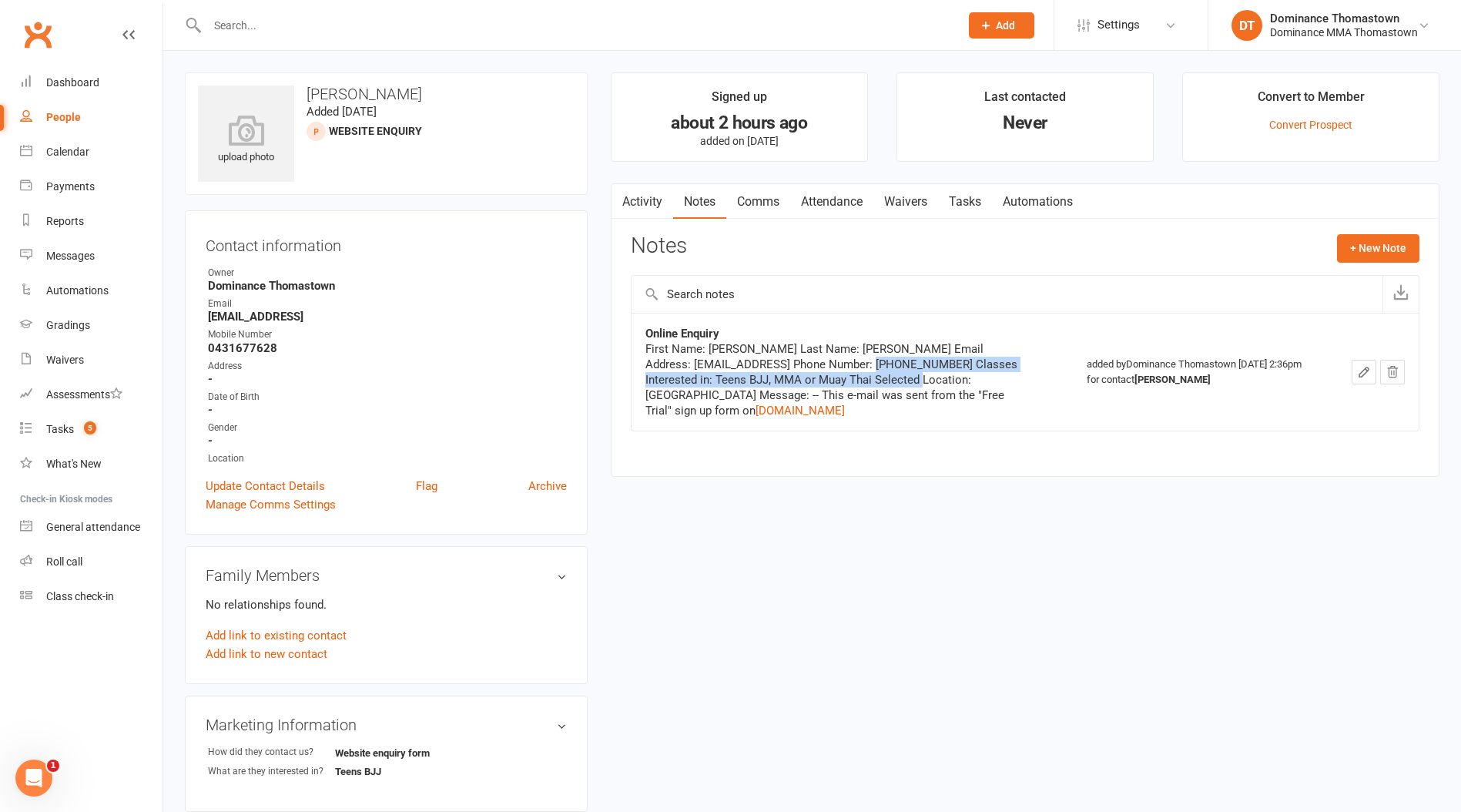
drag, startPoint x: 881, startPoint y: 362, endPoint x: 910, endPoint y: 373, distance: 31.0
click at [910, 373] on div "First Name: [PERSON_NAME] Last Name: [PERSON_NAME] Email Address: [EMAIL_ADDRES…" at bounding box center [838, 379] width 385 height 77
drag, startPoint x: 910, startPoint y: 373, endPoint x: 918, endPoint y: 365, distance: 11.3
click at [910, 373] on div "First Name: [PERSON_NAME] Last Name: [PERSON_NAME] Email Address: [EMAIL_ADDRES…" at bounding box center [838, 379] width 385 height 77
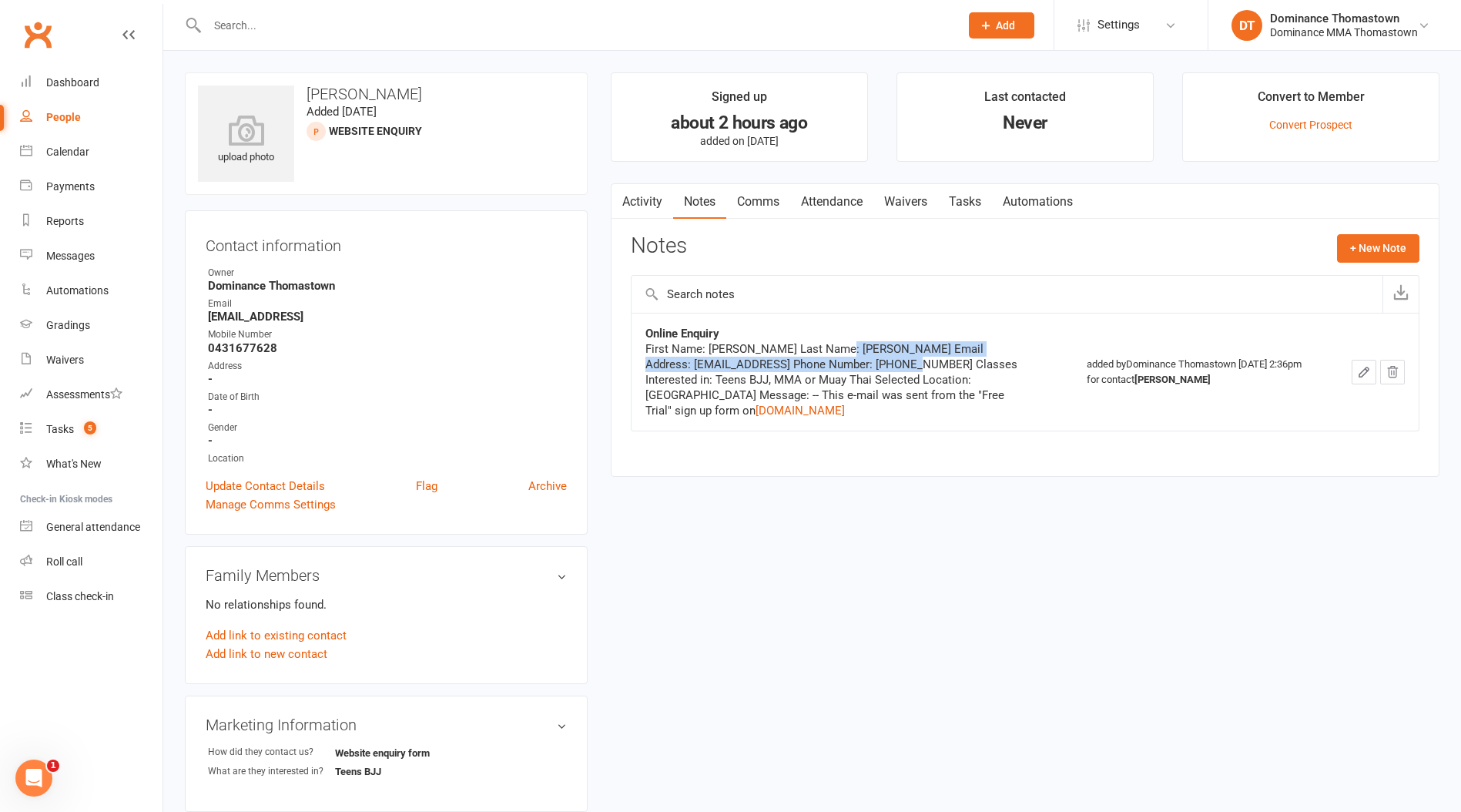
drag, startPoint x: 922, startPoint y: 364, endPoint x: 840, endPoint y: 354, distance: 82.6
click at [841, 354] on div "First Name: [PERSON_NAME] Last Name: [PERSON_NAME] Email Address: [EMAIL_ADDRES…" at bounding box center [838, 379] width 385 height 77
click at [839, 355] on div "First Name: [PERSON_NAME] Last Name: [PERSON_NAME] Email Address: [EMAIL_ADDRES…" at bounding box center [838, 379] width 385 height 77
click at [956, 193] on link "Tasks" at bounding box center [966, 202] width 54 height 36
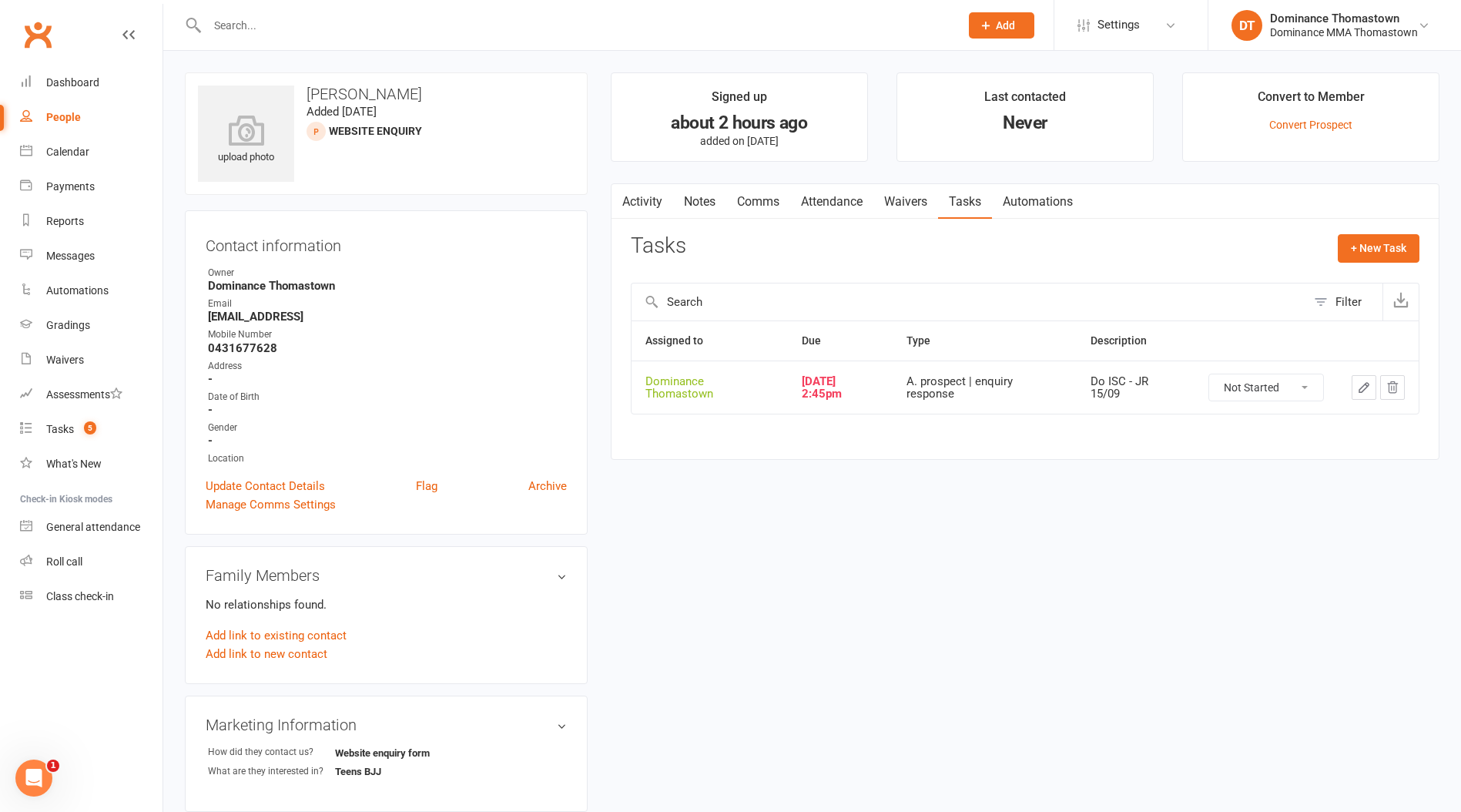
click at [1364, 387] on icon "button" at bounding box center [1364, 387] width 14 height 14
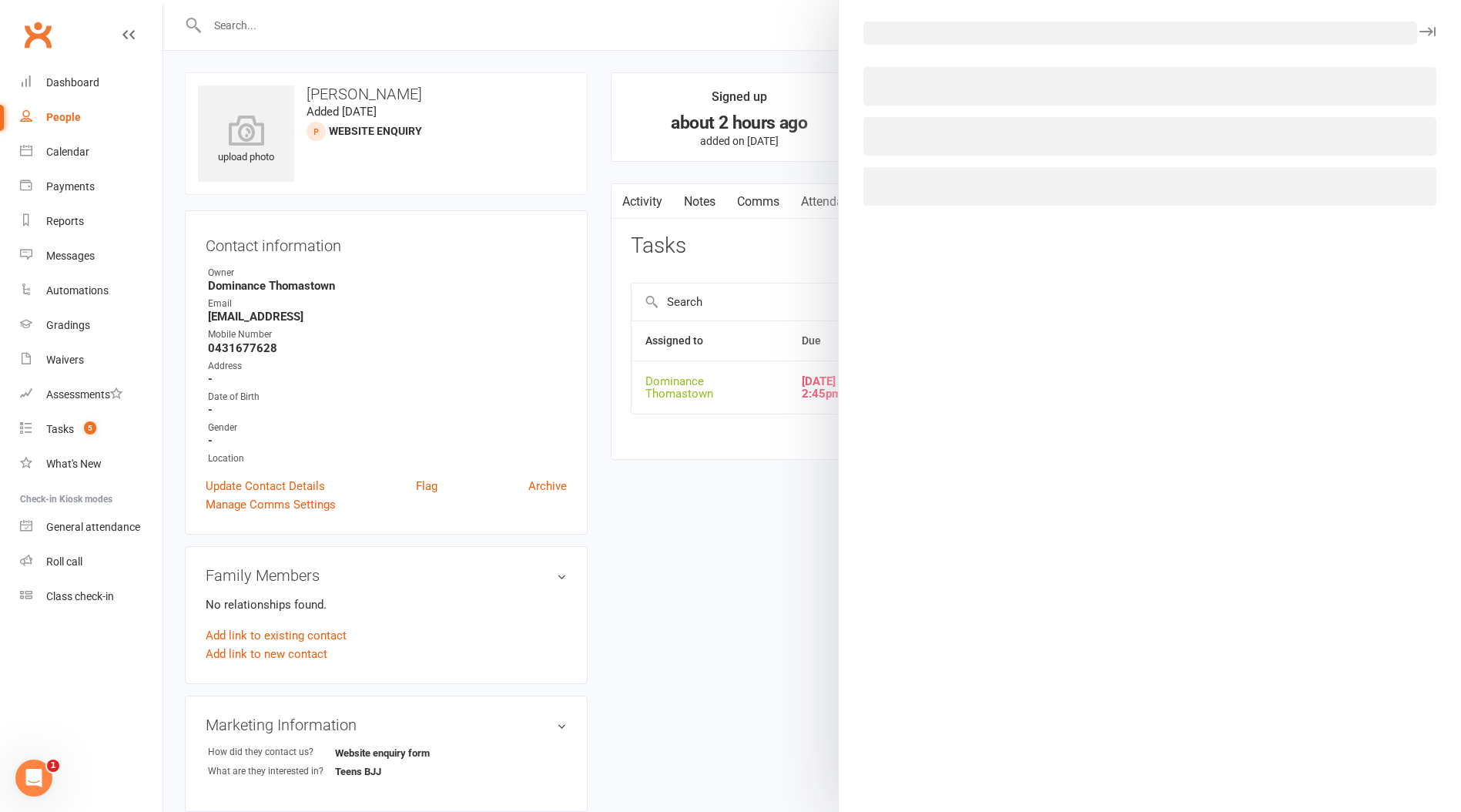
select select "12547"
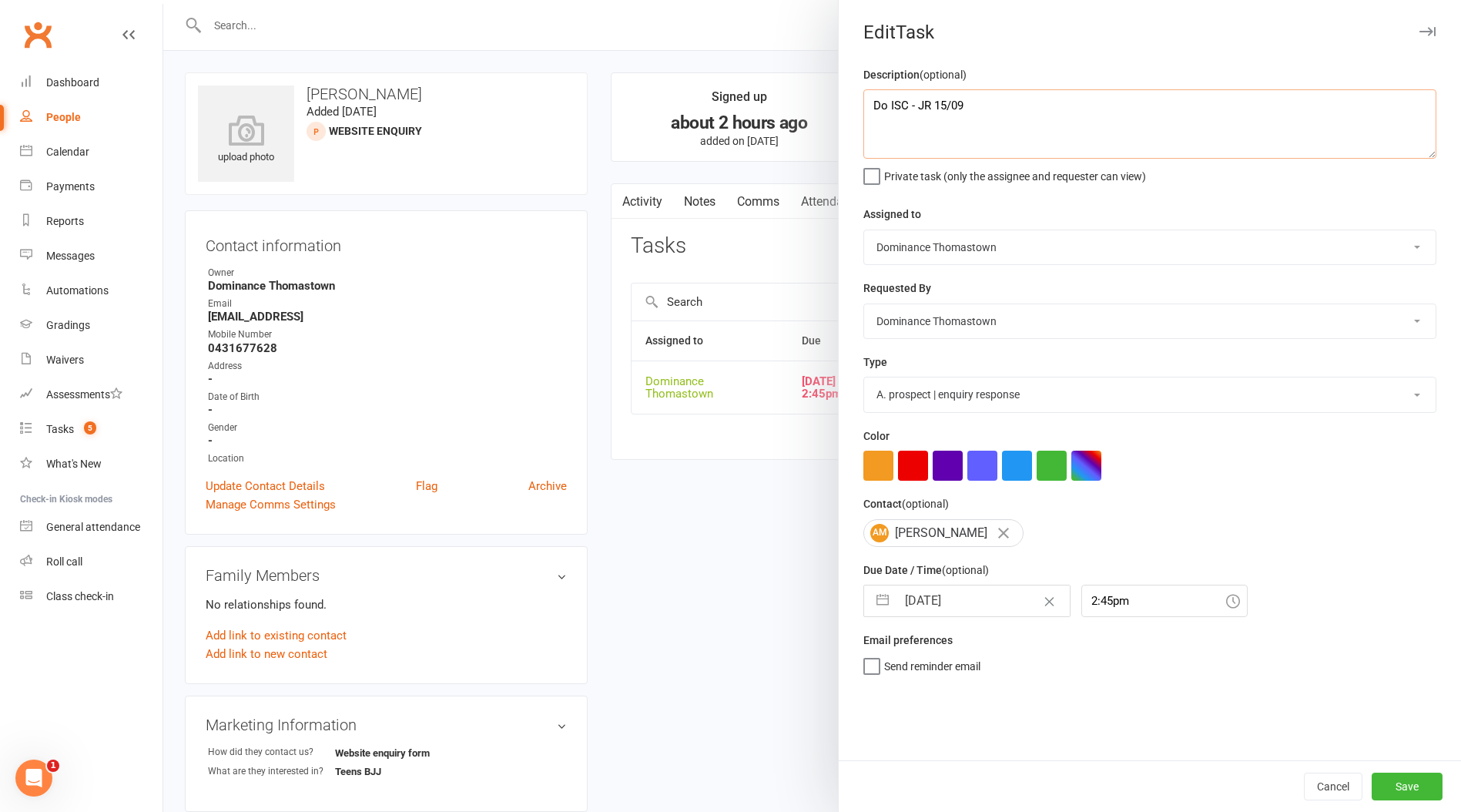
click at [870, 98] on textarea "Do ISC - JR 15/09" at bounding box center [1150, 124] width 573 height 69
drag, startPoint x: 986, startPoint y: 104, endPoint x: 1001, endPoint y: 107, distance: 15.3
click at [986, 104] on textarea "number disconnected - [PERSON_NAME] 15/9 Do ISC - JR 15/09" at bounding box center [1150, 124] width 573 height 69
type textarea "number disconnected, sent email - [PERSON_NAME] 15/9 Do ISC - JR 15/09"
select select "7"
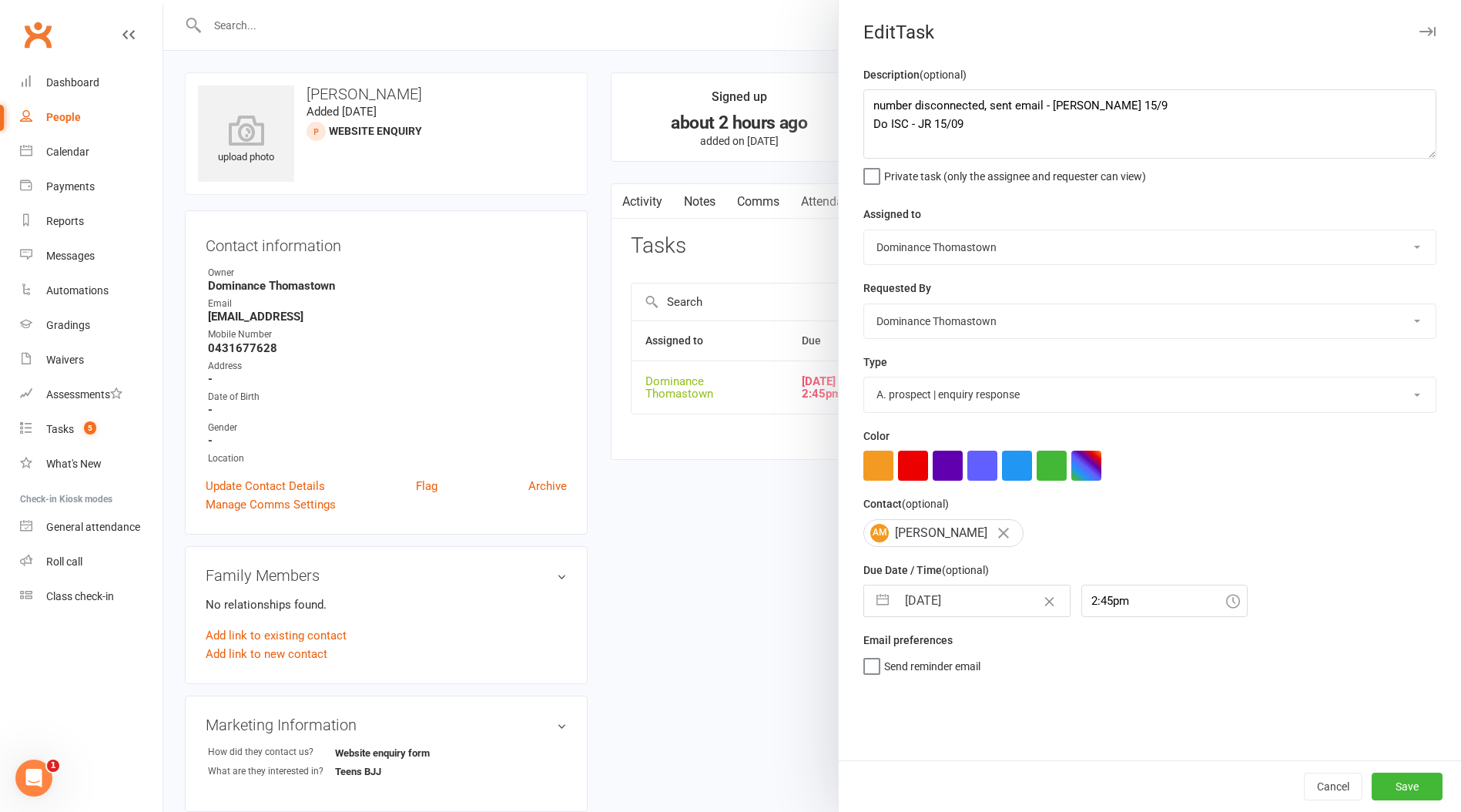
select select "2025"
select select "8"
select select "2025"
select select "9"
select select "2025"
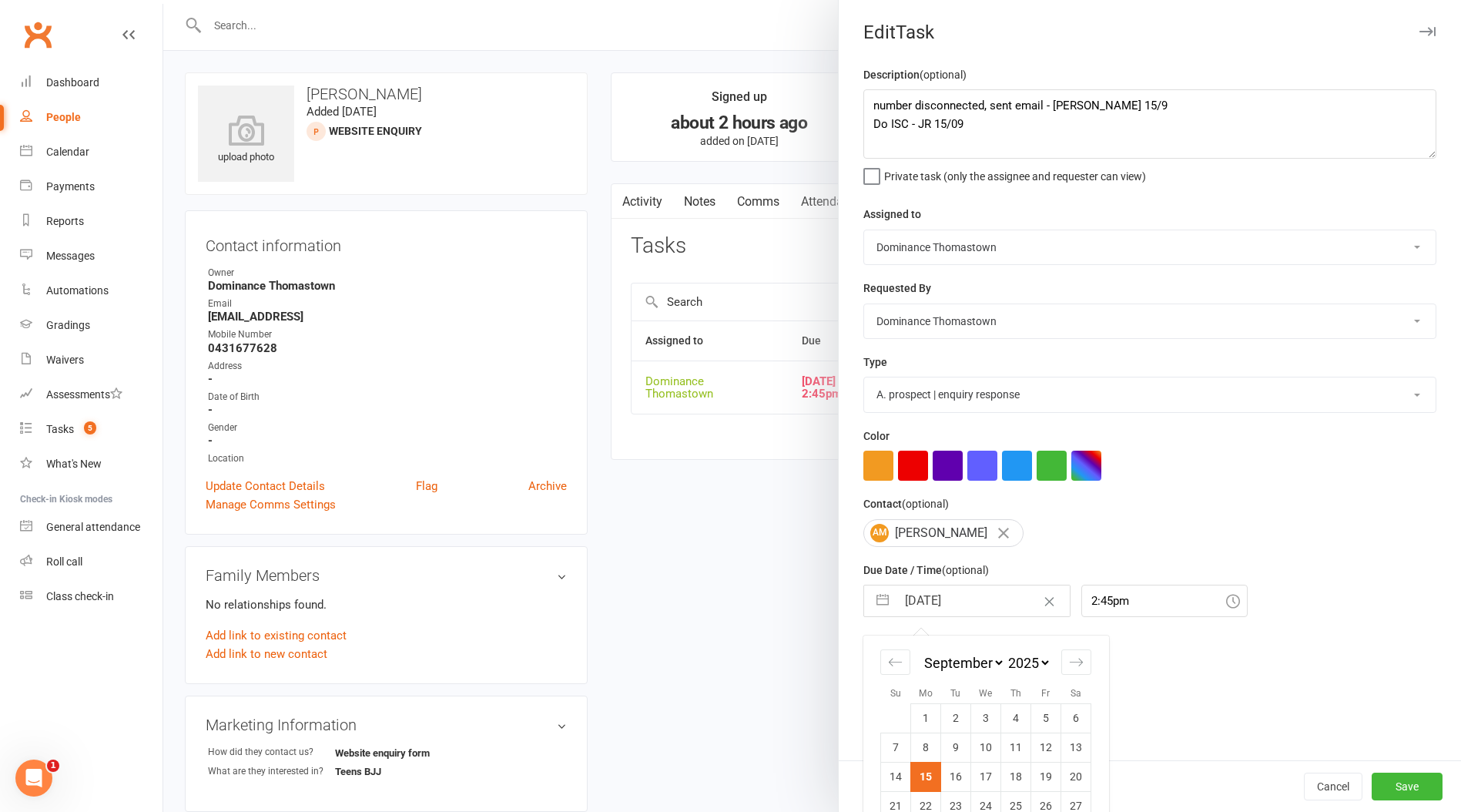
drag, startPoint x: 949, startPoint y: 604, endPoint x: 983, endPoint y: 655, distance: 61.3
click at [949, 605] on input "[DATE]" at bounding box center [982, 600] width 173 height 31
click at [950, 765] on td "16" at bounding box center [956, 775] width 30 height 29
type input "[DATE]"
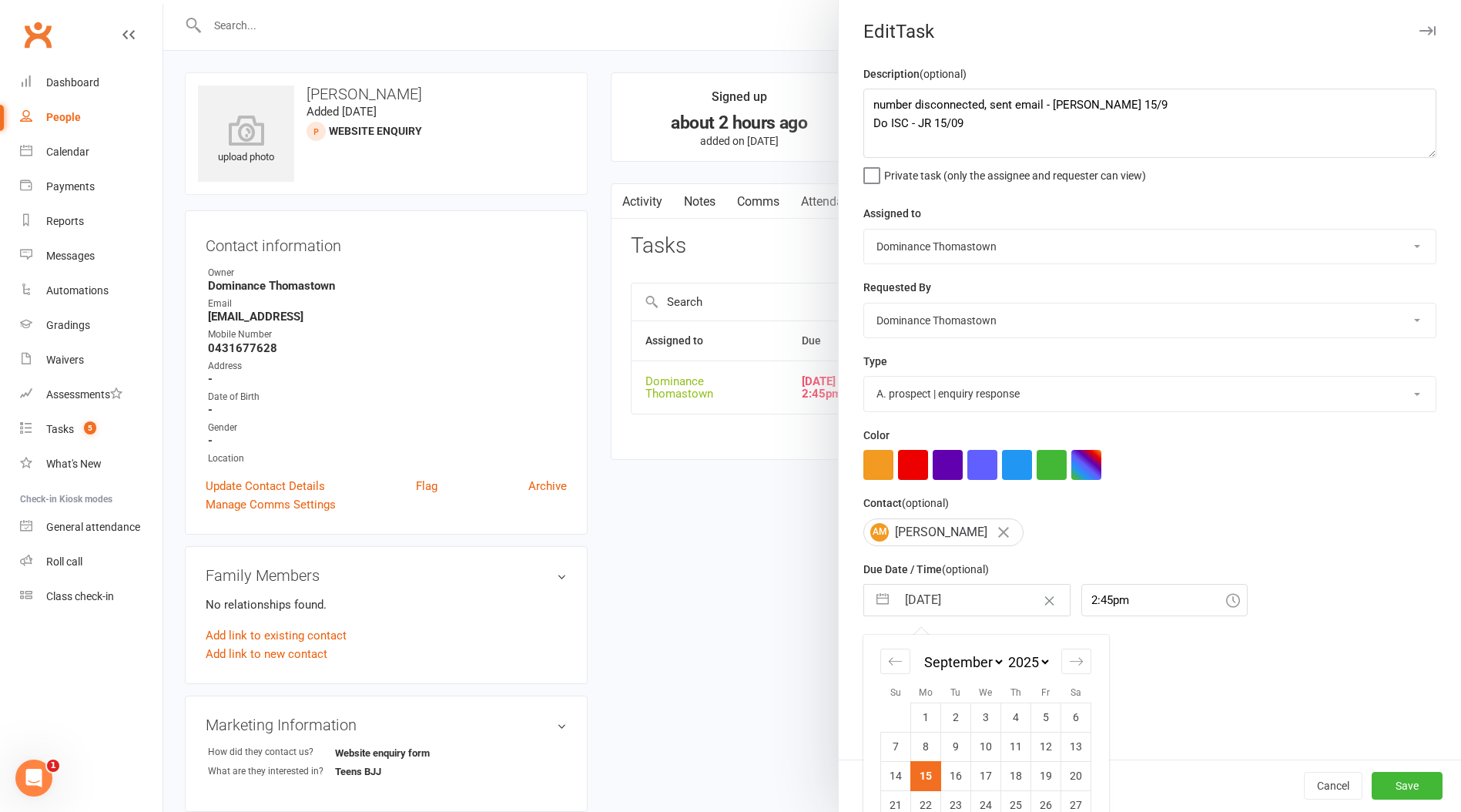
scroll to position [0, 0]
click at [1398, 794] on button "Save" at bounding box center [1408, 787] width 71 height 28
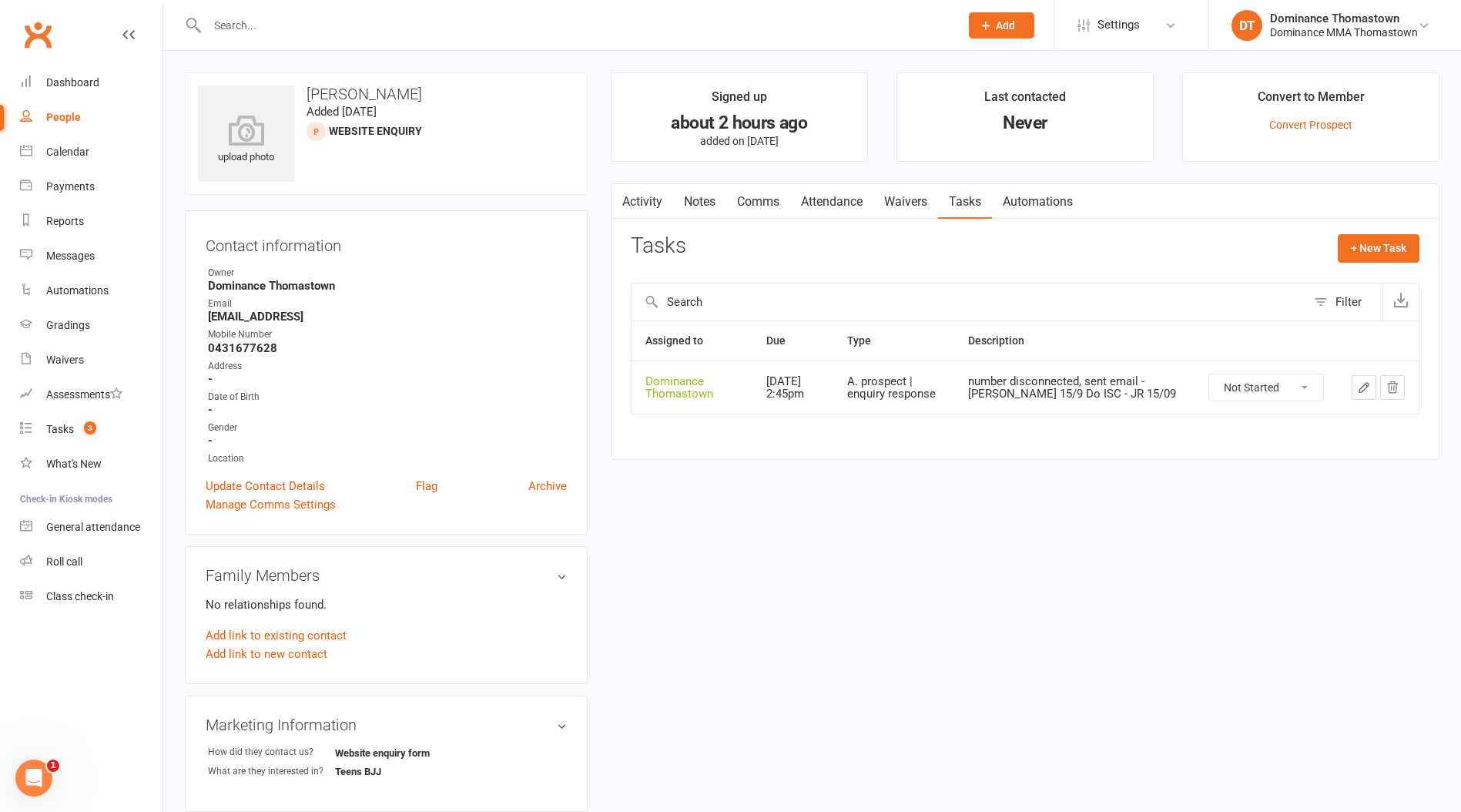
click at [782, 195] on link "Comms" at bounding box center [758, 202] width 64 height 36
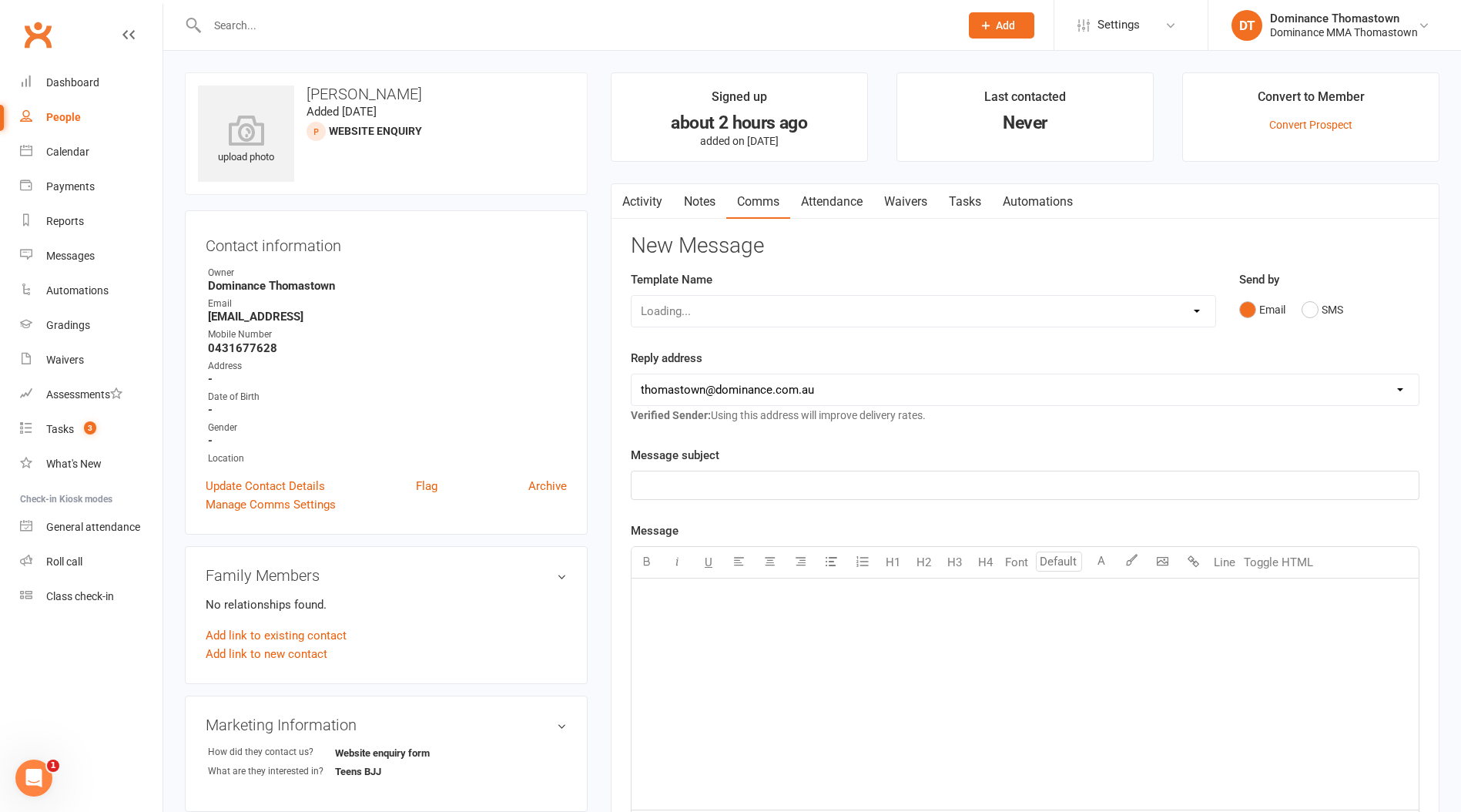
click at [743, 306] on div "Loading..." at bounding box center [924, 311] width 585 height 33
click at [708, 313] on select "Select Template [Email] MARKETING | 10TH BIRTHDAY SPECIAL | CANCELLED MEMBERS […" at bounding box center [924, 310] width 584 height 31
select select "22"
click at [632, 295] on select "Select Template [Email] MARKETING | 10TH BIRTHDAY SPECIAL | CANCELLED MEMBERS […" at bounding box center [924, 310] width 584 height 31
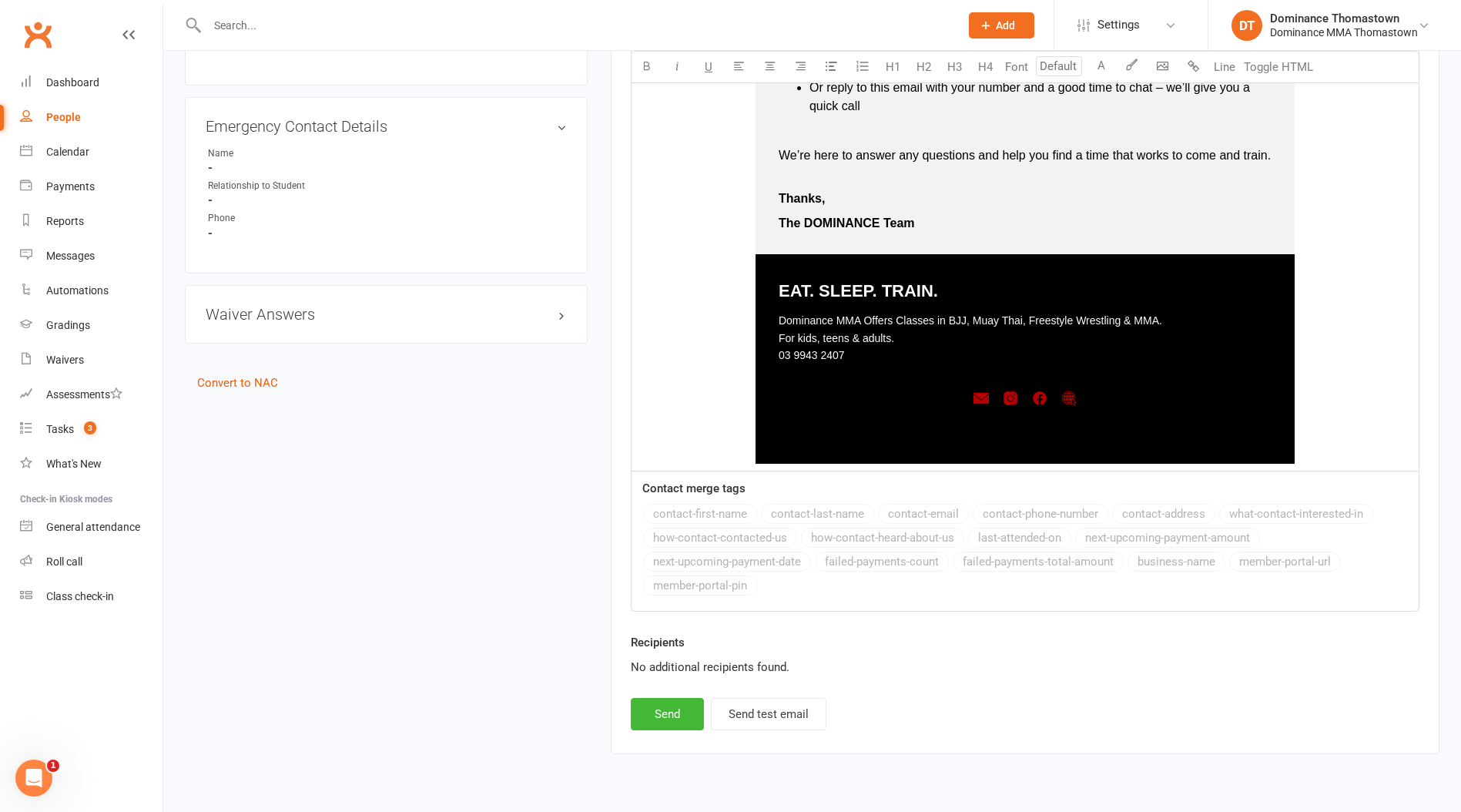
scroll to position [893, 0]
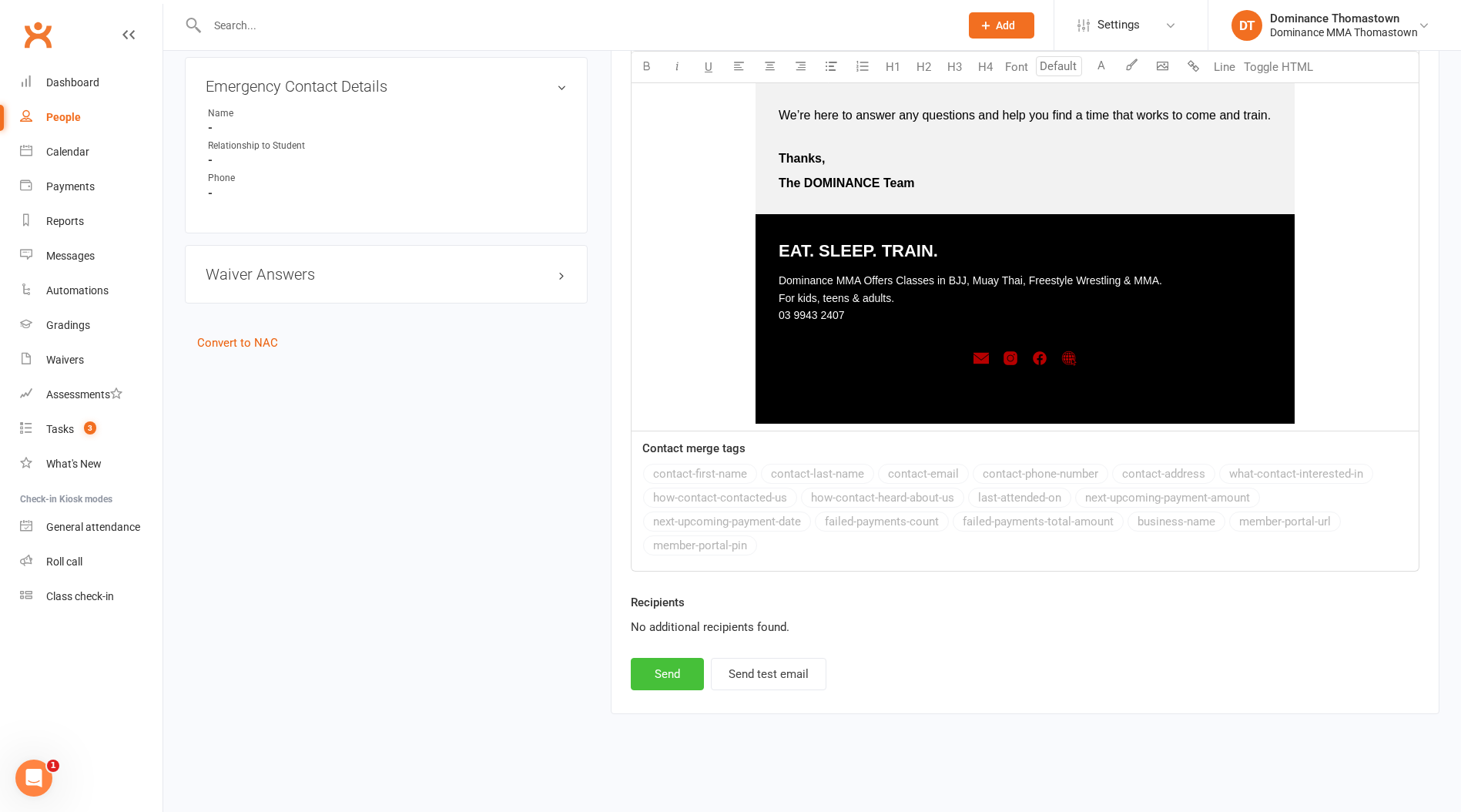
click at [667, 679] on button "Send" at bounding box center [667, 674] width 73 height 33
select select
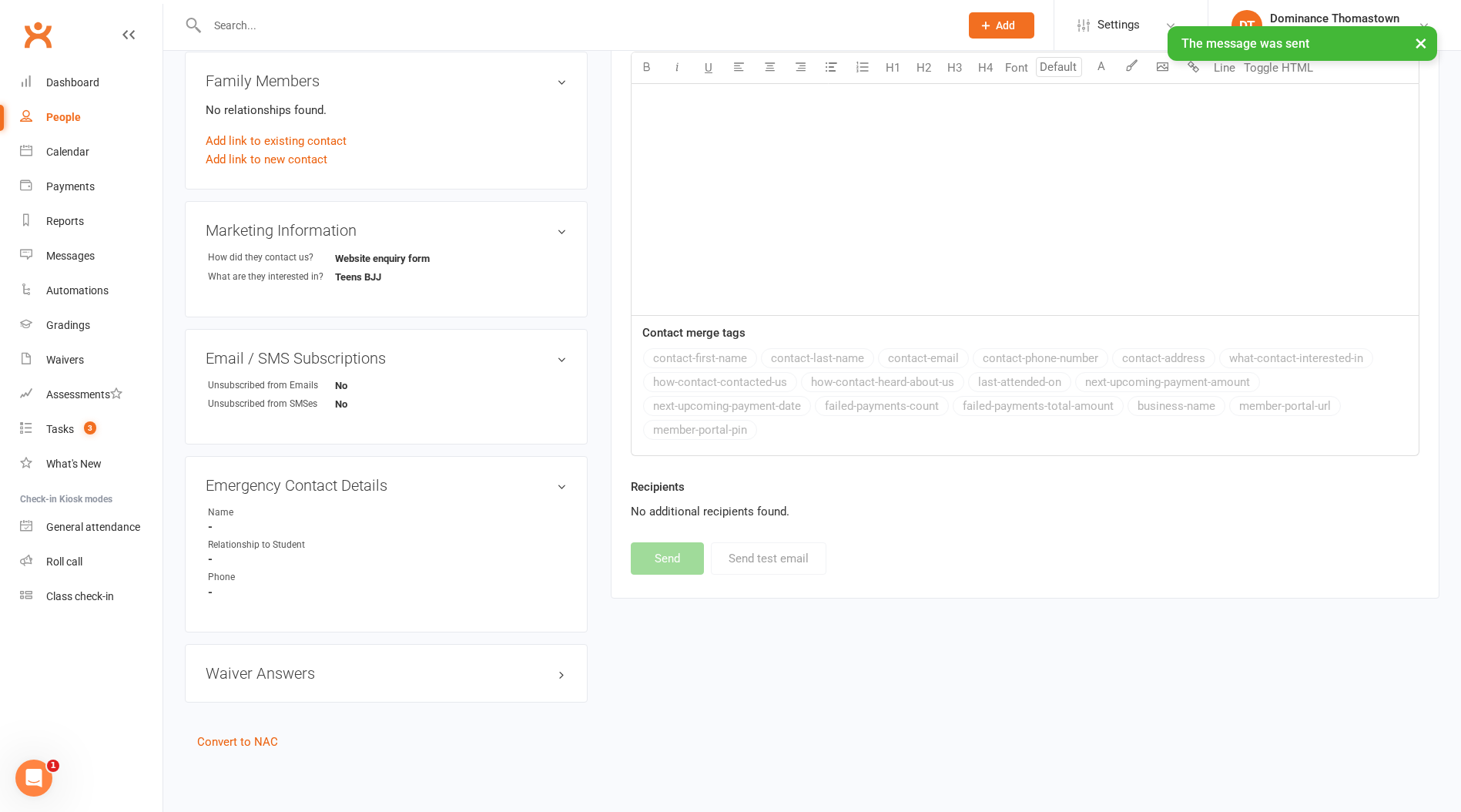
scroll to position [491, 0]
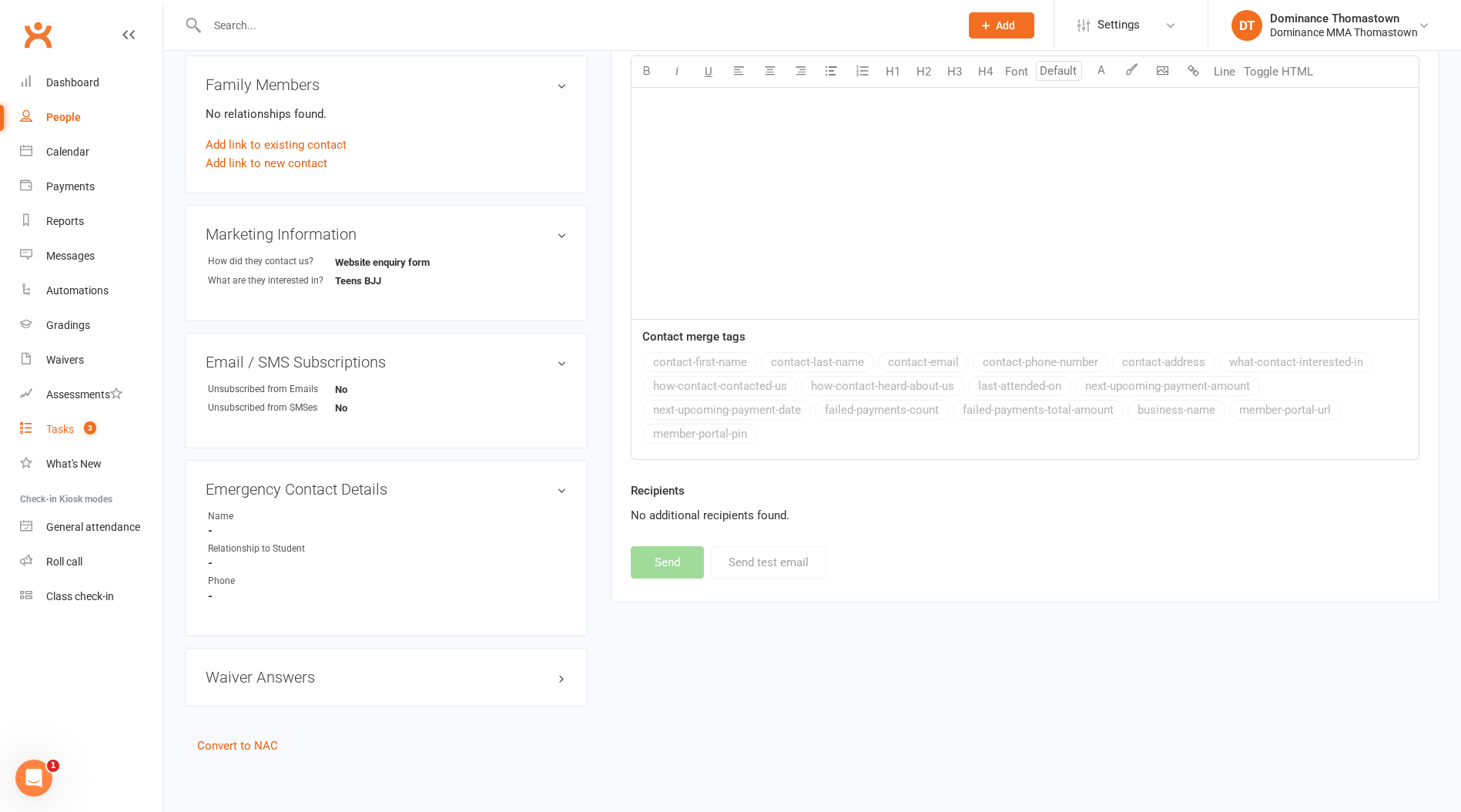
click at [96, 431] on span "3" at bounding box center [90, 428] width 12 height 13
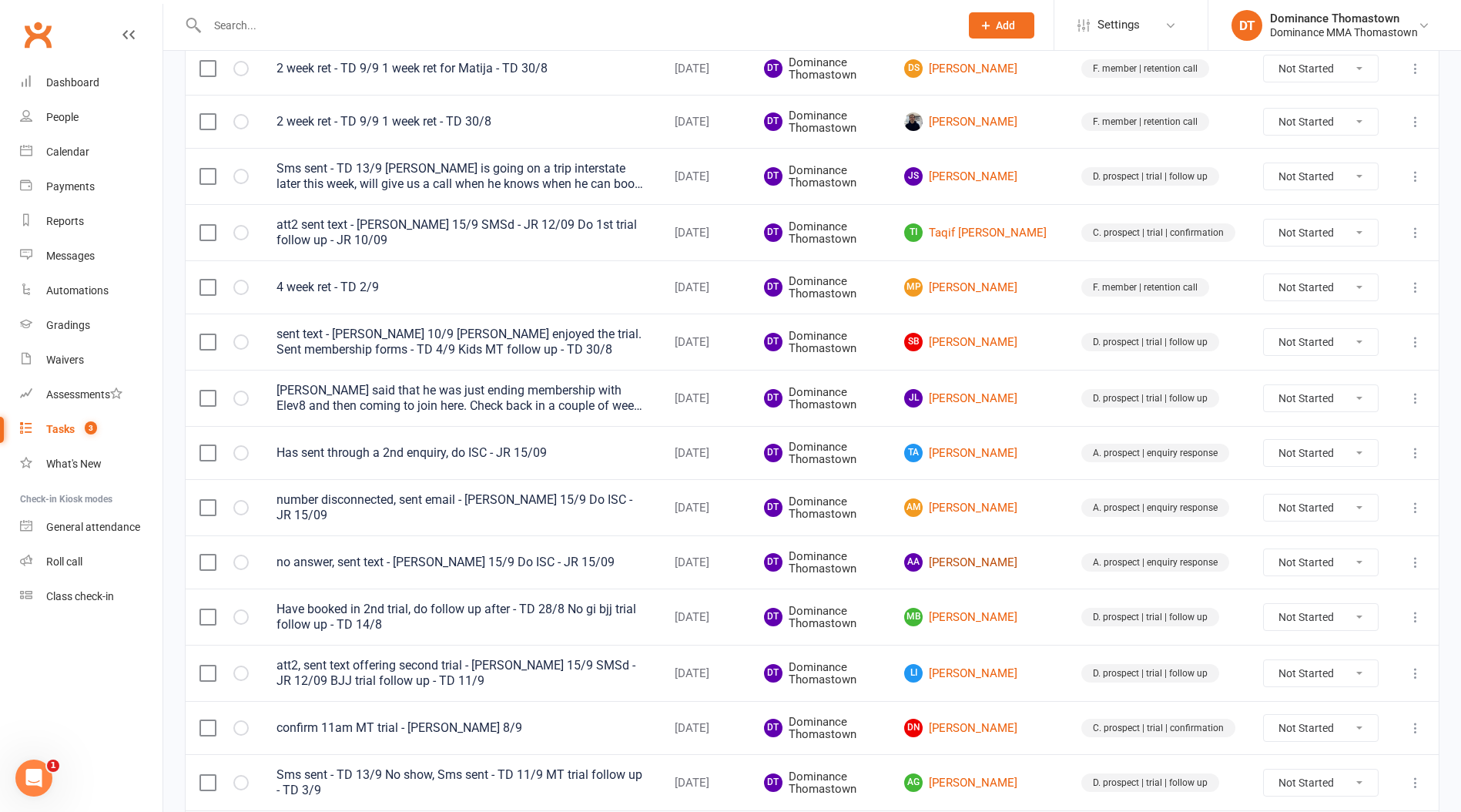
scroll to position [751, 0]
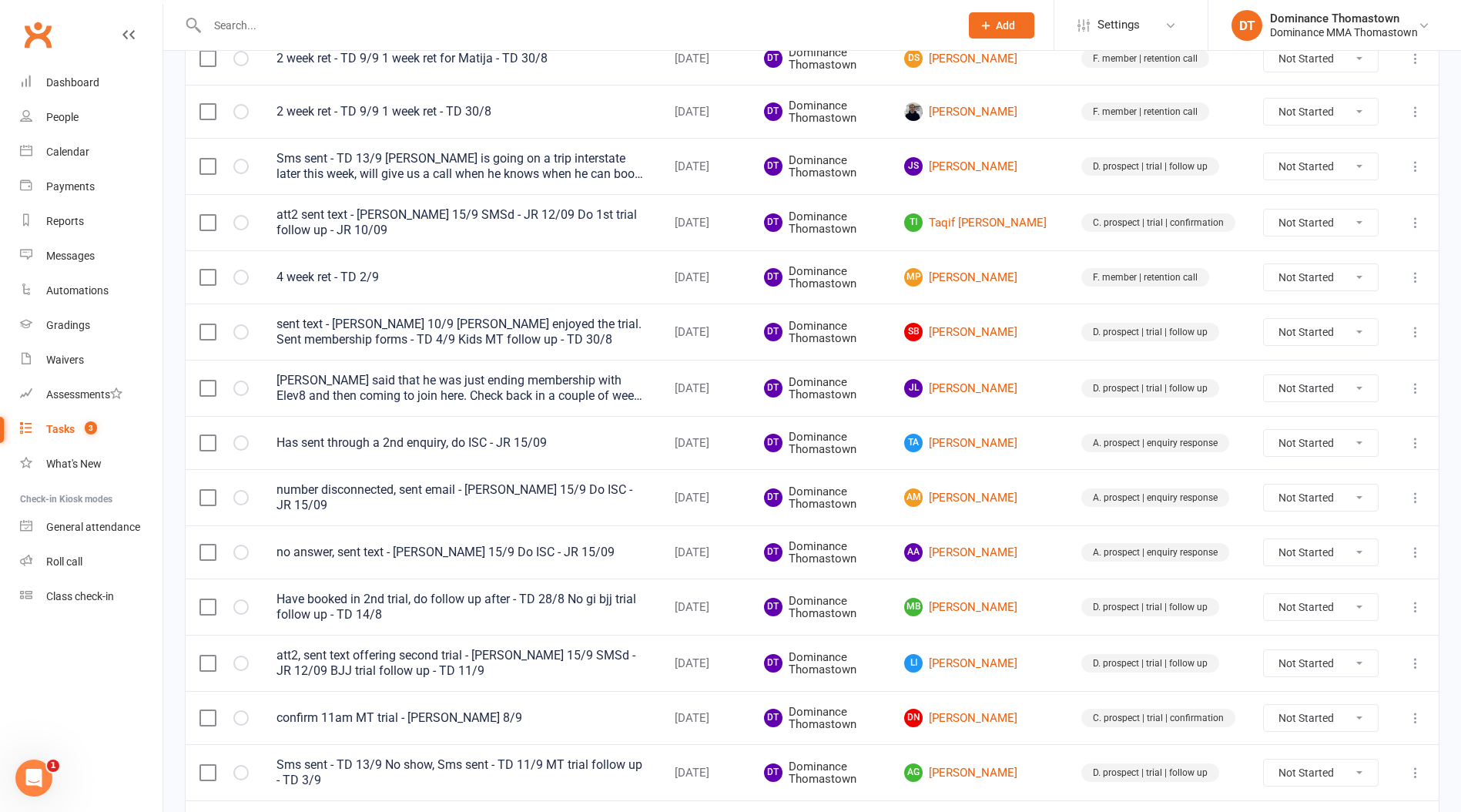
click at [336, 20] on input "text" at bounding box center [576, 25] width 747 height 21
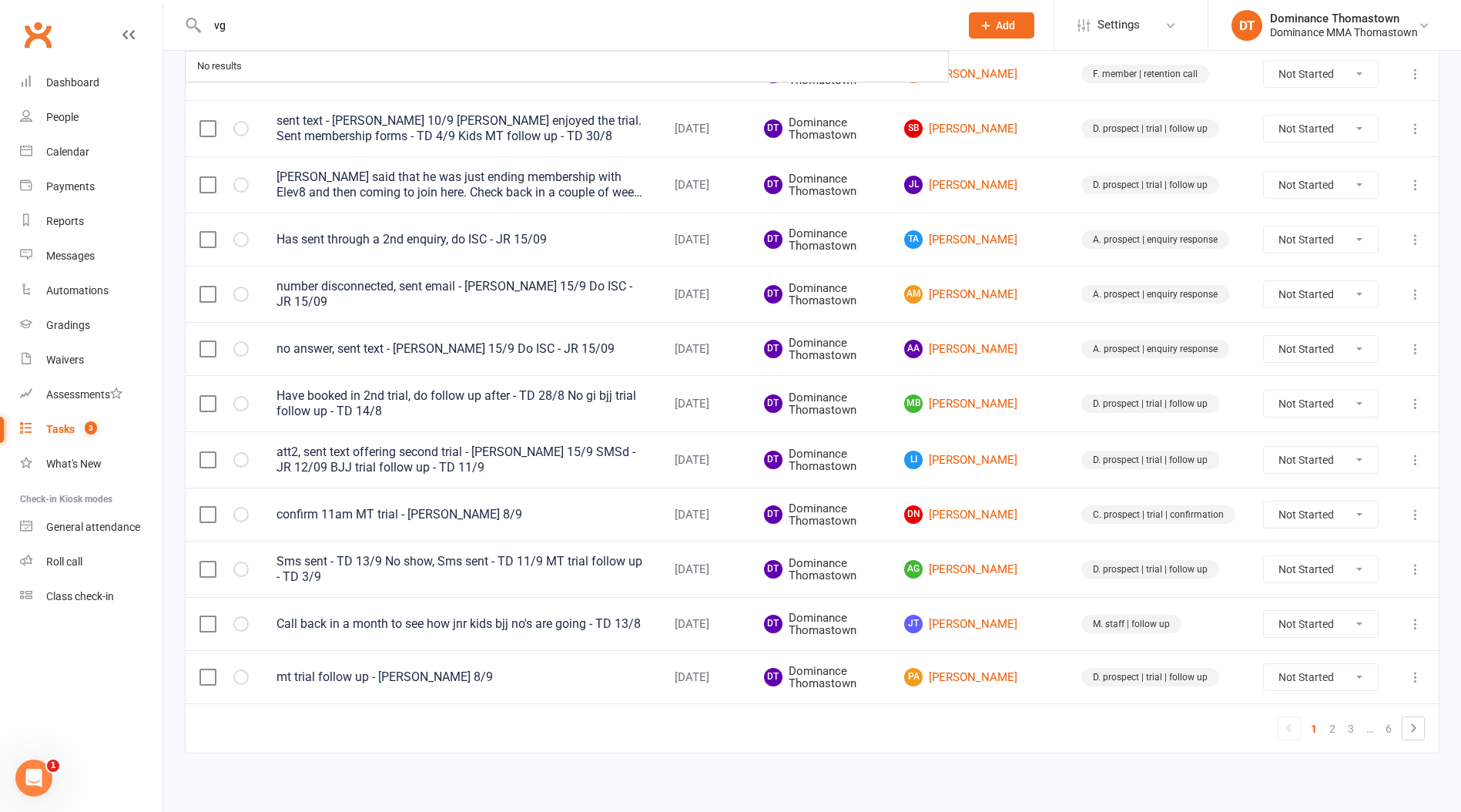
type input "v"
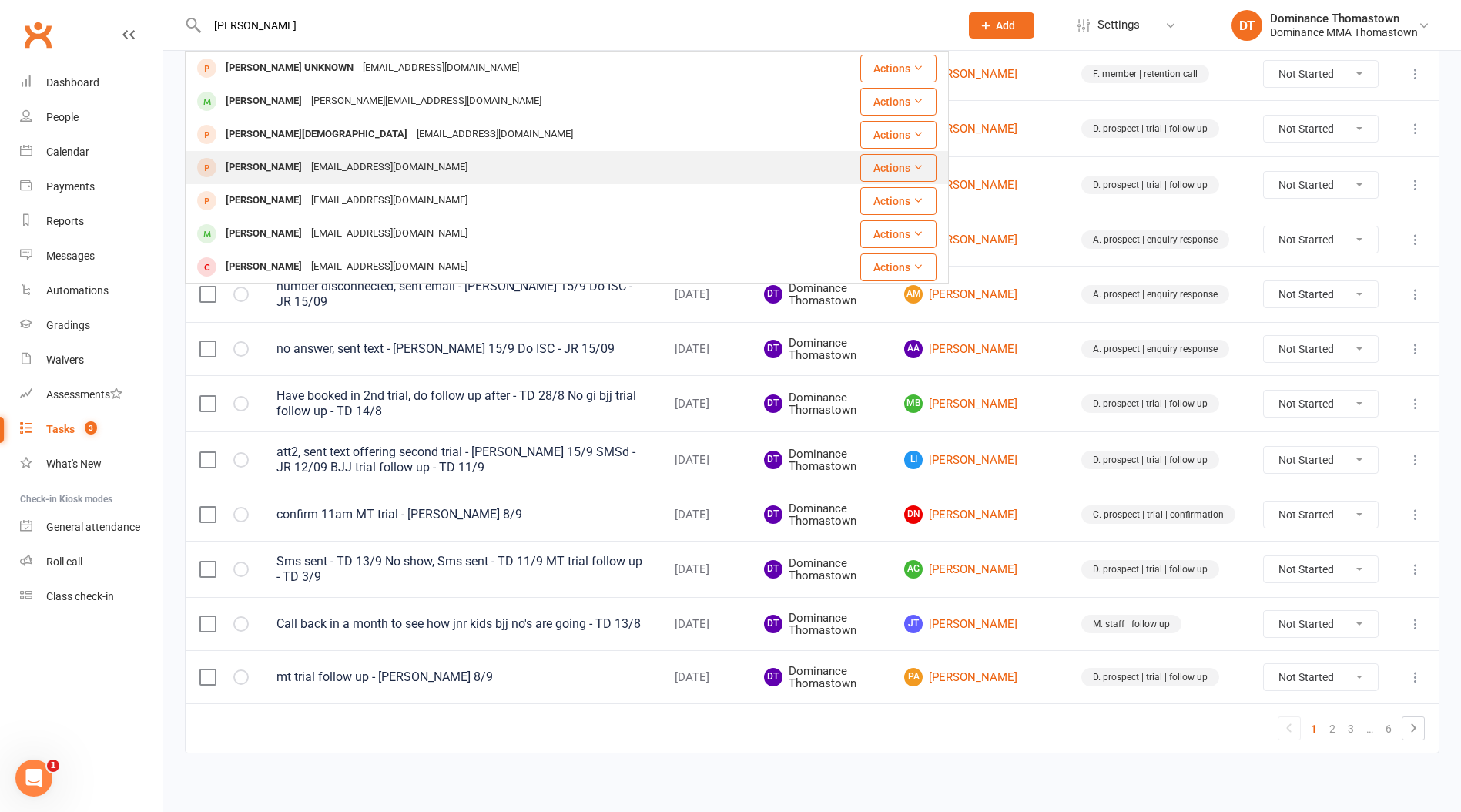
type input "[PERSON_NAME]"
click at [310, 167] on div "[EMAIL_ADDRESS][DOMAIN_NAME]" at bounding box center [389, 167] width 165 height 22
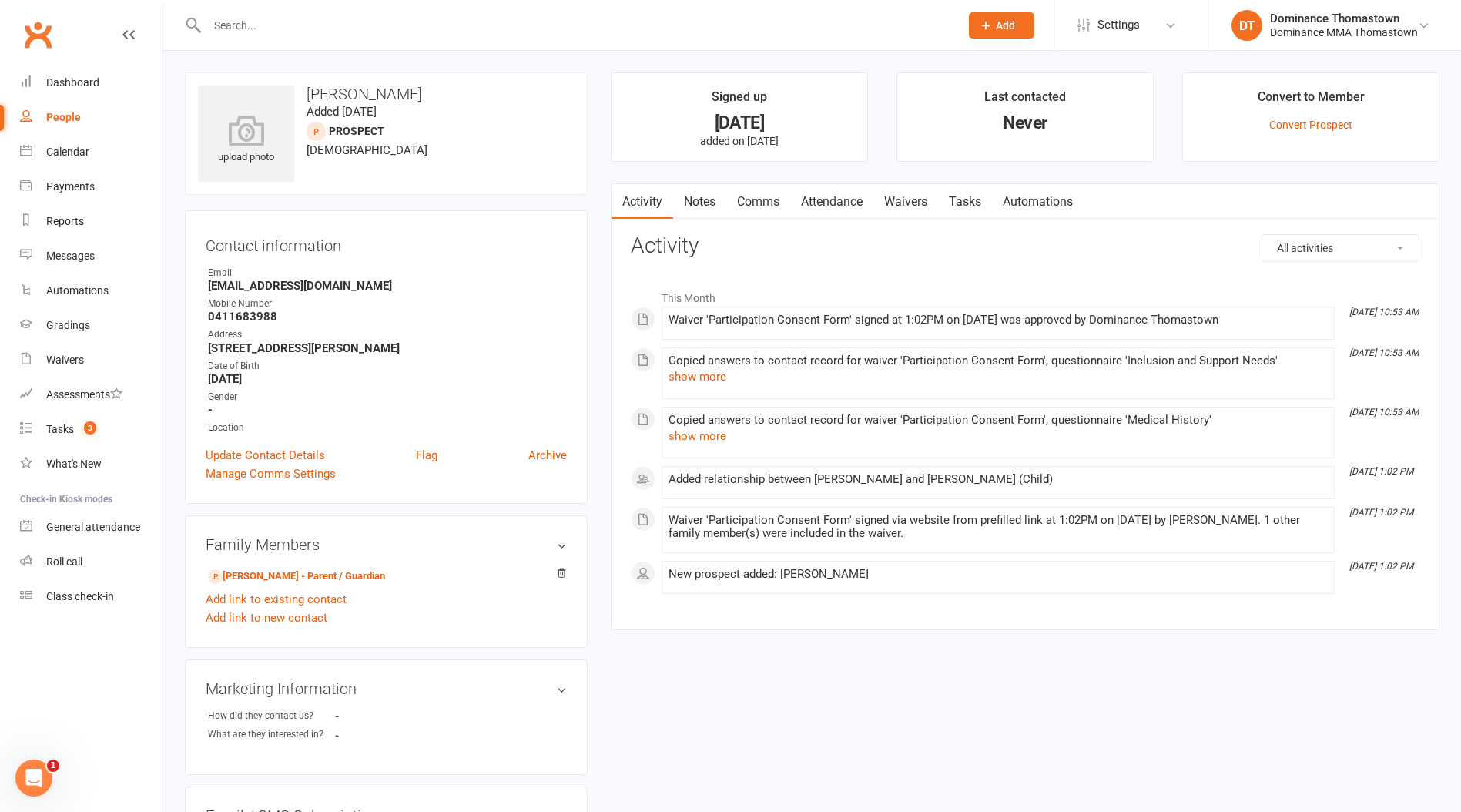
click at [931, 196] on link "Waivers" at bounding box center [906, 202] width 64 height 36
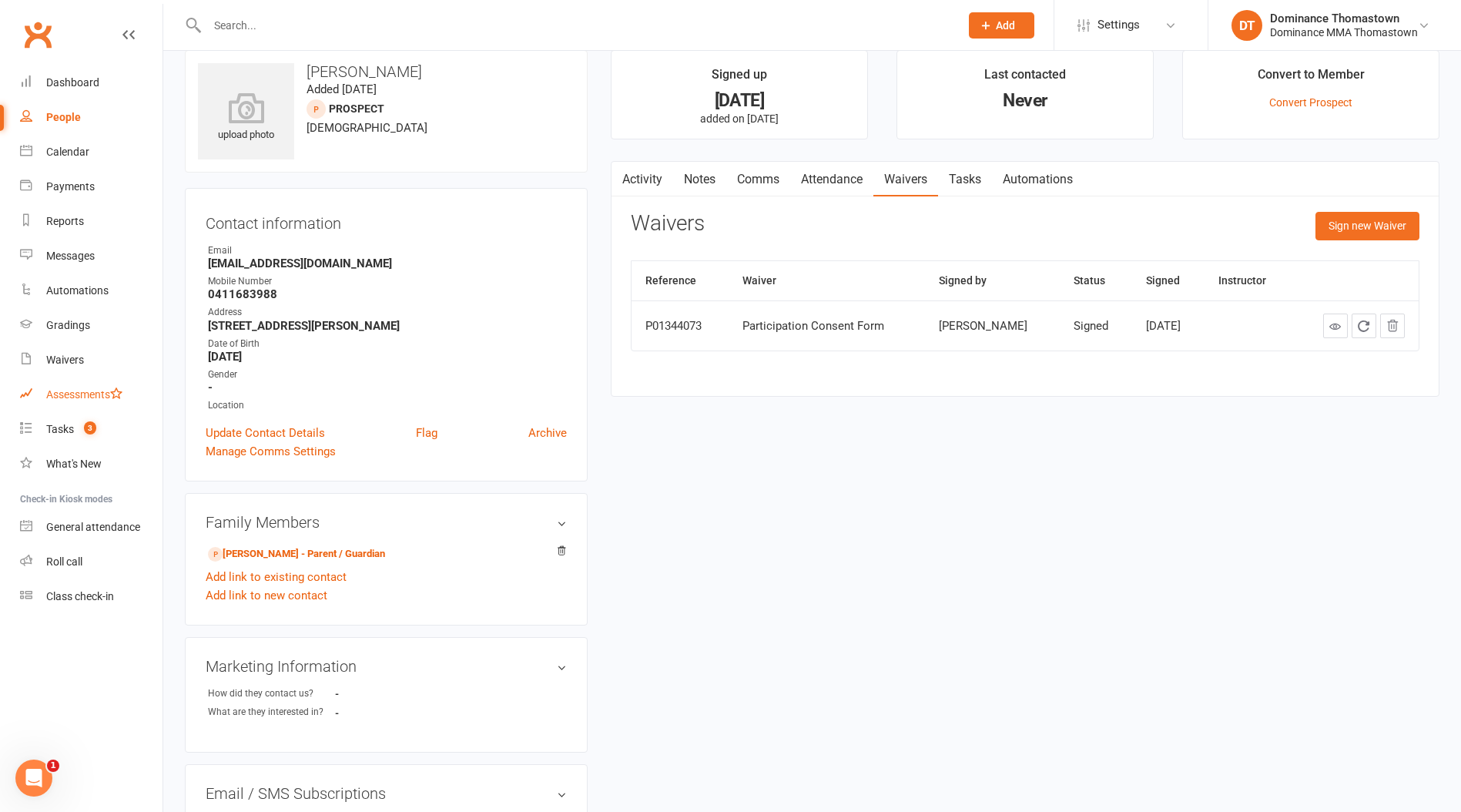
scroll to position [36, 0]
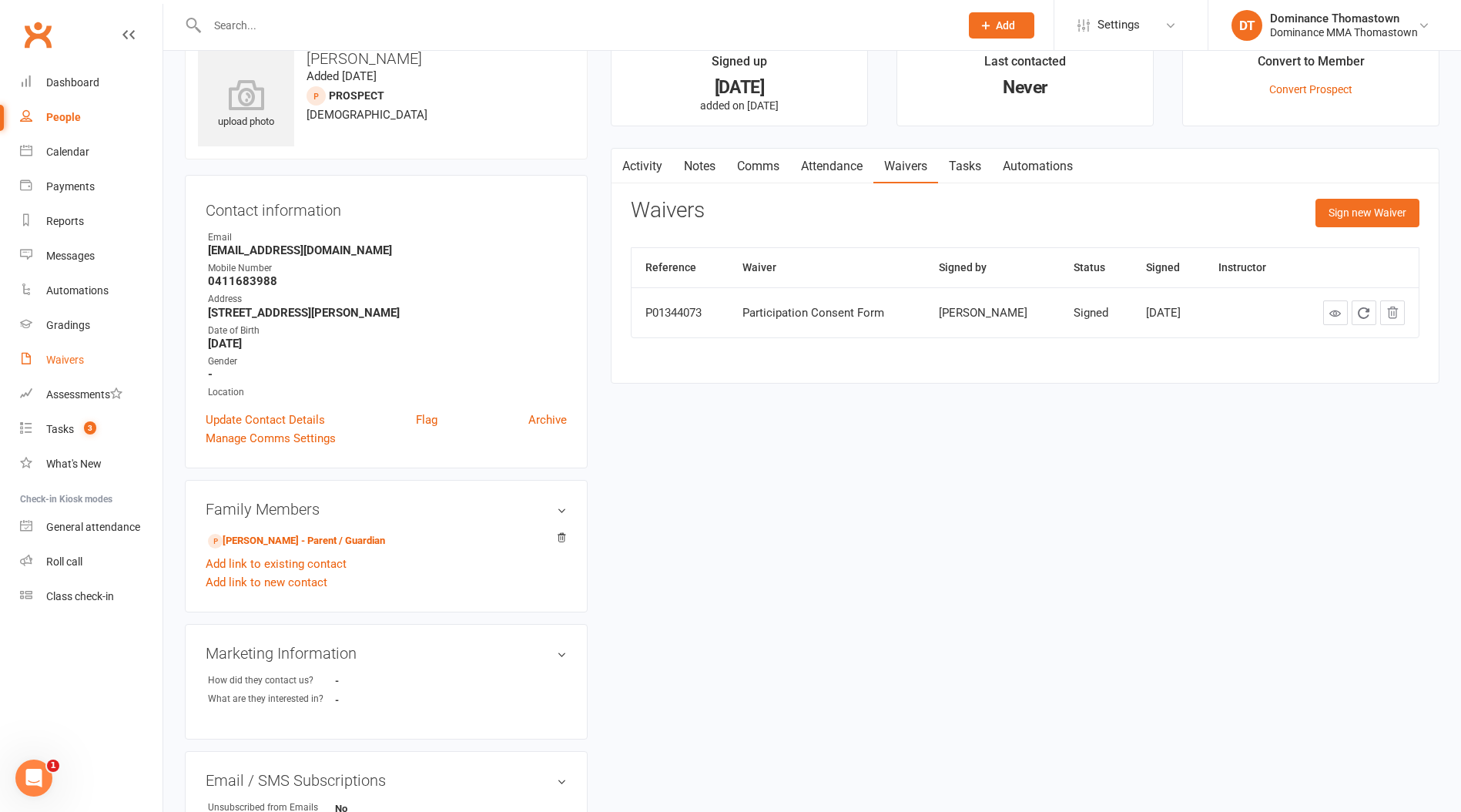
click at [69, 366] on link "Waivers" at bounding box center [91, 360] width 142 height 35
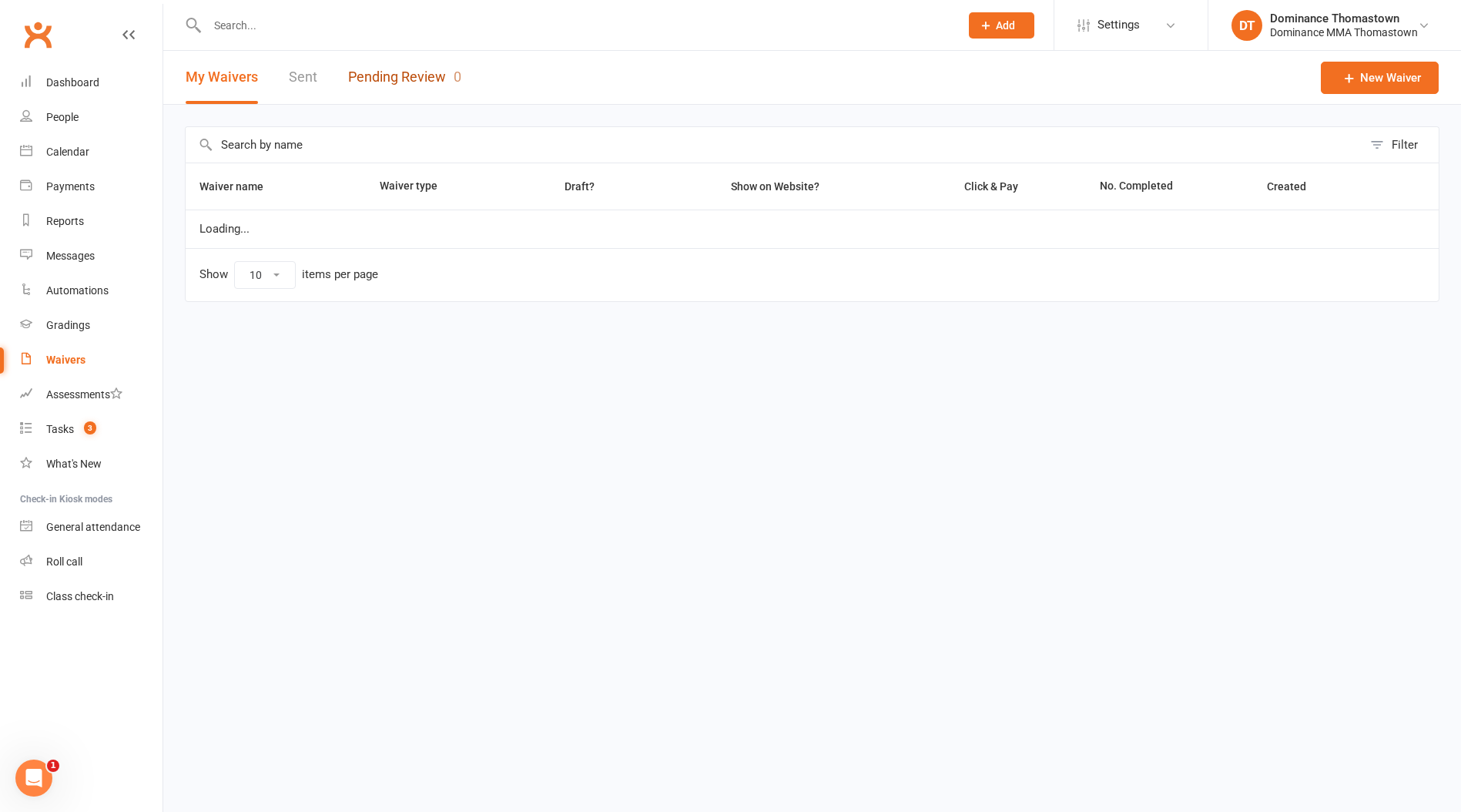
click at [359, 70] on link "Pending Review 0" at bounding box center [405, 77] width 113 height 53
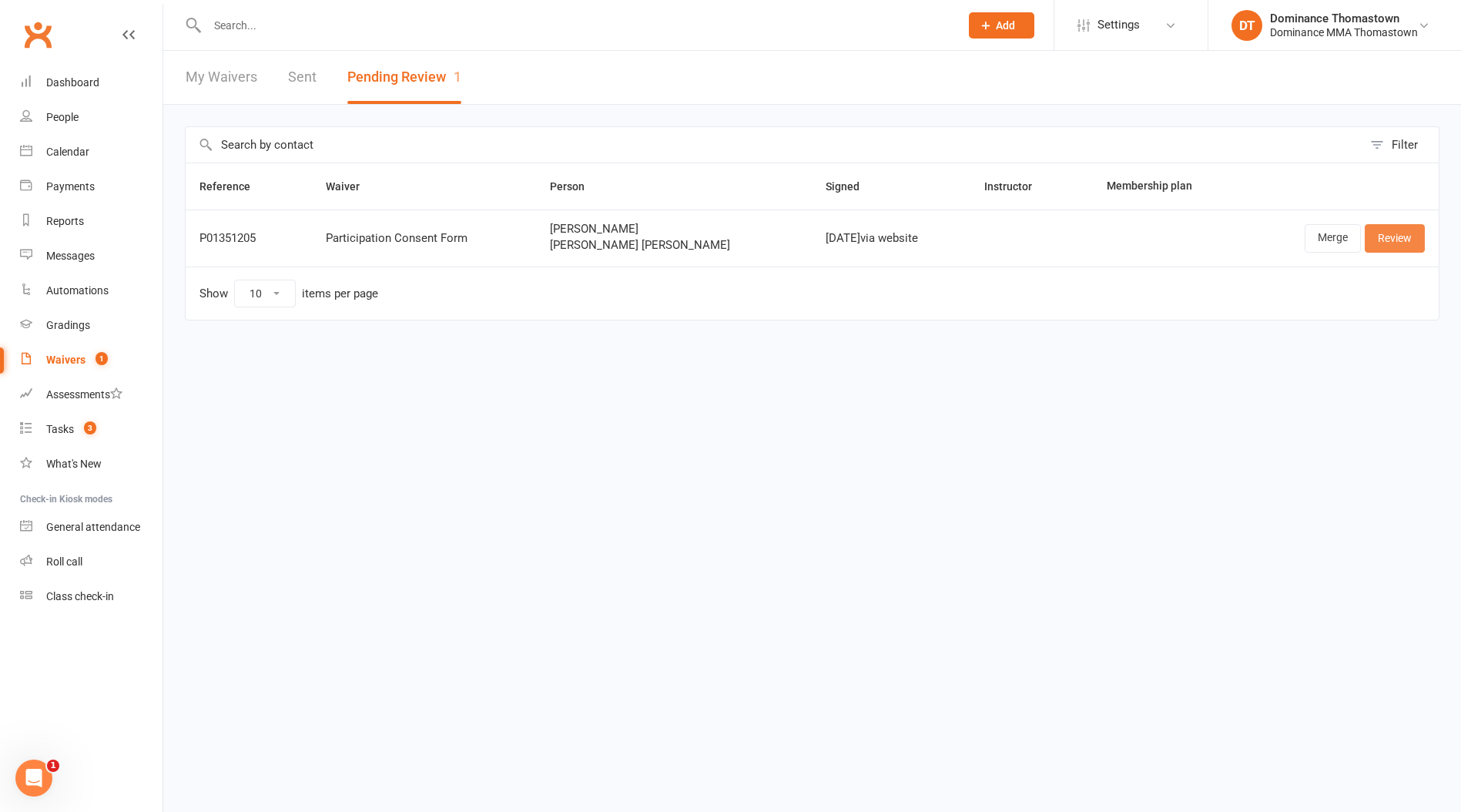
click at [1404, 243] on link "Review" at bounding box center [1395, 238] width 60 height 28
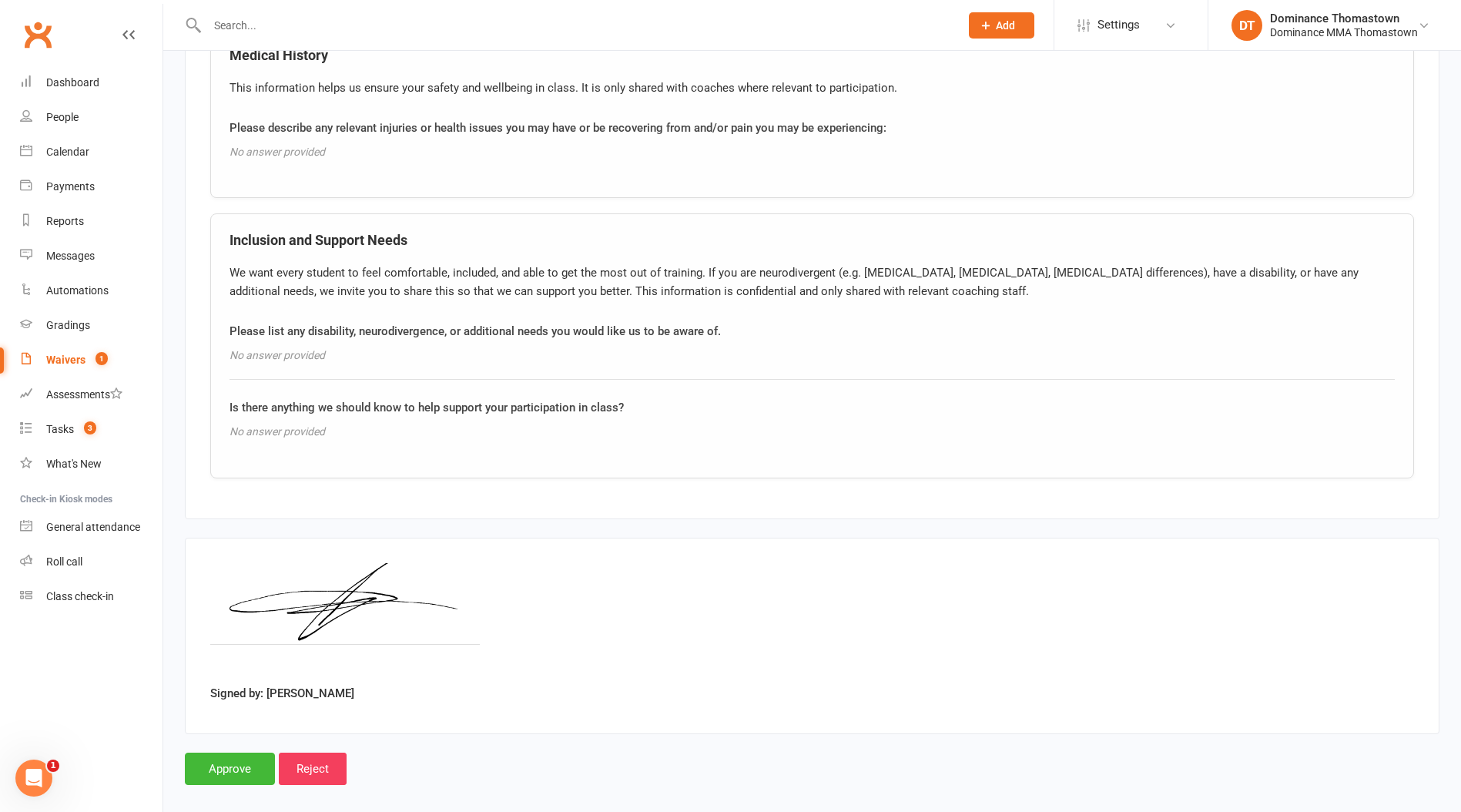
scroll to position [1725, 0]
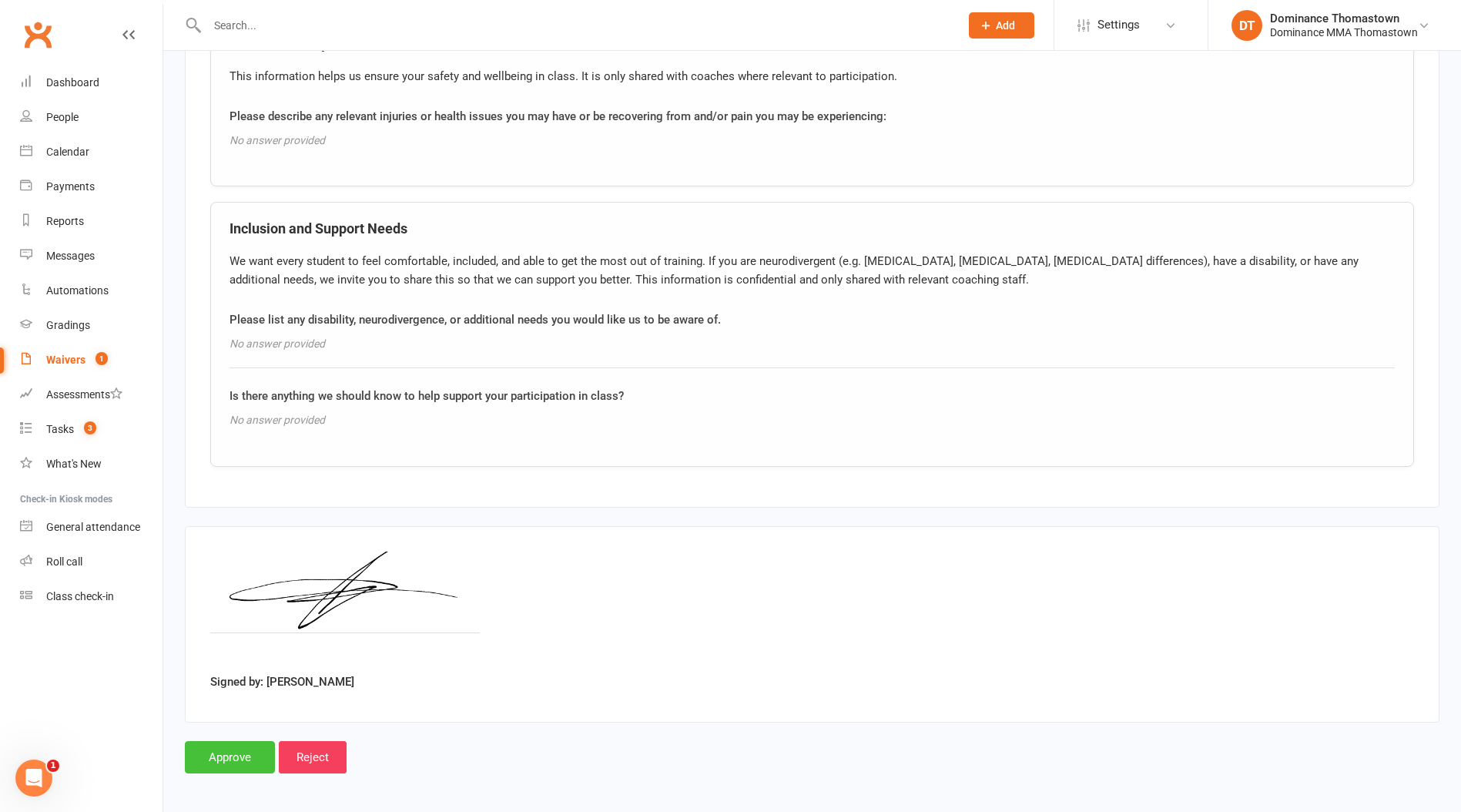
click at [232, 751] on input "Approve" at bounding box center [230, 757] width 90 height 33
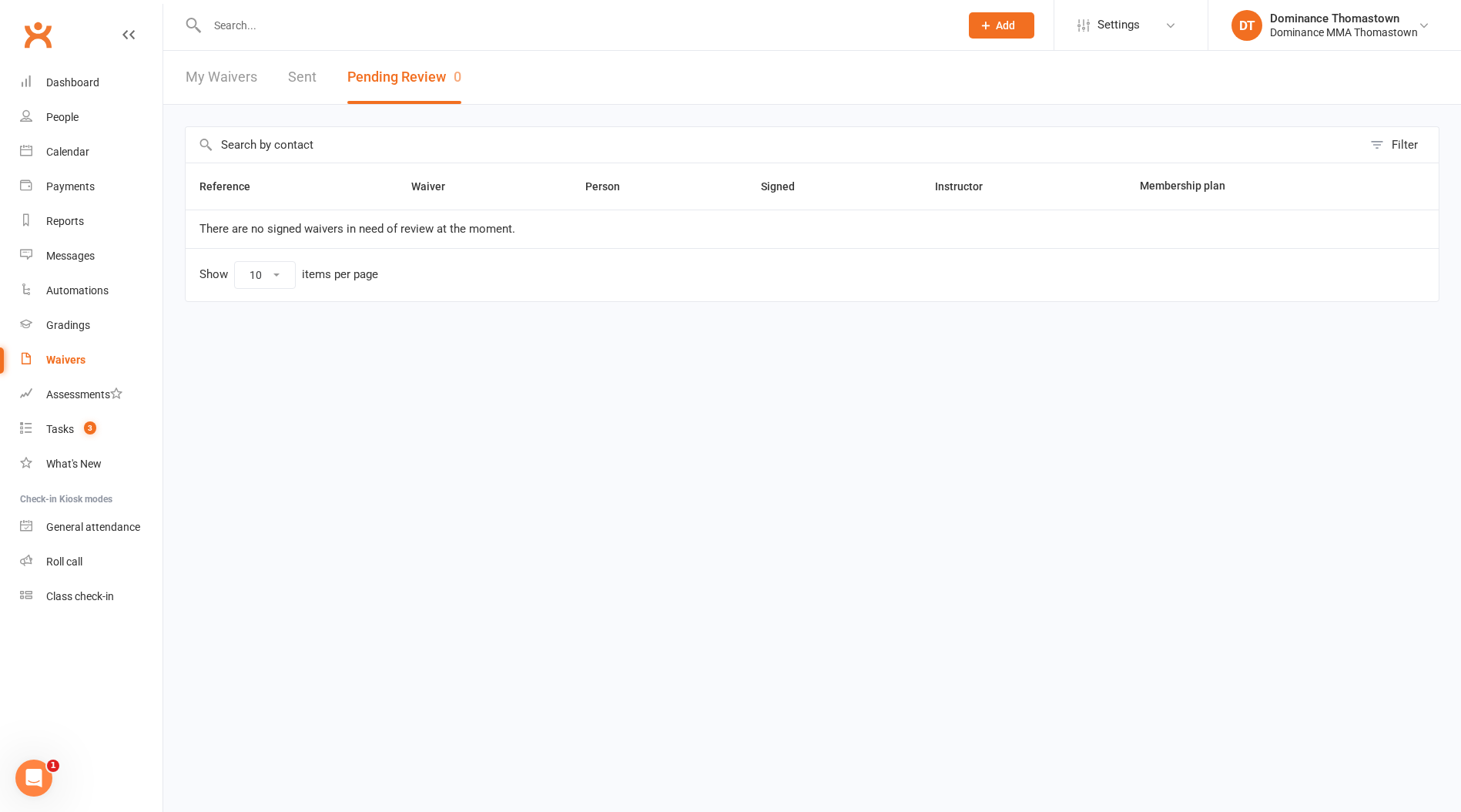
click at [291, 25] on input "text" at bounding box center [576, 25] width 747 height 21
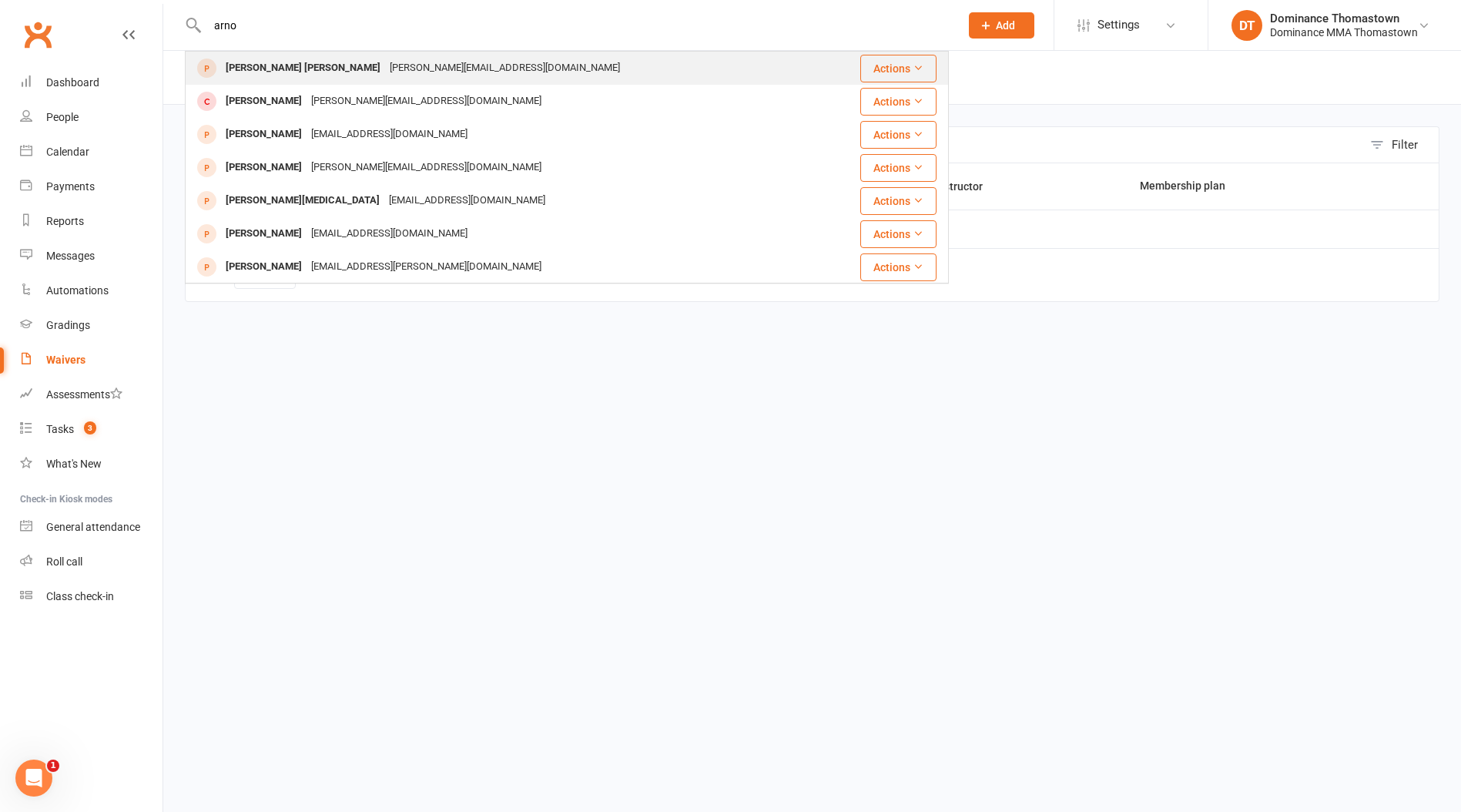
type input "arno"
click at [265, 74] on div "[PERSON_NAME] [PERSON_NAME]" at bounding box center [304, 68] width 165 height 22
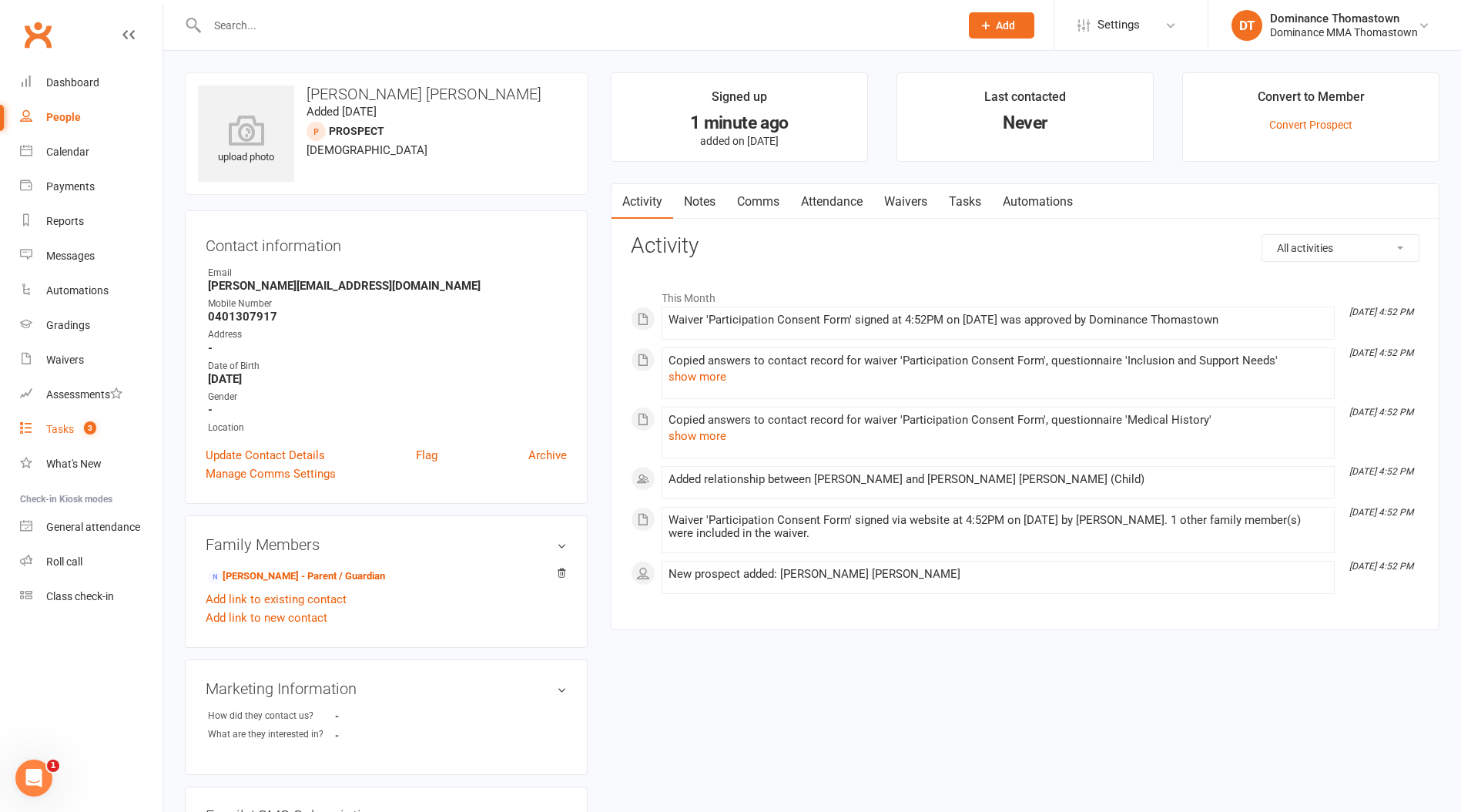
click at [65, 416] on link "Tasks 3" at bounding box center [91, 429] width 142 height 35
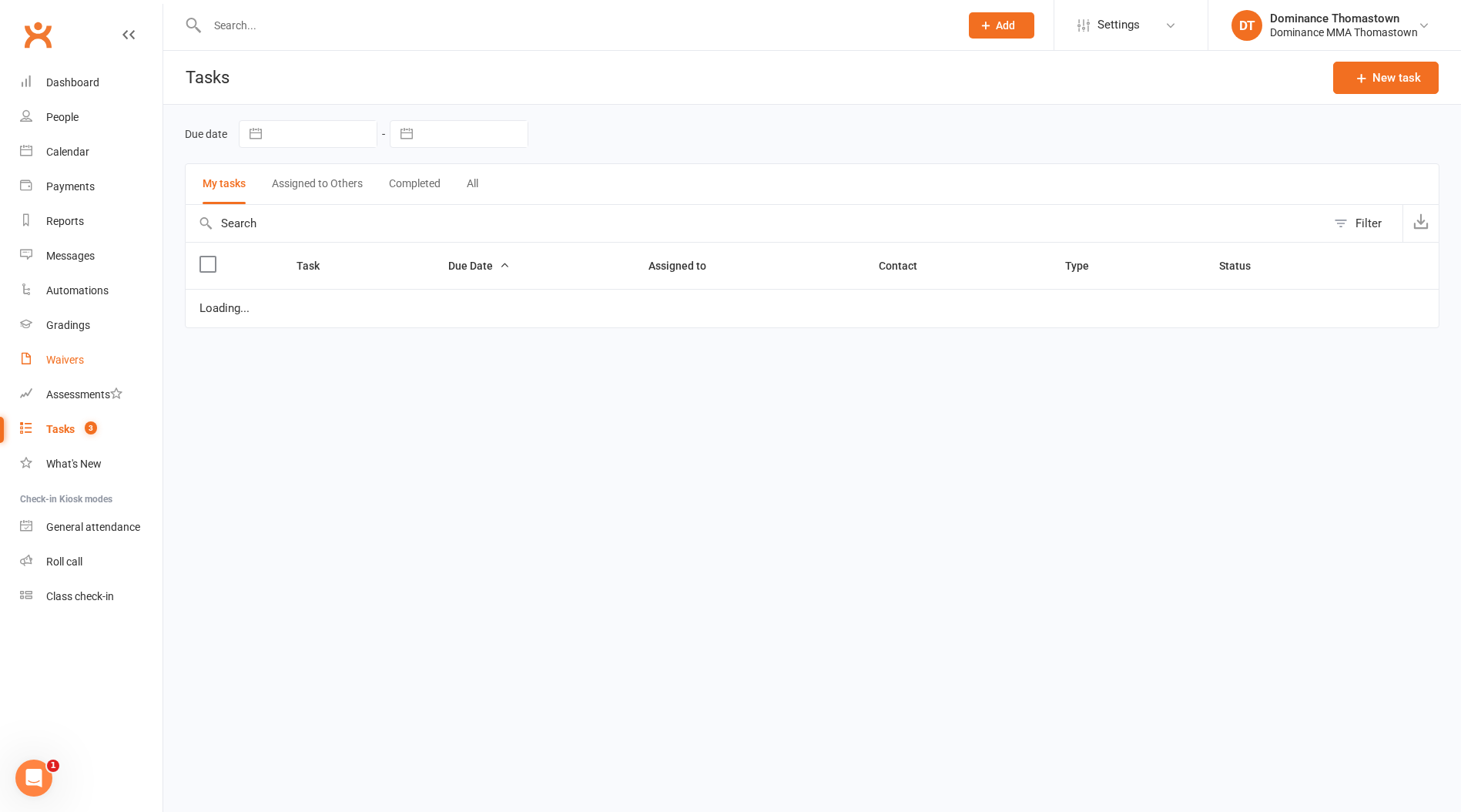
click at [66, 370] on link "Waivers" at bounding box center [91, 360] width 142 height 35
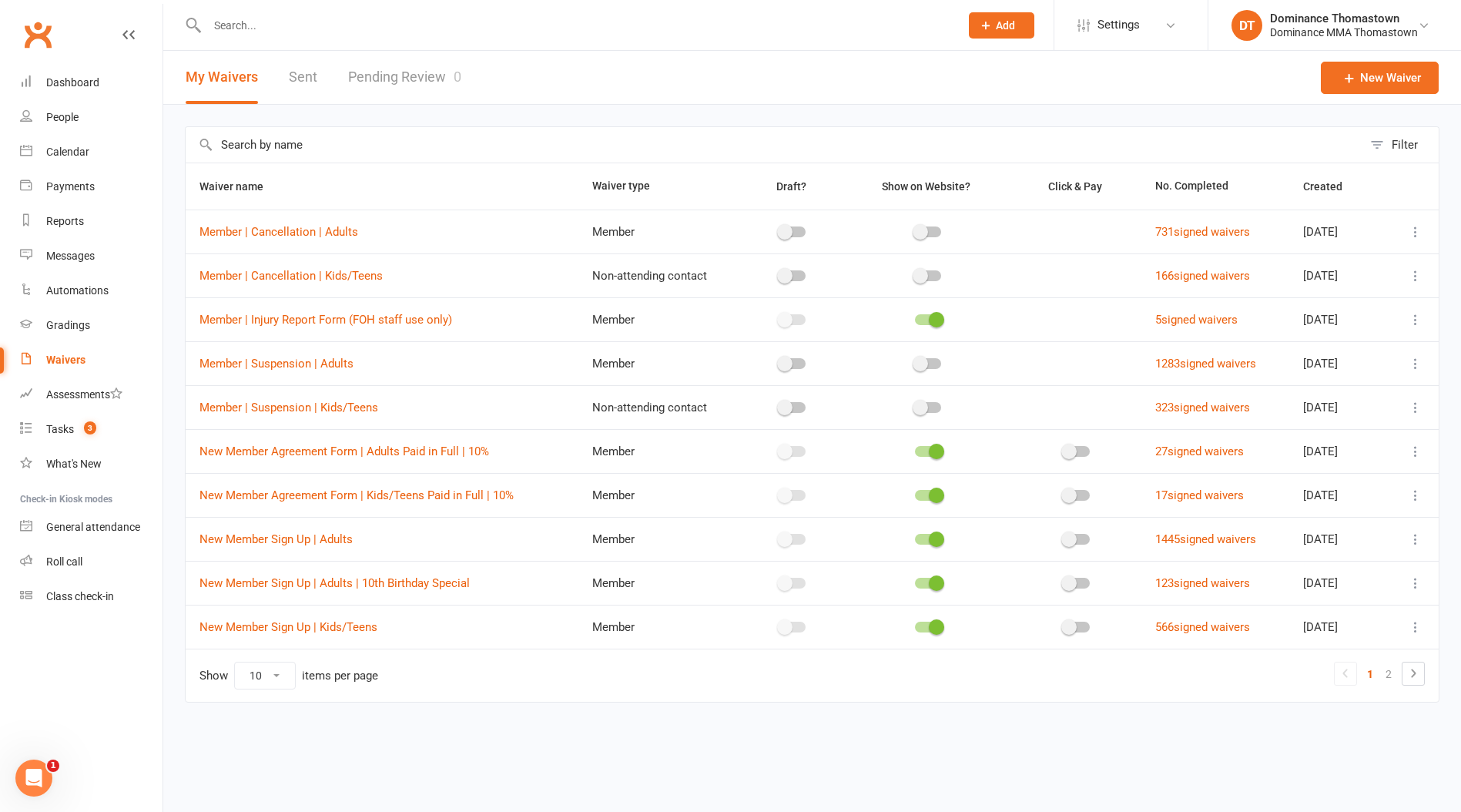
click at [409, 82] on link "Pending Review 0" at bounding box center [405, 77] width 113 height 53
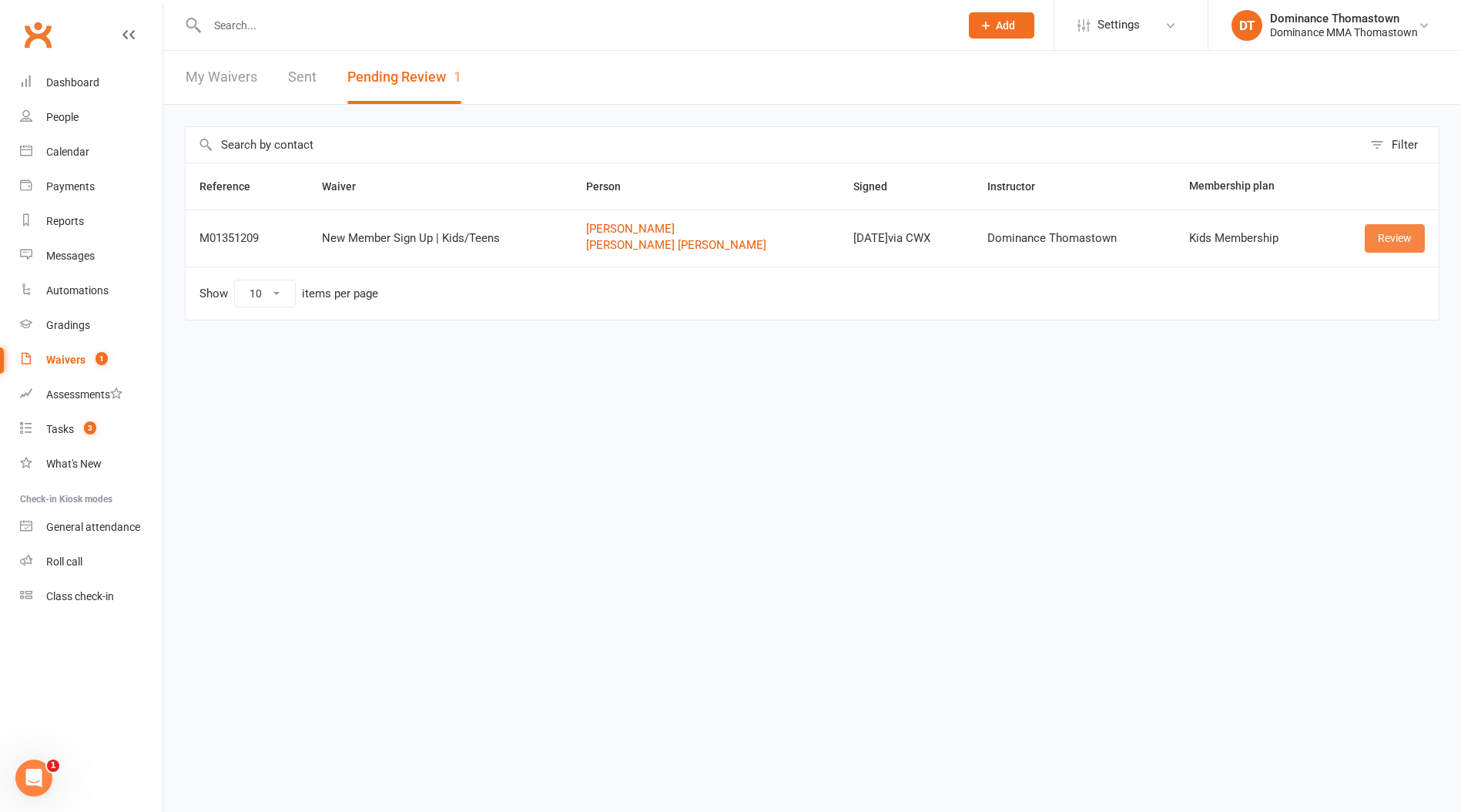
click at [1397, 228] on link "Review" at bounding box center [1395, 238] width 60 height 28
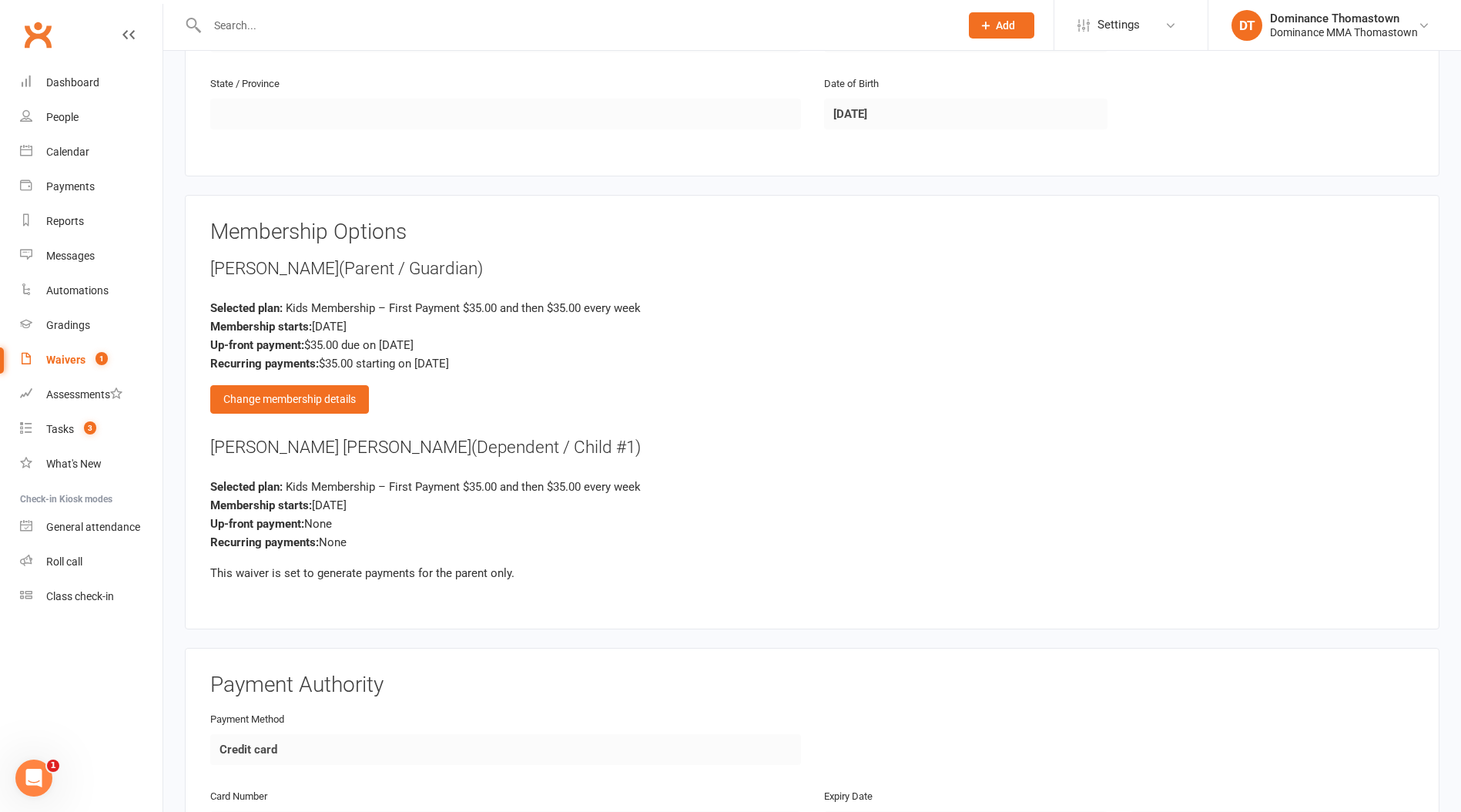
scroll to position [1150, 0]
click at [330, 392] on div "Change membership details" at bounding box center [290, 397] width 159 height 28
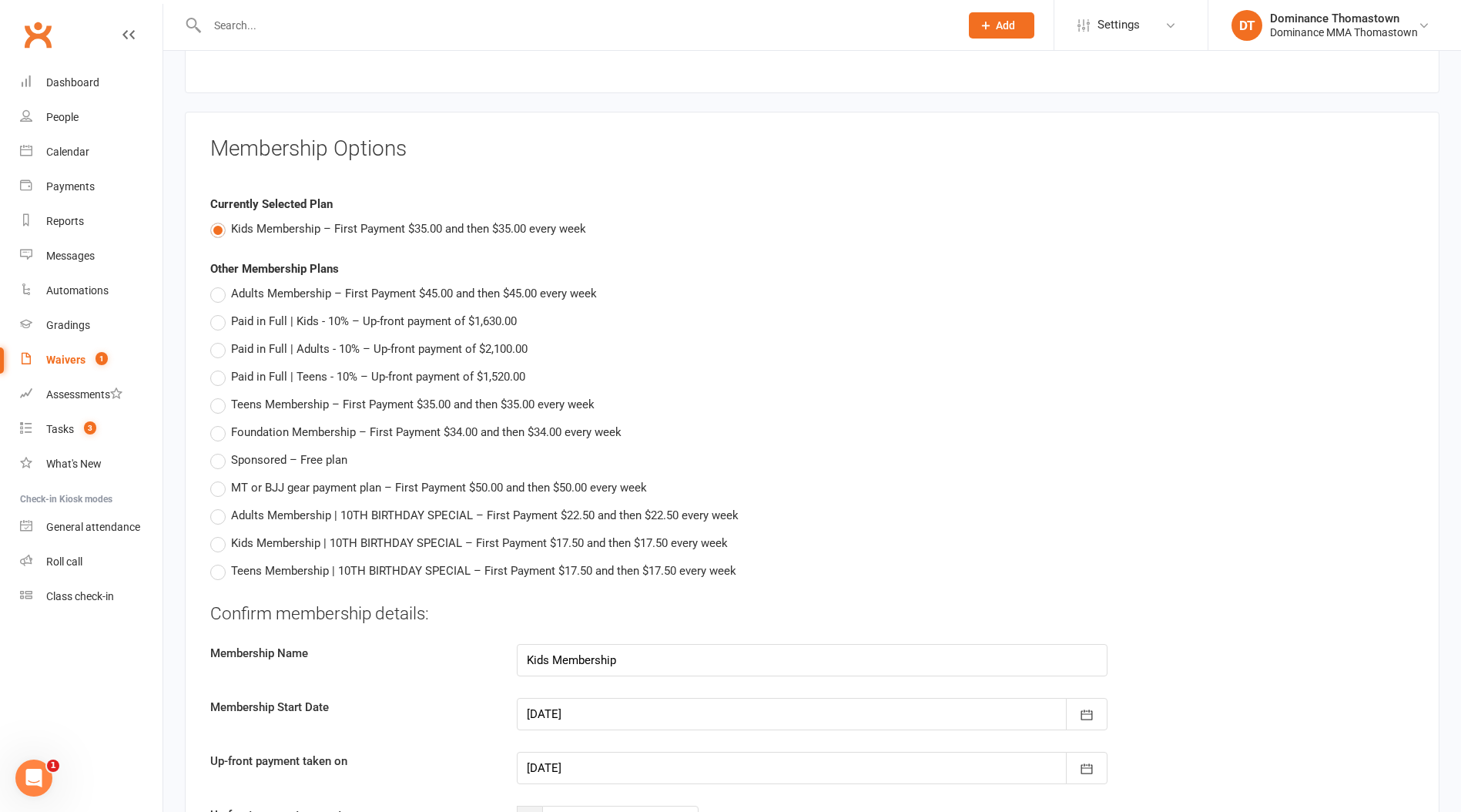
scroll to position [1257, 0]
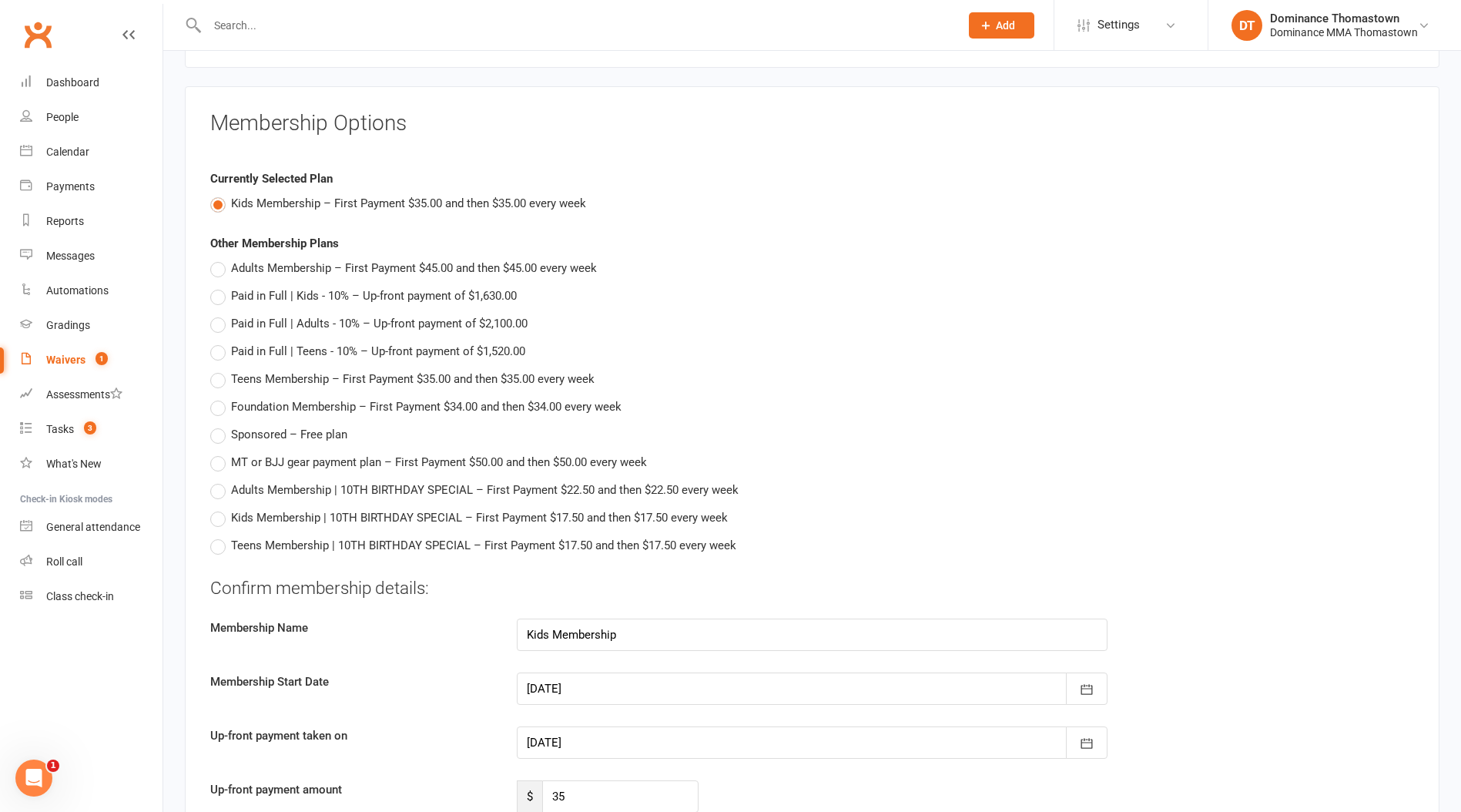
click at [588, 734] on div at bounding box center [812, 742] width 591 height 33
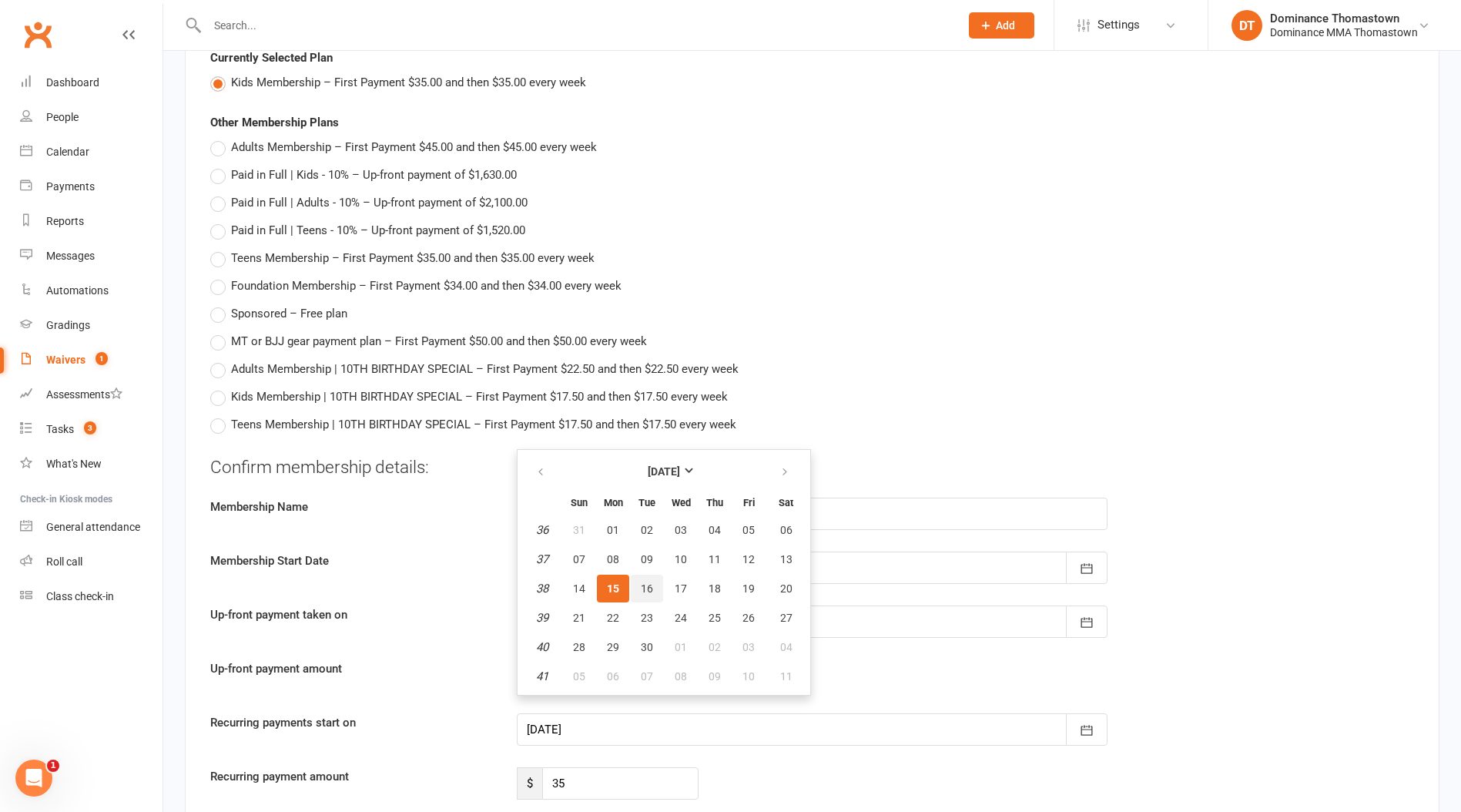
scroll to position [1382, 0]
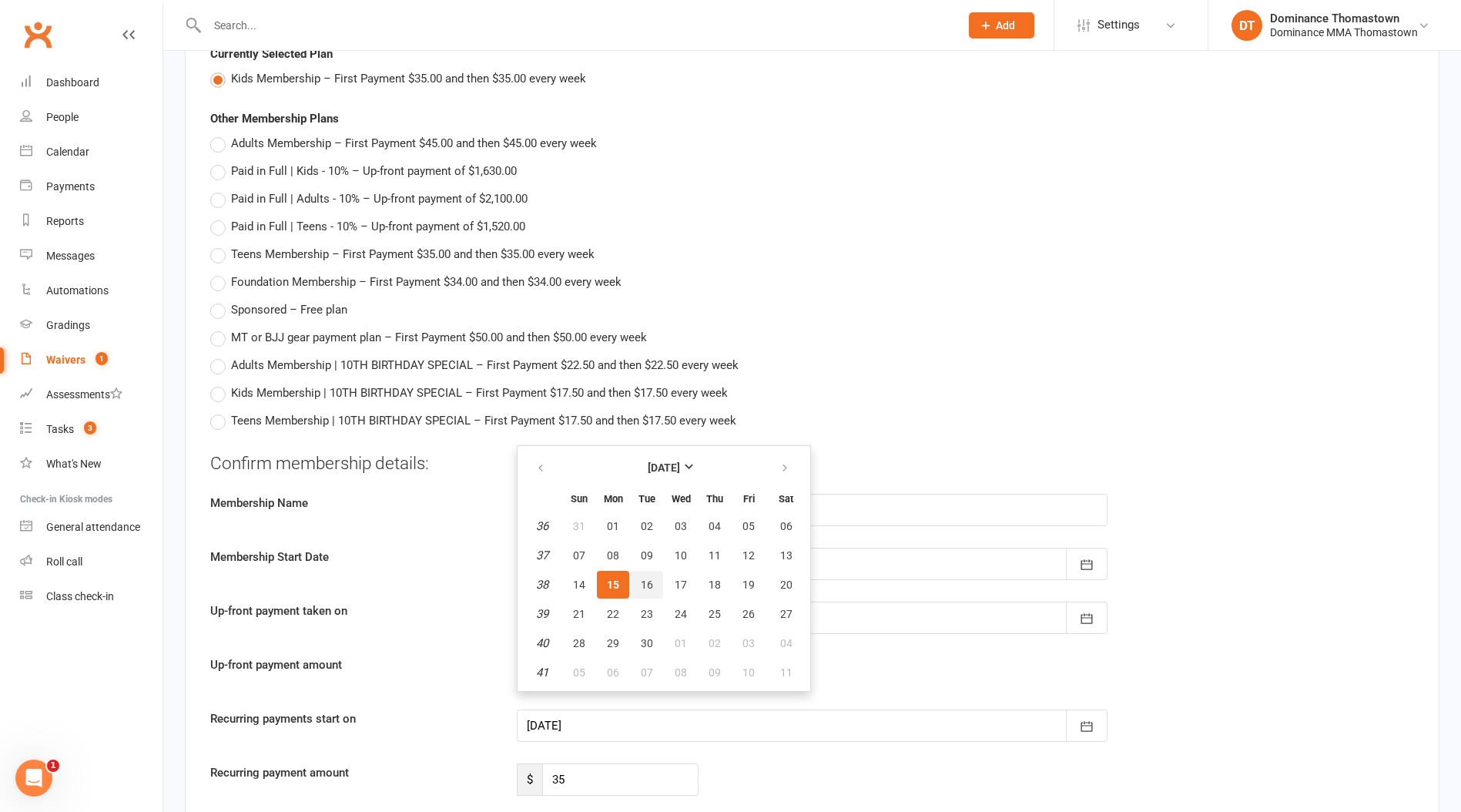
click at [647, 581] on span "16" at bounding box center [647, 584] width 12 height 12
type input "[DATE]"
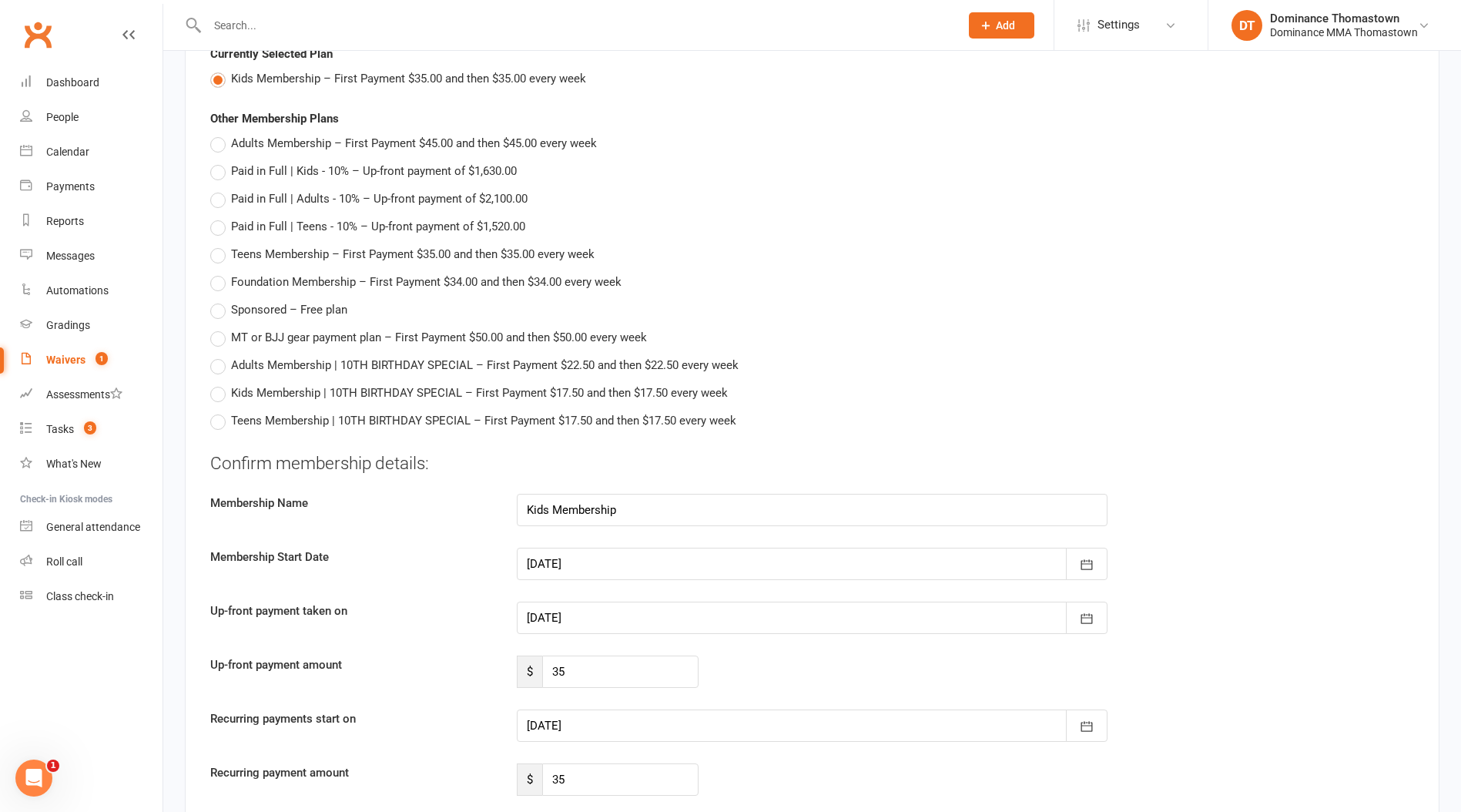
click at [584, 728] on div at bounding box center [812, 725] width 591 height 33
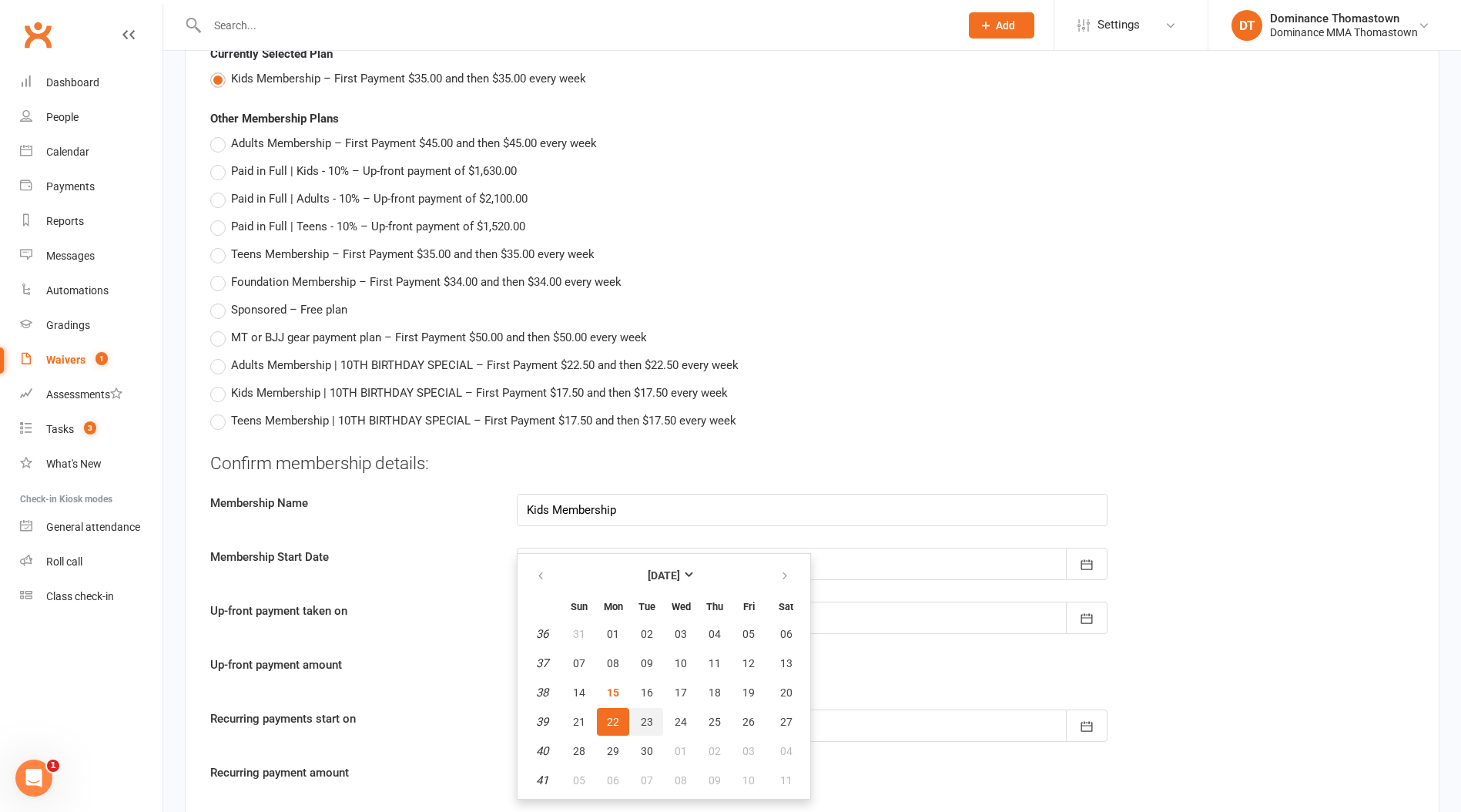
click at [649, 718] on span "23" at bounding box center [647, 721] width 12 height 12
type input "[DATE]"
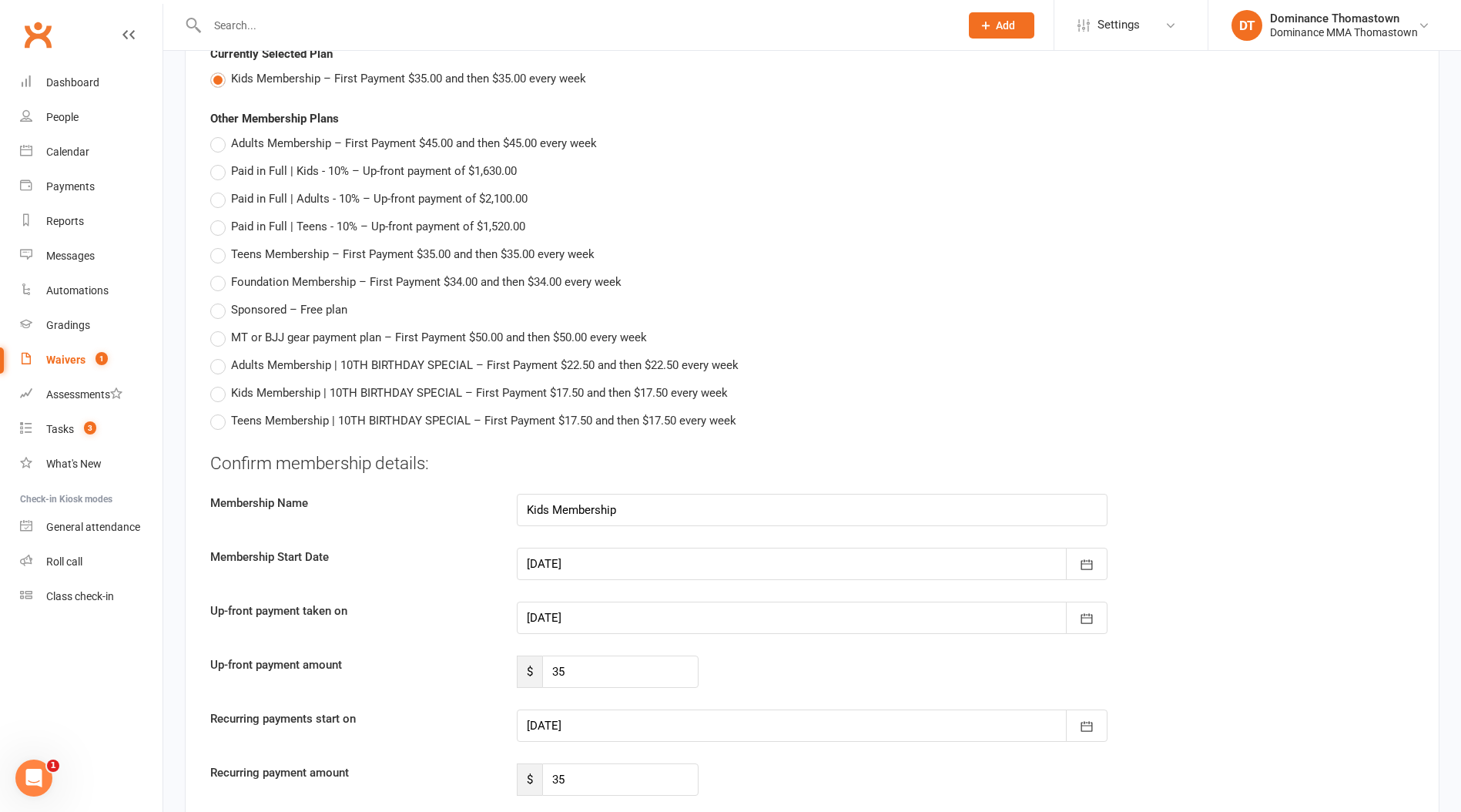
scroll to position [1724, 0]
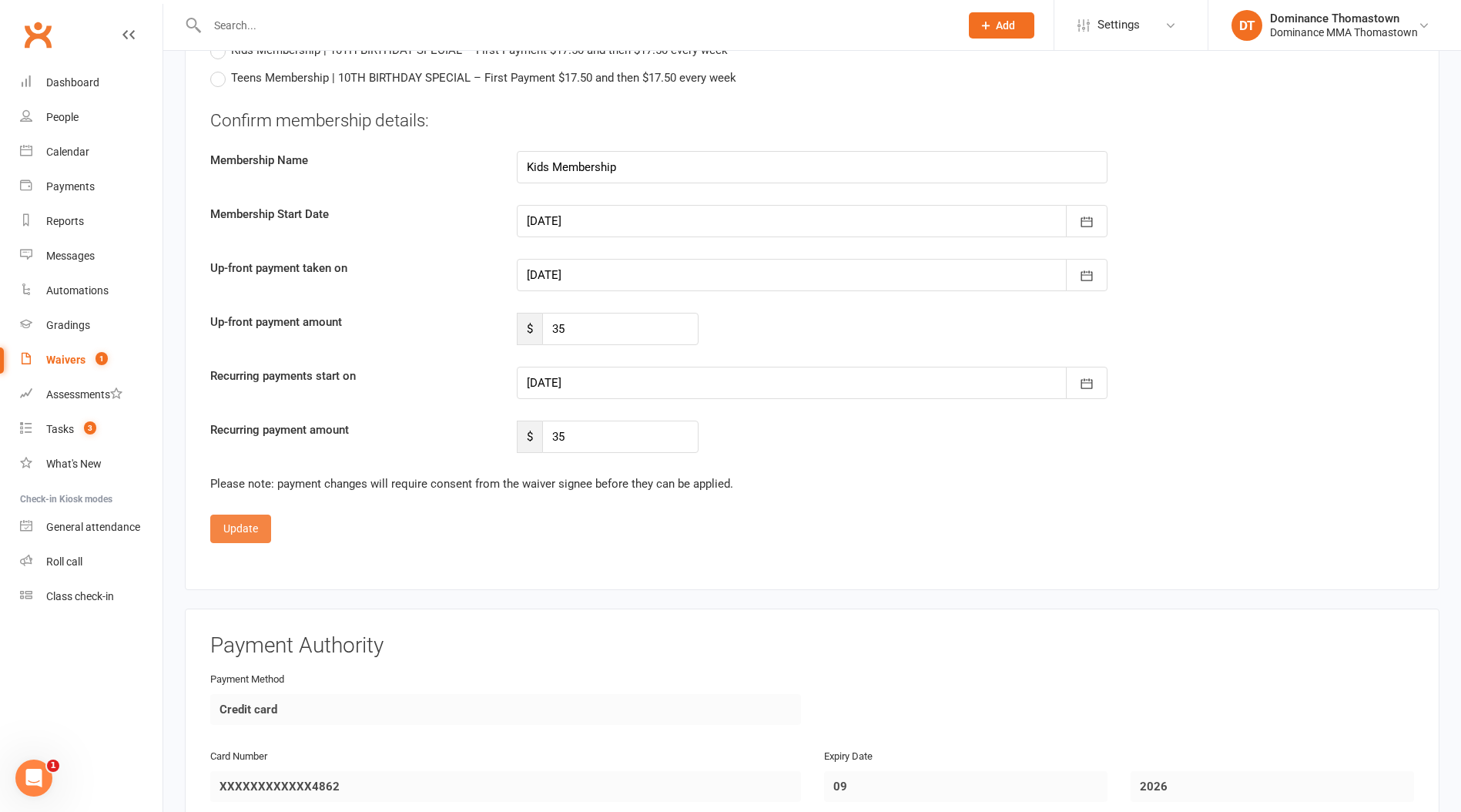
click at [243, 522] on button "Update" at bounding box center [240, 529] width 61 height 28
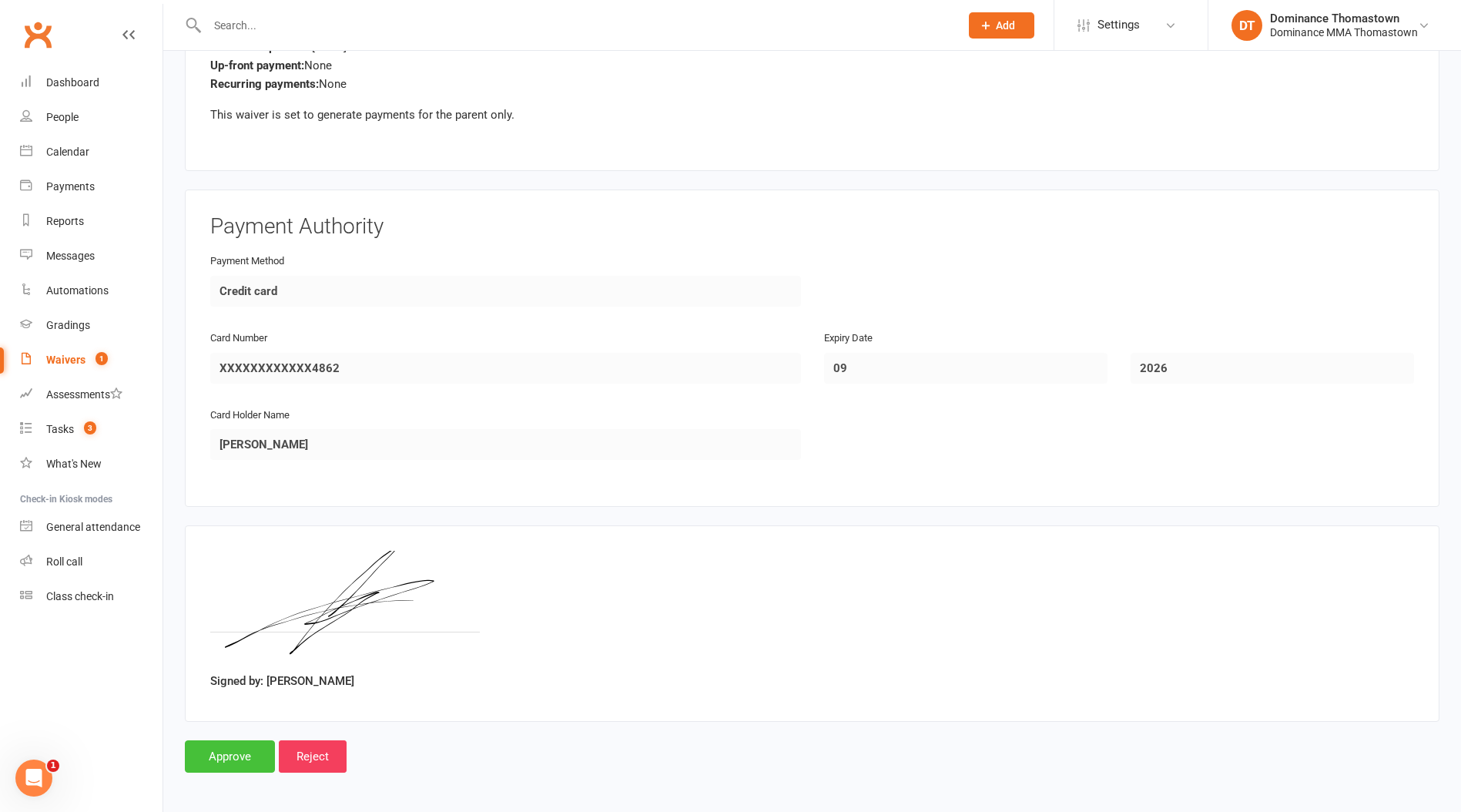
drag, startPoint x: 233, startPoint y: 749, endPoint x: 260, endPoint y: 748, distance: 27.0
click at [233, 749] on input "Approve" at bounding box center [230, 756] width 90 height 33
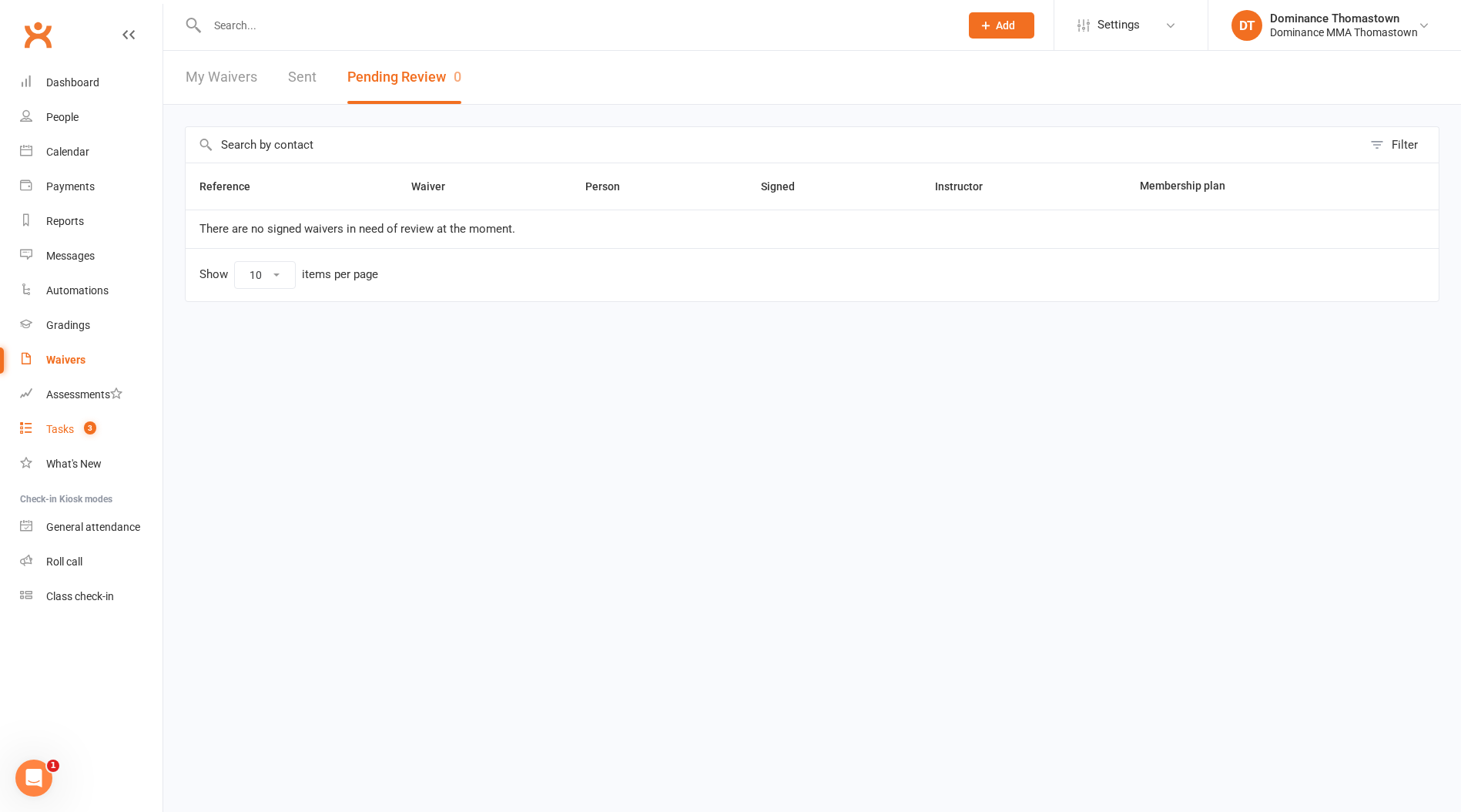
click at [52, 433] on div "Tasks" at bounding box center [60, 428] width 28 height 12
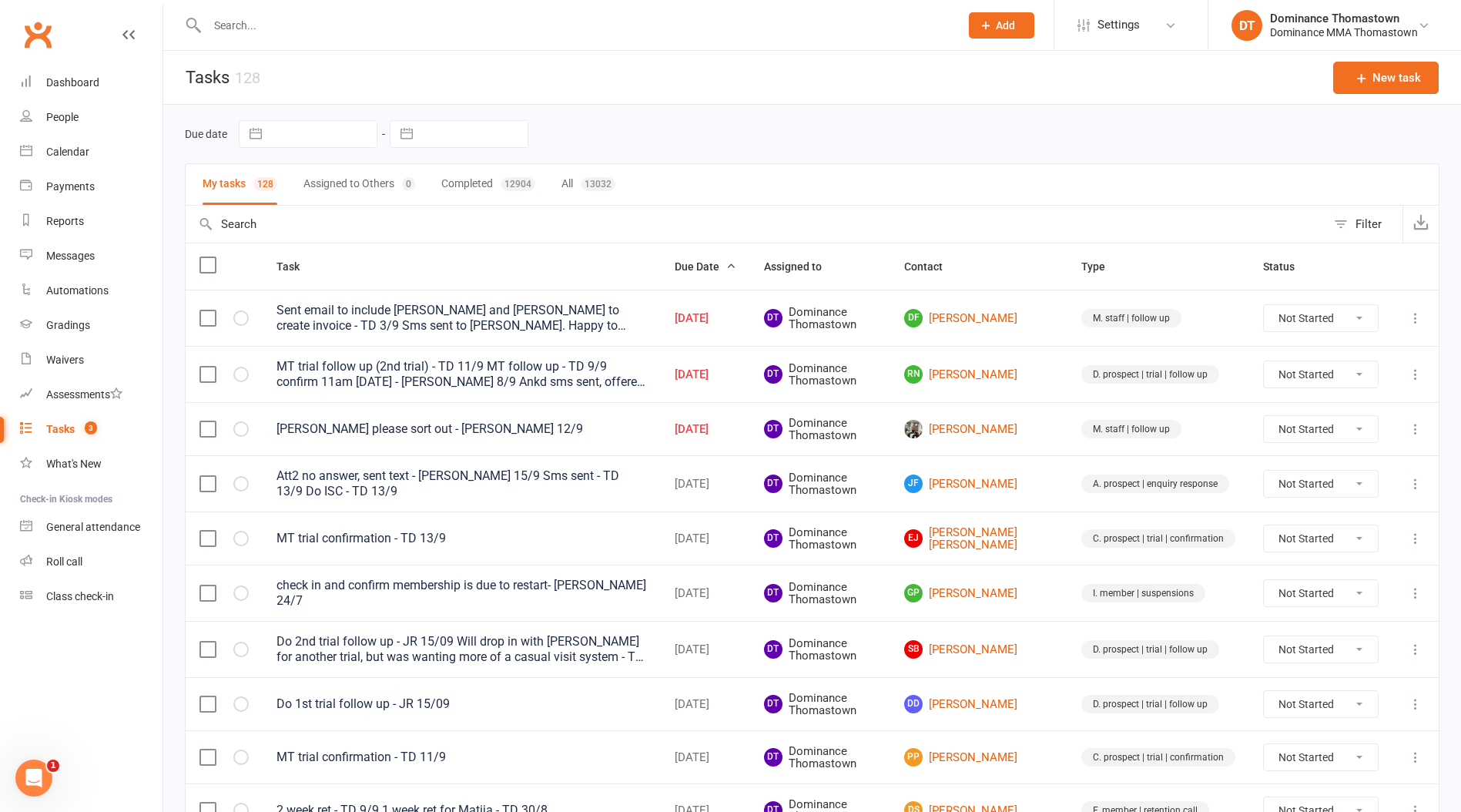
click at [334, 16] on input "text" at bounding box center [576, 25] width 747 height 21
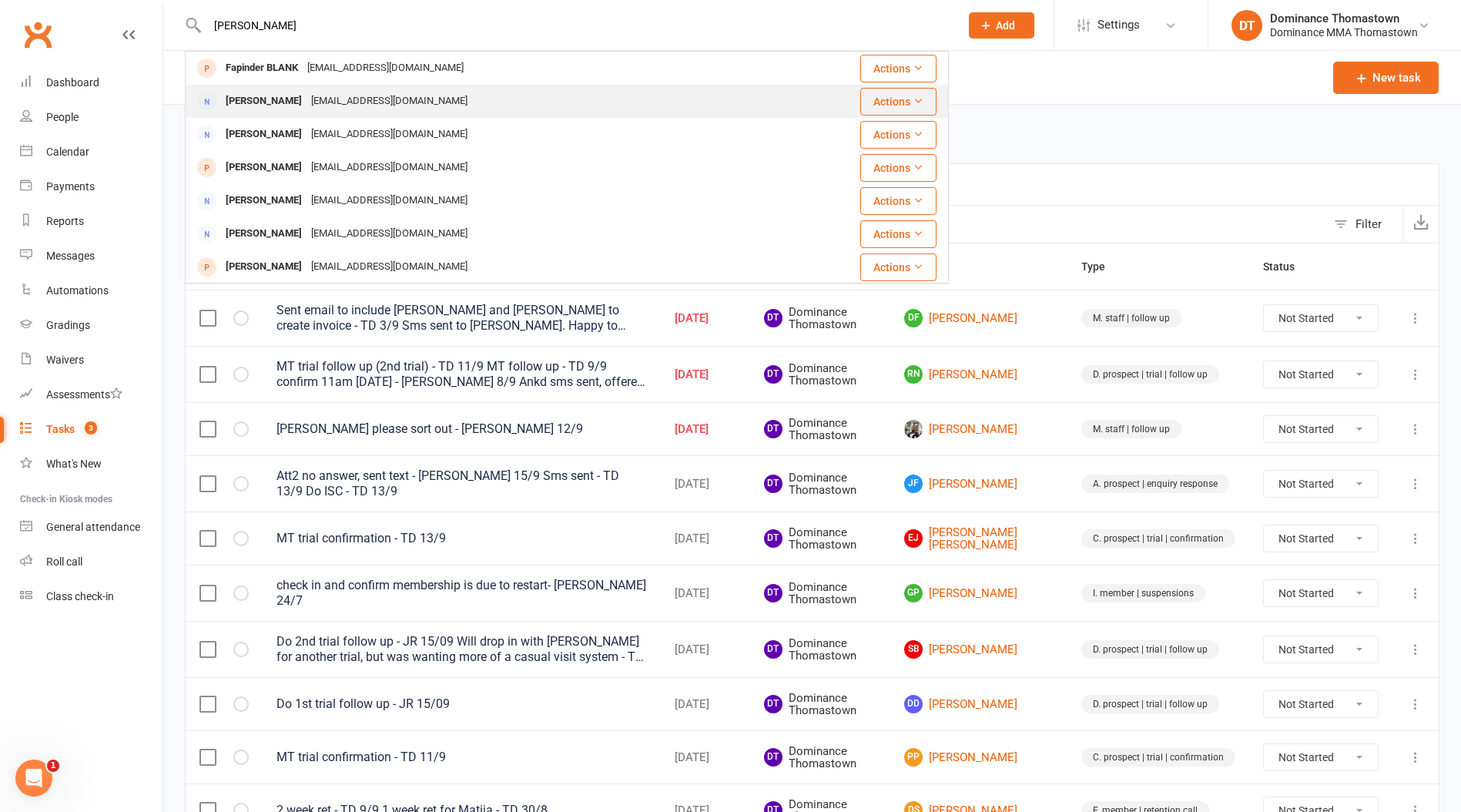
type input "[PERSON_NAME]"
click at [340, 102] on div "[EMAIL_ADDRESS][DOMAIN_NAME]" at bounding box center [389, 101] width 165 height 22
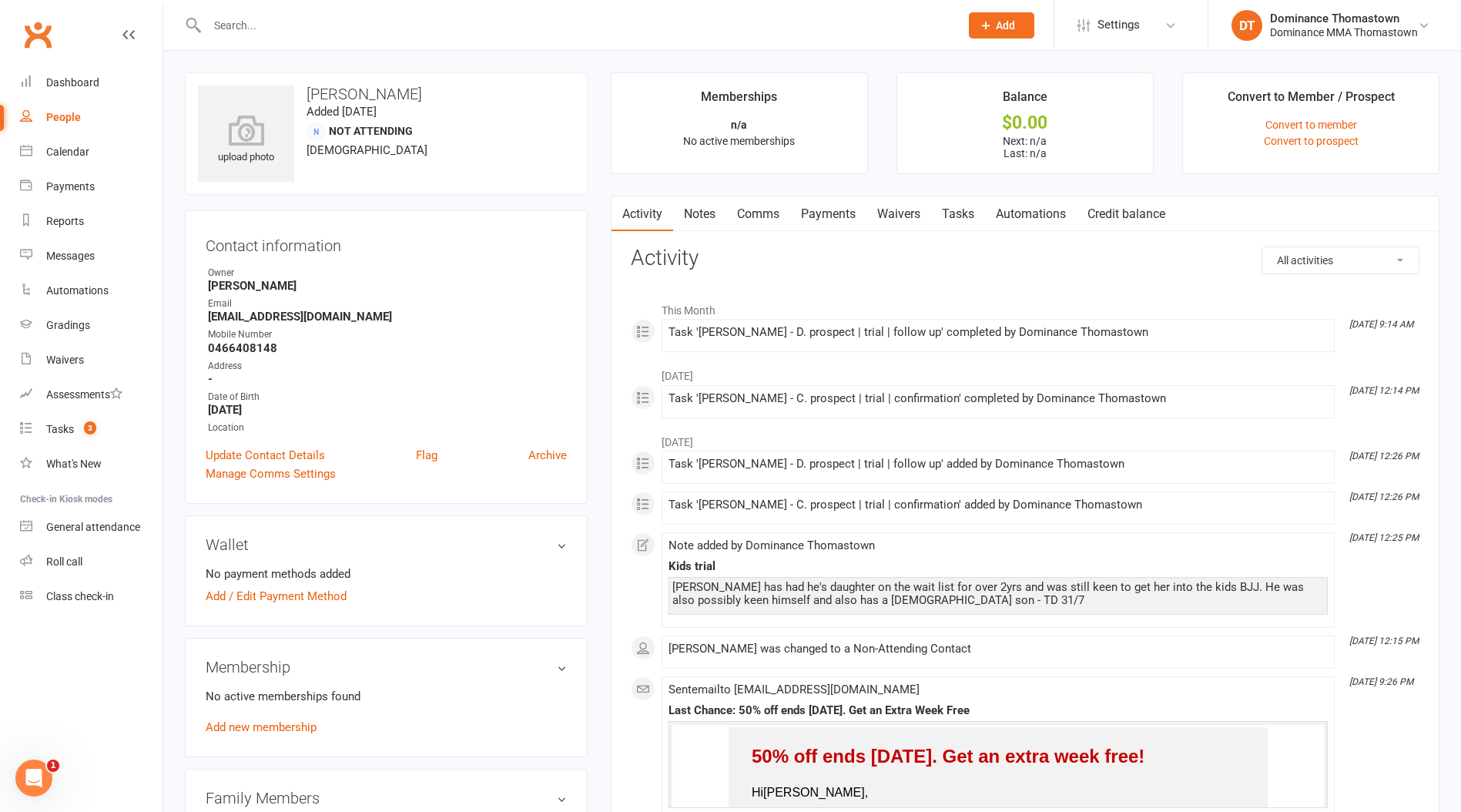
click at [703, 228] on link "Notes" at bounding box center [699, 214] width 53 height 36
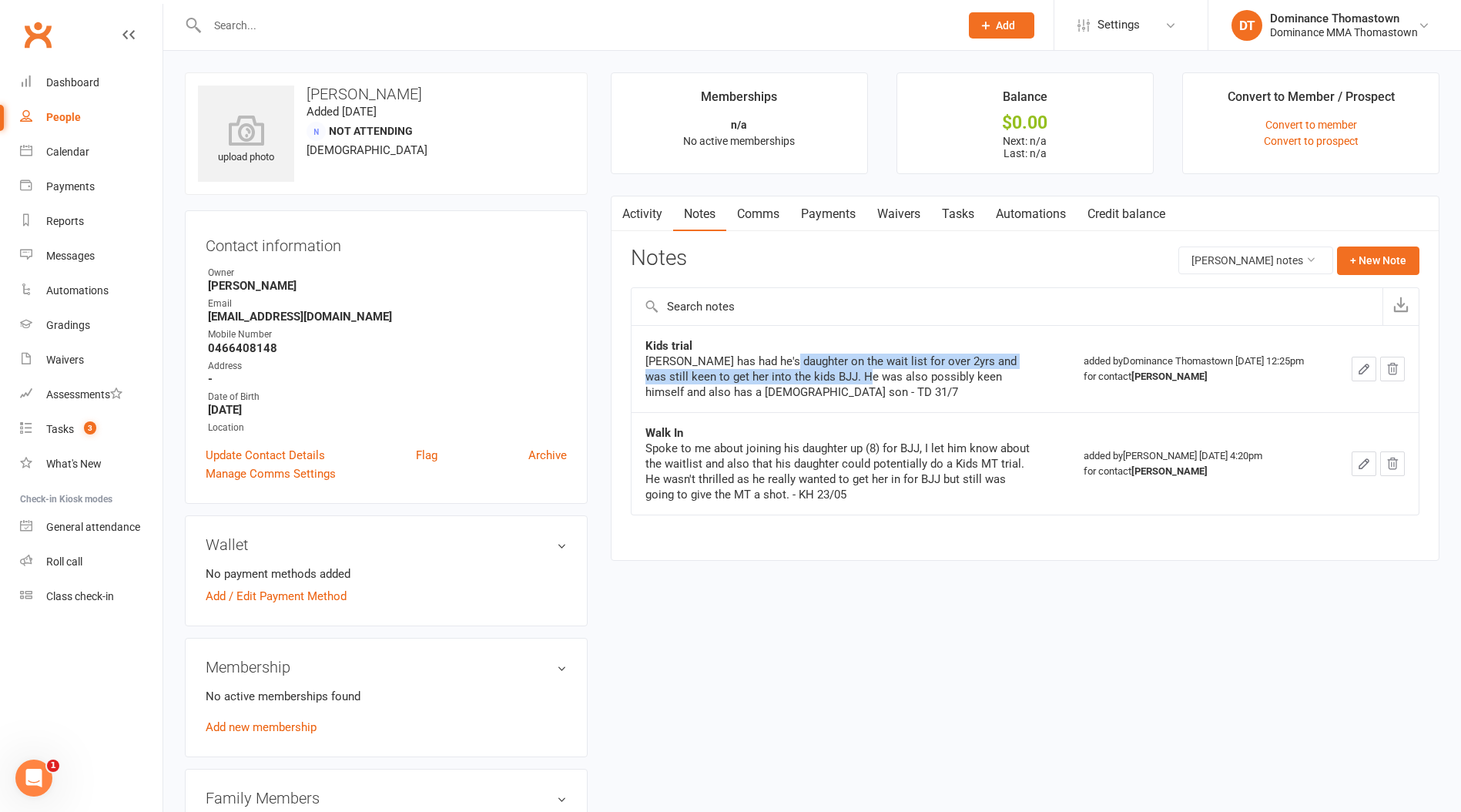
drag, startPoint x: 778, startPoint y: 355, endPoint x: 852, endPoint y: 376, distance: 76.9
click at [852, 376] on div "[PERSON_NAME] has had he's daughter on the wait list for over 2yrs and was stil…" at bounding box center [838, 376] width 385 height 46
click at [337, 31] on input "text" at bounding box center [576, 25] width 747 height 21
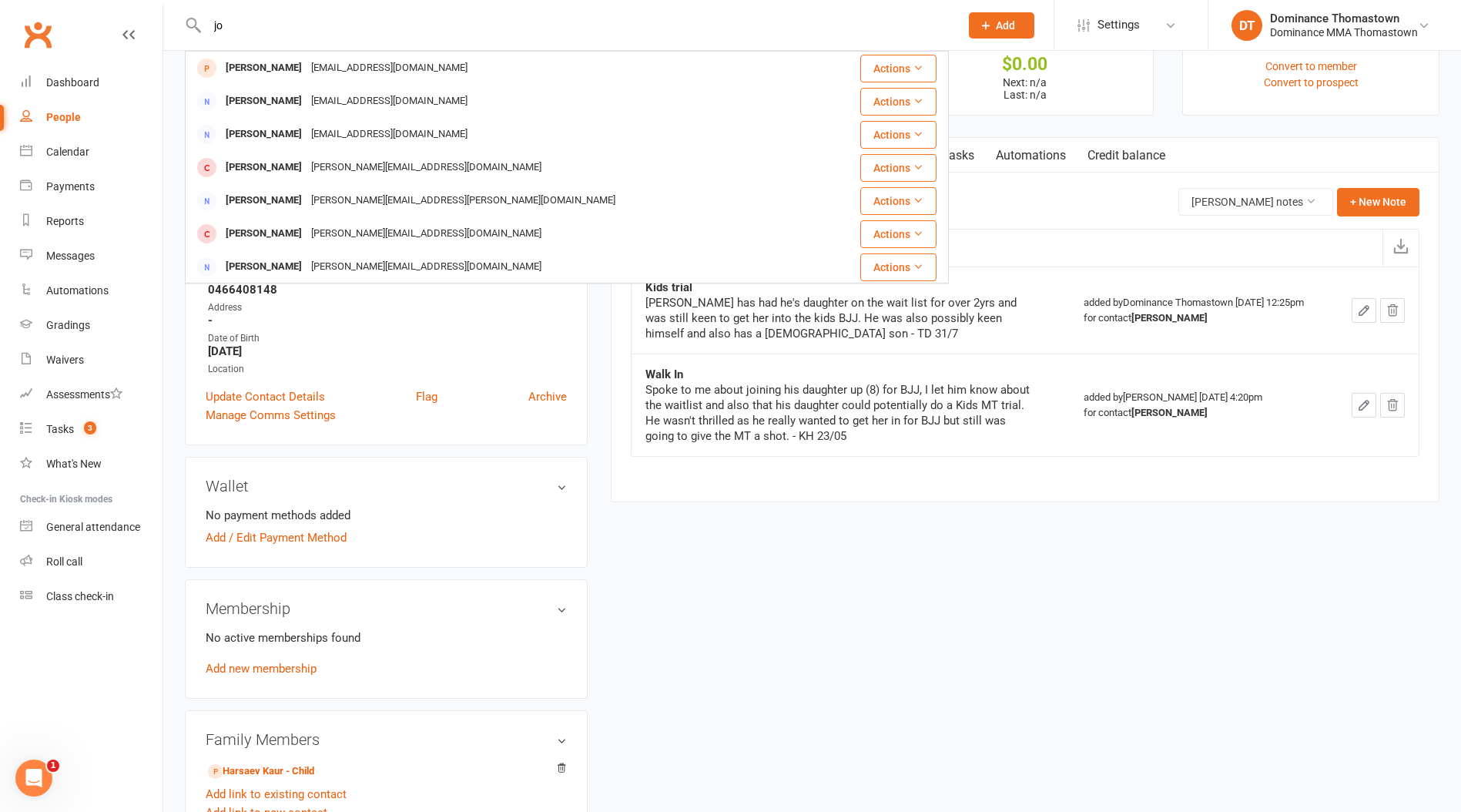
scroll to position [73, 0]
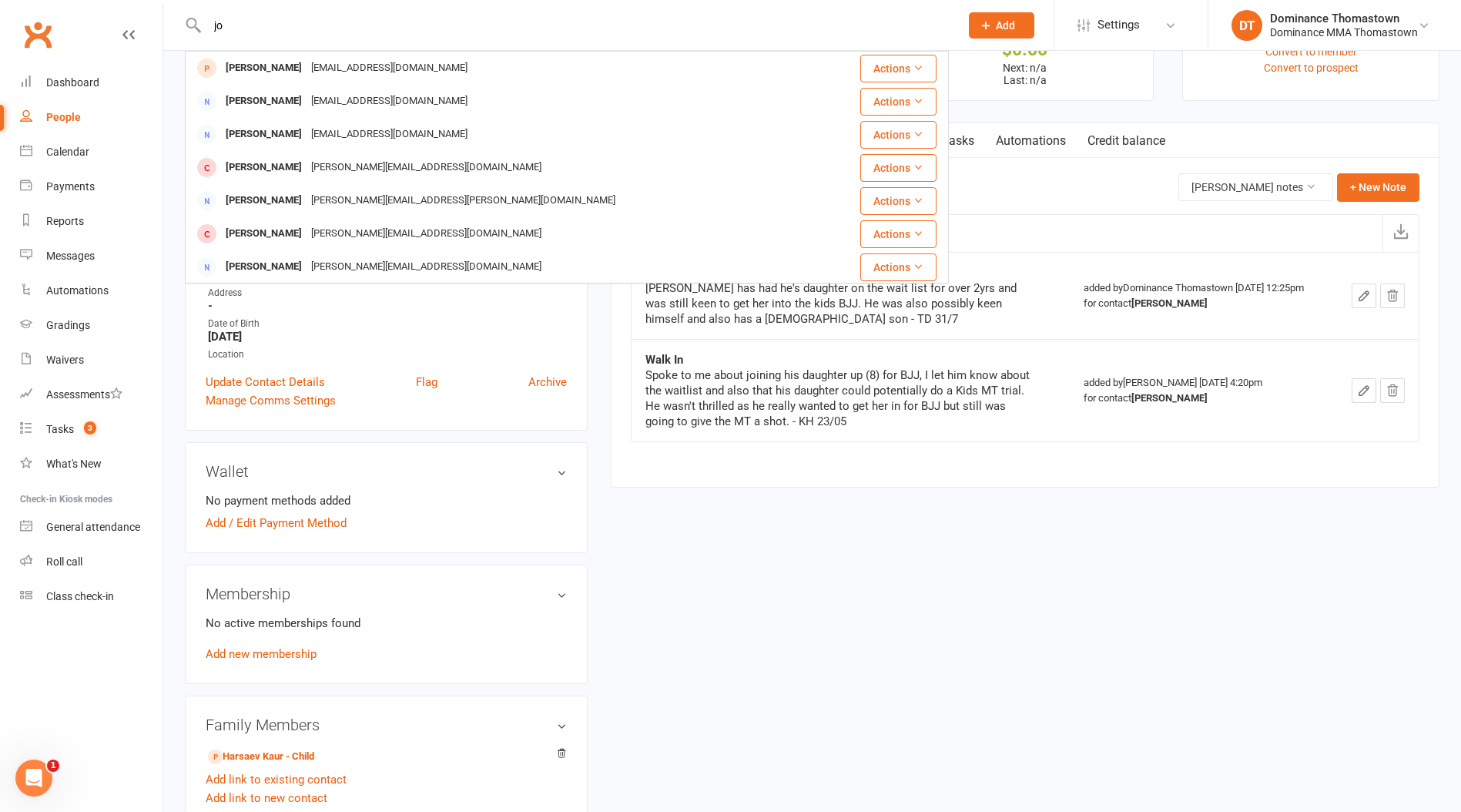
type input "jo"
click at [199, 511] on div "Wallet No payment methods added Add / Edit Payment Method" at bounding box center [386, 497] width 403 height 111
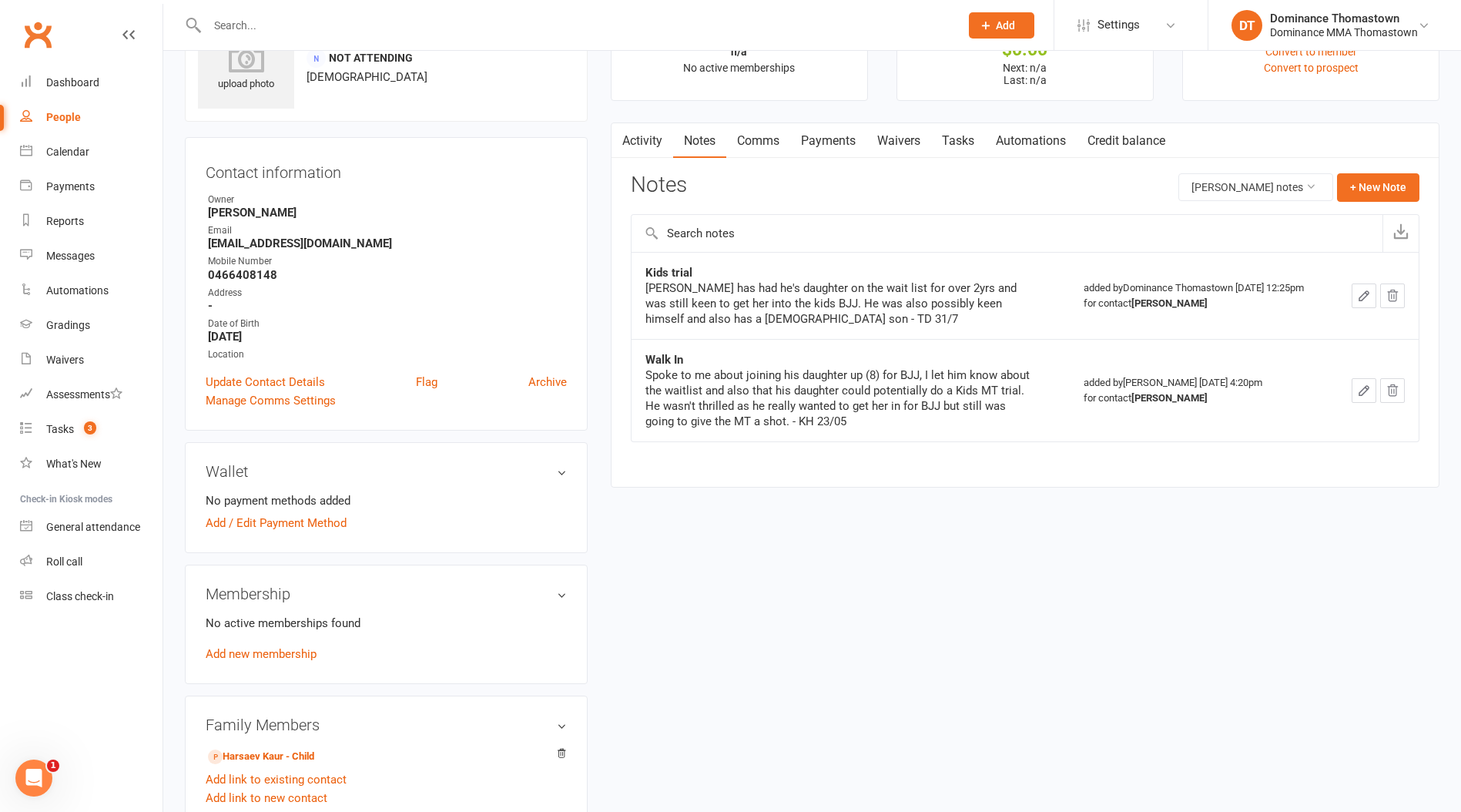
click at [217, 20] on input "text" at bounding box center [576, 25] width 747 height 21
type input "t"
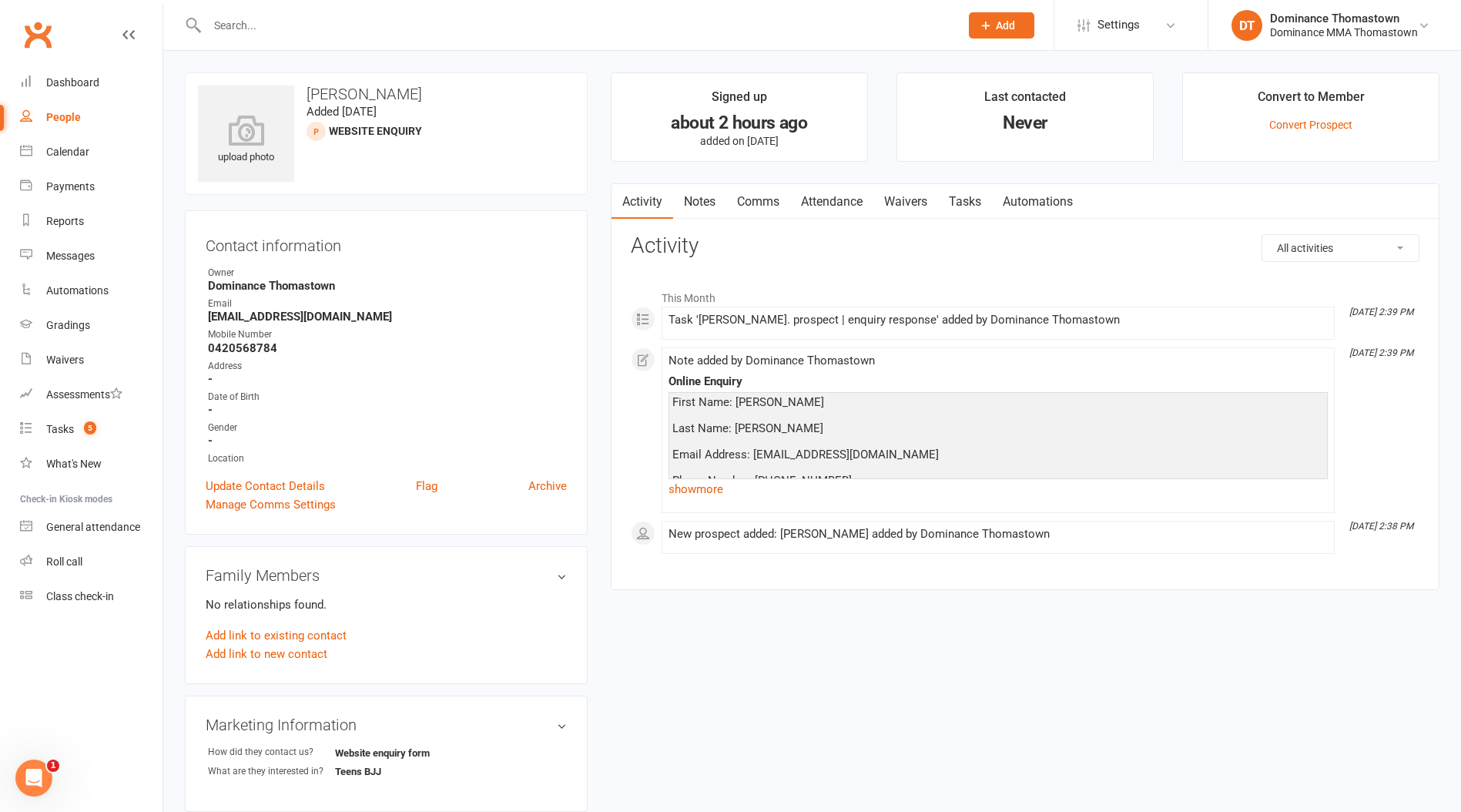
click at [683, 206] on link "Notes" at bounding box center [699, 202] width 53 height 36
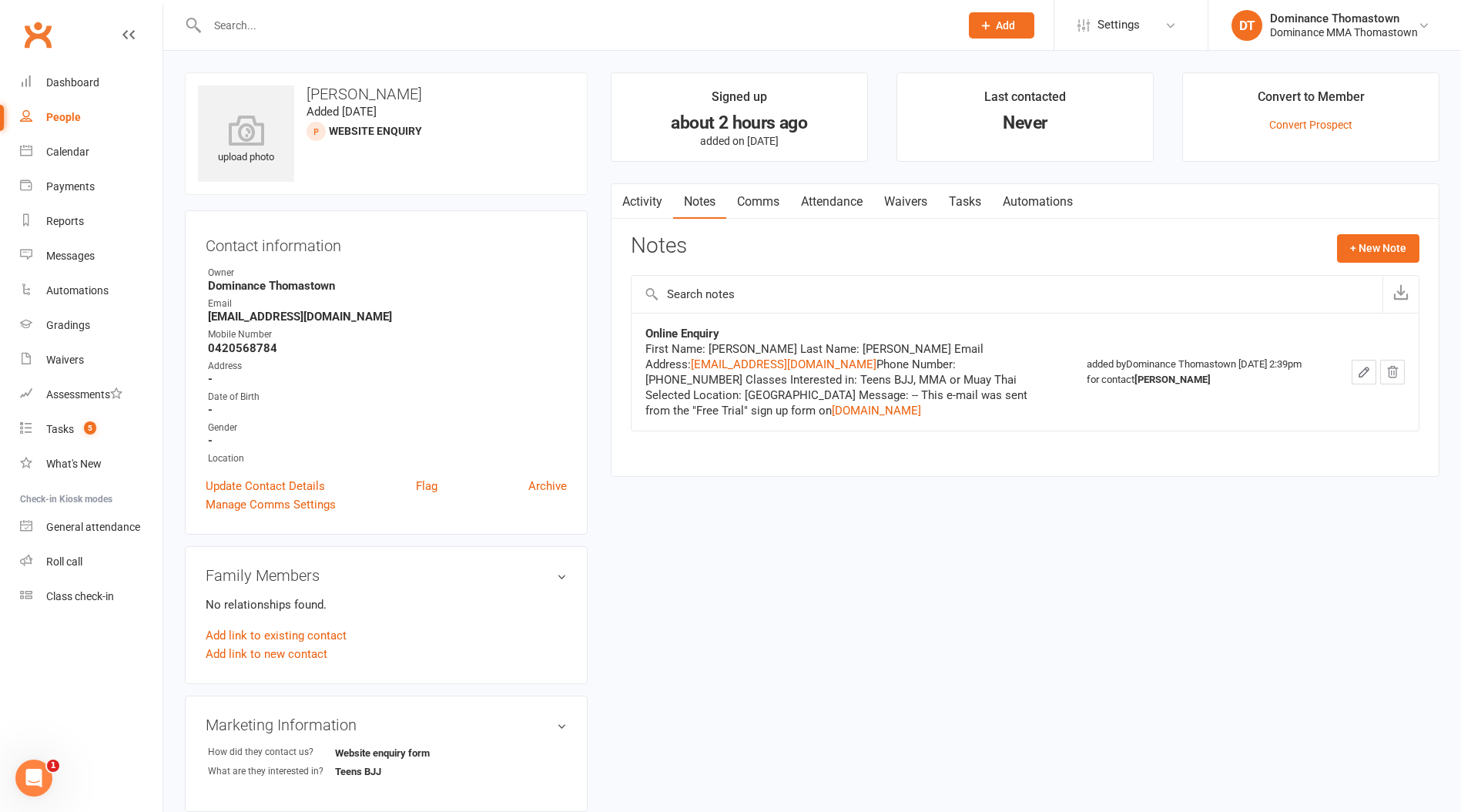
drag, startPoint x: 915, startPoint y: 387, endPoint x: 930, endPoint y: 399, distance: 19.2
click at [931, 413] on div "First Name: [PERSON_NAME] Last Name: [PERSON_NAME] Email Address: [EMAIL_ADDRES…" at bounding box center [838, 379] width 385 height 77
click at [928, 387] on div "First Name: [PERSON_NAME] Last Name: [PERSON_NAME] Email Address: [EMAIL_ADDRES…" at bounding box center [838, 379] width 385 height 77
drag, startPoint x: 980, startPoint y: 187, endPoint x: 999, endPoint y: 196, distance: 21.0
click at [980, 187] on link "Tasks" at bounding box center [966, 202] width 54 height 36
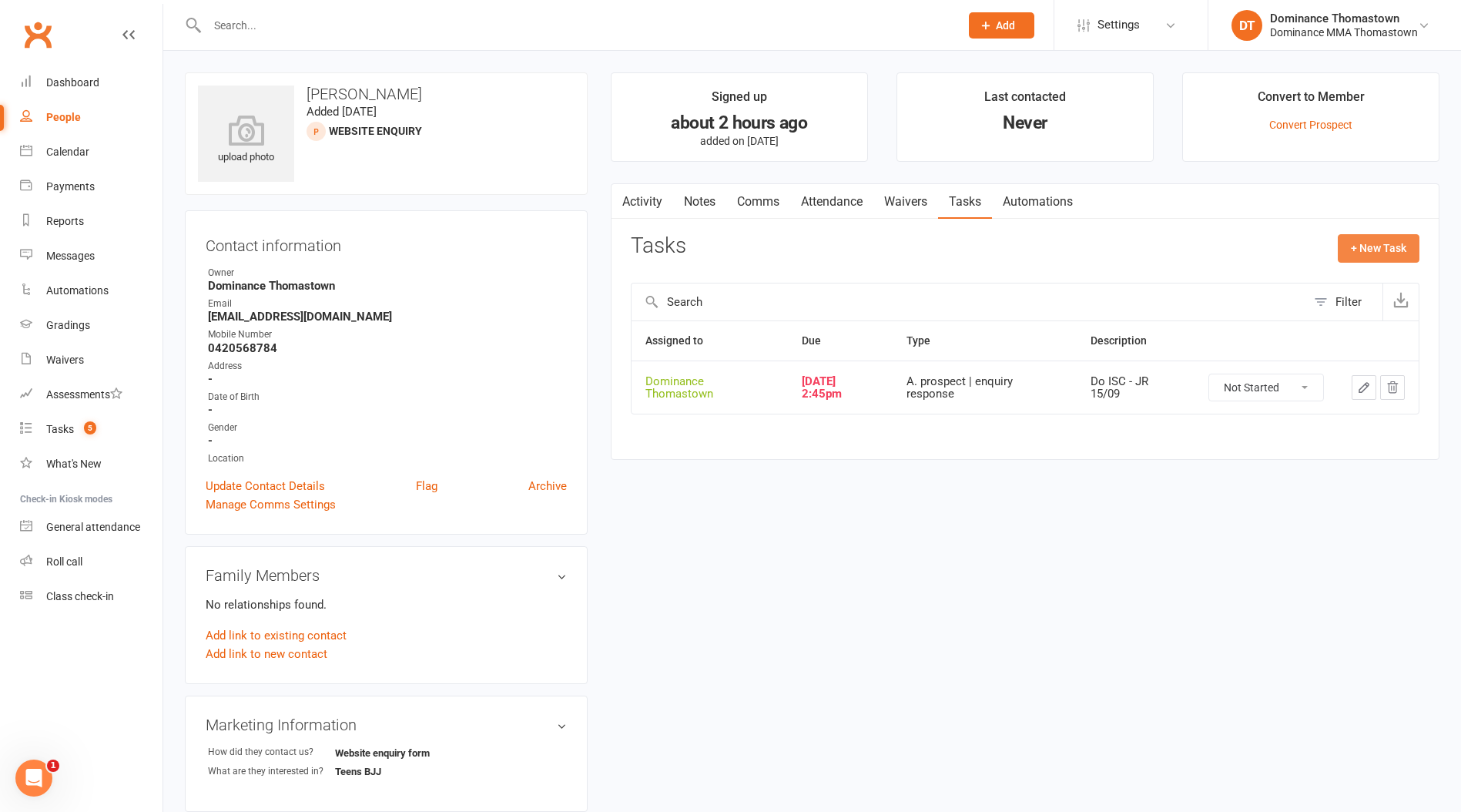
click at [1355, 253] on button "+ New Task" at bounding box center [1379, 249] width 81 height 28
select select "12547"
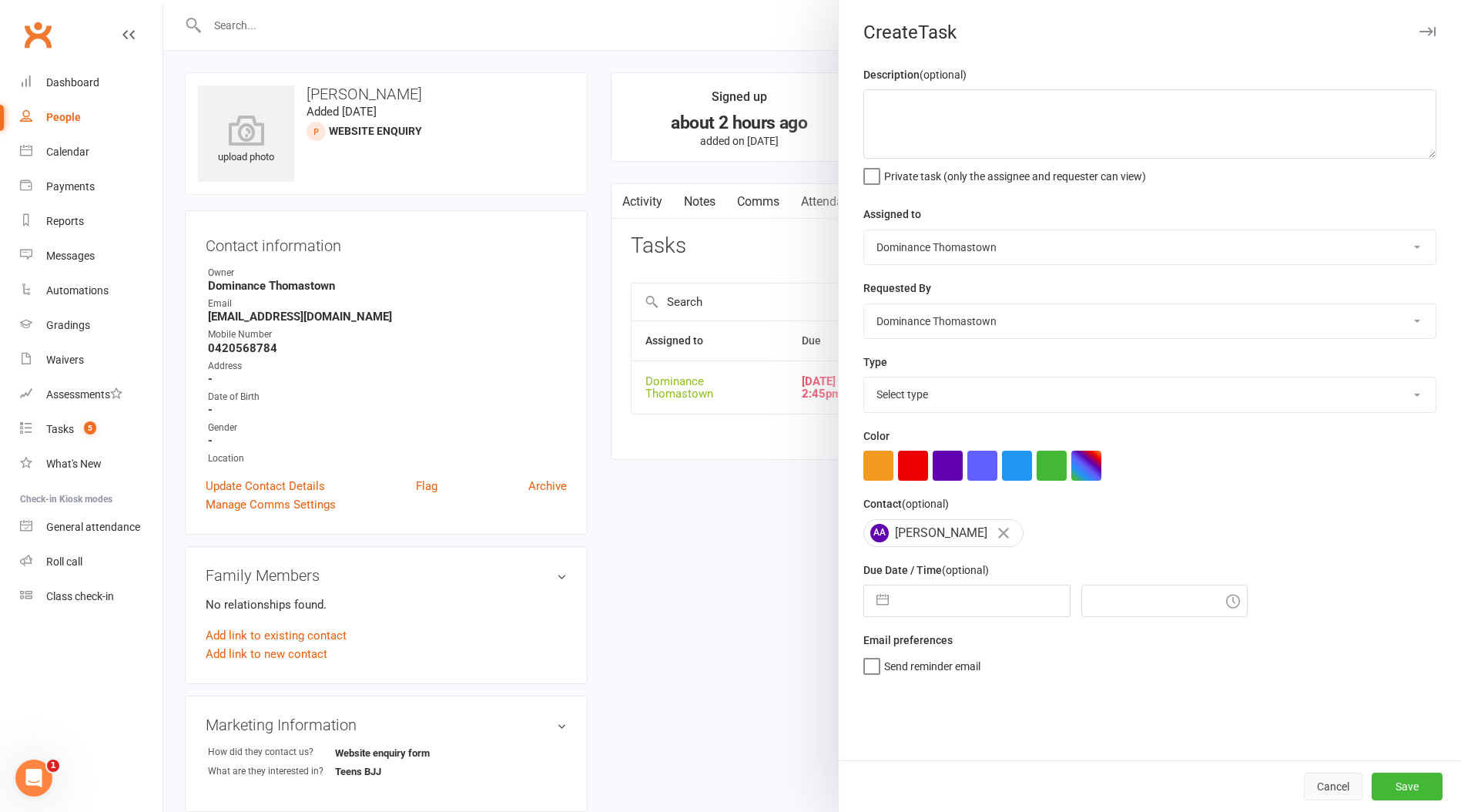
click at [1325, 780] on button "Cancel" at bounding box center [1333, 787] width 59 height 28
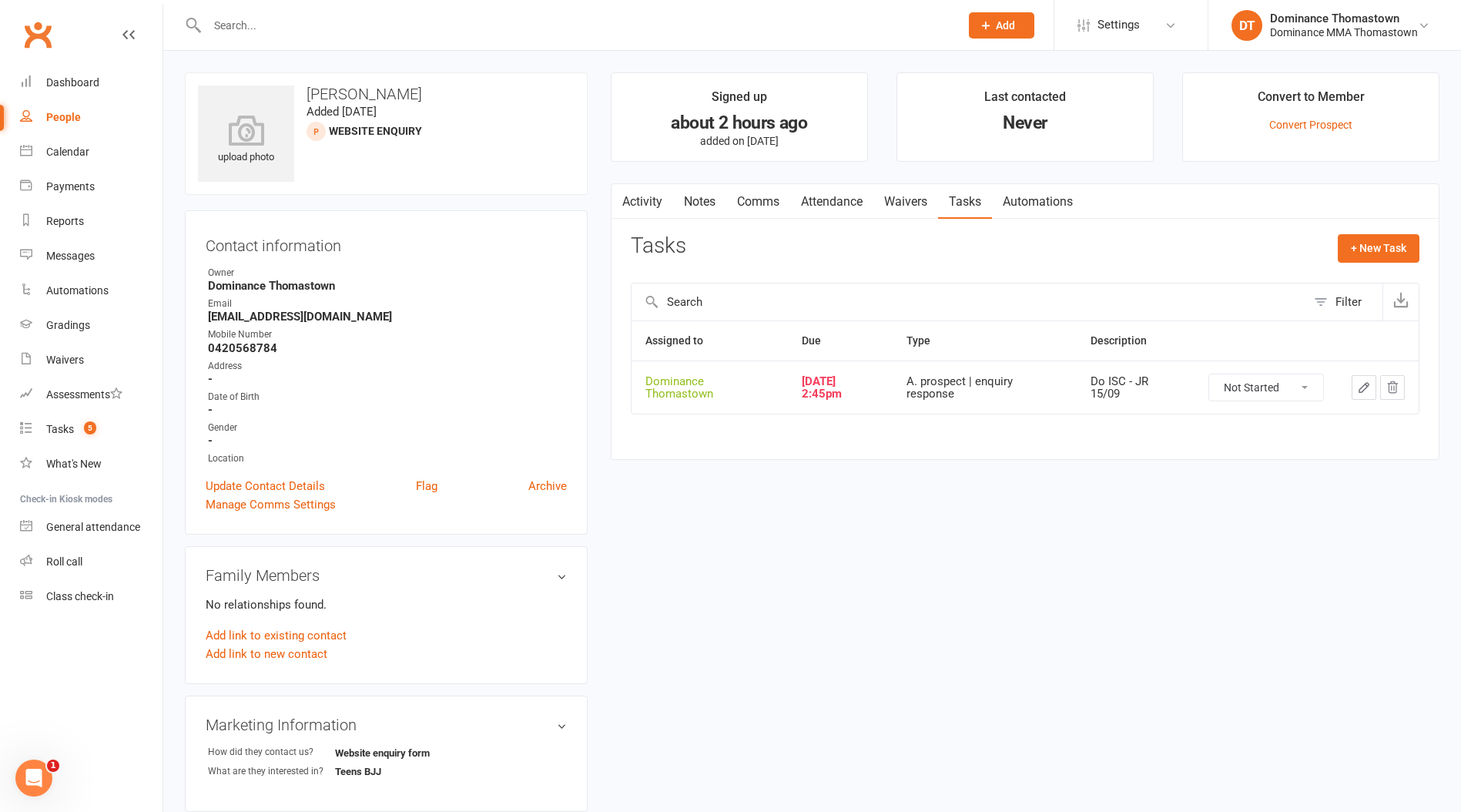
click at [1354, 389] on button "button" at bounding box center [1364, 387] width 24 height 24
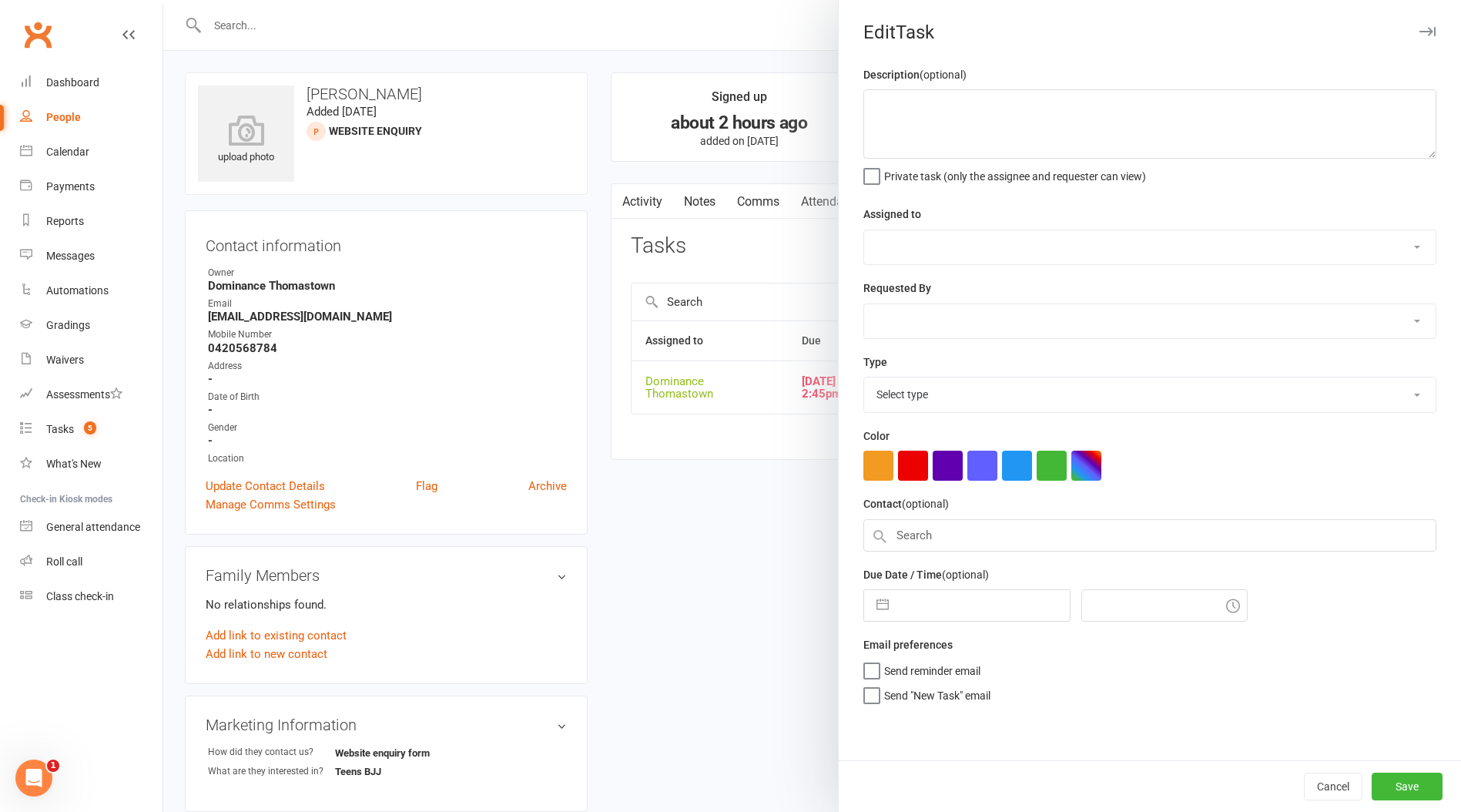
type textarea "Do ISC - JR 15/09"
select select "12547"
type input "[DATE]"
type input "2:45pm"
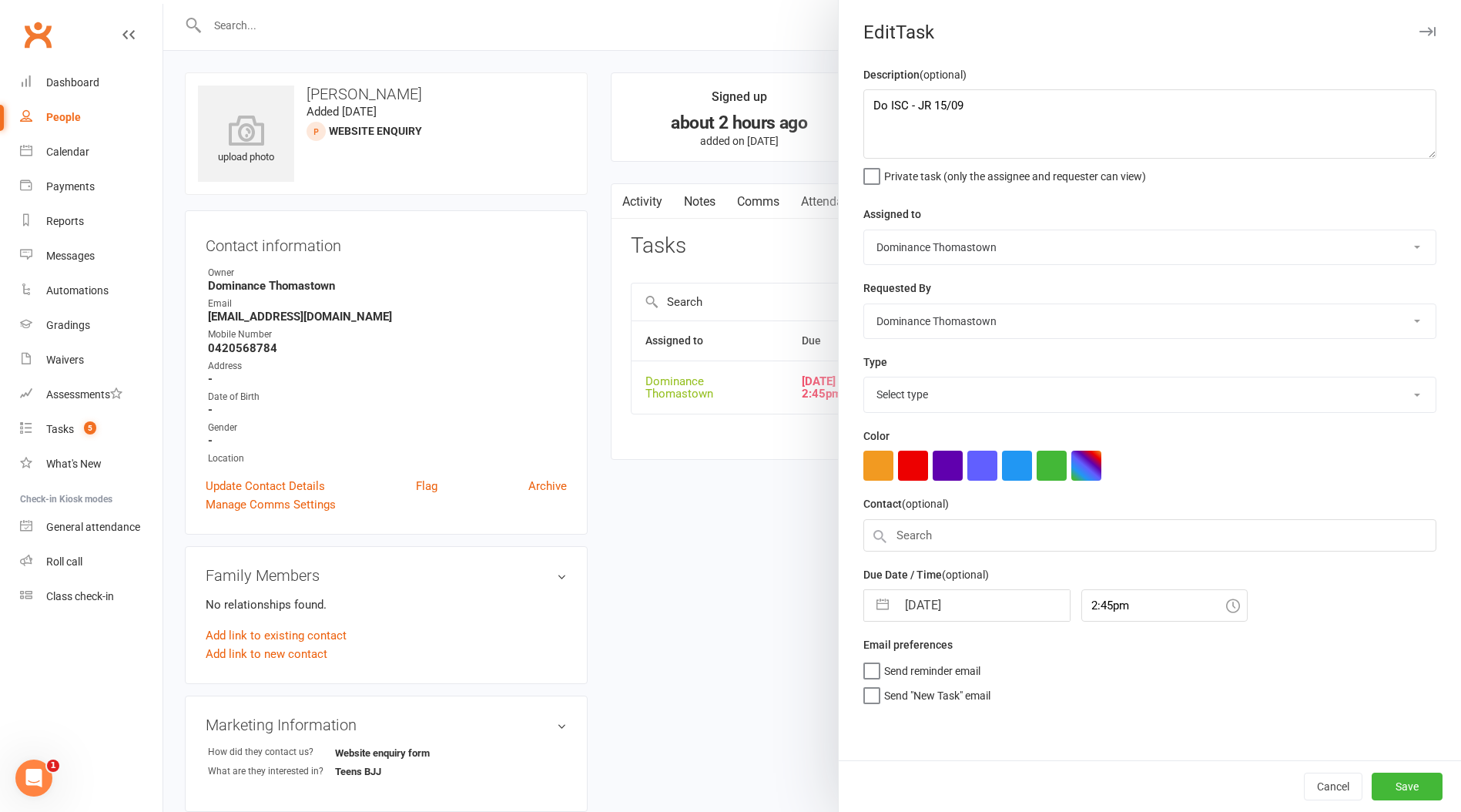
select select "3809"
click at [870, 103] on textarea "Do ISC - JR 15/09" at bounding box center [1150, 124] width 573 height 69
type textarea "no answer, sent text - [PERSON_NAME] 15/9 Do ISC - JR 15/09"
drag, startPoint x: 965, startPoint y: 605, endPoint x: 963, endPoint y: 620, distance: 15.1
click at [965, 605] on input "[DATE]" at bounding box center [982, 600] width 173 height 31
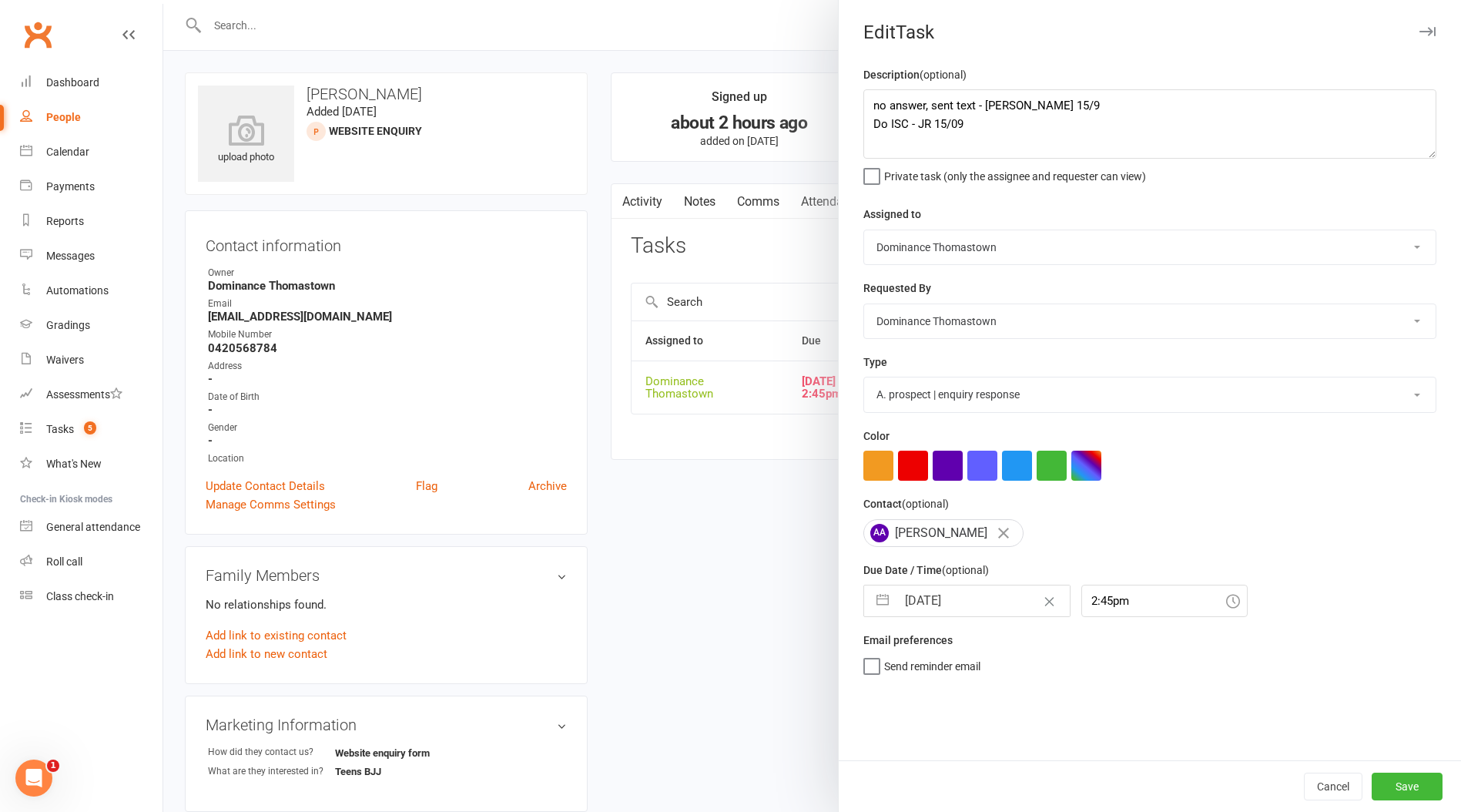
select select "7"
select select "2025"
select select "8"
select select "2025"
select select "9"
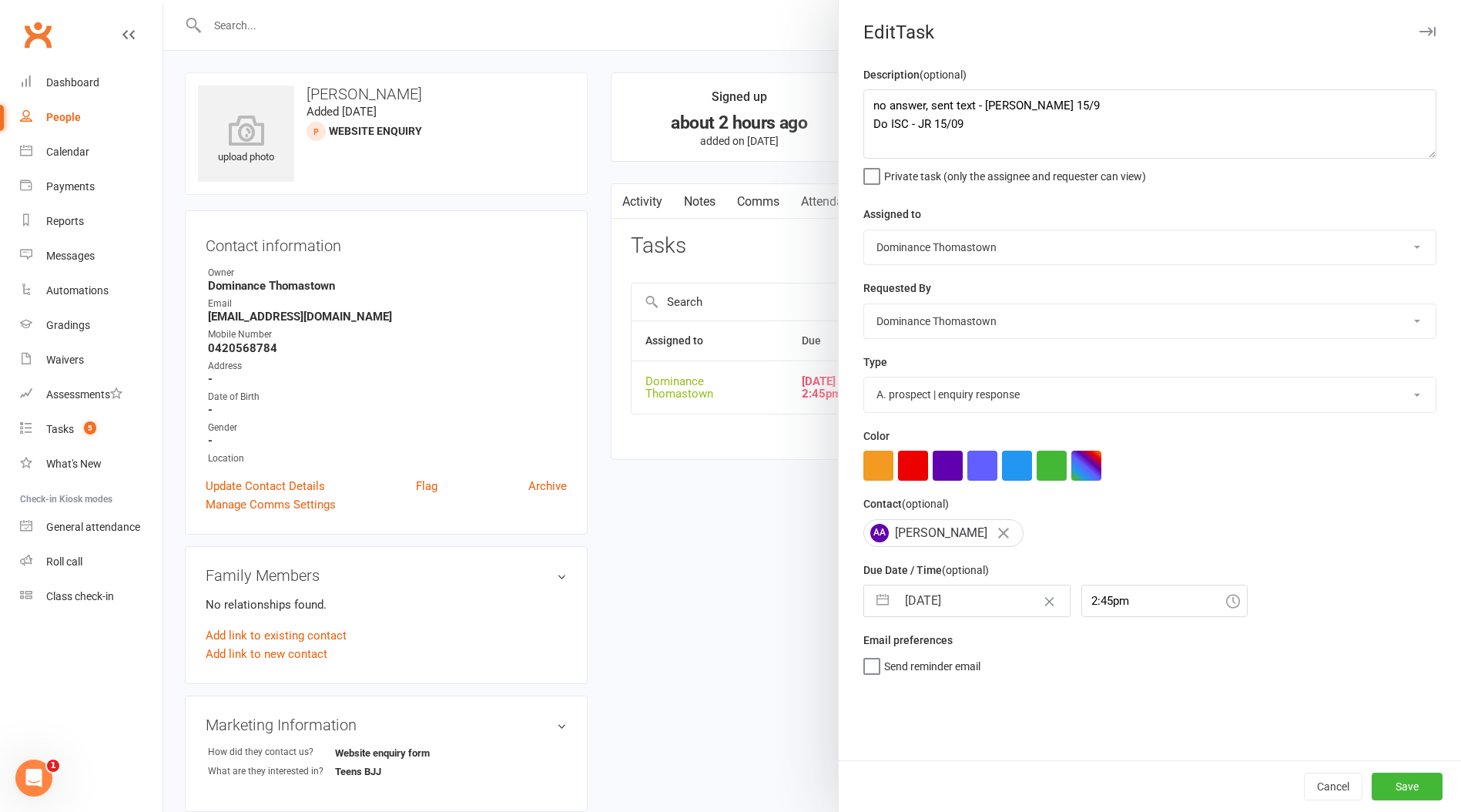
select select "2025"
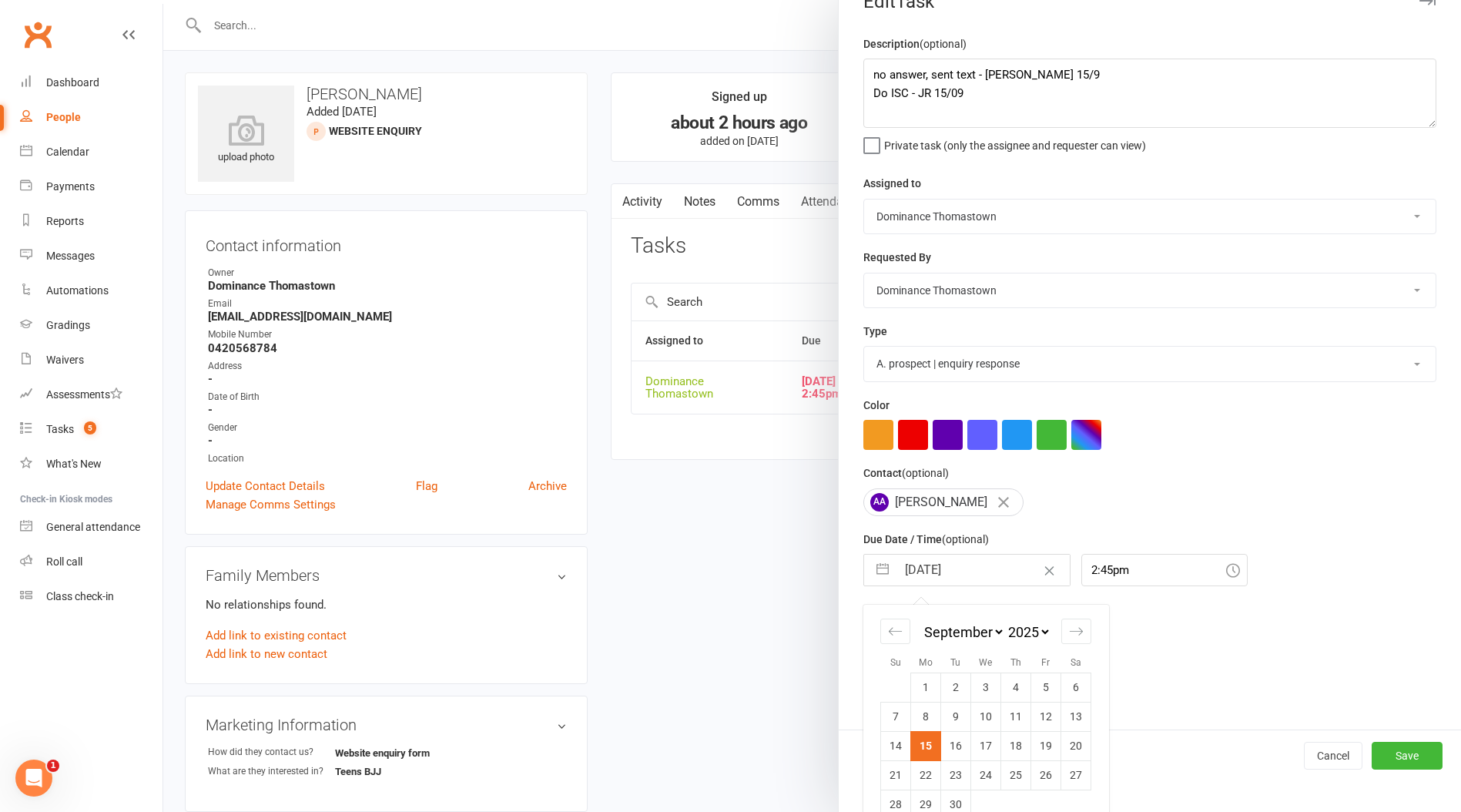
click at [962, 741] on td "16" at bounding box center [956, 745] width 30 height 29
type input "[DATE]"
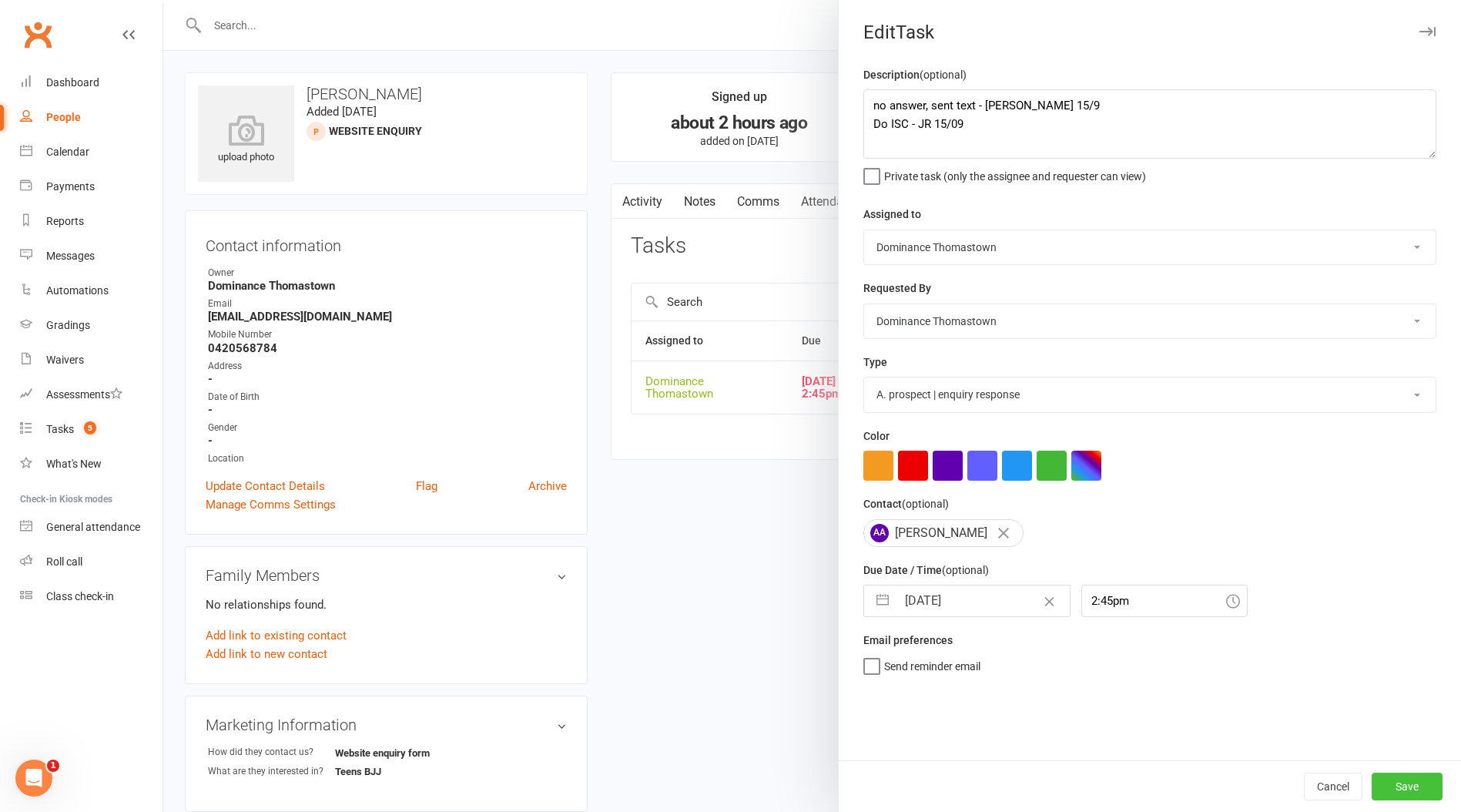
drag, startPoint x: 1384, startPoint y: 776, endPoint x: 1312, endPoint y: 726, distance: 87.7
click at [1383, 776] on button "Save" at bounding box center [1408, 787] width 71 height 28
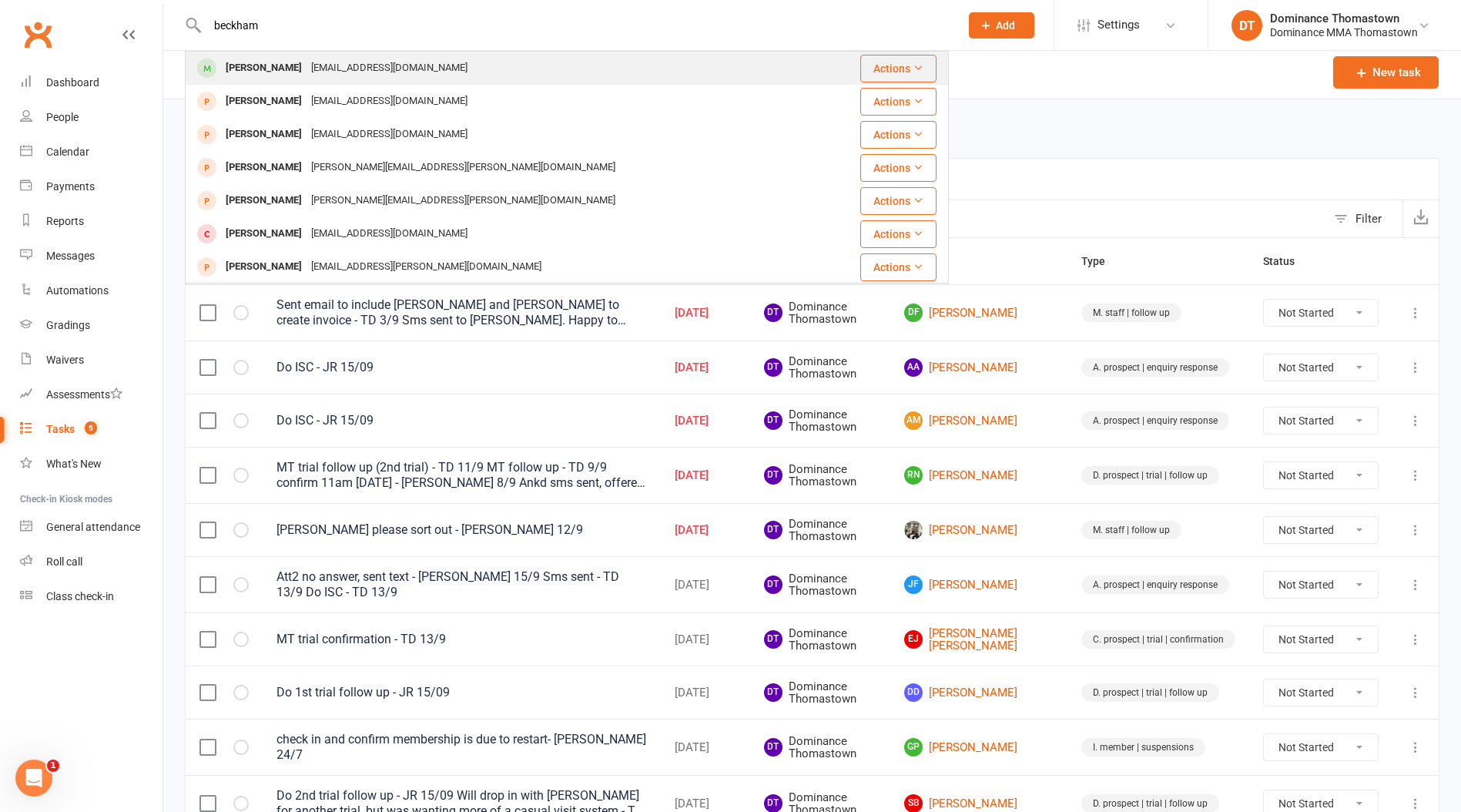
type input "beckham"
click at [307, 64] on div "[EMAIL_ADDRESS][DOMAIN_NAME]" at bounding box center [389, 68] width 165 height 22
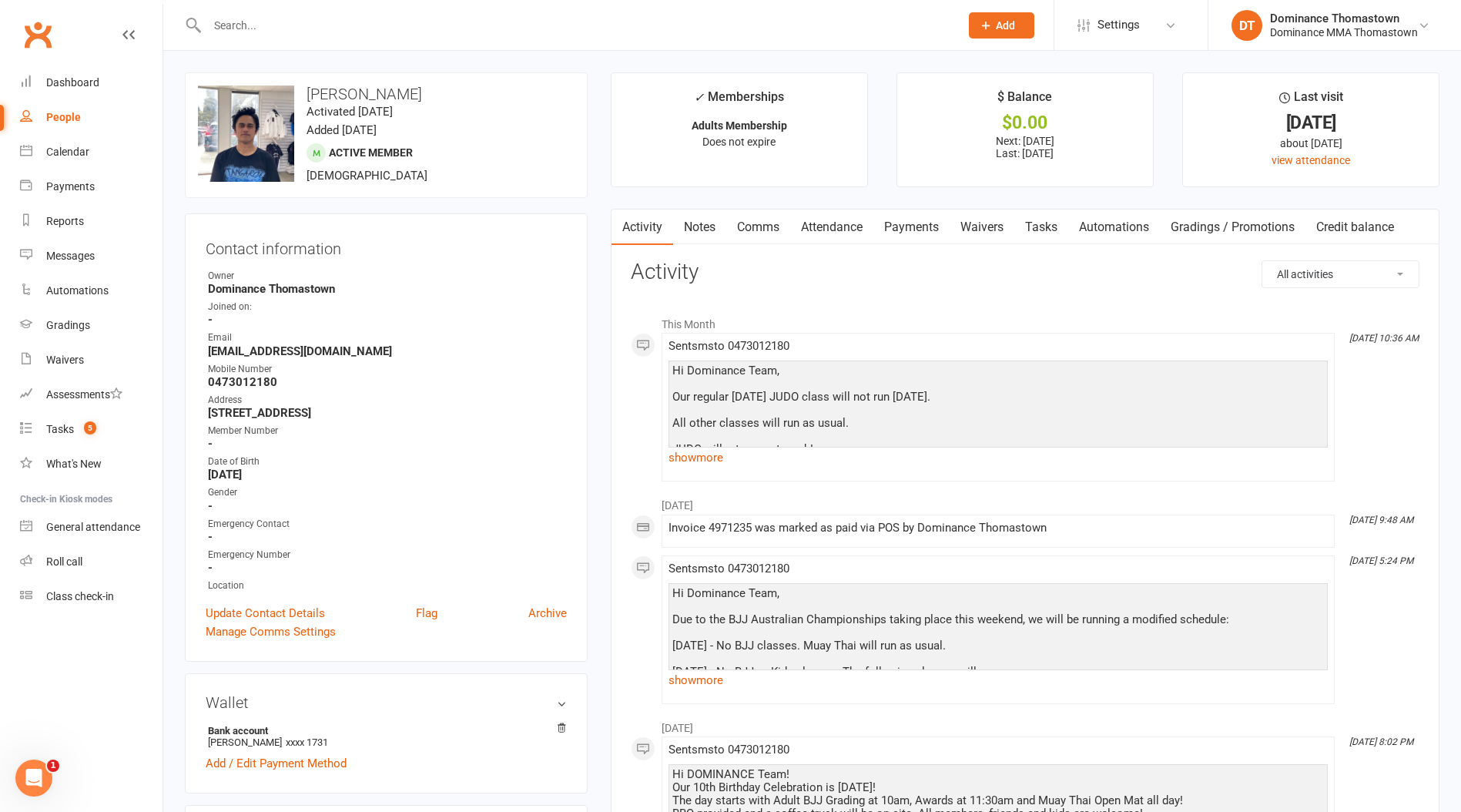
click at [935, 225] on link "Payments" at bounding box center [912, 227] width 77 height 36
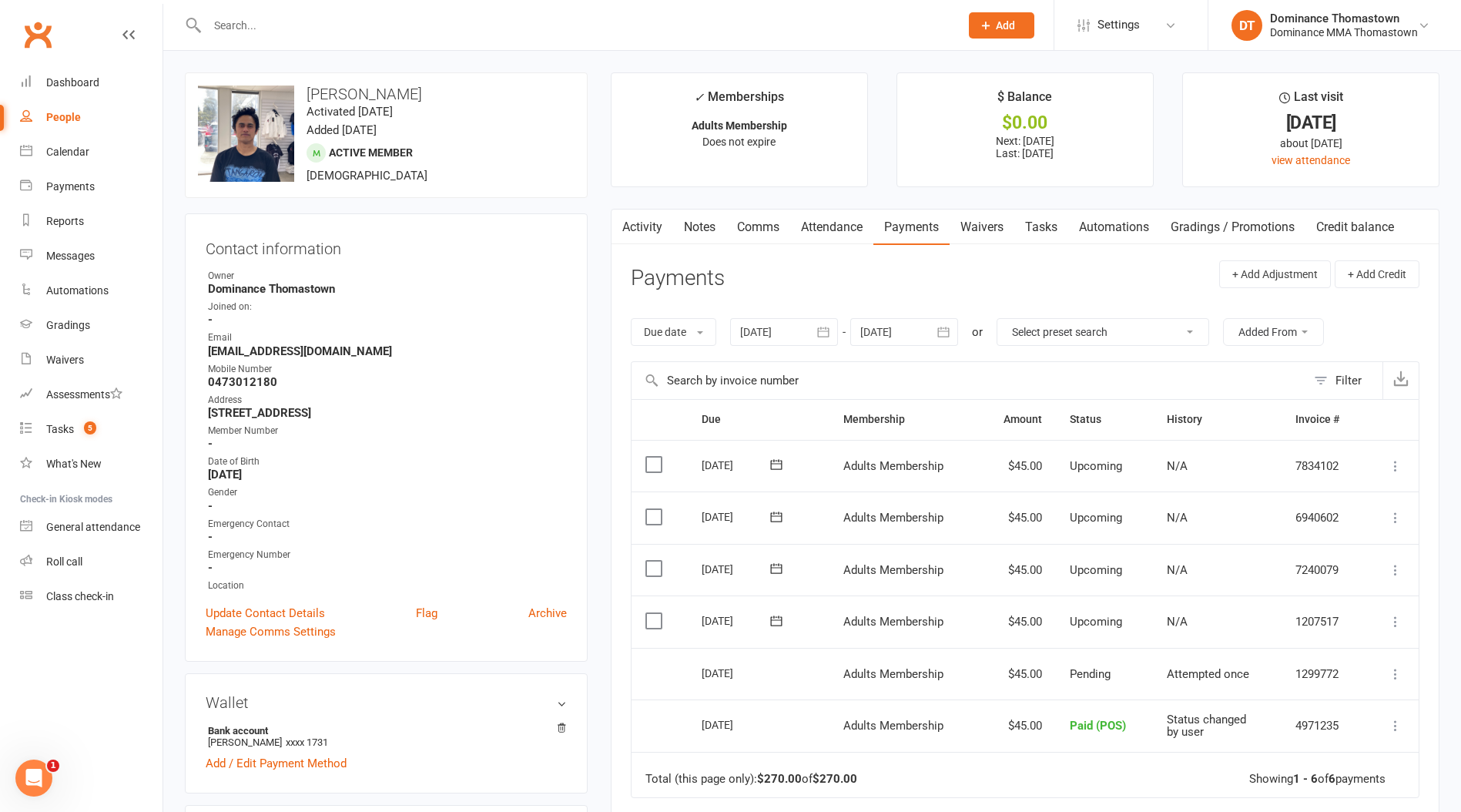
click at [652, 620] on label at bounding box center [656, 620] width 21 height 15
click at [652, 613] on input "checkbox" at bounding box center [651, 613] width 10 height 0
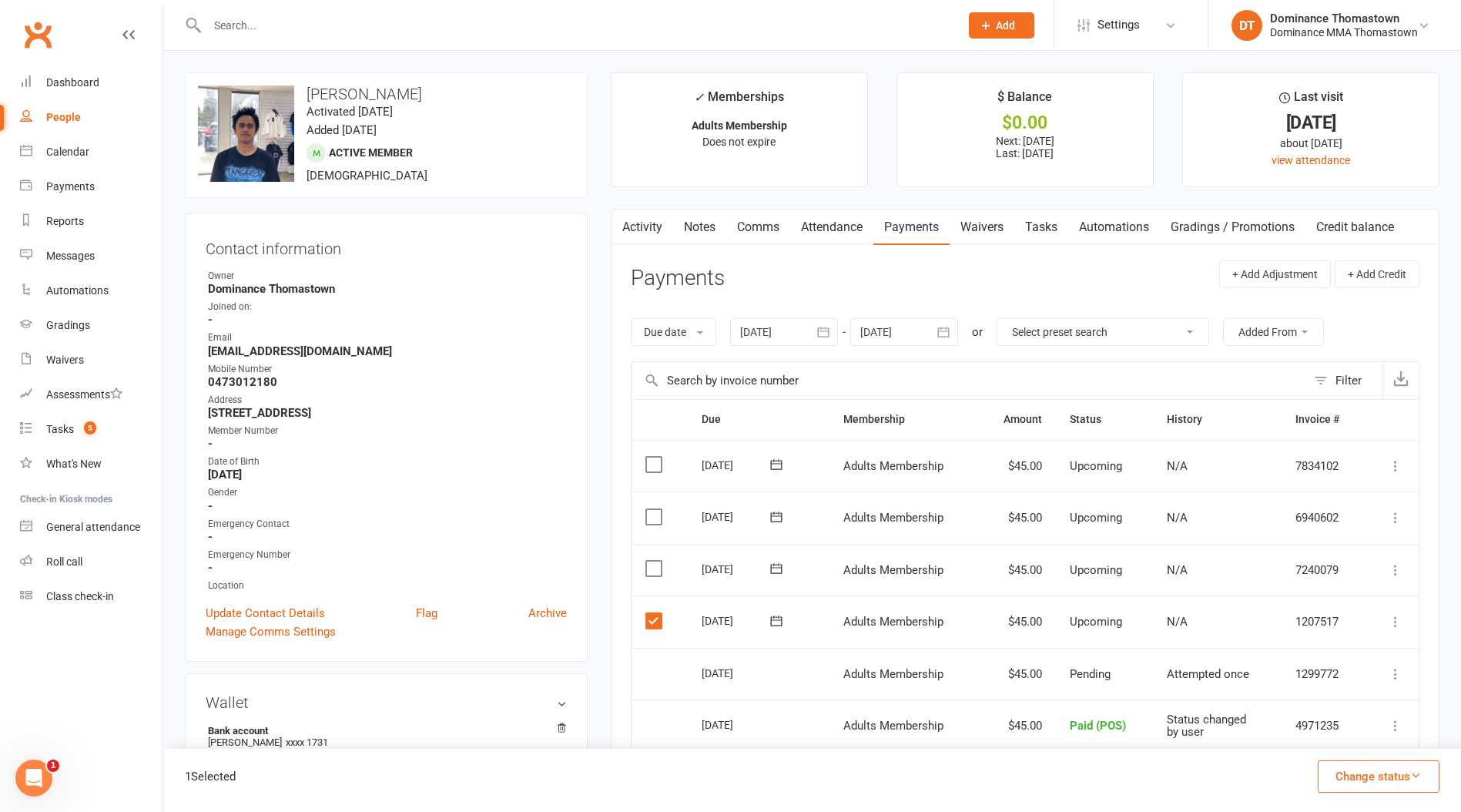
click at [1347, 781] on button "Change status" at bounding box center [1379, 776] width 122 height 33
click at [1333, 725] on link "Skipped" at bounding box center [1362, 734] width 152 height 31
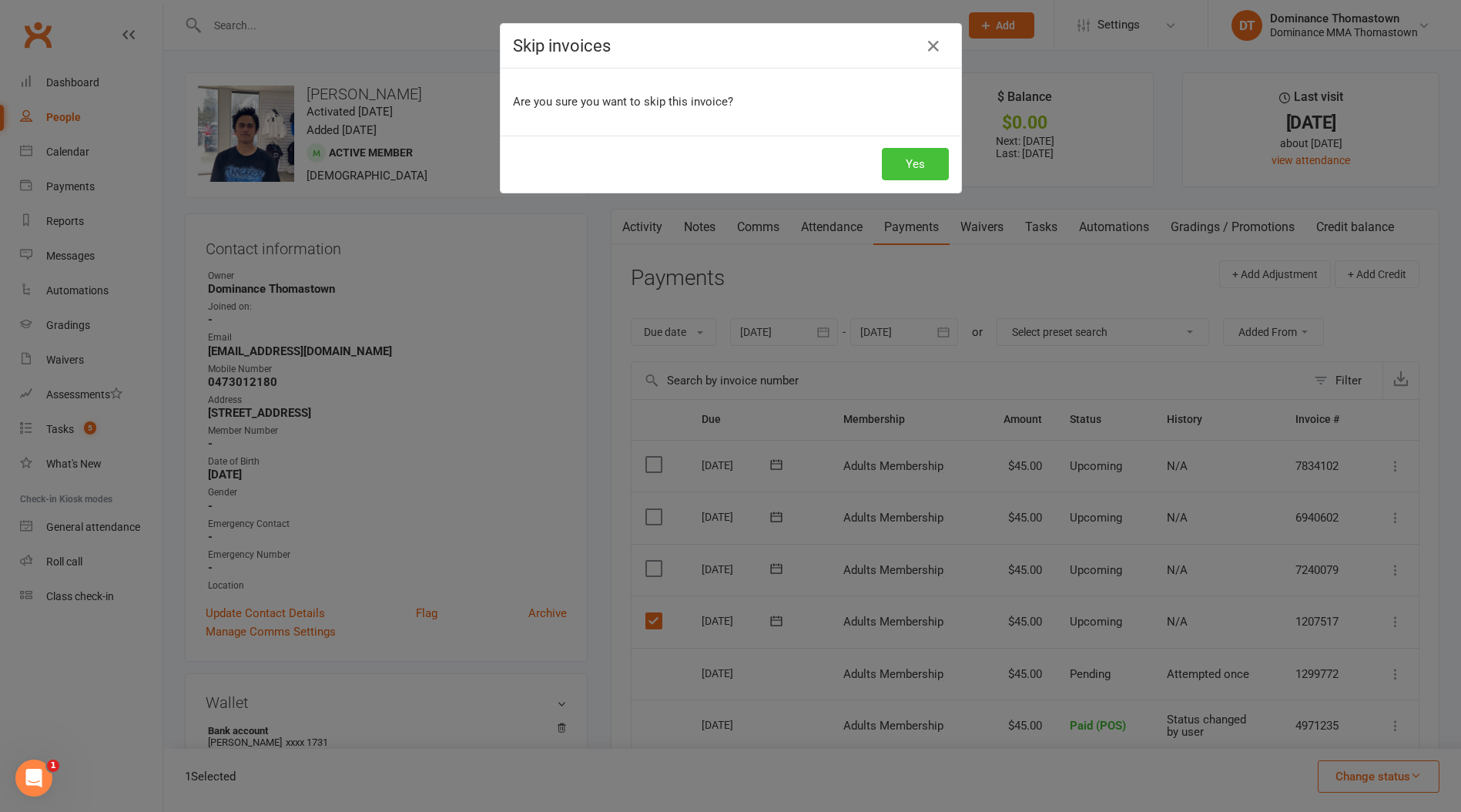
click at [909, 167] on button "Yes" at bounding box center [916, 164] width 67 height 33
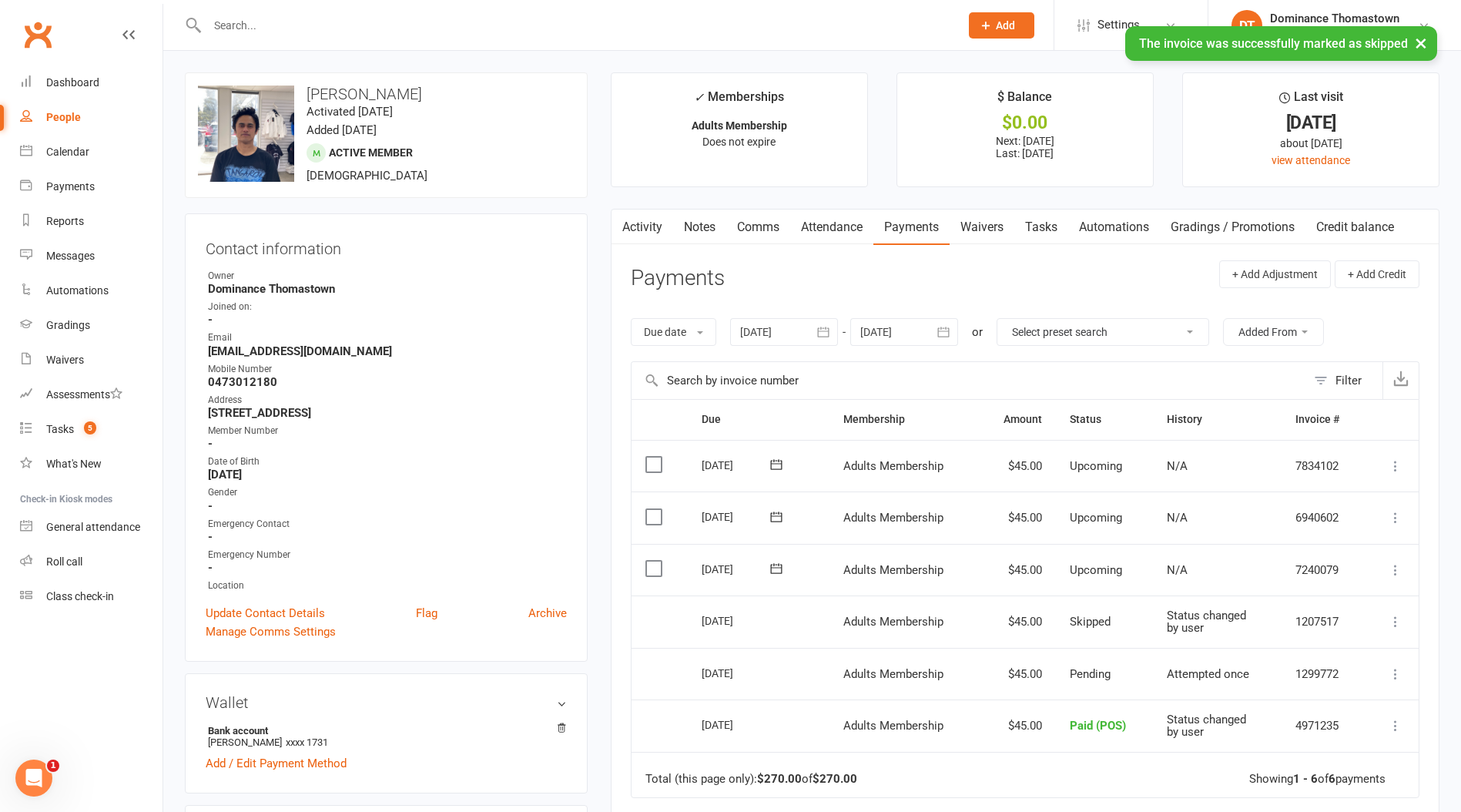
click at [1396, 622] on icon at bounding box center [1396, 621] width 15 height 15
click at [1386, 691] on link "Mark as Paid (POS)" at bounding box center [1327, 682] width 152 height 31
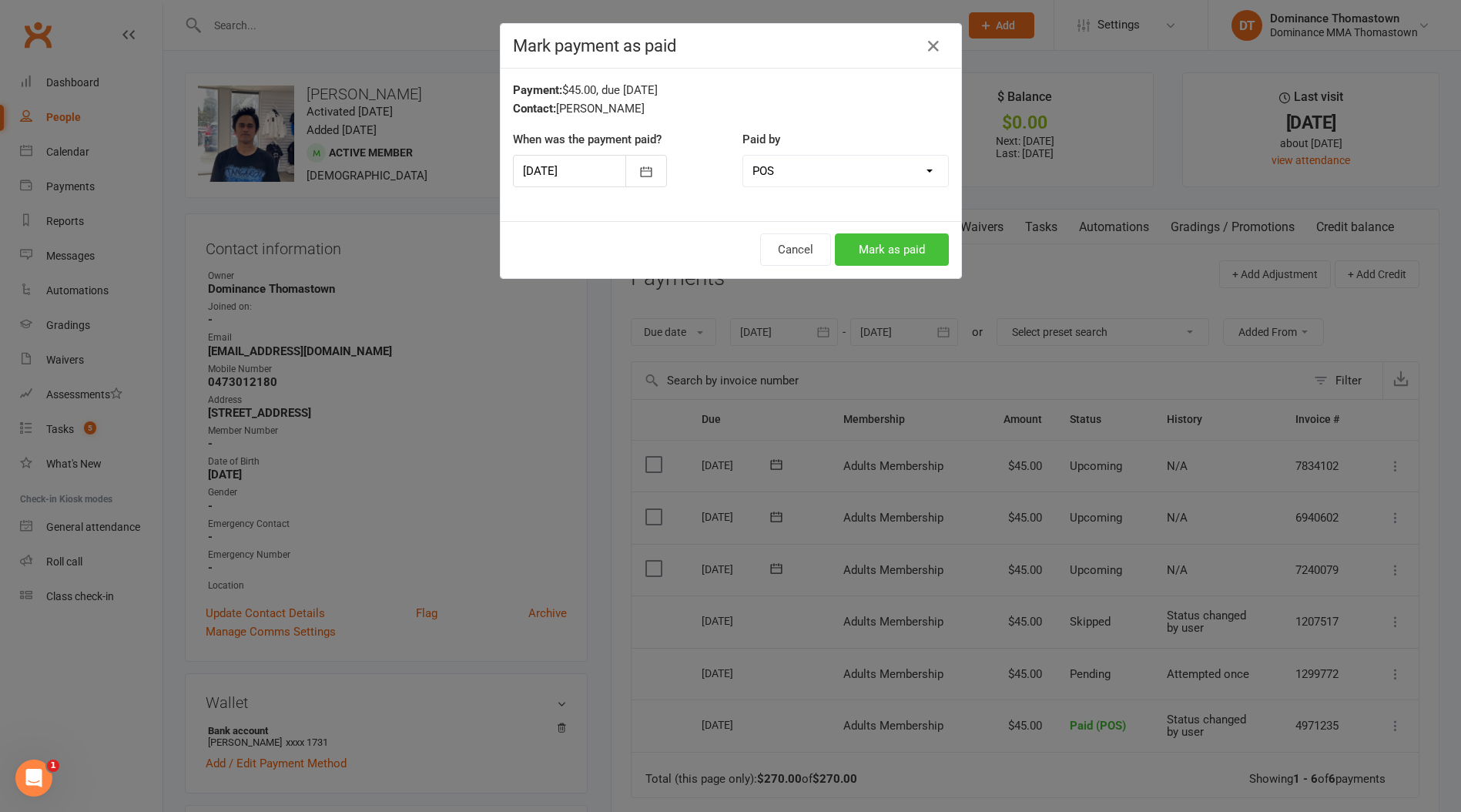
click at [870, 249] on button "Mark as paid" at bounding box center [892, 249] width 114 height 33
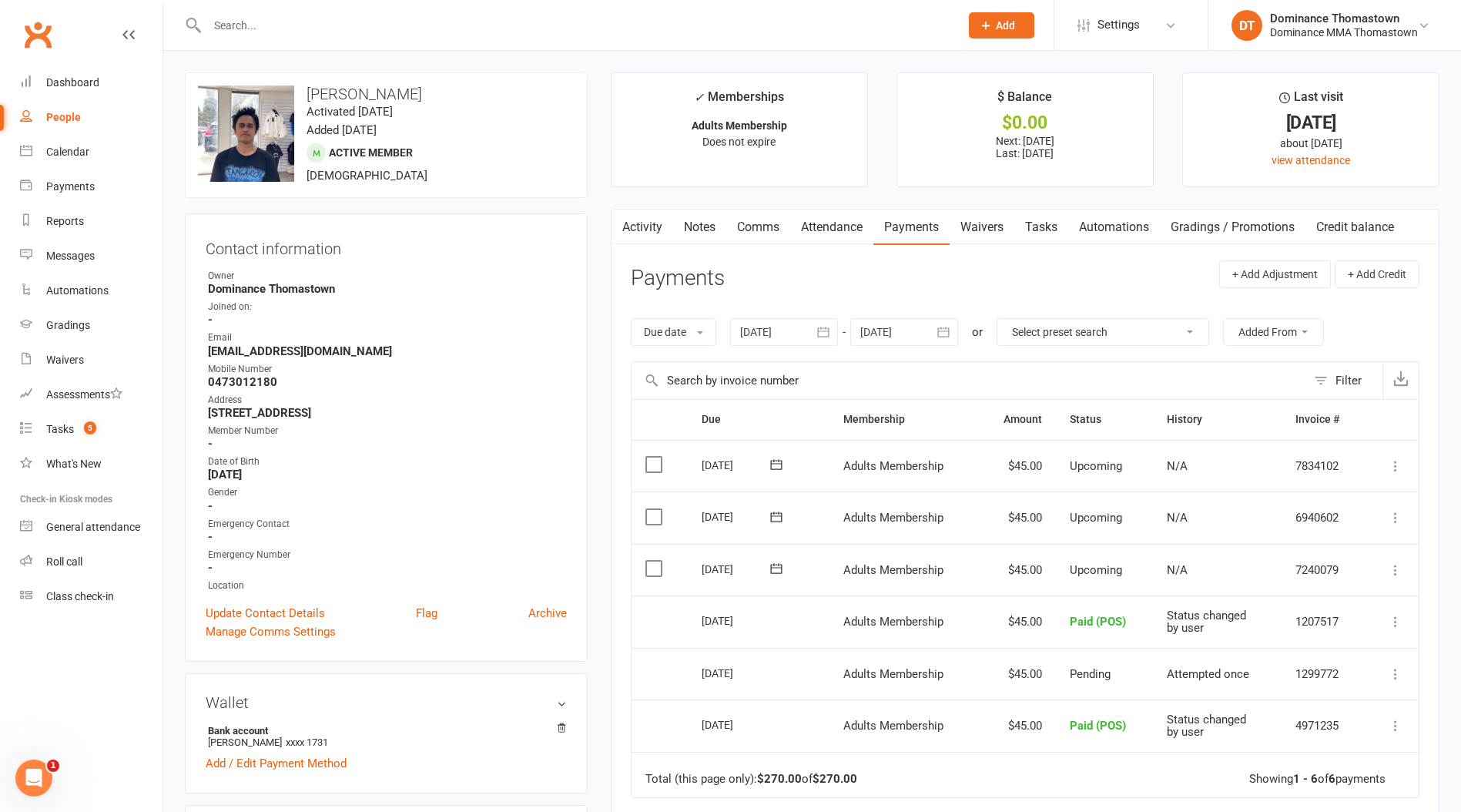
click at [231, 30] on input "text" at bounding box center [576, 25] width 747 height 21
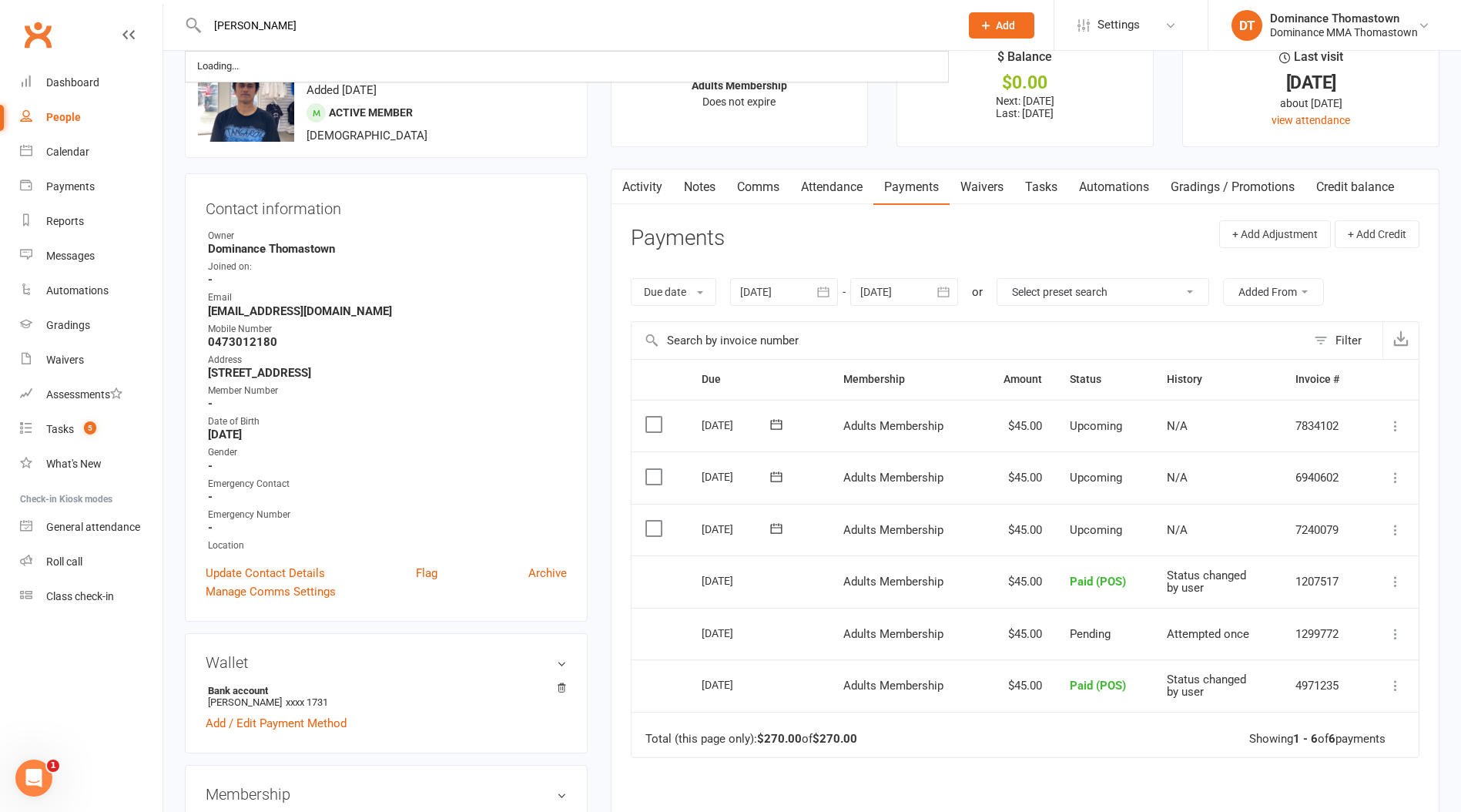
scroll to position [71, 0]
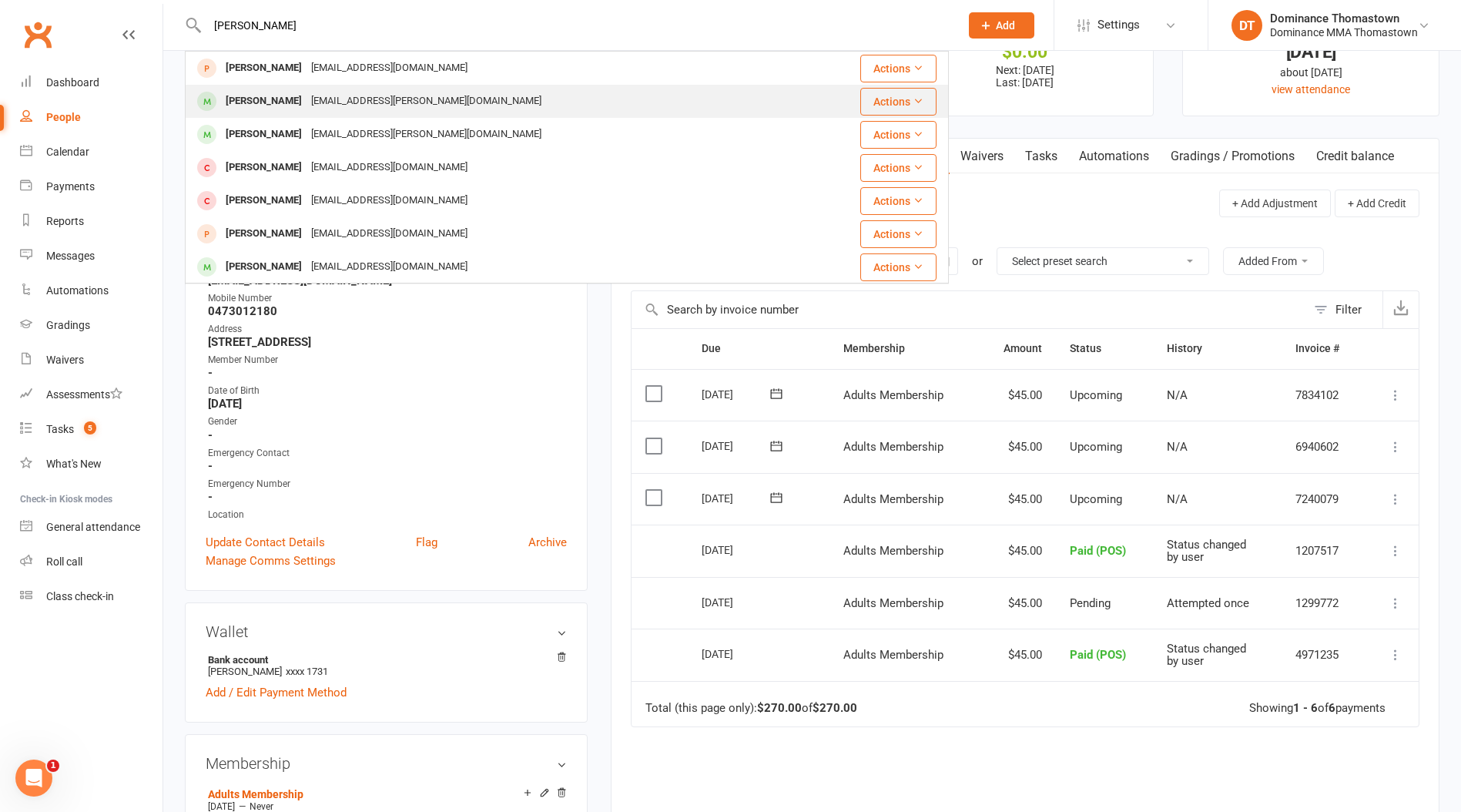
type input "[PERSON_NAME]"
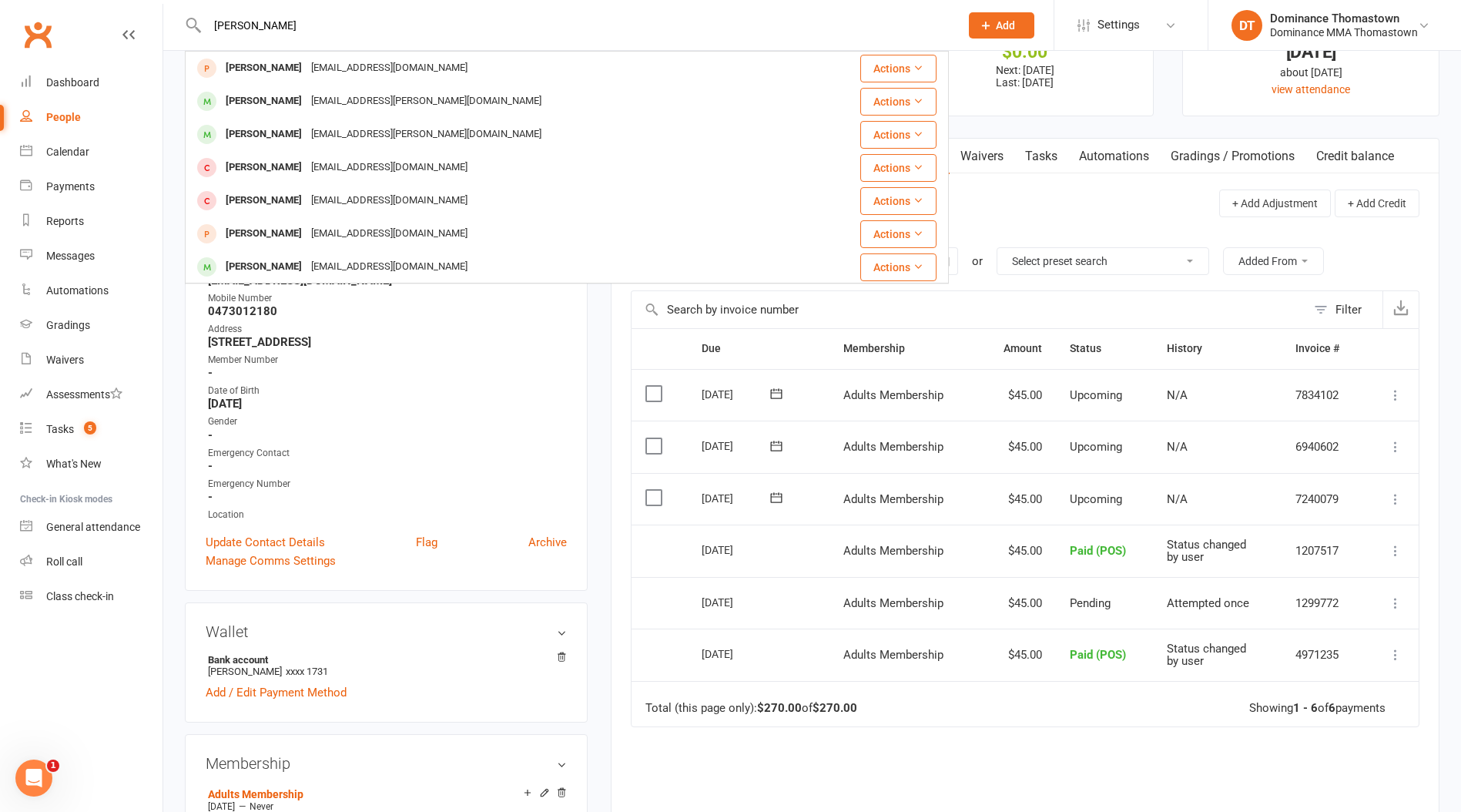
click at [322, 96] on div "[EMAIL_ADDRESS][PERSON_NAME][DOMAIN_NAME]" at bounding box center [426, 101] width 239 height 22
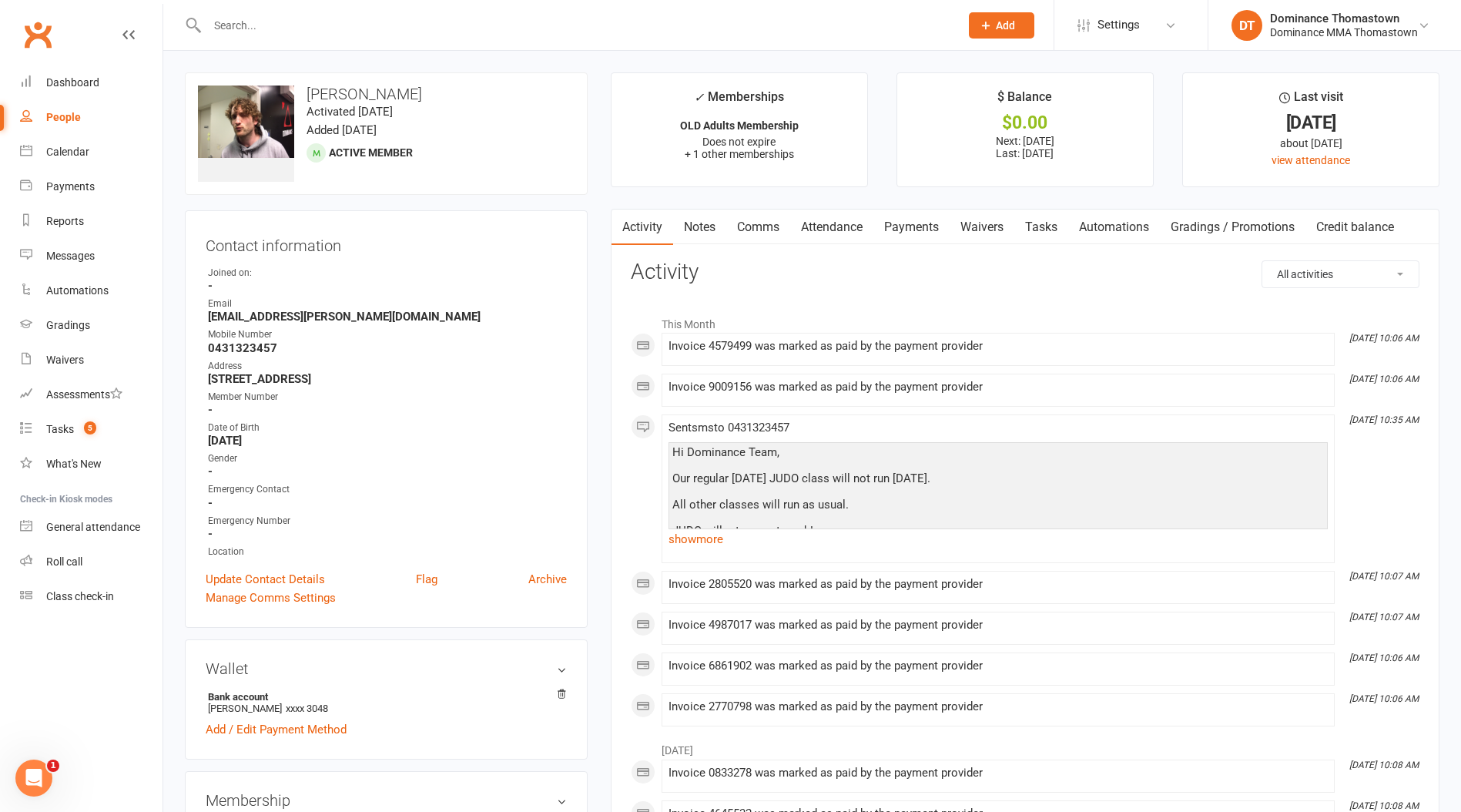
click at [905, 231] on link "Payments" at bounding box center [912, 227] width 77 height 36
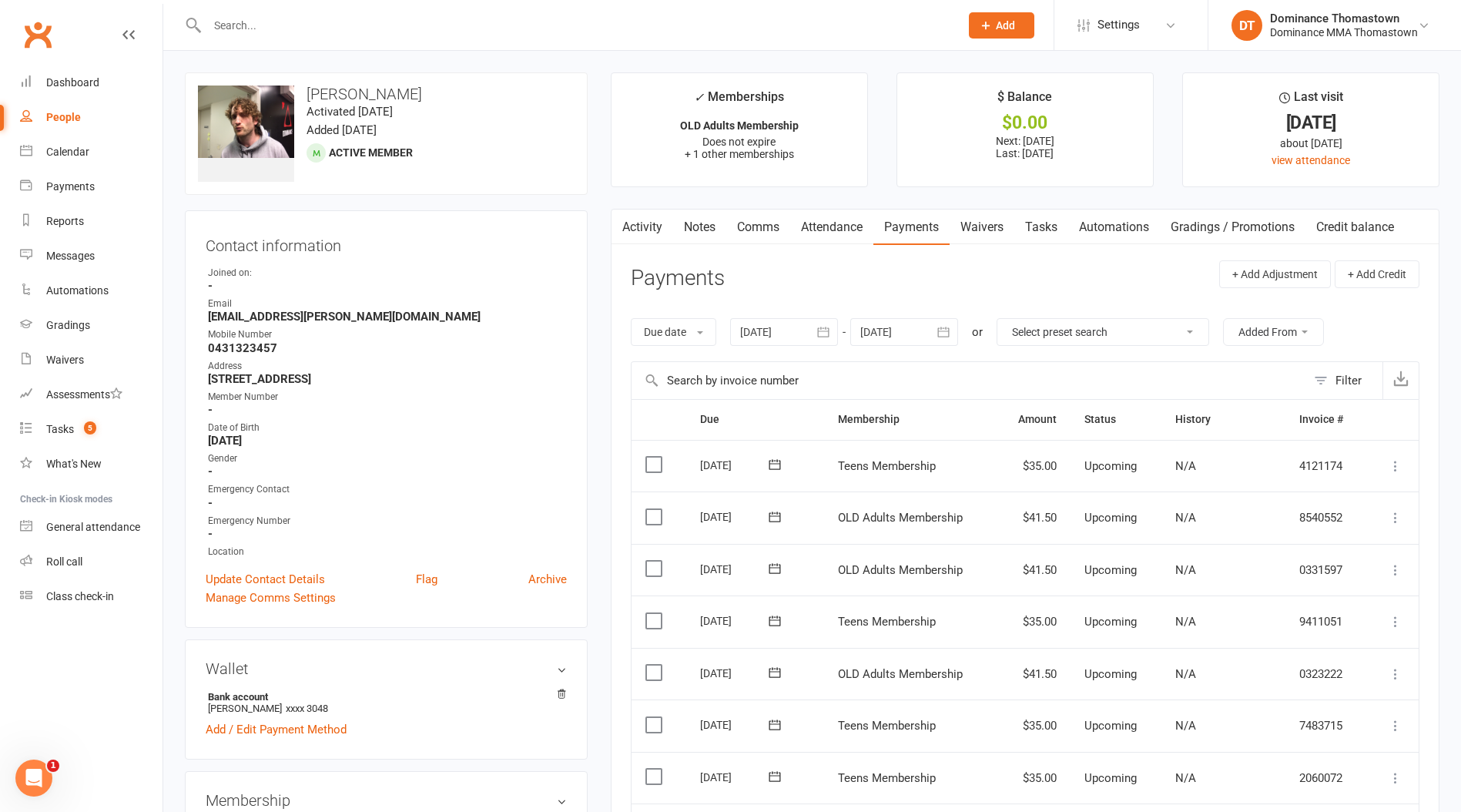
click at [822, 225] on link "Attendance" at bounding box center [832, 227] width 83 height 36
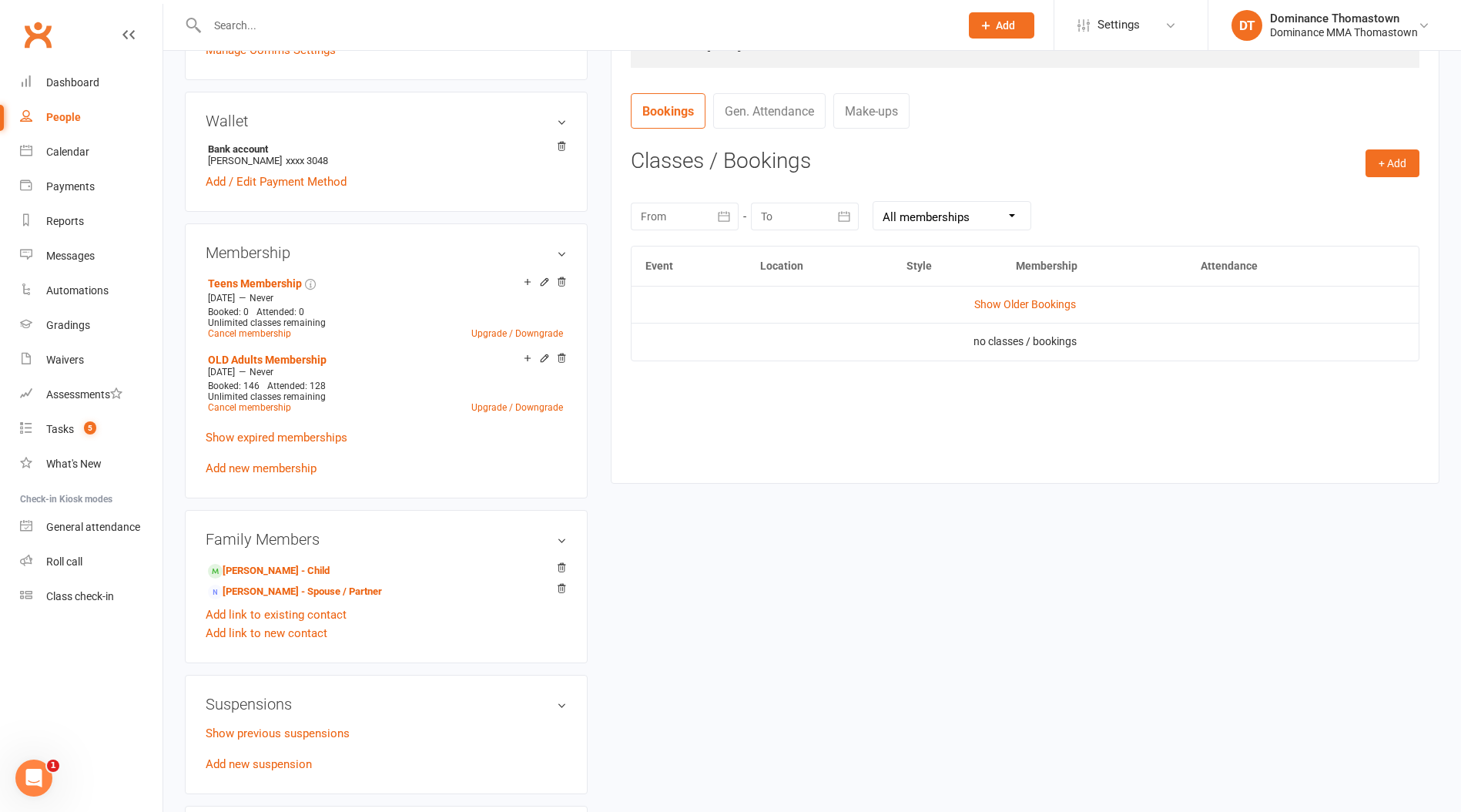
scroll to position [548, 0]
click at [1010, 308] on link "Show Older Bookings" at bounding box center [1025, 303] width 102 height 12
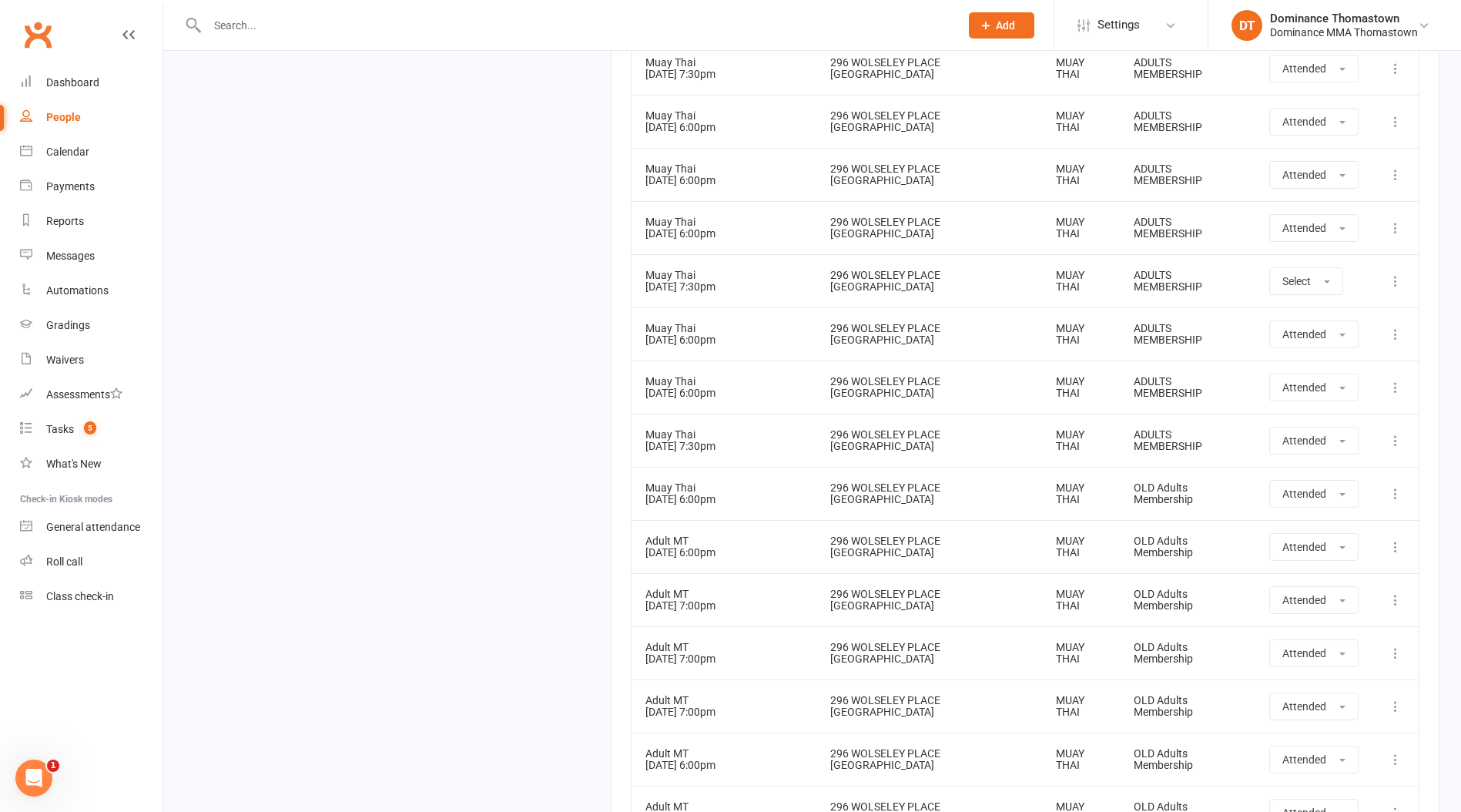
scroll to position [2085, 0]
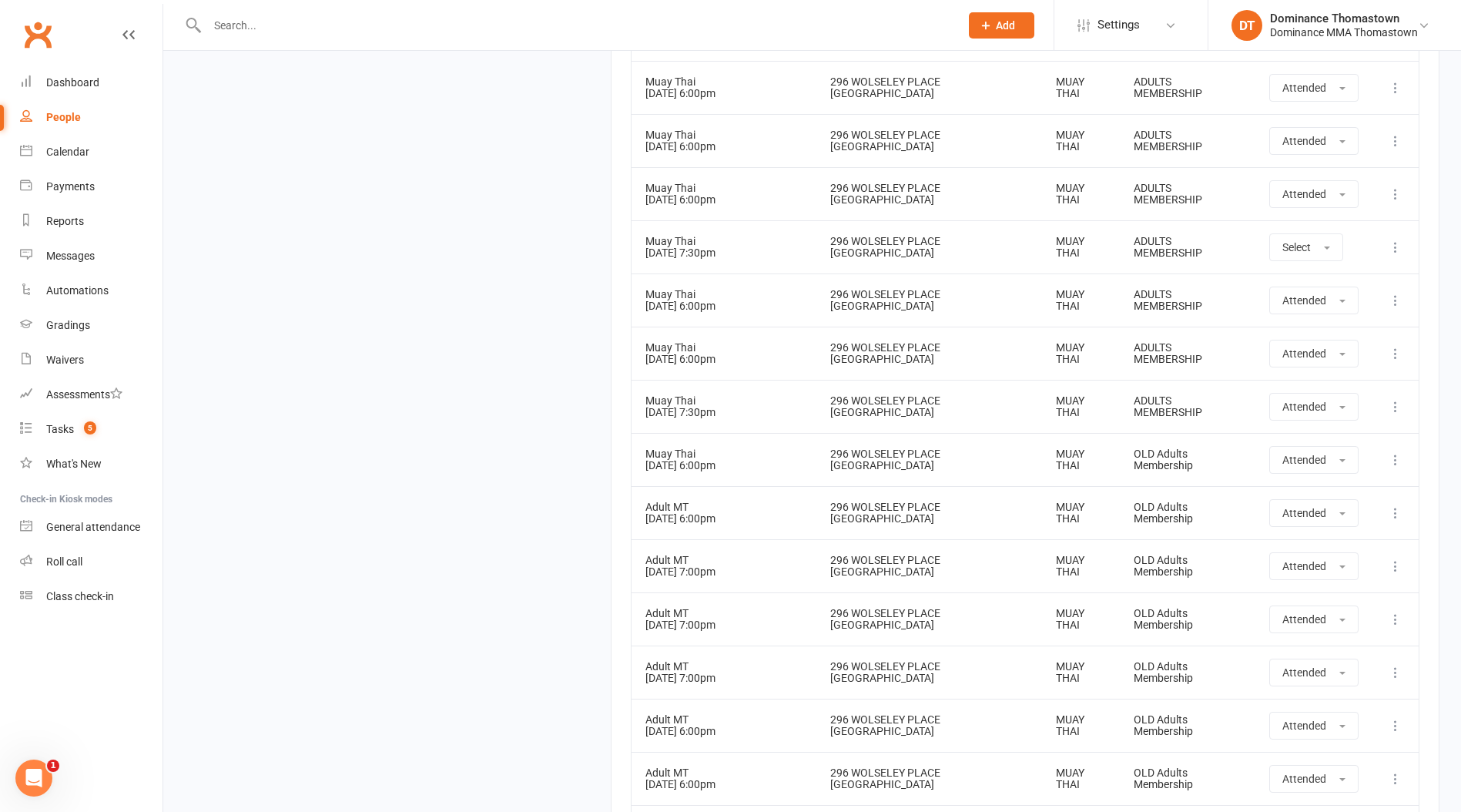
click at [225, 41] on div at bounding box center [567, 25] width 765 height 50
click at [236, 25] on input "text" at bounding box center [576, 25] width 747 height 21
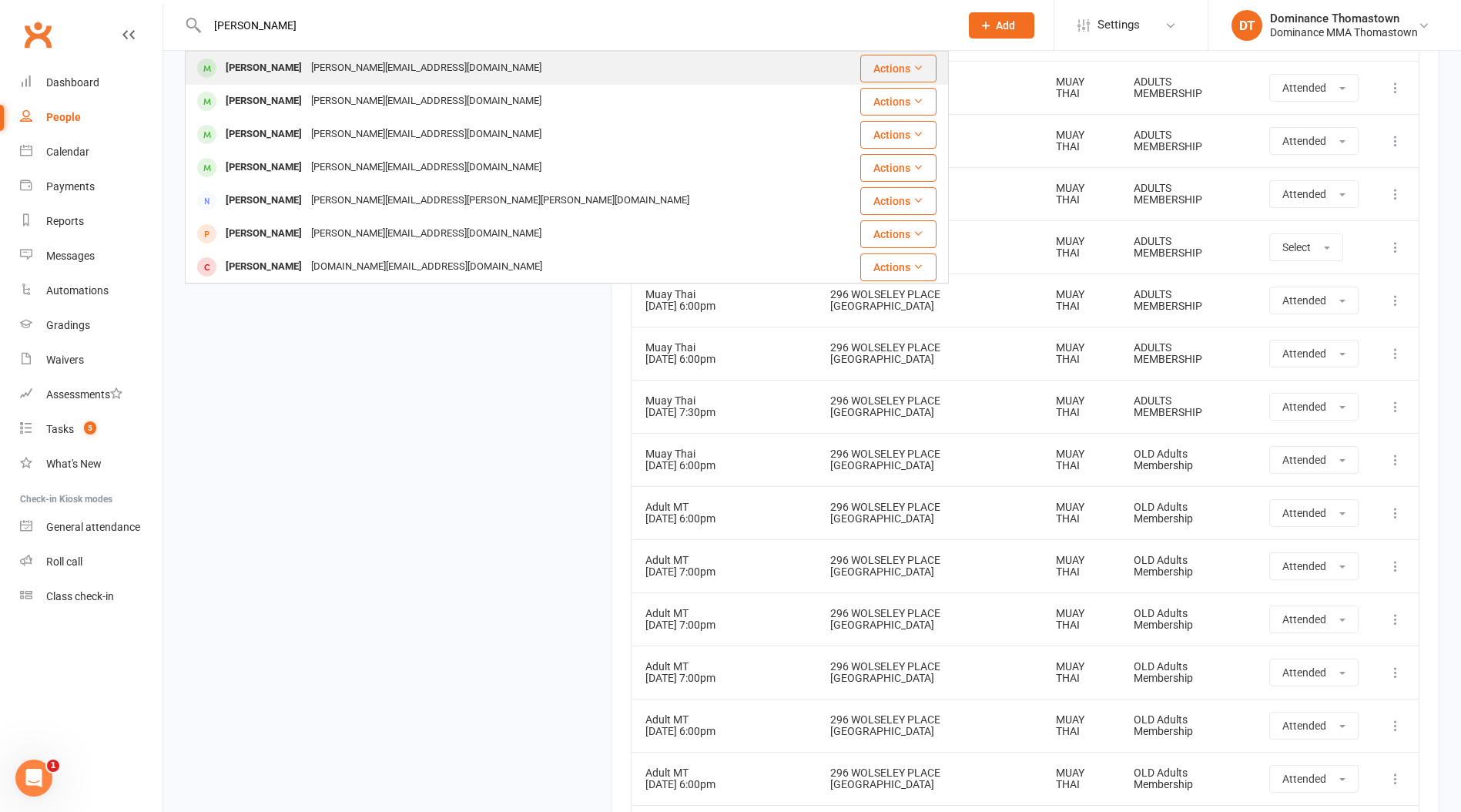
type input "[PERSON_NAME]"
click at [273, 75] on div "[PERSON_NAME]" at bounding box center [264, 68] width 85 height 22
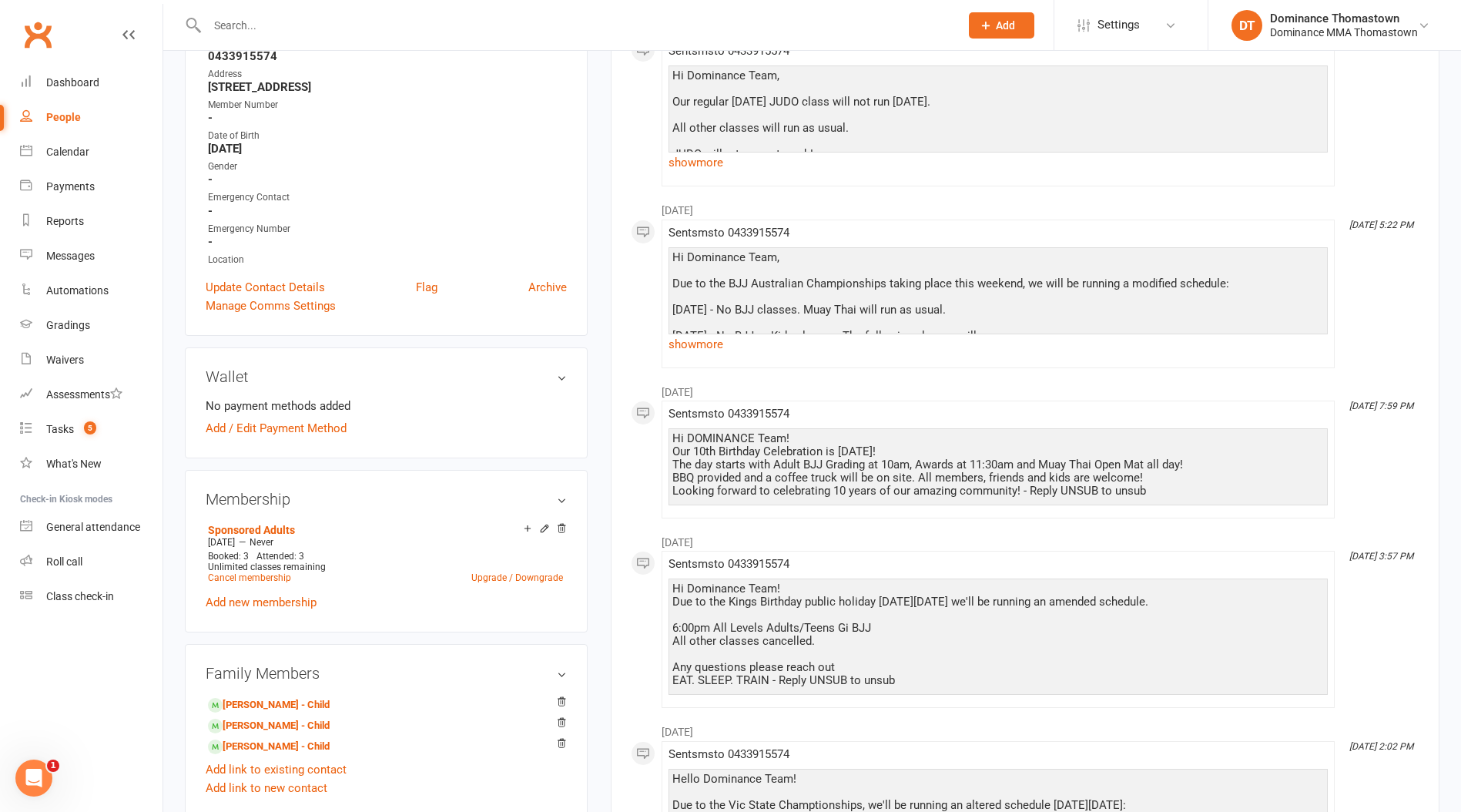
scroll to position [296, 0]
click at [259, 20] on input "text" at bounding box center [576, 25] width 747 height 21
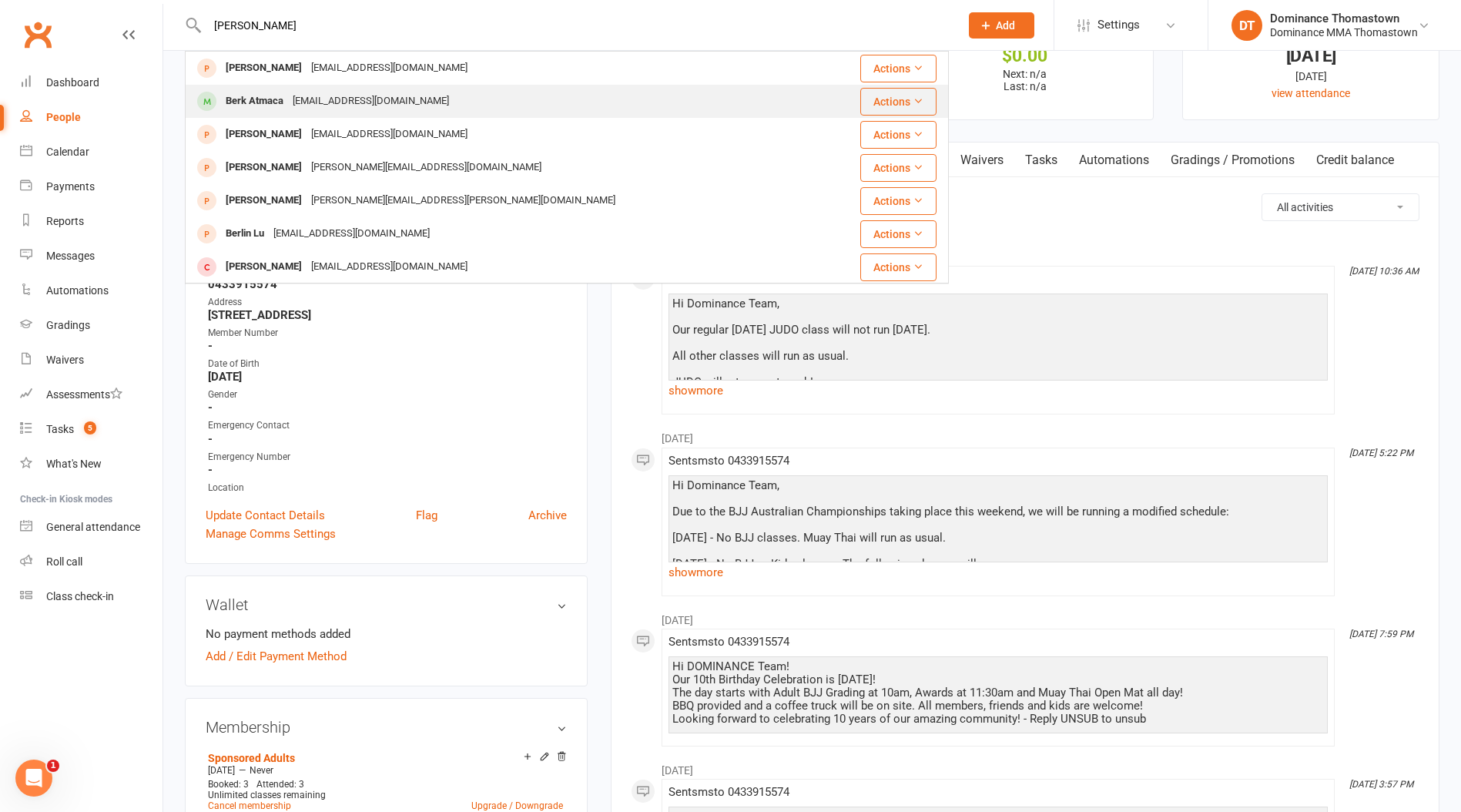
scroll to position [0, 0]
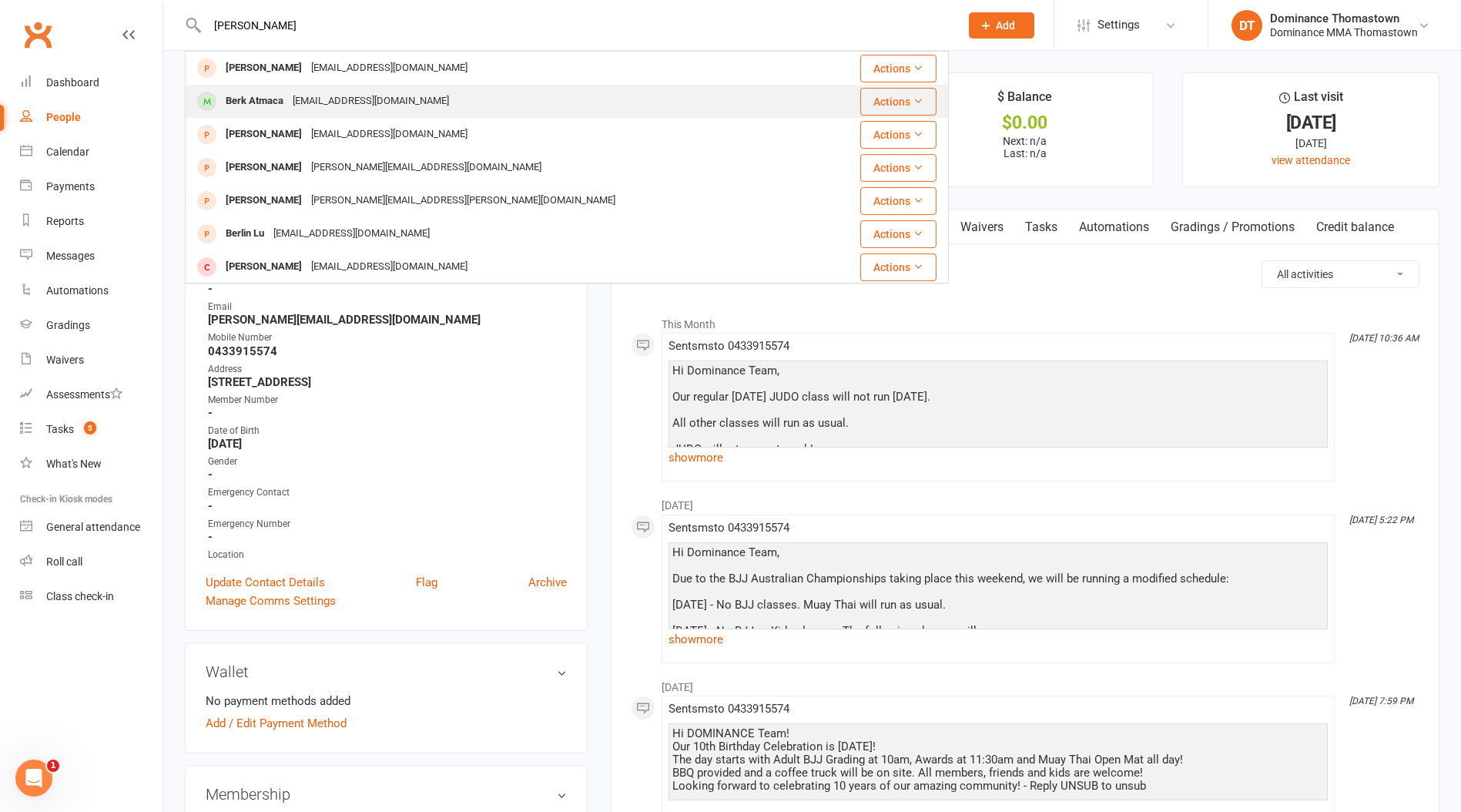
type input "[PERSON_NAME]"
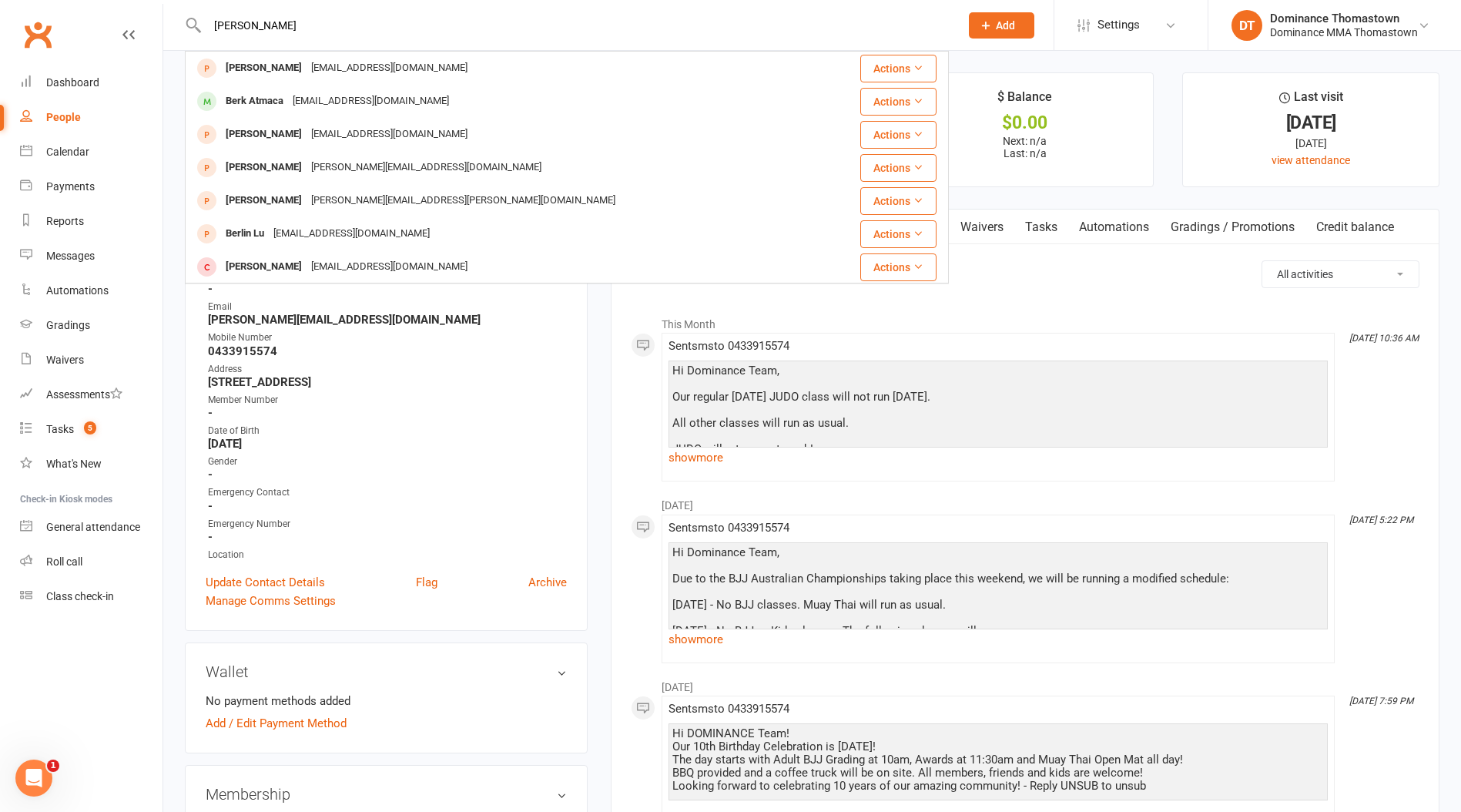
click at [298, 97] on div "[EMAIL_ADDRESS][DOMAIN_NAME]" at bounding box center [370, 101] width 165 height 22
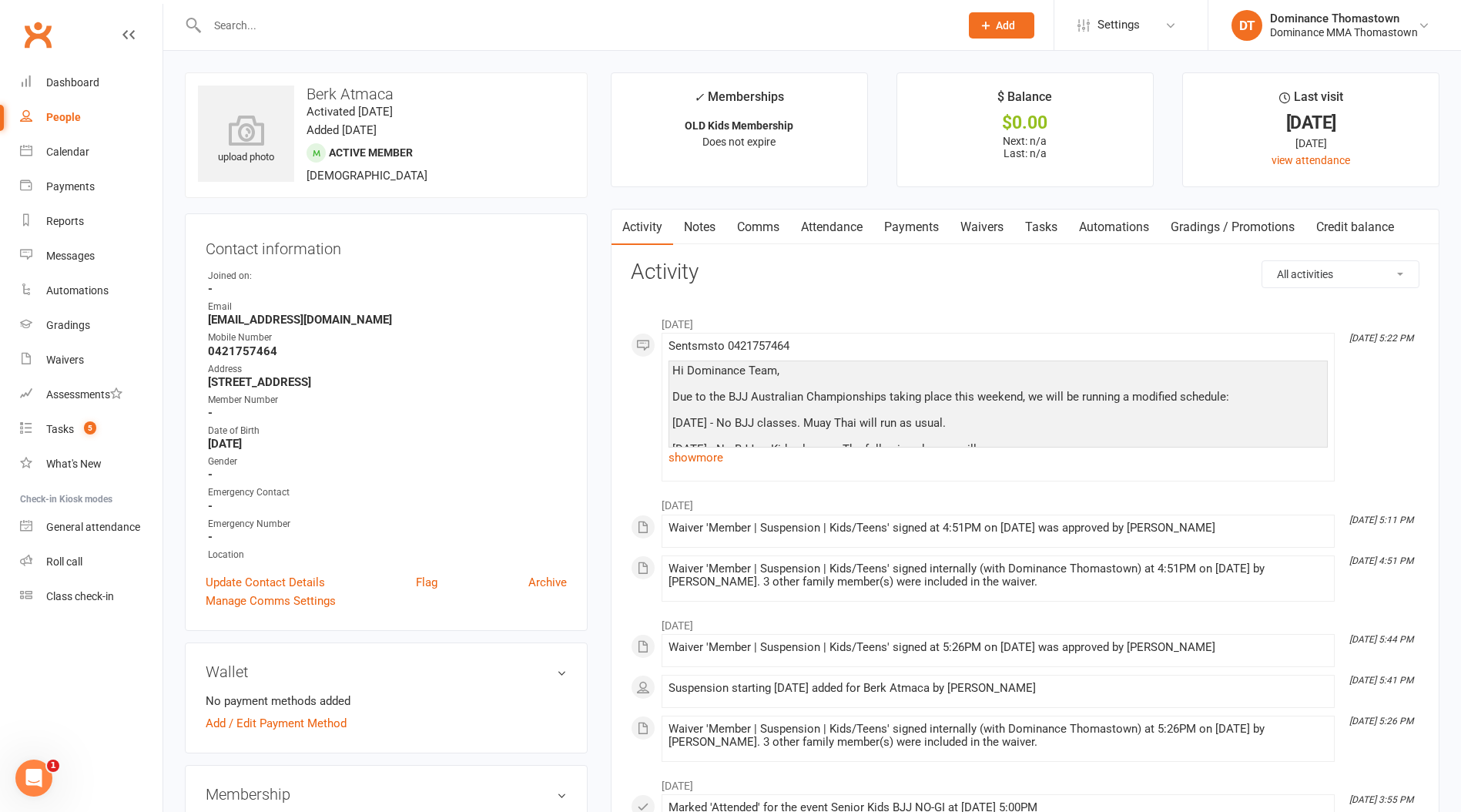
drag, startPoint x: 910, startPoint y: 225, endPoint x: 929, endPoint y: 226, distance: 19.0
click at [910, 225] on link "Payments" at bounding box center [912, 227] width 77 height 36
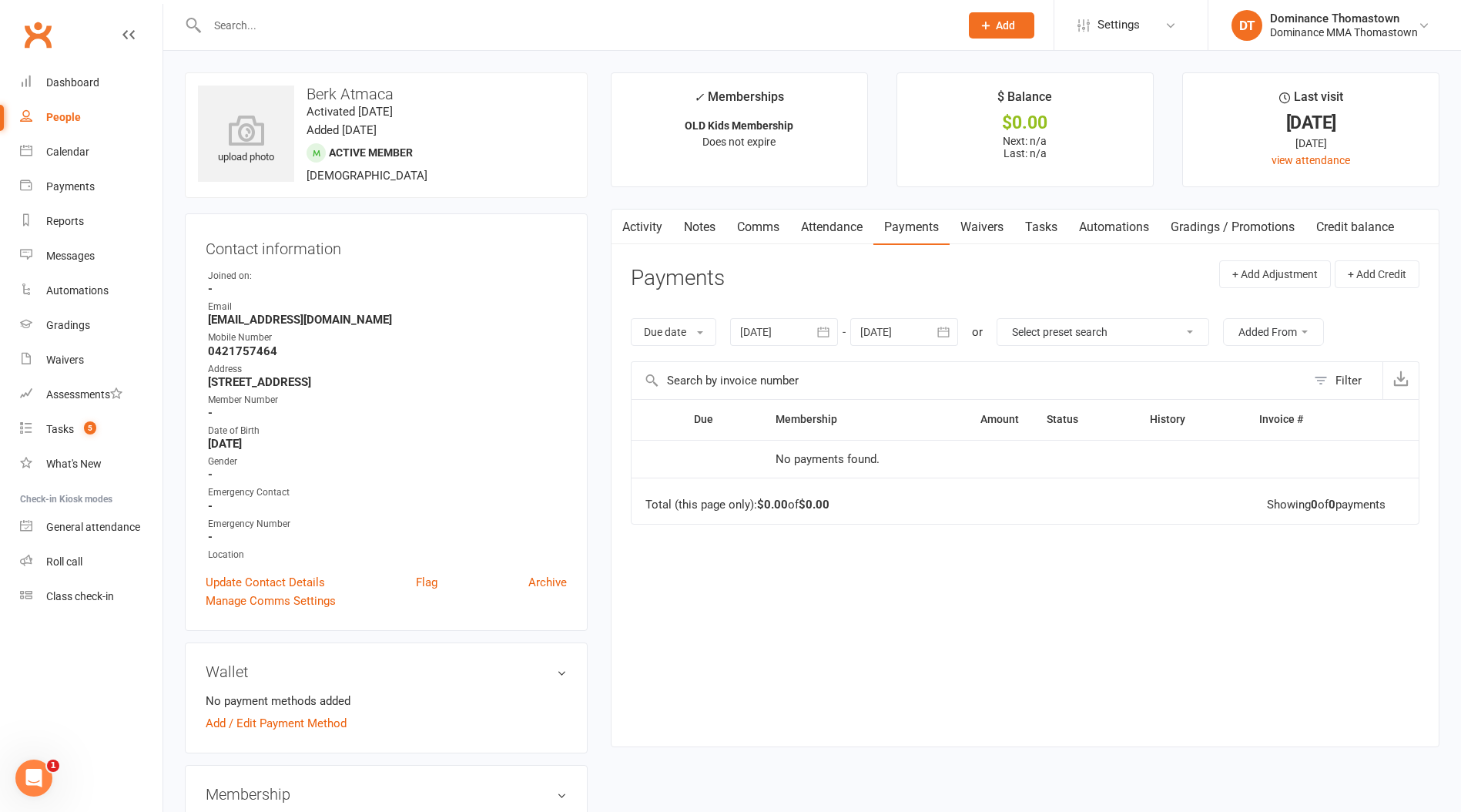
click at [1032, 233] on link "Tasks" at bounding box center [1041, 227] width 54 height 36
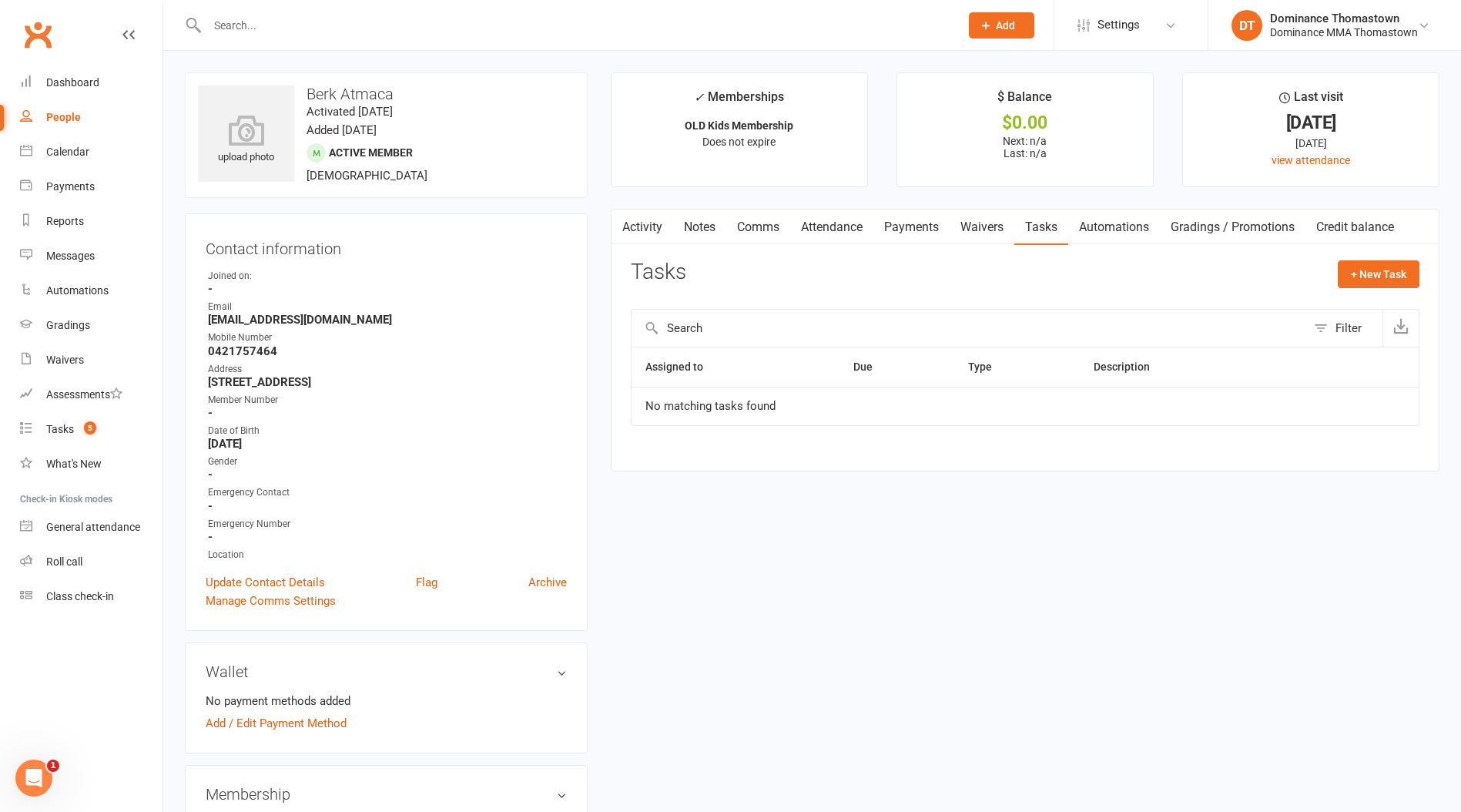
click at [854, 218] on link "Attendance" at bounding box center [832, 227] width 83 height 36
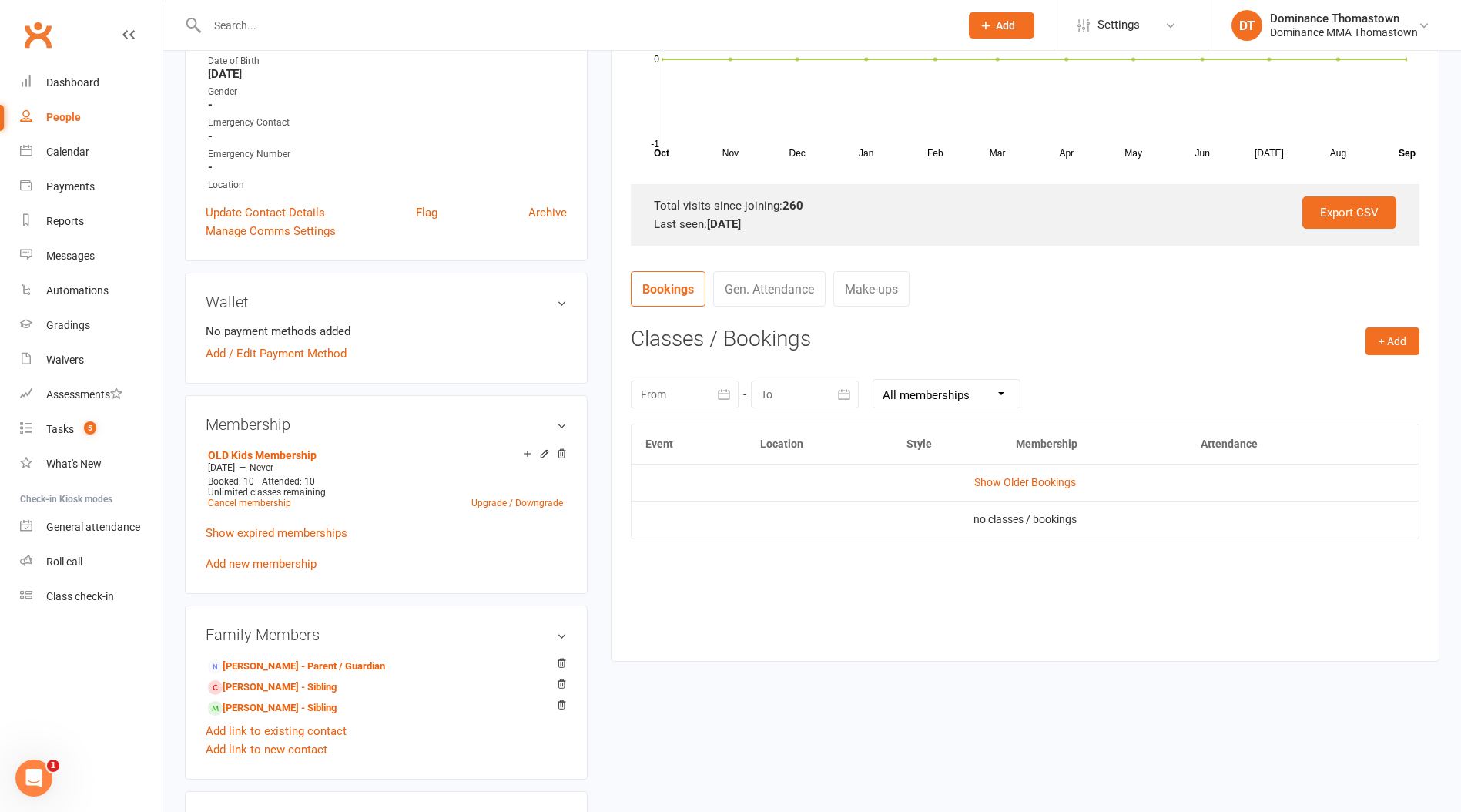
scroll to position [375, 0]
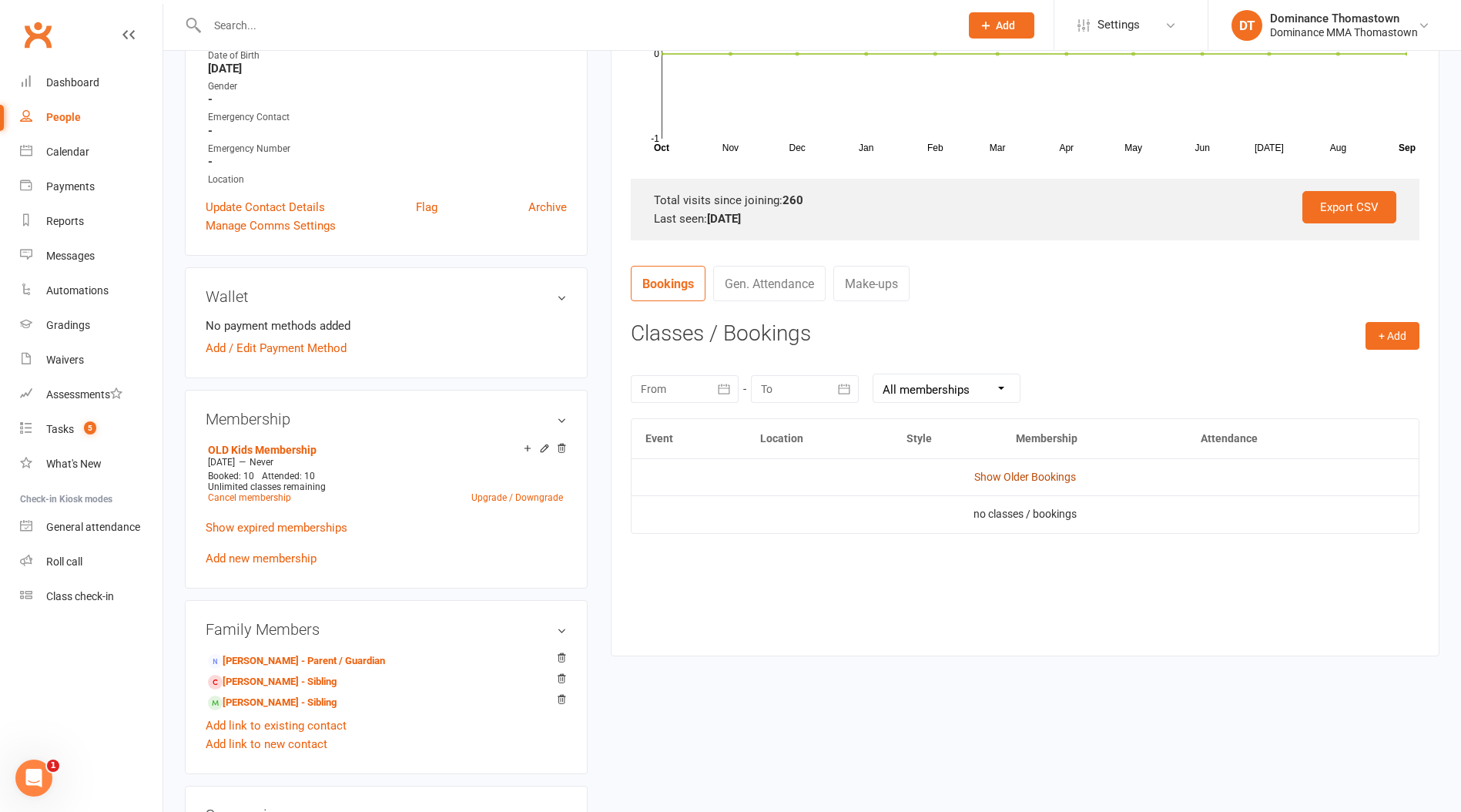
click at [1014, 476] on link "Show Older Bookings" at bounding box center [1025, 477] width 102 height 12
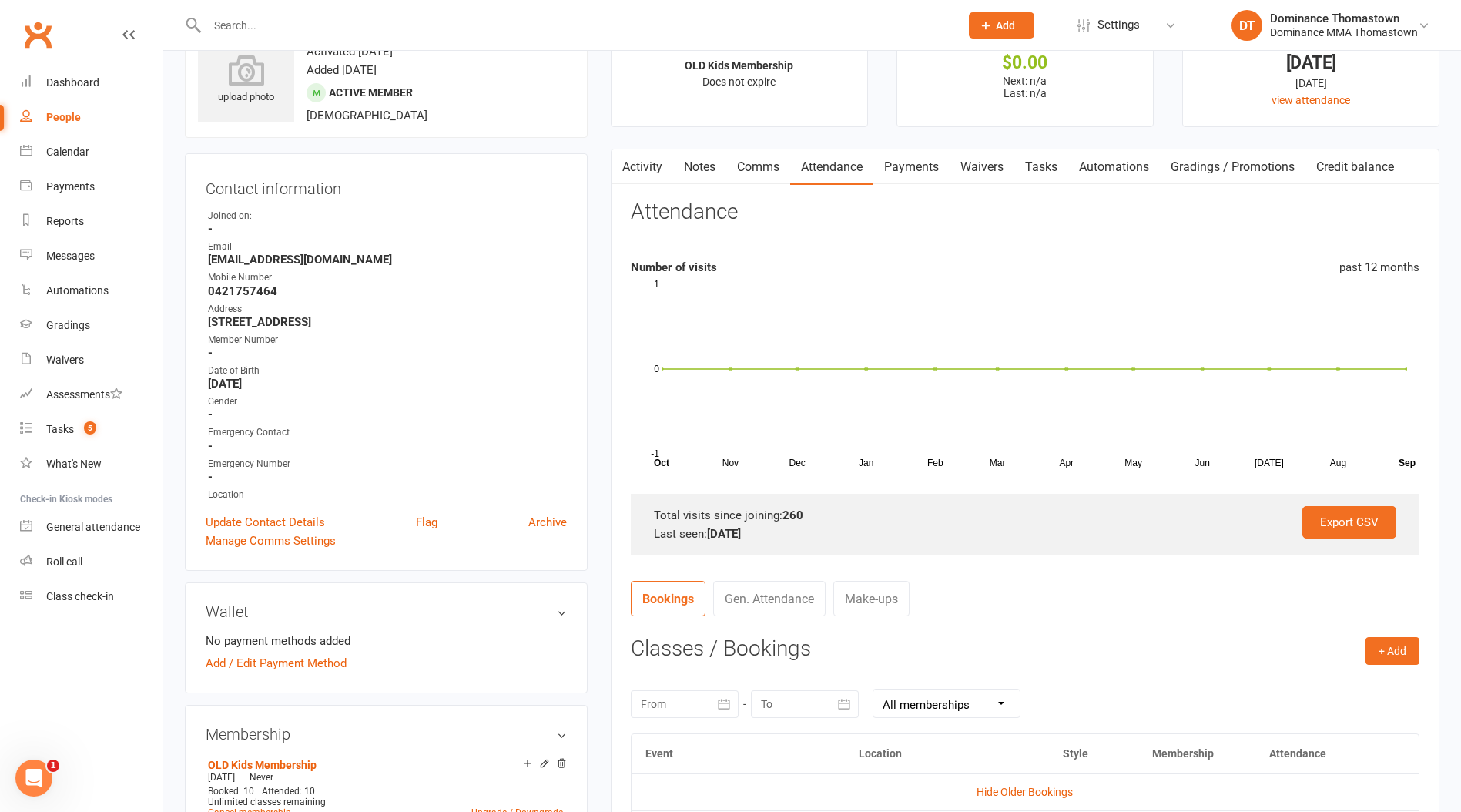
scroll to position [0, 0]
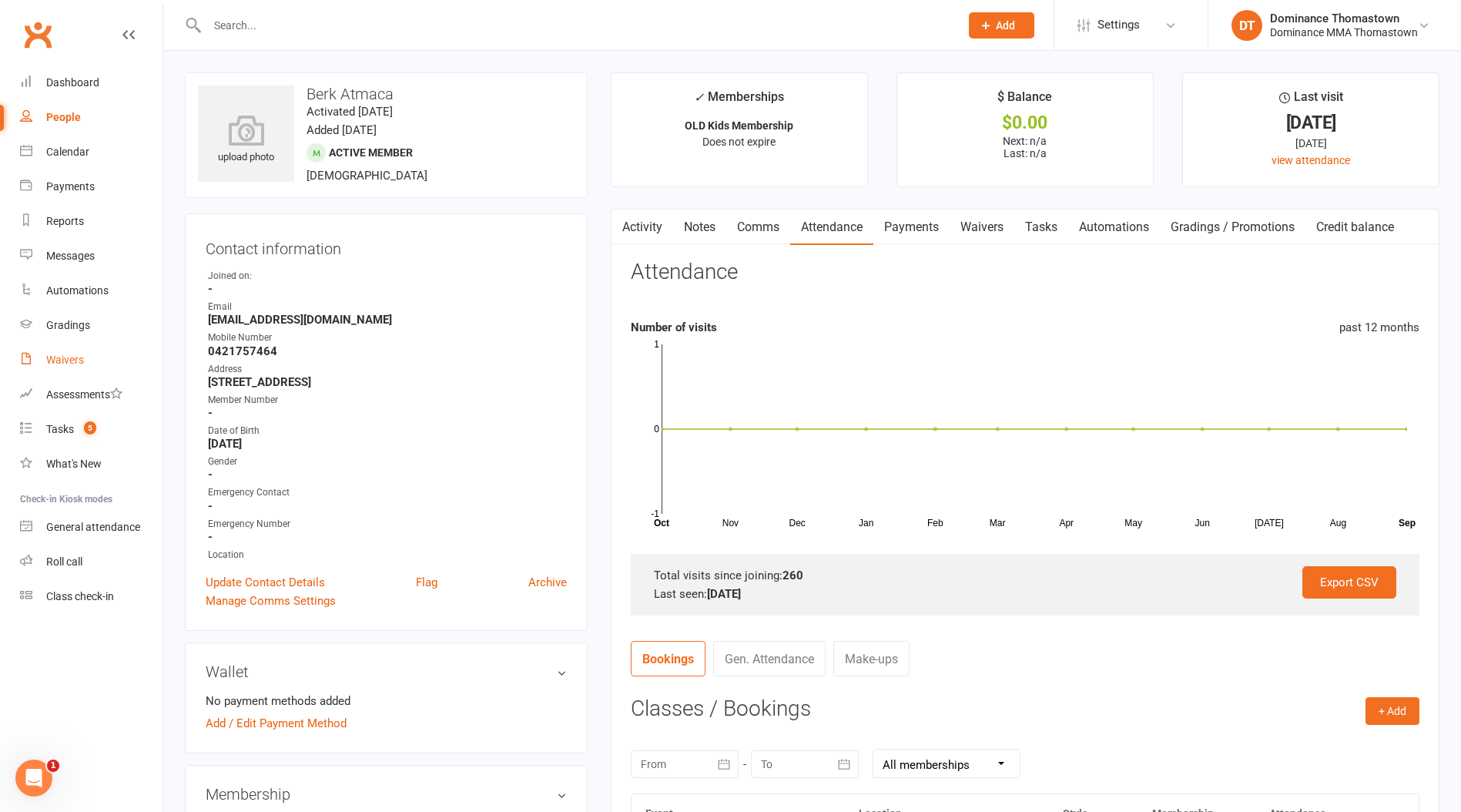
click at [90, 351] on link "Waivers" at bounding box center [91, 360] width 142 height 35
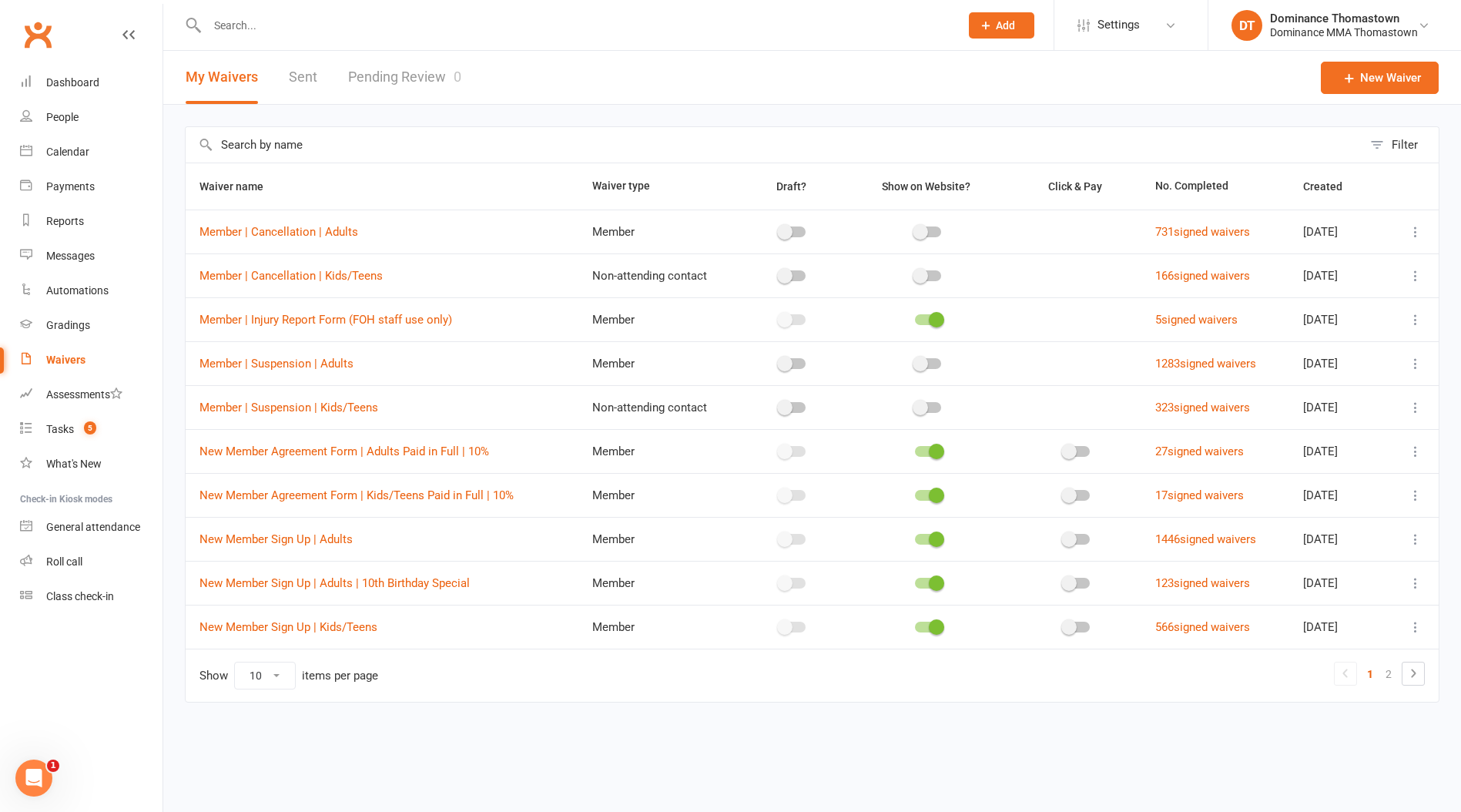
click at [423, 77] on link "Pending Review 0" at bounding box center [405, 77] width 113 height 53
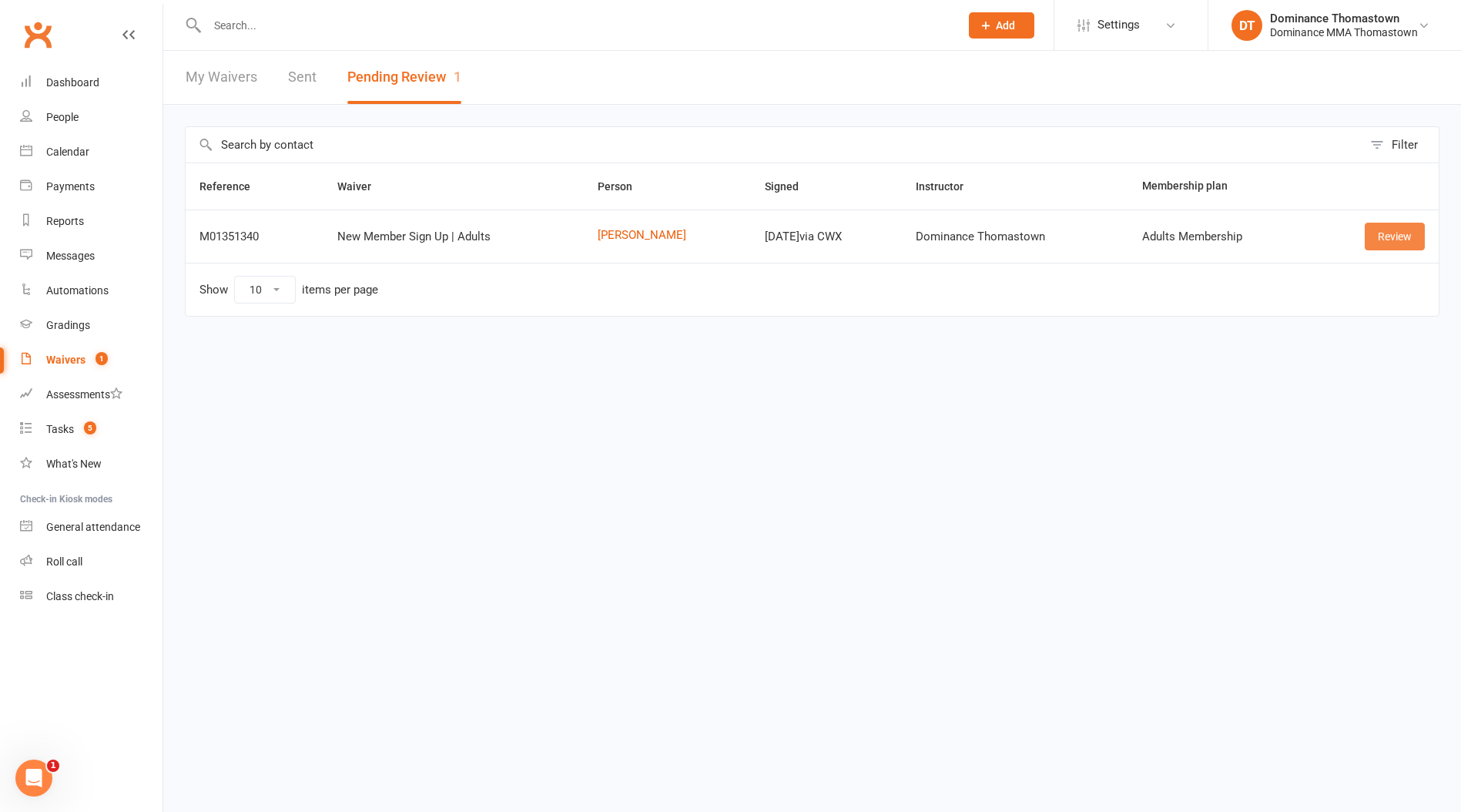
click at [1395, 224] on link "Review" at bounding box center [1395, 236] width 60 height 28
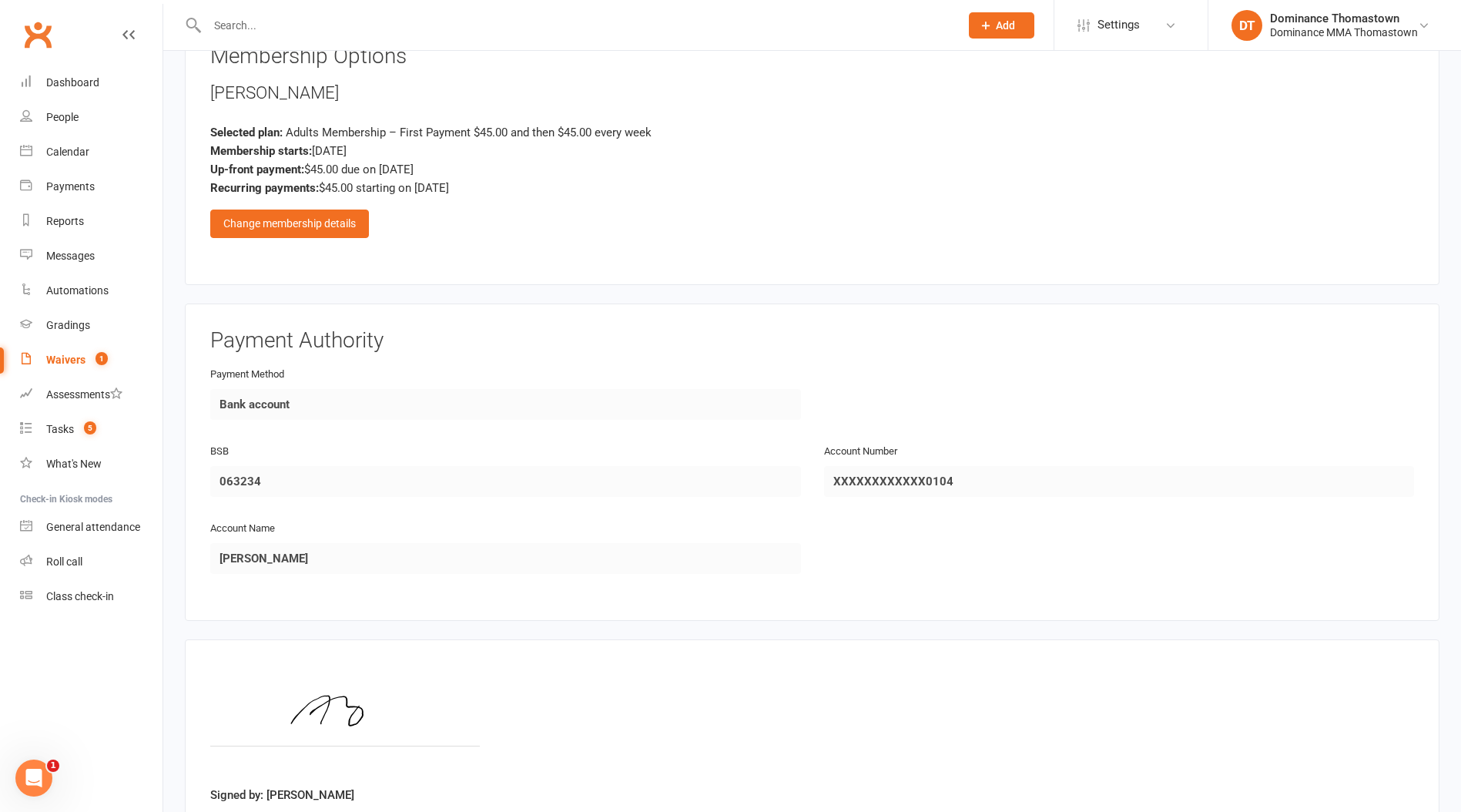
scroll to position [755, 0]
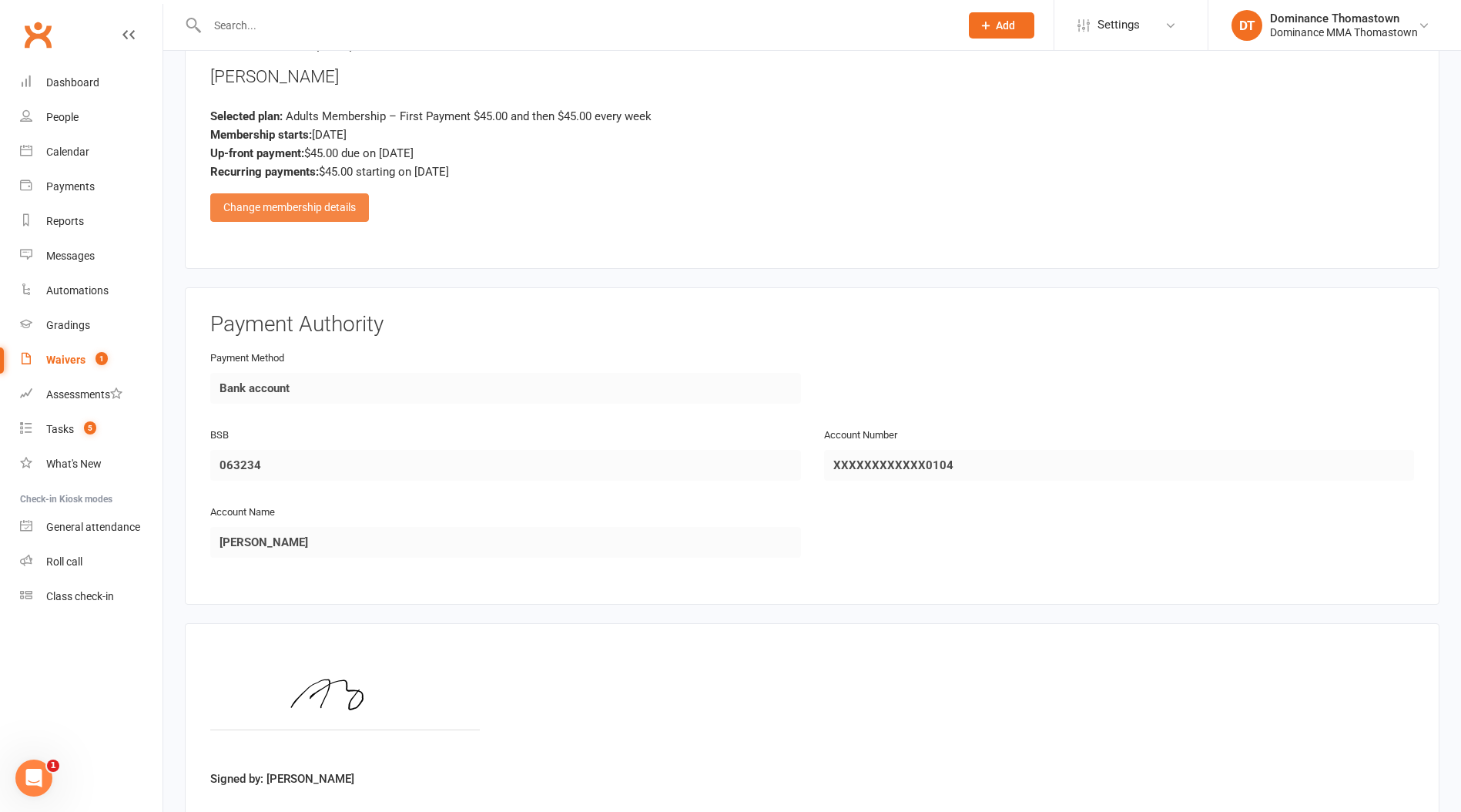
click at [281, 214] on div "Change membership details" at bounding box center [290, 207] width 159 height 28
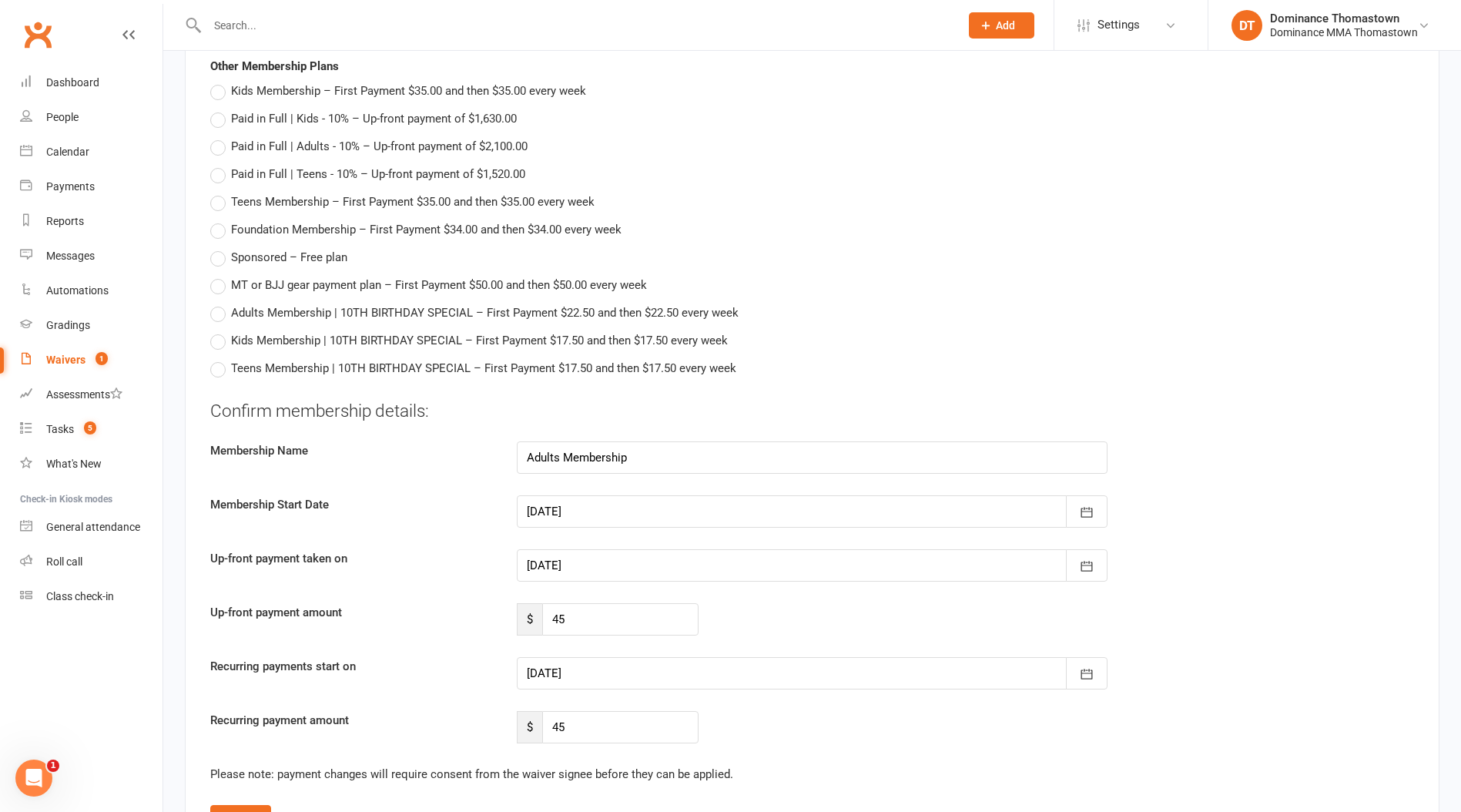
click at [592, 562] on div at bounding box center [812, 565] width 591 height 33
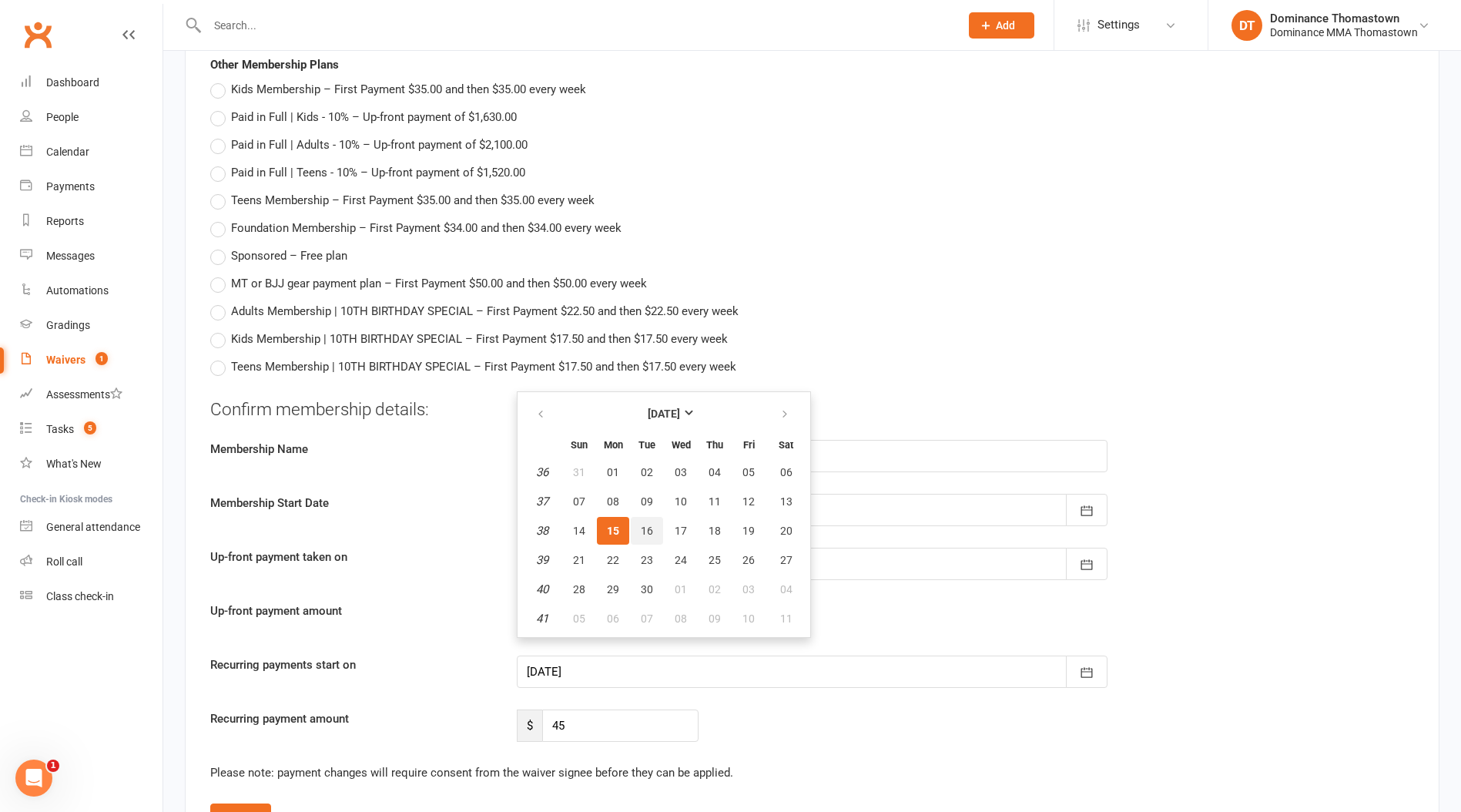
click at [649, 524] on span "16" at bounding box center [647, 530] width 12 height 12
type input "[DATE]"
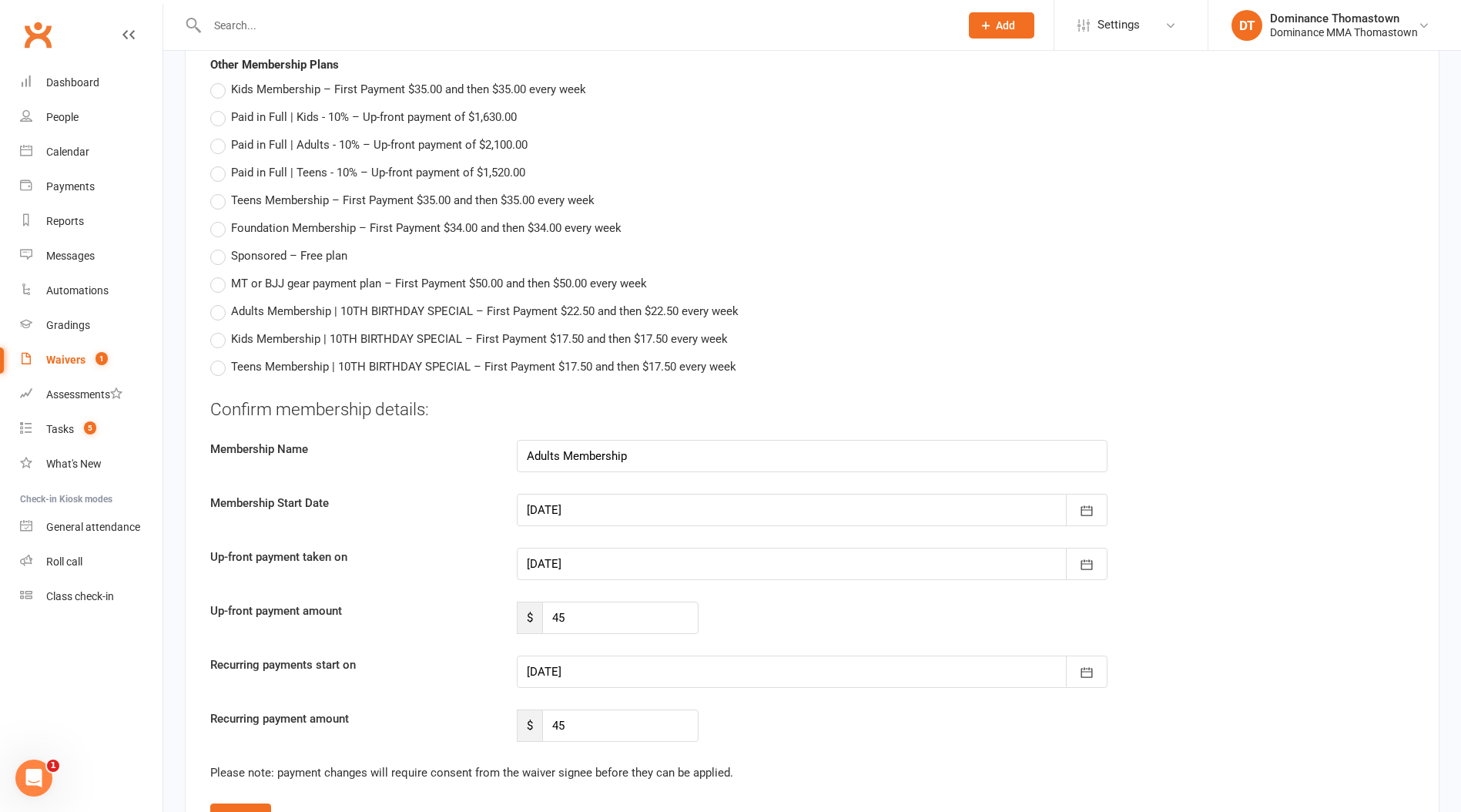
click at [584, 677] on div at bounding box center [812, 671] width 591 height 33
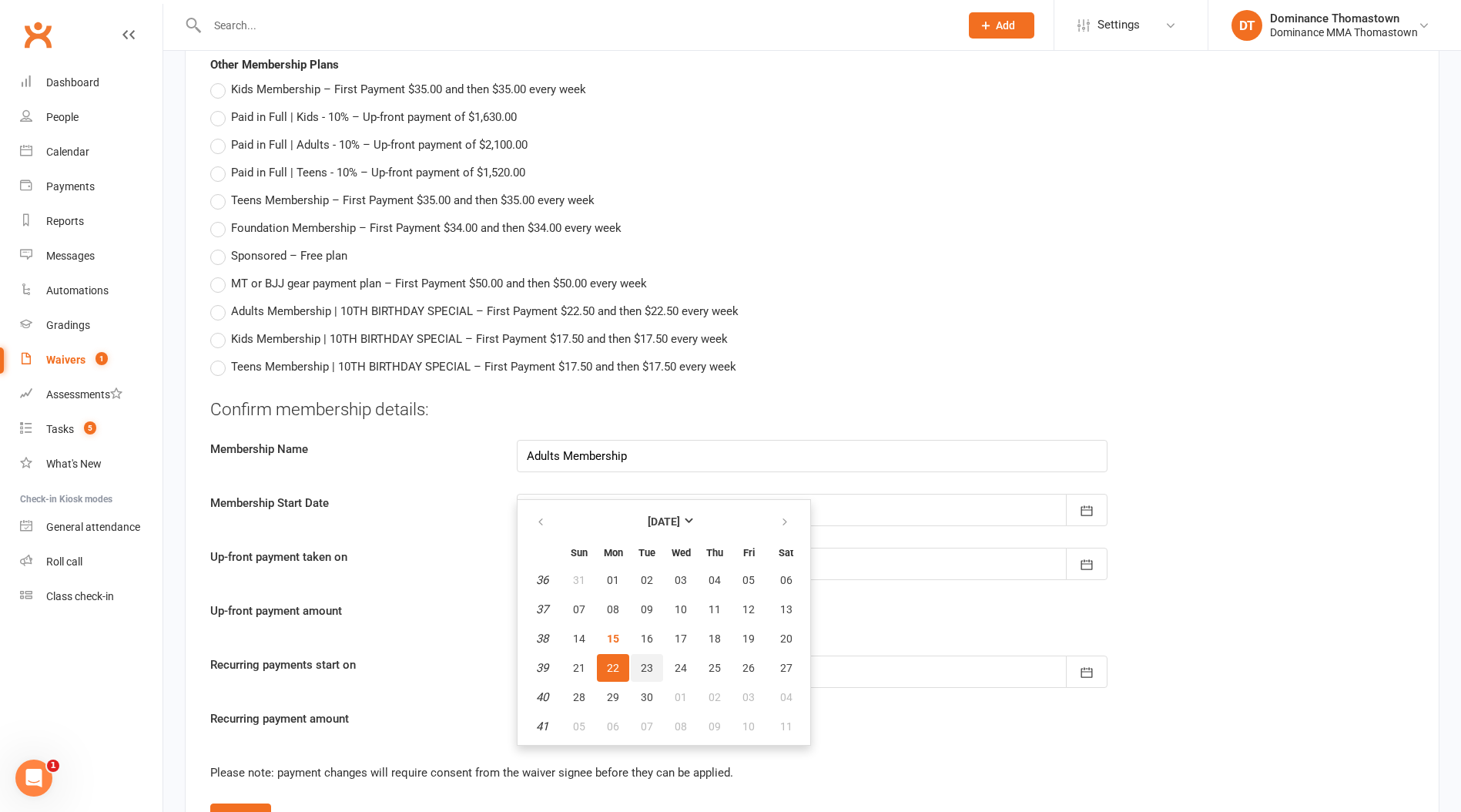
click at [643, 667] on span "23" at bounding box center [647, 667] width 12 height 12
type input "[DATE]"
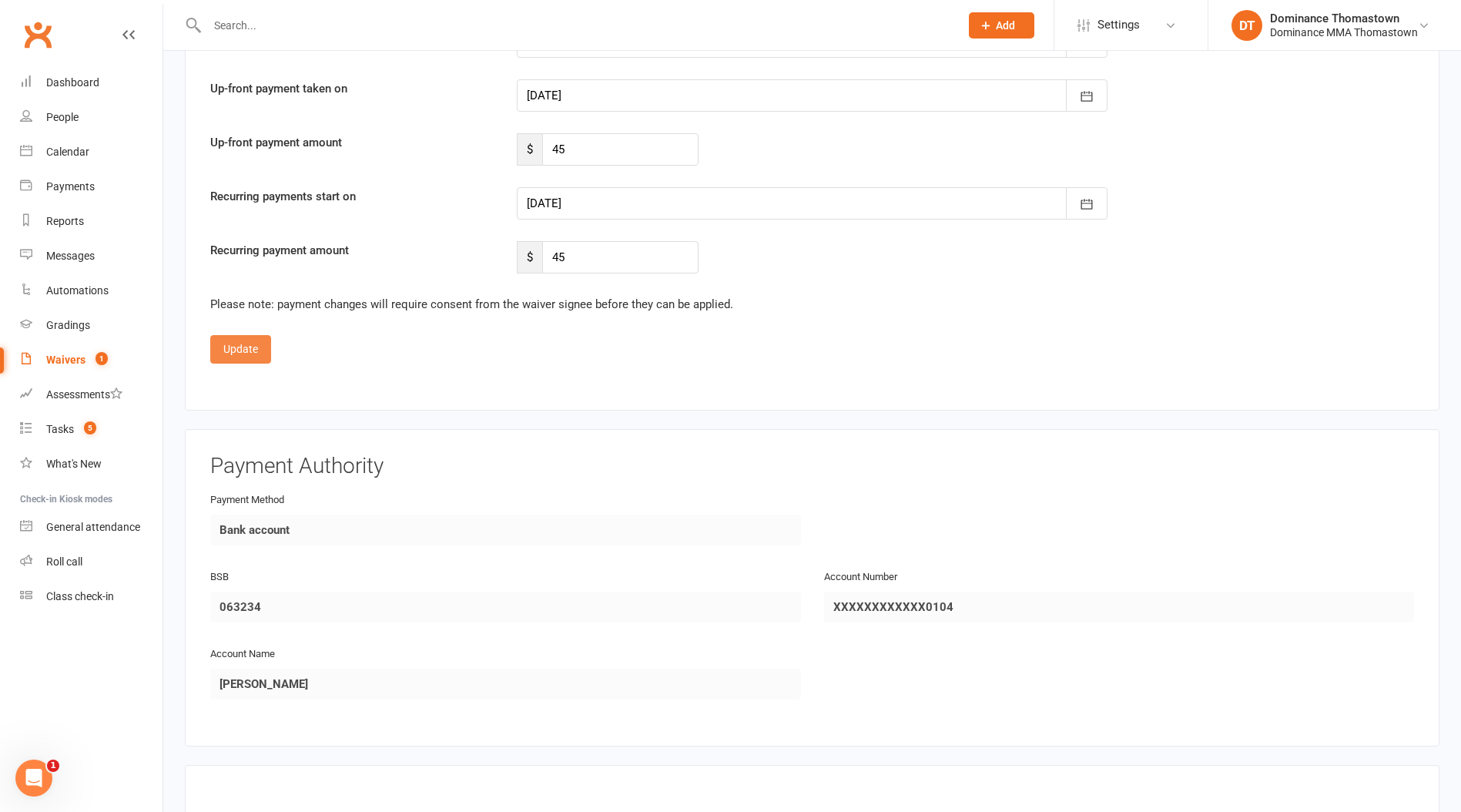
click at [244, 346] on button "Update" at bounding box center [240, 349] width 61 height 28
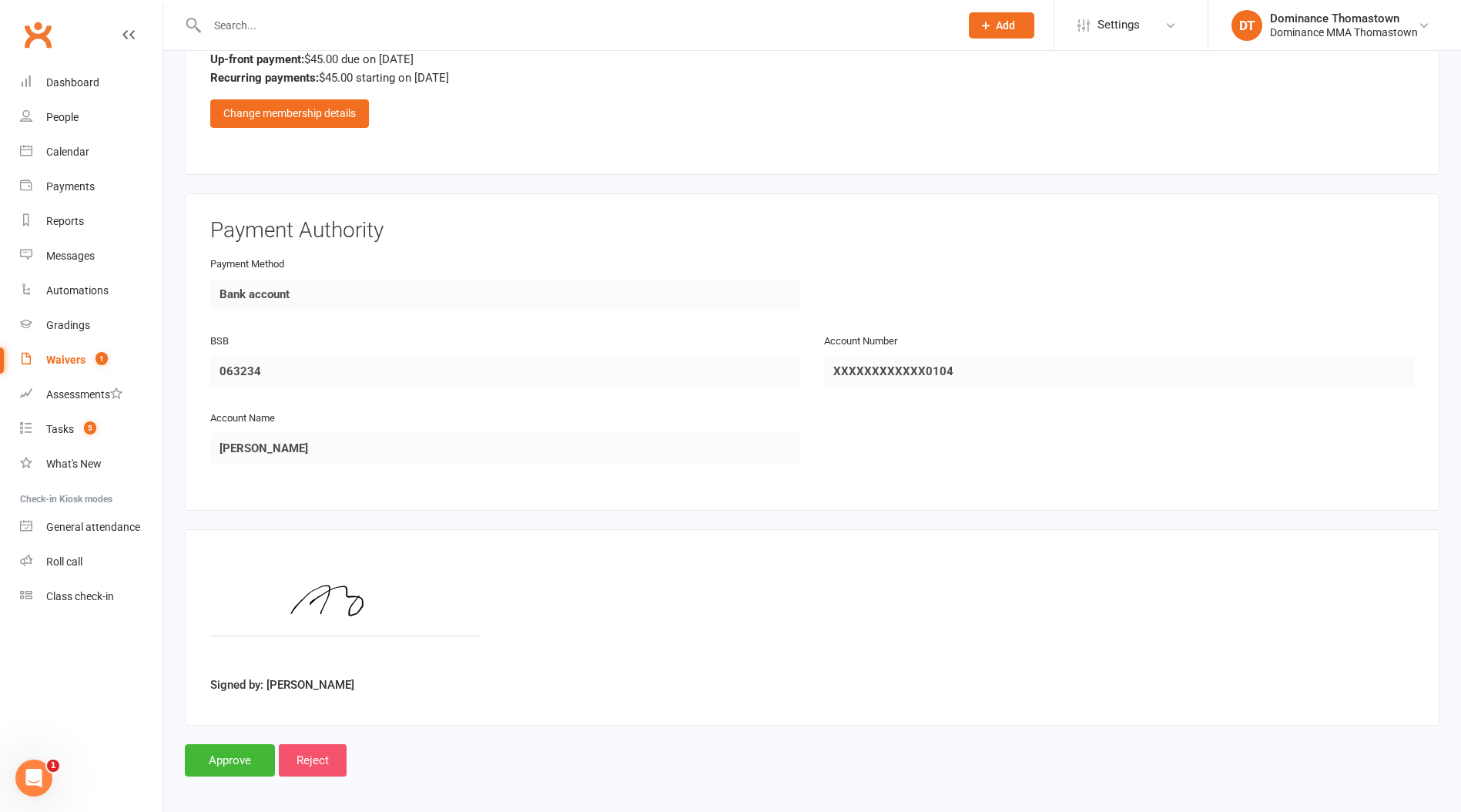
scroll to position [854, 0]
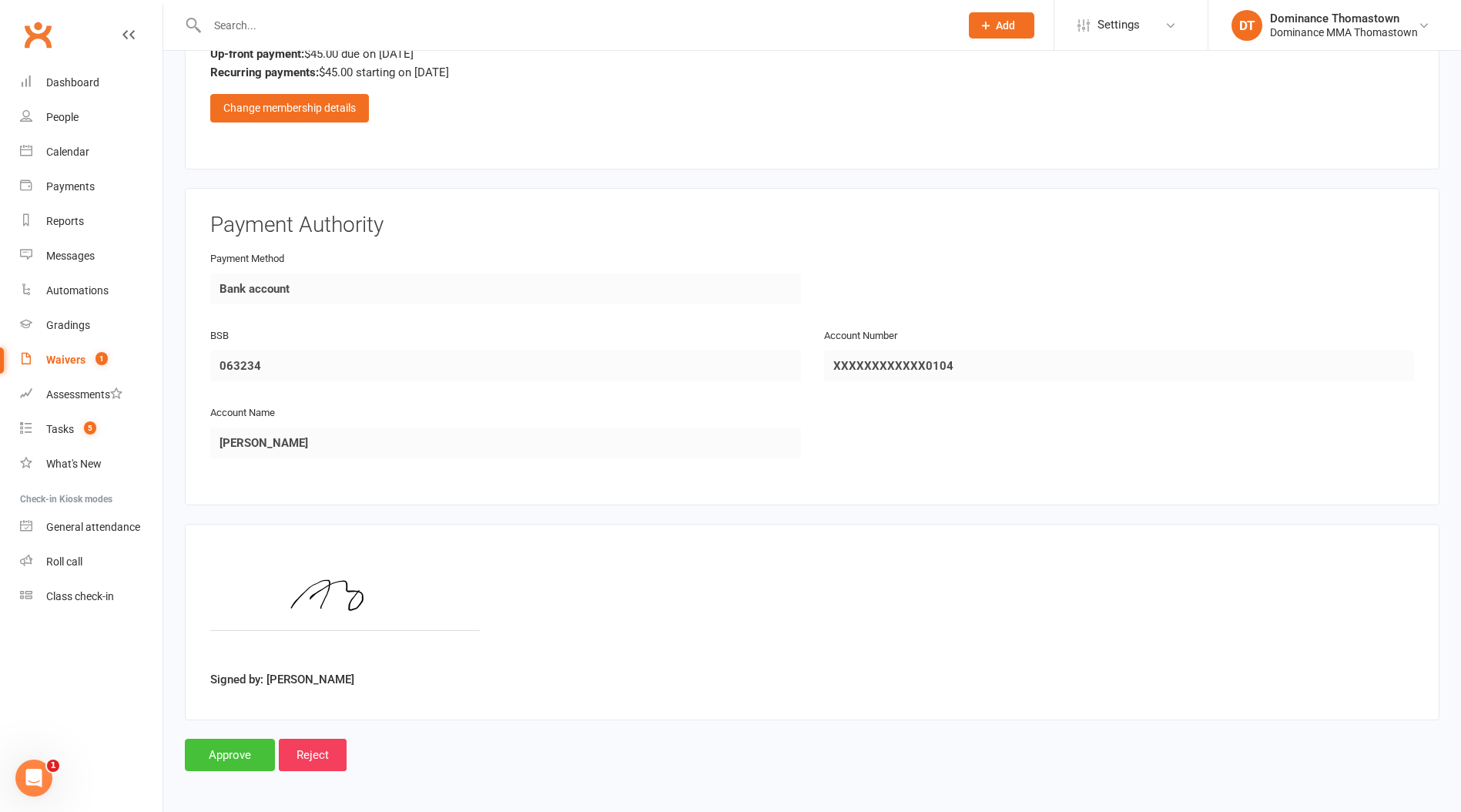
click at [225, 747] on input "Approve" at bounding box center [230, 754] width 90 height 33
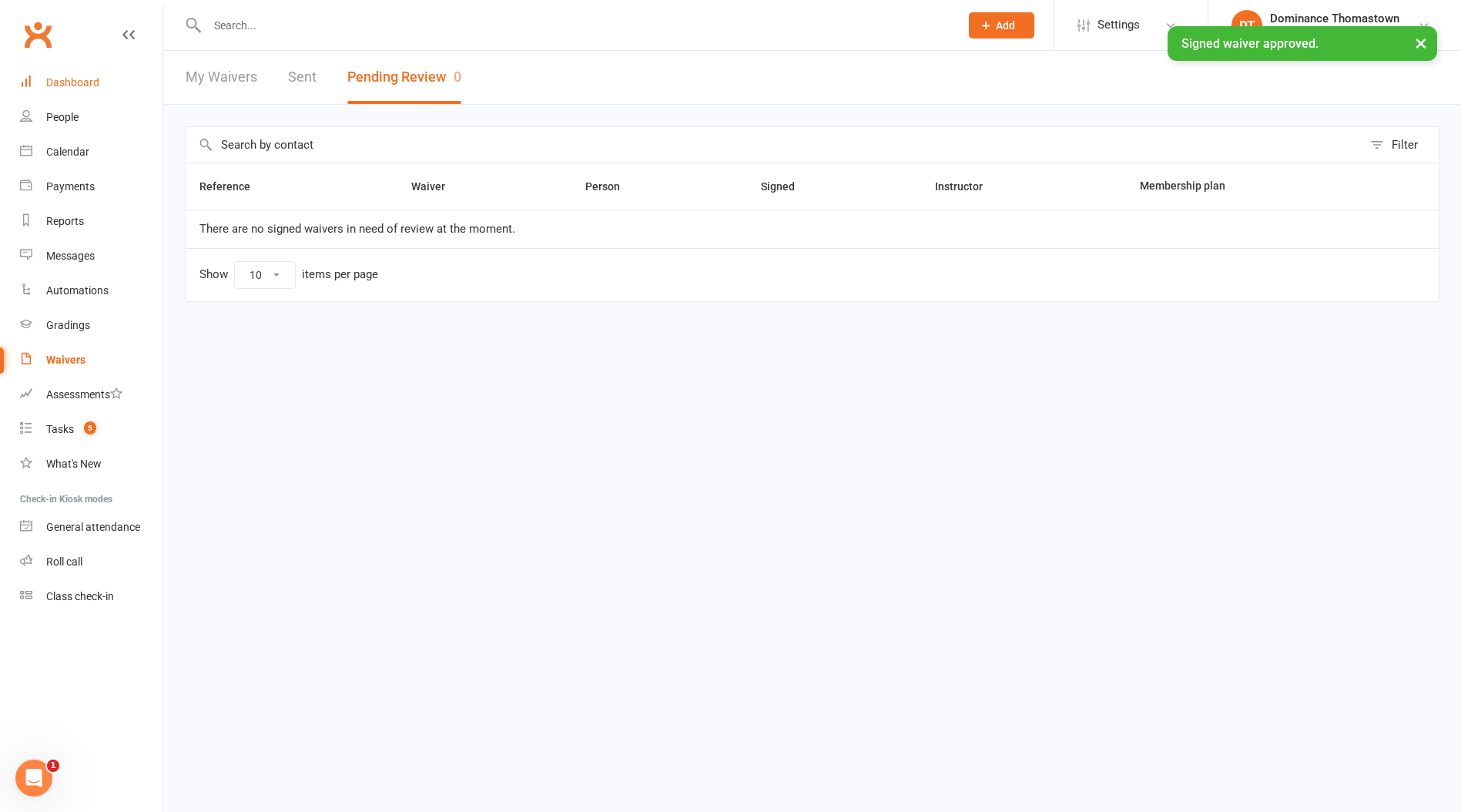
click at [67, 71] on link "Dashboard" at bounding box center [91, 82] width 142 height 35
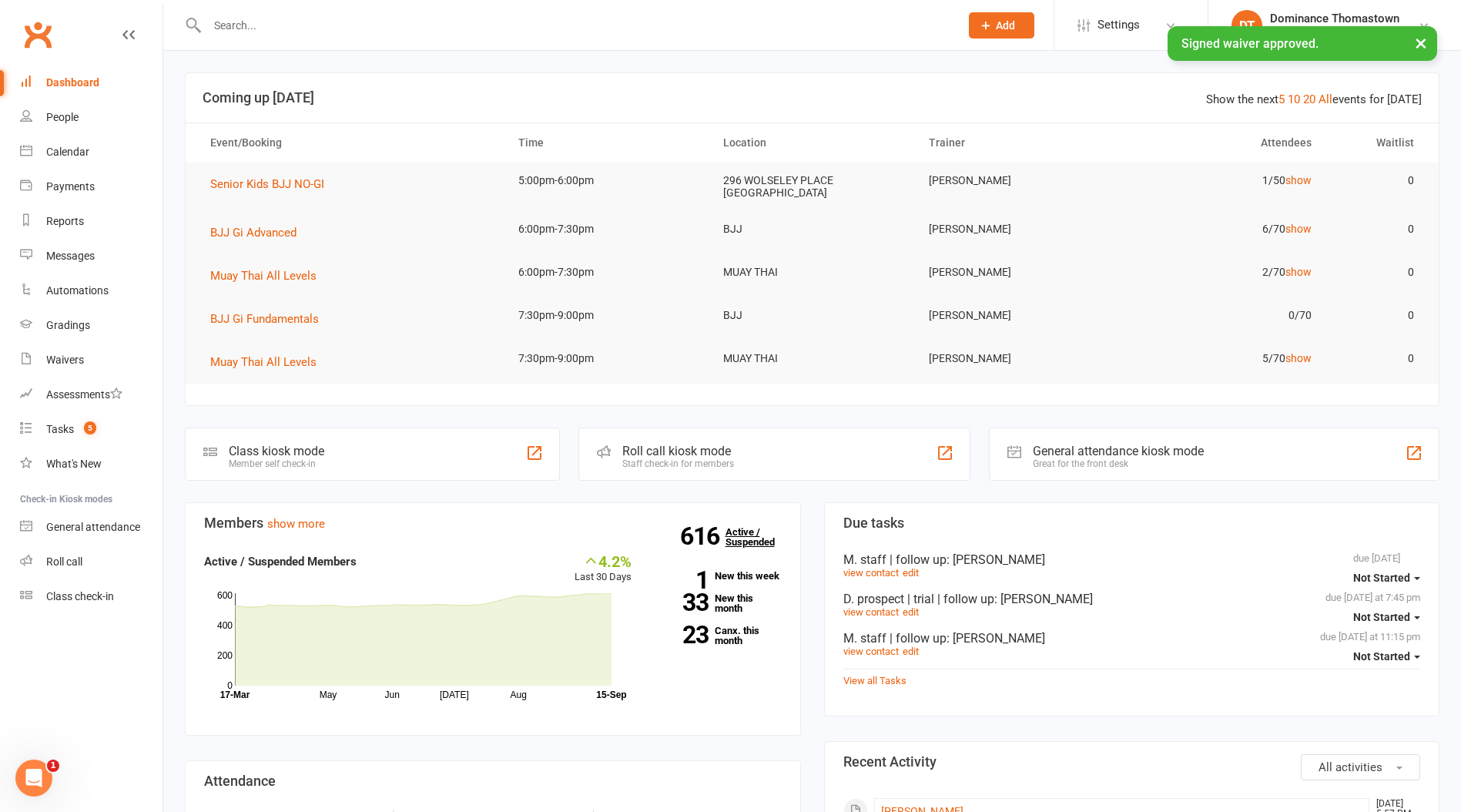
click at [760, 545] on link "616 Active / Suspended" at bounding box center [759, 536] width 68 height 43
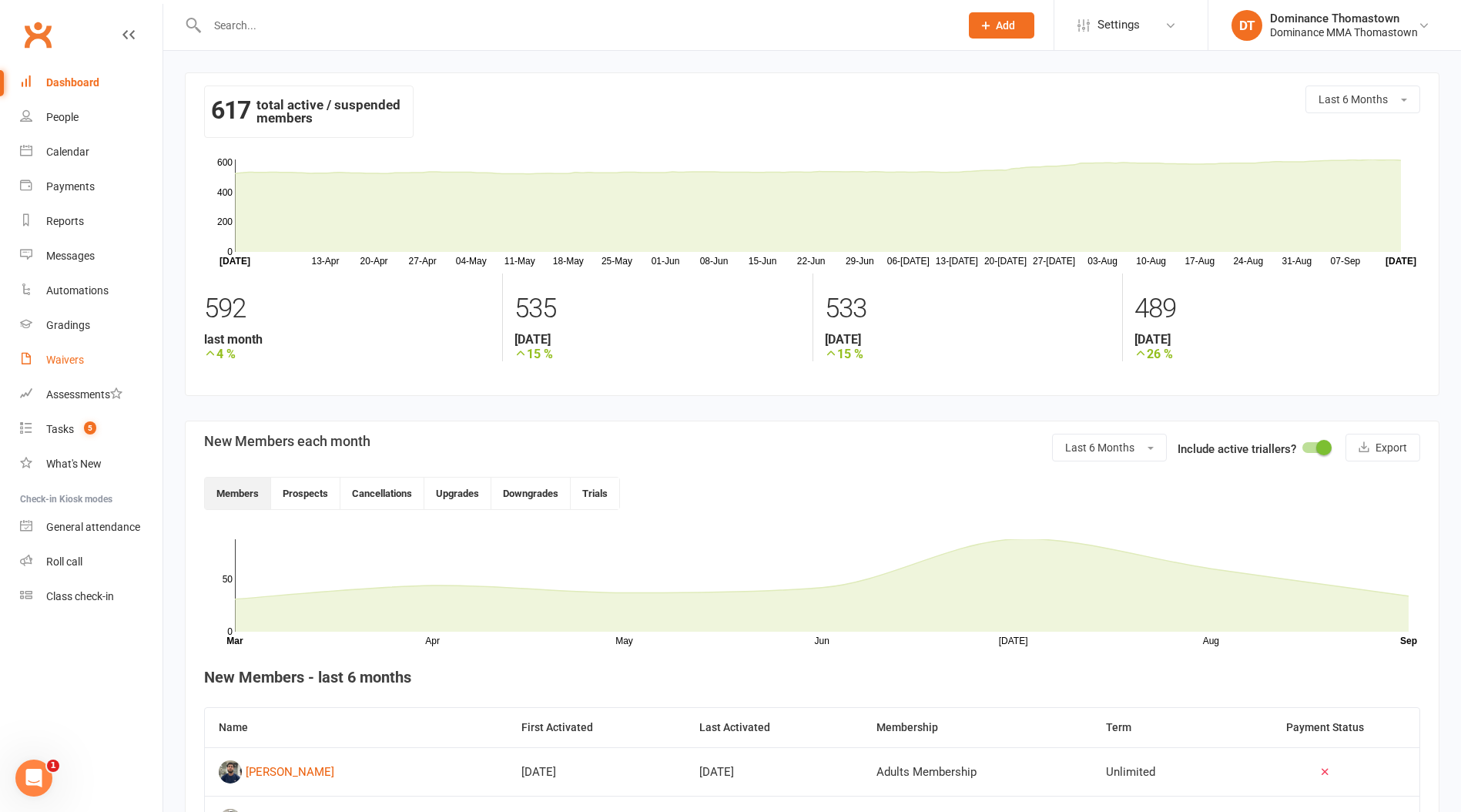
click at [62, 359] on div "Waivers" at bounding box center [64, 359] width 37 height 12
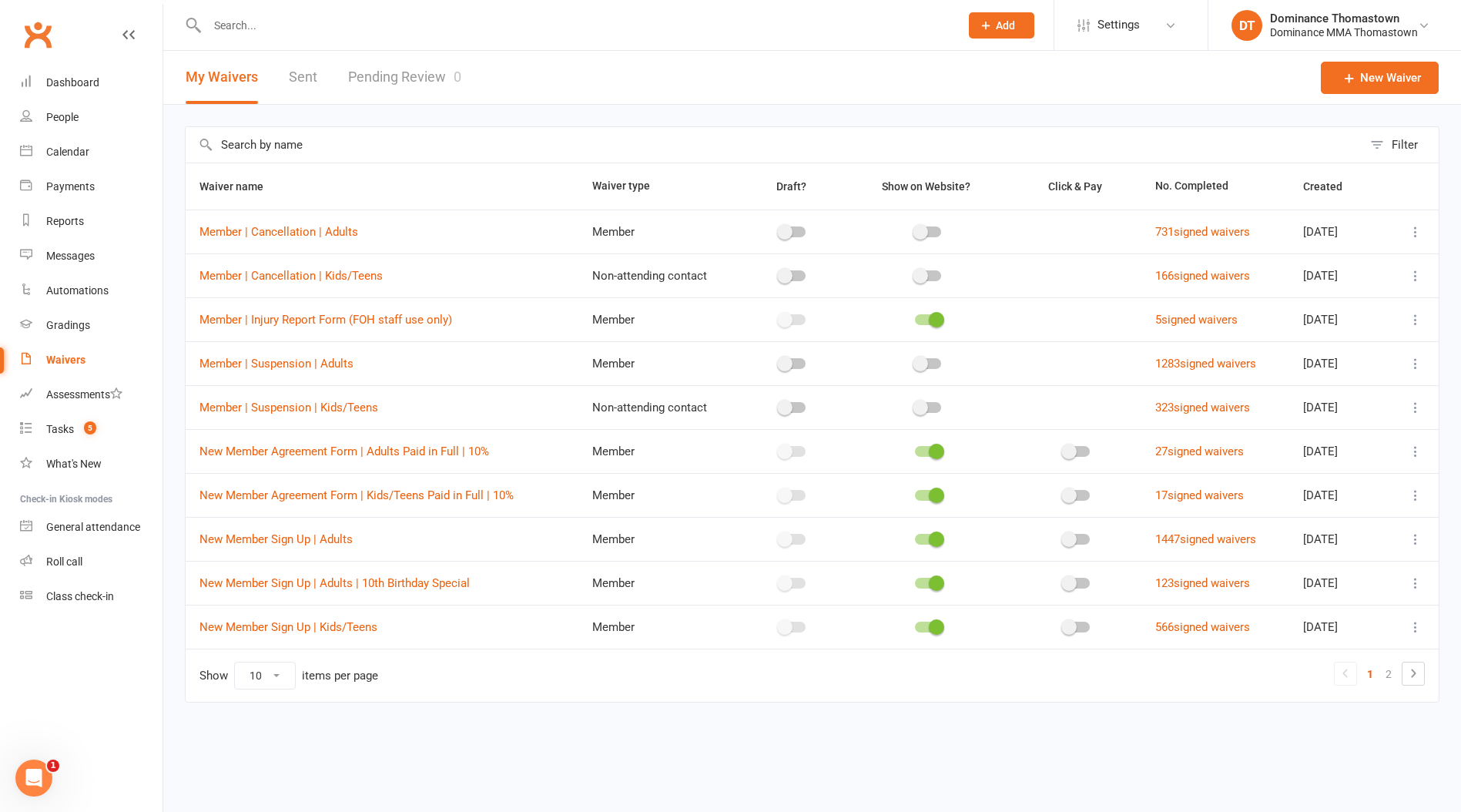
click at [230, 30] on input "text" at bounding box center [576, 25] width 747 height 21
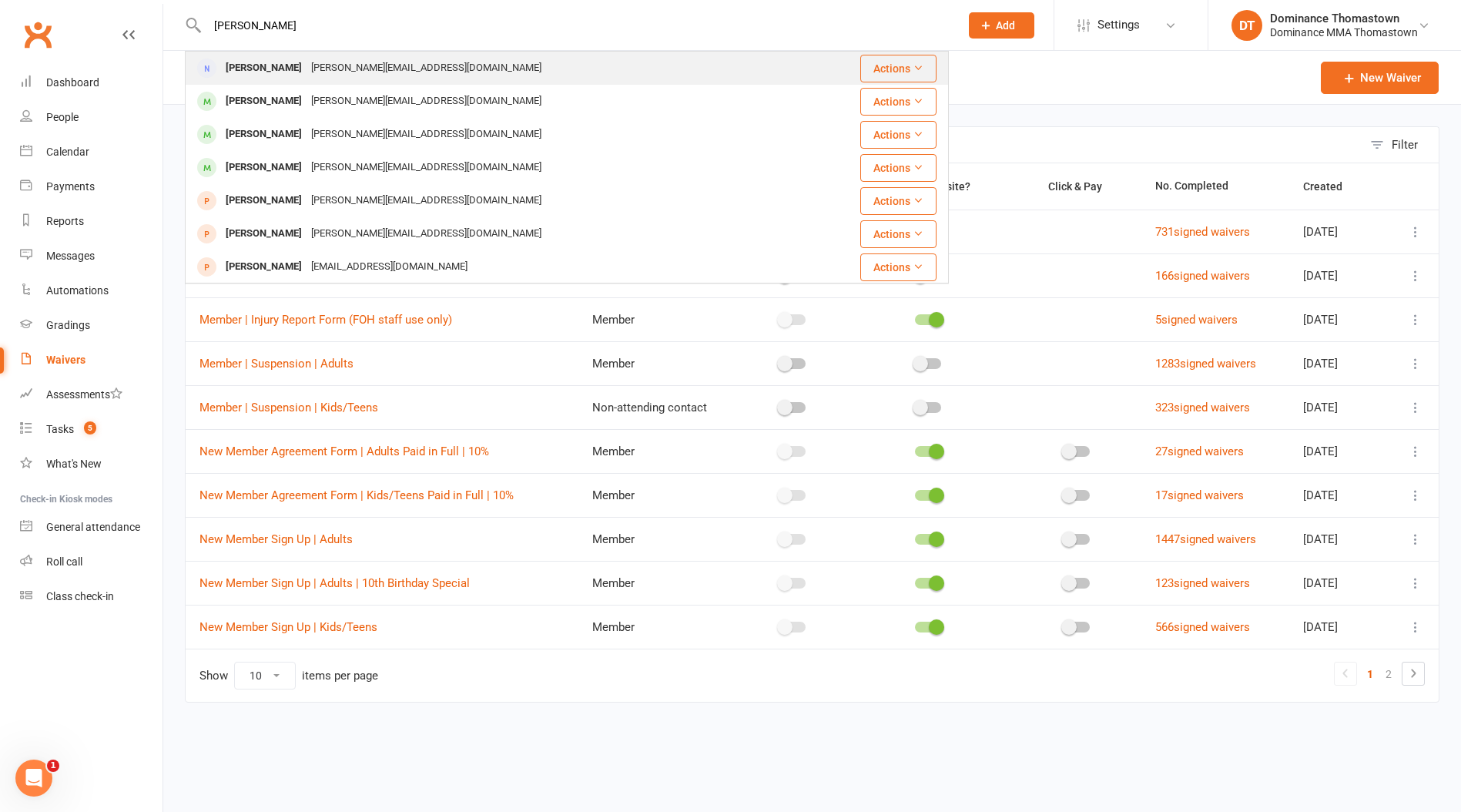
type input "[PERSON_NAME]"
click at [308, 69] on div "[PERSON_NAME][EMAIL_ADDRESS][DOMAIN_NAME]" at bounding box center [426, 68] width 239 height 22
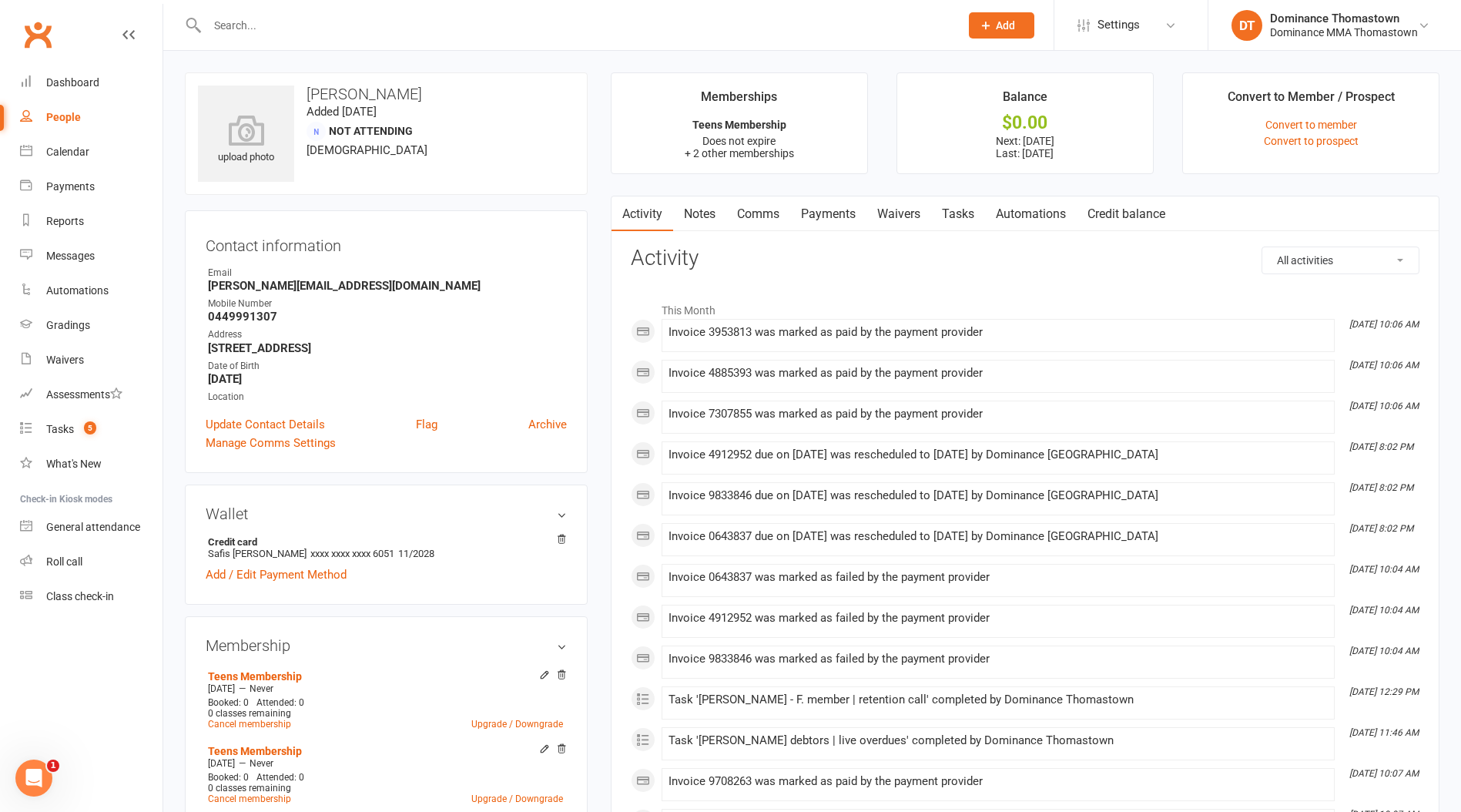
click at [809, 217] on link "Payments" at bounding box center [829, 214] width 77 height 36
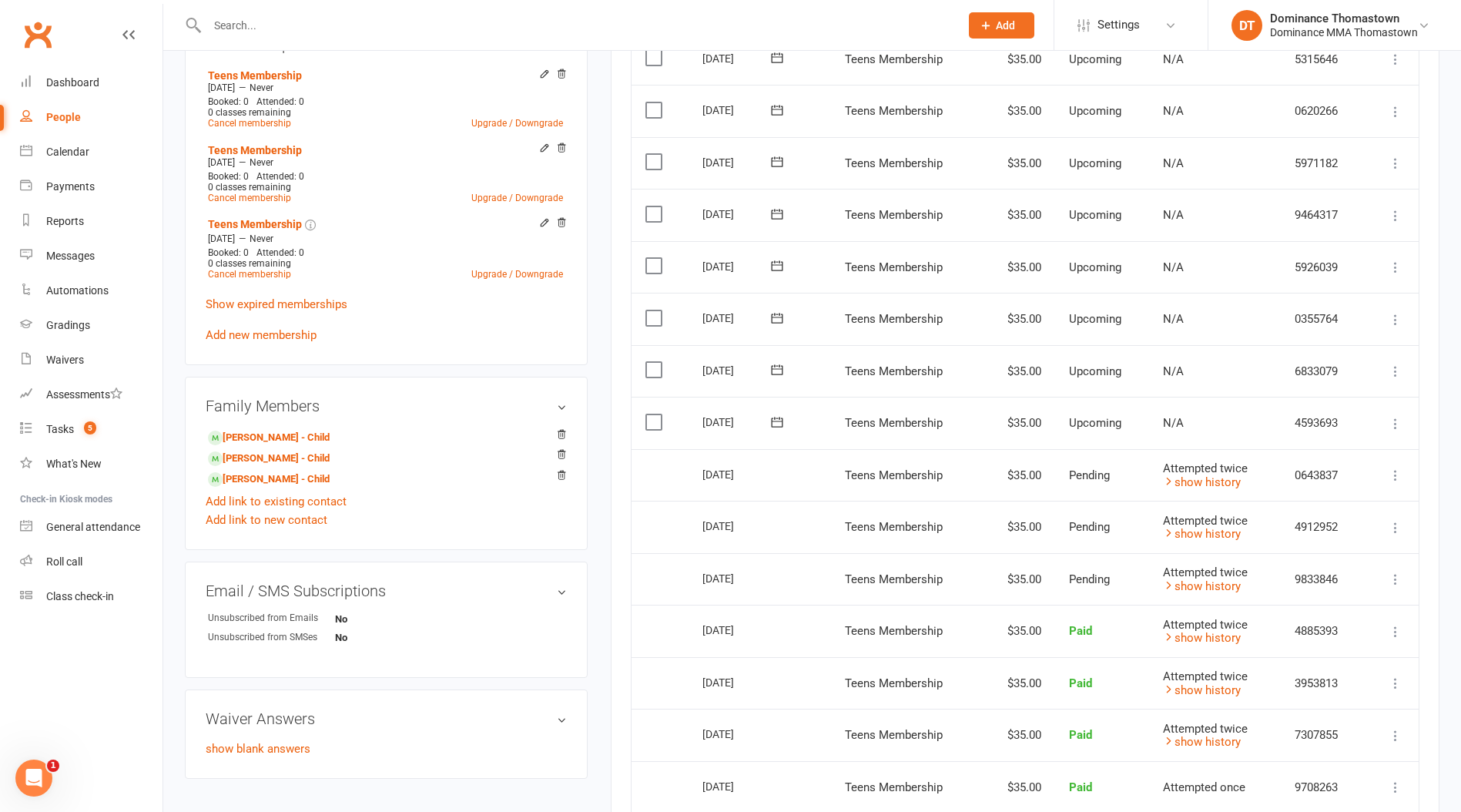
scroll to position [605, 0]
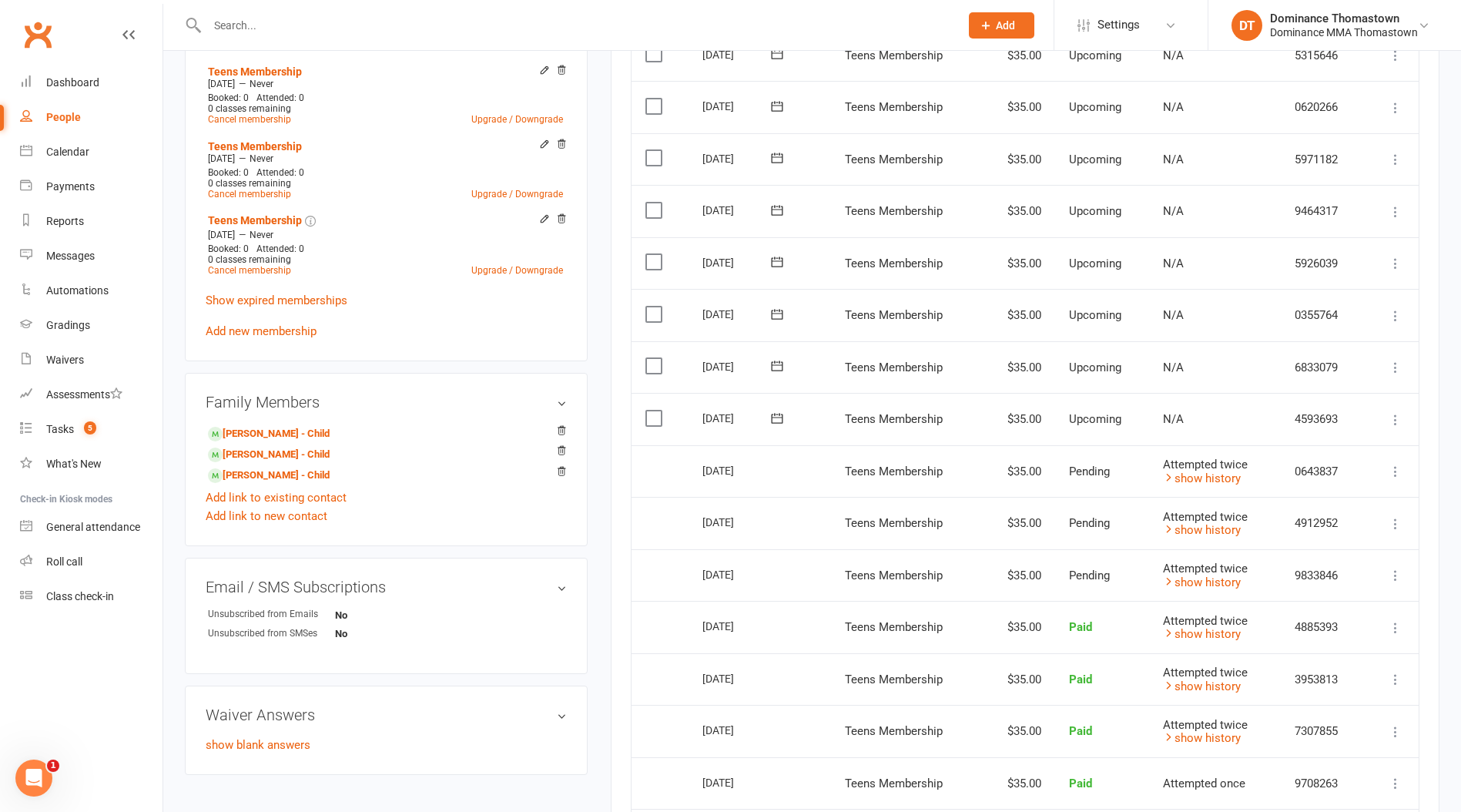
click at [1244, 476] on td "Attempted twice show history" at bounding box center [1215, 471] width 132 height 52
click at [1228, 476] on link "show history" at bounding box center [1202, 477] width 78 height 14
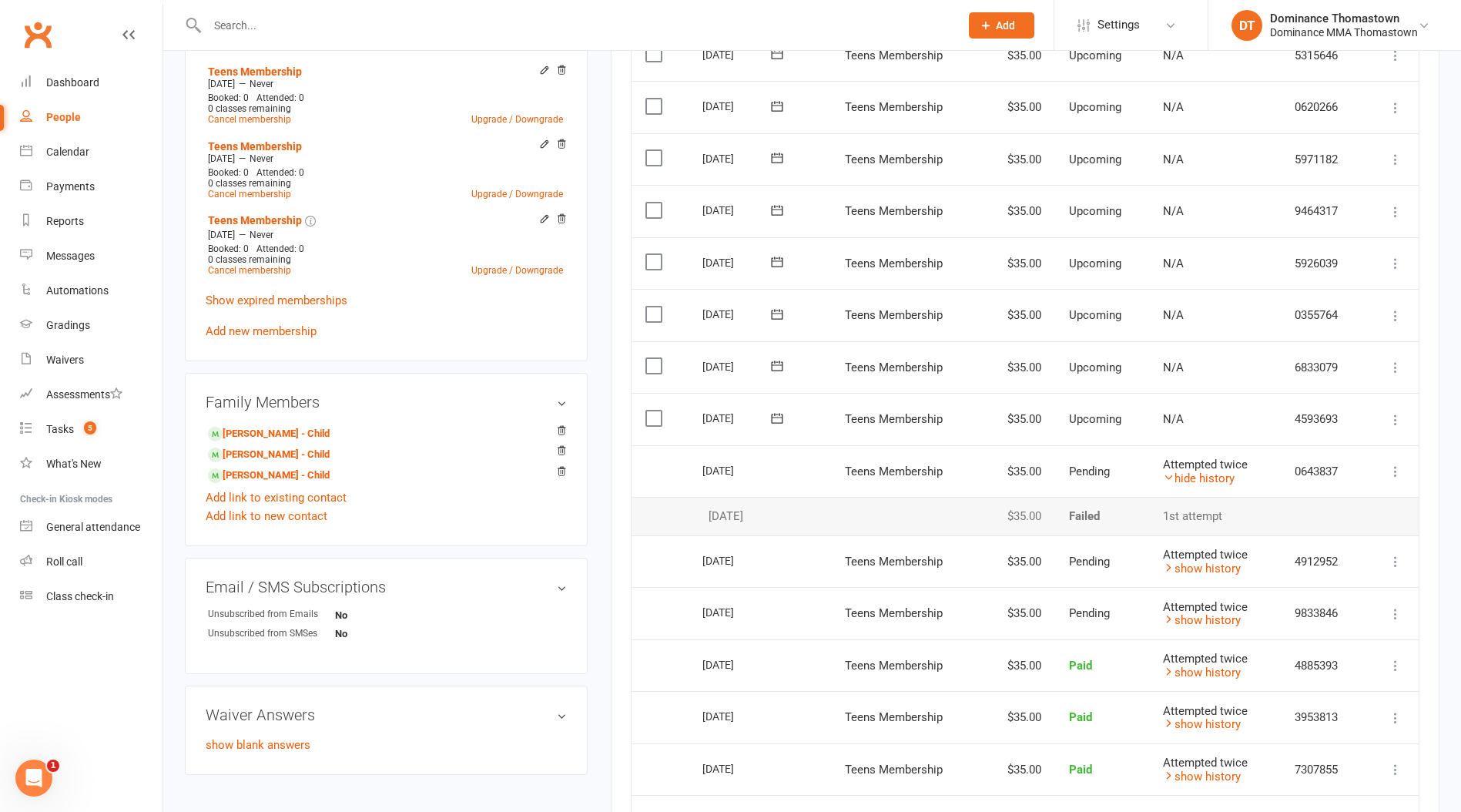
click at [1382, 462] on td "More Info Send message" at bounding box center [1392, 471] width 54 height 52
click at [1397, 463] on icon at bounding box center [1396, 471] width 15 height 15
click at [1354, 501] on link "More Info" at bounding box center [1327, 501] width 152 height 31
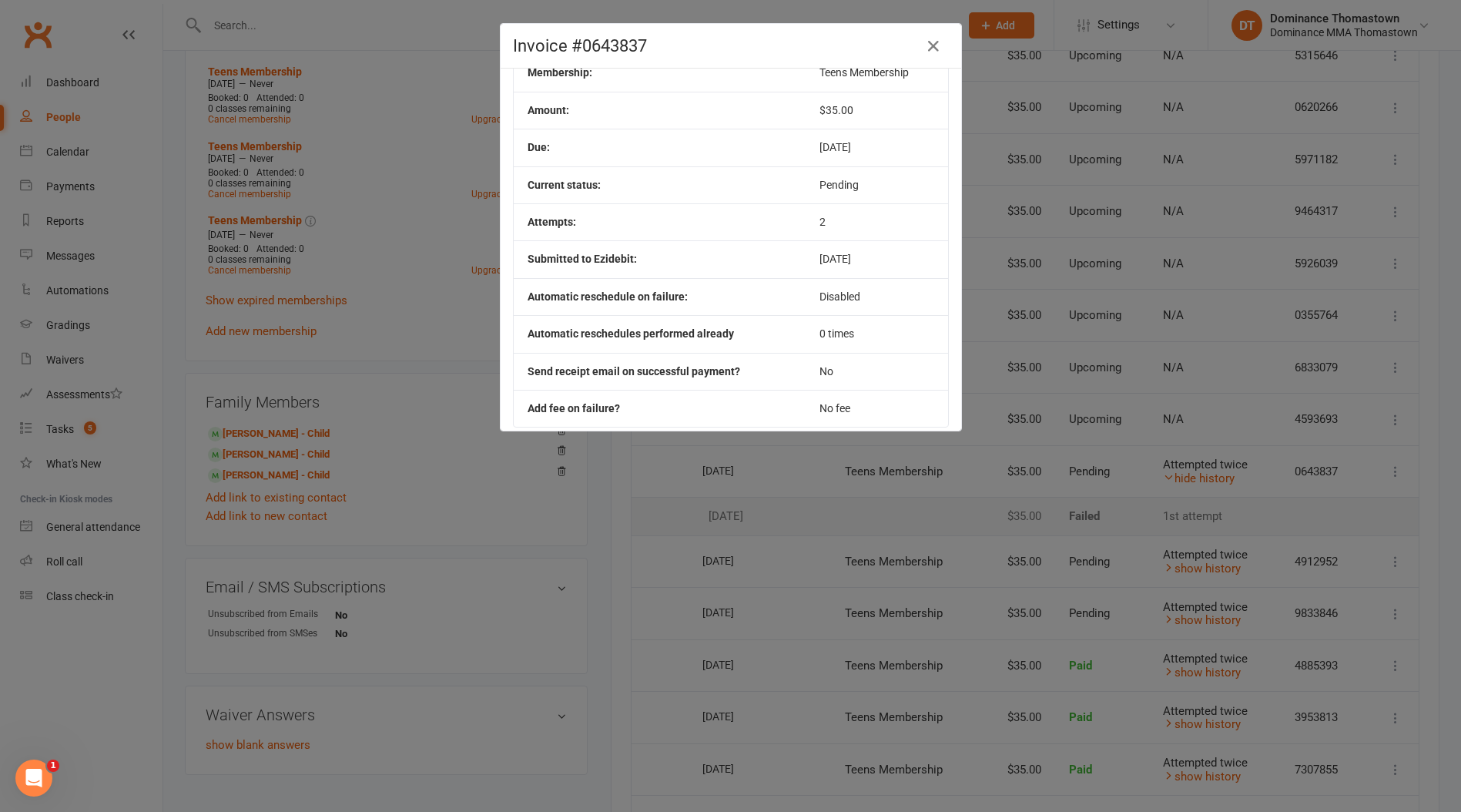
scroll to position [95, 0]
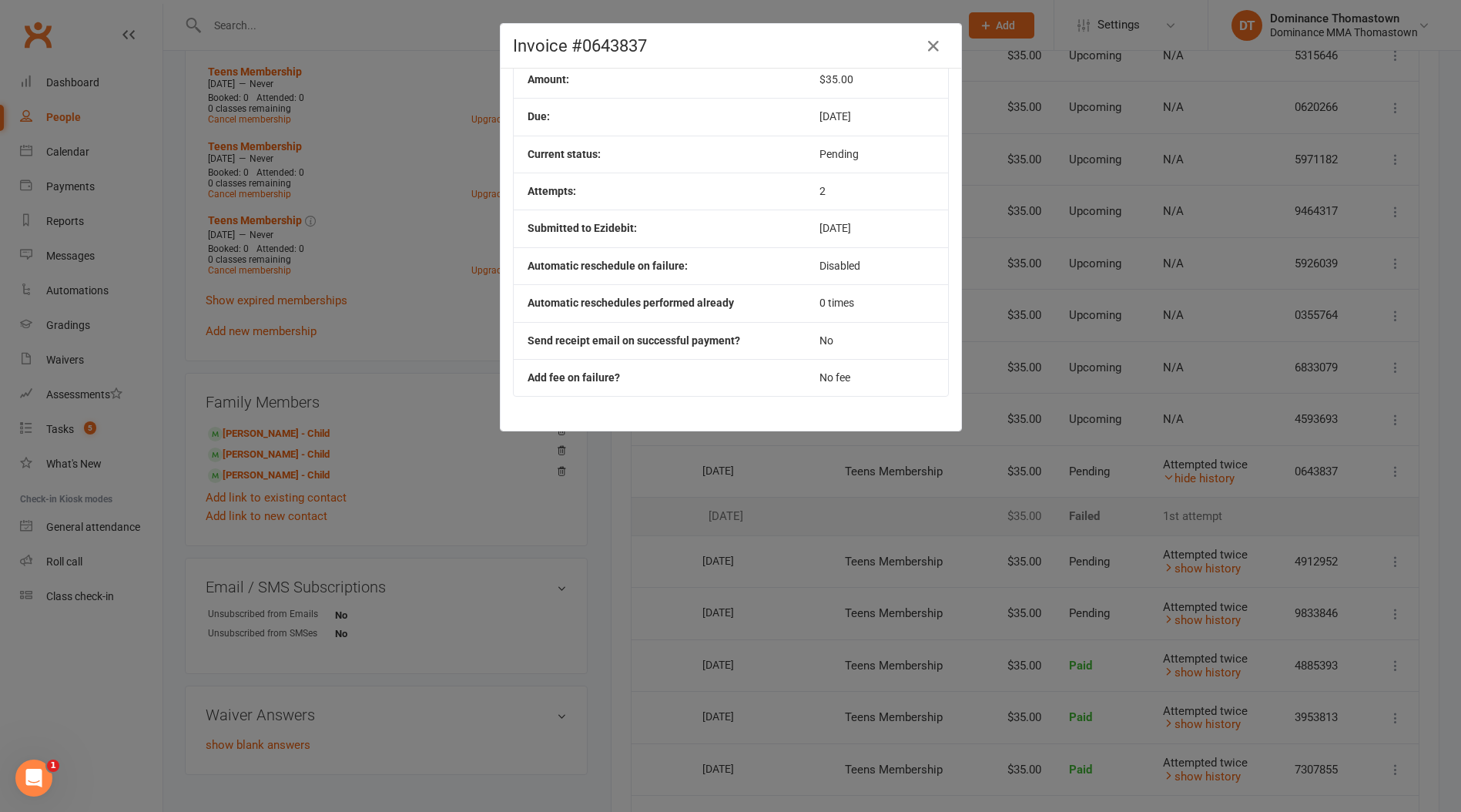
click at [965, 416] on div "Invoice #0643837 Contact: [PERSON_NAME] Membership: Teens Membership Amount: $3…" at bounding box center [730, 406] width 1461 height 812
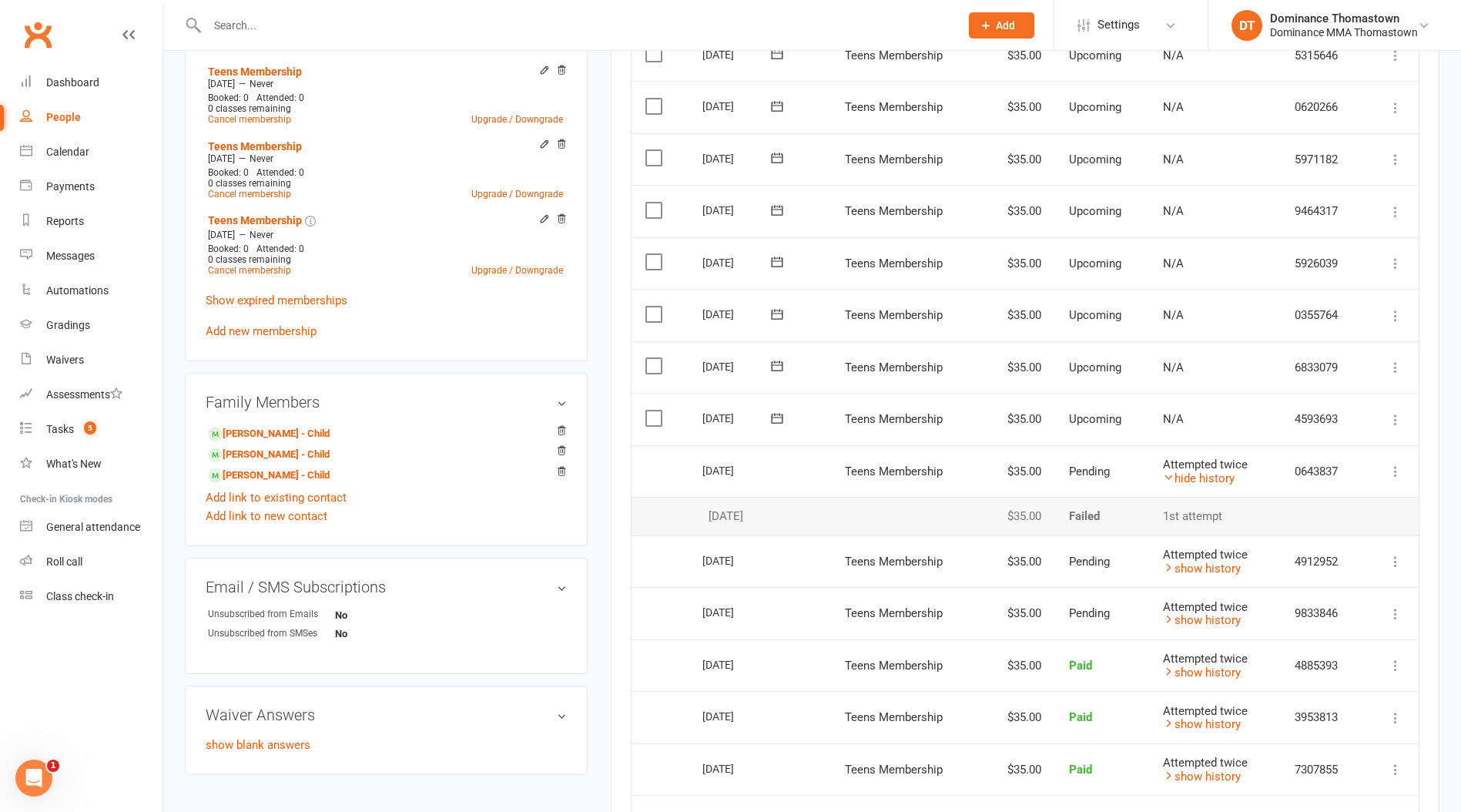
drag, startPoint x: 1392, startPoint y: 662, endPoint x: 1383, endPoint y: 662, distance: 9.0
click at [1390, 663] on icon at bounding box center [1396, 665] width 15 height 15
click at [1333, 724] on link "More Info" at bounding box center [1327, 726] width 152 height 31
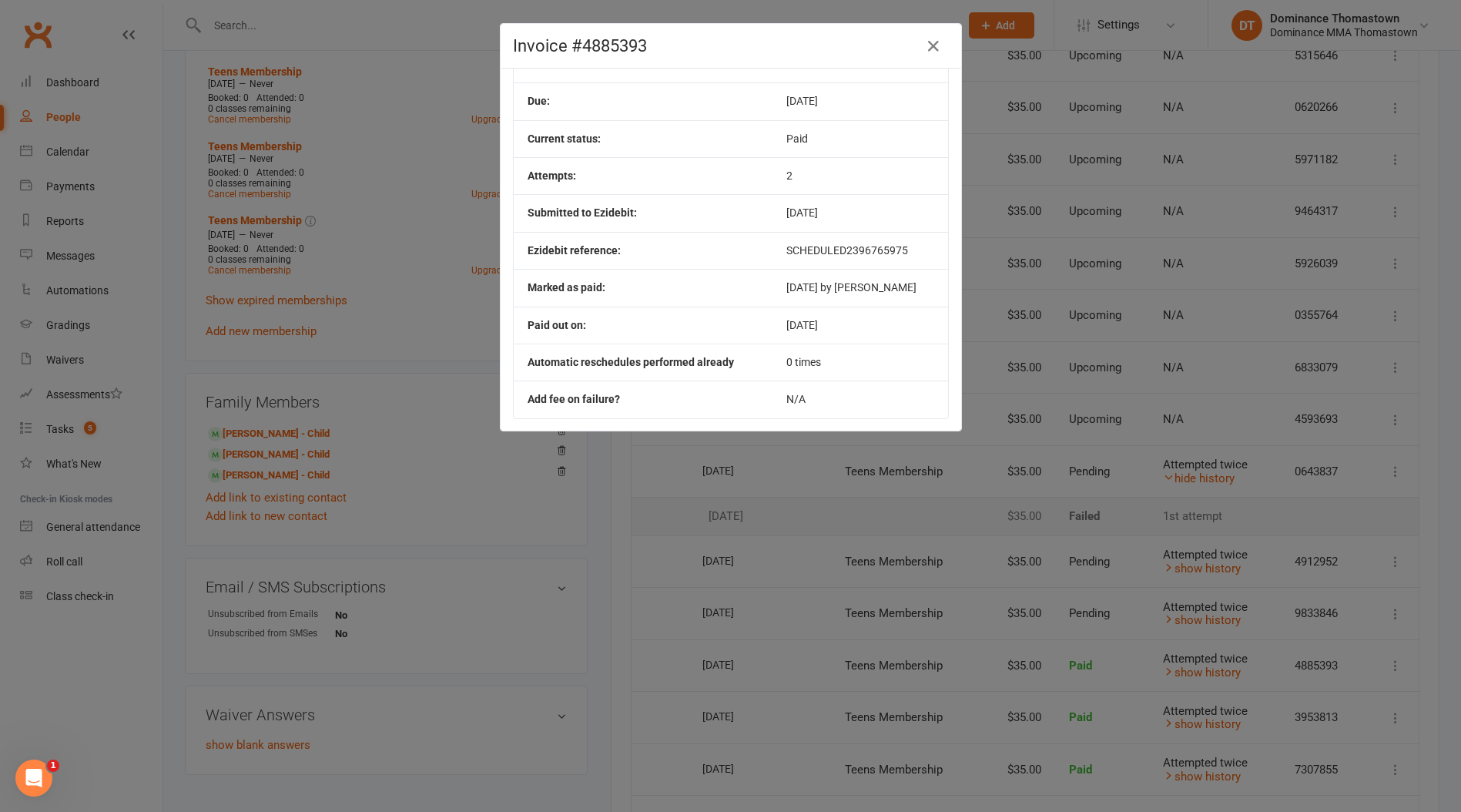
scroll to position [134, 0]
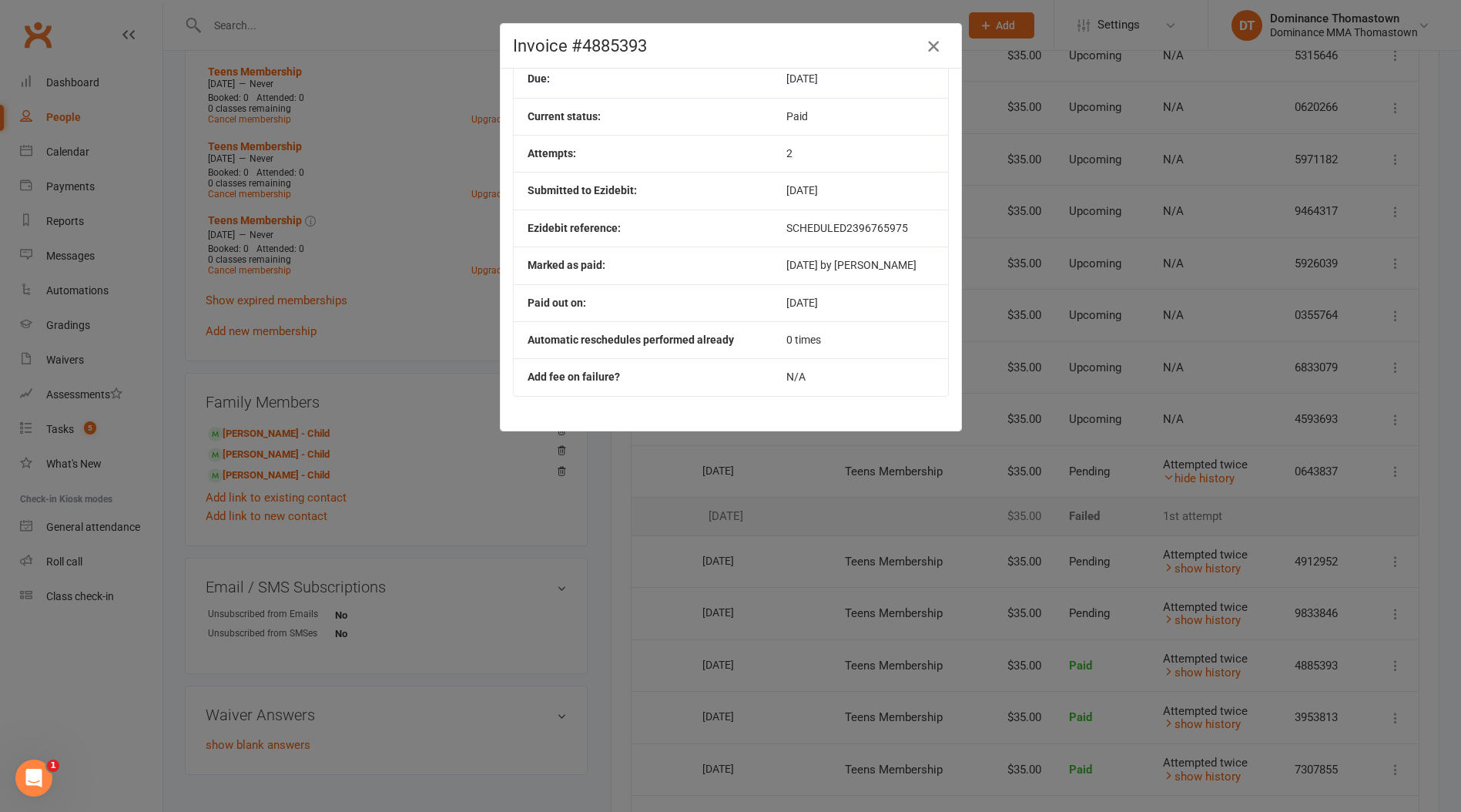
click at [933, 46] on icon "button" at bounding box center [934, 47] width 19 height 19
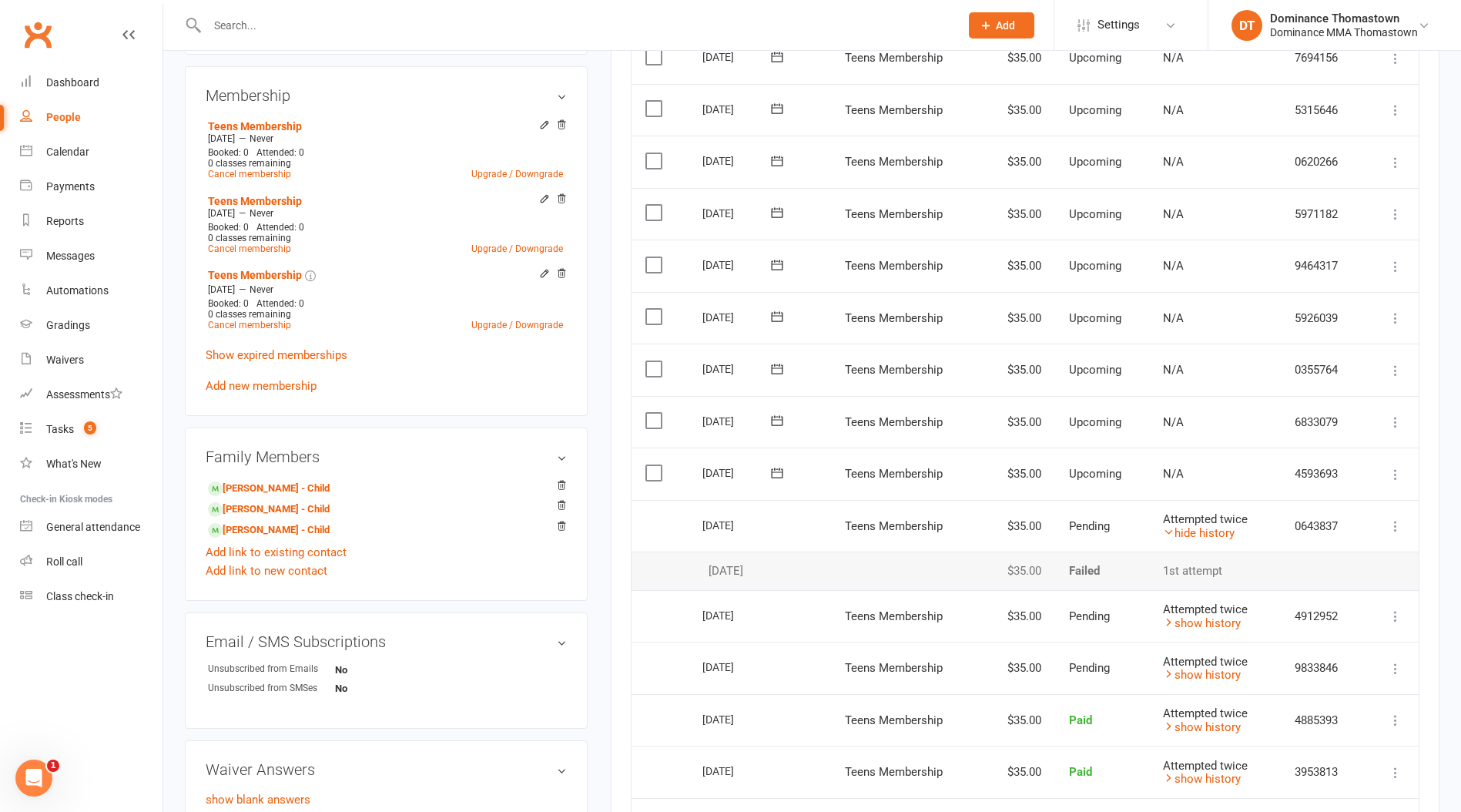
scroll to position [551, 0]
click at [778, 450] on td "[DATE]" at bounding box center [760, 472] width 142 height 52
click at [1404, 532] on td "More Info Send message" at bounding box center [1392, 524] width 54 height 52
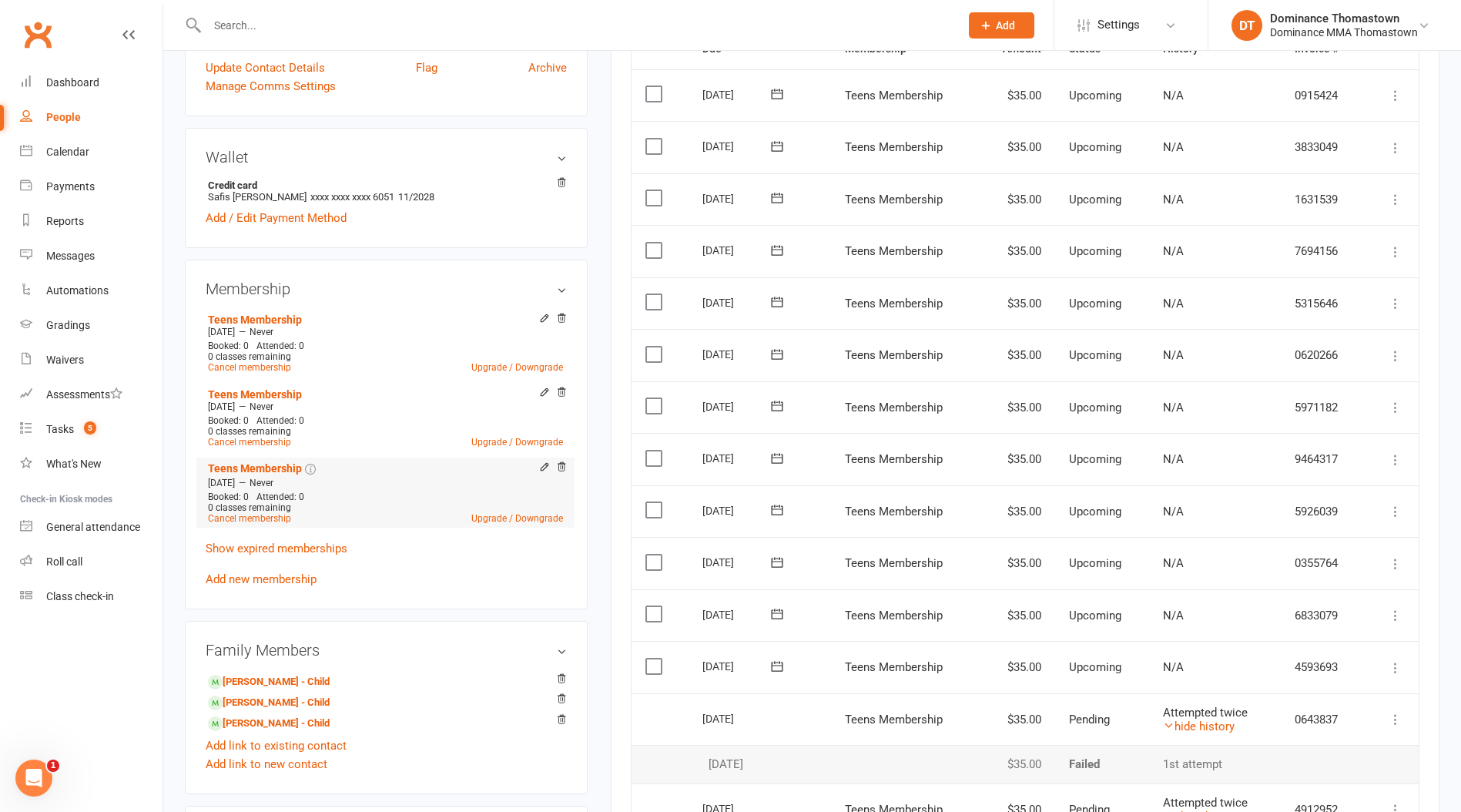
scroll to position [368, 0]
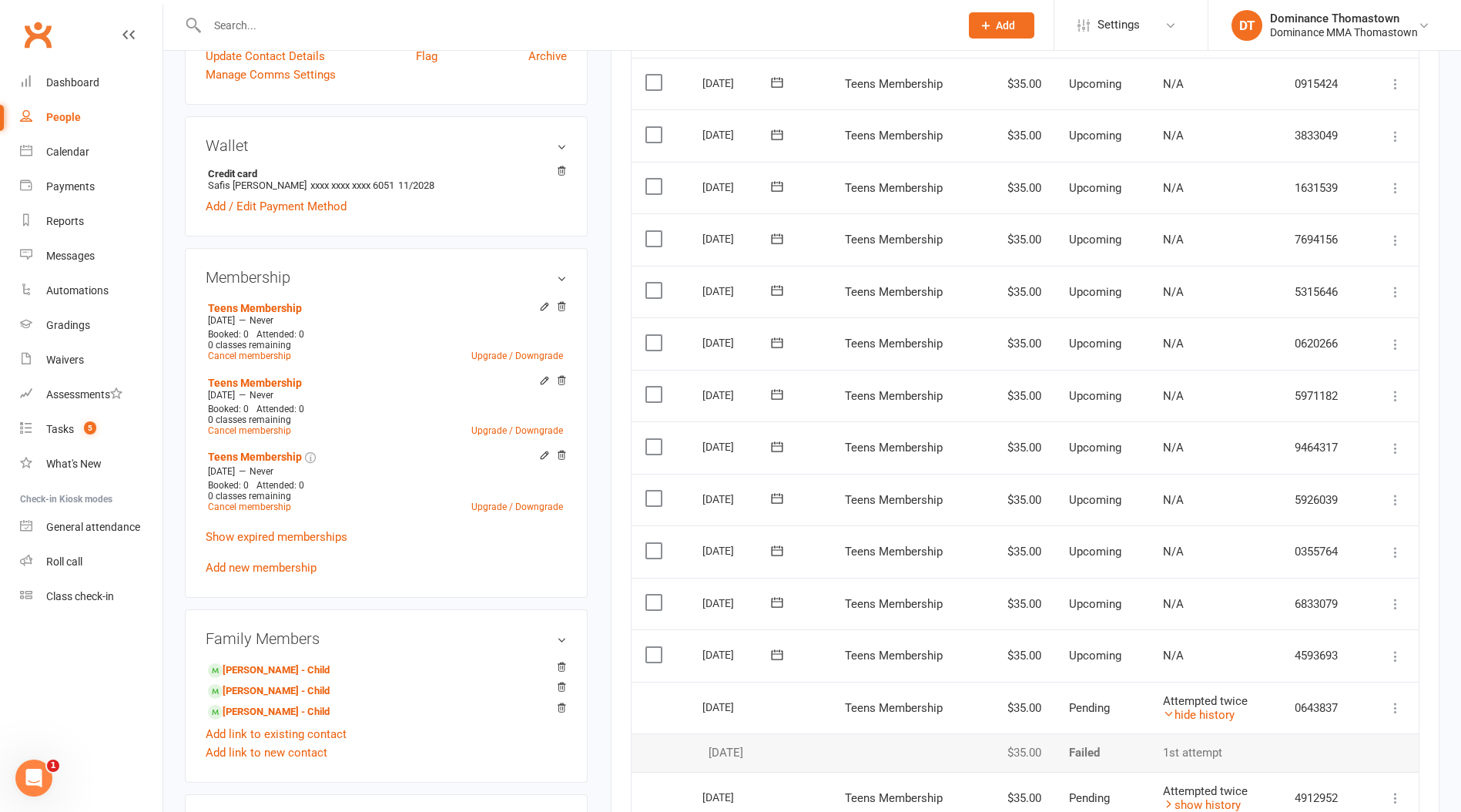
click at [649, 648] on label at bounding box center [656, 654] width 21 height 15
click at [649, 647] on input "checkbox" at bounding box center [651, 647] width 10 height 0
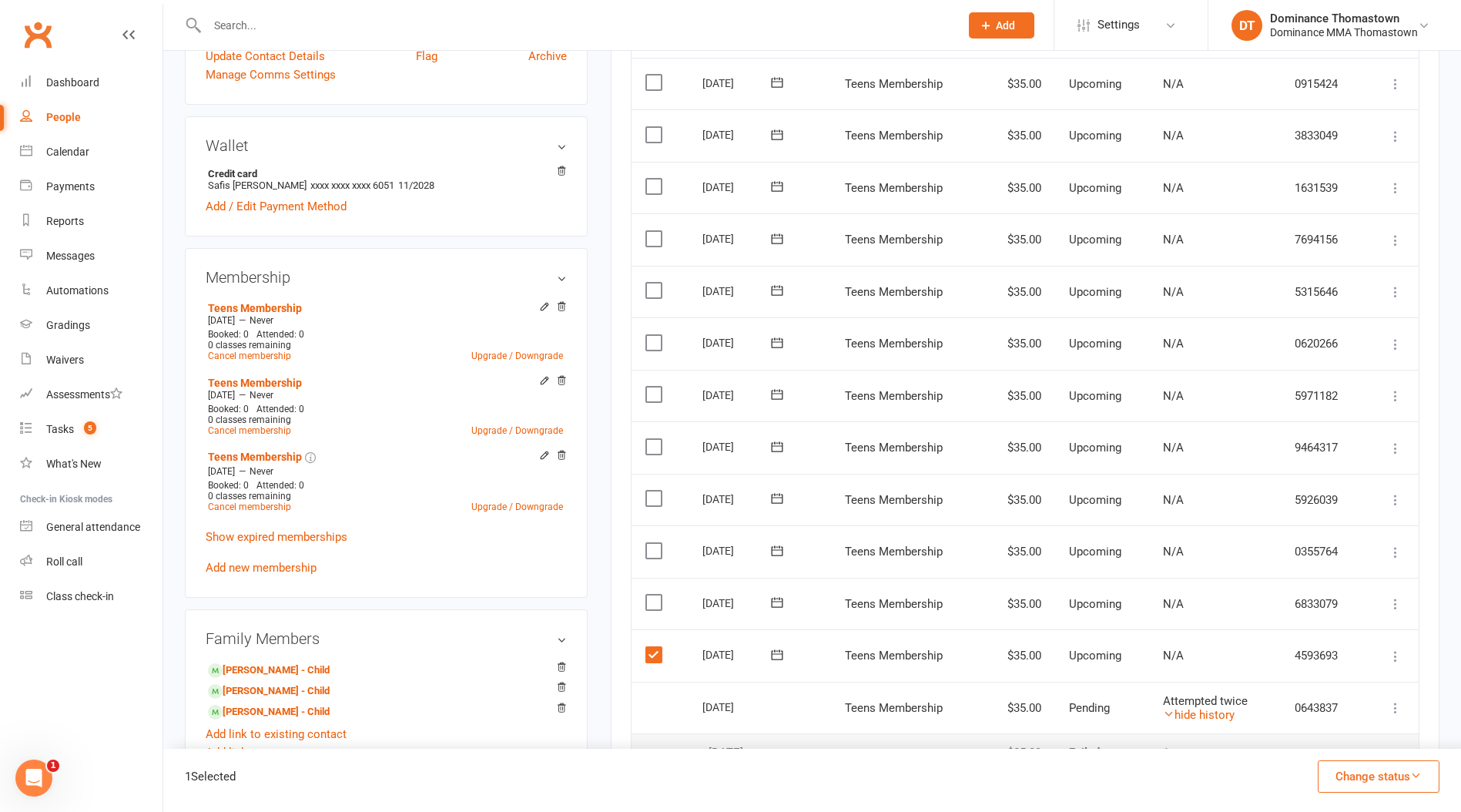
drag, startPoint x: 1385, startPoint y: 774, endPoint x: 1367, endPoint y: 776, distance: 18.1
click at [1385, 775] on button "Change status" at bounding box center [1379, 776] width 122 height 33
click at [1343, 744] on link "Skipped" at bounding box center [1362, 734] width 152 height 31
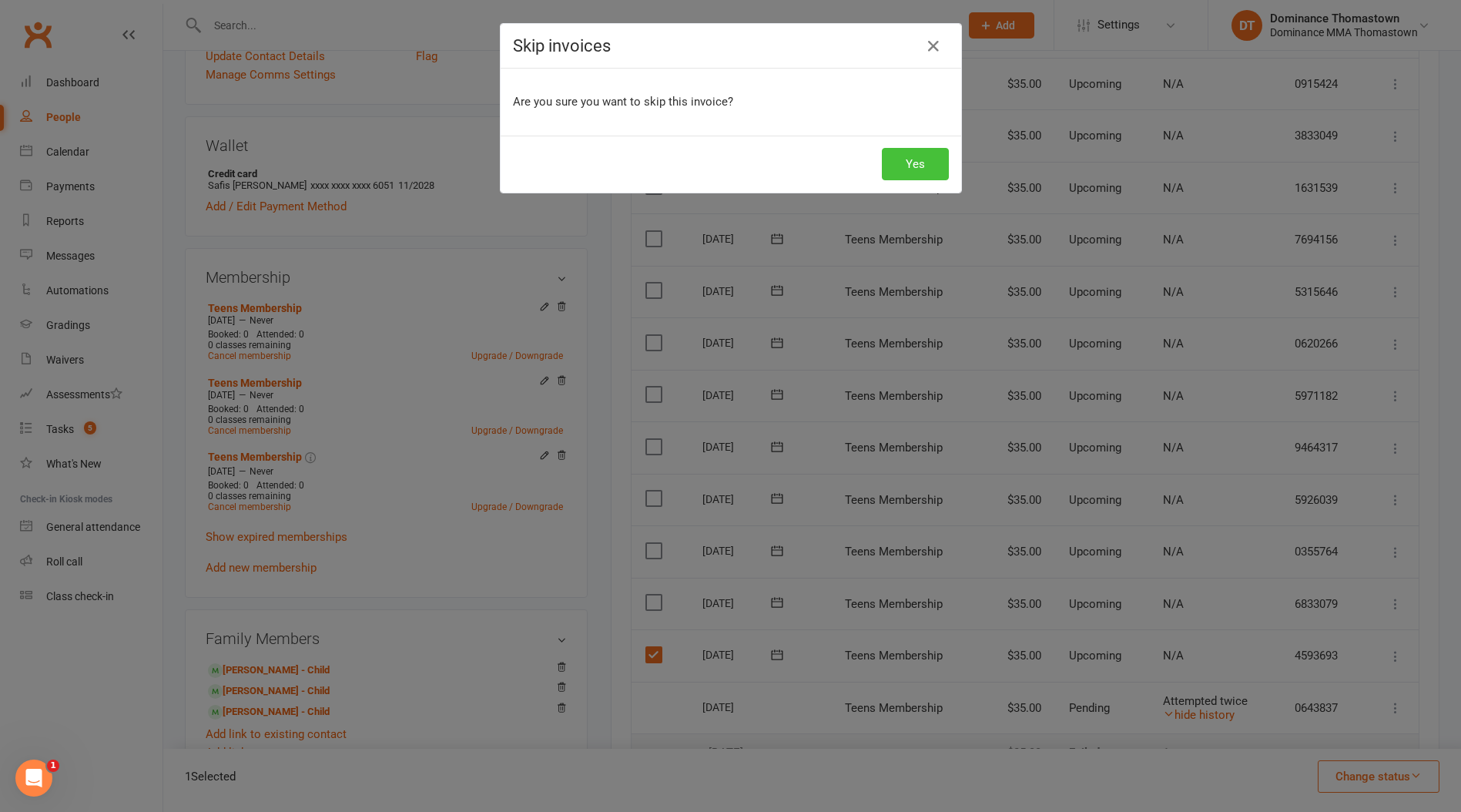
click at [892, 157] on button "Yes" at bounding box center [916, 164] width 67 height 33
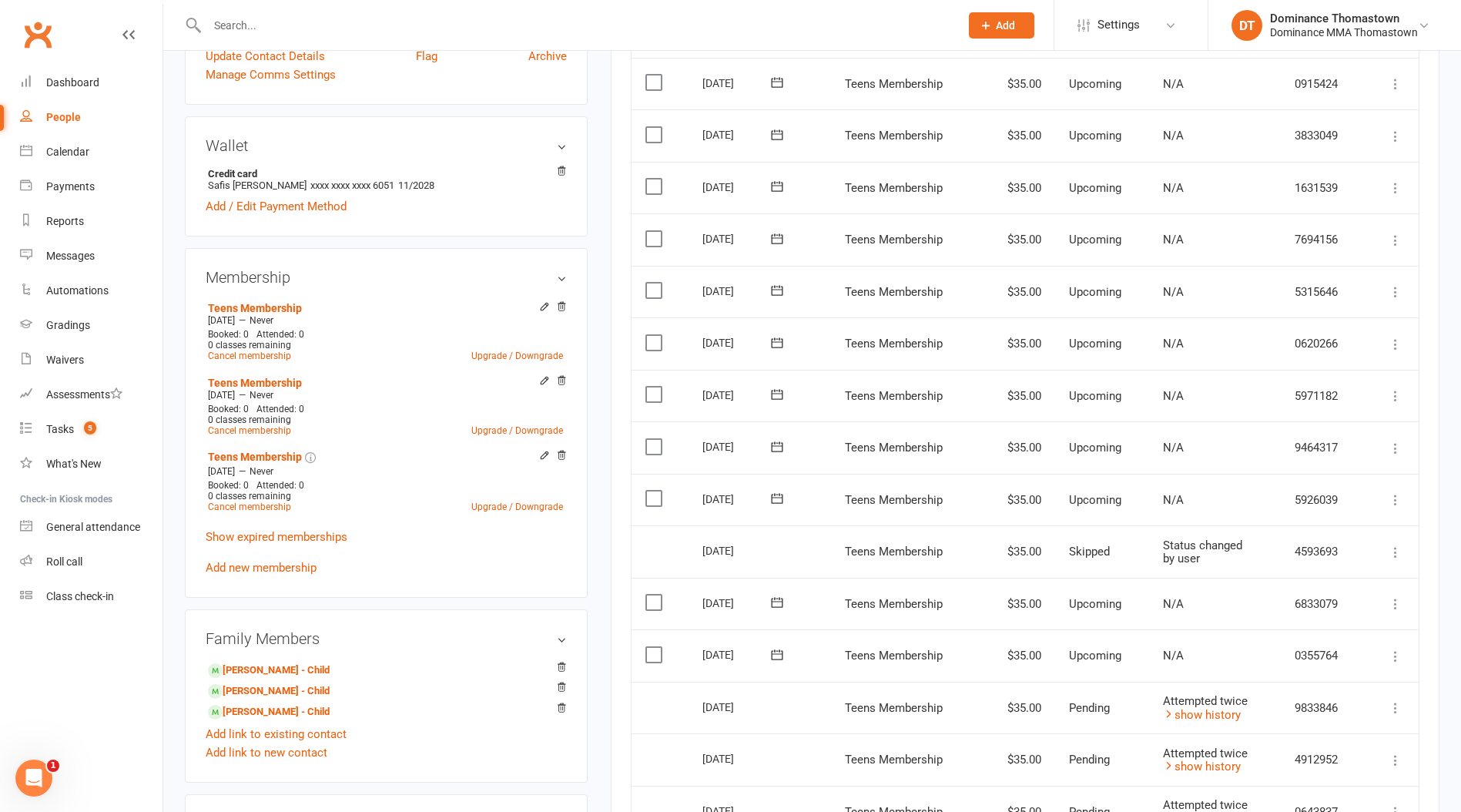
click at [651, 594] on label at bounding box center [656, 602] width 21 height 15
click at [651, 594] on input "checkbox" at bounding box center [651, 594] width 10 height 0
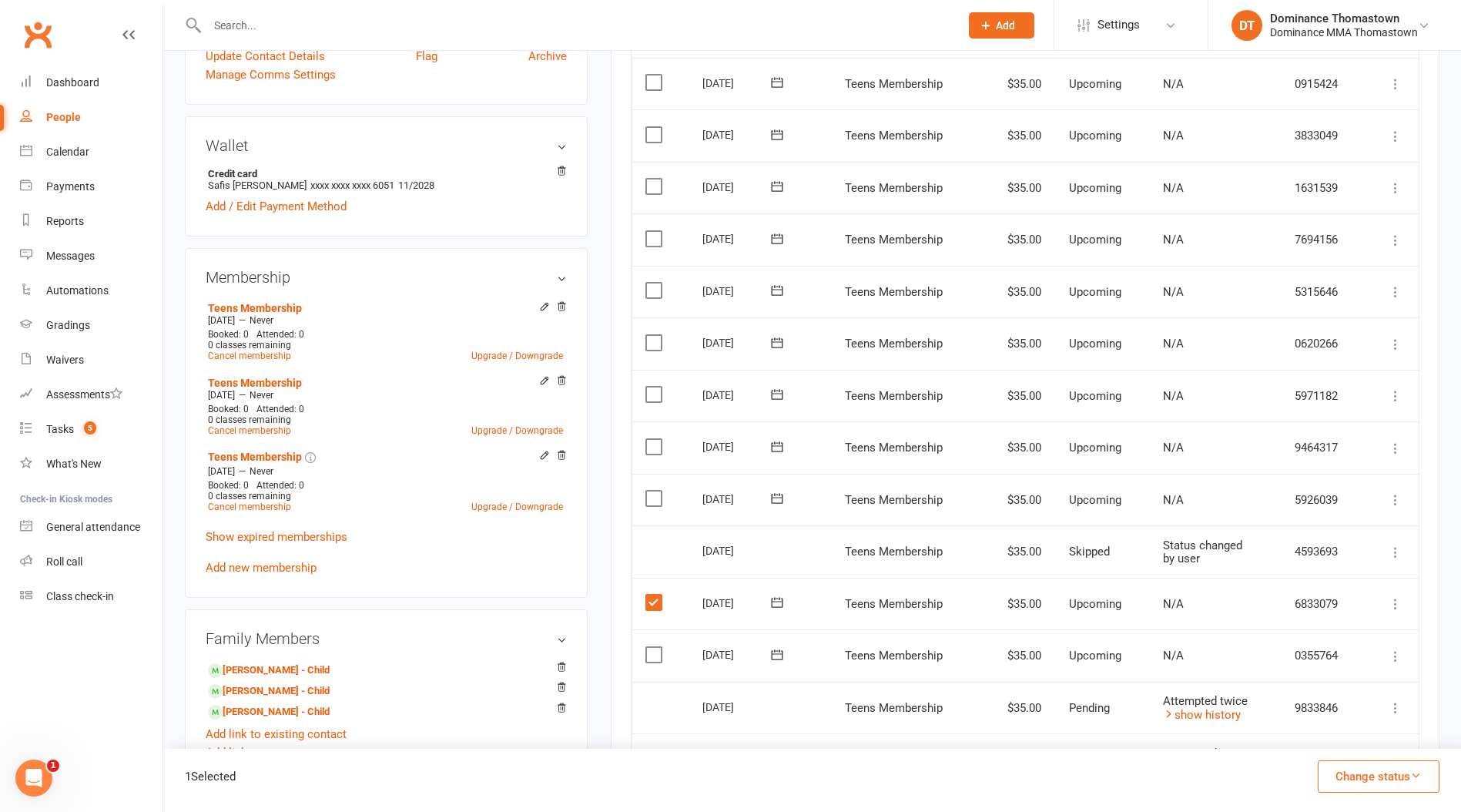
click at [1347, 762] on button "Change status" at bounding box center [1379, 776] width 122 height 33
click at [1331, 738] on link "Skipped" at bounding box center [1362, 734] width 152 height 31
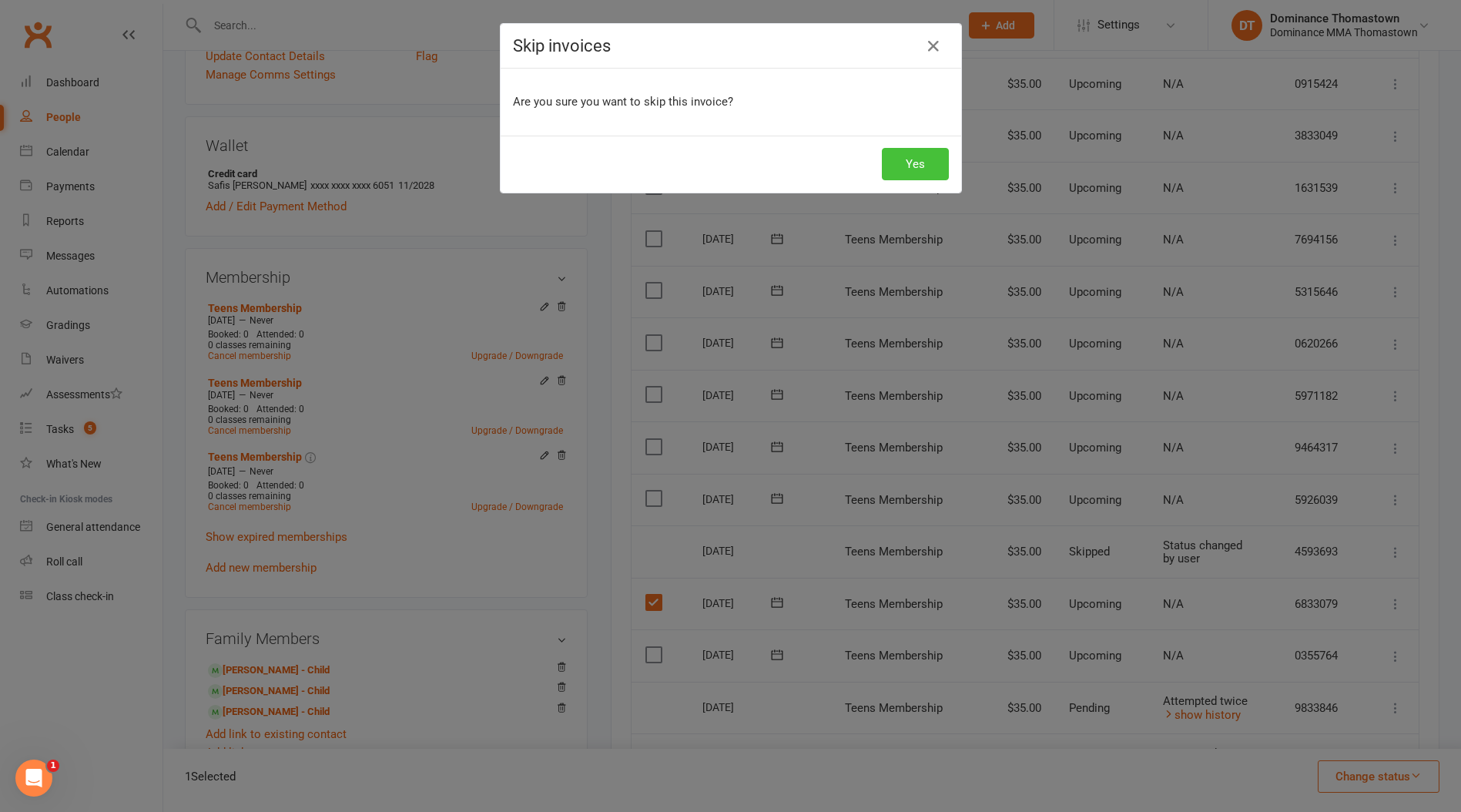
click at [920, 164] on button "Yes" at bounding box center [916, 164] width 67 height 33
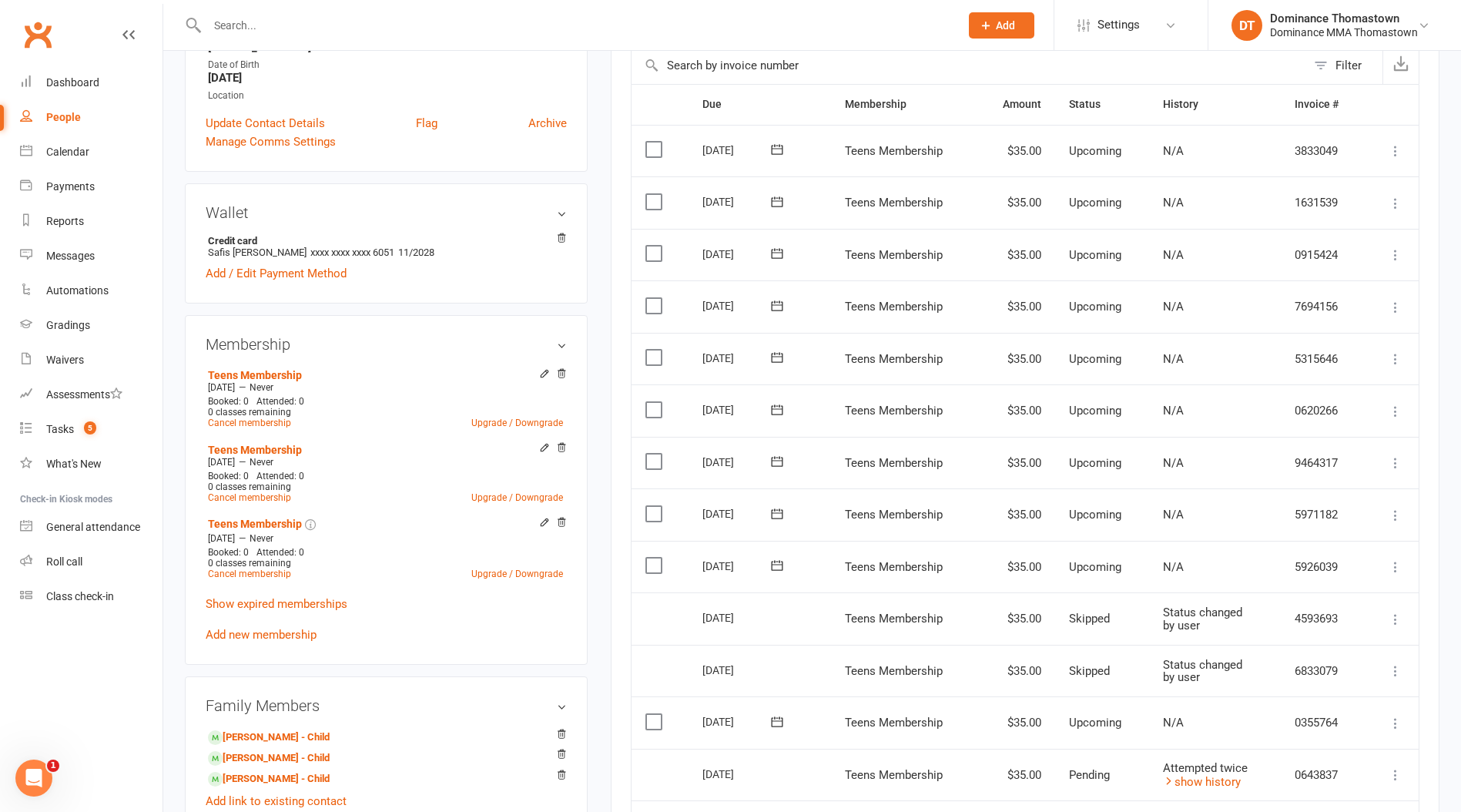
scroll to position [226, 0]
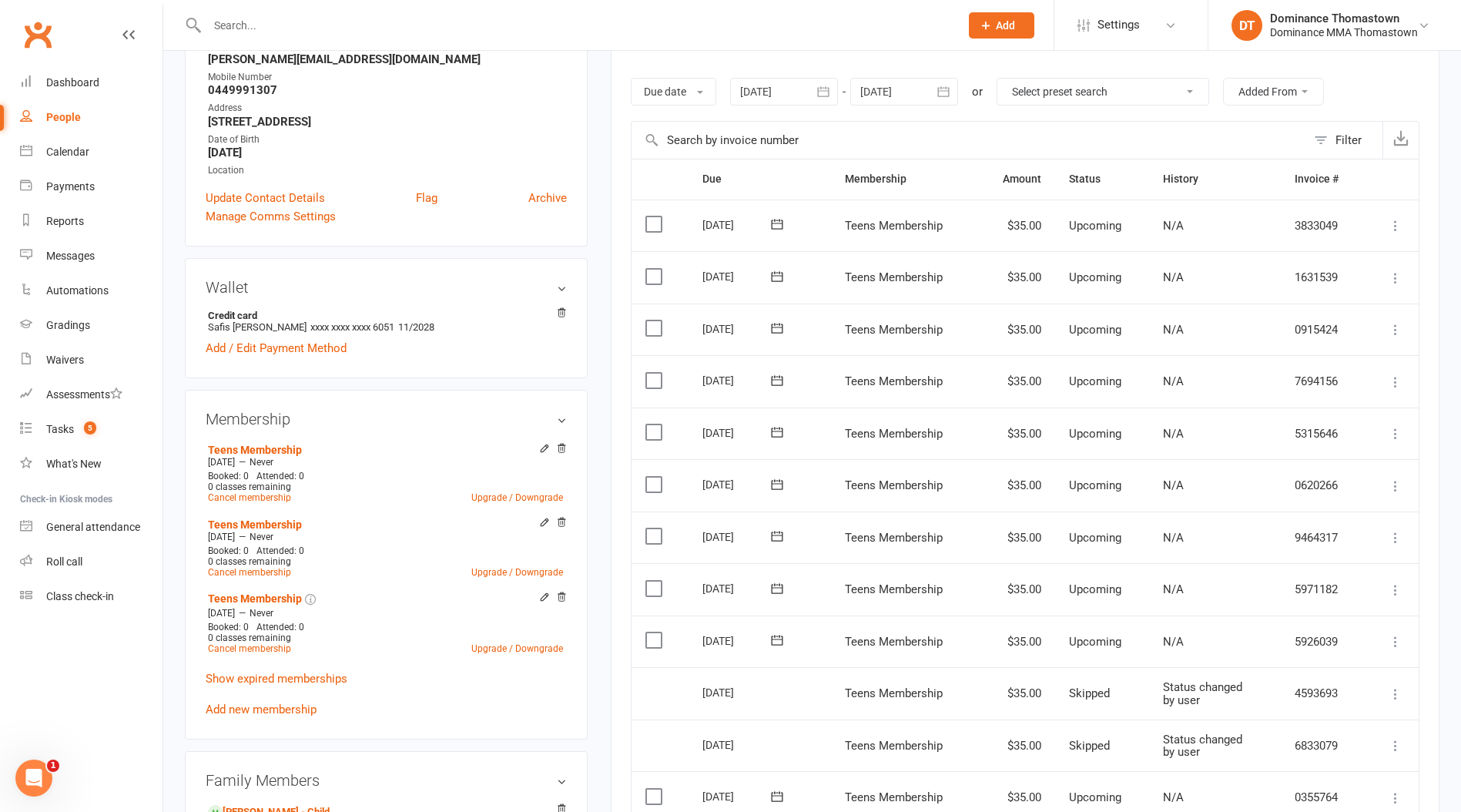
click at [246, 34] on input "text" at bounding box center [576, 25] width 747 height 21
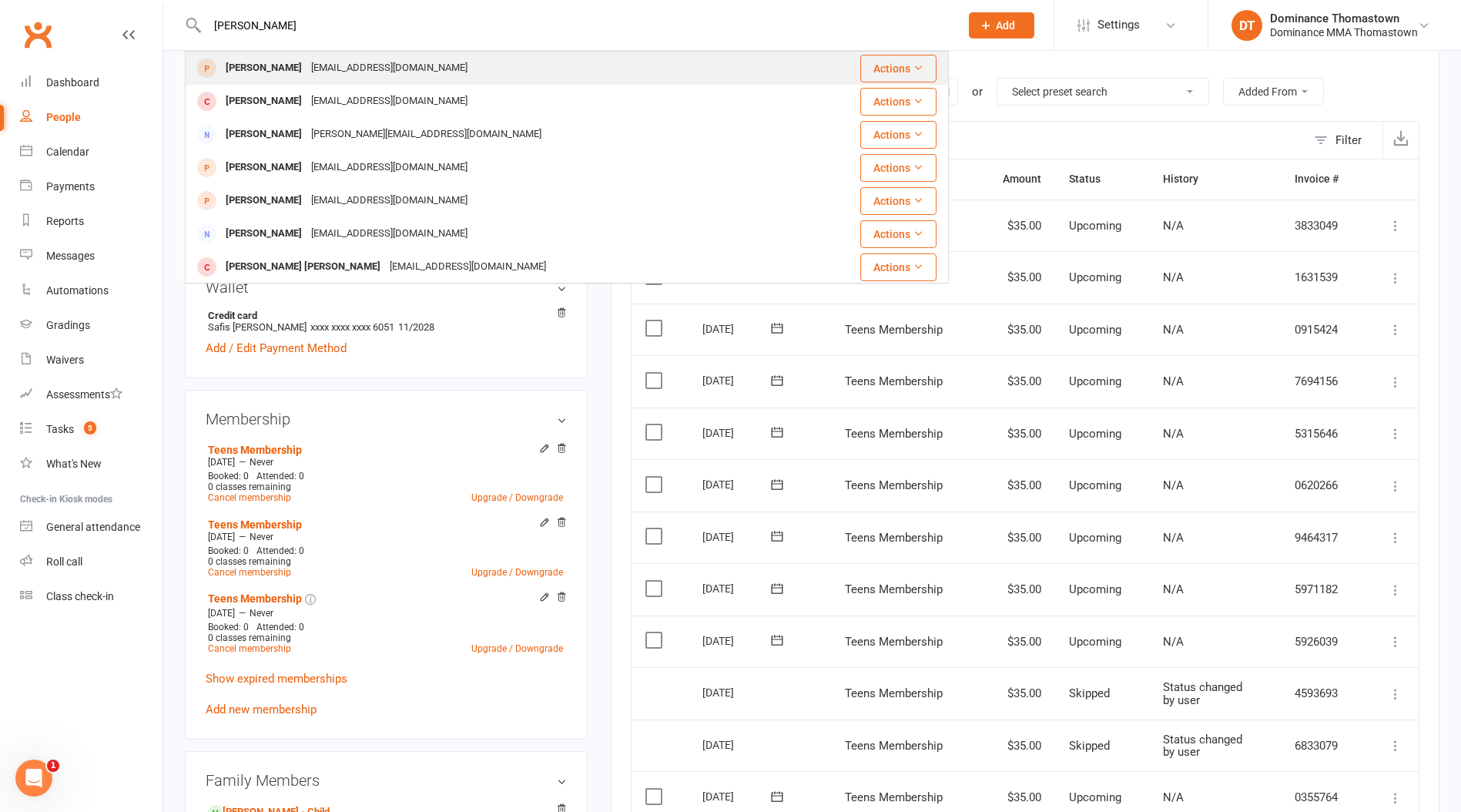
type input "[PERSON_NAME]"
click at [307, 67] on div "[EMAIL_ADDRESS][DOMAIN_NAME]" at bounding box center [389, 68] width 165 height 22
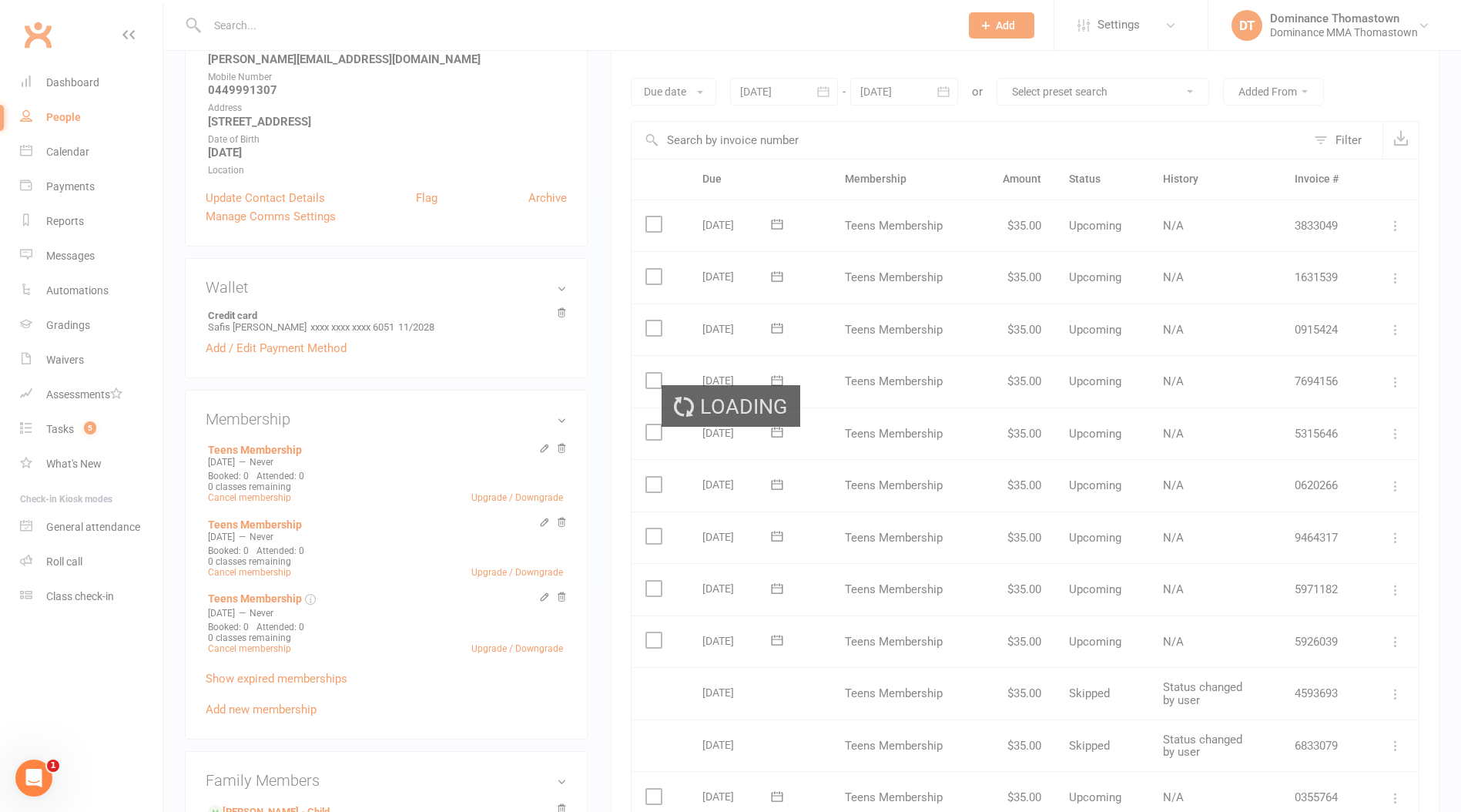
scroll to position [222, 0]
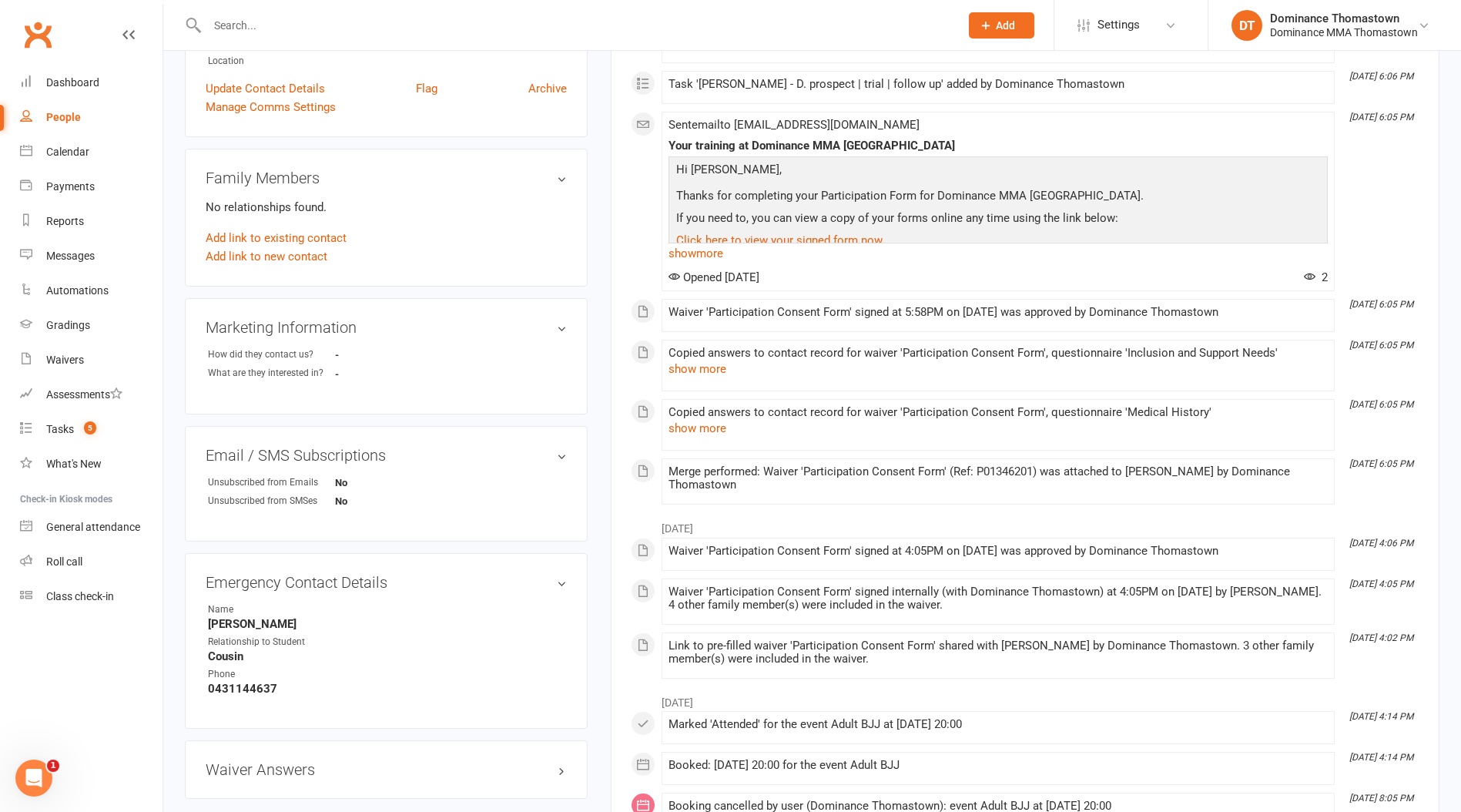
scroll to position [349, 0]
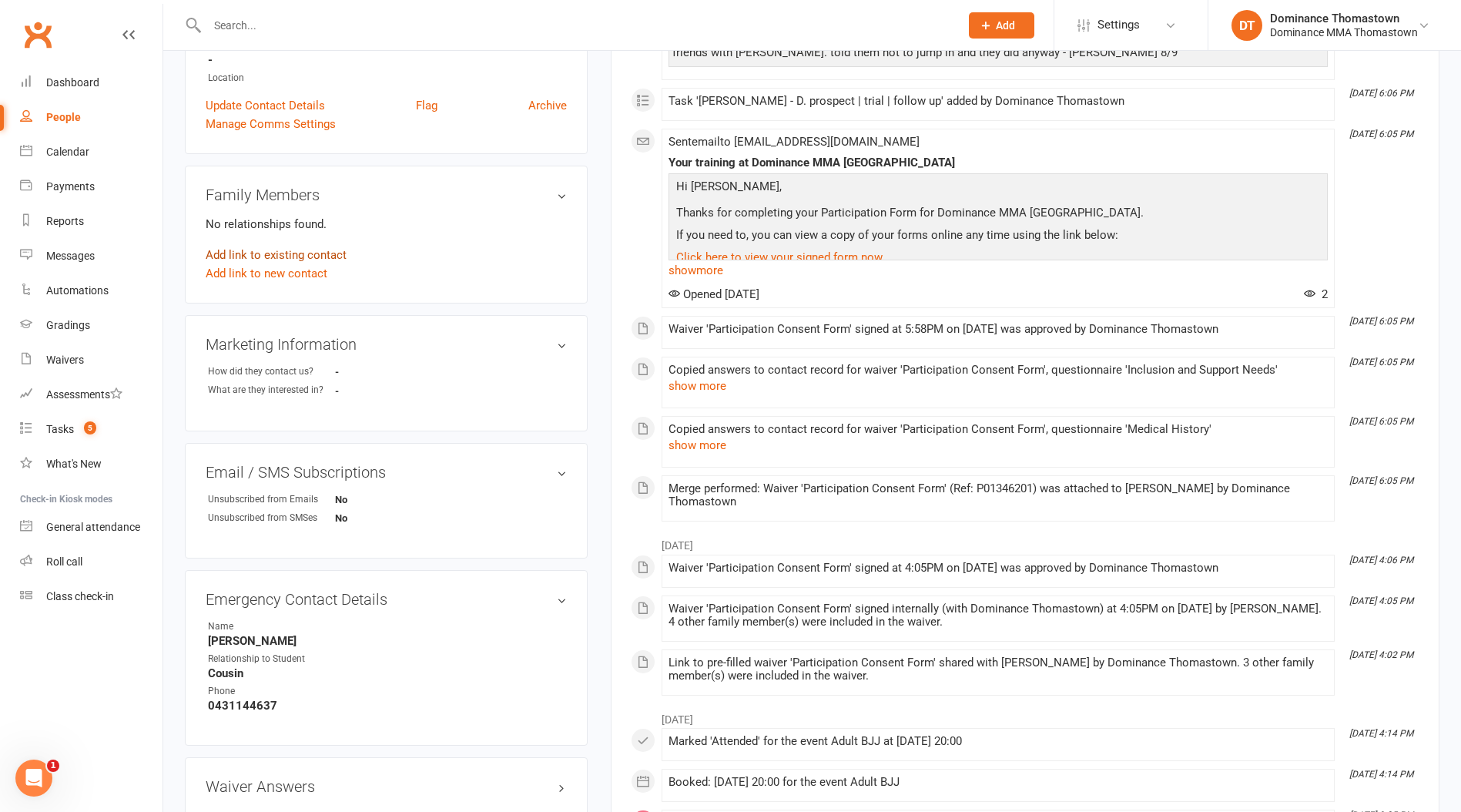
click at [293, 257] on link "Add link to existing contact" at bounding box center [276, 255] width 141 height 19
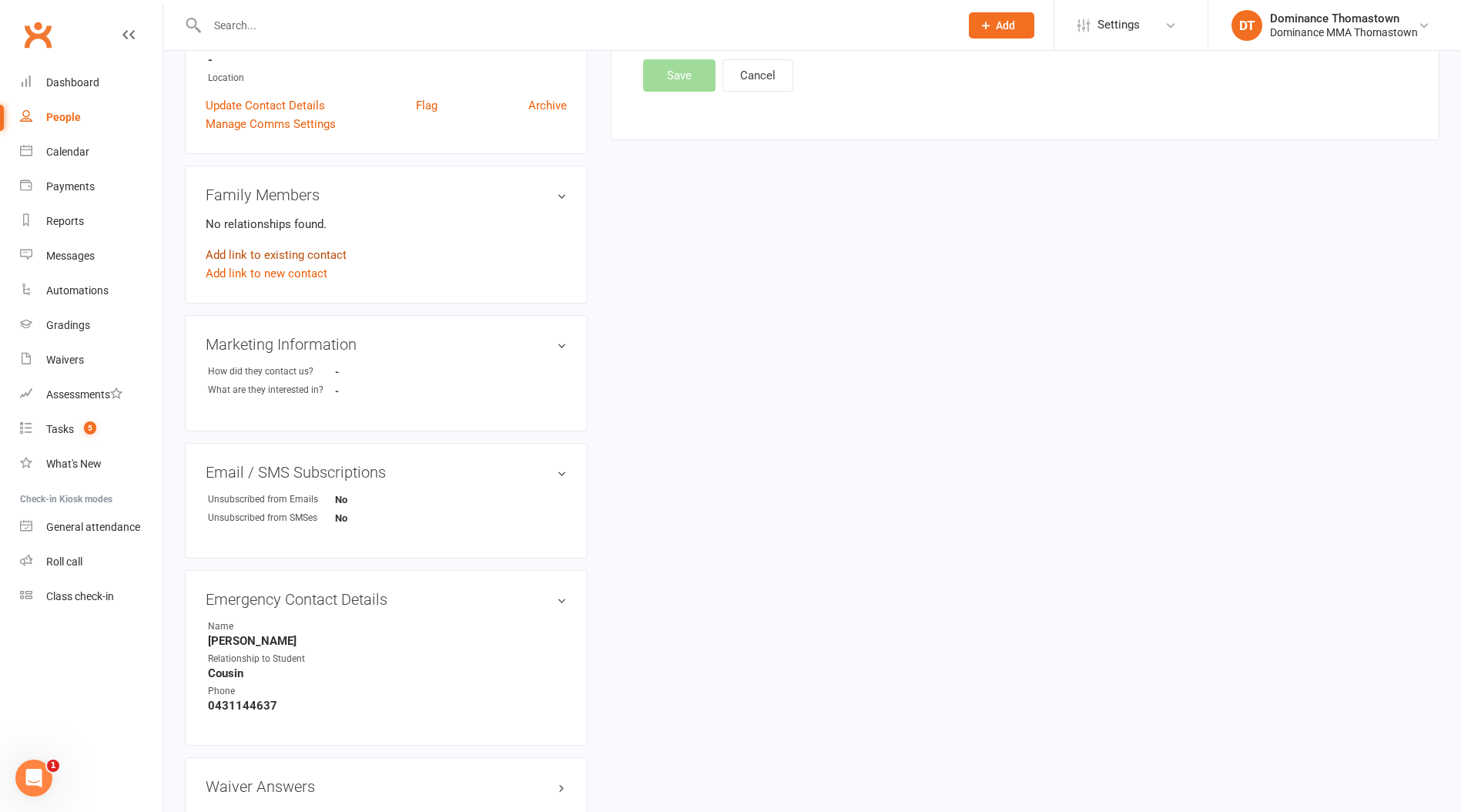
scroll to position [0, 0]
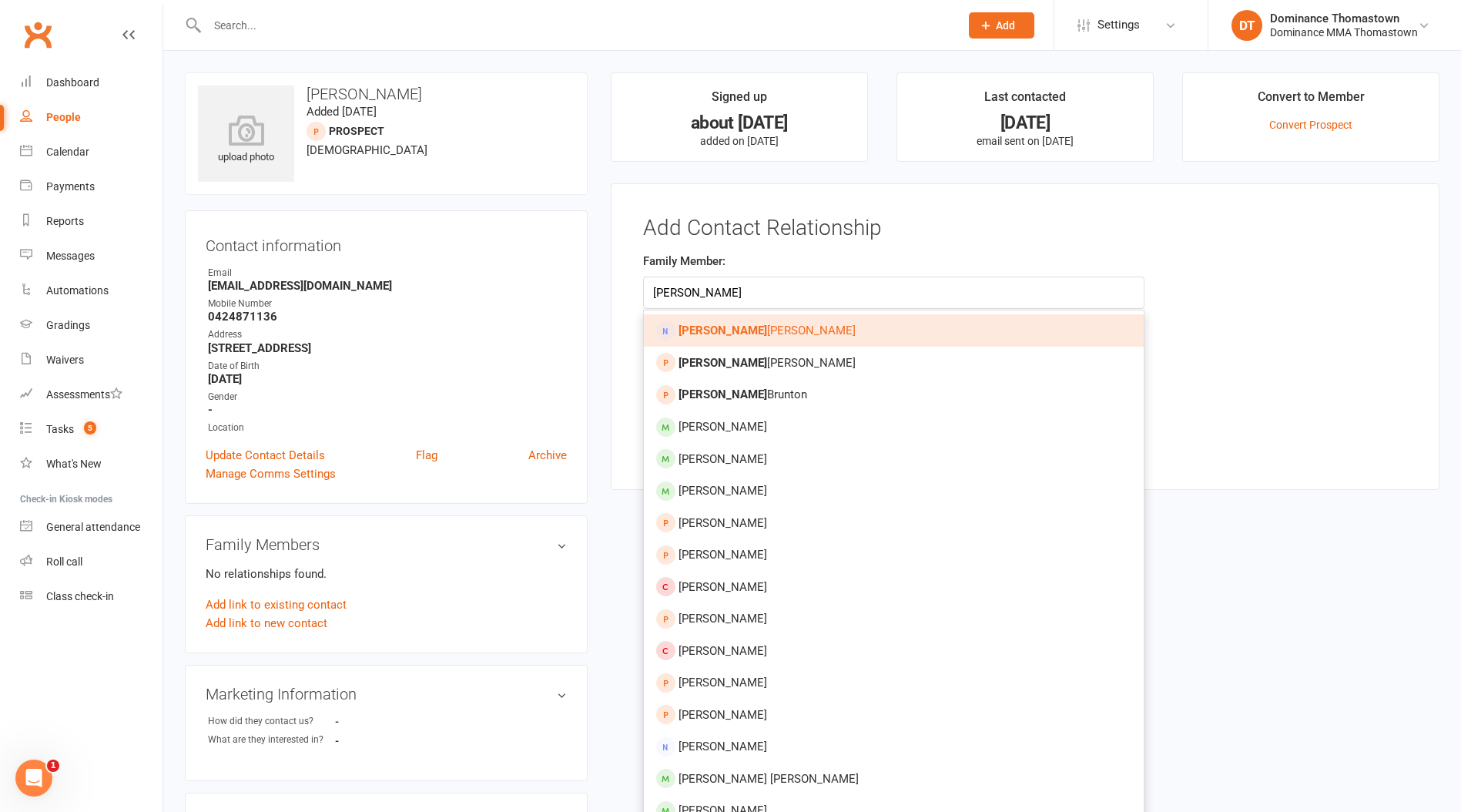
type input "[PERSON_NAME]"
click at [726, 324] on span "[PERSON_NAME]" at bounding box center [767, 330] width 178 height 14
type input "[PERSON_NAME]"
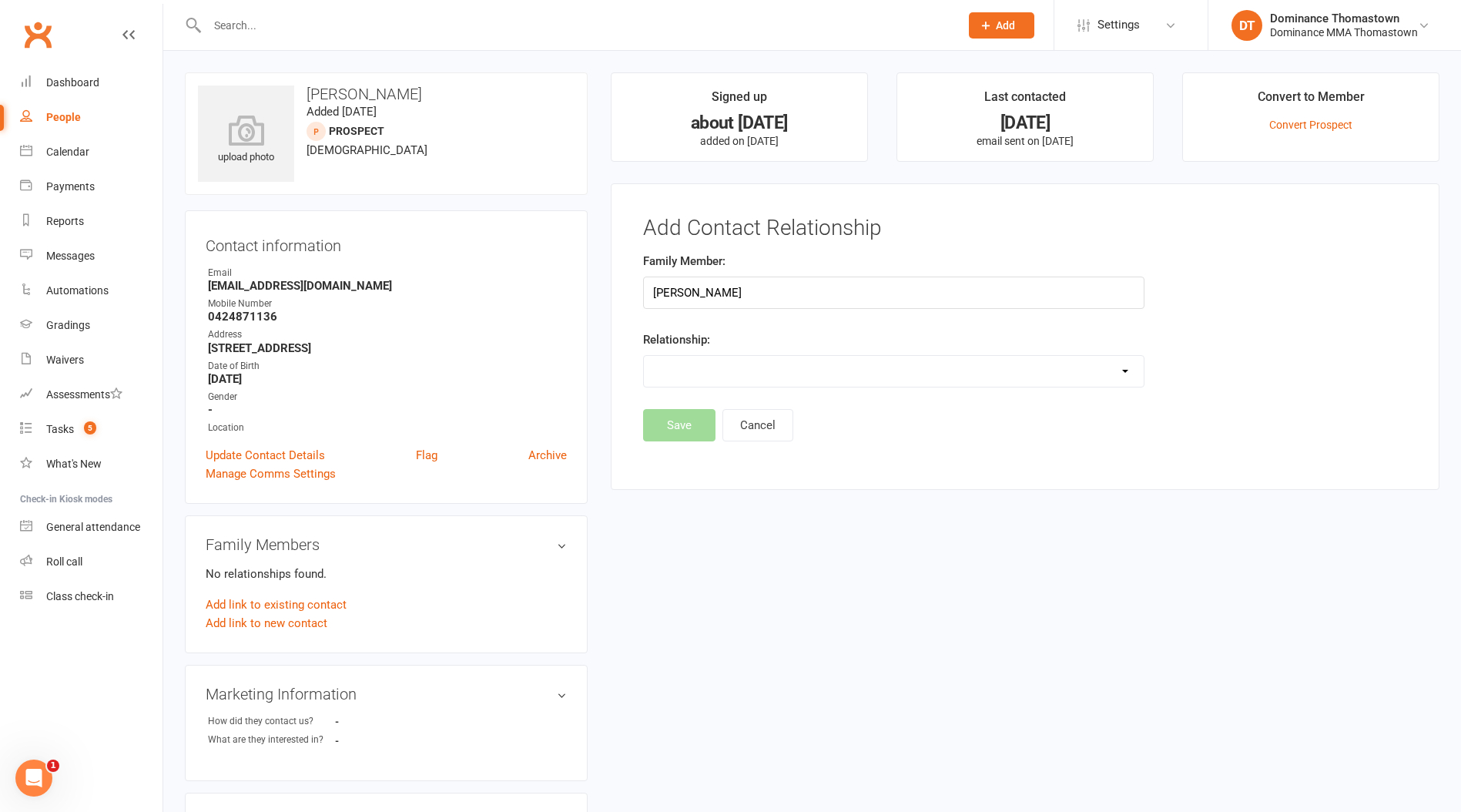
click at [700, 372] on select "Parent / Guardian Child Sibling (parent not in system) Spouse / Partner Cousin …" at bounding box center [894, 371] width 500 height 31
select select "0"
click at [644, 356] on select "Parent / Guardian Child Sibling (parent not in system) Spouse / Partner Cousin …" at bounding box center [894, 371] width 500 height 31
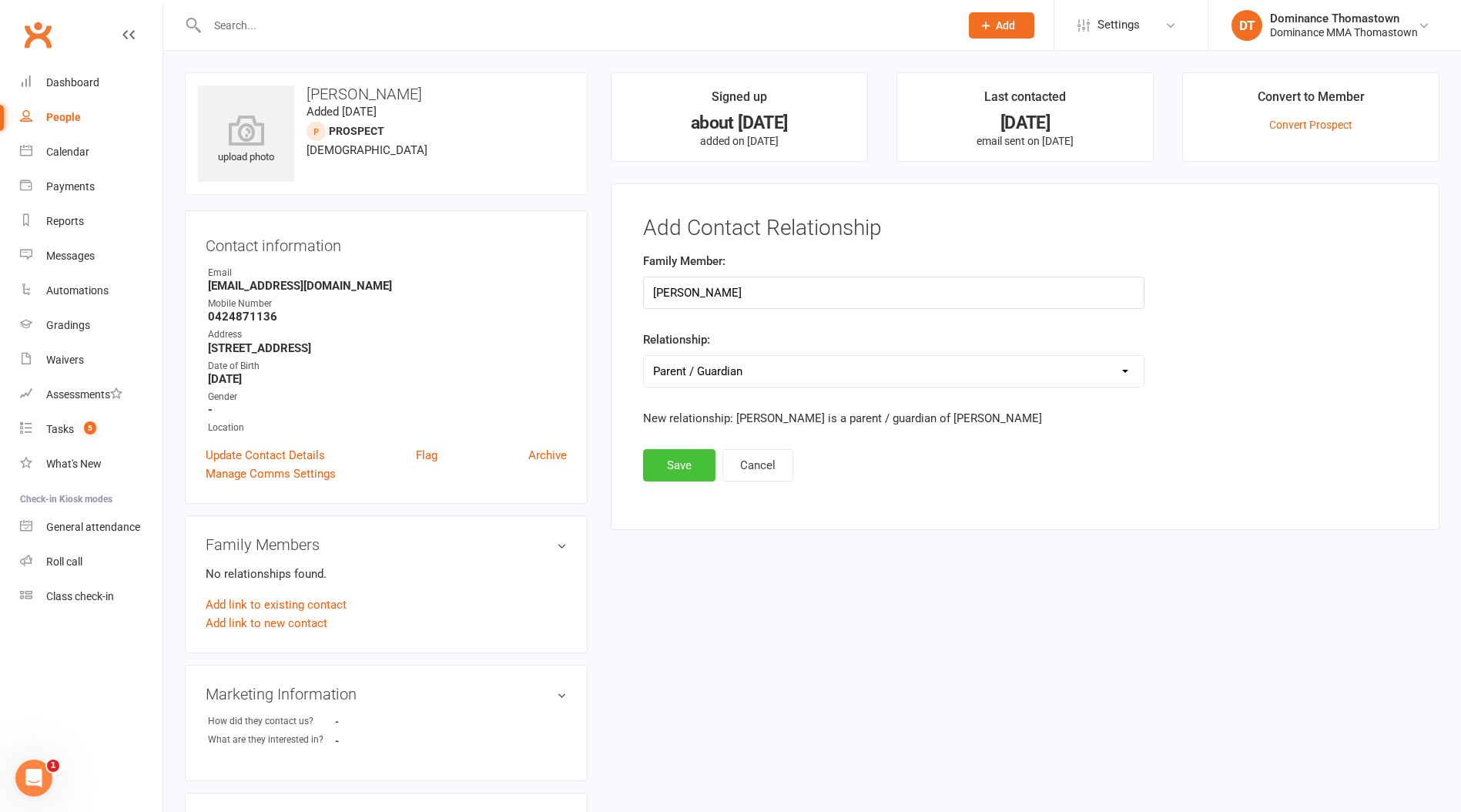
click at [694, 466] on button "Save" at bounding box center [679, 464] width 72 height 33
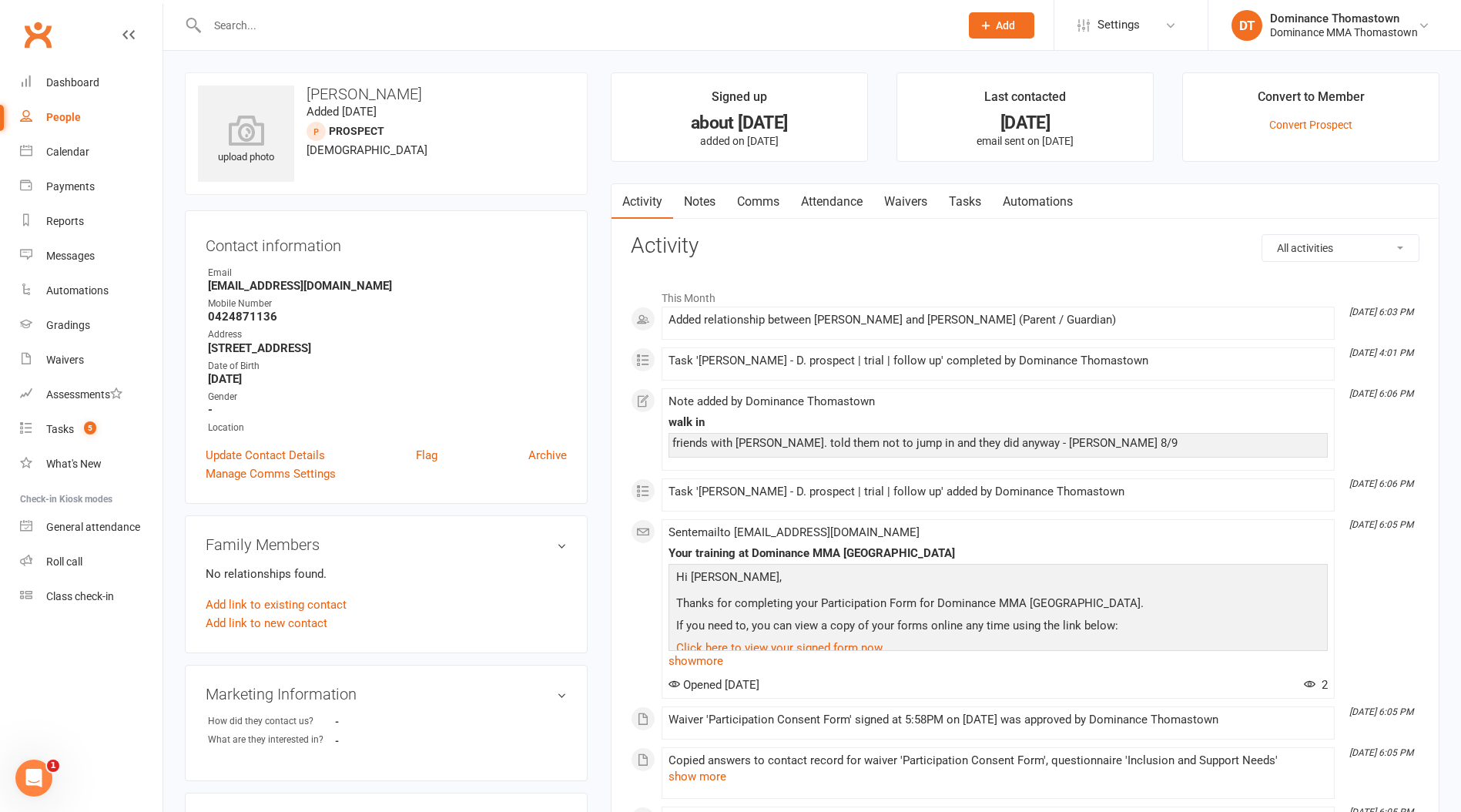
click at [241, 24] on input "text" at bounding box center [576, 25] width 747 height 21
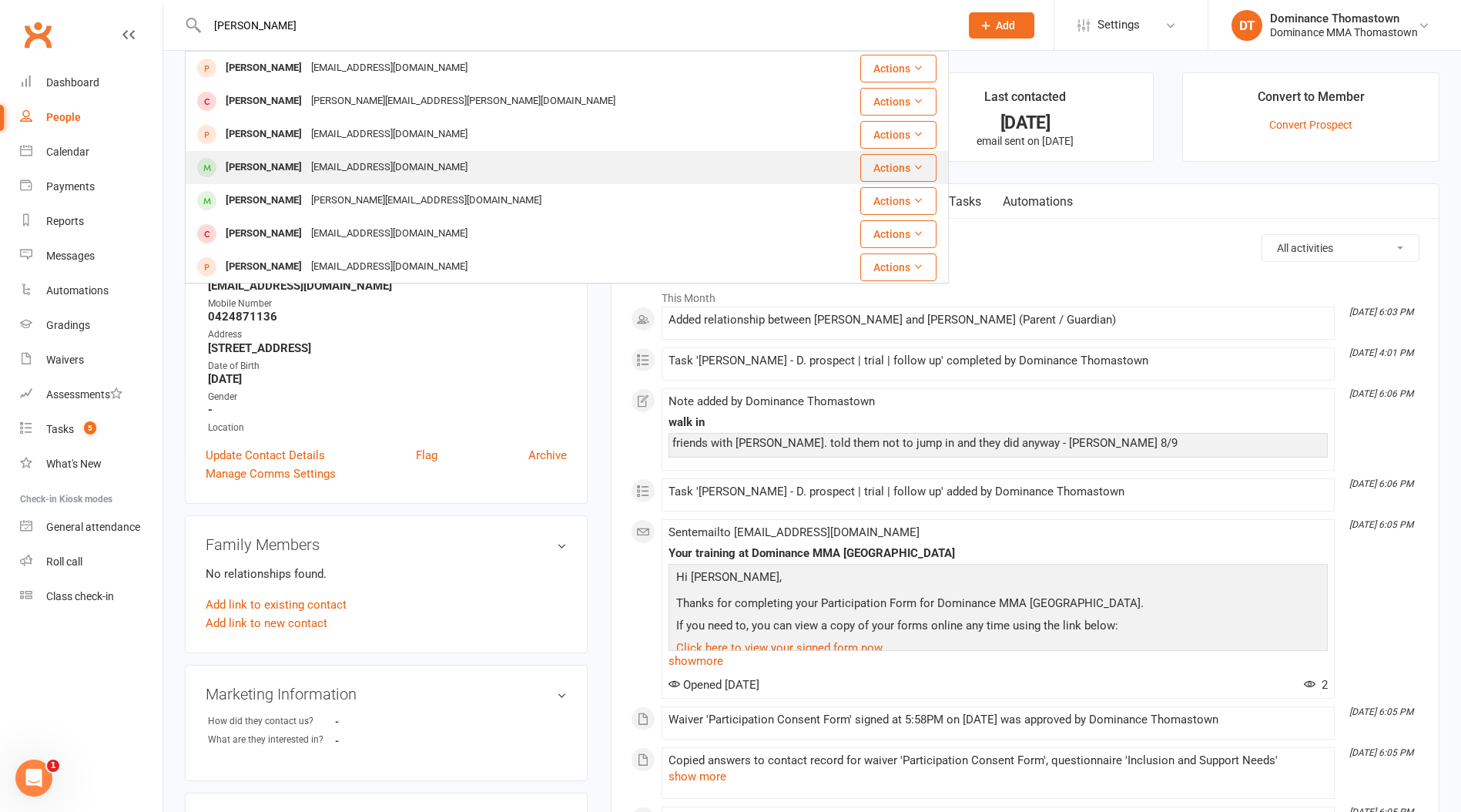
type input "[PERSON_NAME]"
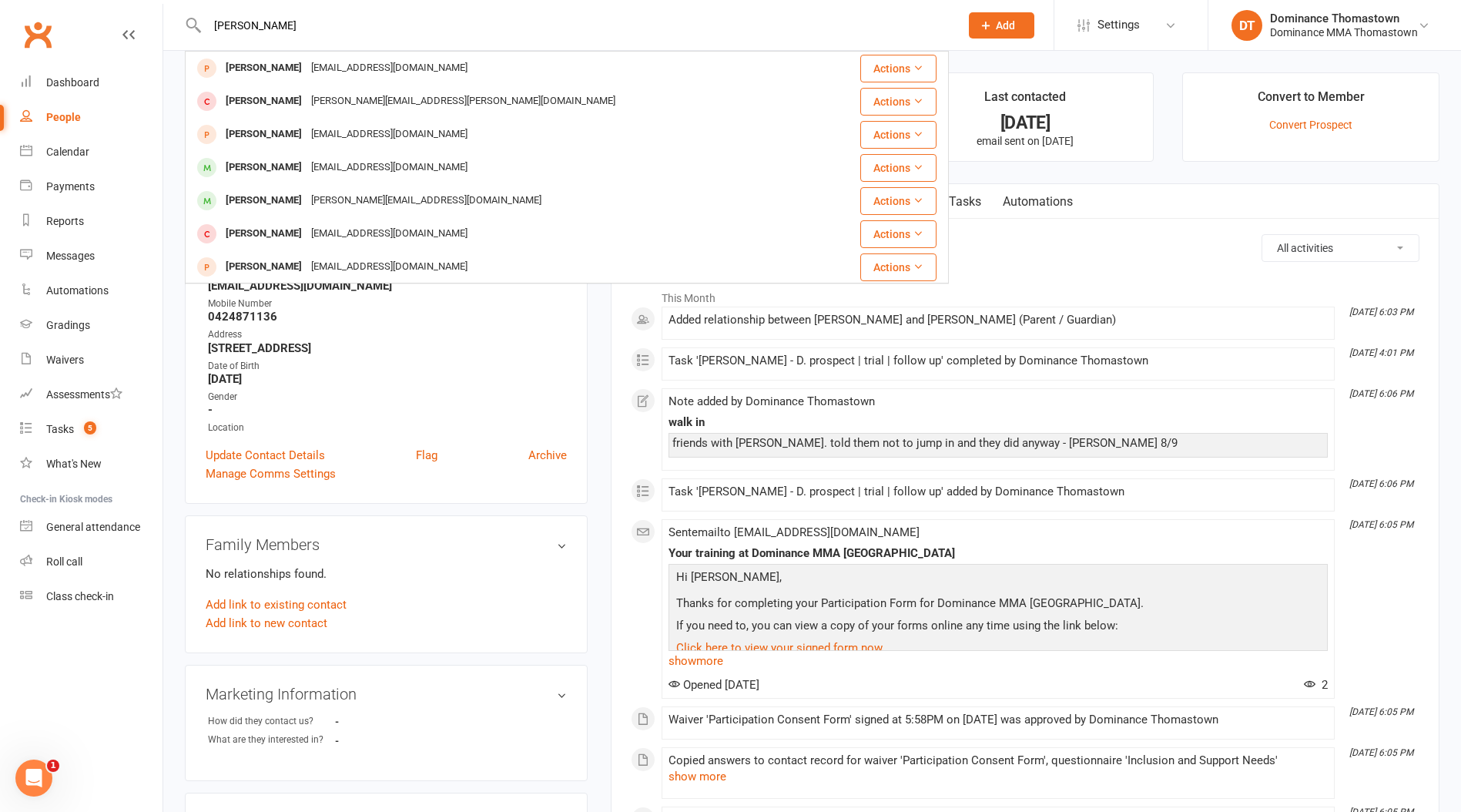
click at [352, 167] on div "[EMAIL_ADDRESS][DOMAIN_NAME]" at bounding box center [389, 167] width 165 height 22
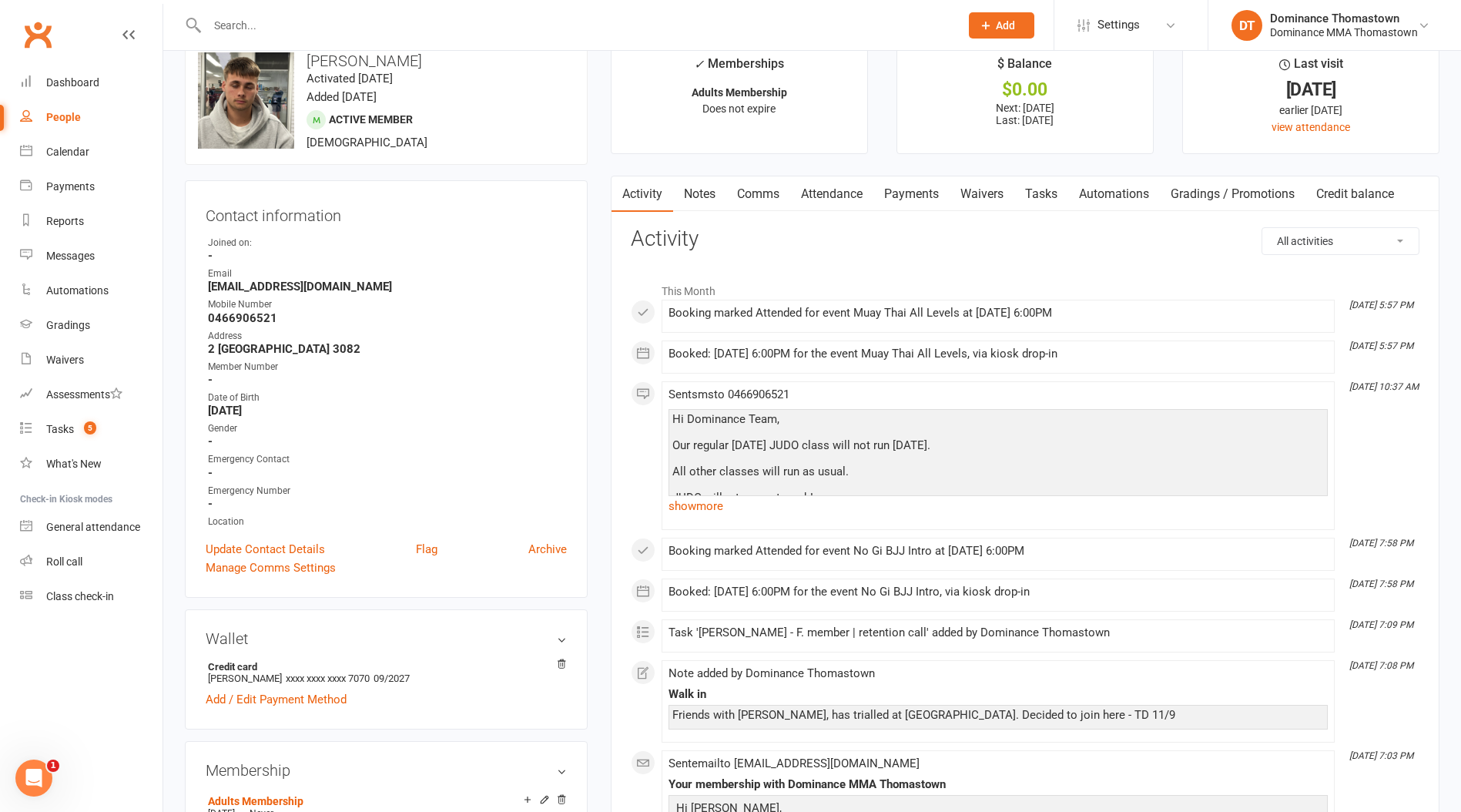
scroll to position [15, 0]
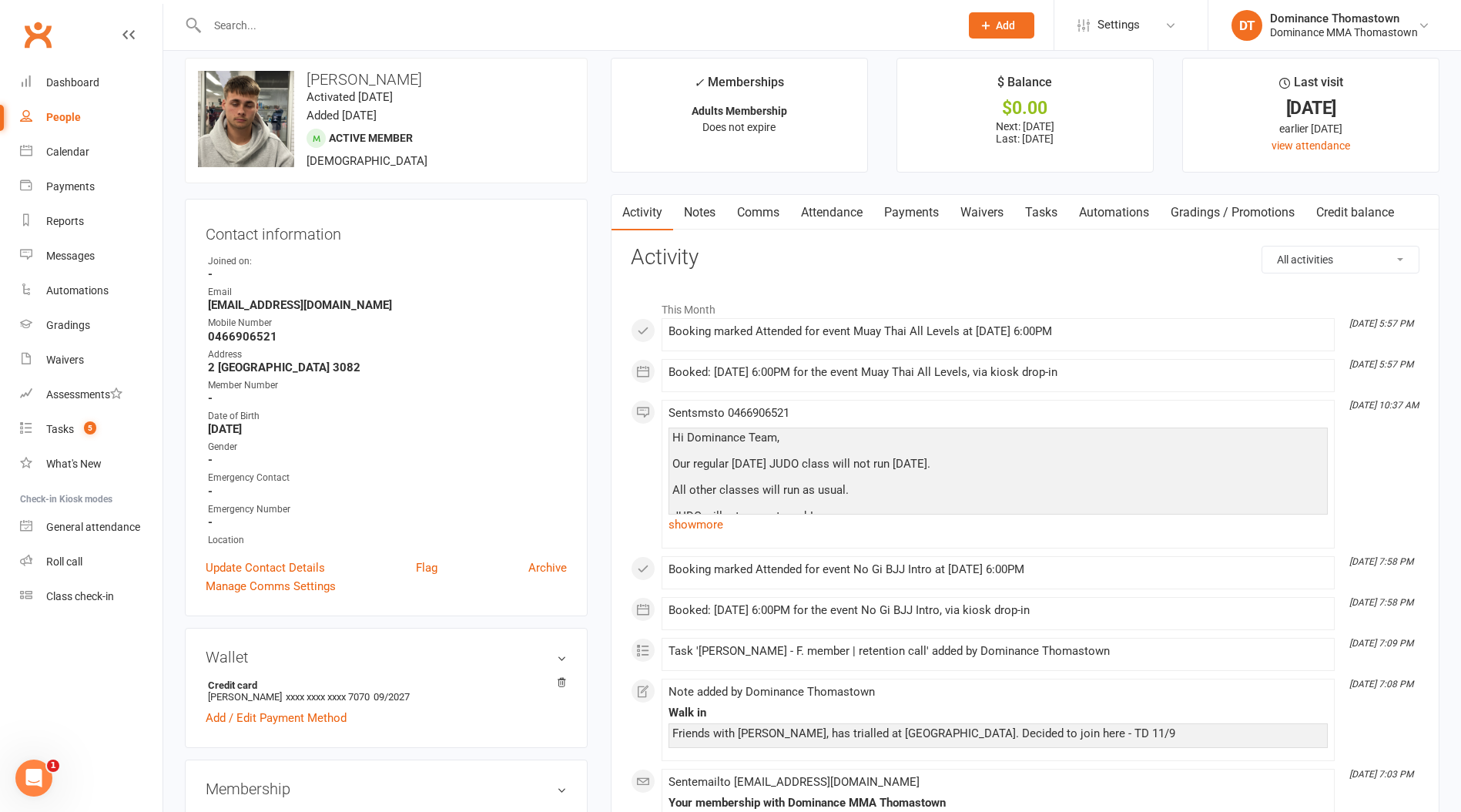
drag, startPoint x: 251, startPoint y: 14, endPoint x: 331, endPoint y: -26, distance: 89.4
drag, startPoint x: 82, startPoint y: 427, endPoint x: 74, endPoint y: 425, distance: 8.2
click at [82, 427] on count-badge "5" at bounding box center [86, 428] width 20 height 12
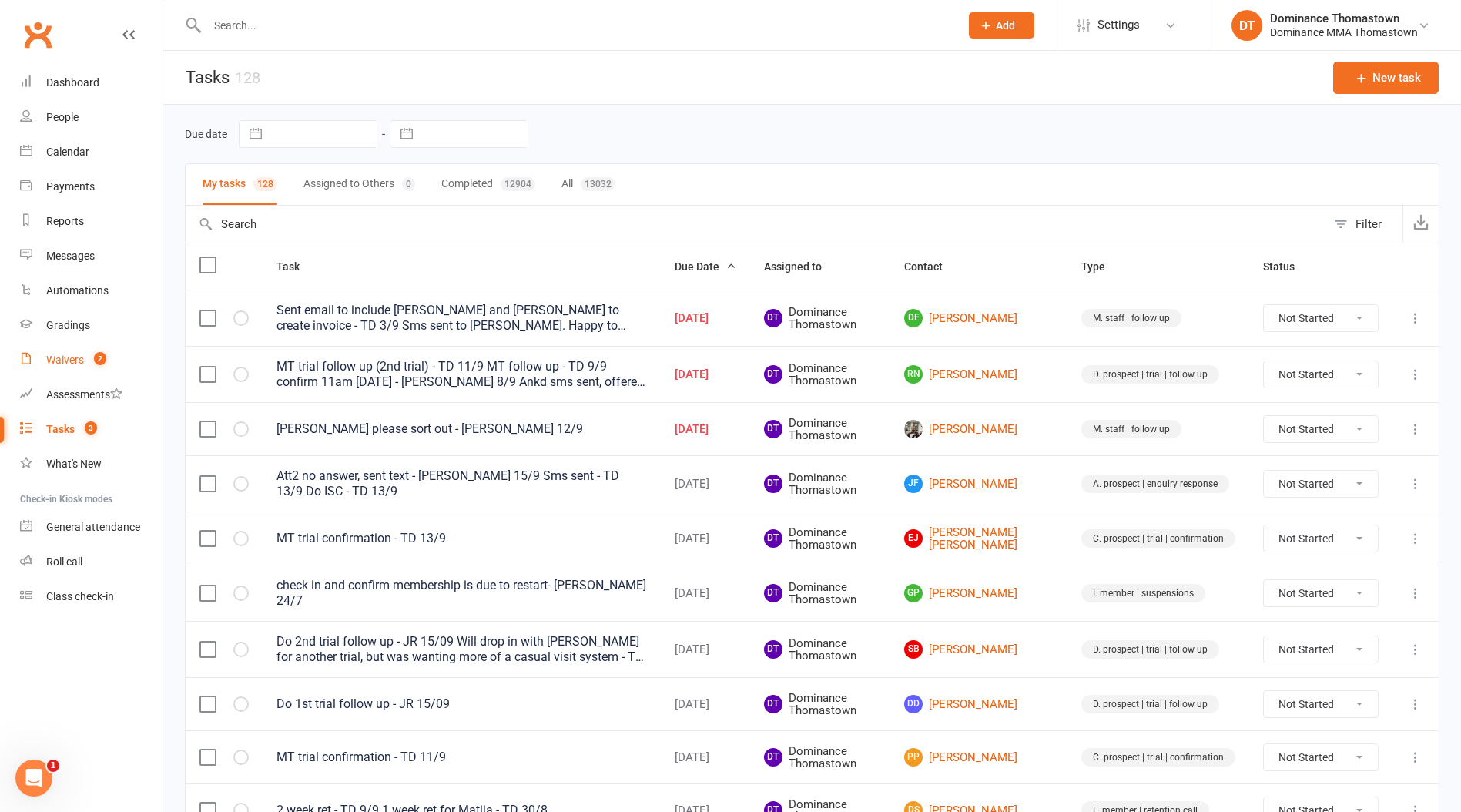
click at [72, 352] on link "Waivers 2" at bounding box center [91, 360] width 142 height 35
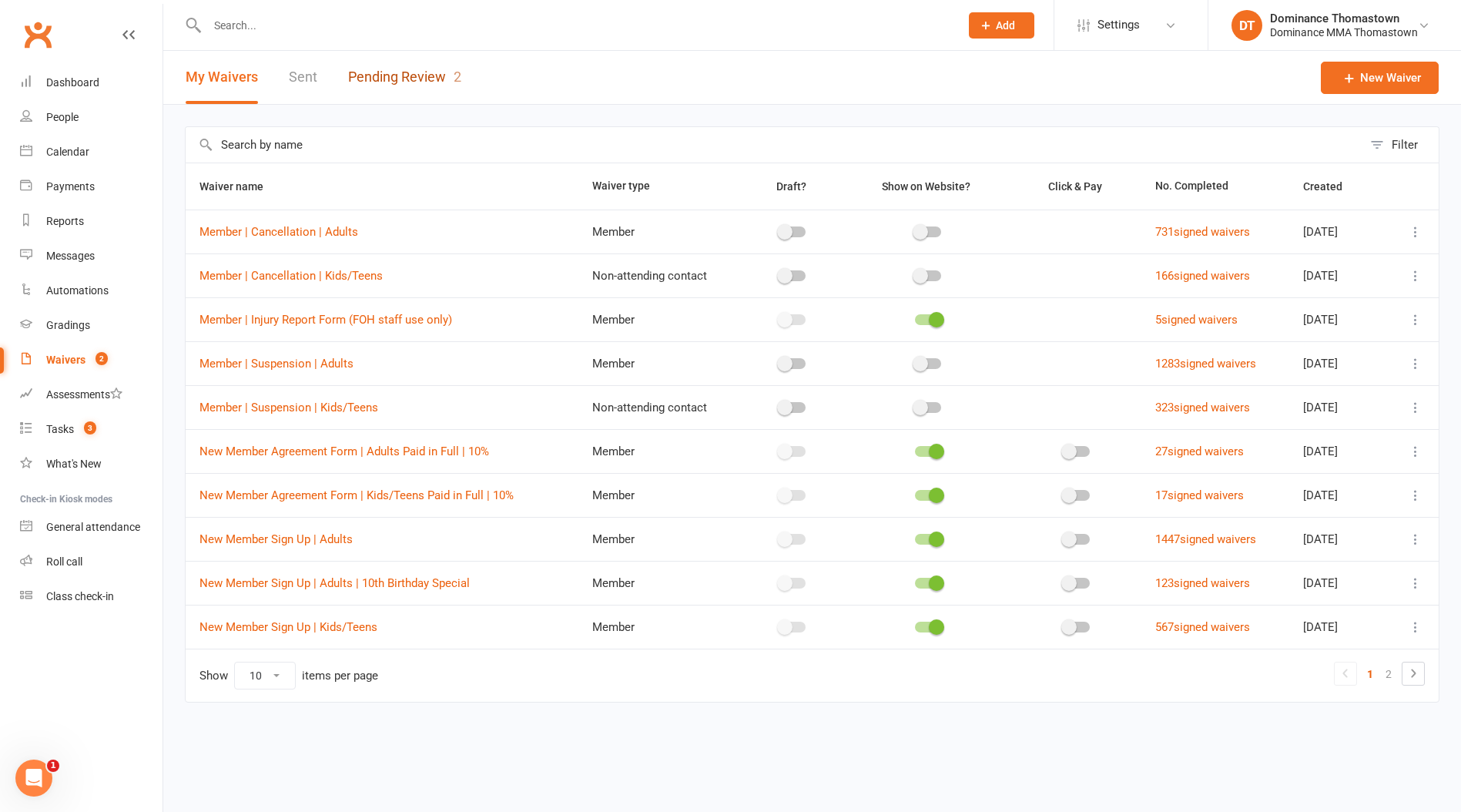
click at [380, 92] on link "Pending Review 2" at bounding box center [405, 77] width 113 height 53
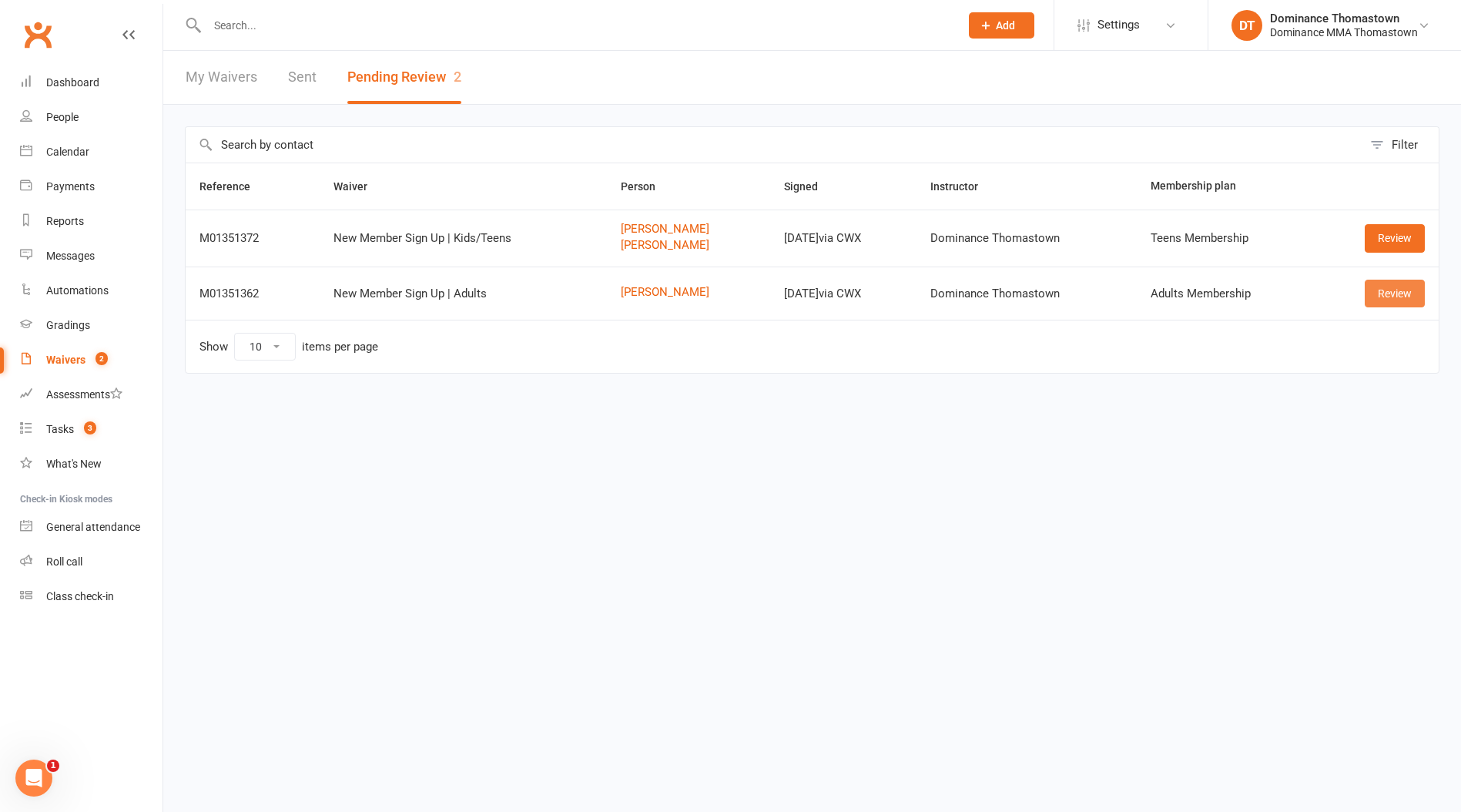
click at [1393, 293] on link "Review" at bounding box center [1395, 293] width 60 height 28
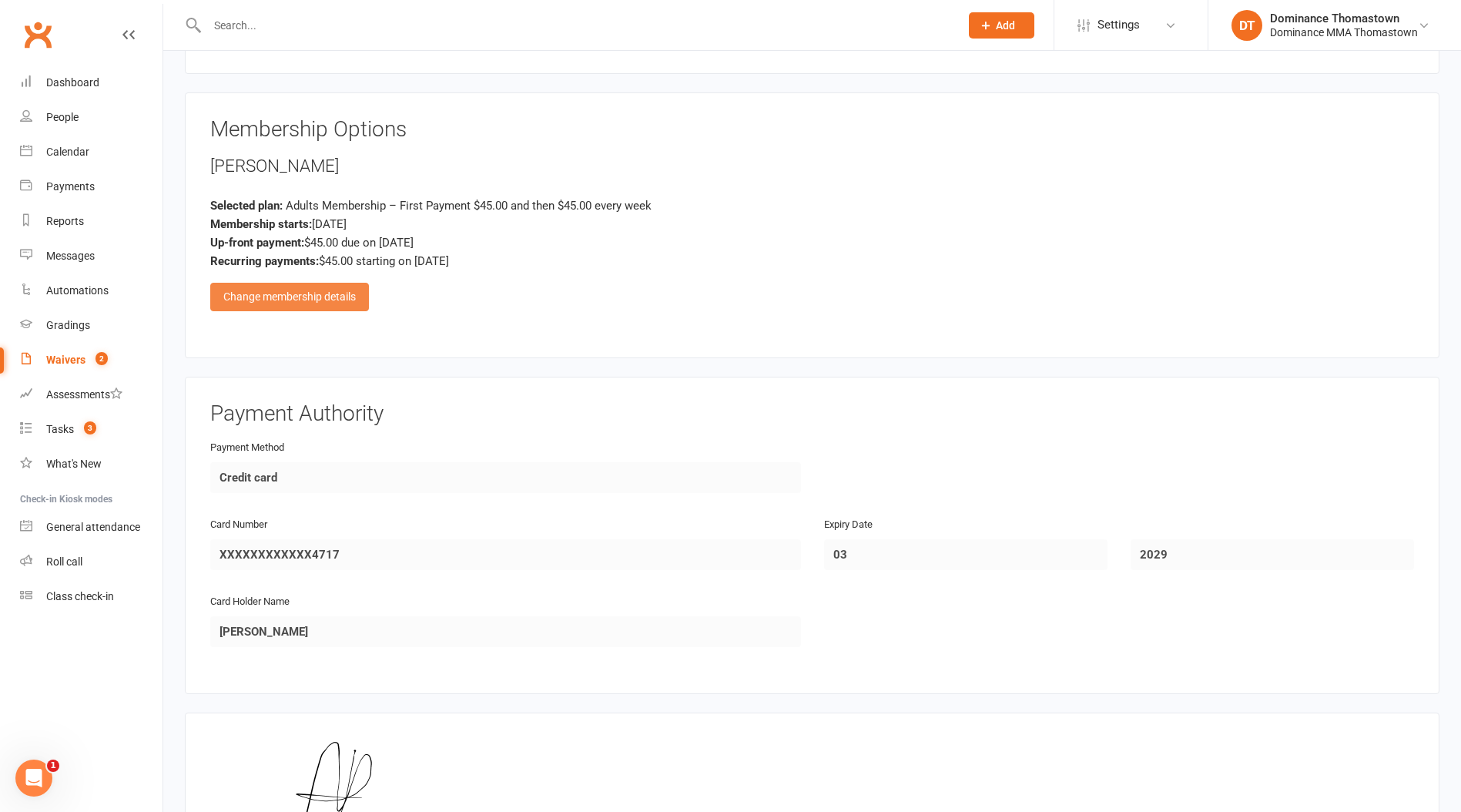
click at [337, 303] on div "Change membership details" at bounding box center [290, 296] width 159 height 28
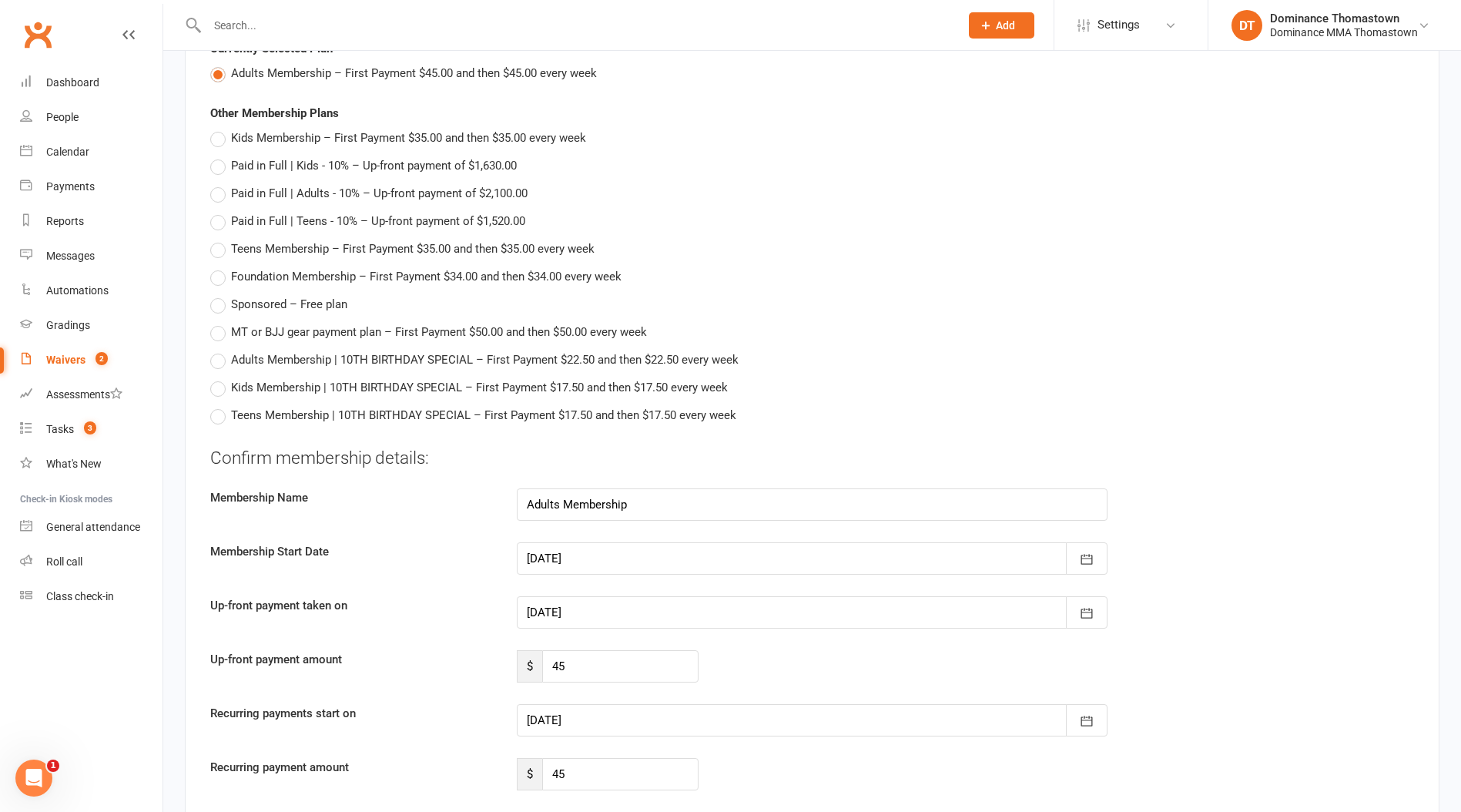
click at [568, 605] on div at bounding box center [812, 612] width 591 height 33
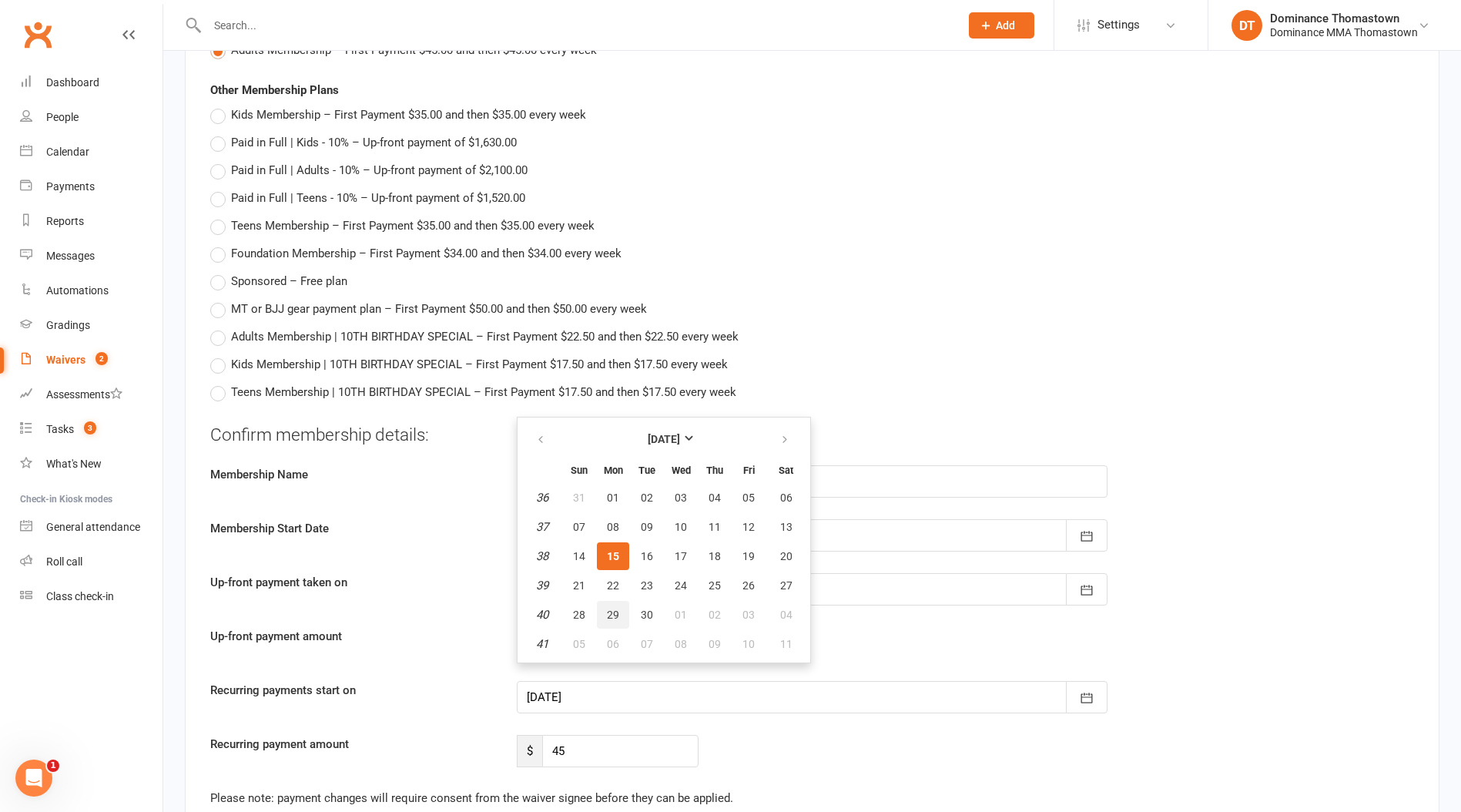
scroll to position [830, 0]
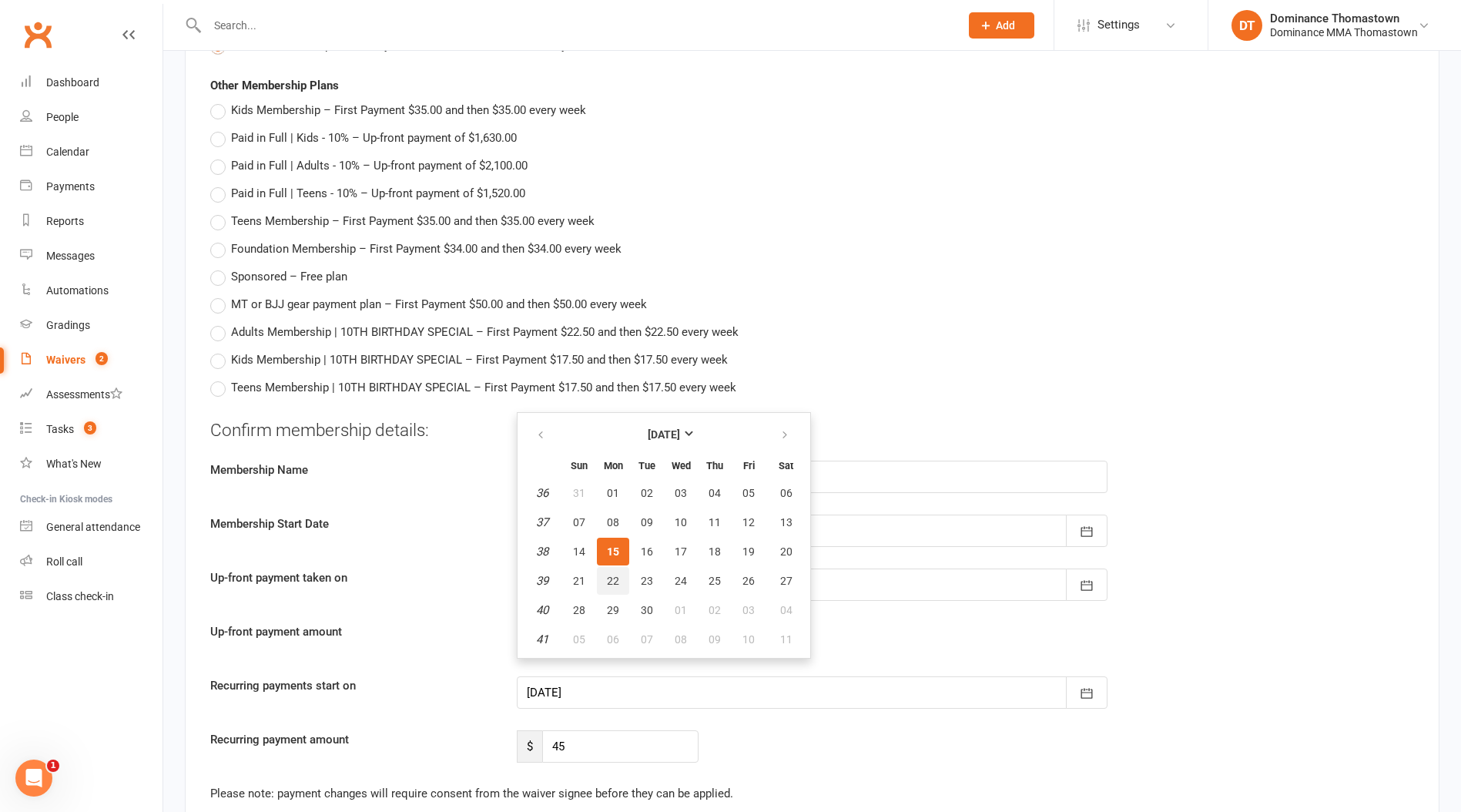
click at [620, 579] on button "22" at bounding box center [613, 581] width 33 height 28
type input "[DATE]"
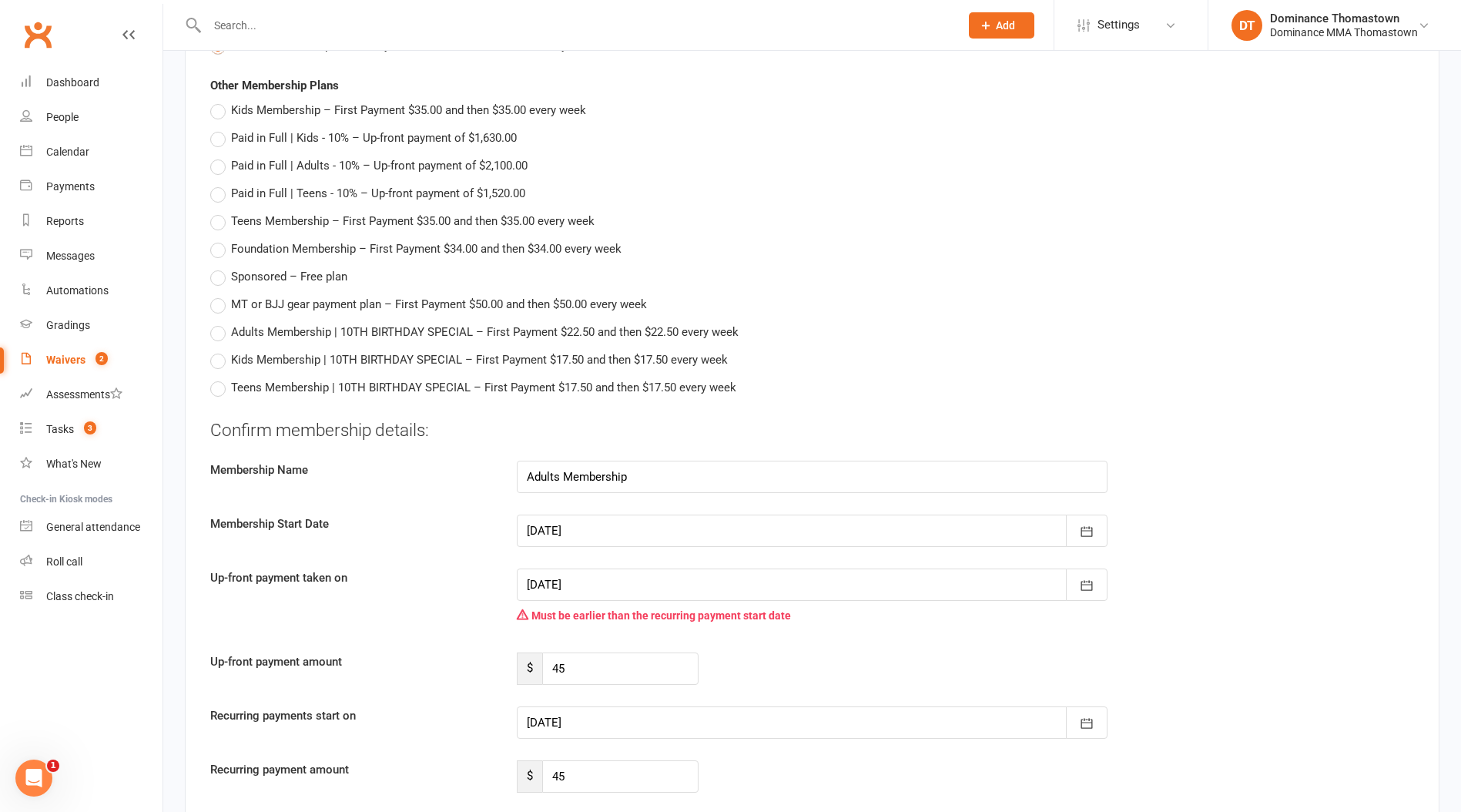
click at [609, 714] on div at bounding box center [812, 722] width 591 height 33
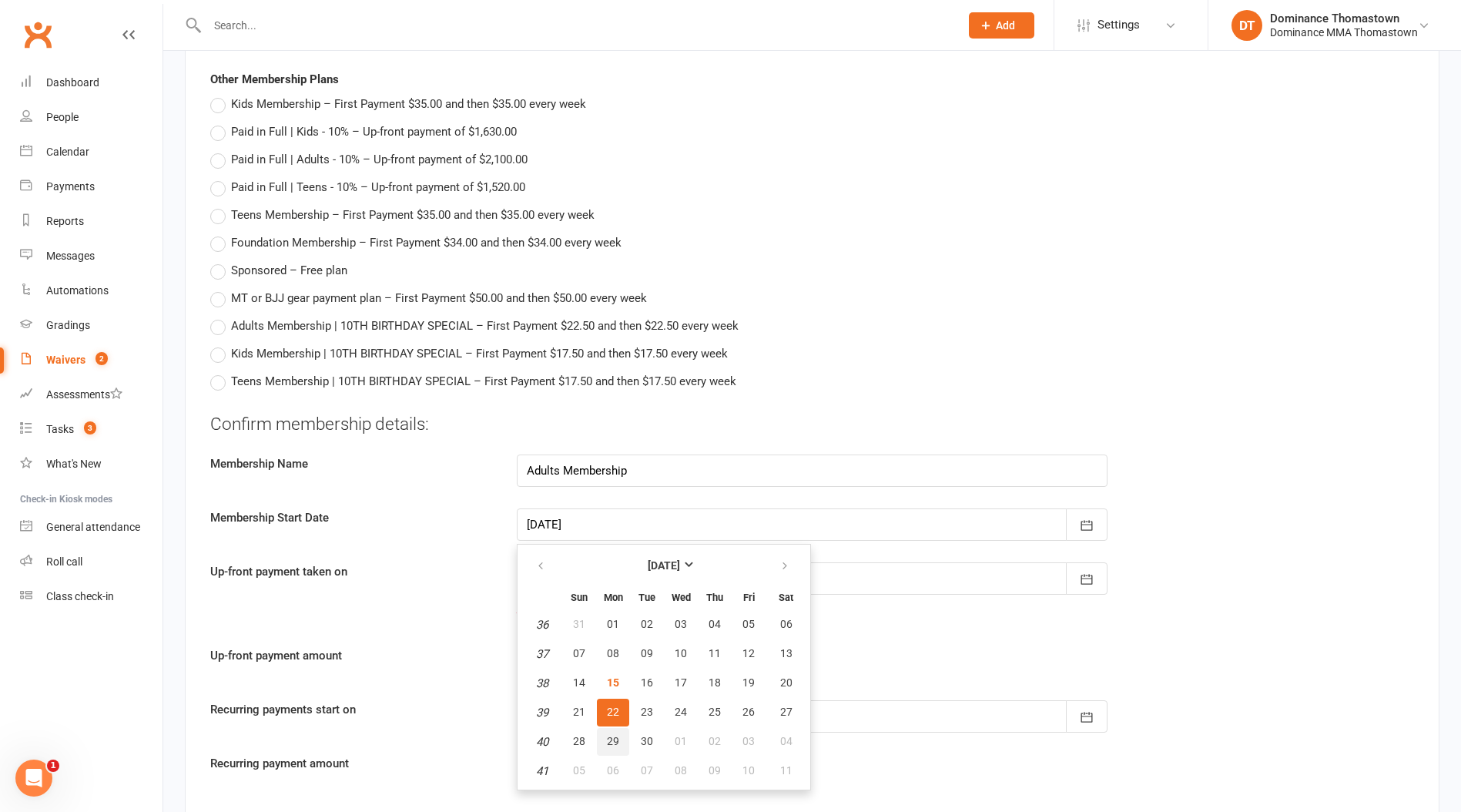
click at [614, 739] on span "29" at bounding box center [612, 740] width 12 height 12
type input "[DATE]"
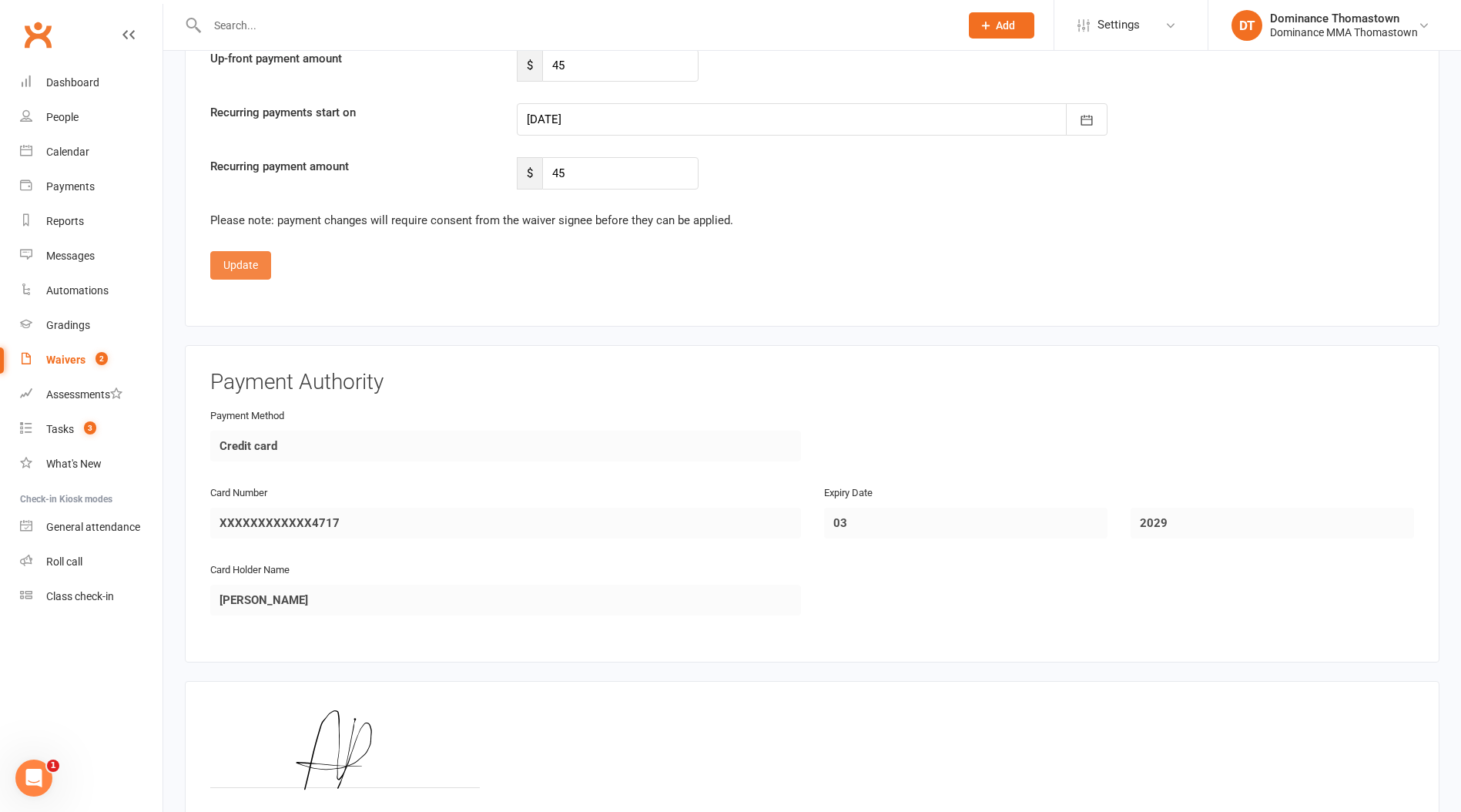
click at [232, 254] on button "Update" at bounding box center [240, 265] width 61 height 28
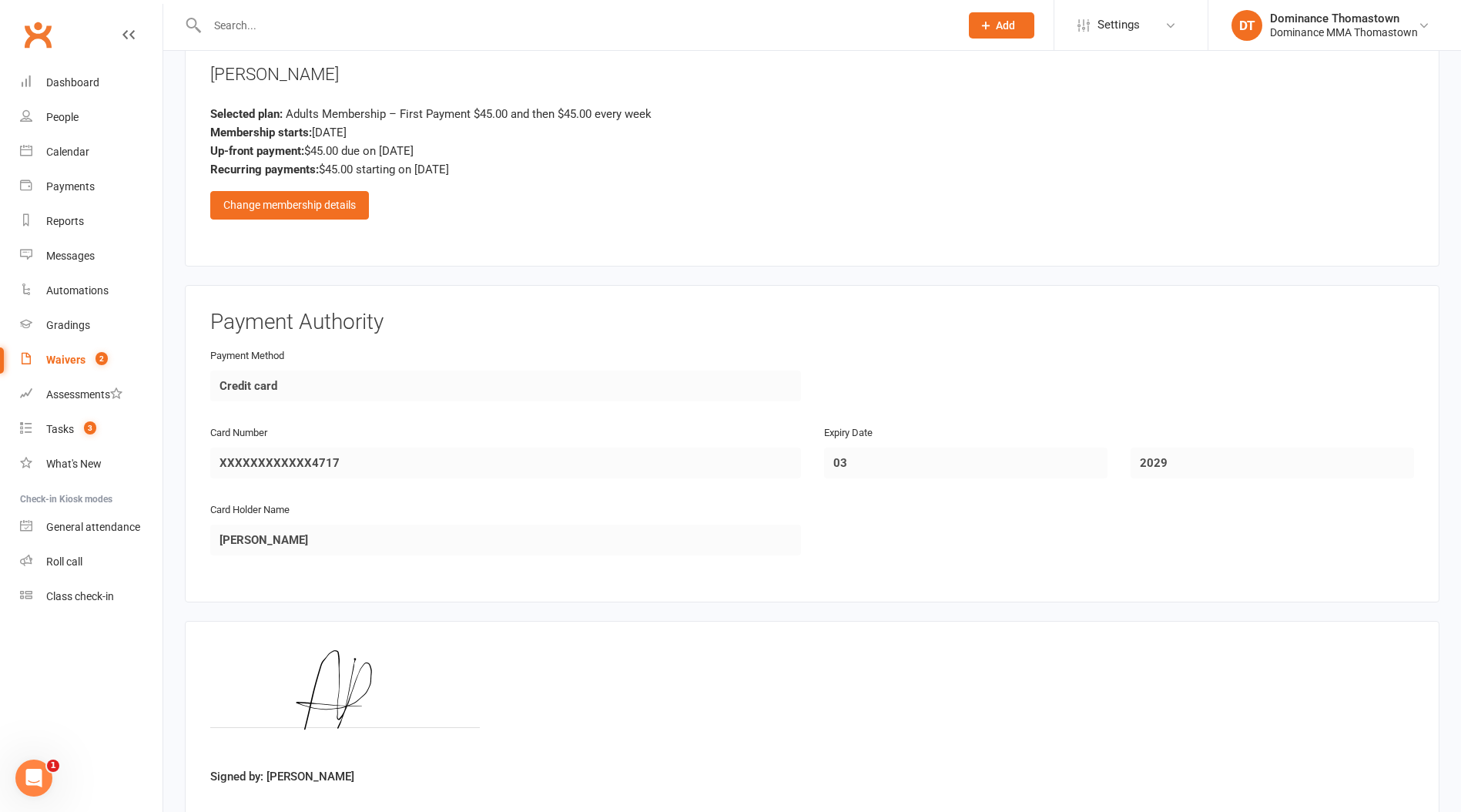
scroll to position [854, 0]
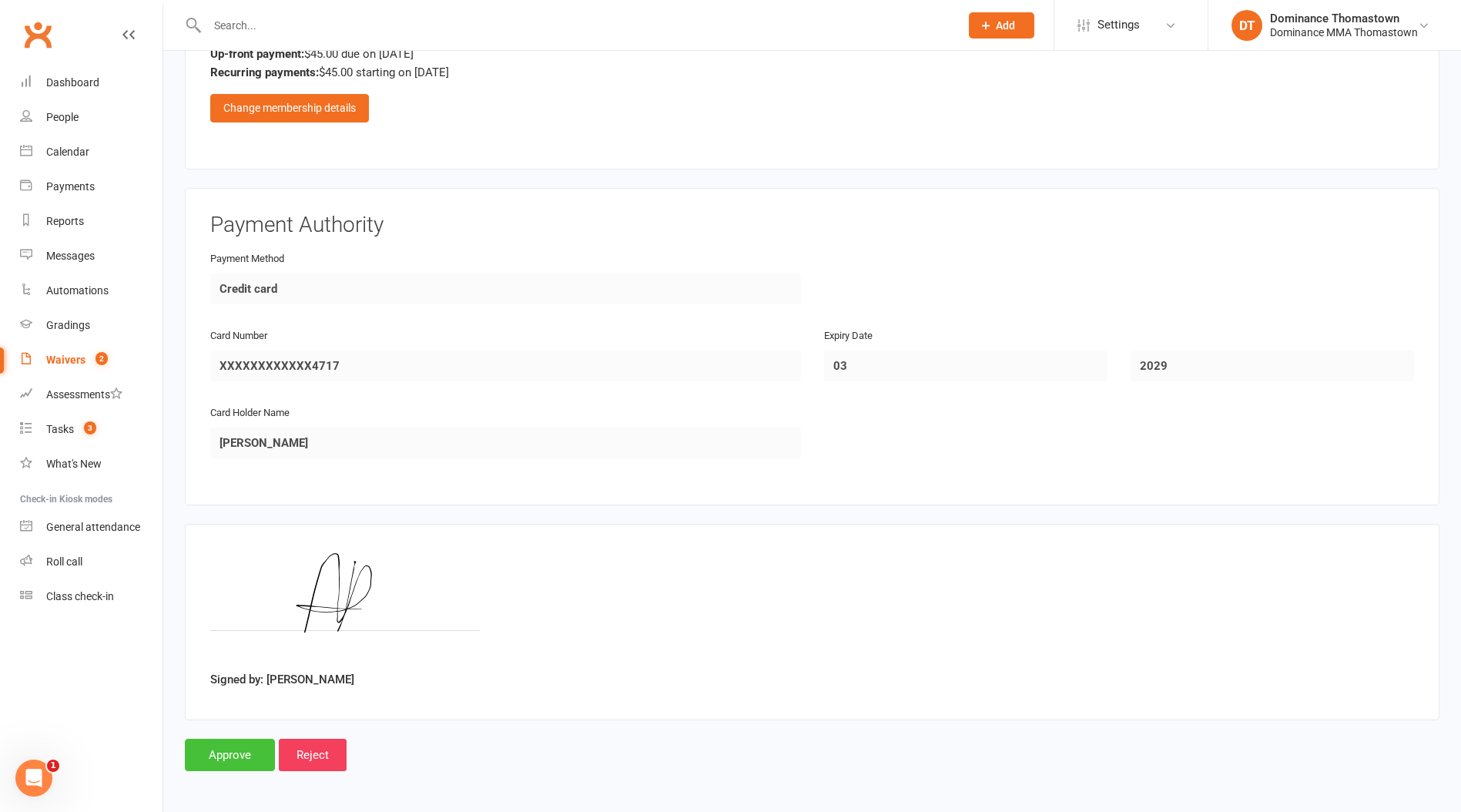
click at [234, 743] on input "Approve" at bounding box center [230, 754] width 90 height 33
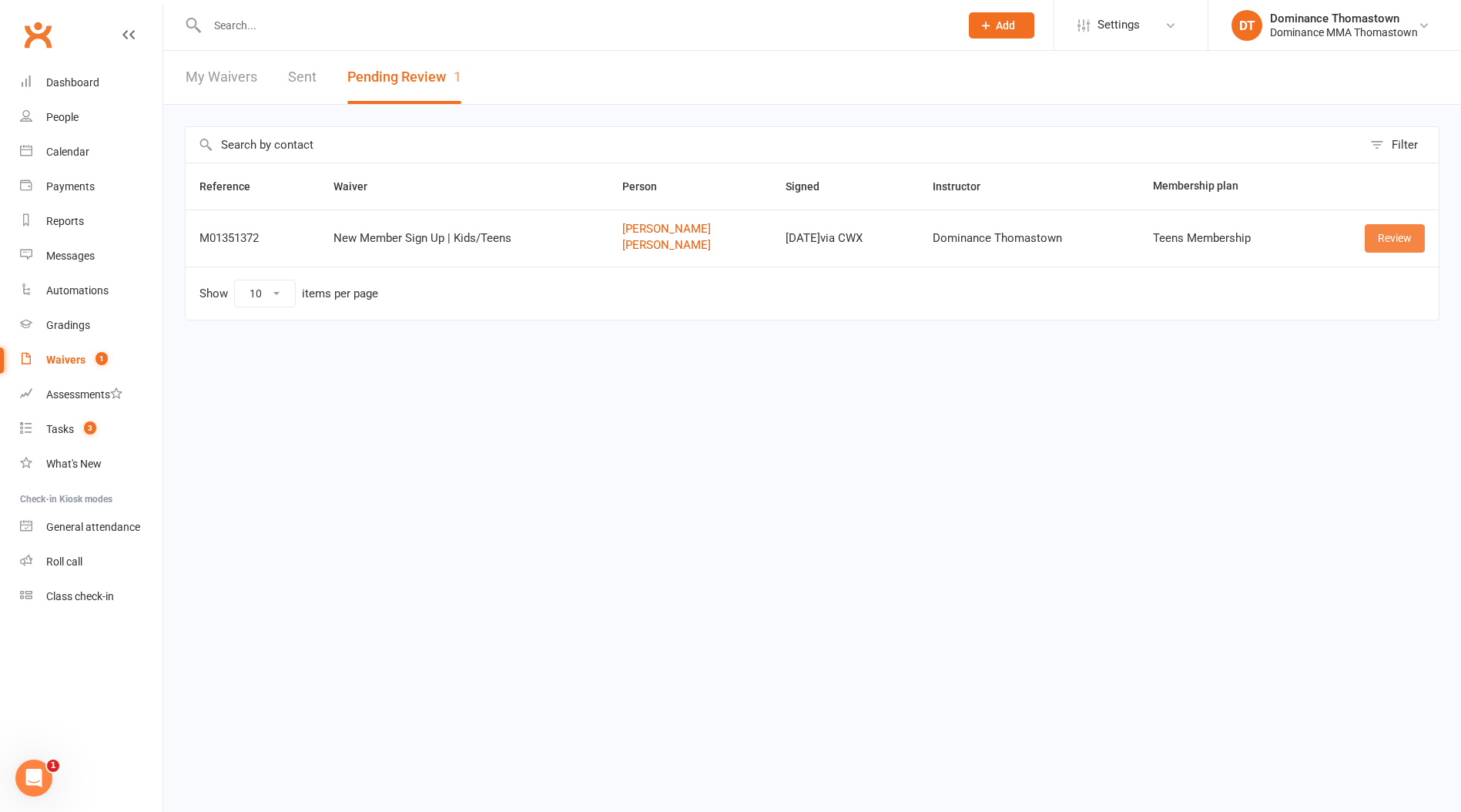
click at [1379, 239] on link "Review" at bounding box center [1395, 238] width 60 height 28
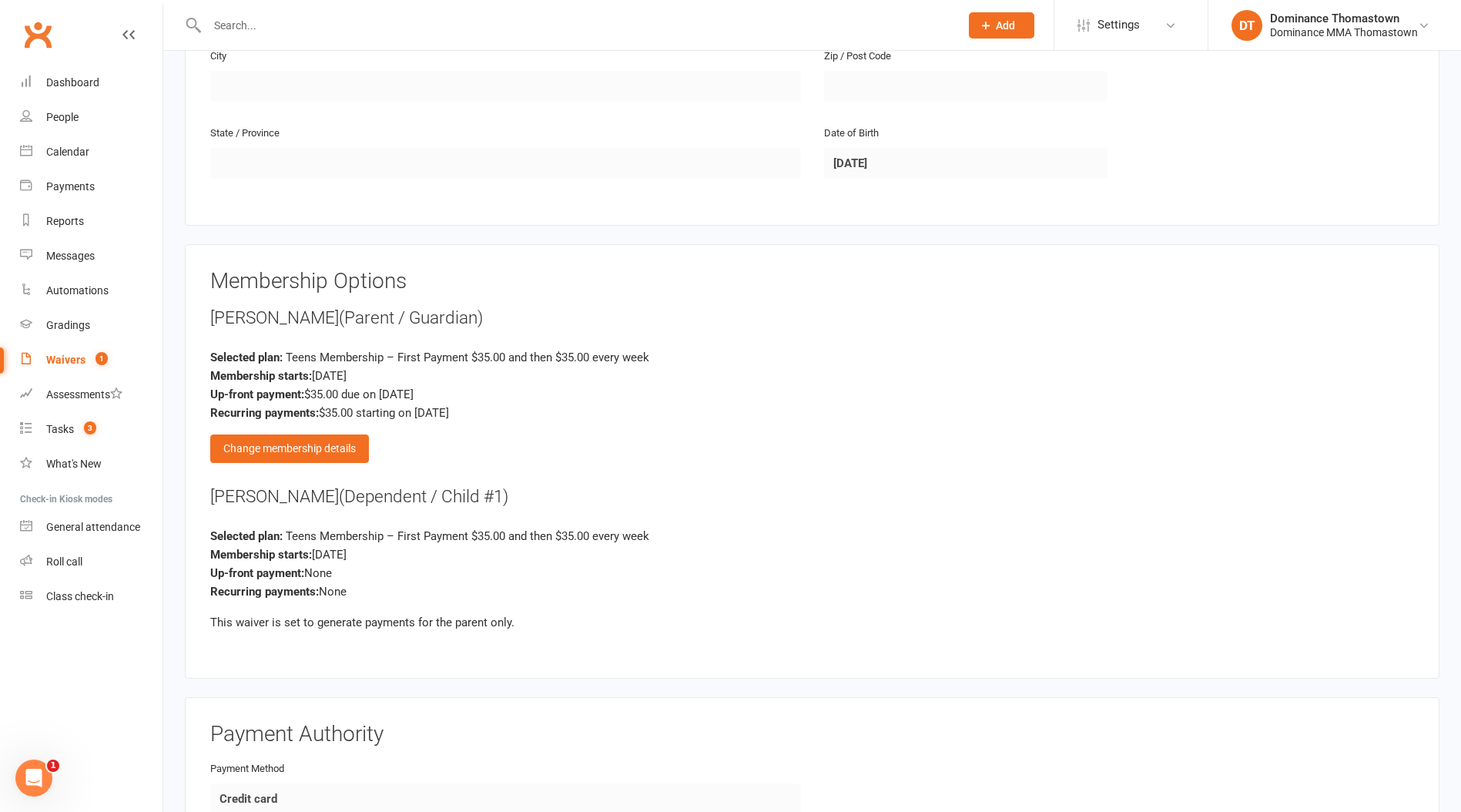
scroll to position [1102, 0]
click at [310, 432] on div "Change membership details" at bounding box center [290, 446] width 159 height 28
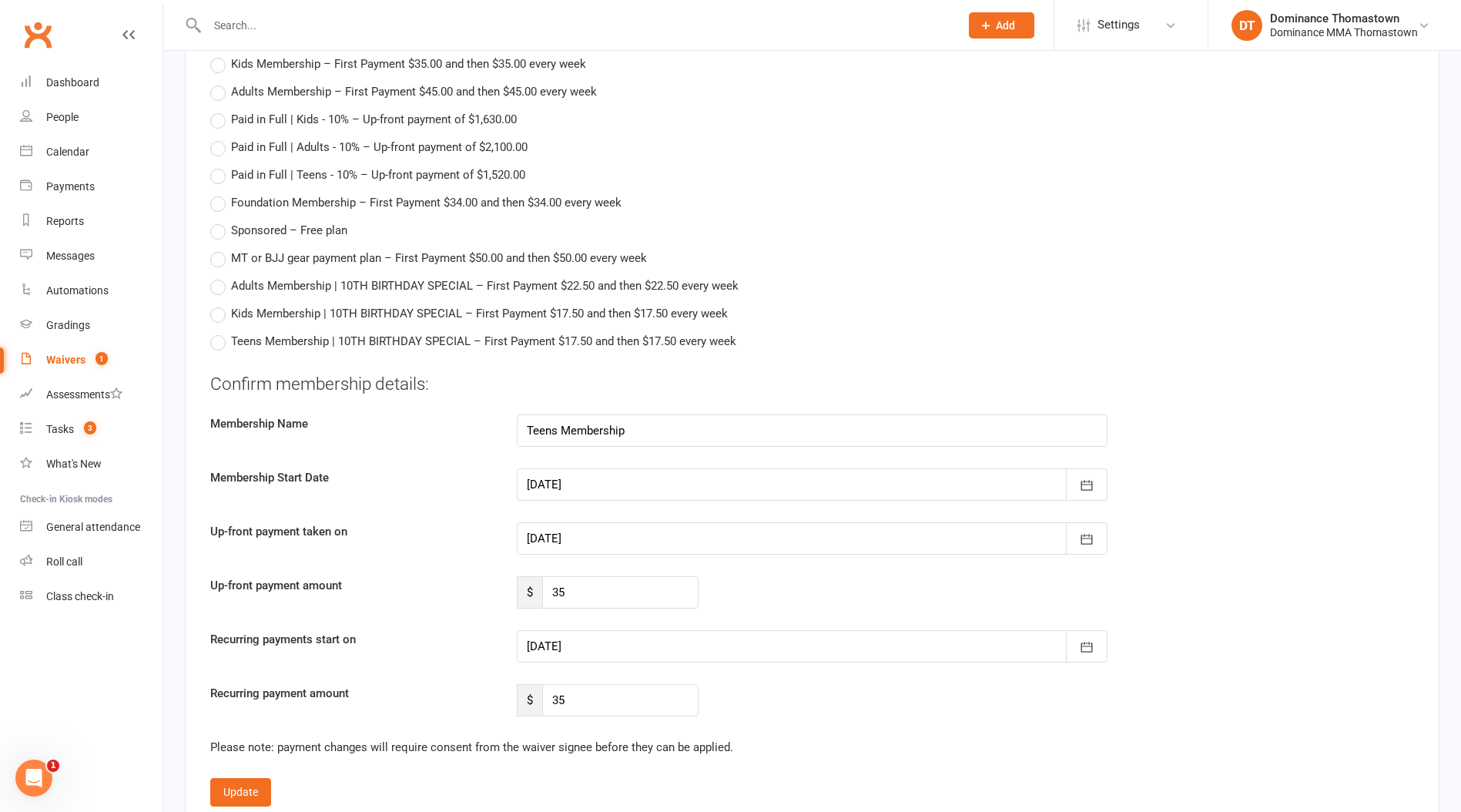
scroll to position [1461, 0]
click at [596, 540] on div at bounding box center [812, 537] width 591 height 33
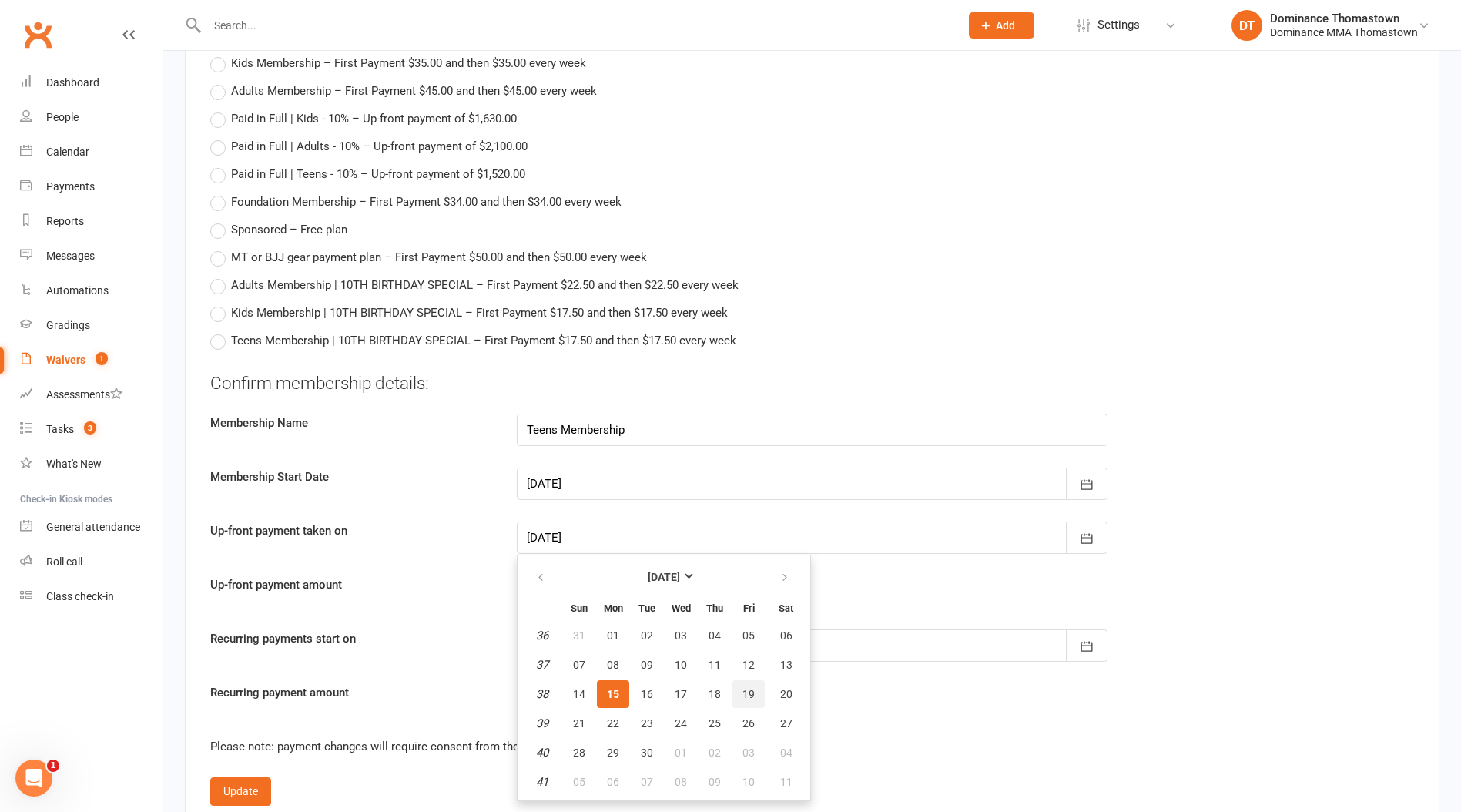
click at [754, 691] on button "19" at bounding box center [749, 694] width 33 height 28
type input "[DATE]"
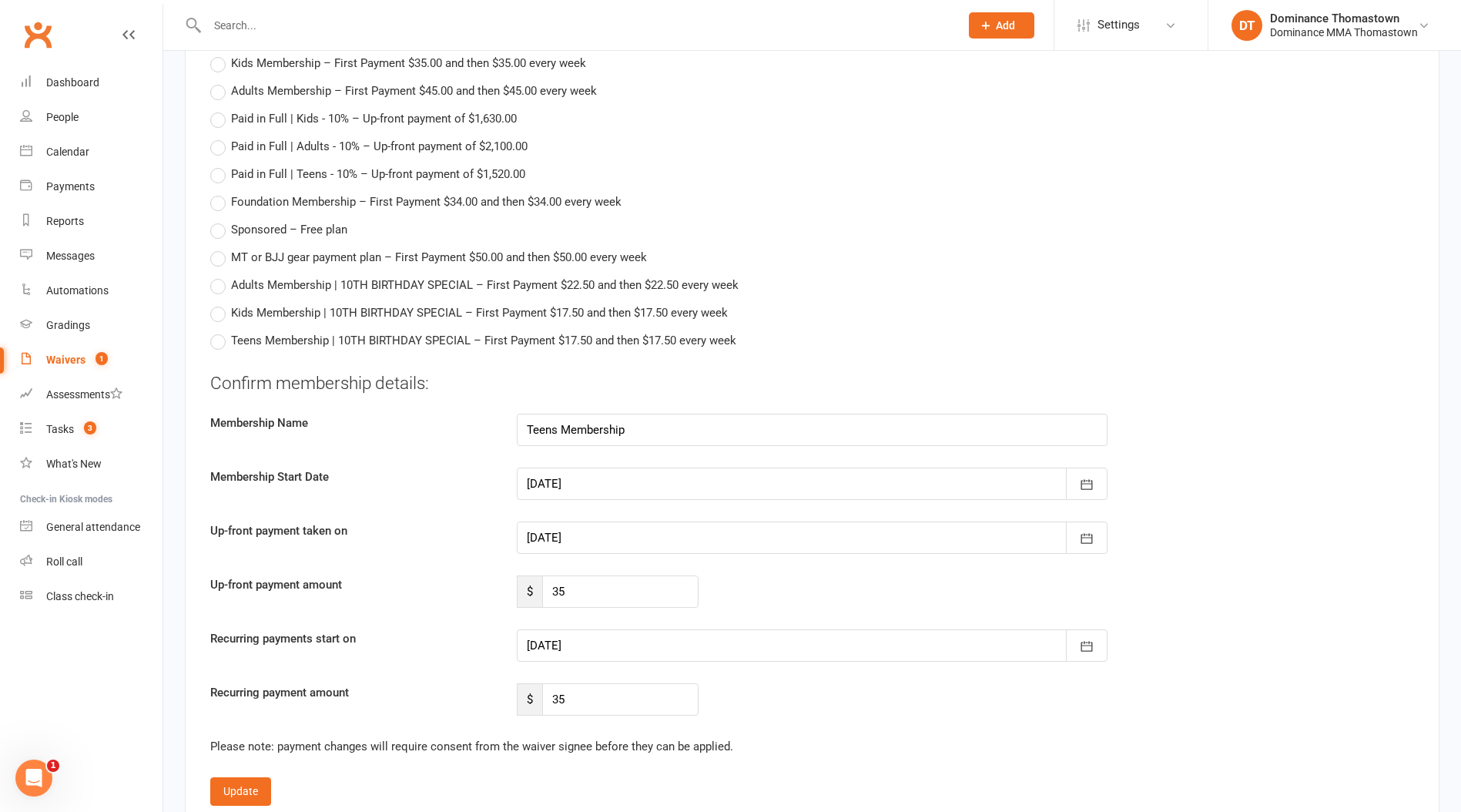
click at [690, 655] on div at bounding box center [812, 645] width 591 height 33
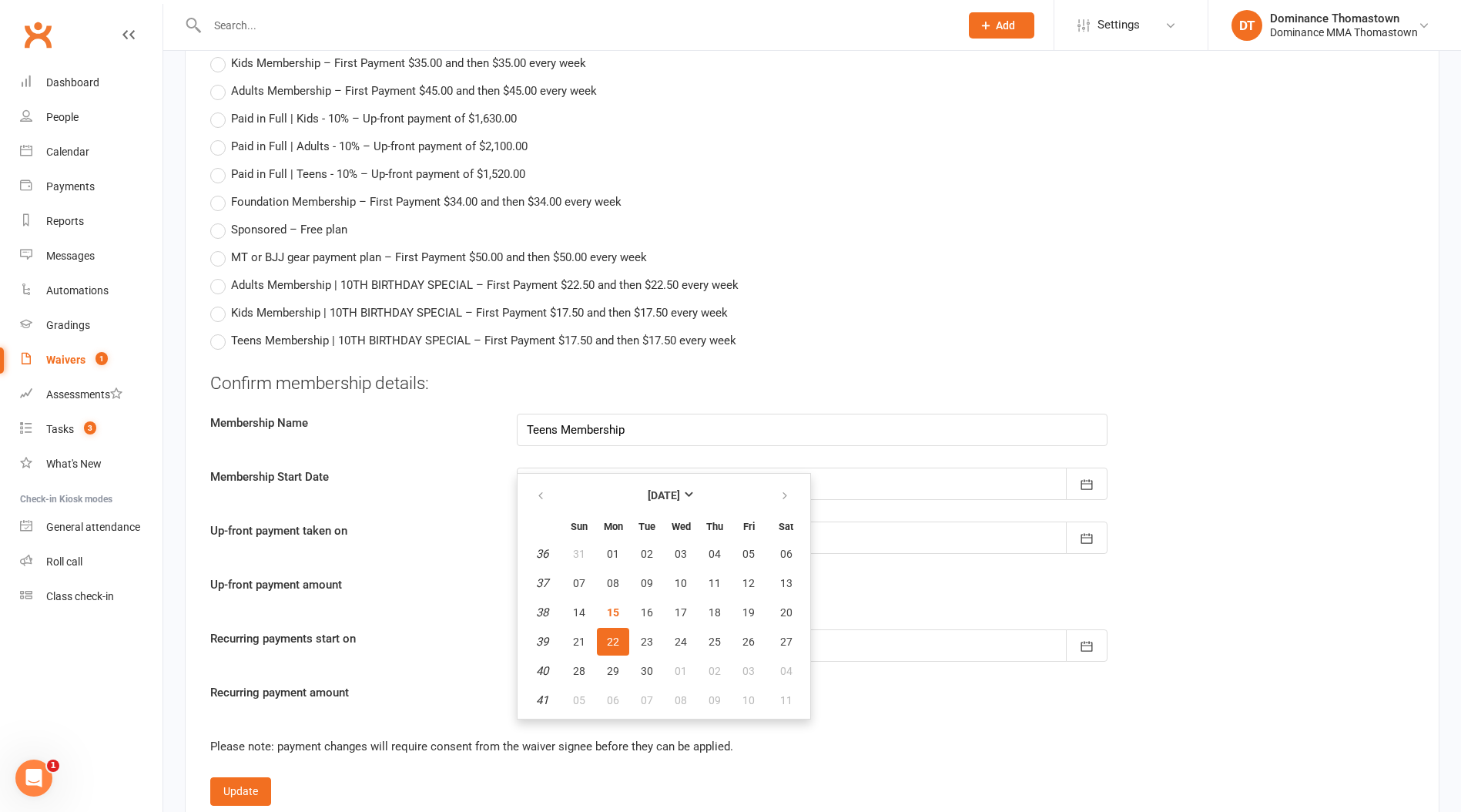
drag, startPoint x: 962, startPoint y: 646, endPoint x: 937, endPoint y: 650, distance: 25.3
click at [962, 646] on div at bounding box center [812, 645] width 591 height 33
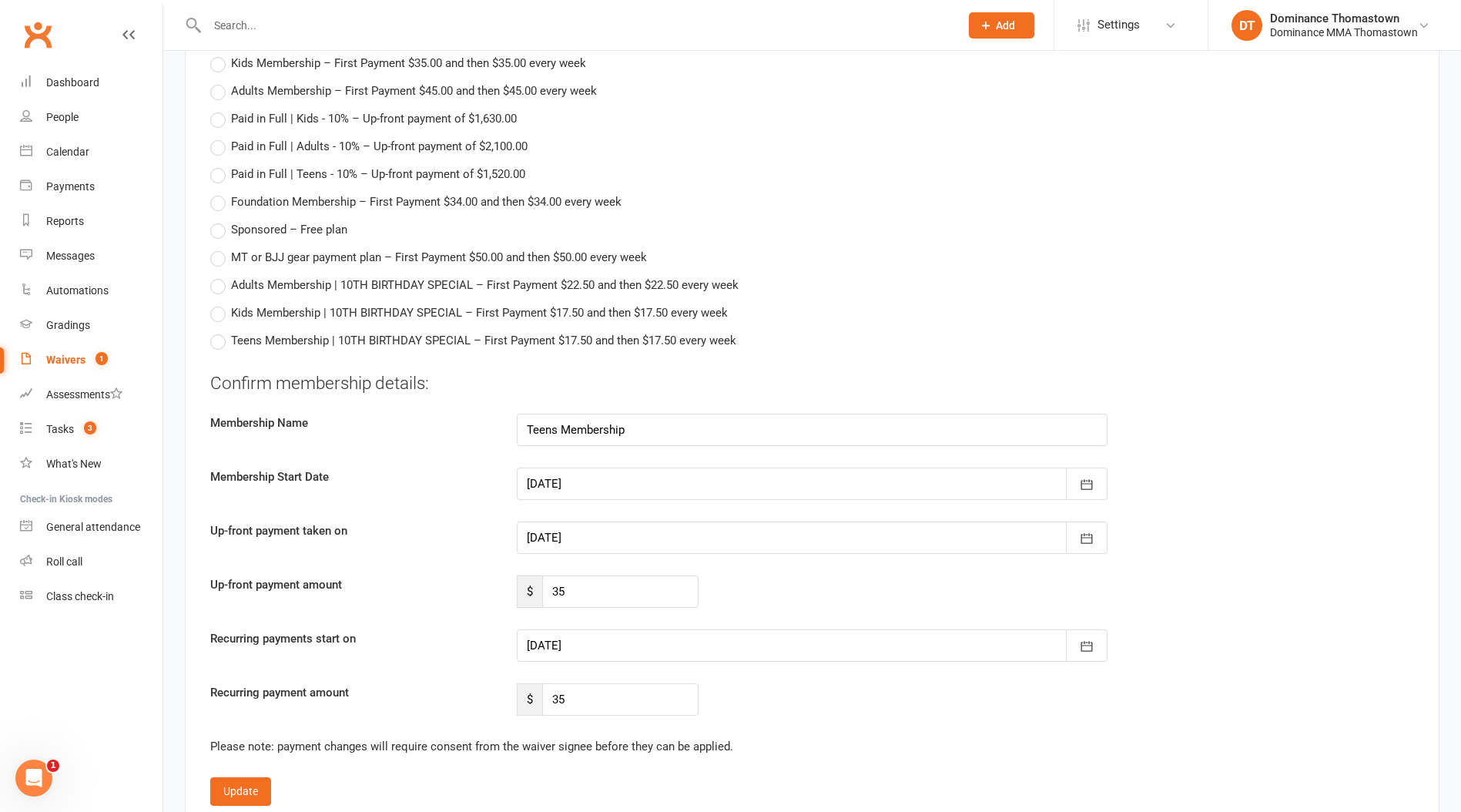
click at [709, 643] on div at bounding box center [812, 645] width 591 height 33
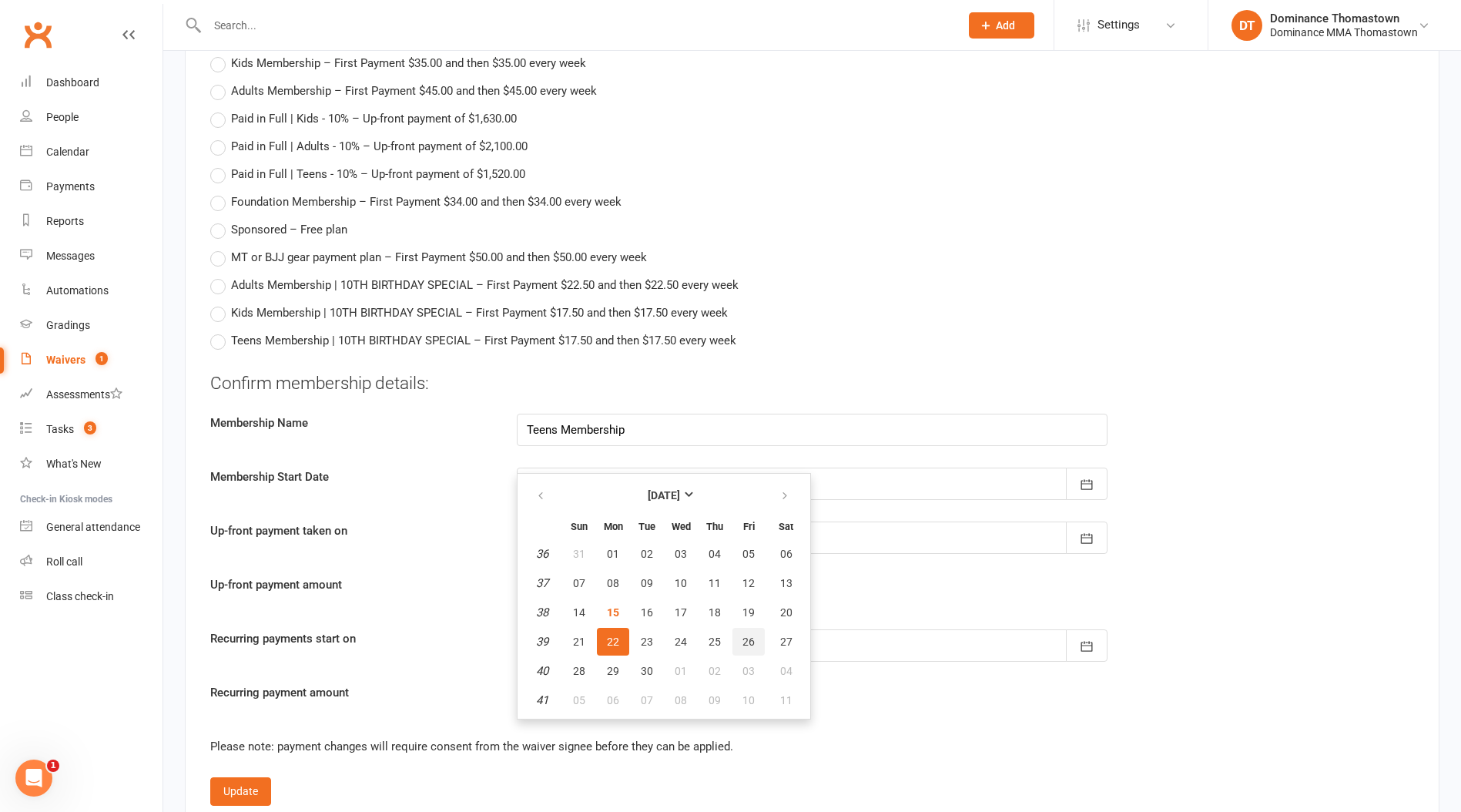
click at [748, 639] on span "26" at bounding box center [749, 641] width 12 height 12
type input "26 Sep 2025"
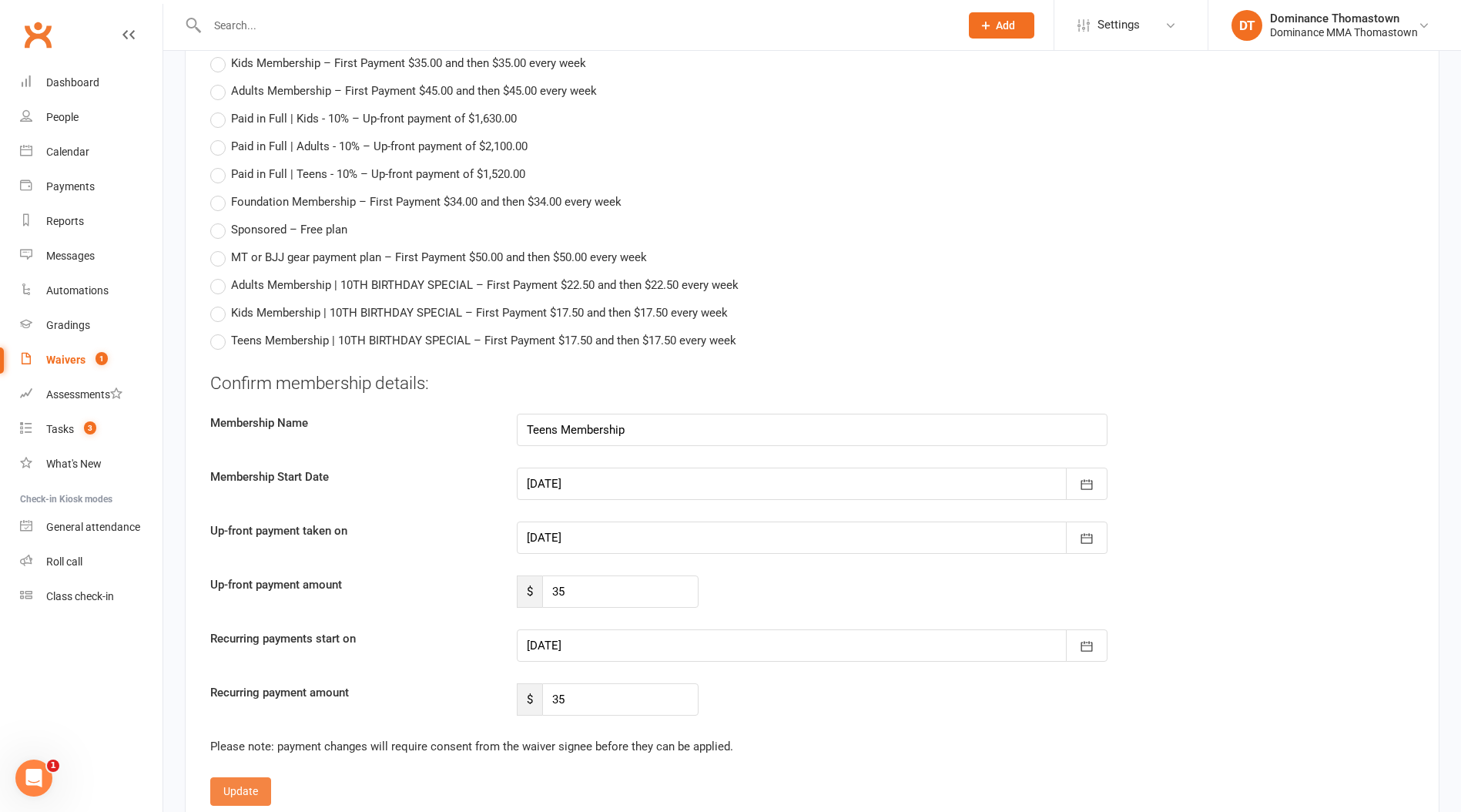
click at [268, 772] on fieldset "Confirm membership details: Membership Name Teens Membership Membership Start D…" at bounding box center [812, 588] width 1204 height 434
click at [261, 777] on button "Update" at bounding box center [240, 791] width 61 height 28
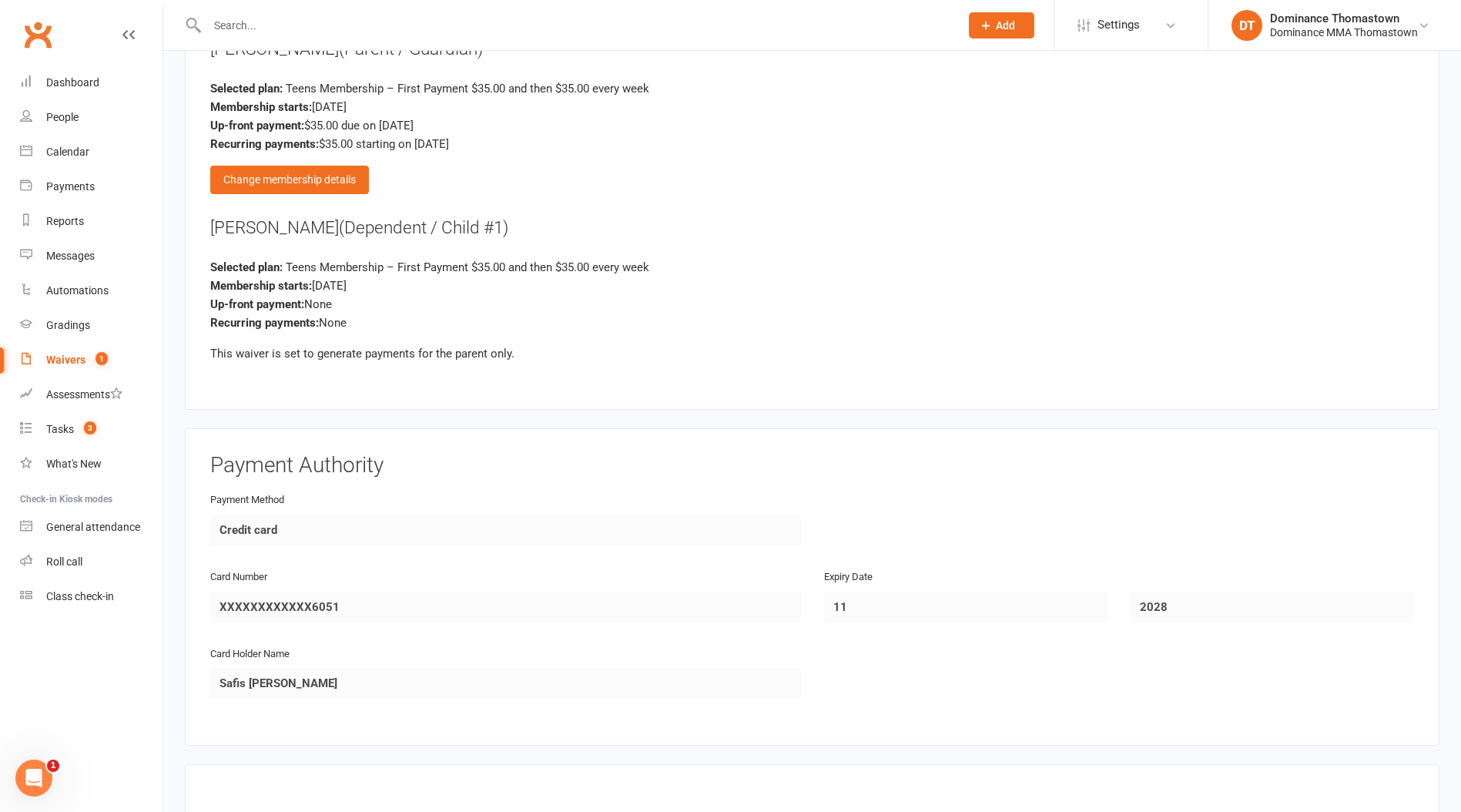
scroll to position [1606, 0]
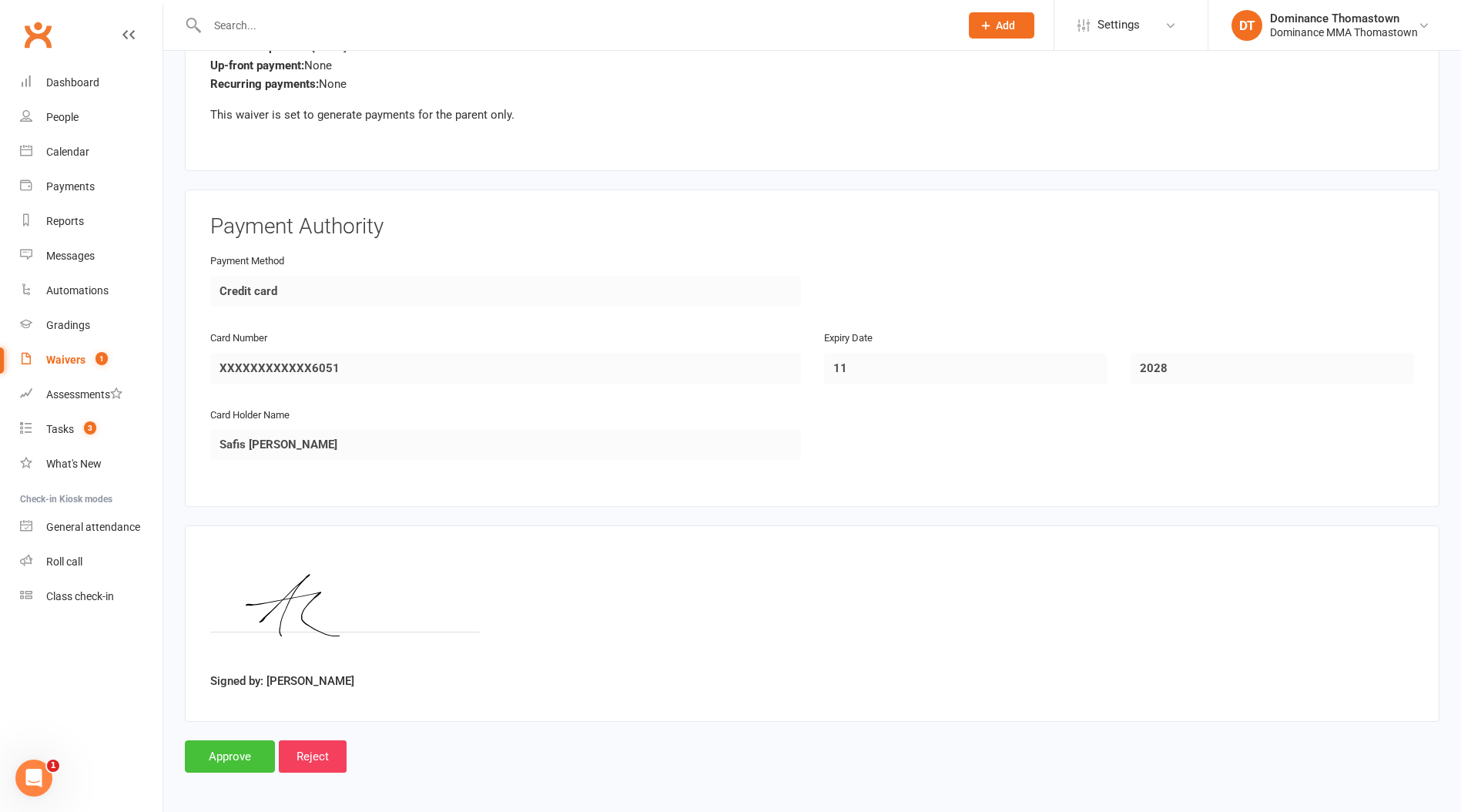
click at [231, 753] on input "Approve" at bounding box center [230, 756] width 90 height 33
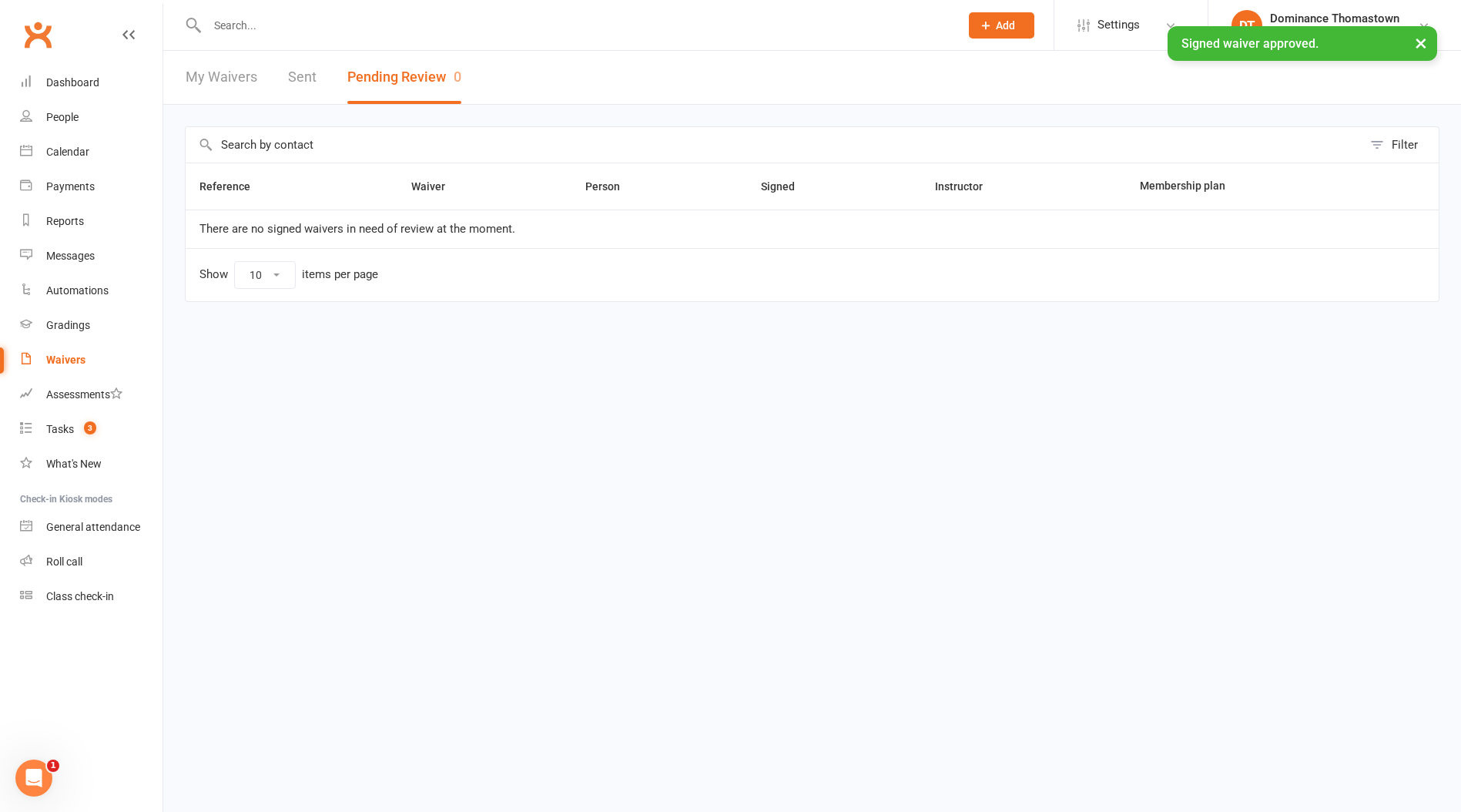
click at [260, 15] on input "text" at bounding box center [576, 25] width 747 height 21
click at [93, 83] on div "Dashboard" at bounding box center [72, 82] width 53 height 12
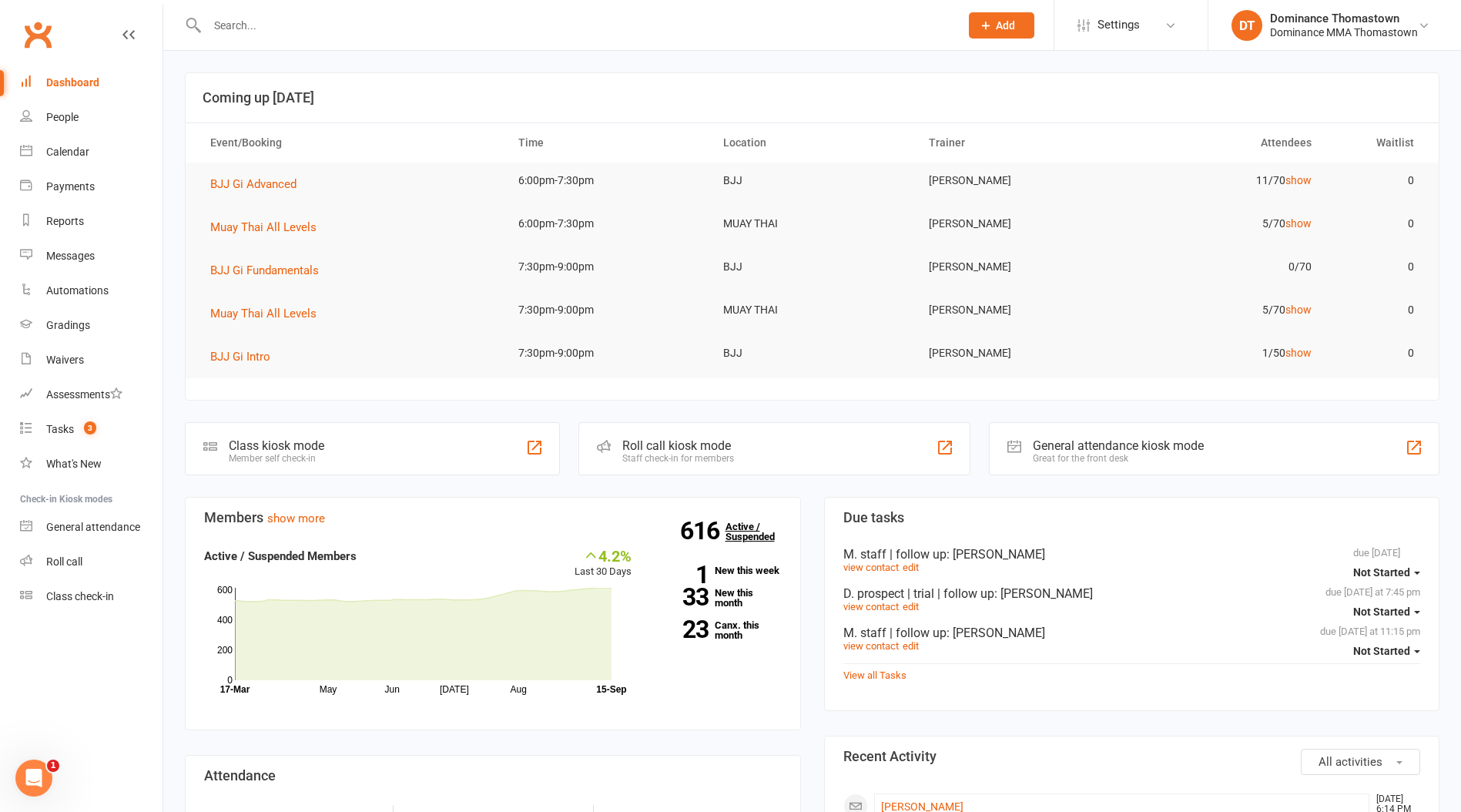
click at [742, 517] on link "616 Active / Suspended" at bounding box center [759, 532] width 68 height 43
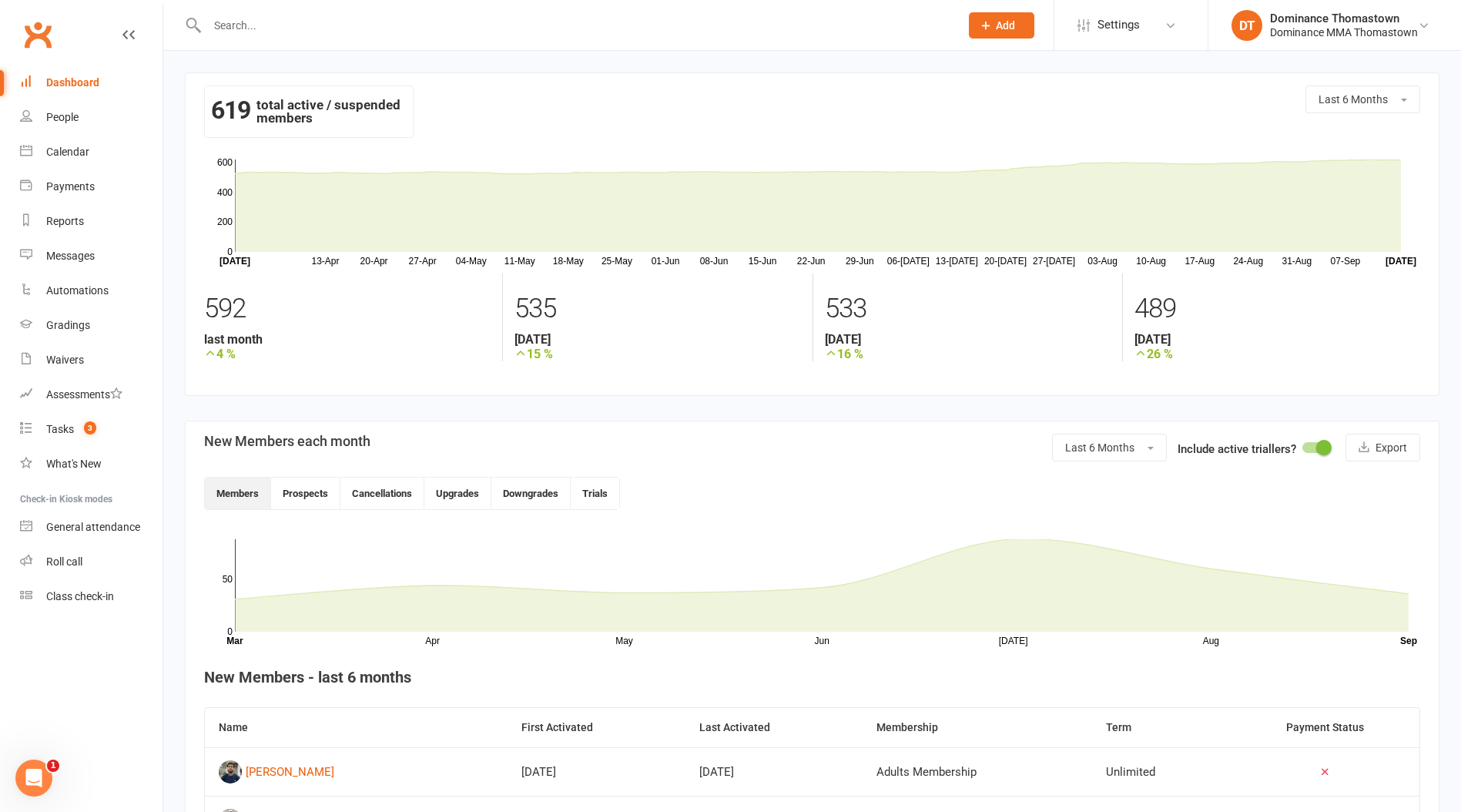
click at [226, 16] on input "text" at bounding box center [576, 25] width 747 height 21
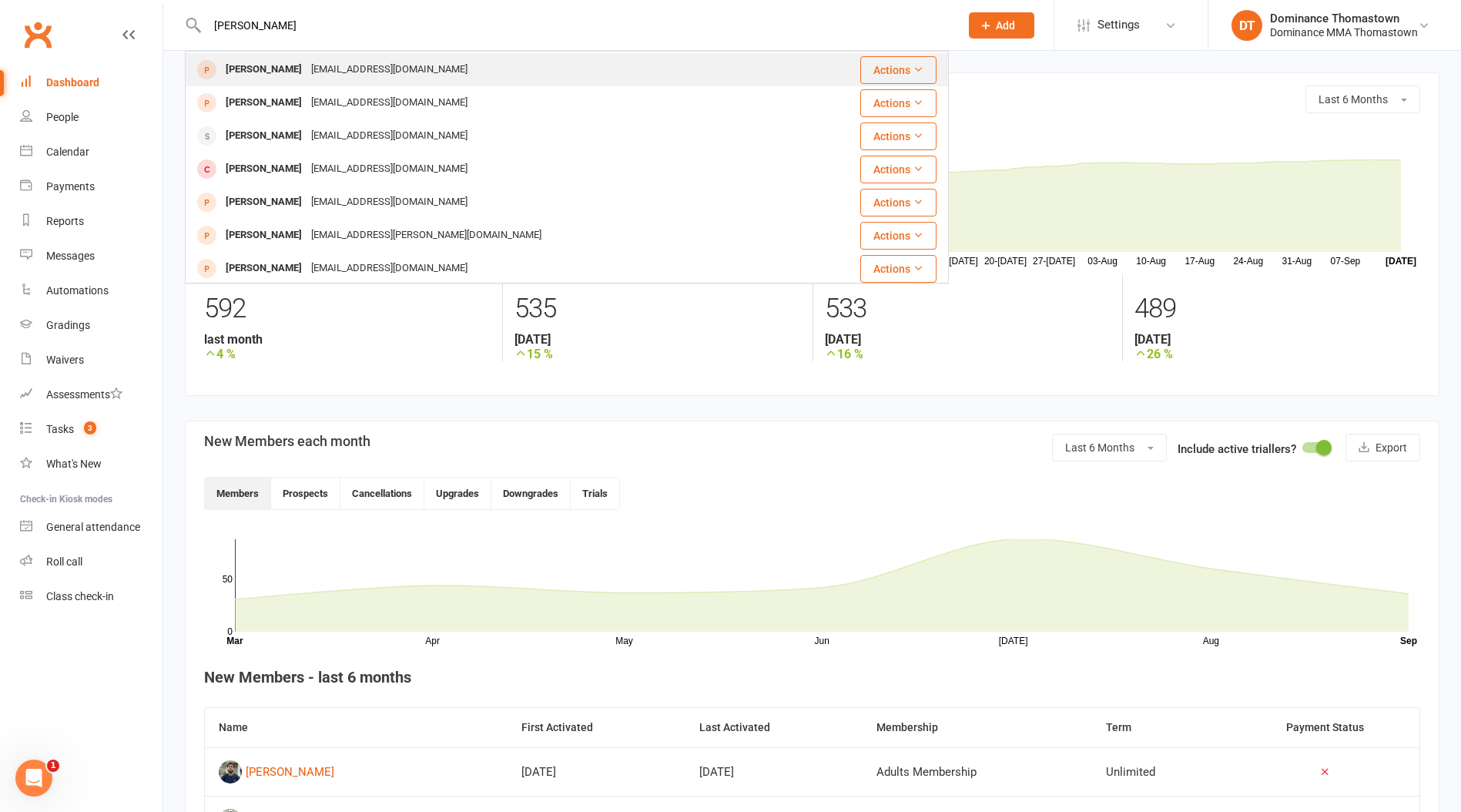
scroll to position [284, 0]
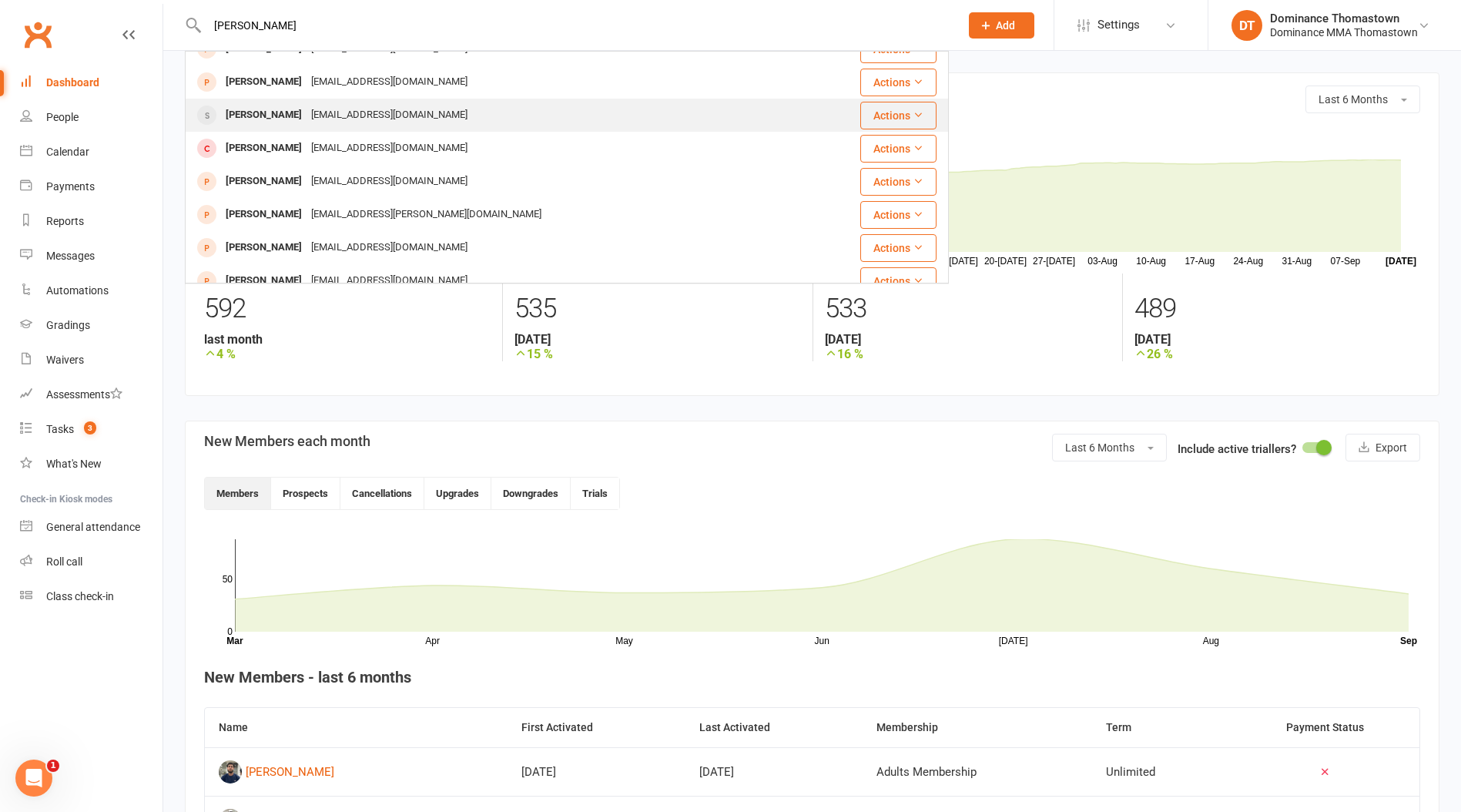
type input "abdullah"
click at [375, 111] on div "mahbashi1988@gmail.com" at bounding box center [389, 115] width 165 height 22
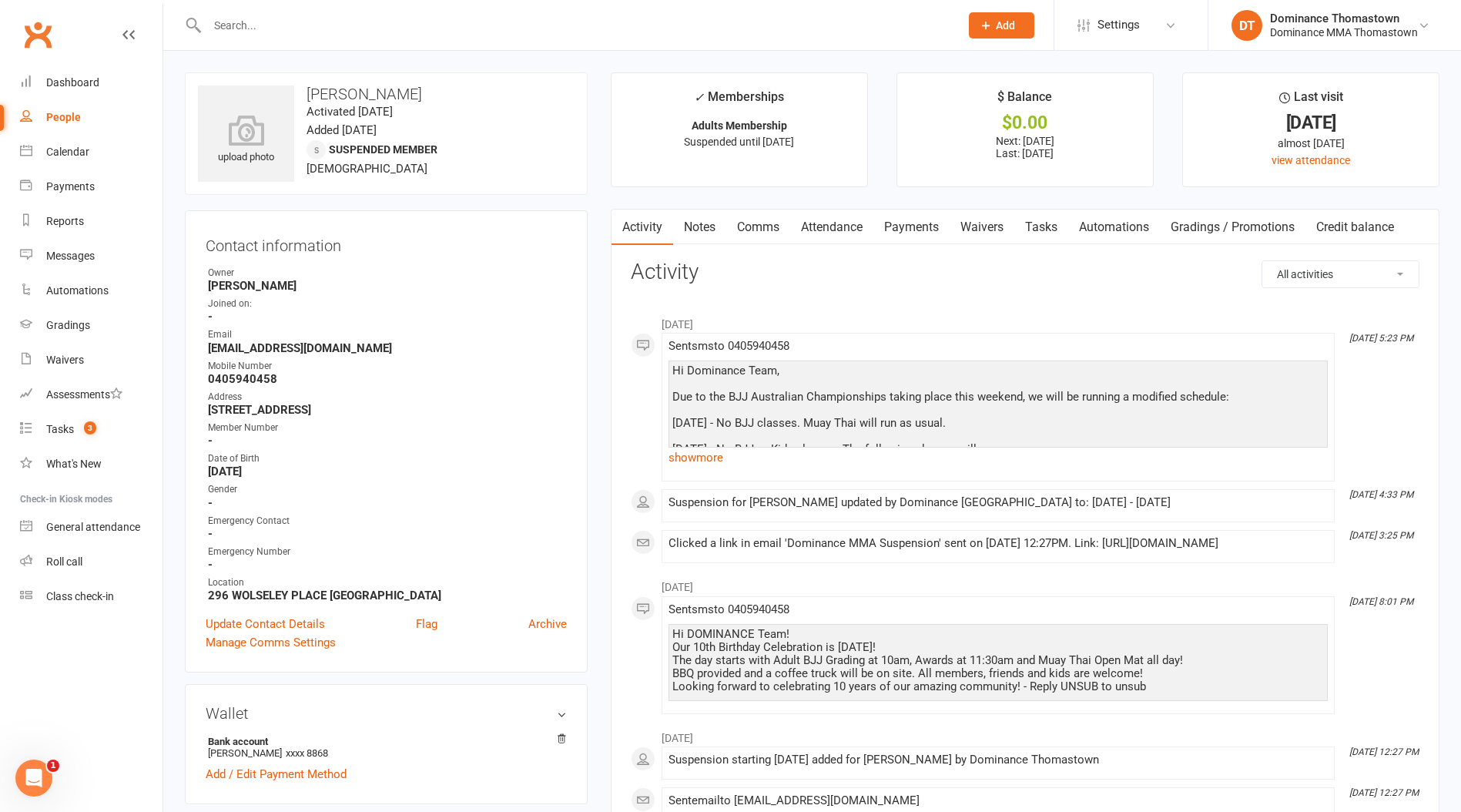
click at [990, 223] on link "Waivers" at bounding box center [981, 227] width 64 height 36
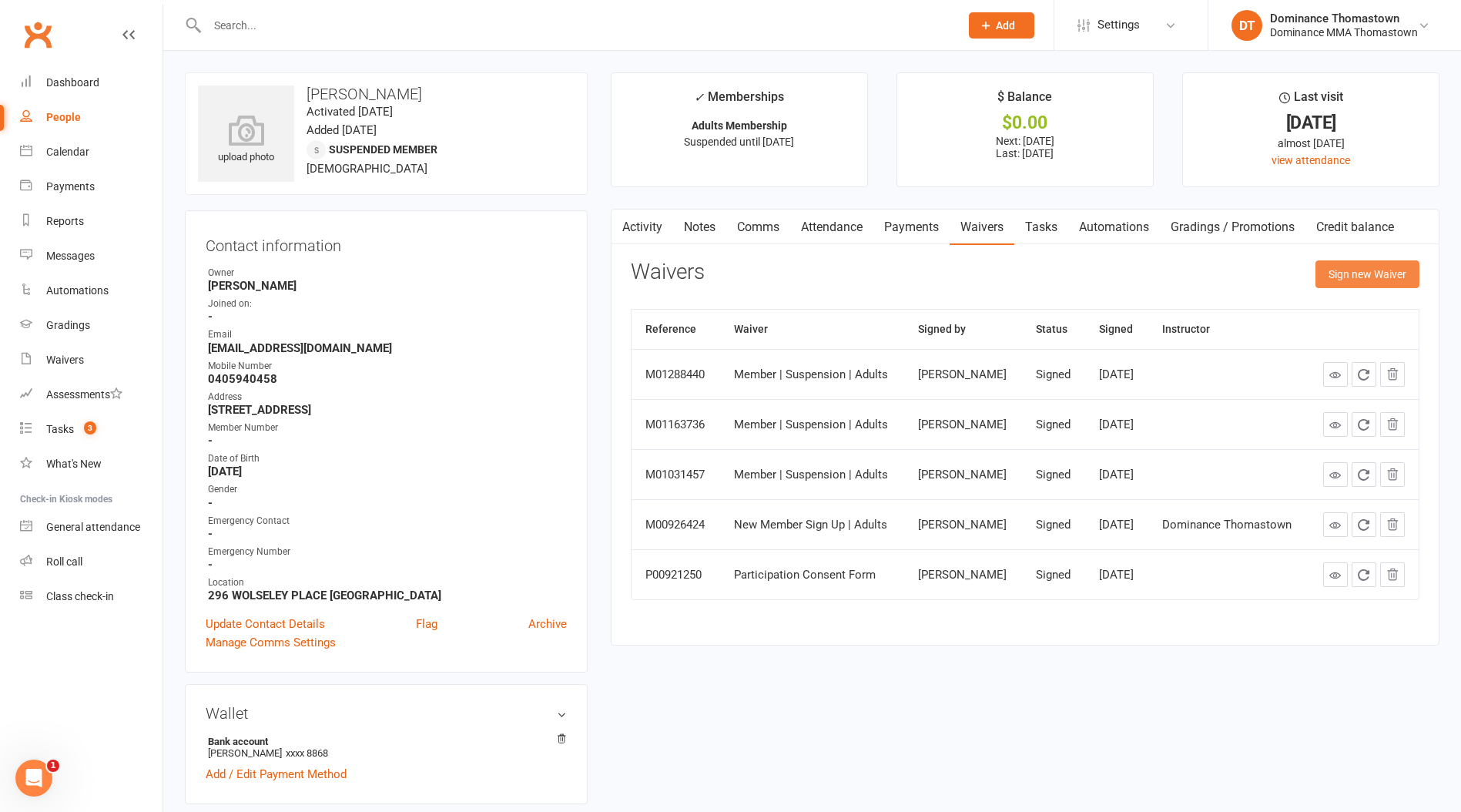
drag, startPoint x: 1380, startPoint y: 287, endPoint x: 1360, endPoint y: 308, distance: 29.0
click at [1380, 287] on button "Sign new Waiver" at bounding box center [1368, 275] width 104 height 28
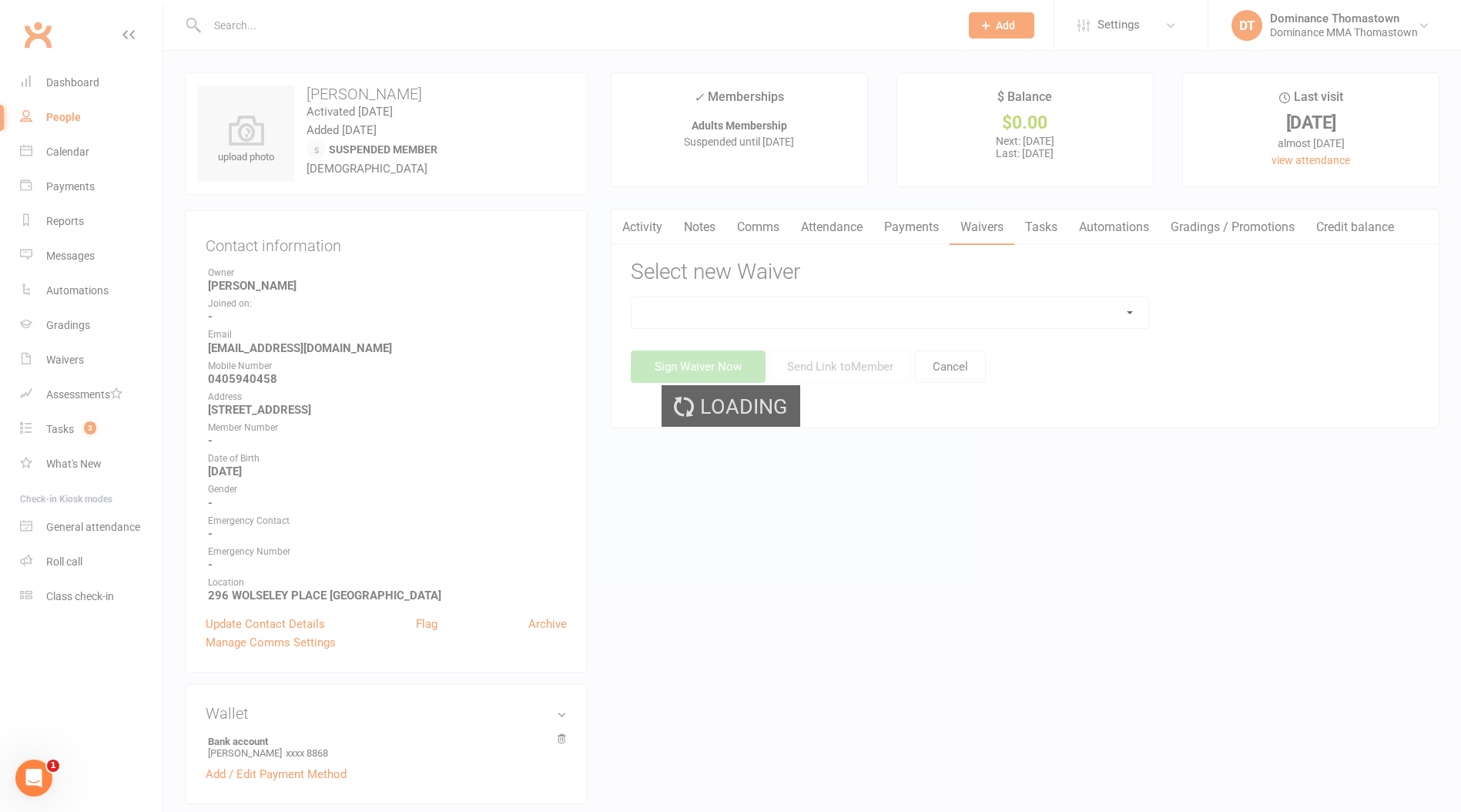
click at [817, 310] on div "Loading" at bounding box center [730, 406] width 1461 height 812
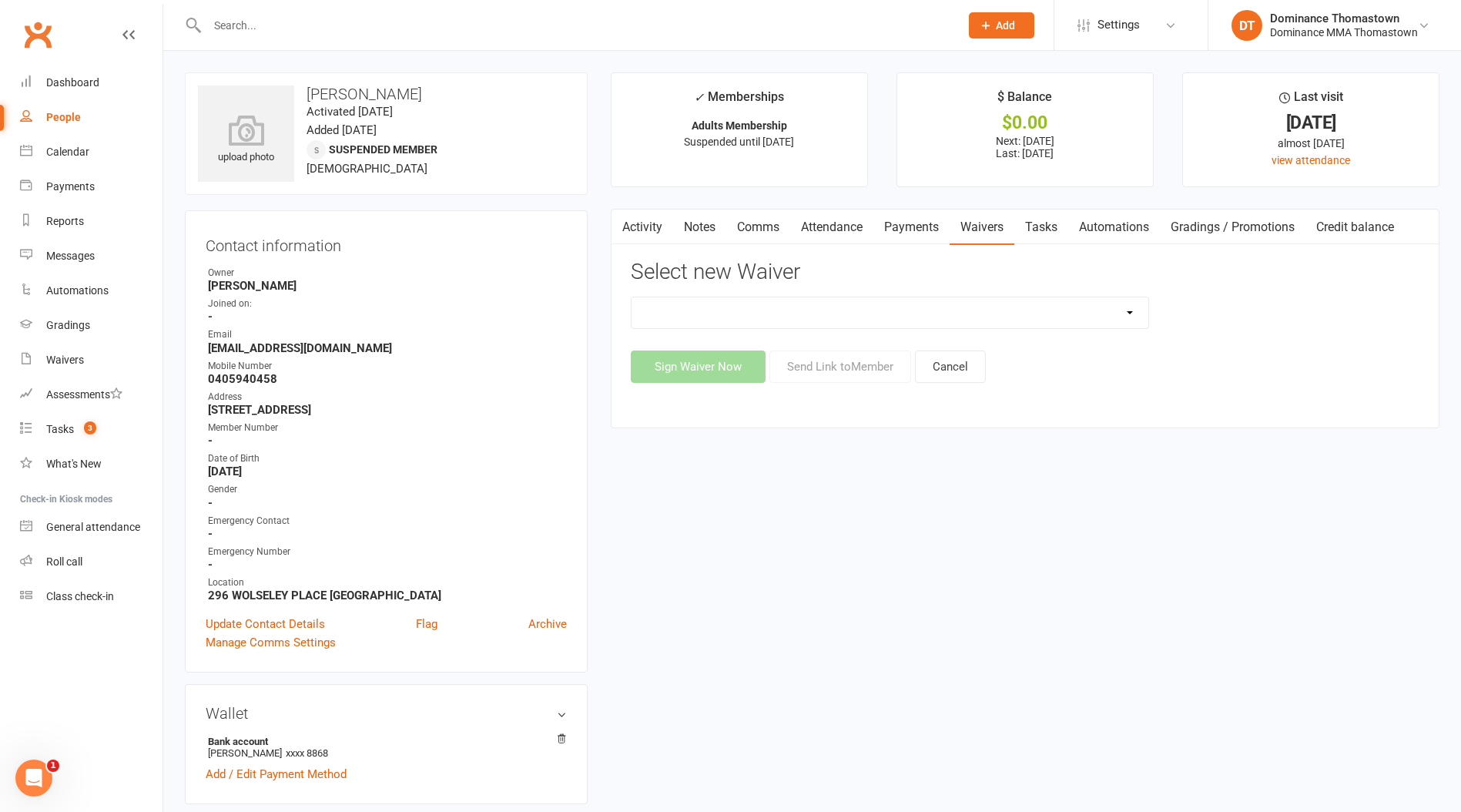
click at [801, 313] on select "Member | Cancellation | Adults Member | Injury Report Form (FOH staff use only)…" at bounding box center [890, 312] width 517 height 31
select select "8152"
click at [632, 297] on select "Member | Cancellation | Adults Member | Injury Report Form (FOH staff use only)…" at bounding box center [890, 312] width 517 height 31
click at [862, 368] on button "Send Link to Member" at bounding box center [840, 366] width 142 height 33
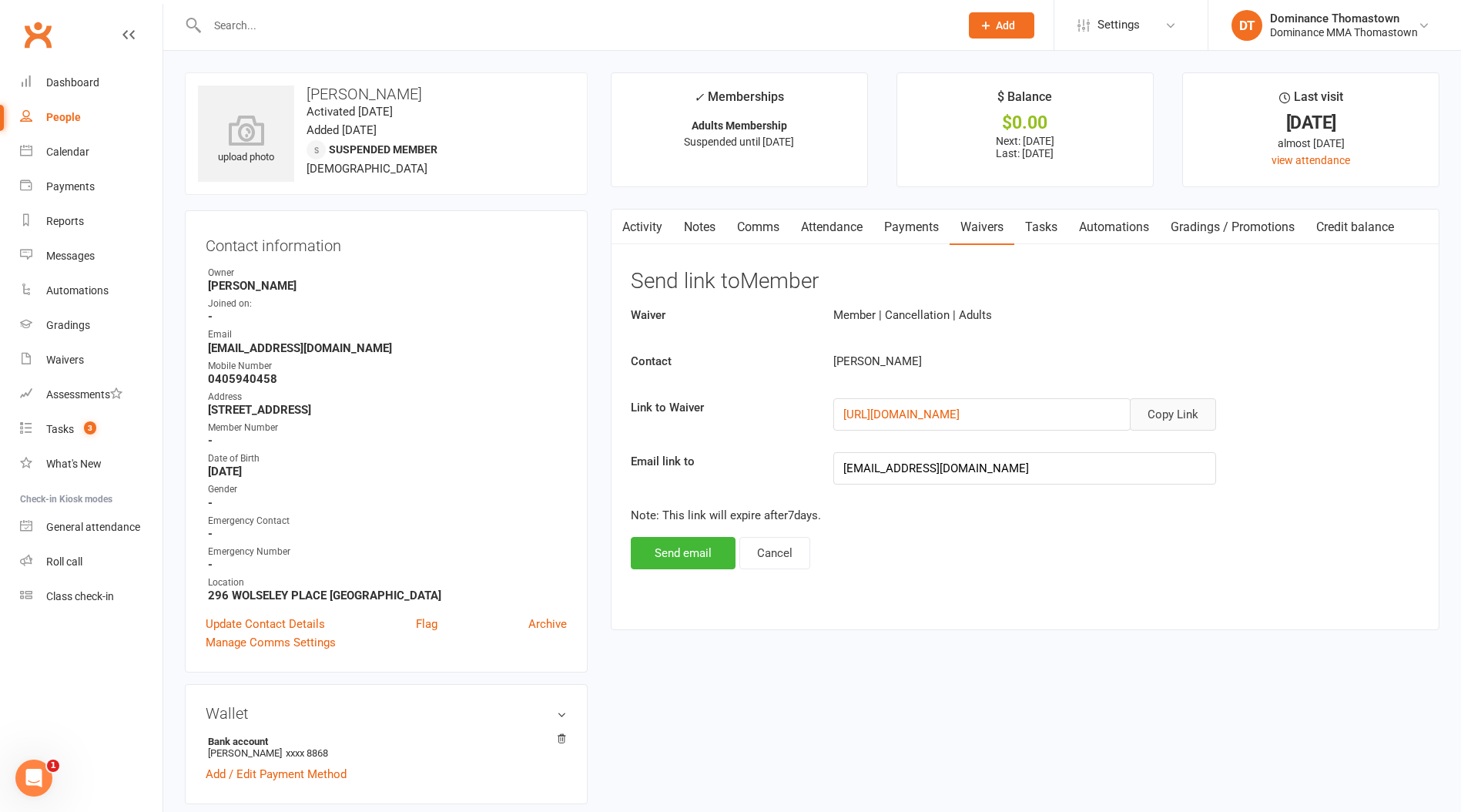
drag, startPoint x: 1177, startPoint y: 421, endPoint x: 943, endPoint y: 335, distance: 249.3
click at [1176, 421] on button "Copy Link" at bounding box center [1173, 414] width 86 height 33
click at [773, 226] on link "Comms" at bounding box center [758, 227] width 64 height 36
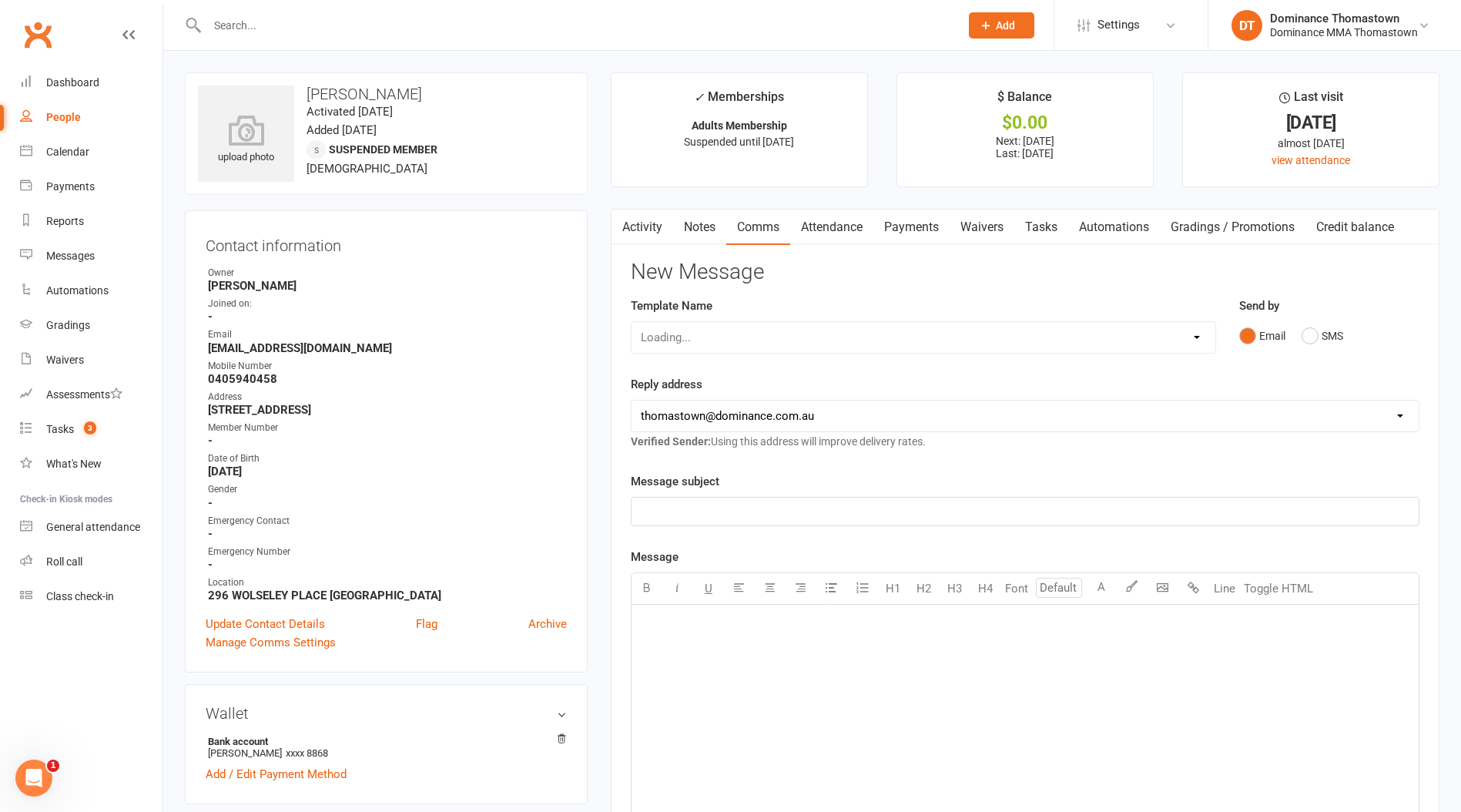
click at [800, 339] on div "Loading..." at bounding box center [924, 337] width 585 height 33
click at [780, 326] on div "Loading..." at bounding box center [924, 337] width 585 height 33
click at [775, 335] on select "Select Template [Email] MARKETING | 10TH BIRTHDAY SPECIAL | CANCELLED MEMBERS […" at bounding box center [924, 337] width 584 height 31
select select "6"
click at [632, 322] on select "Select Template [Email] MARKETING | 10TH BIRTHDAY SPECIAL | CANCELLED MEMBERS […" at bounding box center [924, 337] width 584 height 31
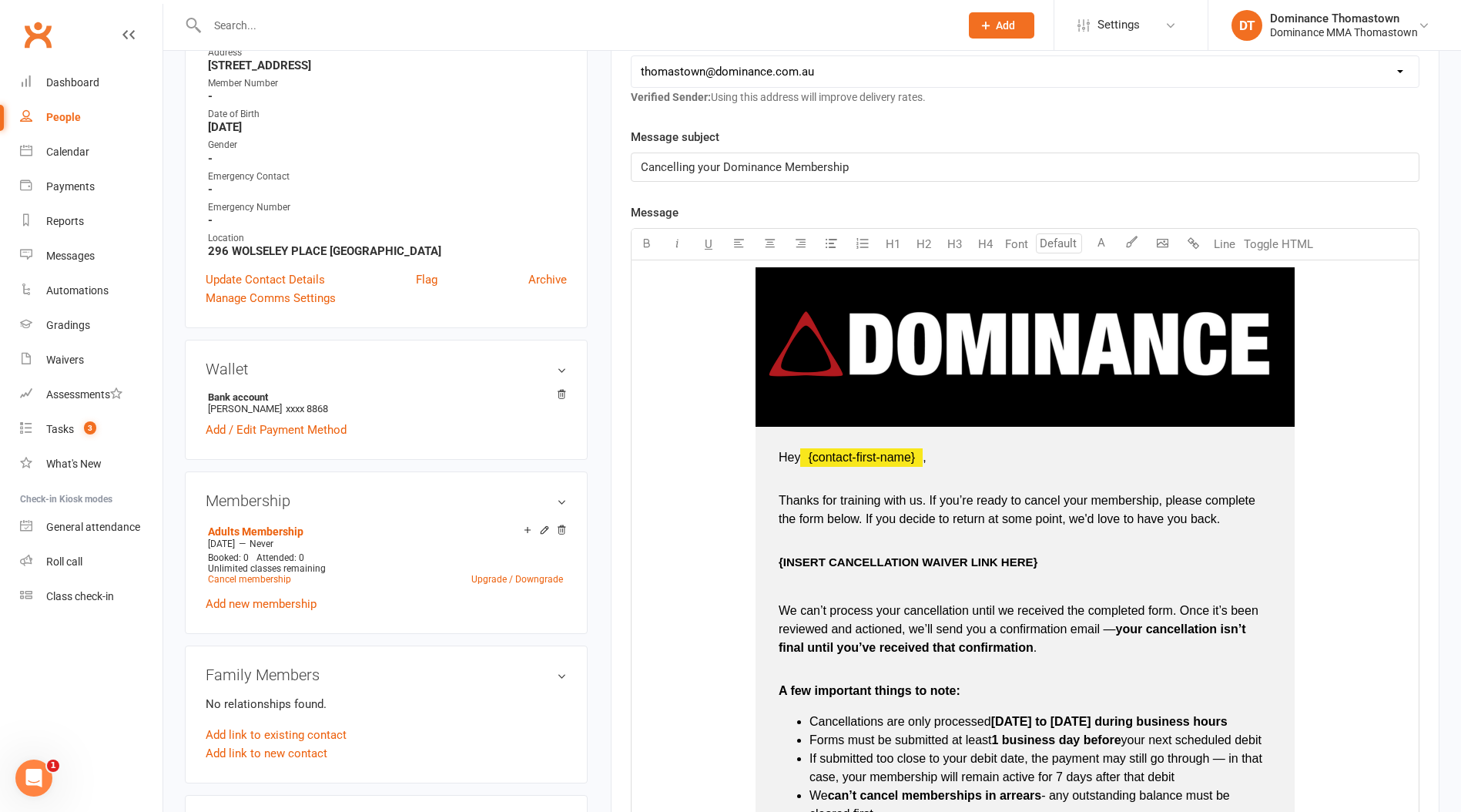
scroll to position [391, 0]
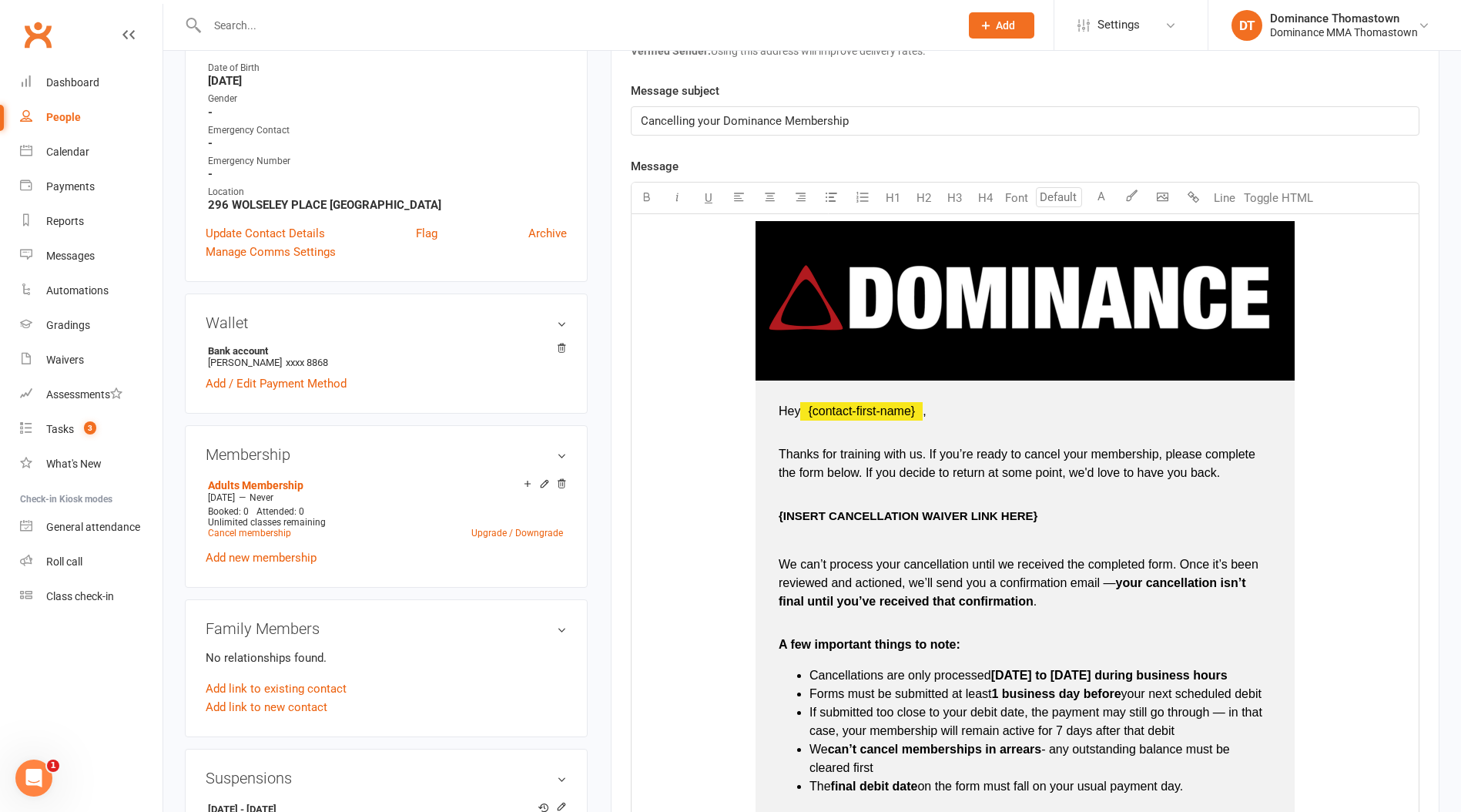
drag, startPoint x: 1081, startPoint y: 524, endPoint x: 1082, endPoint y: 514, distance: 10.0
click at [1082, 515] on td "Hey ﻿ {contact-first-name} , Thanks for training with us. If you’re ready to ca…" at bounding box center [1025, 658] width 539 height 556
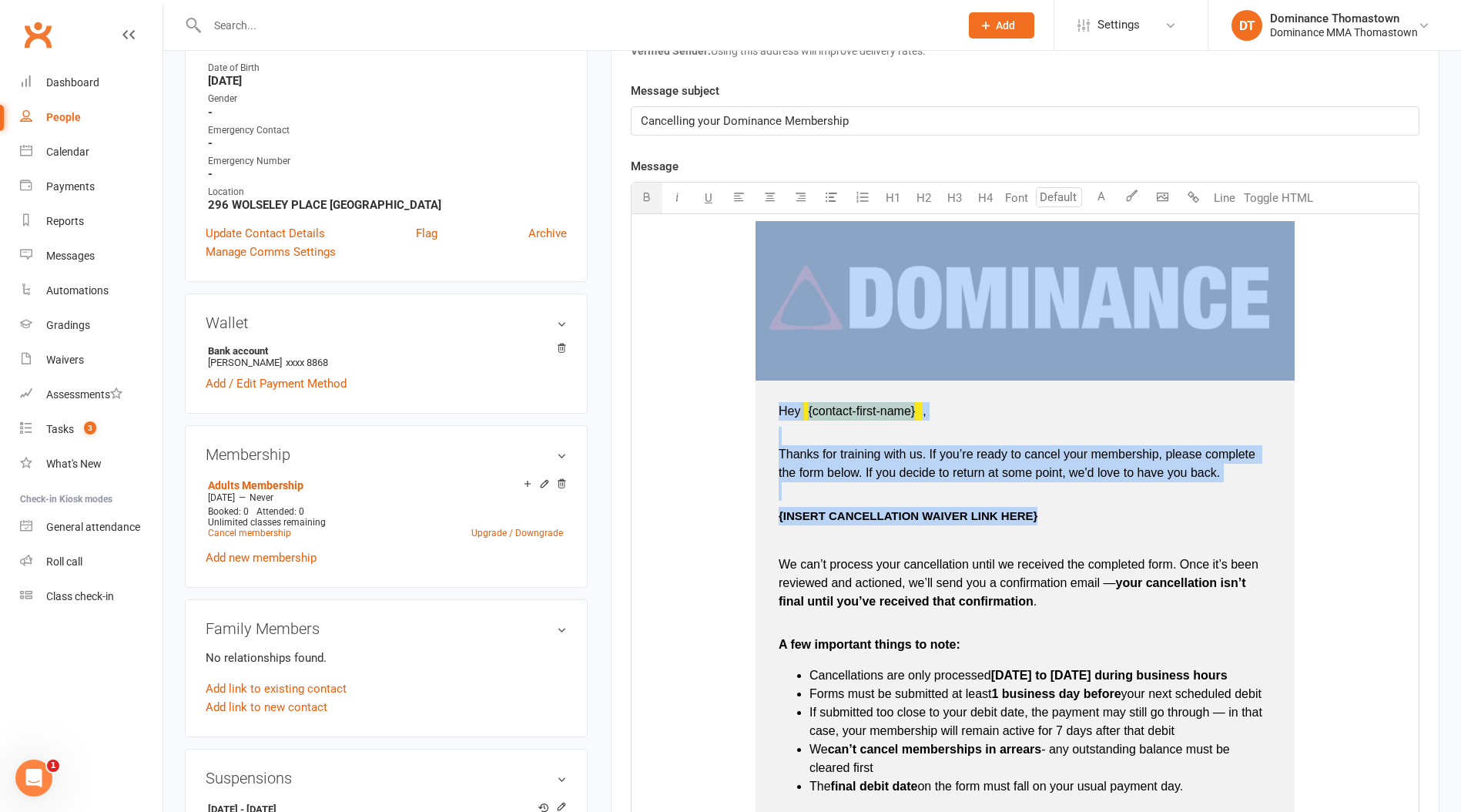
type input "16"
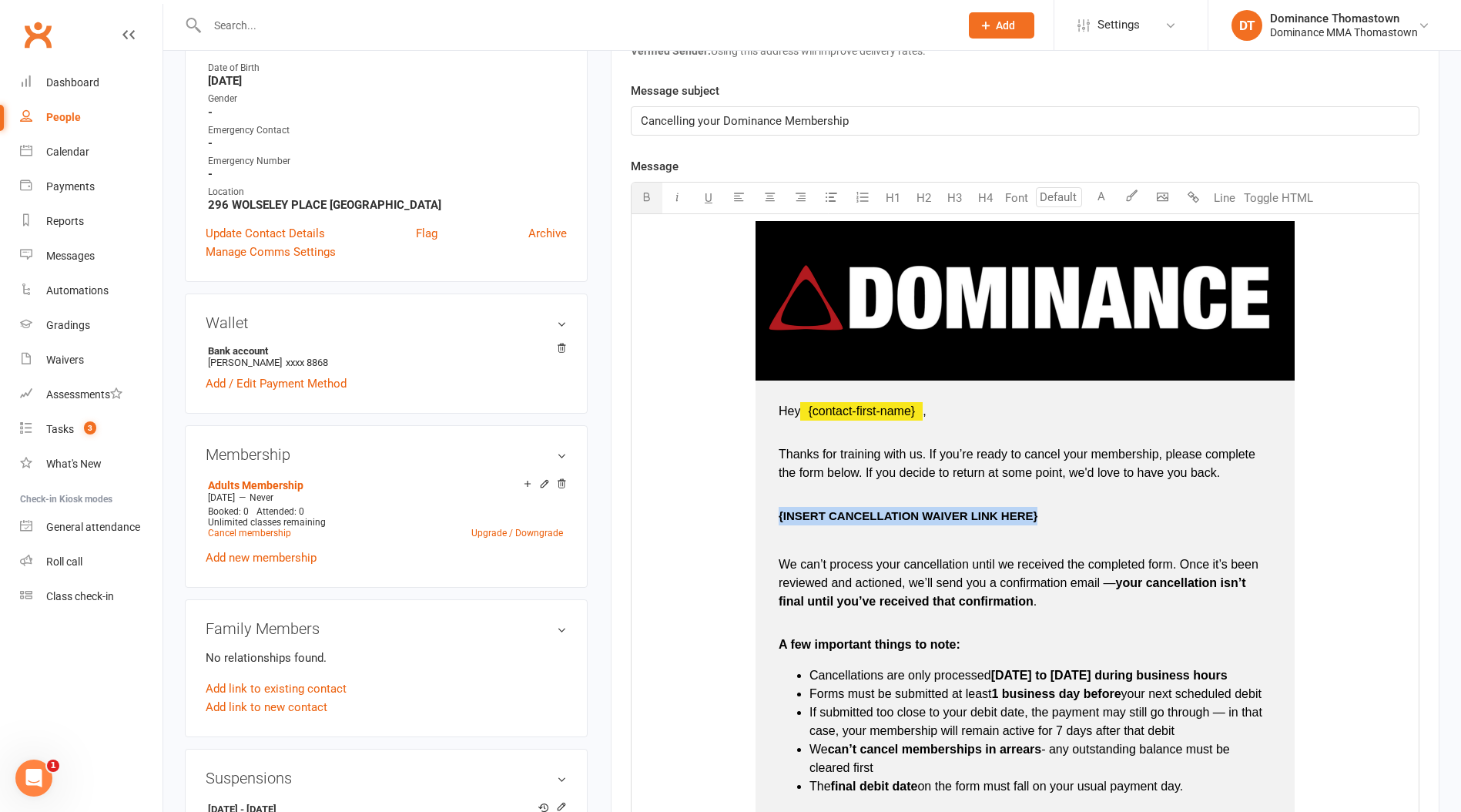
drag, startPoint x: 1046, startPoint y: 517, endPoint x: 766, endPoint y: 515, distance: 280.0
click at [766, 515] on td "Hey ﻿ {contact-first-name} , Thanks for training with us. If you’re ready to ca…" at bounding box center [1025, 658] width 539 height 556
type input "16"
drag, startPoint x: 957, startPoint y: 516, endPoint x: 770, endPoint y: 521, distance: 187.1
click at [769, 522] on td "Hey ﻿ {contact-first-name} , Thanks for training with us. If you’re ready to ca…" at bounding box center [1025, 658] width 539 height 556
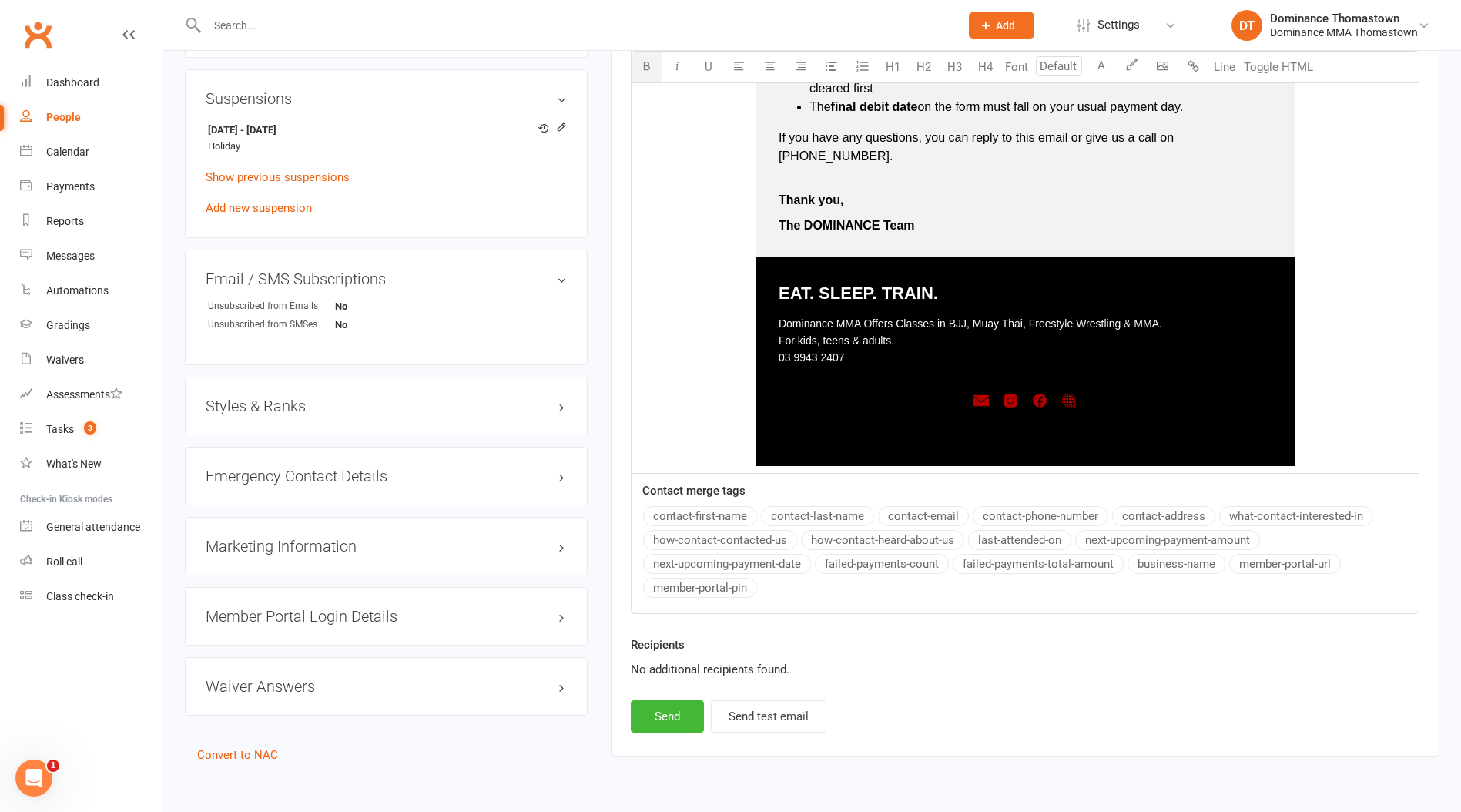
scroll to position [1093, 0]
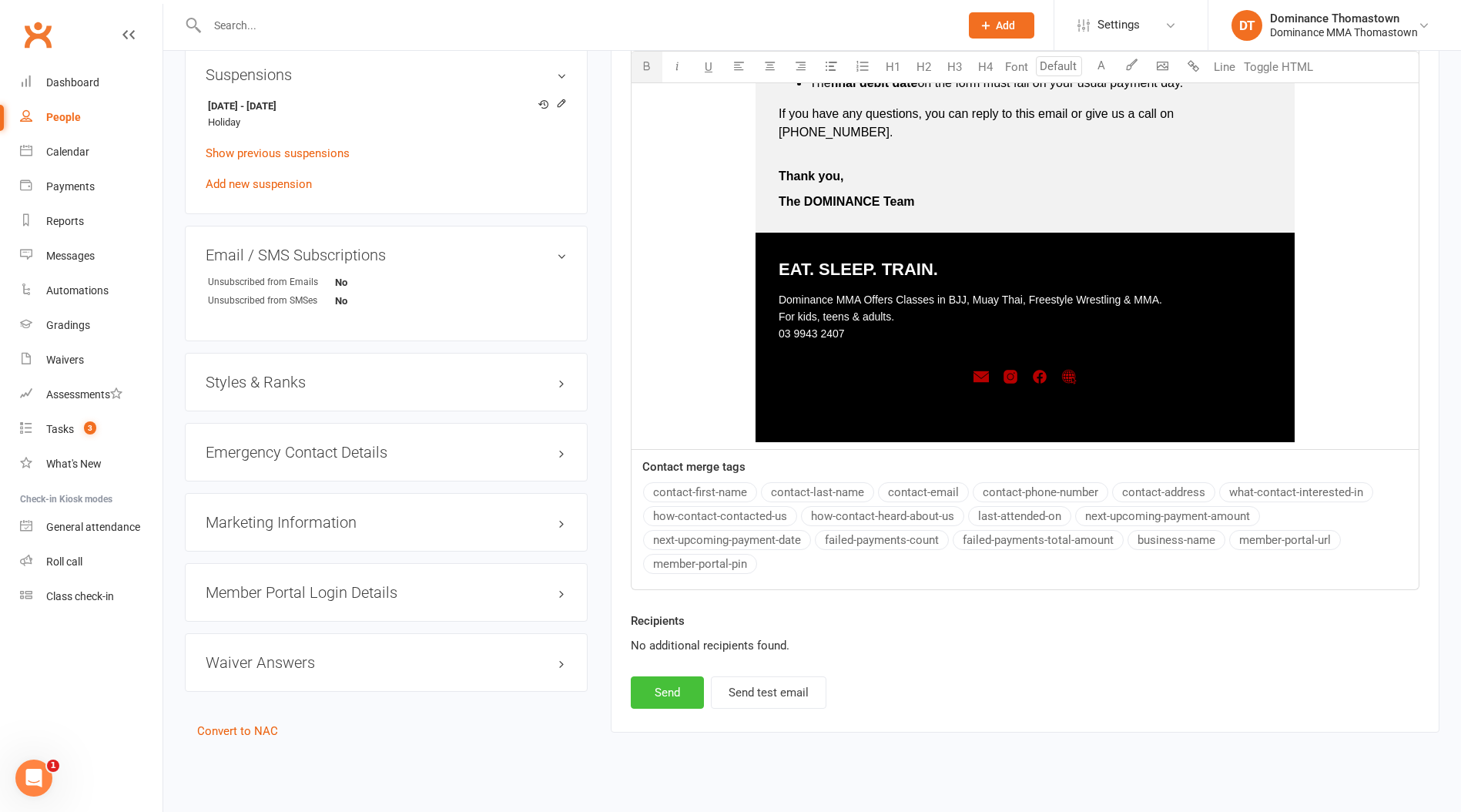
click at [652, 677] on button "Send" at bounding box center [667, 692] width 73 height 33
select select
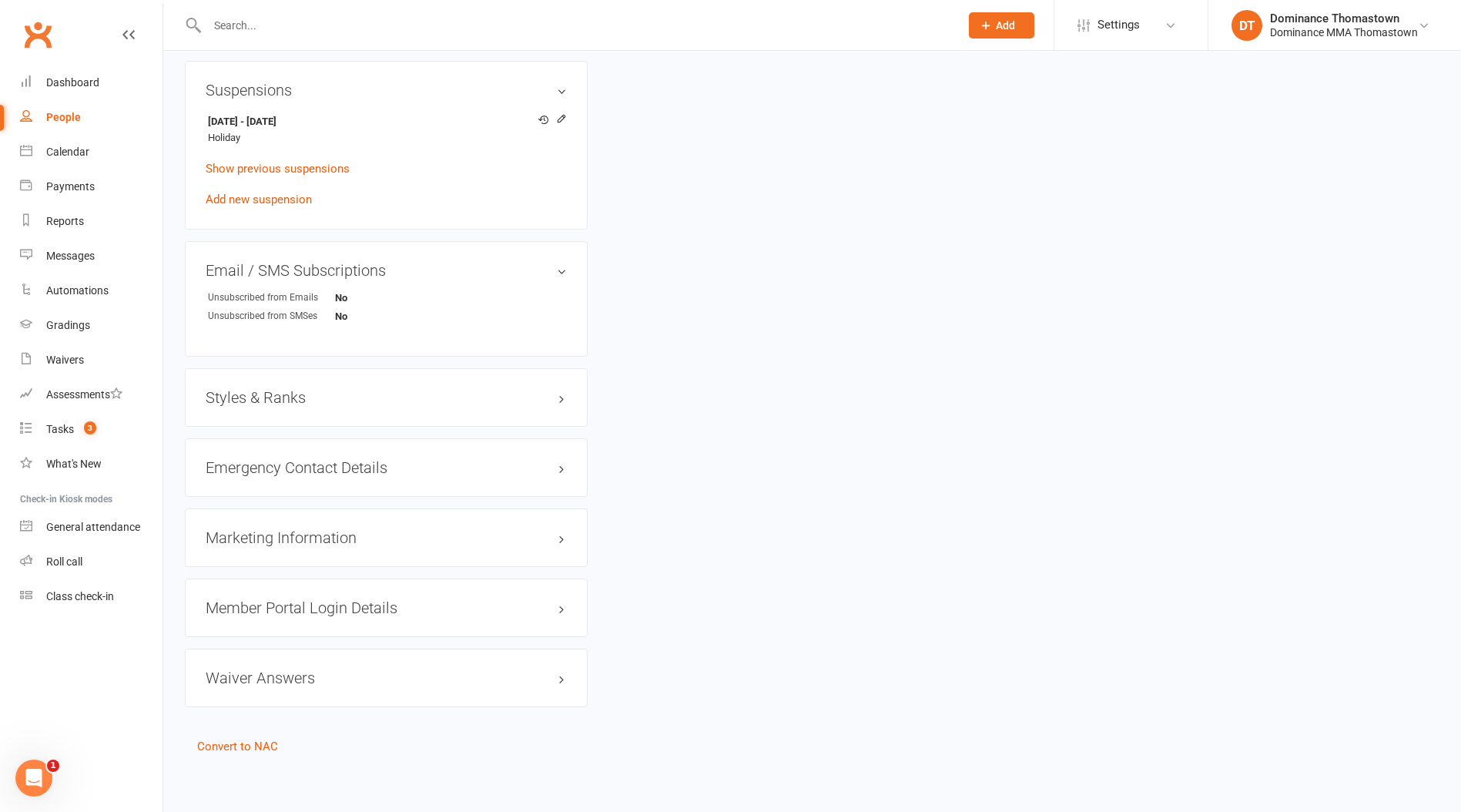
click at [225, 12] on div at bounding box center [567, 25] width 765 height 50
click at [262, 21] on input "text" at bounding box center [576, 25] width 747 height 21
paste input "Harmanvir"
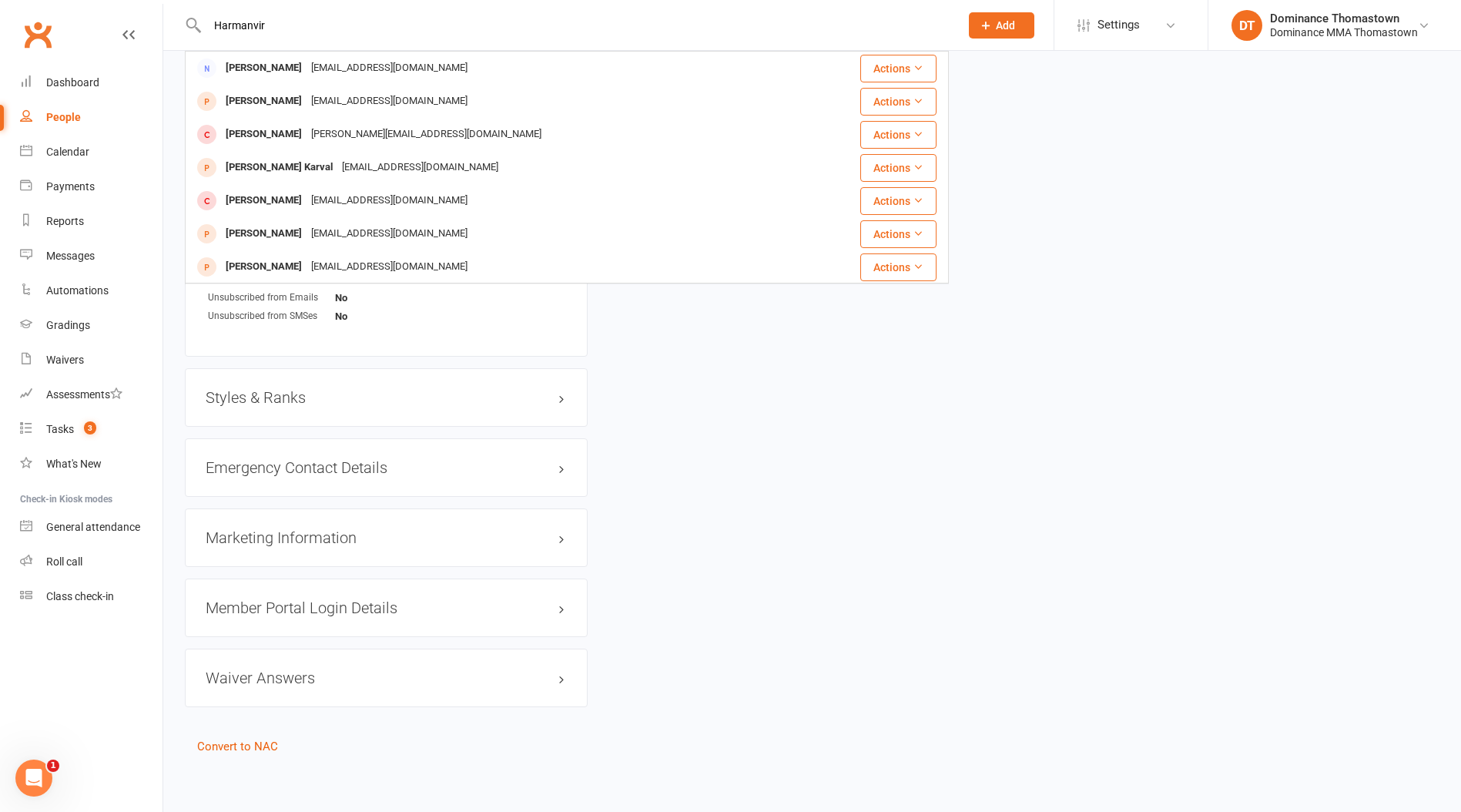
type input "Harmanvir"
drag, startPoint x: 1020, startPoint y: 13, endPoint x: 1002, endPoint y: 40, distance: 32.4
click at [1019, 13] on button "Add" at bounding box center [1002, 25] width 65 height 26
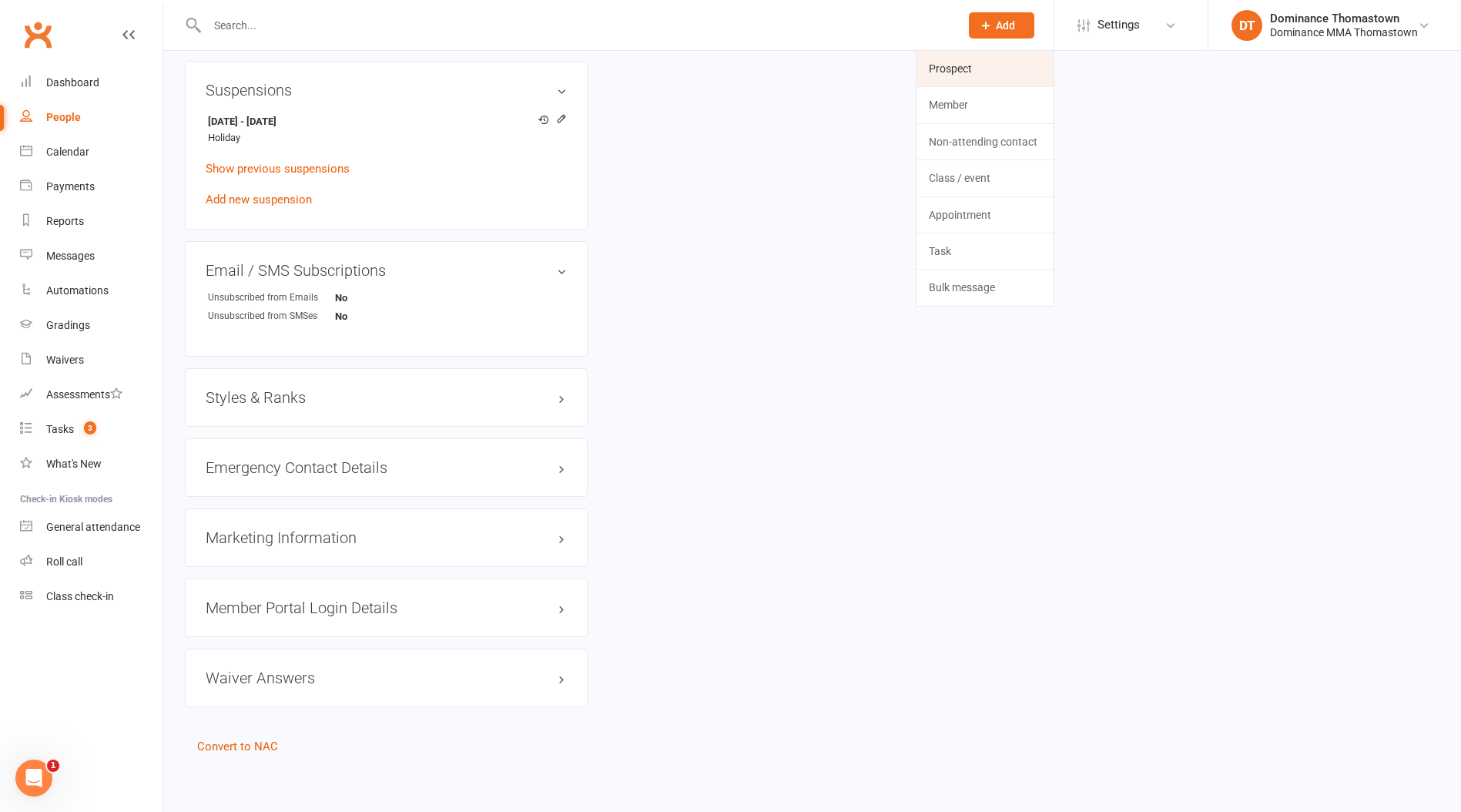
drag, startPoint x: 988, startPoint y: 62, endPoint x: 831, endPoint y: 112, distance: 164.8
click at [988, 62] on link "Prospect" at bounding box center [985, 68] width 137 height 36
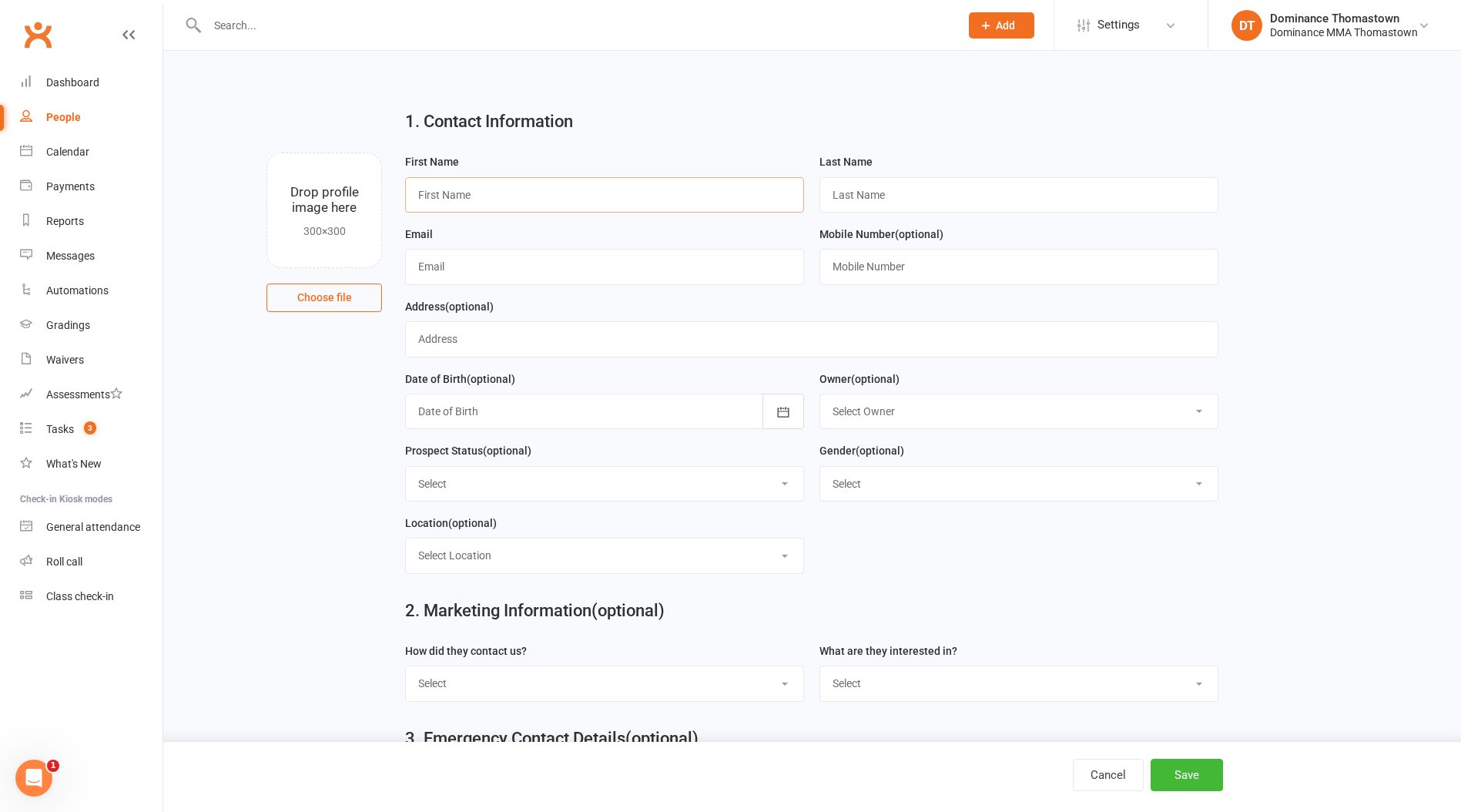
click at [505, 203] on input "text" at bounding box center [605, 195] width 399 height 36
type input "x"
paste input "Harmanvir"
type input "Harmanvir"
click at [887, 182] on input "text" at bounding box center [1019, 195] width 399 height 36
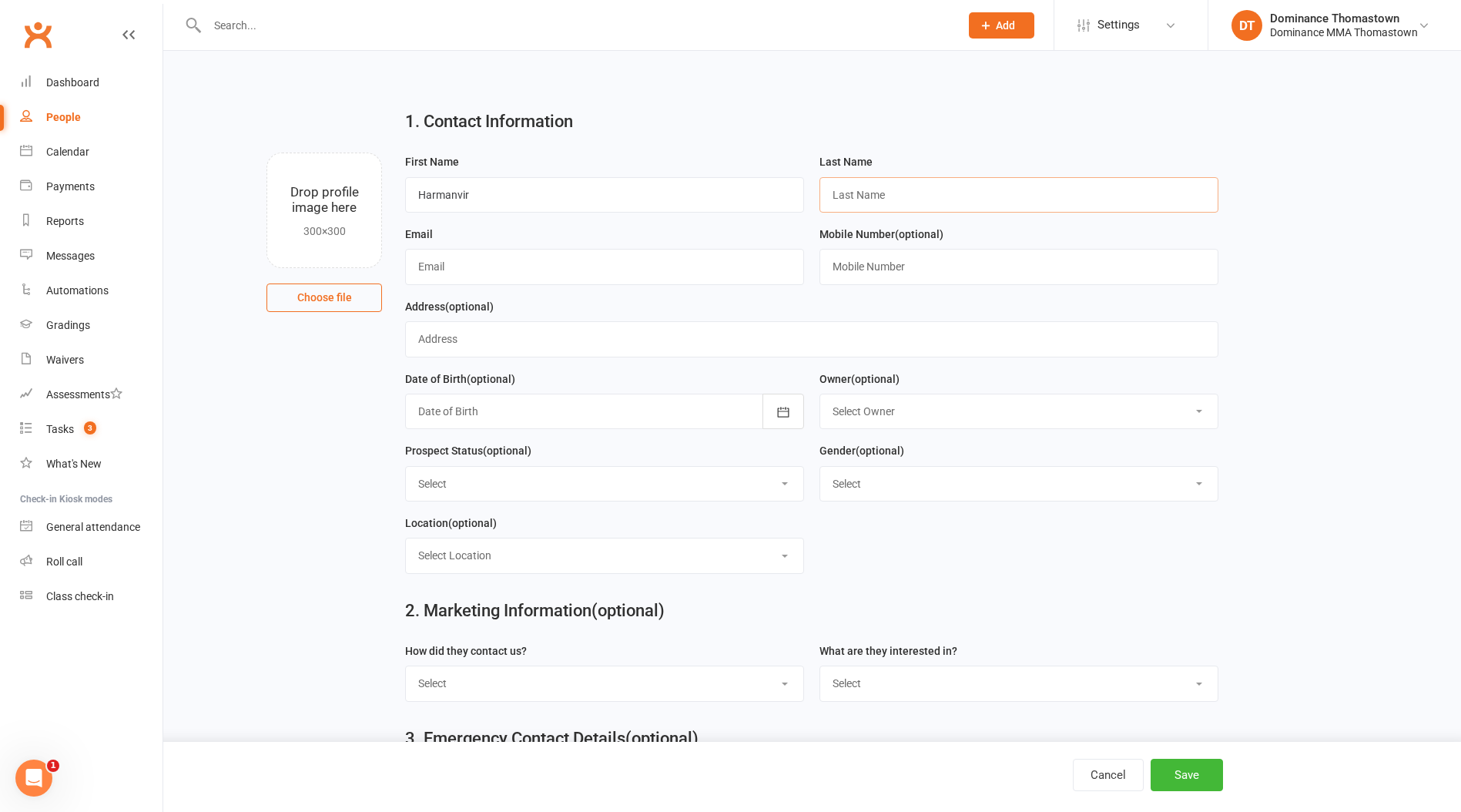
paste input "Kaur"
type input "Kaur"
click at [461, 262] on input "text" at bounding box center [605, 266] width 399 height 36
paste input "harmanvir24@gmail.com"
type input "harmanvir24@gmail.com"
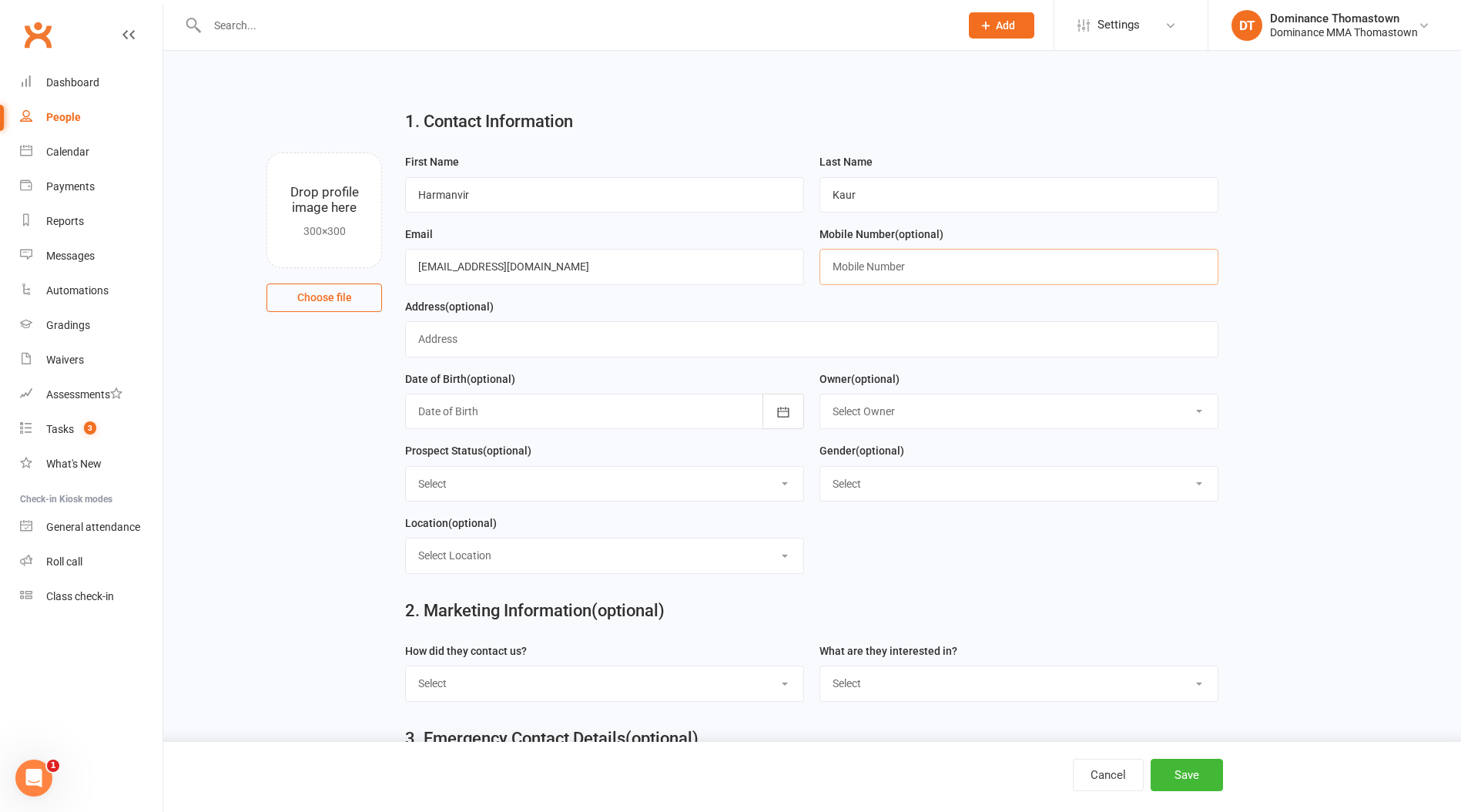
drag, startPoint x: 882, startPoint y: 264, endPoint x: 870, endPoint y: 264, distance: 12.0
click at [881, 264] on input "text" at bounding box center [1019, 266] width 399 height 36
paste input "0410112424"
type input "0410112424"
click at [852, 411] on select "Select Owner Cat Wilson David Hart Jesse McIntyre Wilson Tan Dominance Thomasto…" at bounding box center [1019, 411] width 397 height 34
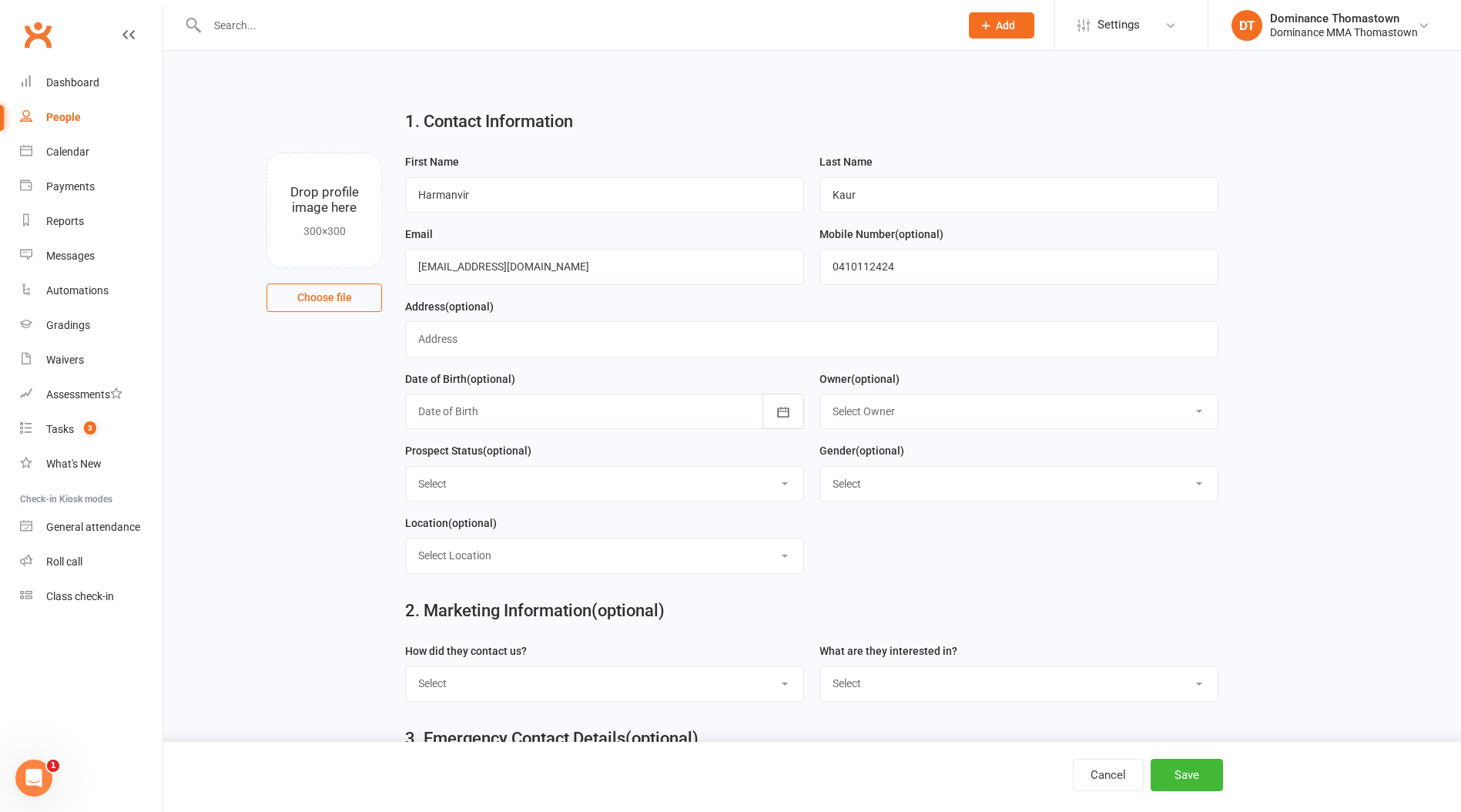
click at [590, 480] on select "Select ENQUIRY WEBSITE ENQUIRY META ADS ENQUIRY DROPPED PROSPECT DROP-IN VISITO…" at bounding box center [604, 483] width 397 height 34
click at [406, 468] on select "Select ENQUIRY WEBSITE ENQUIRY META ADS ENQUIRY DROPPED PROSPECT DROP-IN VISITO…" at bounding box center [604, 483] width 397 height 34
click at [537, 484] on select "Select ENQUIRY WEBSITE ENQUIRY META ADS ENQUIRY DROPPED PROSPECT DROP-IN VISITO…" at bounding box center [604, 483] width 397 height 34
select select "WEBSITE ENQUIRY"
click at [406, 468] on select "Select ENQUIRY WEBSITE ENQUIRY META ADS ENQUIRY DROPPED PROSPECT DROP-IN VISITO…" at bounding box center [604, 483] width 397 height 34
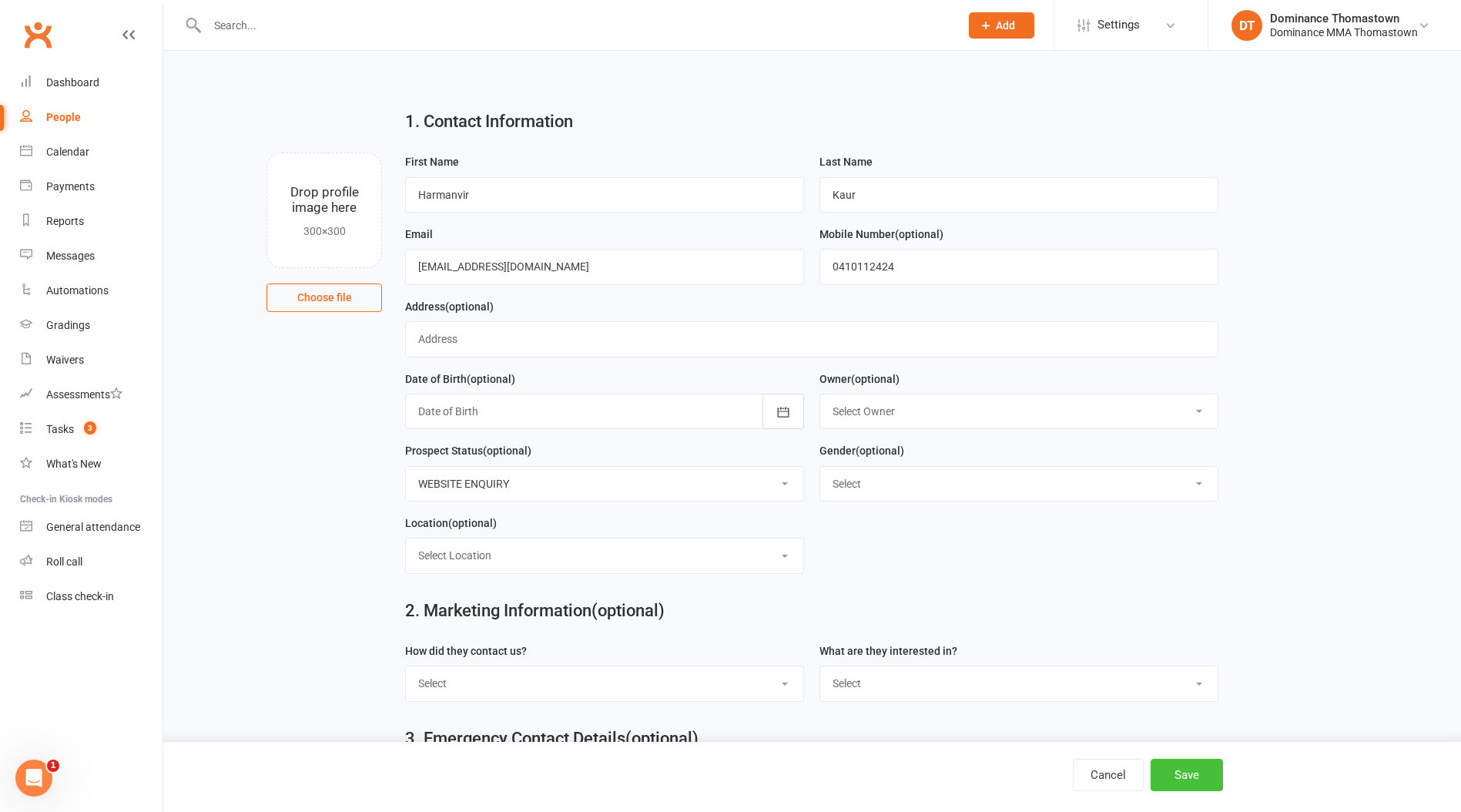
click at [1196, 762] on button "Save" at bounding box center [1186, 775] width 72 height 33
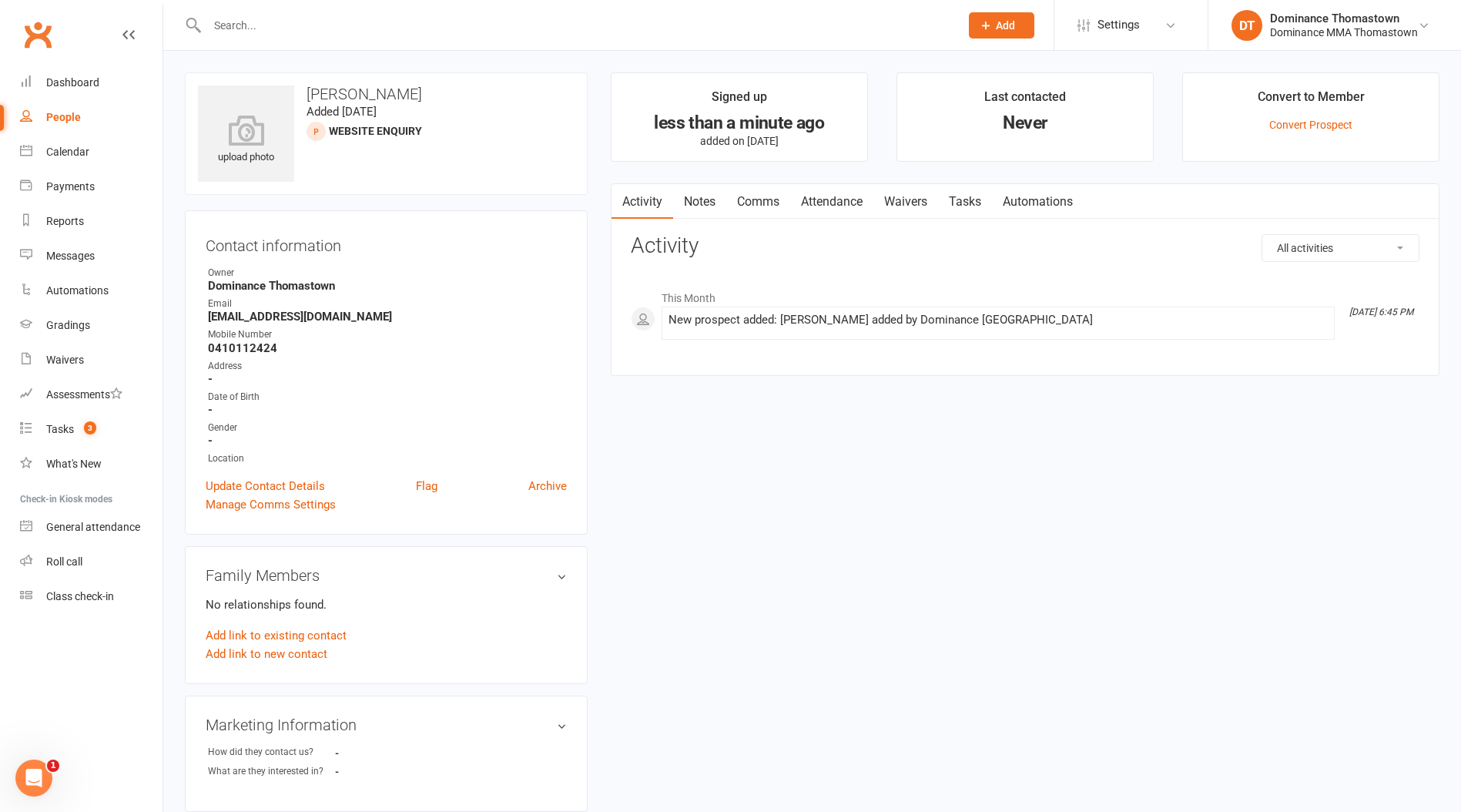
click at [736, 205] on link "Comms" at bounding box center [758, 202] width 64 height 36
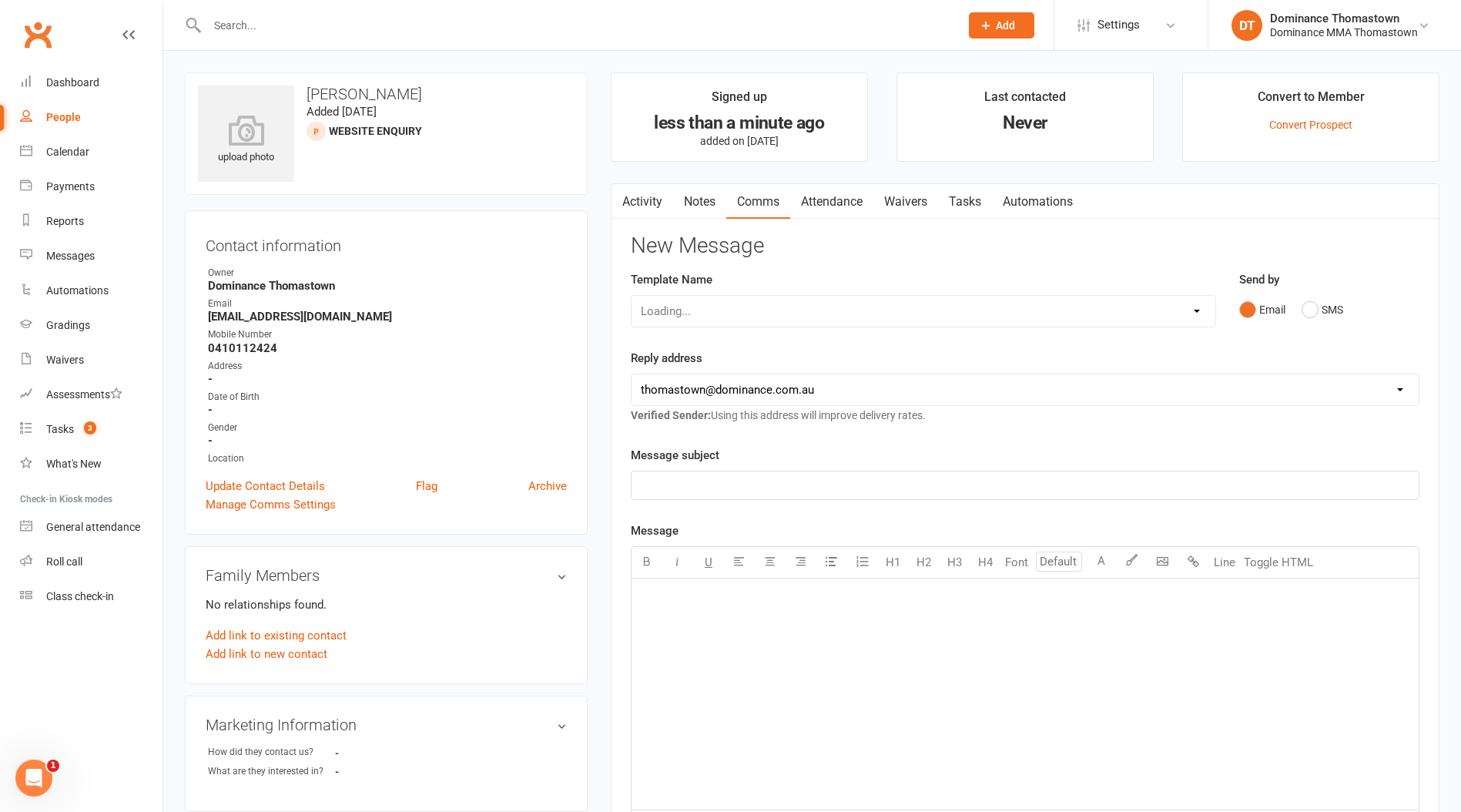
click at [706, 204] on link "Notes" at bounding box center [699, 202] width 53 height 36
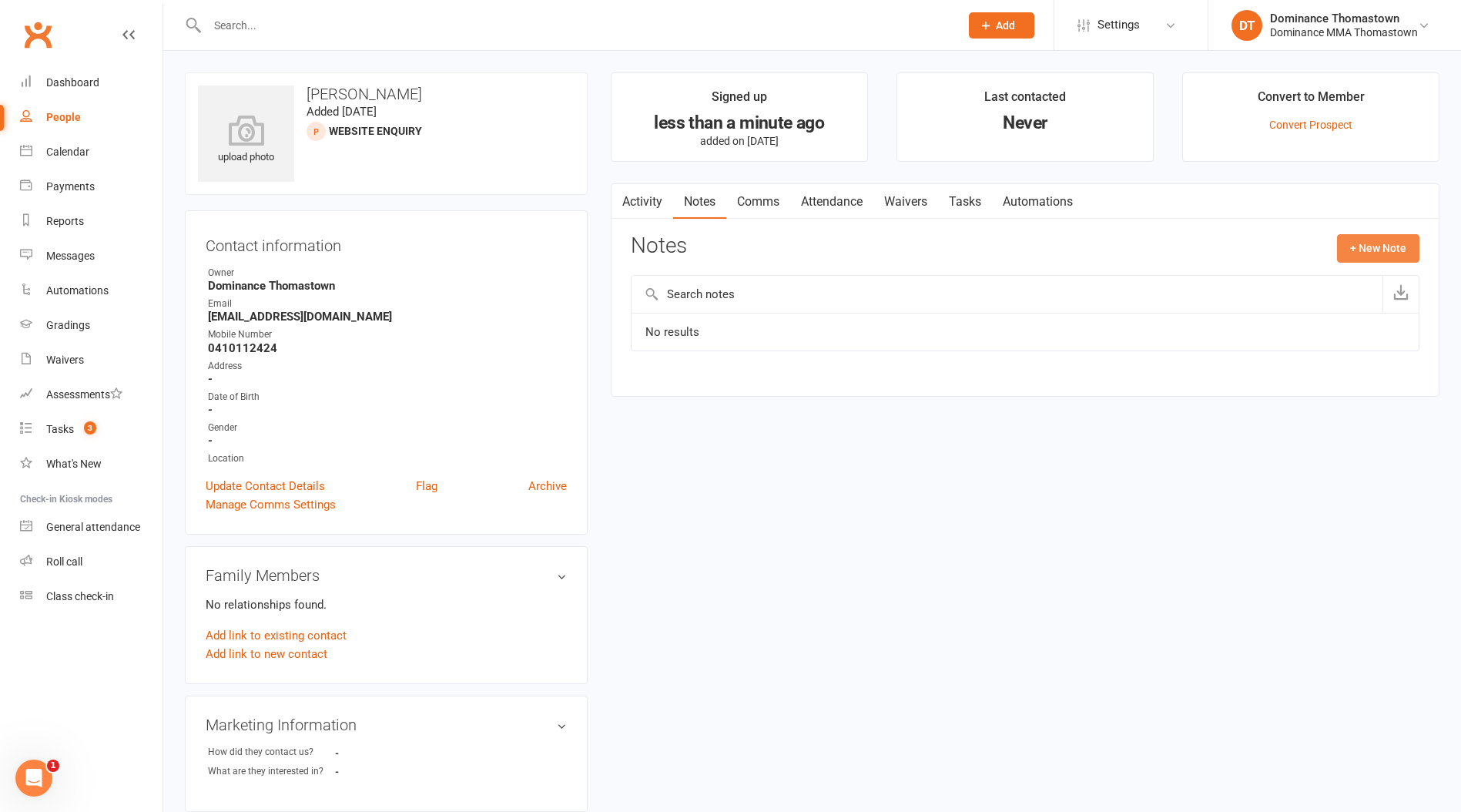
click at [1396, 240] on button "+ New Note" at bounding box center [1379, 249] width 82 height 28
drag, startPoint x: 730, startPoint y: 407, endPoint x: 709, endPoint y: 319, distance: 90.5
click at [730, 407] on textarea at bounding box center [1025, 399] width 789 height 50
paste textarea "First Name: Harmanvir Last Name: Kaur Email Address: harmanvir24@gmail.com Phon…"
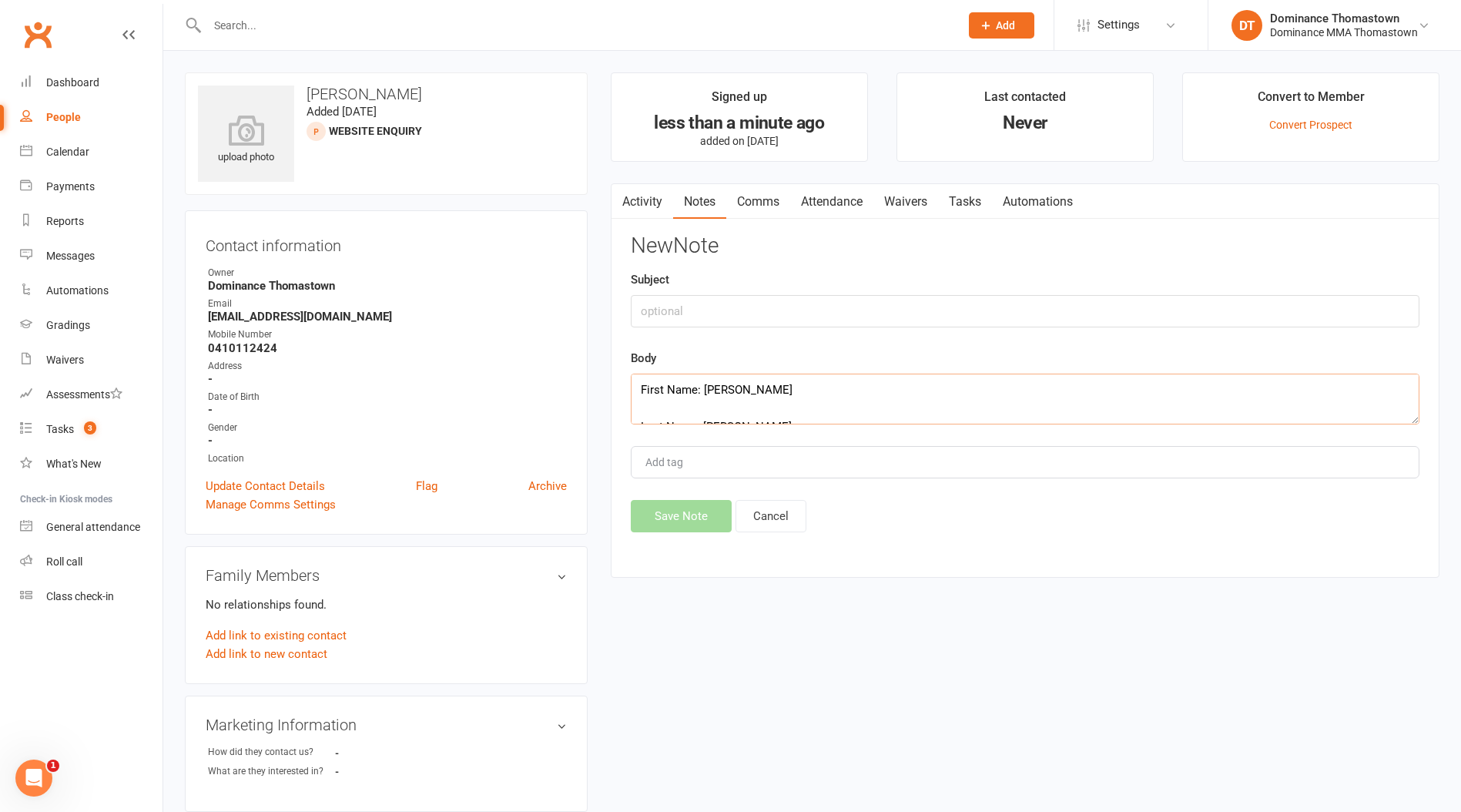
scroll to position [268, 0]
type textarea "First Name: Harmanvir Last Name: Kaur Email Address: harmanvir24@gmail.com Phon…"
click at [690, 320] on input "text" at bounding box center [1025, 311] width 789 height 33
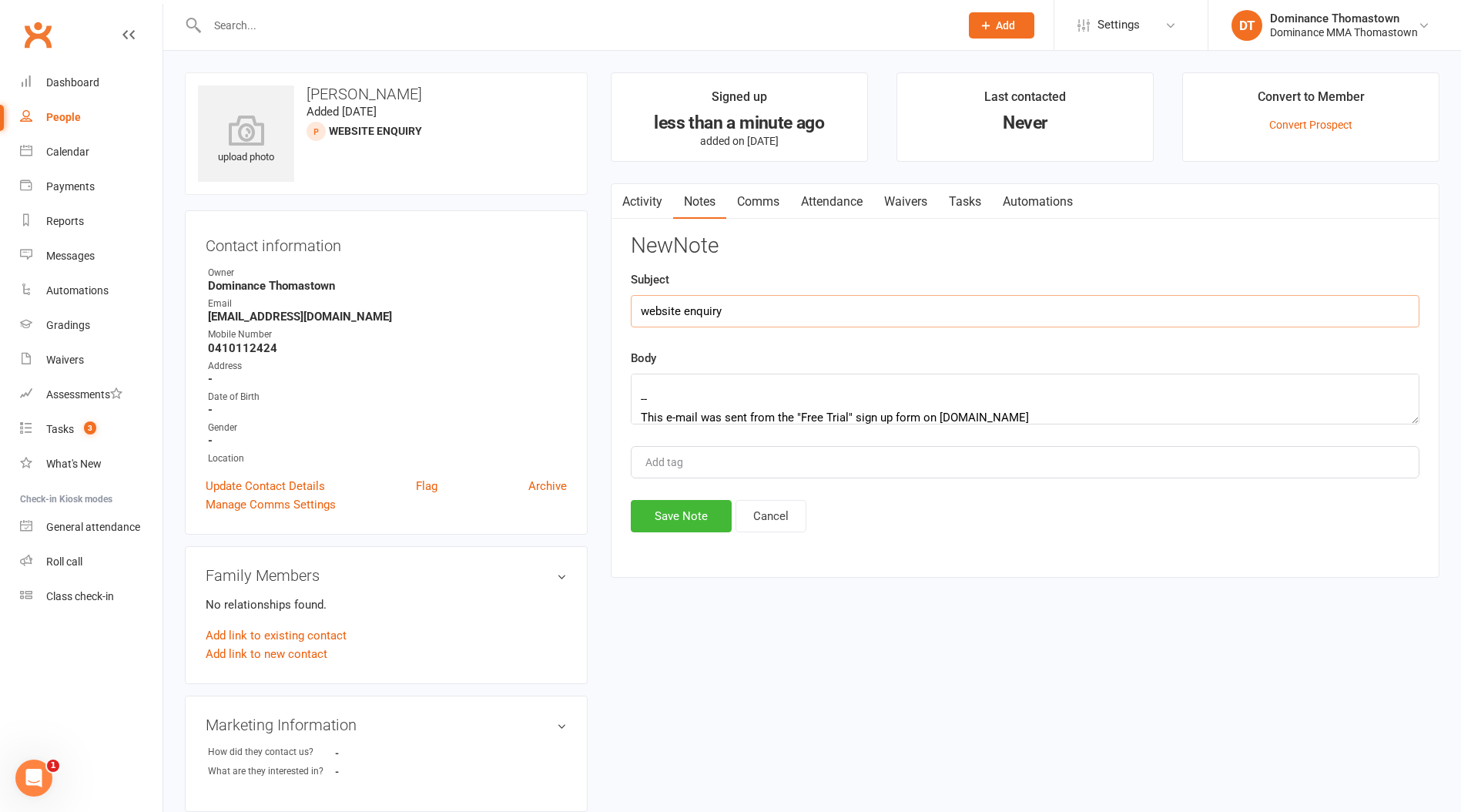
type input "website enquiry"
click at [686, 534] on div "Activity Notes Comms Attendance Waivers Tasks Automations Notes + New Note No r…" at bounding box center [1025, 380] width 829 height 395
drag, startPoint x: 684, startPoint y: 519, endPoint x: 648, endPoint y: 537, distance: 40.2
click at [683, 519] on button "Save Note" at bounding box center [681, 516] width 101 height 33
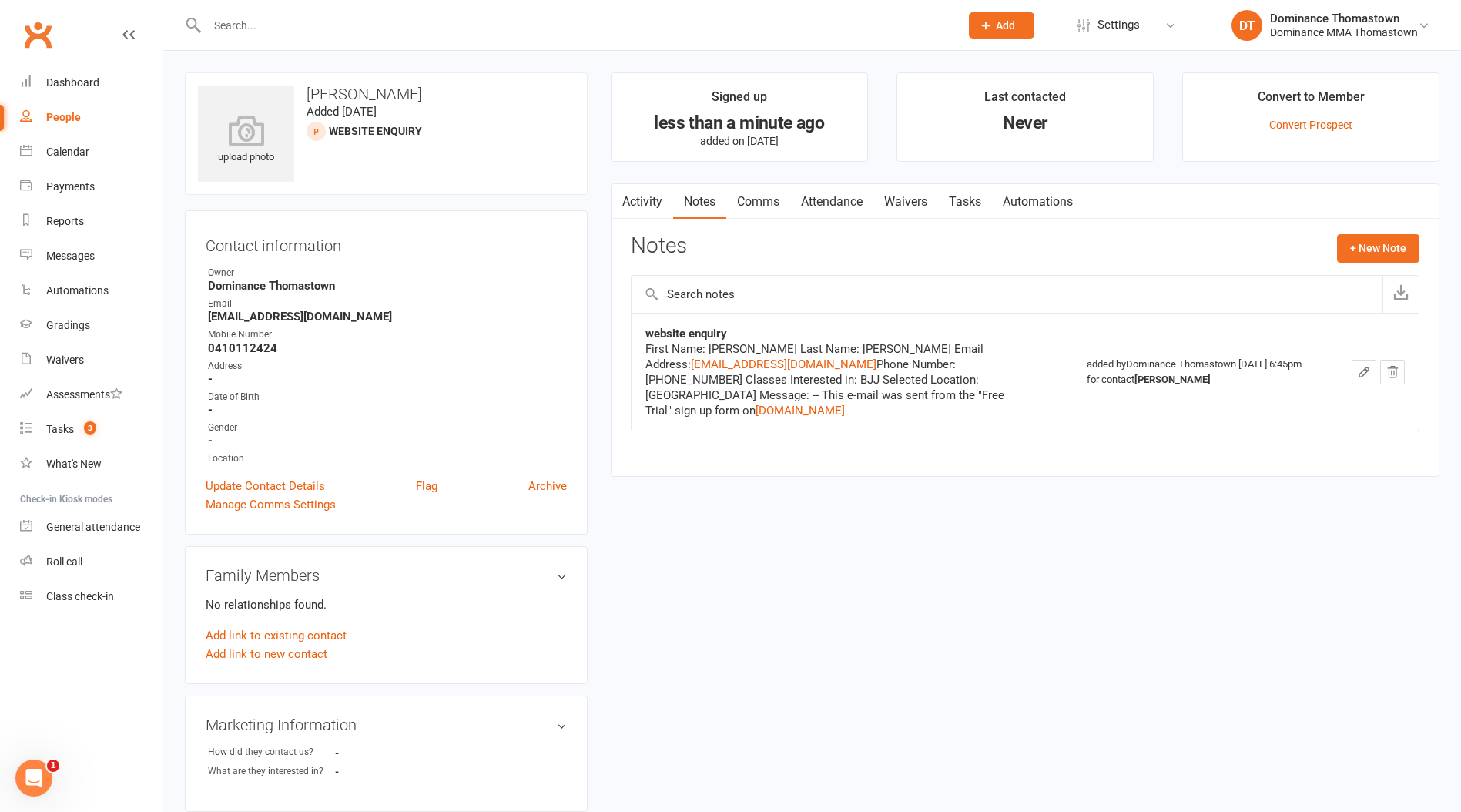
click at [971, 188] on link "Tasks" at bounding box center [966, 202] width 54 height 36
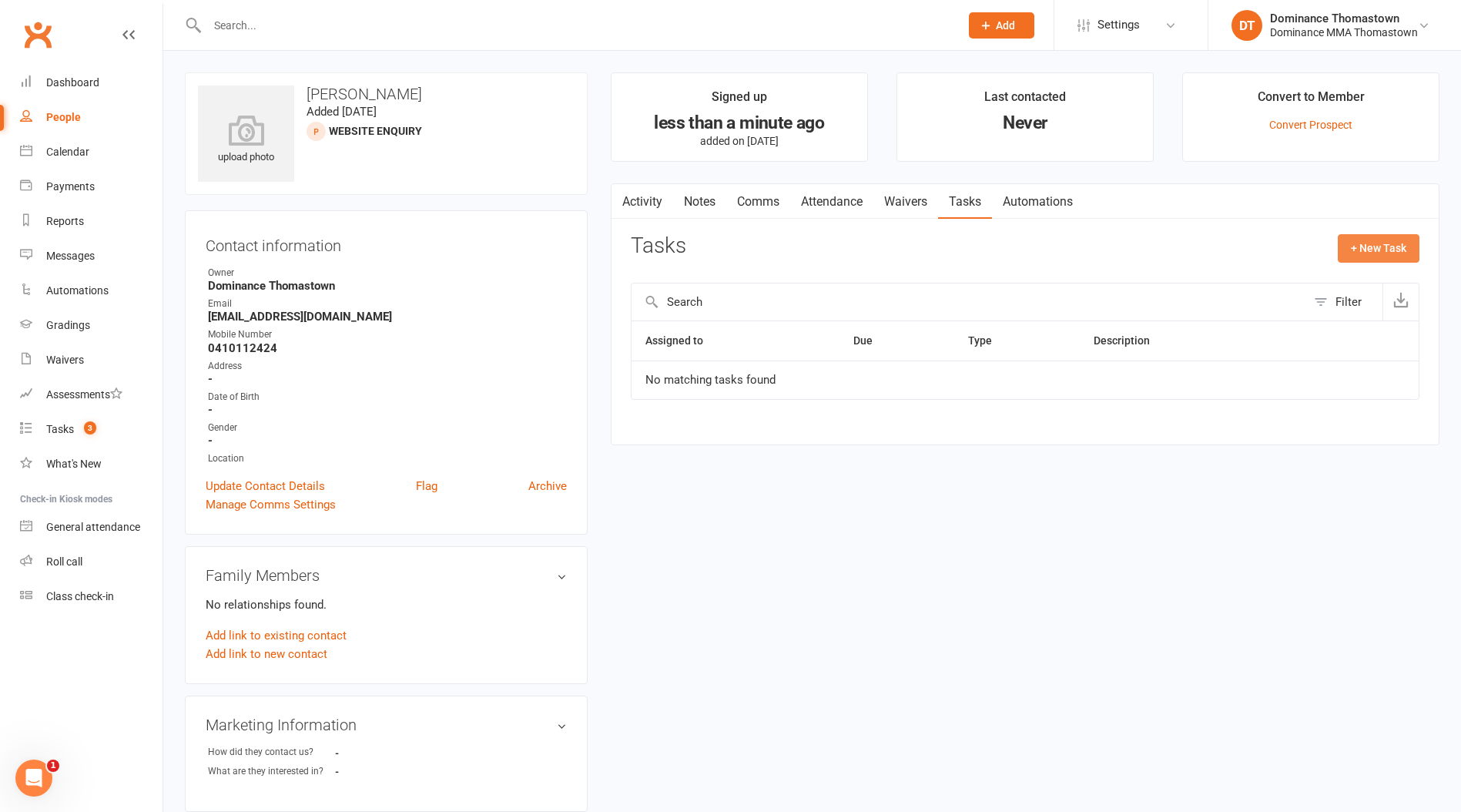
click at [1397, 243] on button "+ New Task" at bounding box center [1379, 249] width 81 height 28
select select "12547"
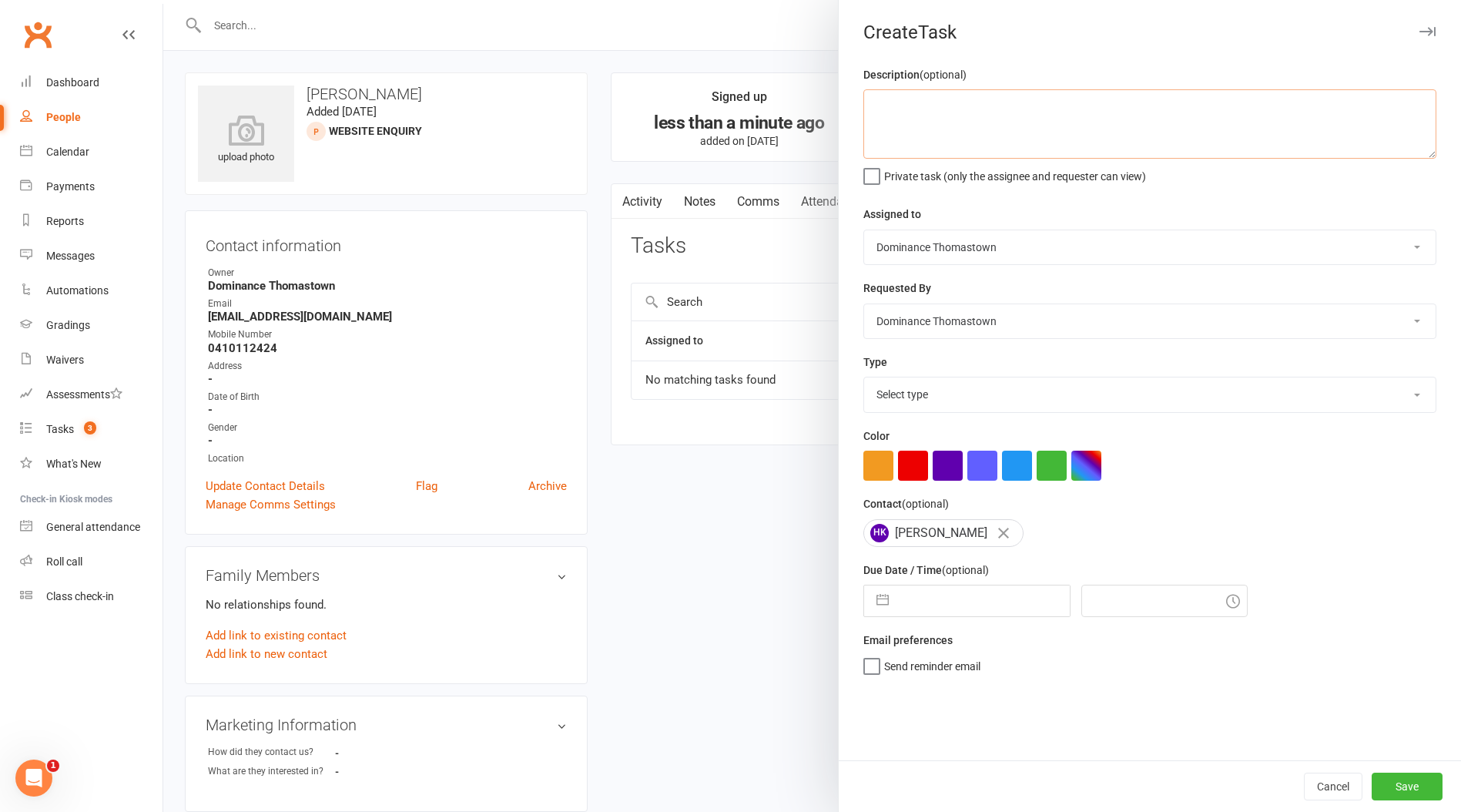
click at [934, 118] on textarea at bounding box center [1150, 124] width 573 height 69
click at [867, 98] on textarea "ISC - Ellen 15/9" at bounding box center [1150, 124] width 573 height 69
type textarea "no answer, sent text - Ellen 15/9 ISC - Ellen 15/9"
click at [931, 606] on input "text" at bounding box center [982, 600] width 173 height 31
select select "7"
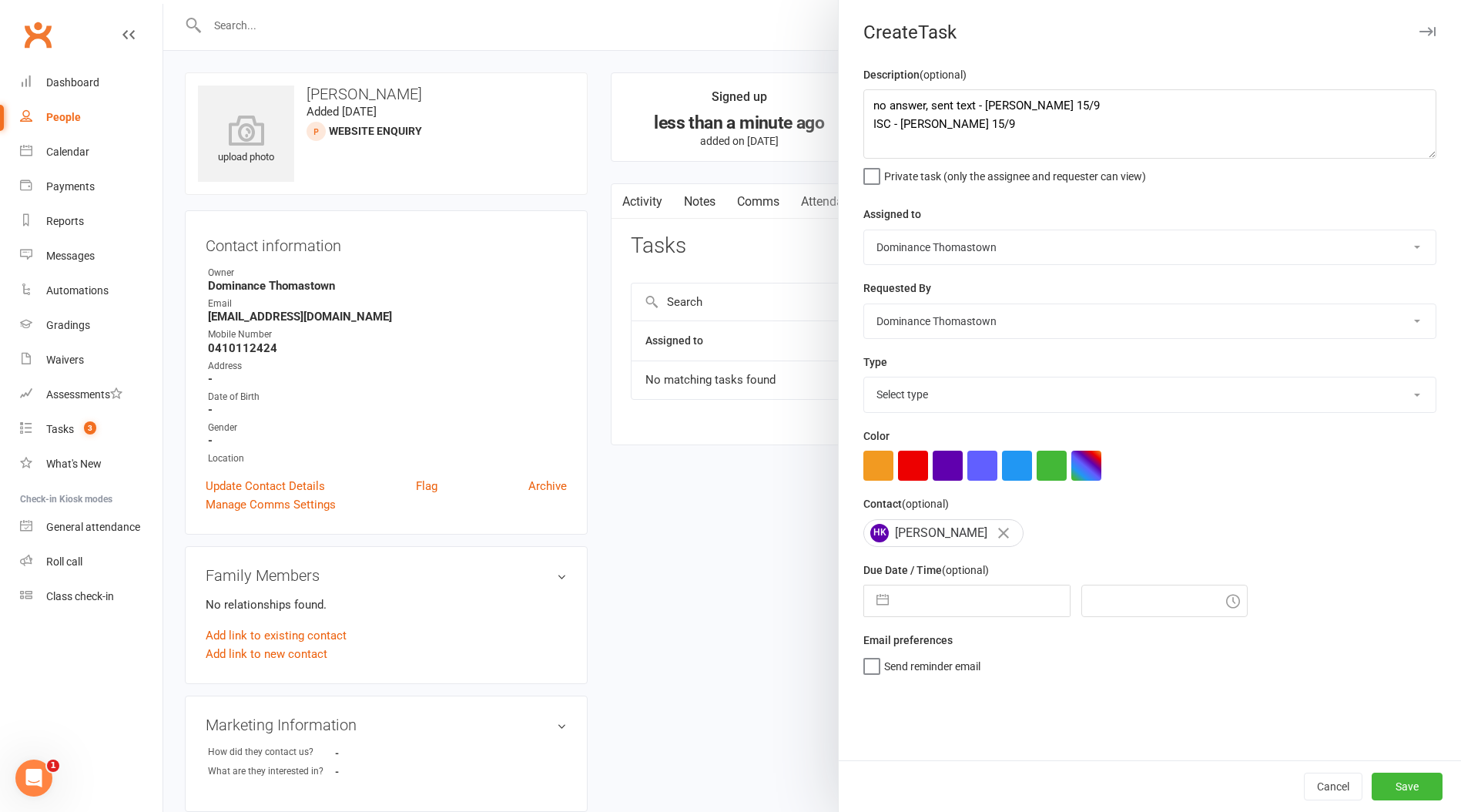
select select "2025"
select select "8"
select select "2025"
select select "9"
select select "2025"
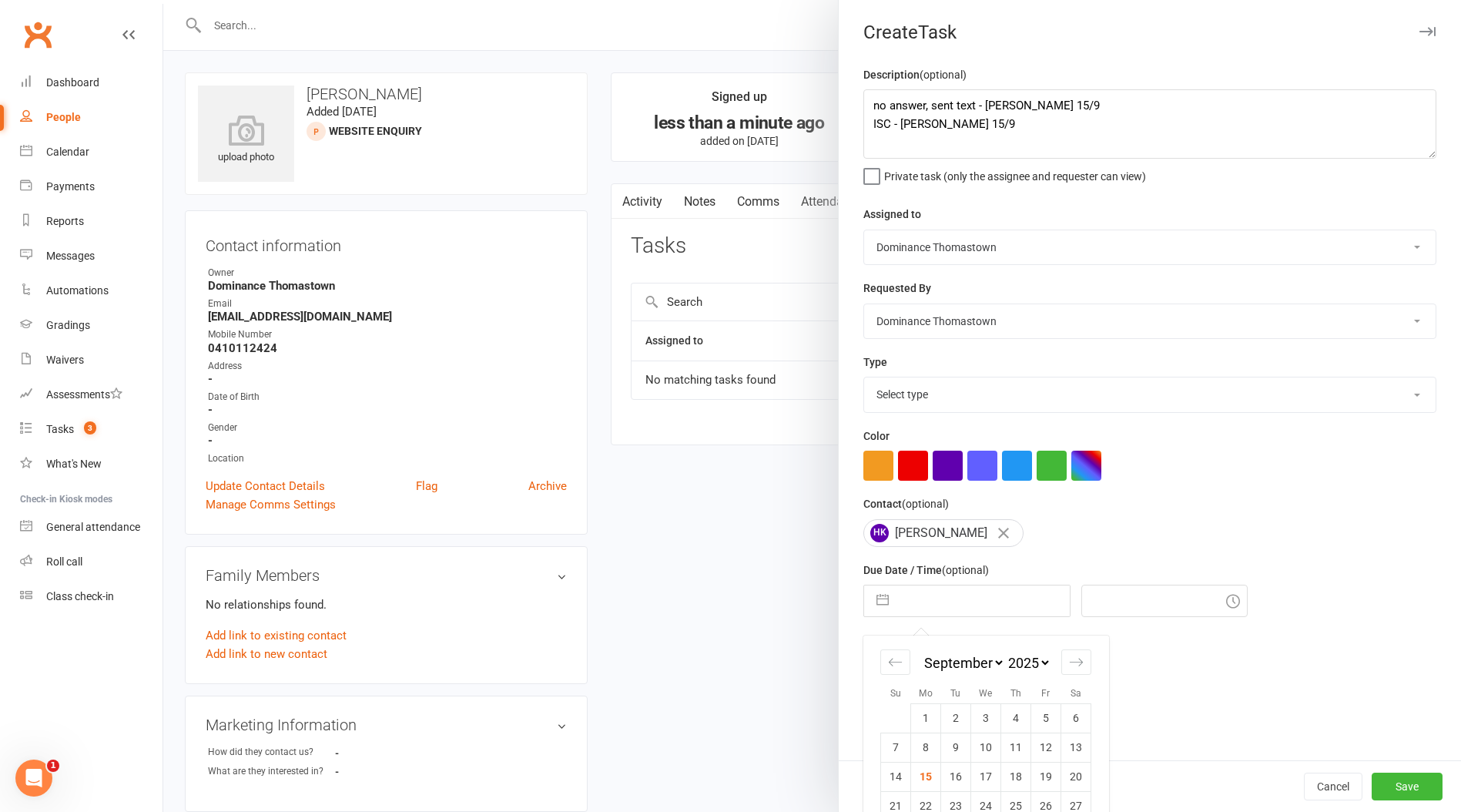
drag, startPoint x: 953, startPoint y: 772, endPoint x: 931, endPoint y: 769, distance: 22.2
click at [952, 771] on td "16" at bounding box center [956, 776] width 30 height 29
type input "16 Sep 2025"
type input "7:00pm"
click at [1397, 775] on button "Save" at bounding box center [1408, 787] width 71 height 28
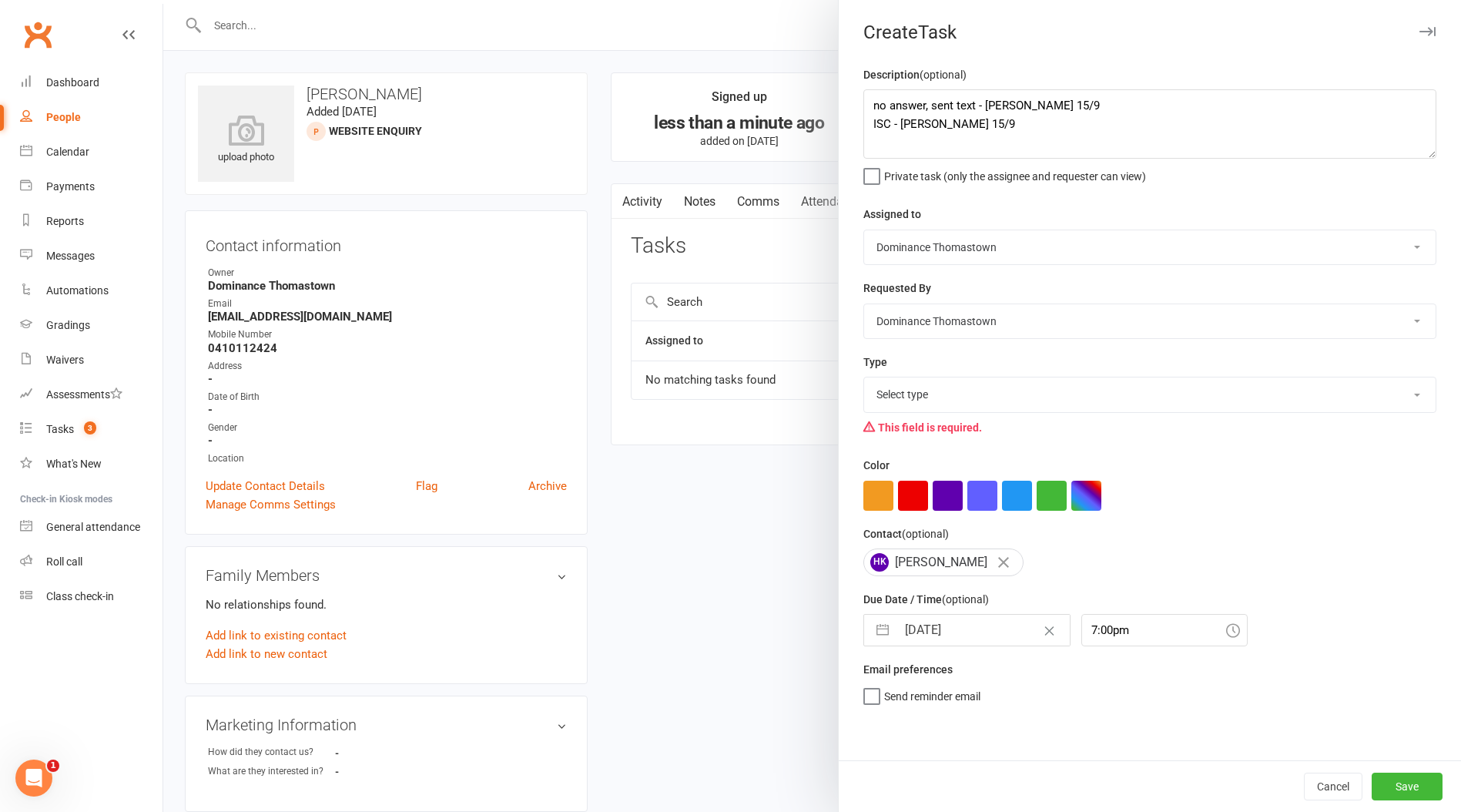
click at [948, 385] on select "Select type A. prospect | enquiry response B. prospect | trial | booking C. pro…" at bounding box center [1151, 394] width 572 height 34
select select "3809"
click at [865, 378] on select "Select type A. prospect | enquiry response B. prospect | trial | booking C. pro…" at bounding box center [1151, 394] width 572 height 34
click at [1411, 787] on button "Save" at bounding box center [1408, 787] width 71 height 28
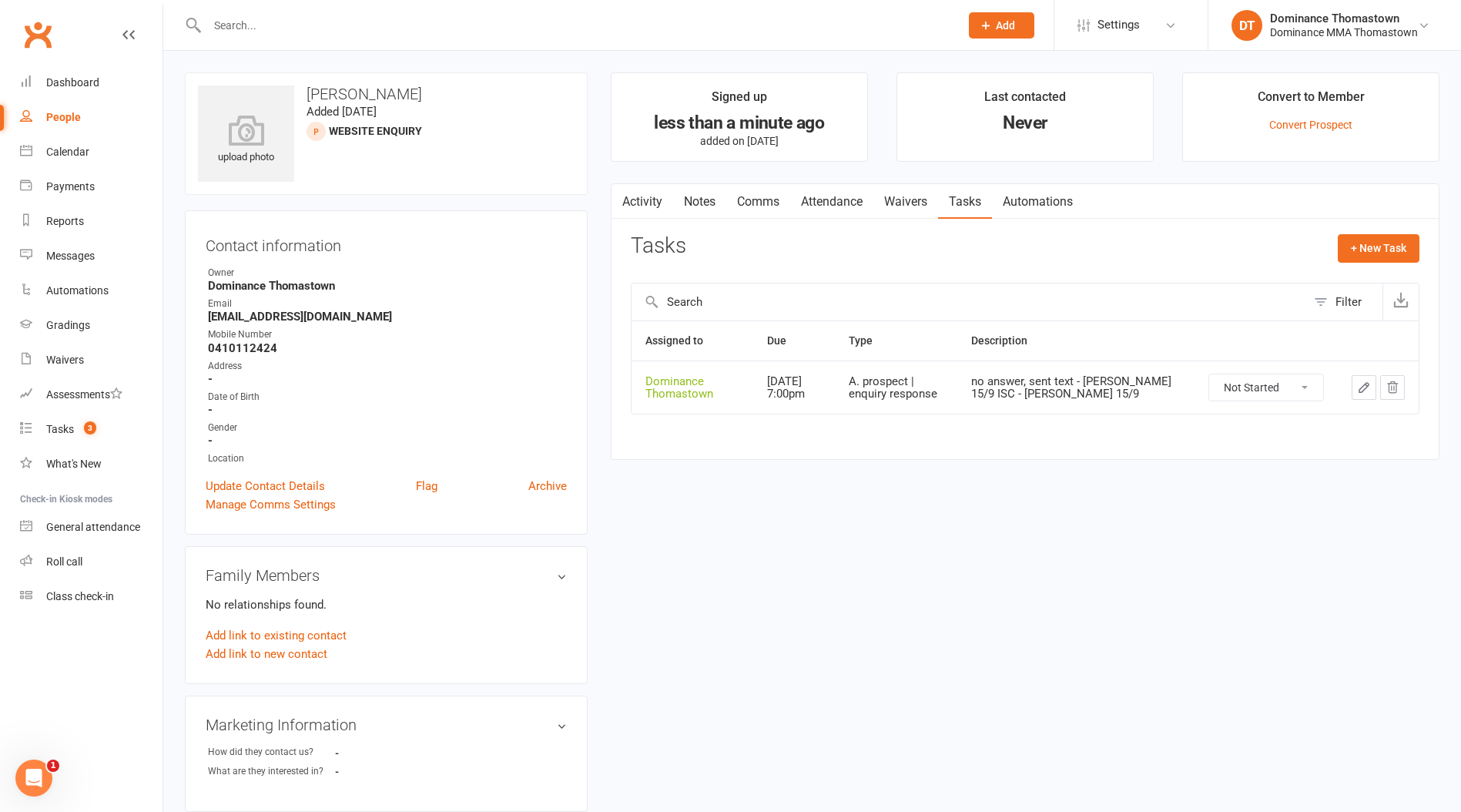
click at [269, 24] on input "text" at bounding box center [576, 25] width 747 height 21
paste input "Elefteria"
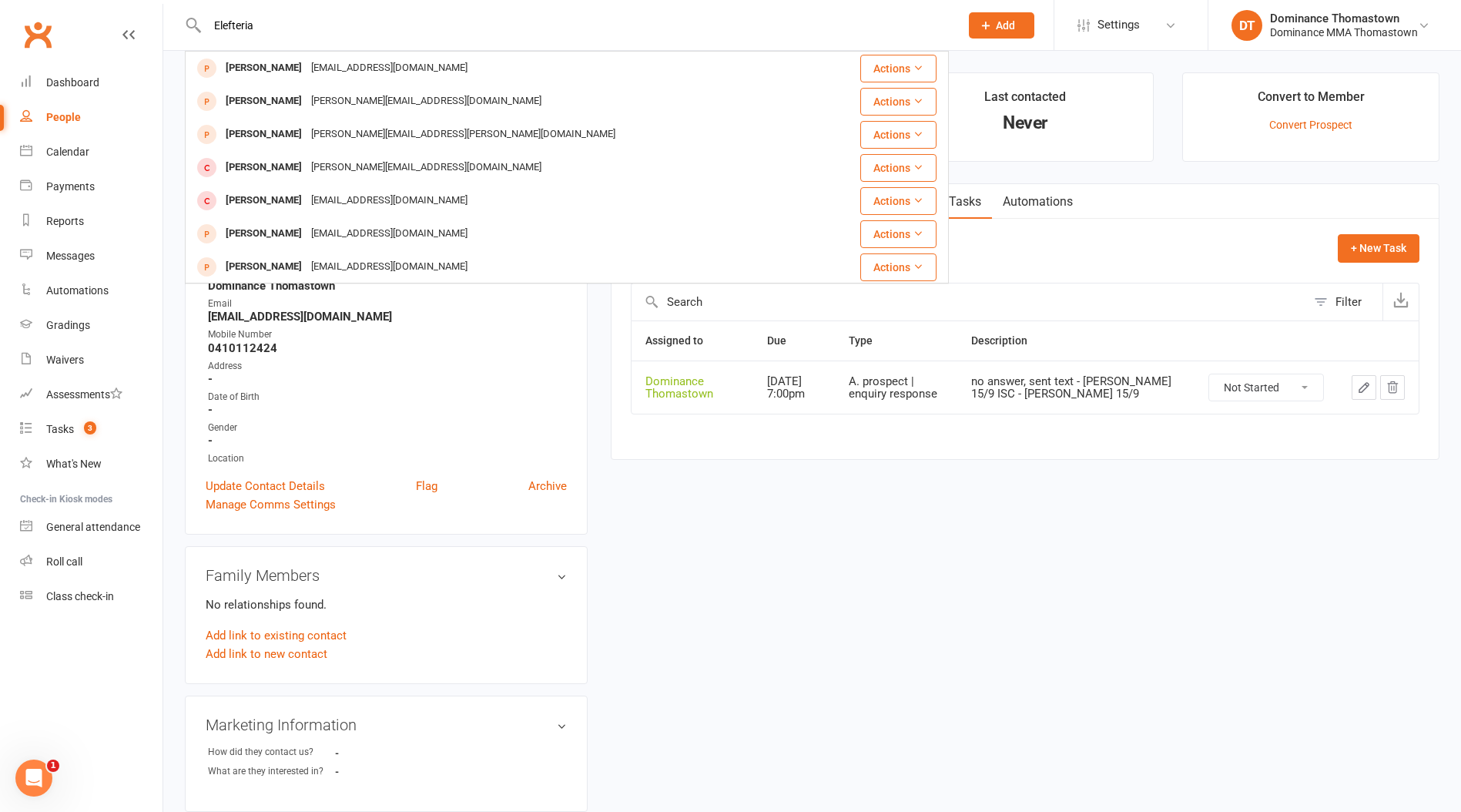
type input "Elefteria"
click at [685, 388] on div "Dominance Thomastown" at bounding box center [693, 387] width 94 height 25
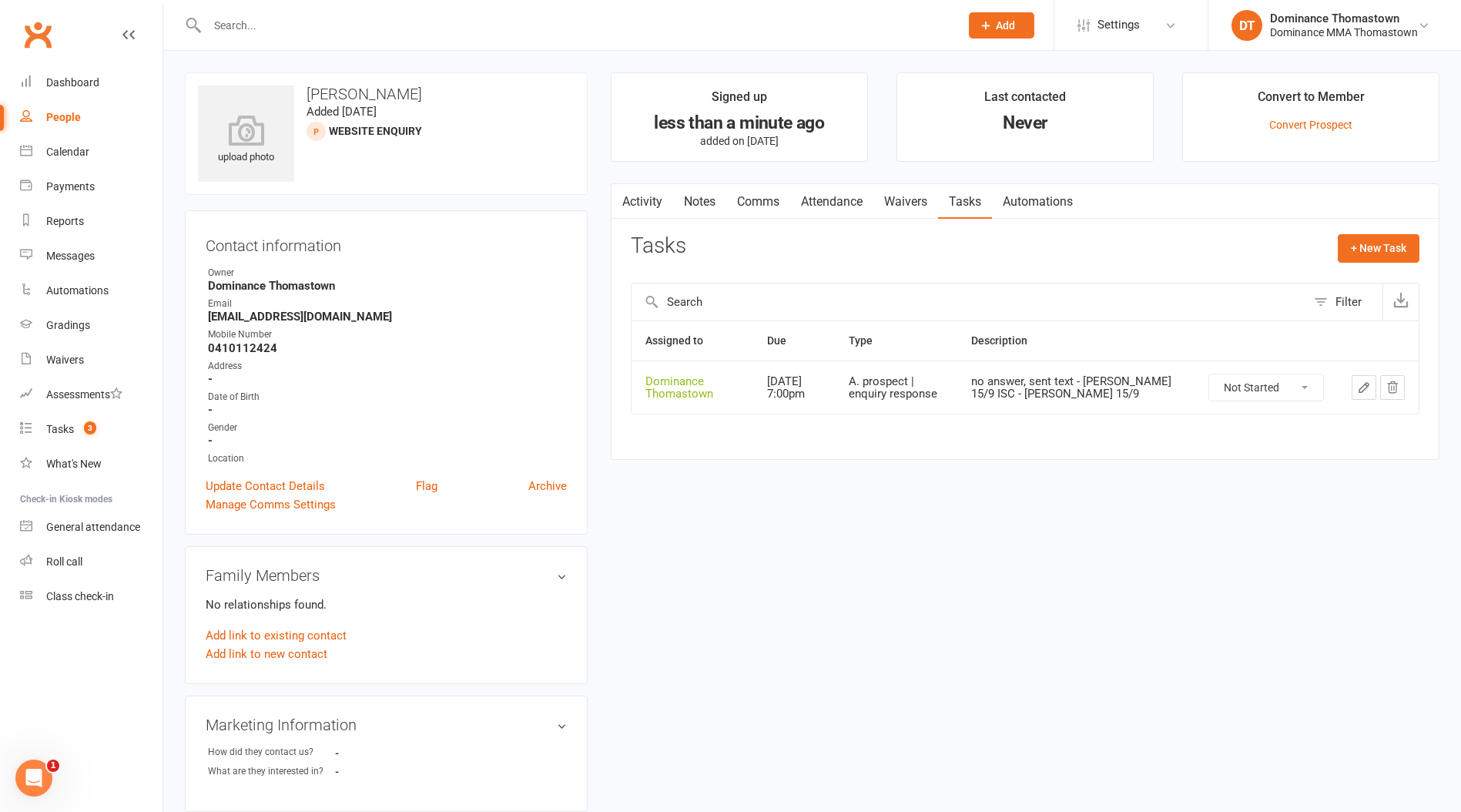
click at [341, 21] on input "text" at bounding box center [576, 25] width 747 height 21
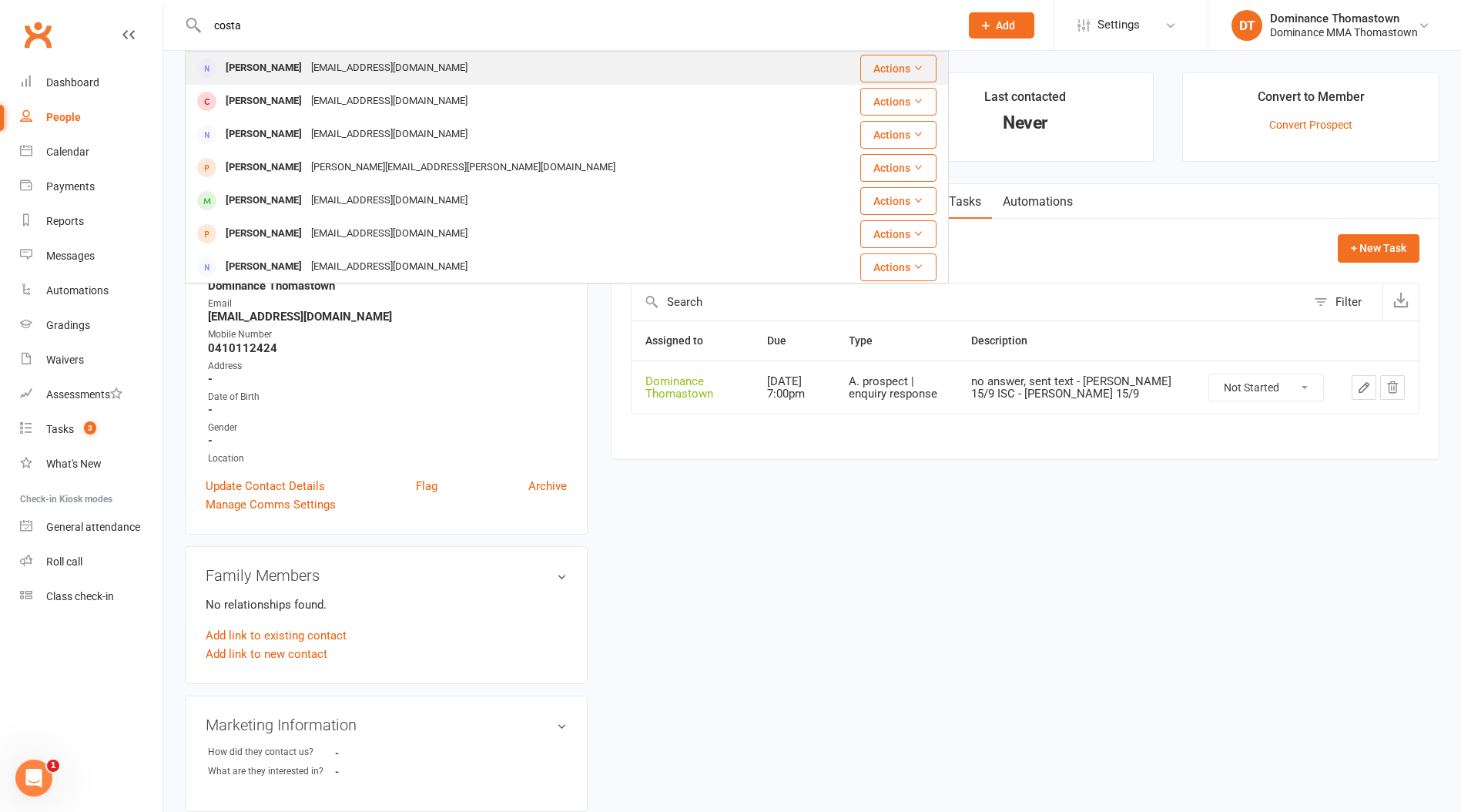
type input "costa"
click at [390, 68] on div "becc01@hotmail.com" at bounding box center [389, 68] width 165 height 22
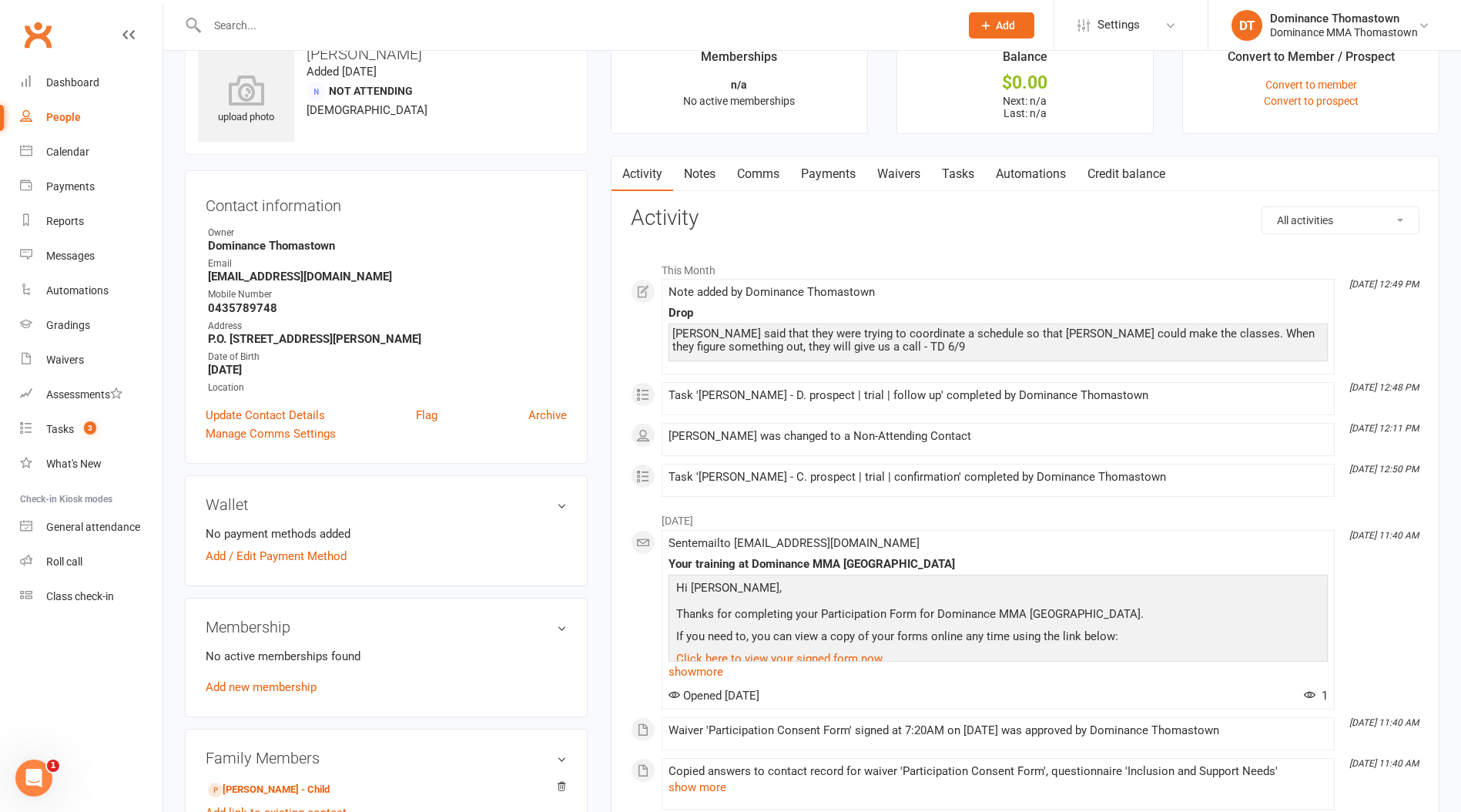
scroll to position [42, 0]
drag, startPoint x: 246, startPoint y: 13, endPoint x: 243, endPoint y: 24, distance: 11.4
click at [245, 13] on div at bounding box center [567, 25] width 765 height 50
click at [243, 24] on input "text" at bounding box center [576, 25] width 747 height 21
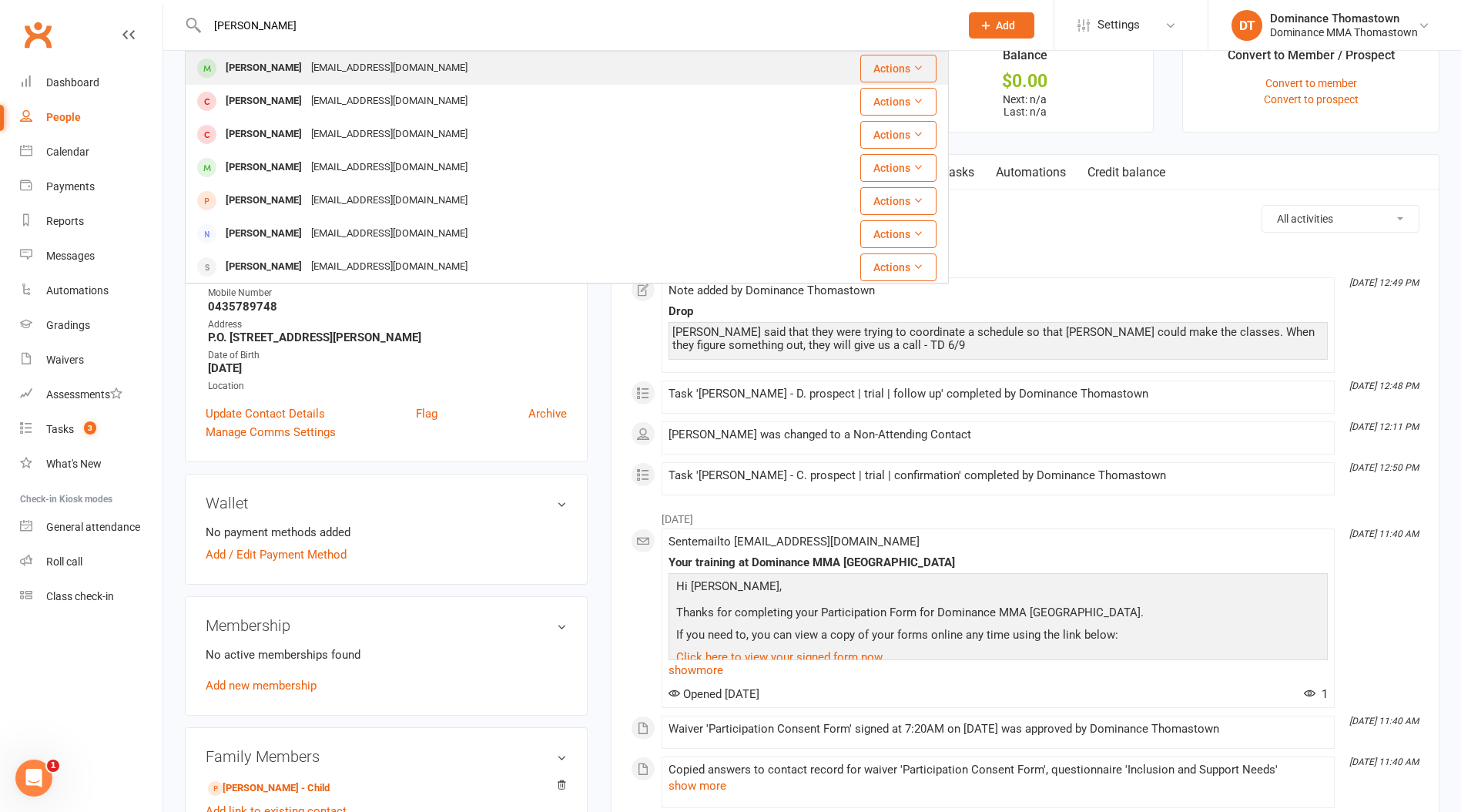
type input "jaxon hall"
click at [341, 72] on div "sethchambers0406@outlook.com" at bounding box center [389, 68] width 165 height 22
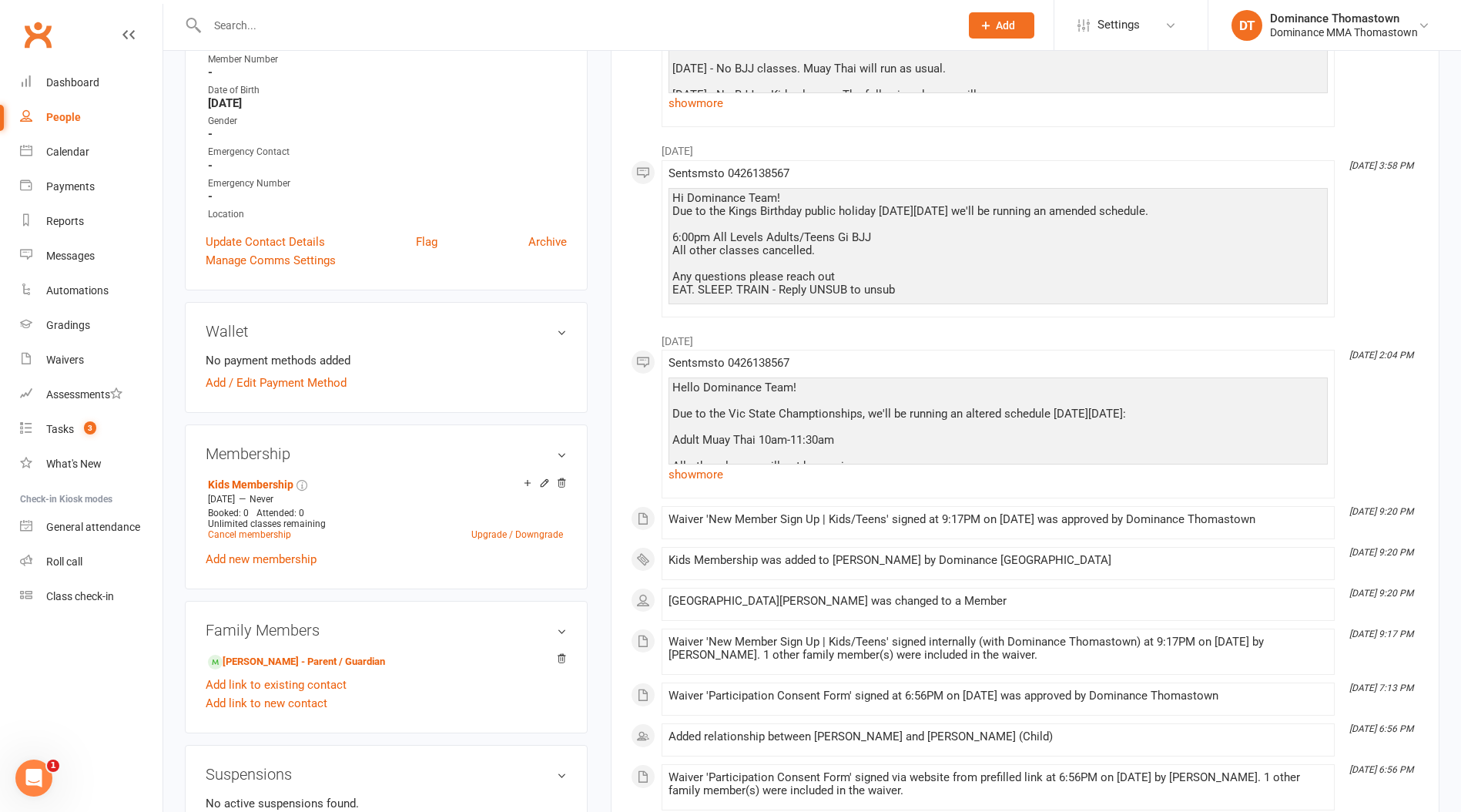
scroll to position [377, 0]
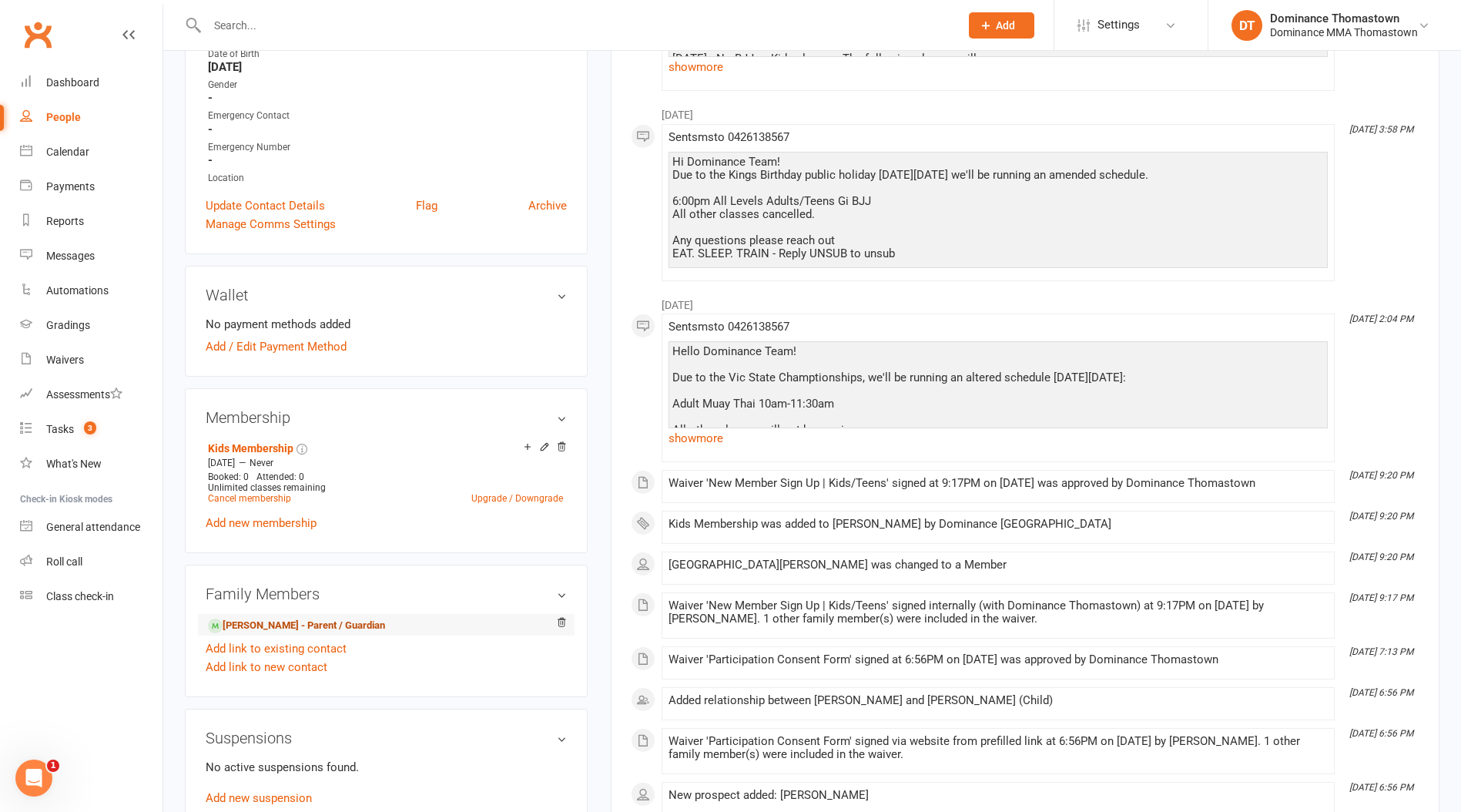
click at [308, 618] on link "Seth Chambers - Parent / Guardian" at bounding box center [297, 625] width 178 height 16
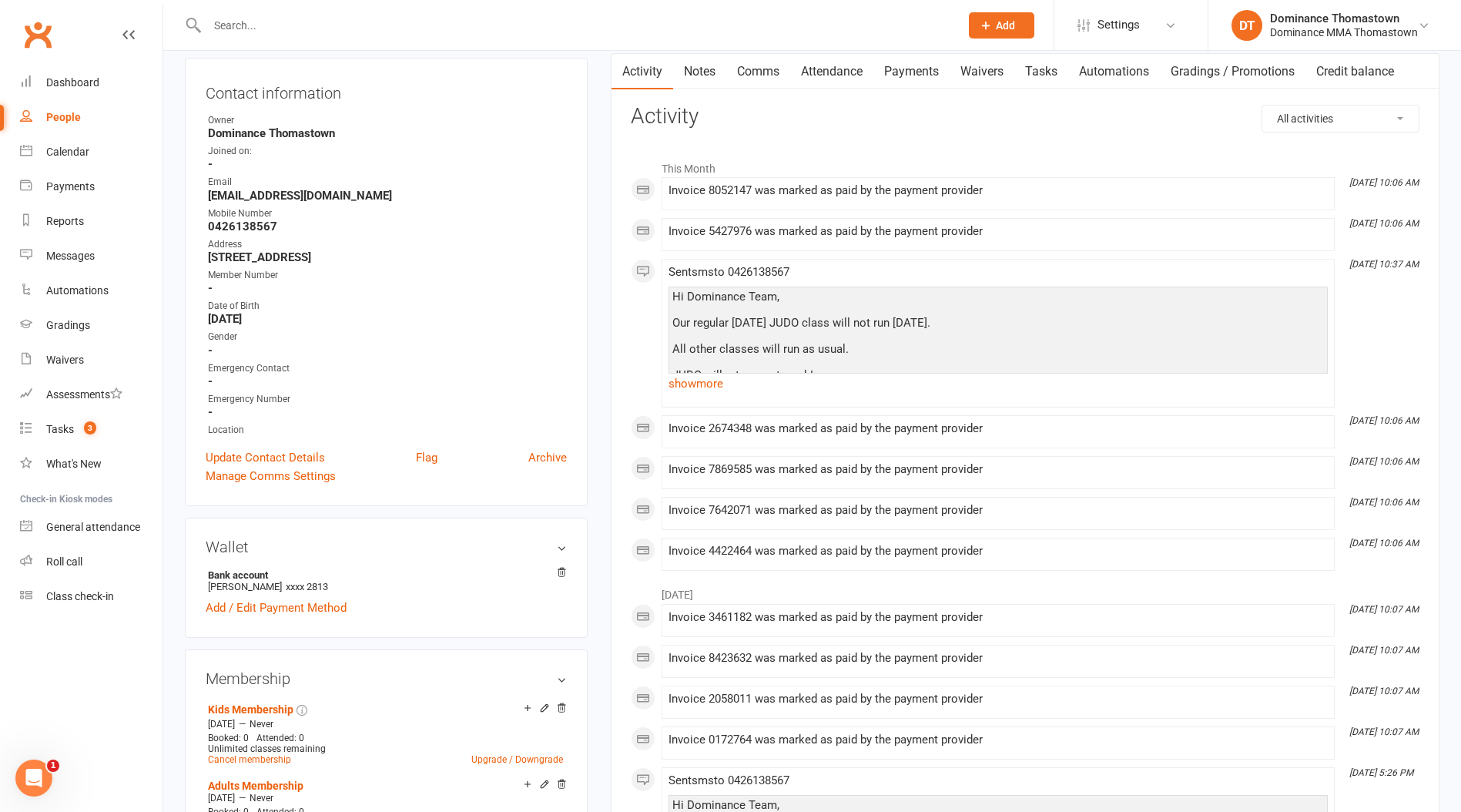
scroll to position [129, 0]
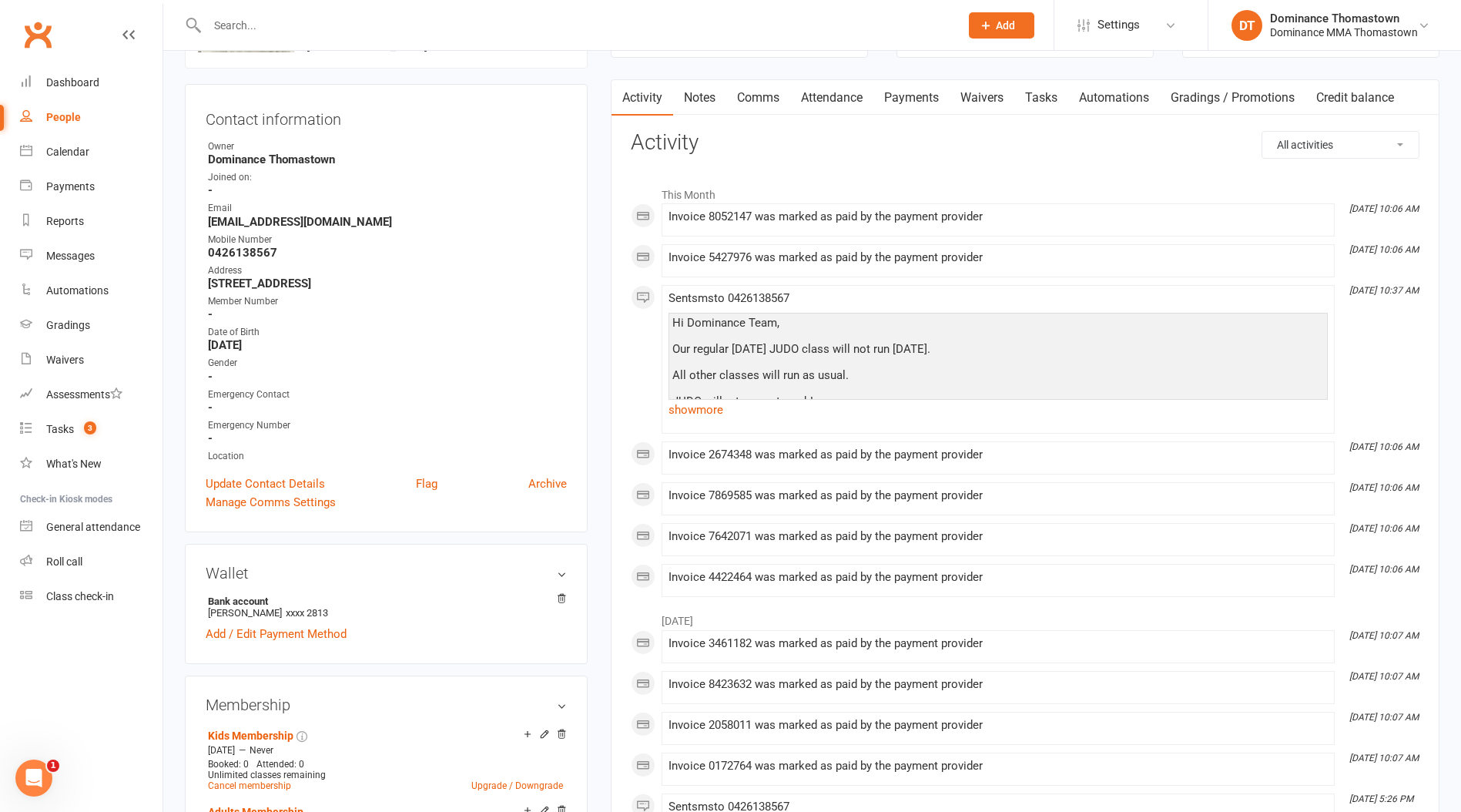
click at [924, 93] on link "Payments" at bounding box center [912, 98] width 77 height 36
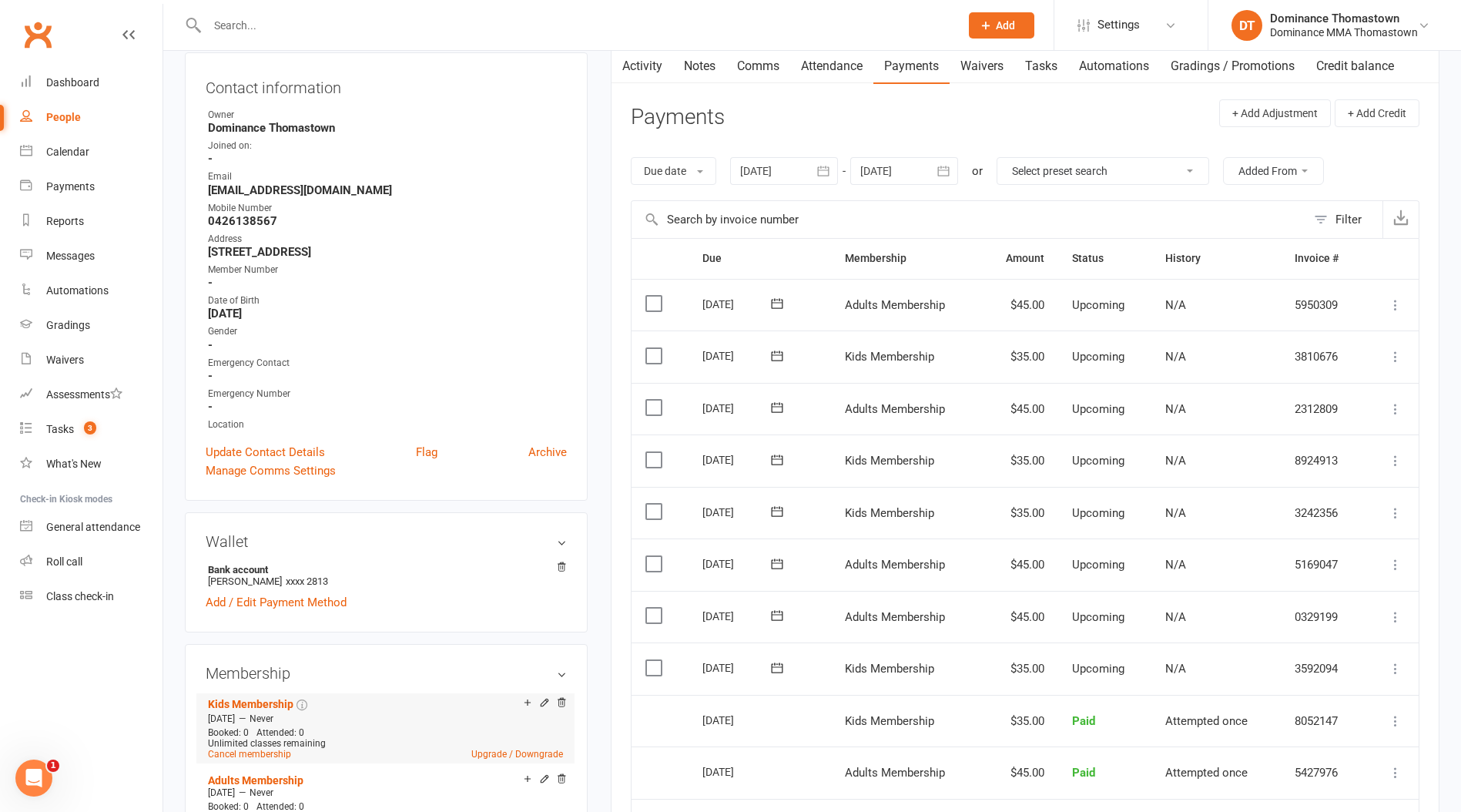
scroll to position [265, 0]
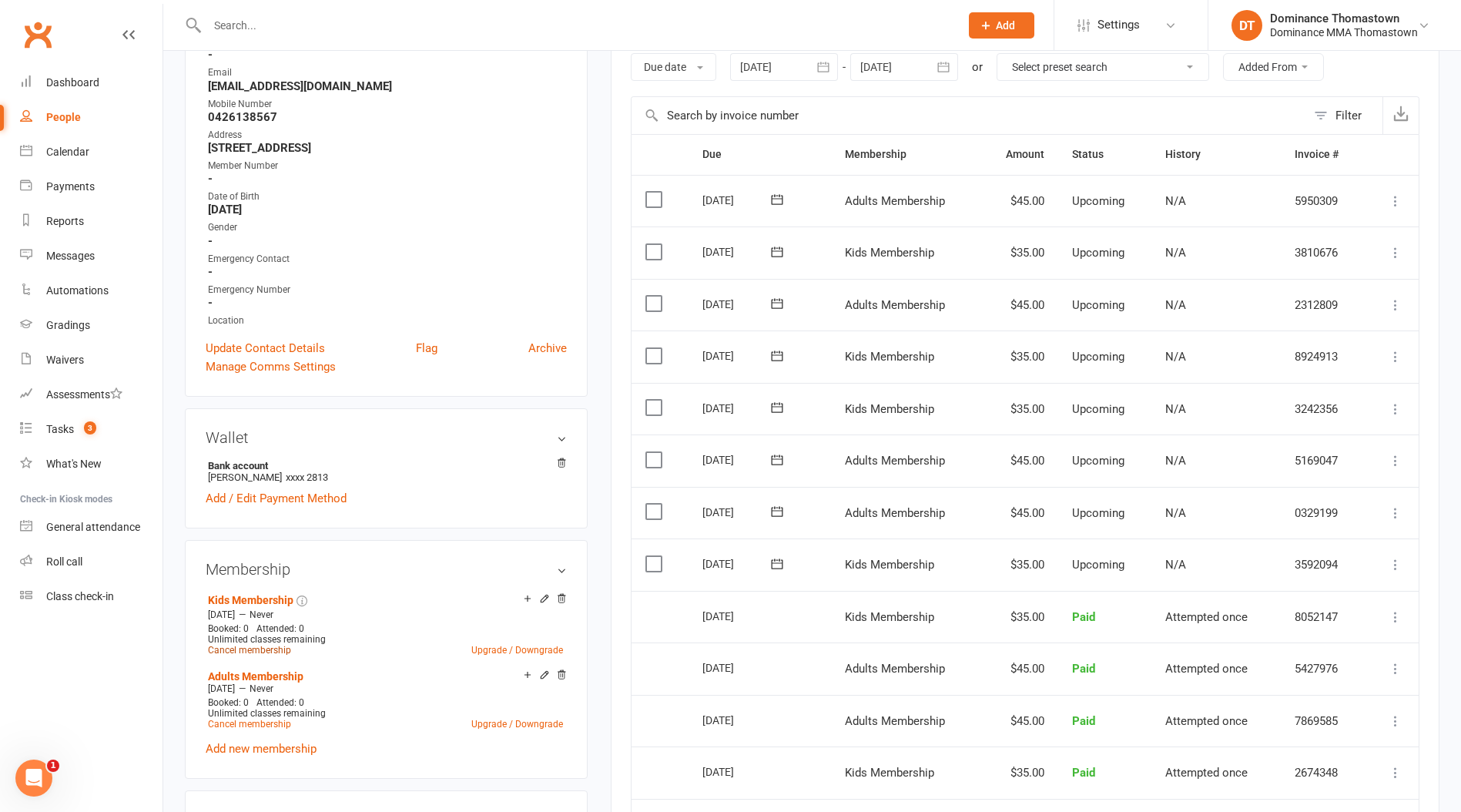
click at [234, 645] on link "Cancel membership" at bounding box center [250, 650] width 83 height 11
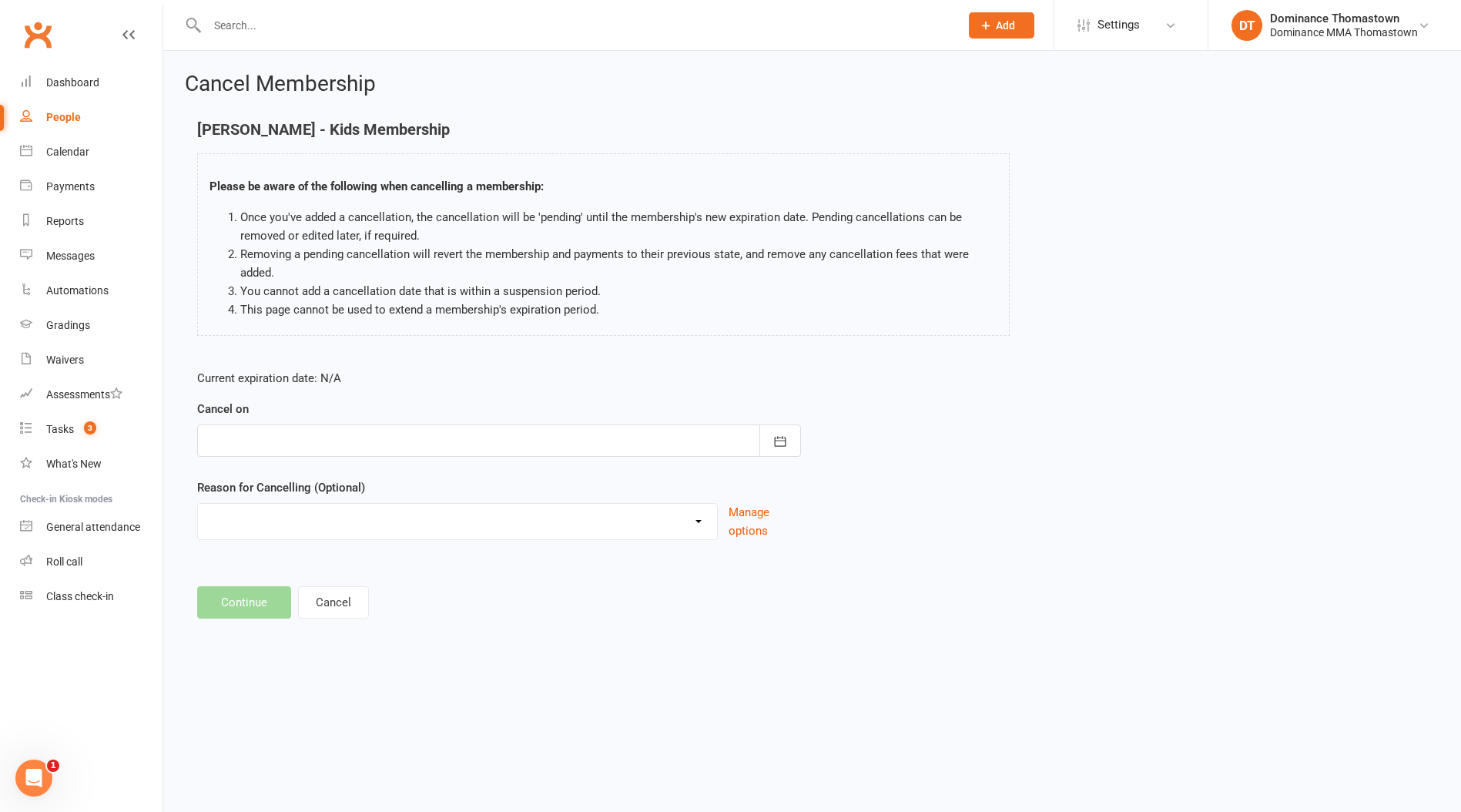
click at [301, 425] on div at bounding box center [499, 440] width 604 height 33
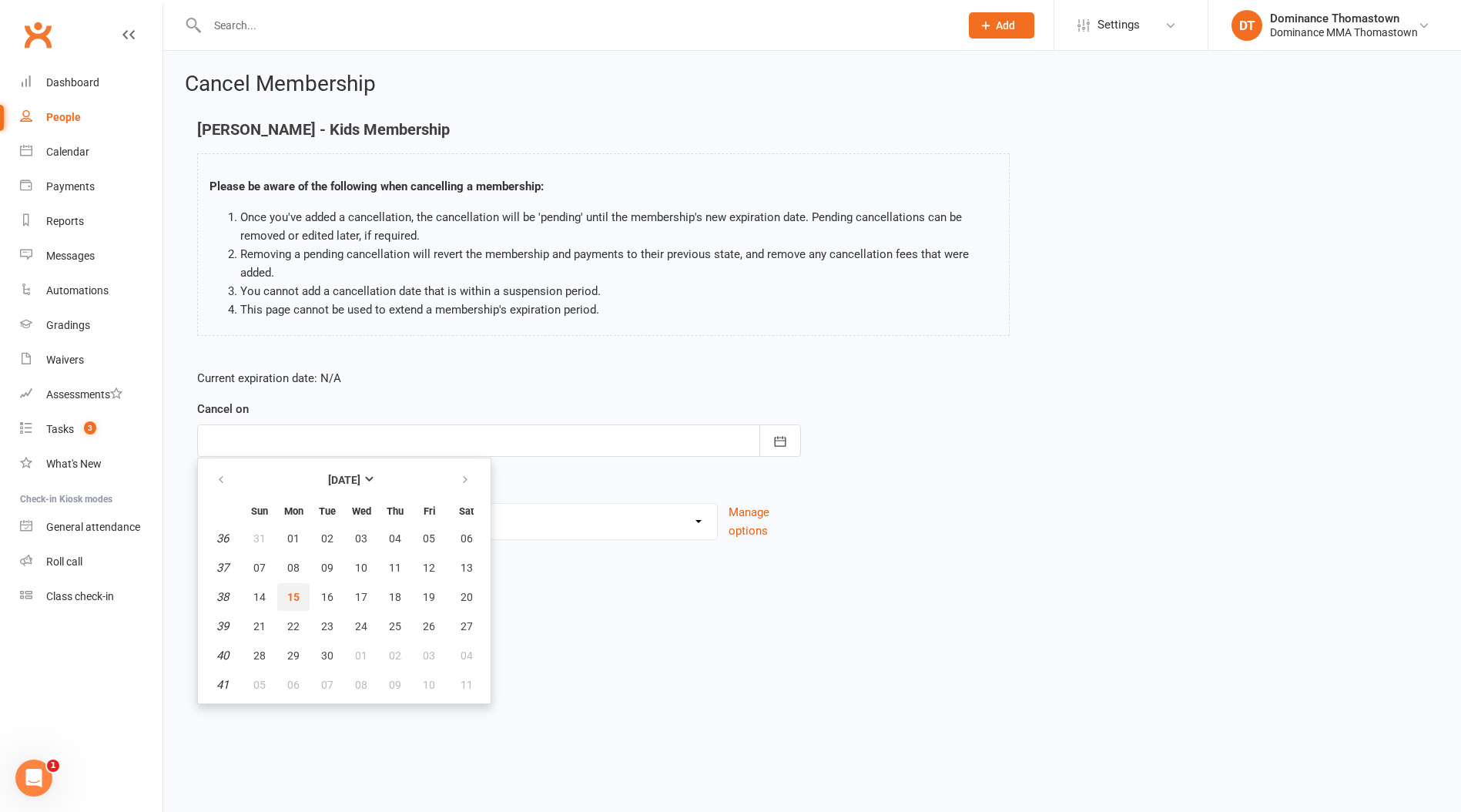
click at [294, 591] on span "15" at bounding box center [293, 596] width 12 height 12
type input "15 Sep 2025"
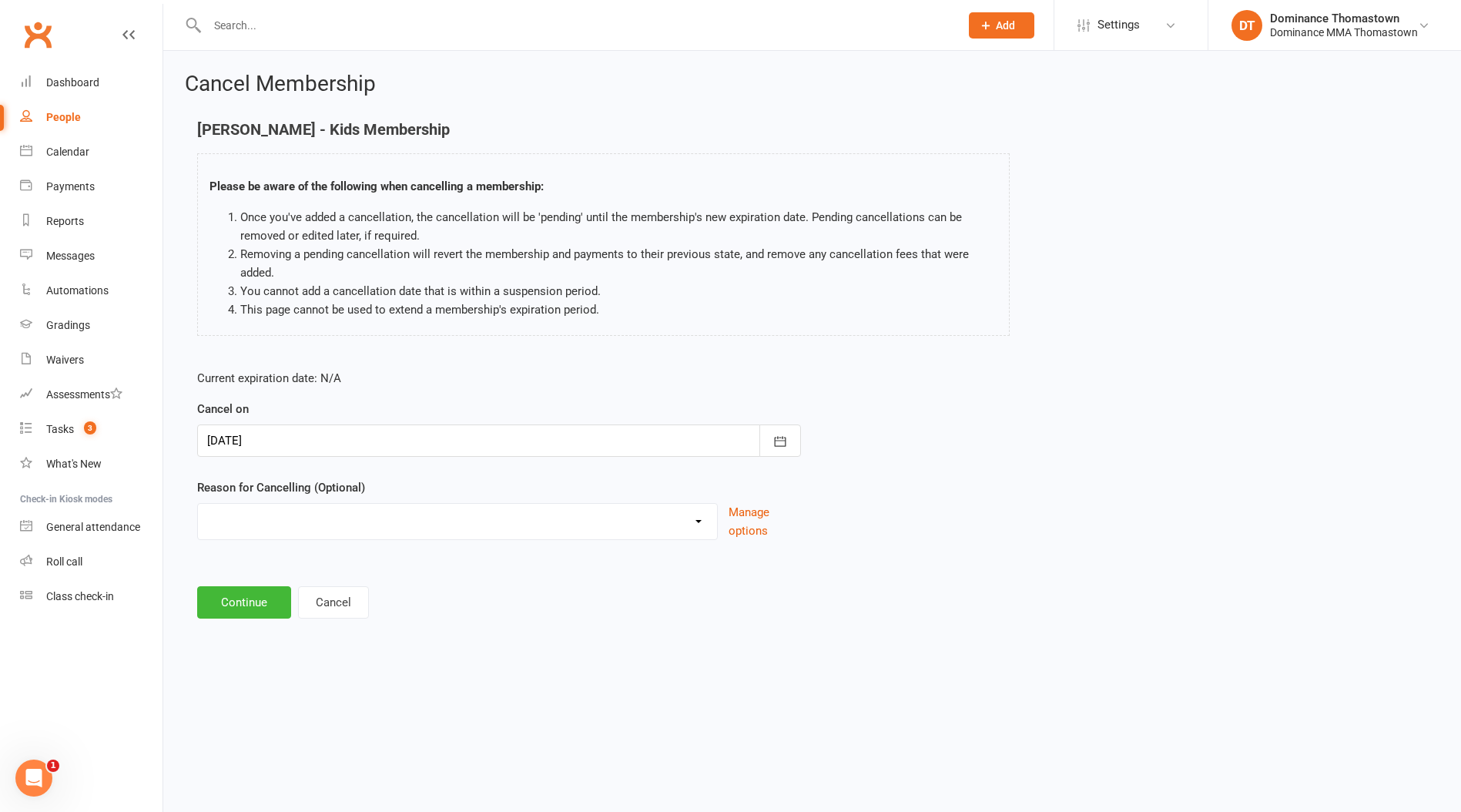
click at [248, 523] on select "Holiday Injury Other reason" at bounding box center [457, 519] width 519 height 31
select select "2"
click at [198, 504] on select "Holiday Injury Other reason" at bounding box center [457, 519] width 519 height 31
click at [228, 595] on input at bounding box center [499, 602] width 604 height 33
type input "jaxon not interested"
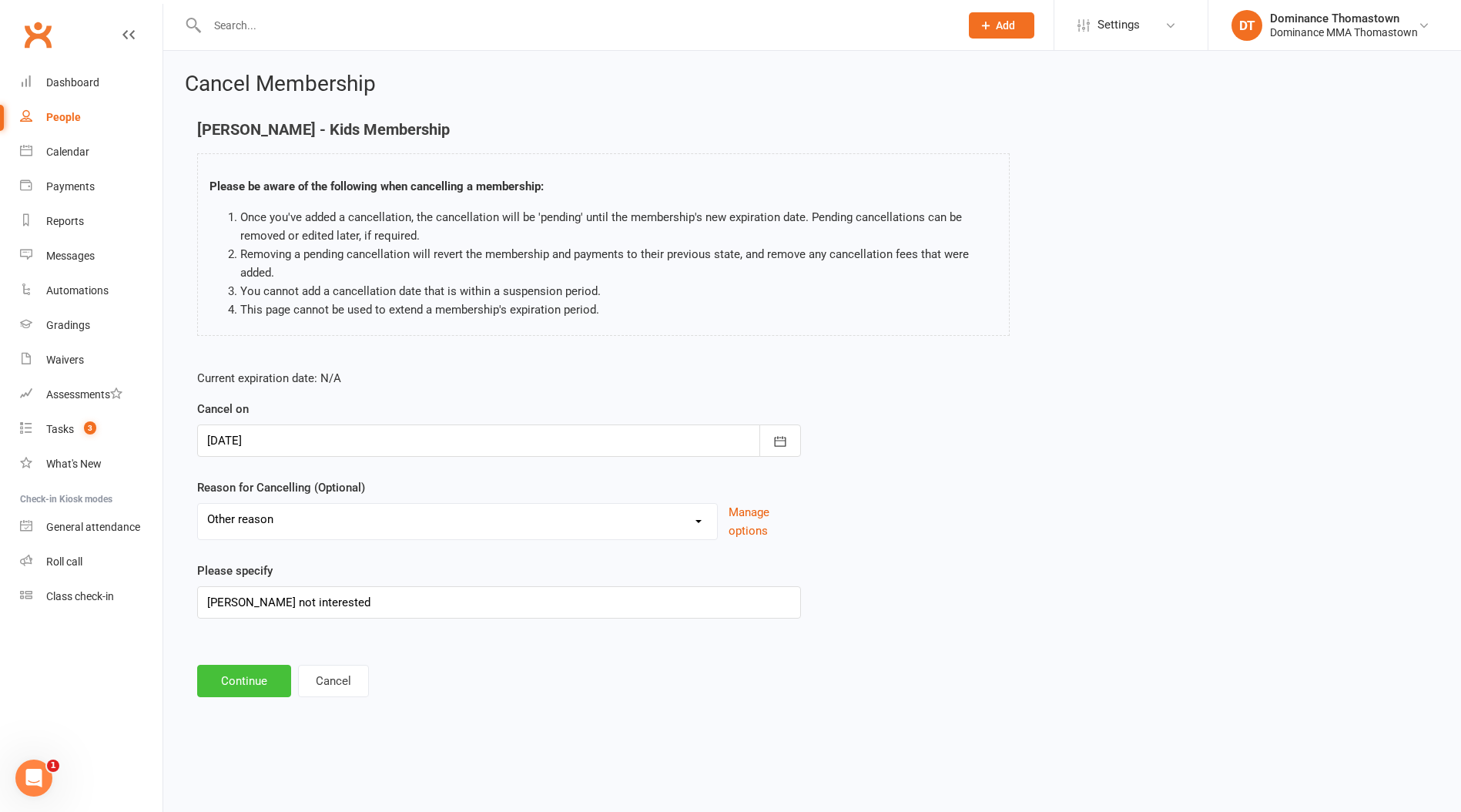
click at [256, 672] on button "Continue" at bounding box center [244, 680] width 94 height 33
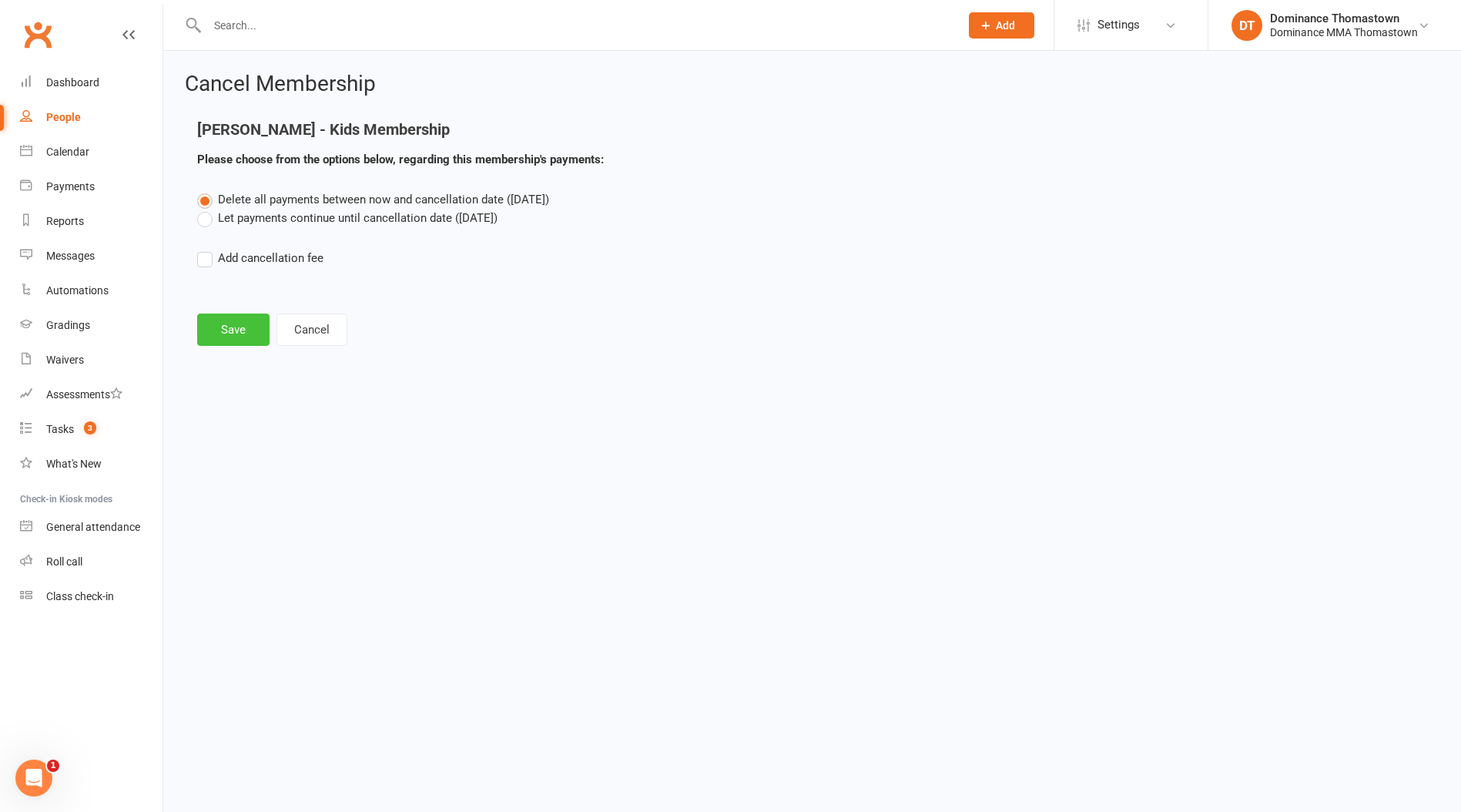
click at [244, 344] on button "Save" at bounding box center [233, 329] width 72 height 33
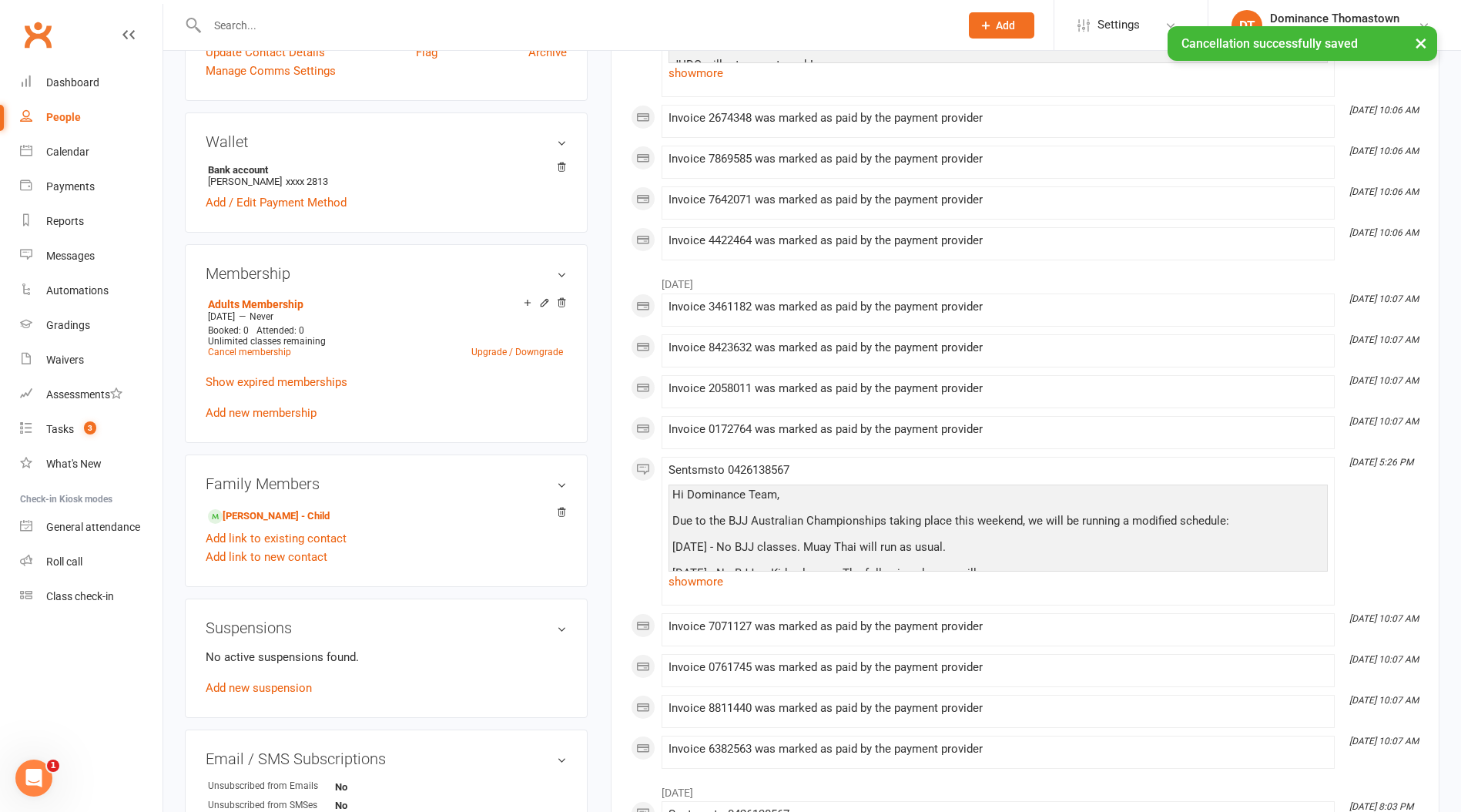
scroll to position [842, 0]
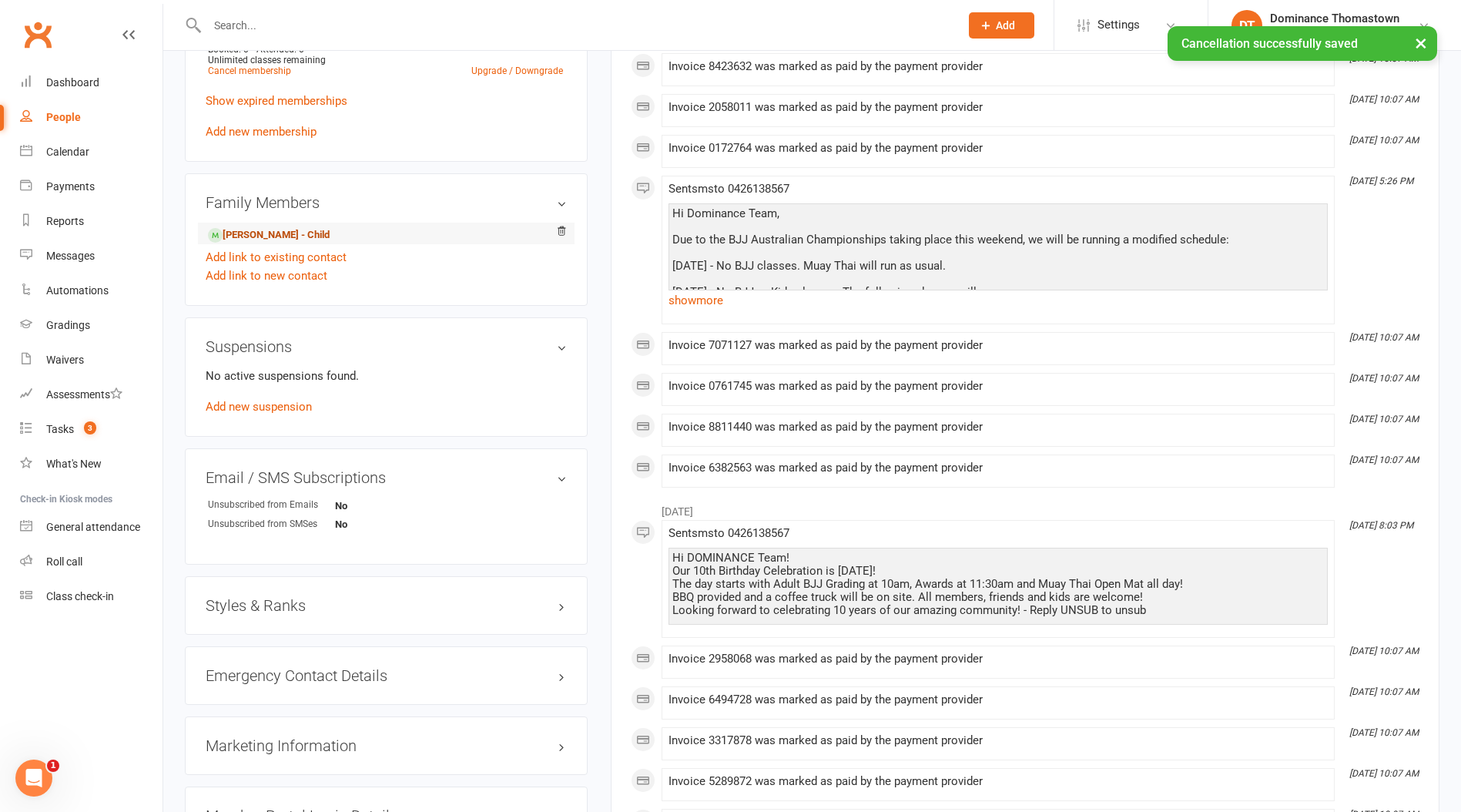
click at [267, 228] on link "Jaxon Hall - Child" at bounding box center [269, 235] width 122 height 16
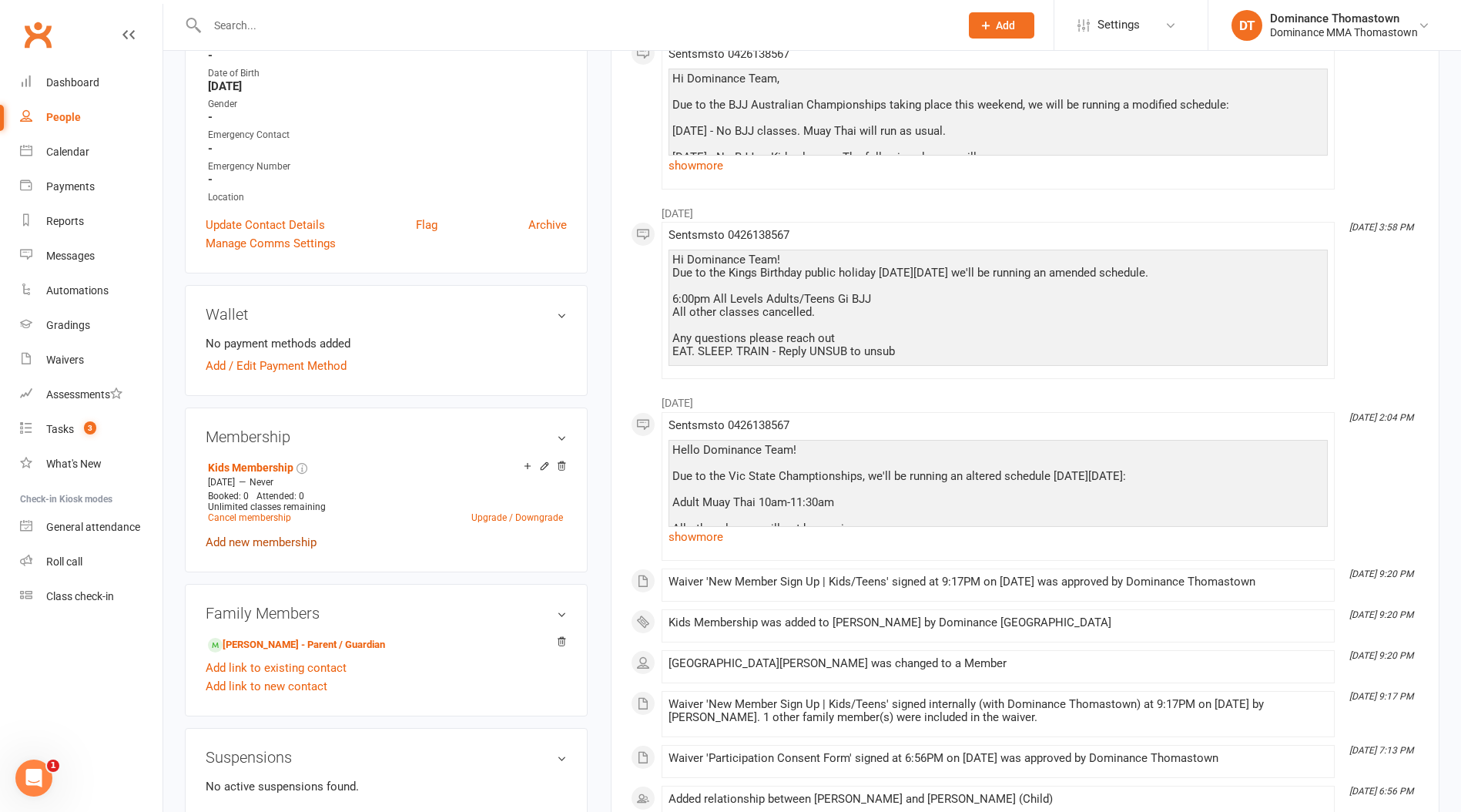
scroll to position [365, 0]
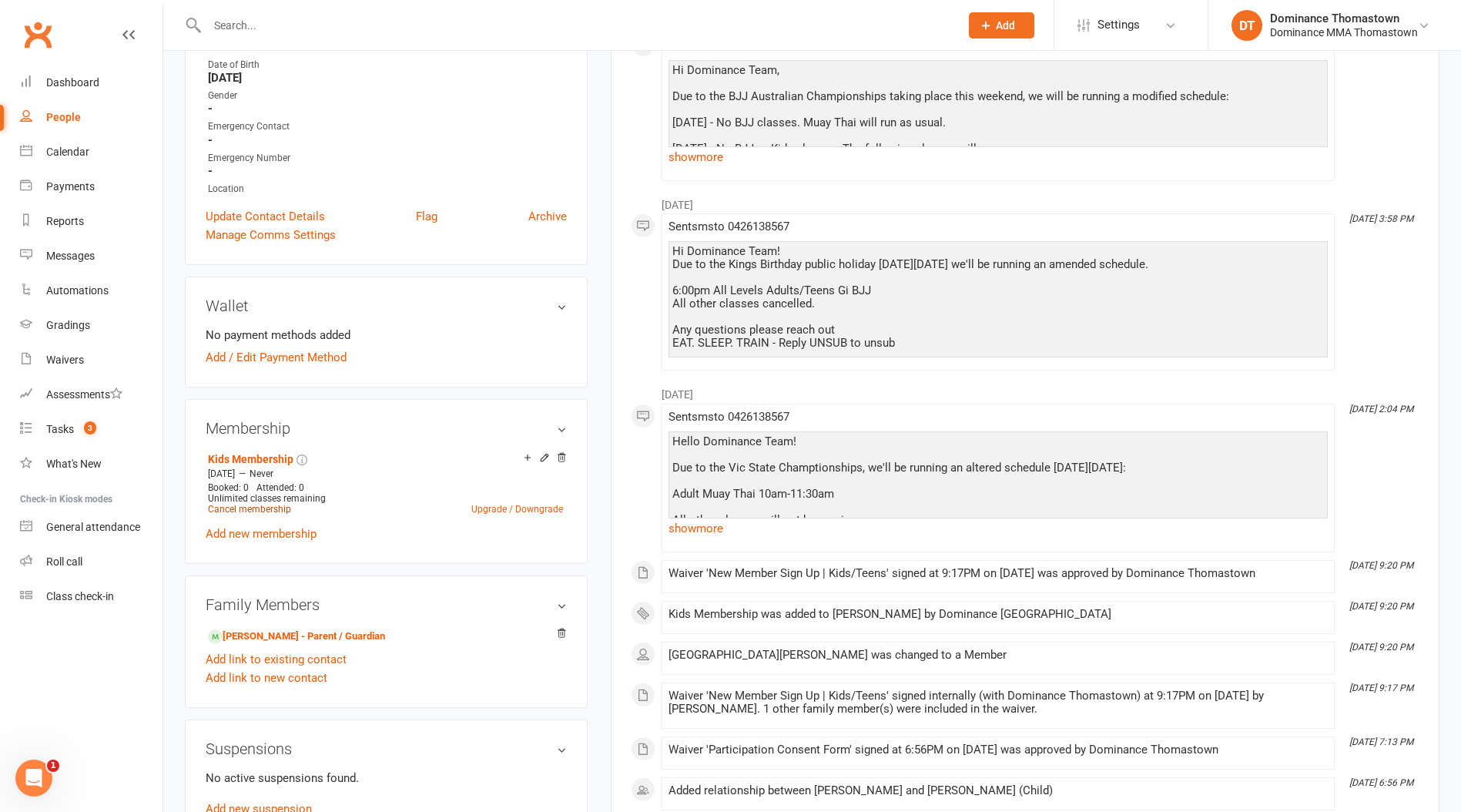
click at [235, 504] on link "Cancel membership" at bounding box center [250, 509] width 83 height 11
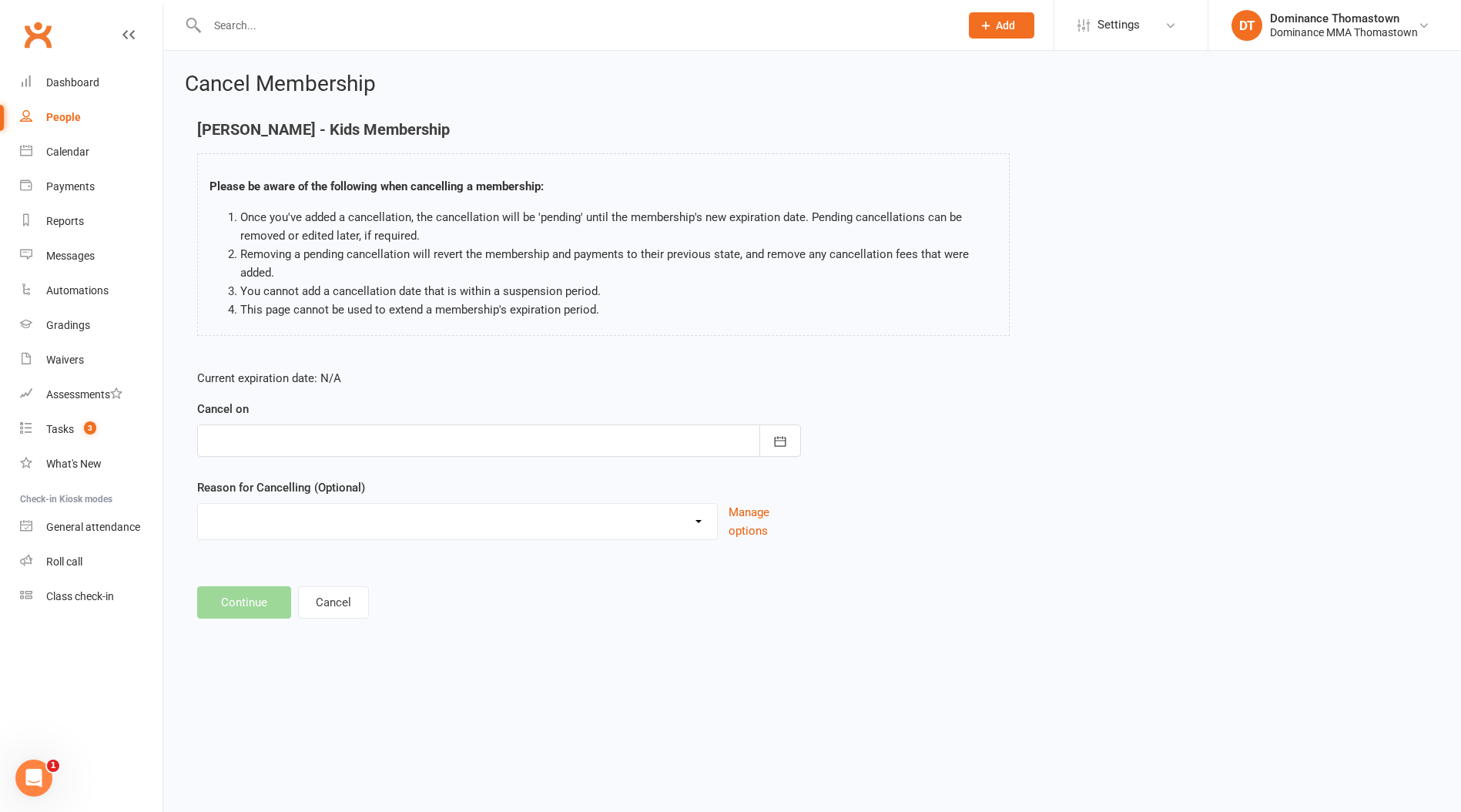
drag, startPoint x: 235, startPoint y: 431, endPoint x: 230, endPoint y: 437, distance: 7.8
click at [233, 431] on div at bounding box center [499, 440] width 604 height 33
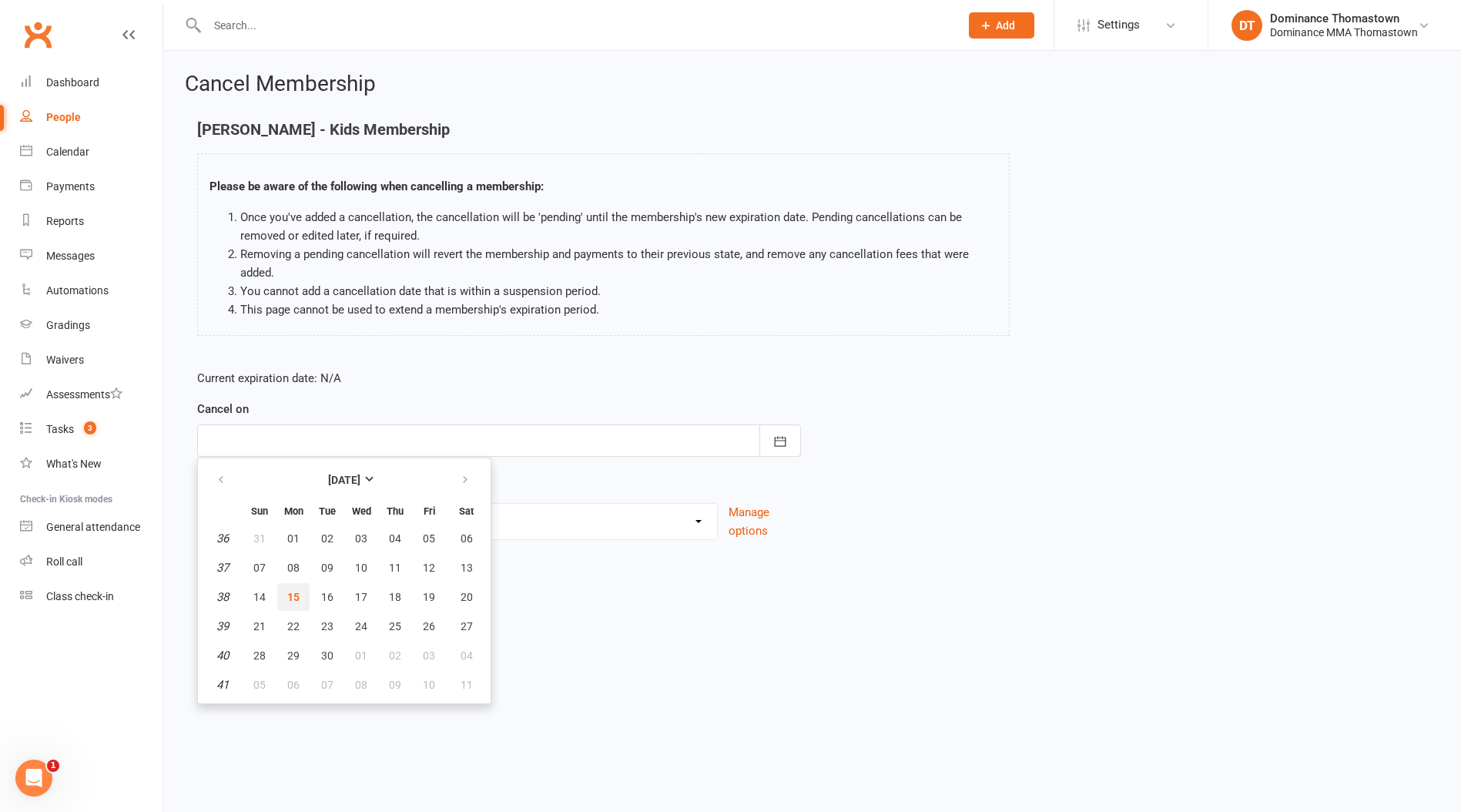
click at [298, 583] on button "15" at bounding box center [294, 597] width 33 height 28
type input "15 Sep 2025"
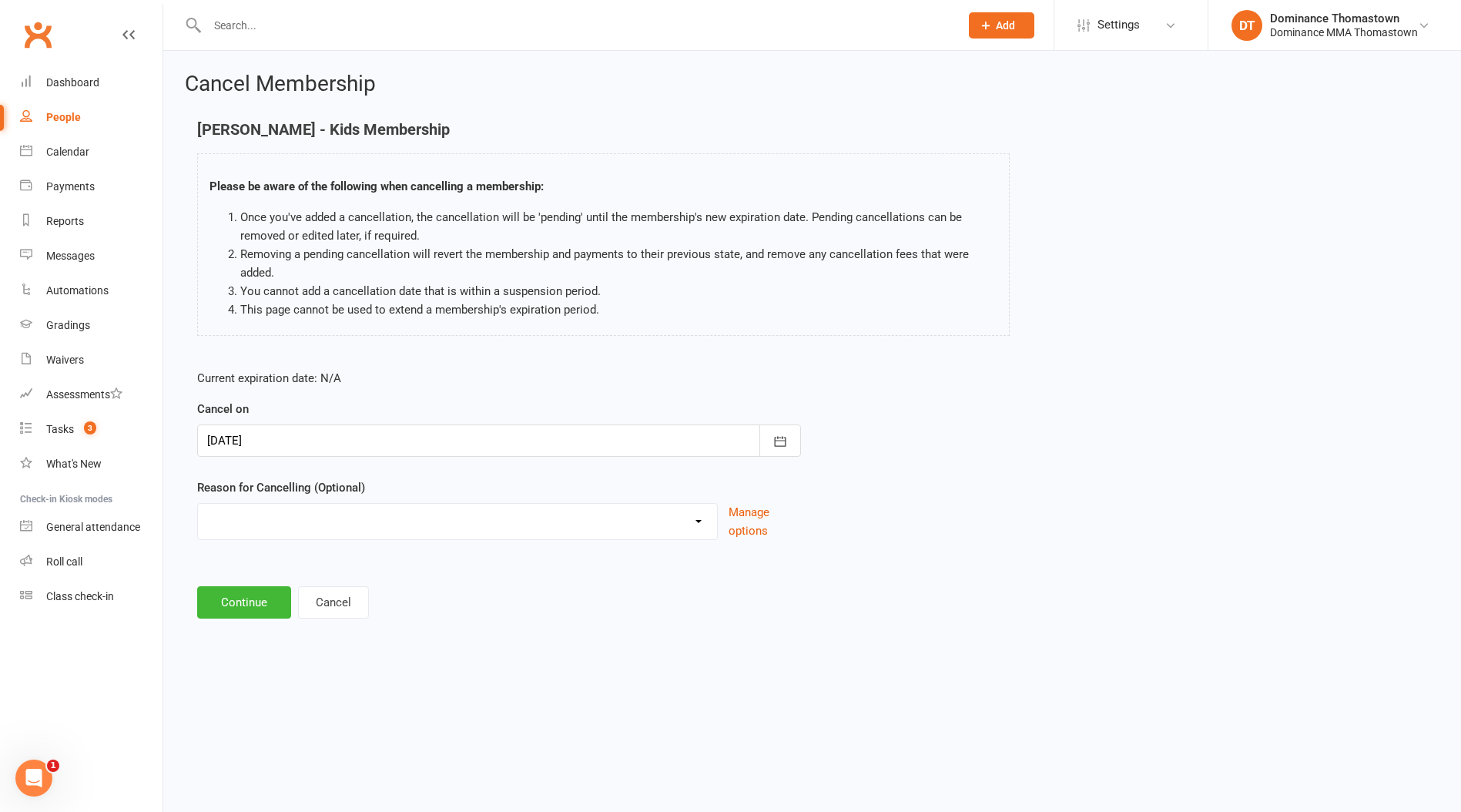
click at [252, 525] on select "Holiday Injury Other reason" at bounding box center [457, 519] width 519 height 31
select select "2"
click at [198, 504] on select "Holiday Injury Other reason" at bounding box center [457, 519] width 519 height 31
click at [230, 598] on input at bounding box center [499, 602] width 604 height 33
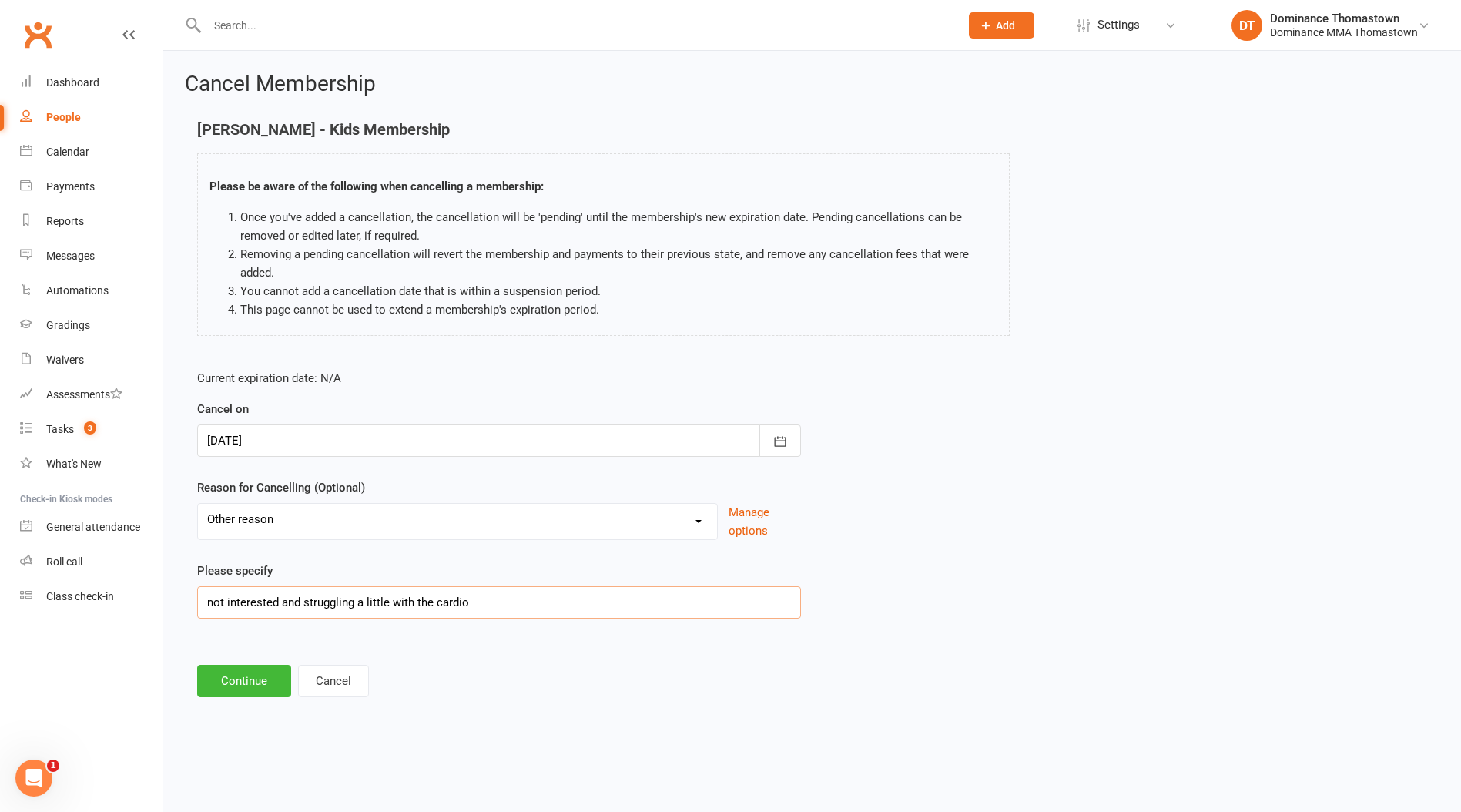
click at [283, 601] on input "not interested and struggling a little with the cardio" at bounding box center [499, 602] width 604 height 33
click at [282, 601] on input "not interested and struggling a little with the cardio" at bounding box center [499, 602] width 604 height 33
type input "not interested and struggling a little with the cardio"
click at [248, 679] on button "Continue" at bounding box center [244, 680] width 94 height 33
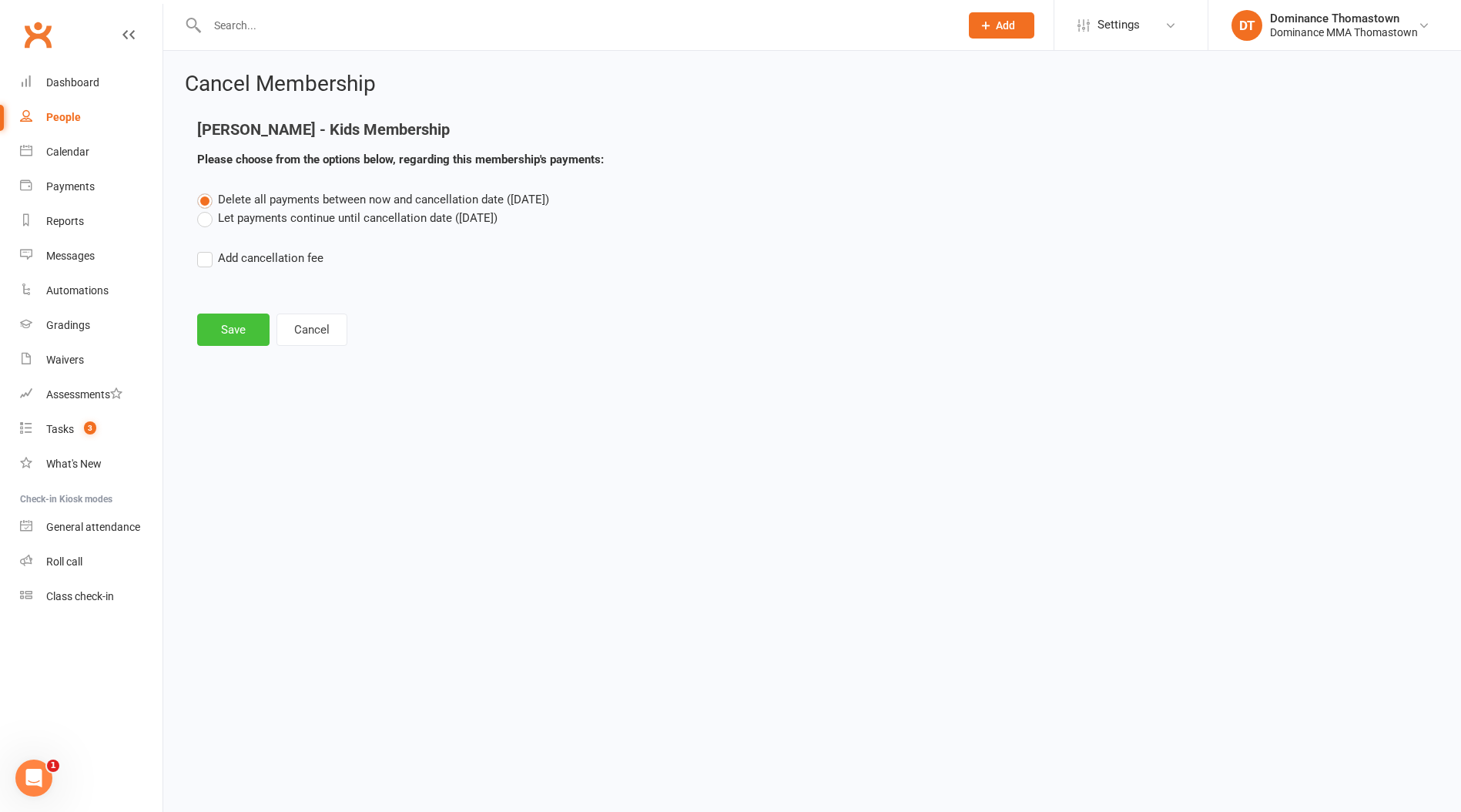
click at [266, 335] on button "Save" at bounding box center [233, 329] width 72 height 33
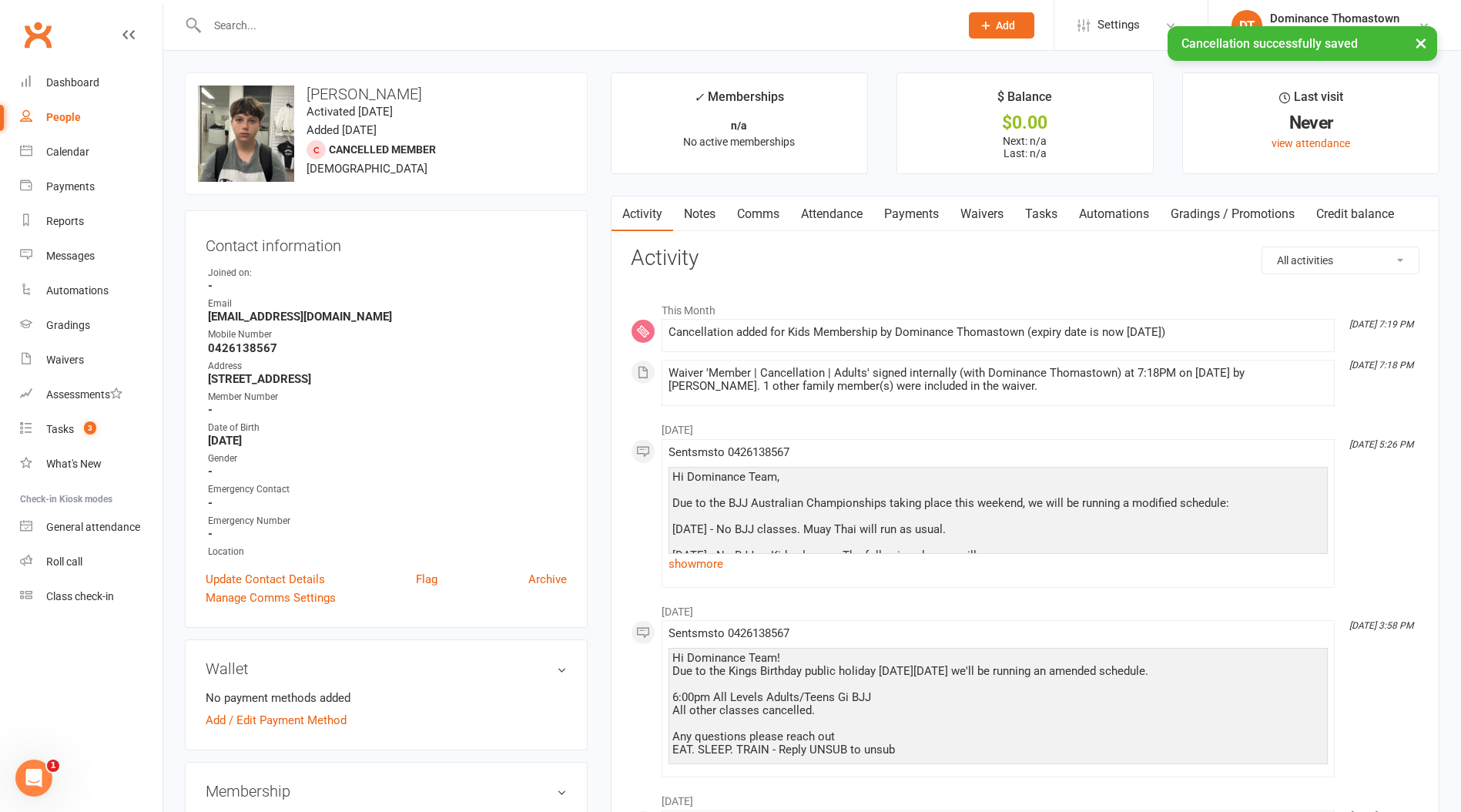
click at [698, 209] on link "Notes" at bounding box center [699, 214] width 53 height 36
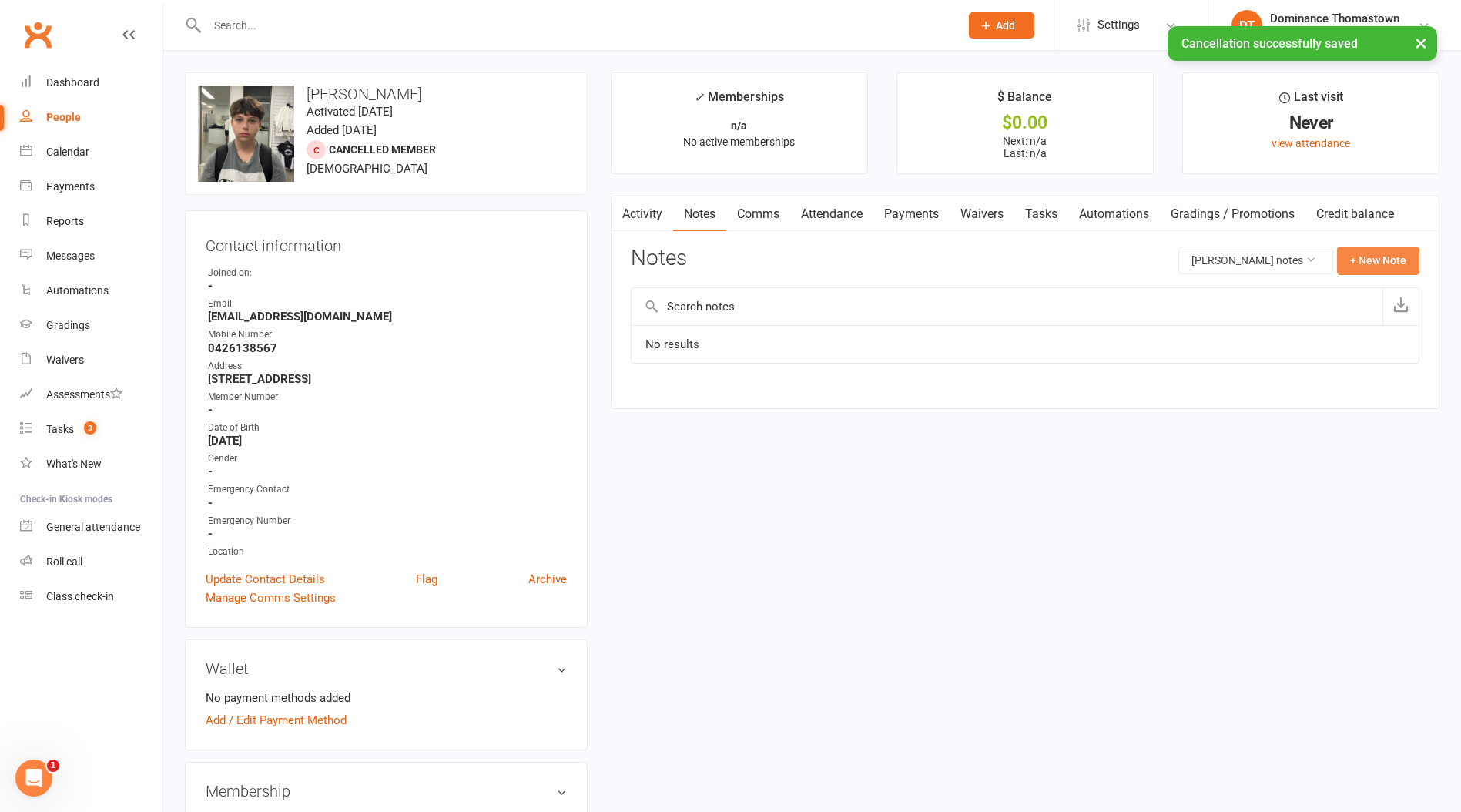
click at [1389, 264] on button "+ New Note" at bounding box center [1379, 261] width 82 height 28
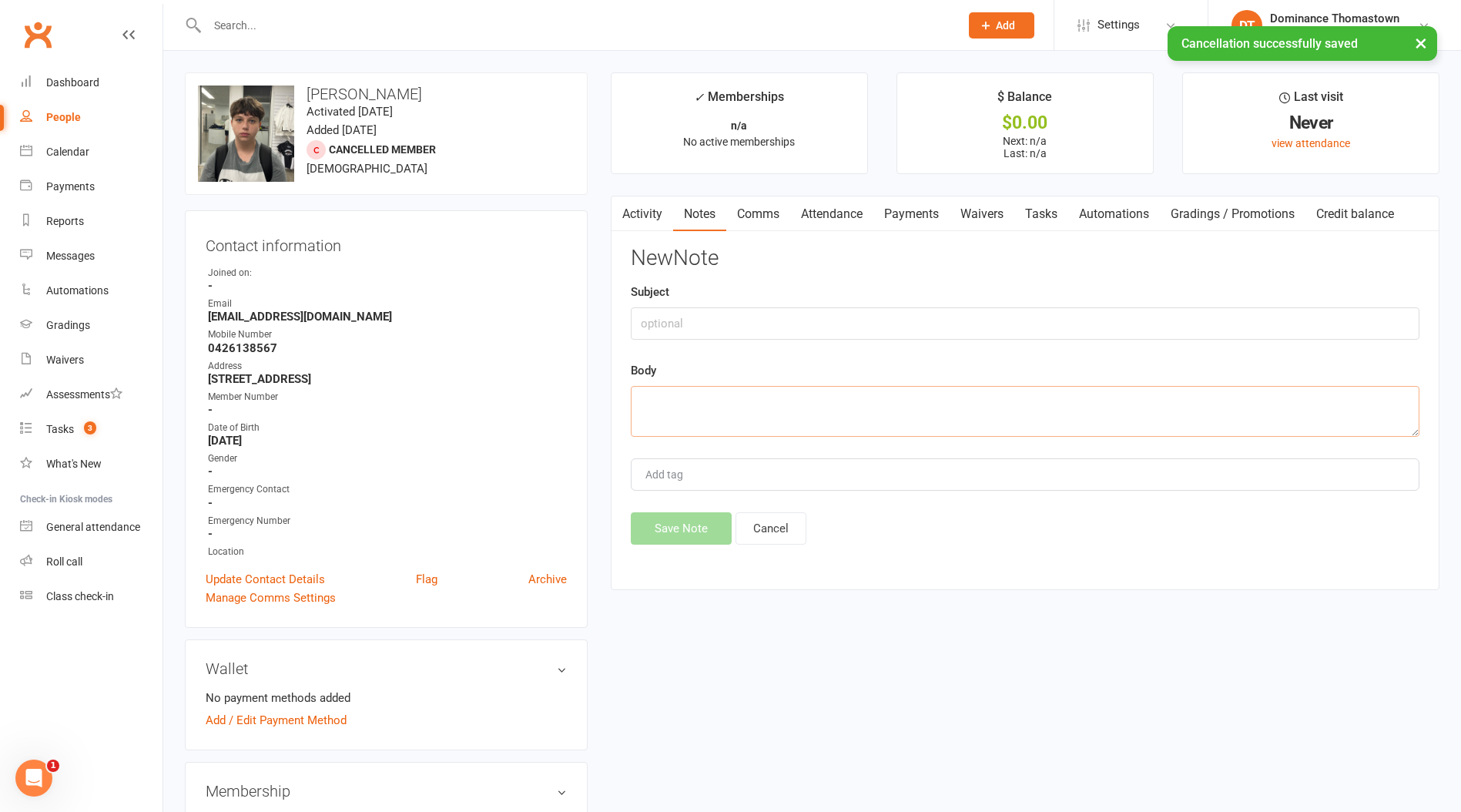
click at [841, 407] on textarea at bounding box center [1025, 411] width 789 height 50
paste textarea "not interested and struggling a little with the cardio"
type textarea "not interested and struggling a little with the cardio"
click at [782, 325] on input "text" at bounding box center [1025, 323] width 789 height 33
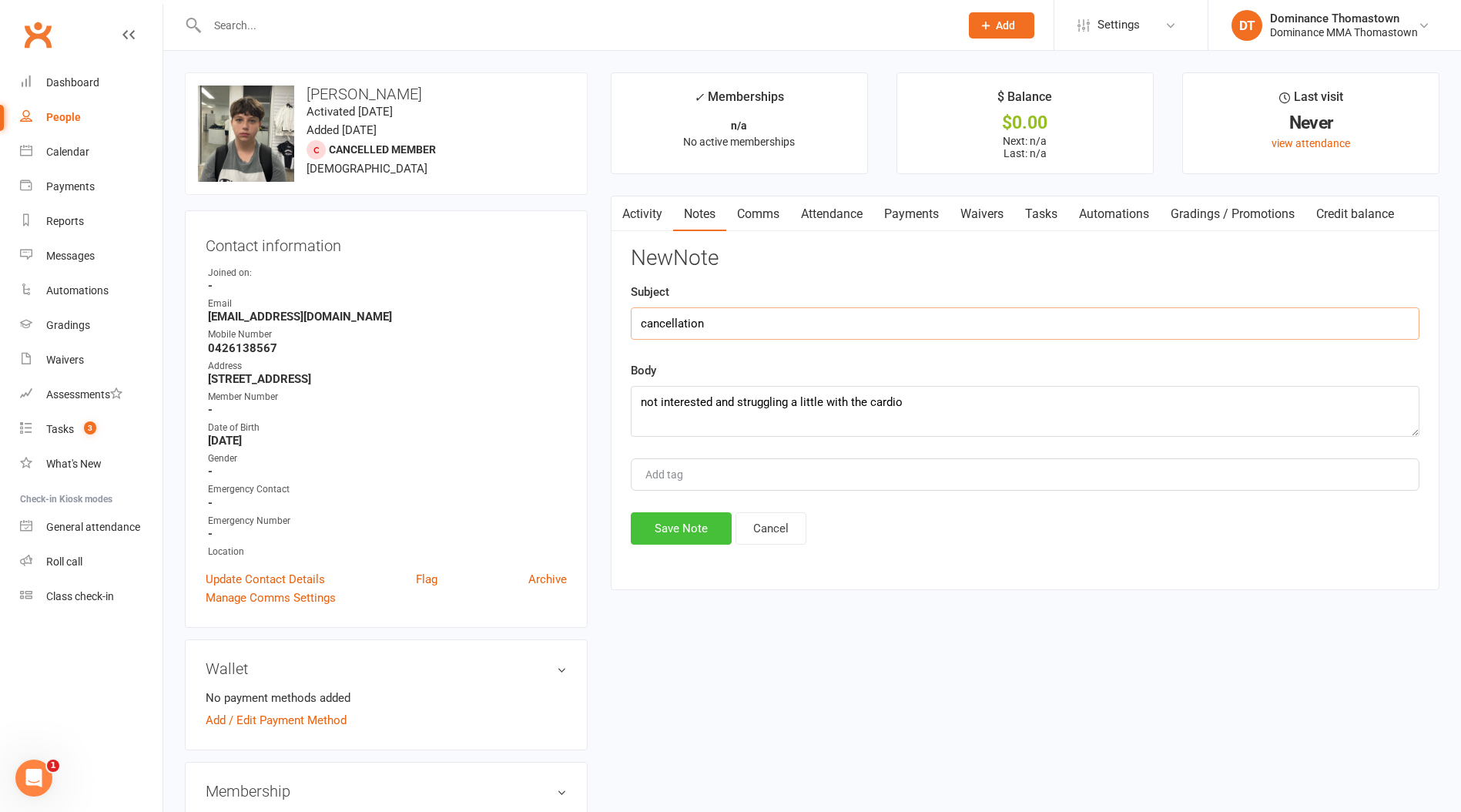
type input "cancellation"
click at [690, 528] on button "Save Note" at bounding box center [681, 528] width 101 height 33
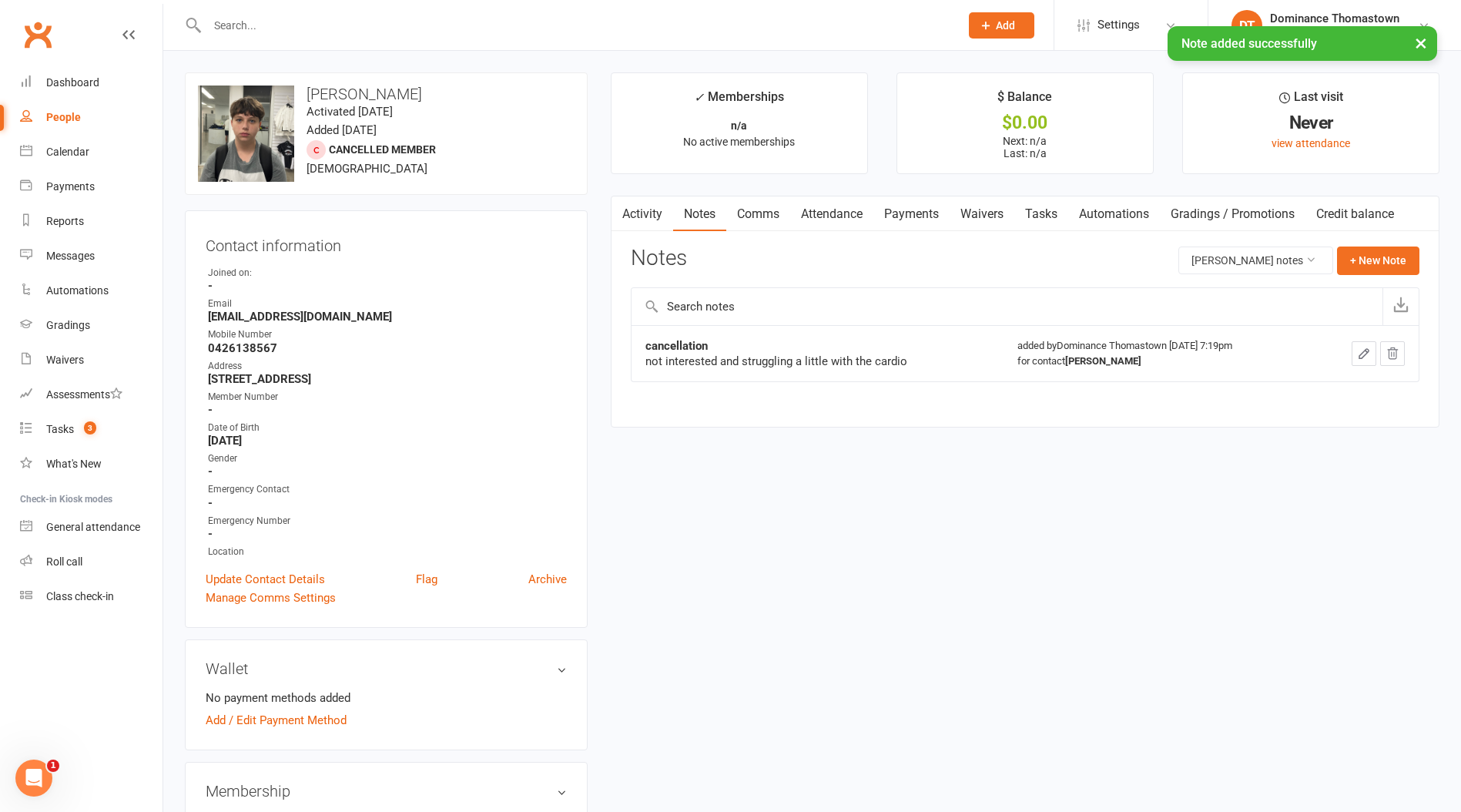
click at [1053, 207] on link "Tasks" at bounding box center [1041, 214] width 54 height 36
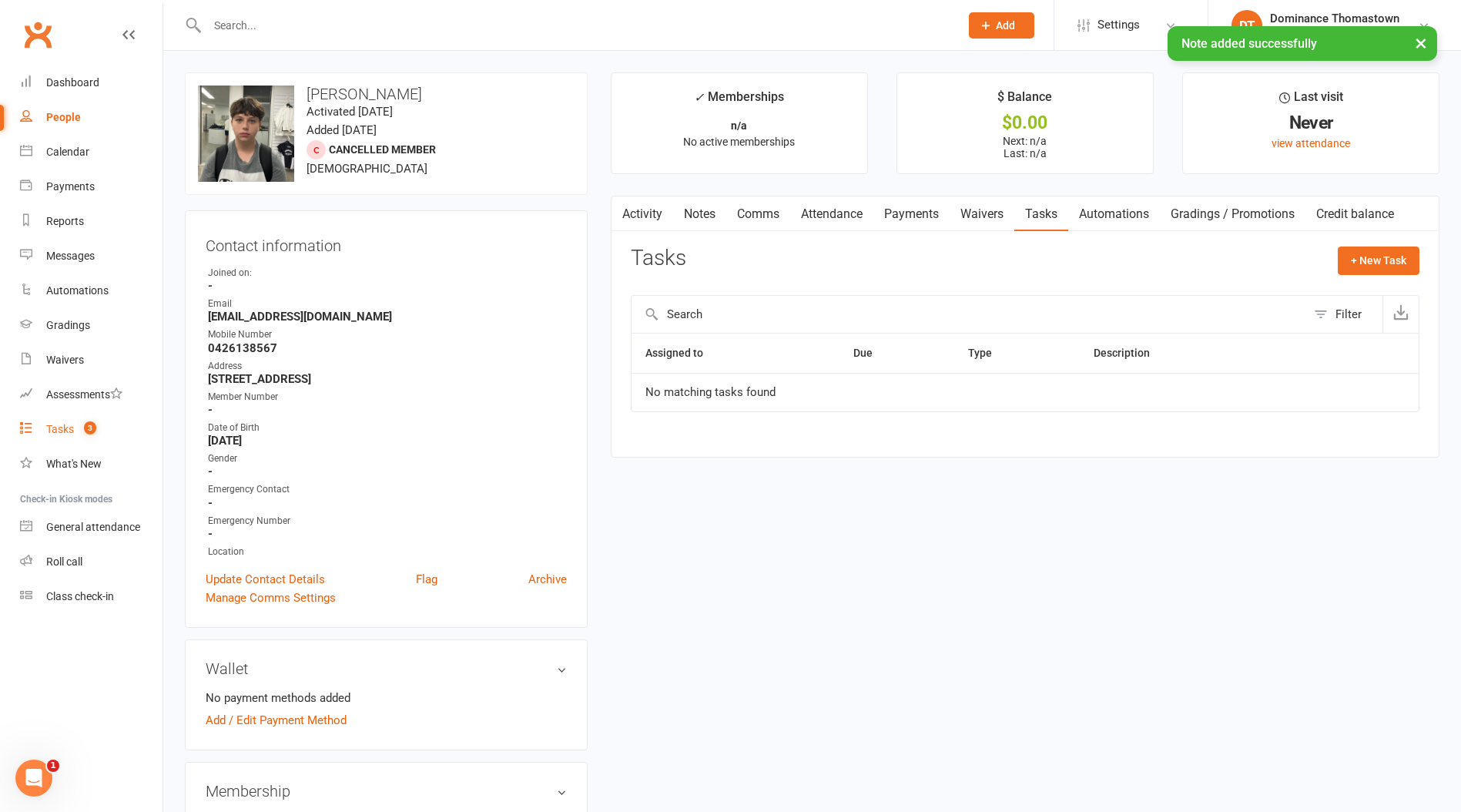
click at [77, 428] on count-badge "3" at bounding box center [86, 428] width 20 height 12
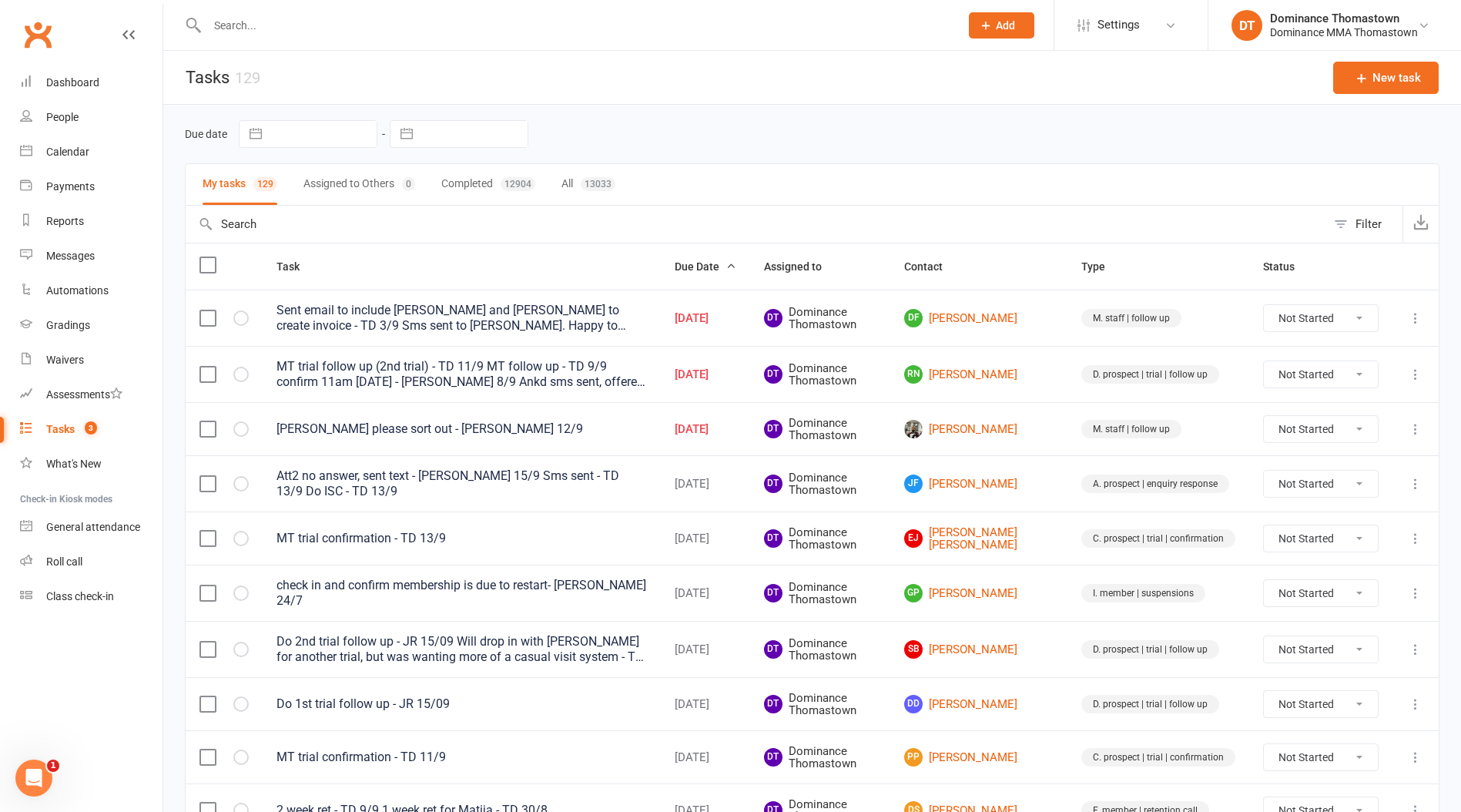
click at [492, 24] on input "text" at bounding box center [576, 25] width 747 height 21
click at [491, 24] on input "text" at bounding box center [576, 25] width 747 height 21
drag, startPoint x: 813, startPoint y: 171, endPoint x: 714, endPoint y: 256, distance: 130.5
click at [809, 172] on div "My tasks 129 Assigned to Others 0 Completed 12904 All 13033" at bounding box center [812, 184] width 1255 height 42
click at [98, 183] on link "Payments" at bounding box center [91, 186] width 142 height 35
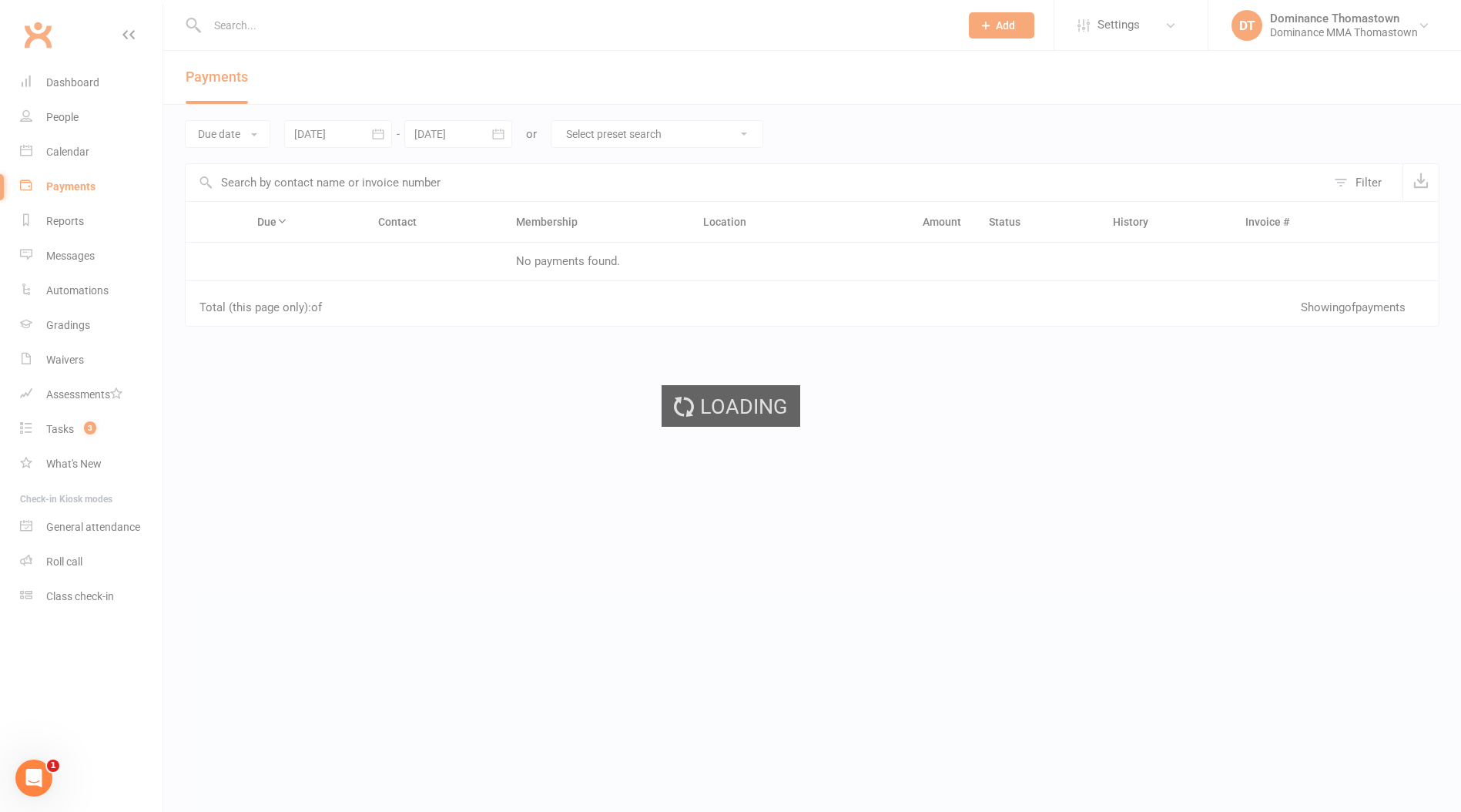
click at [240, 136] on div "Loading" at bounding box center [730, 406] width 1461 height 812
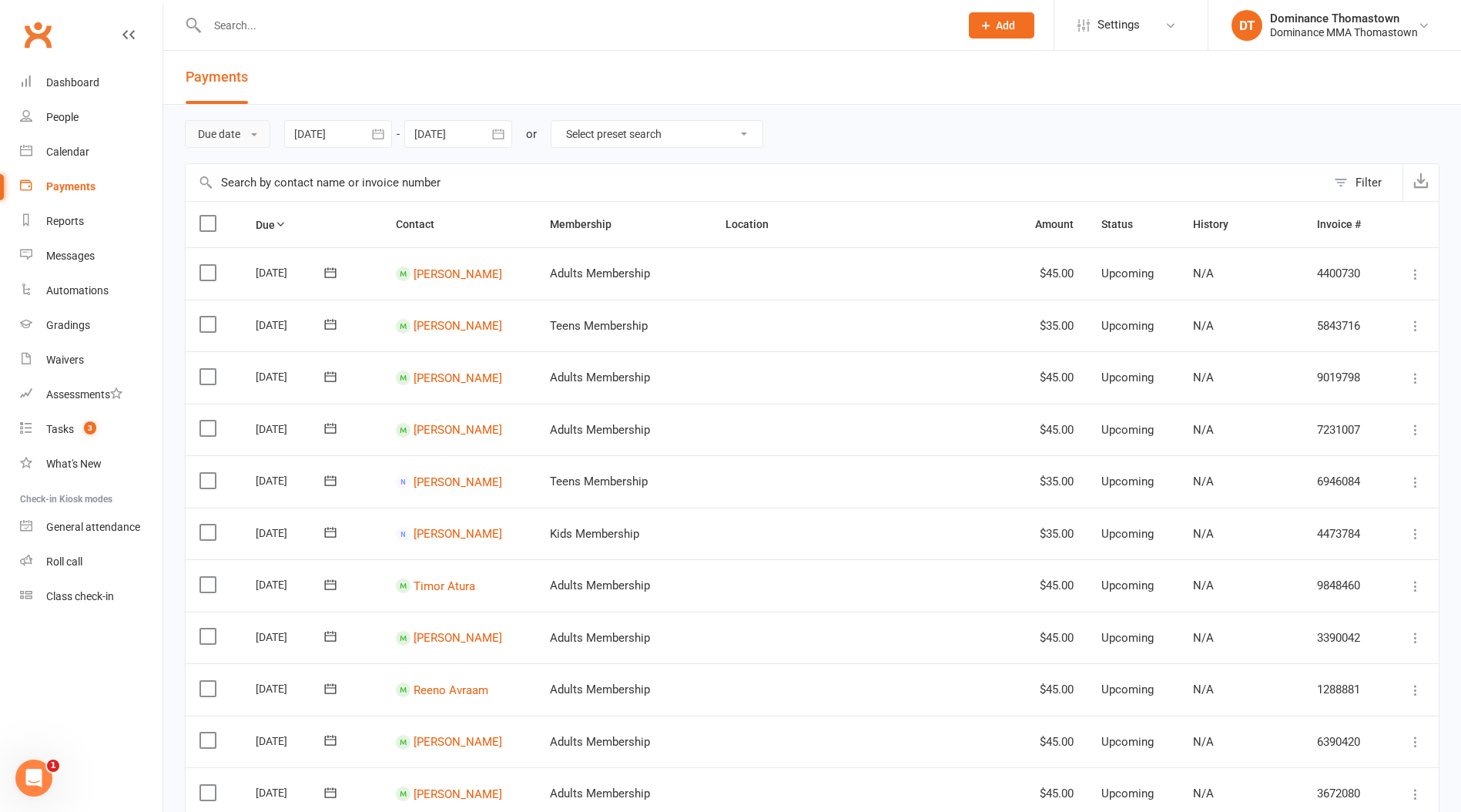
drag, startPoint x: 240, startPoint y: 124, endPoint x: 240, endPoint y: 182, distance: 58.0
click at [240, 124] on button "Due date" at bounding box center [227, 135] width 85 height 28
click at [238, 230] on link "Date failed" at bounding box center [262, 230] width 152 height 31
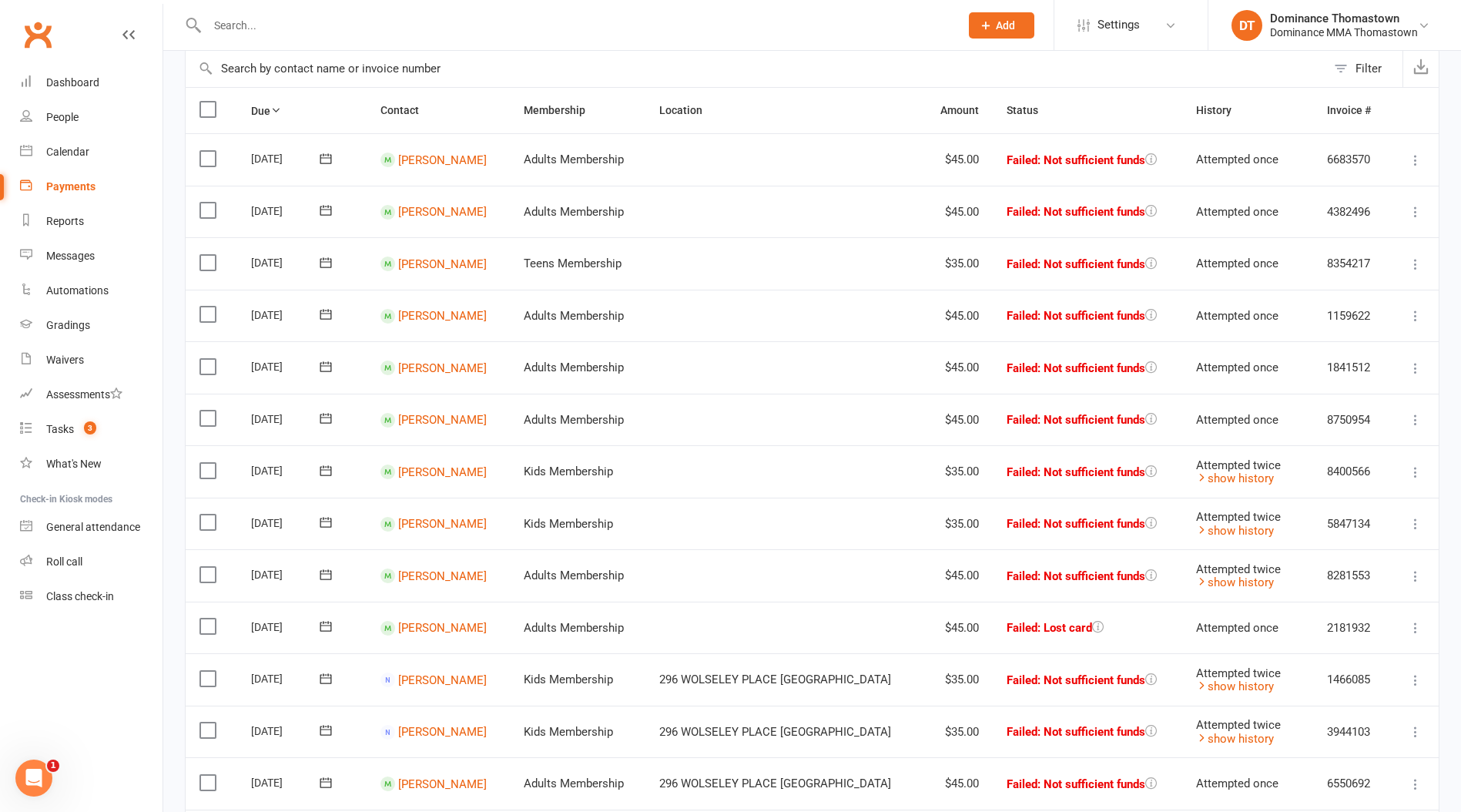
scroll to position [121, 0]
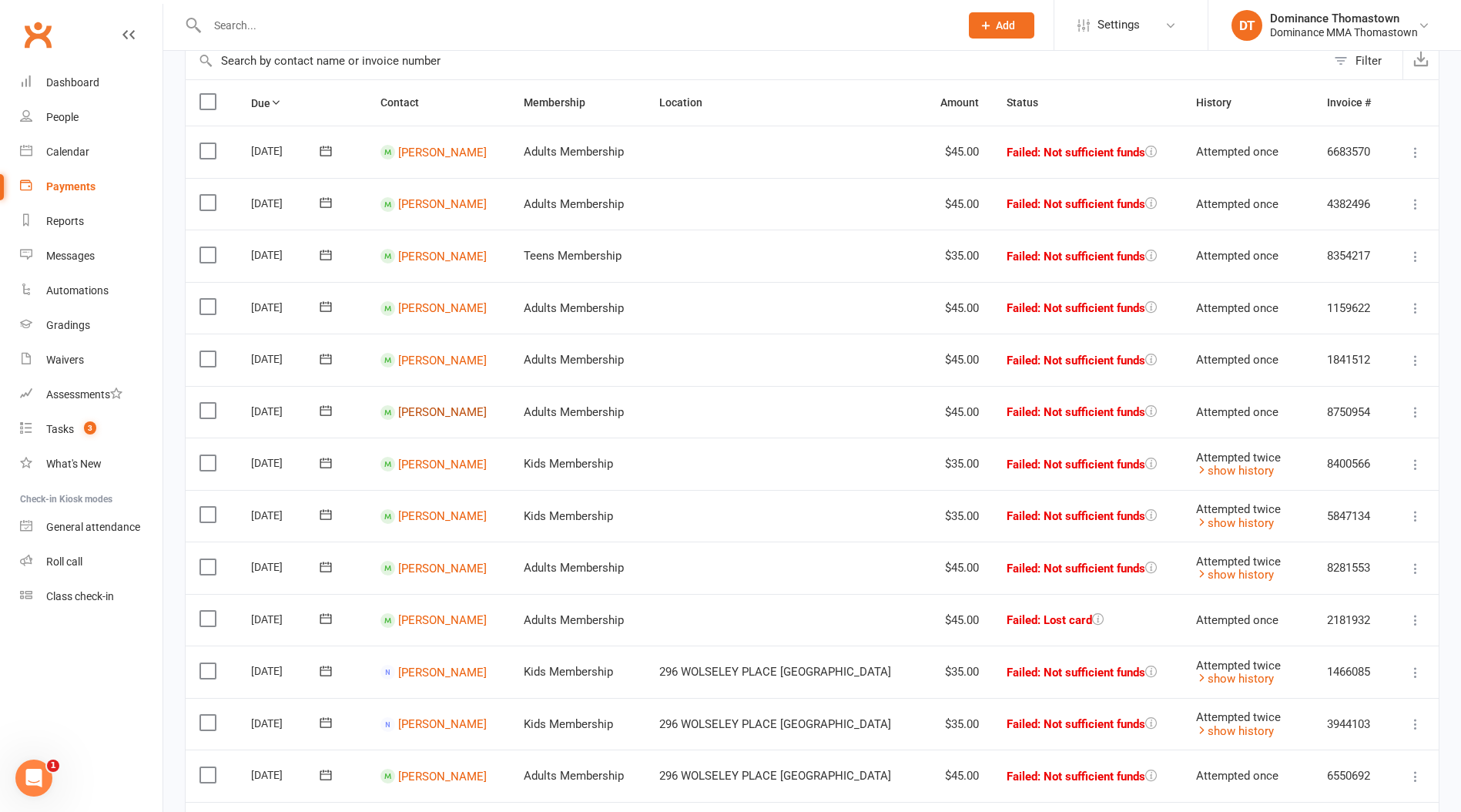
click at [440, 406] on link "[PERSON_NAME]" at bounding box center [442, 412] width 89 height 14
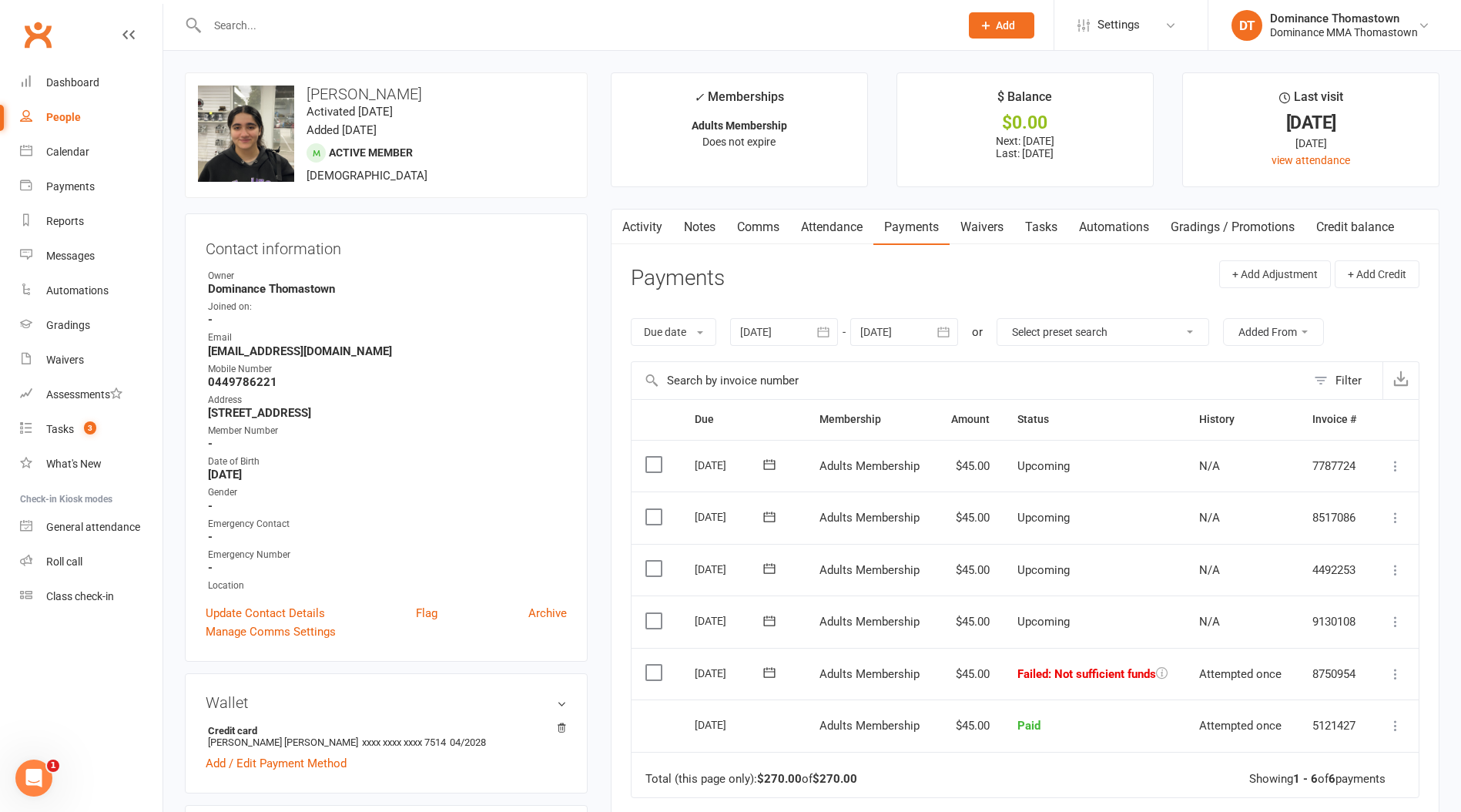
click at [274, 381] on strong "0449786221" at bounding box center [388, 381] width 359 height 14
click at [252, 381] on strong "0449786221" at bounding box center [388, 381] width 359 height 14
copy strong "0449786221"
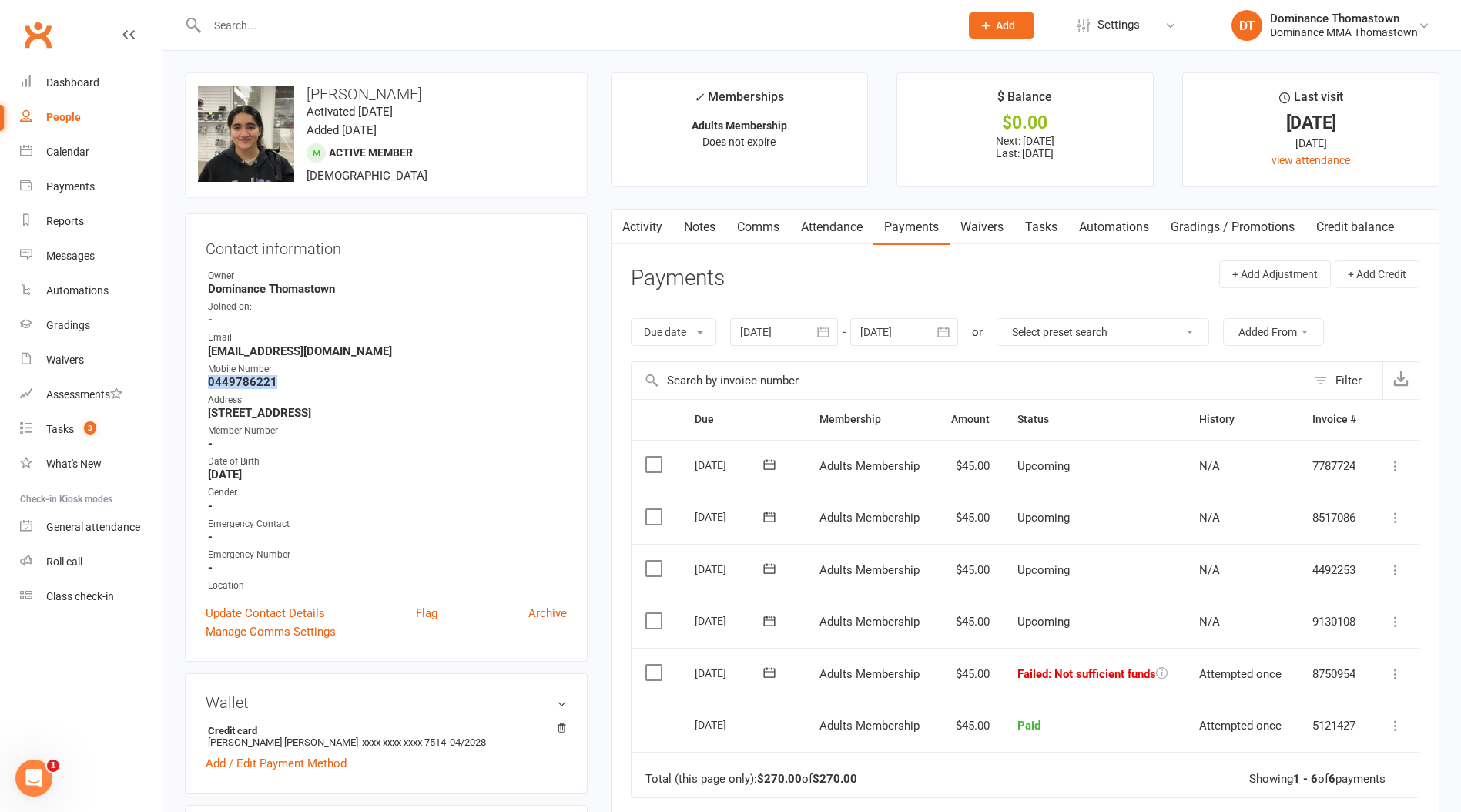
click at [768, 672] on icon at bounding box center [769, 672] width 15 height 15
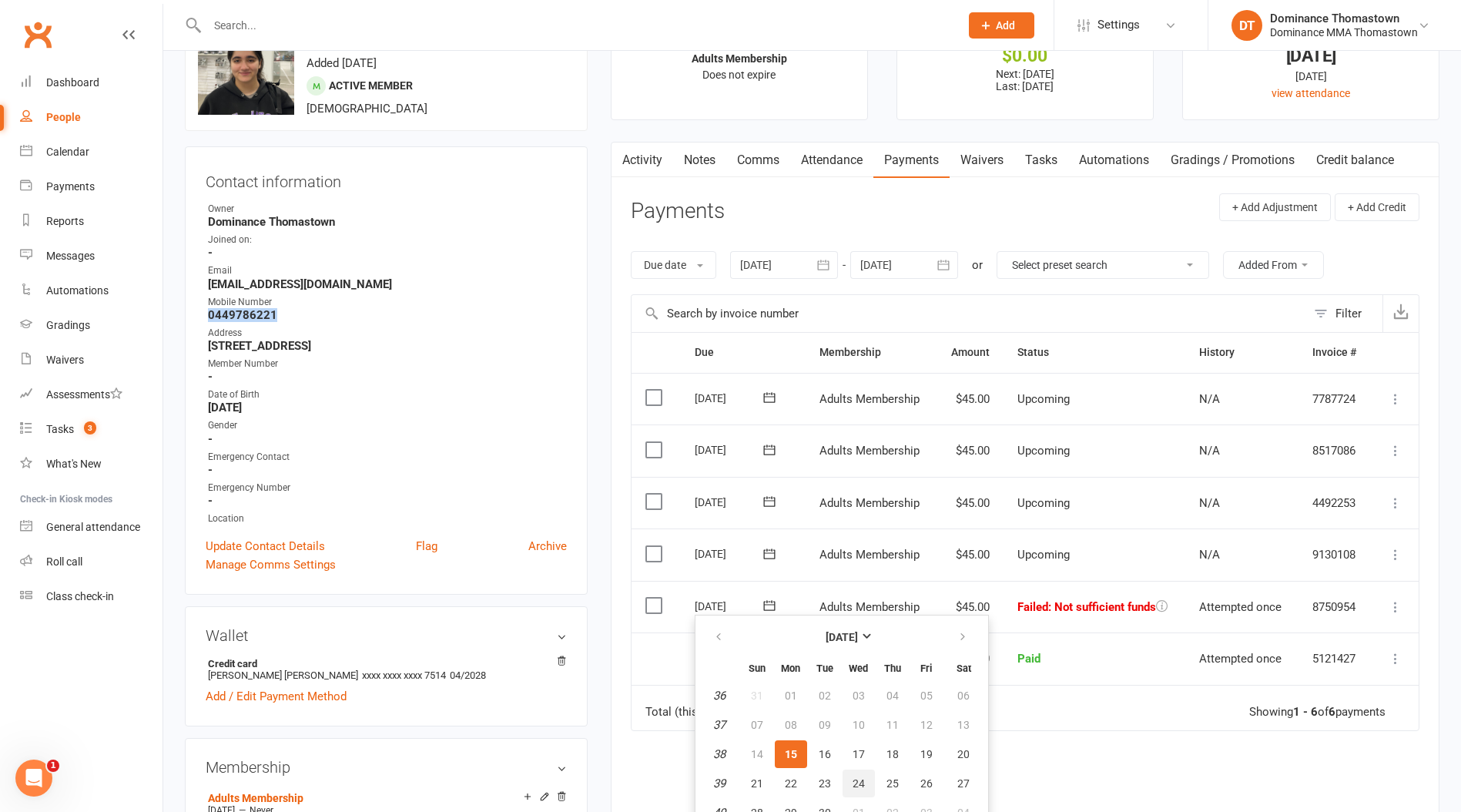
scroll to position [78, 0]
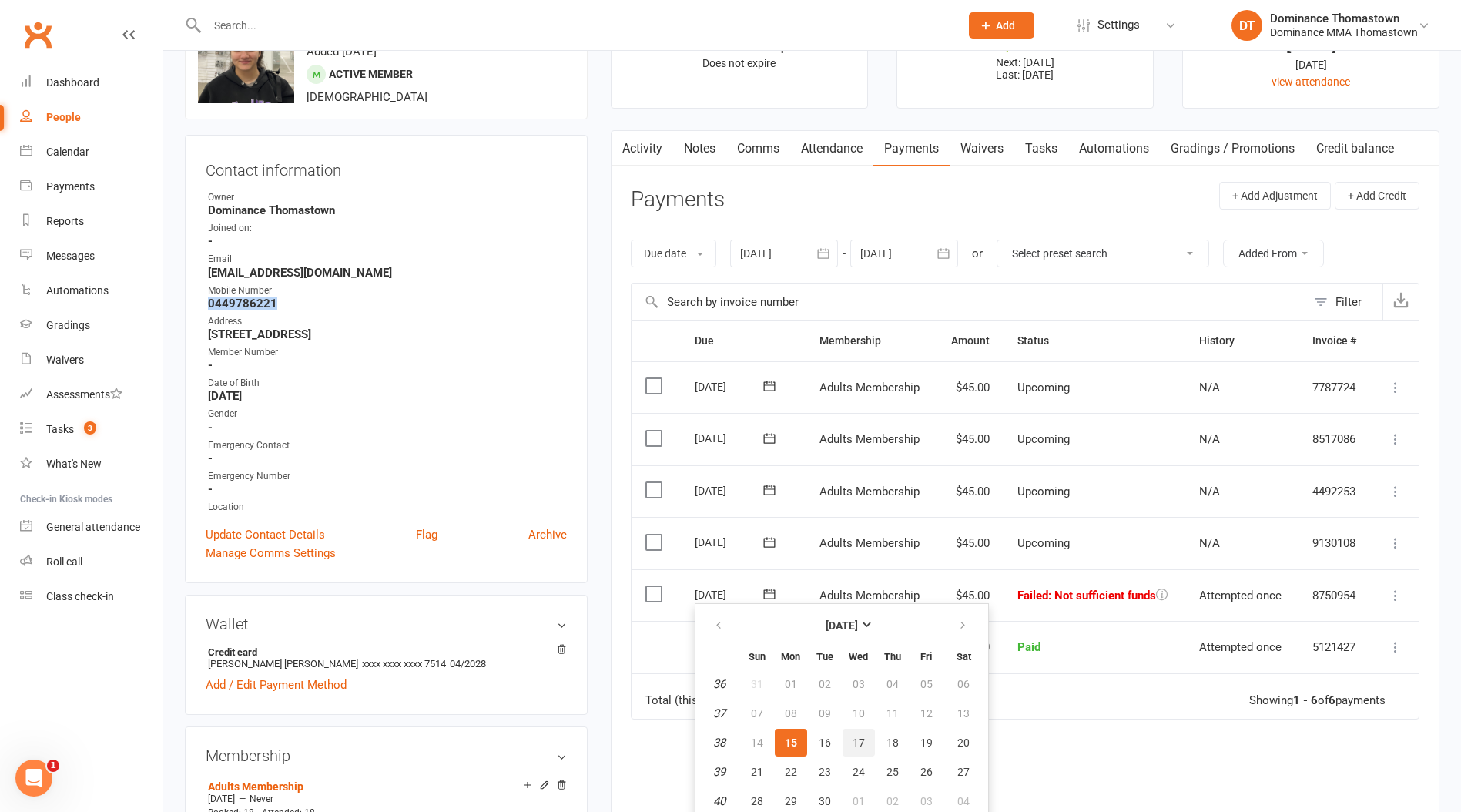
click at [861, 748] on span "17" at bounding box center [858, 742] width 12 height 12
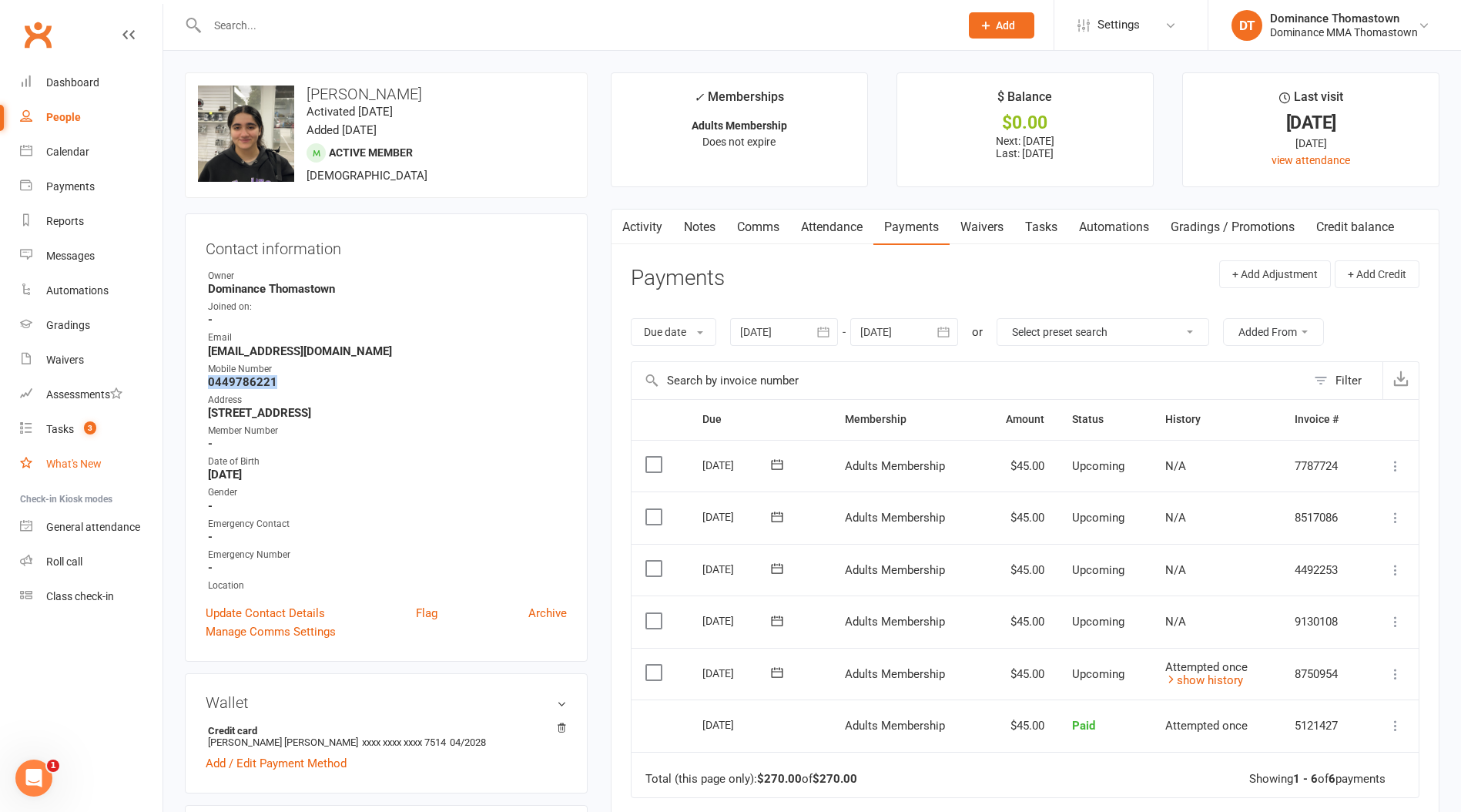
scroll to position [1, 0]
click at [83, 187] on div "Payments" at bounding box center [70, 186] width 49 height 12
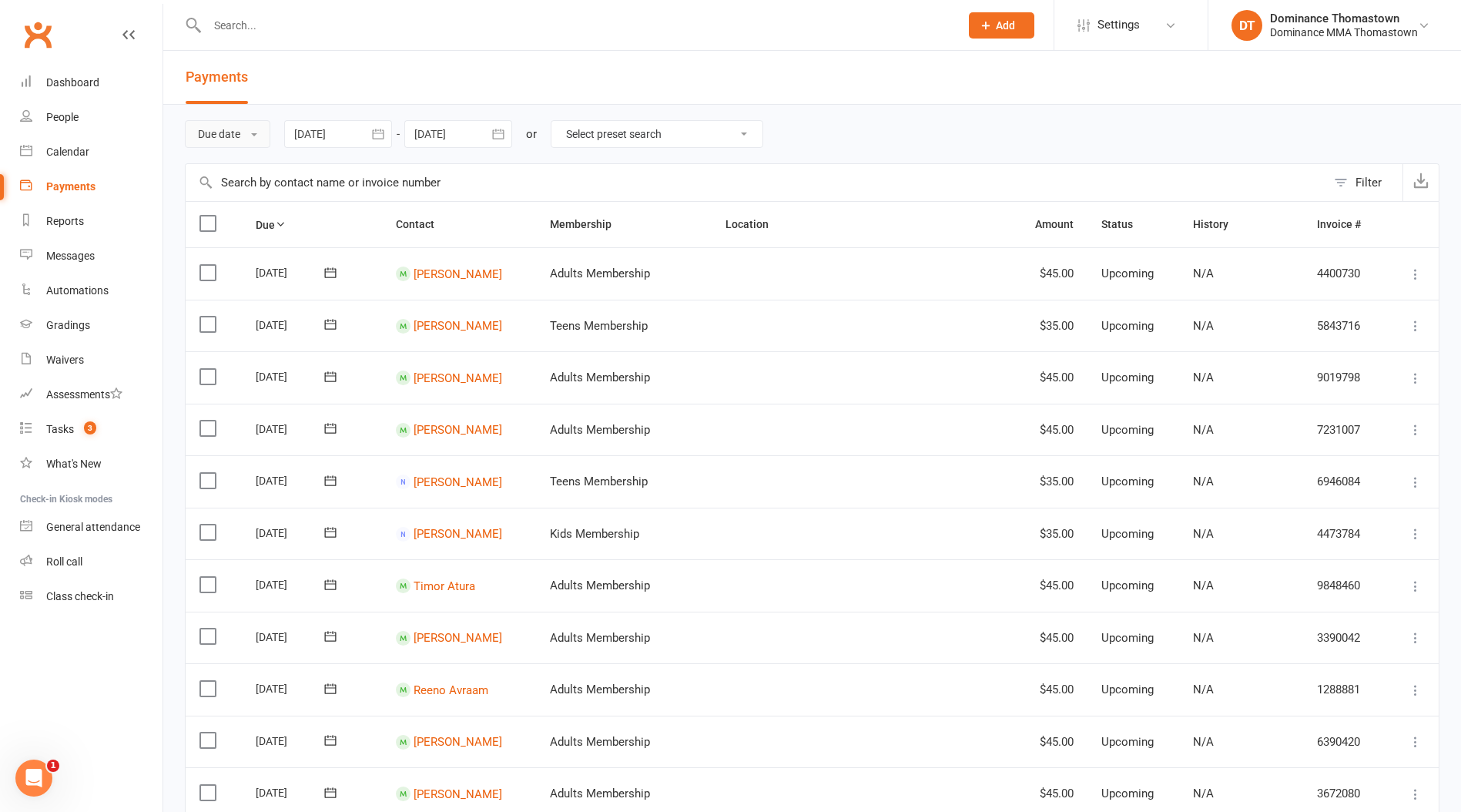
click at [213, 142] on button "Due date" at bounding box center [227, 135] width 85 height 28
click at [234, 223] on link "Date failed" at bounding box center [262, 230] width 152 height 31
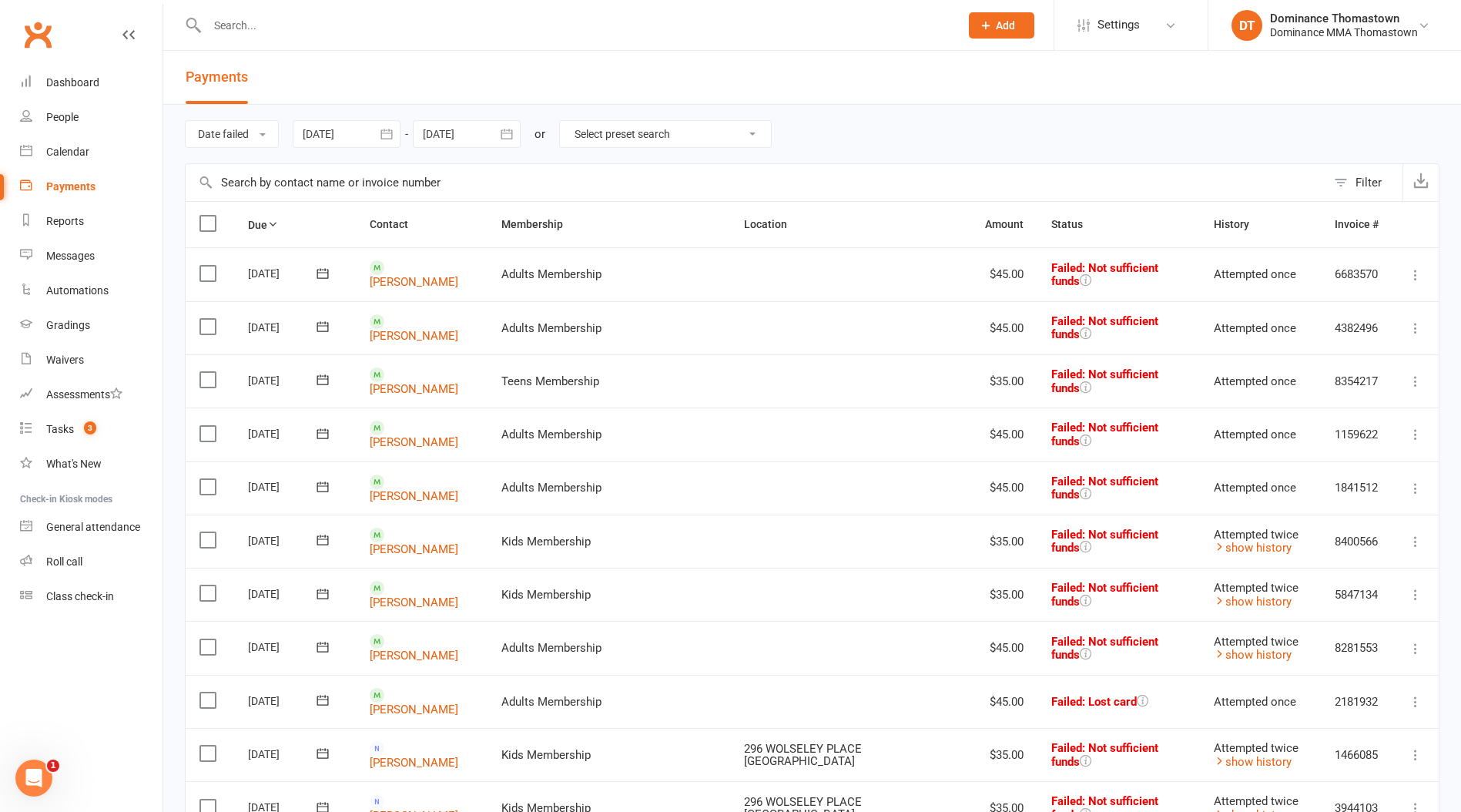
click at [238, 12] on div at bounding box center [567, 25] width 765 height 50
click at [234, 28] on input "text" at bounding box center [576, 25] width 747 height 21
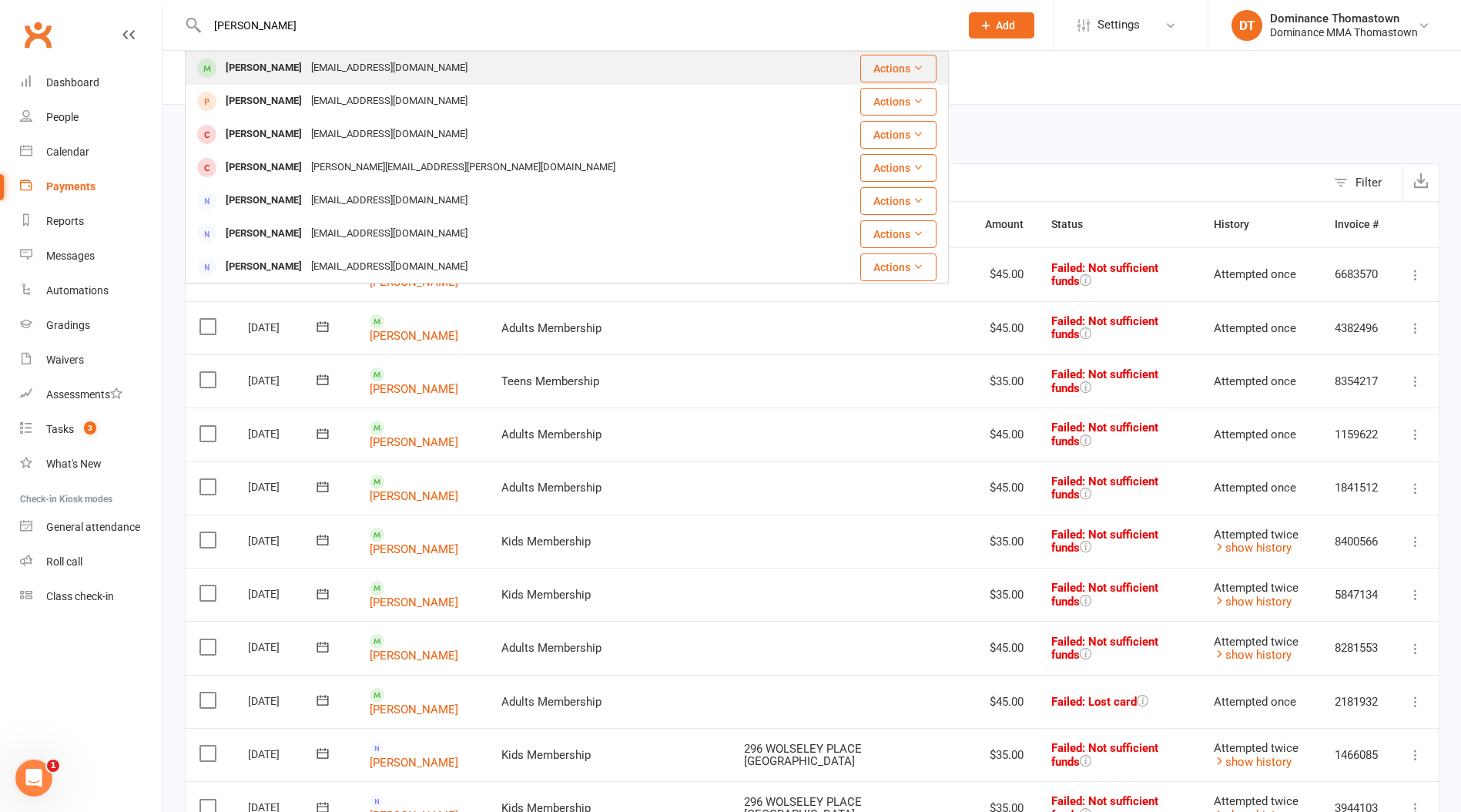
type input "stephen lay"
click at [307, 68] on div "Steven_lay101@hotmail.com" at bounding box center [389, 68] width 165 height 22
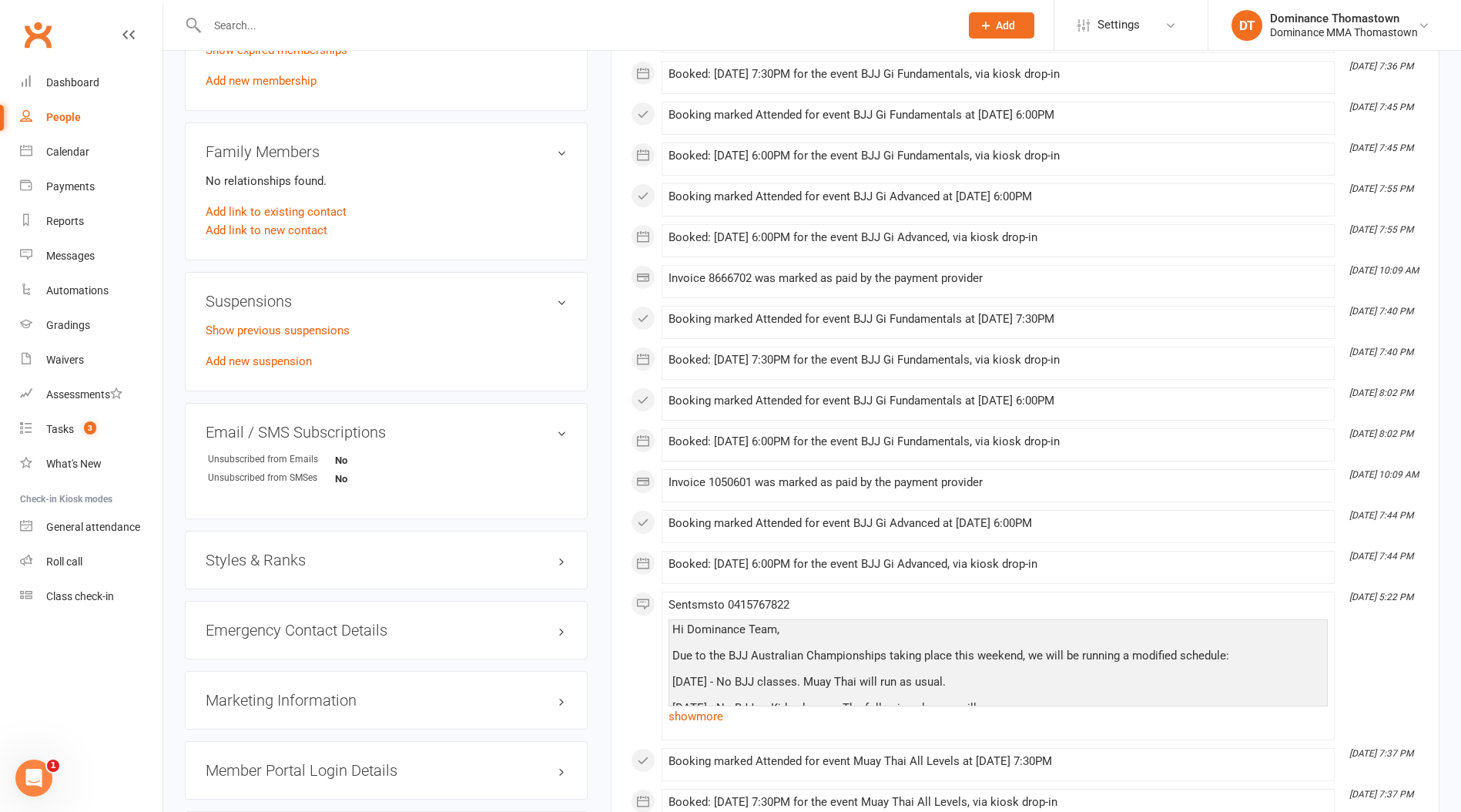
scroll to position [870, 0]
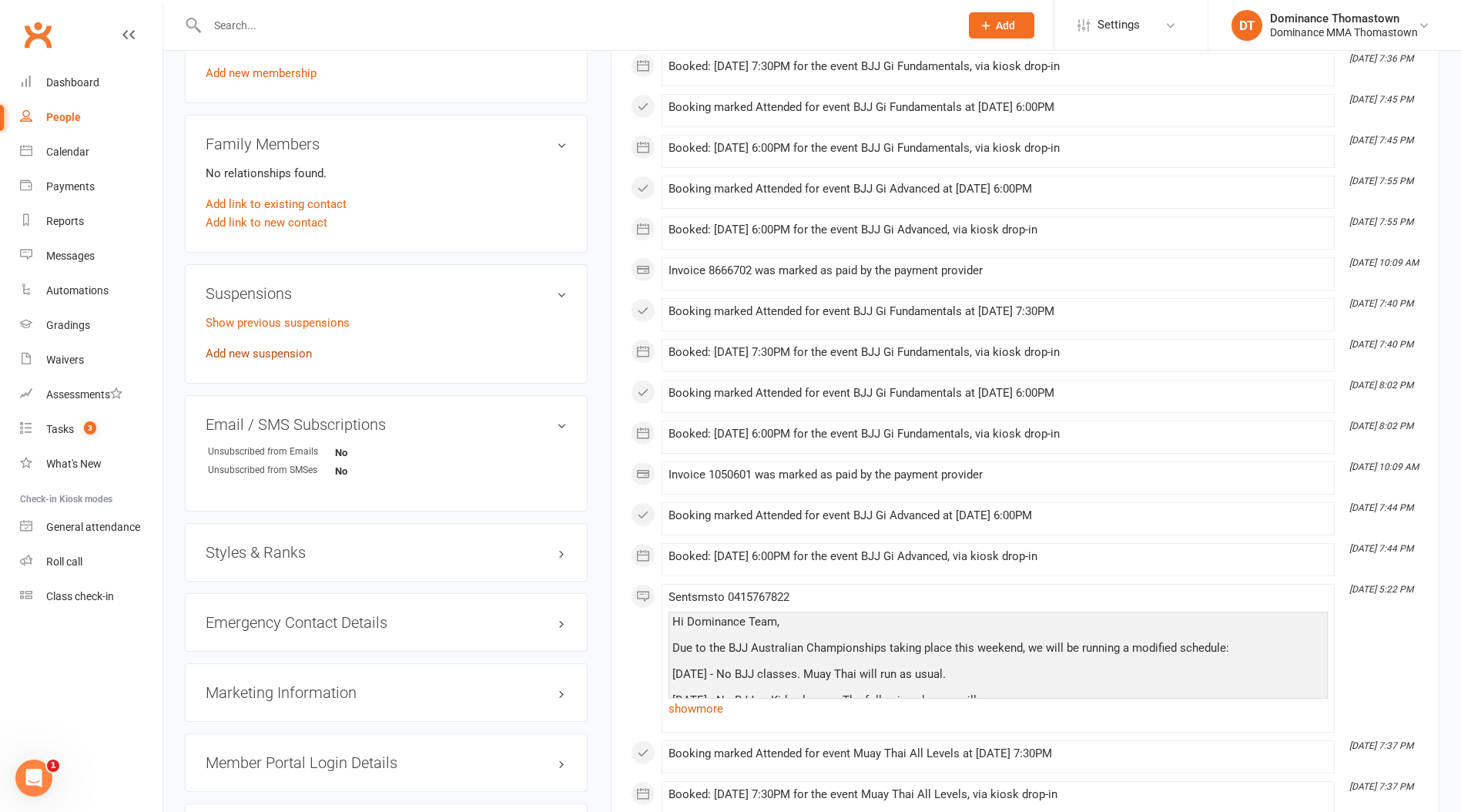
click at [249, 355] on link "Add new suspension" at bounding box center [259, 353] width 107 height 14
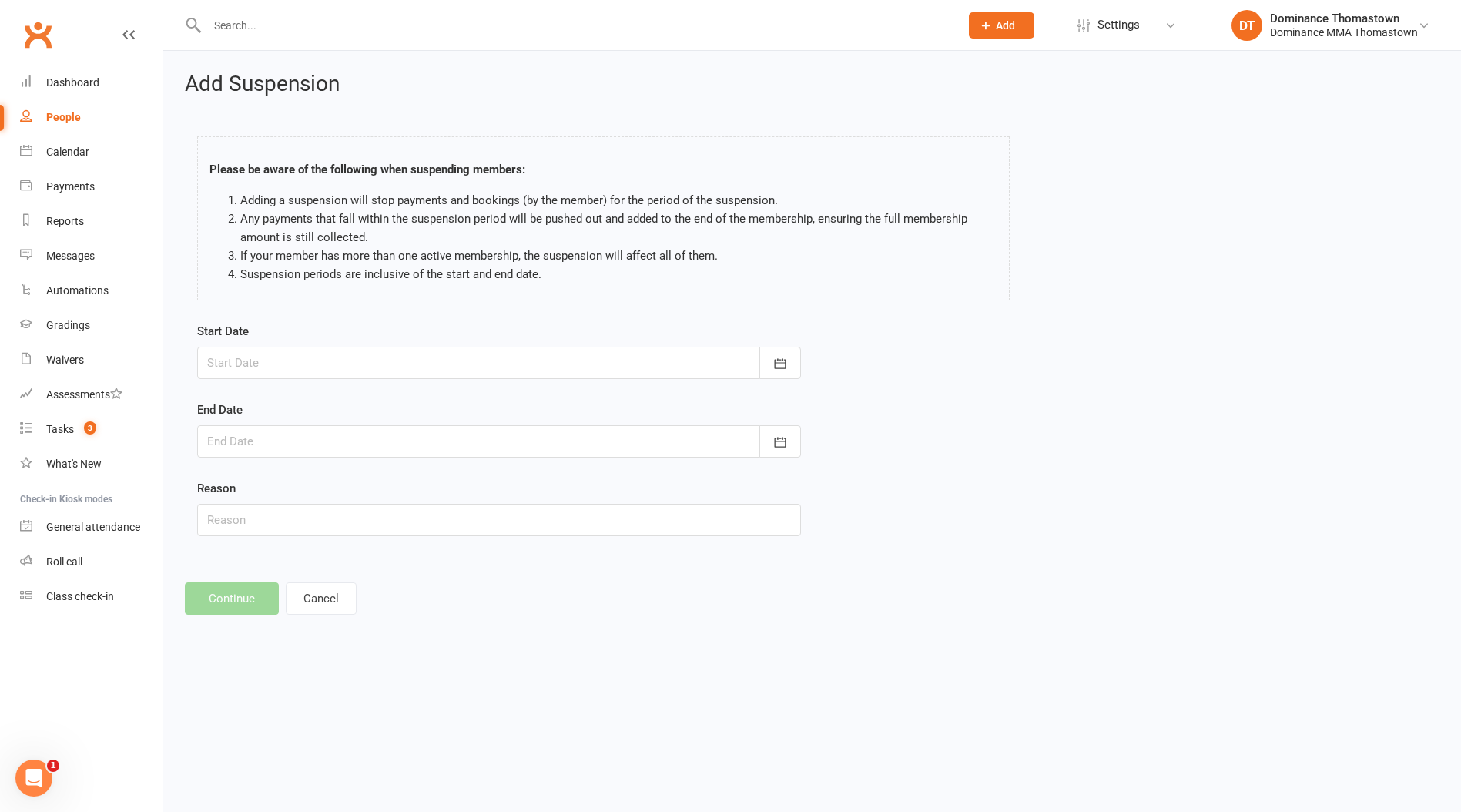
click at [295, 338] on div "Start Date September 2025 Sun Mon Tue Wed Thu Fri Sat 36 31 01 02 03 04 05 06 3…" at bounding box center [499, 350] width 604 height 57
click at [281, 358] on div at bounding box center [499, 363] width 604 height 33
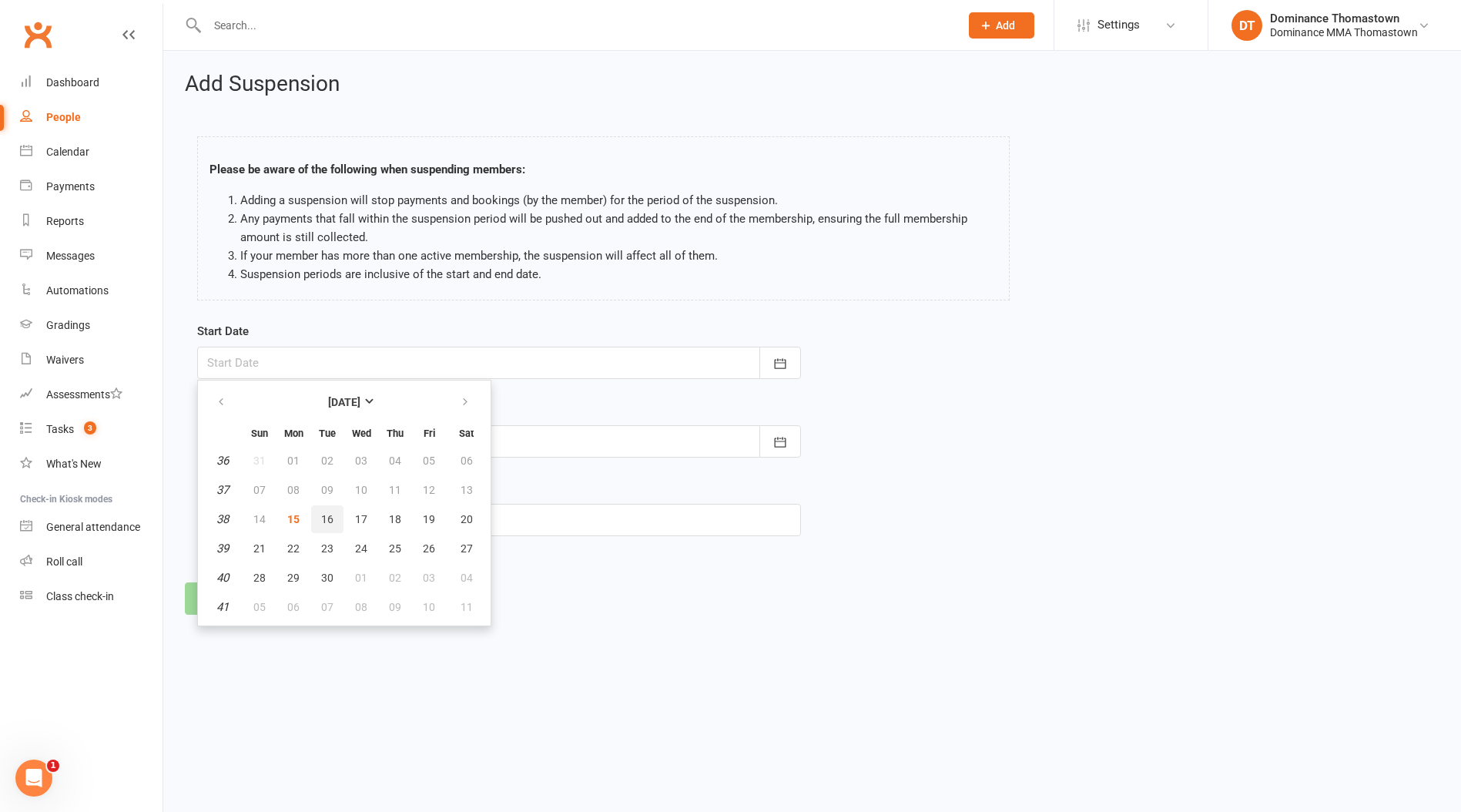
click at [326, 517] on span "16" at bounding box center [327, 519] width 12 height 12
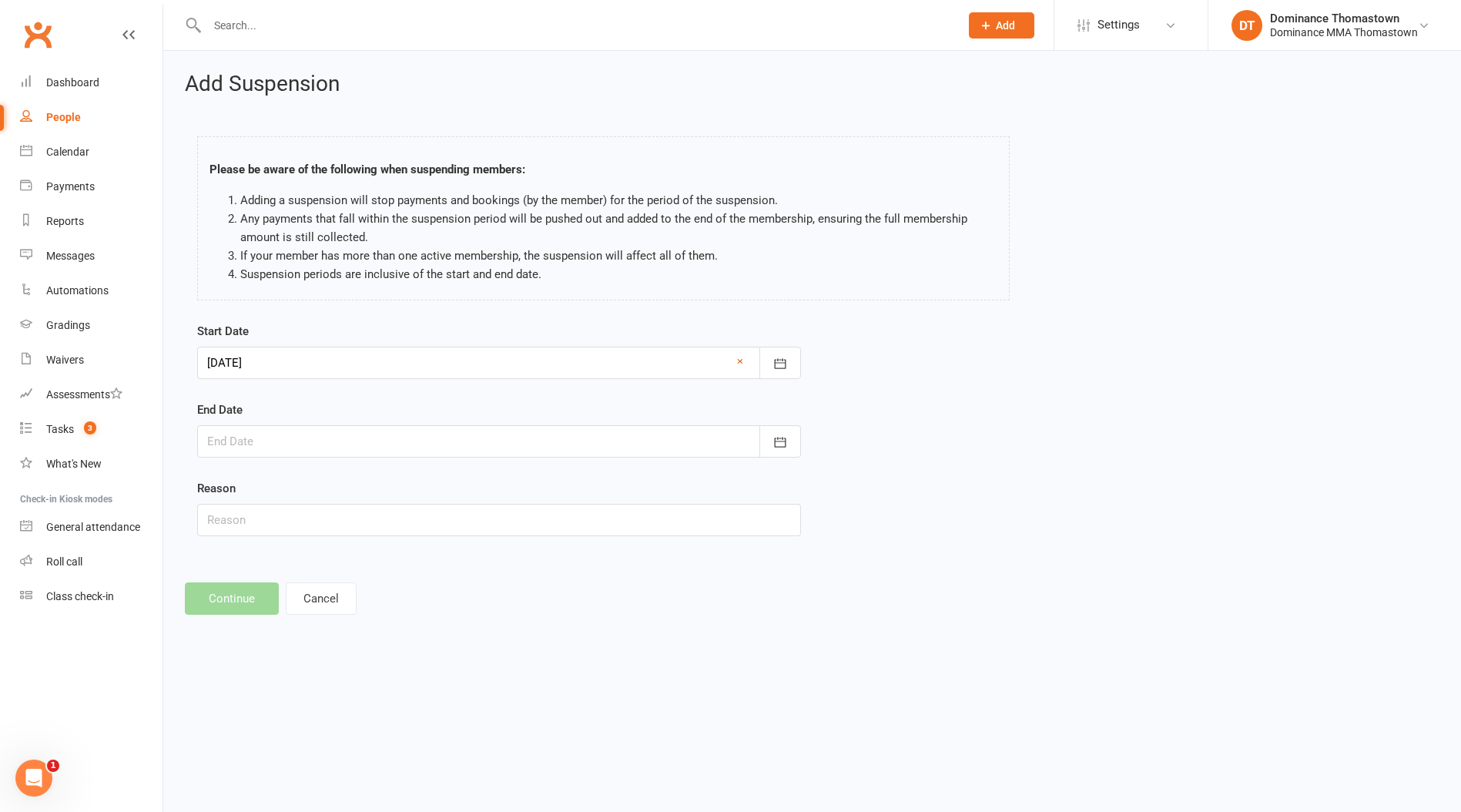
click at [263, 435] on div at bounding box center [499, 441] width 604 height 33
drag, startPoint x: 308, startPoint y: 409, endPoint x: 277, endPoint y: 411, distance: 31.1
click at [308, 410] on div "End Date September 2025 Sun Mon Tue Wed Thu Fri Sat 36 31 01 02 03 04 05 06 37 …" at bounding box center [499, 429] width 604 height 57
click at [243, 377] on div at bounding box center [499, 363] width 604 height 33
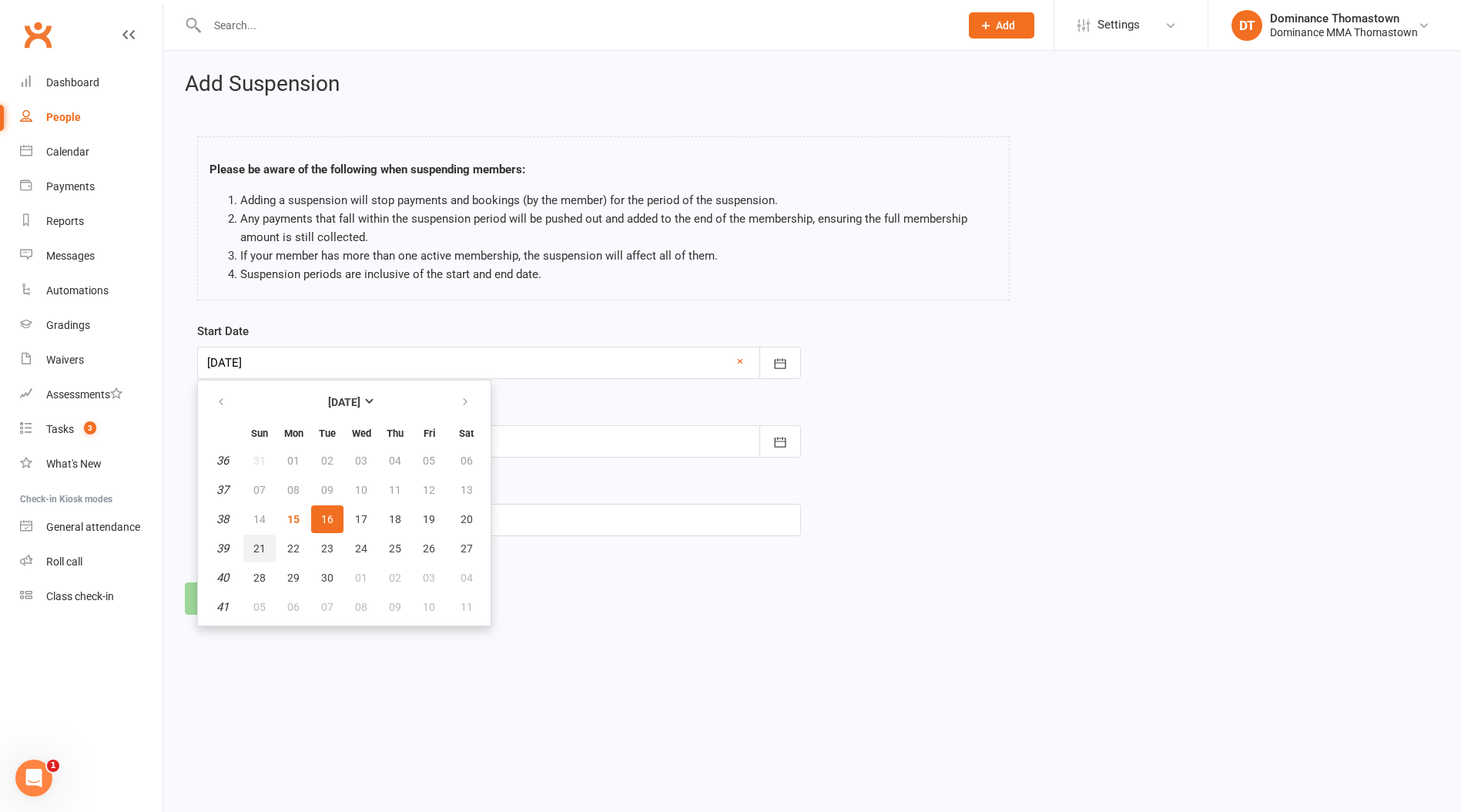
drag, startPoint x: 269, startPoint y: 546, endPoint x: 271, endPoint y: 523, distance: 23.1
click at [269, 546] on button "21" at bounding box center [259, 548] width 33 height 28
type input "21 Sep 2025"
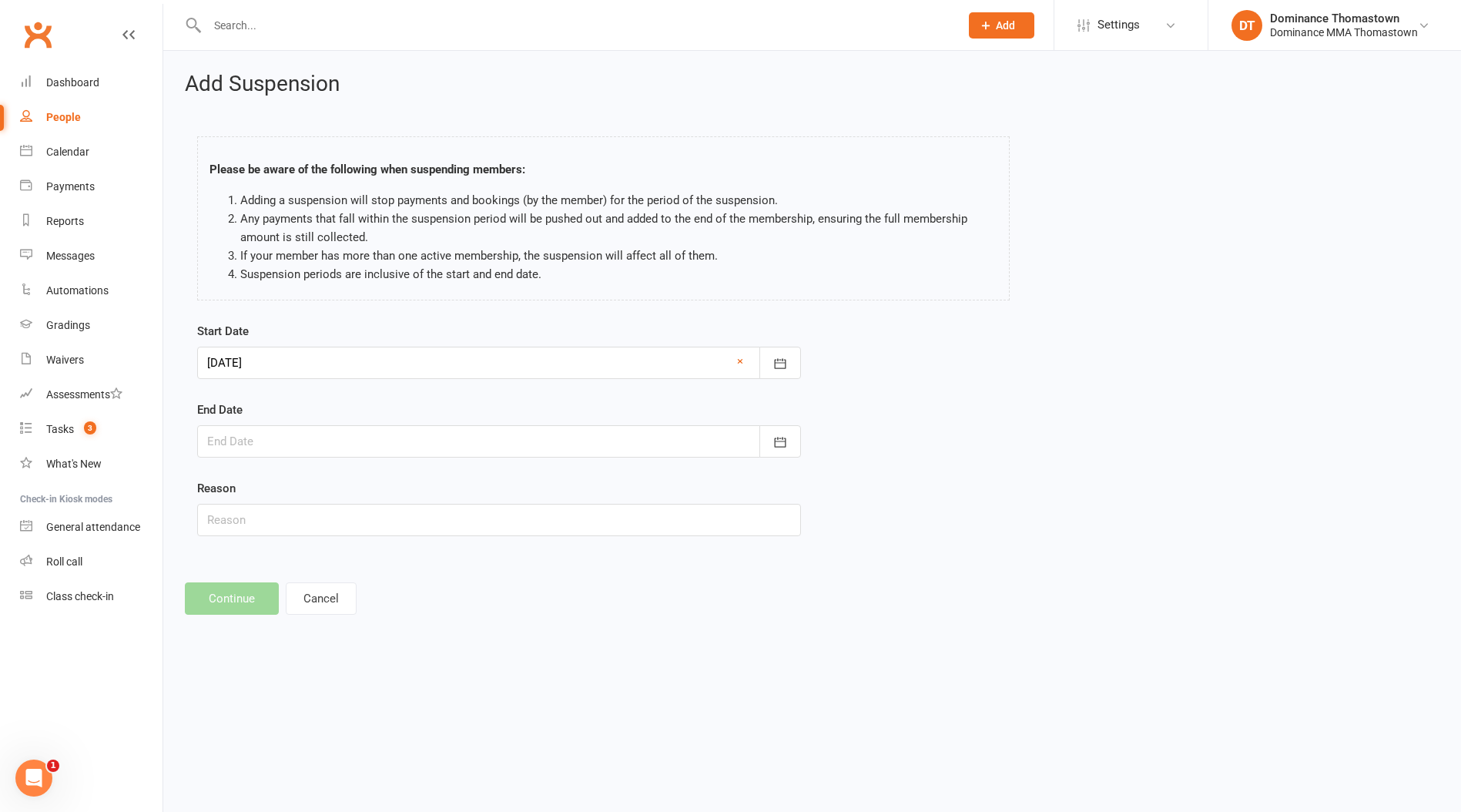
click at [273, 442] on div at bounding box center [499, 441] width 604 height 33
click at [458, 490] on button "button" at bounding box center [466, 480] width 33 height 28
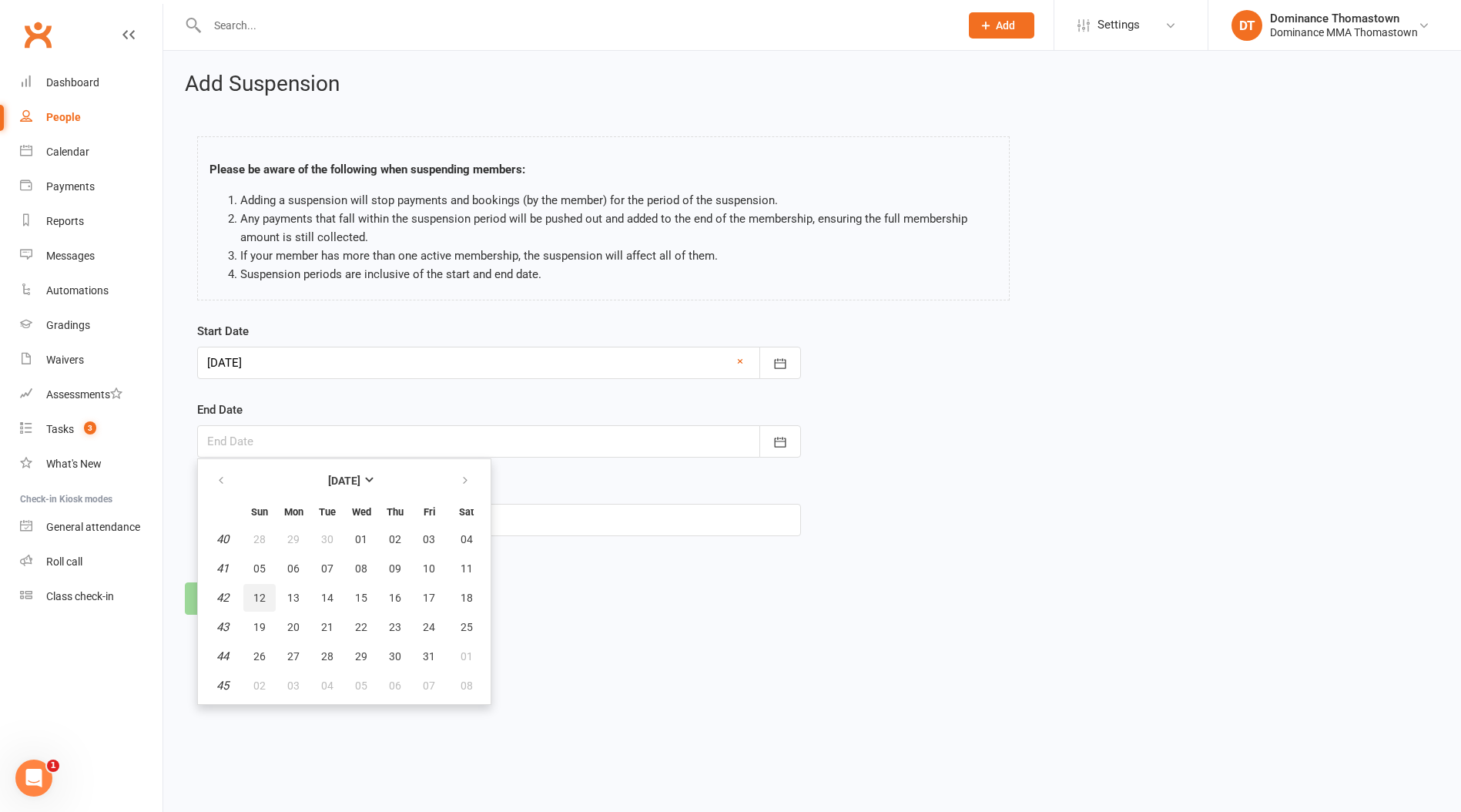
click at [262, 597] on span "12" at bounding box center [259, 597] width 12 height 12
type input "12 Oct 2025"
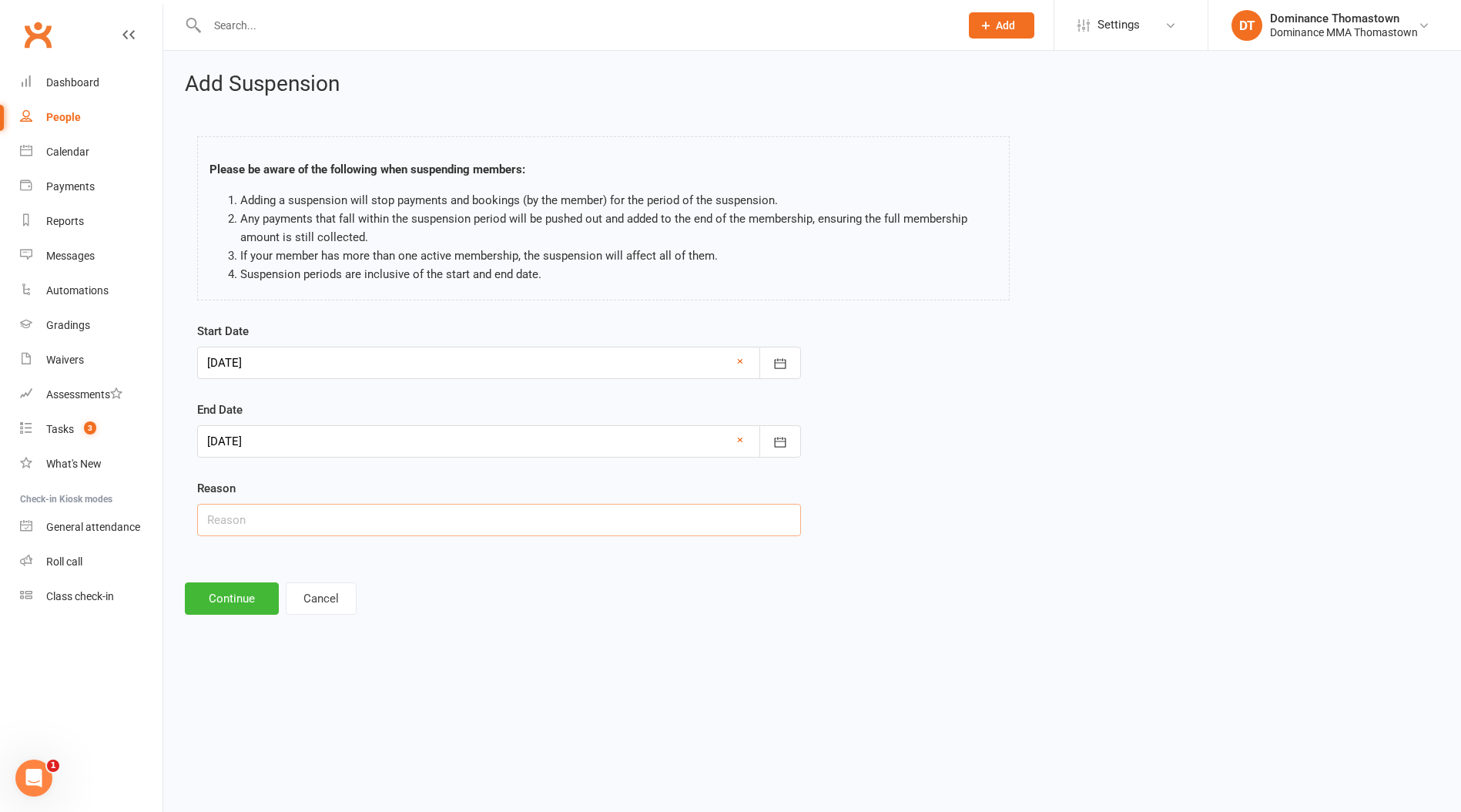
click at [263, 523] on input "text" at bounding box center [499, 520] width 604 height 33
type input "holiday"
click at [230, 604] on button "Continue" at bounding box center [232, 598] width 94 height 33
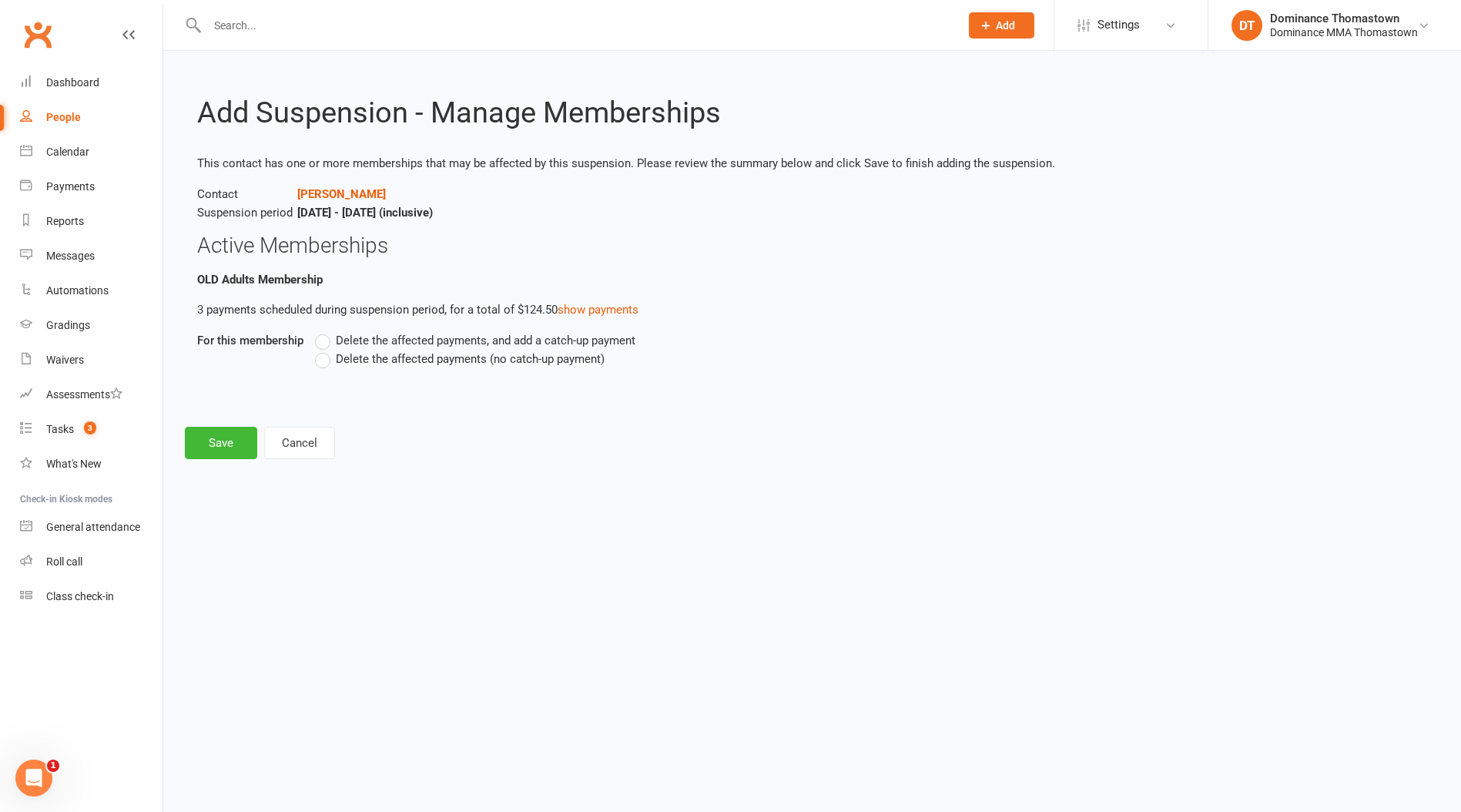
click at [453, 362] on span "Delete the affected payments (no catch-up payment)" at bounding box center [470, 357] width 269 height 16
click at [325, 349] on input "Delete the affected payments (no catch-up payment)" at bounding box center [320, 349] width 10 height 0
click at [222, 456] on button "Save" at bounding box center [221, 443] width 72 height 33
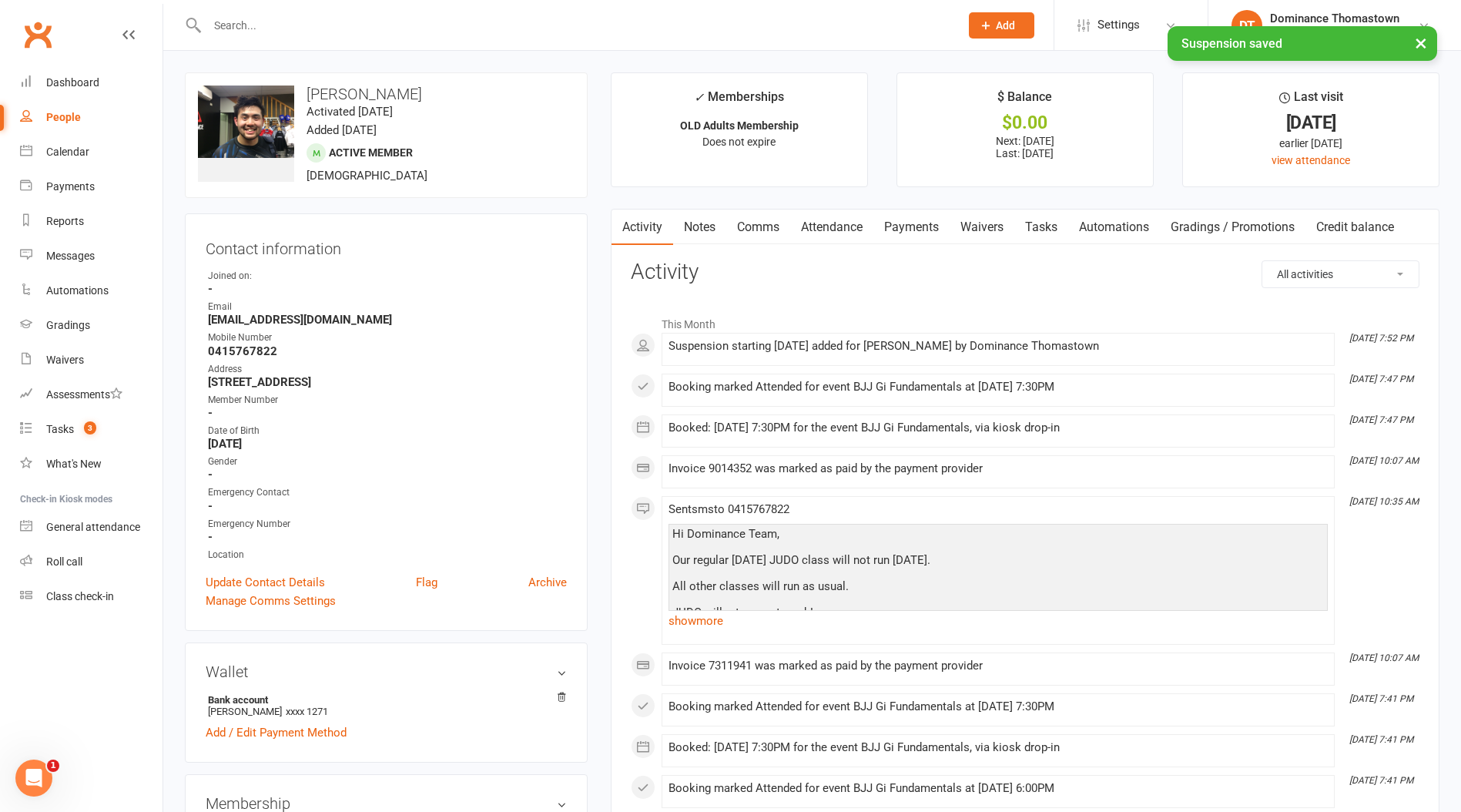
click at [923, 225] on link "Payments" at bounding box center [912, 227] width 77 height 36
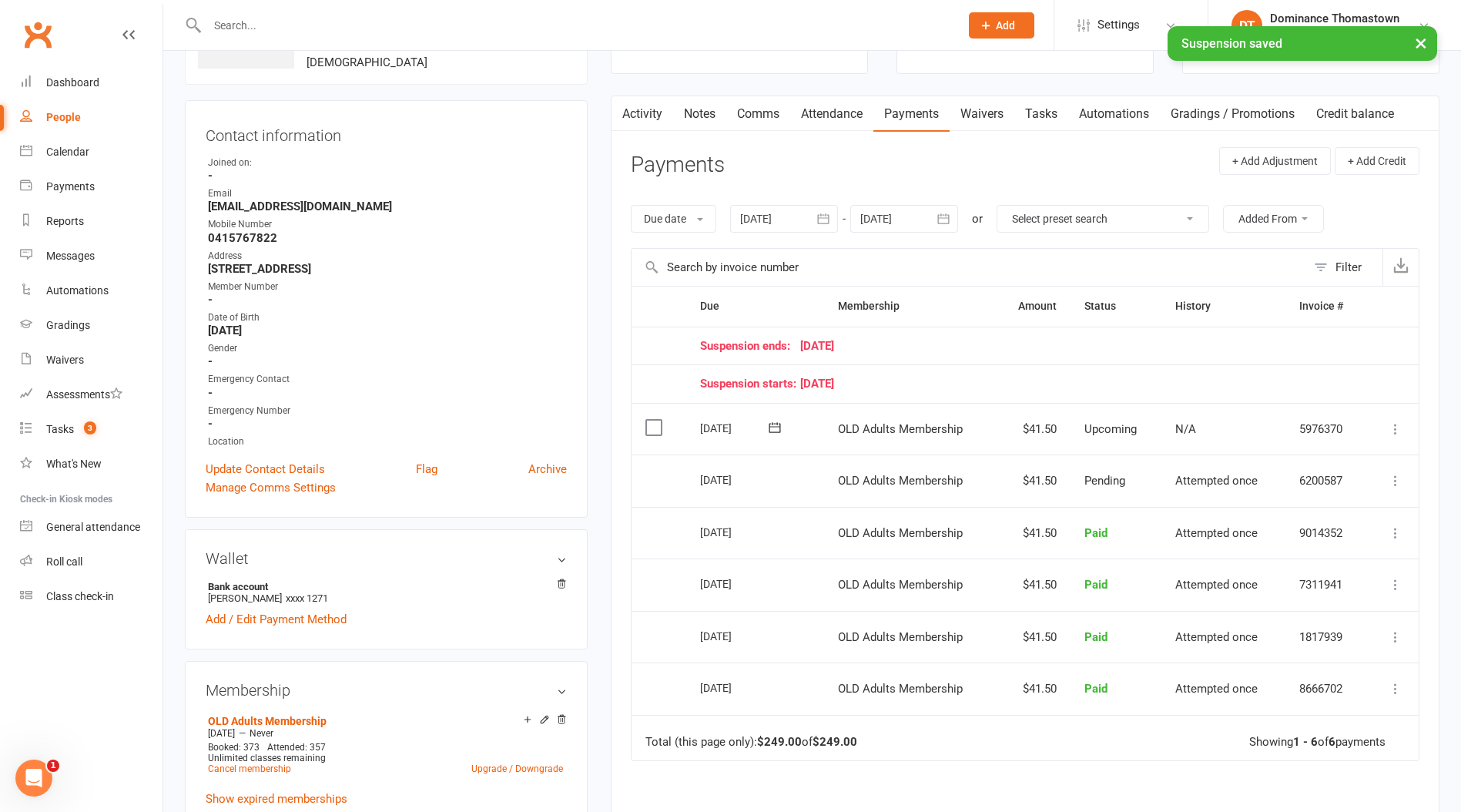
scroll to position [93, 0]
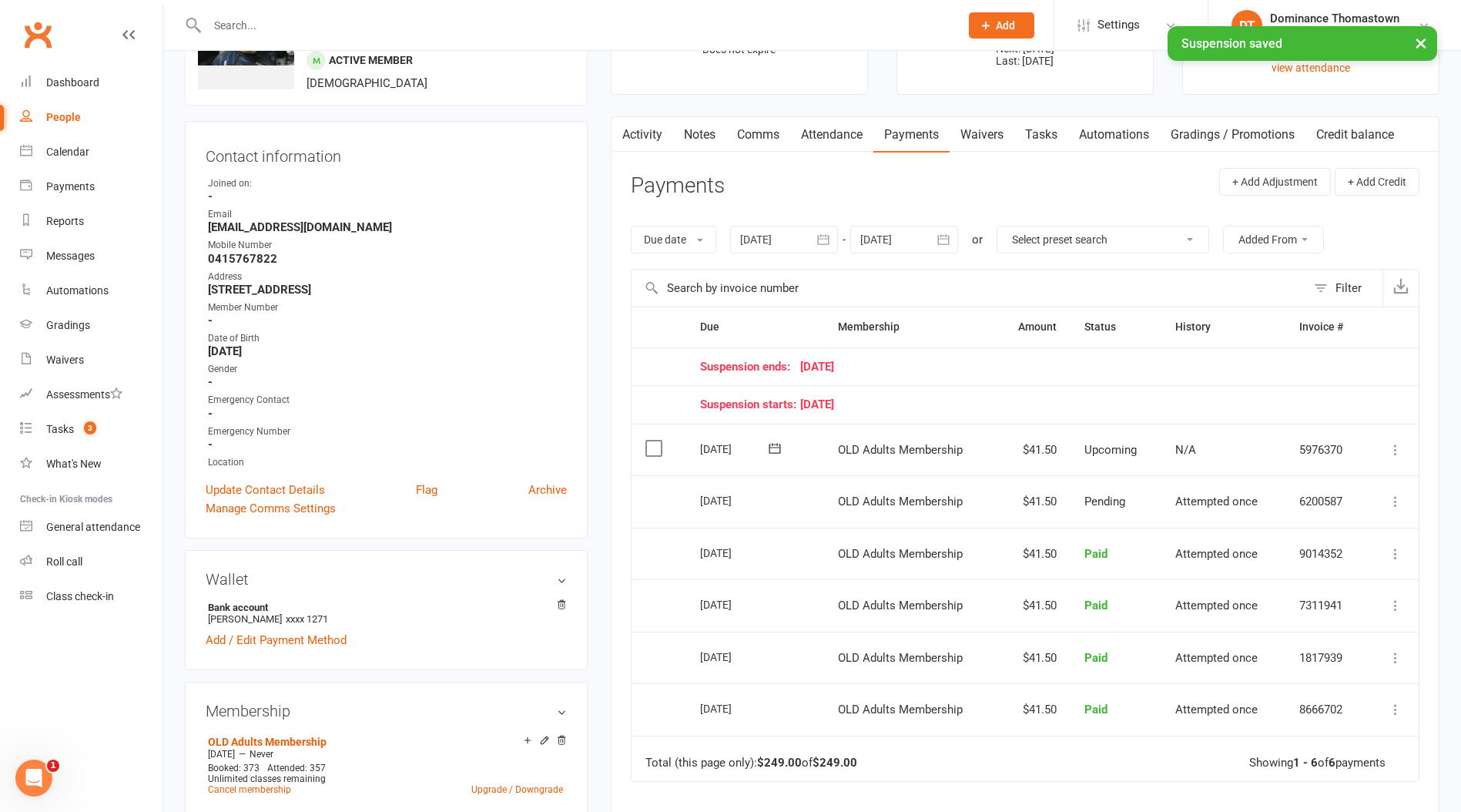
click at [651, 448] on label at bounding box center [656, 448] width 21 height 15
click at [651, 440] on input "checkbox" at bounding box center [651, 440] width 10 height 0
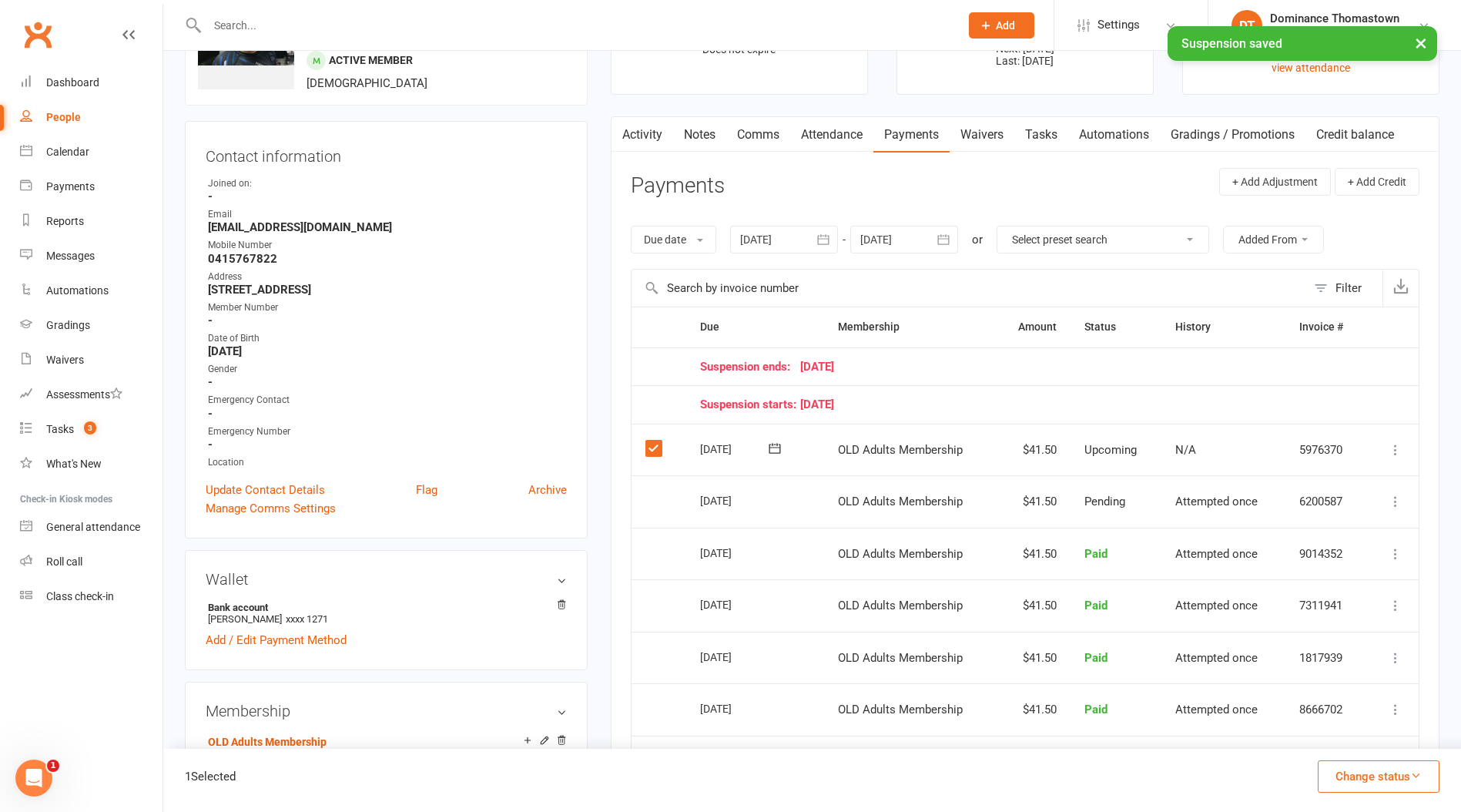
click at [1096, 400] on div "Suspension starts: 21 September 25" at bounding box center [1026, 405] width 652 height 13
click at [874, 251] on div at bounding box center [904, 239] width 107 height 28
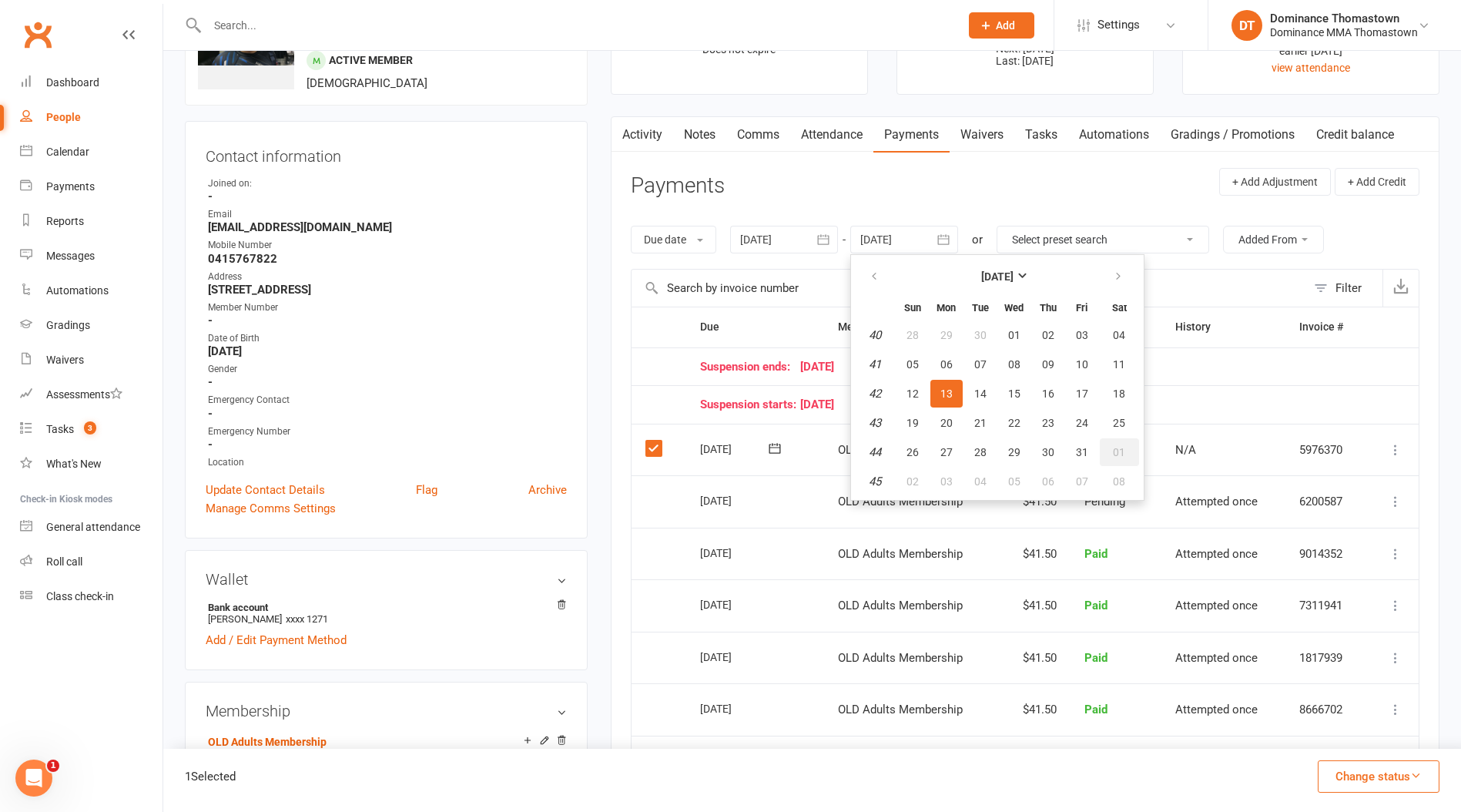
click at [1126, 445] on button "01" at bounding box center [1120, 452] width 39 height 28
type input "01 Nov 2025"
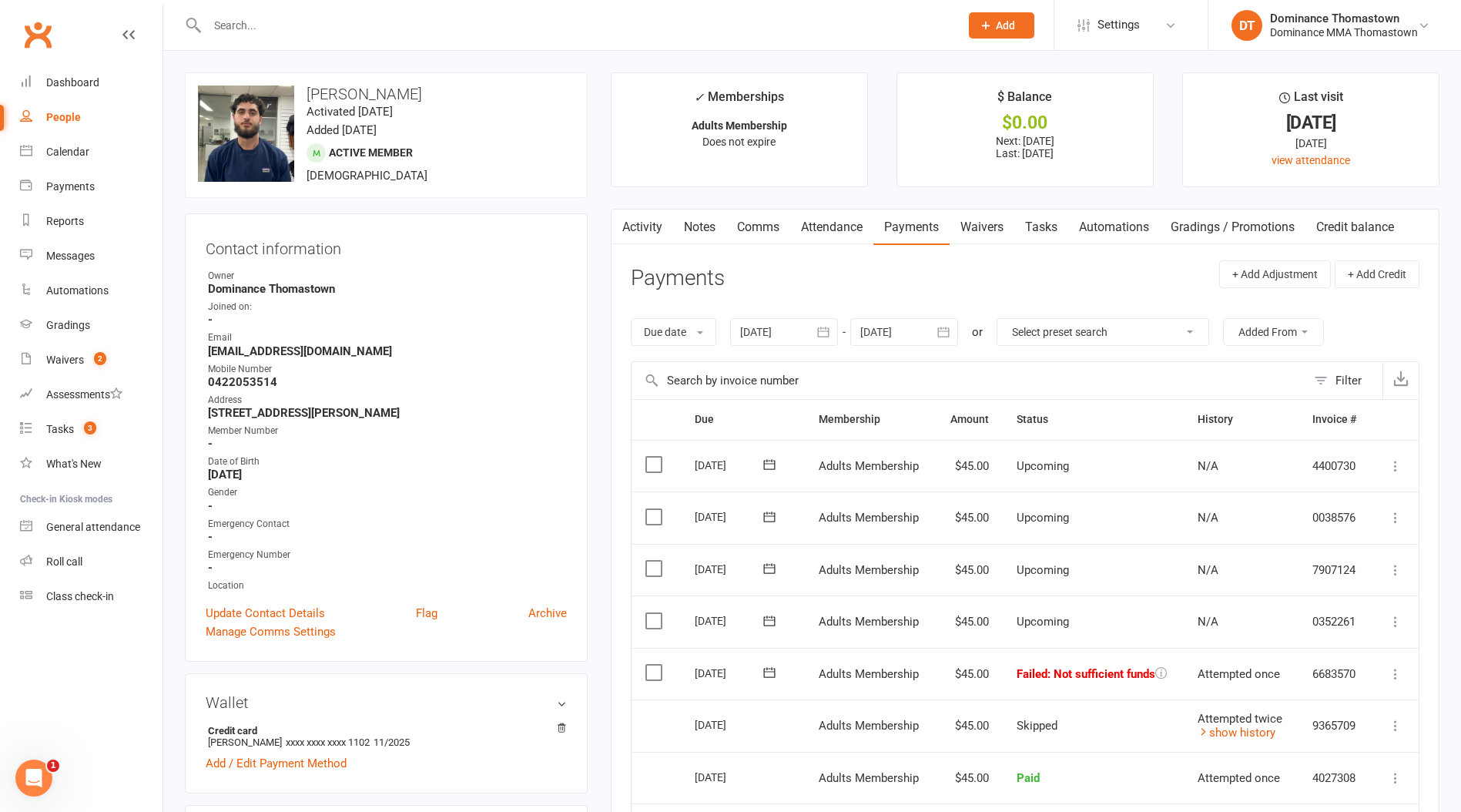
drag, startPoint x: 659, startPoint y: 673, endPoint x: 678, endPoint y: 668, distance: 19.6
click at [659, 673] on label at bounding box center [656, 672] width 21 height 15
click at [655, 664] on input "checkbox" at bounding box center [651, 664] width 10 height 0
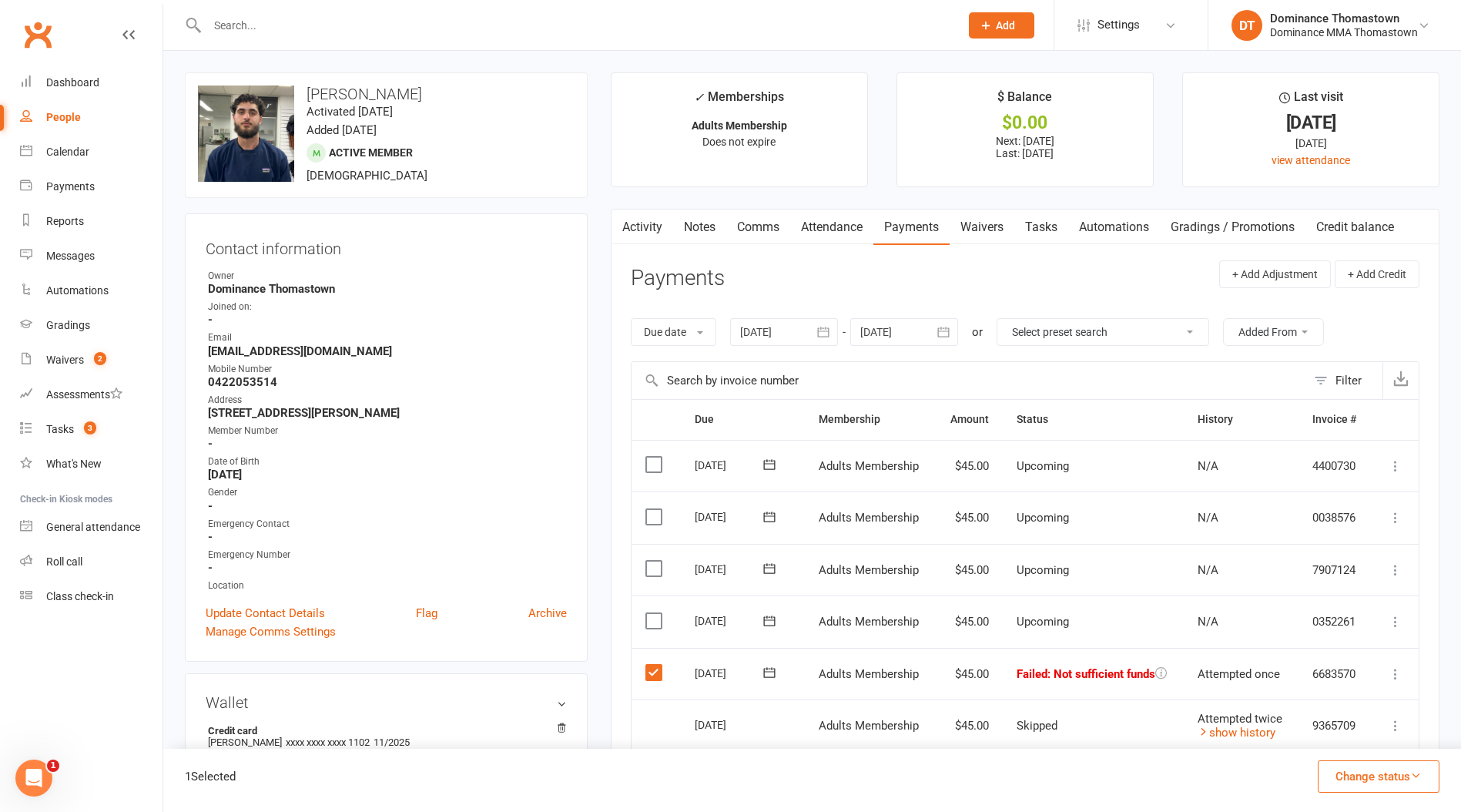
drag, startPoint x: 1366, startPoint y: 780, endPoint x: 1362, endPoint y: 773, distance: 8.1
click at [1365, 781] on button "Change status" at bounding box center [1379, 776] width 122 height 33
click at [1352, 734] on link "Skipped" at bounding box center [1362, 734] width 152 height 31
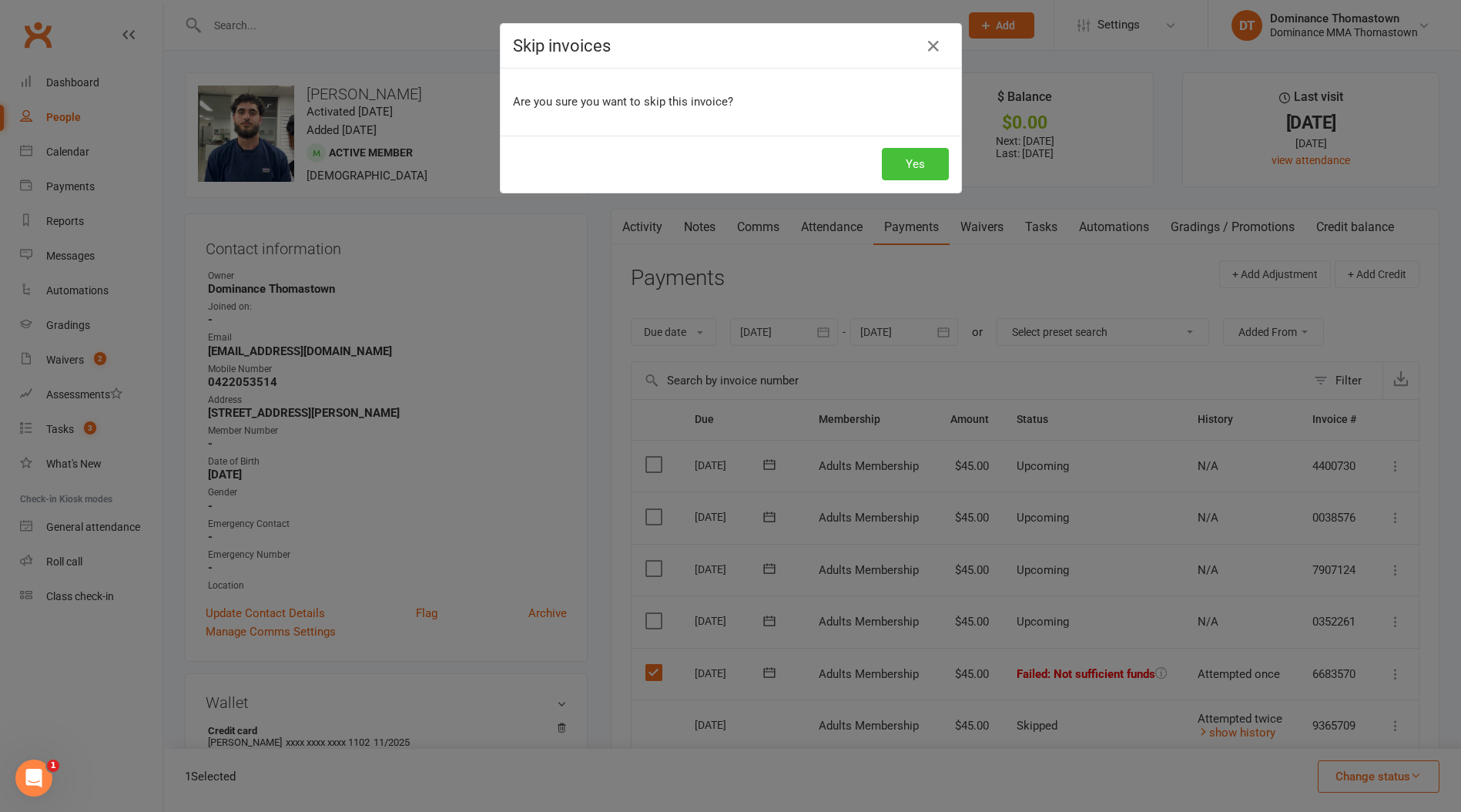
click at [896, 168] on button "Yes" at bounding box center [916, 164] width 67 height 33
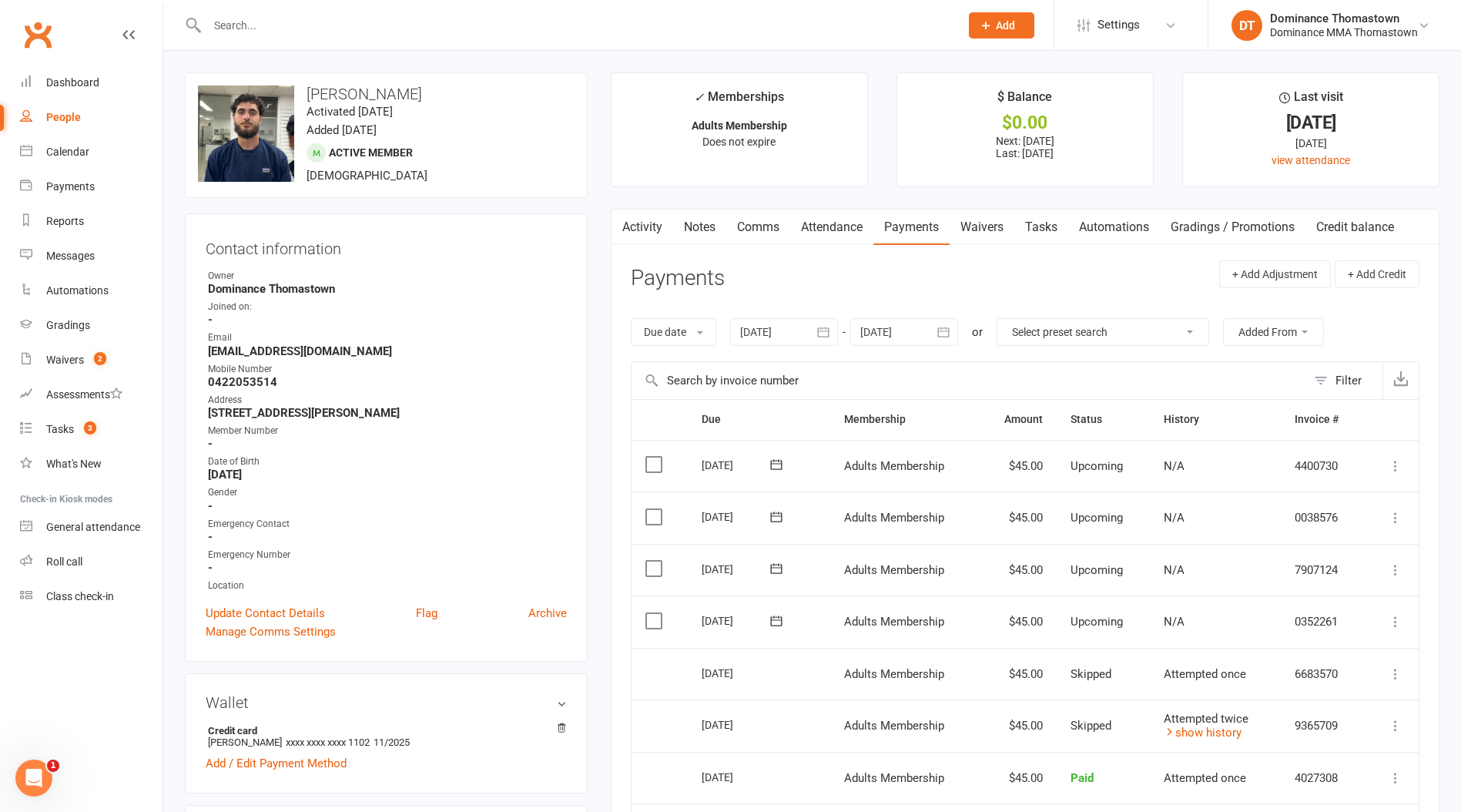
click at [248, 30] on input "text" at bounding box center [576, 25] width 747 height 21
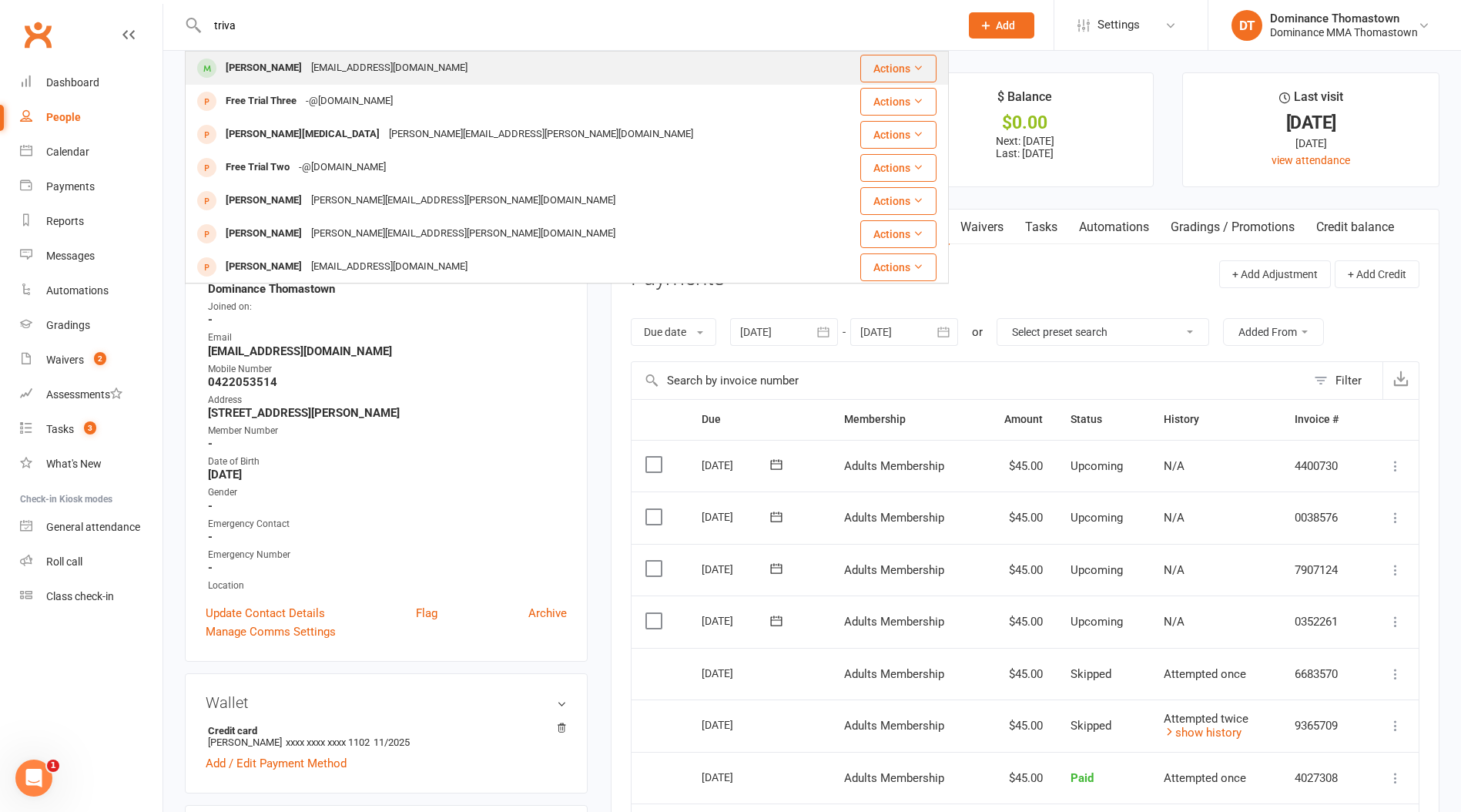
type input "triva"
click at [273, 63] on div "[PERSON_NAME]" at bounding box center [264, 68] width 85 height 22
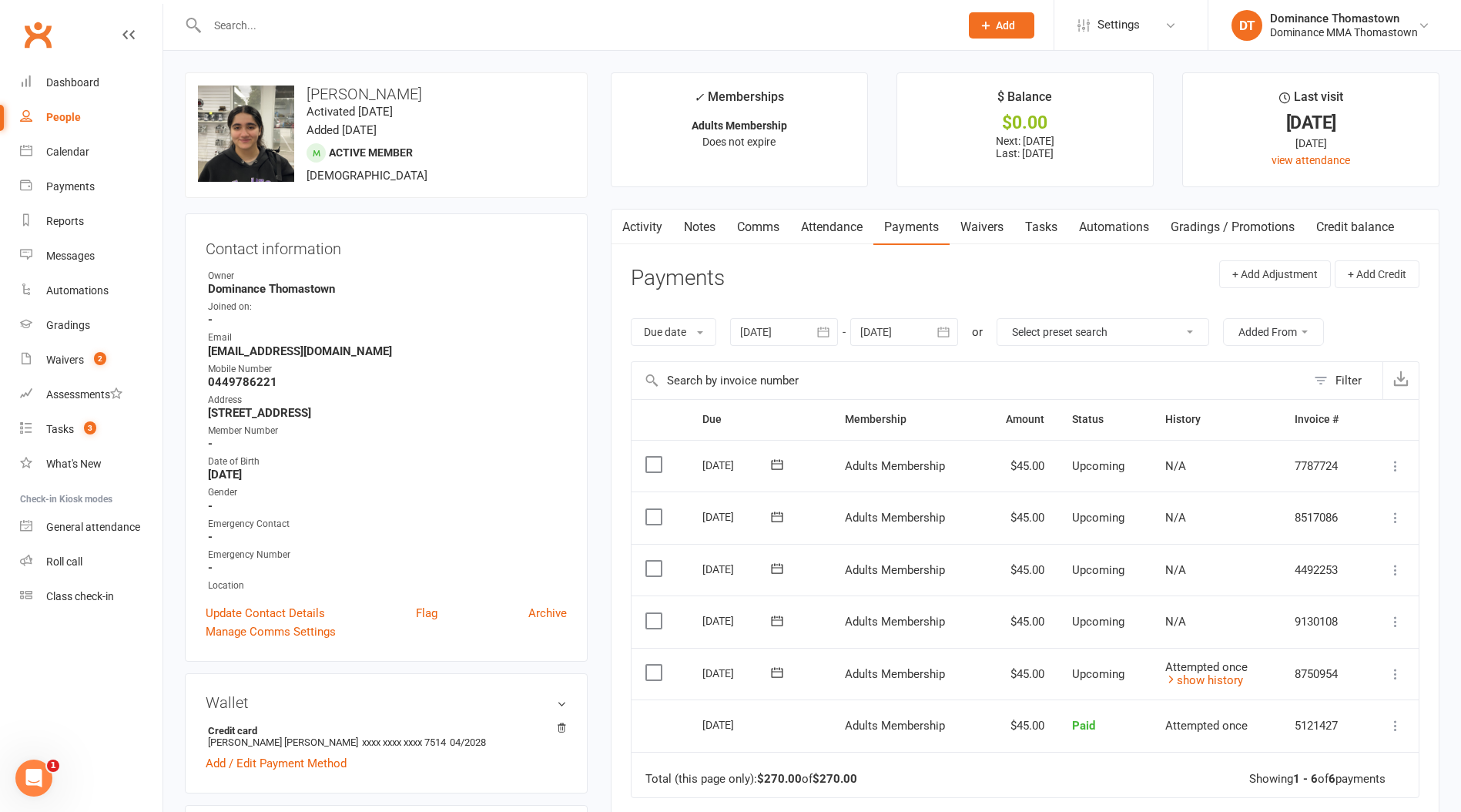
click at [957, 227] on link "Waivers" at bounding box center [981, 227] width 64 height 36
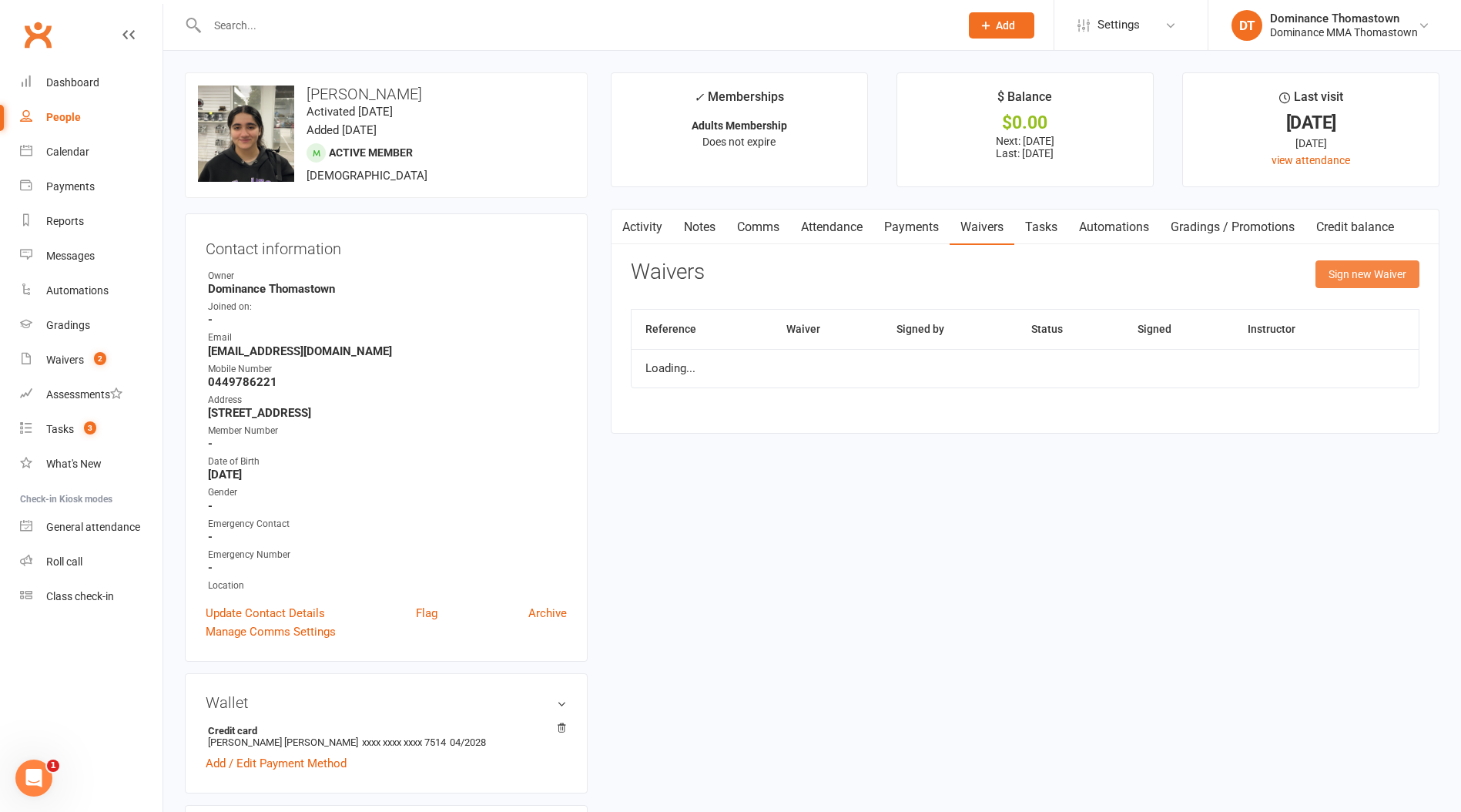
click at [1347, 272] on button "Sign new Waiver" at bounding box center [1368, 275] width 104 height 28
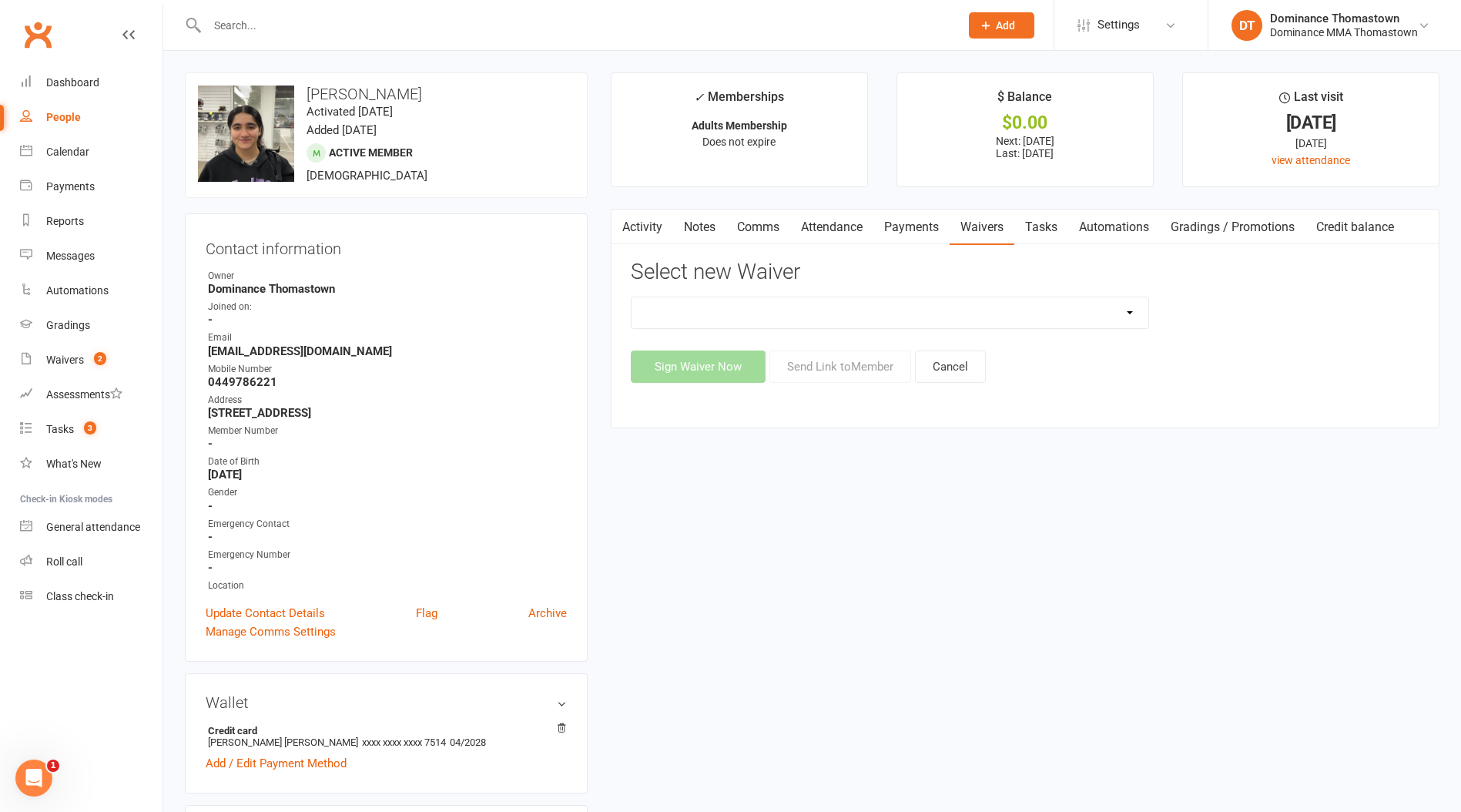
click at [791, 318] on select "Member | Cancellation | Adults Member | Injury Report Form (FOH staff use only)…" at bounding box center [890, 312] width 517 height 31
select select "8154"
click at [632, 297] on select "Member | Cancellation | Adults Member | Injury Report Form (FOH staff use only)…" at bounding box center [890, 312] width 517 height 31
drag, startPoint x: 887, startPoint y: 363, endPoint x: 917, endPoint y: 363, distance: 30.0
click at [887, 363] on button "Send Link to Member" at bounding box center [840, 366] width 142 height 33
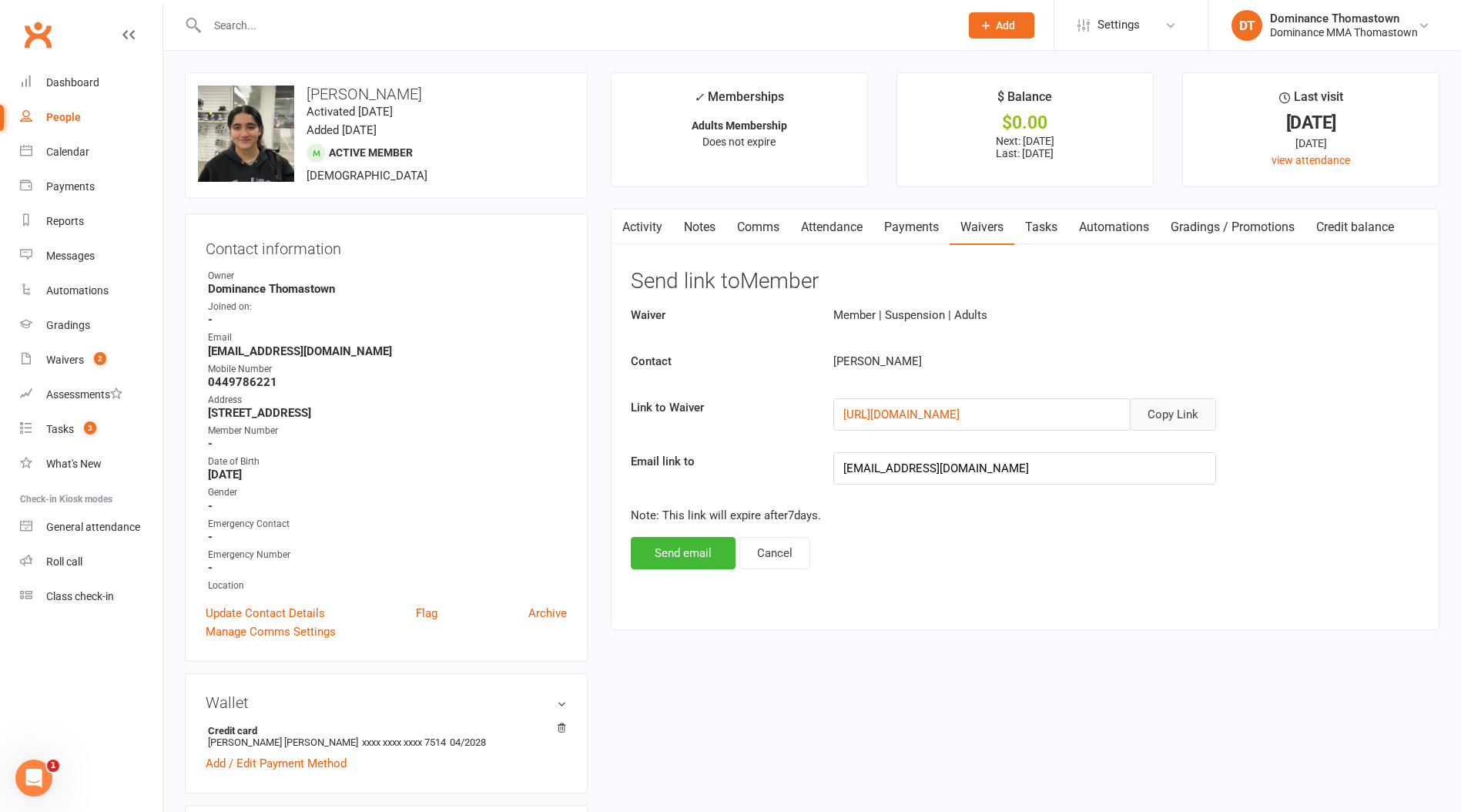
click at [1172, 419] on button "Copy Link" at bounding box center [1173, 414] width 86 height 33
click at [988, 230] on link "Waivers" at bounding box center [981, 227] width 64 height 36
click at [925, 228] on link "Payments" at bounding box center [912, 227] width 77 height 36
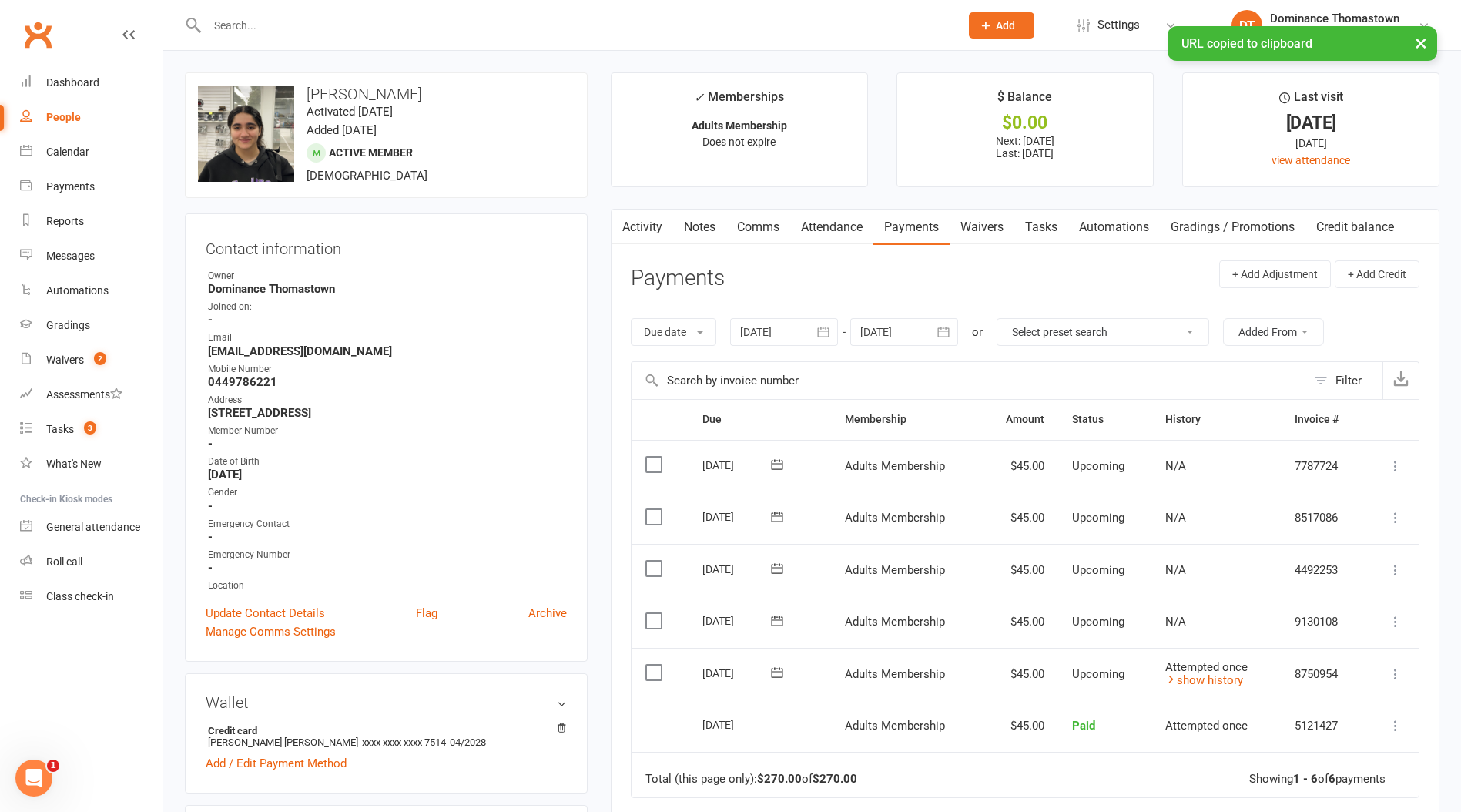
click at [974, 225] on link "Waivers" at bounding box center [981, 227] width 64 height 36
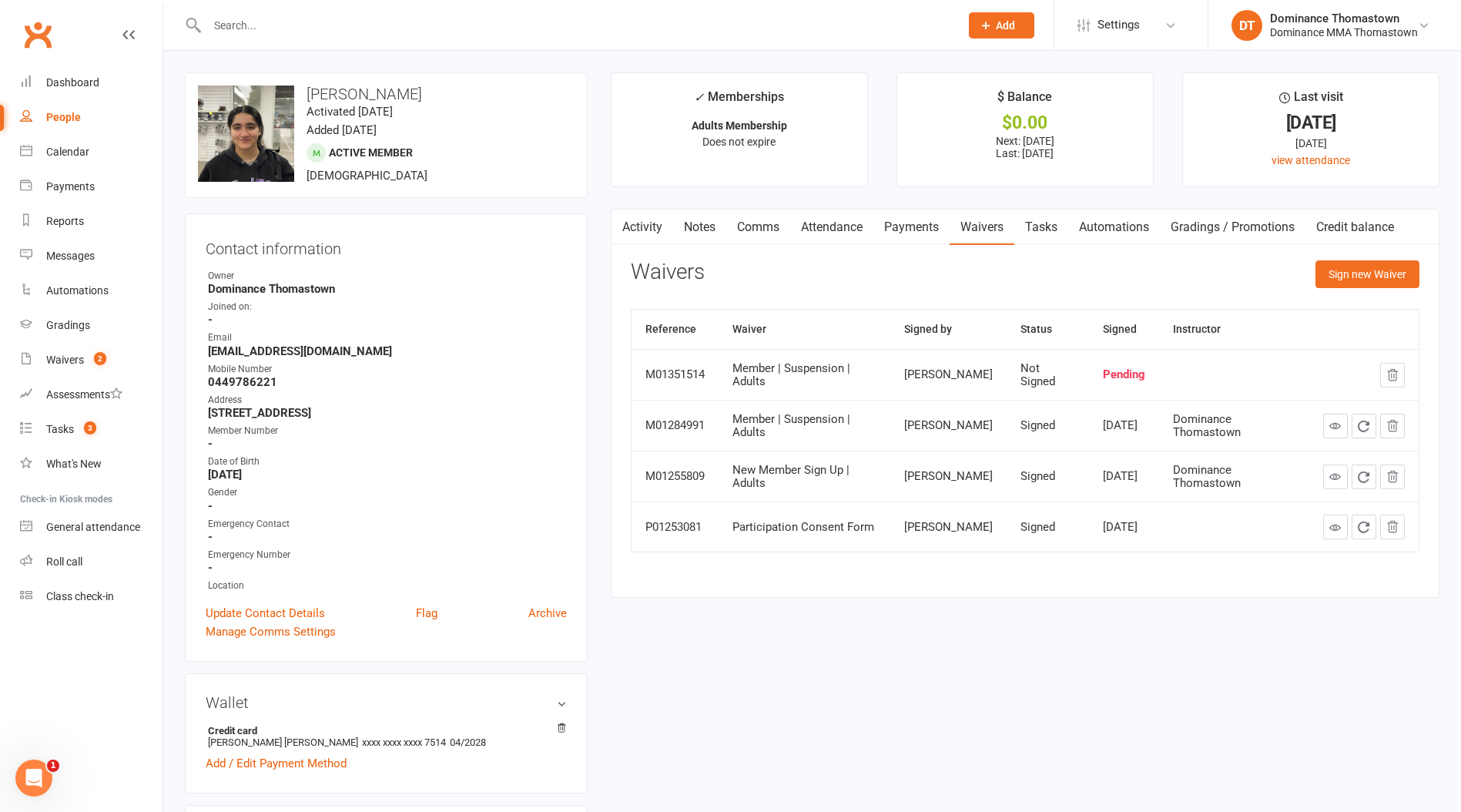
click at [750, 214] on link "Comms" at bounding box center [758, 227] width 64 height 36
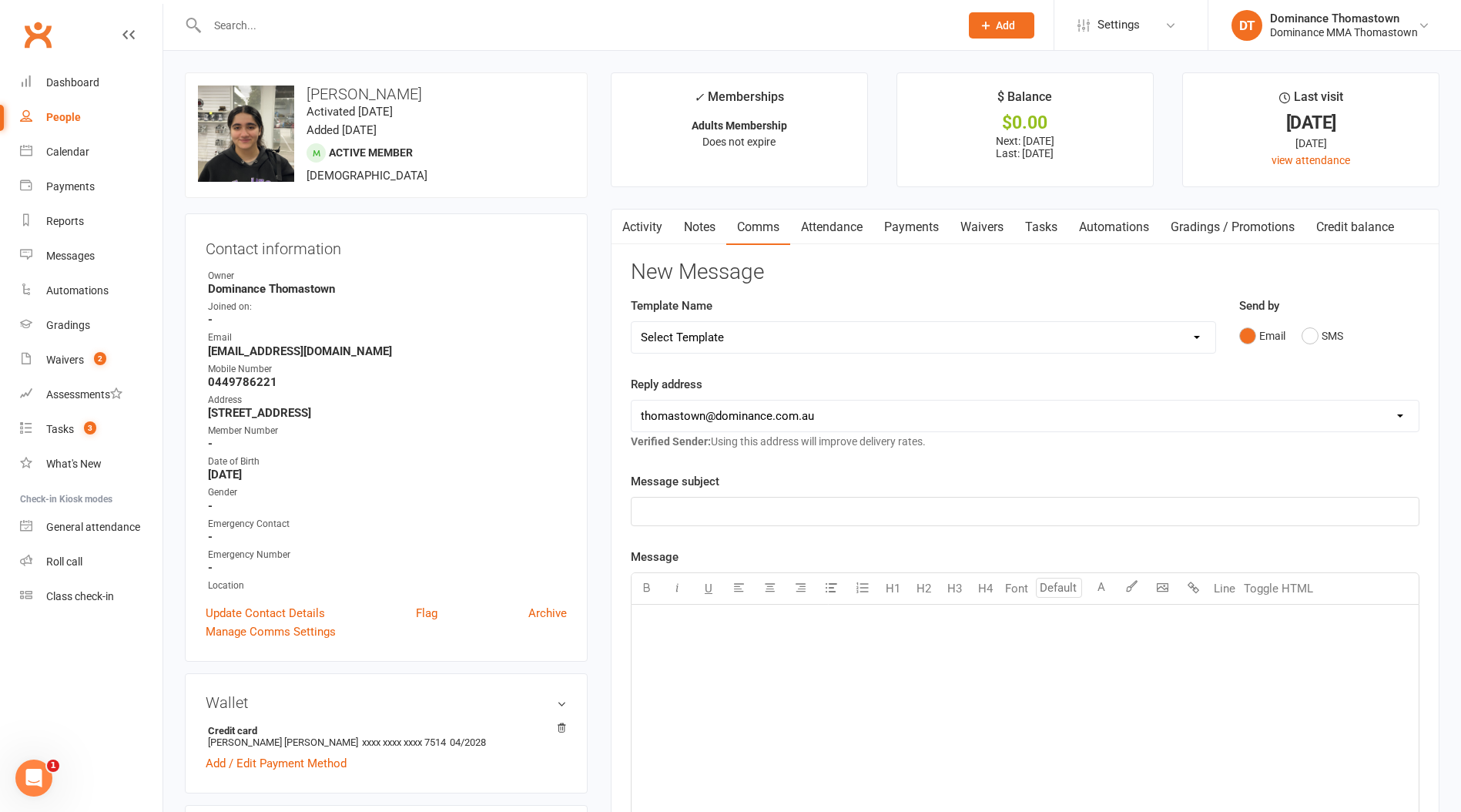
click at [706, 344] on select "Select Template [Email] MARKETING | 10TH BIRTHDAY SPECIAL | CANCELLED MEMBERS […" at bounding box center [924, 337] width 584 height 31
select select "7"
click at [632, 322] on select "Select Template [Email] MARKETING | 10TH BIRTHDAY SPECIAL | CANCELLED MEMBERS […" at bounding box center [924, 337] width 584 height 31
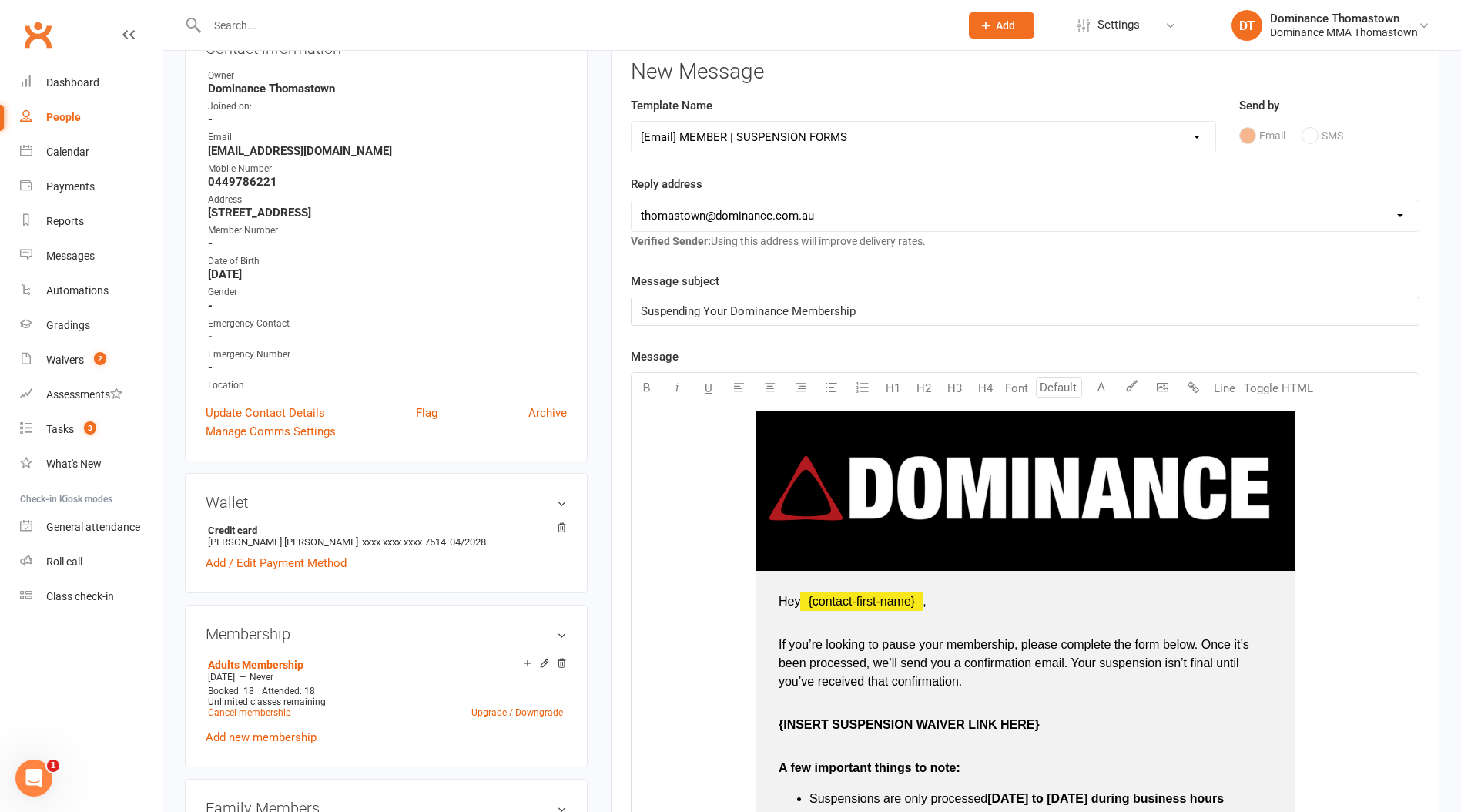
scroll to position [210, 0]
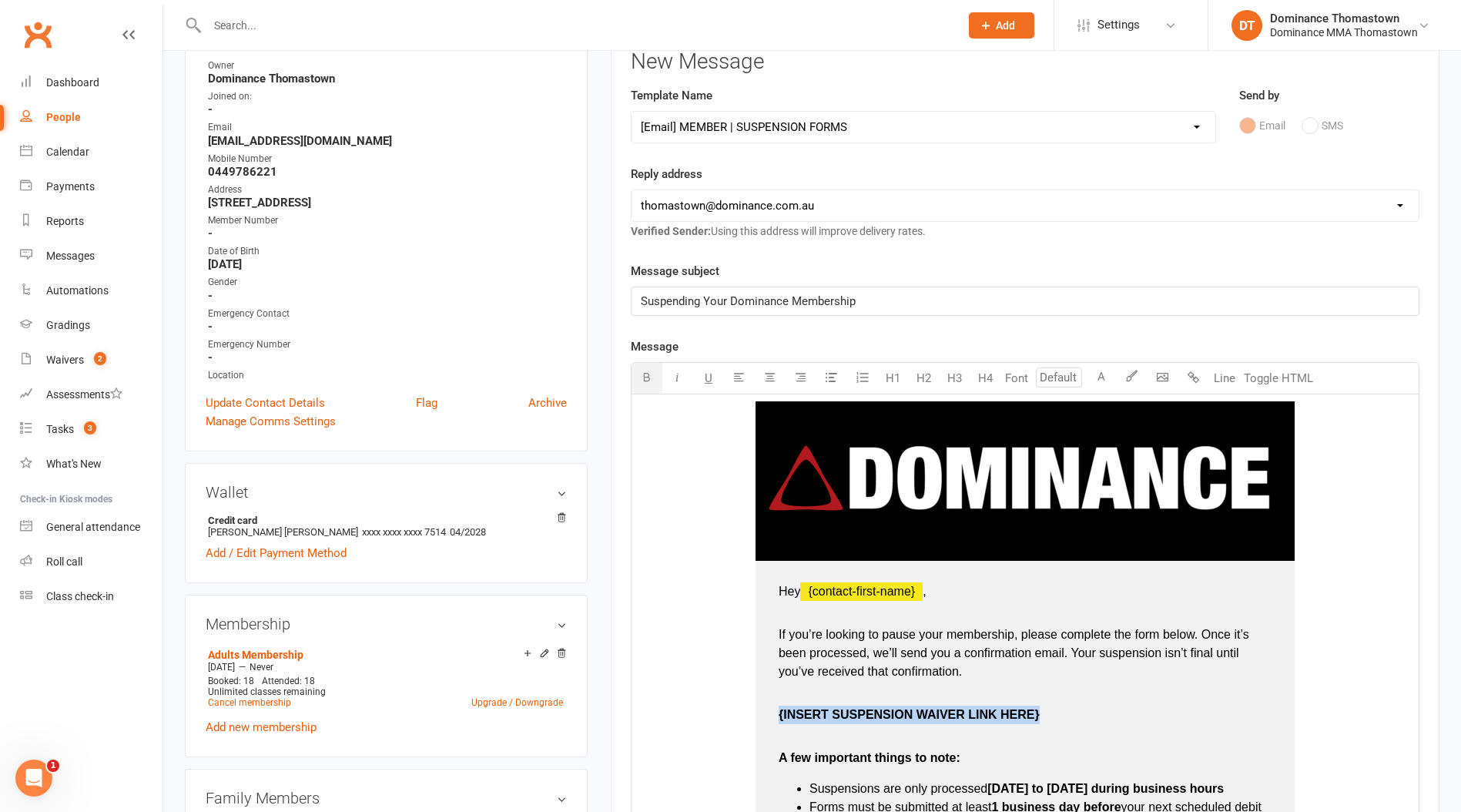
drag, startPoint x: 1051, startPoint y: 706, endPoint x: 778, endPoint y: 716, distance: 273.2
drag, startPoint x: 982, startPoint y: 715, endPoint x: 844, endPoint y: 662, distance: 147.8
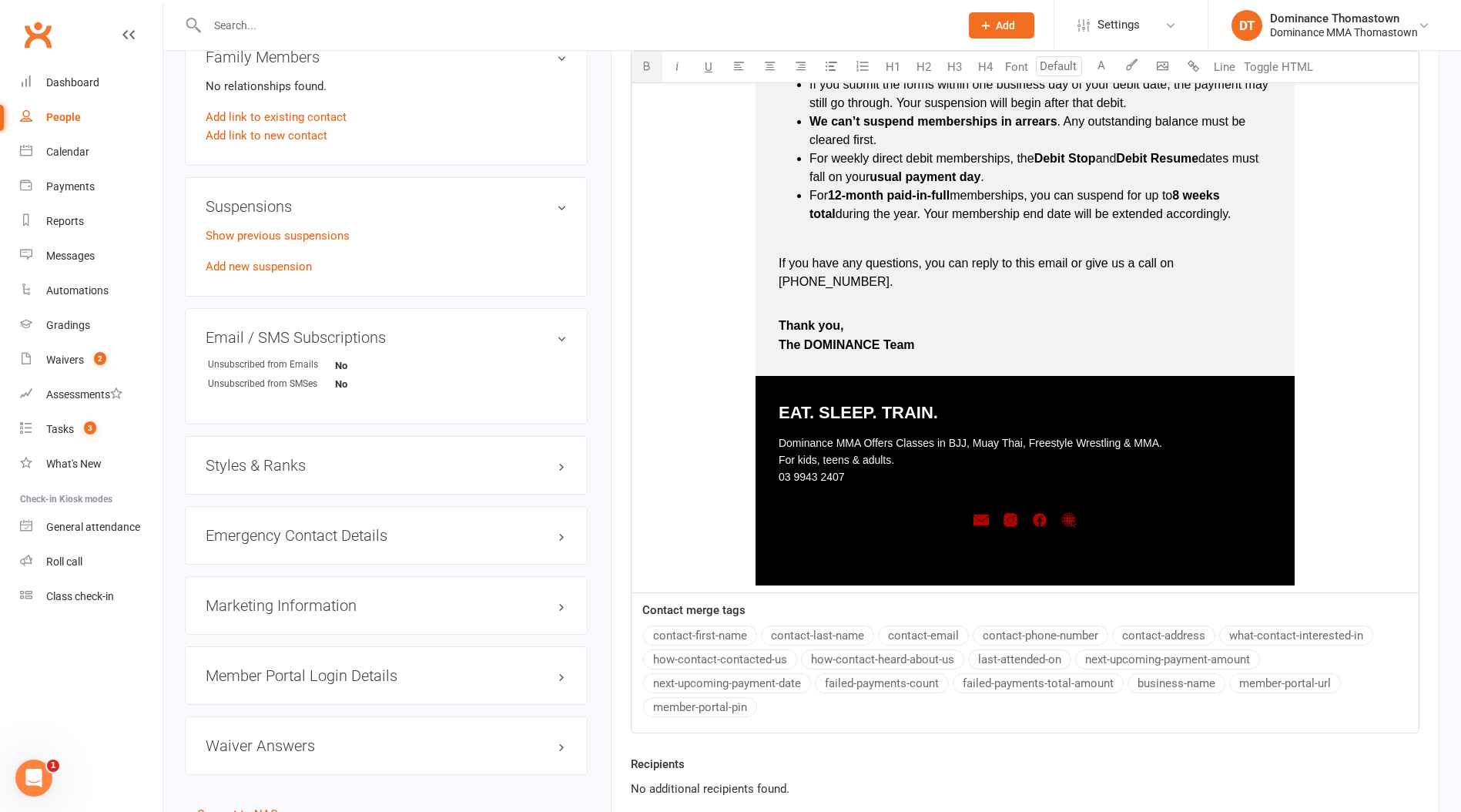
scroll to position [1094, 0]
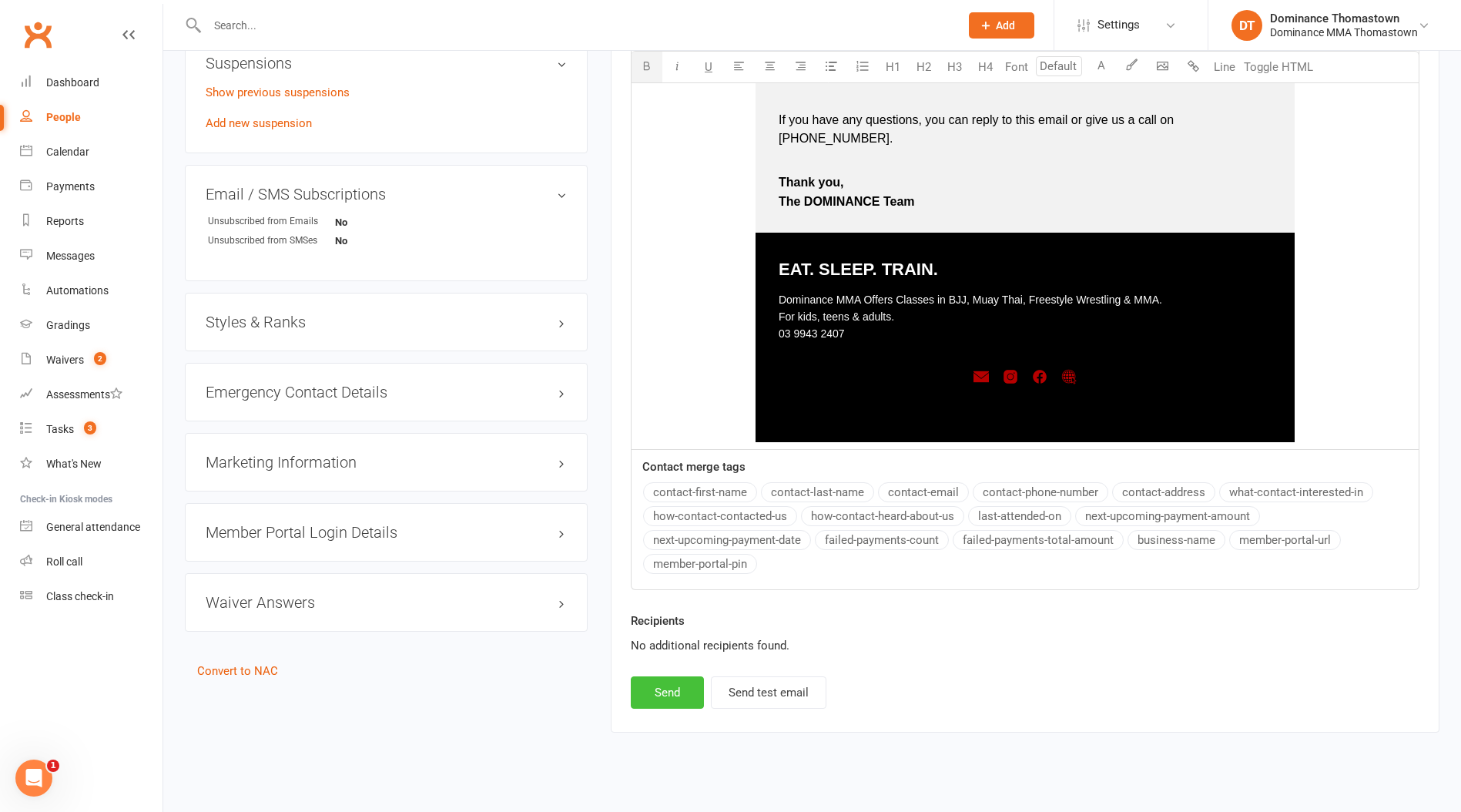
click at [660, 677] on button "Send" at bounding box center [667, 692] width 73 height 33
select select
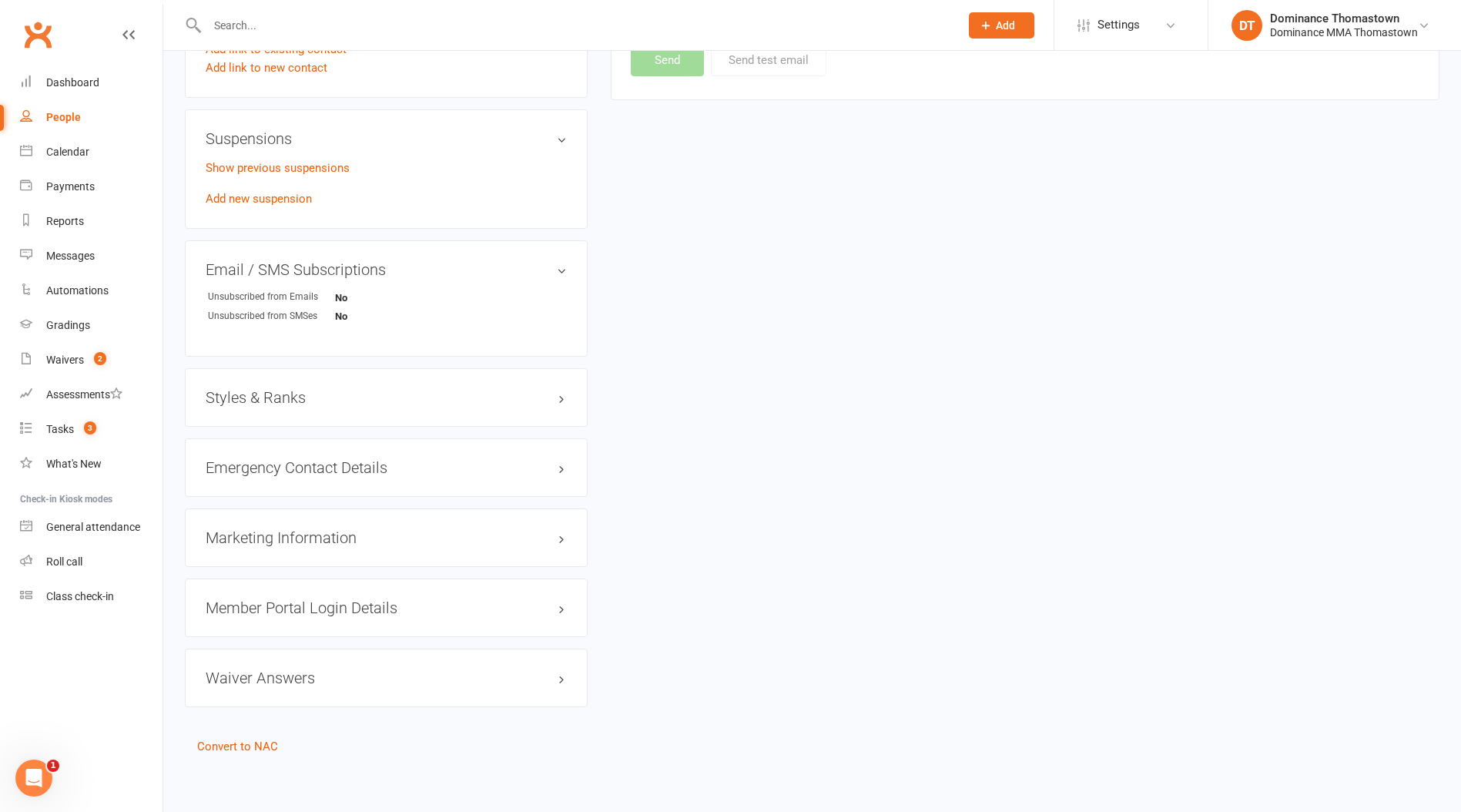
click at [265, 36] on input "text" at bounding box center [576, 25] width 747 height 21
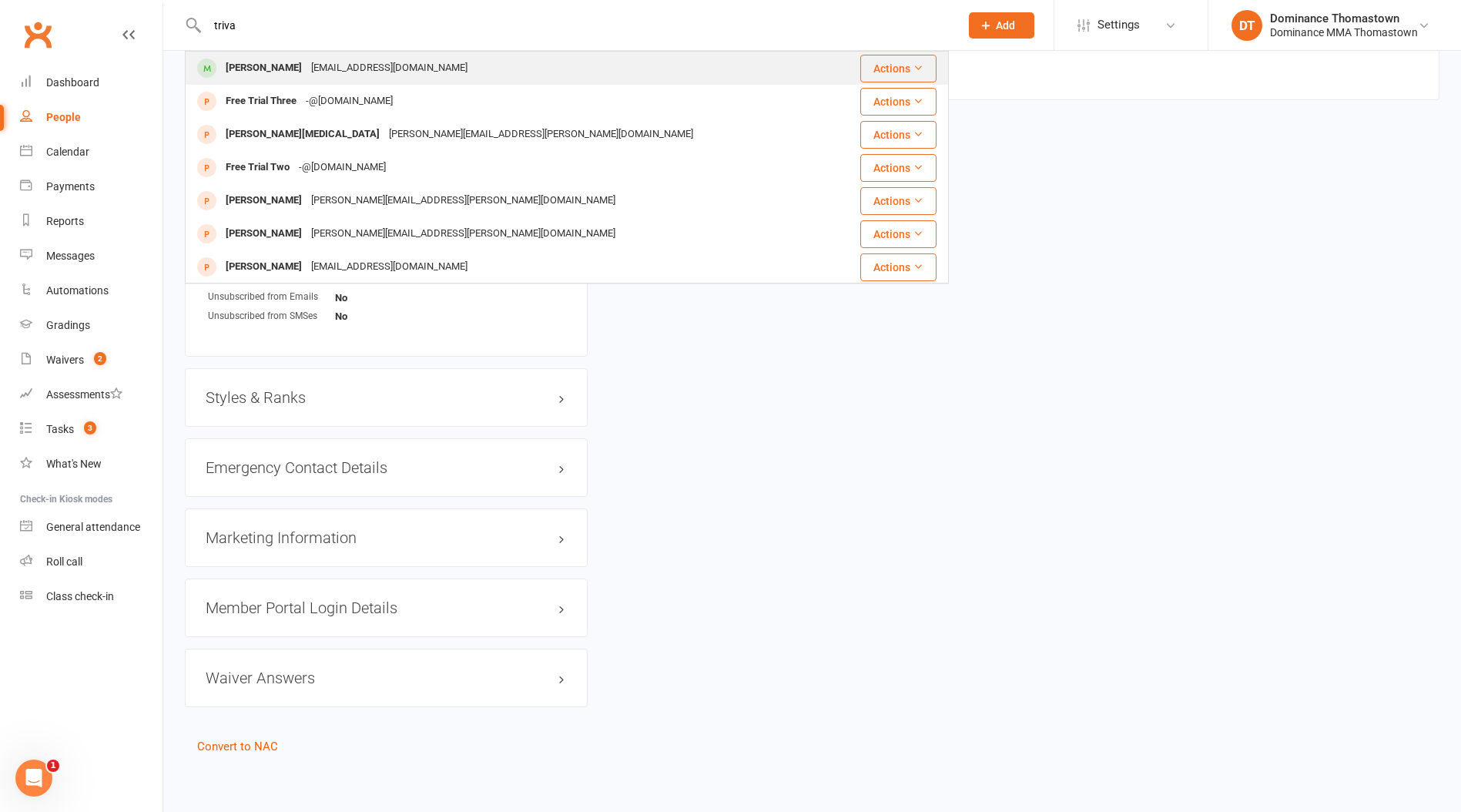
type input "triva"
click at [307, 65] on div "[EMAIL_ADDRESS][DOMAIN_NAME]" at bounding box center [389, 68] width 165 height 22
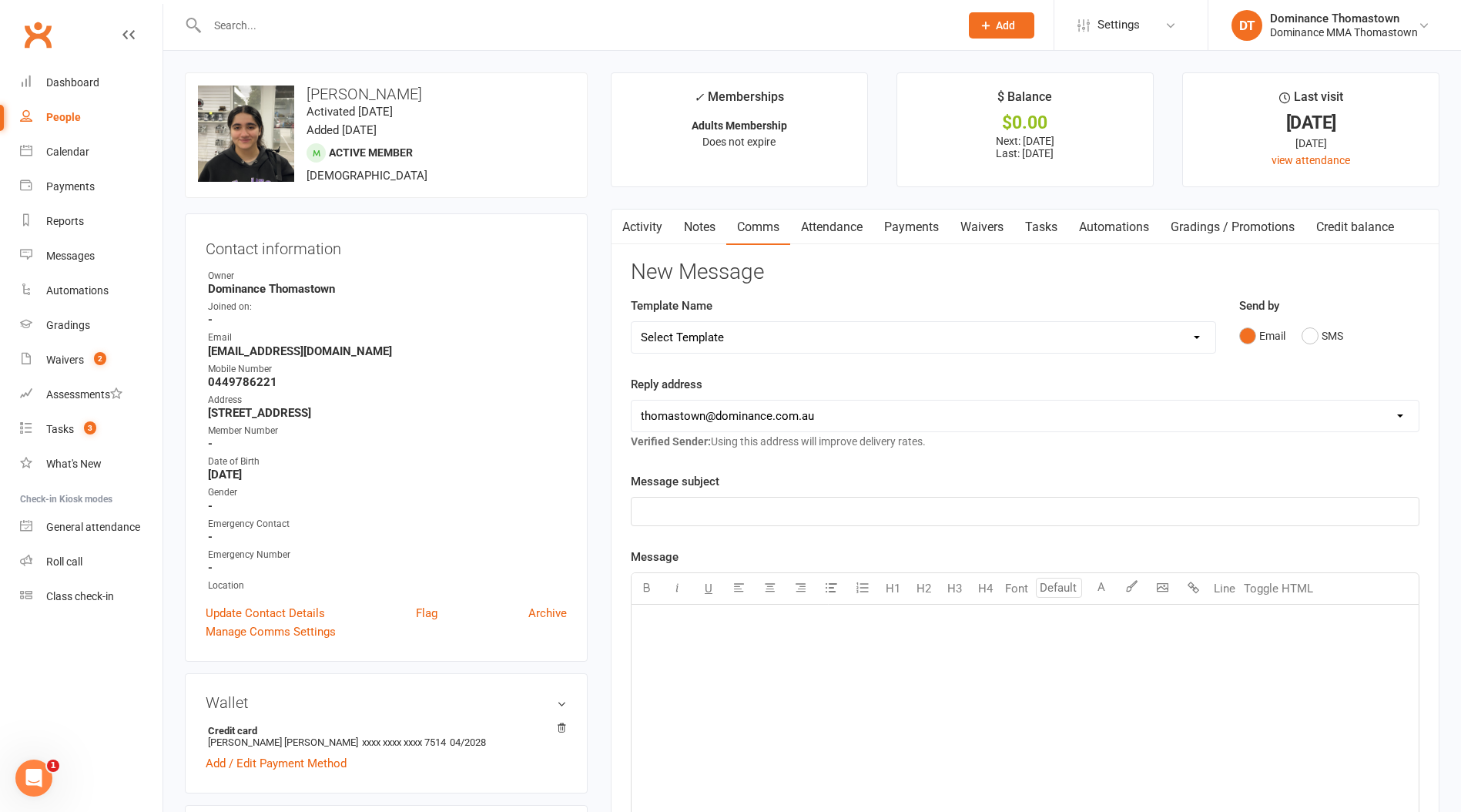
click at [985, 230] on link "Waivers" at bounding box center [981, 227] width 64 height 36
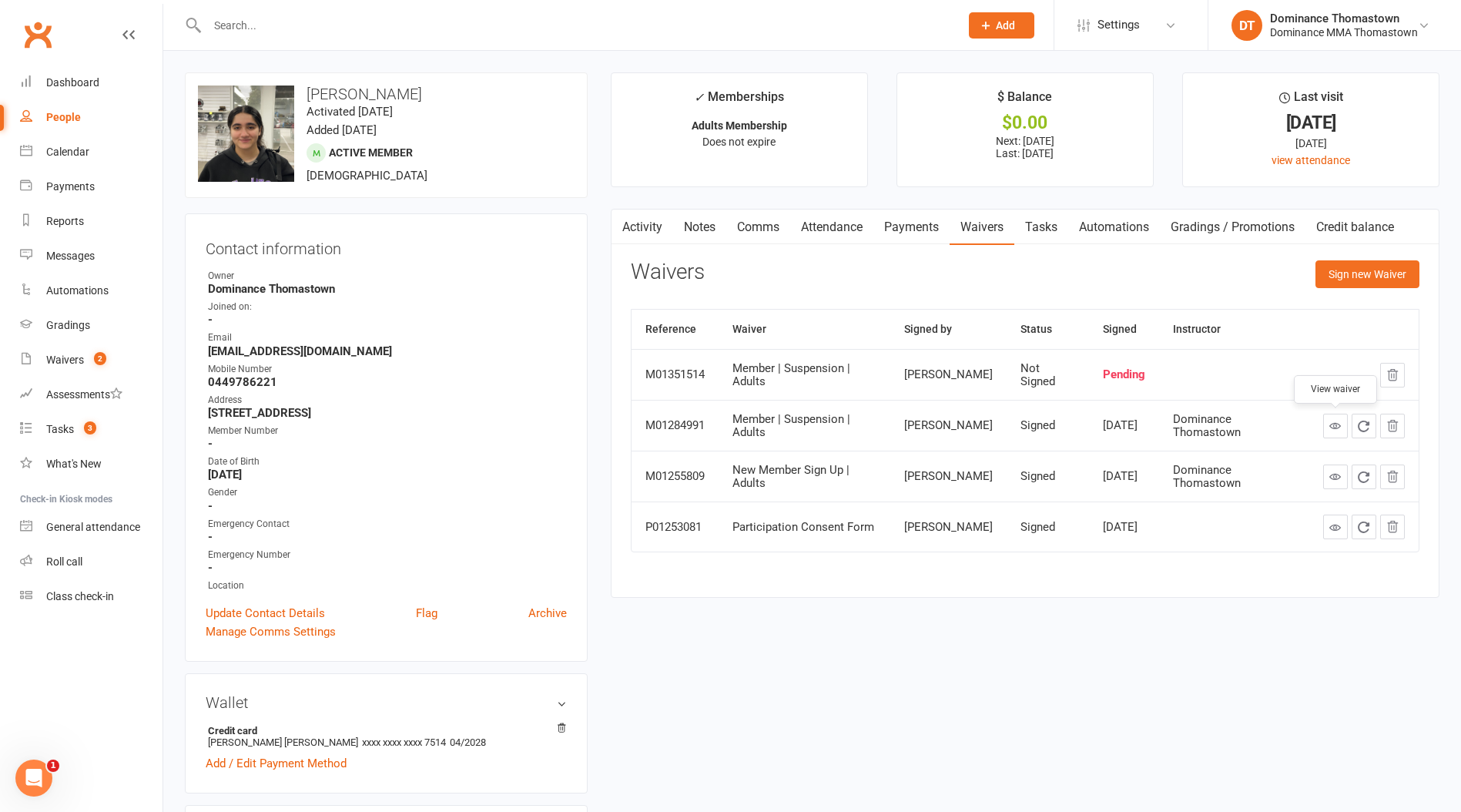
click at [1336, 420] on icon at bounding box center [1336, 425] width 11 height 11
click at [235, 25] on input "text" at bounding box center [576, 25] width 747 height 21
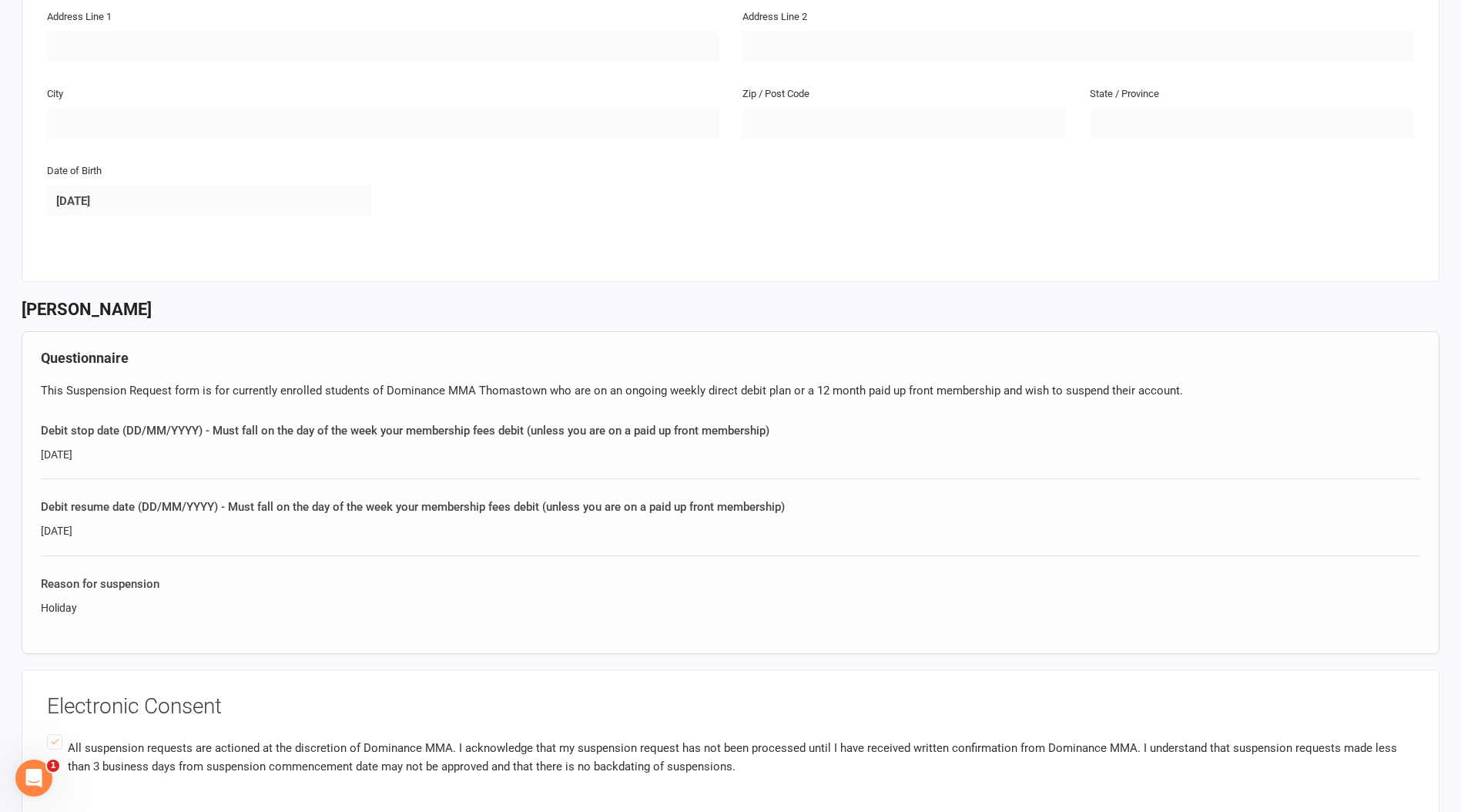
drag, startPoint x: 102, startPoint y: 533, endPoint x: 188, endPoint y: 537, distance: 86.1
click at [189, 537] on div "Debit resume date (DD/MM/YYYY) - Must fall on the day of the week your membersh…" at bounding box center [731, 526] width 1380 height 58
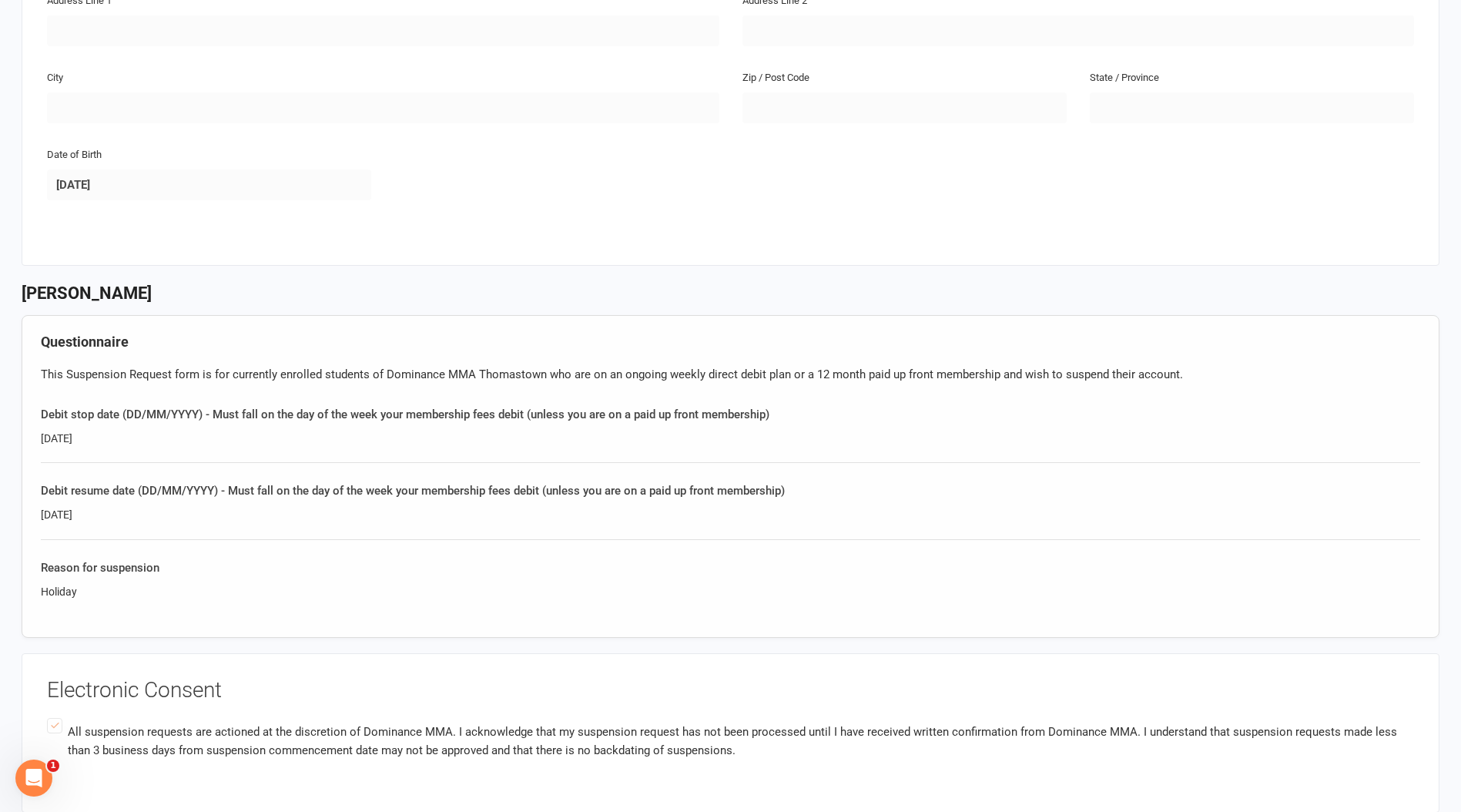
scroll to position [411, 0]
